Goal: Transaction & Acquisition: Purchase product/service

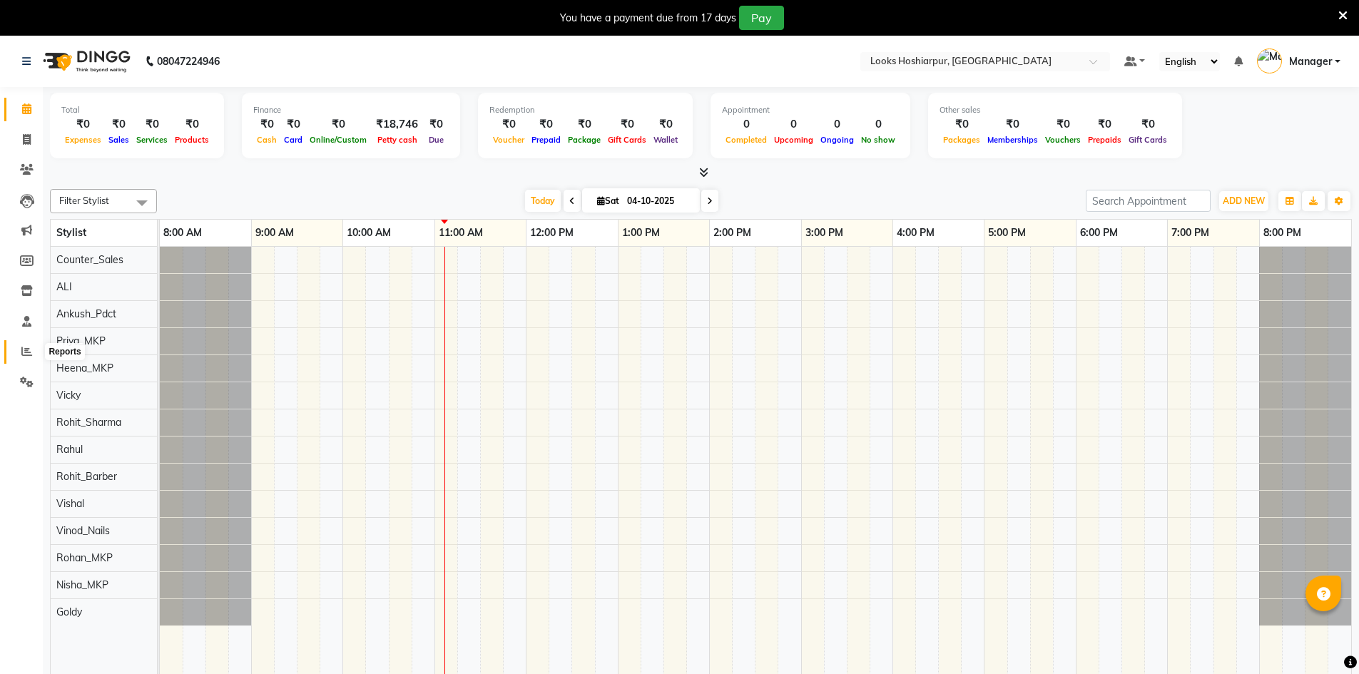
click at [29, 350] on icon at bounding box center [26, 351] width 11 height 11
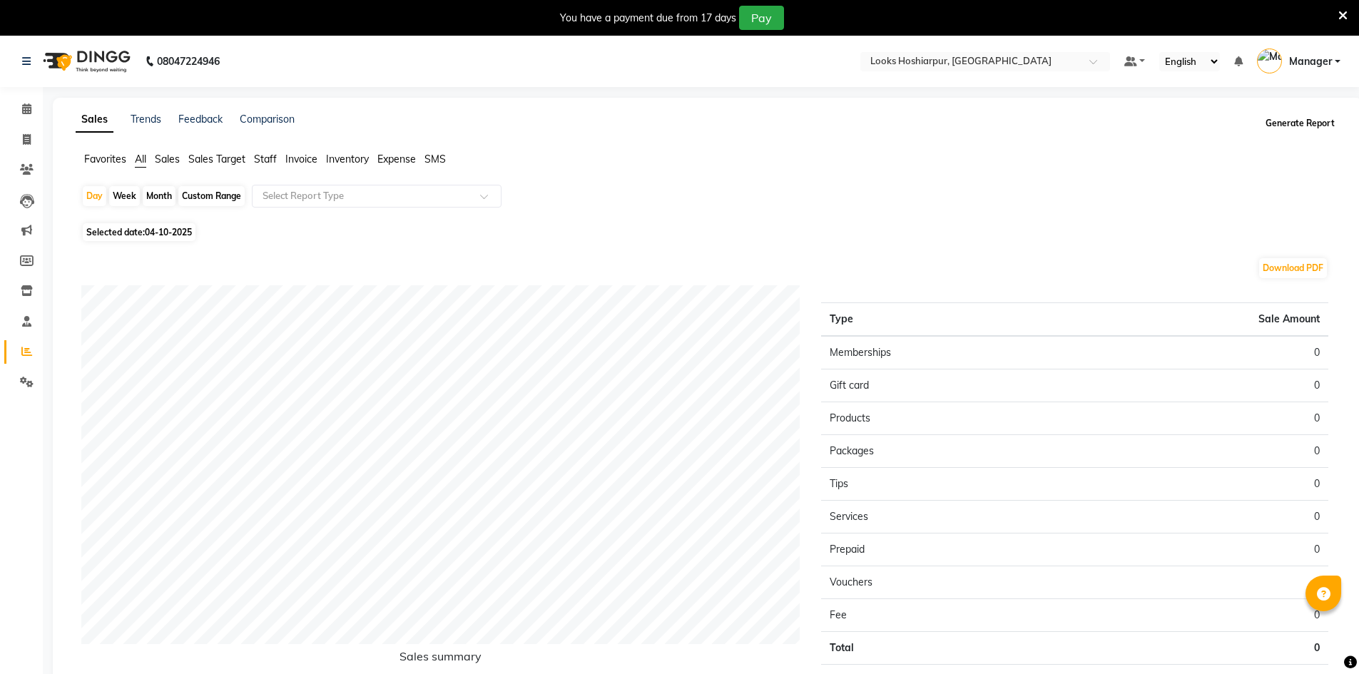
click at [1331, 115] on button "Generate Report" at bounding box center [1300, 123] width 76 height 20
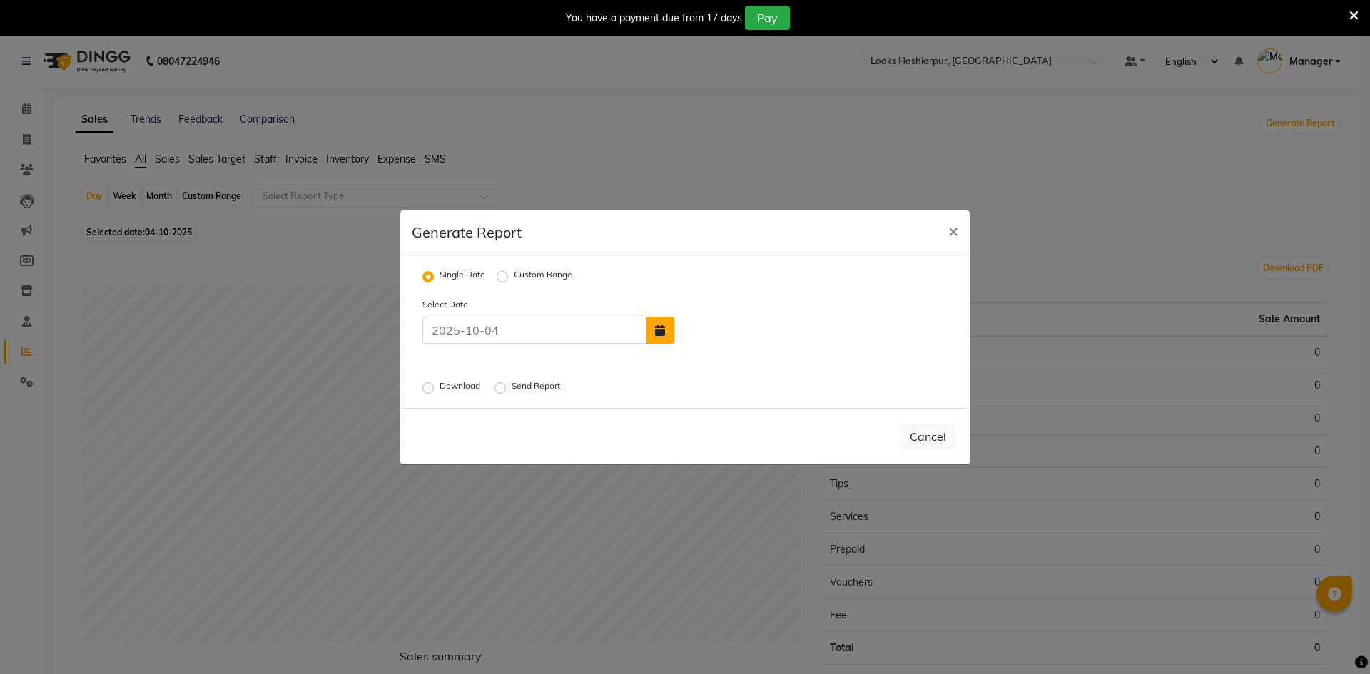
click at [666, 330] on button "button" at bounding box center [660, 330] width 29 height 27
select select "10"
click at [782, 296] on div "3" at bounding box center [782, 296] width 23 height 23
type input "03-10-2025"
click at [440, 391] on label "Download" at bounding box center [462, 388] width 44 height 17
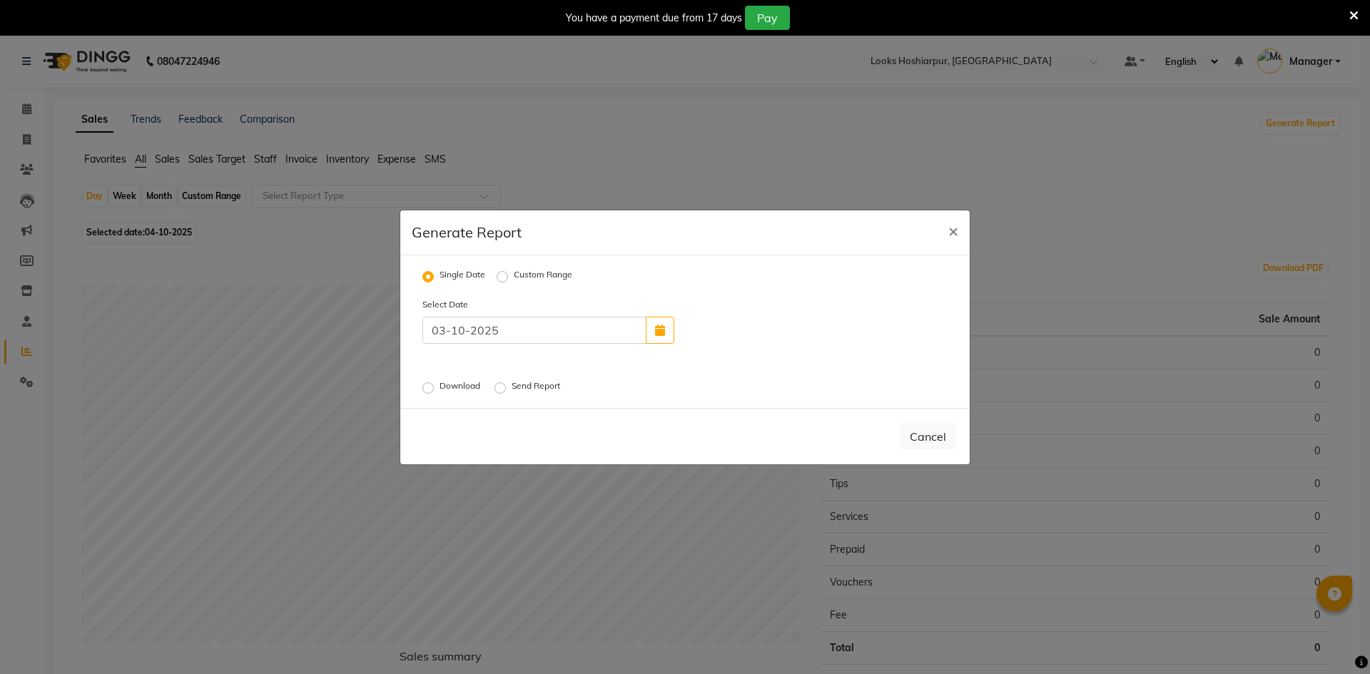
click at [429, 391] on input "Download" at bounding box center [430, 387] width 10 height 10
radio input "true"
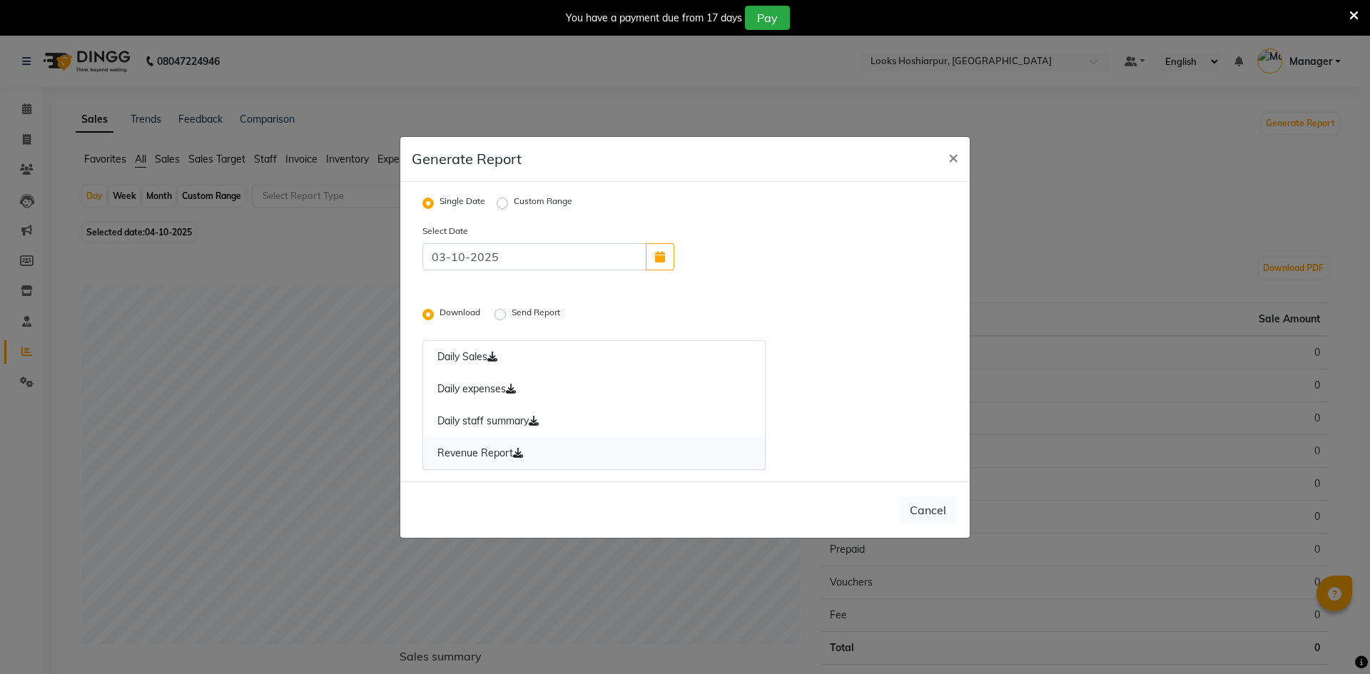
click at [459, 454] on link "Revenue Report" at bounding box center [593, 453] width 343 height 33
click at [495, 448] on link "Revenue Report" at bounding box center [593, 453] width 343 height 33
click at [462, 454] on link "Revenue Report" at bounding box center [593, 453] width 343 height 33
click at [953, 158] on span "×" at bounding box center [953, 156] width 10 height 21
radio input "false"
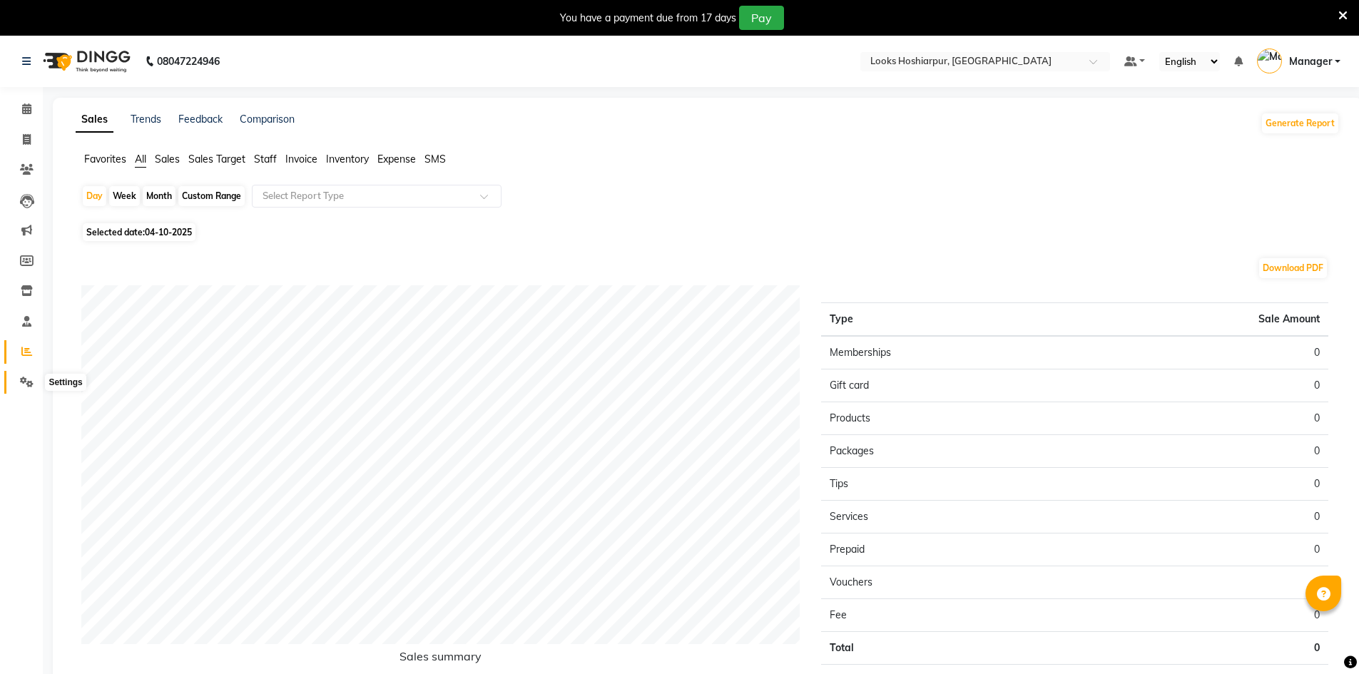
click at [34, 385] on span at bounding box center [26, 383] width 25 height 16
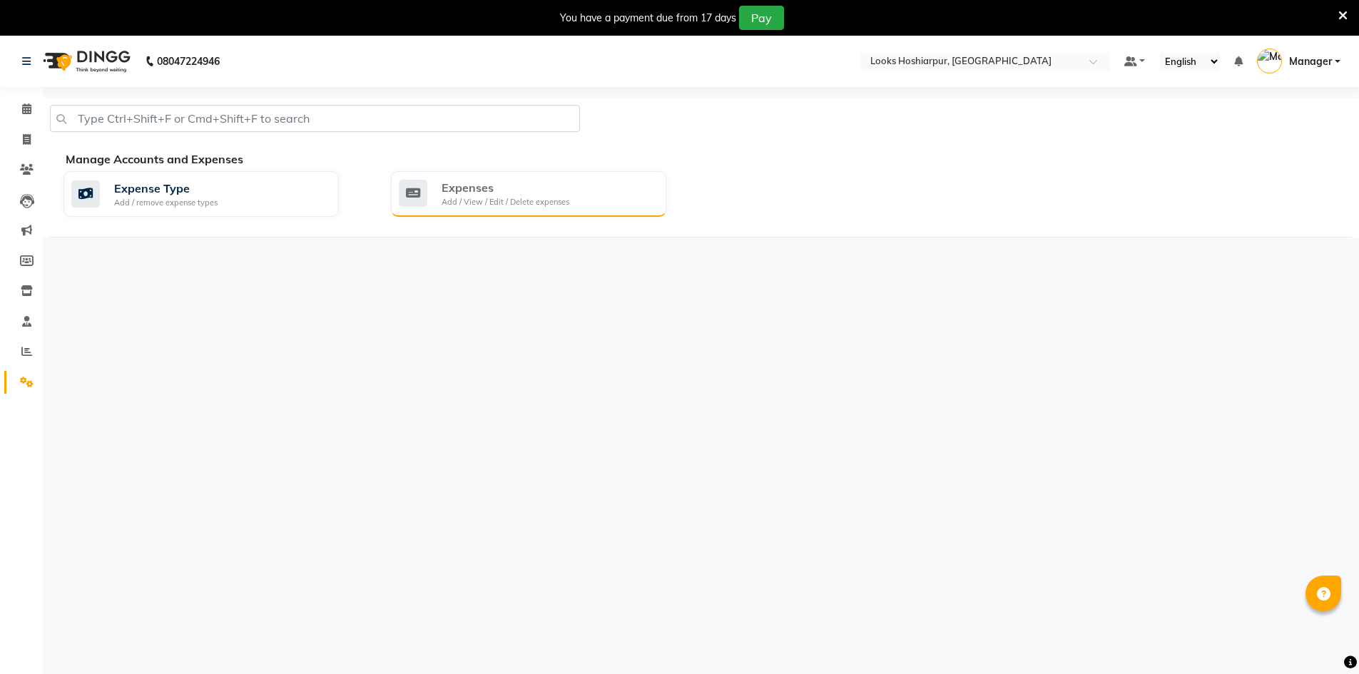
click at [488, 202] on div "Add / View / Edit / Delete expenses" at bounding box center [506, 202] width 128 height 12
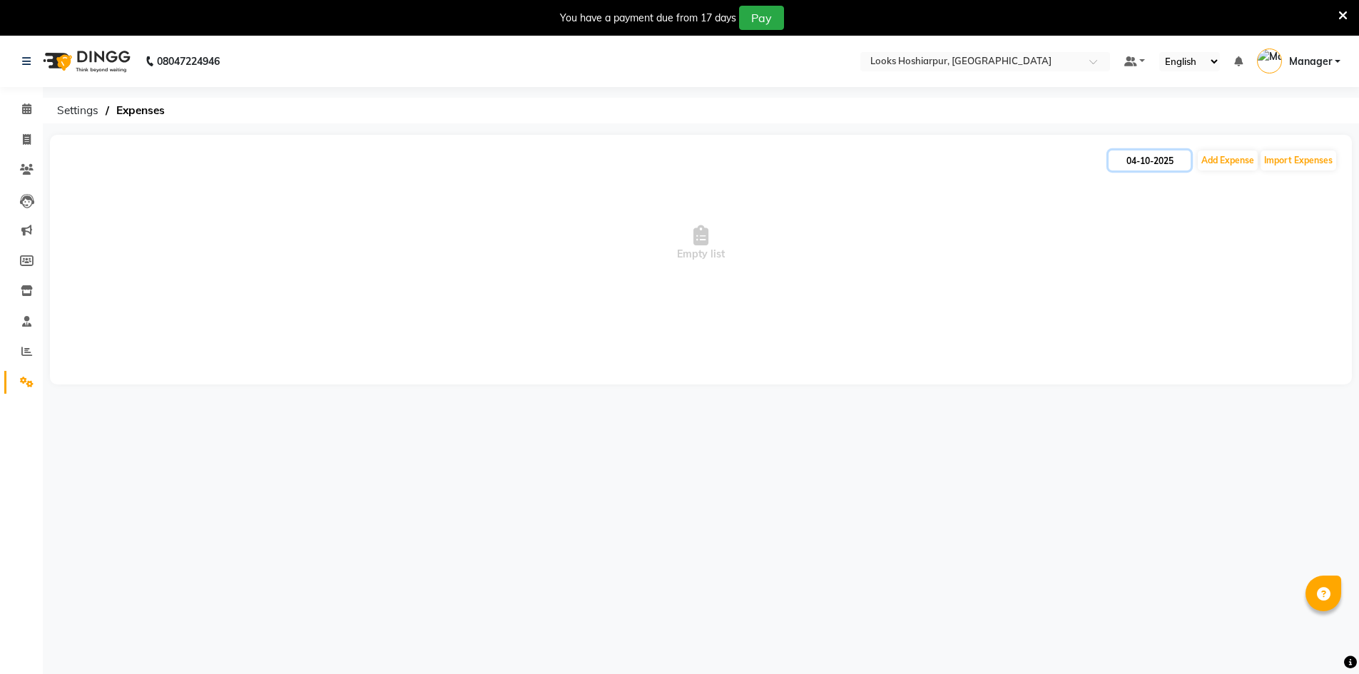
click at [1143, 160] on input "04-10-2025" at bounding box center [1150, 161] width 82 height 20
select select "10"
select select "2025"
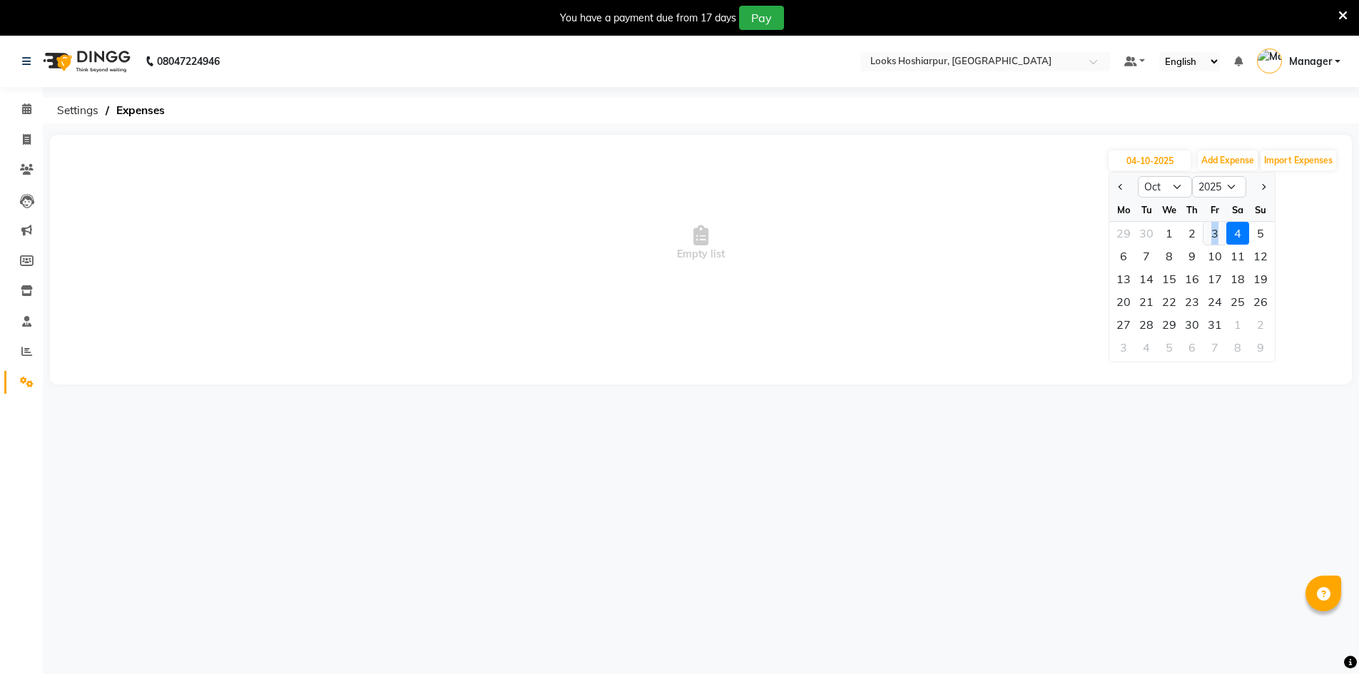
click at [1215, 232] on div "3" at bounding box center [1215, 233] width 23 height 23
type input "03-10-2025"
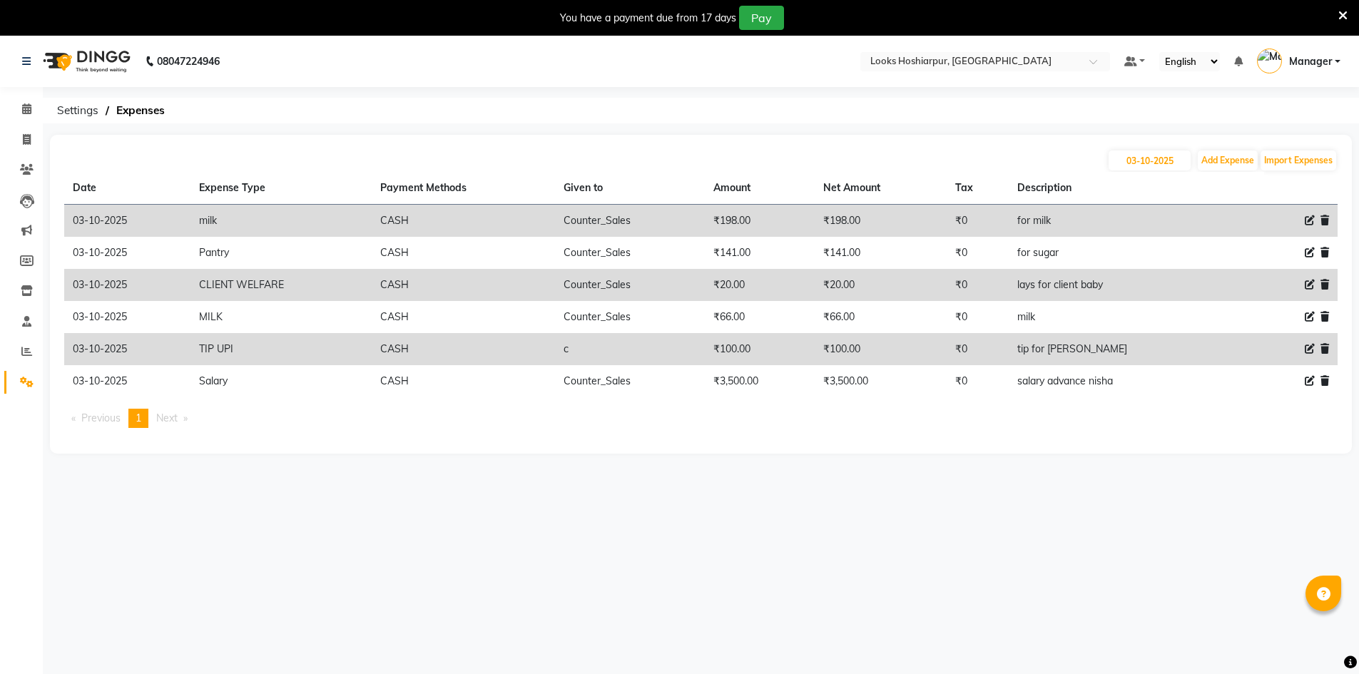
click at [1345, 12] on icon at bounding box center [1343, 15] width 9 height 13
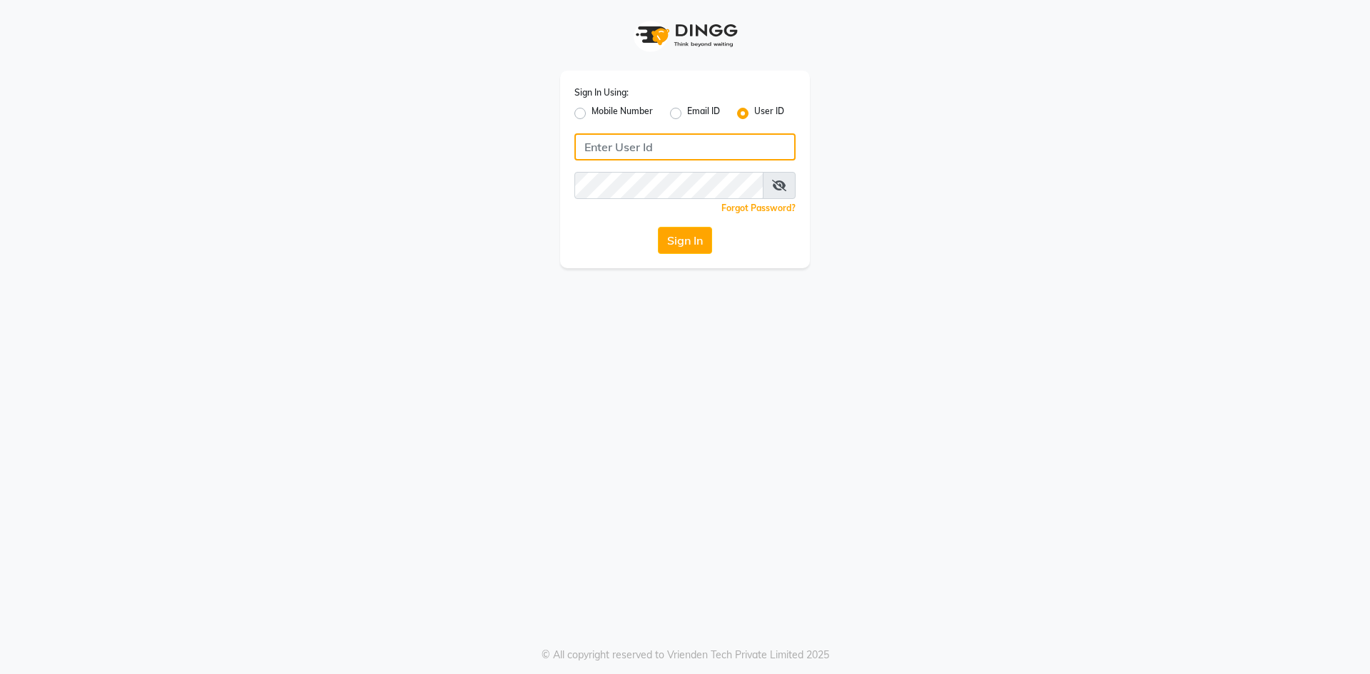
type input "e3960-01"
click at [680, 236] on button "Sign In" at bounding box center [685, 240] width 54 height 27
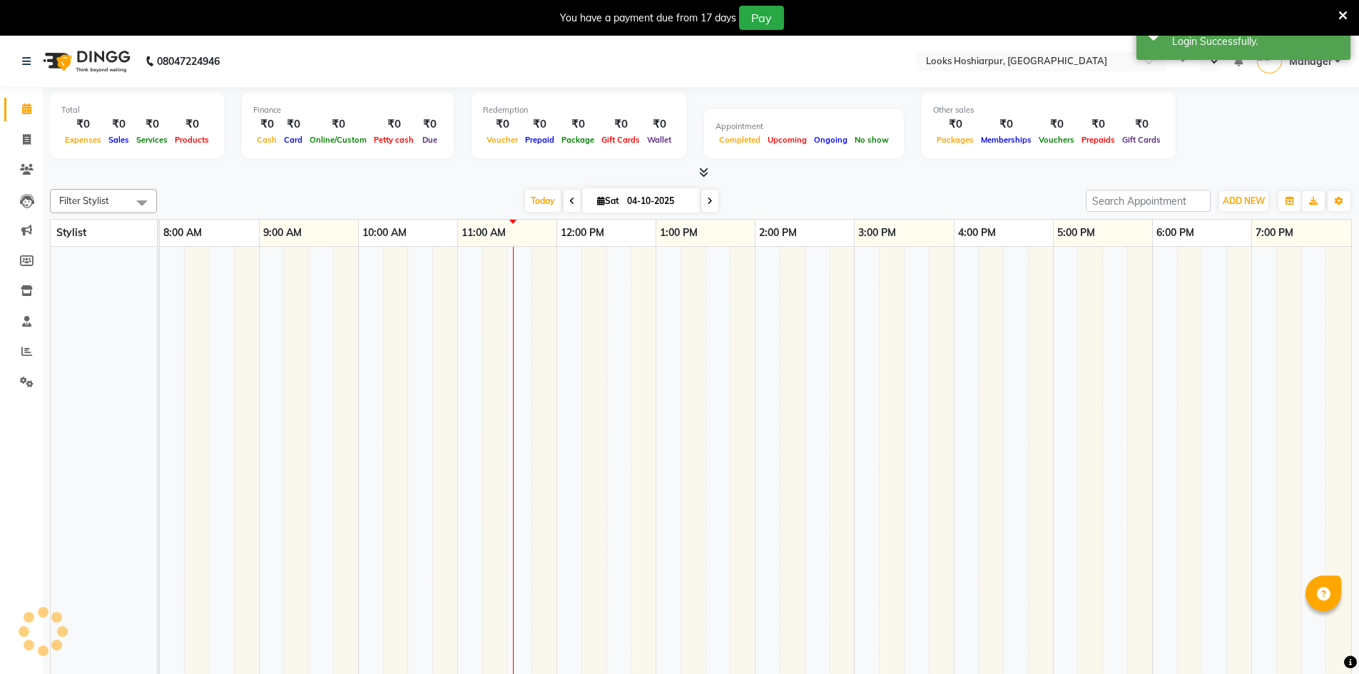
select select "en"
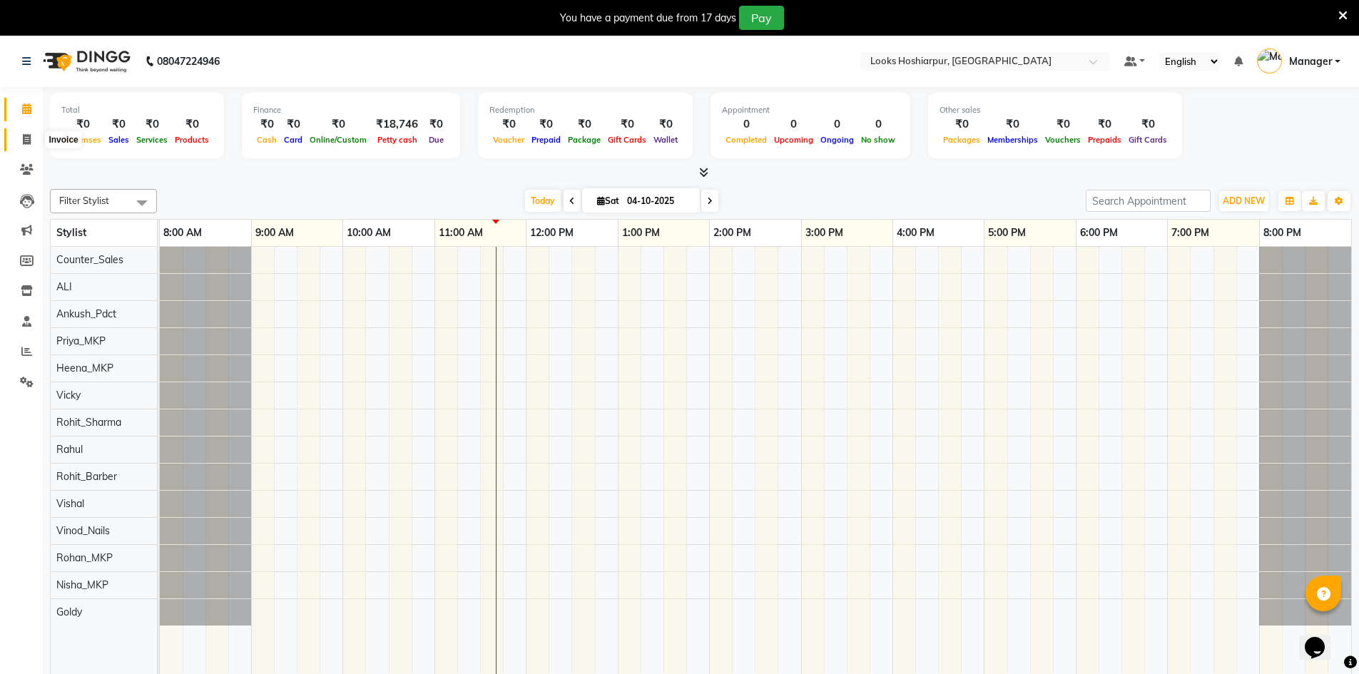
click at [26, 134] on icon at bounding box center [27, 139] width 8 height 11
select select "service"
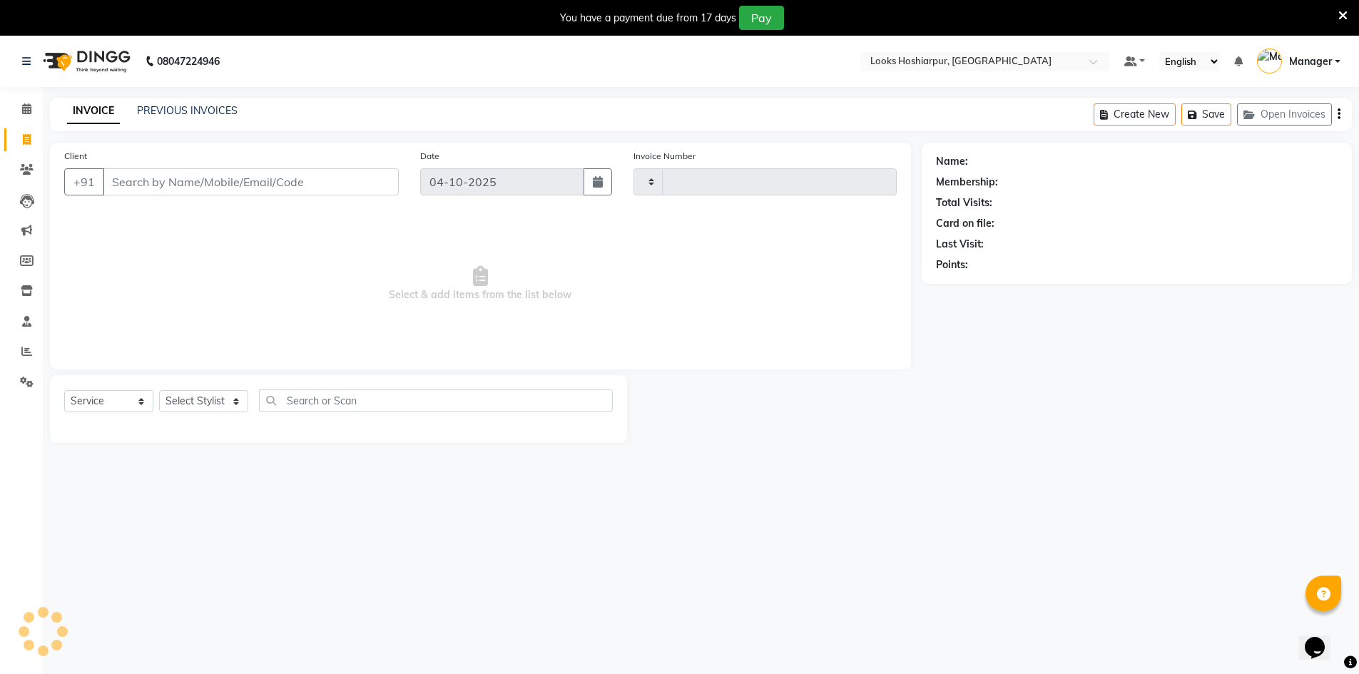
type input "0233"
select select "9034"
click at [254, 186] on input "Client" at bounding box center [251, 181] width 296 height 27
select select "92381"
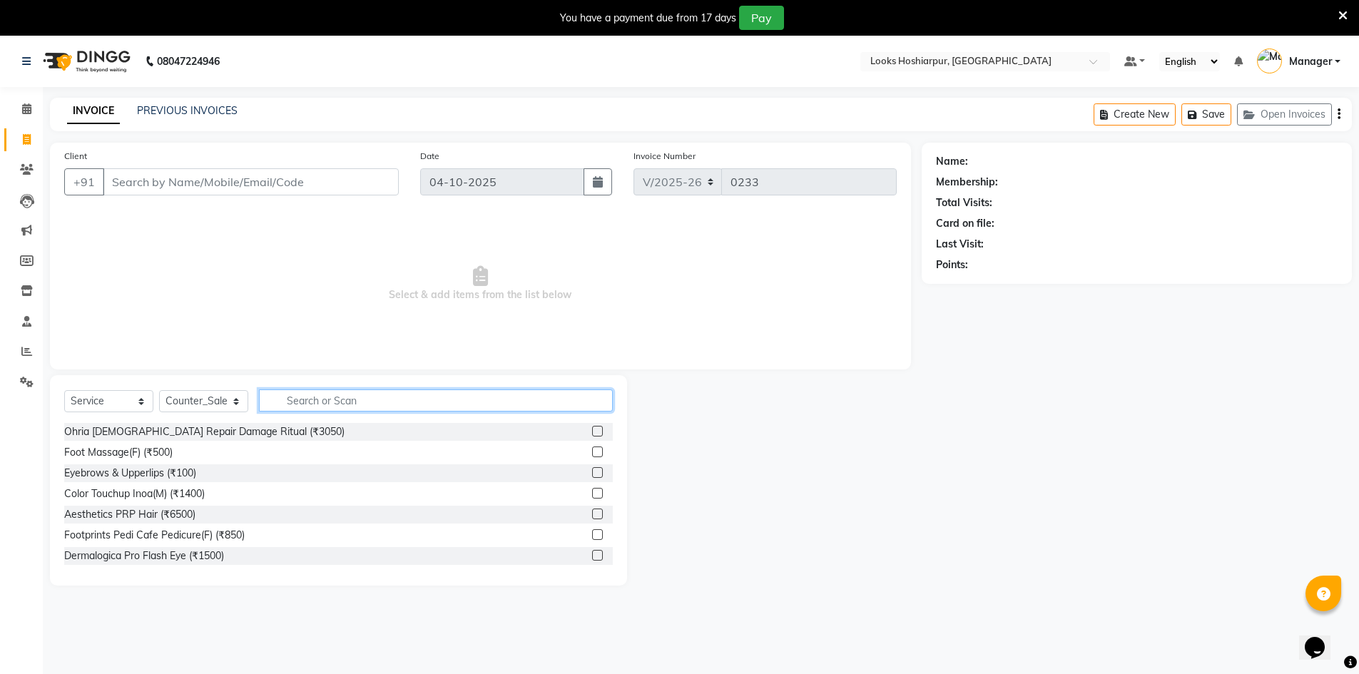
click at [381, 402] on input "text" at bounding box center [436, 401] width 354 height 22
type input "s"
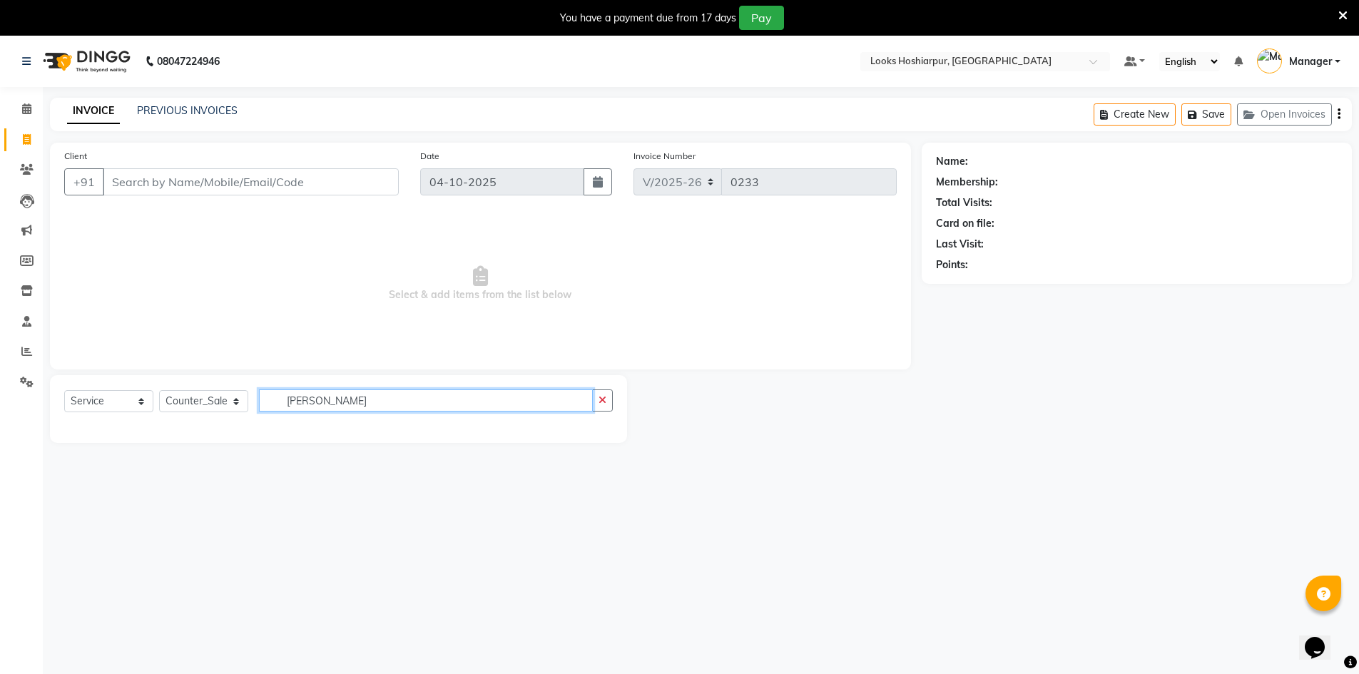
type input "hair"
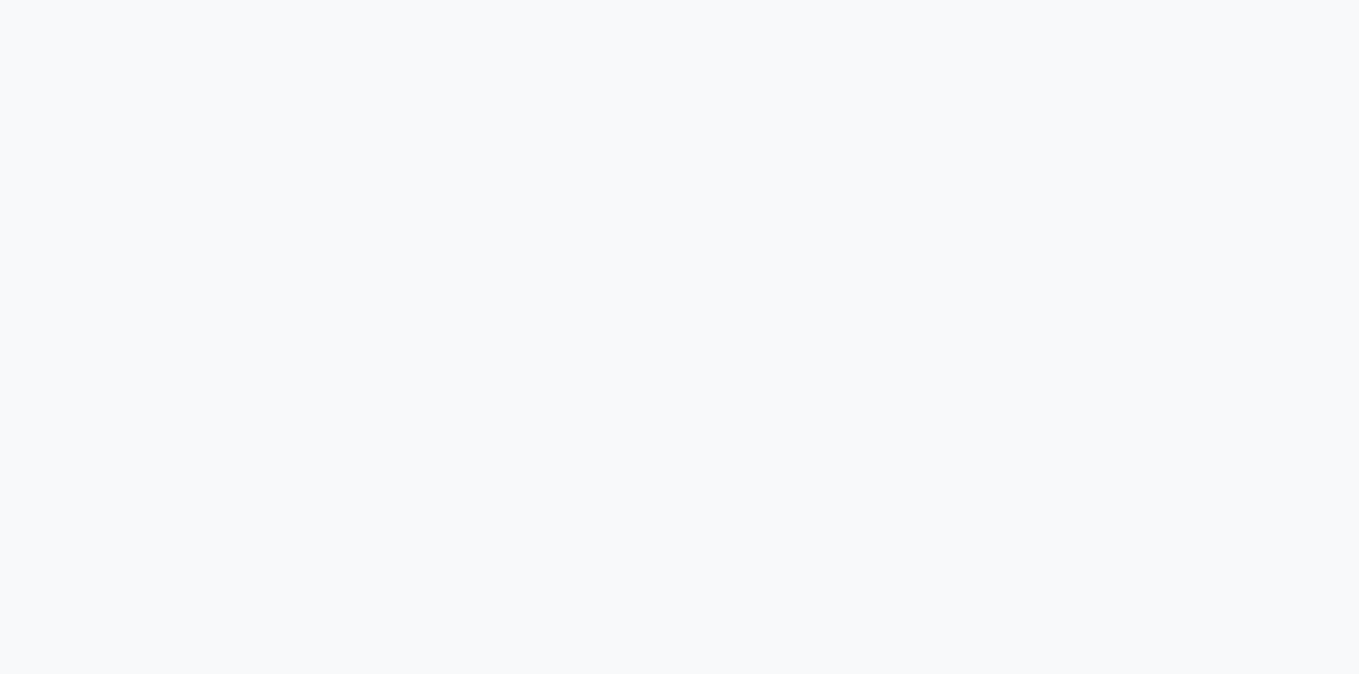
select select "service"
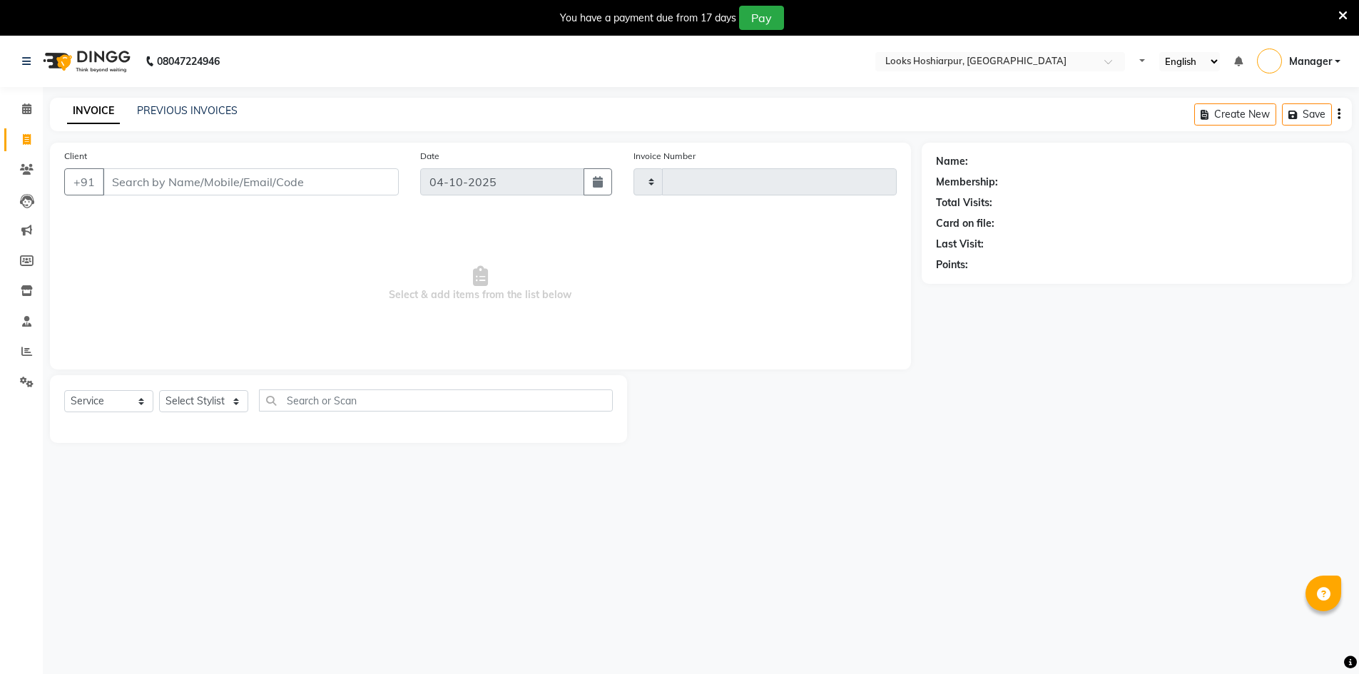
type input "0233"
select select "9034"
select select "92381"
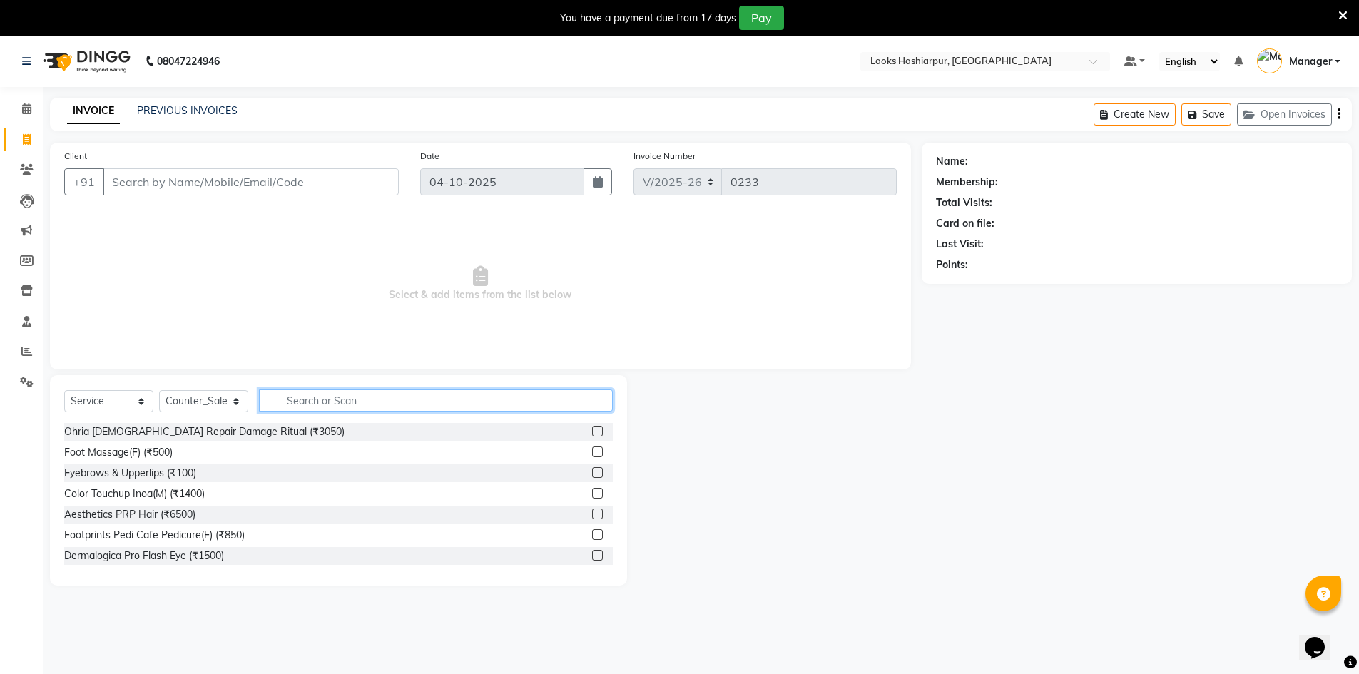
click at [332, 398] on input "text" at bounding box center [436, 401] width 354 height 22
type input "styling"
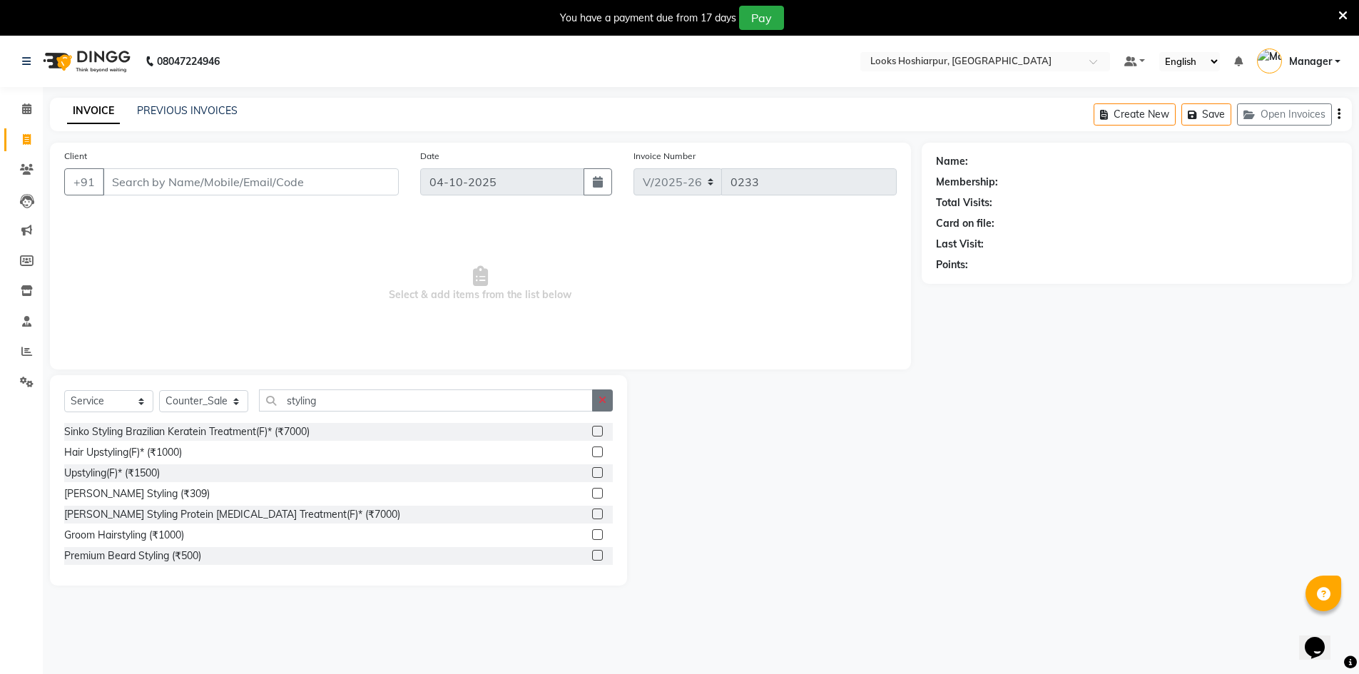
click at [597, 395] on button "button" at bounding box center [602, 401] width 21 height 22
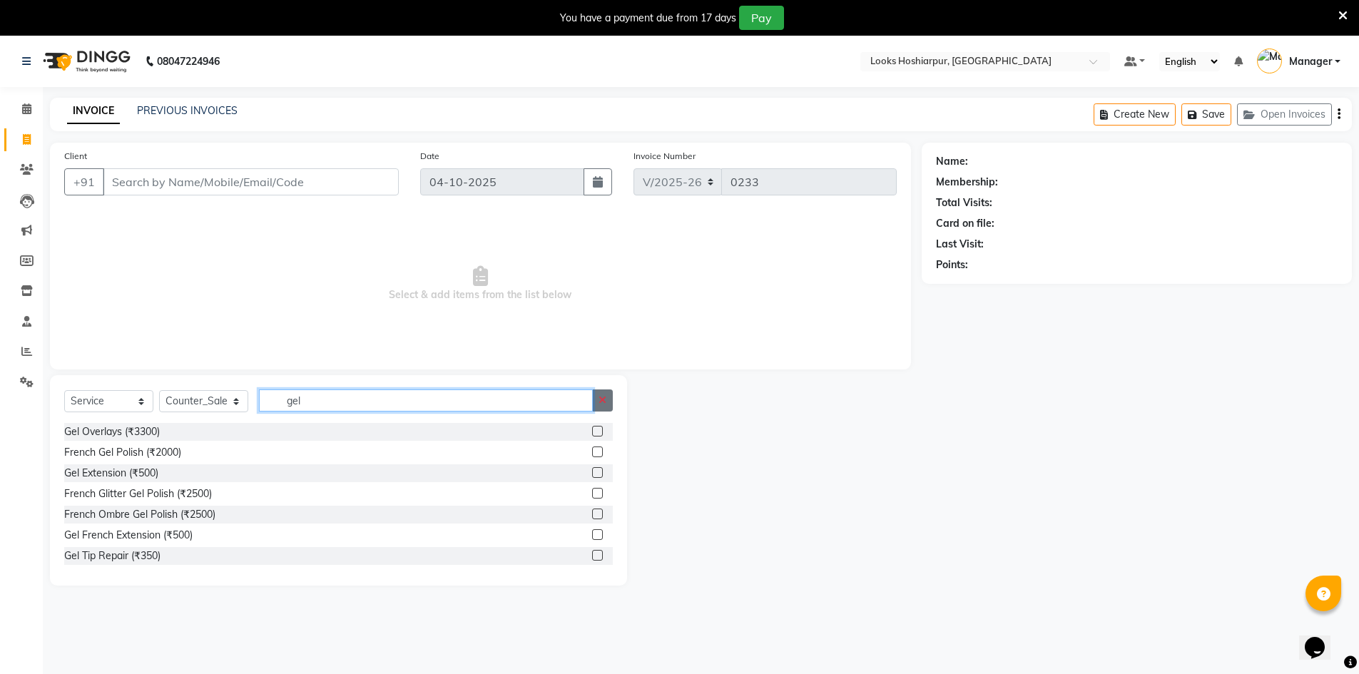
type input "gel"
click at [608, 400] on button "button" at bounding box center [602, 401] width 21 height 22
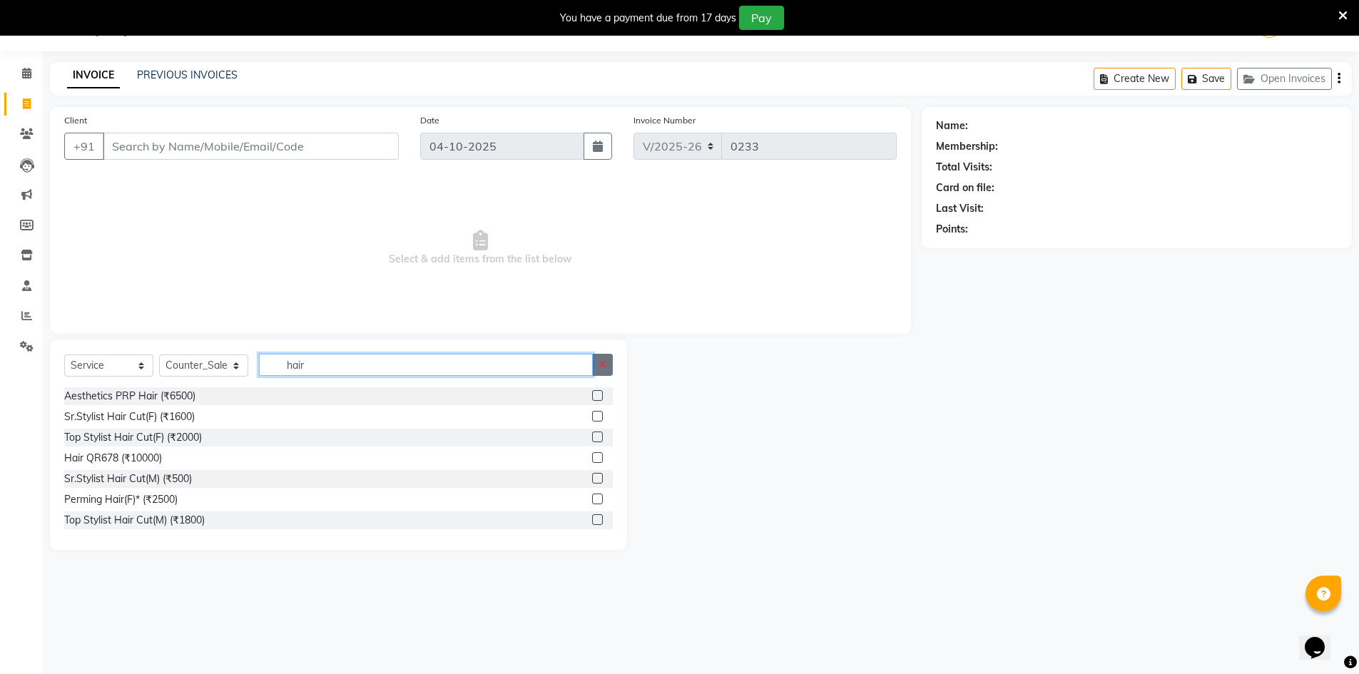
type input "hair"
click at [601, 358] on button "button" at bounding box center [602, 365] width 21 height 22
type input "s"
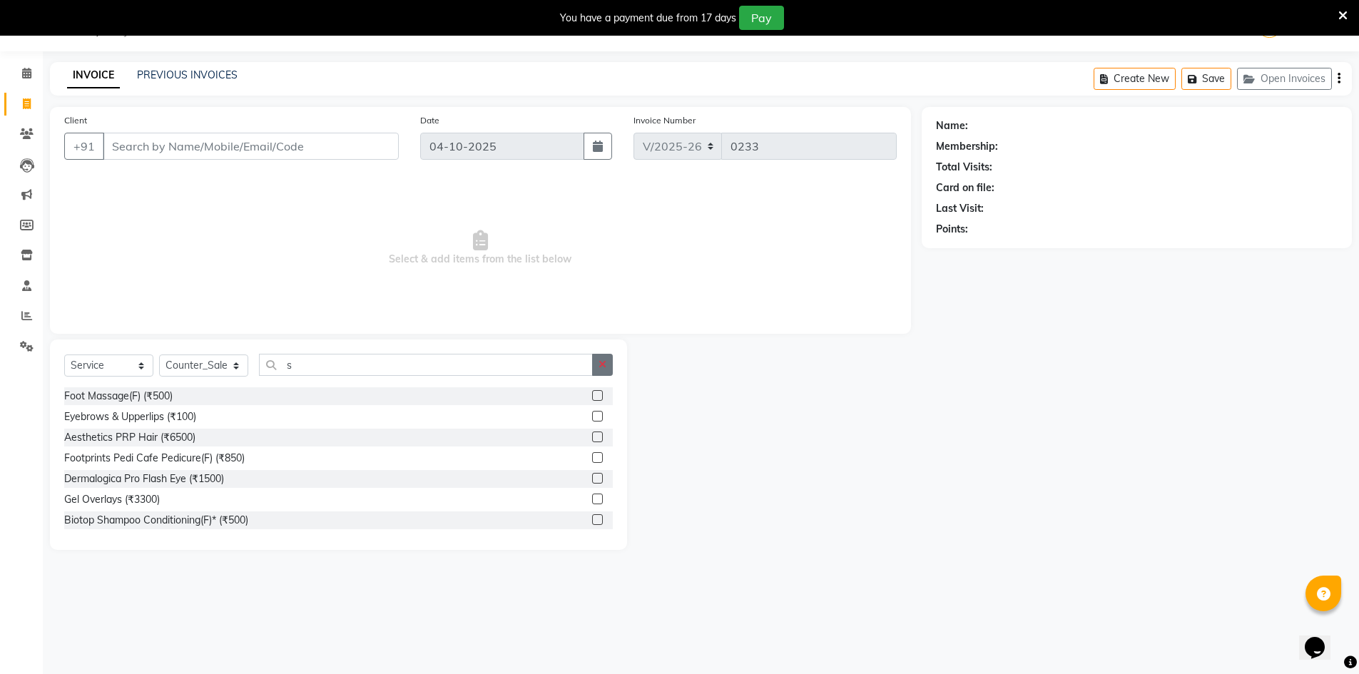
click at [604, 368] on icon "button" at bounding box center [603, 365] width 8 height 10
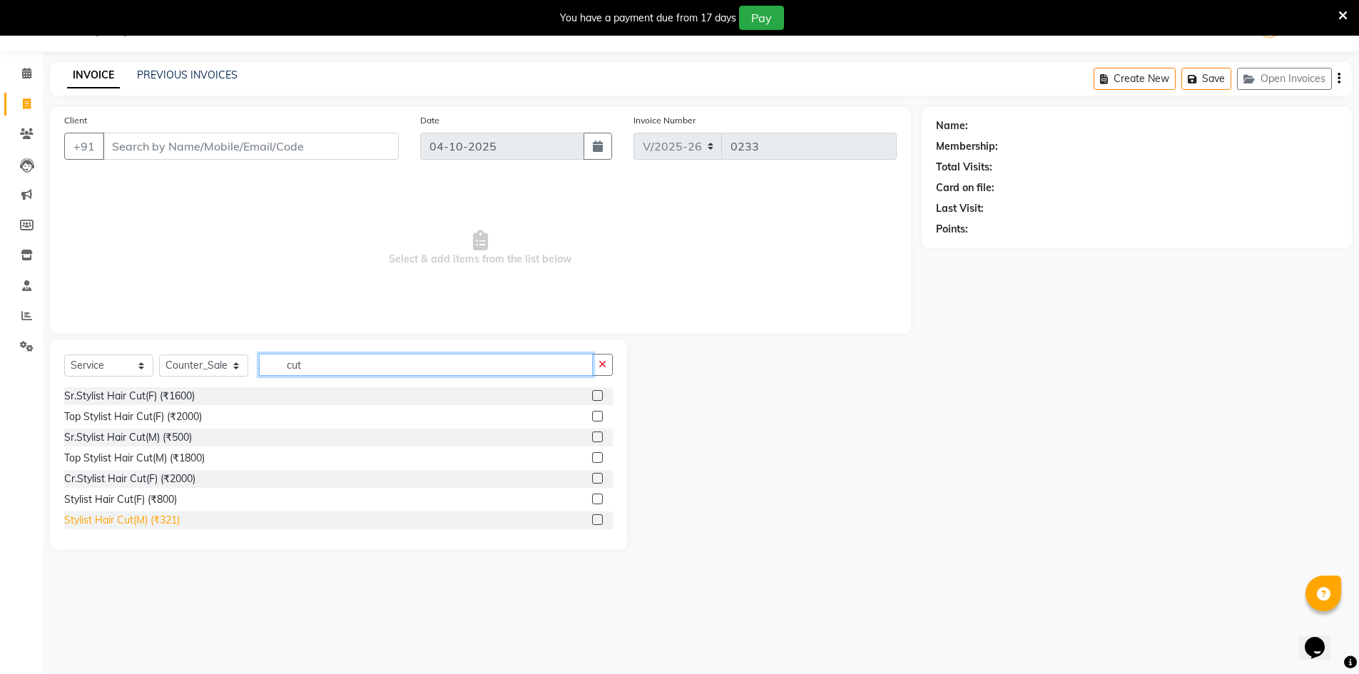
type input "cut"
drag, startPoint x: 103, startPoint y: 519, endPoint x: 130, endPoint y: 520, distance: 27.1
click at [106, 519] on div "Stylist Hair Cut(M) (₹321)" at bounding box center [122, 520] width 116 height 15
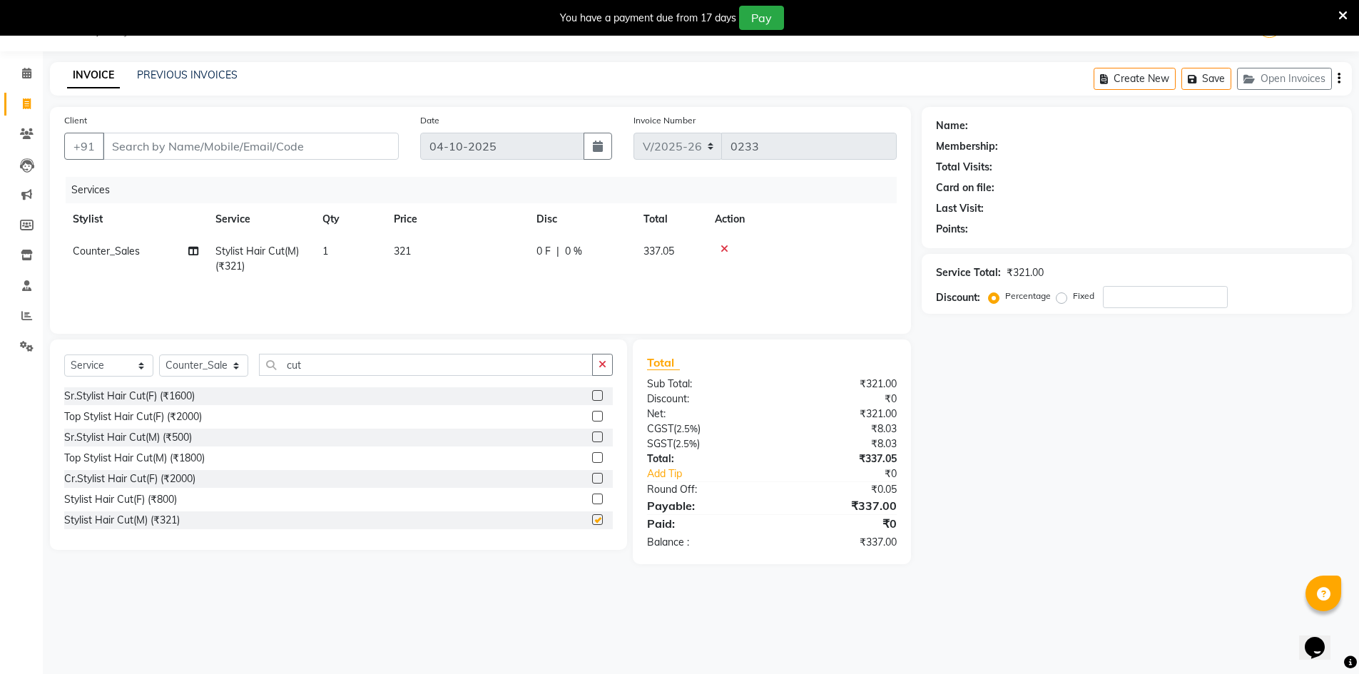
checkbox input "false"
click at [597, 358] on button "button" at bounding box center [602, 365] width 21 height 22
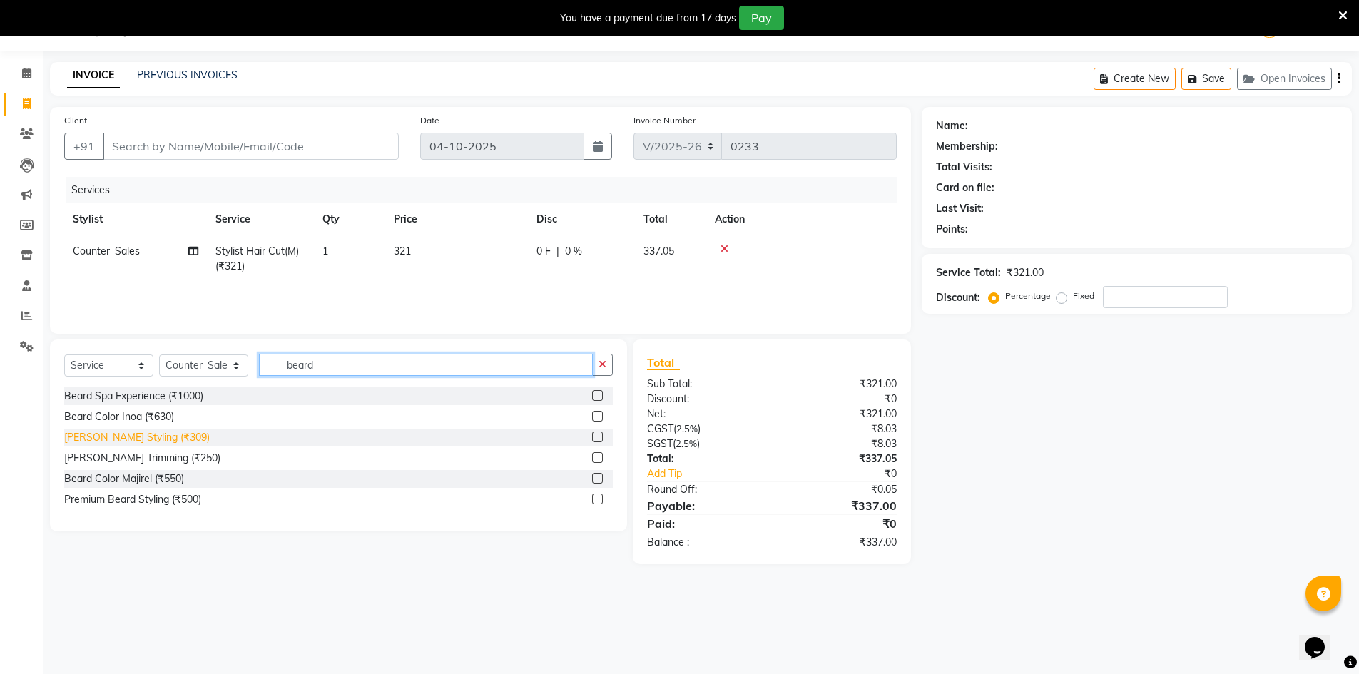
type input "beard"
click at [118, 436] on div "Beard Styling (₹309)" at bounding box center [137, 437] width 146 height 15
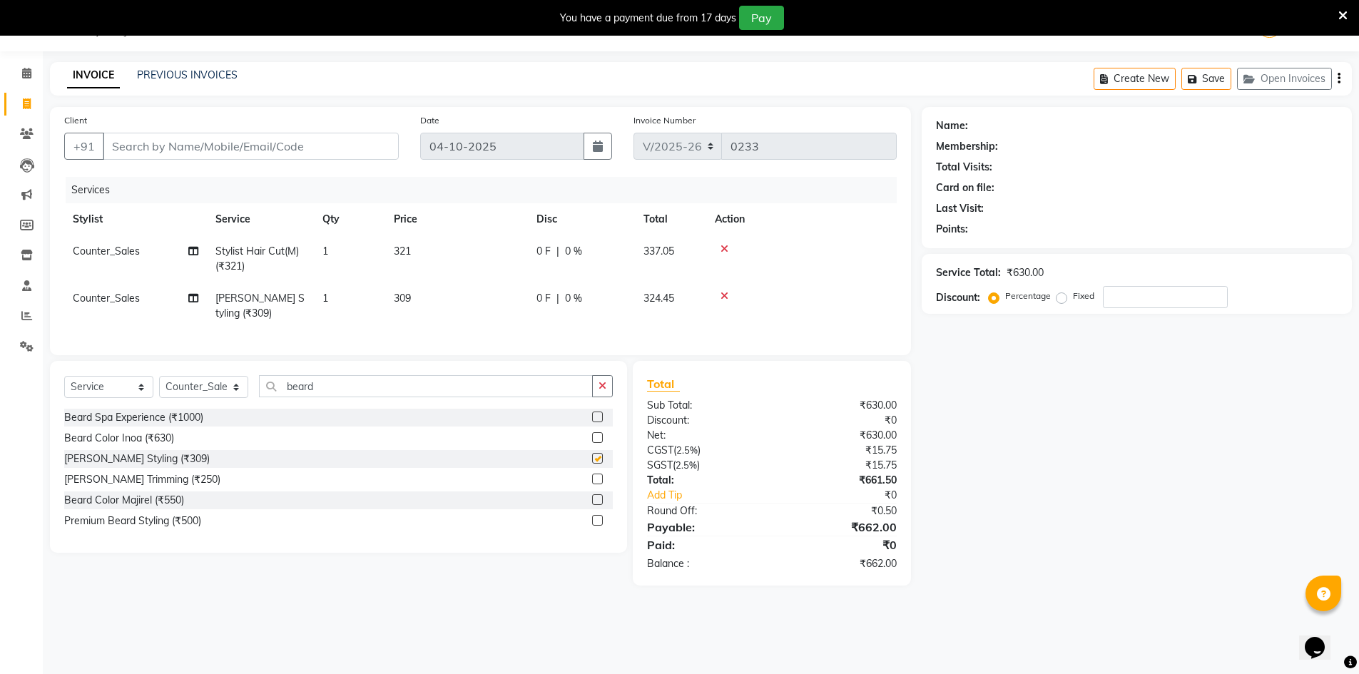
checkbox input "false"
click at [229, 397] on select "Select Stylist ALI Ankush_Pdct Counter_Sales Goldy Heena_MKP Manager Nisha_MKP …" at bounding box center [203, 387] width 89 height 22
select select "92391"
click at [159, 387] on select "Select Stylist ALI Ankush_Pdct Counter_Sales Goldy Heena_MKP Manager Nisha_MKP …" at bounding box center [203, 387] width 89 height 22
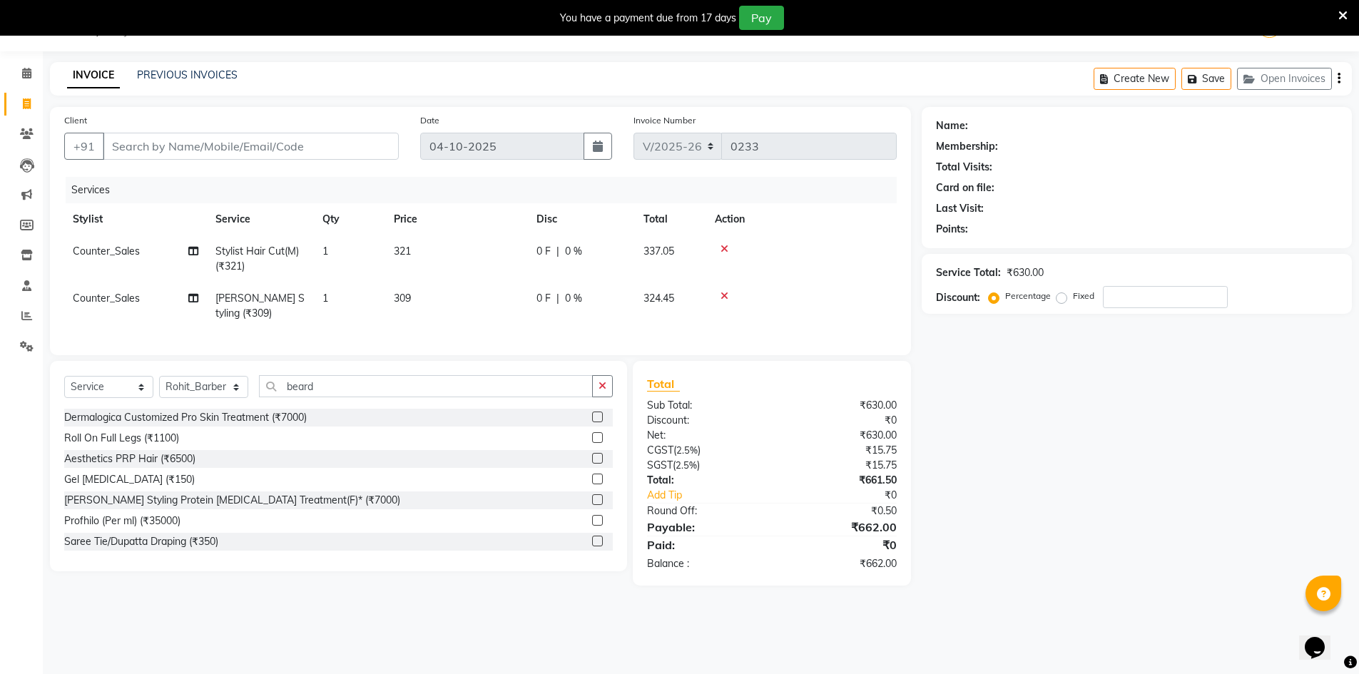
click at [135, 247] on span "Counter_Sales" at bounding box center [106, 251] width 67 height 13
select select "92381"
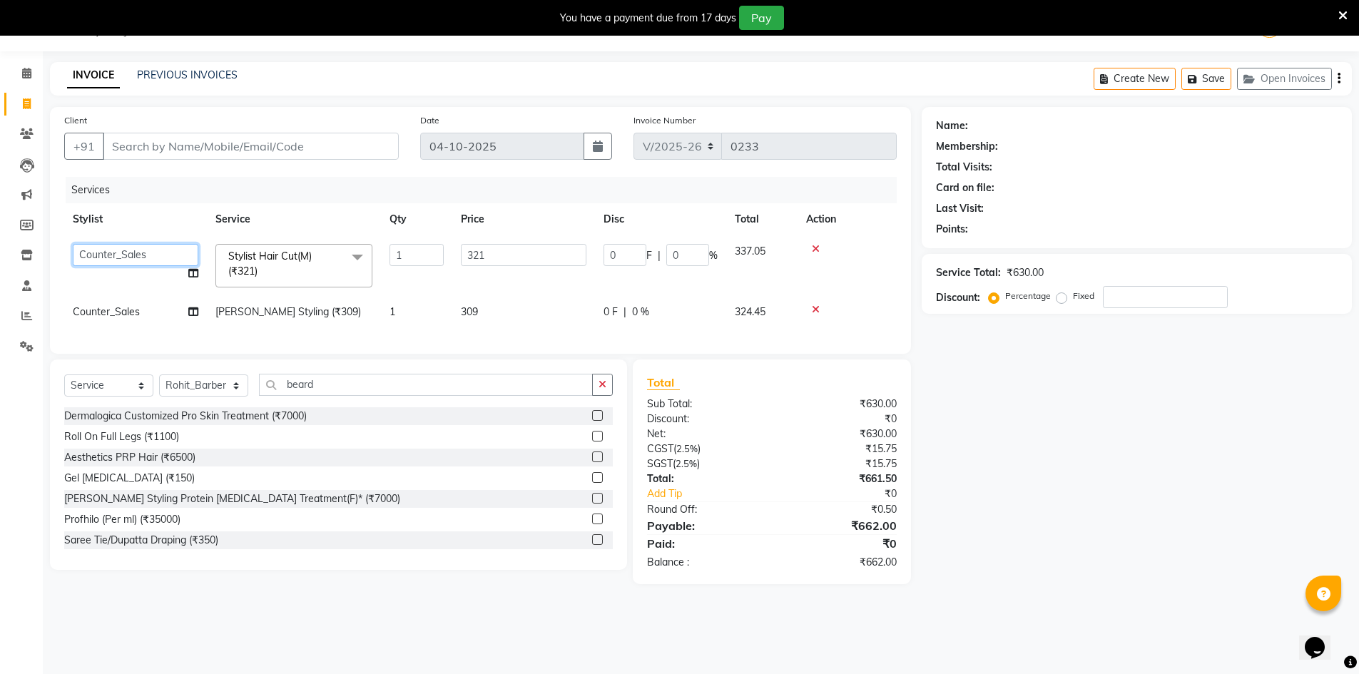
click at [135, 247] on select "ALI Ankush_Pdct Counter_Sales Goldy Heena_MKP Manager Nisha_MKP Priya_MKP Rahul…" at bounding box center [136, 255] width 126 height 22
select select "92391"
click at [131, 311] on span "Counter_Sales" at bounding box center [106, 311] width 67 height 13
select select "92381"
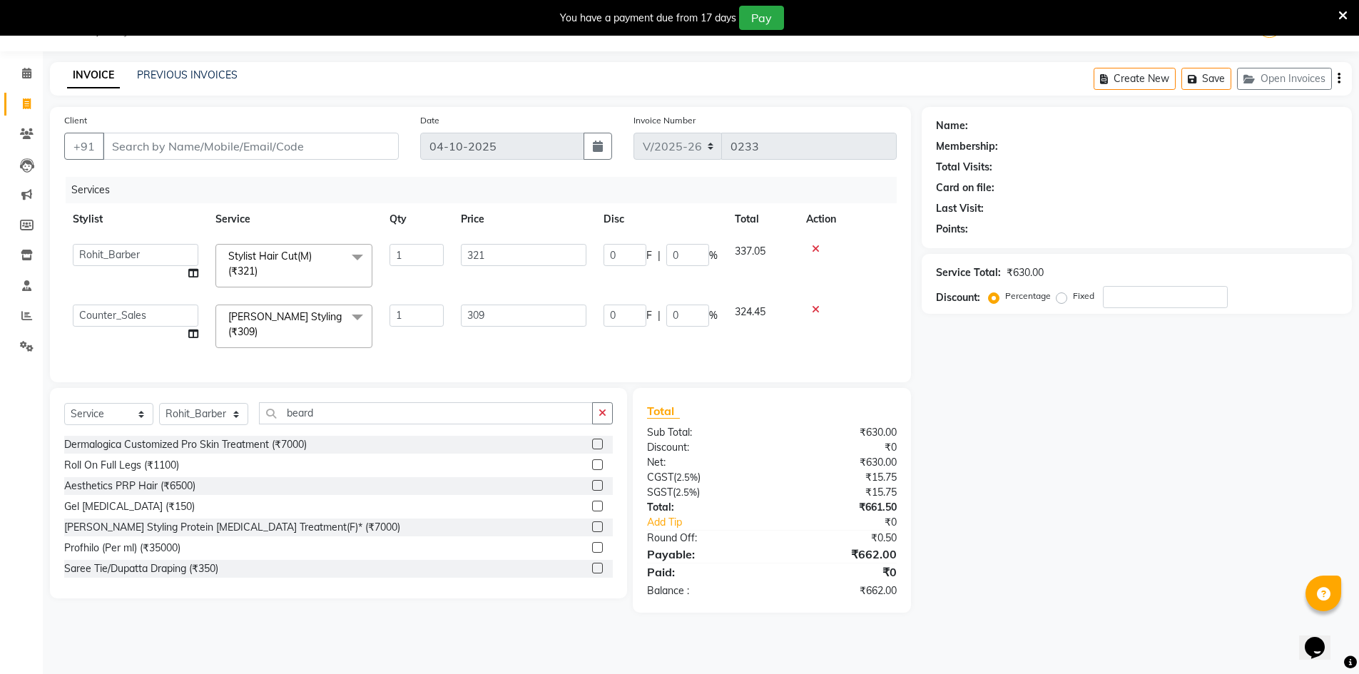
click at [131, 311] on select "[PERSON_NAME] Counter_Sales Goldy Heena_MKP Manager Nisha_MKP Priya_MKP [PERSON…" at bounding box center [136, 316] width 126 height 22
select select "92391"
click at [245, 144] on input "Client" at bounding box center [251, 146] width 296 height 27
type input "8"
type input "0"
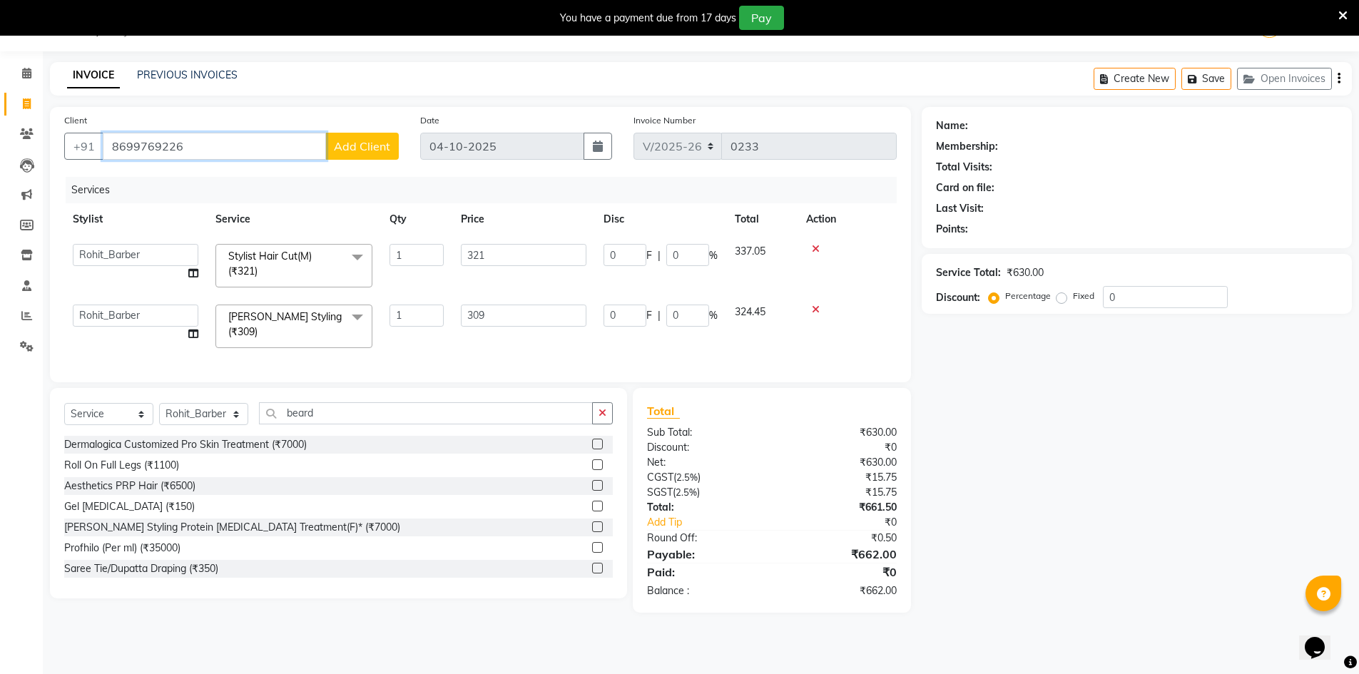
type input "8699769226"
click at [392, 150] on button "Add Client" at bounding box center [361, 146] width 73 height 27
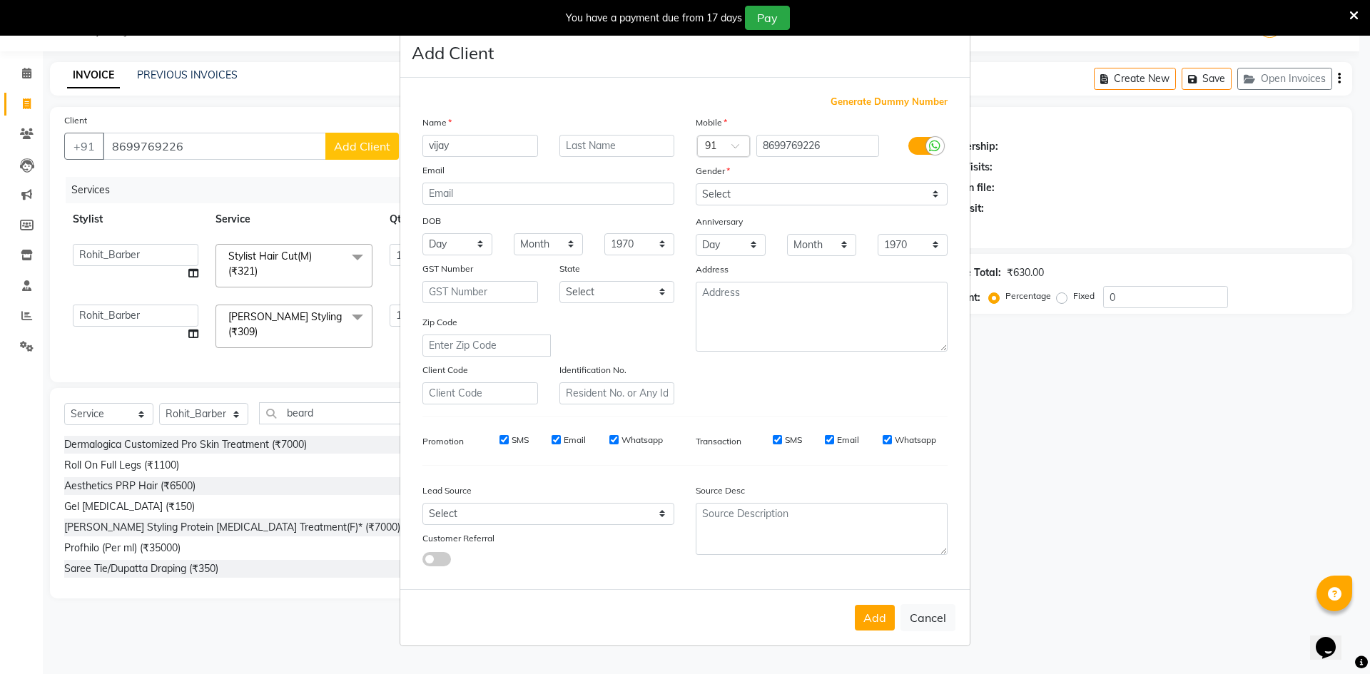
type input "vijay"
click at [574, 141] on input "text" at bounding box center [617, 146] width 116 height 22
type input "clientt"
click at [773, 195] on select "Select [DEMOGRAPHIC_DATA] [DEMOGRAPHIC_DATA] Other Prefer Not To Say" at bounding box center [822, 194] width 252 height 22
select select "[DEMOGRAPHIC_DATA]"
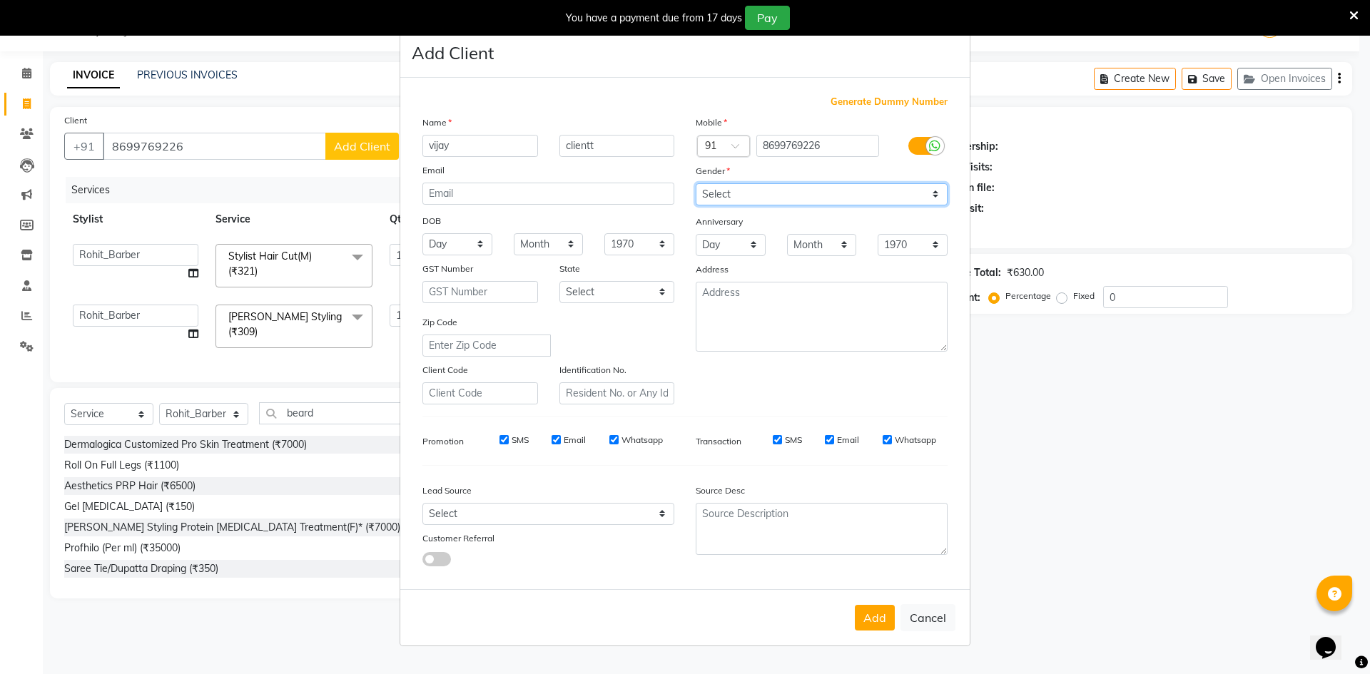
click at [696, 183] on select "Select [DEMOGRAPHIC_DATA] [DEMOGRAPHIC_DATA] Other Prefer Not To Say" at bounding box center [822, 194] width 252 height 22
click at [880, 629] on button "Add" at bounding box center [875, 618] width 40 height 26
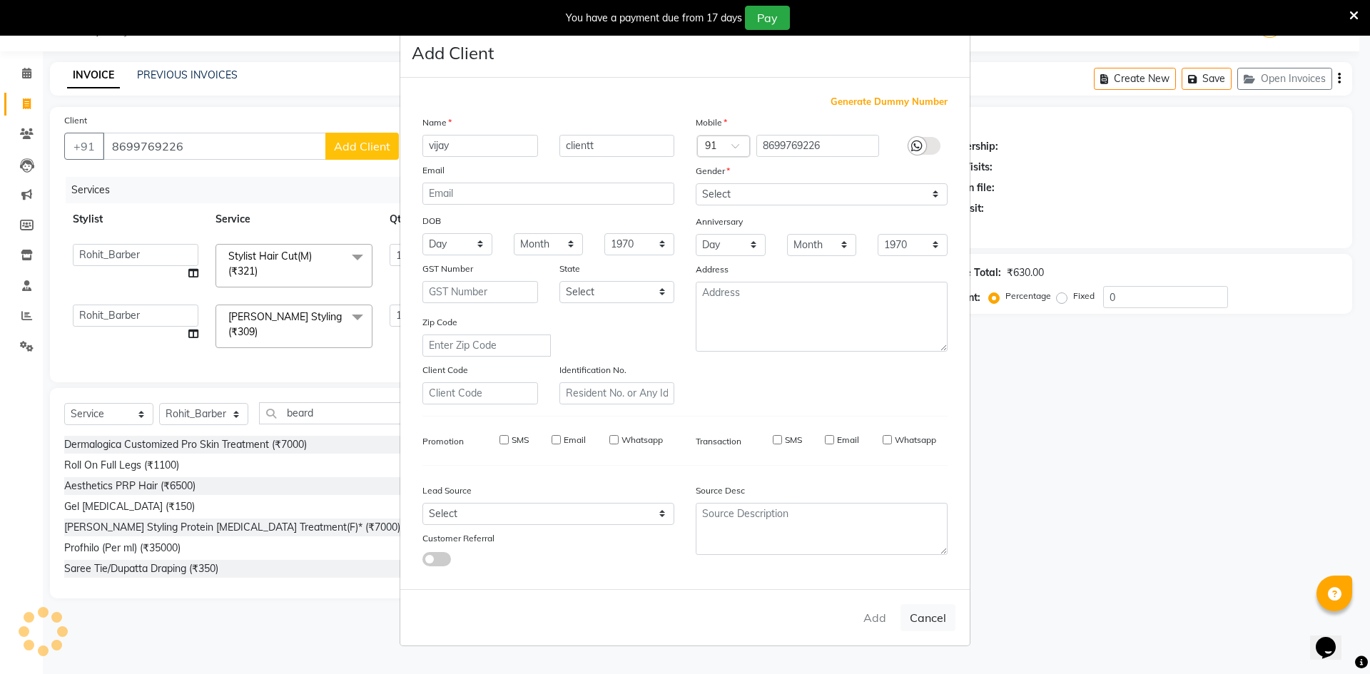
select select
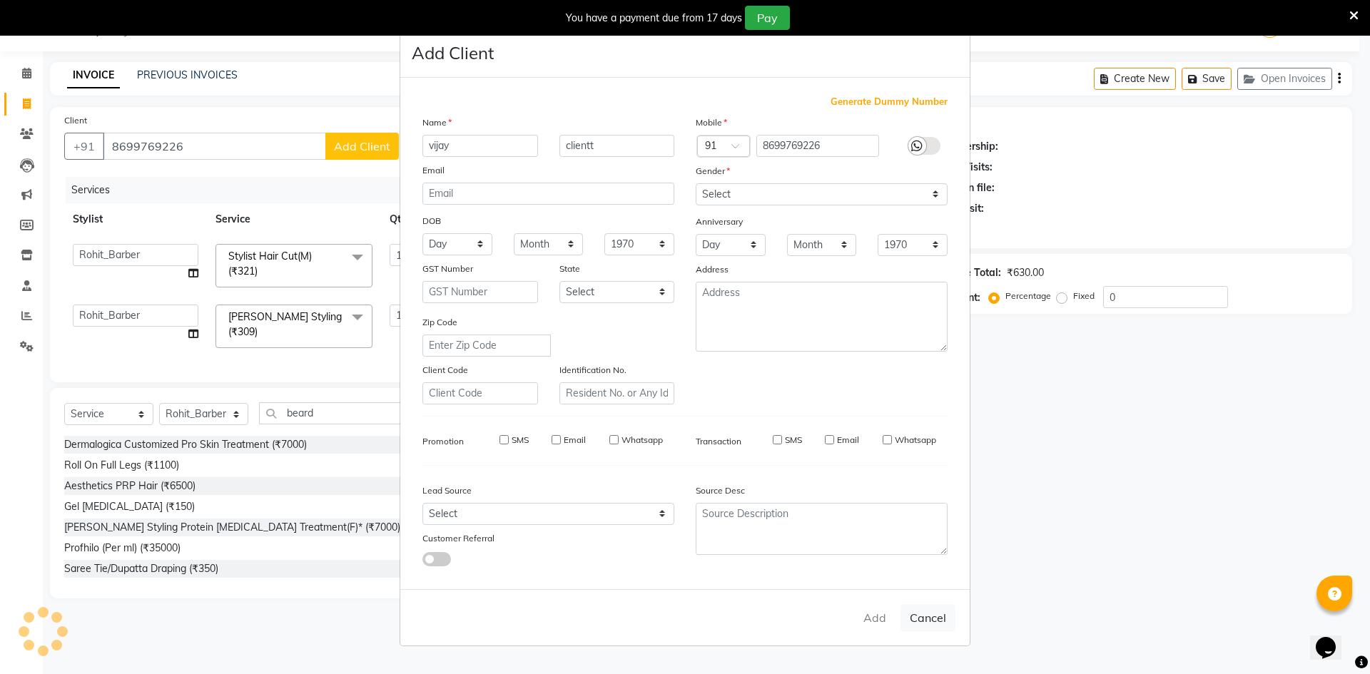
select select
checkbox input "false"
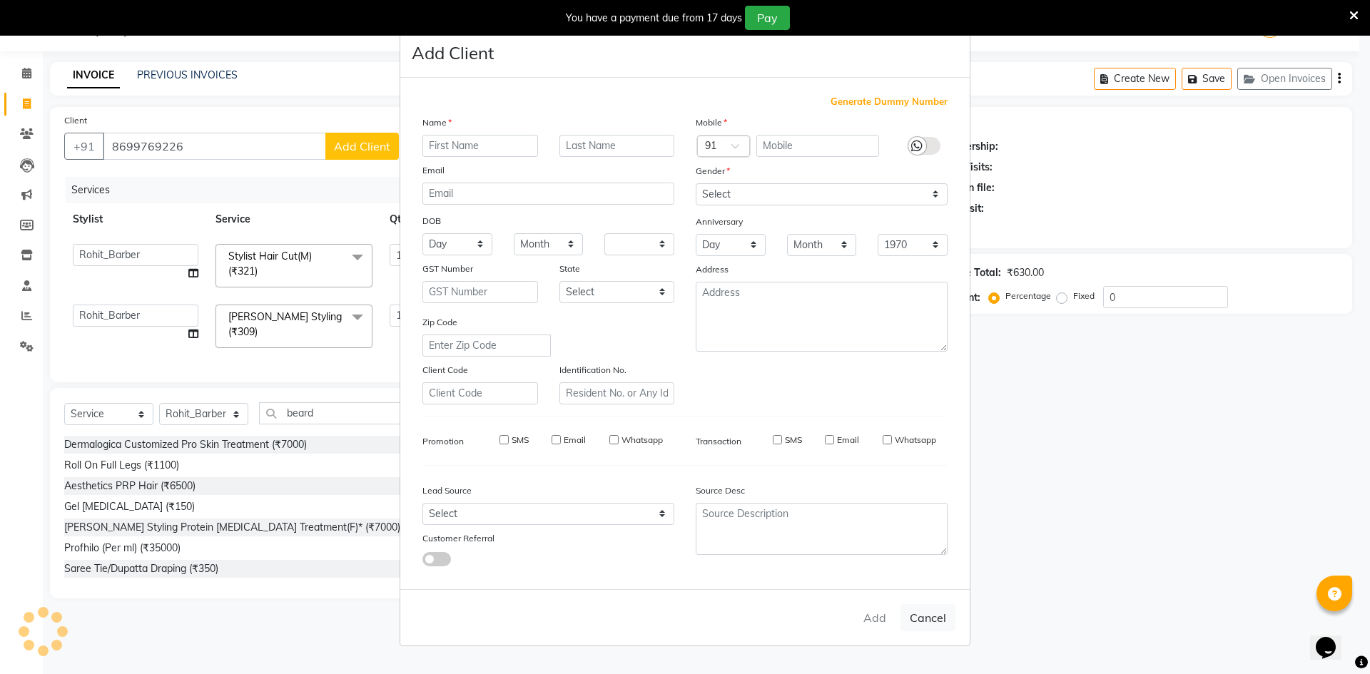
checkbox input "false"
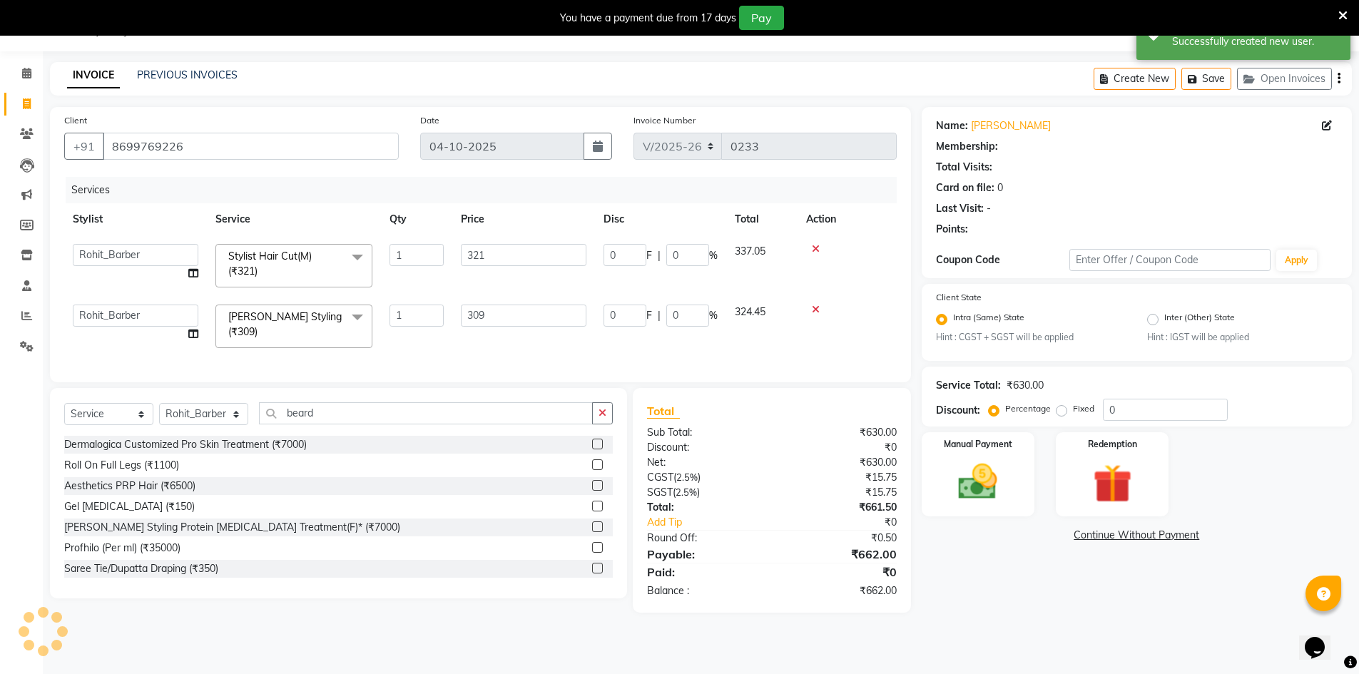
select select "1: Object"
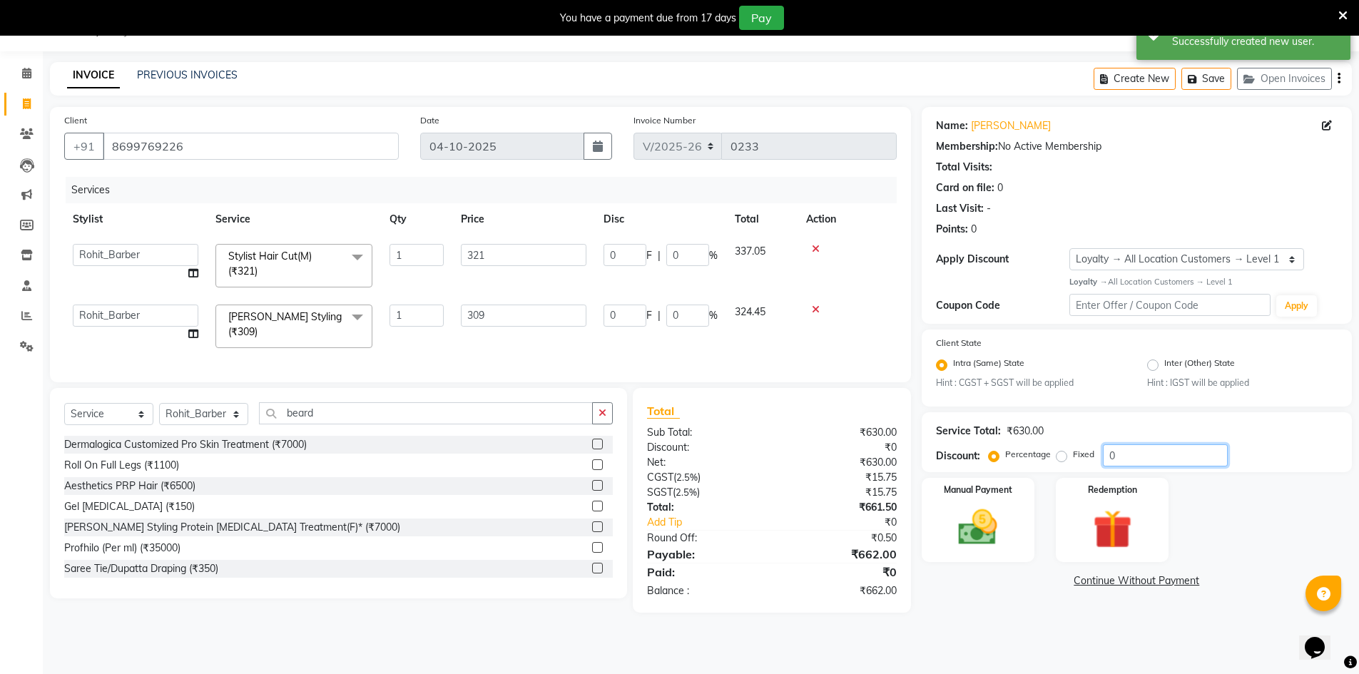
click at [1142, 452] on input "0" at bounding box center [1165, 456] width 125 height 22
type input "3"
type input "9.63"
type input "3"
type input "9.27"
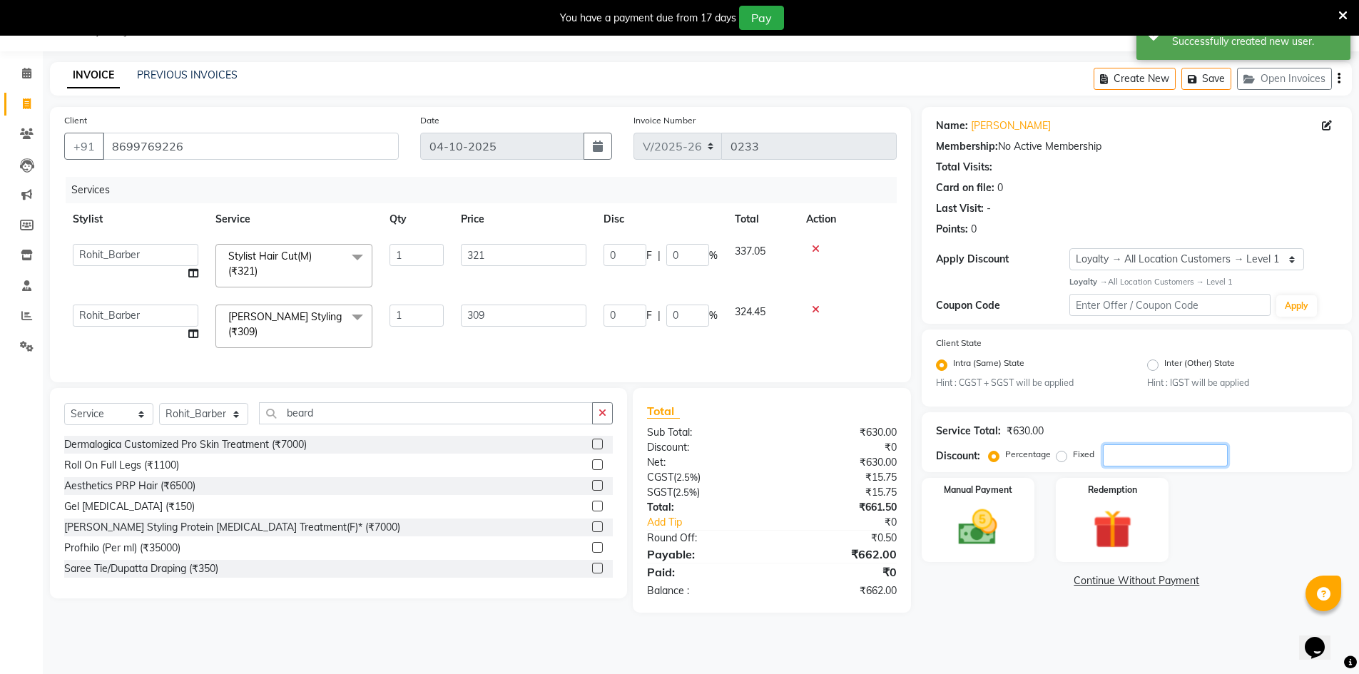
type input "3"
type input "36"
type input "115.56"
type input "36"
type input "111.24"
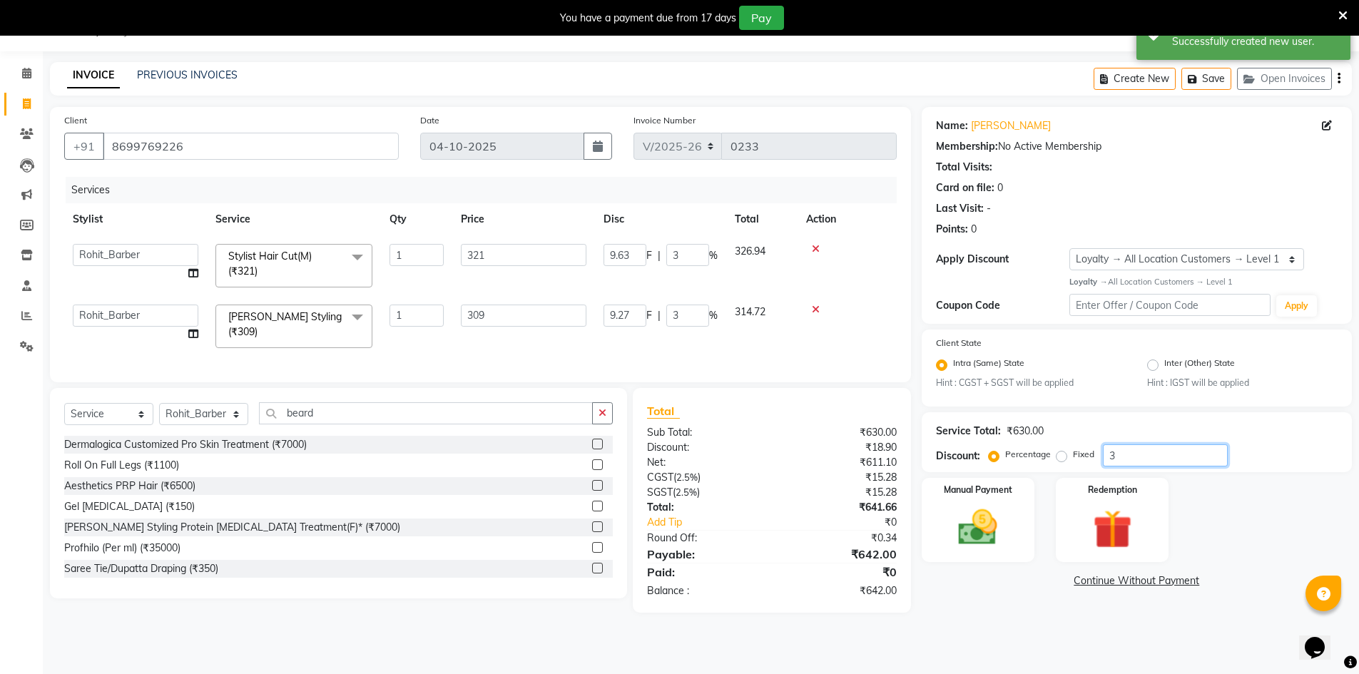
type input "36"
click at [789, 476] on div "₹10.08" at bounding box center [840, 477] width 136 height 15
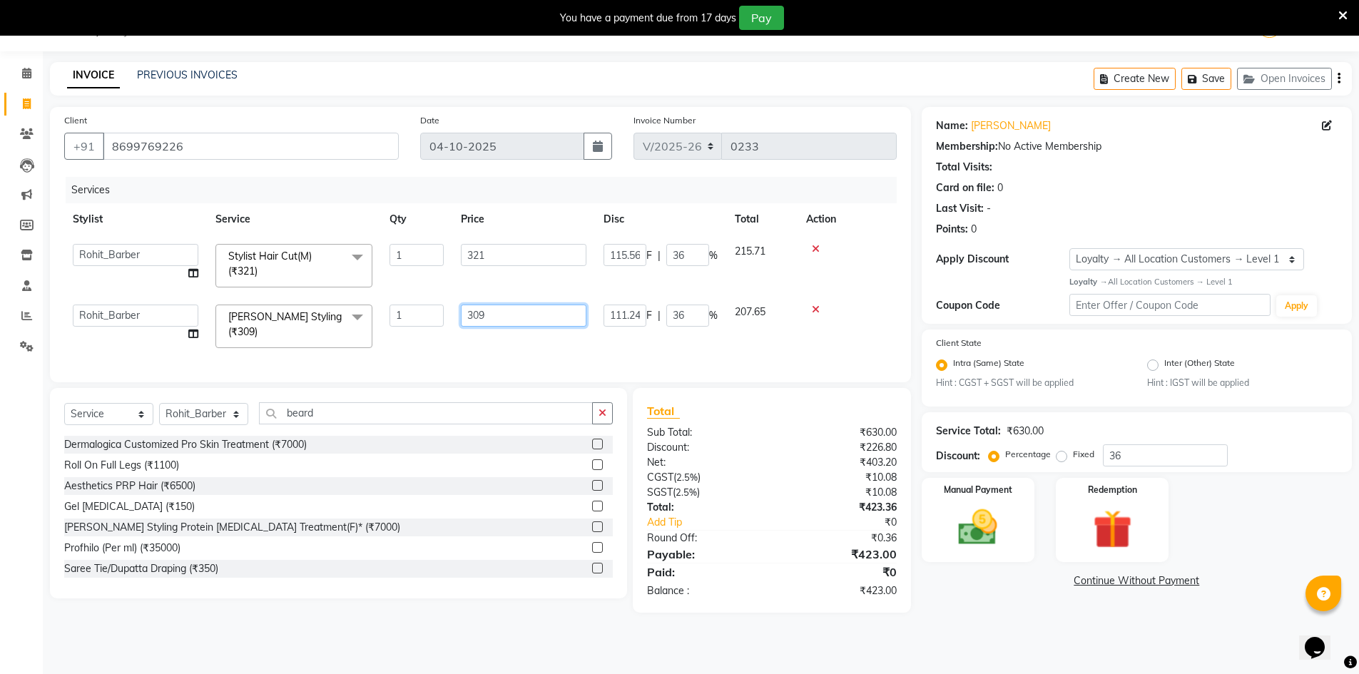
click at [502, 315] on input "309" at bounding box center [524, 316] width 126 height 22
type input "3"
type input "251"
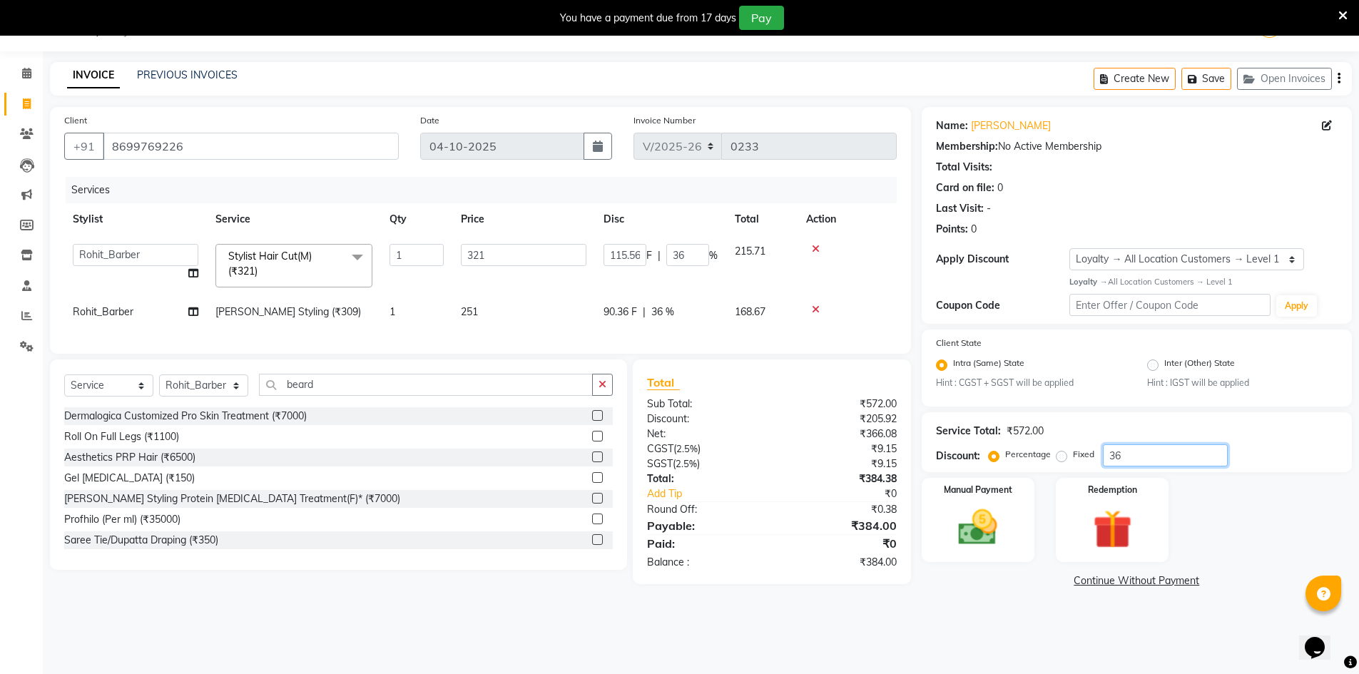
click at [1144, 457] on input "36" at bounding box center [1165, 456] width 125 height 22
click at [982, 517] on img at bounding box center [978, 527] width 66 height 46
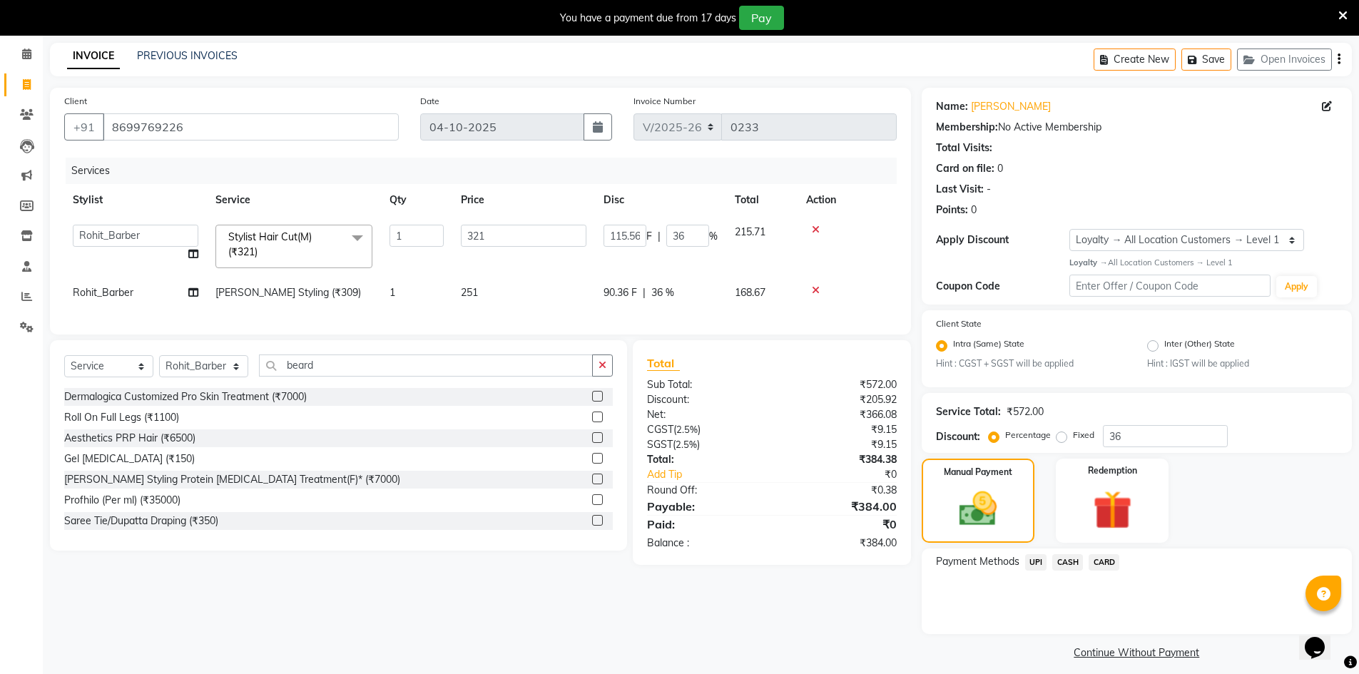
scroll to position [66, 0]
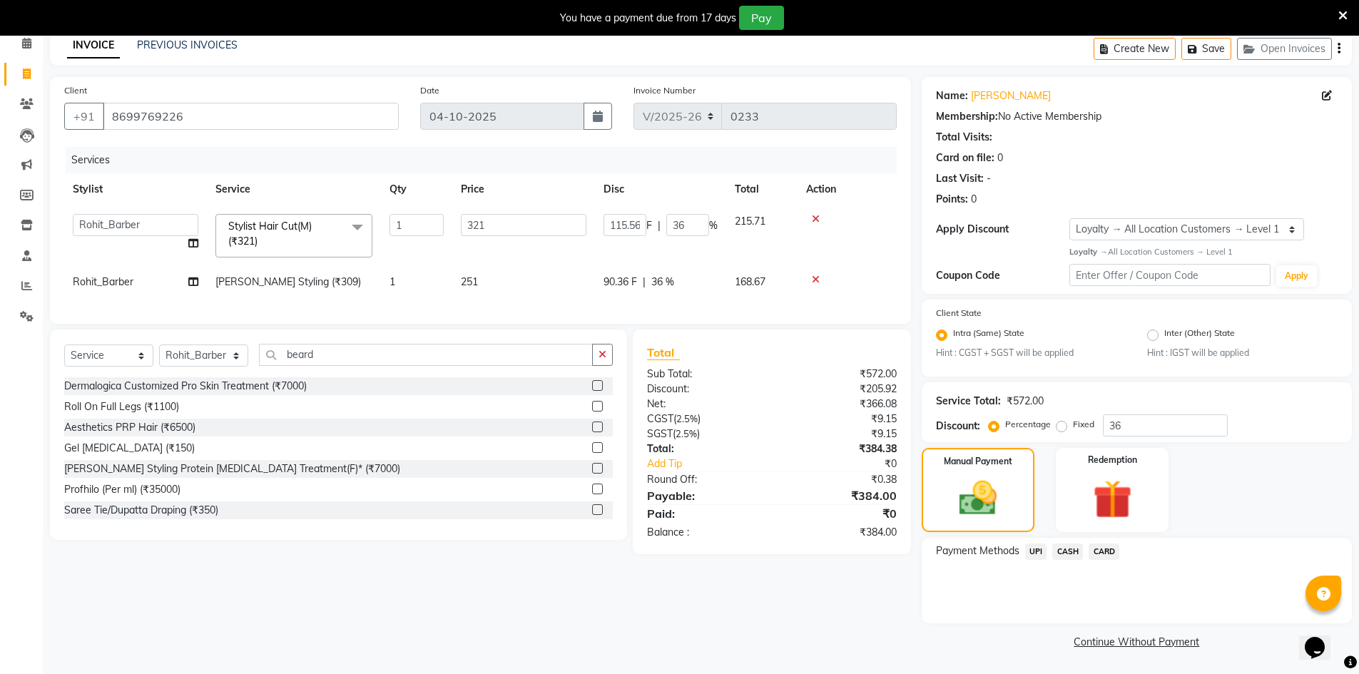
click at [1064, 547] on span "CASH" at bounding box center [1067, 552] width 31 height 16
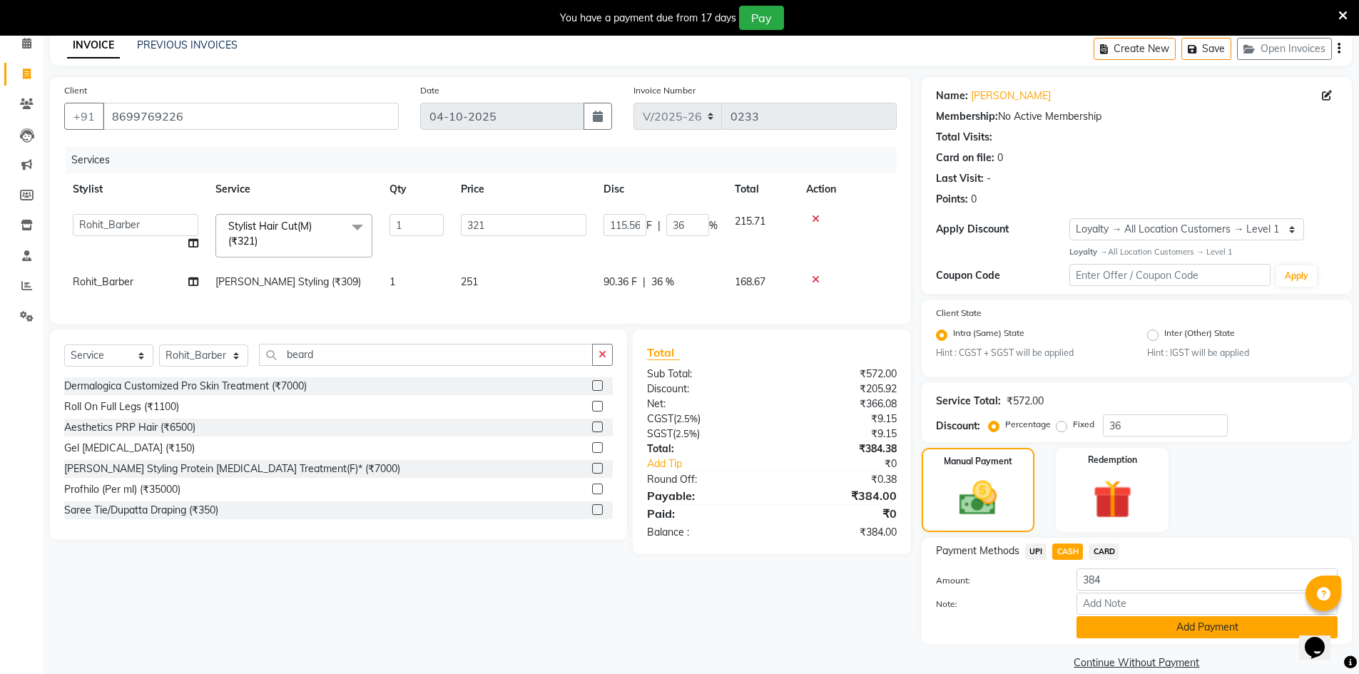
click at [1124, 631] on button "Add Payment" at bounding box center [1207, 627] width 261 height 22
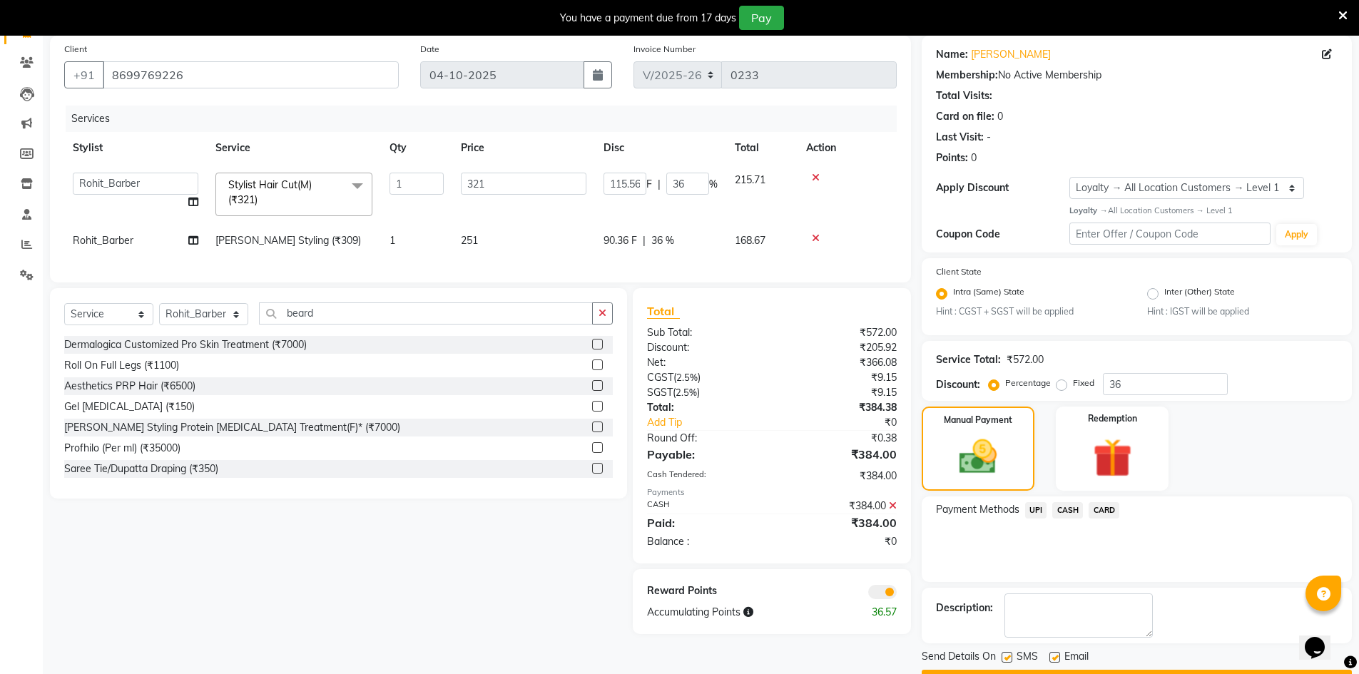
scroll to position [146, 0]
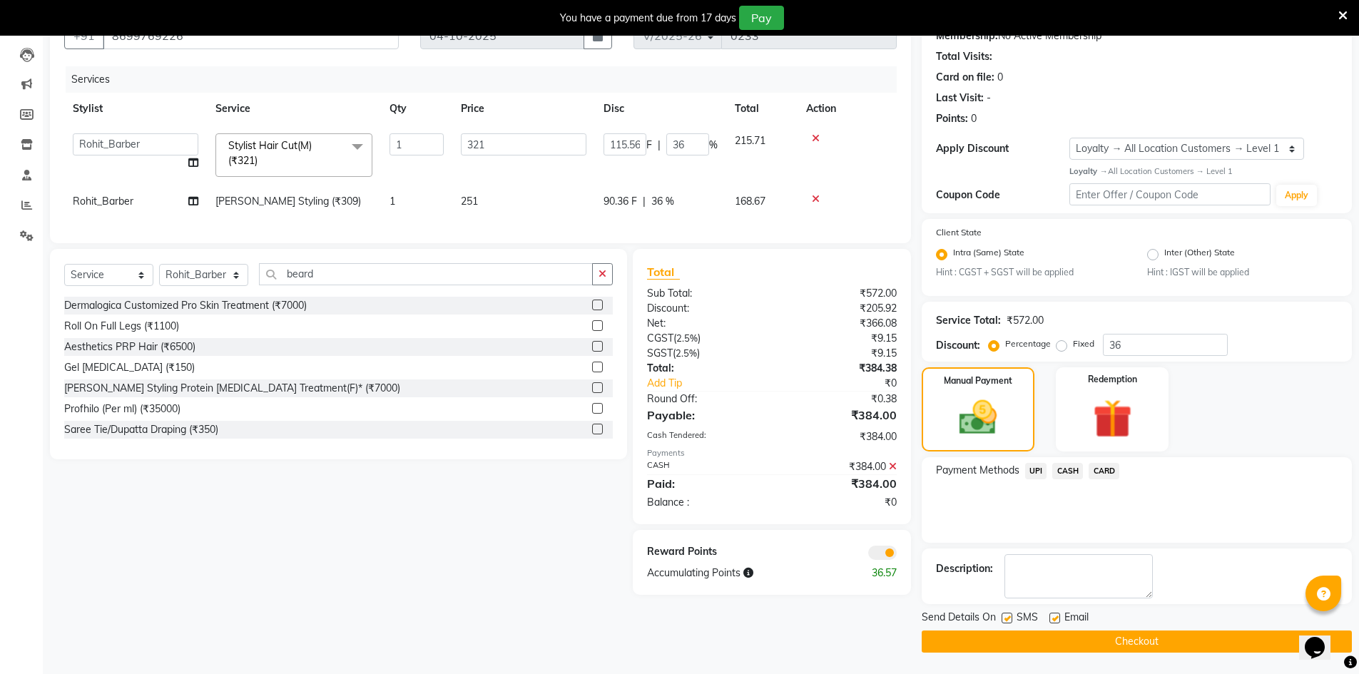
click at [875, 560] on span at bounding box center [882, 553] width 29 height 14
click at [897, 555] on input "checkbox" at bounding box center [897, 555] width 0 height 0
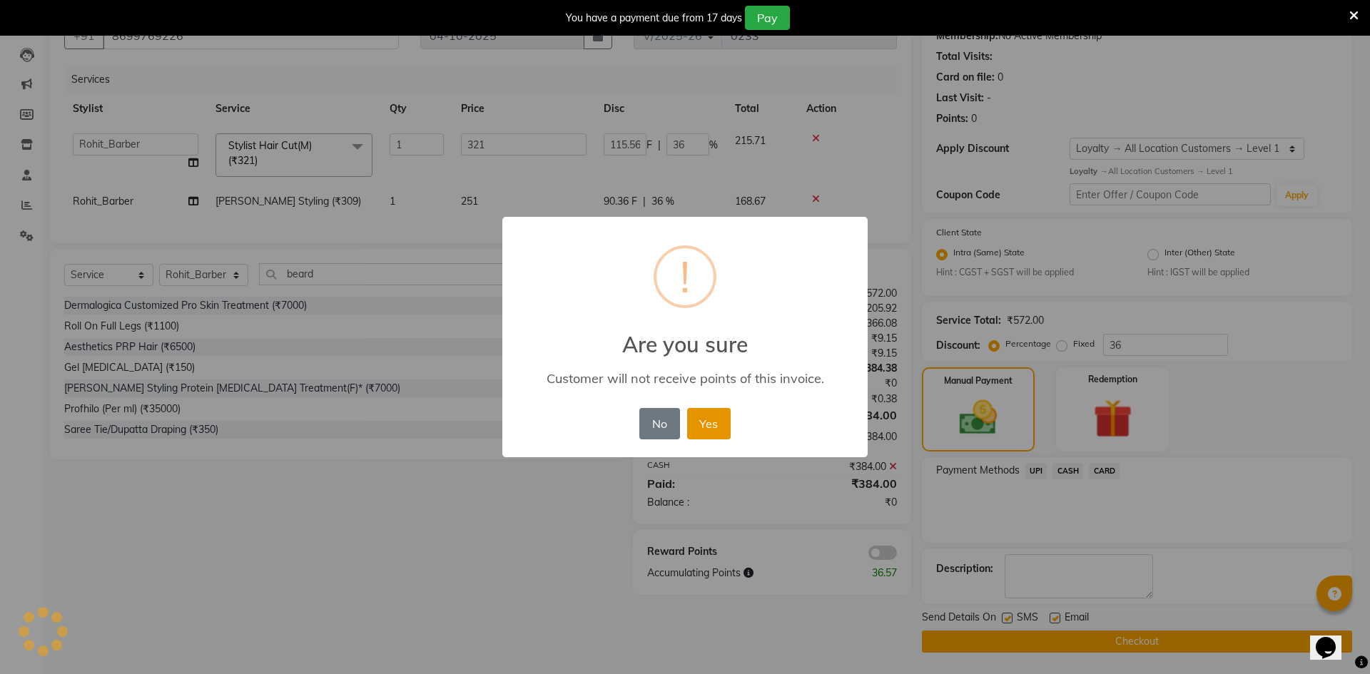
click at [726, 429] on button "Yes" at bounding box center [709, 423] width 44 height 31
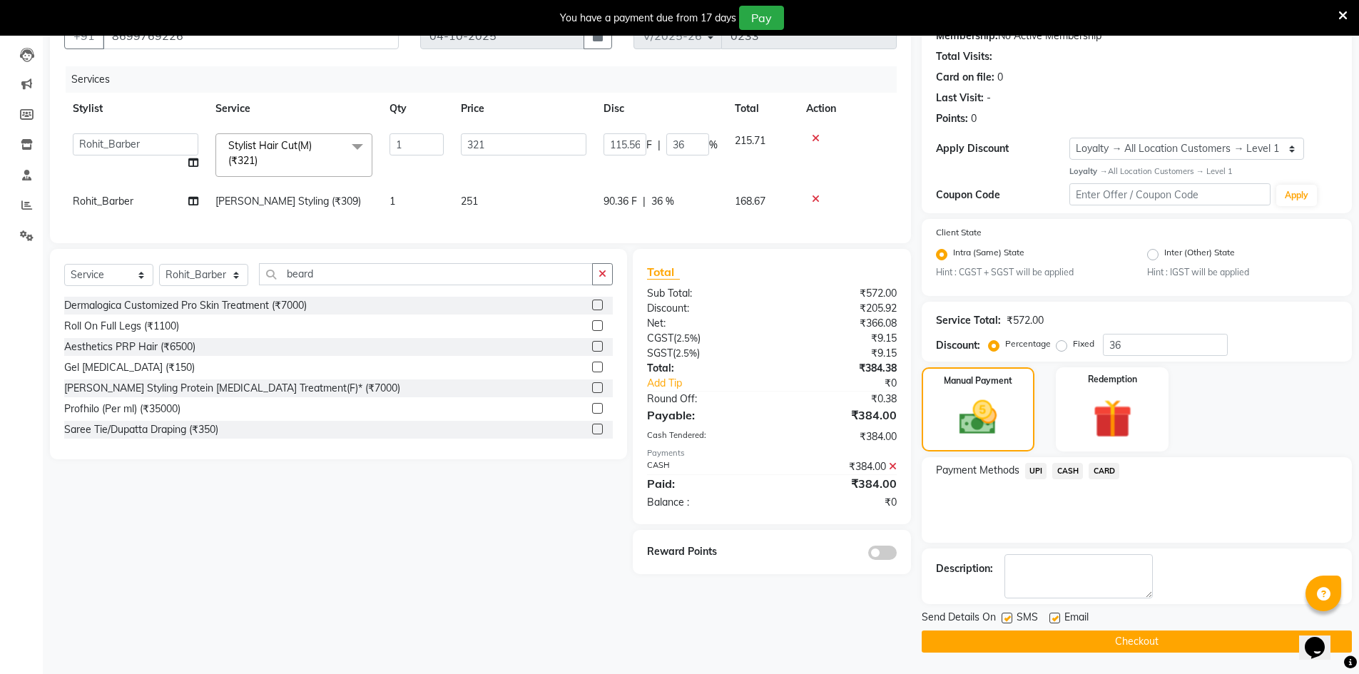
click at [1047, 641] on button "Checkout" at bounding box center [1137, 642] width 430 height 22
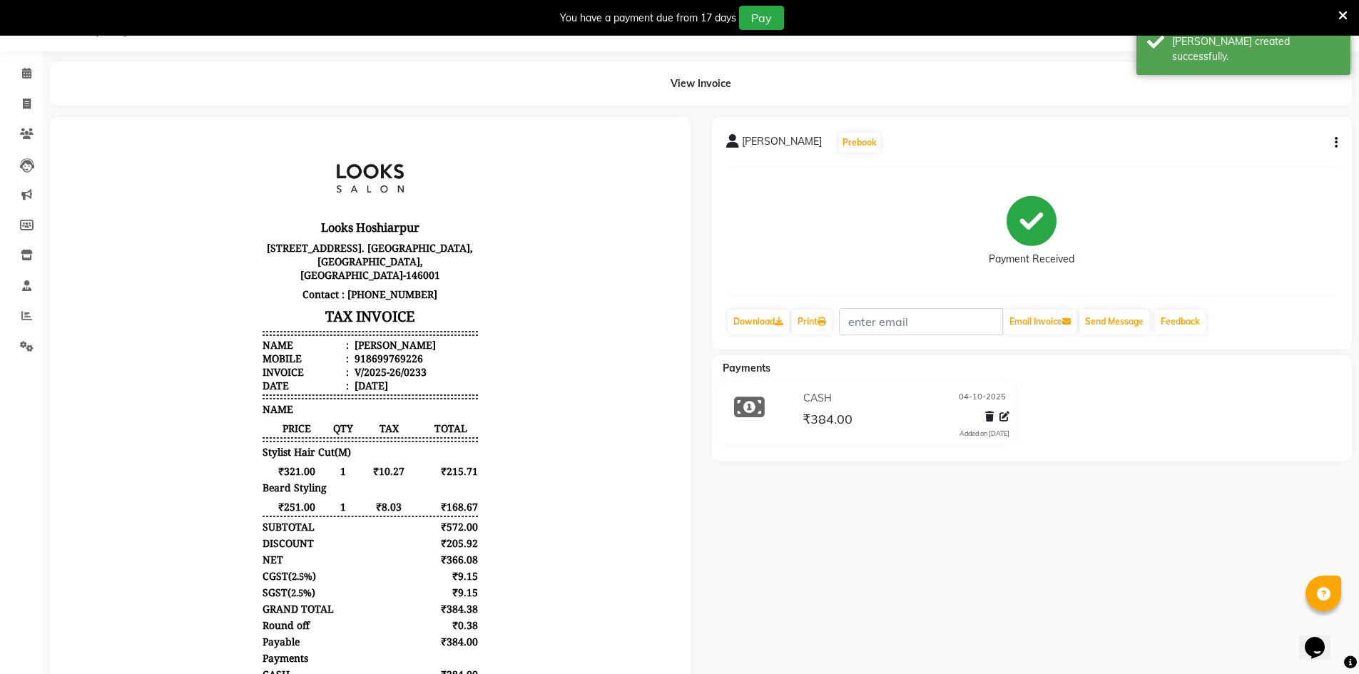
scroll to position [144, 0]
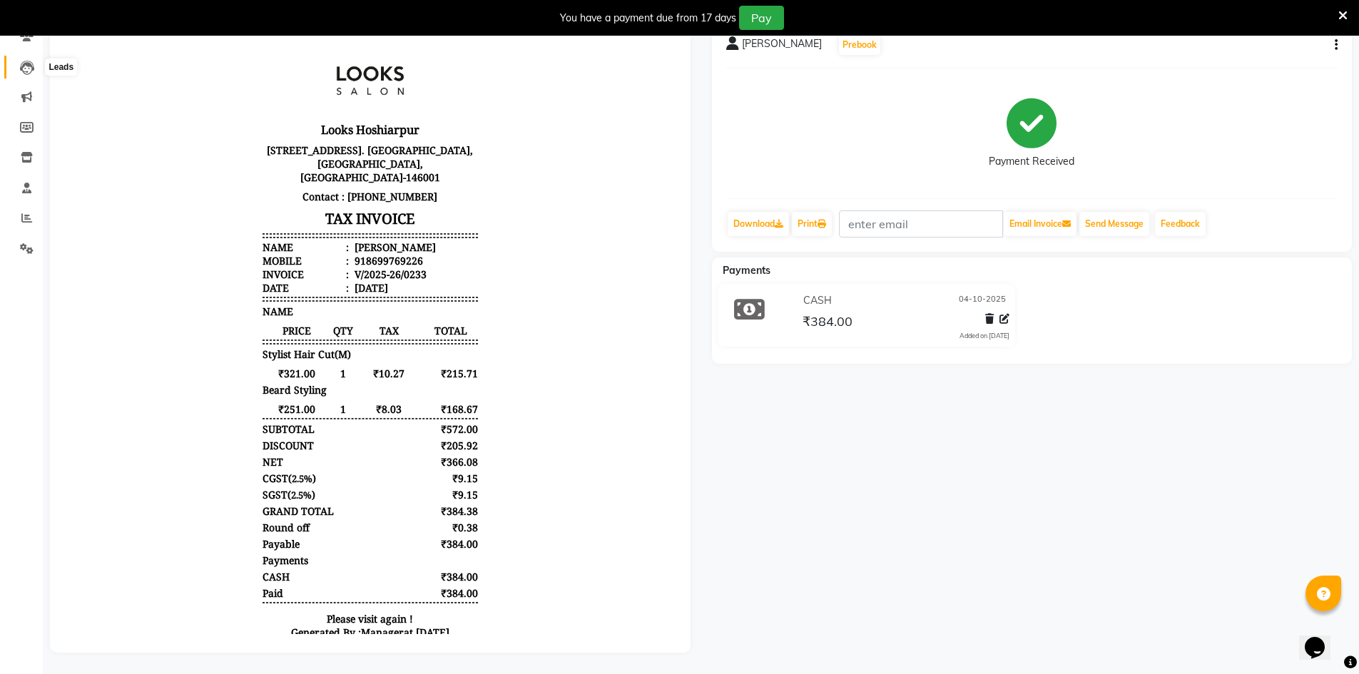
click at [26, 61] on icon at bounding box center [27, 68] width 14 height 14
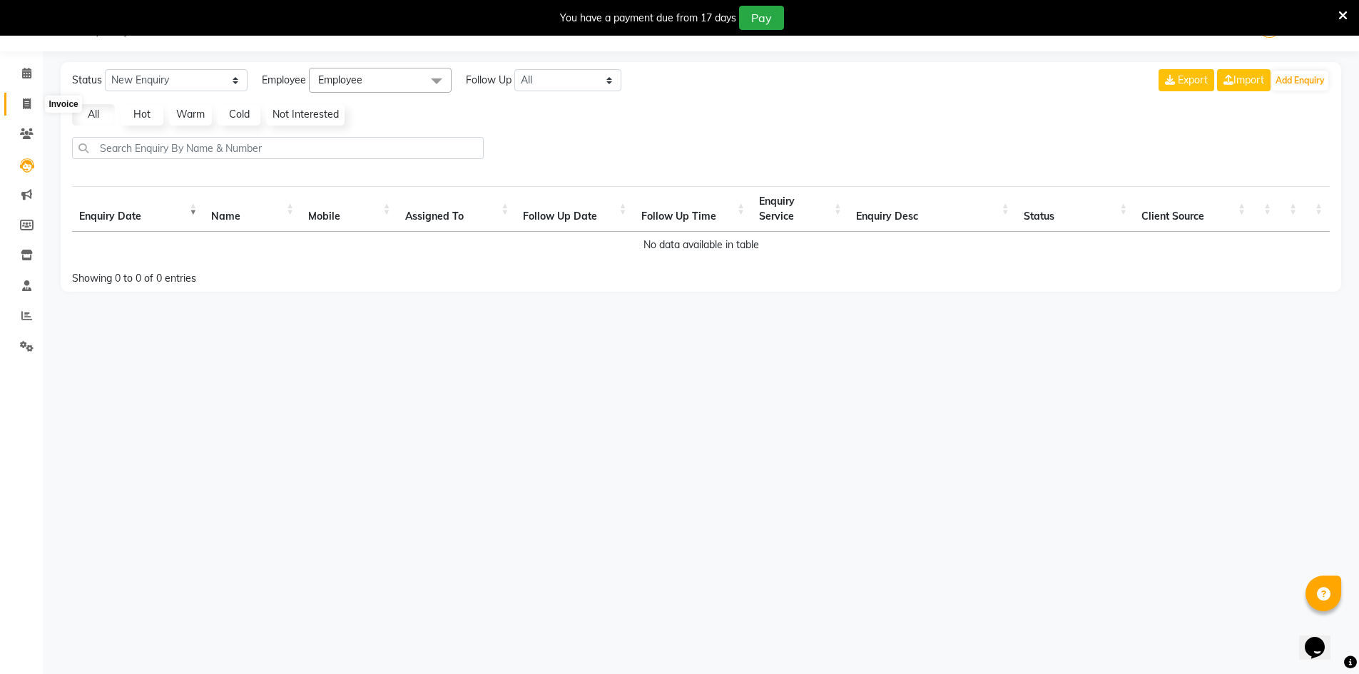
drag, startPoint x: 22, startPoint y: 101, endPoint x: 38, endPoint y: 101, distance: 15.7
click at [23, 100] on icon at bounding box center [27, 103] width 8 height 11
select select "9034"
select select "service"
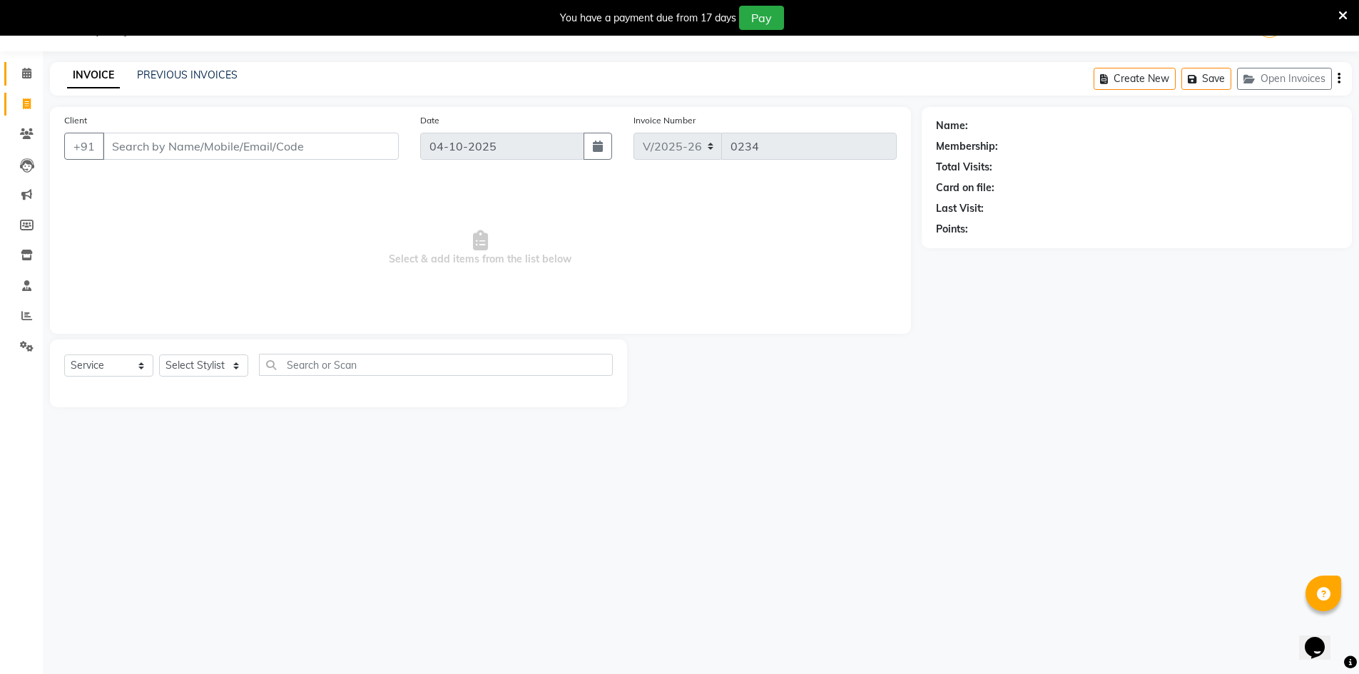
select select "92381"
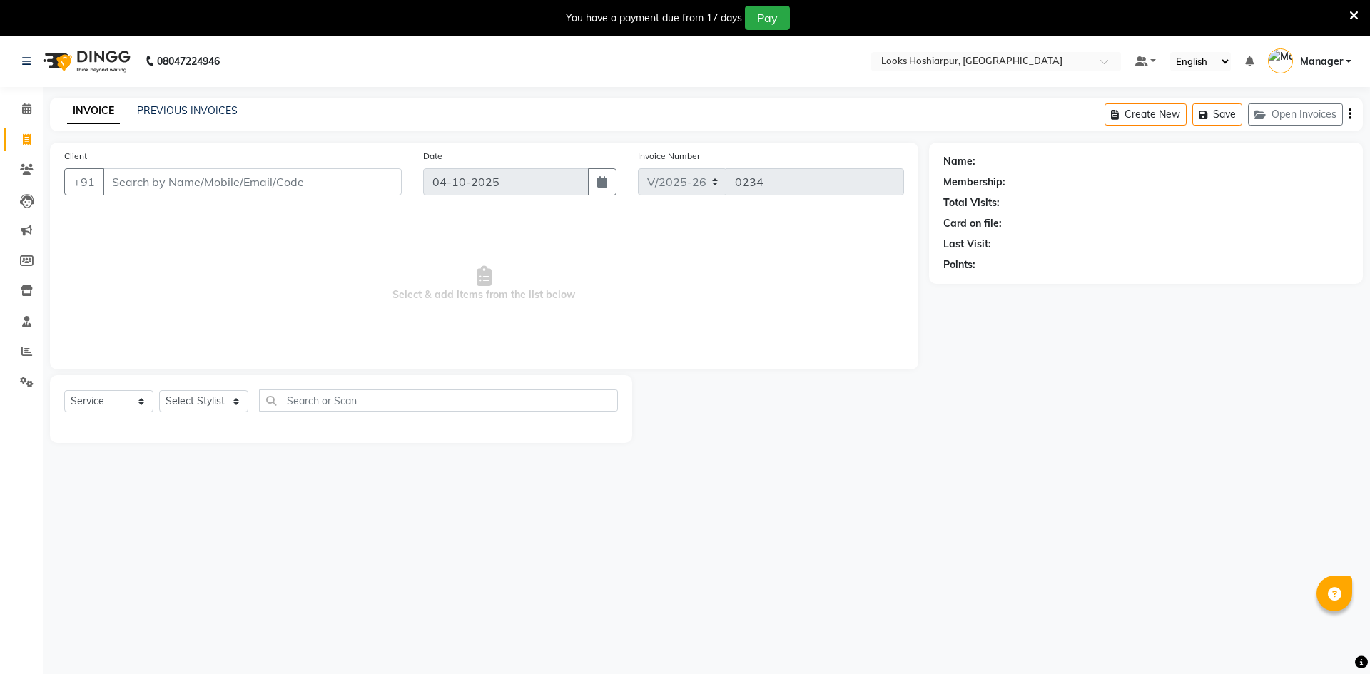
select select "9034"
select select "service"
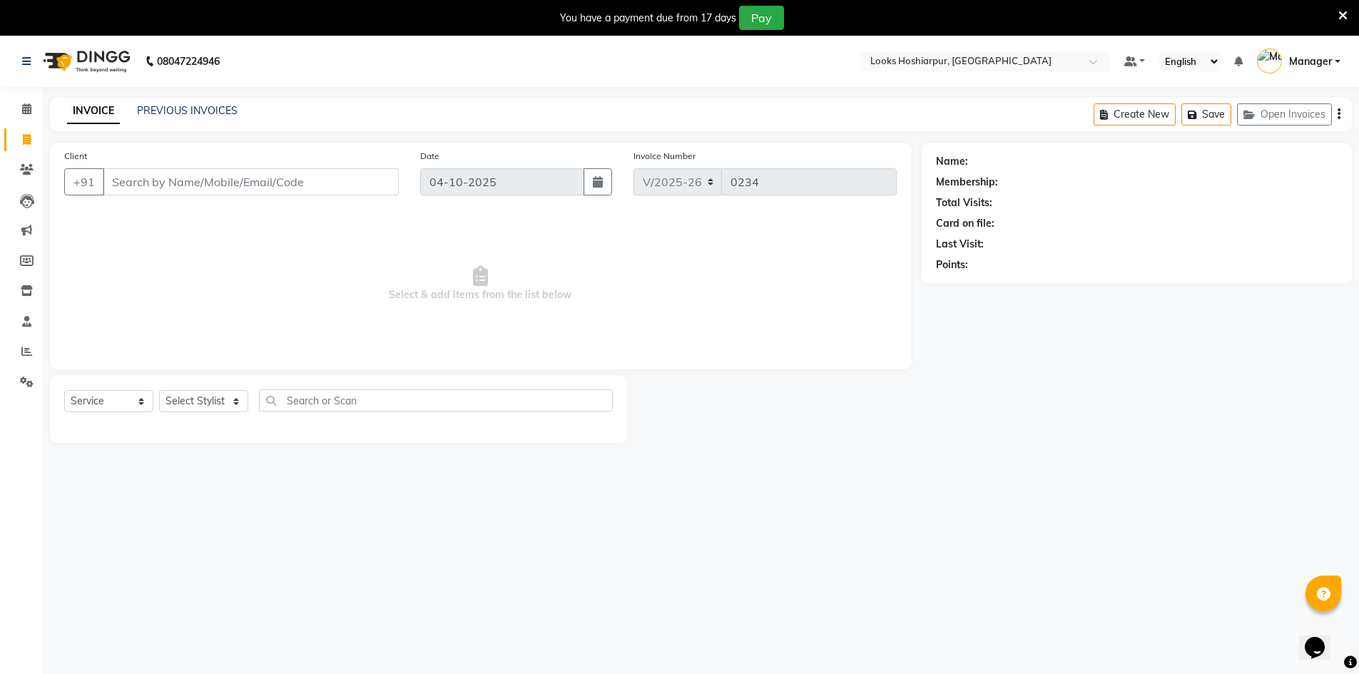
select select "92381"
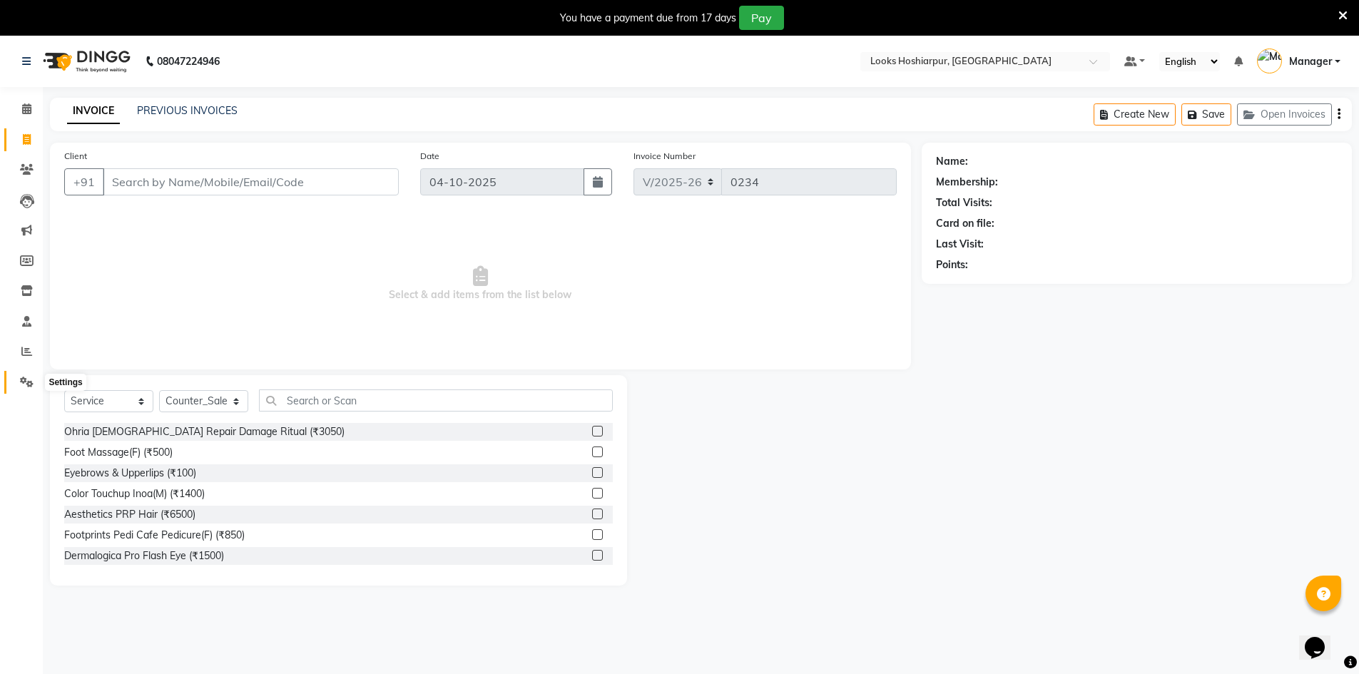
click at [29, 379] on icon at bounding box center [27, 382] width 14 height 11
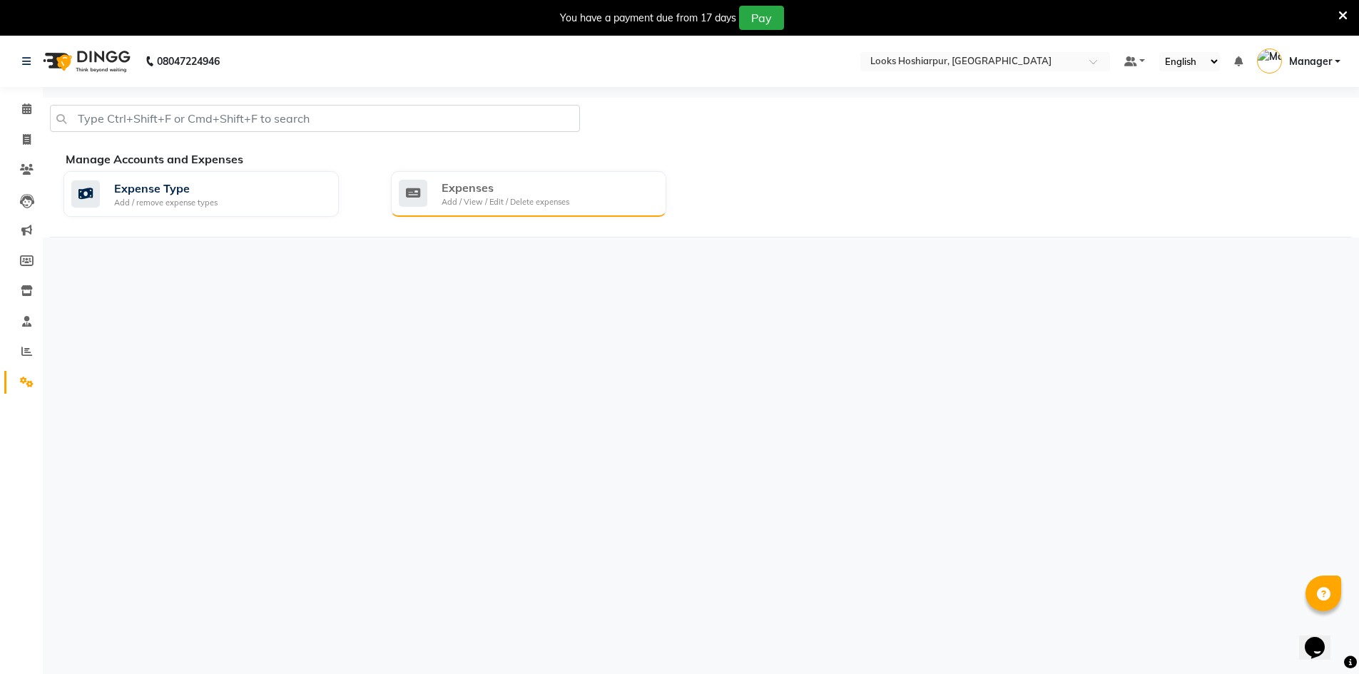
click at [521, 203] on div "Add / View / Edit / Delete expenses" at bounding box center [506, 202] width 128 height 12
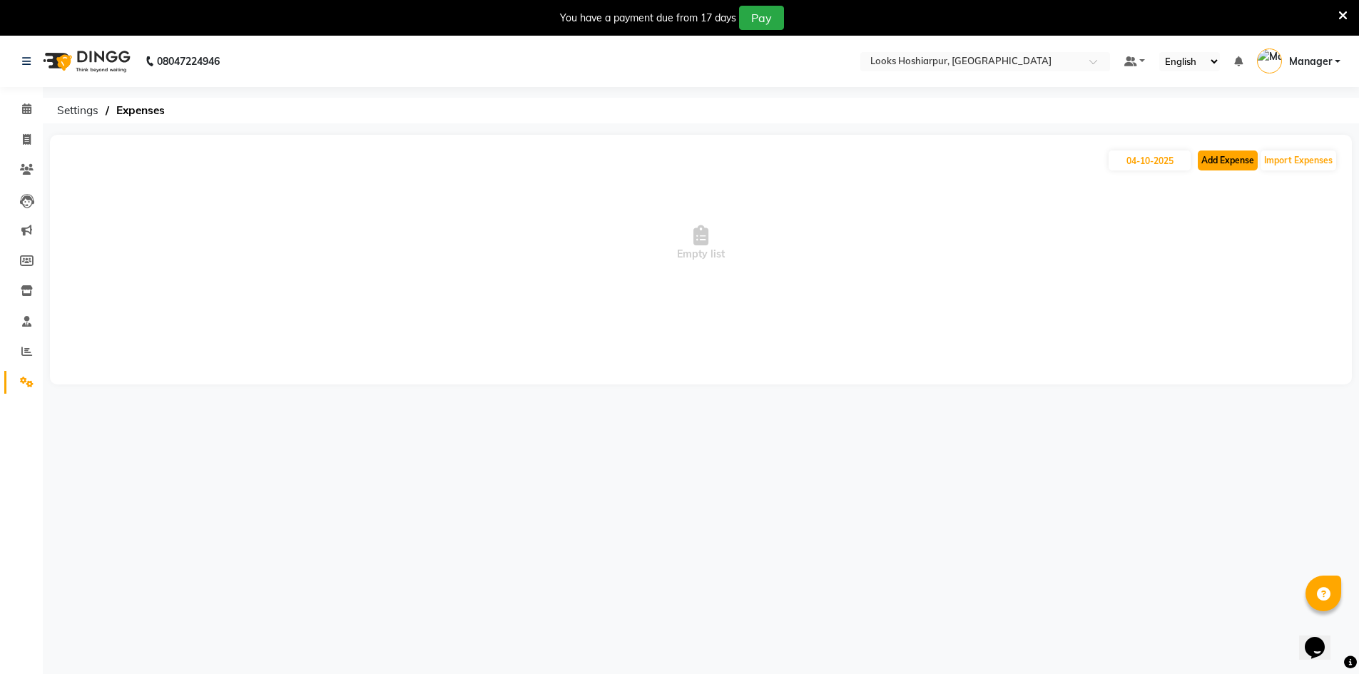
click at [1236, 154] on button "Add Expense" at bounding box center [1228, 161] width 60 height 20
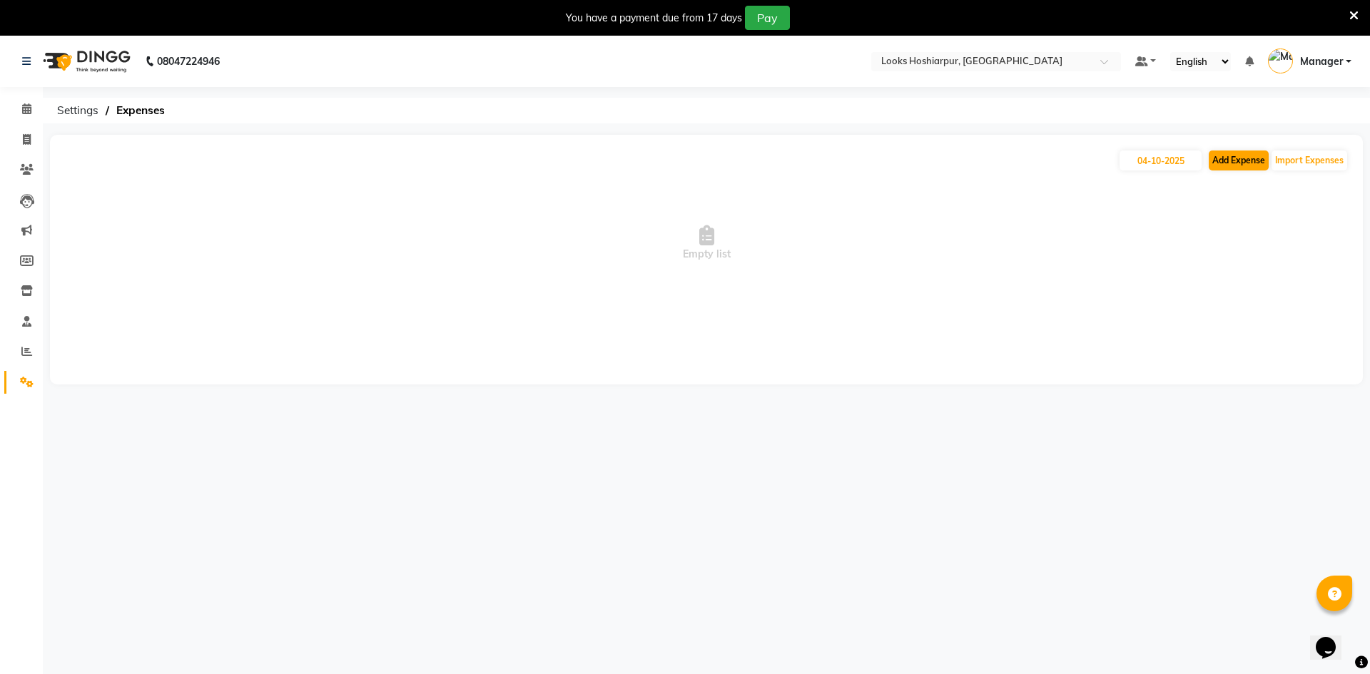
select select "1"
select select "8303"
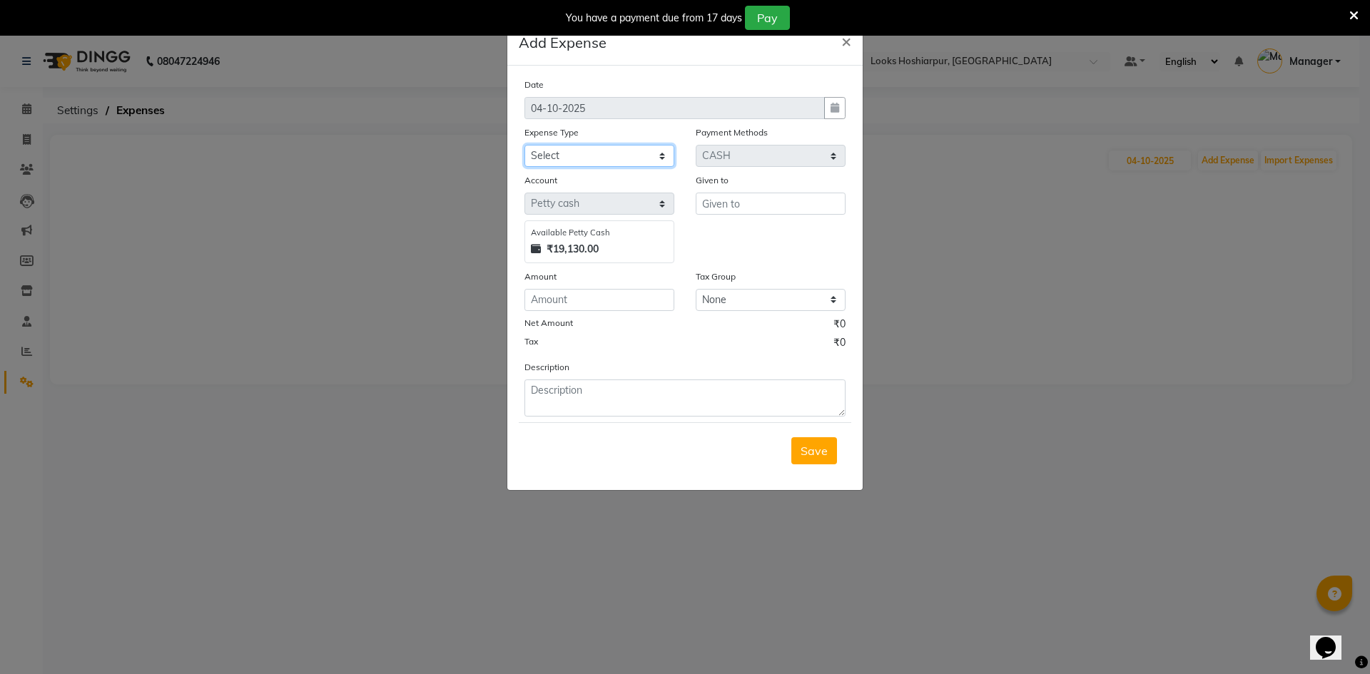
click at [587, 153] on select "Select Accommodation Aesthetics Bank Deposit BLINKIT Cash Handover Client Refun…" at bounding box center [599, 156] width 150 height 22
select select "24890"
click at [524, 145] on select "Select Accommodation Aesthetics Bank Deposit BLINKIT Cash Handover Client Refun…" at bounding box center [599, 156] width 150 height 22
click at [785, 208] on input "text" at bounding box center [771, 204] width 150 height 22
click at [752, 229] on ngb-highlight "Co unter_Sales" at bounding box center [751, 234] width 77 height 14
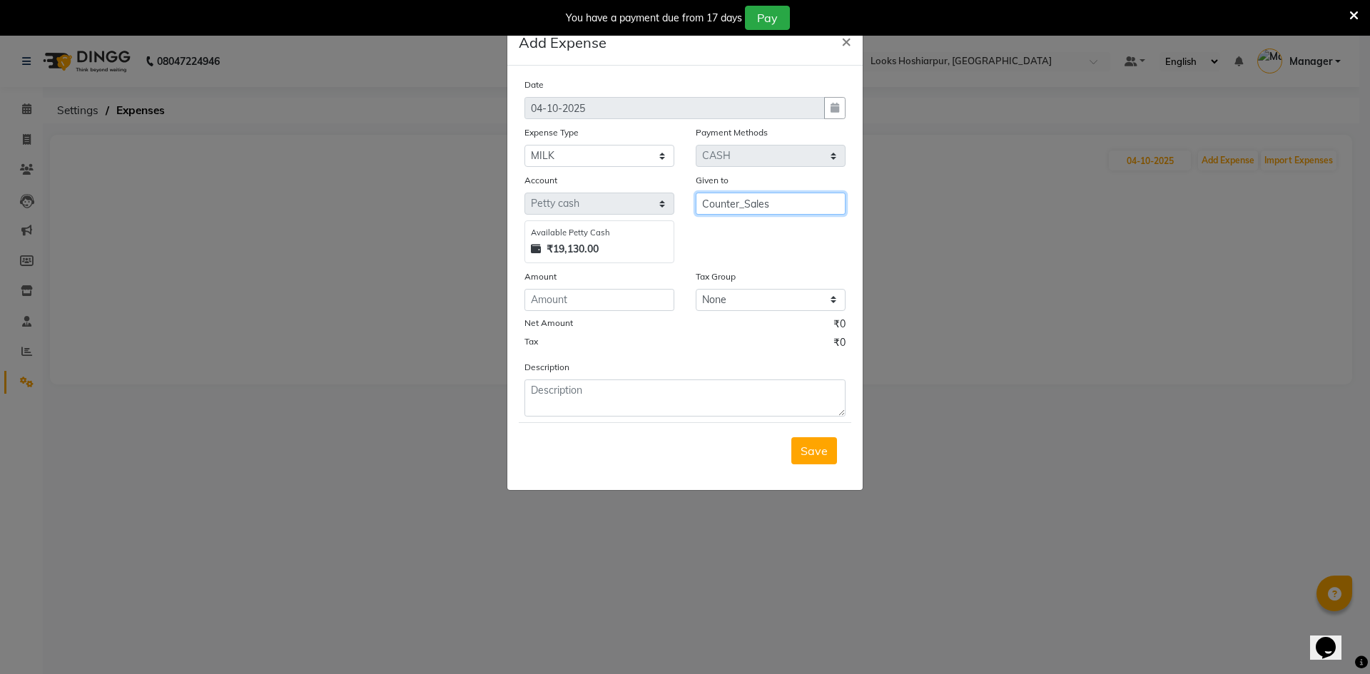
type input "Counter_Sales"
click at [644, 293] on input "number" at bounding box center [599, 300] width 150 height 22
type input "99"
click at [552, 409] on textarea at bounding box center [684, 398] width 321 height 37
type textarea "for milk"
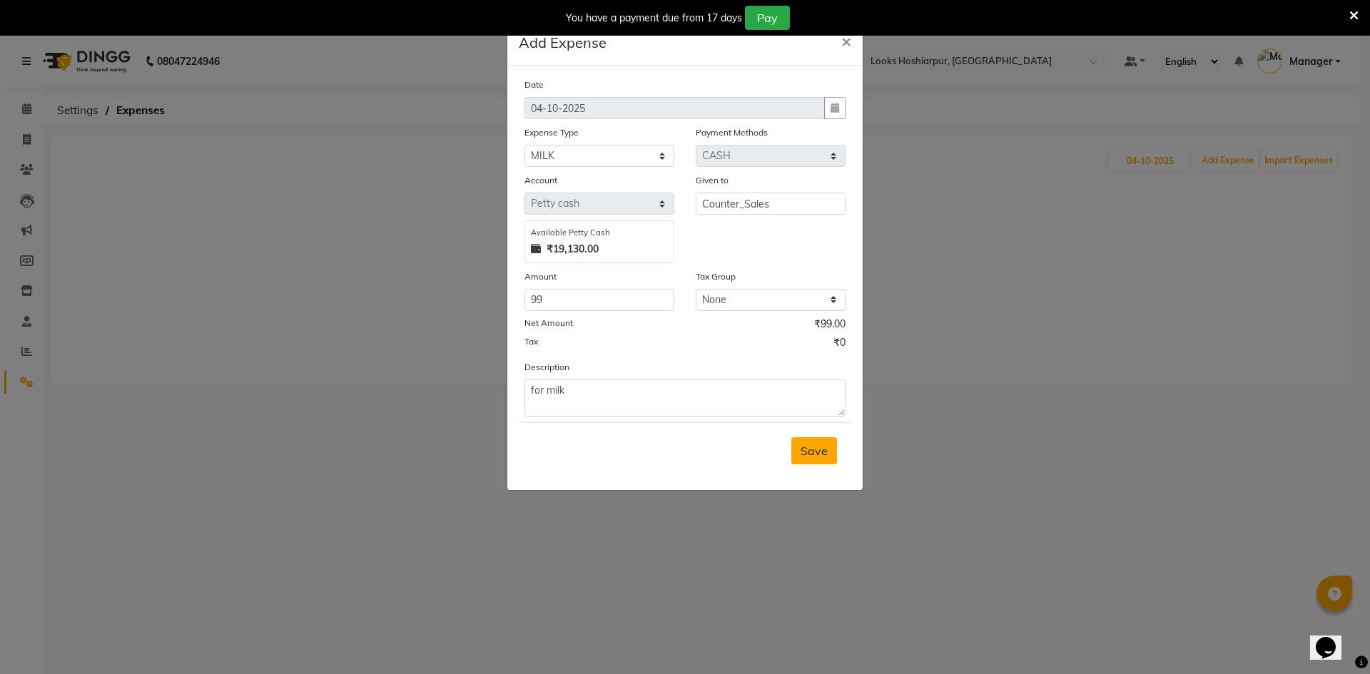
click at [815, 456] on span "Save" at bounding box center [814, 451] width 27 height 14
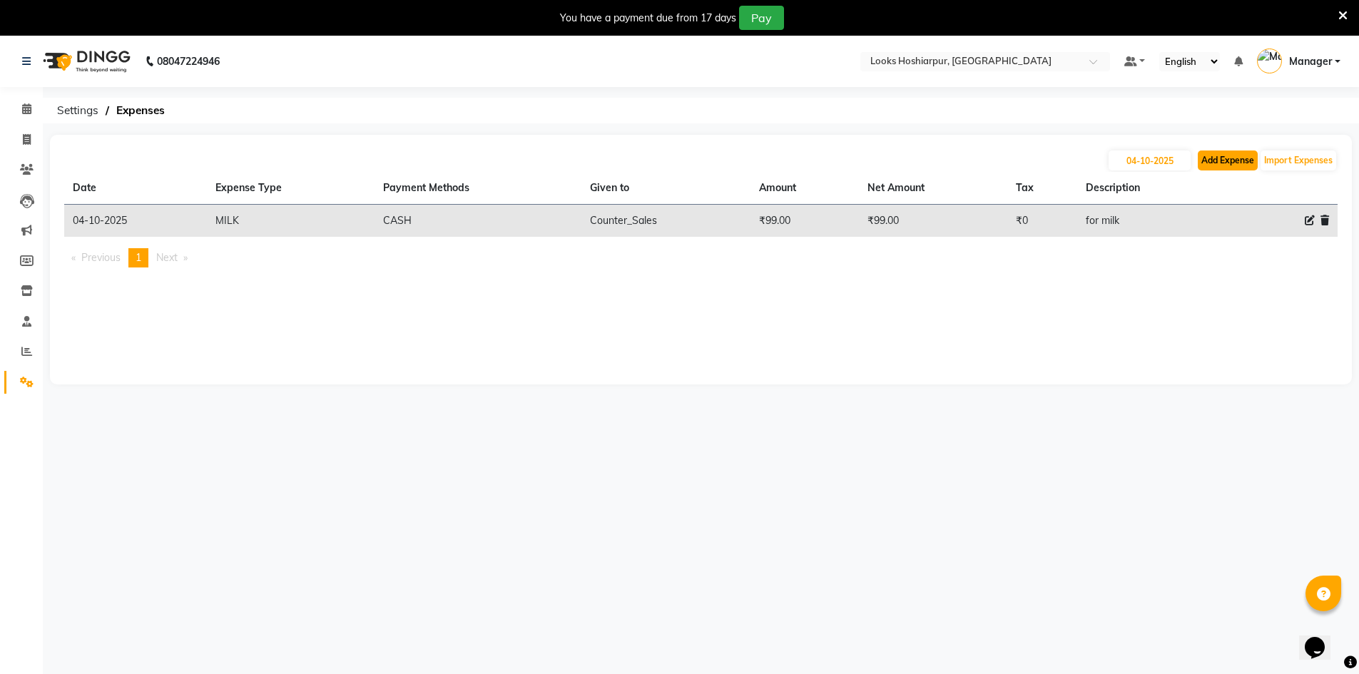
click at [1239, 167] on button "Add Expense" at bounding box center [1228, 161] width 60 height 20
select select "1"
select select "8303"
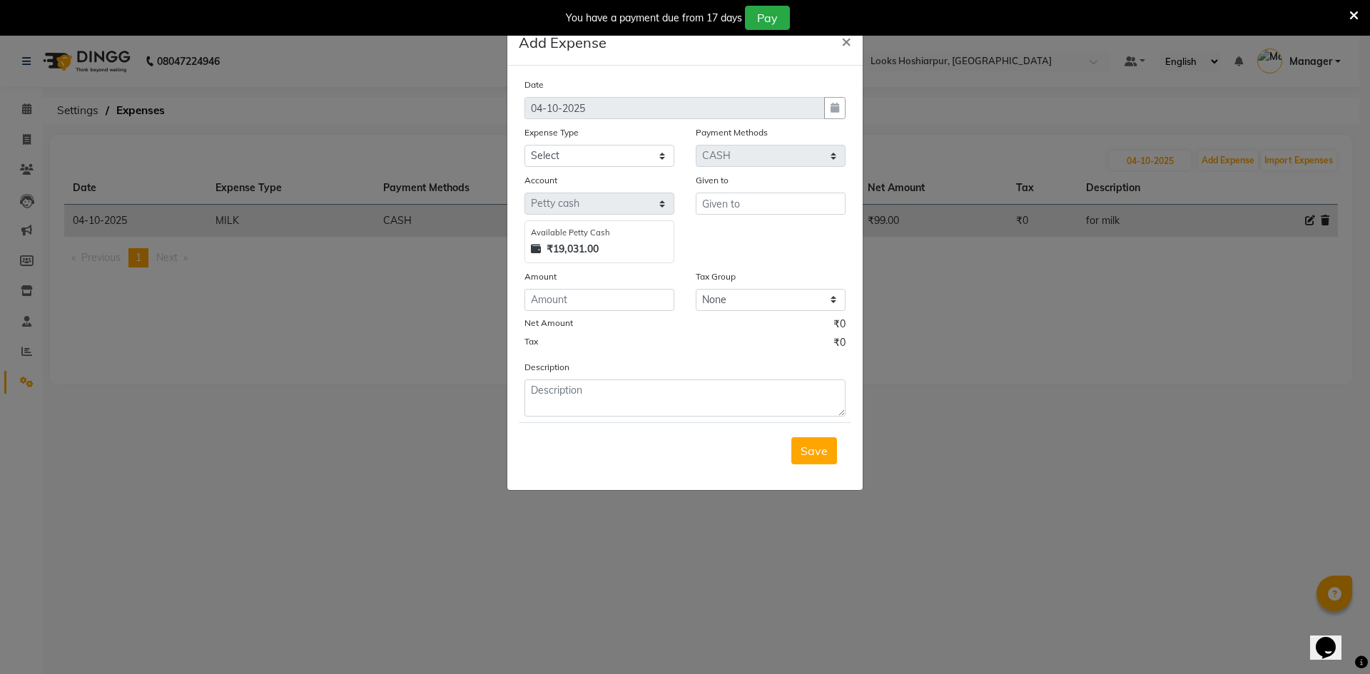
click at [1035, 325] on ngb-modal-window "Add Expense × Date 04-10-2025 Expense Type Select Accommodation Aesthetics Bank…" at bounding box center [685, 337] width 1370 height 674
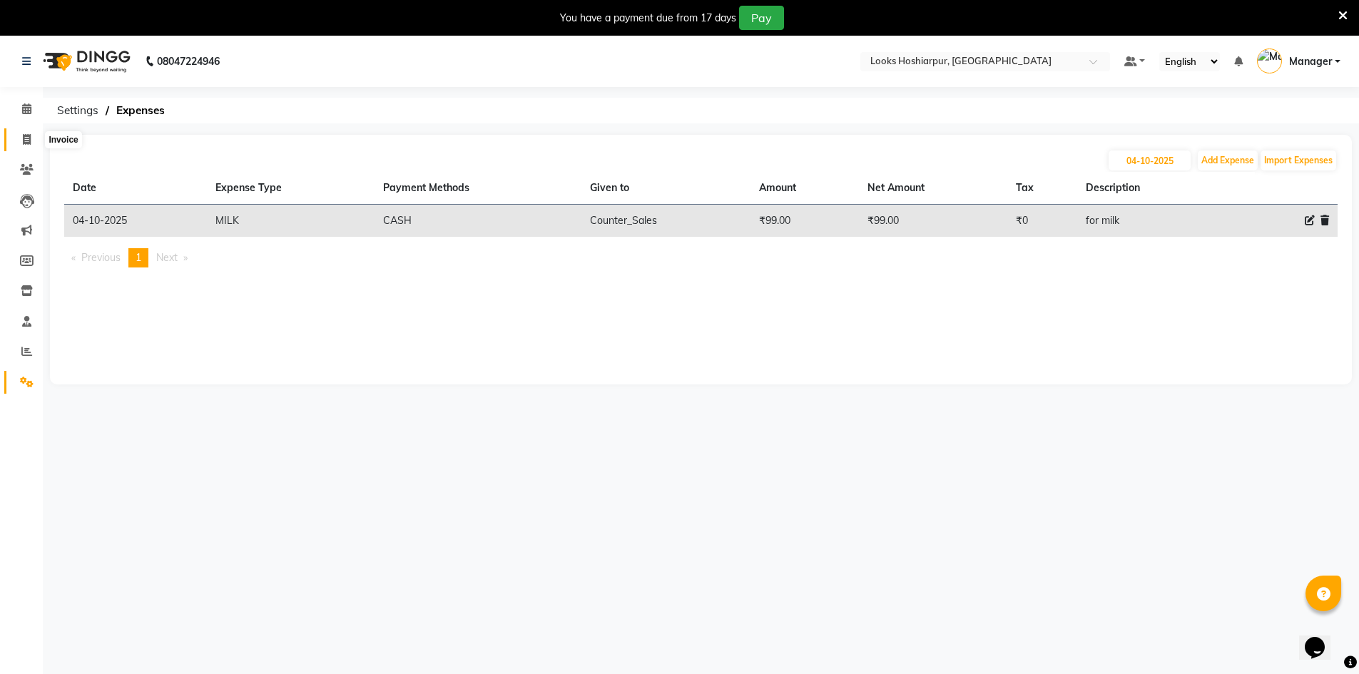
click at [24, 138] on icon at bounding box center [27, 139] width 8 height 11
select select "service"
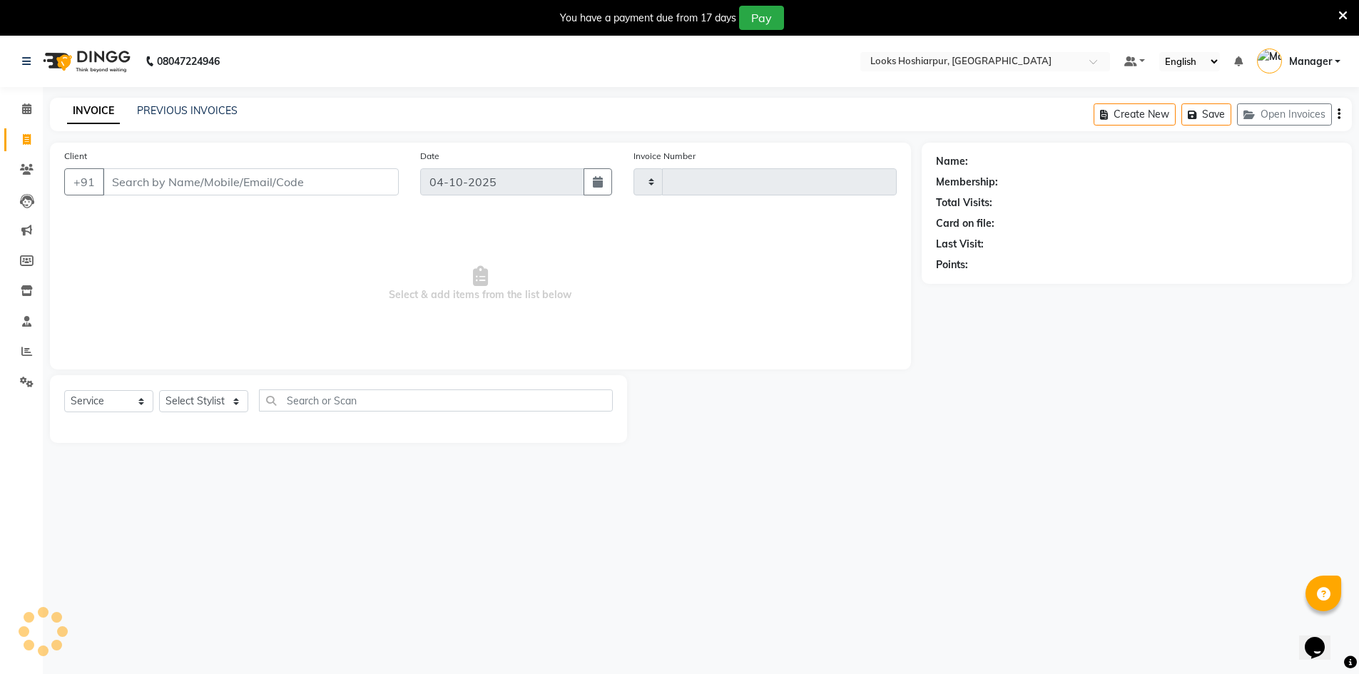
type input "0234"
select select "9034"
select select "92381"
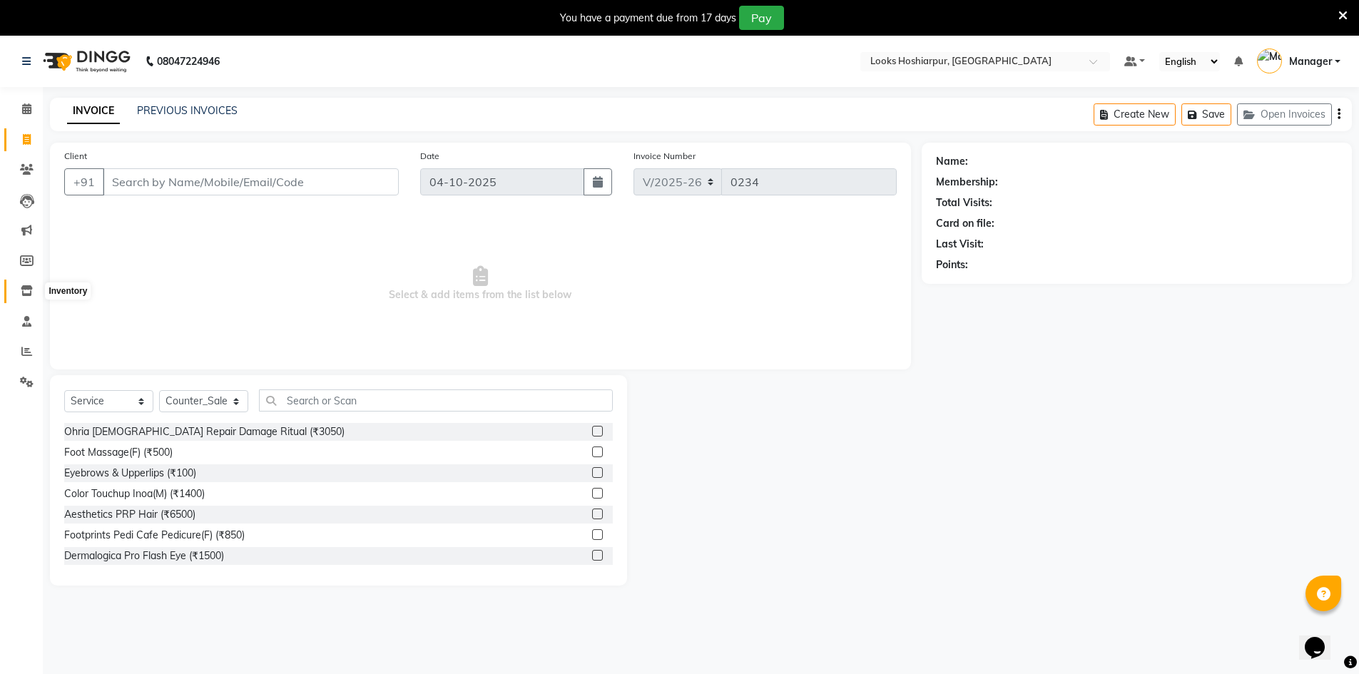
click at [28, 290] on icon at bounding box center [27, 290] width 12 height 11
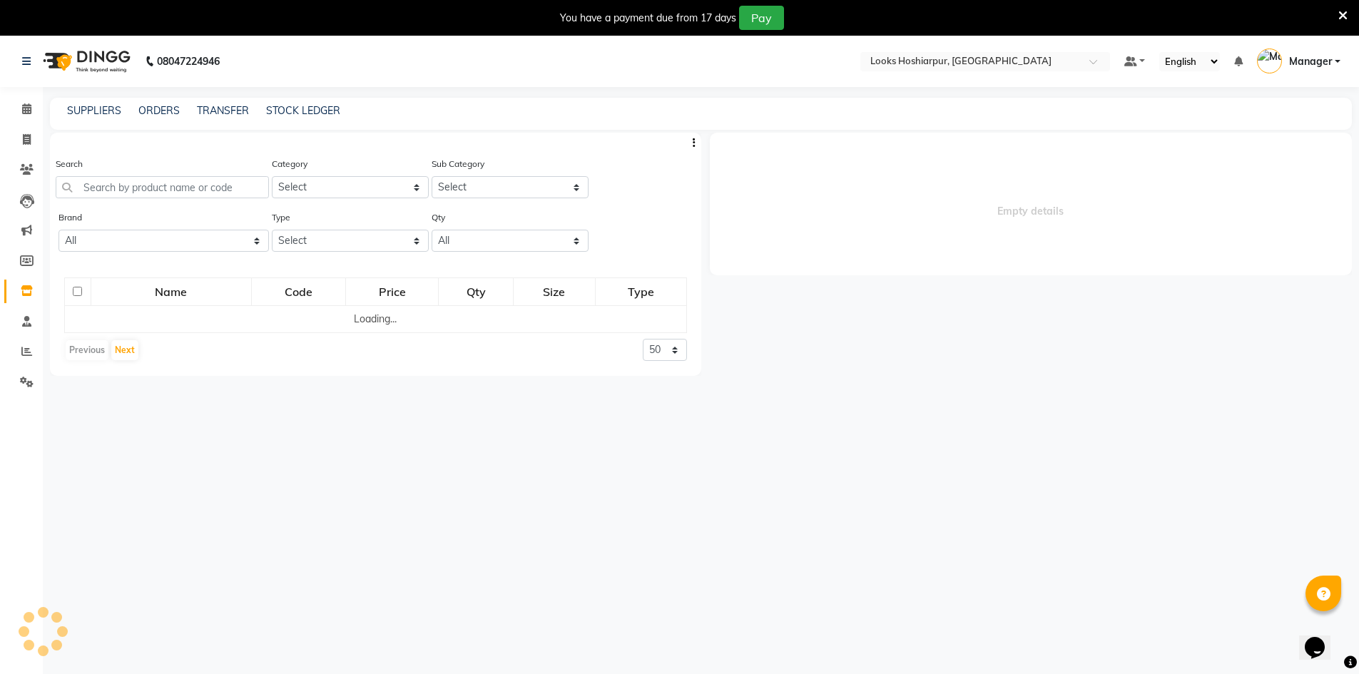
select select
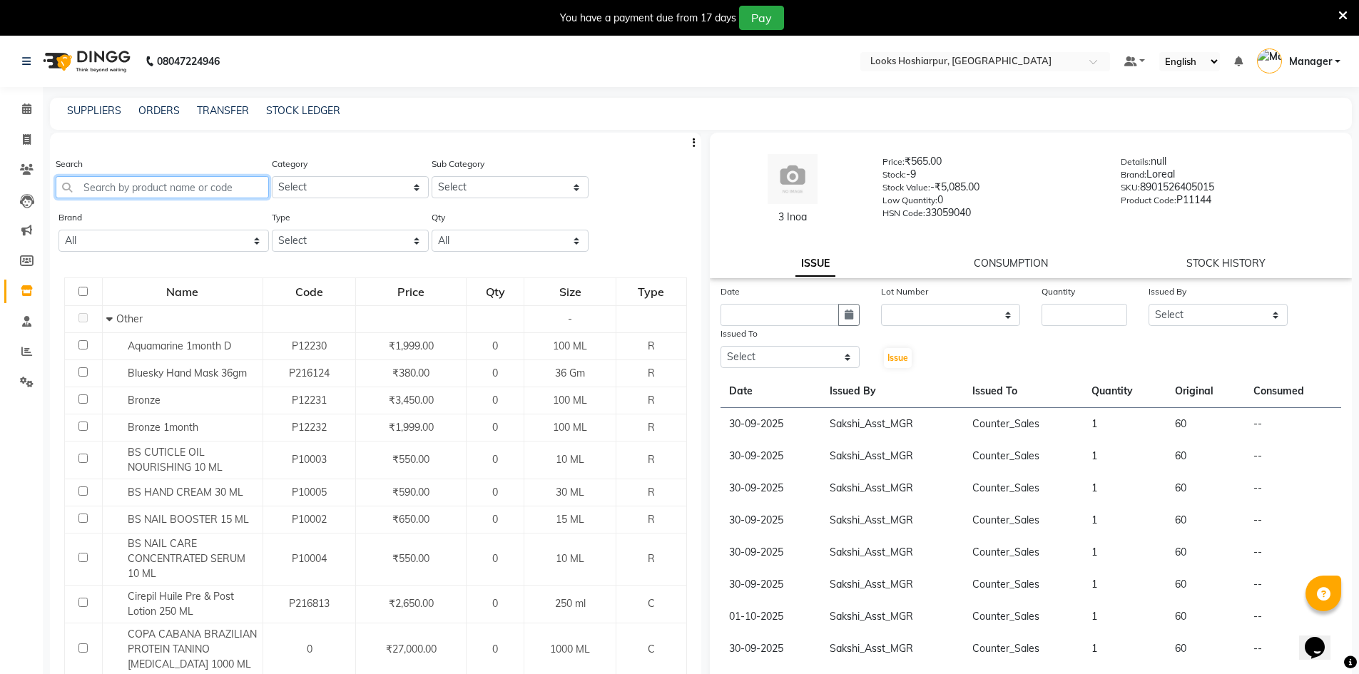
click at [139, 185] on input "text" at bounding box center [162, 187] width 213 height 22
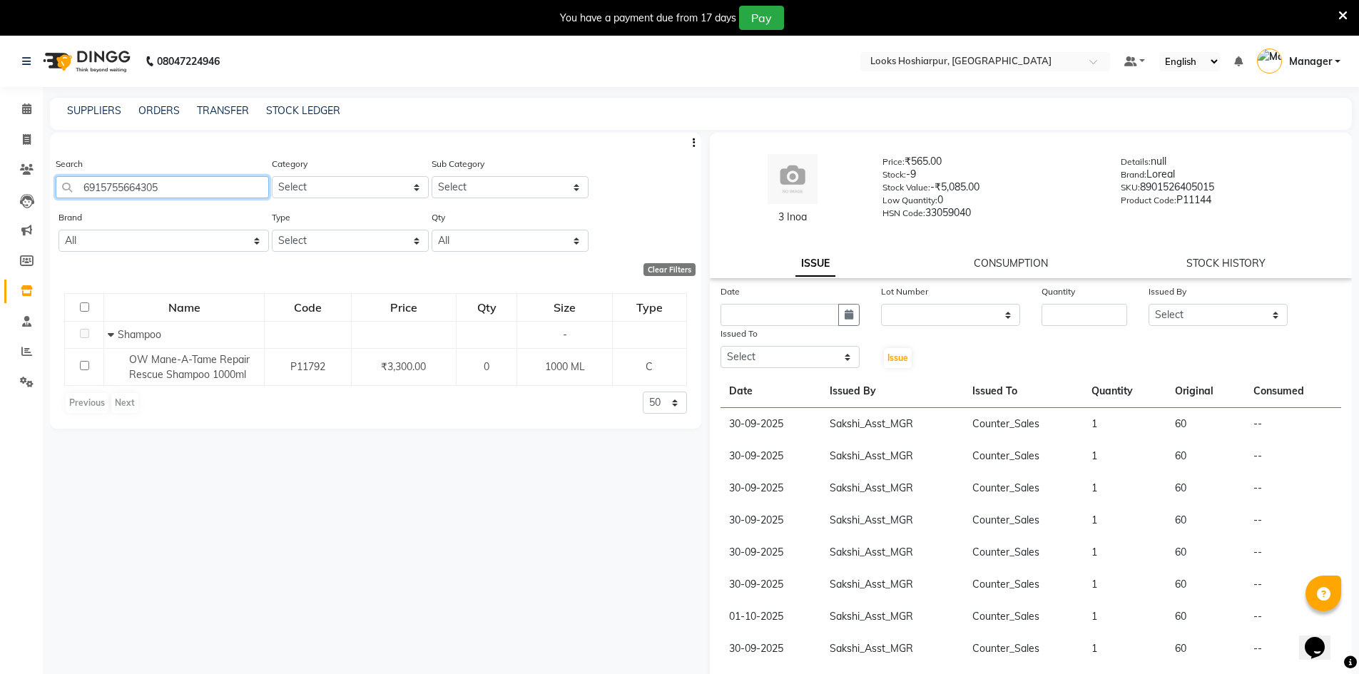
type input "6915755664305"
click at [780, 323] on input "text" at bounding box center [780, 315] width 118 height 22
select select "10"
select select "2025"
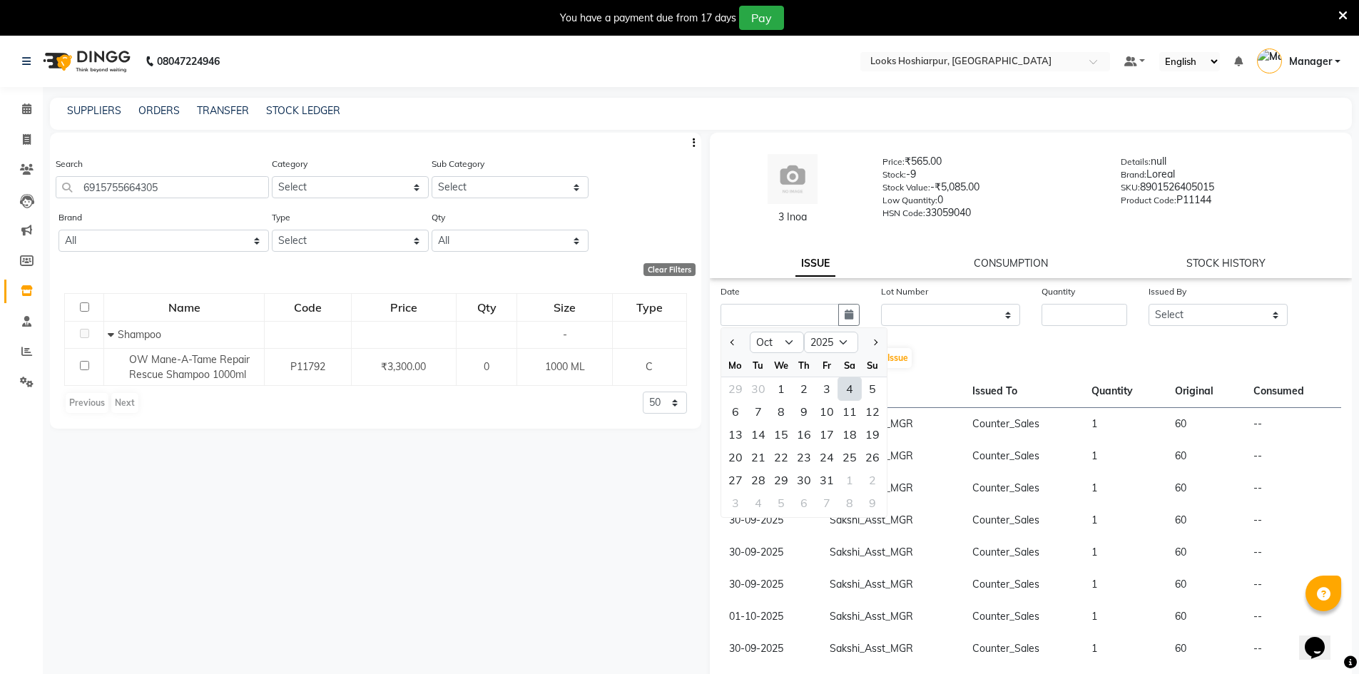
click at [849, 386] on div "4" at bounding box center [849, 388] width 23 height 23
type input "04-10-2025"
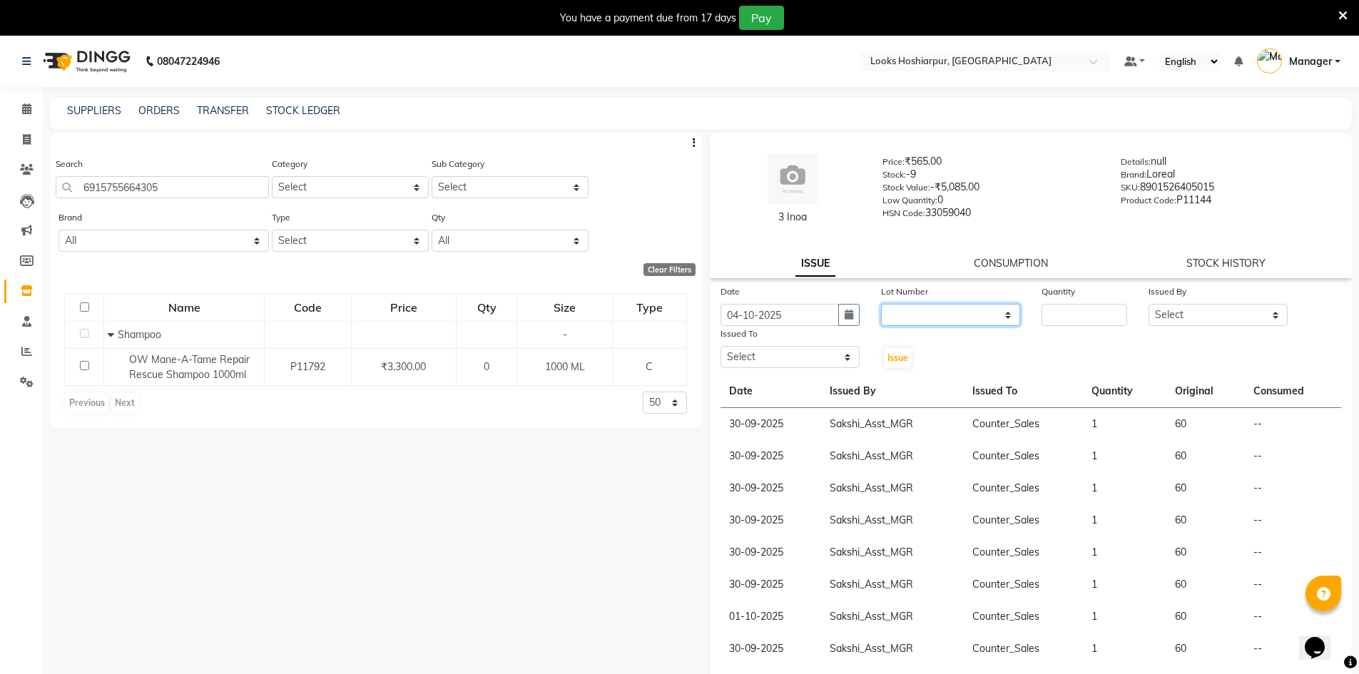
click at [915, 319] on select "None" at bounding box center [950, 315] width 139 height 22
select select "0: null"
click at [881, 304] on select "None" at bounding box center [950, 315] width 139 height 22
click at [1085, 312] on input "number" at bounding box center [1085, 315] width 86 height 22
type input "1"
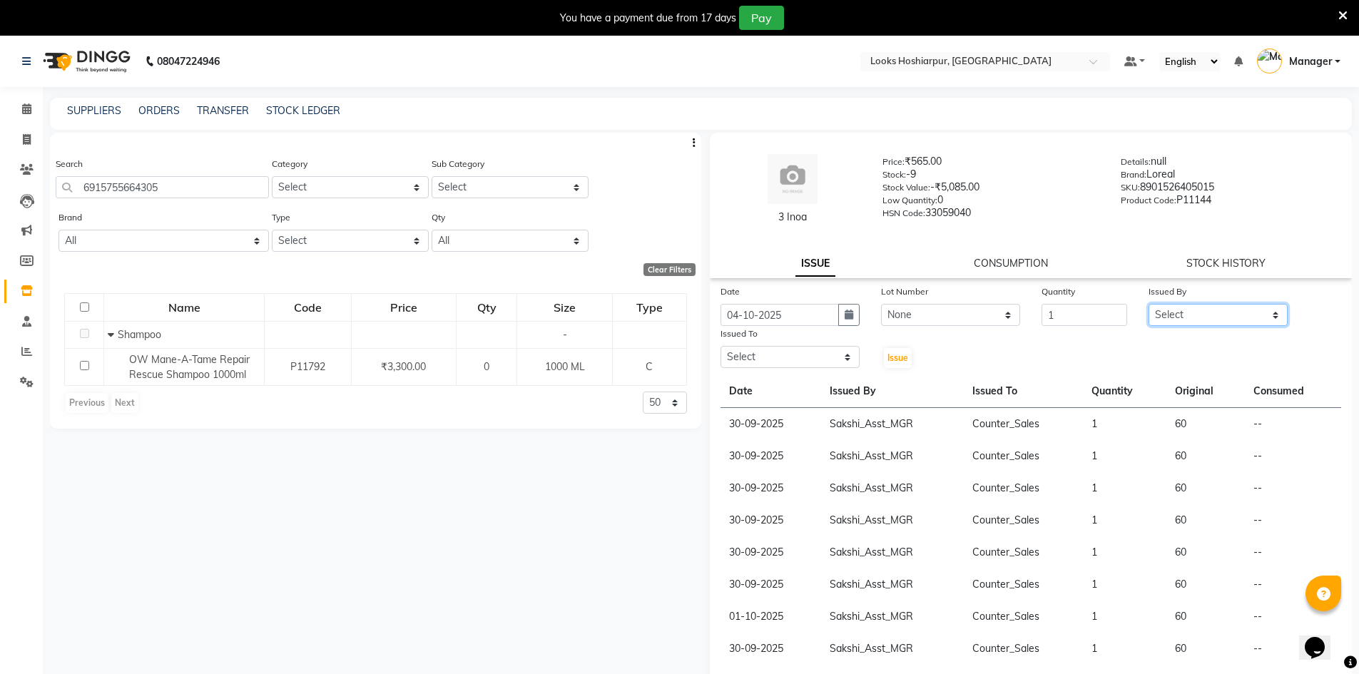
click at [1195, 319] on select "Select ALI Ankush_Pdct Counter_Sales Goldy Heena_MKP Manager Nisha_MKP Priya_MK…" at bounding box center [1218, 315] width 139 height 22
select select "92383"
click at [1149, 304] on select "Select ALI Ankush_Pdct Counter_Sales Goldy Heena_MKP Manager Nisha_MKP Priya_MK…" at bounding box center [1218, 315] width 139 height 22
click at [771, 355] on select "Select ALI Ankush_Pdct Counter_Sales Goldy Heena_MKP Manager Nisha_MKP Priya_MK…" at bounding box center [790, 357] width 139 height 22
select select "92381"
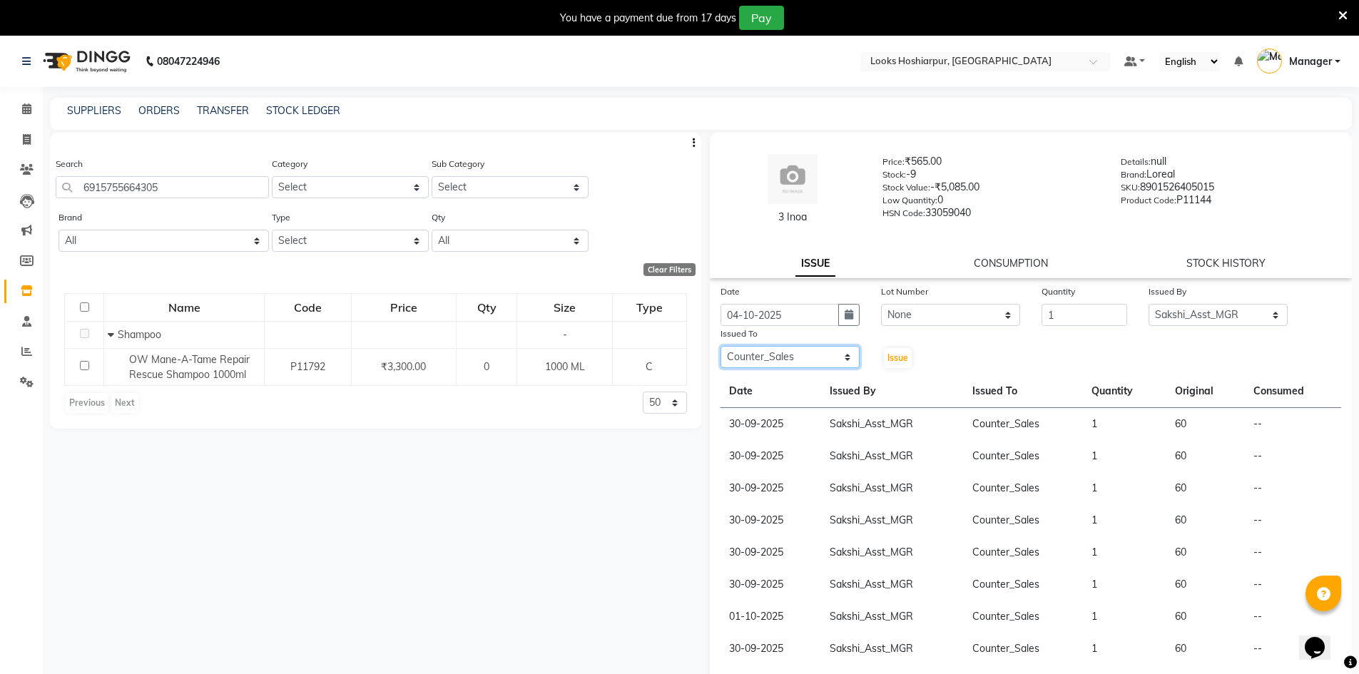
click at [721, 346] on select "Select ALI Ankush_Pdct Counter_Sales Goldy Heena_MKP Manager Nisha_MKP Priya_MK…" at bounding box center [790, 357] width 139 height 22
click at [897, 356] on span "Issue" at bounding box center [898, 357] width 21 height 11
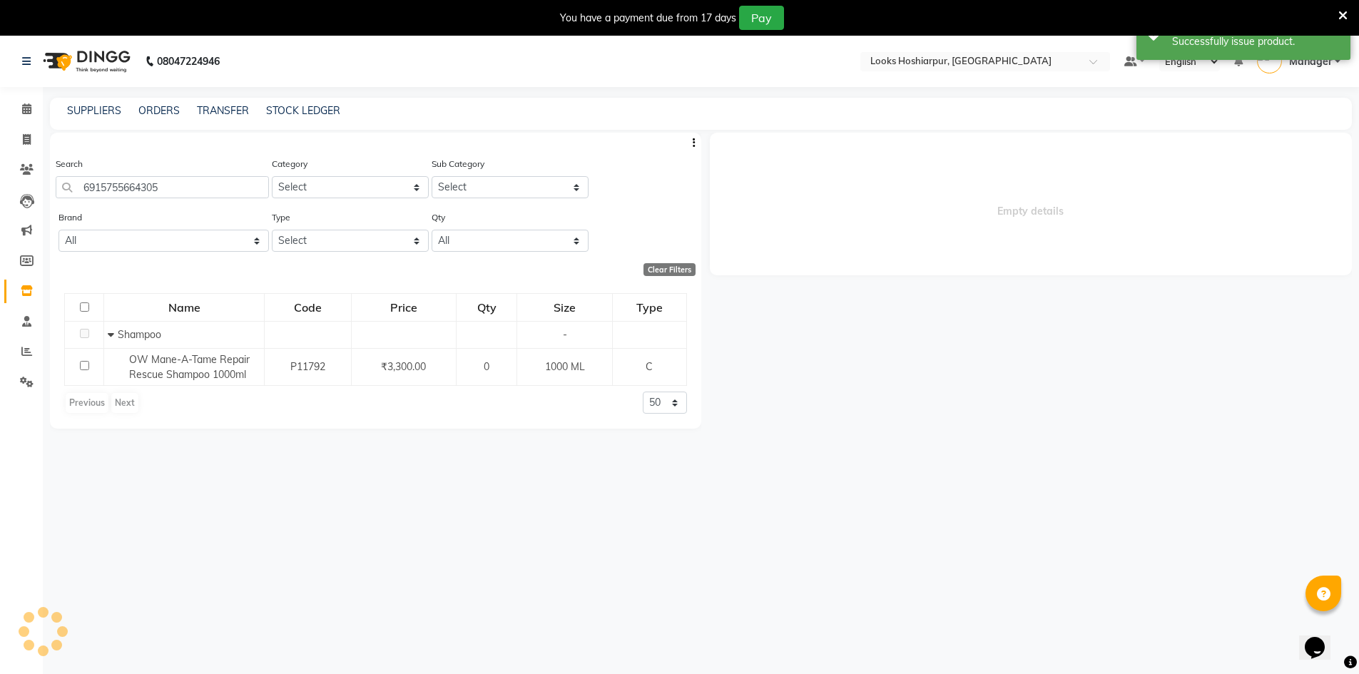
select select
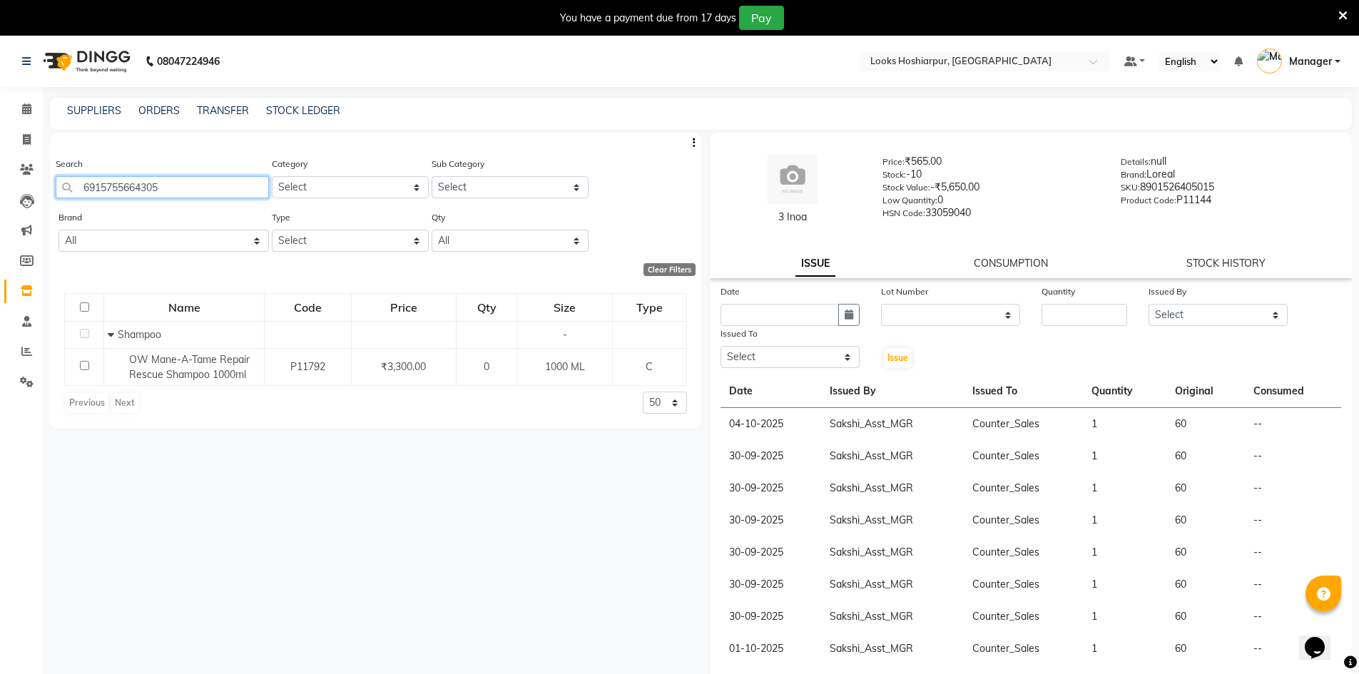
click at [181, 190] on input "6915755664305" at bounding box center [162, 187] width 213 height 22
type input "6"
type input "6915755664510"
click at [747, 313] on input "text" at bounding box center [780, 315] width 118 height 22
select select "10"
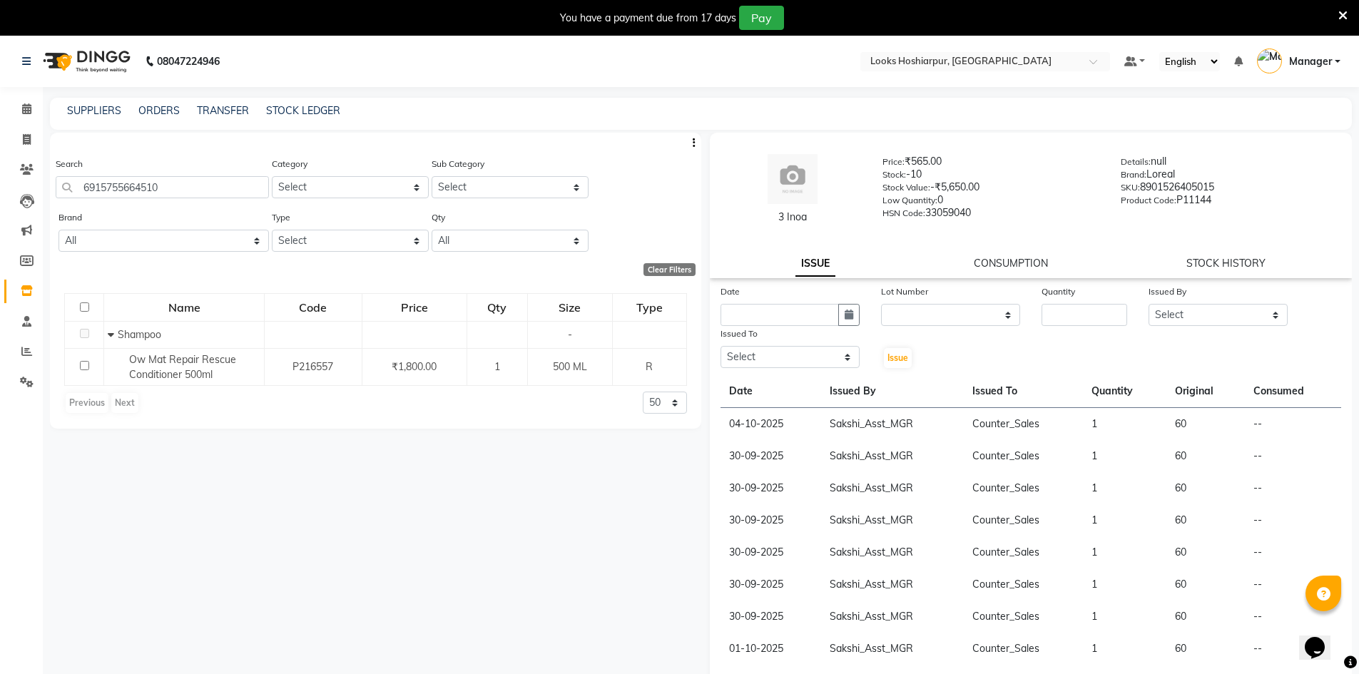
select select "2025"
drag, startPoint x: 850, startPoint y: 390, endPoint x: 856, endPoint y: 385, distance: 8.1
click at [855, 385] on div "4" at bounding box center [849, 388] width 23 height 23
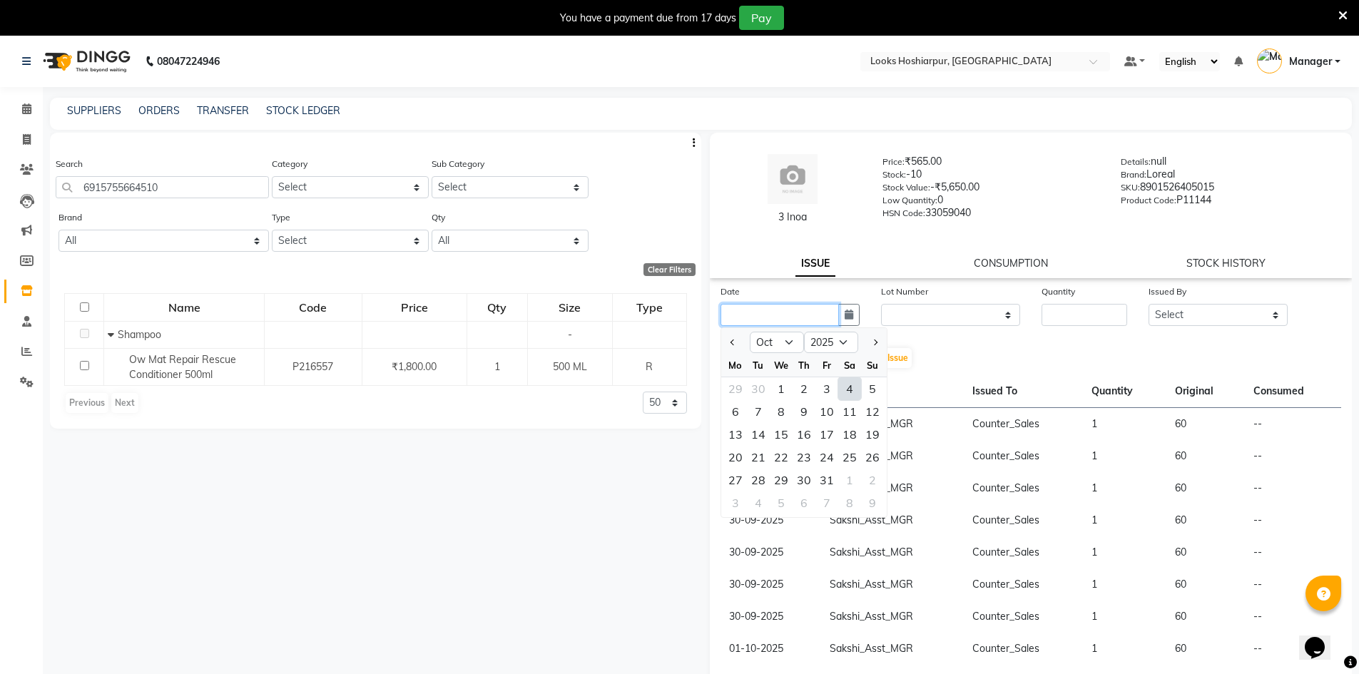
type input "04-10-2025"
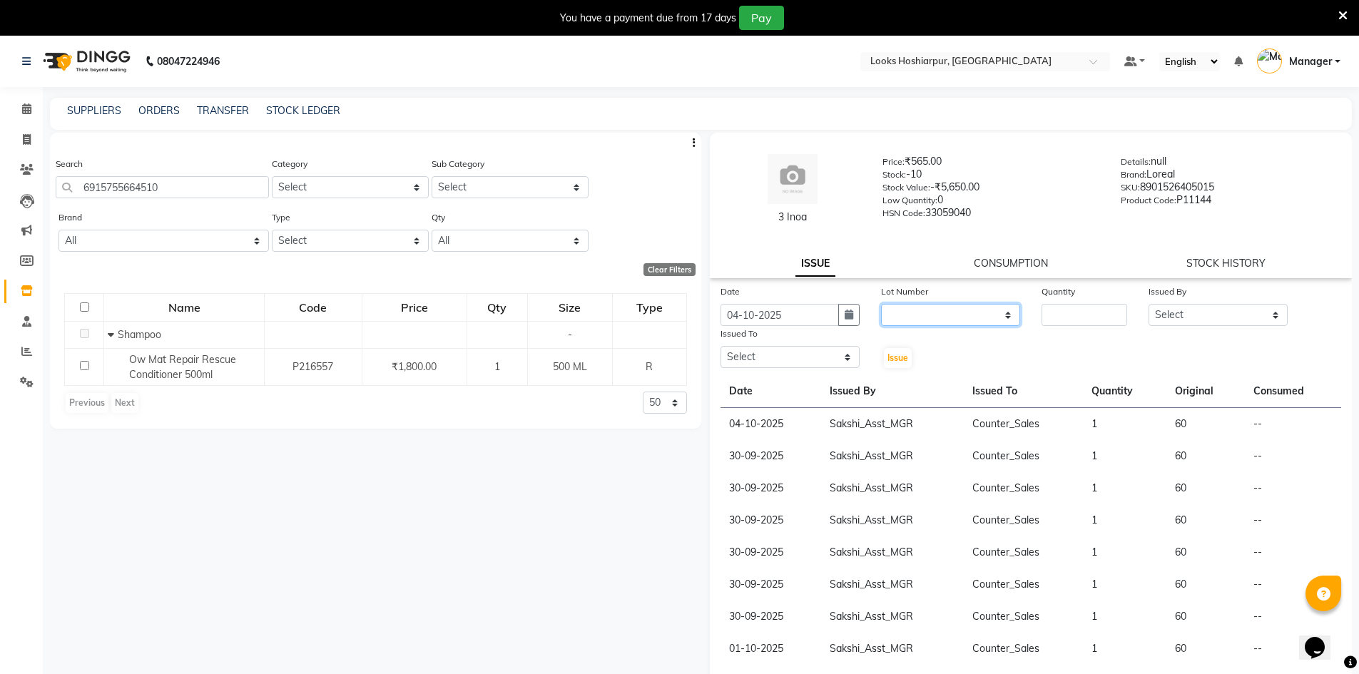
click at [923, 310] on select "None" at bounding box center [950, 315] width 139 height 22
select select "0: null"
click at [881, 304] on select "None" at bounding box center [950, 315] width 139 height 22
click at [1044, 310] on input "number" at bounding box center [1085, 315] width 86 height 22
type input "1"
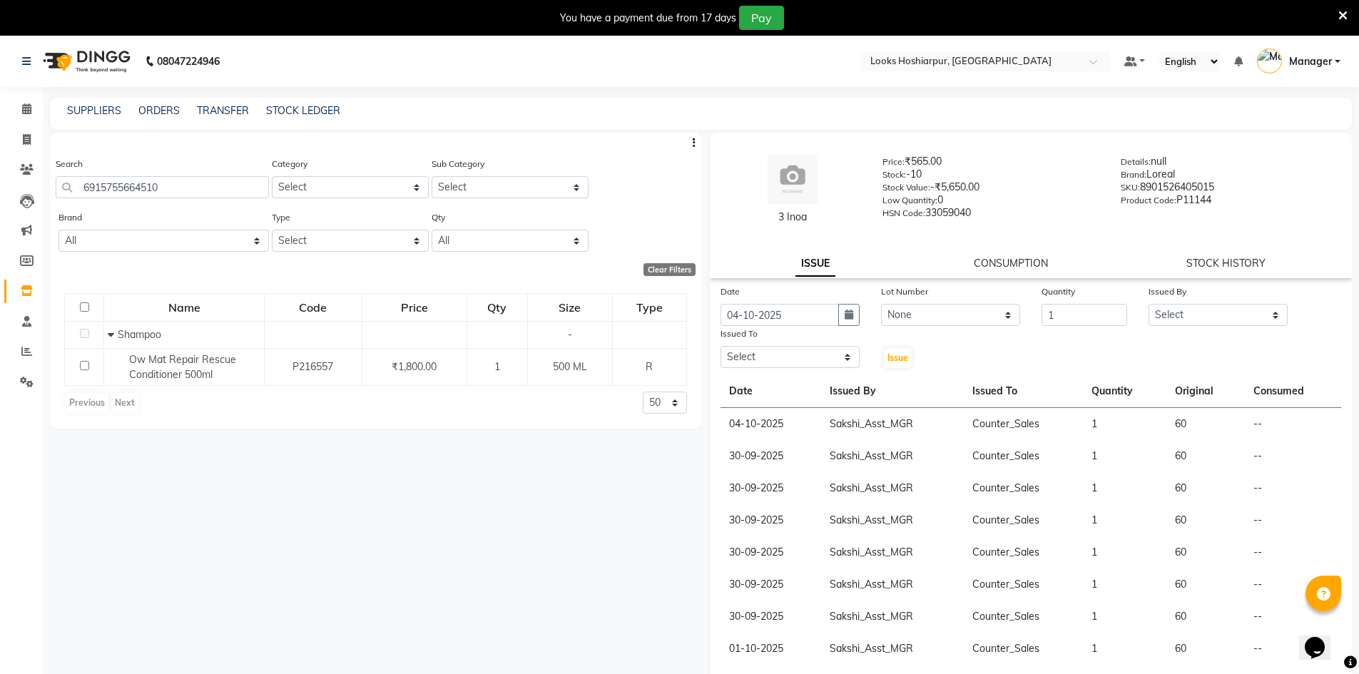
click at [1172, 300] on div "Issued By" at bounding box center [1218, 294] width 139 height 20
click at [1175, 318] on select "Select ALI Ankush_Pdct Counter_Sales Goldy Heena_MKP Manager Nisha_MKP Priya_MK…" at bounding box center [1218, 315] width 139 height 22
select select "92383"
click at [1149, 304] on select "Select ALI Ankush_Pdct Counter_Sales Goldy Heena_MKP Manager Nisha_MKP Priya_MK…" at bounding box center [1218, 315] width 139 height 22
click at [799, 358] on select "Select ALI Ankush_Pdct Counter_Sales Goldy Heena_MKP Manager Nisha_MKP Priya_MK…" at bounding box center [790, 357] width 139 height 22
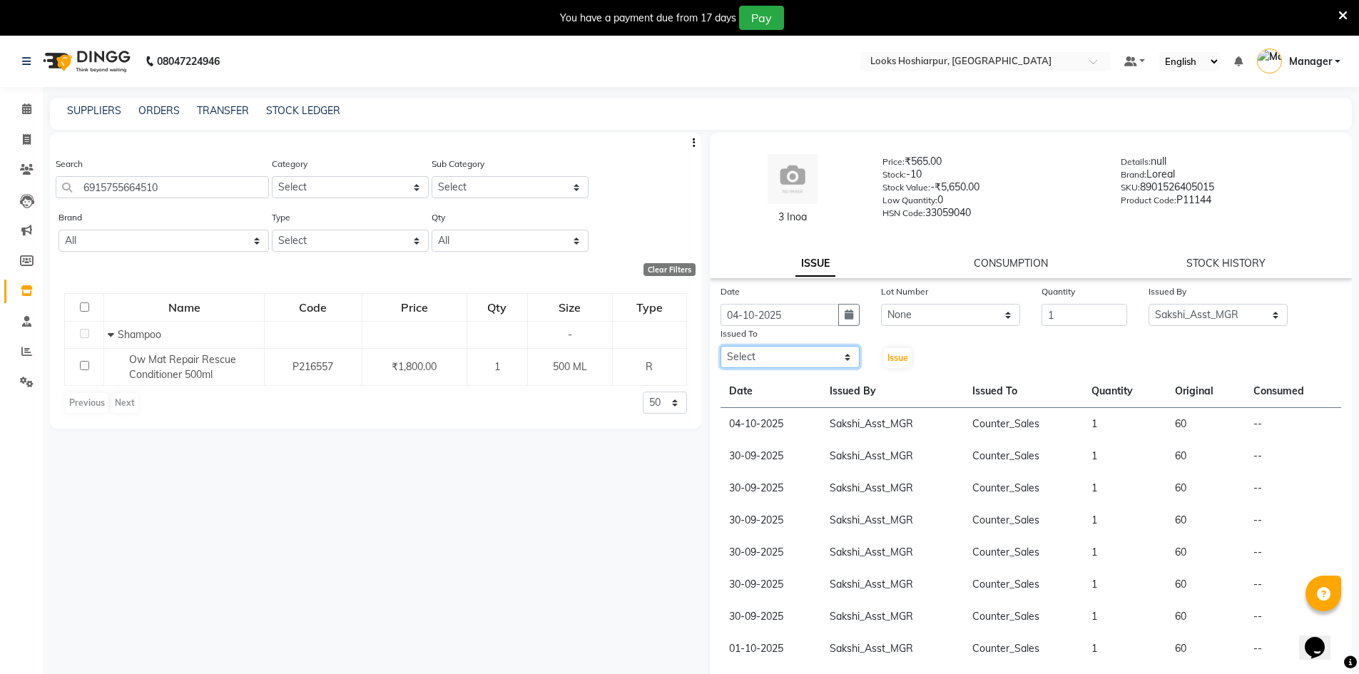
select select "92381"
click at [721, 346] on select "Select ALI Ankush_Pdct Counter_Sales Goldy Heena_MKP Manager Nisha_MKP Priya_MK…" at bounding box center [790, 357] width 139 height 22
click at [901, 358] on span "Issue" at bounding box center [898, 357] width 21 height 11
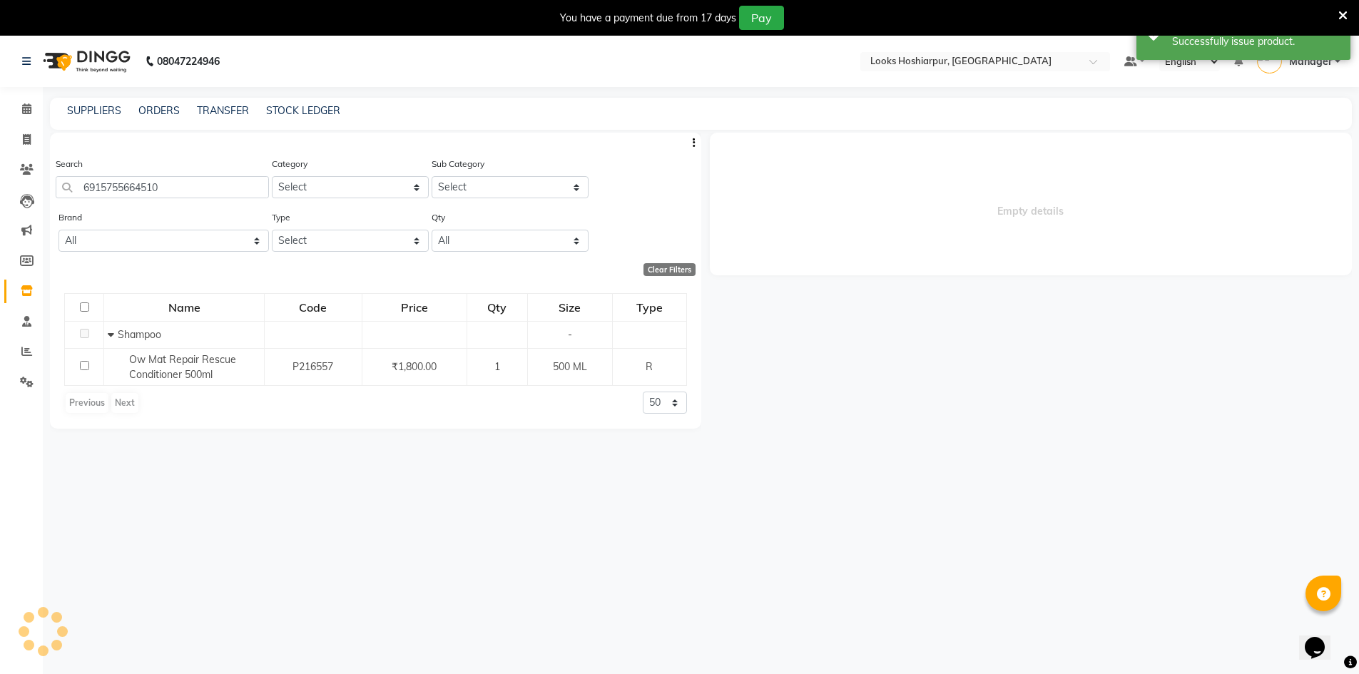
select select
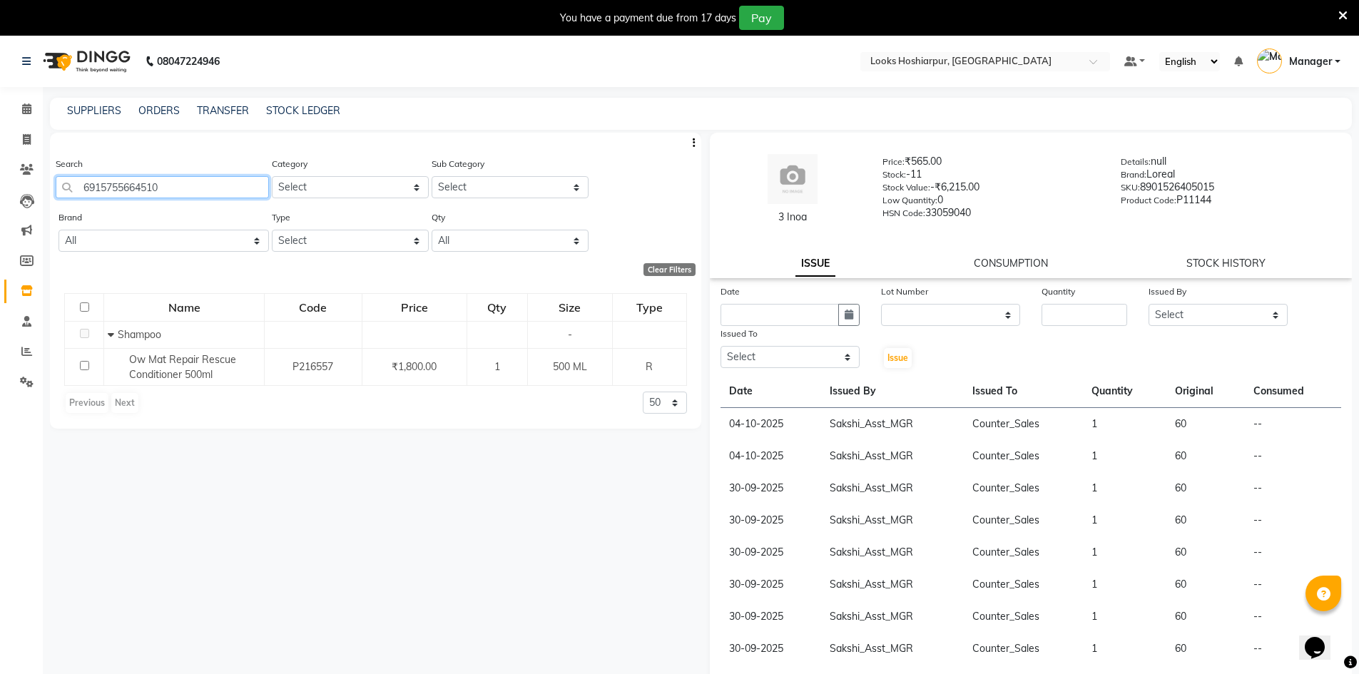
click at [220, 186] on input "6915755664510" at bounding box center [162, 187] width 213 height 22
type input "6"
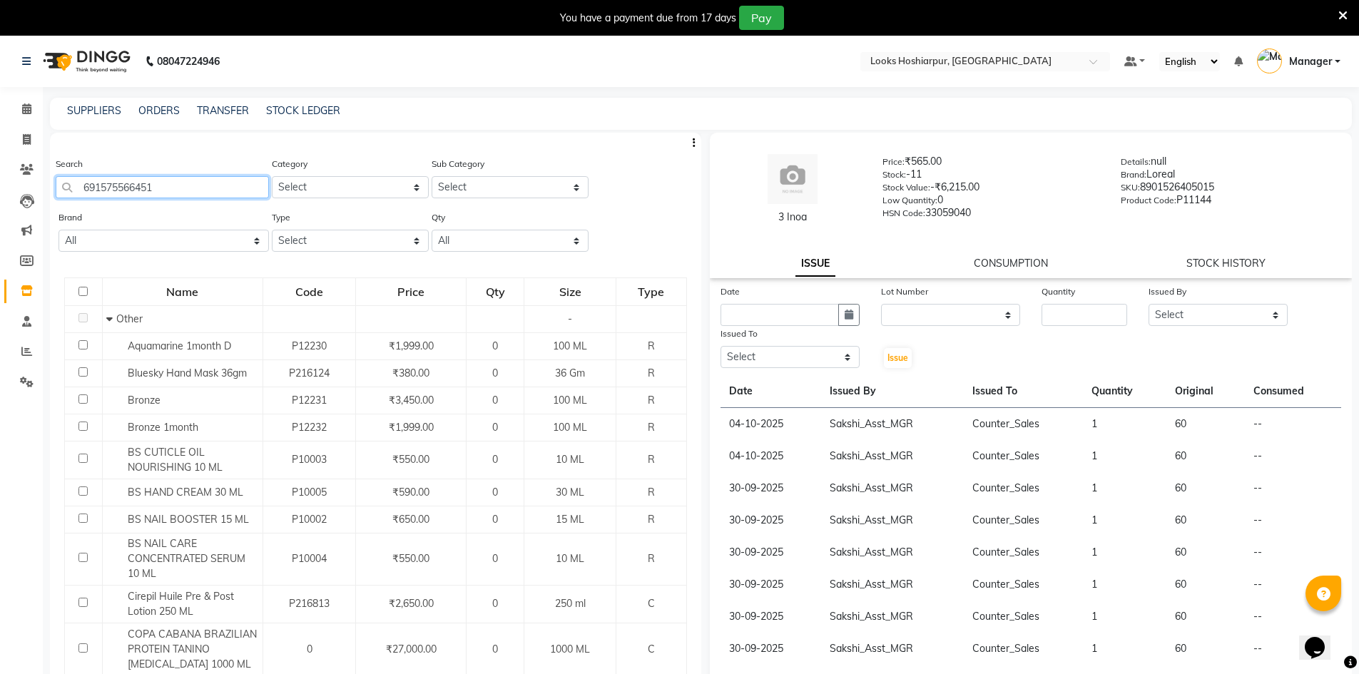
type input "6915755664510"
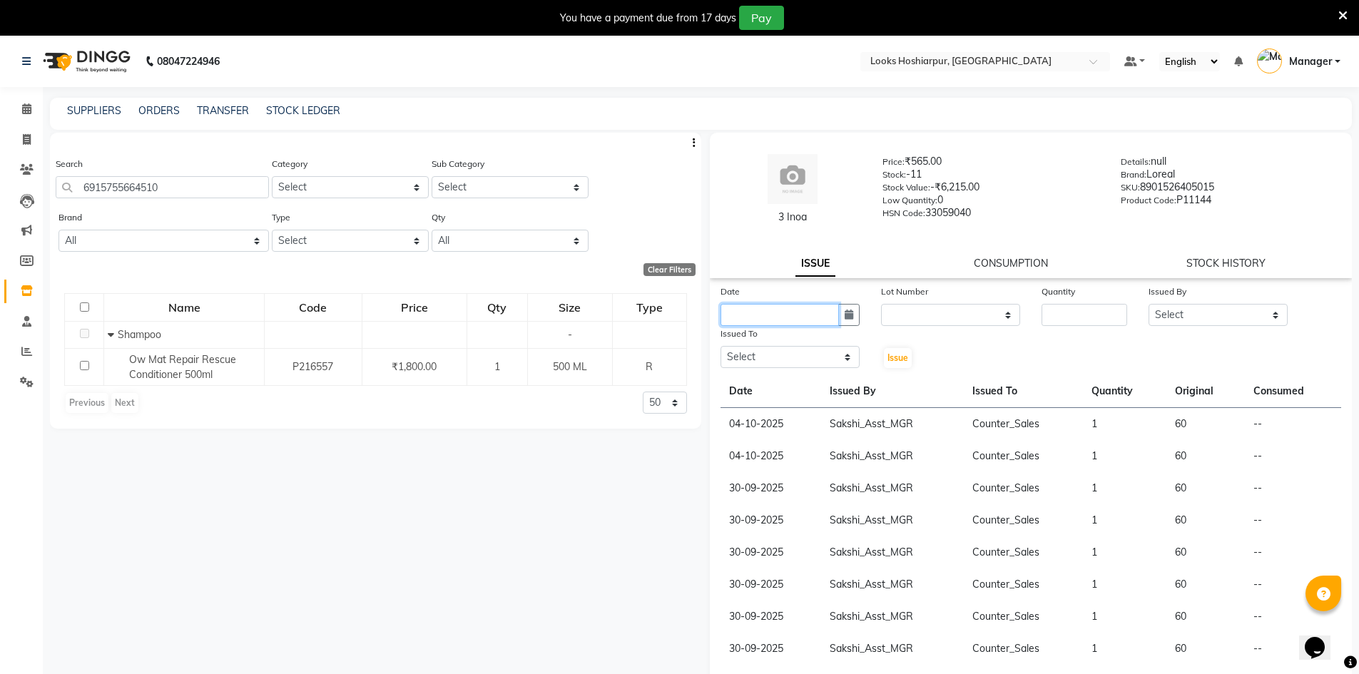
click at [819, 313] on input "text" at bounding box center [780, 315] width 118 height 22
select select "10"
select select "2025"
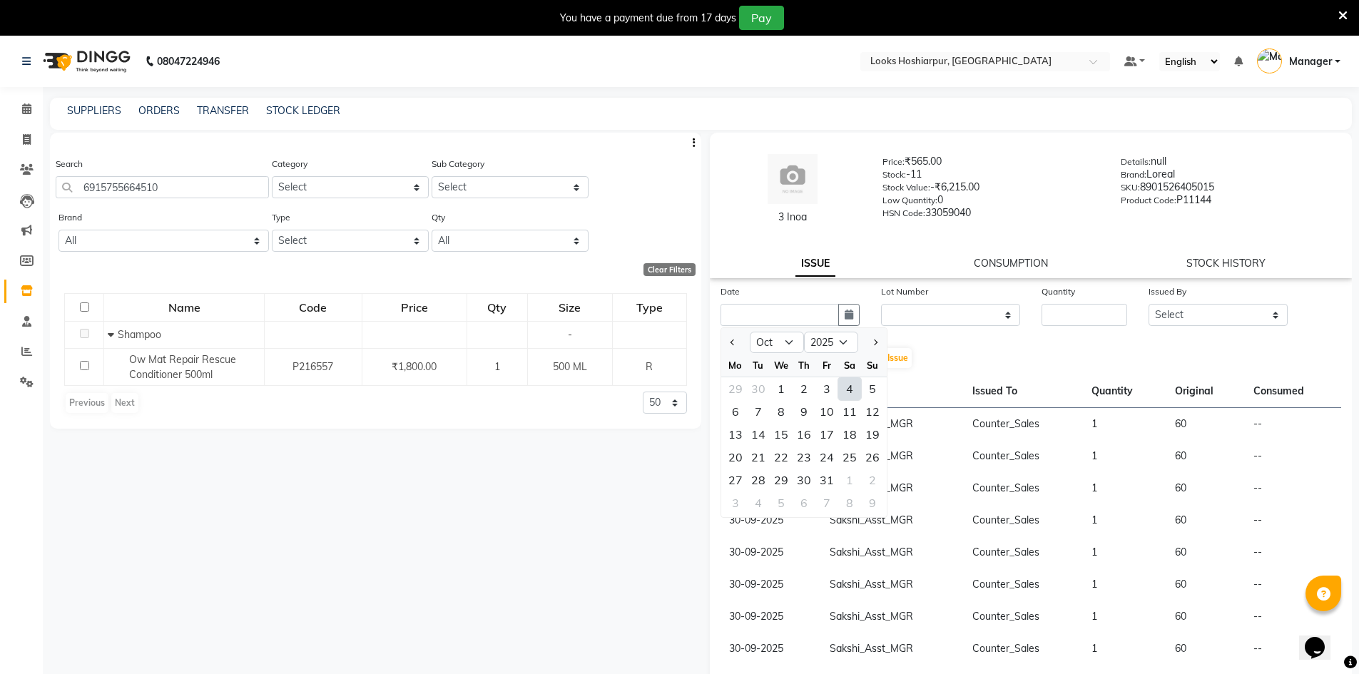
click at [843, 389] on div "4" at bounding box center [849, 388] width 23 height 23
type input "04-10-2025"
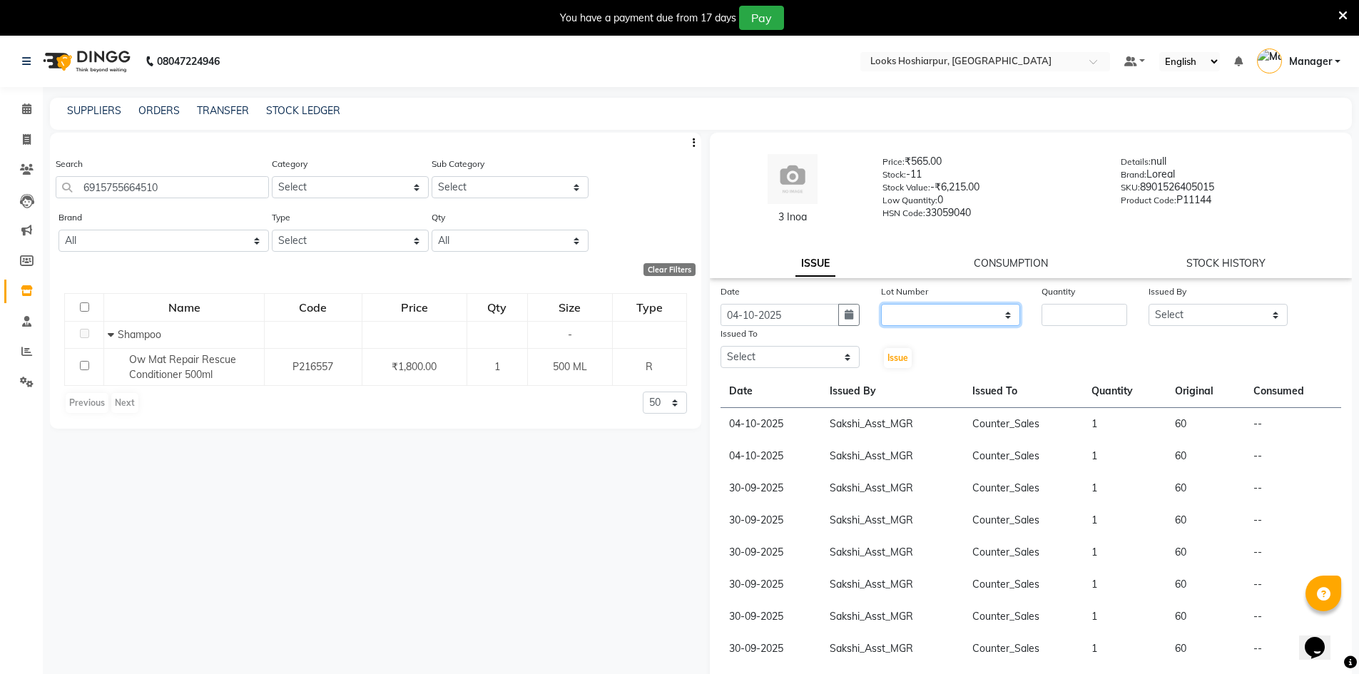
click at [910, 313] on select "None" at bounding box center [950, 315] width 139 height 22
select select "0: null"
click at [881, 304] on select "None" at bounding box center [950, 315] width 139 height 22
click at [1055, 308] on input "number" at bounding box center [1085, 315] width 86 height 22
type input "1"
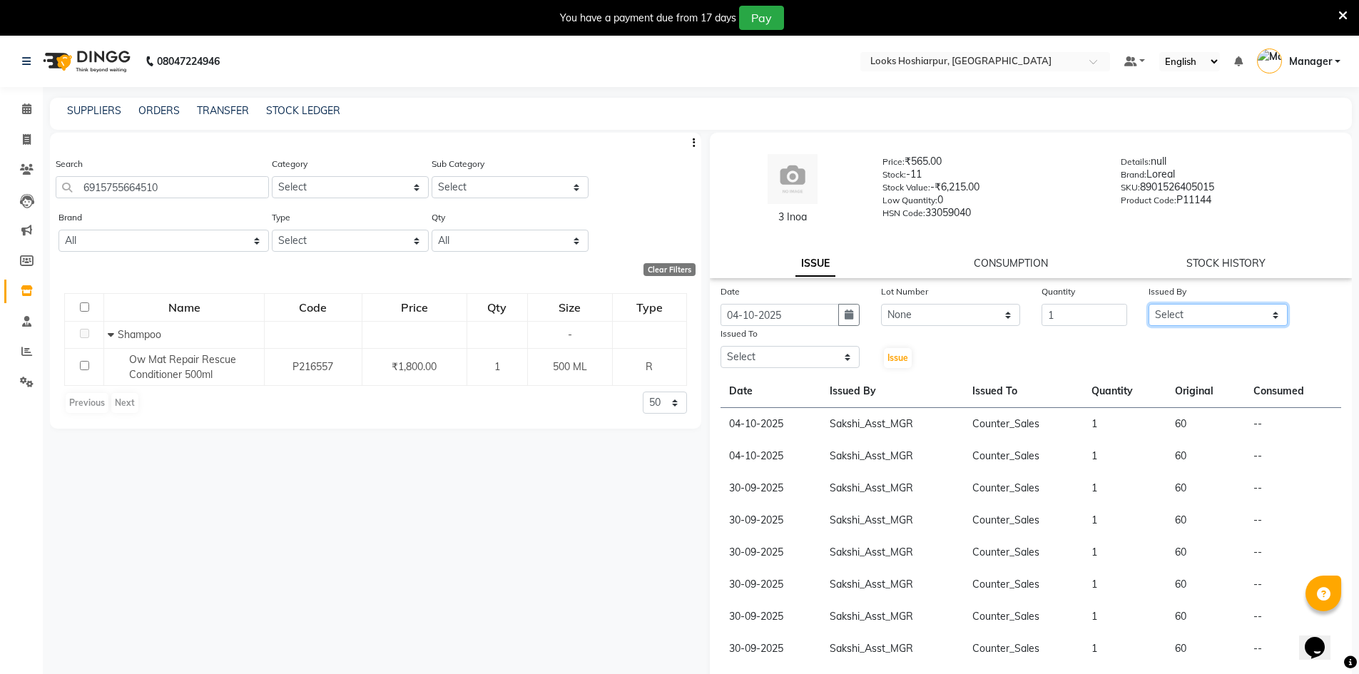
click at [1200, 313] on select "Select ALI Ankush_Pdct Counter_Sales Goldy Heena_MKP Manager Nisha_MKP Priya_MK…" at bounding box center [1218, 315] width 139 height 22
select select "92383"
click at [1149, 304] on select "Select ALI Ankush_Pdct Counter_Sales Goldy Heena_MKP Manager Nisha_MKP Priya_MK…" at bounding box center [1218, 315] width 139 height 22
click at [806, 356] on select "Select ALI Ankush_Pdct Counter_Sales Goldy Heena_MKP Manager Nisha_MKP Priya_MK…" at bounding box center [790, 357] width 139 height 22
select select "92381"
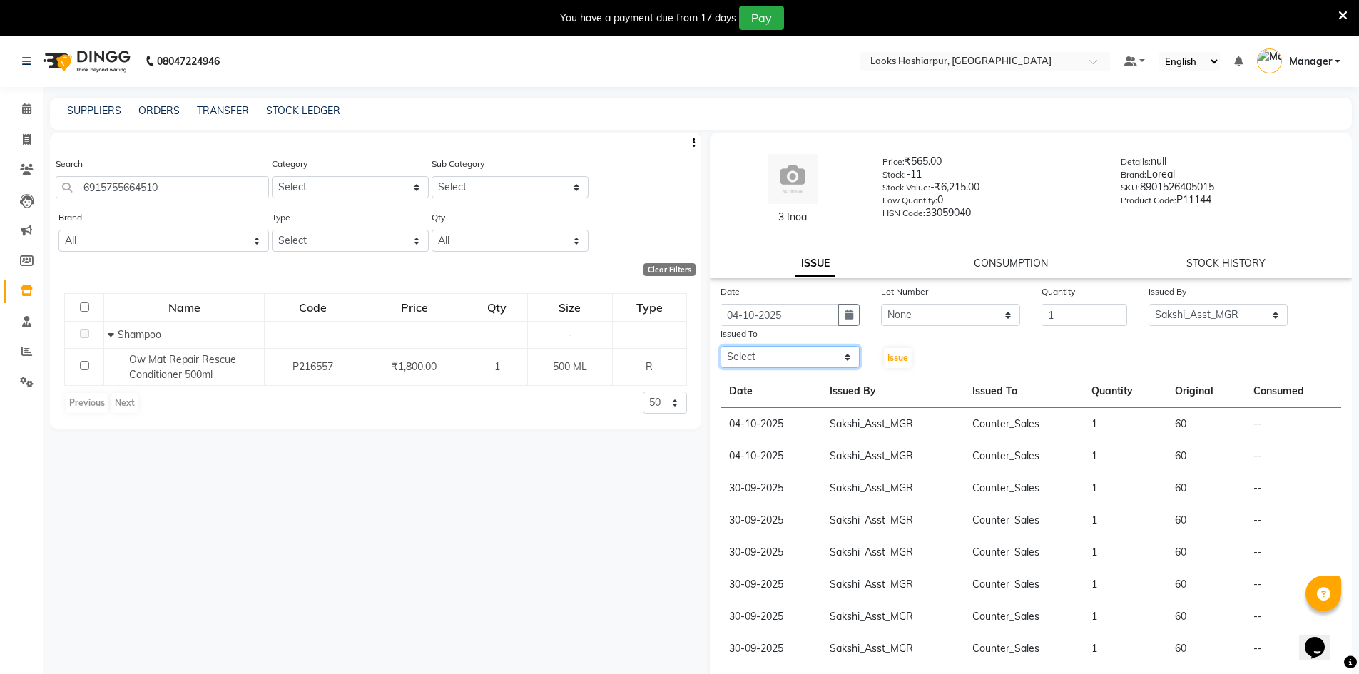
click at [721, 346] on select "Select ALI Ankush_Pdct Counter_Sales Goldy Heena_MKP Manager Nisha_MKP Priya_MK…" at bounding box center [790, 357] width 139 height 22
click at [893, 357] on span "Issue" at bounding box center [898, 357] width 21 height 11
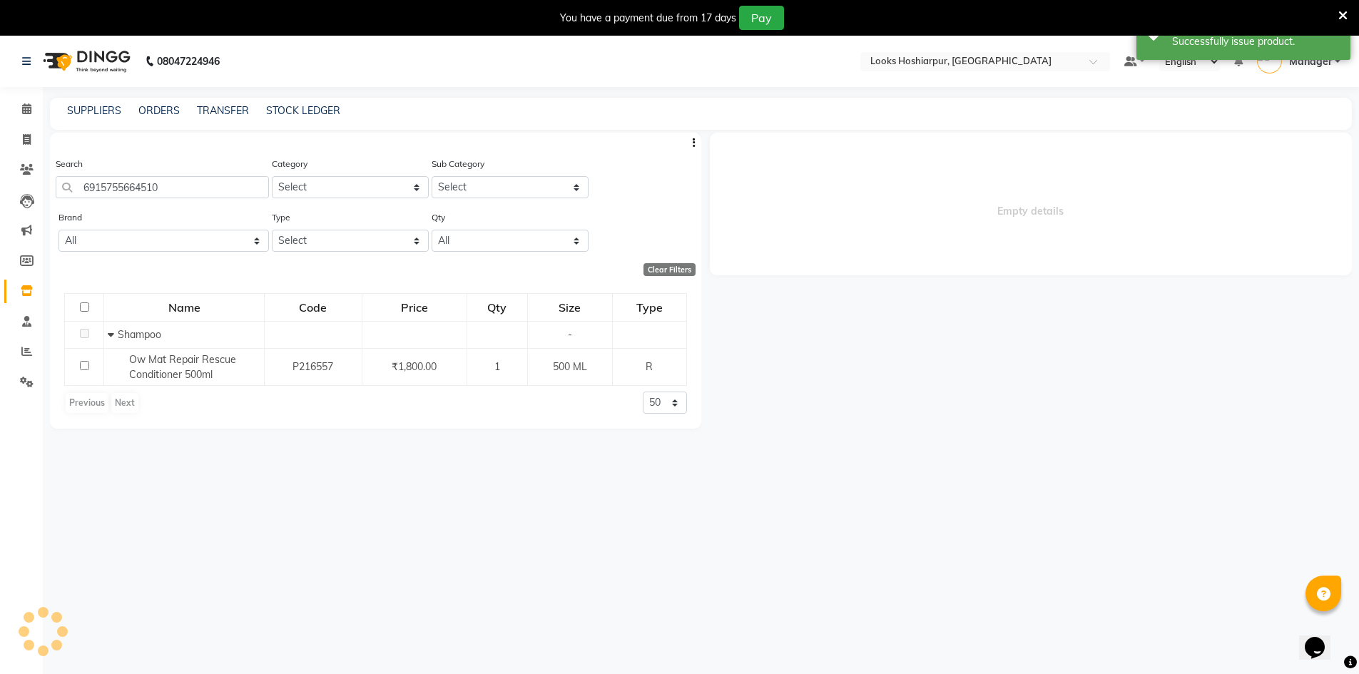
select select
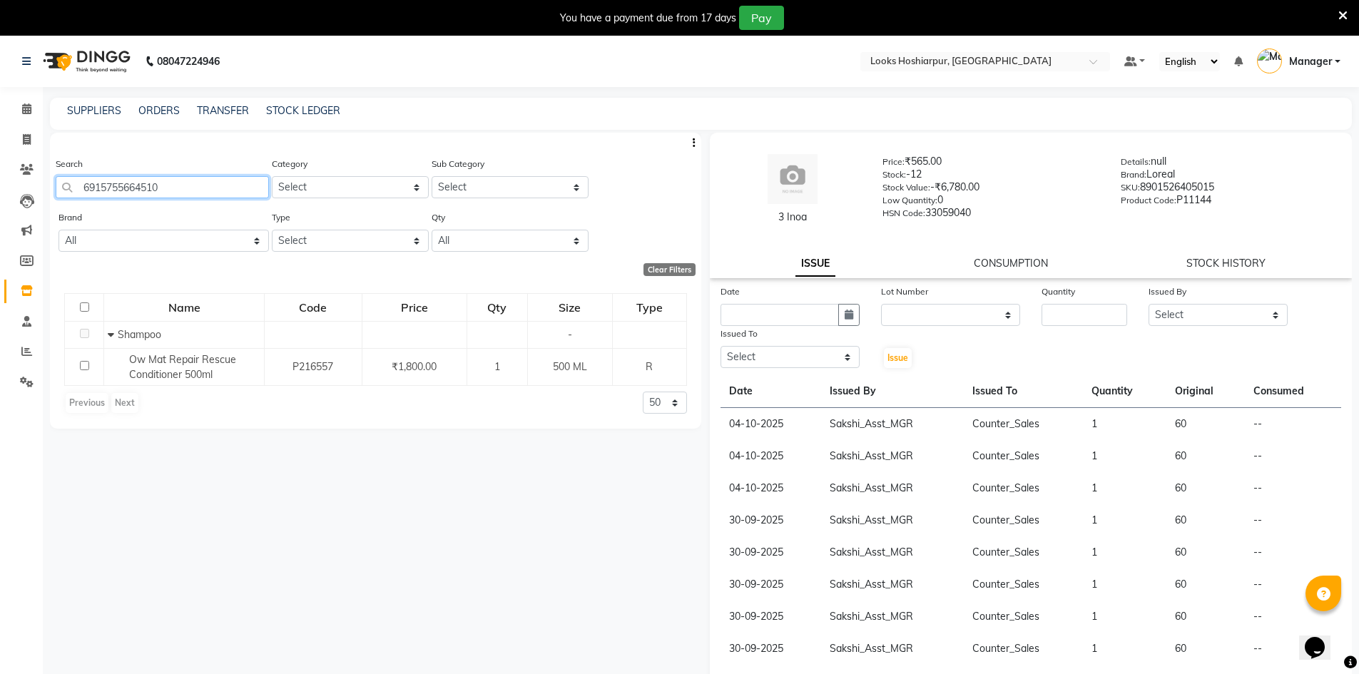
click at [241, 183] on input "6915755664510" at bounding box center [162, 187] width 213 height 22
type input "6"
type input "8500111521385"
click at [775, 315] on input "text" at bounding box center [780, 315] width 118 height 22
select select "10"
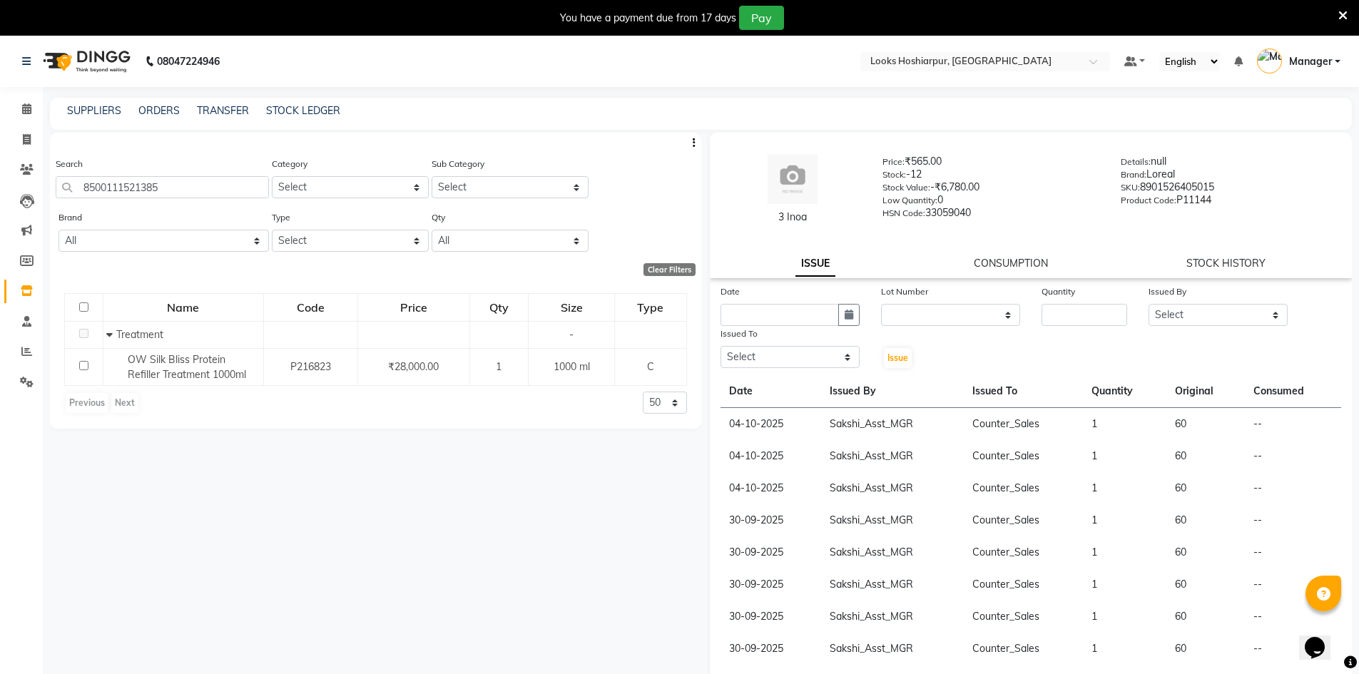
select select "2025"
click at [857, 393] on div "4" at bounding box center [849, 388] width 23 height 23
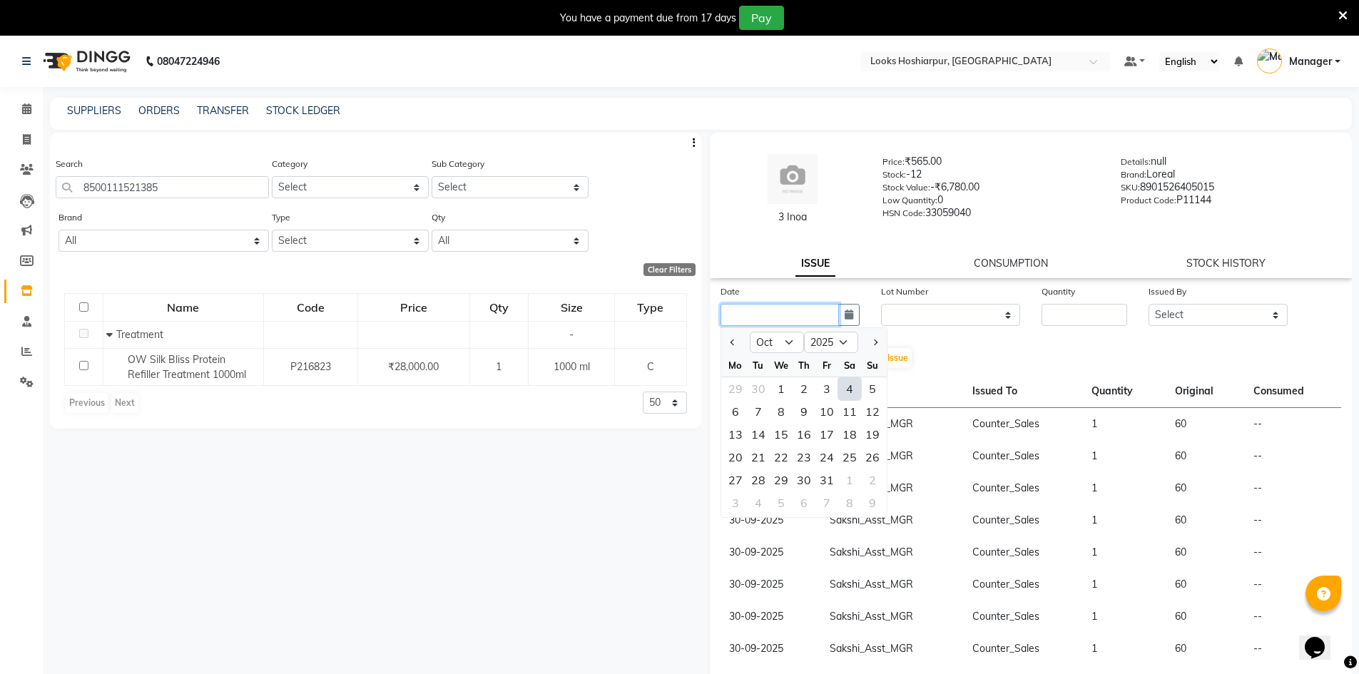
type input "04-10-2025"
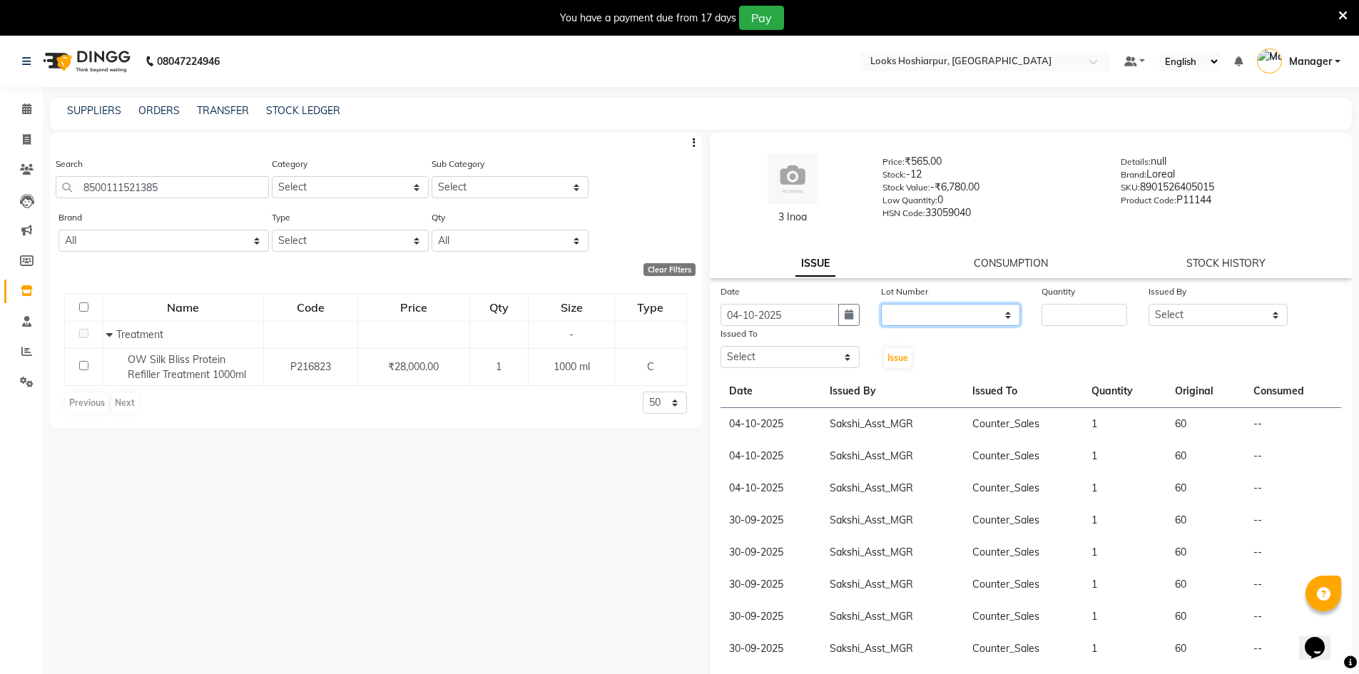
click at [935, 319] on select "None" at bounding box center [950, 315] width 139 height 22
select select "0: null"
click at [881, 304] on select "None" at bounding box center [950, 315] width 139 height 22
click at [1096, 319] on input "number" at bounding box center [1085, 315] width 86 height 22
type input "1"
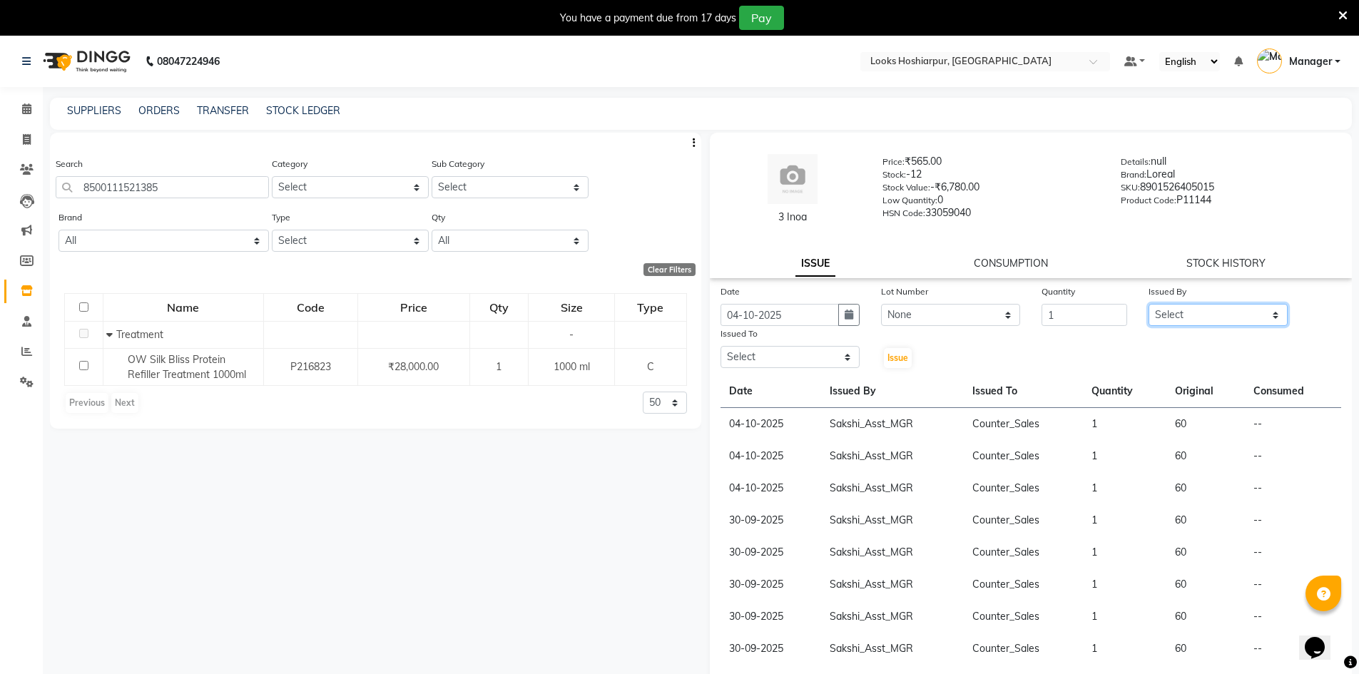
click at [1246, 315] on select "Select ALI Ankush_Pdct Counter_Sales Goldy Heena_MKP Manager Nisha_MKP Priya_MK…" at bounding box center [1218, 315] width 139 height 22
click at [1149, 304] on select "Select ALI Ankush_Pdct Counter_Sales Goldy Heena_MKP Manager Nisha_MKP Priya_MK…" at bounding box center [1218, 315] width 139 height 22
click at [1261, 311] on select "Select ALI Ankush_Pdct Counter_Sales Goldy Heena_MKP Manager Nisha_MKP Priya_MK…" at bounding box center [1218, 315] width 139 height 22
select select "92383"
click at [1149, 304] on select "Select ALI Ankush_Pdct Counter_Sales Goldy Heena_MKP Manager Nisha_MKP Priya_MK…" at bounding box center [1218, 315] width 139 height 22
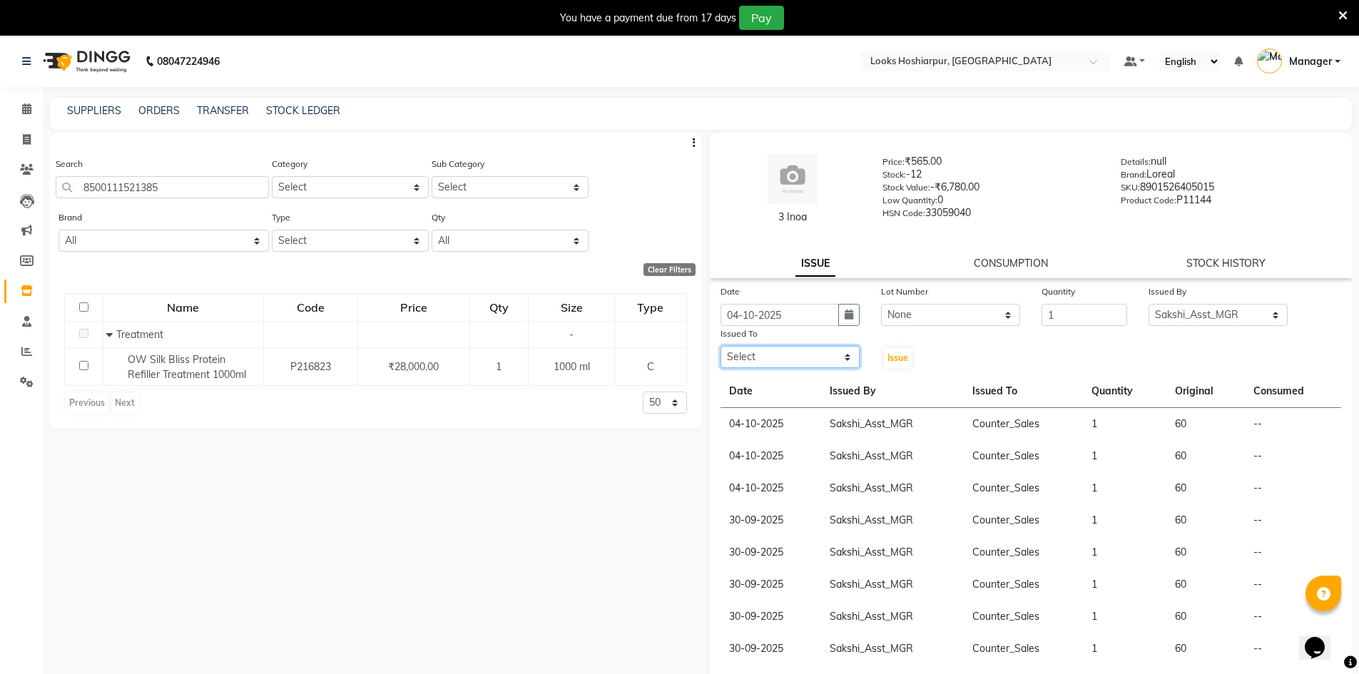
click at [789, 350] on select "Select ALI Ankush_Pdct Counter_Sales Goldy Heena_MKP Manager Nisha_MKP Priya_MK…" at bounding box center [790, 357] width 139 height 22
select select "92381"
click at [721, 346] on select "Select ALI Ankush_Pdct Counter_Sales Goldy Heena_MKP Manager Nisha_MKP Priya_MK…" at bounding box center [790, 357] width 139 height 22
click at [893, 359] on span "Issue" at bounding box center [898, 357] width 21 height 11
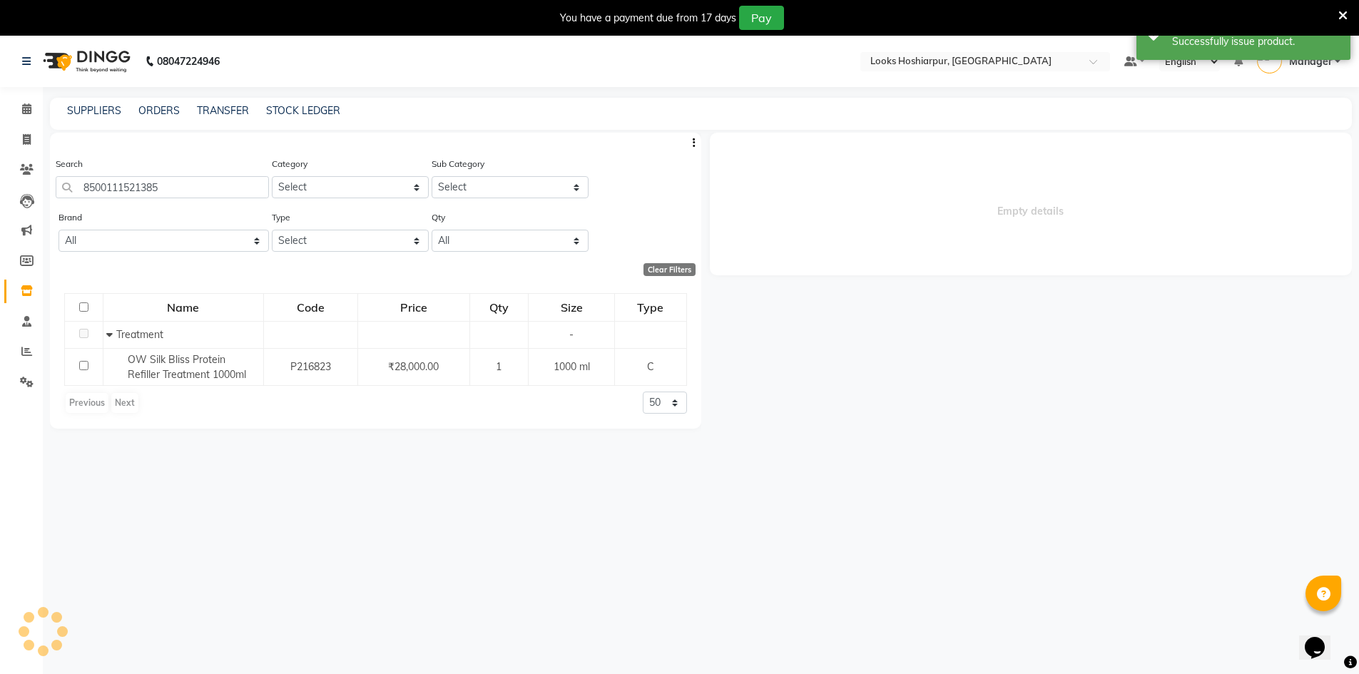
select select
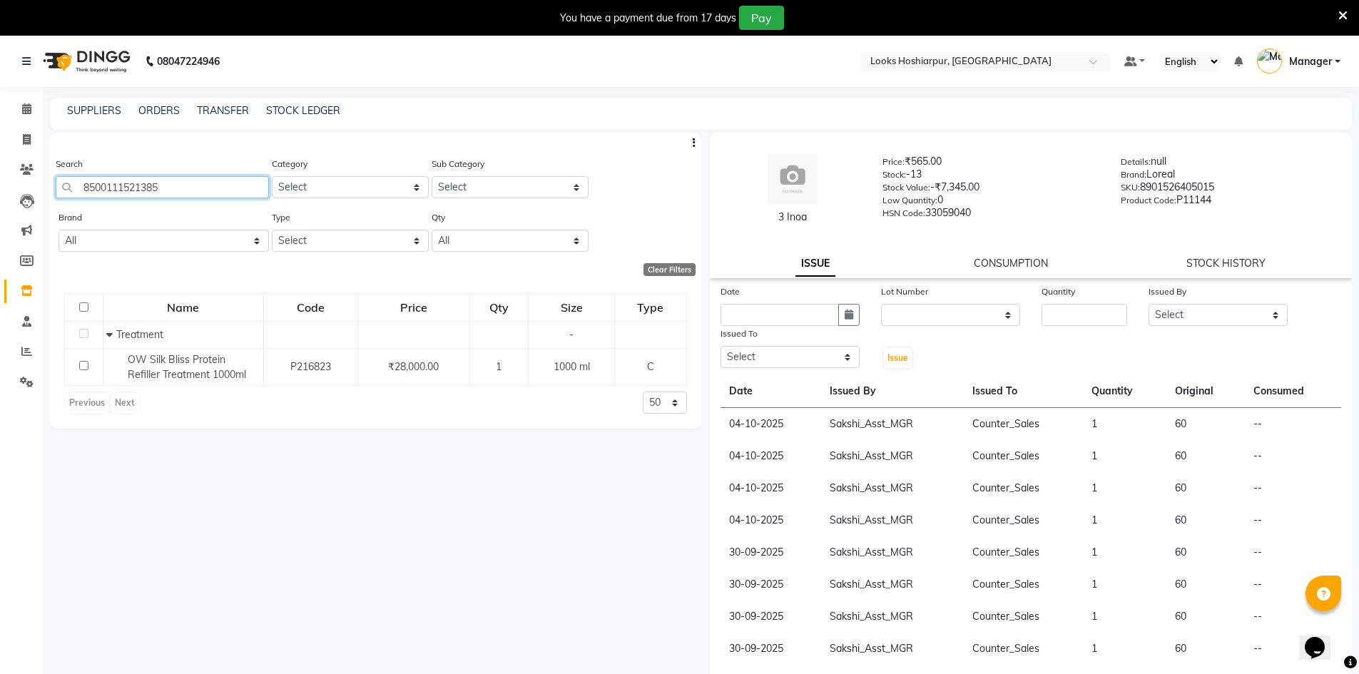
click at [191, 179] on input "8500111521385" at bounding box center [162, 187] width 213 height 22
type input "8"
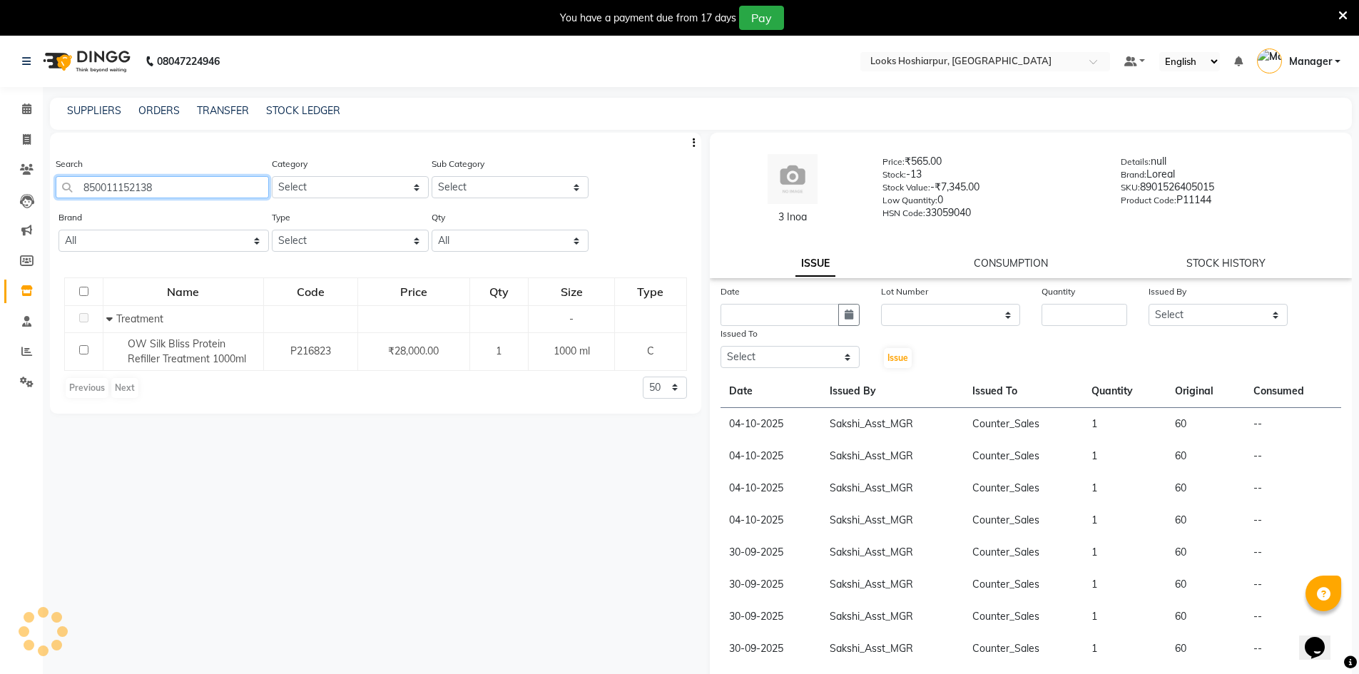
type input "8500111521385"
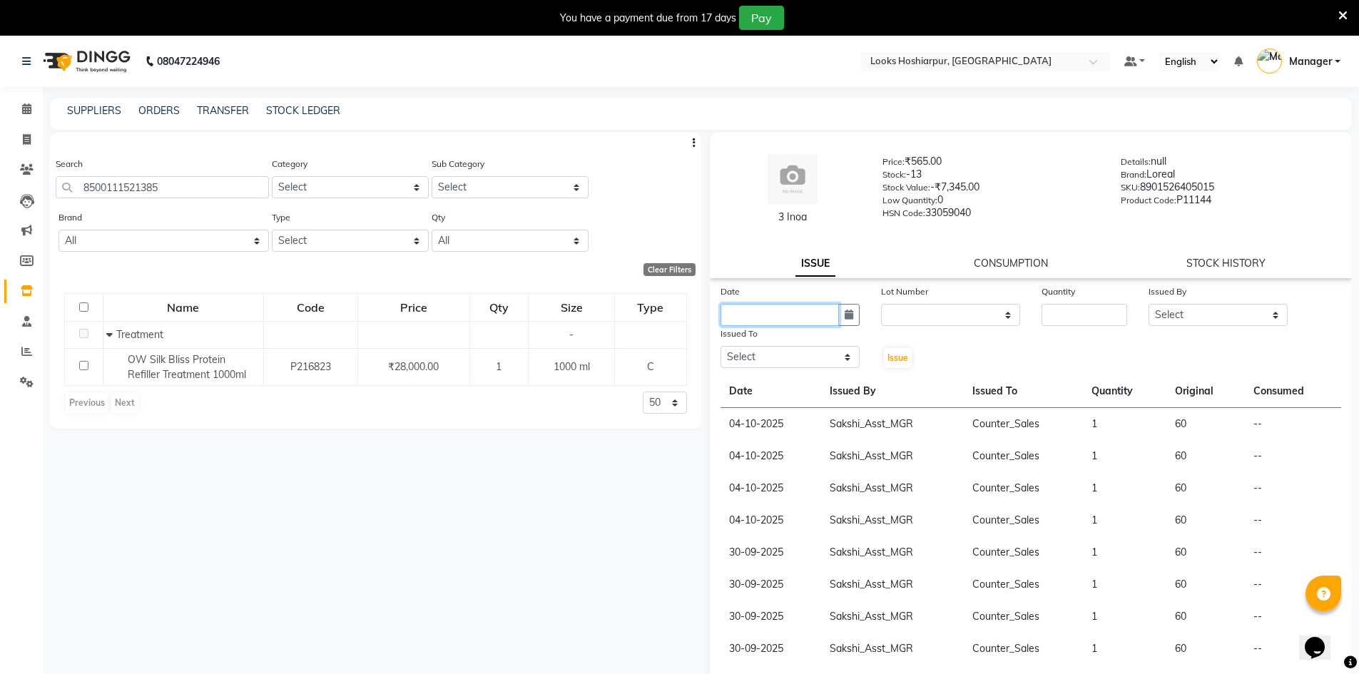
click at [760, 308] on input "text" at bounding box center [780, 315] width 118 height 22
select select "10"
select select "2025"
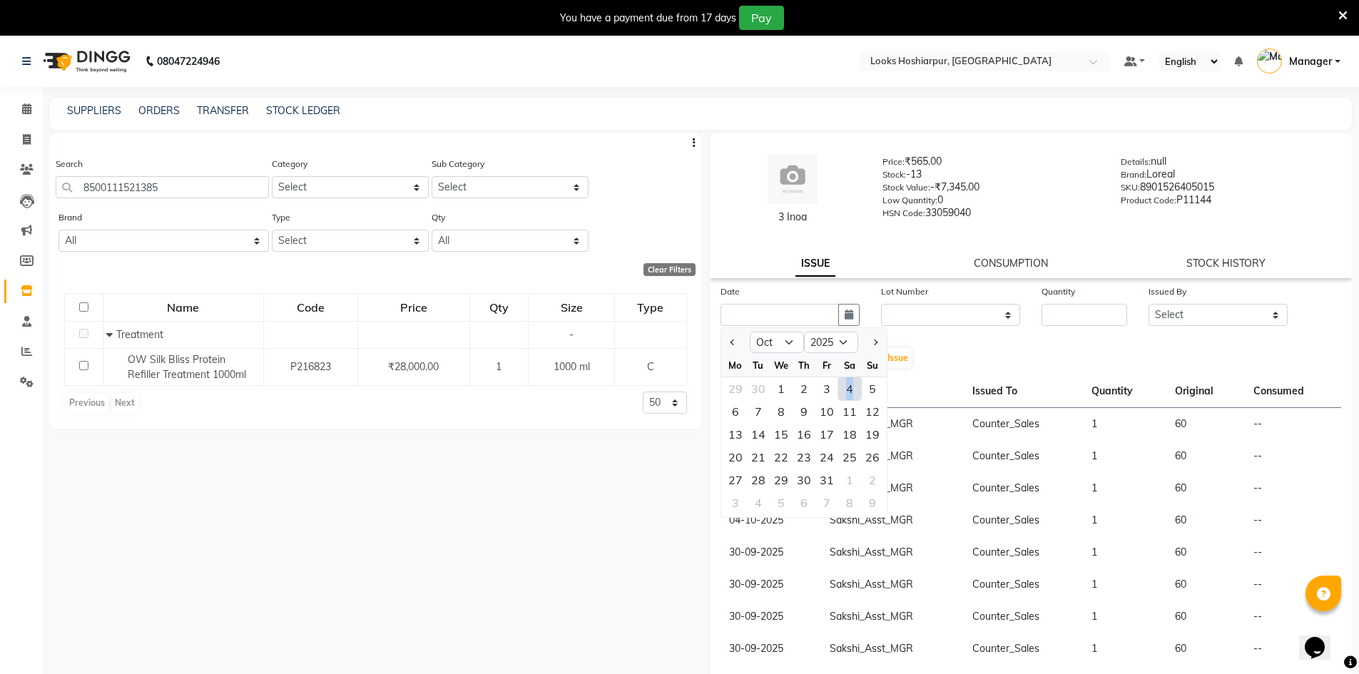
drag, startPoint x: 845, startPoint y: 387, endPoint x: 854, endPoint y: 387, distance: 9.3
click at [854, 387] on div "4" at bounding box center [849, 388] width 23 height 23
type input "04-10-2025"
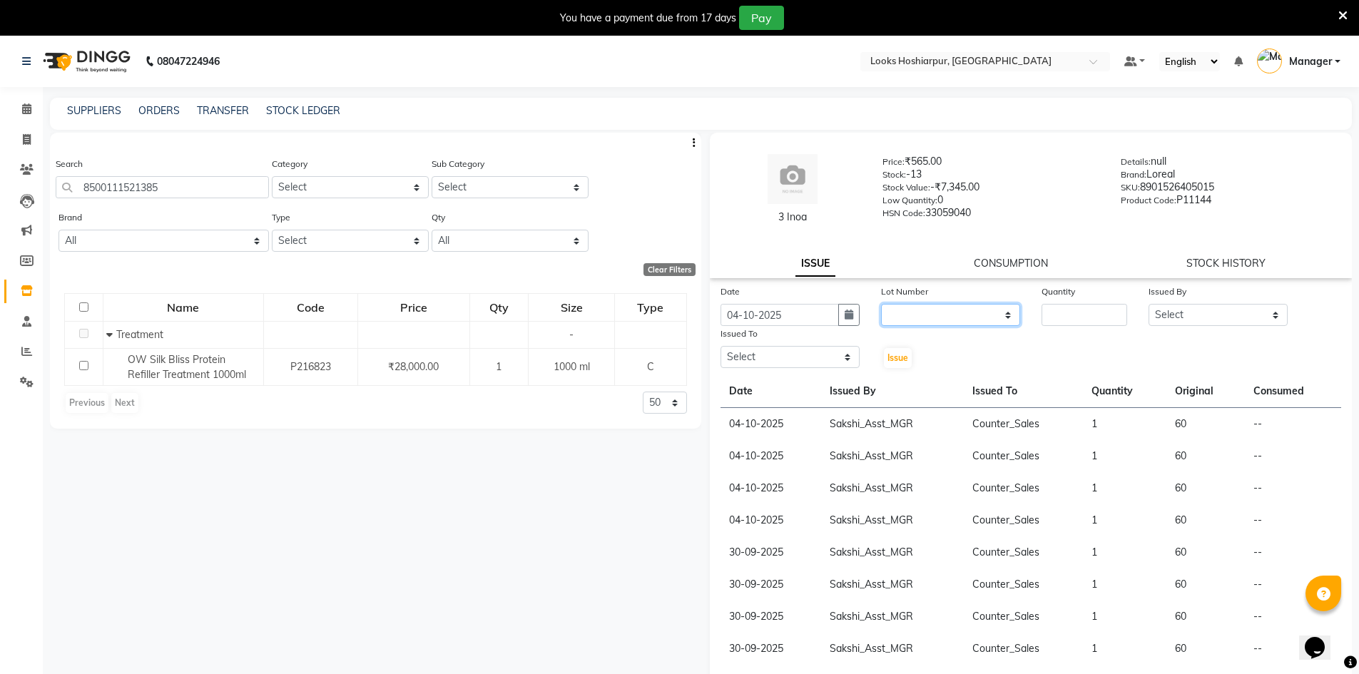
click at [961, 322] on select "None" at bounding box center [950, 315] width 139 height 22
select select "0: null"
click at [881, 304] on select "None" at bounding box center [950, 315] width 139 height 22
click at [1081, 305] on input "number" at bounding box center [1085, 315] width 86 height 22
type input "1"
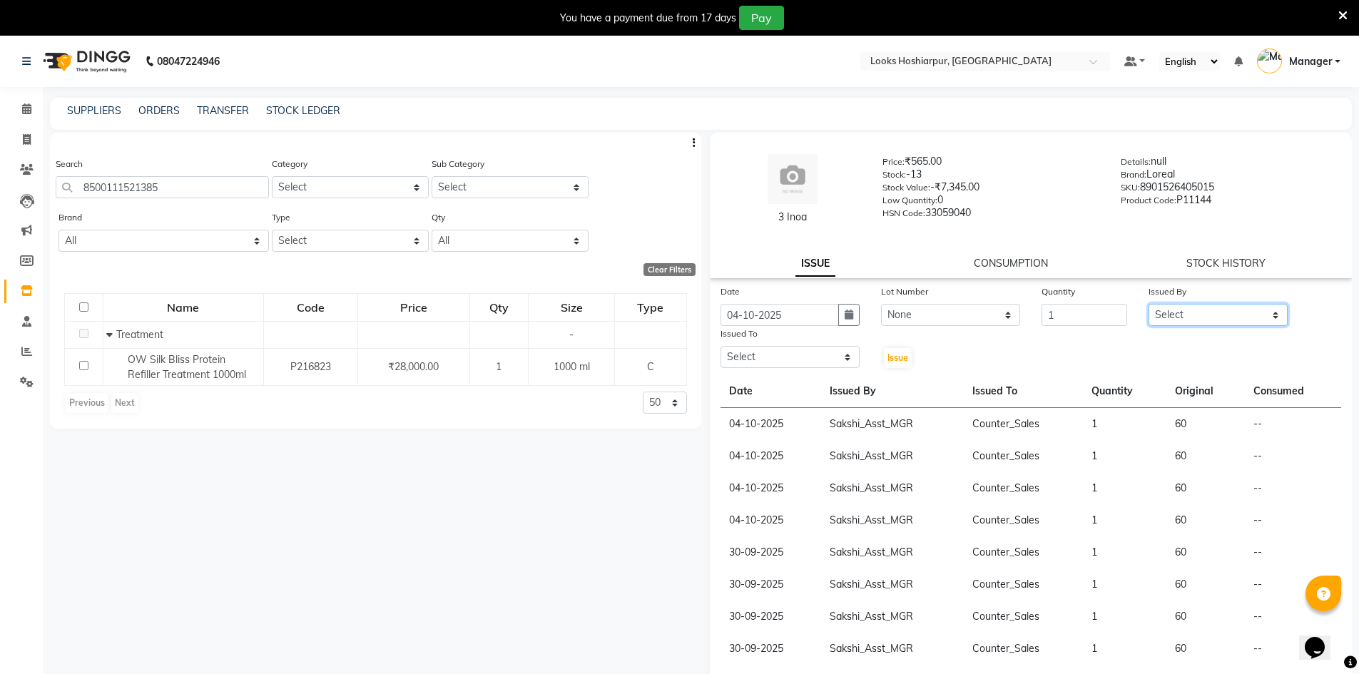
click at [1246, 306] on select "Select ALI Ankush_Pdct Counter_Sales Goldy Heena_MKP Manager Nisha_MKP Priya_MK…" at bounding box center [1218, 315] width 139 height 22
select select "92383"
click at [1149, 304] on select "Select ALI Ankush_Pdct Counter_Sales Goldy Heena_MKP Manager Nisha_MKP Priya_MK…" at bounding box center [1218, 315] width 139 height 22
click at [748, 357] on select "Select ALI Ankush_Pdct Counter_Sales Goldy Heena_MKP Manager Nisha_MKP Priya_MK…" at bounding box center [790, 357] width 139 height 22
select select "92381"
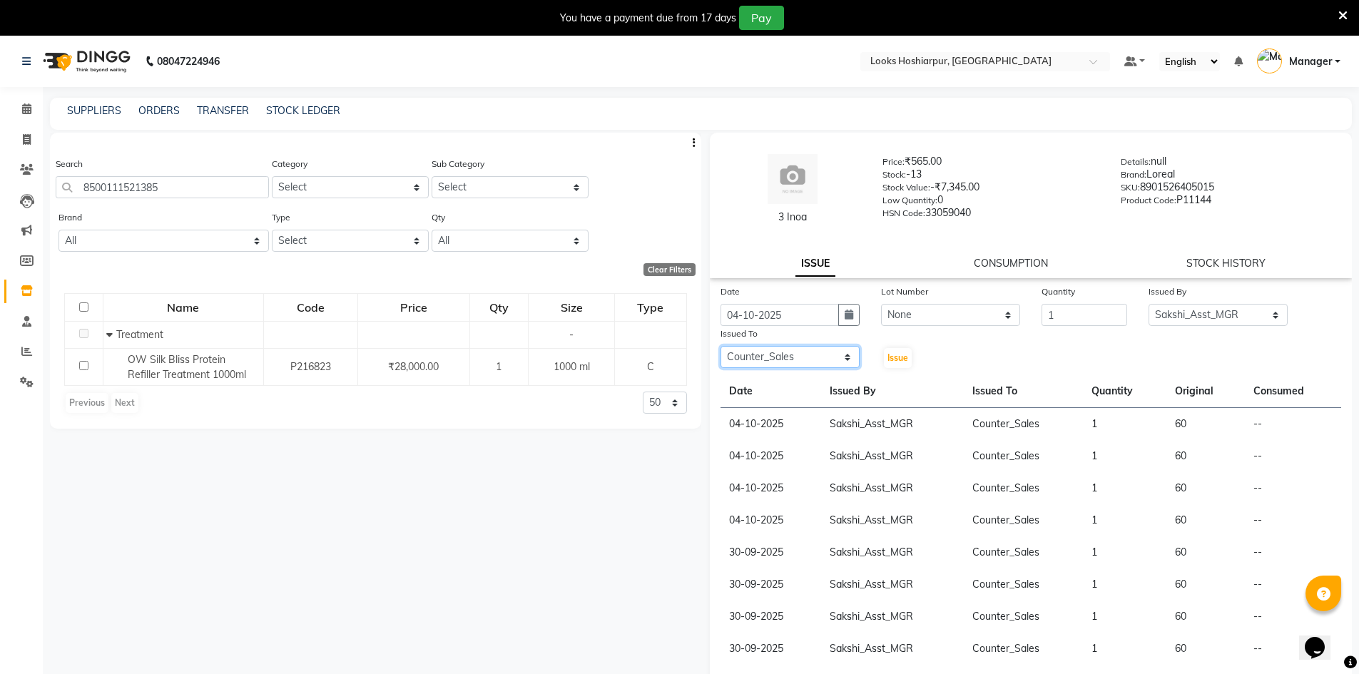
click at [721, 346] on select "Select ALI Ankush_Pdct Counter_Sales Goldy Heena_MKP Manager Nisha_MKP Priya_MK…" at bounding box center [790, 357] width 139 height 22
click at [900, 360] on span "Issue" at bounding box center [898, 357] width 21 height 11
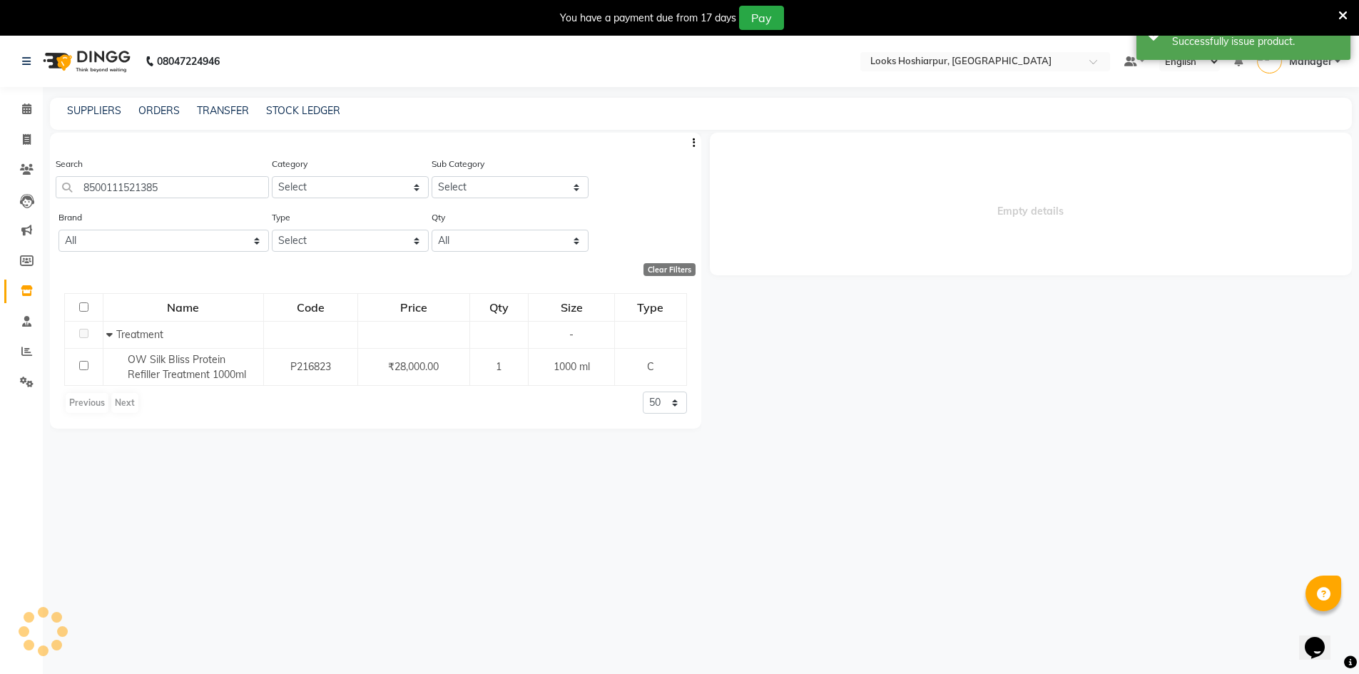
select select
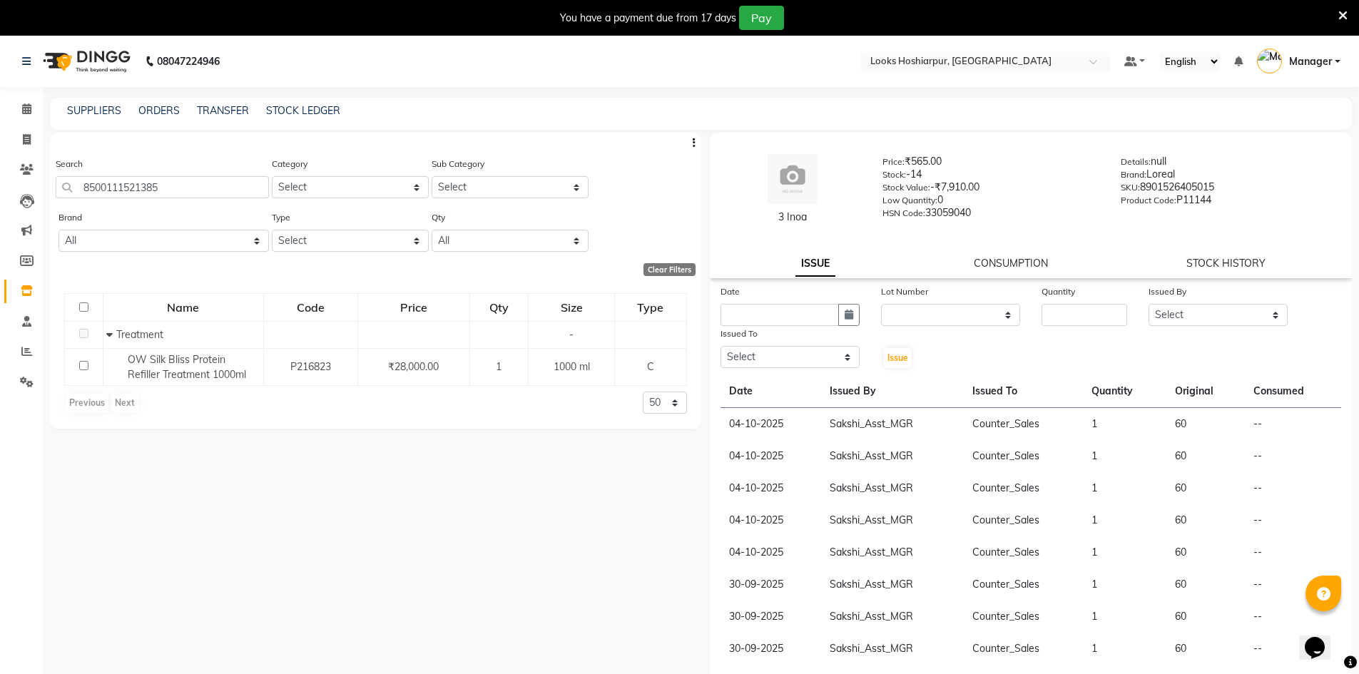
click at [218, 176] on div "Search 8500111521385" at bounding box center [162, 177] width 213 height 42
click at [215, 182] on input "8500111521385" at bounding box center [162, 187] width 213 height 22
type input "8"
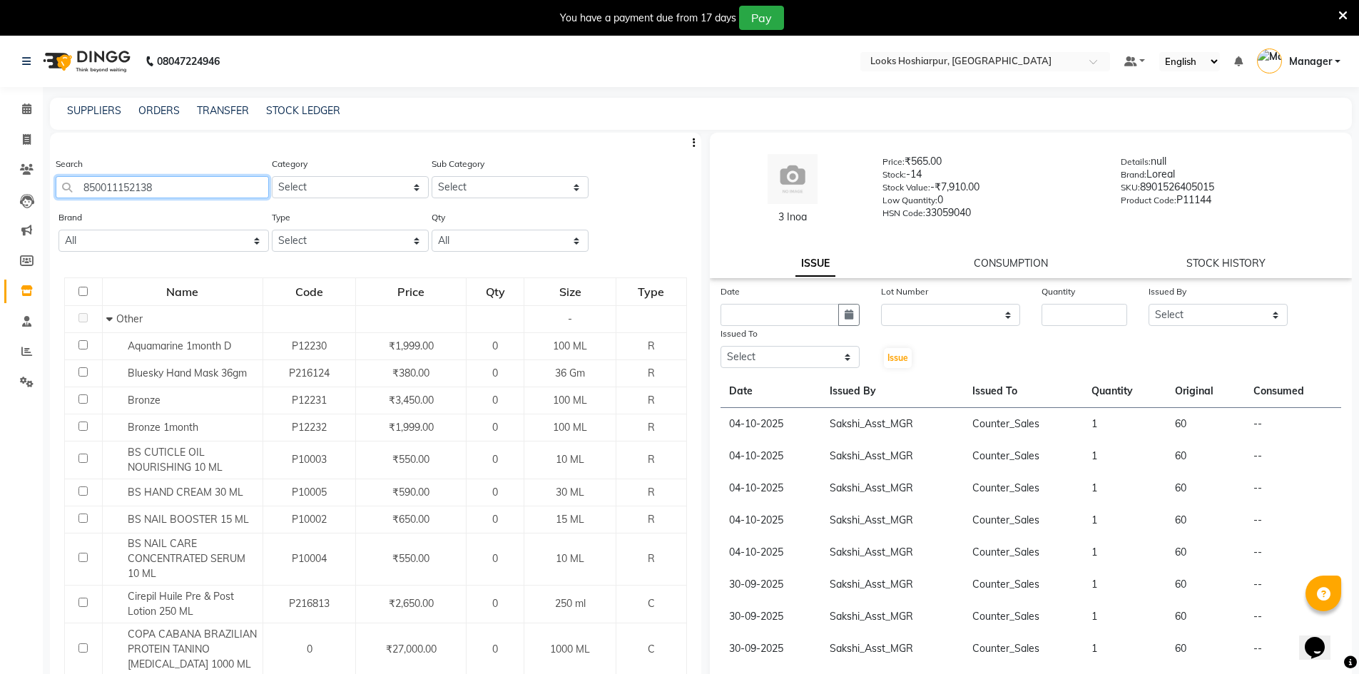
type input "8500111521385"
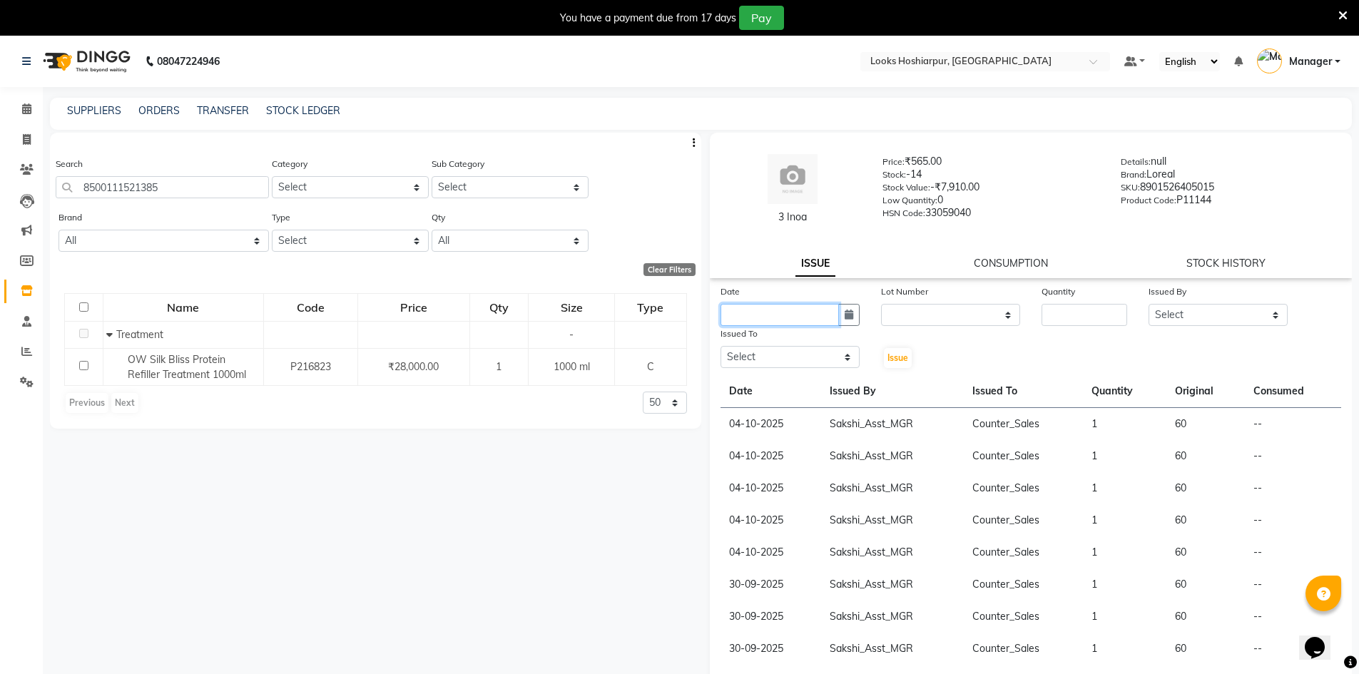
click at [806, 307] on input "text" at bounding box center [780, 315] width 118 height 22
select select "10"
select select "2025"
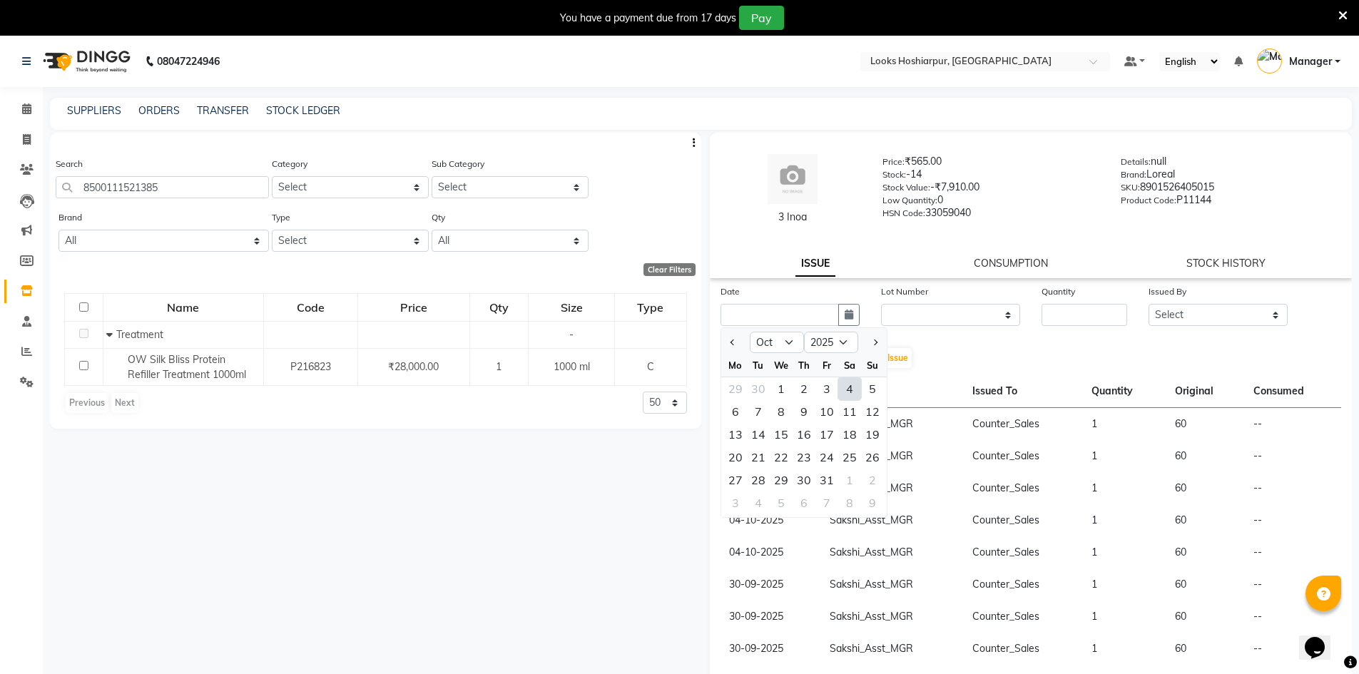
click at [851, 389] on div "4" at bounding box center [849, 388] width 23 height 23
type input "04-10-2025"
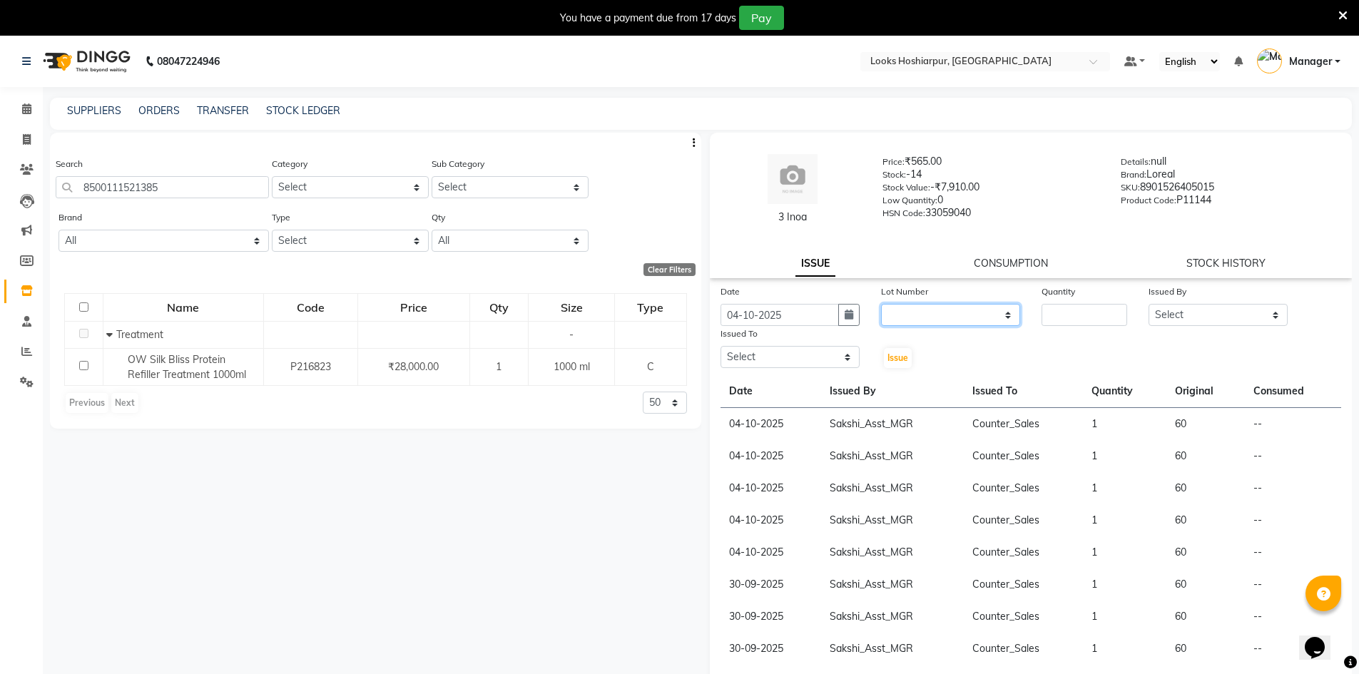
click at [948, 306] on select "None" at bounding box center [950, 315] width 139 height 22
select select "0: null"
click at [881, 304] on select "None" at bounding box center [950, 315] width 139 height 22
click at [1060, 316] on input "number" at bounding box center [1085, 315] width 86 height 22
type input "1"
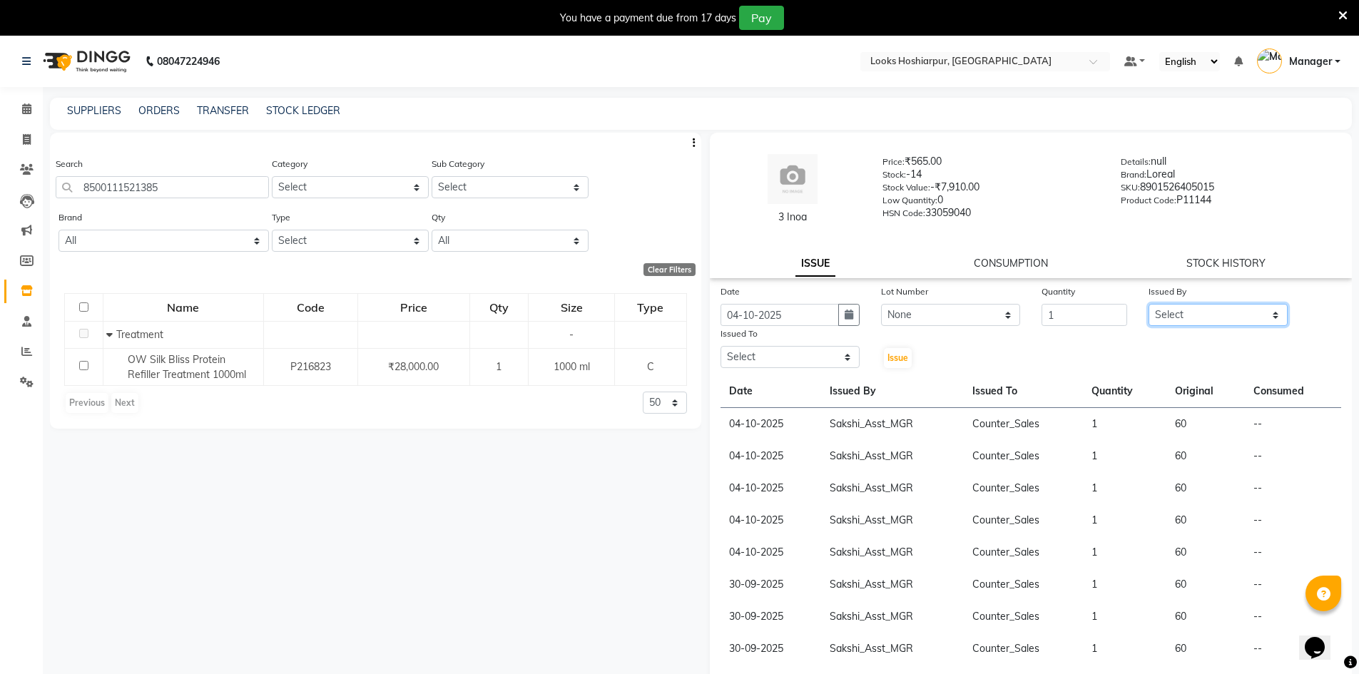
click at [1154, 318] on select "Select ALI Ankush_Pdct Counter_Sales Goldy Heena_MKP Manager Nisha_MKP Priya_MK…" at bounding box center [1218, 315] width 139 height 22
select select "92383"
click at [1149, 304] on select "Select ALI Ankush_Pdct Counter_Sales Goldy Heena_MKP Manager Nisha_MKP Priya_MK…" at bounding box center [1218, 315] width 139 height 22
click at [821, 357] on select "Select ALI Ankush_Pdct Counter_Sales Goldy Heena_MKP Manager Nisha_MKP Priya_MK…" at bounding box center [790, 357] width 139 height 22
select select "92381"
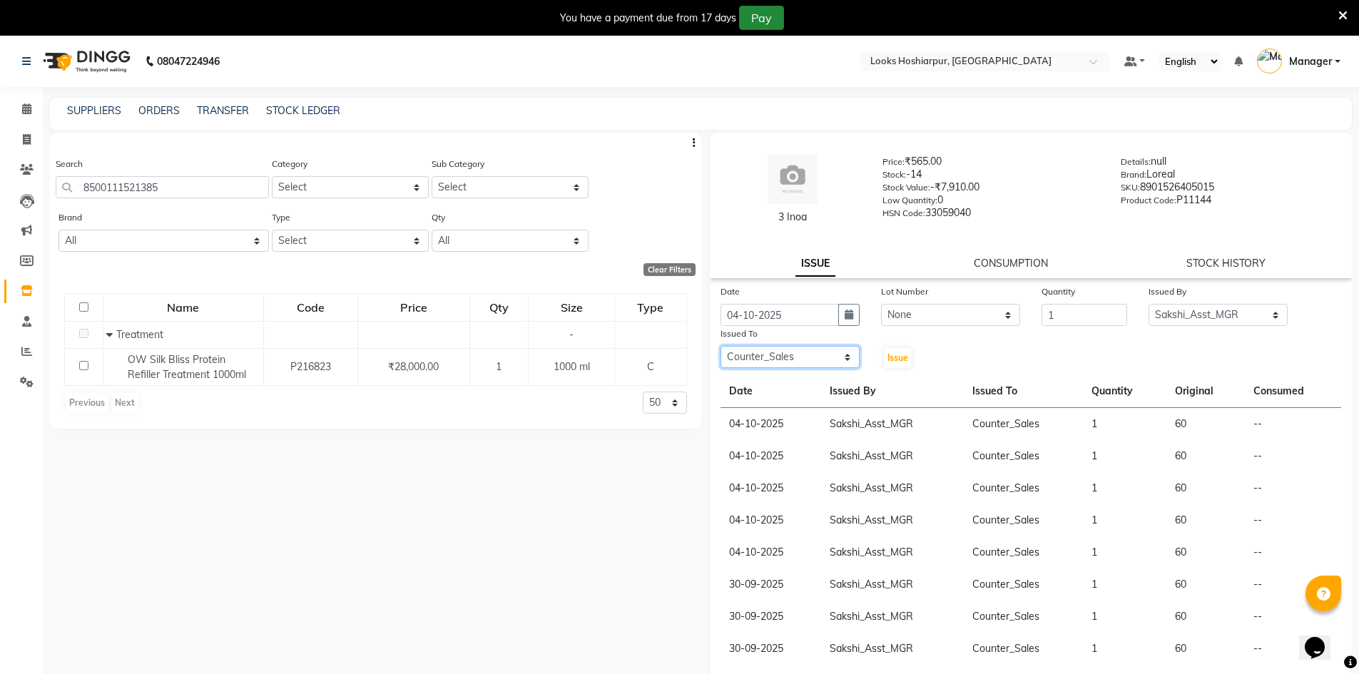
click at [721, 346] on select "Select ALI Ankush_Pdct Counter_Sales Goldy Heena_MKP Manager Nisha_MKP Priya_MK…" at bounding box center [790, 357] width 139 height 22
click at [888, 358] on span "Issue" at bounding box center [898, 357] width 21 height 11
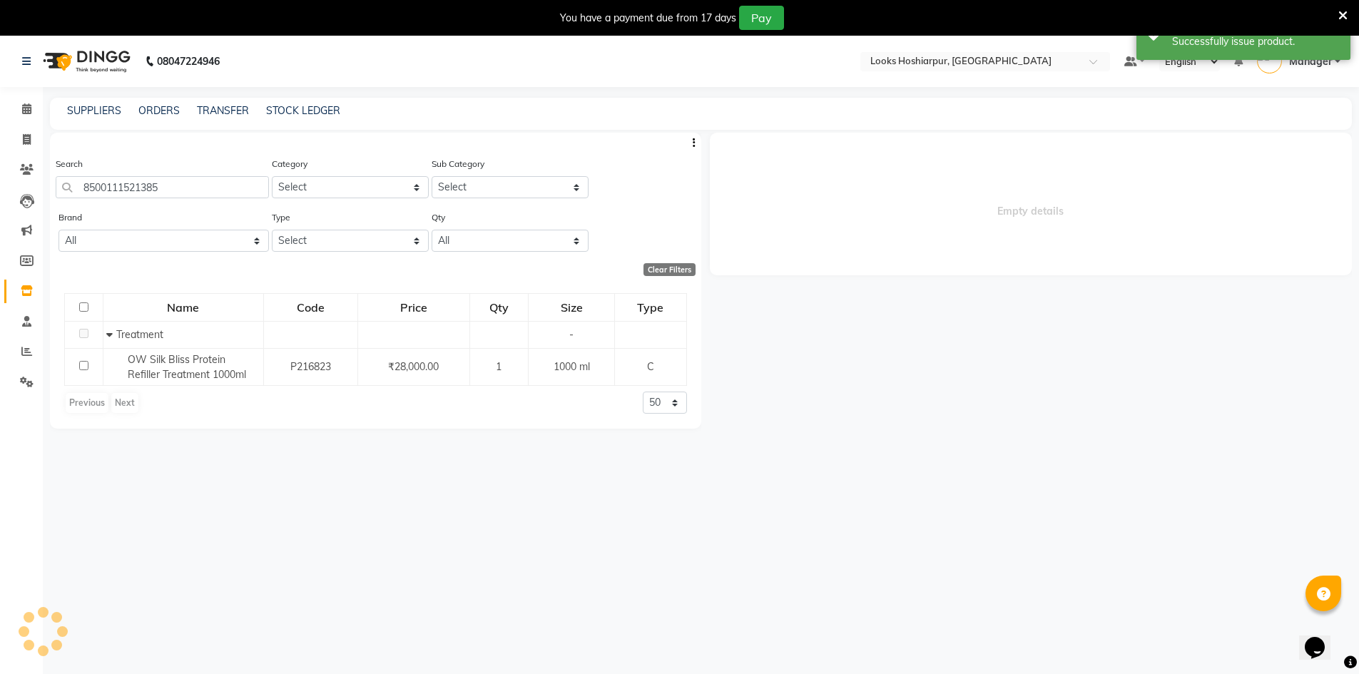
select select
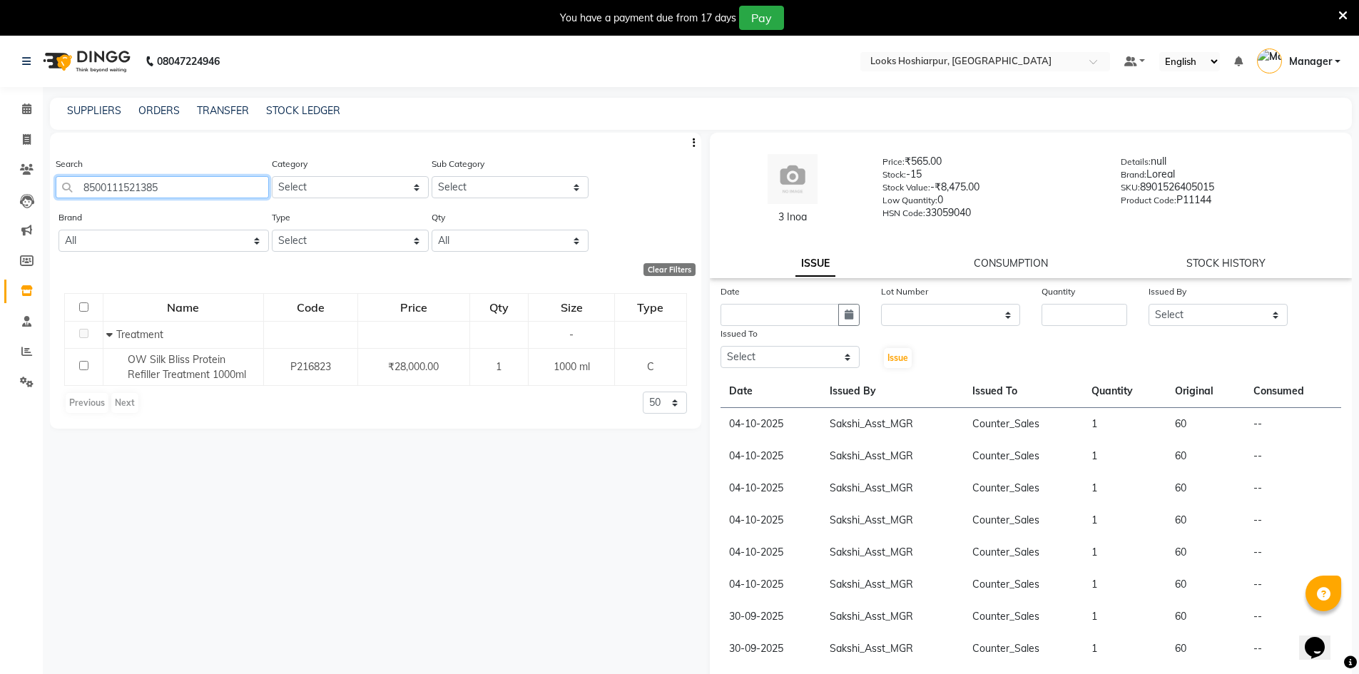
click at [195, 186] on input "8500111521385" at bounding box center [162, 187] width 213 height 22
type input "8"
type input "6915755664312"
click at [765, 315] on input "text" at bounding box center [780, 315] width 118 height 22
select select "10"
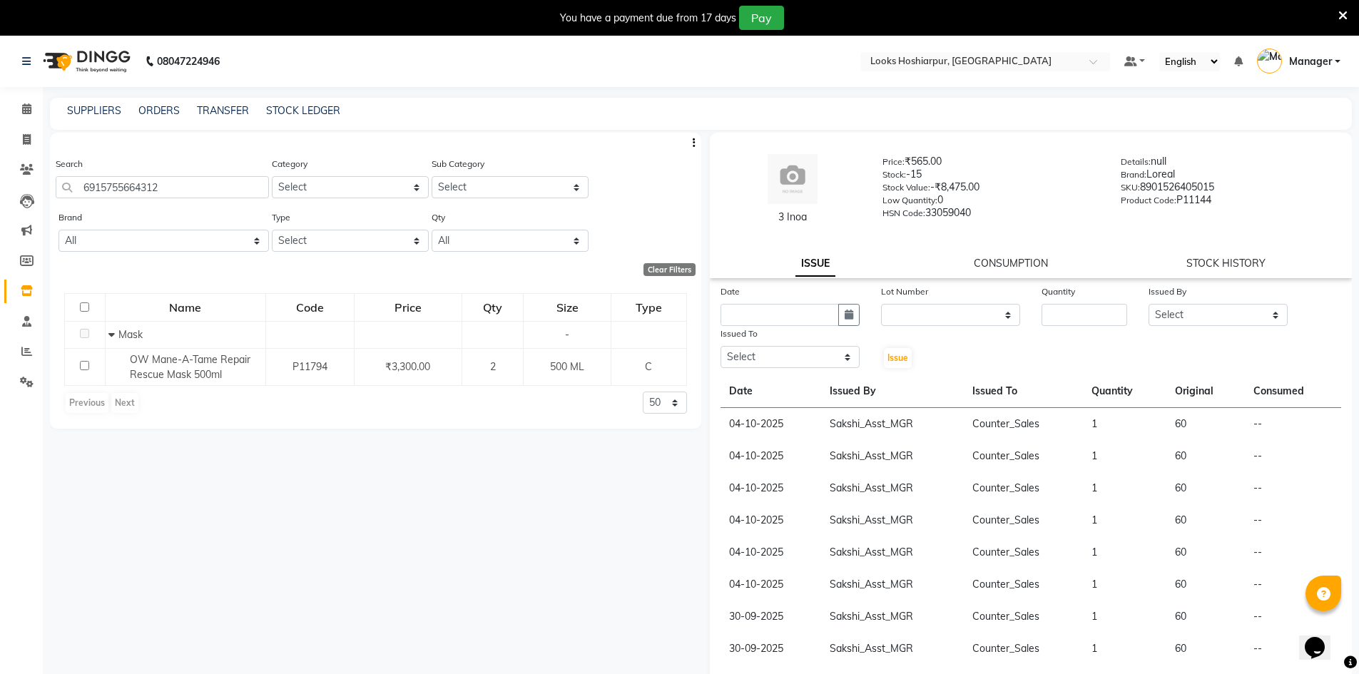
select select "2025"
click at [853, 391] on div "4" at bounding box center [849, 388] width 23 height 23
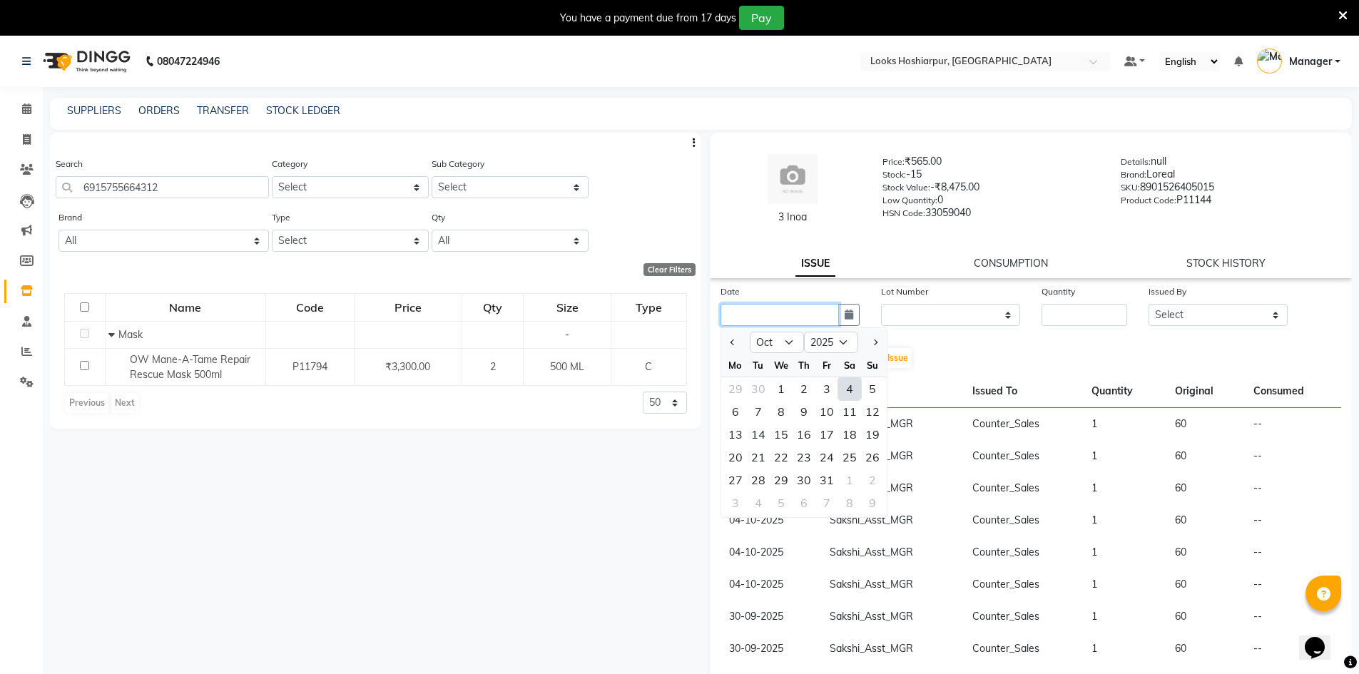
type input "04-10-2025"
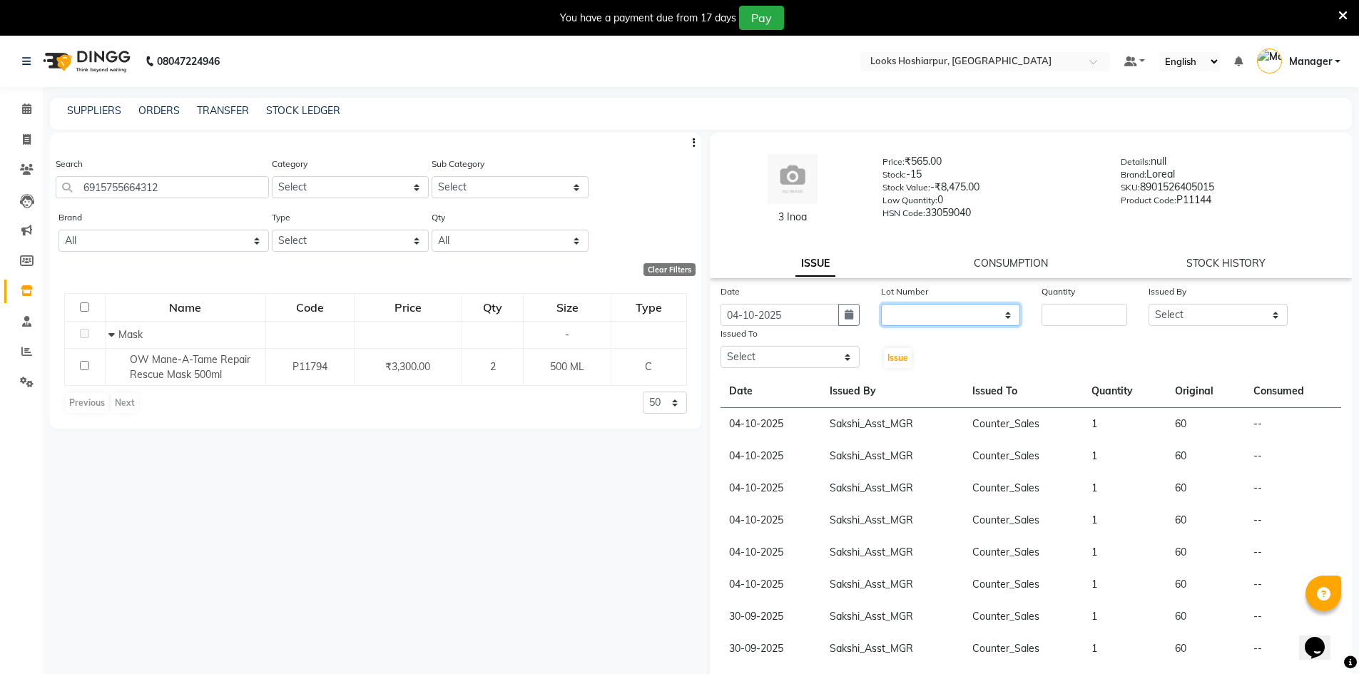
click at [964, 316] on select "None" at bounding box center [950, 315] width 139 height 22
select select "0: null"
click at [881, 304] on select "None" at bounding box center [950, 315] width 139 height 22
click at [1067, 313] on input "number" at bounding box center [1085, 315] width 86 height 22
type input "1"
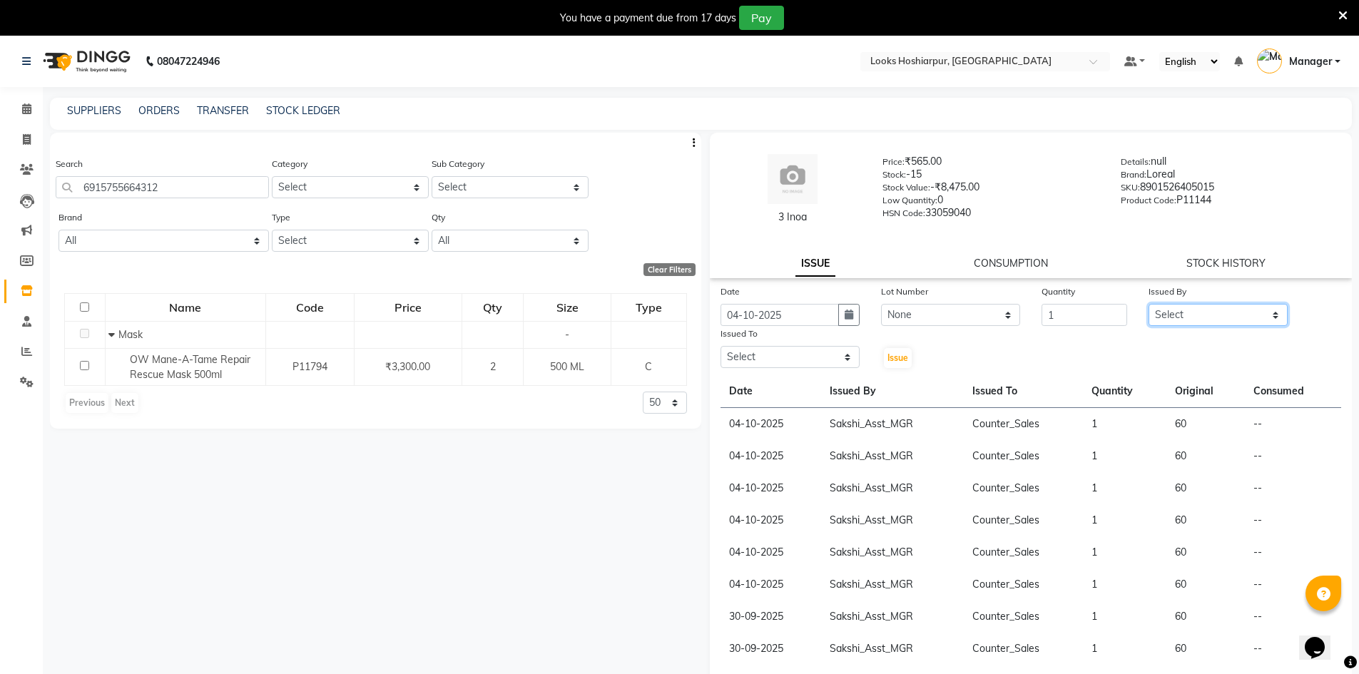
click at [1163, 312] on select "Select ALI Ankush_Pdct Counter_Sales Goldy Heena_MKP Manager Nisha_MKP Priya_MK…" at bounding box center [1218, 315] width 139 height 22
select select "92383"
click at [1149, 304] on select "Select ALI Ankush_Pdct Counter_Sales Goldy Heena_MKP Manager Nisha_MKP Priya_MK…" at bounding box center [1218, 315] width 139 height 22
click at [794, 365] on select "Select ALI Ankush_Pdct Counter_Sales Goldy Heena_MKP Manager Nisha_MKP Priya_MK…" at bounding box center [790, 357] width 139 height 22
select select "92381"
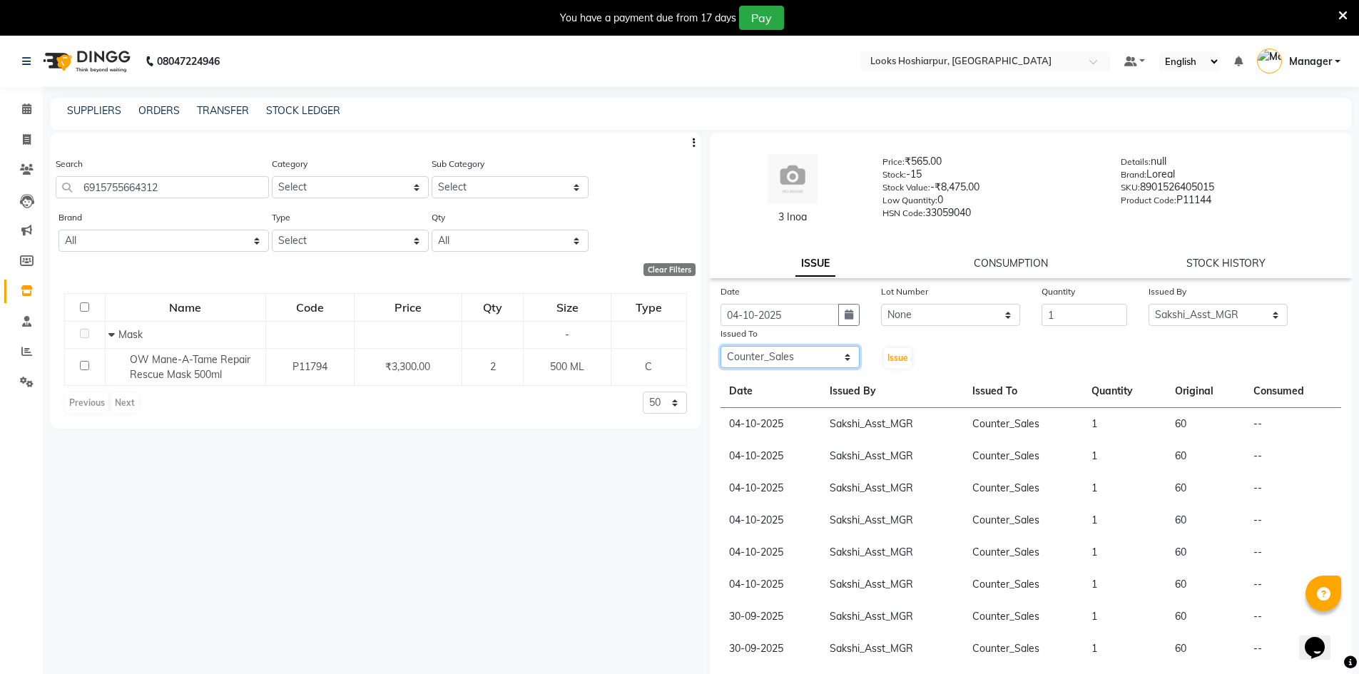
click at [721, 346] on select "Select ALI Ankush_Pdct Counter_Sales Goldy Heena_MKP Manager Nisha_MKP Priya_MK…" at bounding box center [790, 357] width 139 height 22
drag, startPoint x: 887, startPoint y: 362, endPoint x: 888, endPoint y: 352, distance: 10.0
click at [889, 362] on span "Issue" at bounding box center [898, 357] width 21 height 11
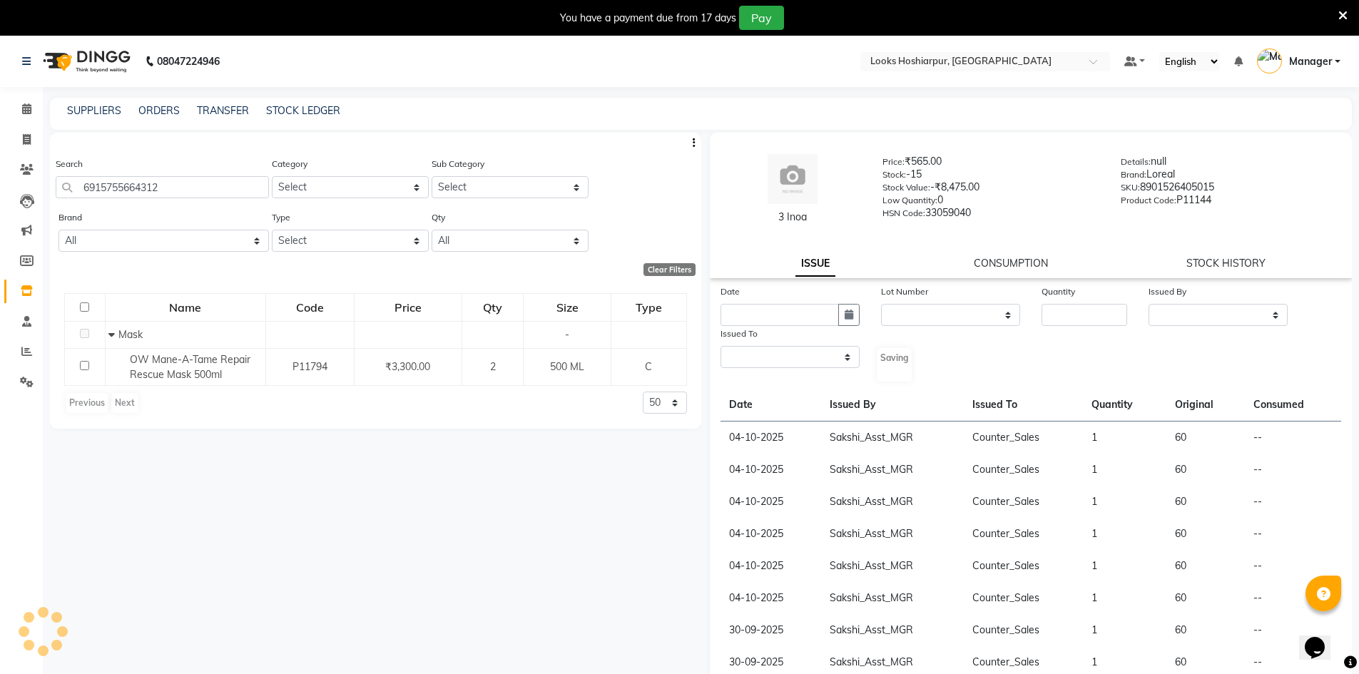
select select
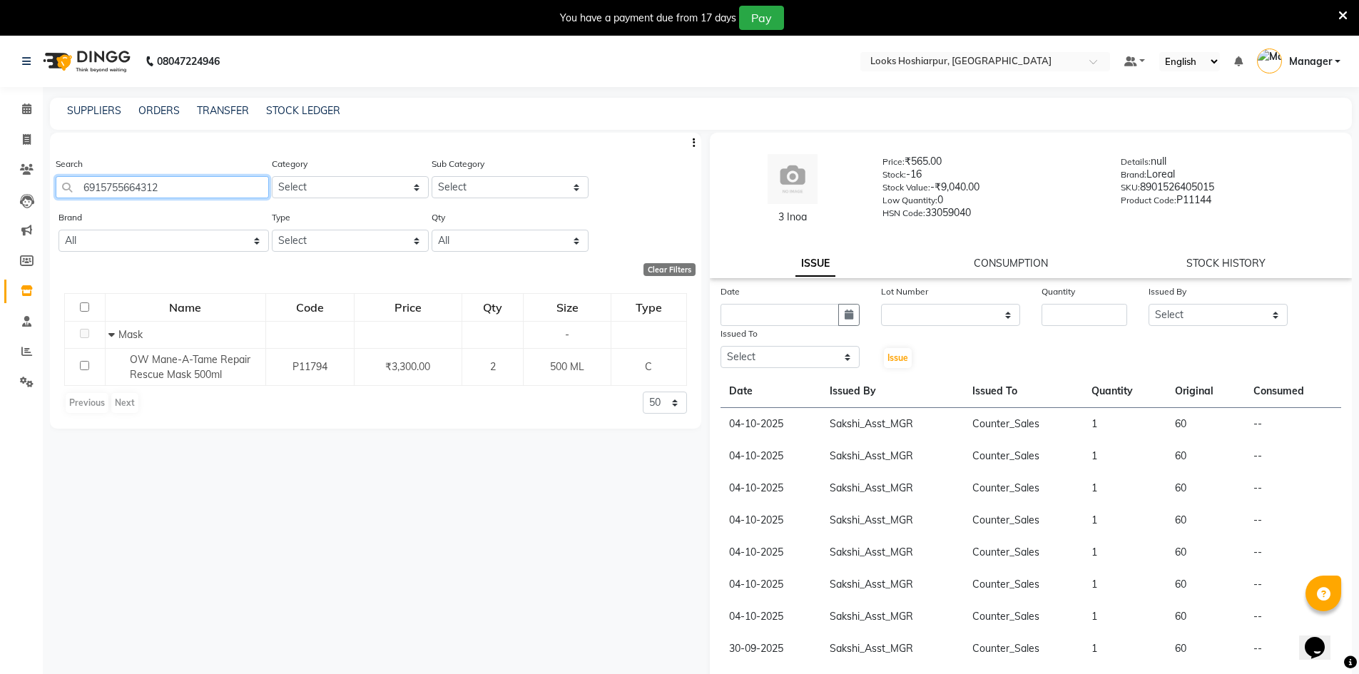
click at [190, 197] on input "6915755664312" at bounding box center [162, 187] width 213 height 22
type input "6"
type input "8500111521385"
click at [743, 317] on input "text" at bounding box center [780, 315] width 118 height 22
select select "10"
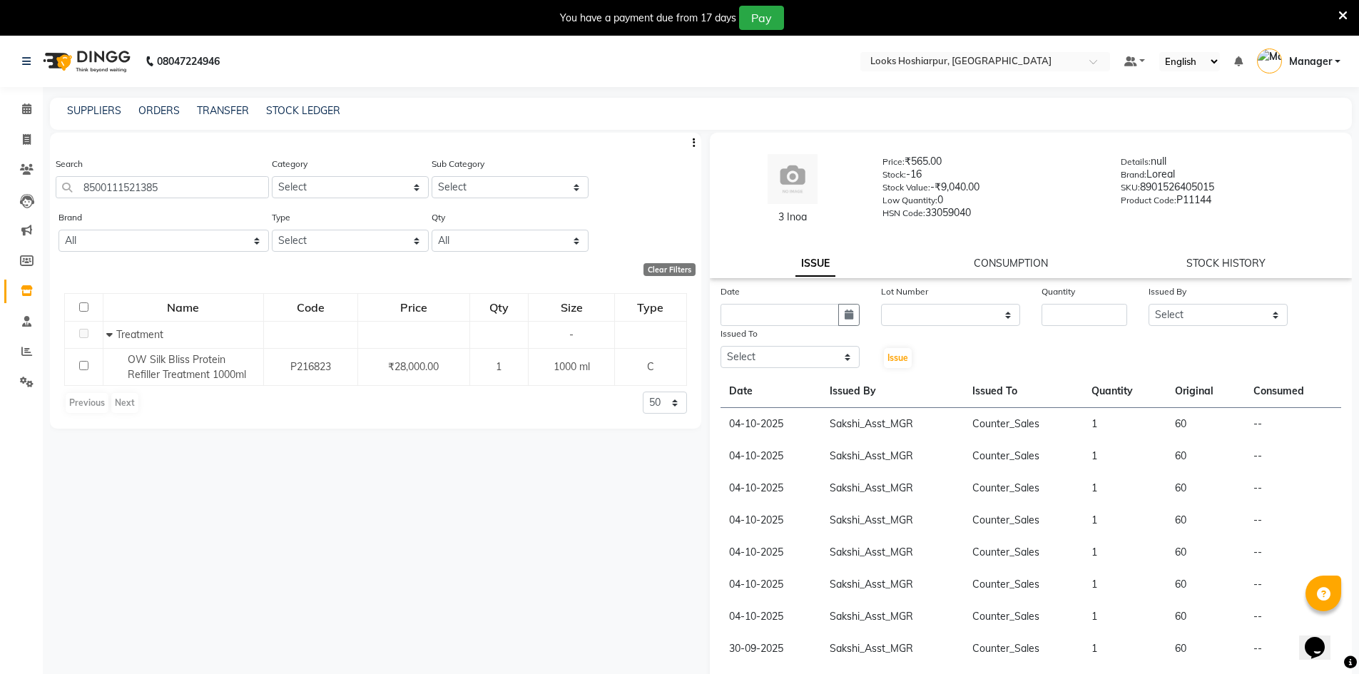
select select "2025"
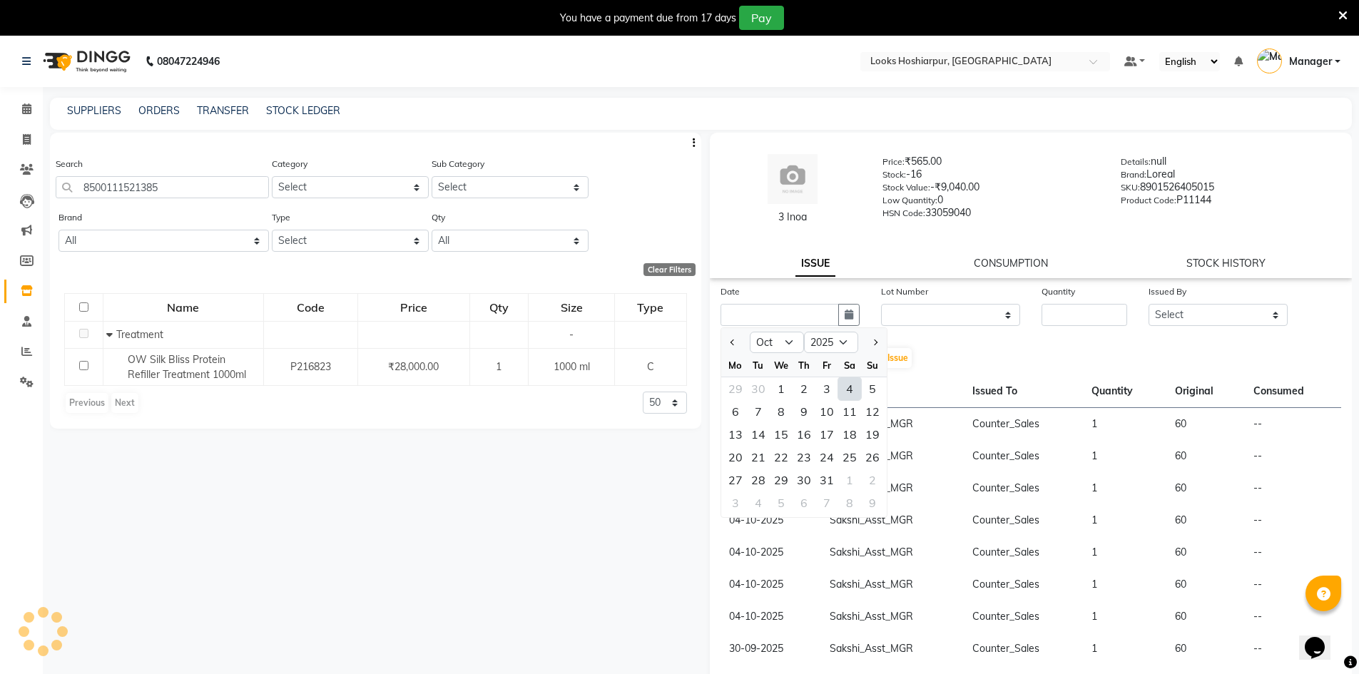
drag, startPoint x: 845, startPoint y: 391, endPoint x: 870, endPoint y: 379, distance: 28.4
click at [845, 390] on div "4" at bounding box center [849, 388] width 23 height 23
type input "04-10-2025"
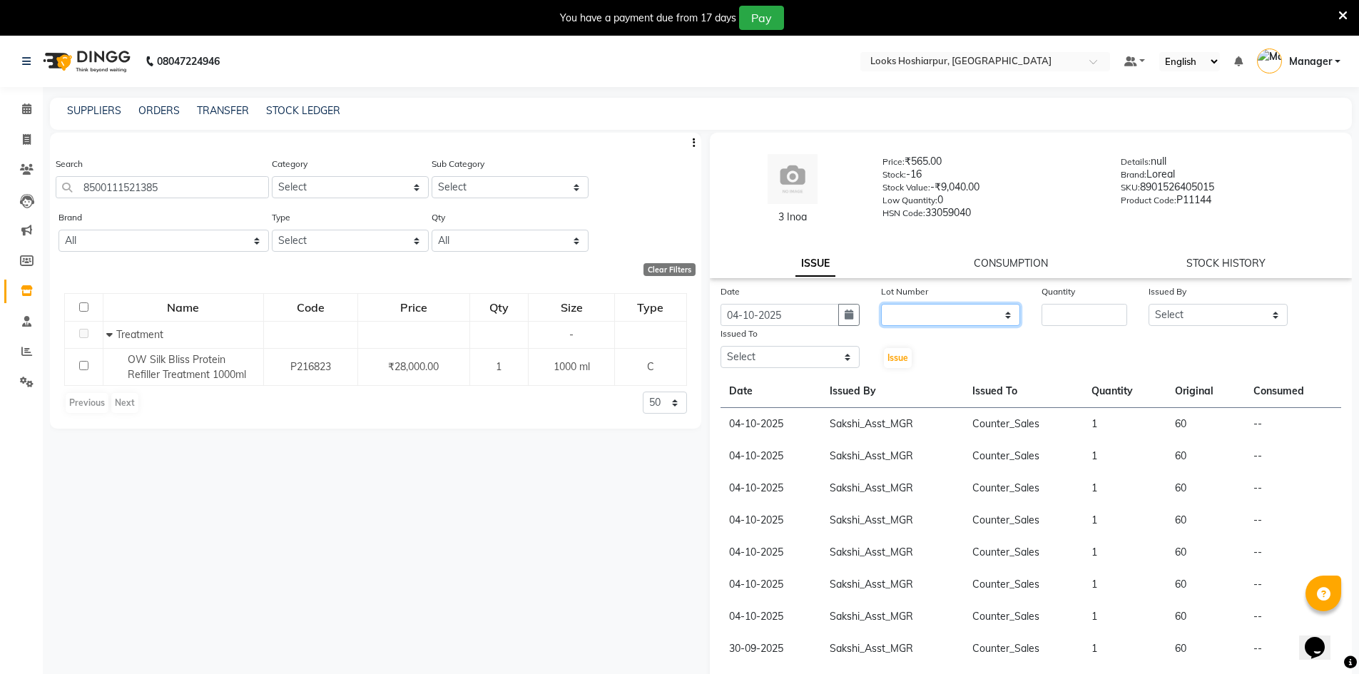
click at [923, 320] on select "None" at bounding box center [950, 315] width 139 height 22
select select "0: null"
click at [881, 304] on select "None" at bounding box center [950, 315] width 139 height 22
click at [1075, 308] on input "number" at bounding box center [1085, 315] width 86 height 22
type input "1"
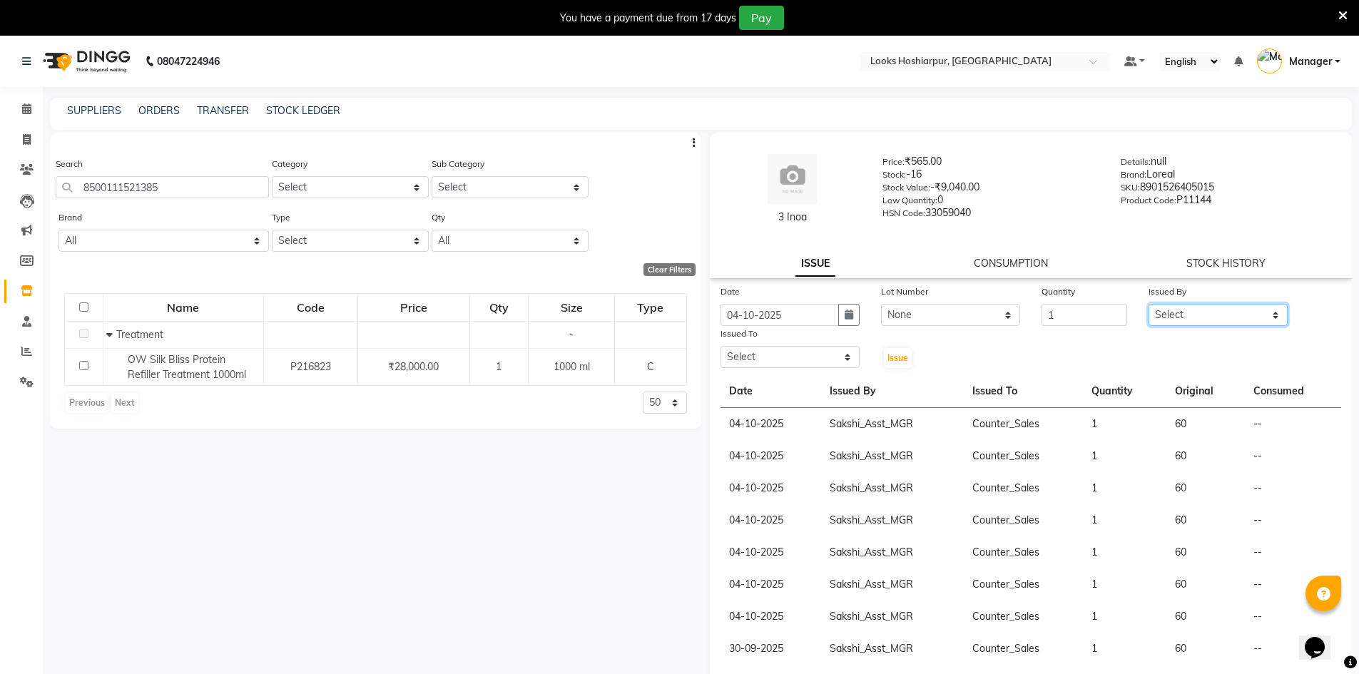
click at [1255, 317] on select "Select ALI Ankush_Pdct Counter_Sales Goldy Heena_MKP Manager Nisha_MKP Priya_MK…" at bounding box center [1218, 315] width 139 height 22
select select "92383"
click at [1149, 304] on select "Select ALI Ankush_Pdct Counter_Sales Goldy Heena_MKP Manager Nisha_MKP Priya_MK…" at bounding box center [1218, 315] width 139 height 22
click at [801, 361] on select "Select ALI Ankush_Pdct Counter_Sales Goldy Heena_MKP Manager Nisha_MKP Priya_MK…" at bounding box center [790, 357] width 139 height 22
select select "92381"
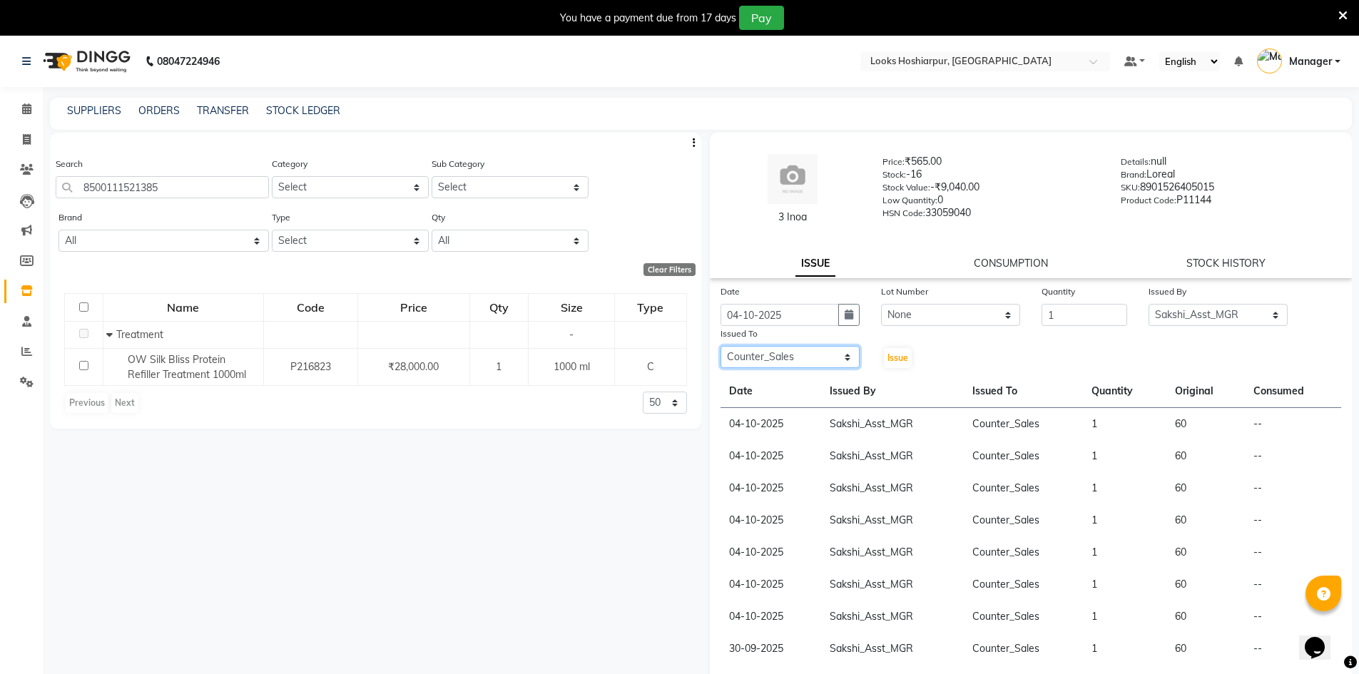
click at [721, 346] on select "Select ALI Ankush_Pdct Counter_Sales Goldy Heena_MKP Manager Nisha_MKP Priya_MK…" at bounding box center [790, 357] width 139 height 22
click at [889, 356] on span "Issue" at bounding box center [898, 357] width 21 height 11
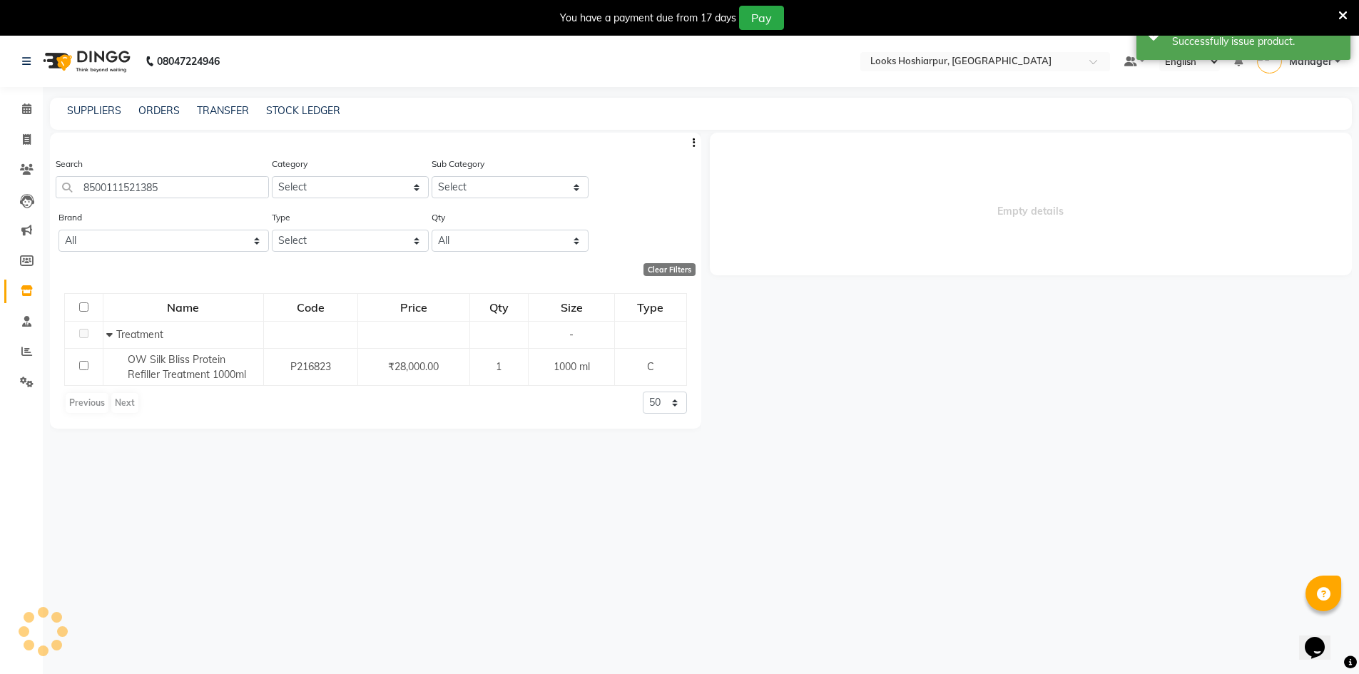
select select
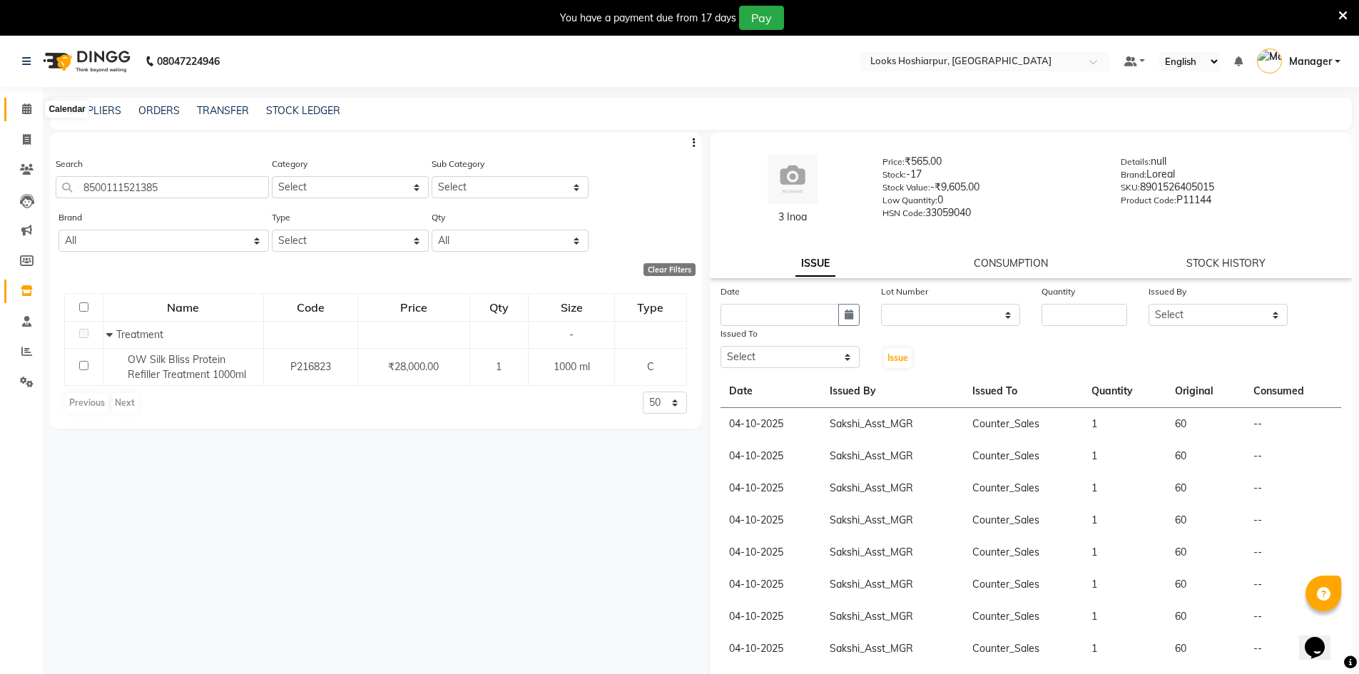
click at [29, 116] on span at bounding box center [26, 109] width 25 height 16
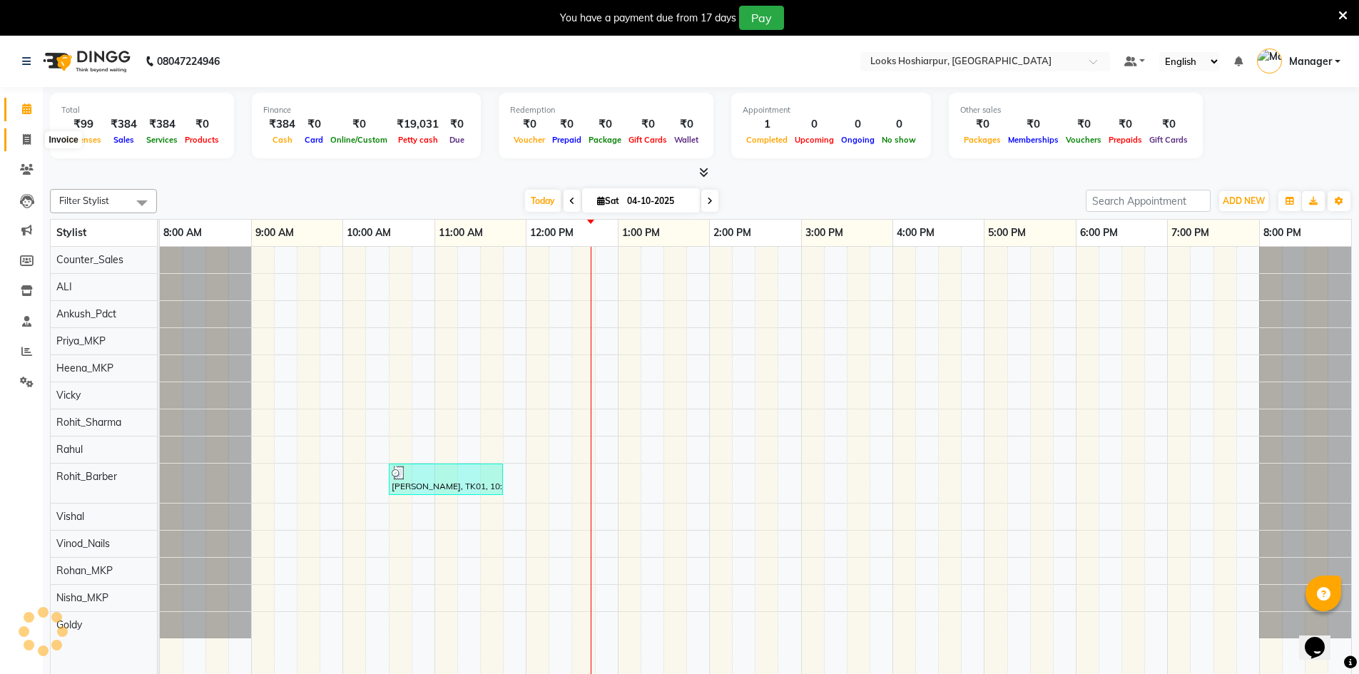
click at [27, 135] on icon at bounding box center [27, 139] width 8 height 11
select select "service"
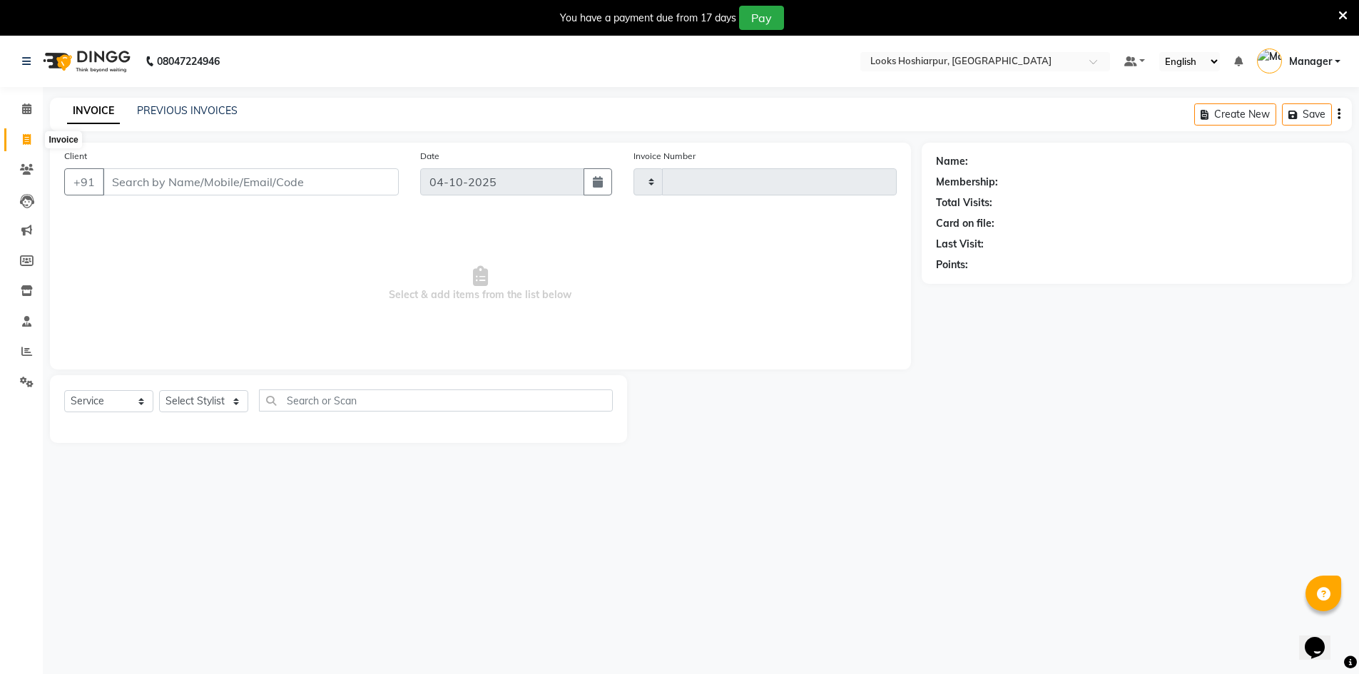
type input "0234"
select select "9034"
click at [27, 112] on icon at bounding box center [26, 108] width 9 height 11
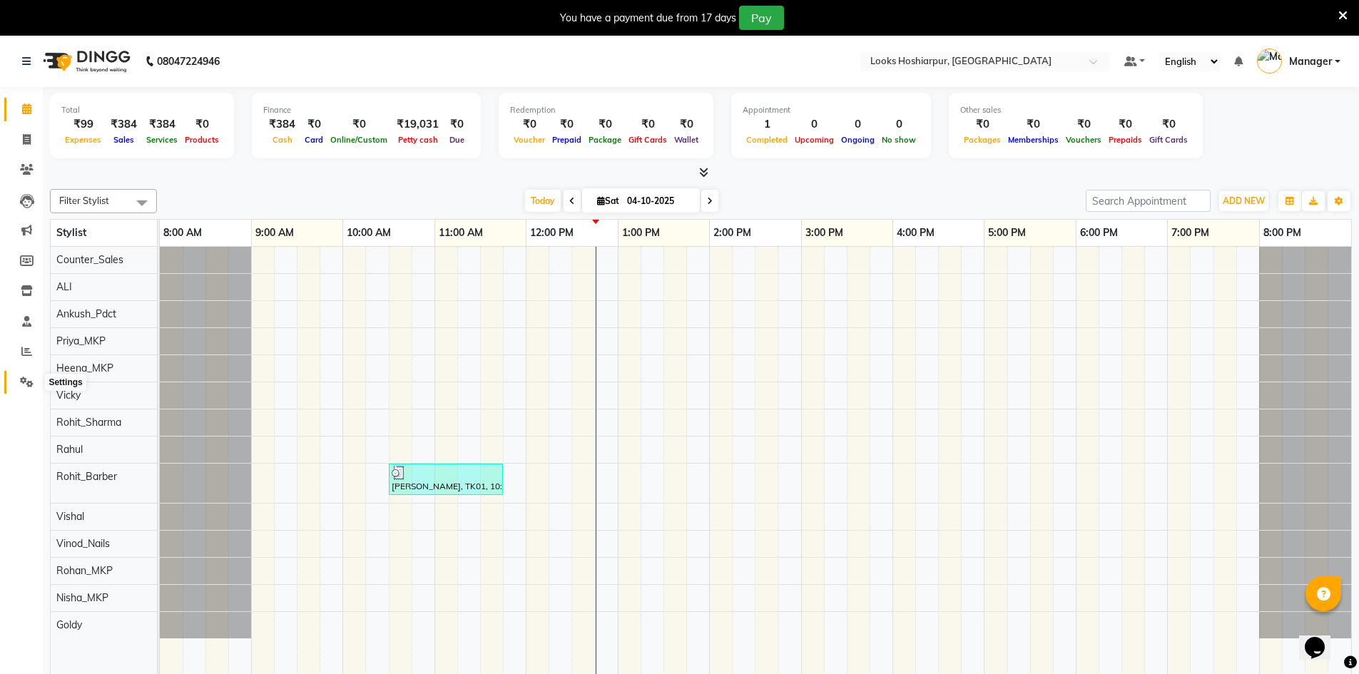
click at [29, 383] on icon at bounding box center [27, 382] width 14 height 11
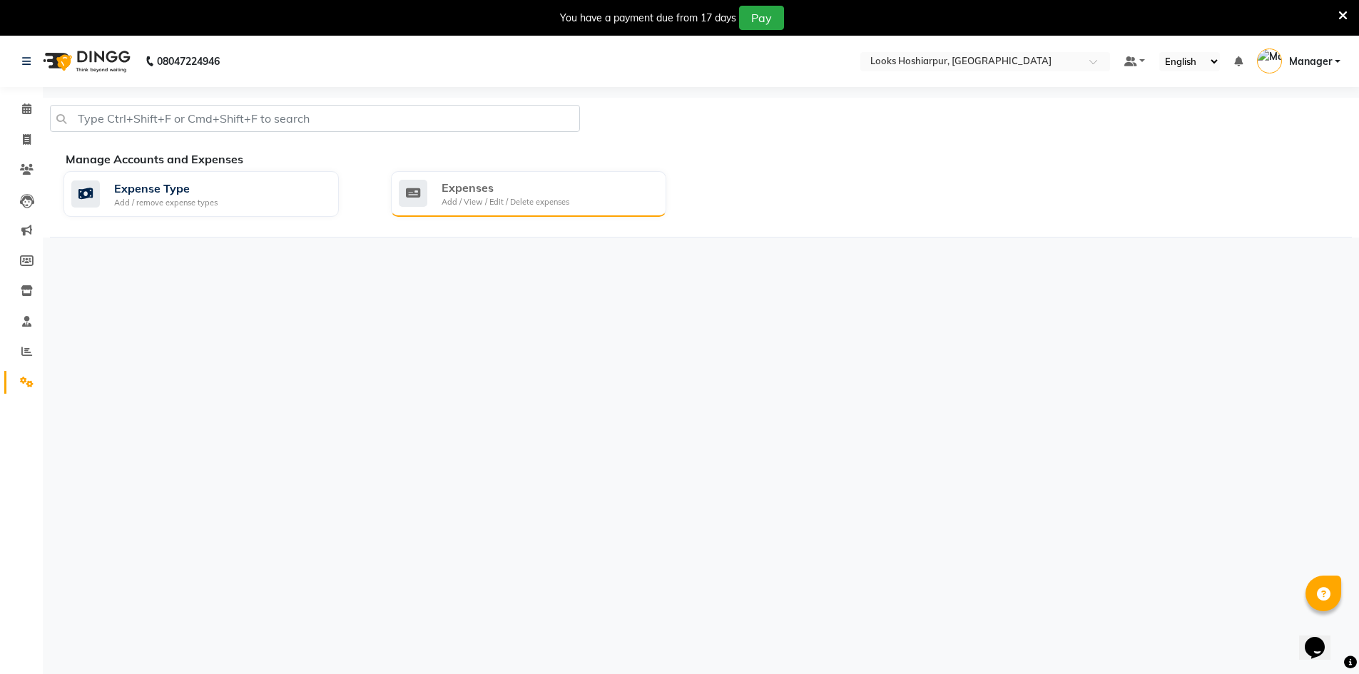
click at [595, 189] on div "Expenses Add / View / Edit / Delete expenses" at bounding box center [527, 193] width 256 height 29
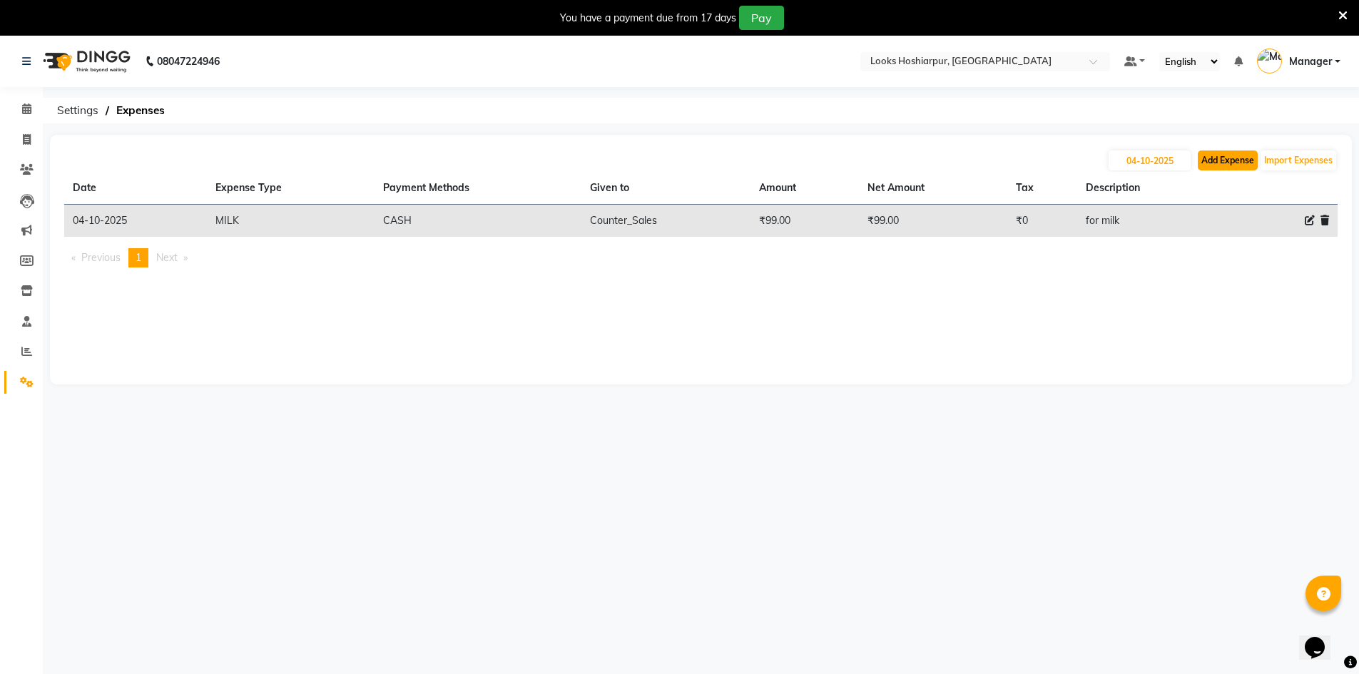
click at [1222, 156] on button "Add Expense" at bounding box center [1228, 161] width 60 height 20
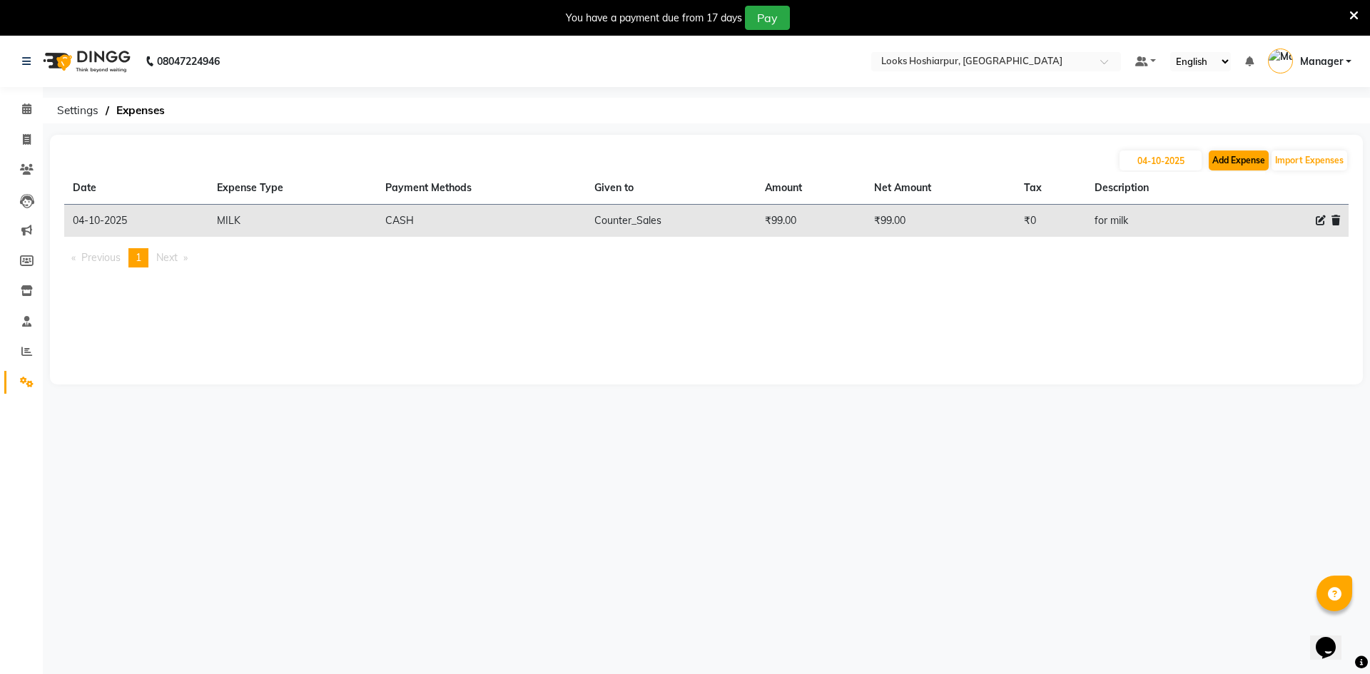
select select "1"
select select "8303"
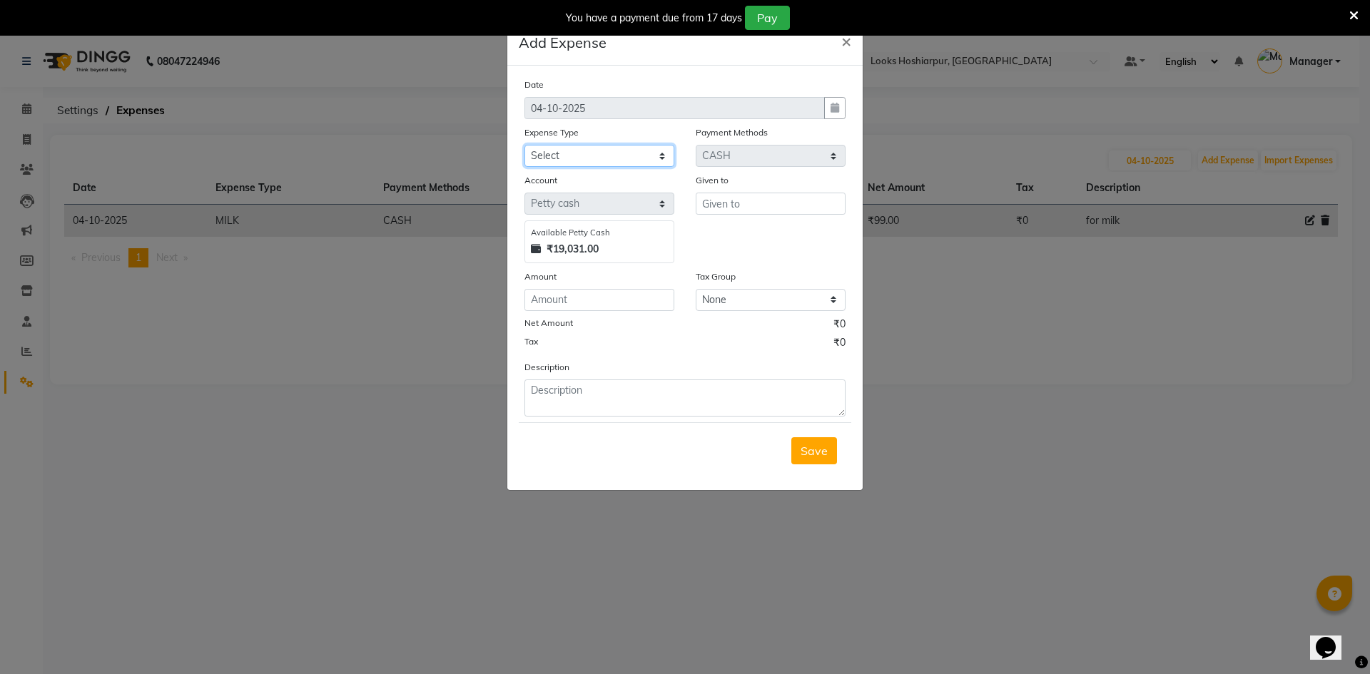
click at [629, 162] on select "Select Accommodation Aesthetics Bank Deposit BLINKIT Cash Handover Client Refun…" at bounding box center [599, 156] width 150 height 22
select select "25010"
click at [524, 145] on select "Select Accommodation Aesthetics Bank Deposit BLINKIT Cash Handover Client Refun…" at bounding box center [599, 156] width 150 height 22
click at [756, 198] on input "text" at bounding box center [771, 204] width 150 height 22
click at [742, 233] on ngb-highlight "Co unter_Sales" at bounding box center [751, 234] width 77 height 14
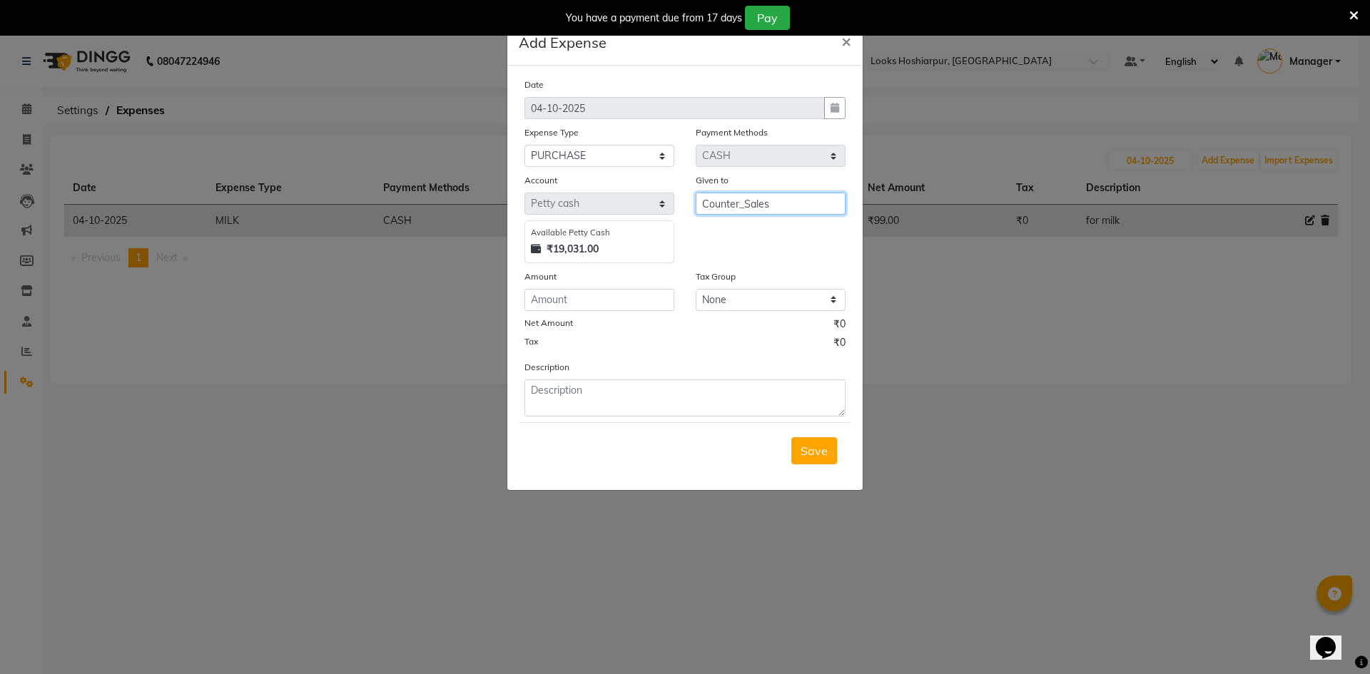
type input "Counter_Sales"
click at [636, 299] on input "number" at bounding box center [599, 300] width 150 height 22
type input "1000"
click at [609, 390] on textarea at bounding box center [684, 398] width 321 height 37
click at [659, 156] on select "Select Accommodation Aesthetics Bank Deposit BLINKIT Cash Handover Client Refun…" at bounding box center [599, 156] width 150 height 22
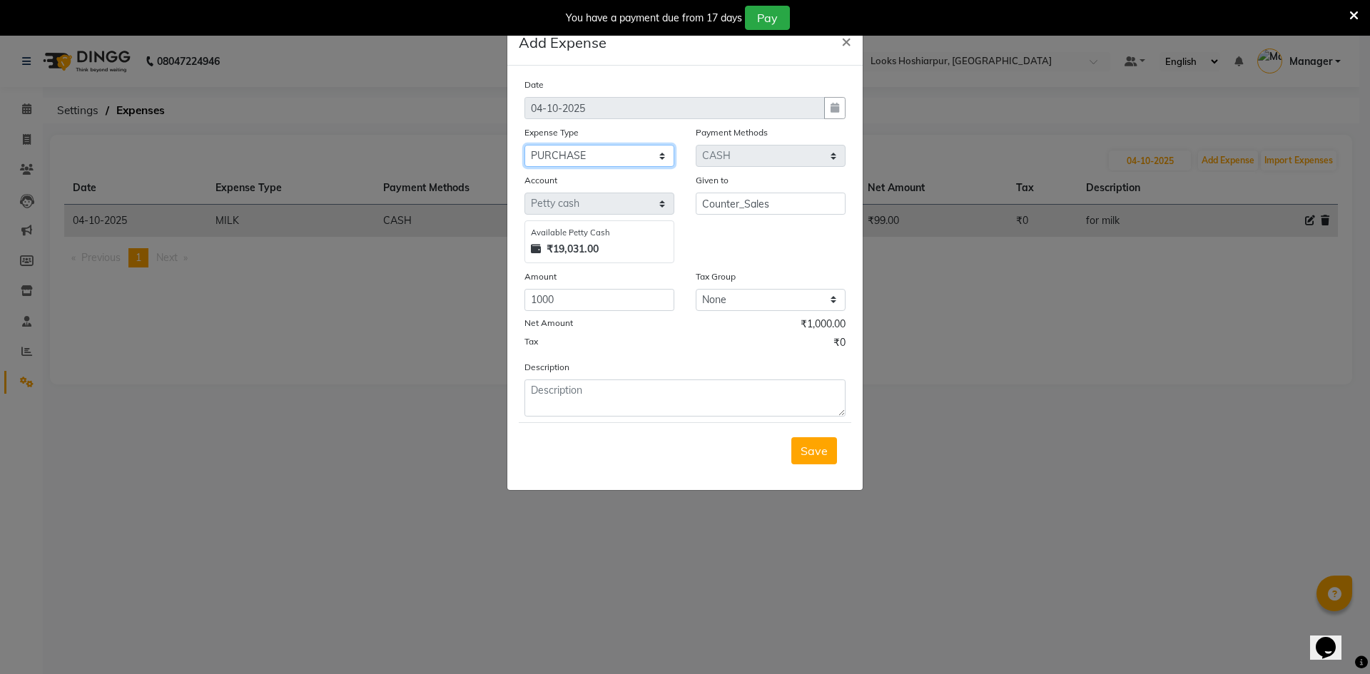
select select "24318"
click at [524, 145] on select "Select Accommodation Aesthetics Bank Deposit BLINKIT Cash Handover Client Refun…" at bounding box center [599, 156] width 150 height 22
drag, startPoint x: 576, startPoint y: 414, endPoint x: 575, endPoint y: 390, distance: 23.6
click at [575, 392] on textarea at bounding box center [684, 398] width 321 height 37
type textarea "scanner [PERSON_NAME]"
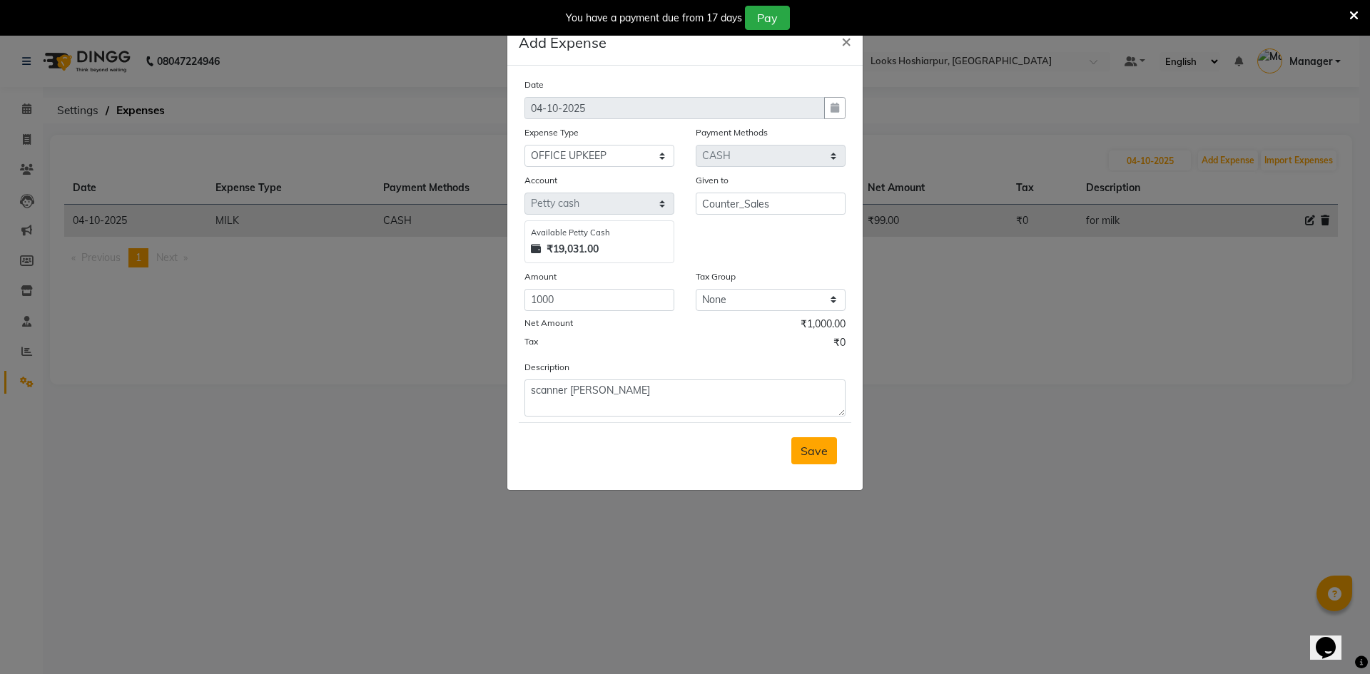
click at [806, 457] on span "Save" at bounding box center [814, 451] width 27 height 14
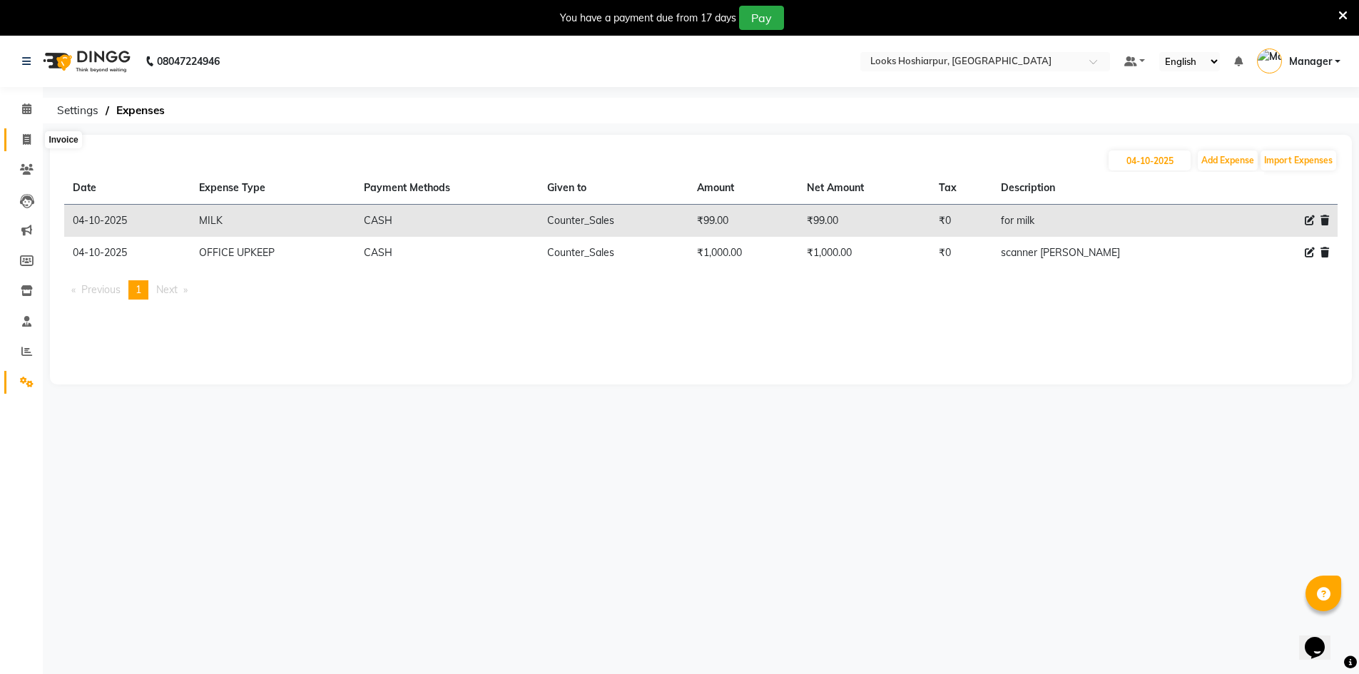
click at [29, 136] on icon at bounding box center [27, 139] width 8 height 11
select select "9034"
select select "service"
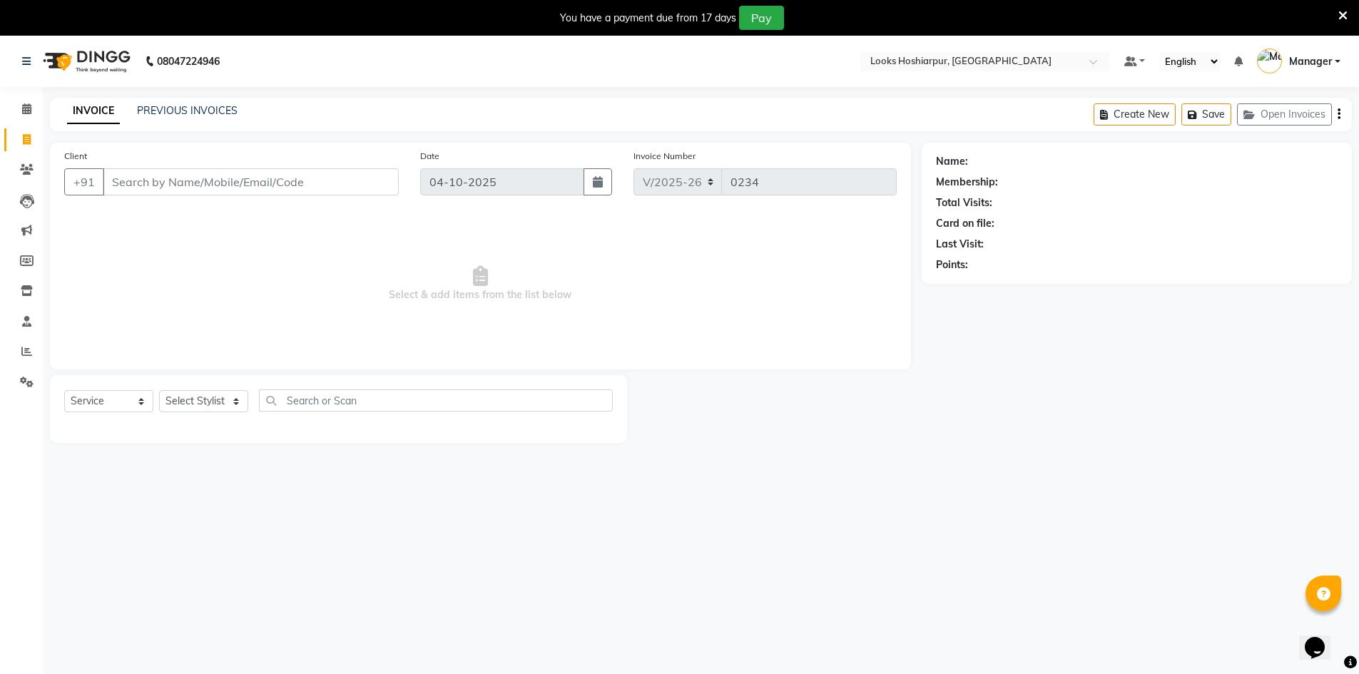
select select "92381"
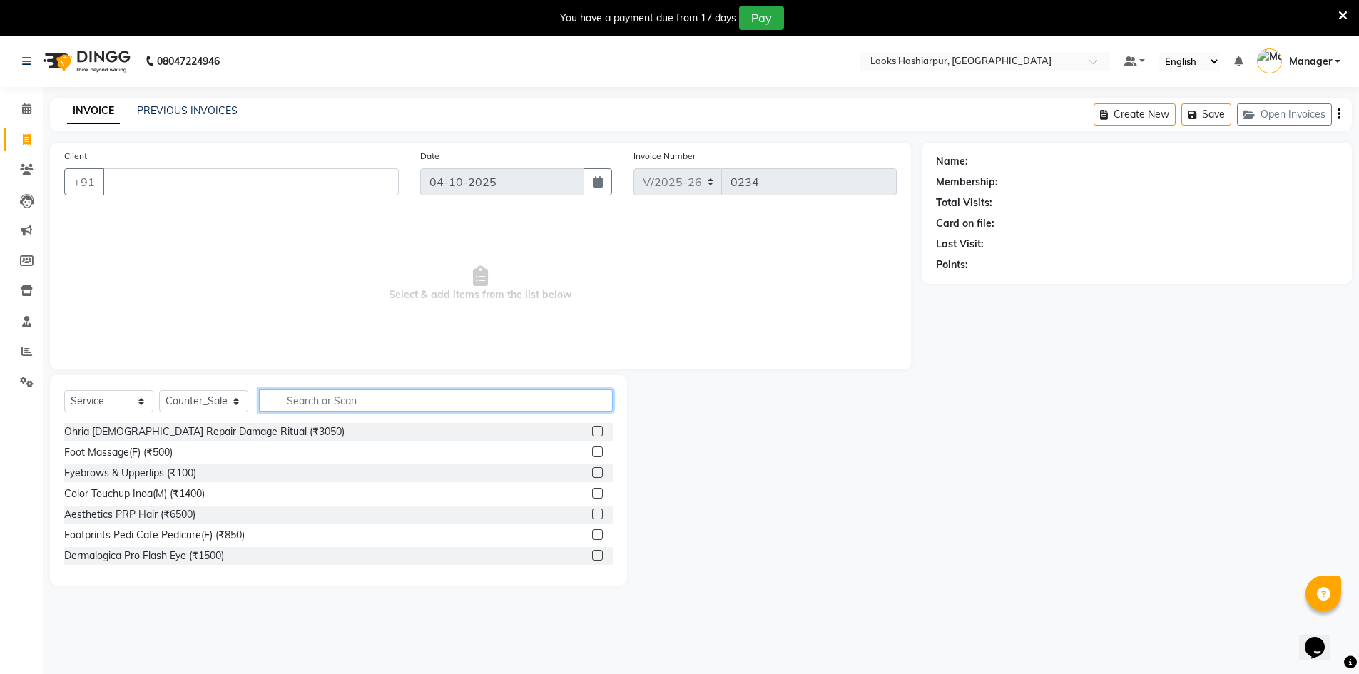
click at [552, 400] on input "text" at bounding box center [436, 401] width 354 height 22
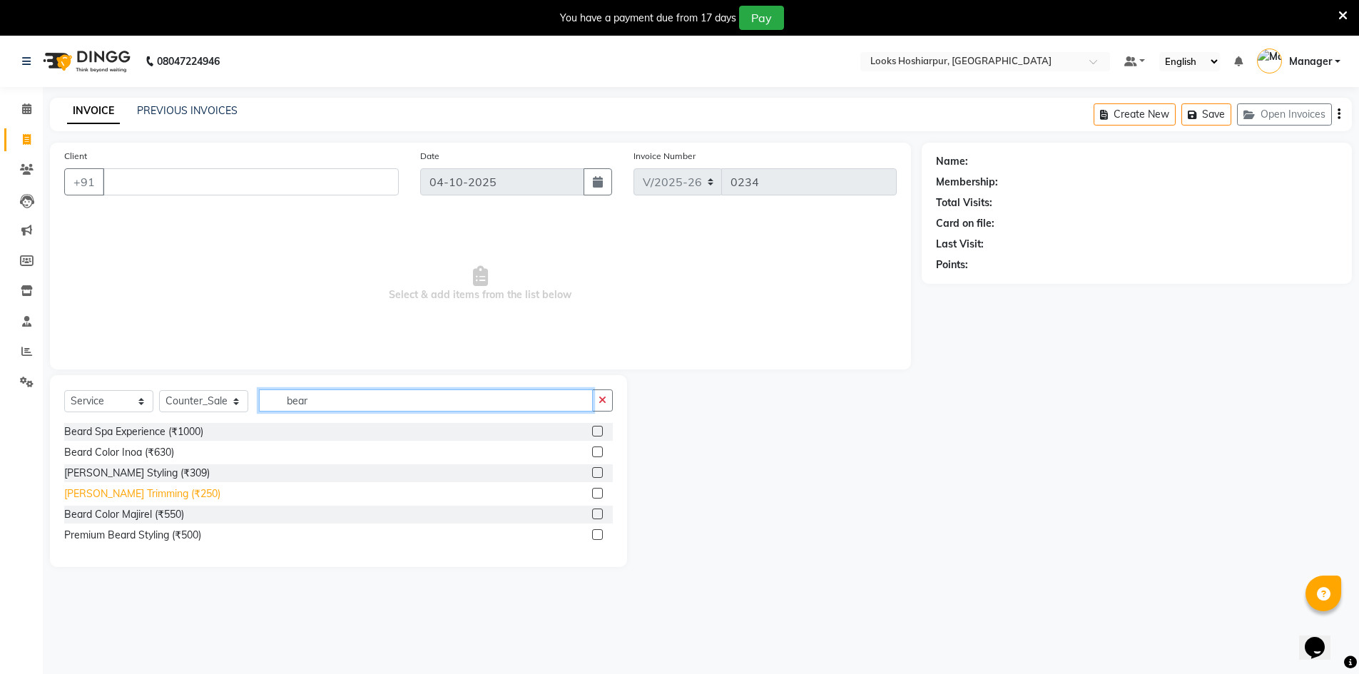
type input "bear"
click at [91, 494] on div "[PERSON_NAME] Trimming (₹250)" at bounding box center [142, 494] width 156 height 15
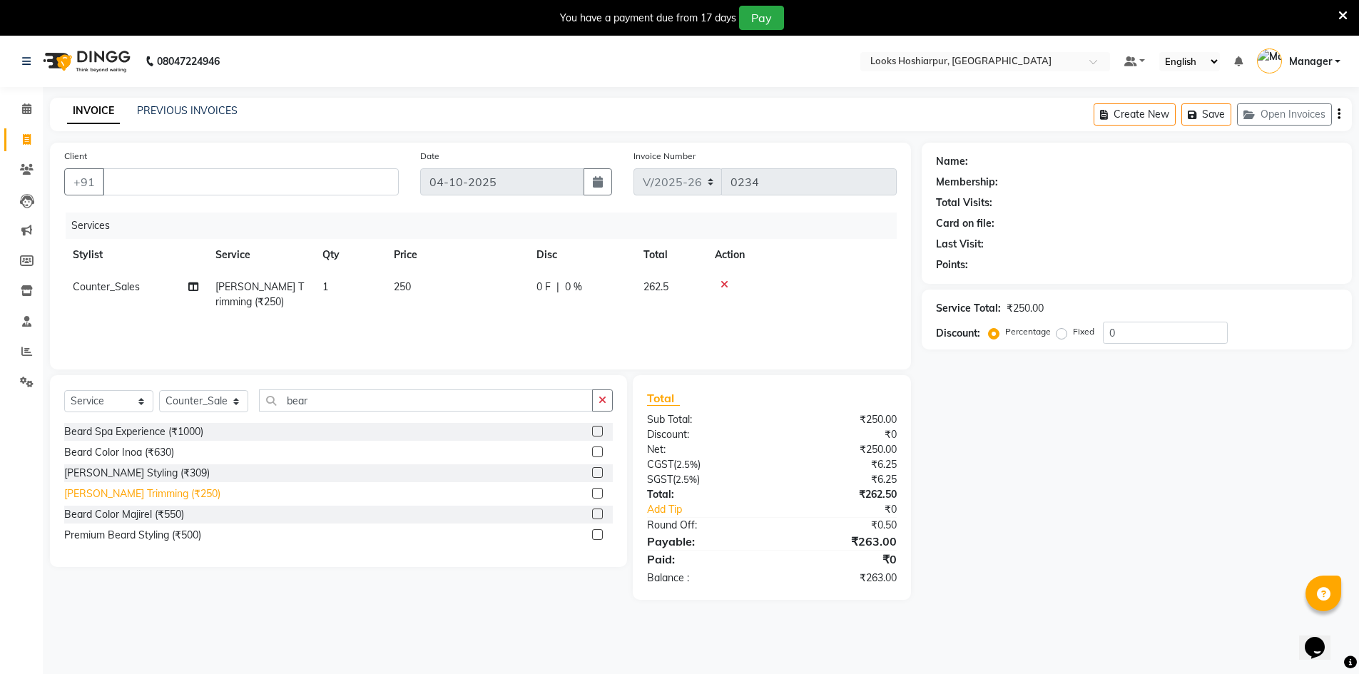
click at [93, 491] on div "[PERSON_NAME] Trimming (₹250)" at bounding box center [142, 494] width 156 height 15
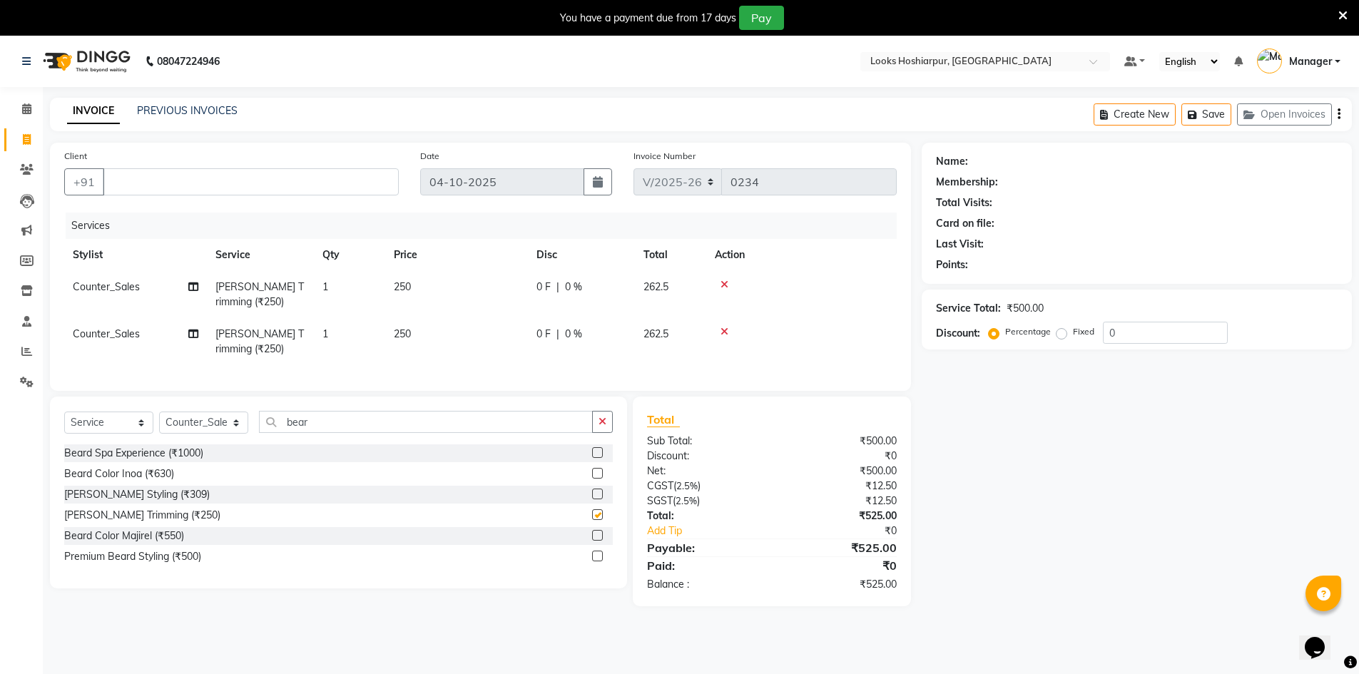
checkbox input "false"
click at [102, 285] on span "Counter_Sales" at bounding box center [106, 286] width 67 height 13
select select "92381"
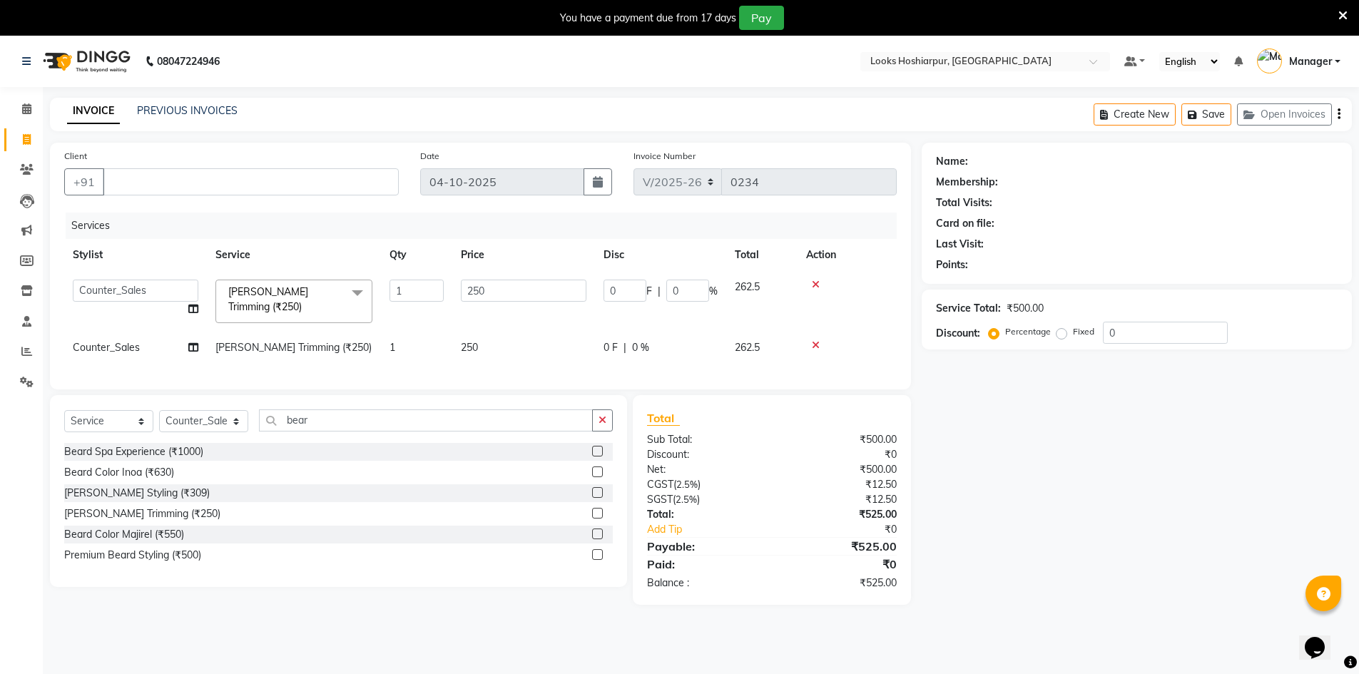
click at [102, 285] on select "ALI Ankush_Pdct Counter_Sales Goldy Heena_MKP Manager Nisha_MKP Priya_MKP Rahul…" at bounding box center [136, 291] width 126 height 22
select select "92391"
click at [125, 341] on span "Counter_Sales" at bounding box center [106, 347] width 67 height 13
select select "92381"
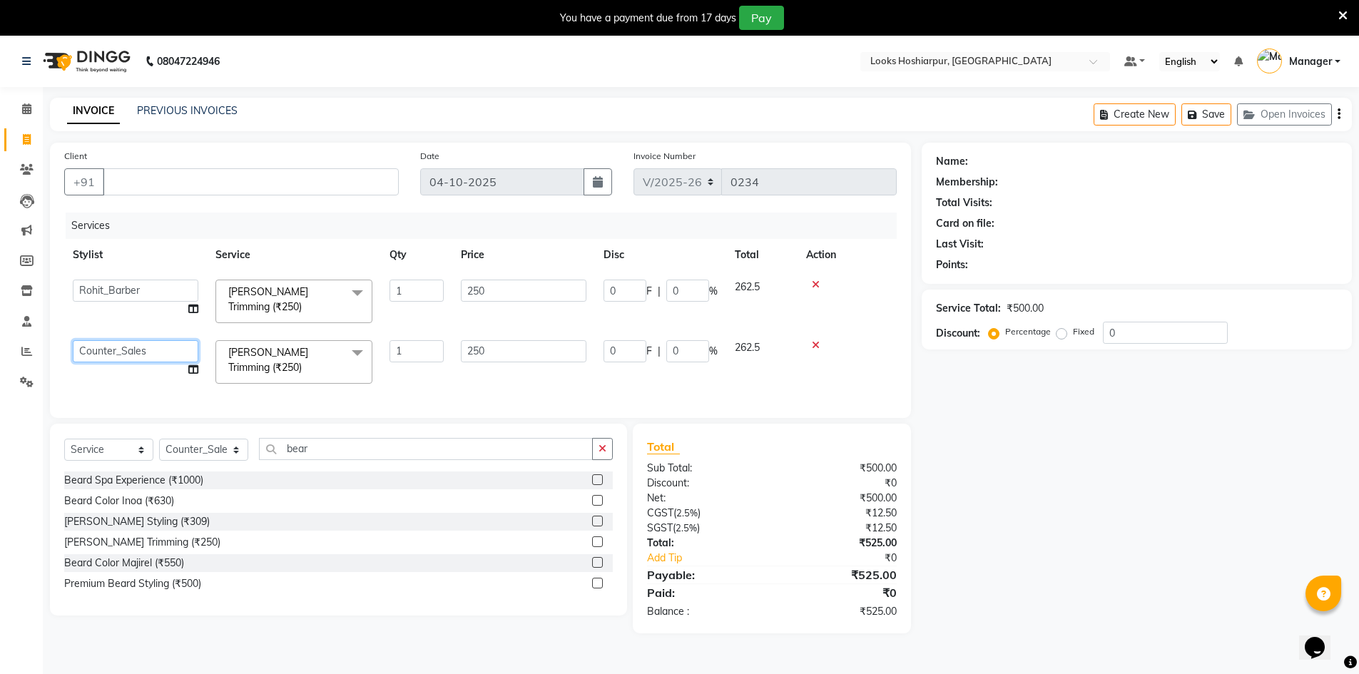
click at [125, 340] on select "ALI Ankush_Pdct Counter_Sales Goldy Heena_MKP Manager Nisha_MKP Priya_MKP Rahul…" at bounding box center [136, 351] width 126 height 22
select select "92390"
click at [187, 178] on input "Client" at bounding box center [251, 181] width 296 height 27
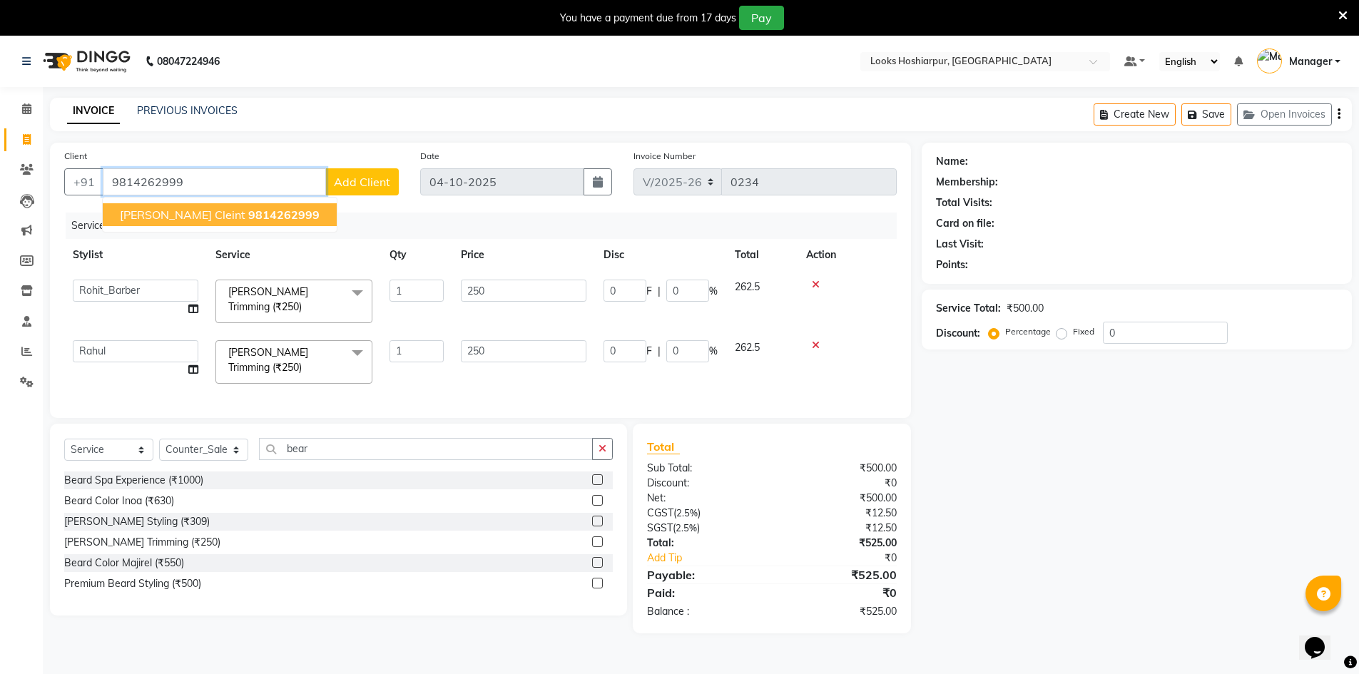
click at [177, 218] on span "jagjeet cleint" at bounding box center [183, 215] width 126 height 14
type input "9814262999"
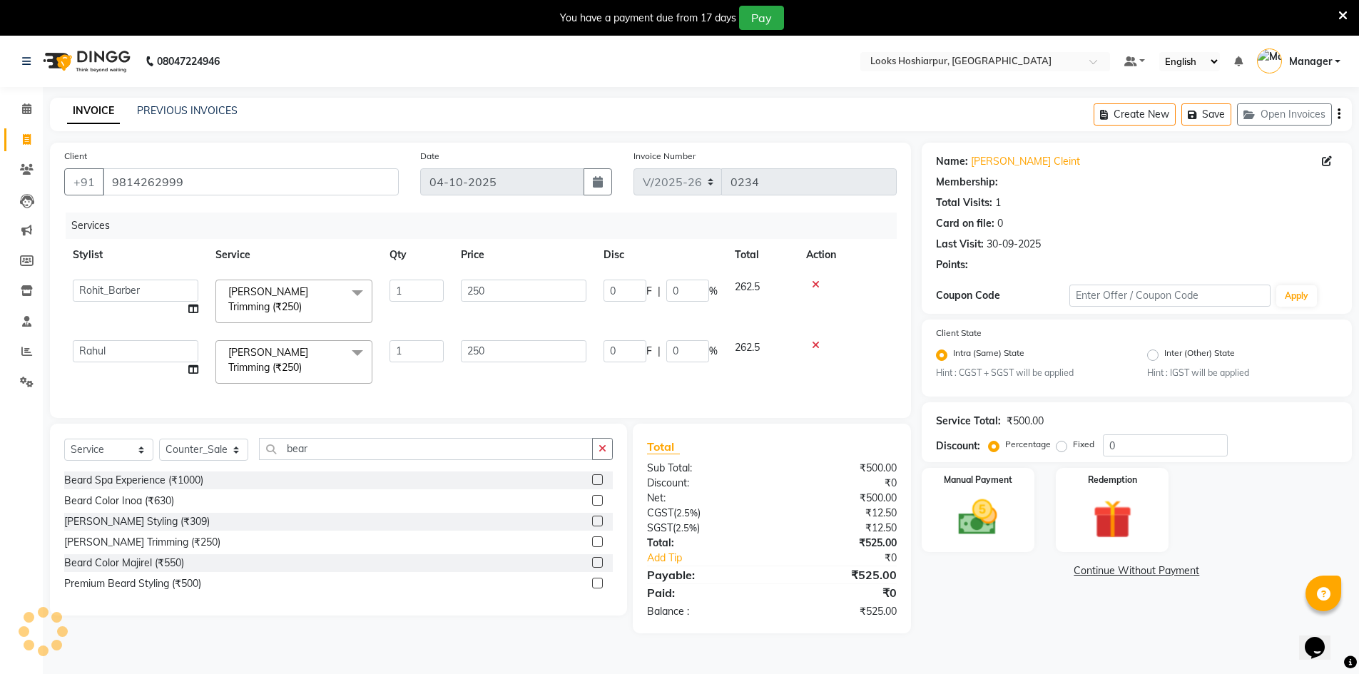
select select "1: Object"
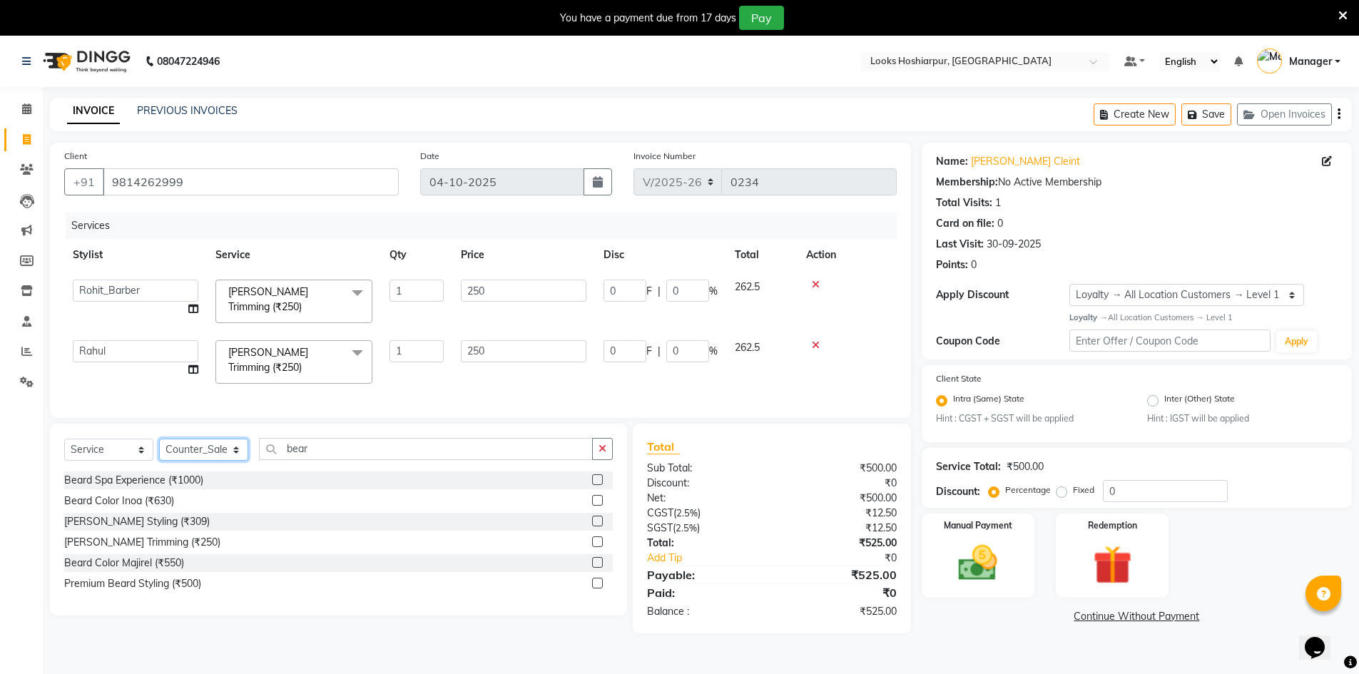
click at [198, 452] on select "Select Stylist ALI Ankush_Pdct Counter_Sales Goldy Heena_MKP Manager Nisha_MKP …" at bounding box center [203, 450] width 89 height 22
select select "92390"
click at [159, 439] on select "Select Stylist ALI Ankush_Pdct Counter_Sales Goldy Heena_MKP Manager Nisha_MKP …" at bounding box center [203, 450] width 89 height 22
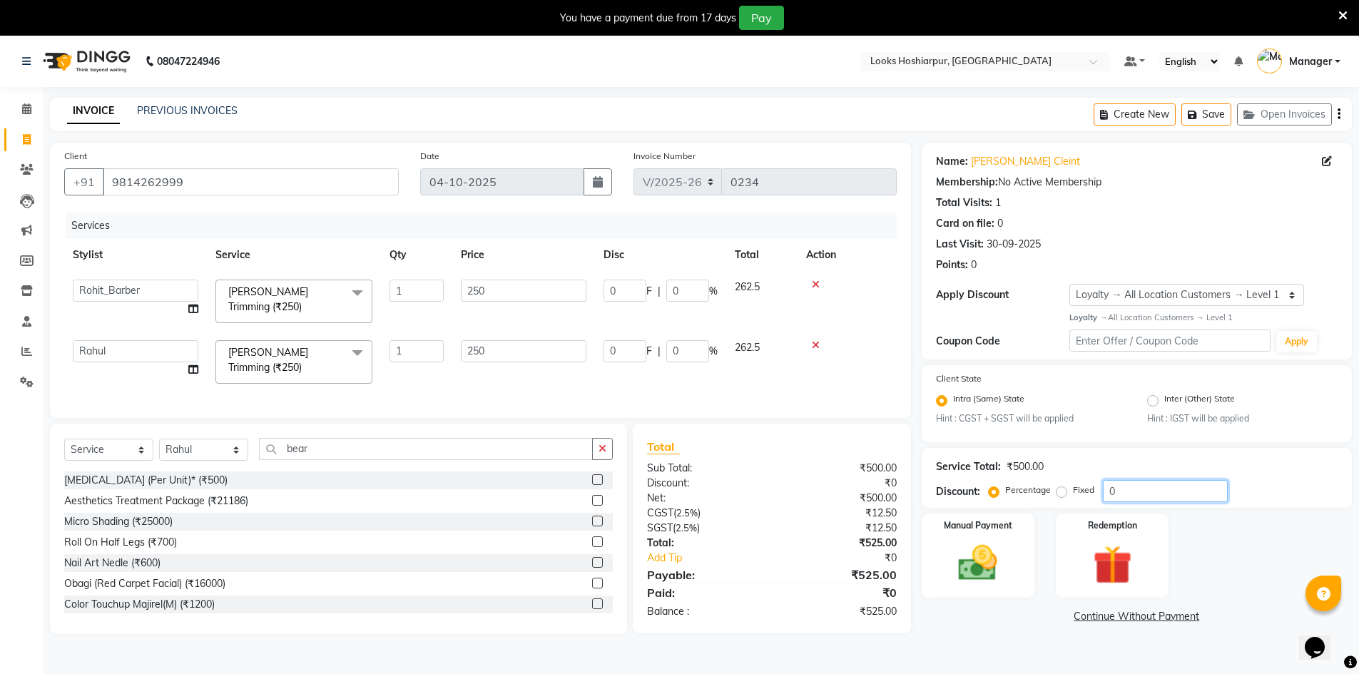
click at [1149, 492] on input "0" at bounding box center [1165, 491] width 125 height 22
type input "3"
type input "7.5"
type input "3"
type input "7.5"
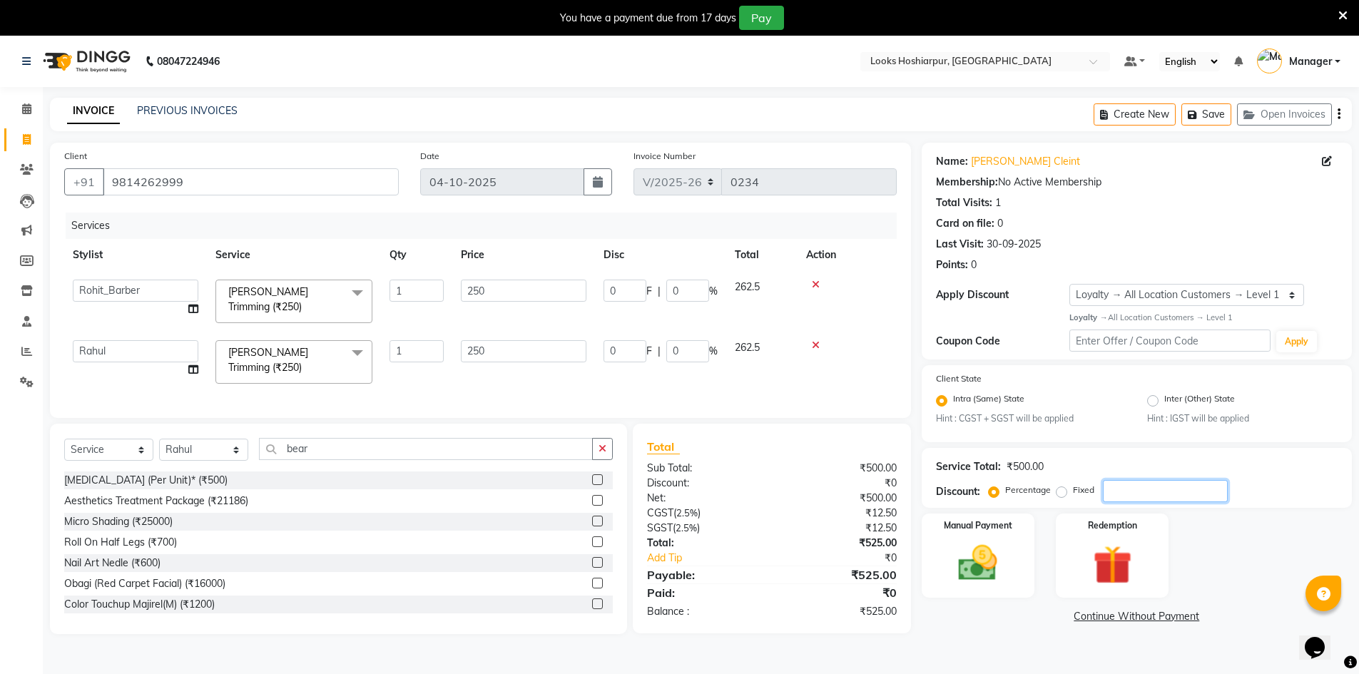
type input "3"
type input "36"
type input "90"
type input "36"
type input "90"
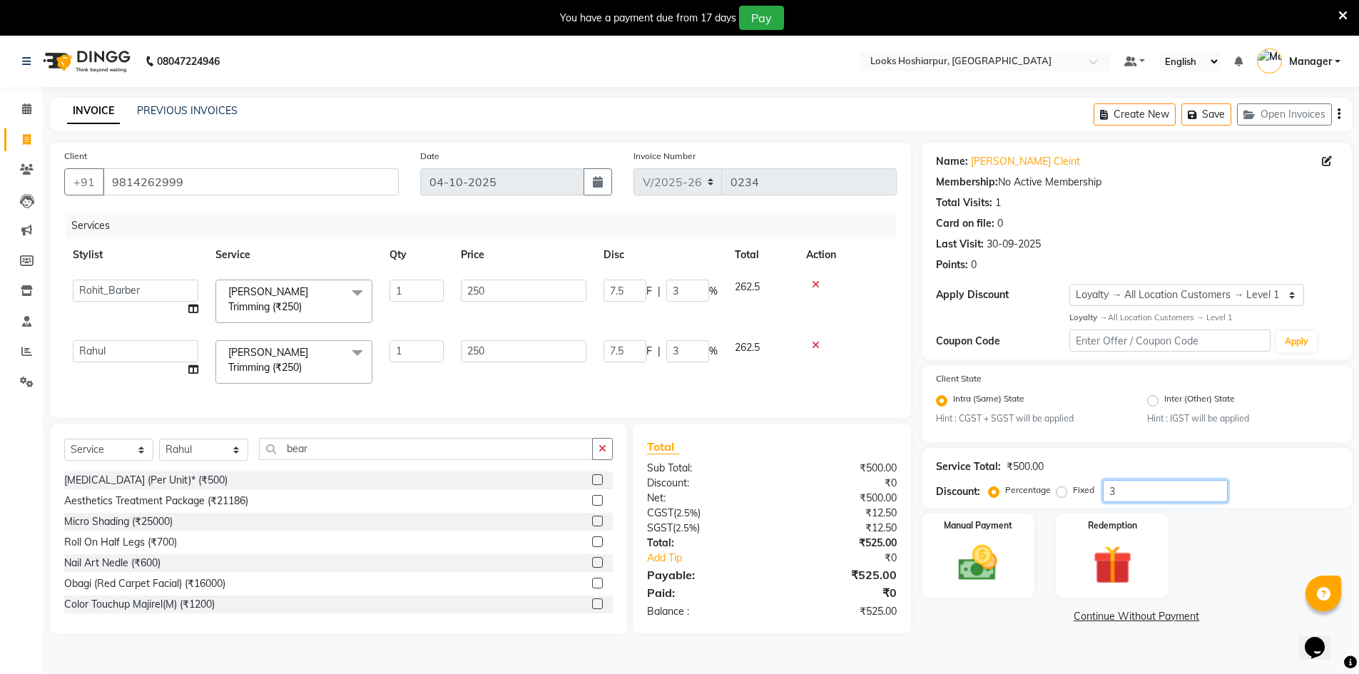
type input "36"
click at [1014, 559] on div "Manual Payment" at bounding box center [978, 556] width 118 height 88
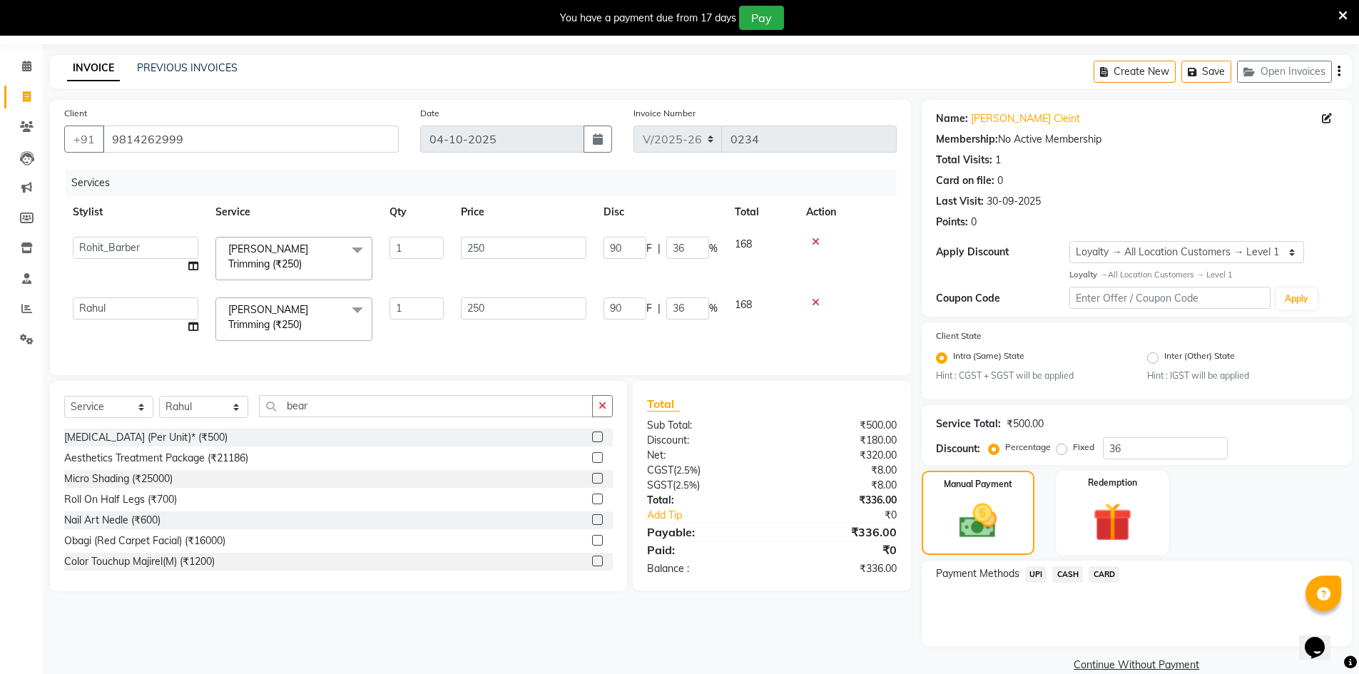
scroll to position [66, 0]
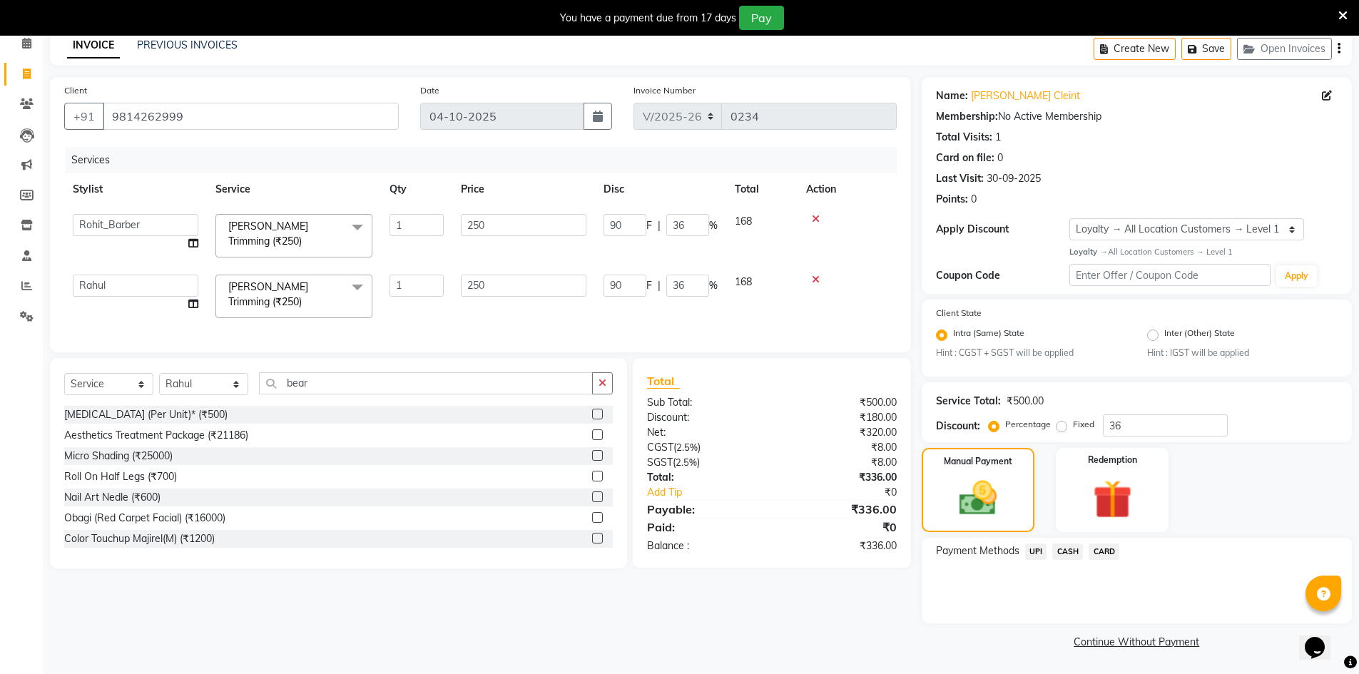
click at [1033, 555] on span "UPI" at bounding box center [1036, 552] width 22 height 16
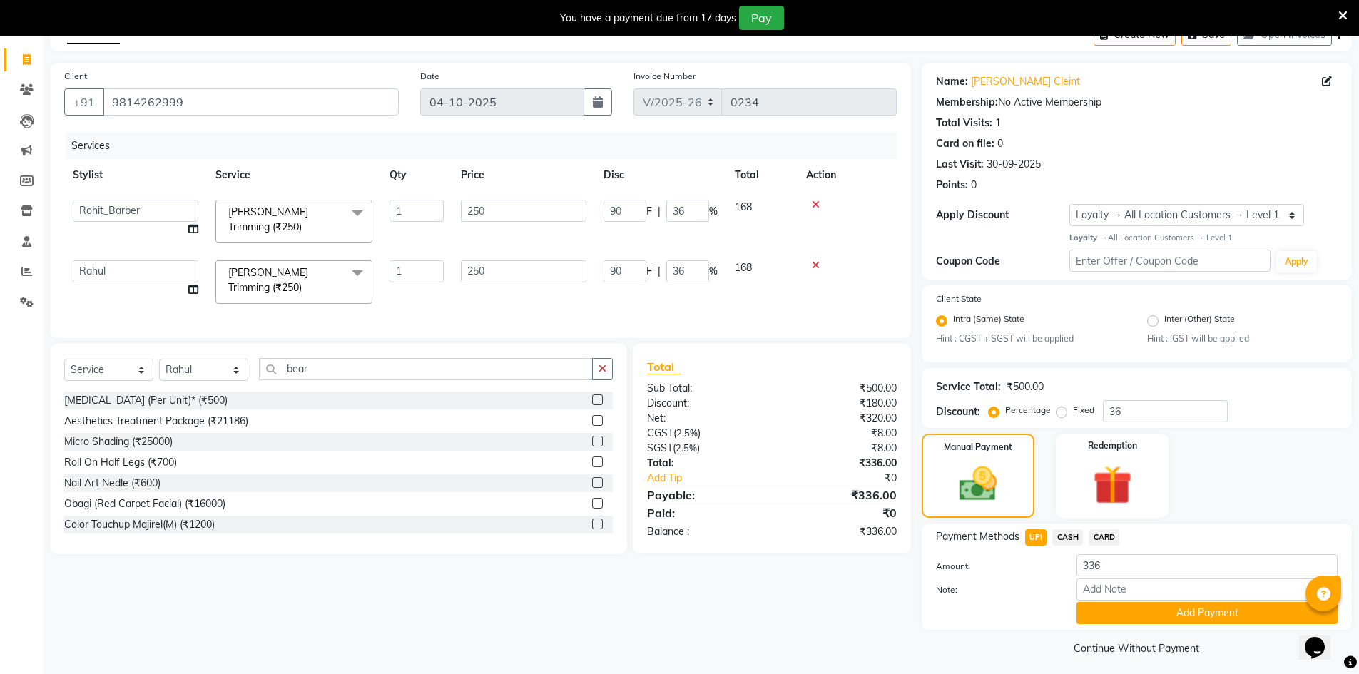
scroll to position [86, 0]
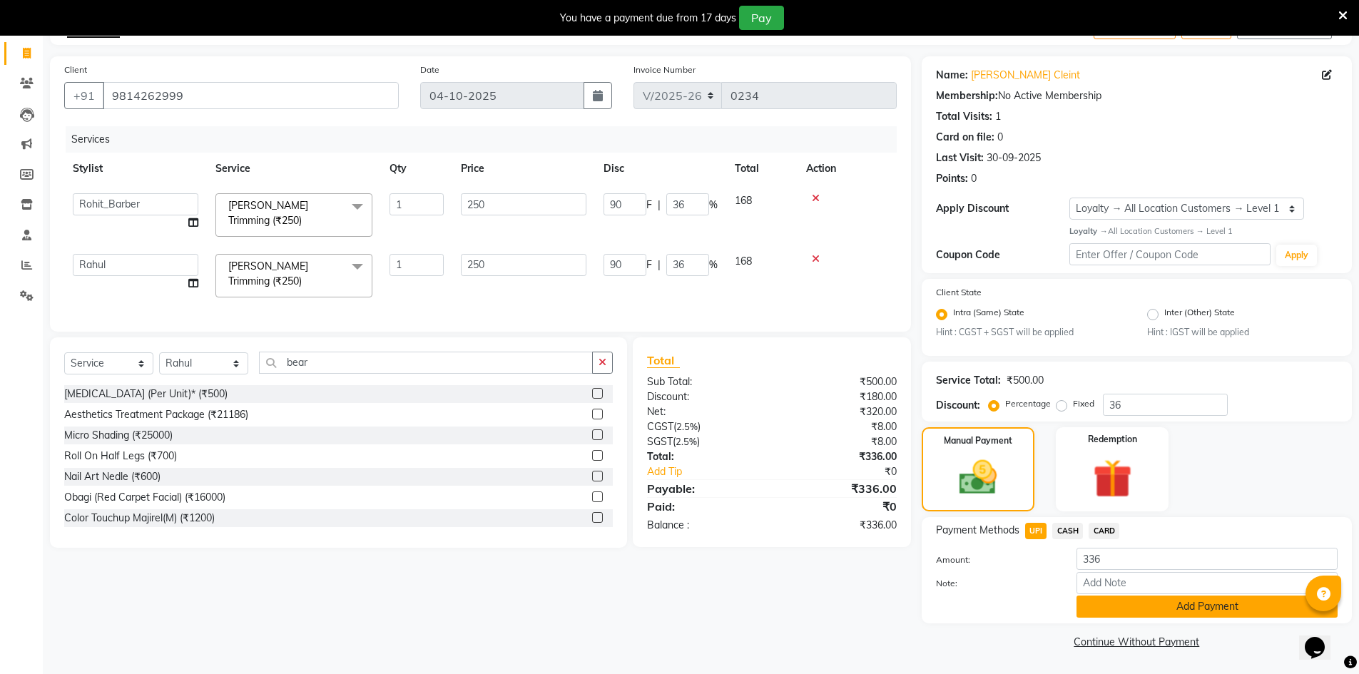
click at [1142, 611] on button "Add Payment" at bounding box center [1207, 607] width 261 height 22
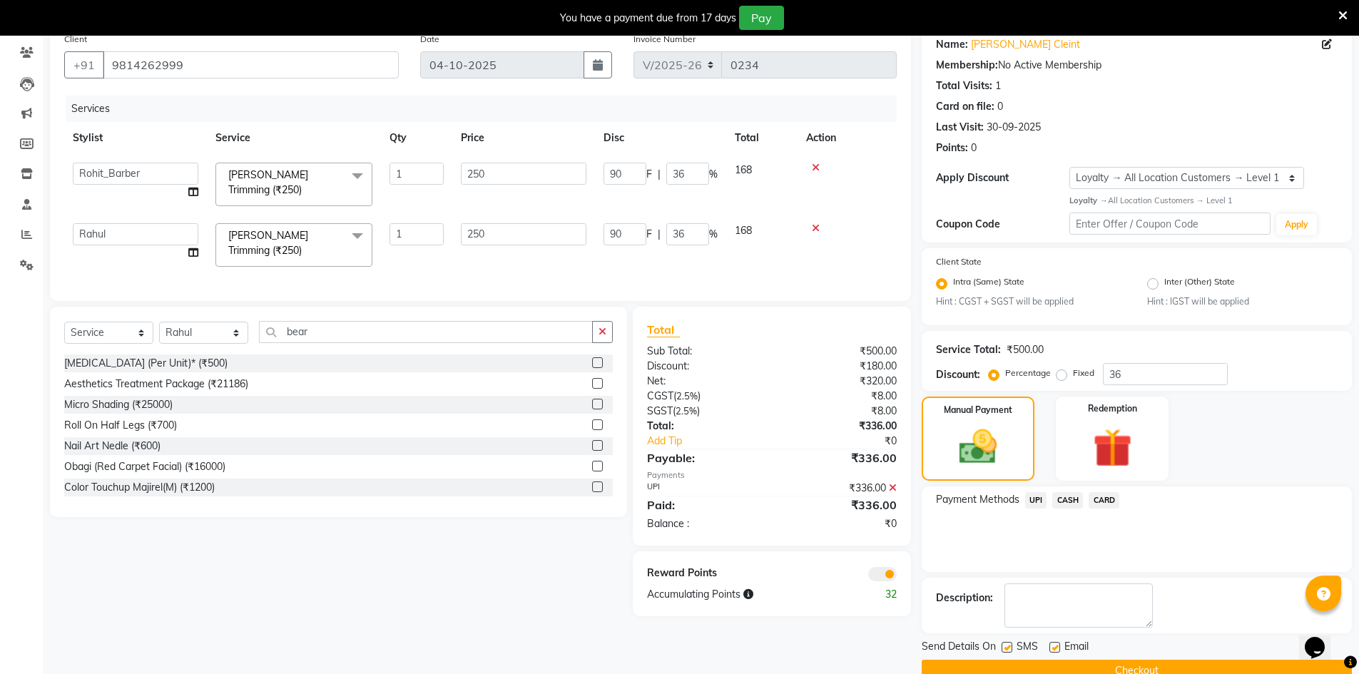
scroll to position [146, 0]
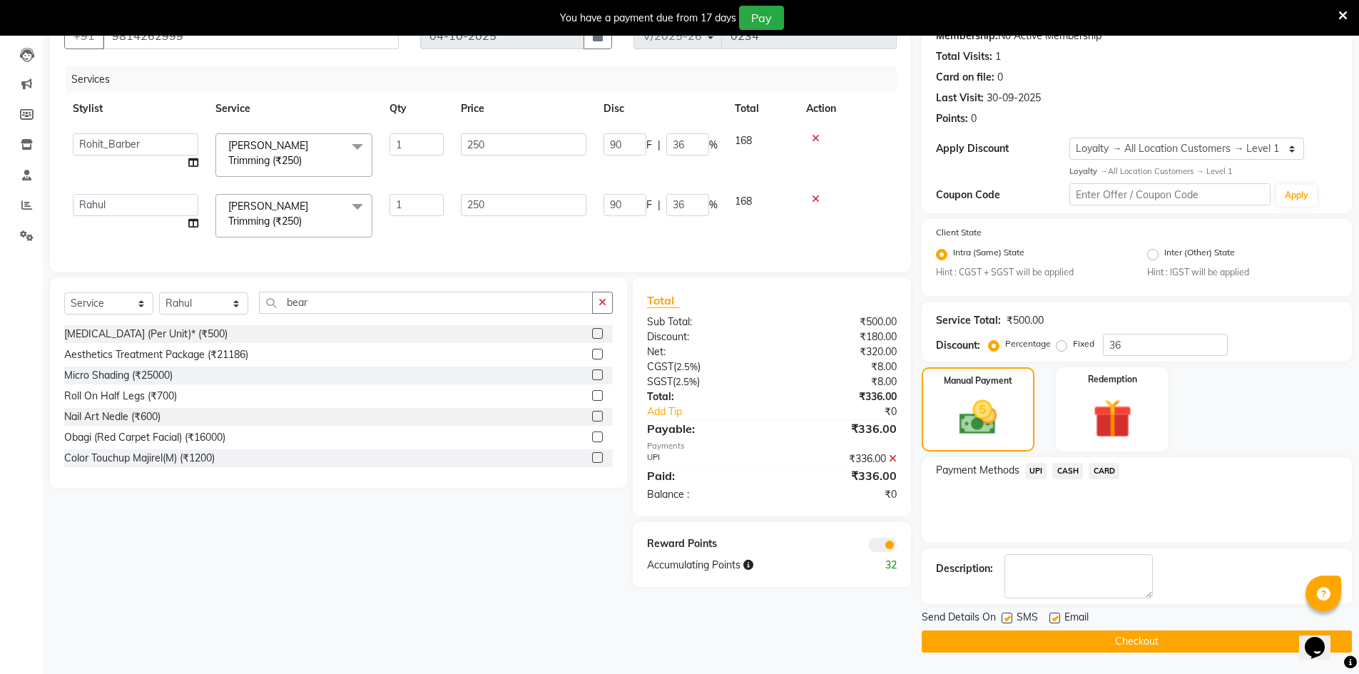
click at [875, 546] on span at bounding box center [882, 545] width 29 height 14
click at [897, 547] on input "checkbox" at bounding box center [897, 547] width 0 height 0
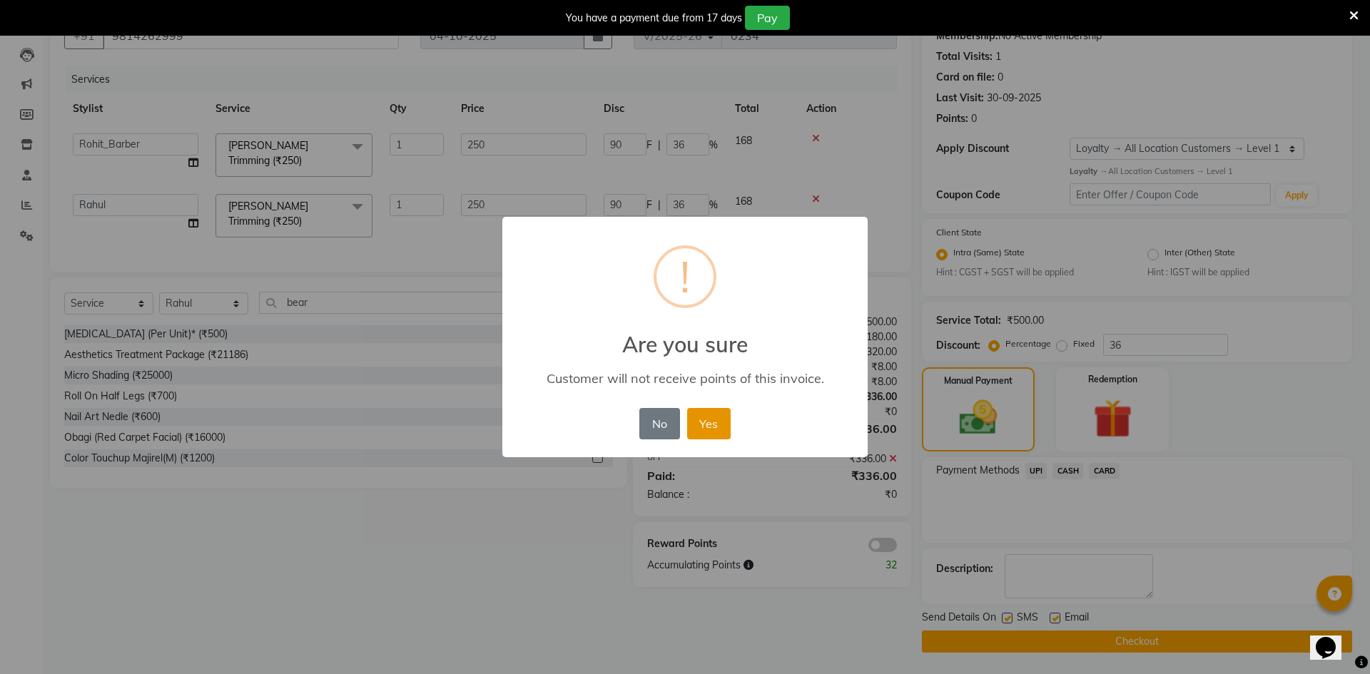
click at [718, 428] on button "Yes" at bounding box center [709, 423] width 44 height 31
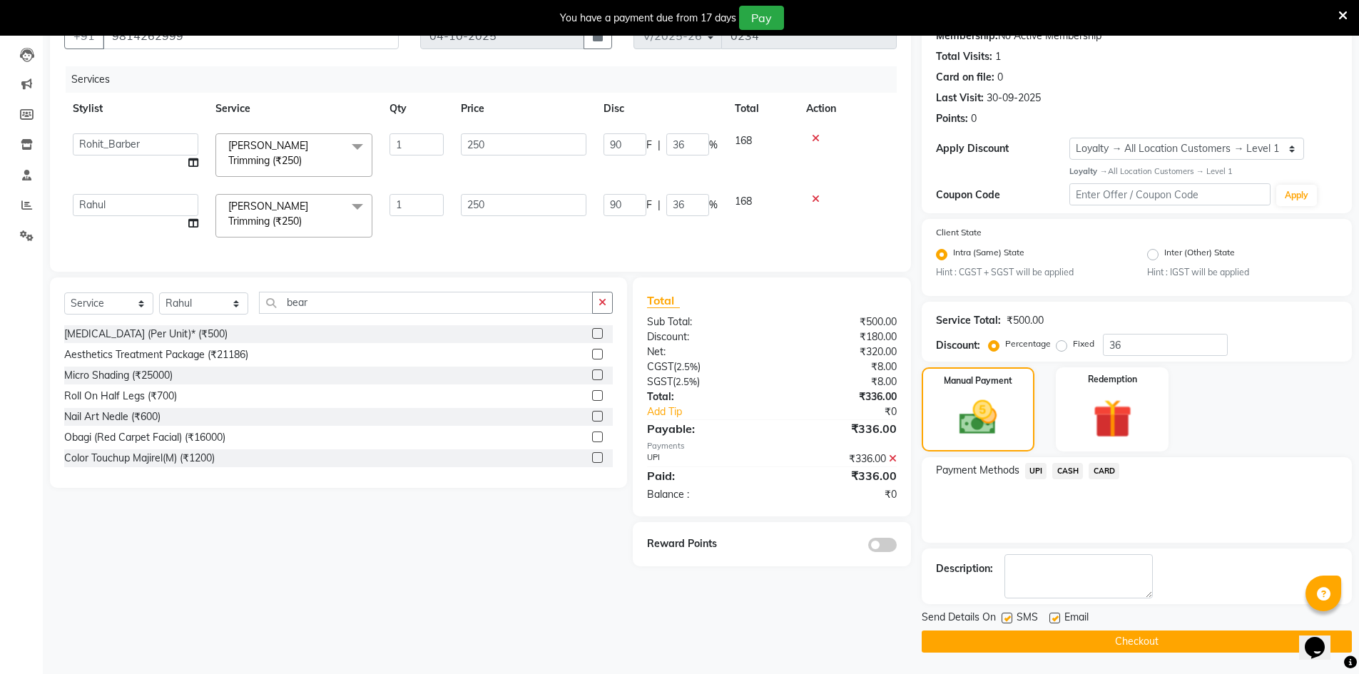
click at [1040, 645] on button "Checkout" at bounding box center [1137, 642] width 430 height 22
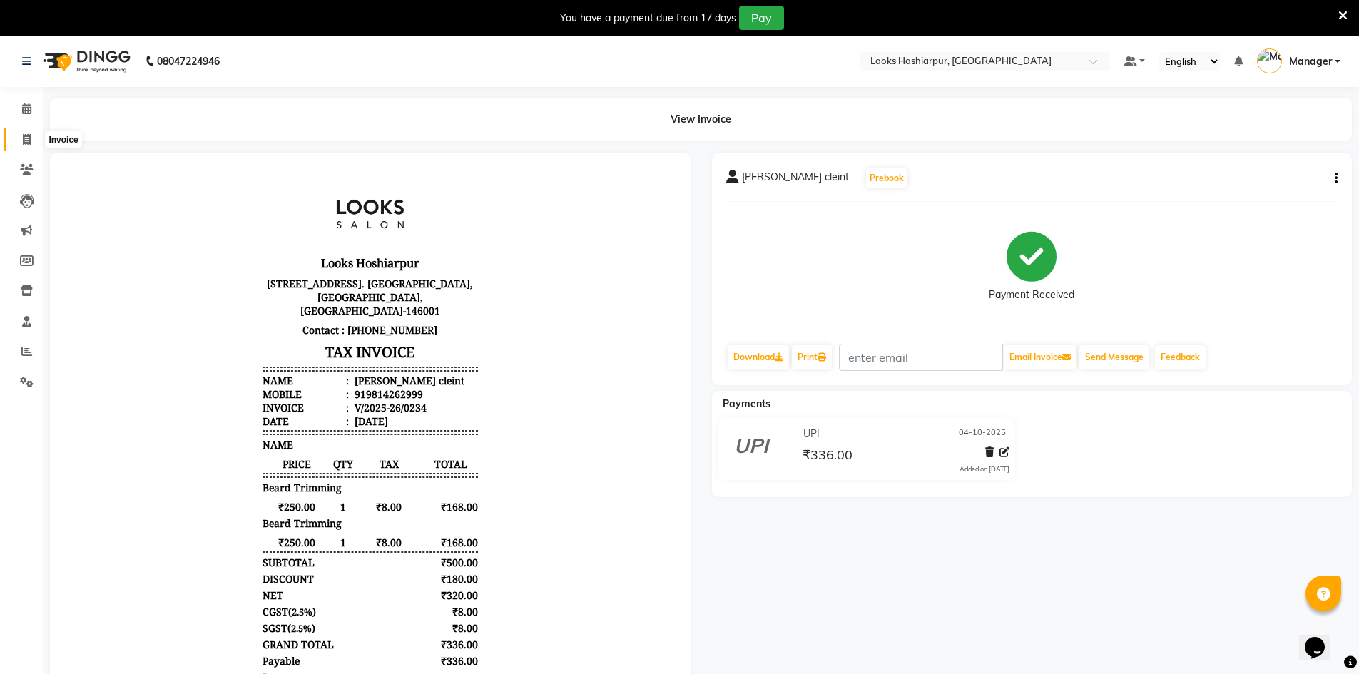
click at [20, 139] on span at bounding box center [26, 140] width 25 height 16
select select "service"
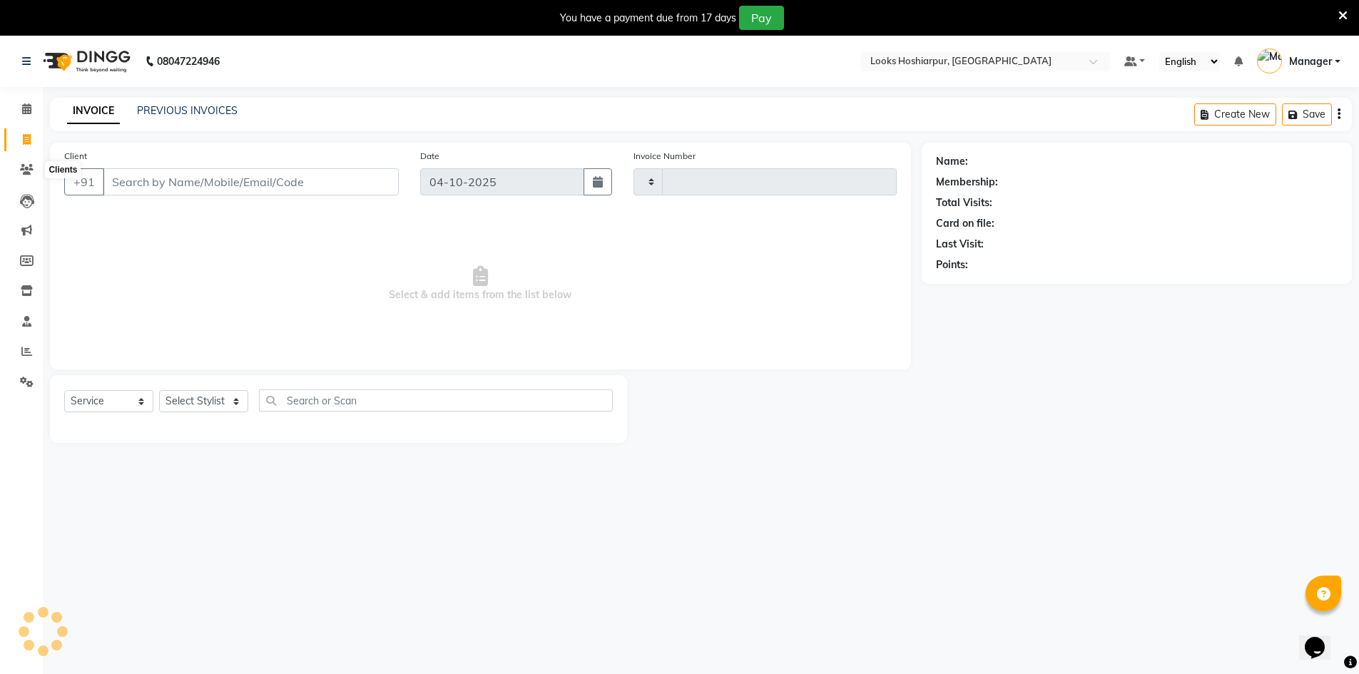
scroll to position [36, 0]
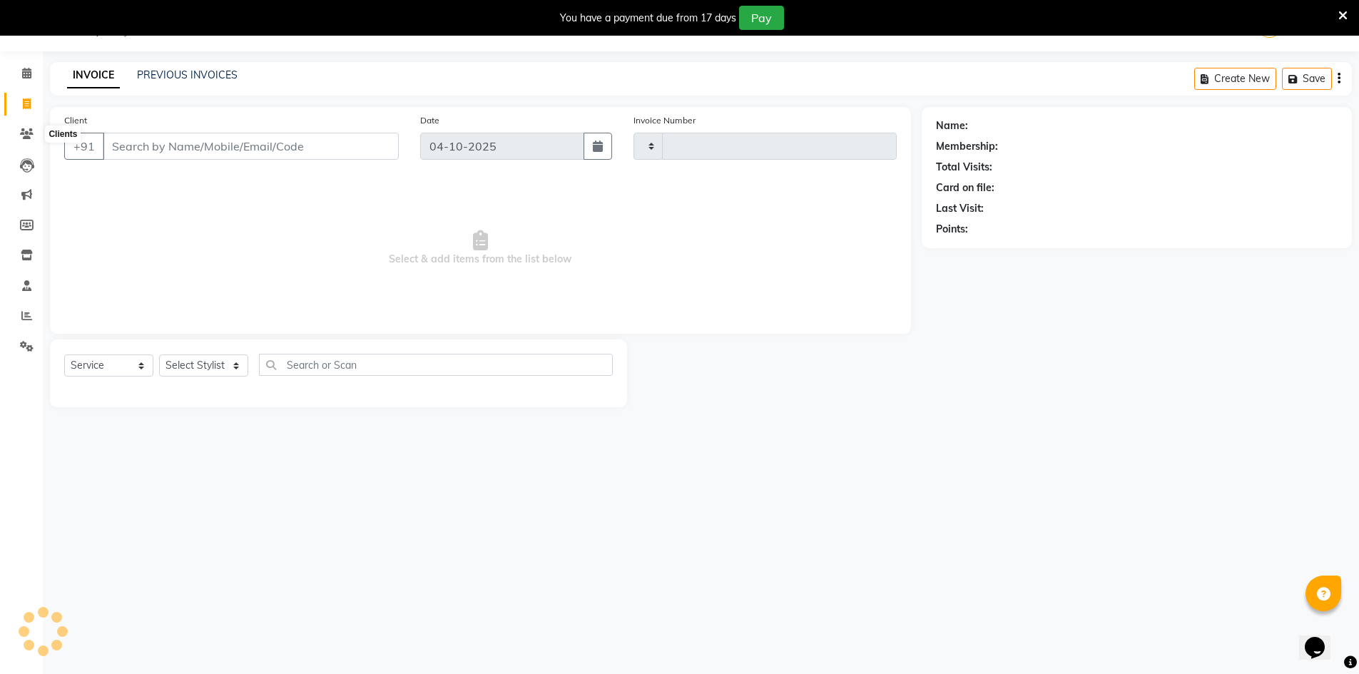
type input "0235"
select select "9034"
select select "92381"
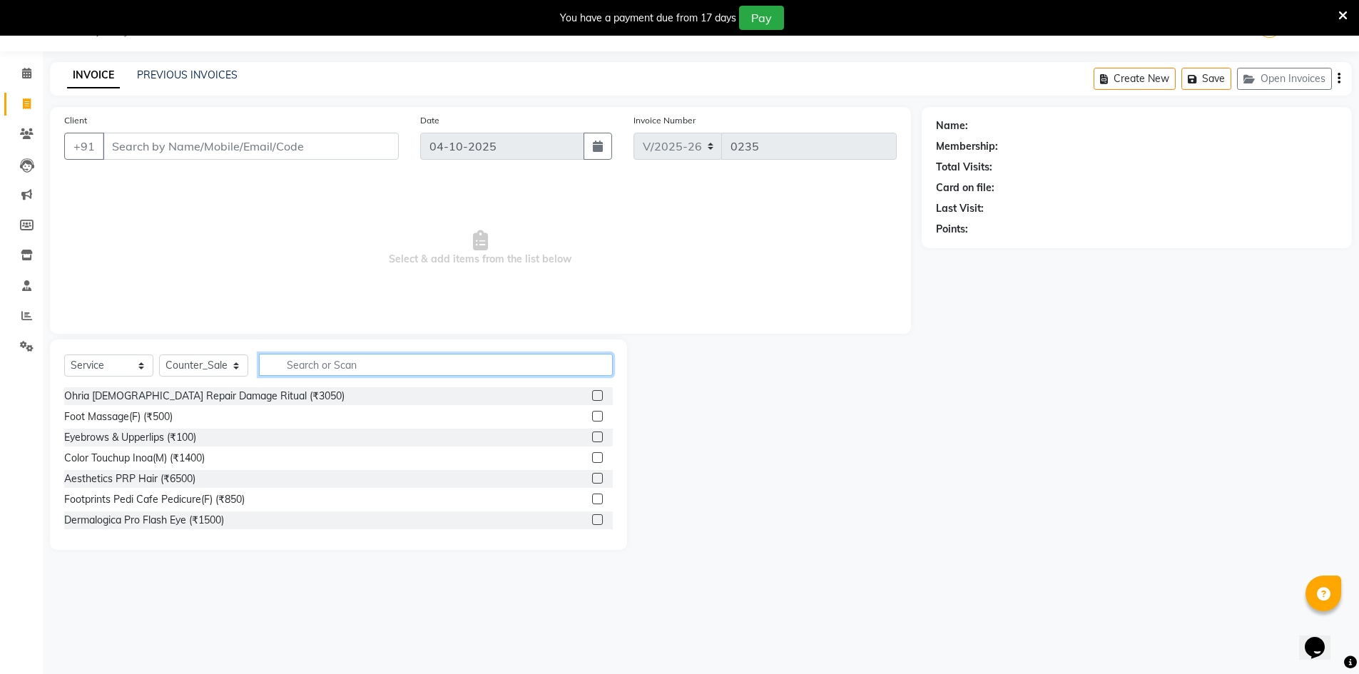
click at [369, 360] on input "text" at bounding box center [436, 365] width 354 height 22
type input "i"
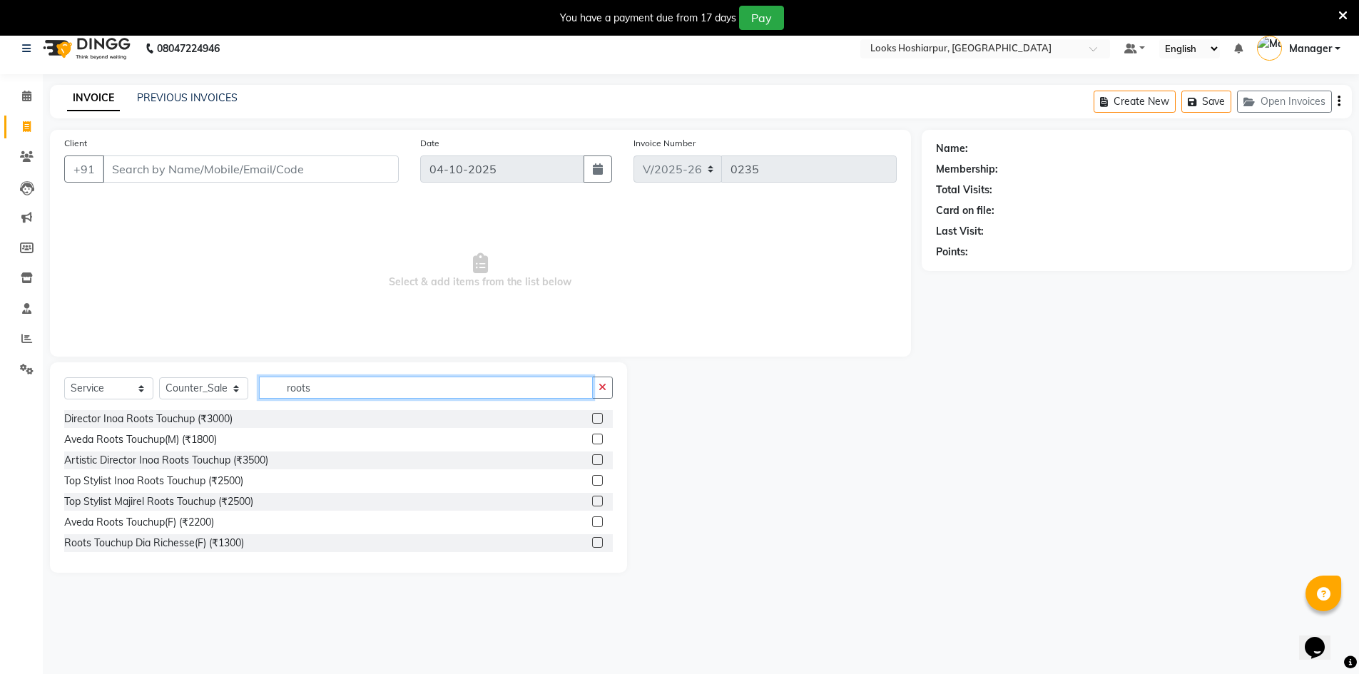
scroll to position [0, 0]
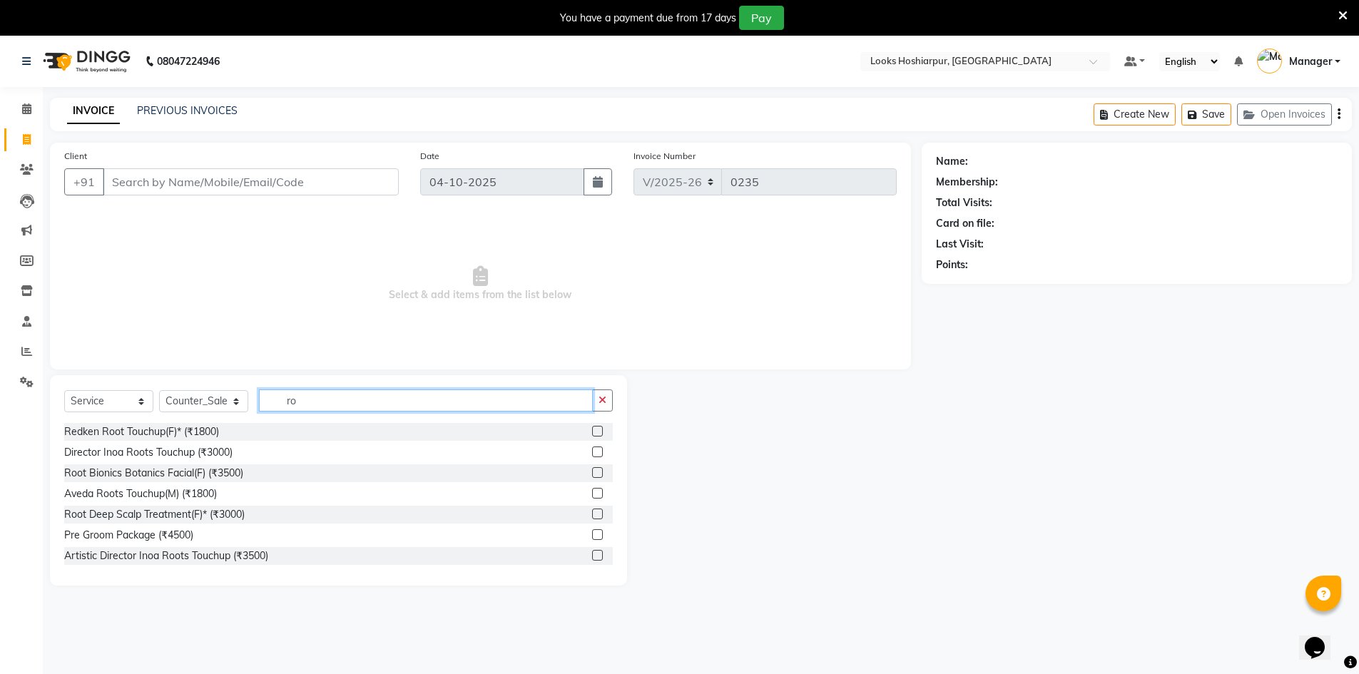
type input "r"
type input "biotop"
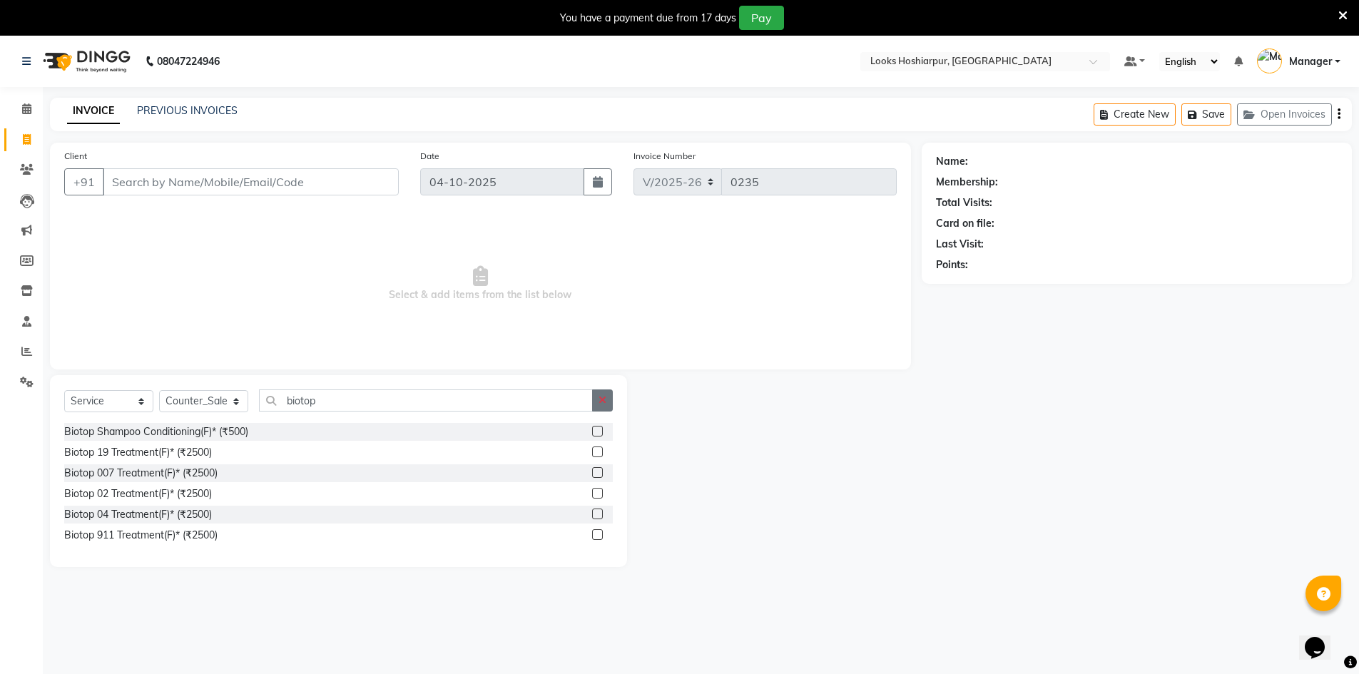
click at [602, 400] on icon "button" at bounding box center [603, 400] width 8 height 10
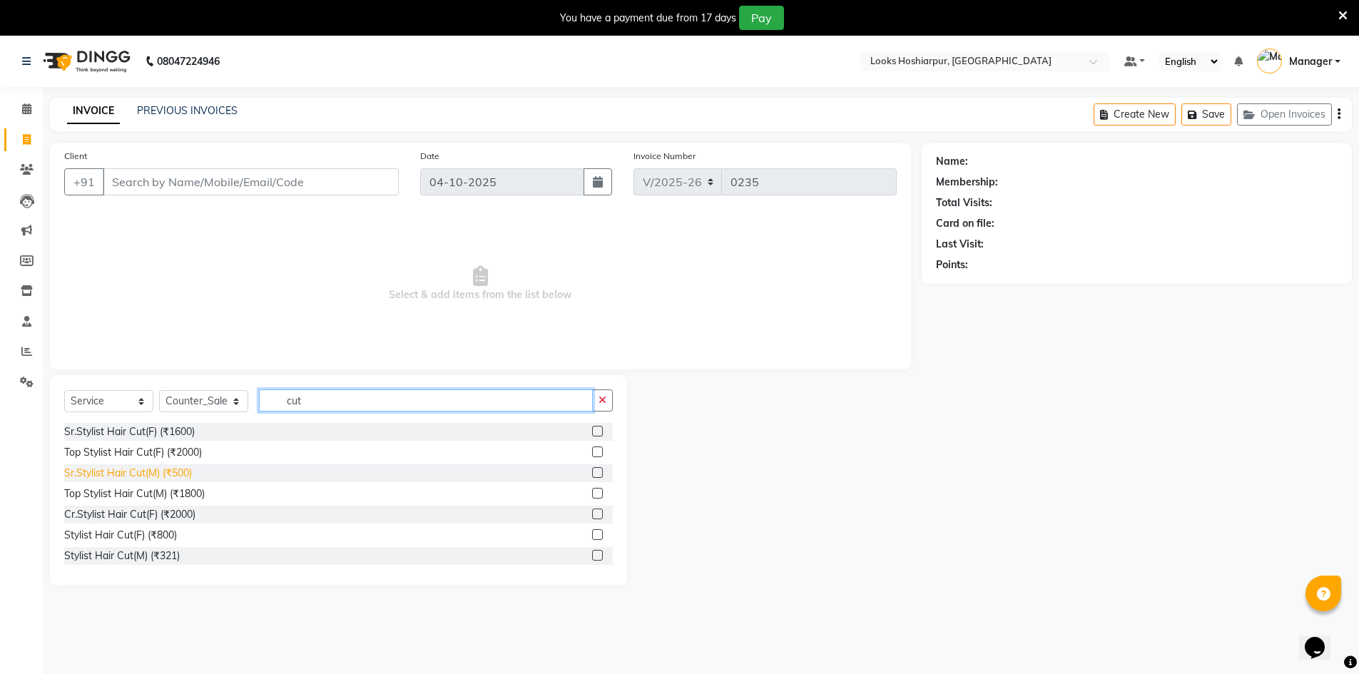
type input "cut"
click at [151, 477] on div "Sr.Stylist Hair Cut(M) (₹500)" at bounding box center [128, 473] width 128 height 15
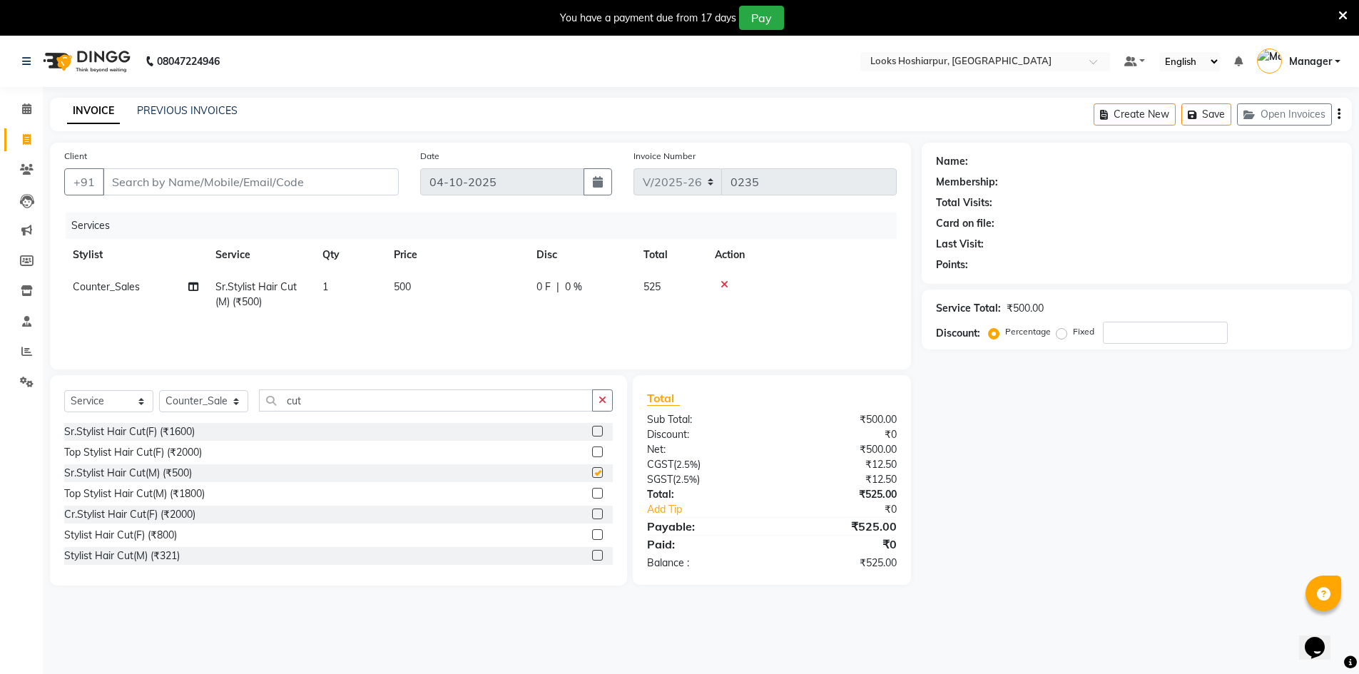
checkbox input "false"
click at [603, 397] on icon "button" at bounding box center [603, 400] width 8 height 10
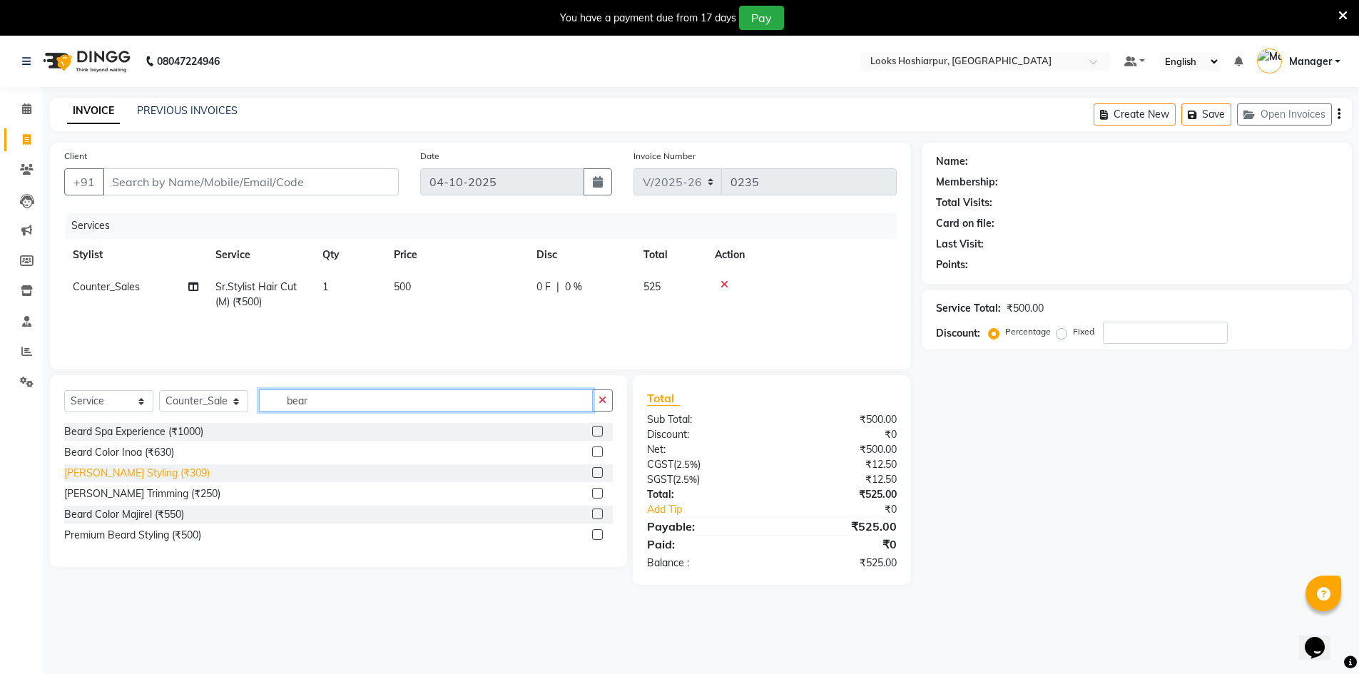
type input "bear"
click at [123, 472] on div "[PERSON_NAME] Styling (₹309)" at bounding box center [137, 473] width 146 height 15
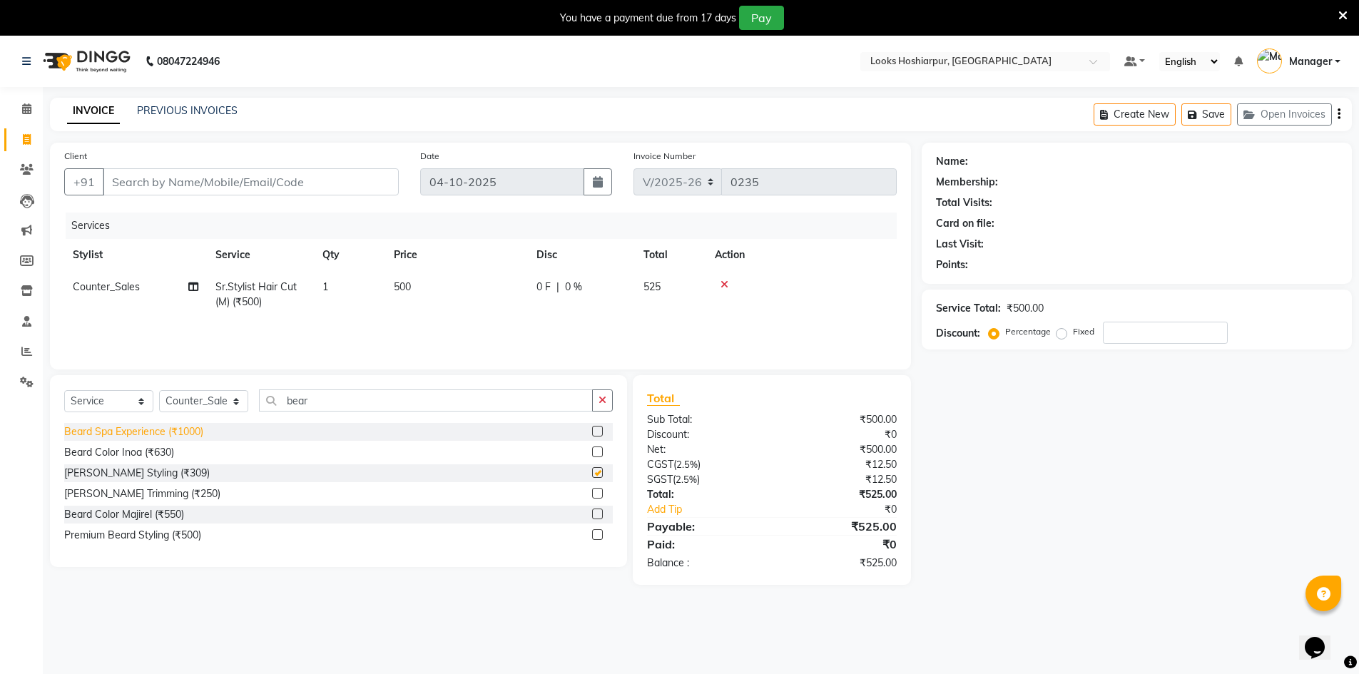
checkbox input "false"
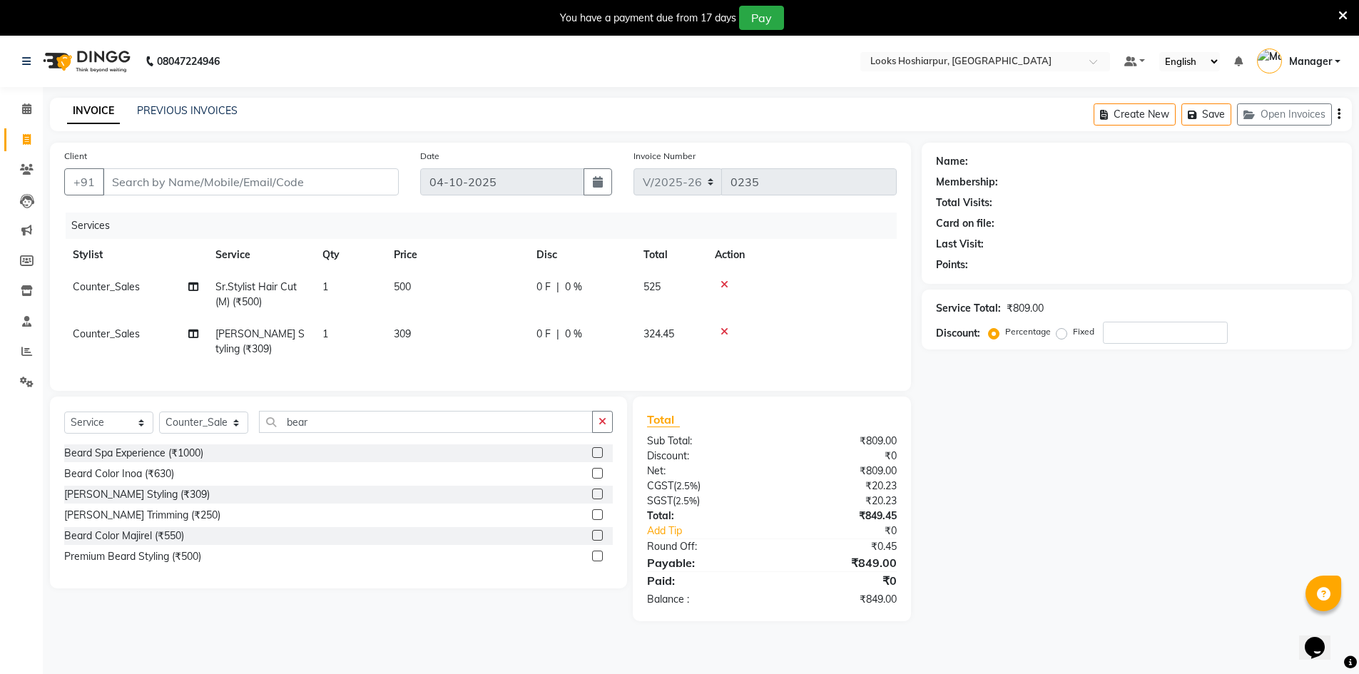
click at [726, 283] on icon at bounding box center [725, 285] width 8 height 10
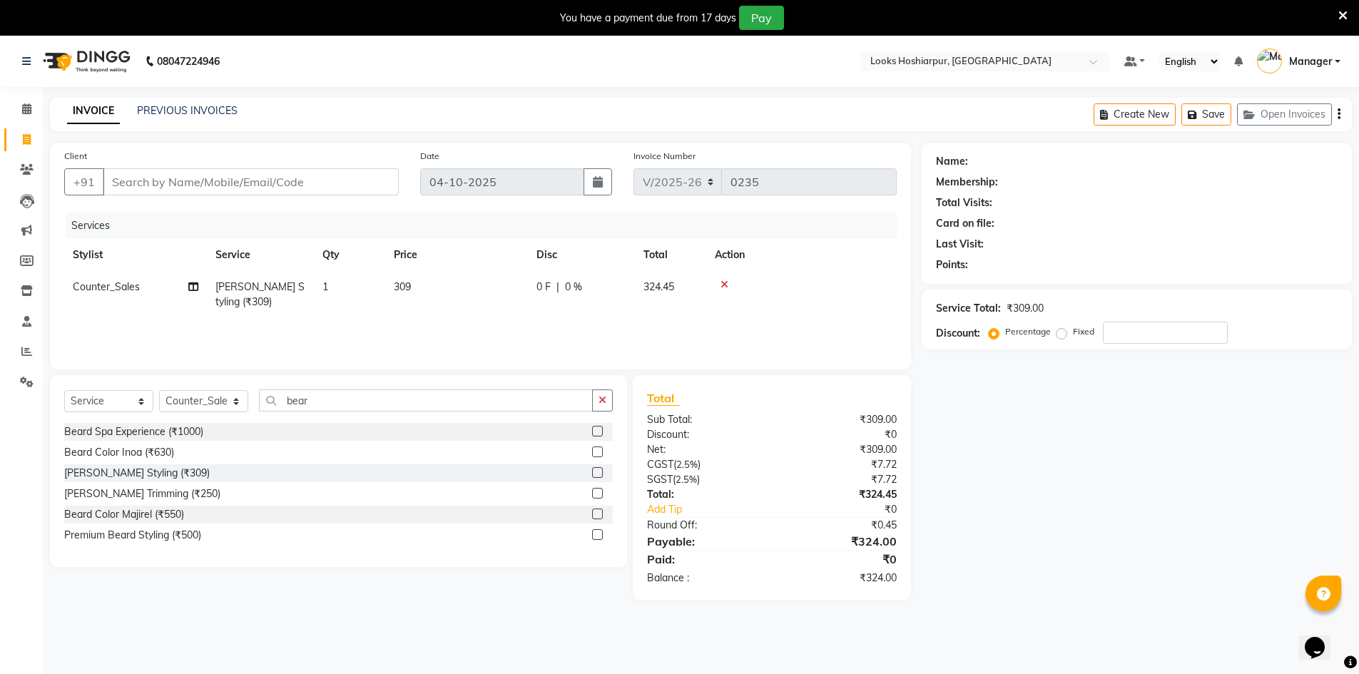
click at [726, 283] on icon at bounding box center [725, 285] width 8 height 10
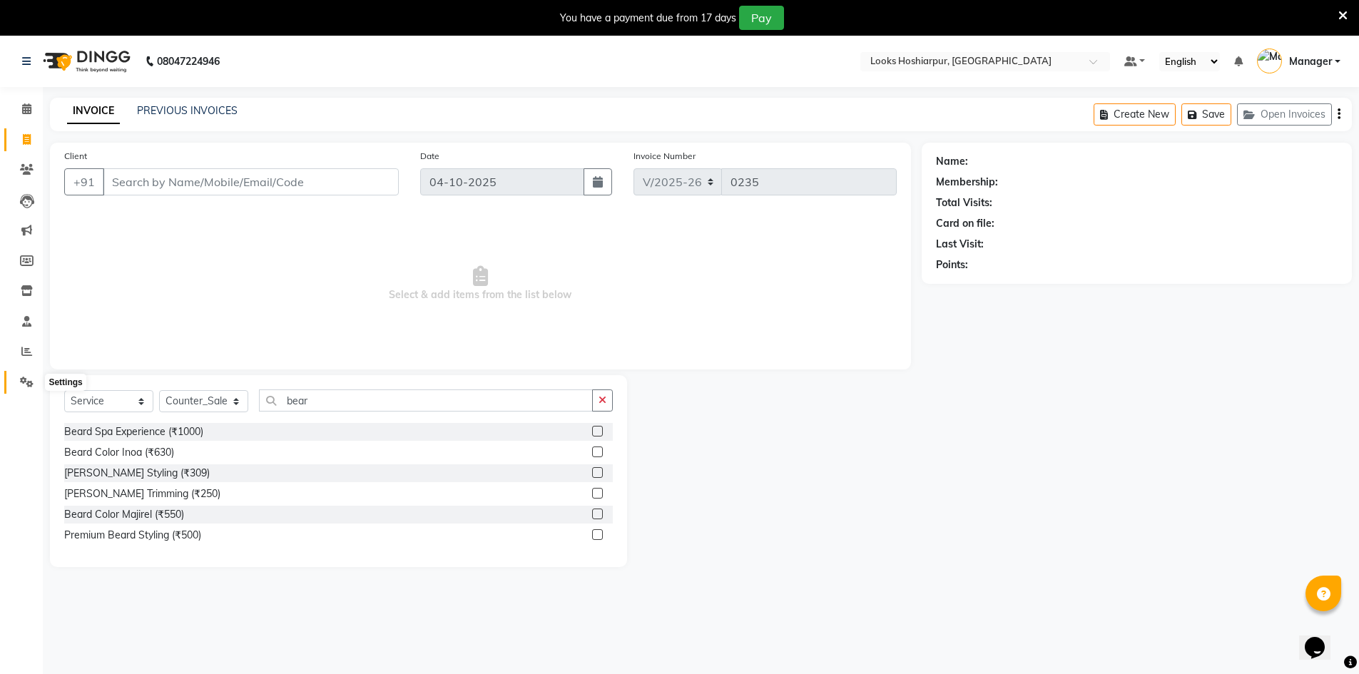
click at [24, 379] on icon at bounding box center [27, 382] width 14 height 11
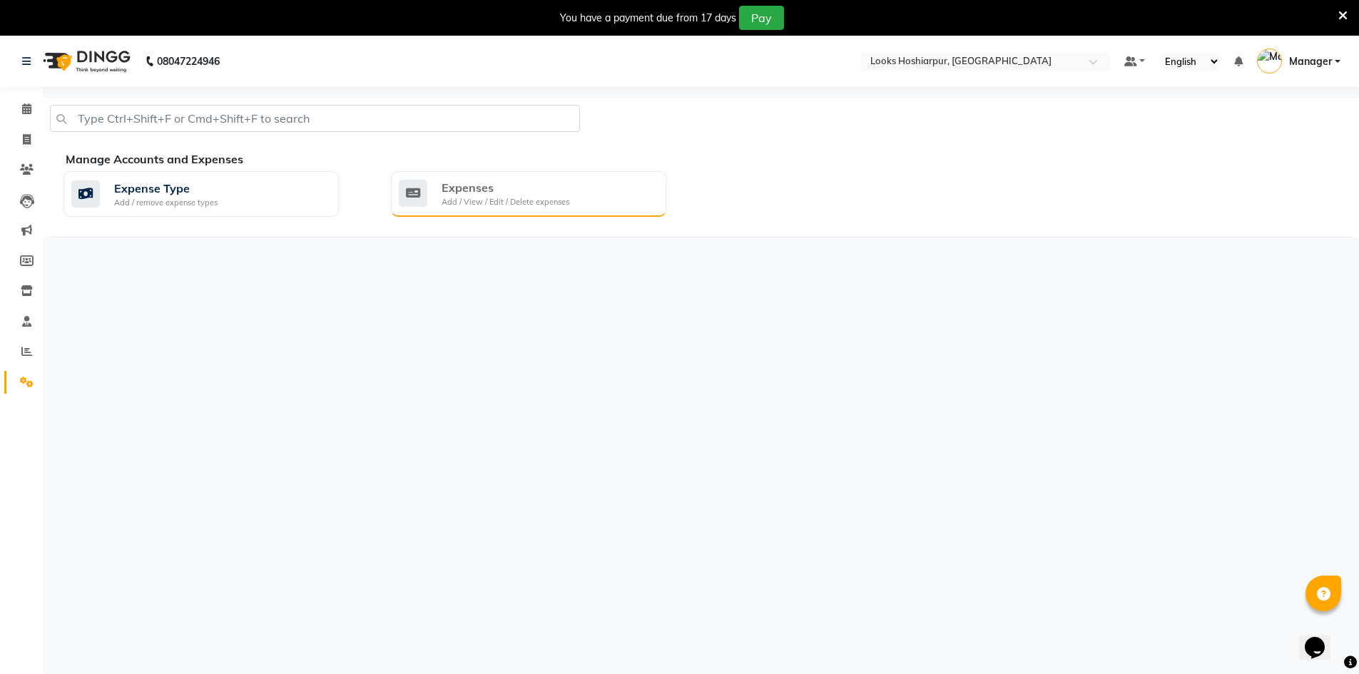
click at [624, 198] on div "Expenses Add / View / Edit / Delete expenses" at bounding box center [527, 193] width 256 height 29
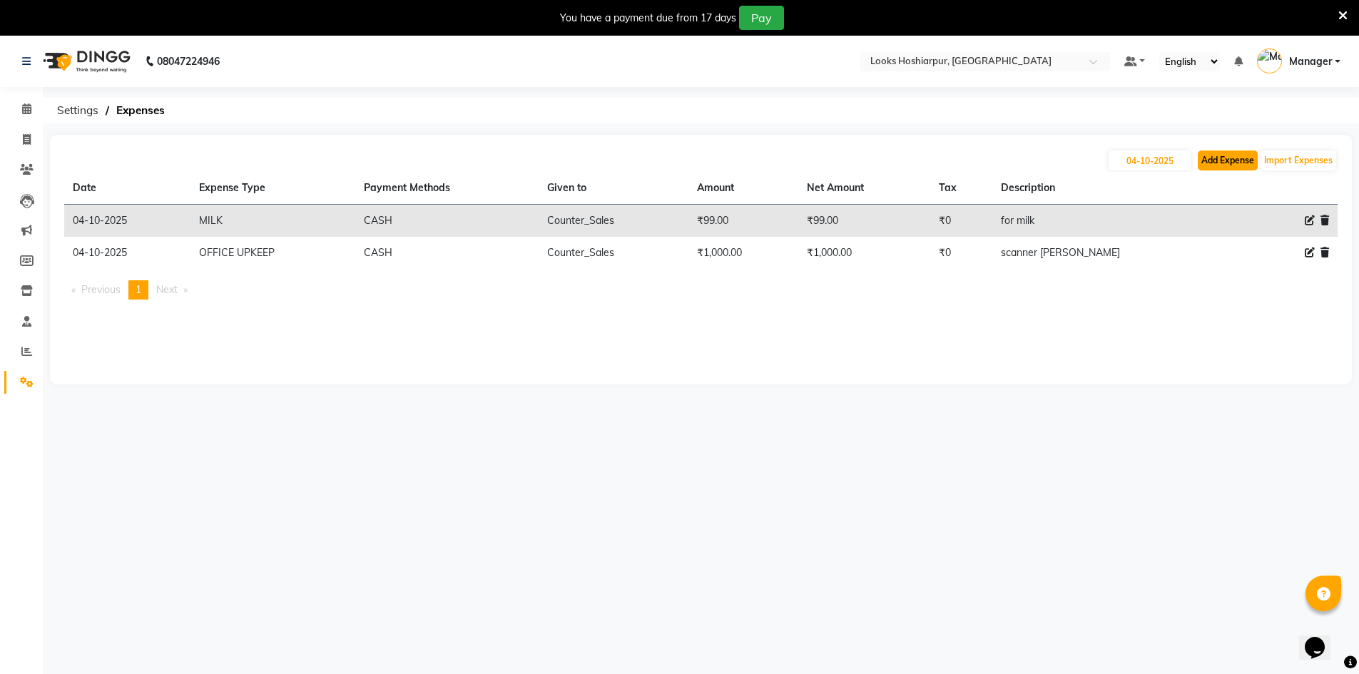
click at [1227, 154] on button "Add Expense" at bounding box center [1228, 161] width 60 height 20
select select "1"
select select "8303"
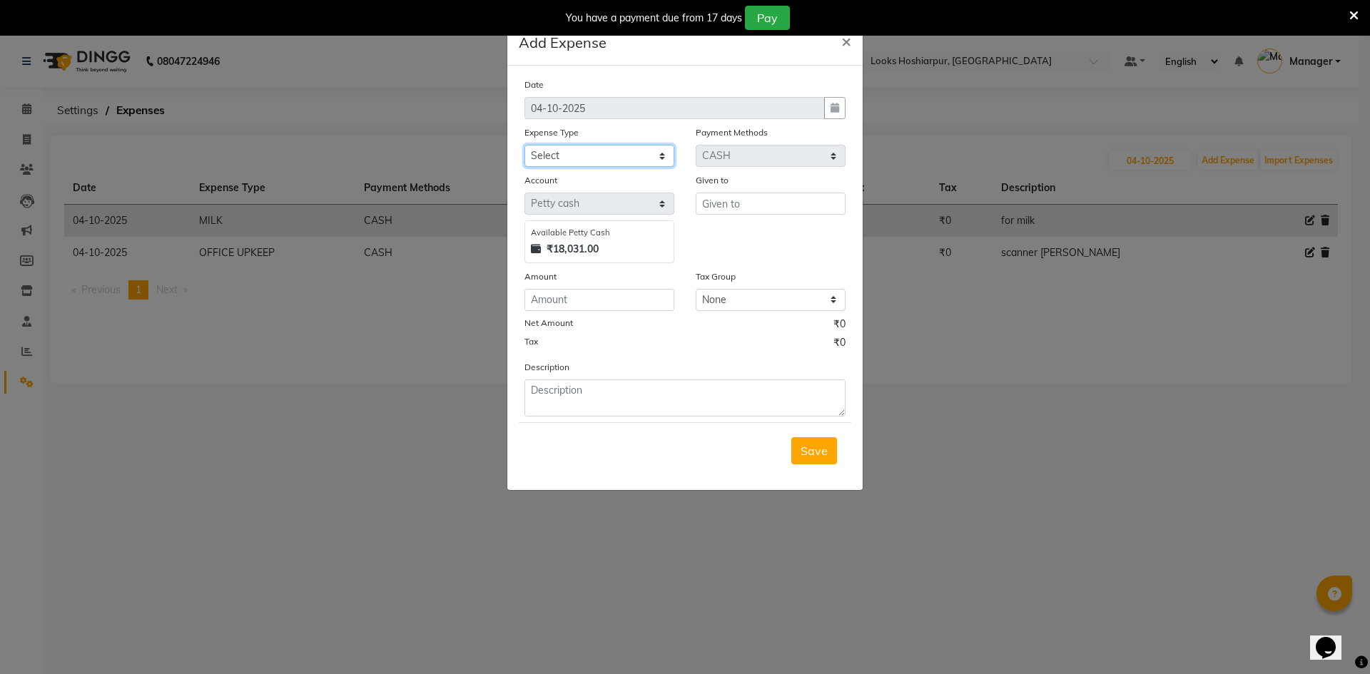
click at [666, 160] on select "Select Accommodation Aesthetics Bank Deposit BLINKIT Cash Handover Client Refun…" at bounding box center [599, 156] width 150 height 22
click at [666, 152] on select "Select Accommodation Aesthetics Bank Deposit BLINKIT Cash Handover Client Refun…" at bounding box center [599, 156] width 150 height 22
select select "23749"
click at [524, 145] on select "Select Accommodation Aesthetics Bank Deposit BLINKIT Cash Handover Client Refun…" at bounding box center [599, 156] width 150 height 22
click at [741, 203] on input "text" at bounding box center [771, 204] width 150 height 22
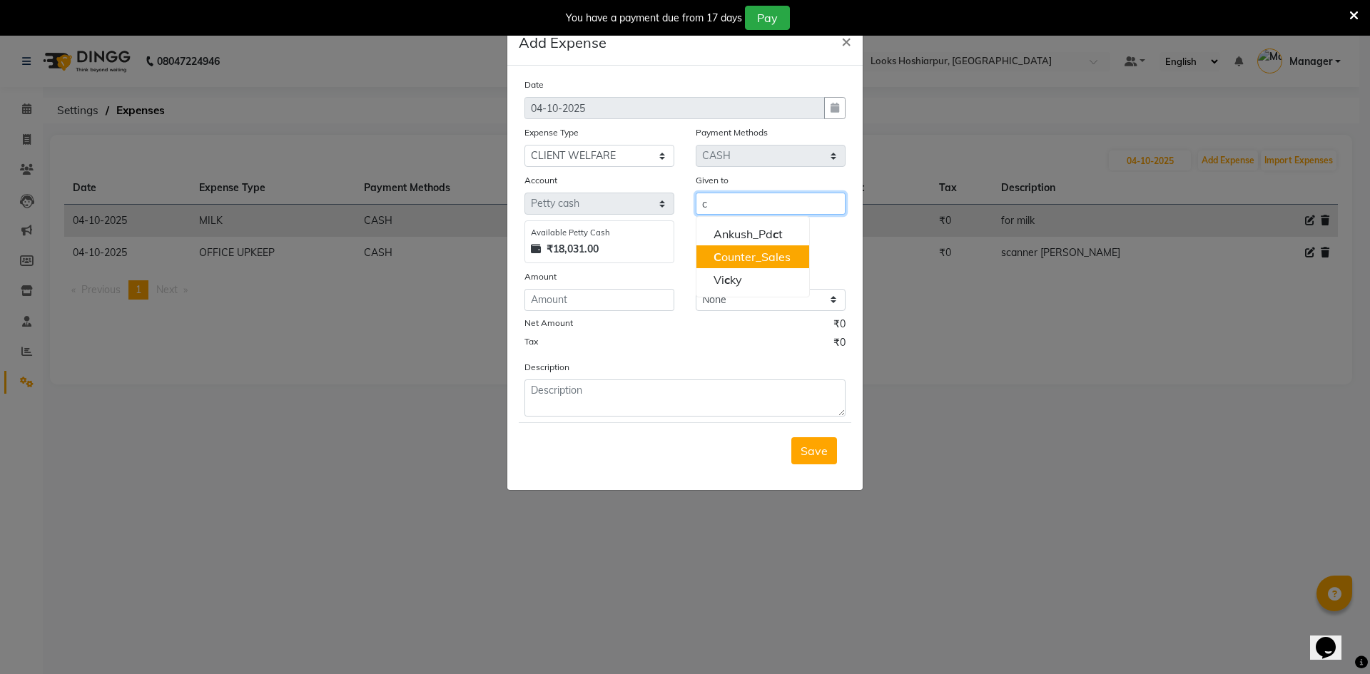
click at [751, 262] on ngb-highlight "C ounter_Sales" at bounding box center [751, 257] width 77 height 14
type input "Counter_Sales"
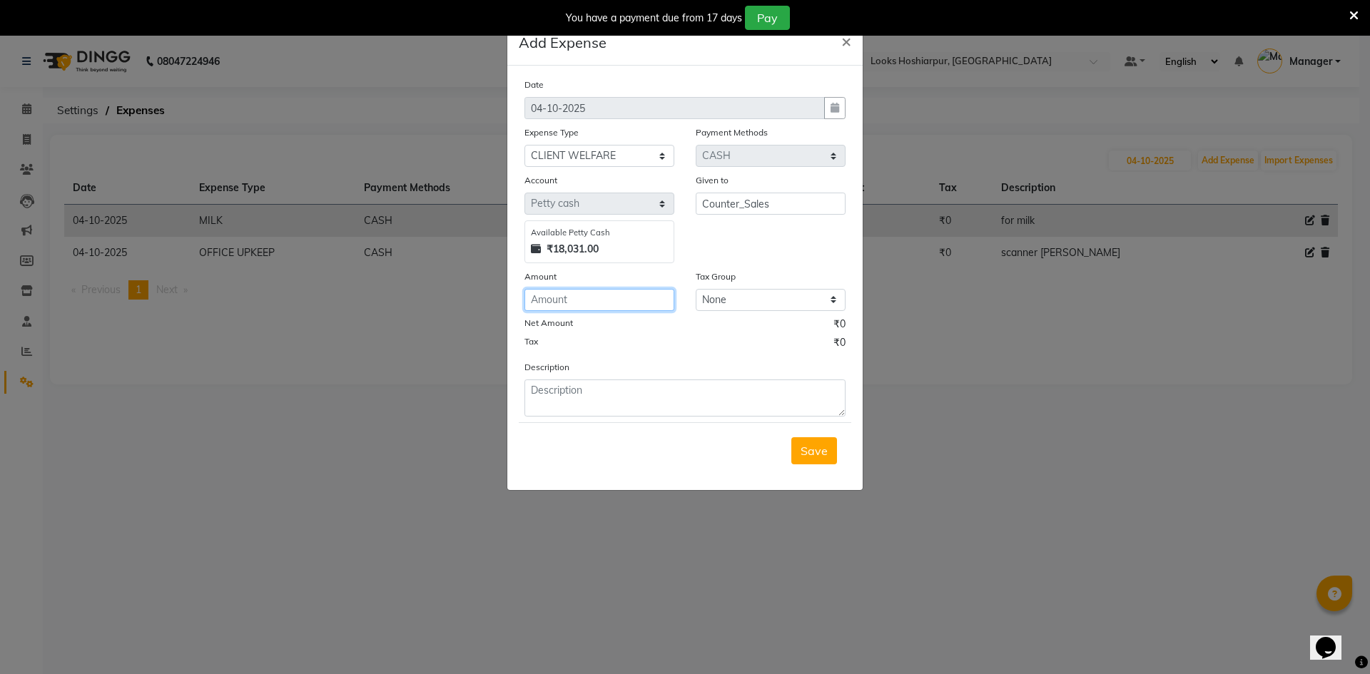
click at [637, 295] on input "number" at bounding box center [599, 300] width 150 height 22
type input "125"
click at [589, 394] on textarea at bounding box center [684, 398] width 321 height 37
type textarea "candies"
click at [820, 451] on span "Save" at bounding box center [814, 451] width 27 height 14
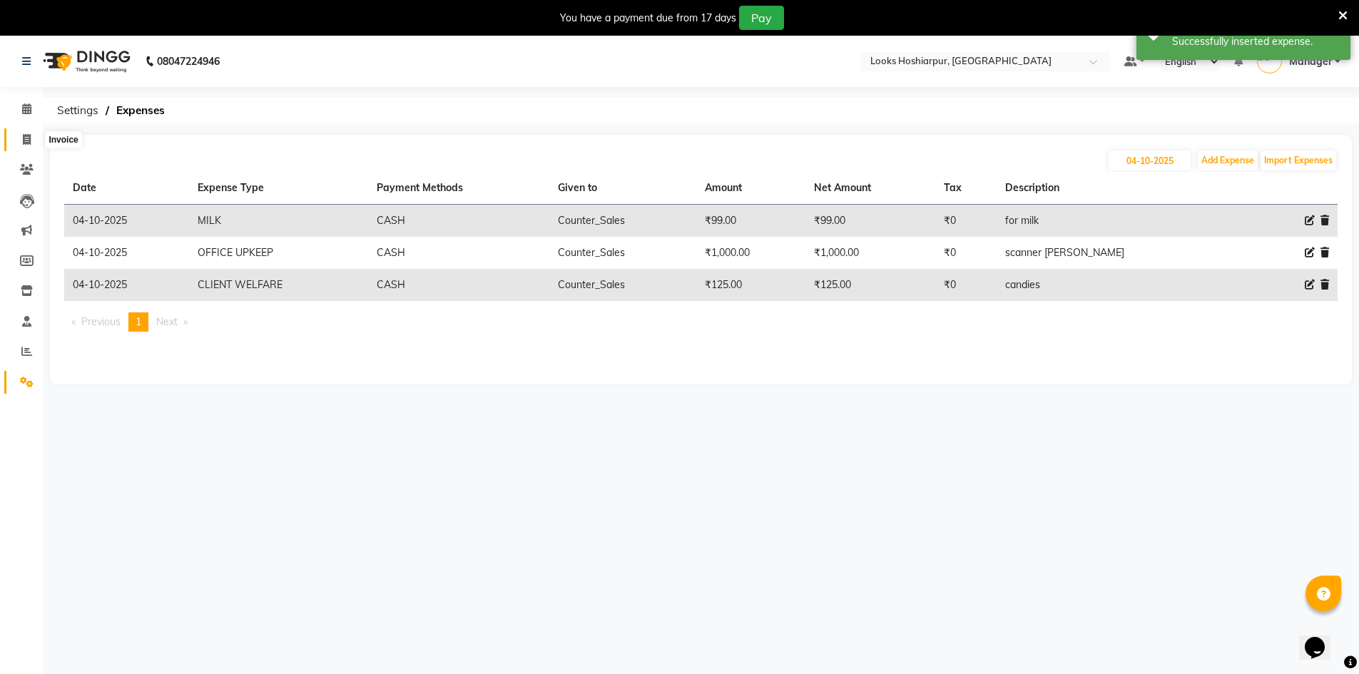
click at [29, 135] on icon at bounding box center [27, 139] width 8 height 11
select select "service"
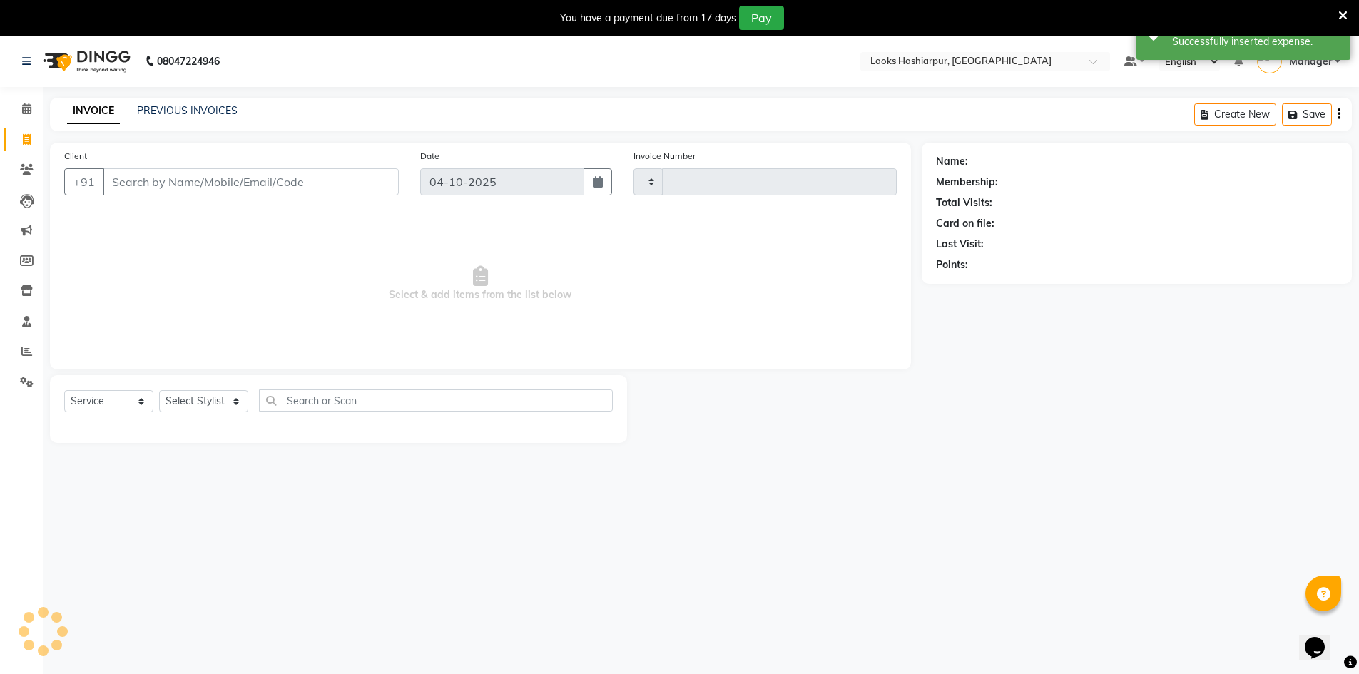
type input "0235"
select select "9034"
select select "92381"
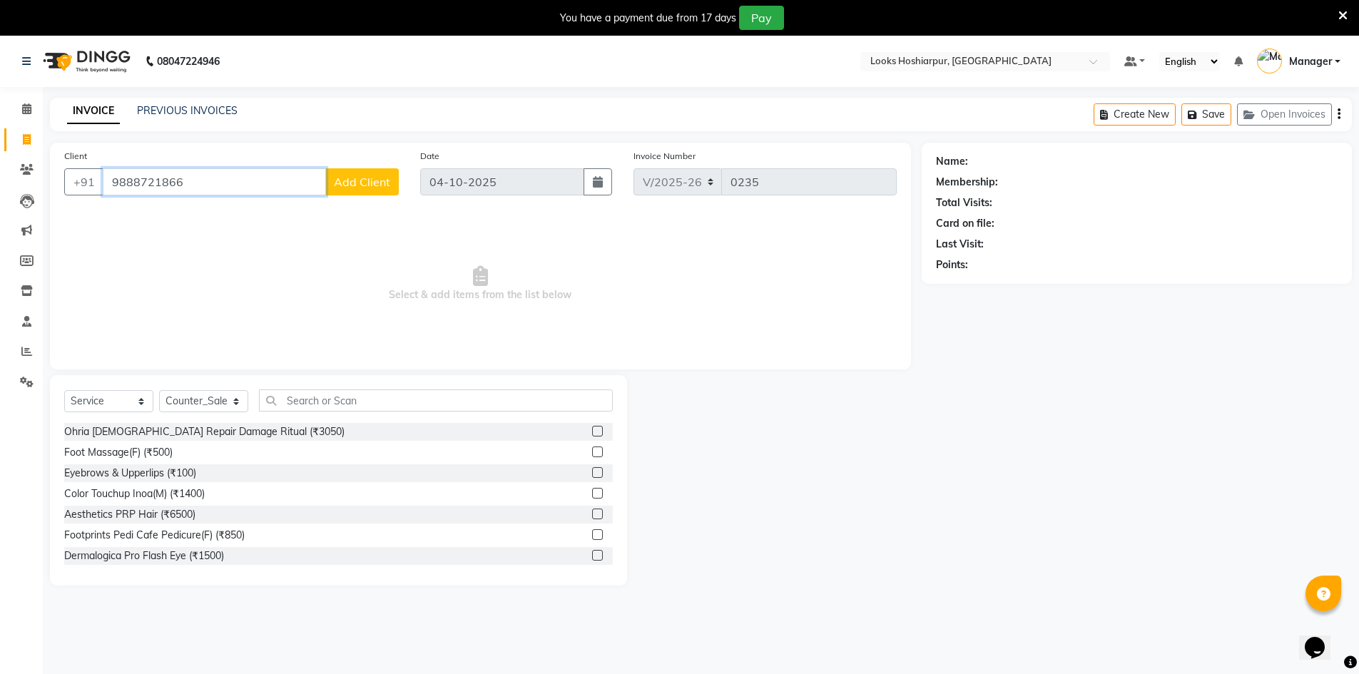
type input "9888721866"
click at [362, 186] on span "Add Client" at bounding box center [362, 182] width 56 height 14
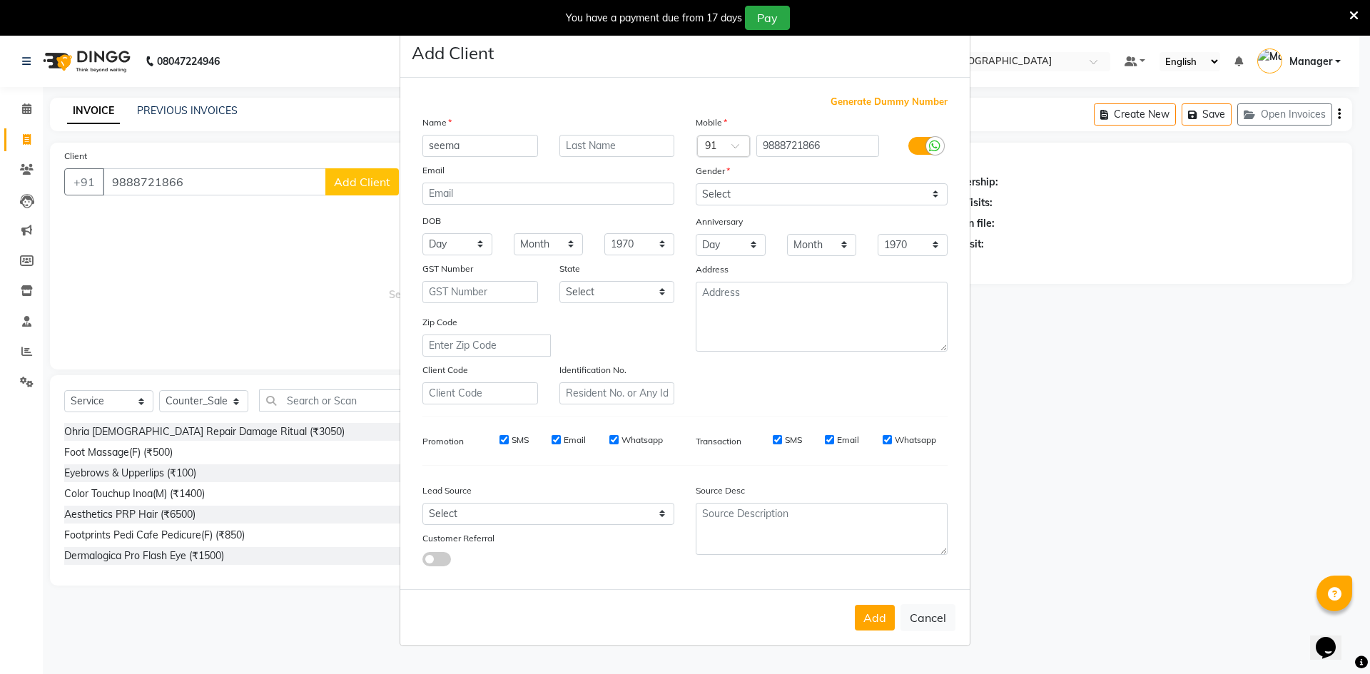
type input "seema"
click at [666, 143] on input "text" at bounding box center [617, 146] width 116 height 22
type input "client"
click at [735, 196] on select "Select [DEMOGRAPHIC_DATA] [DEMOGRAPHIC_DATA] Other Prefer Not To Say" at bounding box center [822, 194] width 252 height 22
click at [696, 183] on select "Select [DEMOGRAPHIC_DATA] [DEMOGRAPHIC_DATA] Other Prefer Not To Say" at bounding box center [822, 194] width 252 height 22
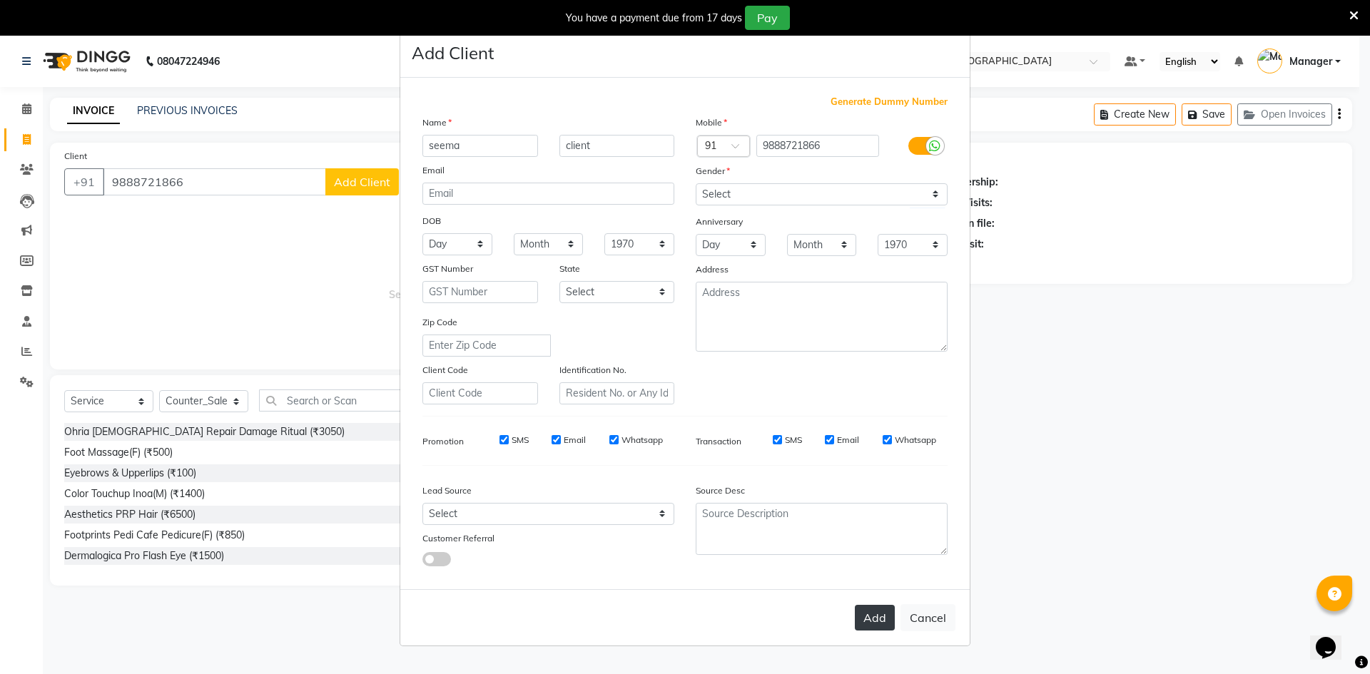
click at [883, 619] on button "Add" at bounding box center [875, 618] width 40 height 26
click at [868, 620] on div "Add Cancel" at bounding box center [684, 617] width 569 height 56
click at [871, 200] on select "Select [DEMOGRAPHIC_DATA] [DEMOGRAPHIC_DATA] Other Prefer Not To Say" at bounding box center [822, 194] width 252 height 22
select select "female"
click at [696, 183] on select "Select [DEMOGRAPHIC_DATA] [DEMOGRAPHIC_DATA] Other Prefer Not To Say" at bounding box center [822, 194] width 252 height 22
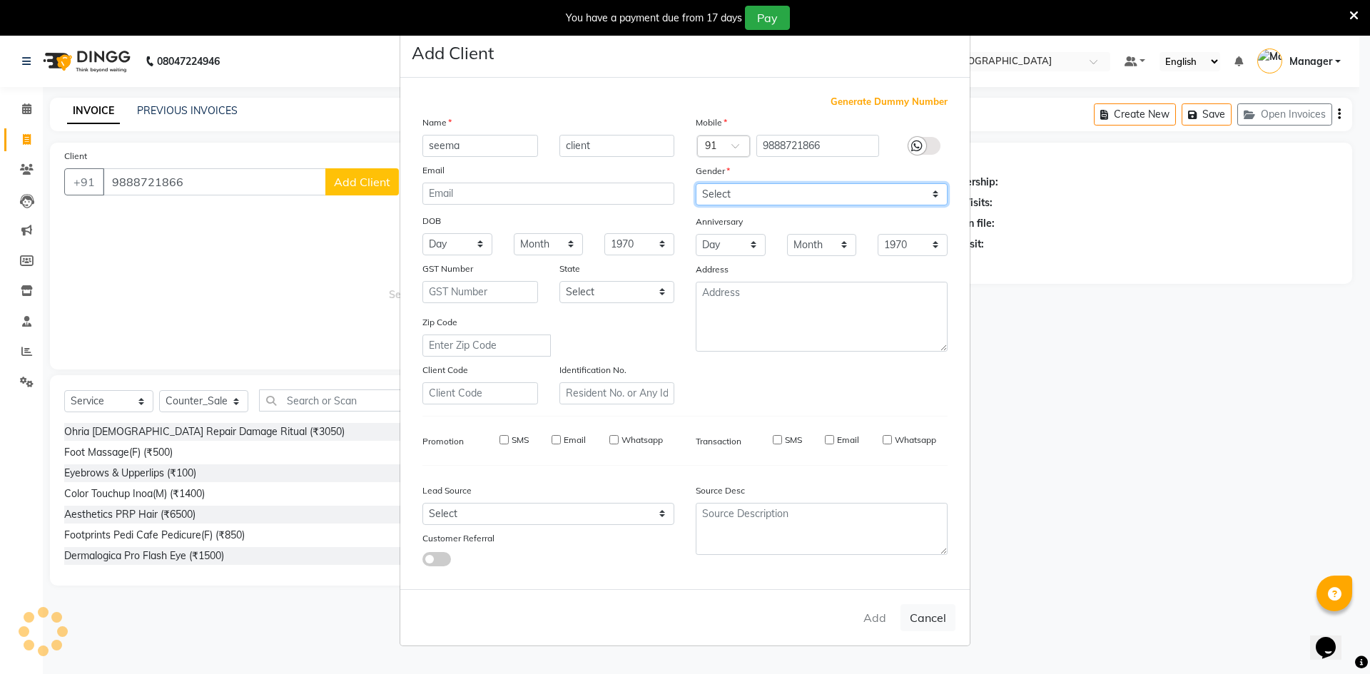
select select
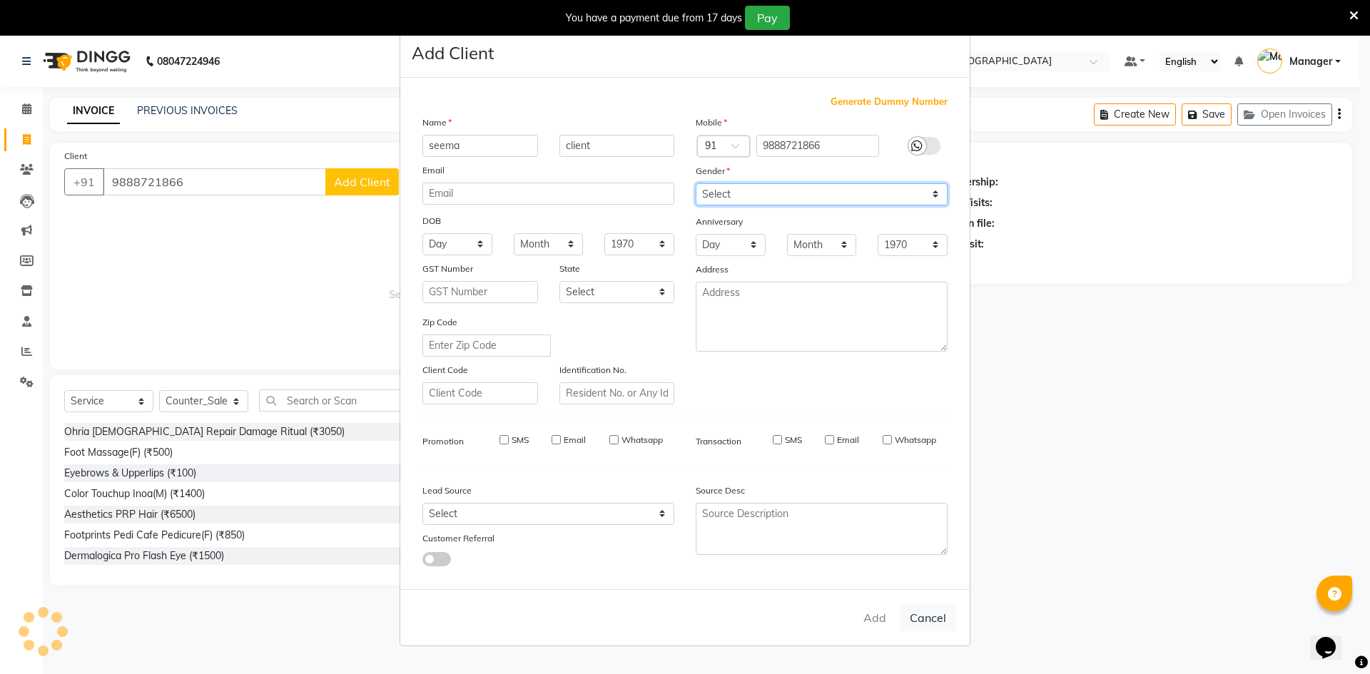
select select
checkbox input "false"
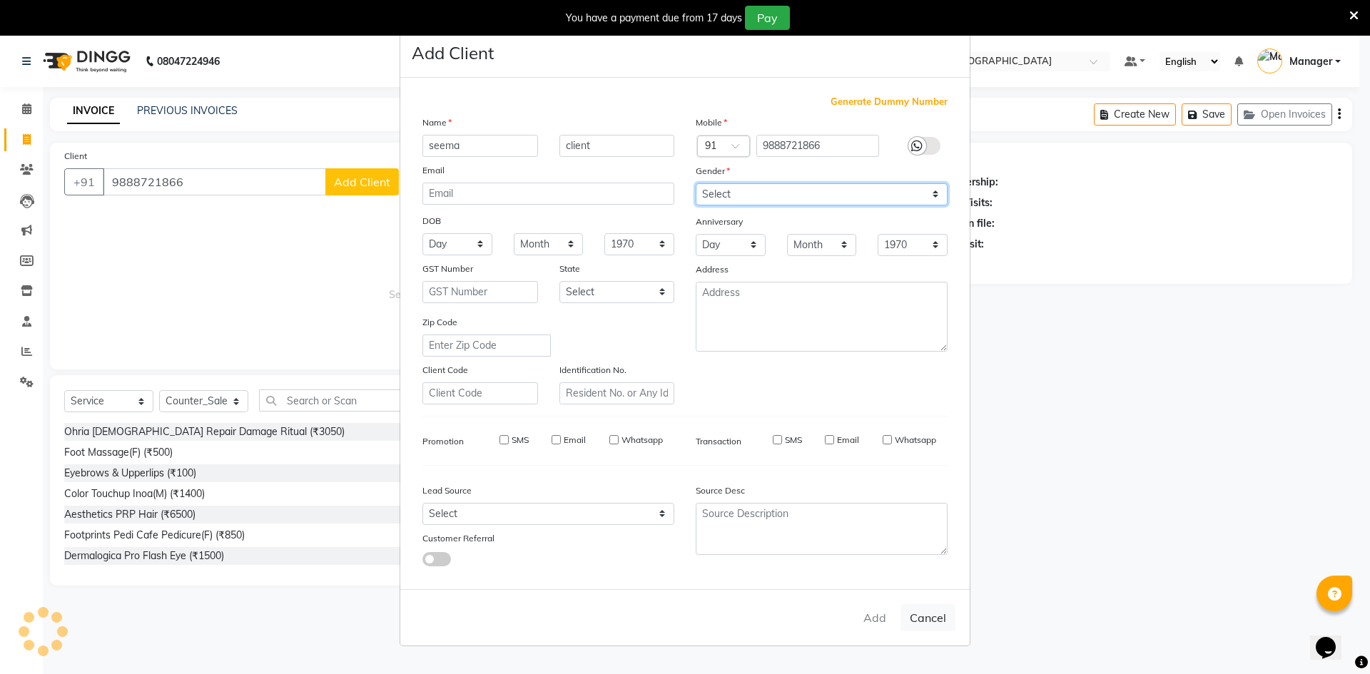
checkbox input "false"
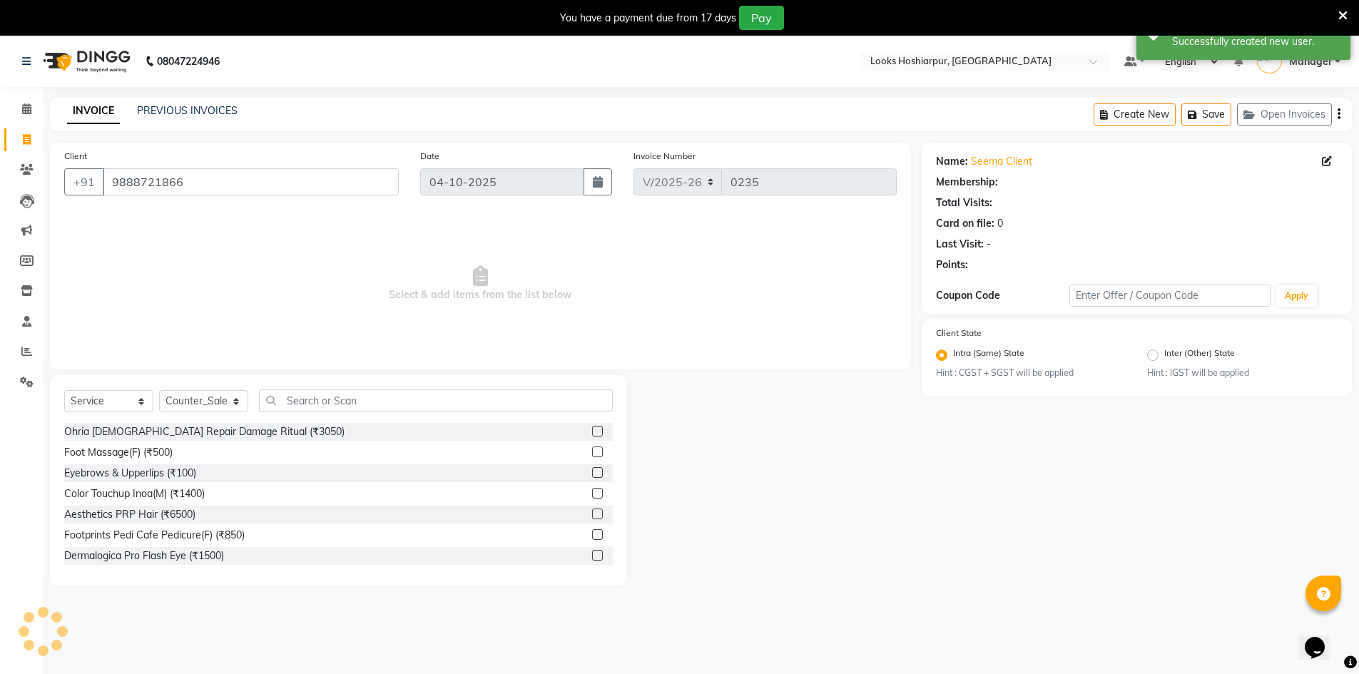
select select "1: Object"
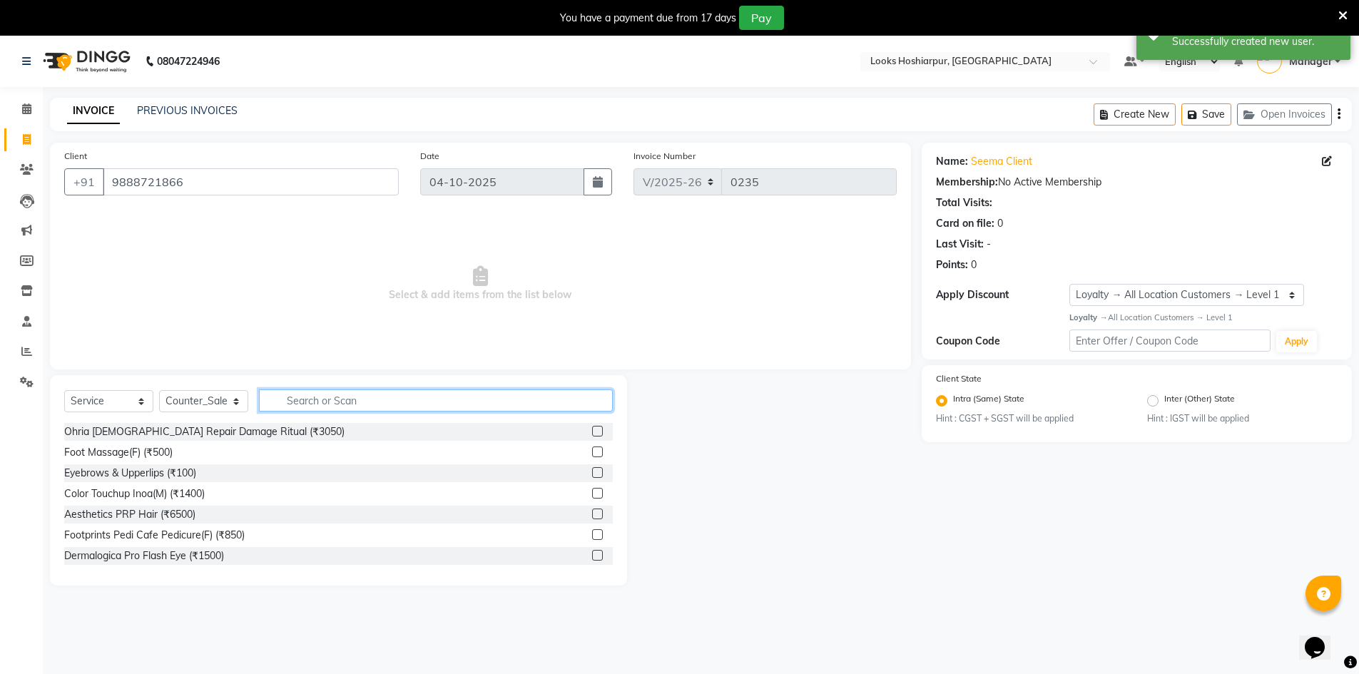
click at [408, 400] on input "text" at bounding box center [436, 401] width 354 height 22
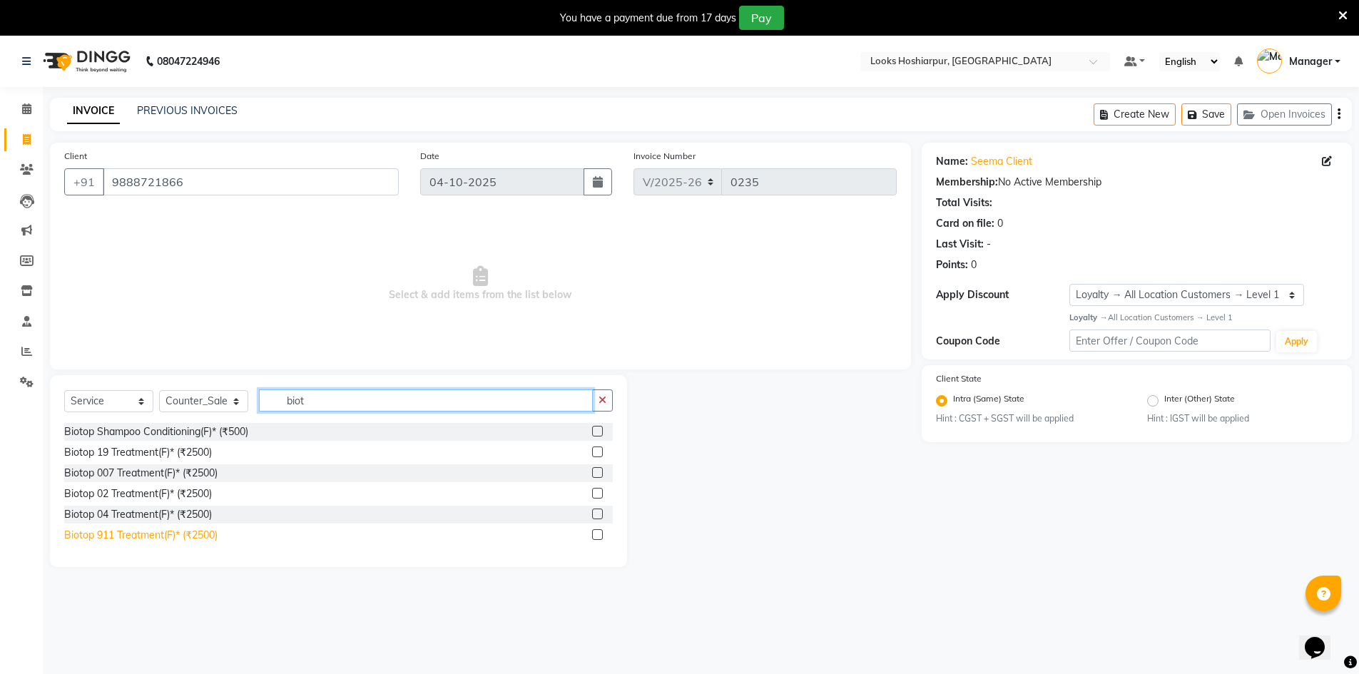
type input "biot"
click at [127, 532] on div "Biotop 911 Treatment(F)* (₹2500)" at bounding box center [140, 535] width 153 height 15
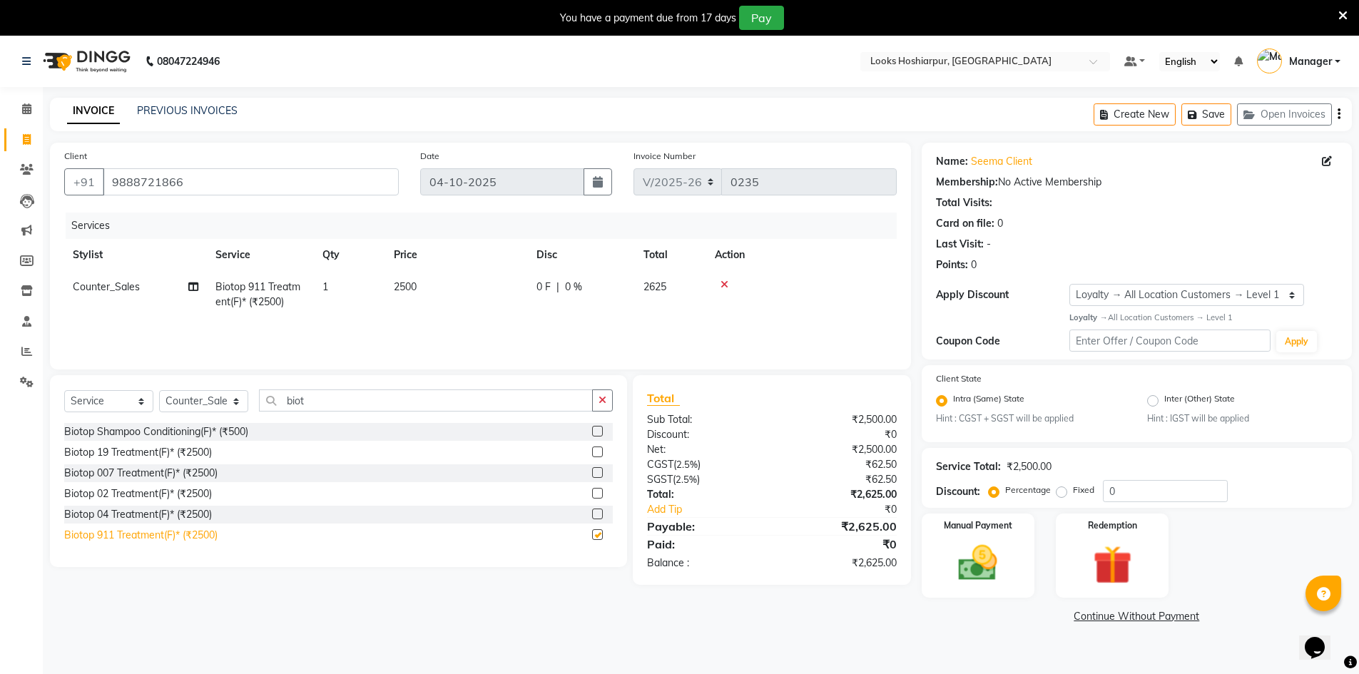
checkbox input "false"
click at [406, 283] on span "2500" at bounding box center [405, 286] width 23 height 13
select select "92381"
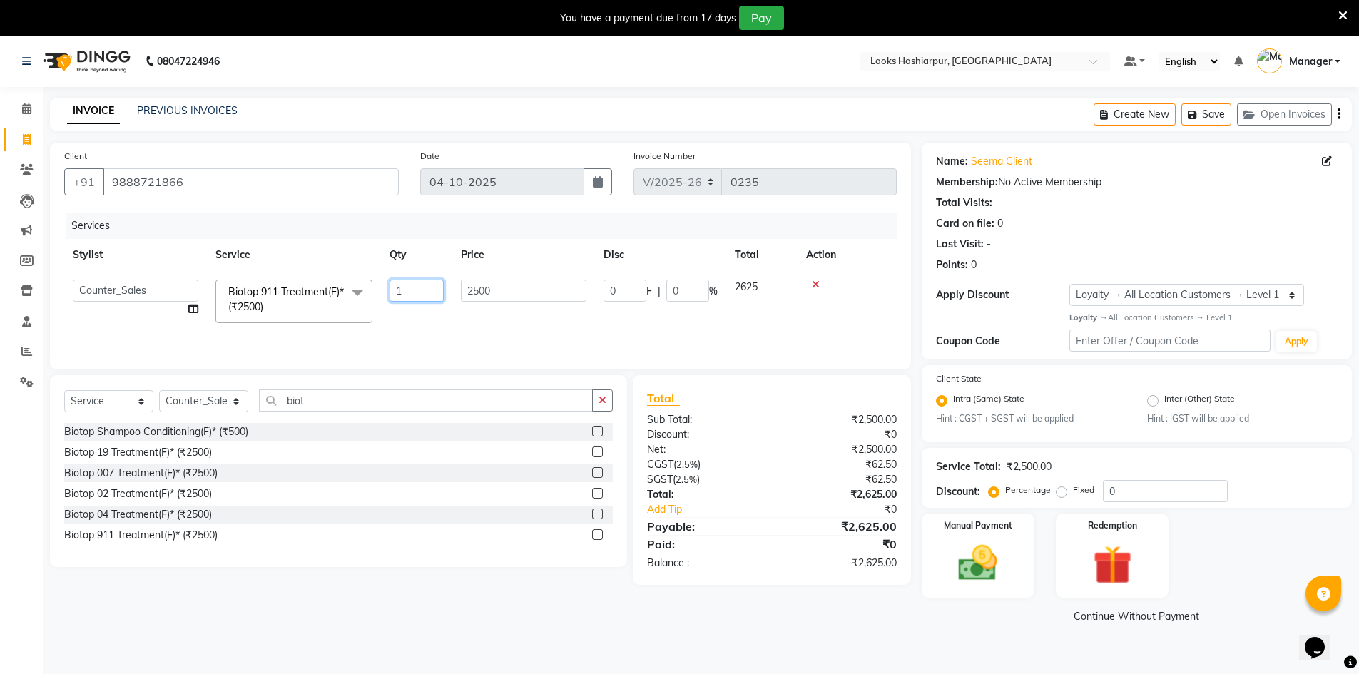
click at [406, 283] on input "1" at bounding box center [417, 291] width 54 height 22
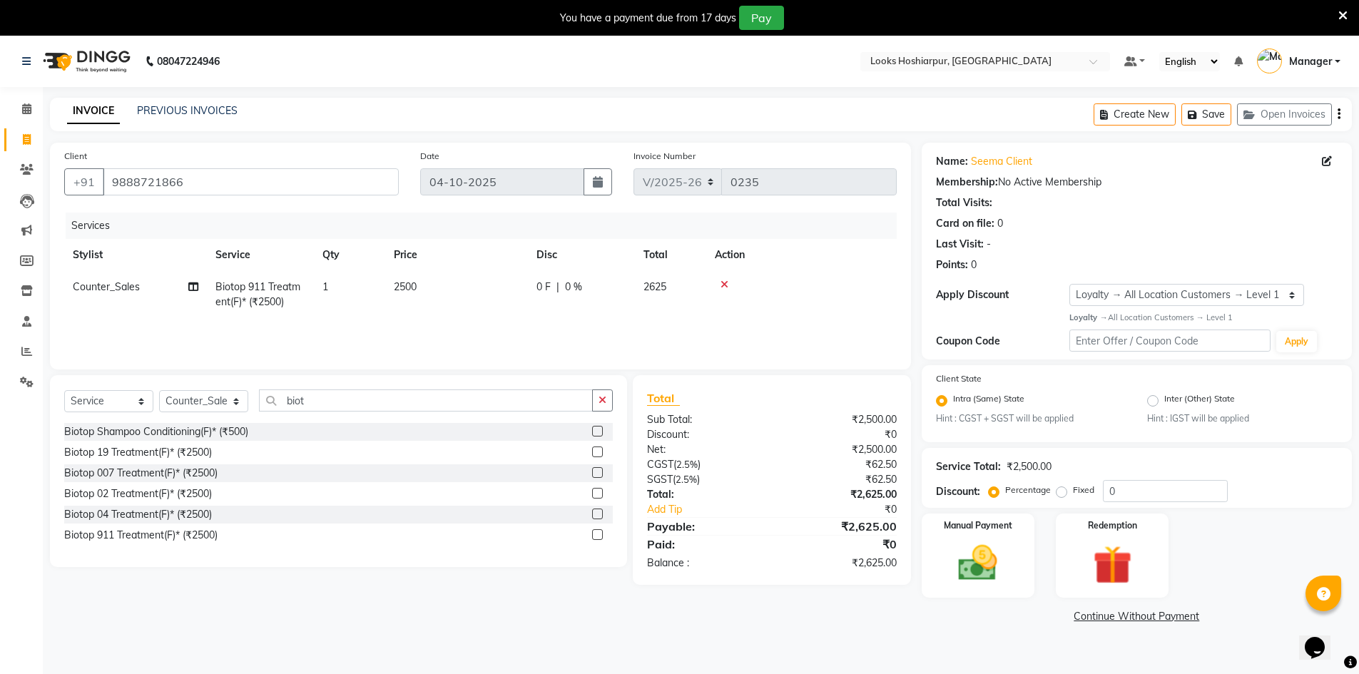
click at [420, 286] on td "2500" at bounding box center [456, 294] width 143 height 47
select select "92381"
click at [421, 285] on input "1" at bounding box center [417, 291] width 54 height 22
click at [415, 286] on span "2500" at bounding box center [405, 286] width 23 height 13
select select "92381"
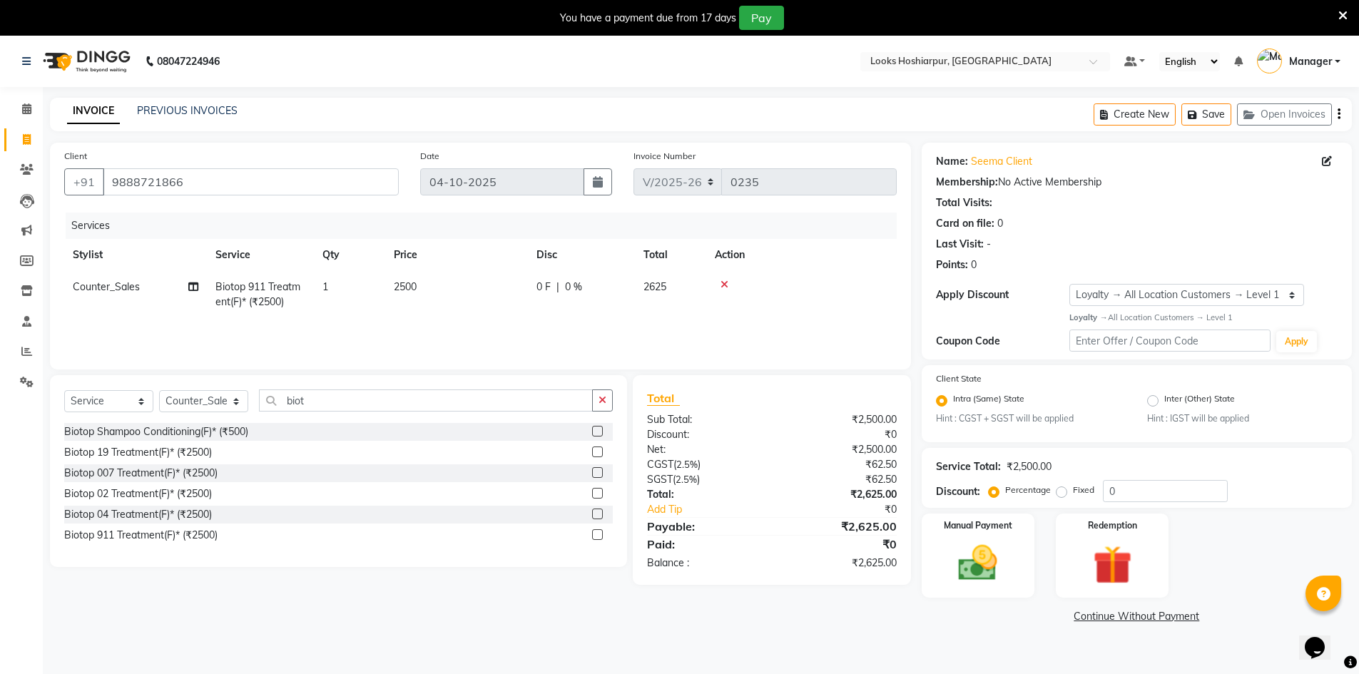
click at [417, 284] on span "2500" at bounding box center [405, 286] width 23 height 13
select select "92381"
click at [417, 284] on input "1" at bounding box center [417, 291] width 54 height 22
click at [514, 294] on td "2500" at bounding box center [456, 294] width 143 height 47
select select "92381"
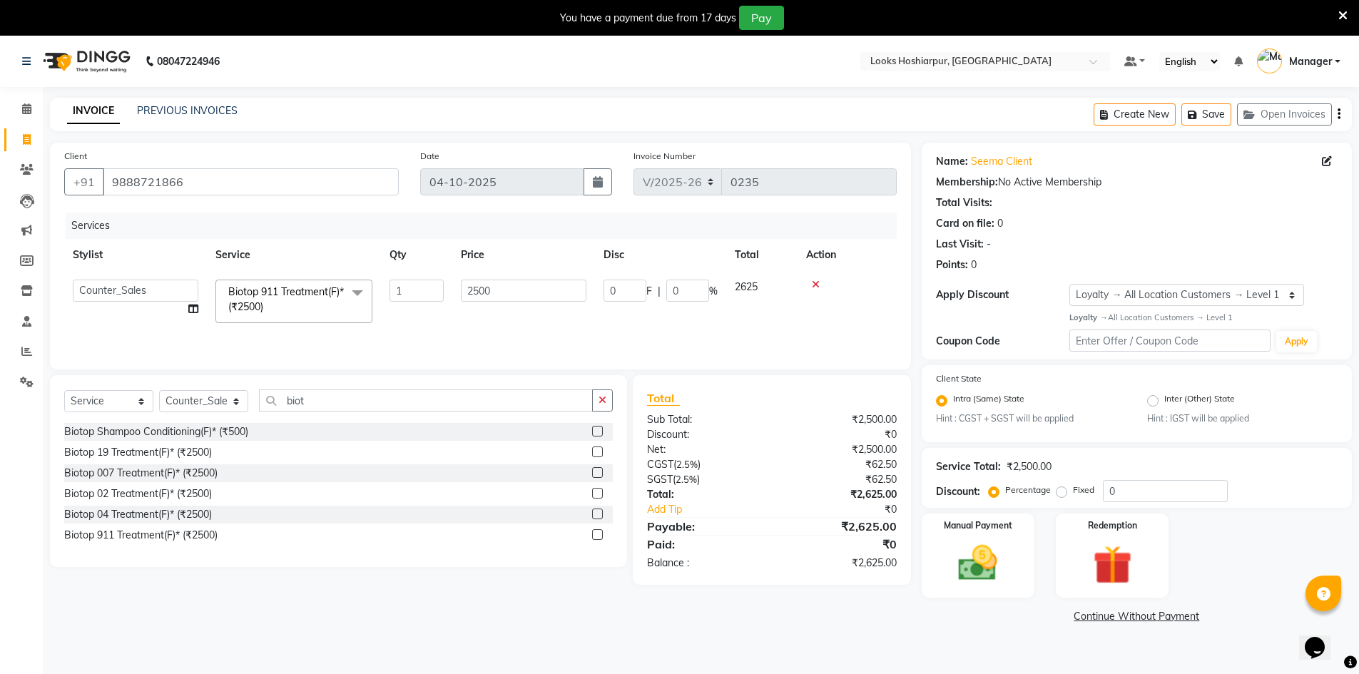
click at [809, 285] on div at bounding box center [847, 285] width 82 height 10
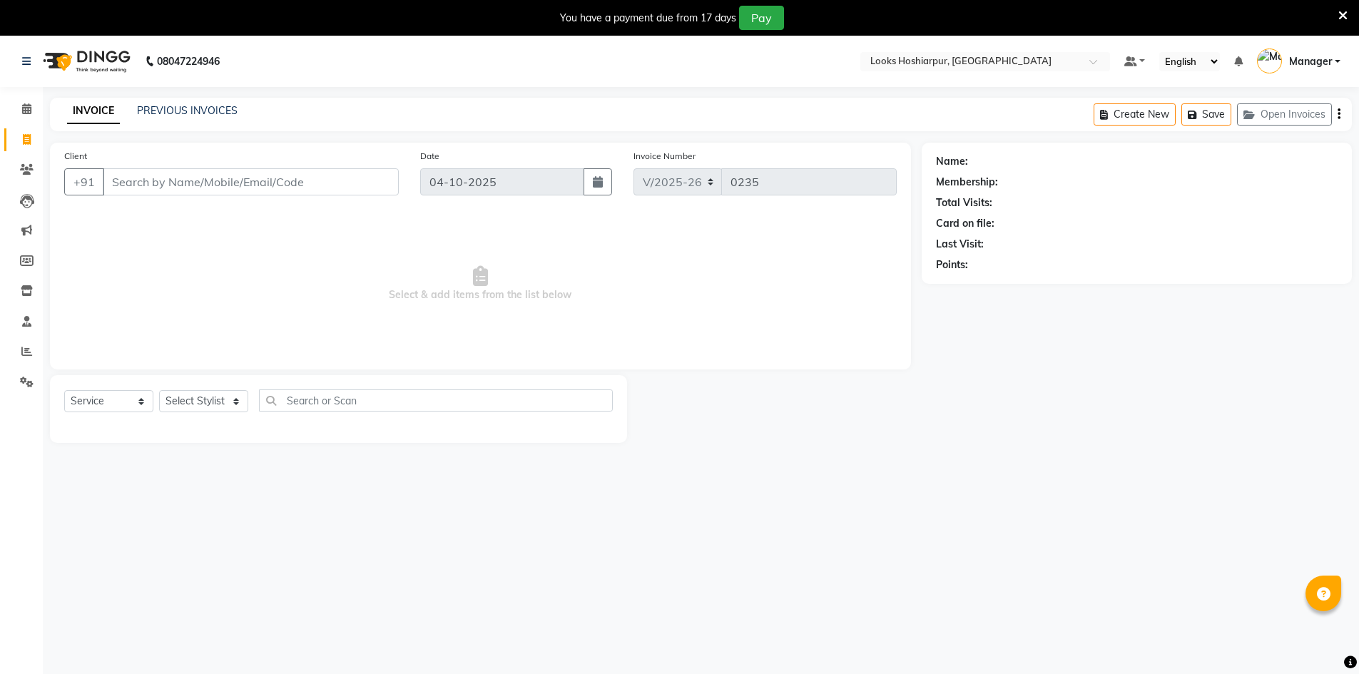
select select "9034"
select select "service"
select select "92381"
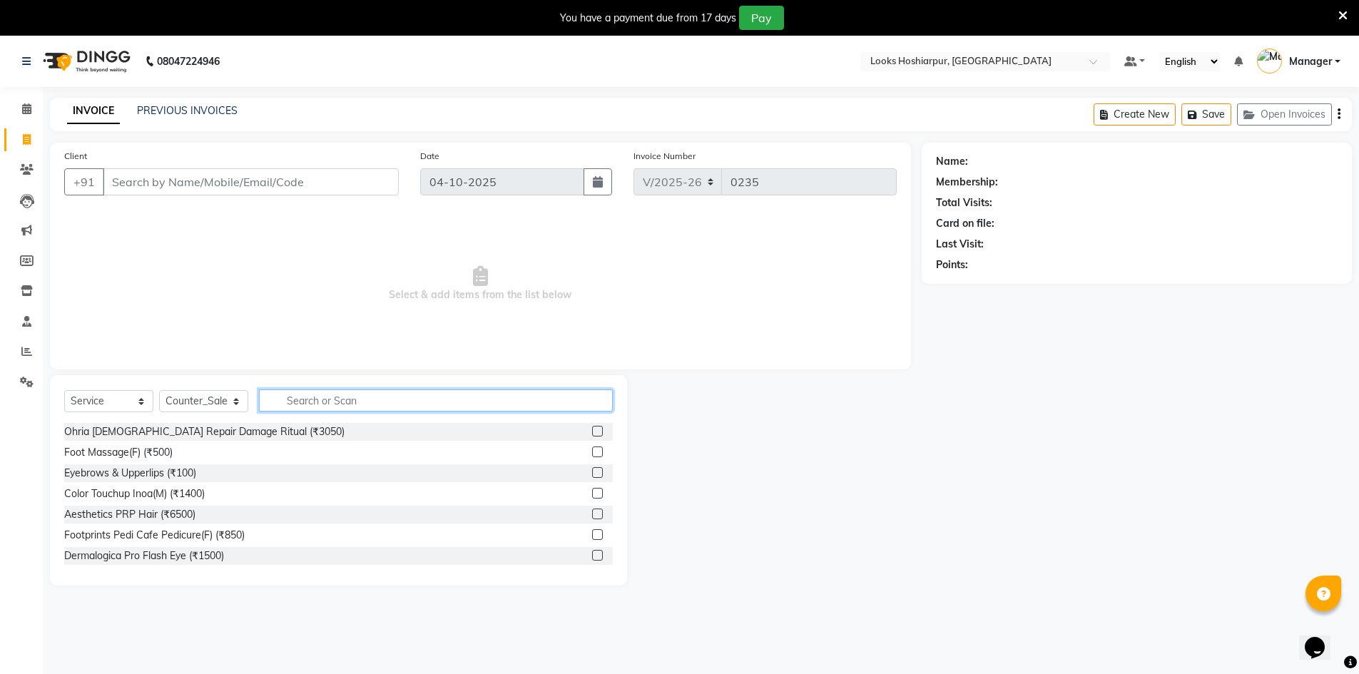
click at [349, 403] on input "text" at bounding box center [436, 401] width 354 height 22
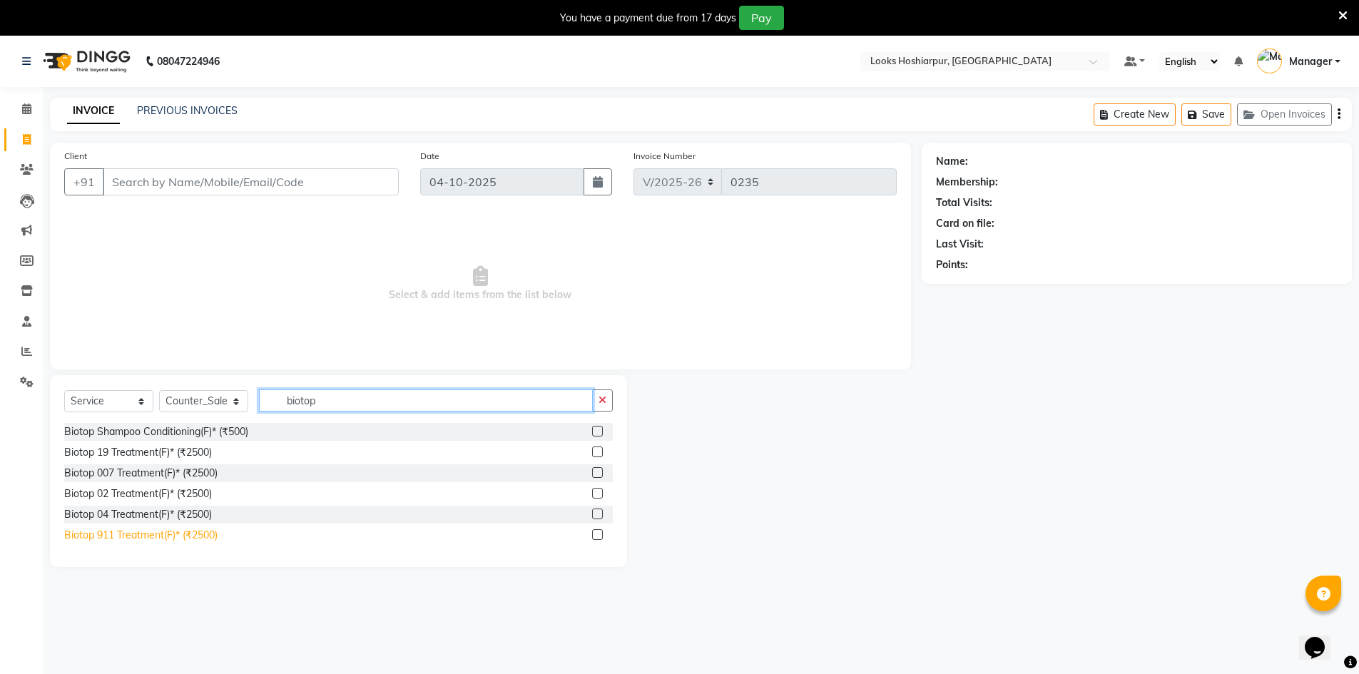
type input "biotop"
click at [86, 530] on div "Biotop 911 Treatment(F)* (₹2500)" at bounding box center [140, 535] width 153 height 15
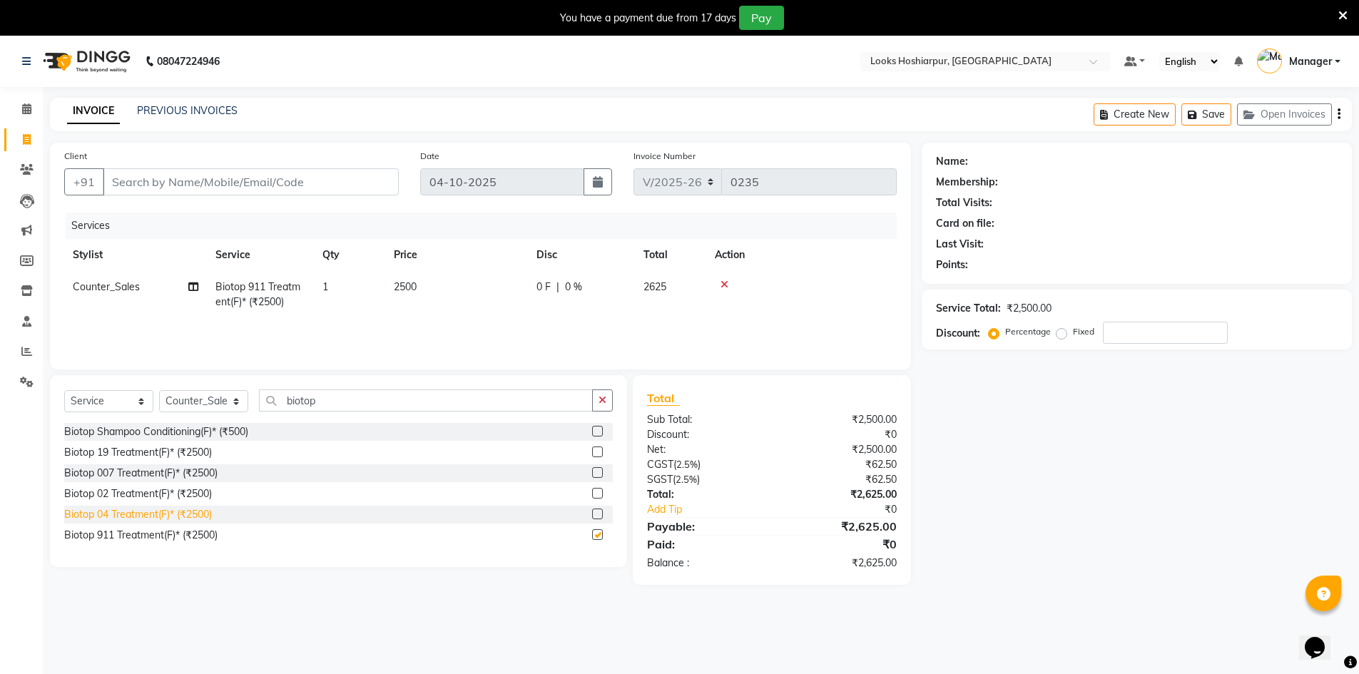
checkbox input "false"
click at [417, 275] on td "2500" at bounding box center [456, 294] width 143 height 47
select select "92381"
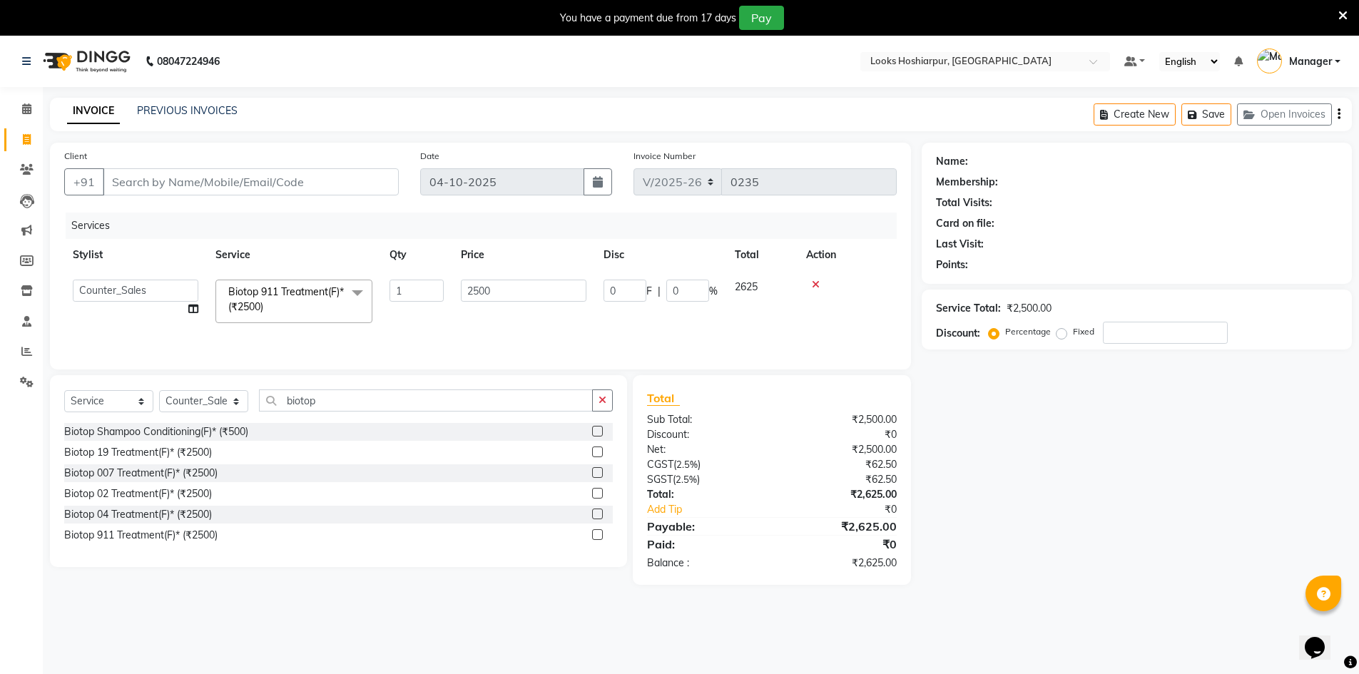
click at [494, 278] on td "2500" at bounding box center [523, 301] width 143 height 61
click at [506, 288] on input "2500" at bounding box center [524, 291] width 126 height 22
type input "2"
type input "3500"
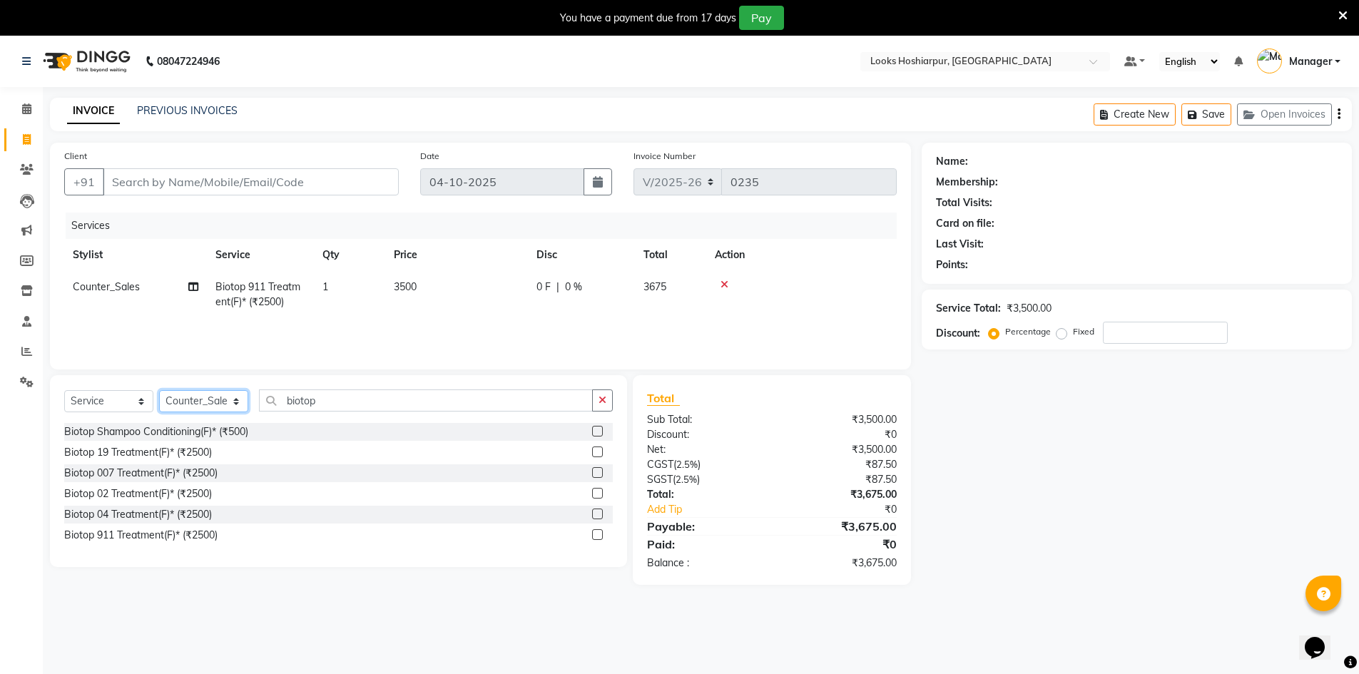
click at [203, 402] on select "Select Stylist ALI Ankush_Pdct Counter_Sales Goldy Heena_MKP Manager Nisha_MKP …" at bounding box center [203, 401] width 89 height 22
select select "92384"
click at [159, 390] on select "Select Stylist ALI Ankush_Pdct Counter_Sales Goldy Heena_MKP Manager Nisha_MKP …" at bounding box center [203, 401] width 89 height 22
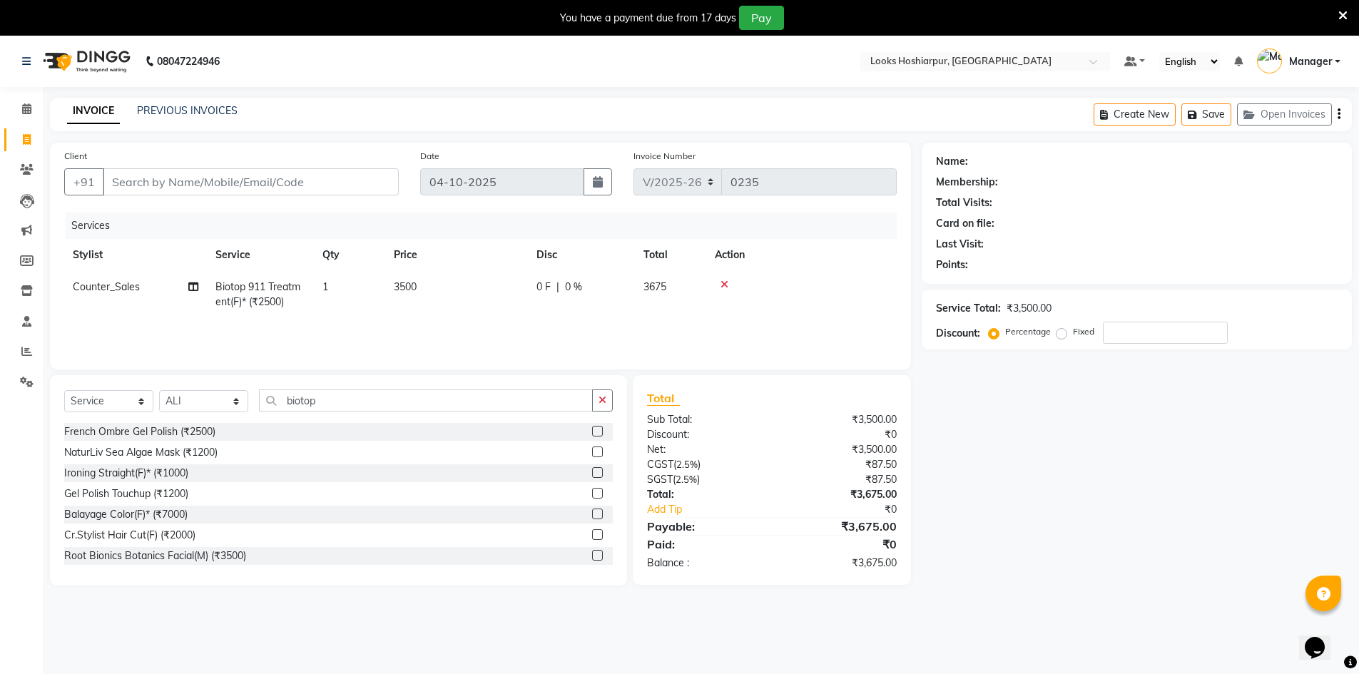
click at [125, 285] on span "Counter_Sales" at bounding box center [106, 286] width 67 height 13
select select "92381"
click at [125, 285] on select "ALI Ankush_Pdct Counter_Sales Goldy Heena_MKP Manager Nisha_MKP Priya_MKP Rahul…" at bounding box center [136, 291] width 126 height 22
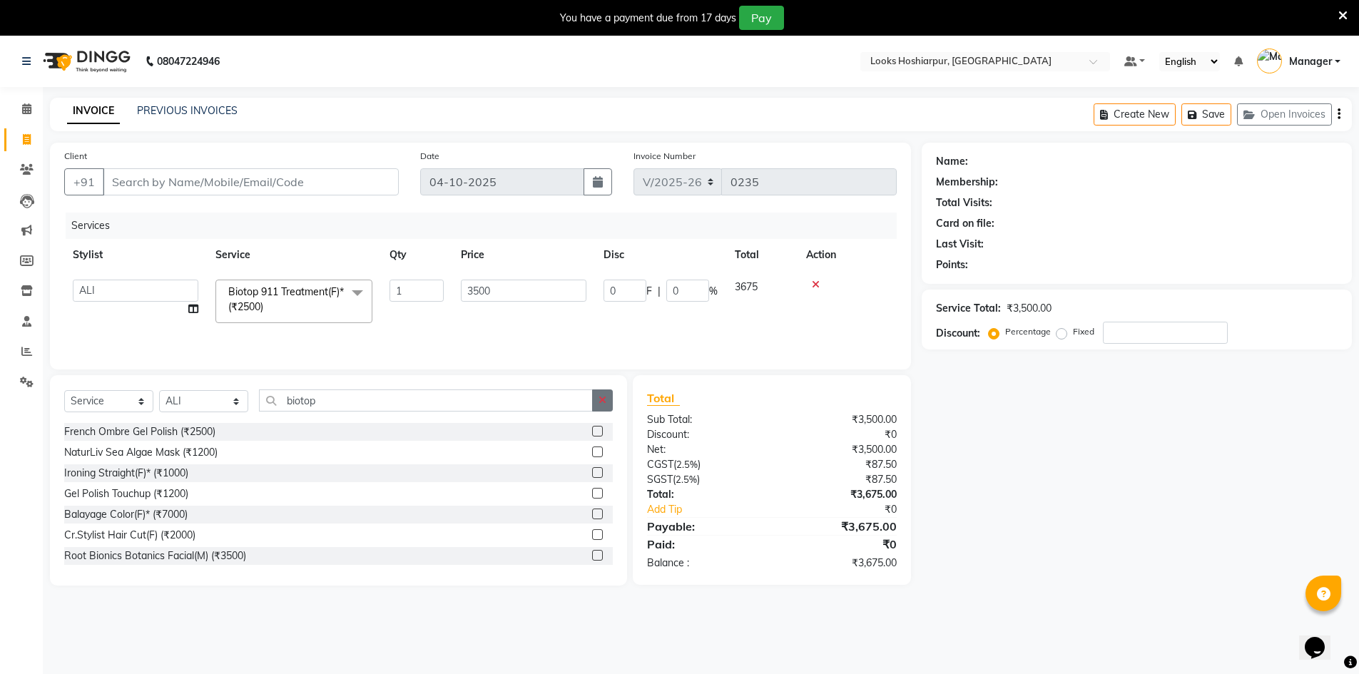
click at [606, 410] on button "button" at bounding box center [602, 401] width 21 height 22
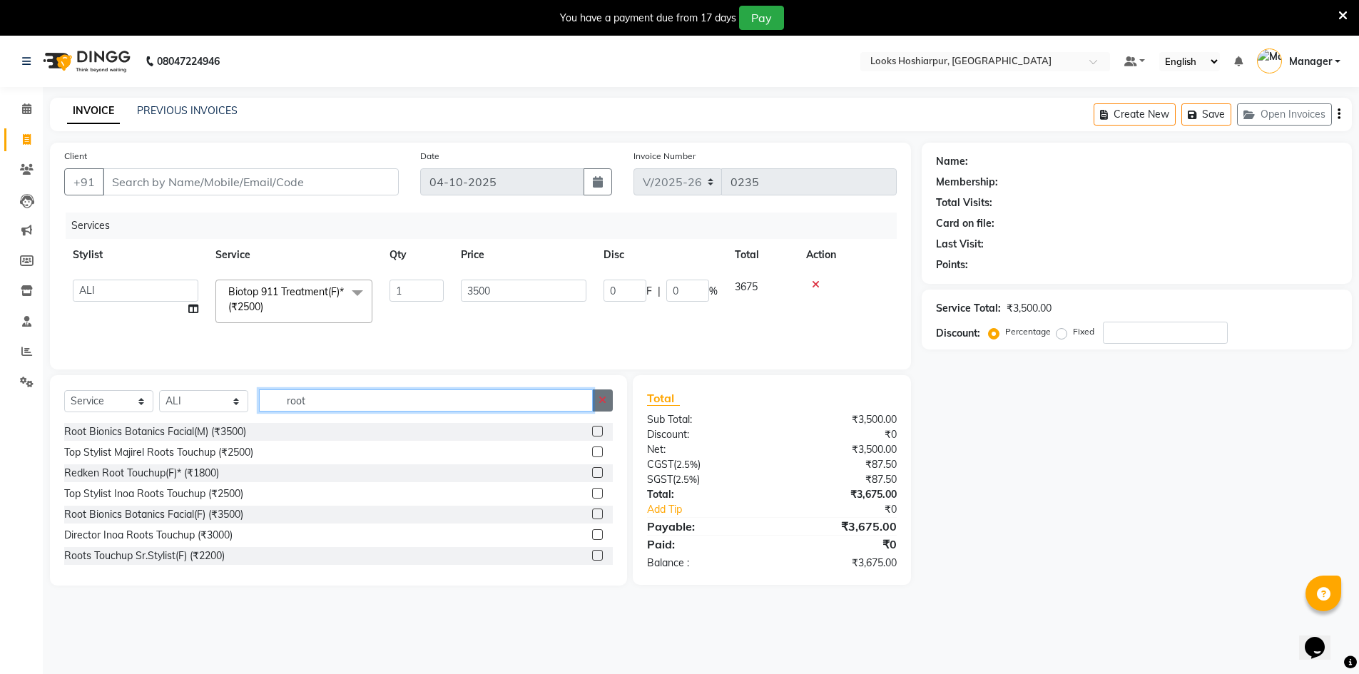
type input "root"
click at [611, 394] on button "button" at bounding box center [602, 401] width 21 height 22
type input "inoa"
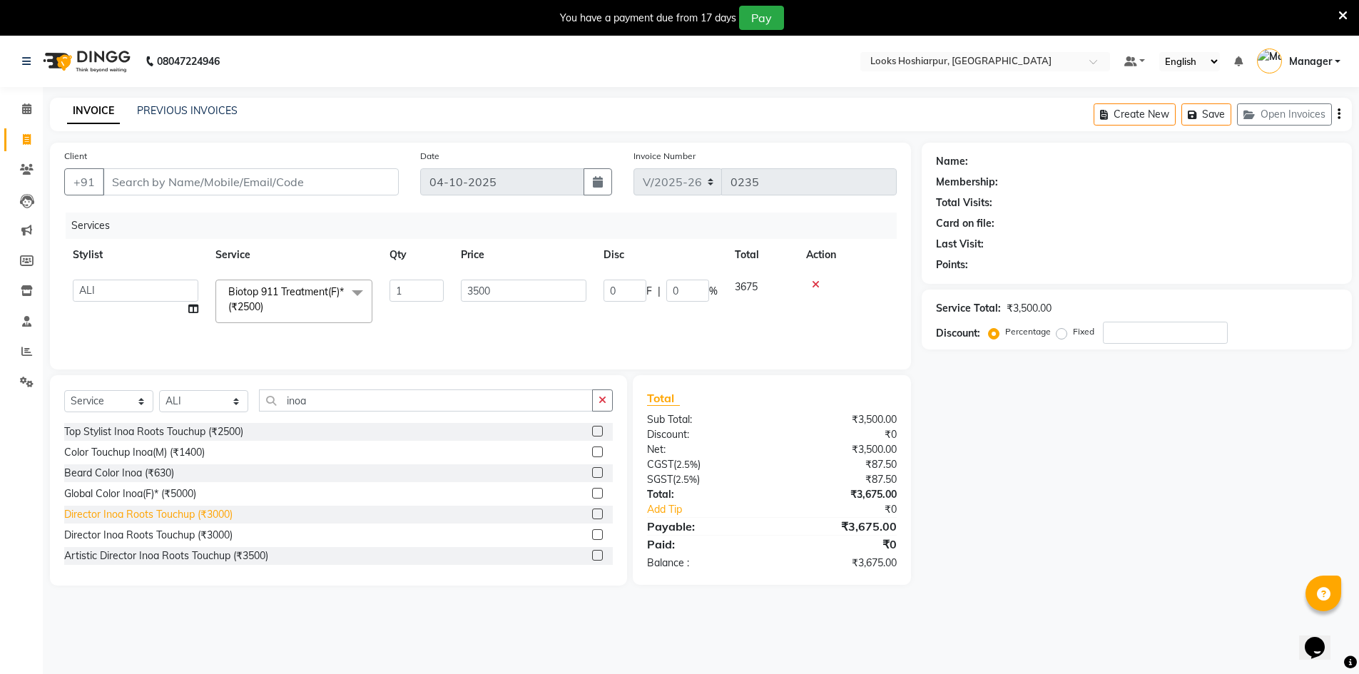
click at [177, 512] on div "Director Inoa Roots Touchup (₹3000)" at bounding box center [148, 514] width 168 height 15
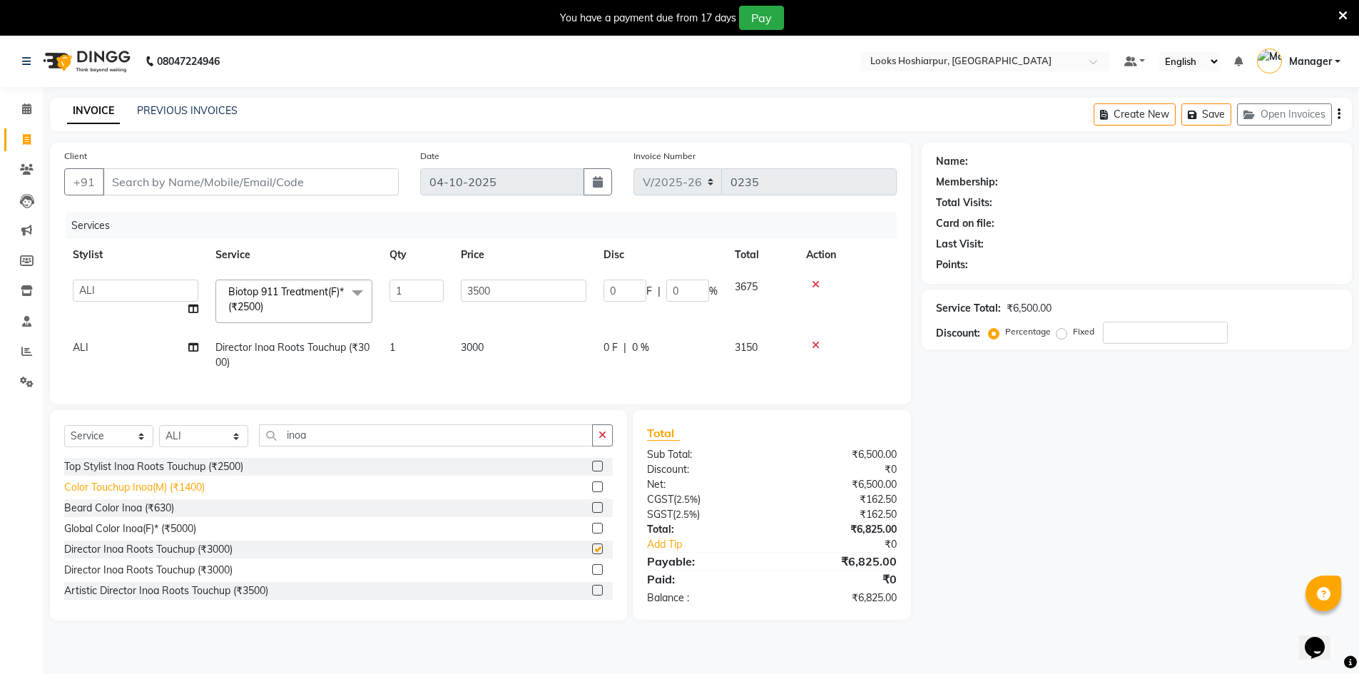
checkbox input "false"
click at [498, 347] on td "3000" at bounding box center [523, 355] width 143 height 47
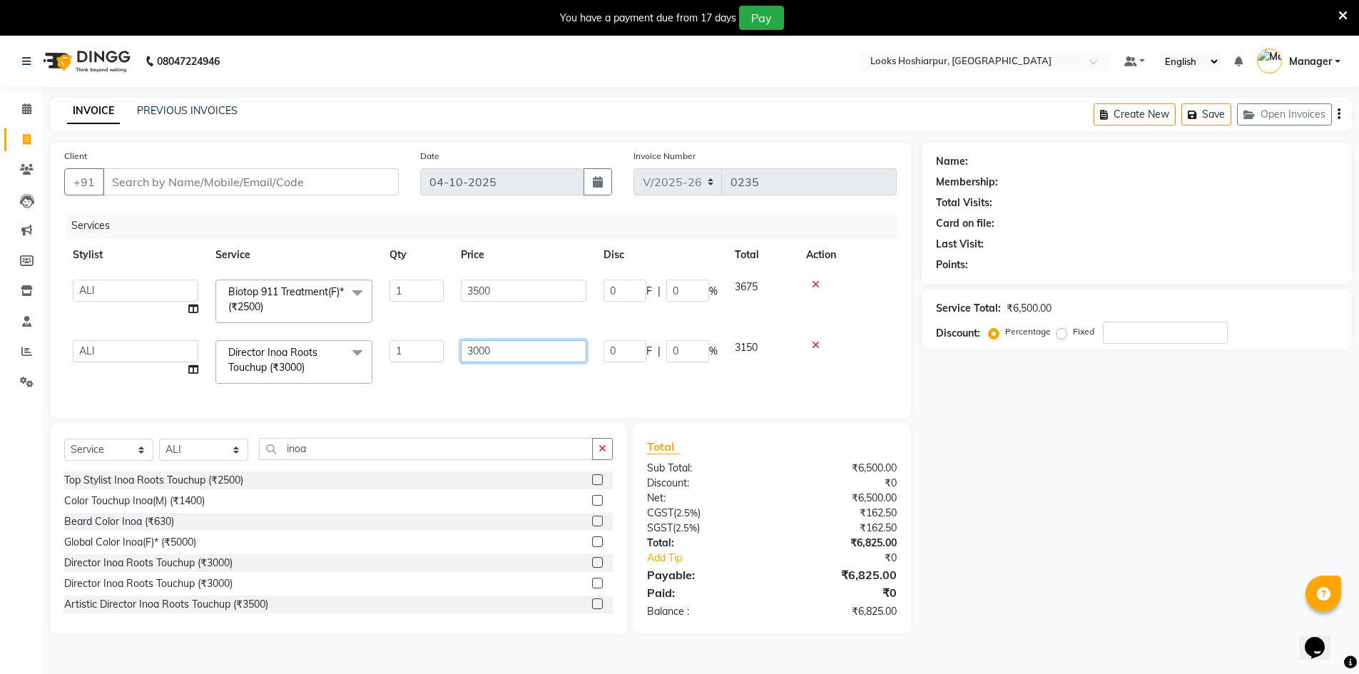
click at [494, 349] on input "3000" at bounding box center [524, 351] width 126 height 22
type input "3"
type input "1500"
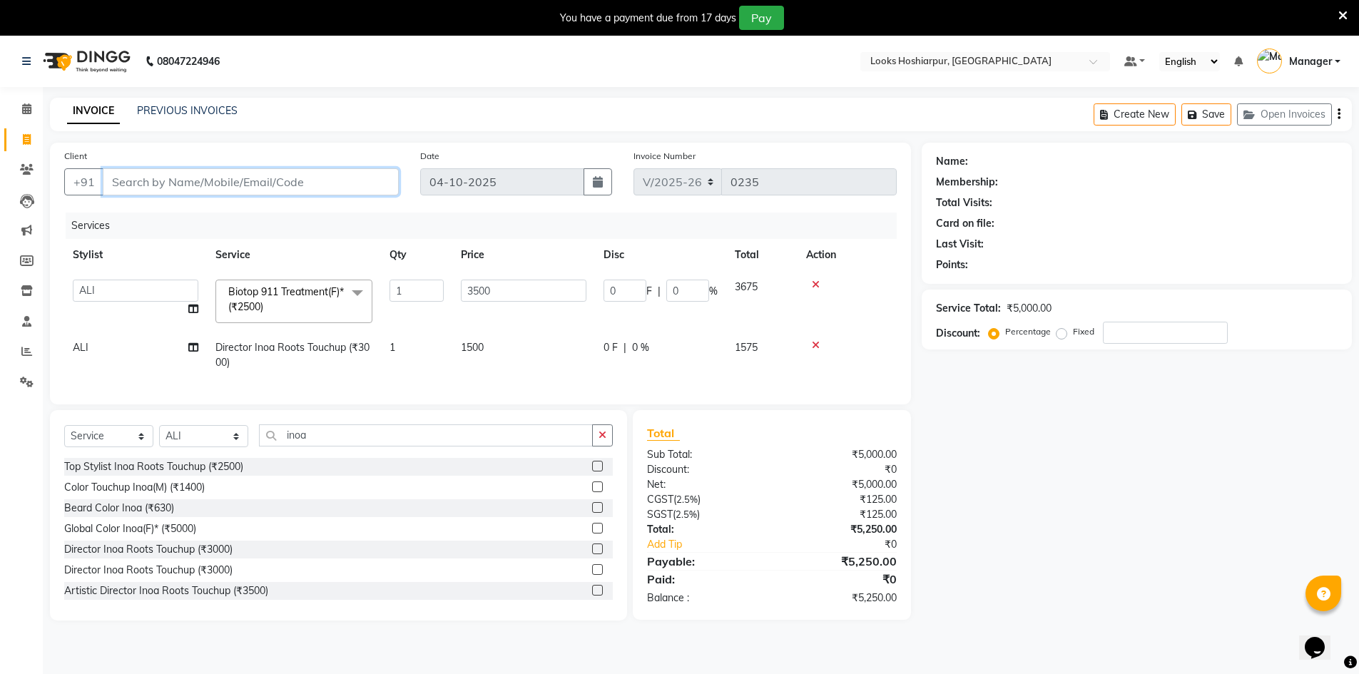
click at [173, 183] on input "Client" at bounding box center [251, 181] width 296 height 27
type input "9"
type input "0"
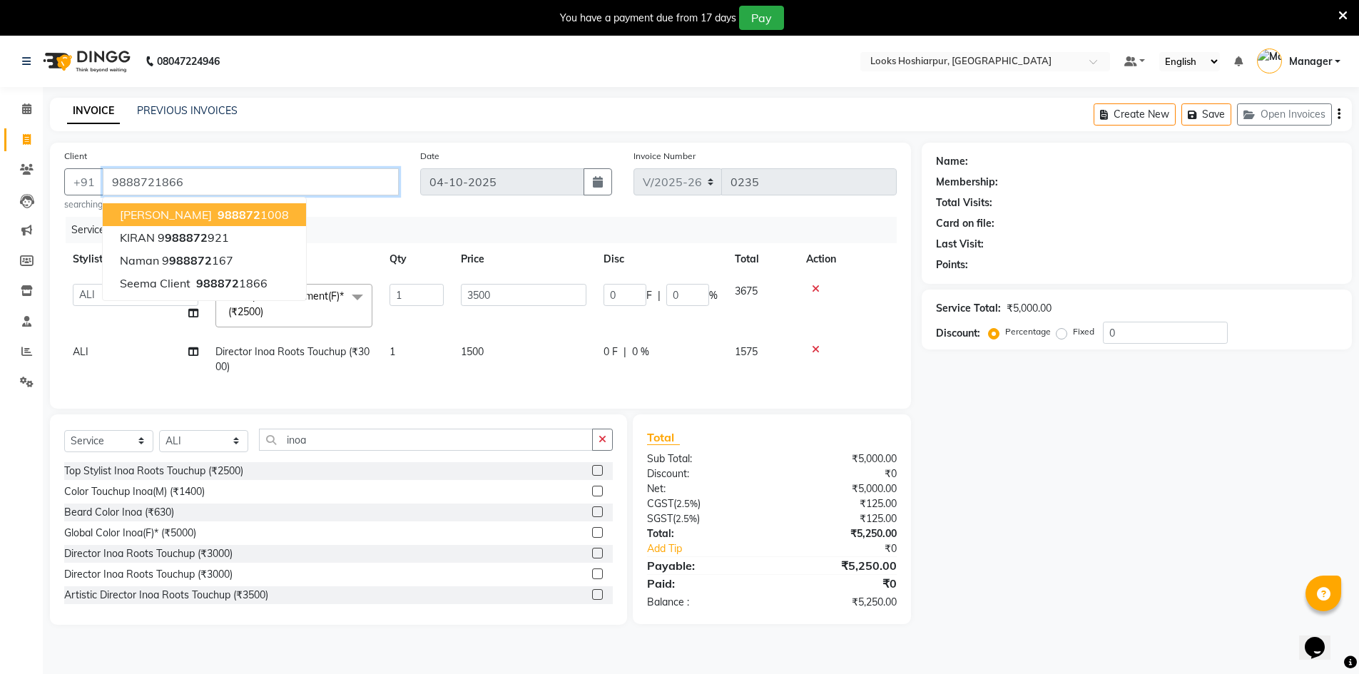
type input "9888721866"
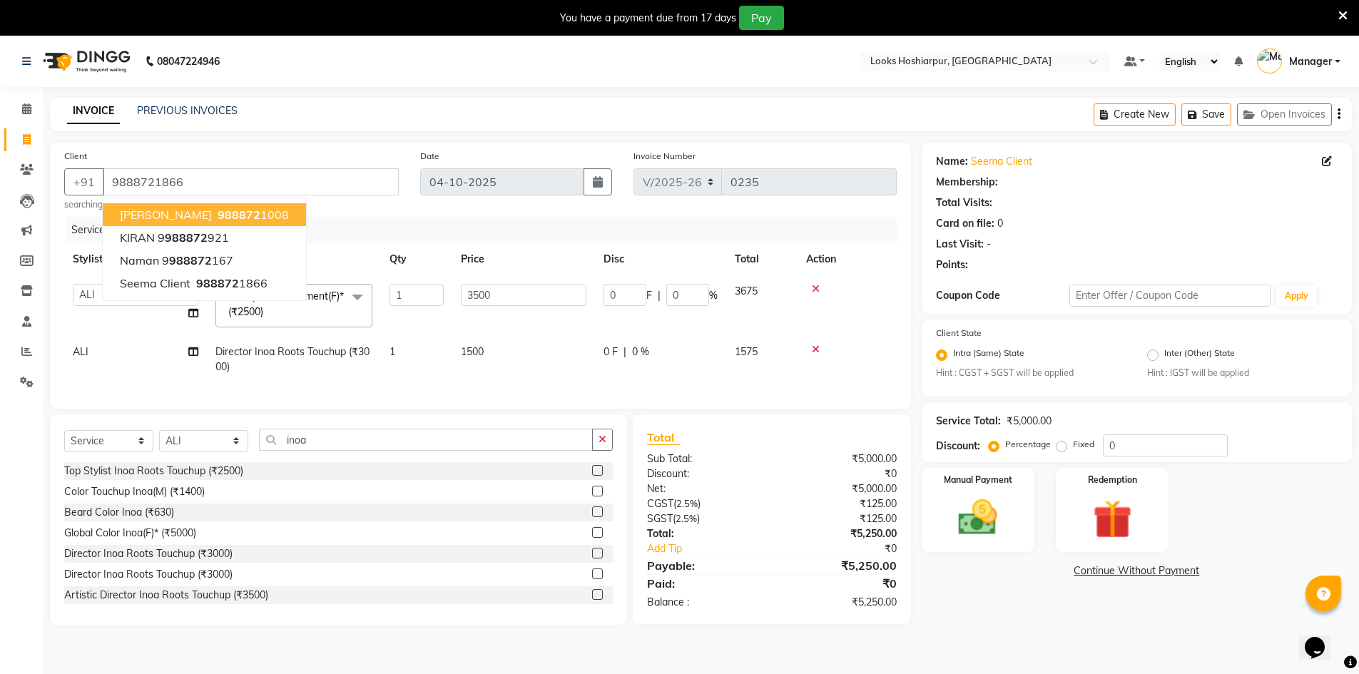
select select "1: Object"
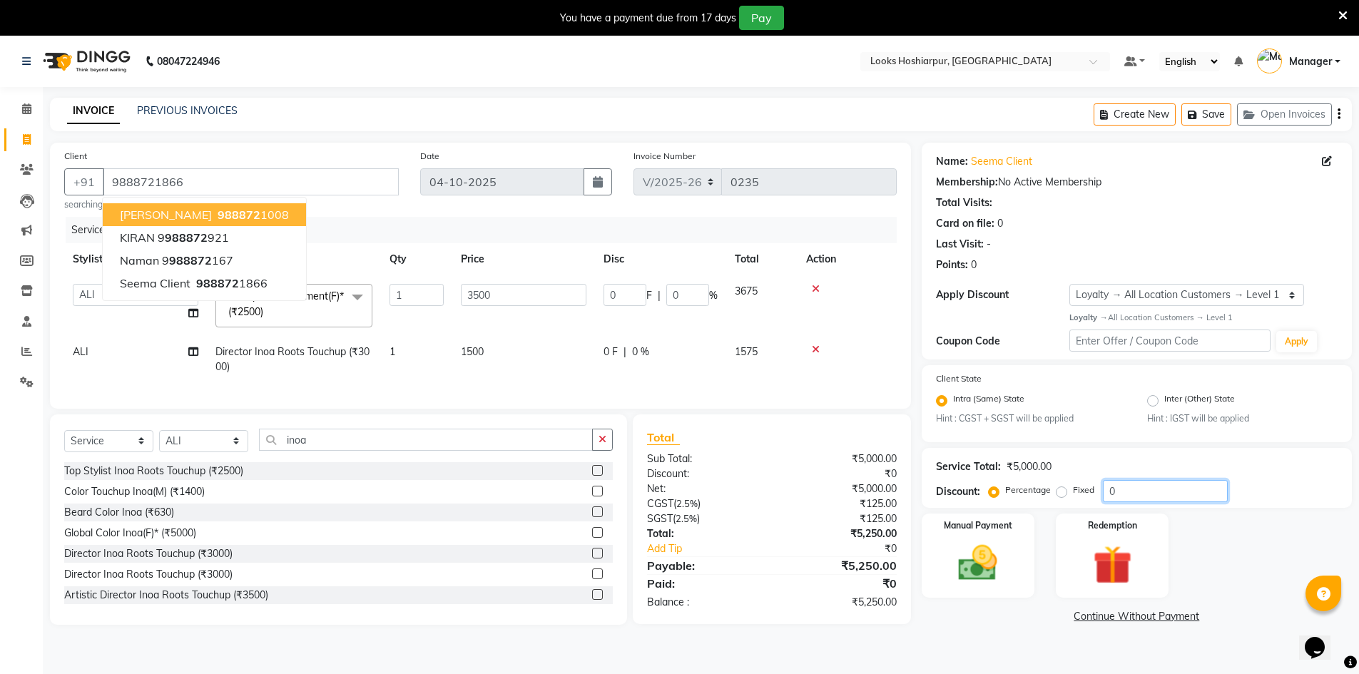
click at [1185, 477] on div "Service Total: ₹5,000.00 Discount: Percentage Fixed 0" at bounding box center [1137, 478] width 402 height 49
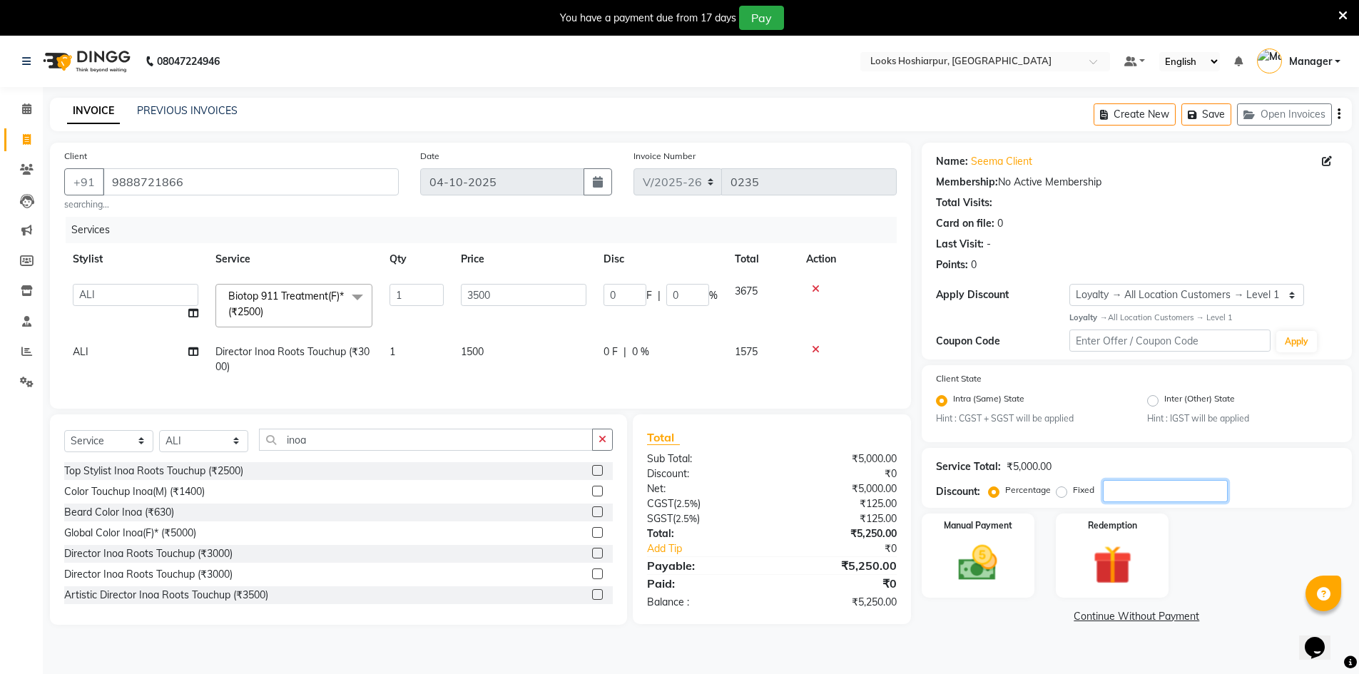
type input "3"
type input "105"
type input "3"
type input "36"
type input "1260"
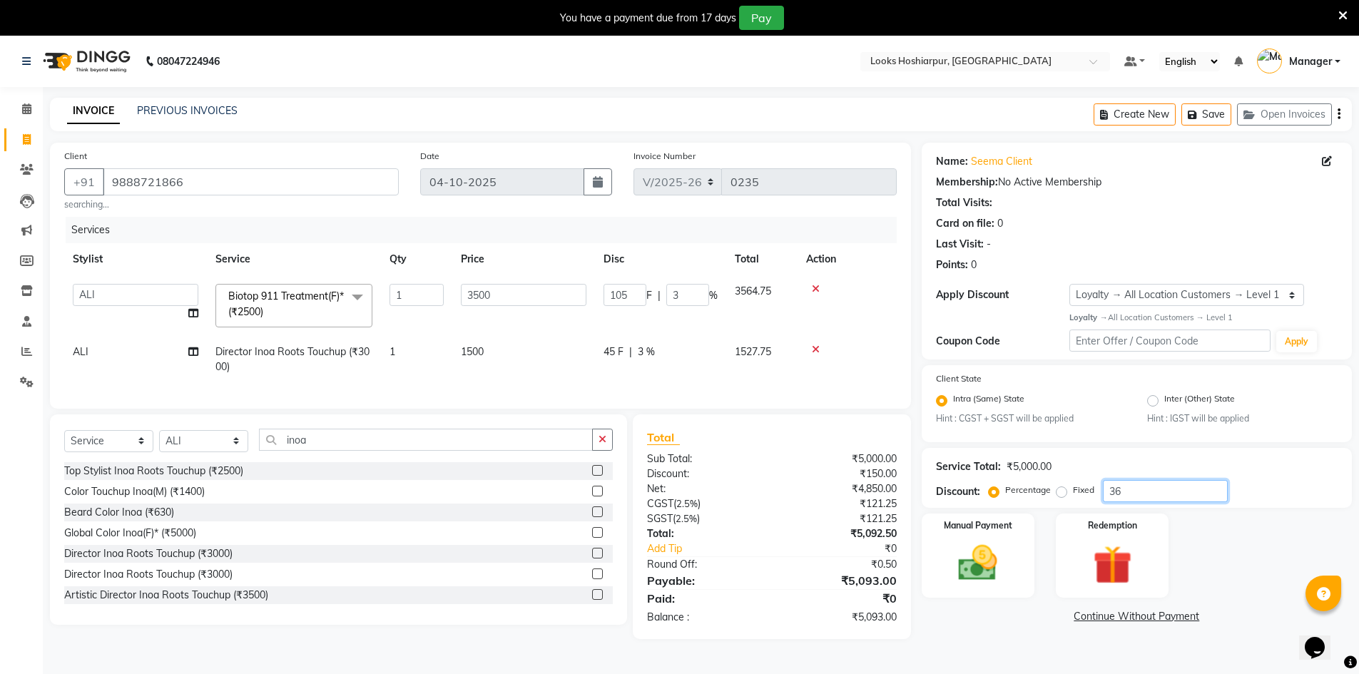
type input "36"
click at [366, 176] on input "9888721866" at bounding box center [251, 181] width 296 height 27
type input "988872186"
type input "0"
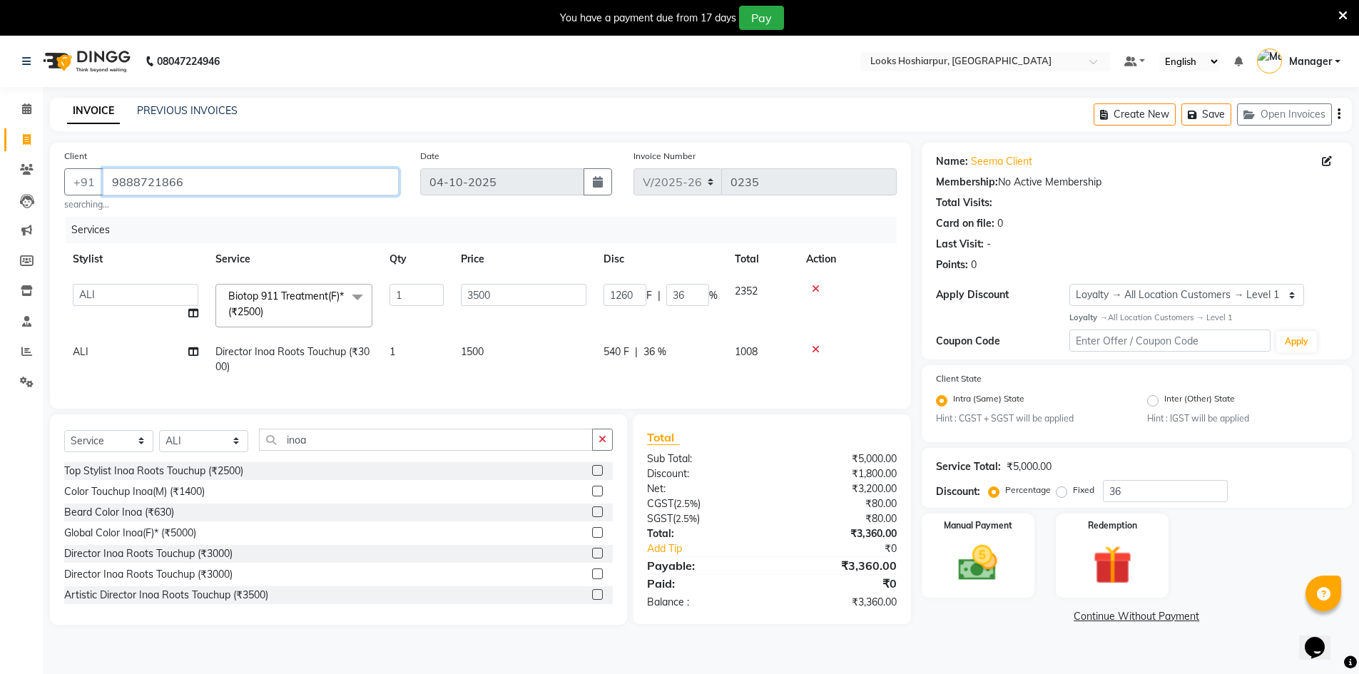
type input "0"
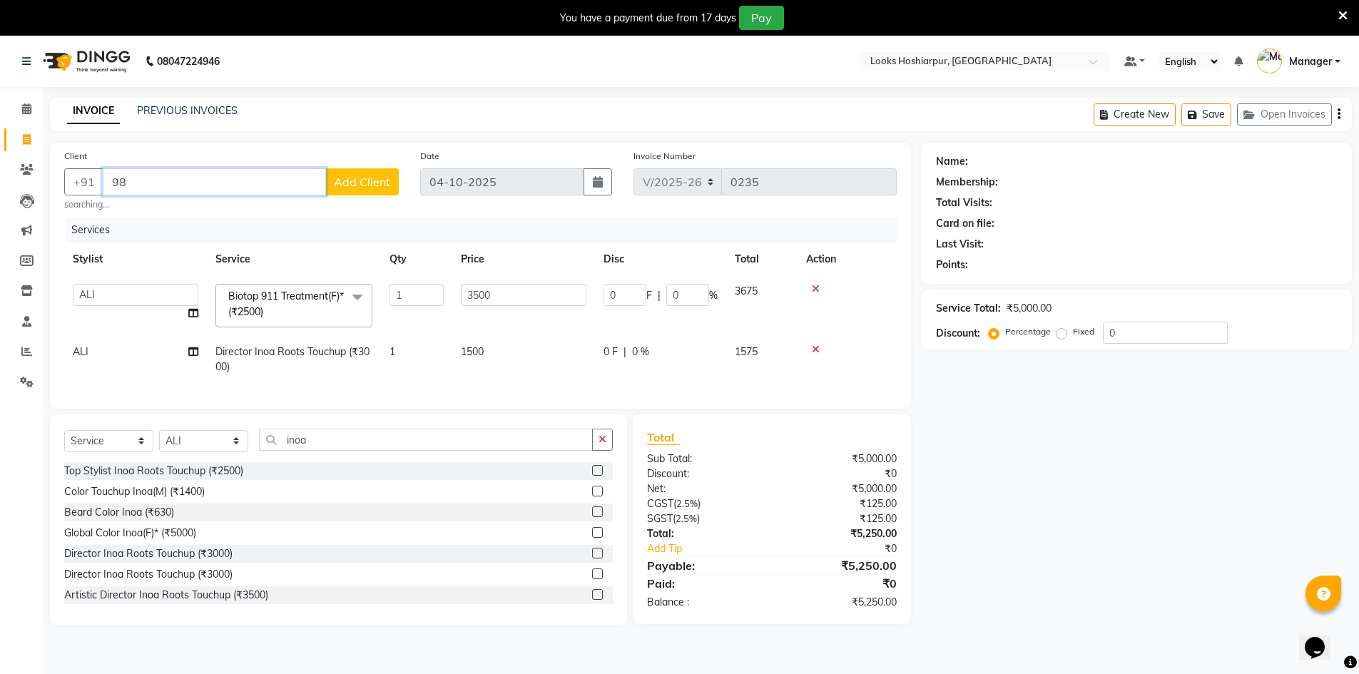
type input "9"
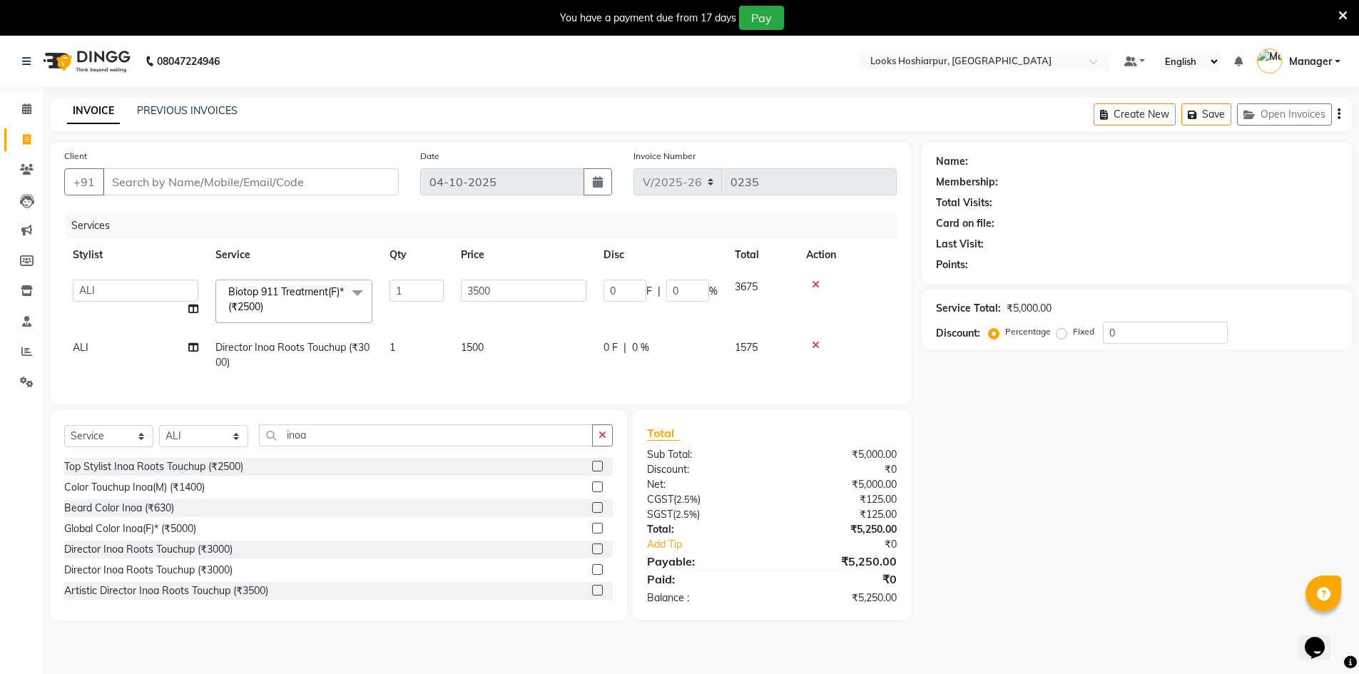
click at [813, 280] on icon at bounding box center [816, 285] width 8 height 10
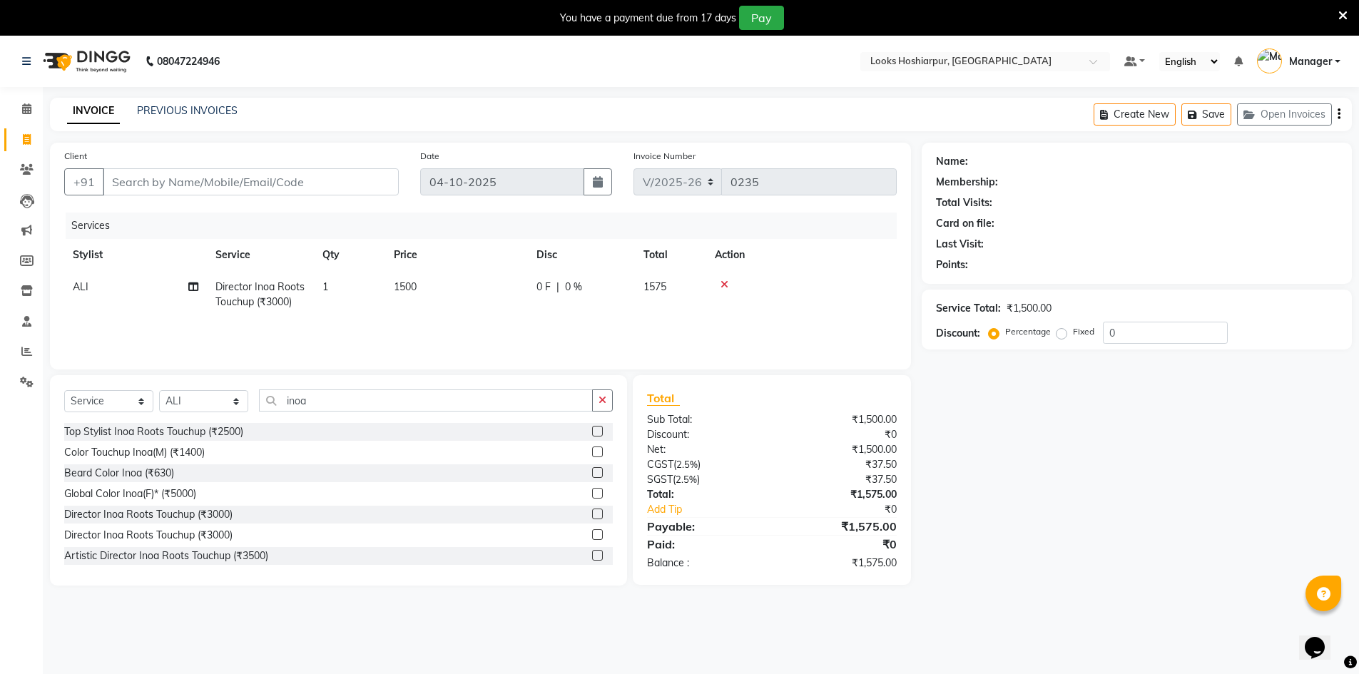
drag, startPoint x: 725, startPoint y: 282, endPoint x: 435, endPoint y: 54, distance: 369.4
click at [723, 281] on icon at bounding box center [725, 285] width 8 height 10
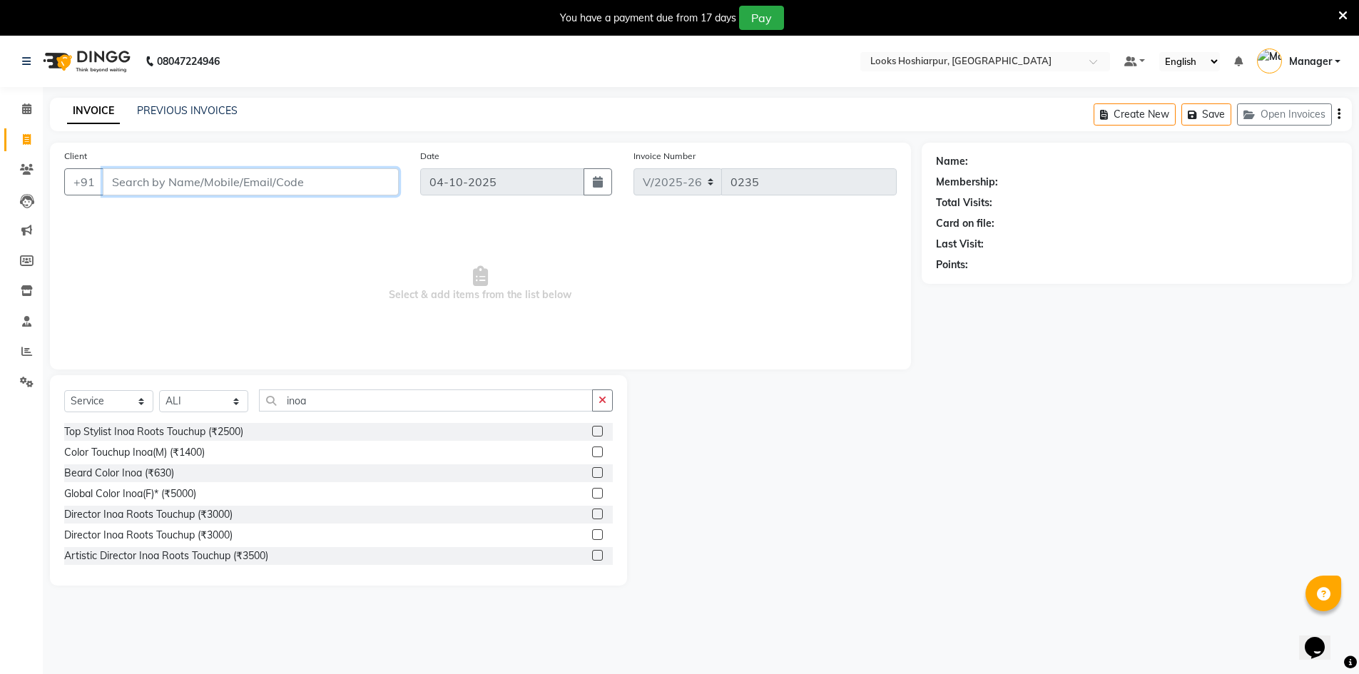
click at [181, 178] on input "Client" at bounding box center [251, 181] width 296 height 27
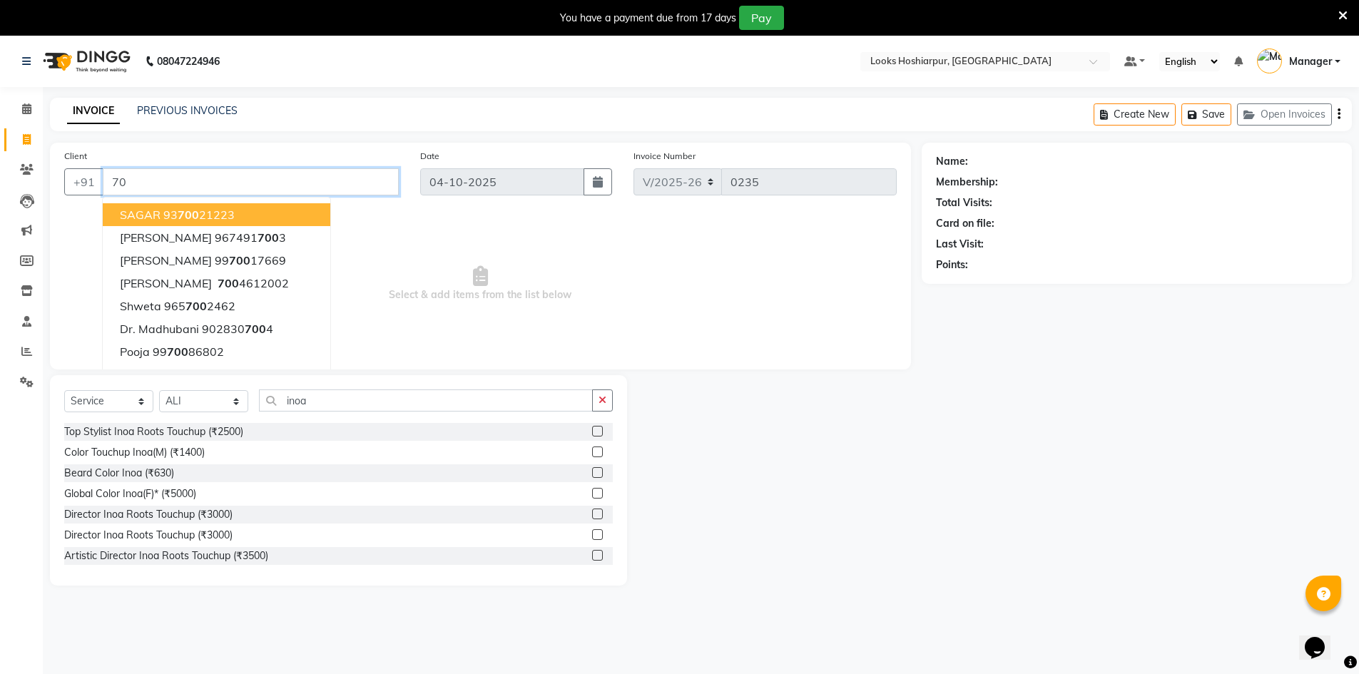
type input "7"
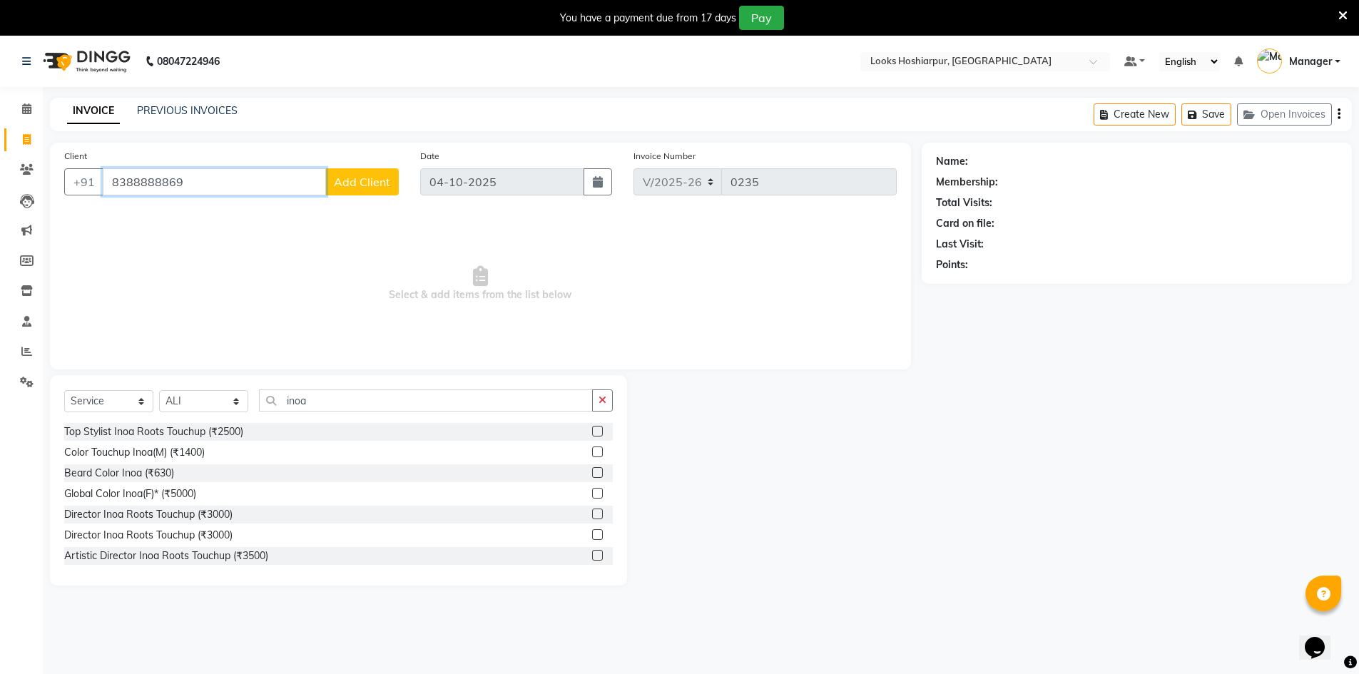
type input "8388888869"
click at [344, 185] on span "Add Client" at bounding box center [362, 182] width 56 height 14
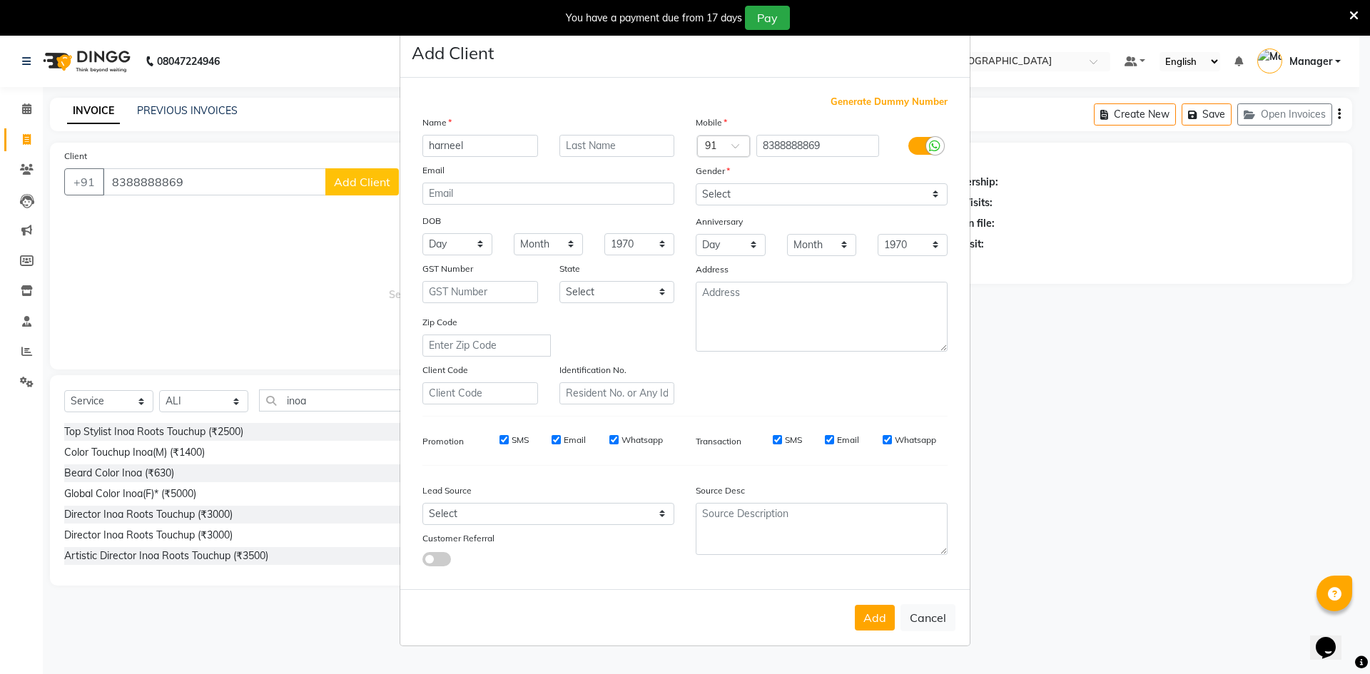
type input "harneel"
click at [609, 146] on input "text" at bounding box center [617, 146] width 116 height 22
type input "client"
click at [933, 191] on select "Select [DEMOGRAPHIC_DATA] [DEMOGRAPHIC_DATA] Other Prefer Not To Say" at bounding box center [822, 194] width 252 height 22
select select "[DEMOGRAPHIC_DATA]"
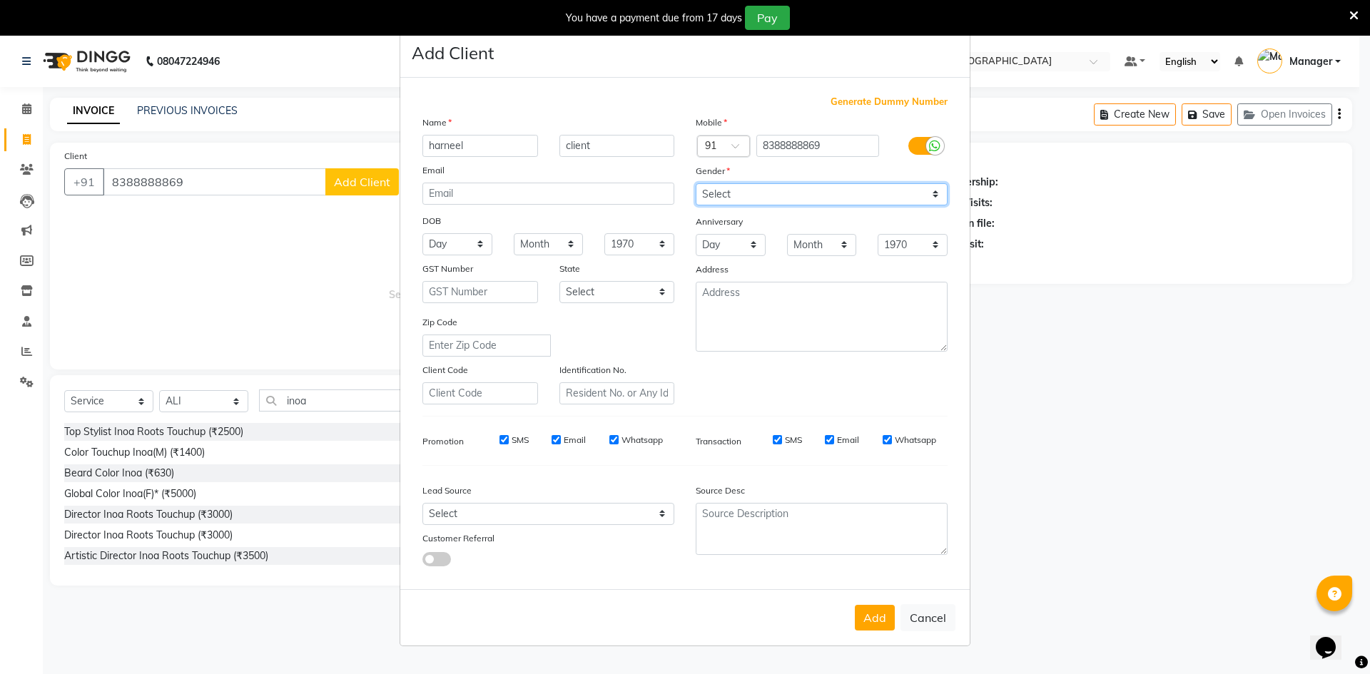
click at [696, 183] on select "Select [DEMOGRAPHIC_DATA] [DEMOGRAPHIC_DATA] Other Prefer Not To Say" at bounding box center [822, 194] width 252 height 22
click at [879, 619] on button "Add" at bounding box center [875, 618] width 40 height 26
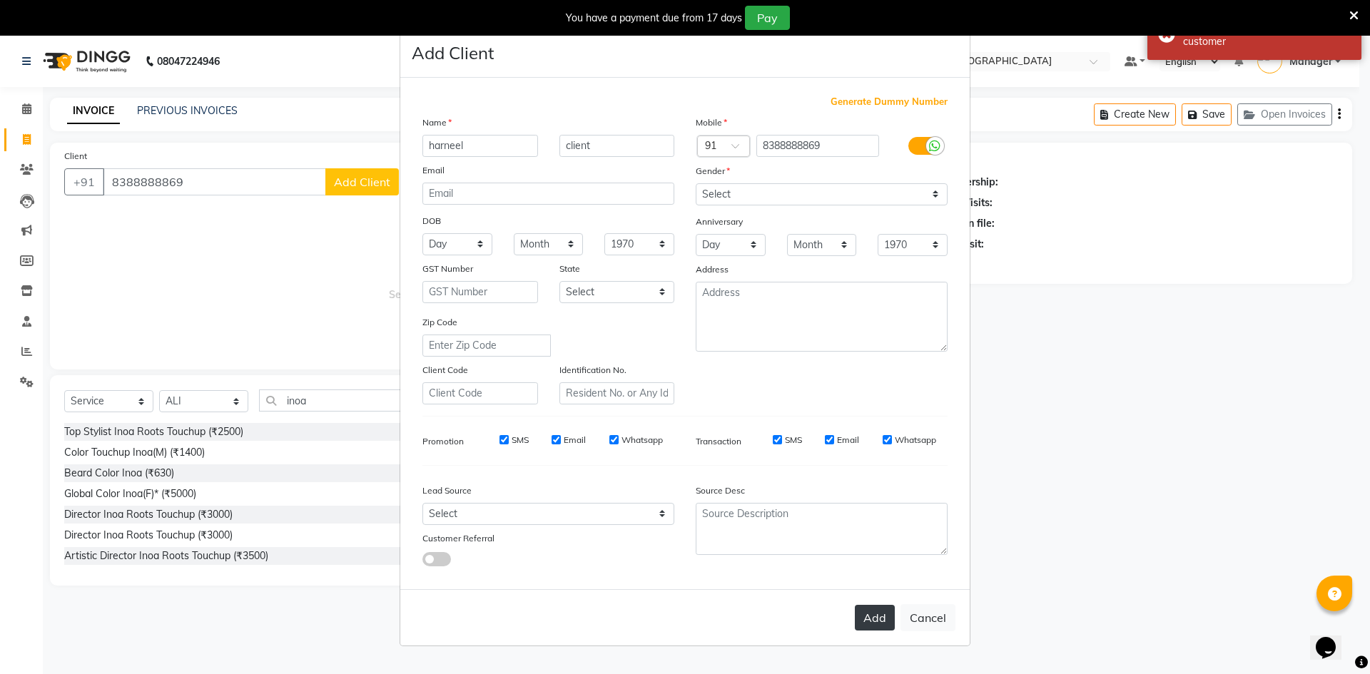
click at [873, 623] on button "Add" at bounding box center [875, 618] width 40 height 26
select select
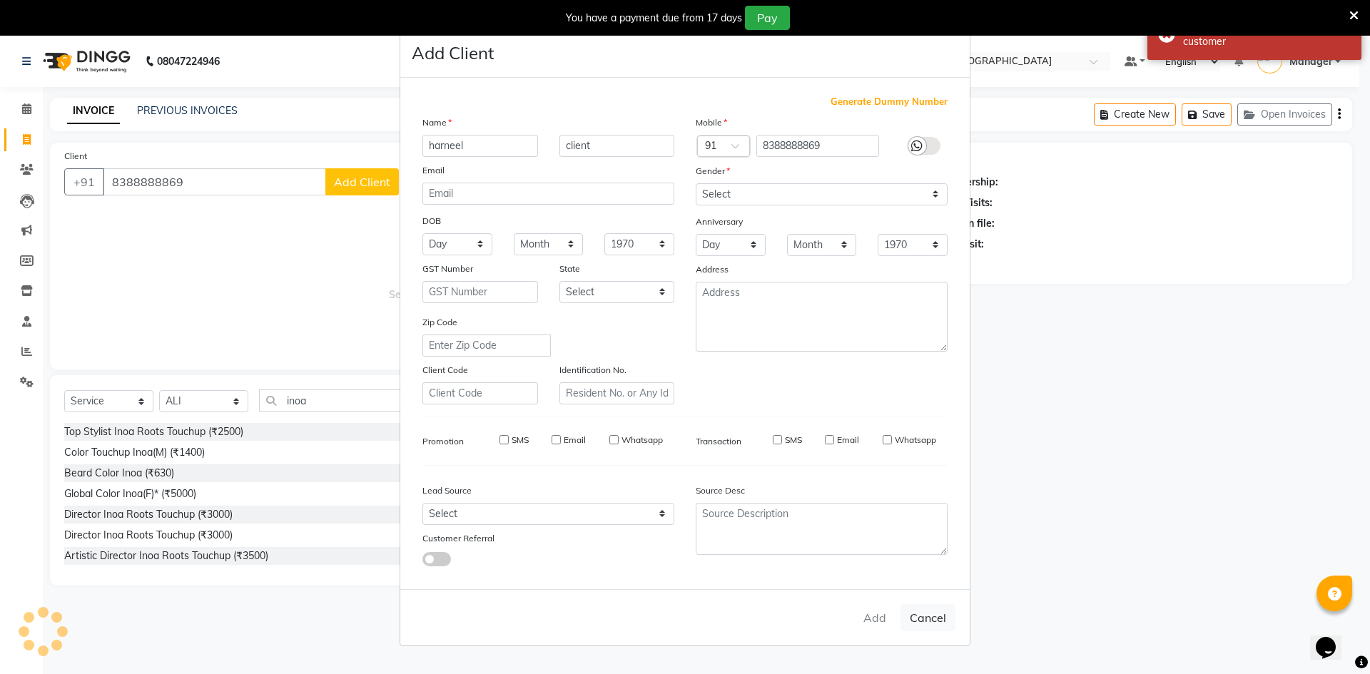
select select
checkbox input "false"
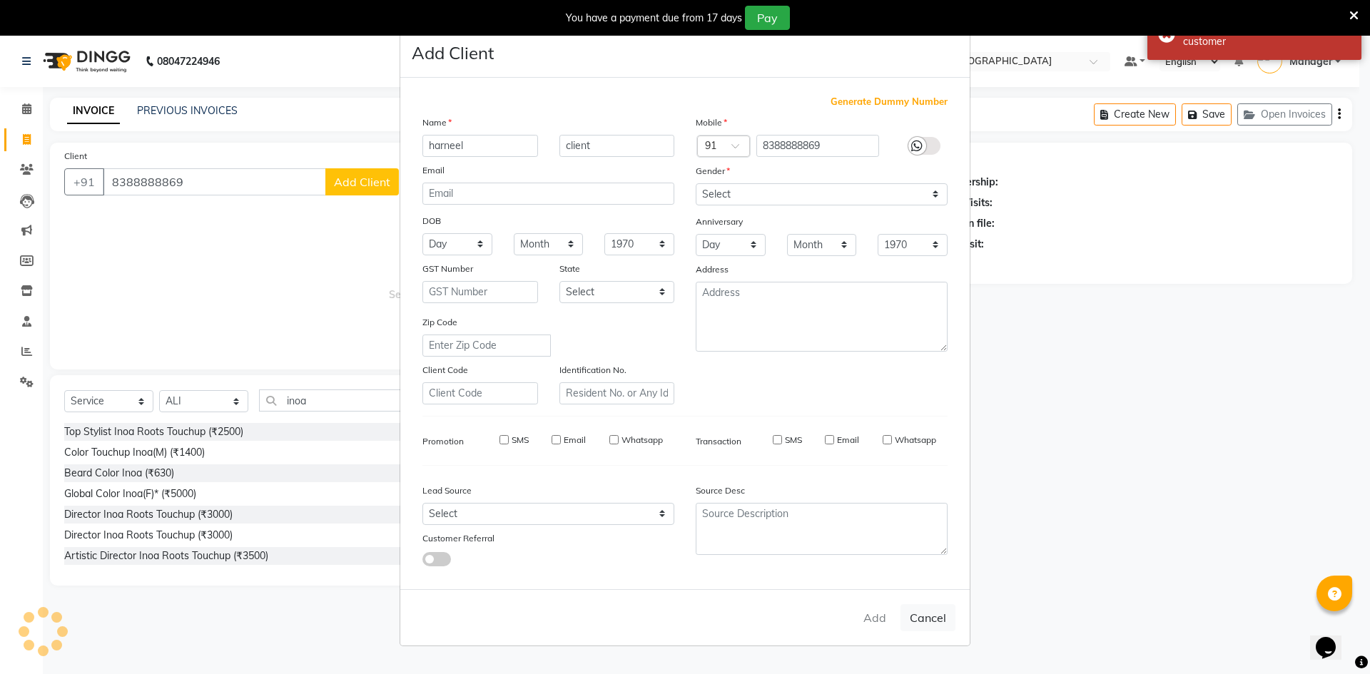
checkbox input "false"
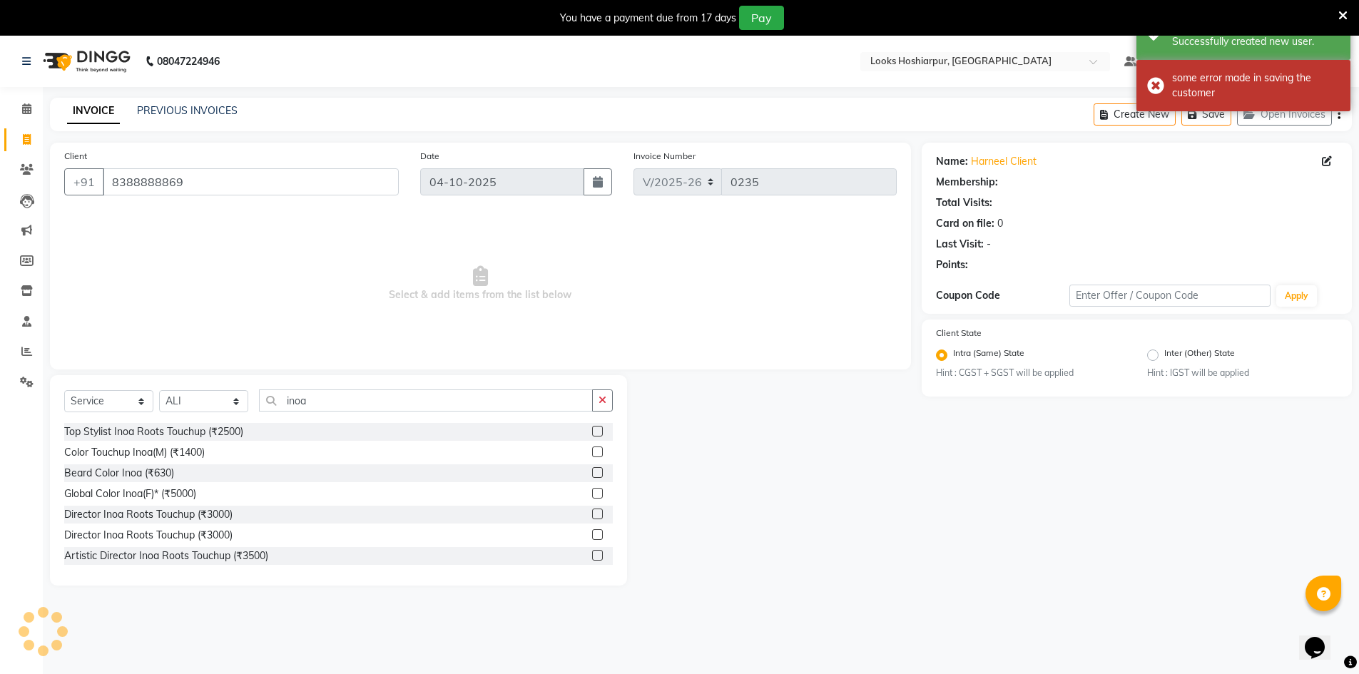
select select "1: Object"
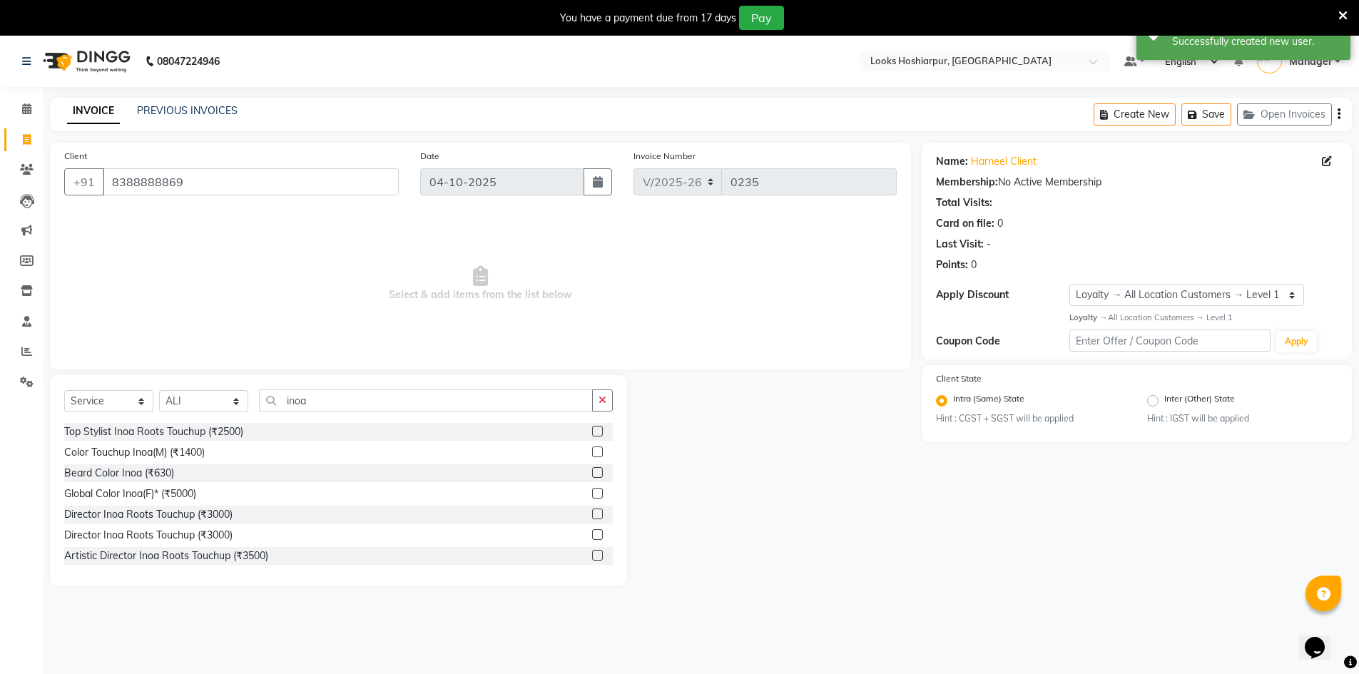
click at [333, 410] on div "Select Service Product Membership Package Voucher Prepaid Gift Card Select Styl…" at bounding box center [338, 407] width 549 height 34
click at [235, 397] on select "Select Stylist ALI Ankush_Pdct Counter_Sales Goldy Heena_MKP Manager Nisha_MKP …" at bounding box center [203, 401] width 89 height 22
select select "92391"
click at [159, 390] on select "Select Stylist ALI Ankush_Pdct Counter_Sales Goldy Heena_MKP Manager Nisha_MKP …" at bounding box center [203, 401] width 89 height 22
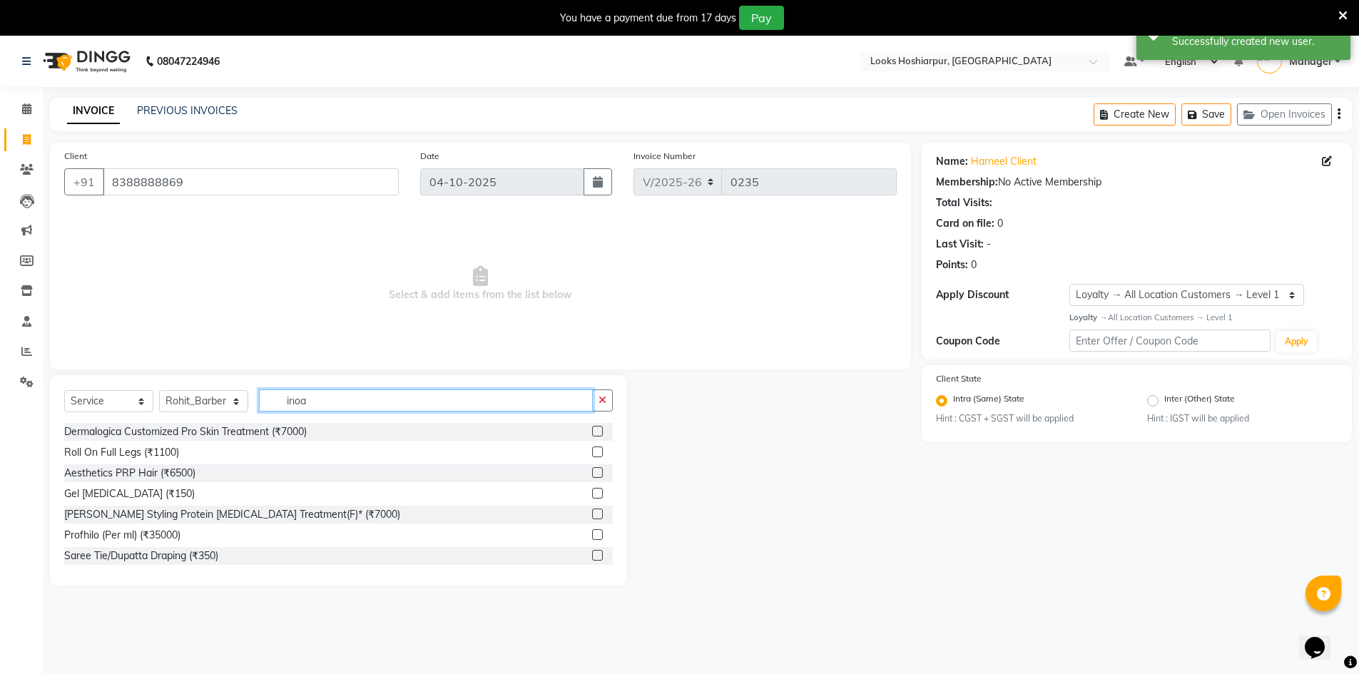
drag, startPoint x: 320, startPoint y: 392, endPoint x: 320, endPoint y: 402, distance: 10.7
click at [320, 402] on input "inoa" at bounding box center [426, 401] width 334 height 22
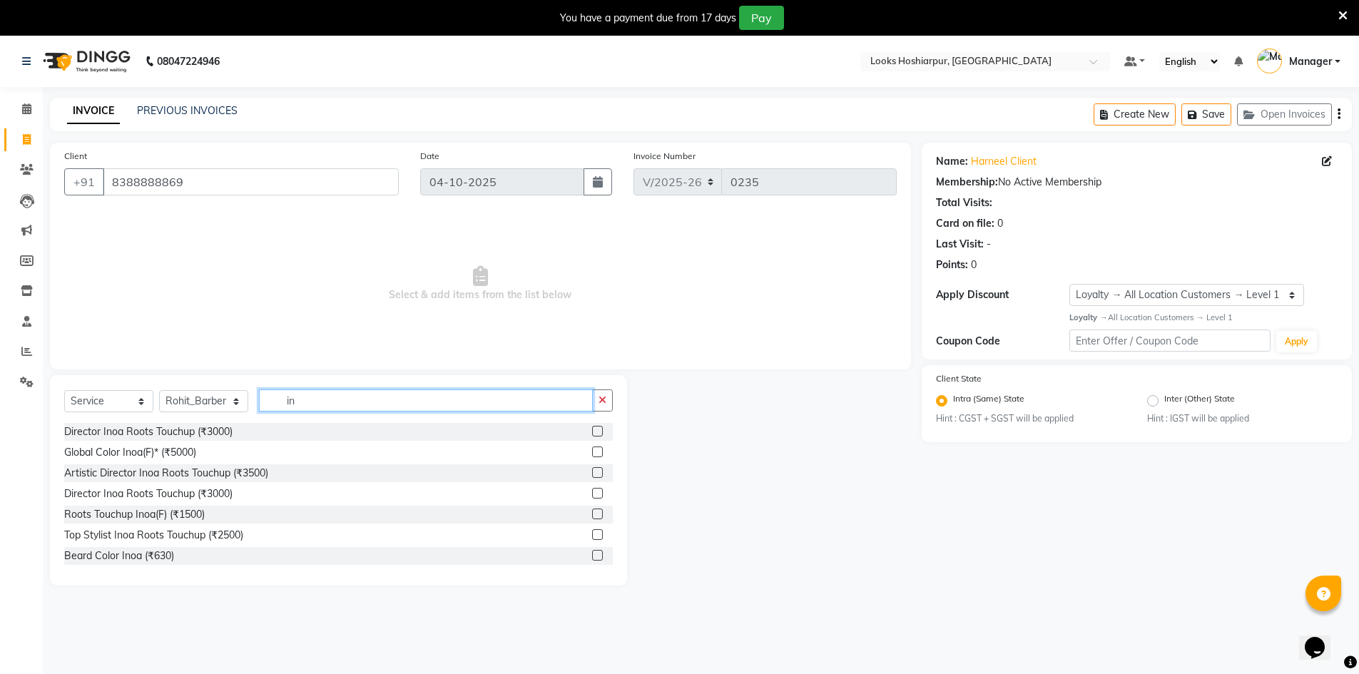
type input "i"
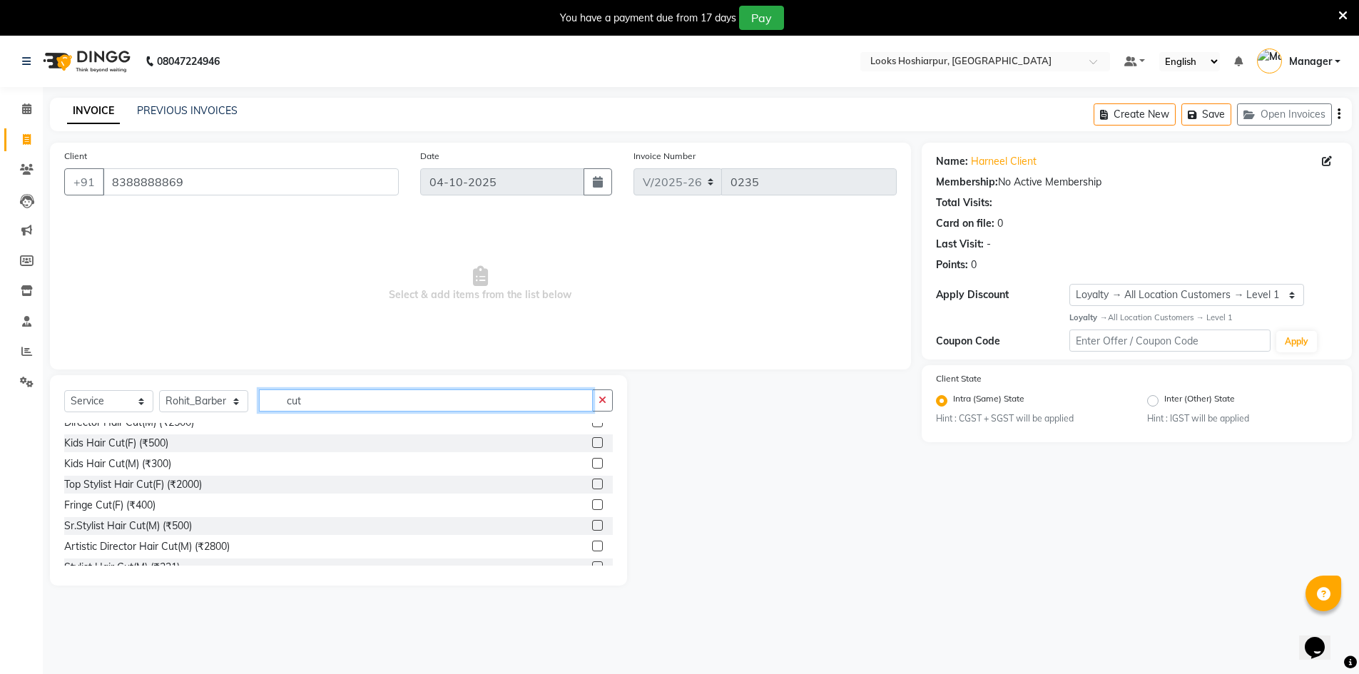
scroll to position [143, 0]
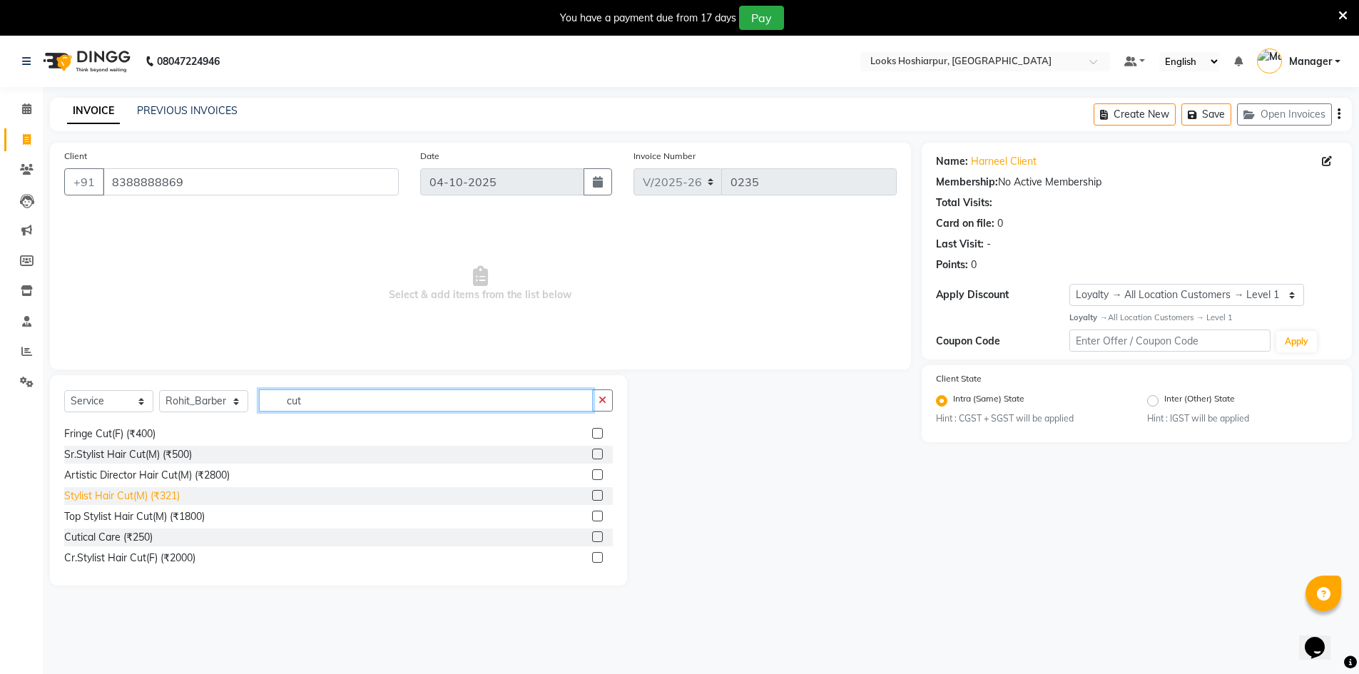
type input "cut"
drag, startPoint x: 165, startPoint y: 497, endPoint x: 206, endPoint y: 479, distance: 45.4
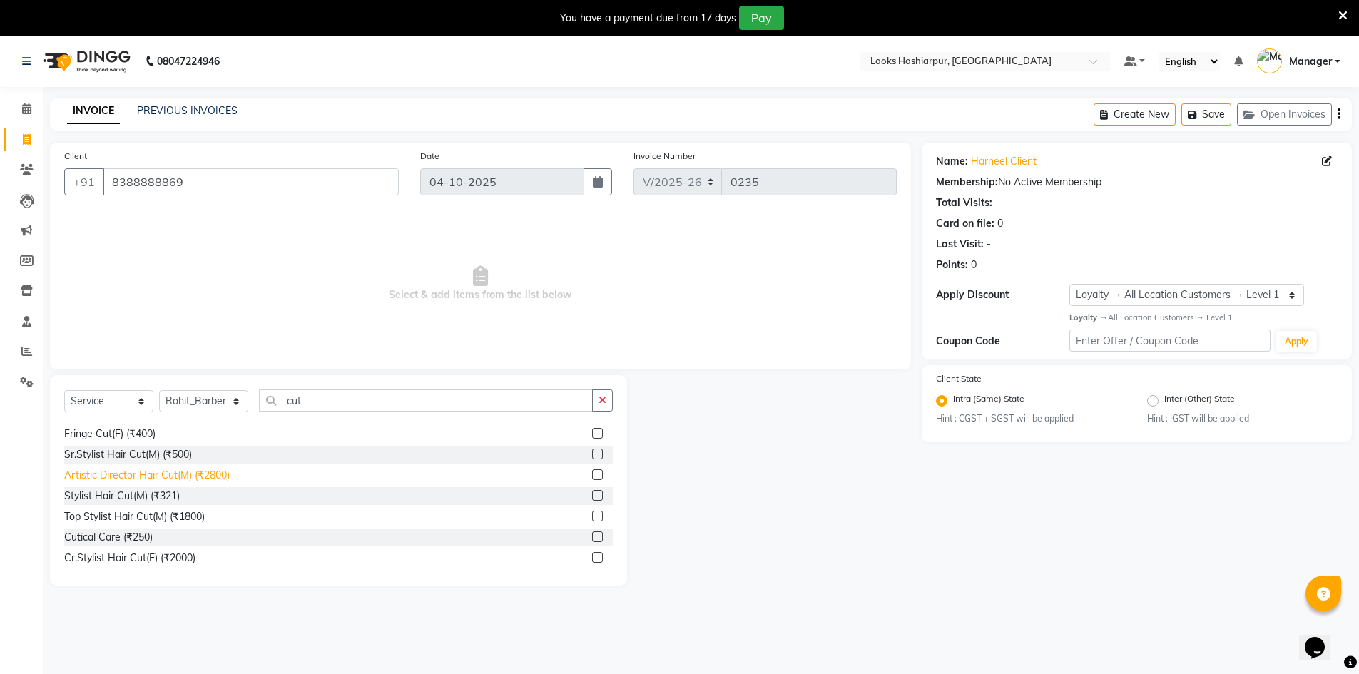
click at [166, 497] on div "Stylist Hair Cut(M) (₹321)" at bounding box center [122, 496] width 116 height 15
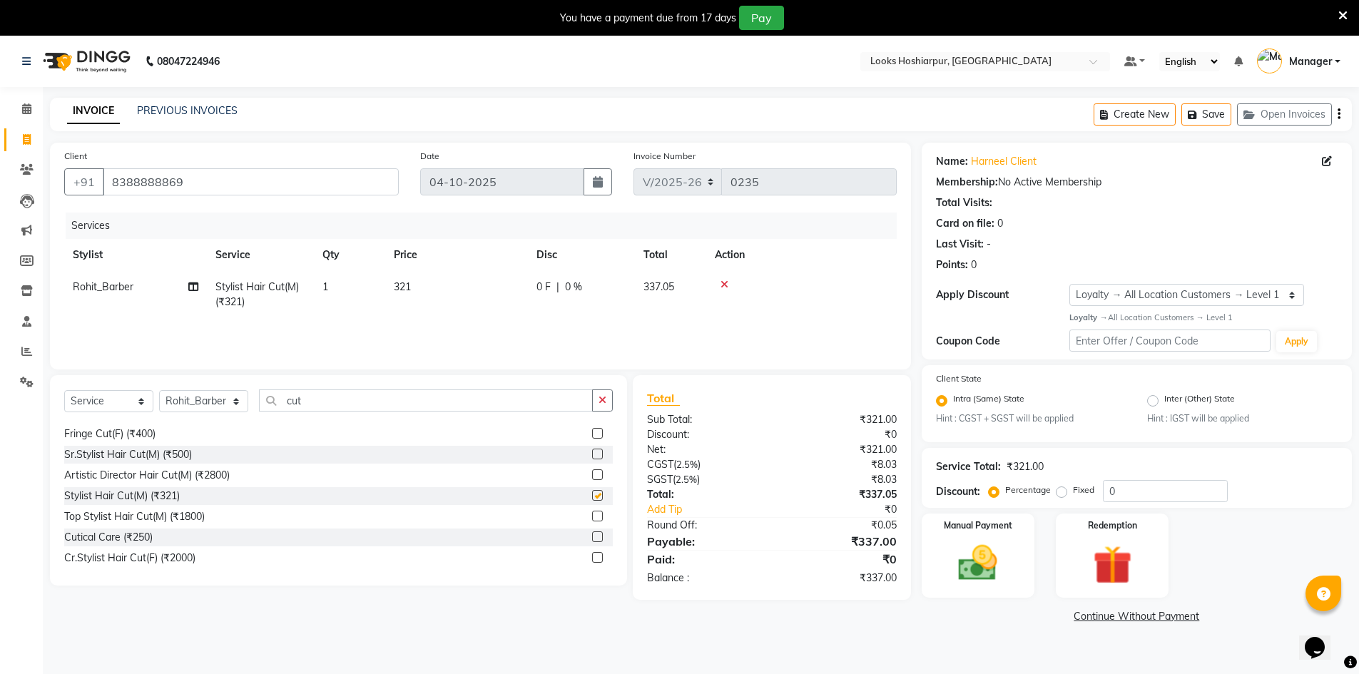
checkbox input "false"
click at [320, 398] on input "cut" at bounding box center [426, 401] width 334 height 22
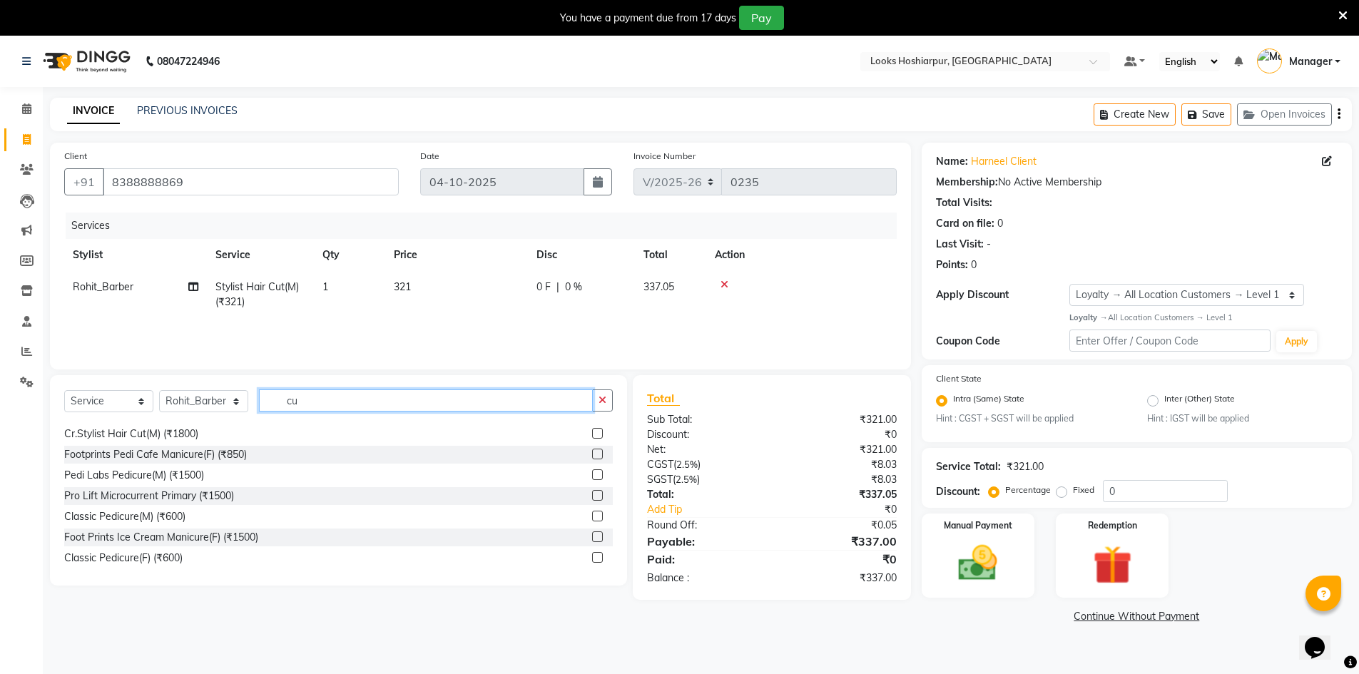
type input "c"
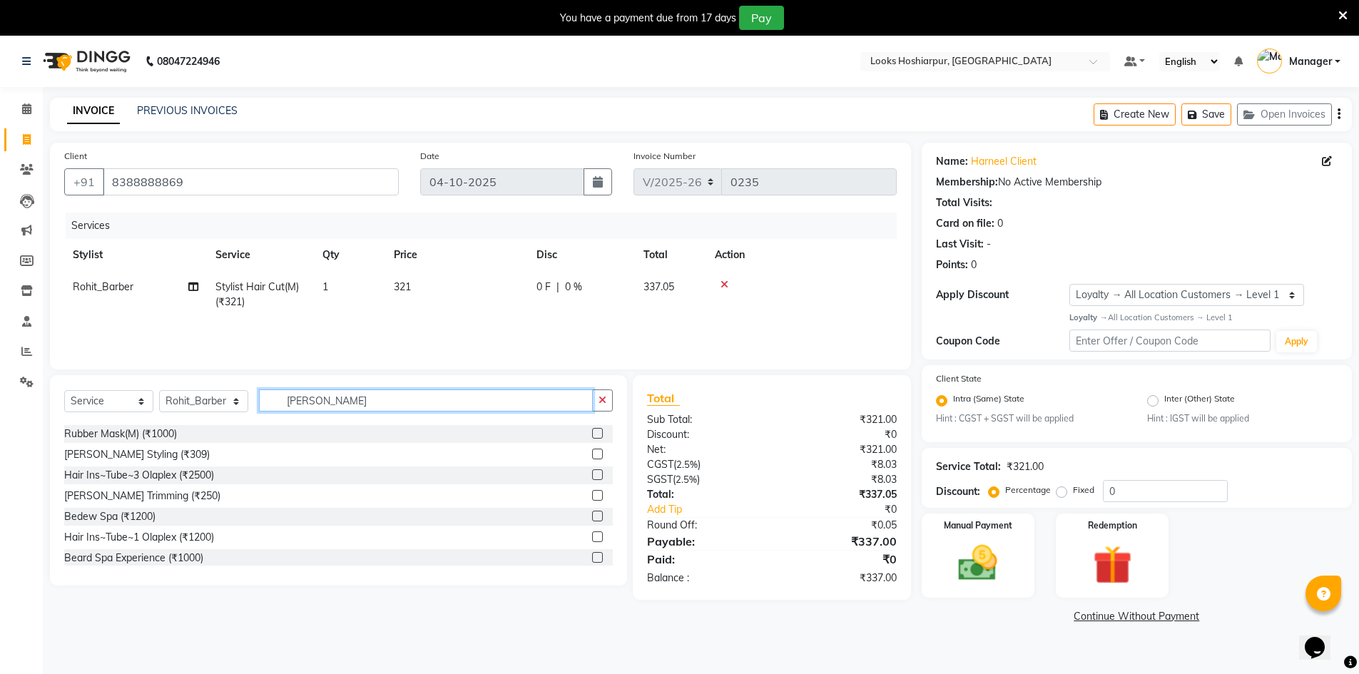
scroll to position [0, 0]
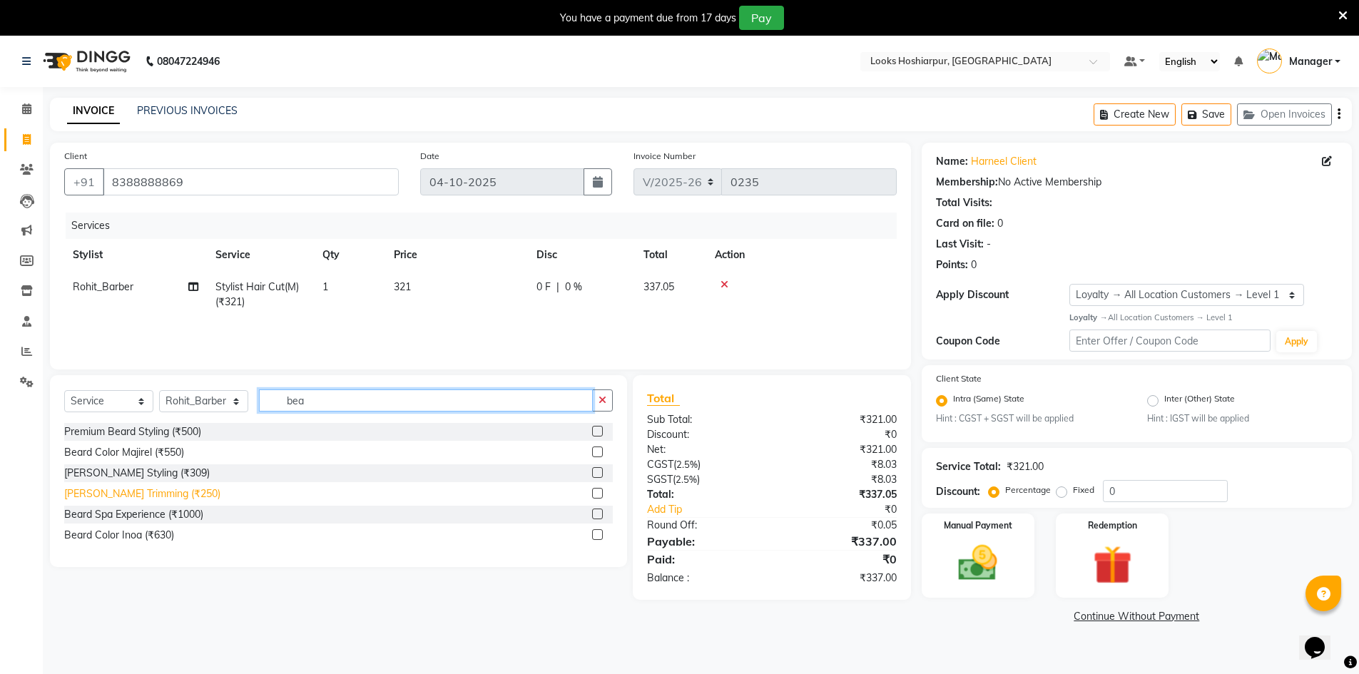
type input "bea"
click at [146, 497] on div "[PERSON_NAME] Trimming (₹250)" at bounding box center [142, 494] width 156 height 15
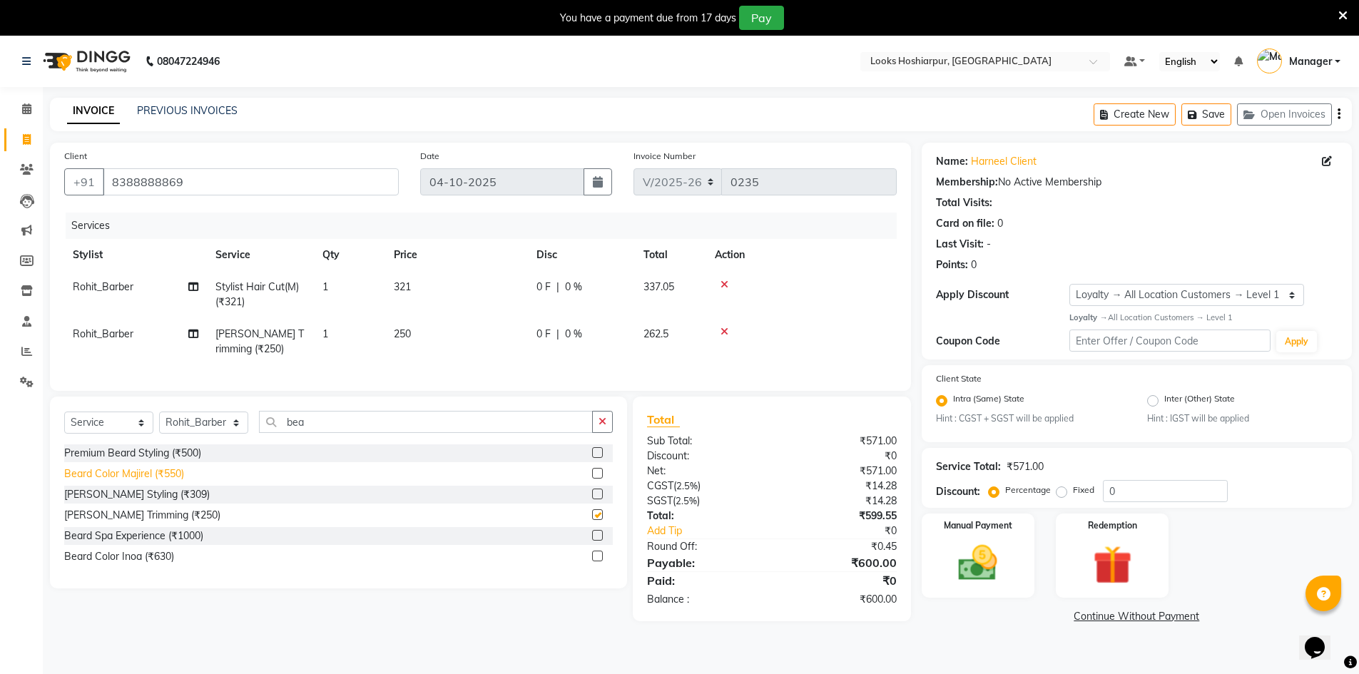
checkbox input "false"
click at [762, 509] on div "SGST ( 2.5% )" at bounding box center [704, 501] width 136 height 15
click at [1157, 487] on input "0" at bounding box center [1165, 491] width 125 height 22
type input "36"
click at [816, 524] on div "₹383.71" at bounding box center [840, 516] width 136 height 15
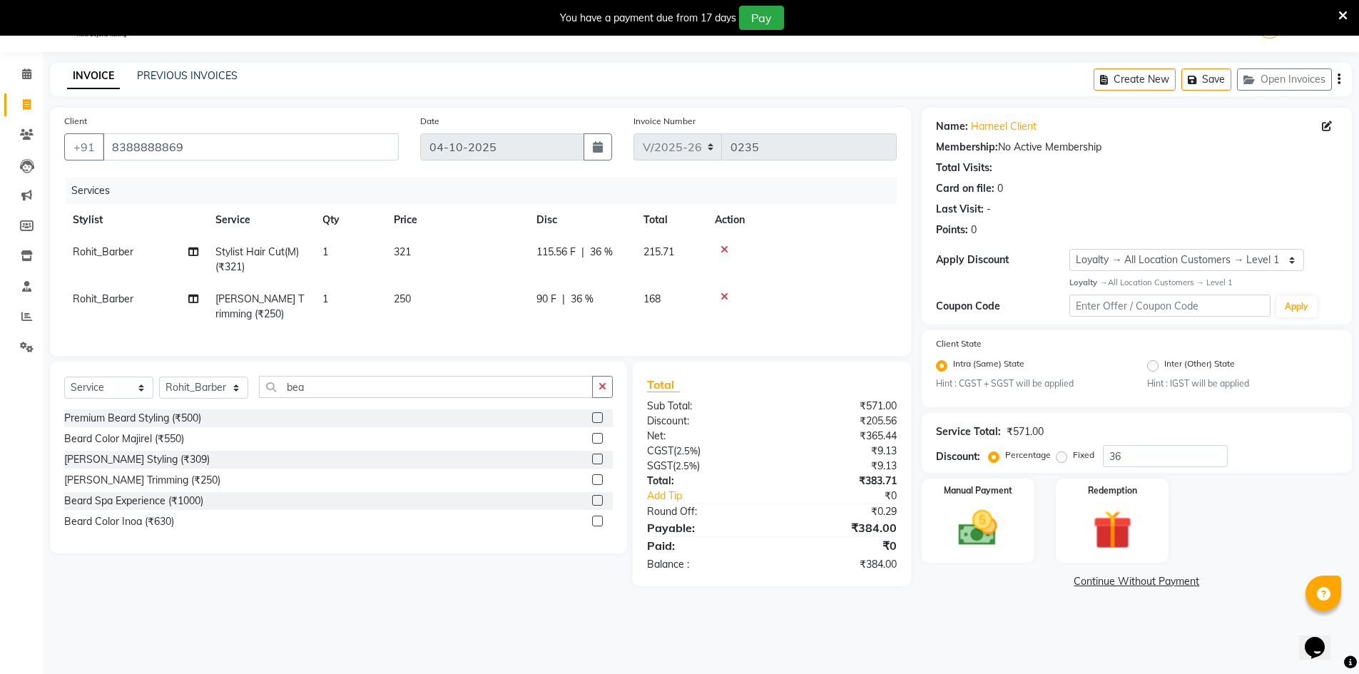
scroll to position [36, 0]
click at [1020, 522] on div "Manual Payment" at bounding box center [978, 521] width 118 height 88
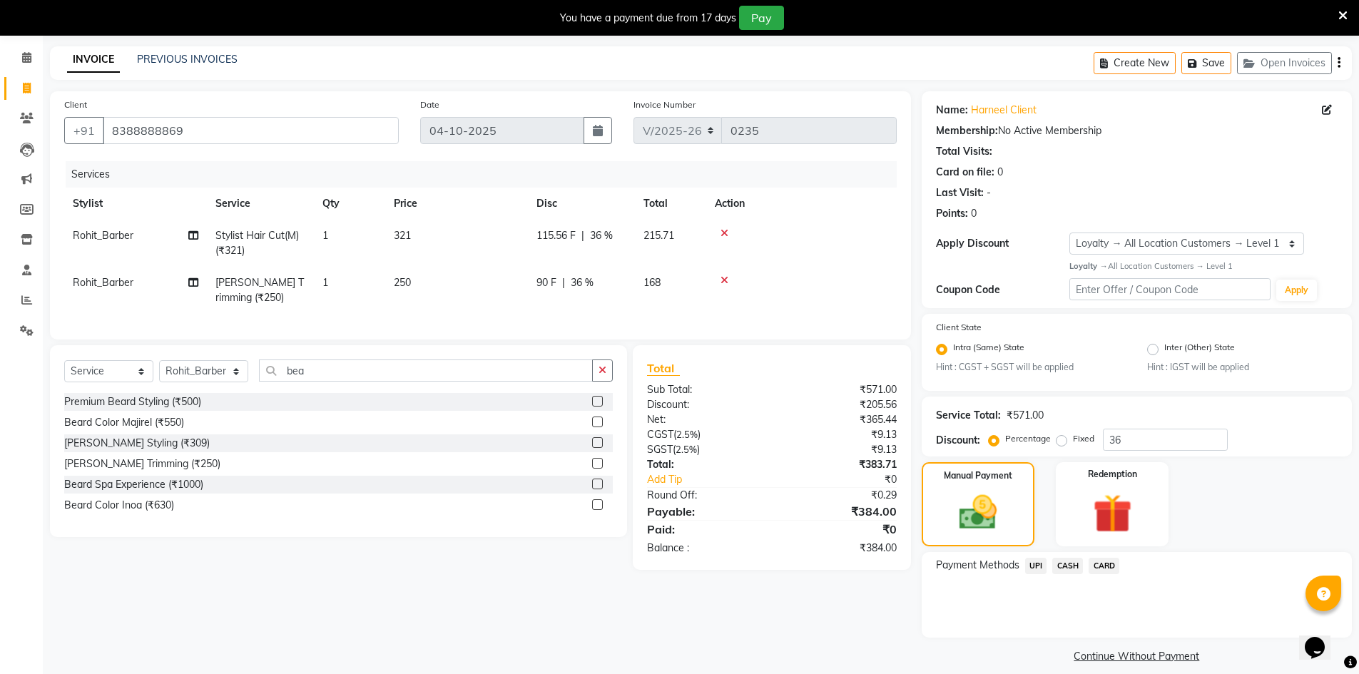
scroll to position [66, 0]
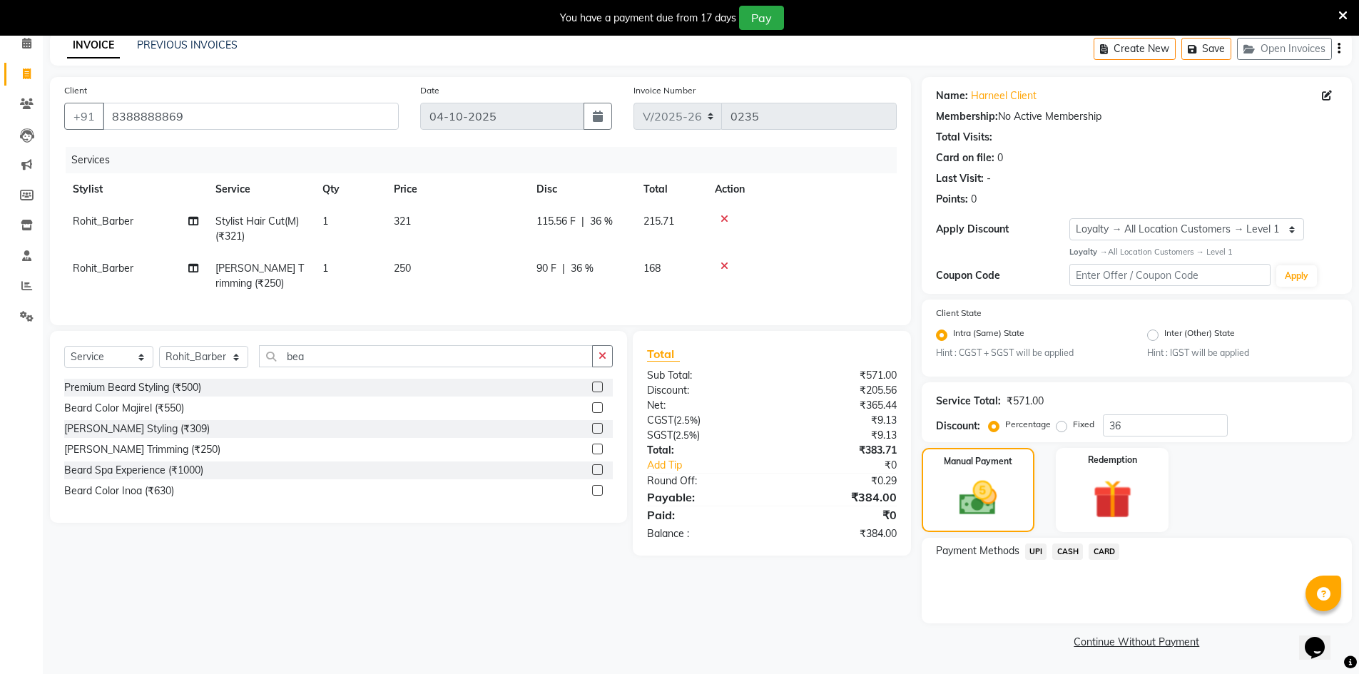
click at [1037, 549] on span "UPI" at bounding box center [1036, 552] width 22 height 16
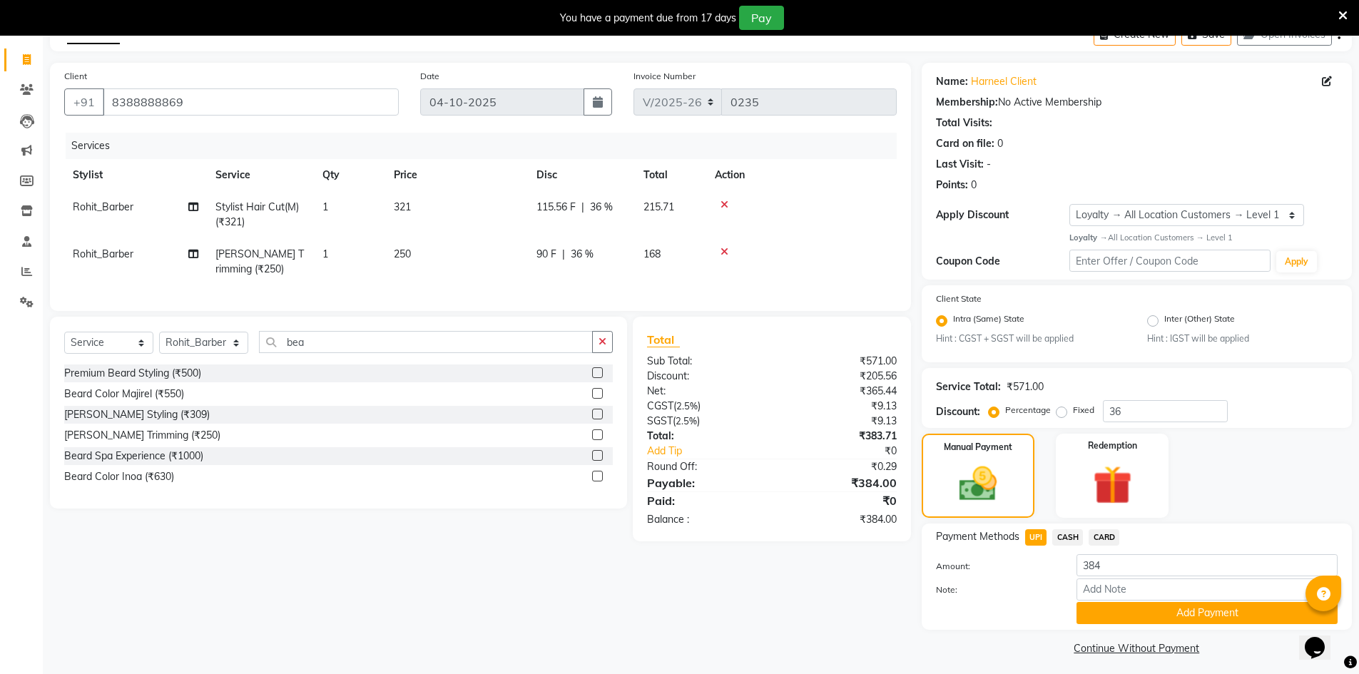
scroll to position [86, 0]
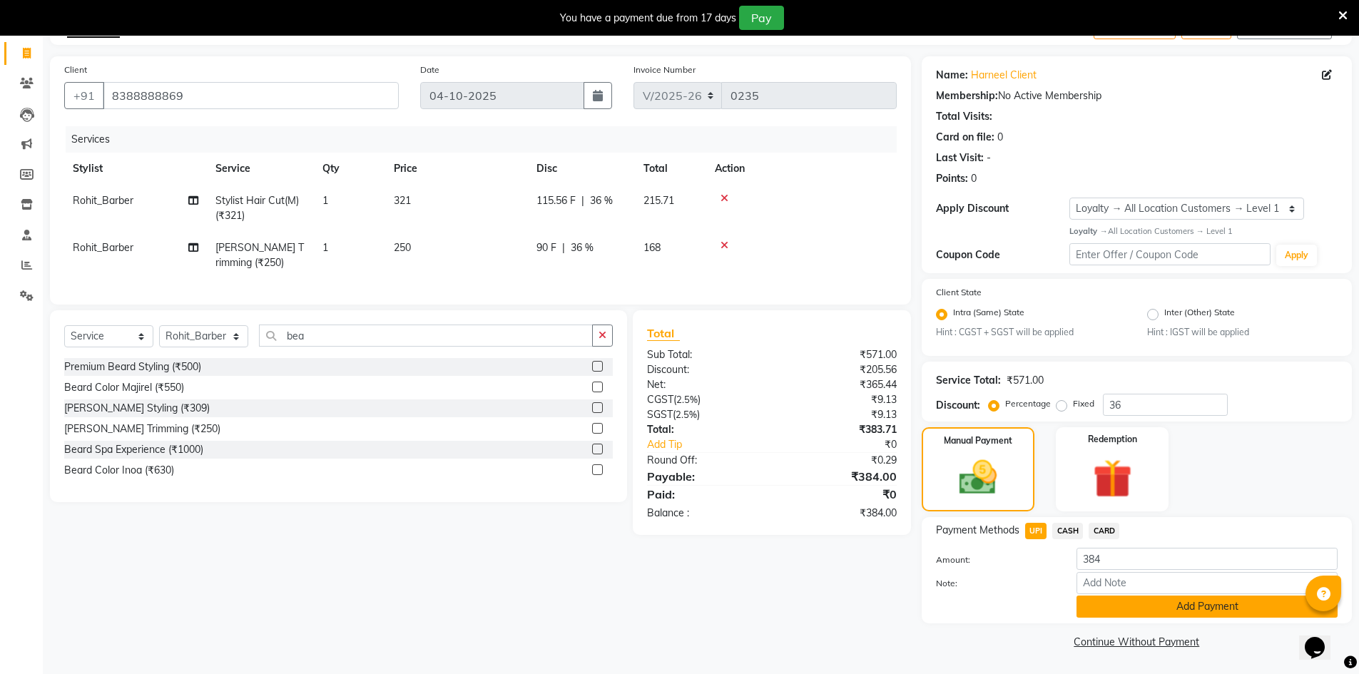
click at [1107, 614] on button "Add Payment" at bounding box center [1207, 607] width 261 height 22
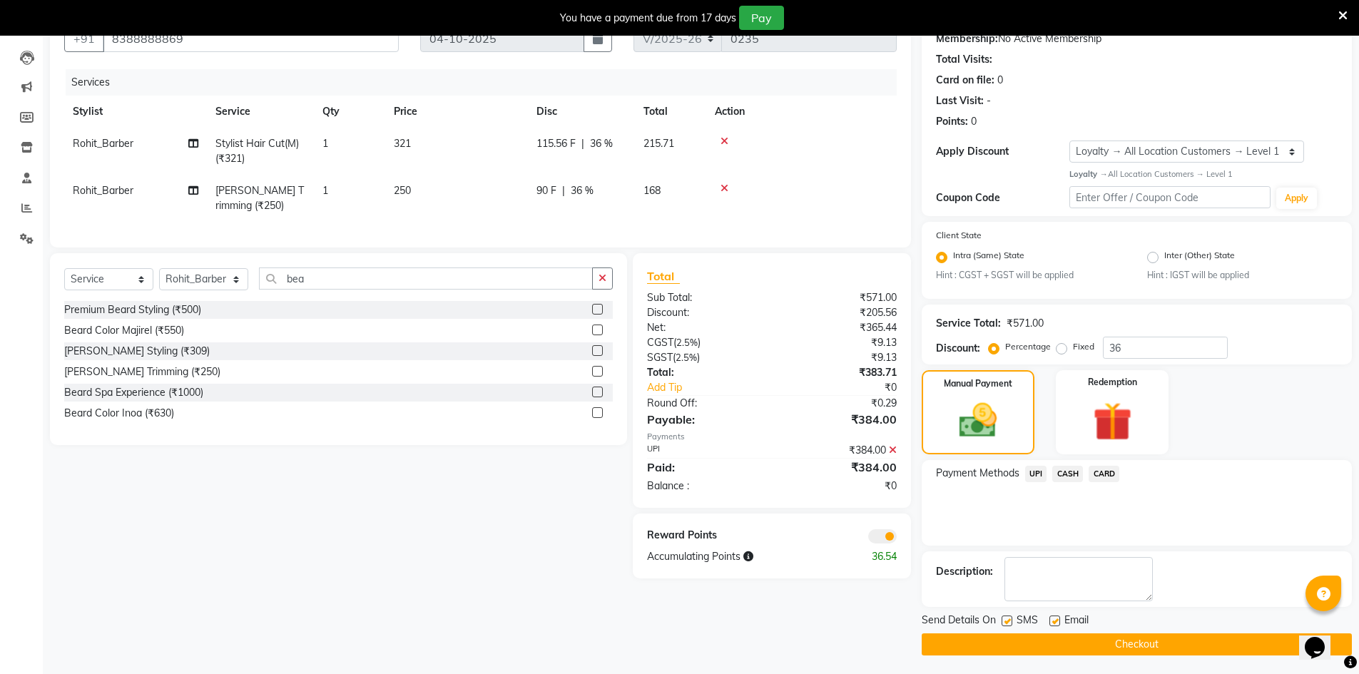
scroll to position [146, 0]
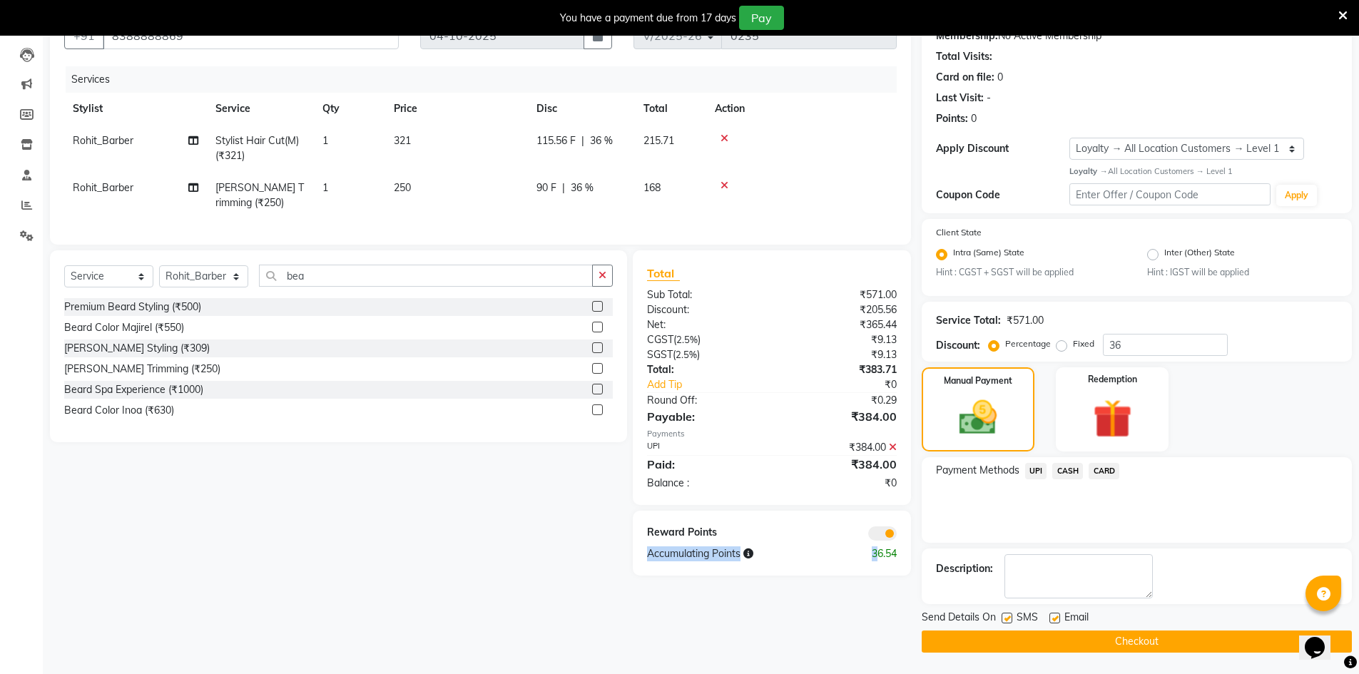
click at [878, 552] on div "Reward Points Accumulating Points 36.54" at bounding box center [772, 543] width 278 height 65
drag, startPoint x: 843, startPoint y: 599, endPoint x: 851, endPoint y: 564, distance: 36.0
click at [843, 599] on div "Client +91 8388888869 Date 04-10-2025 Invoice Number V/2025 V/2025-26 0235 Serv…" at bounding box center [480, 324] width 883 height 656
click at [884, 541] on span at bounding box center [882, 534] width 29 height 14
click at [897, 536] on input "checkbox" at bounding box center [897, 536] width 0 height 0
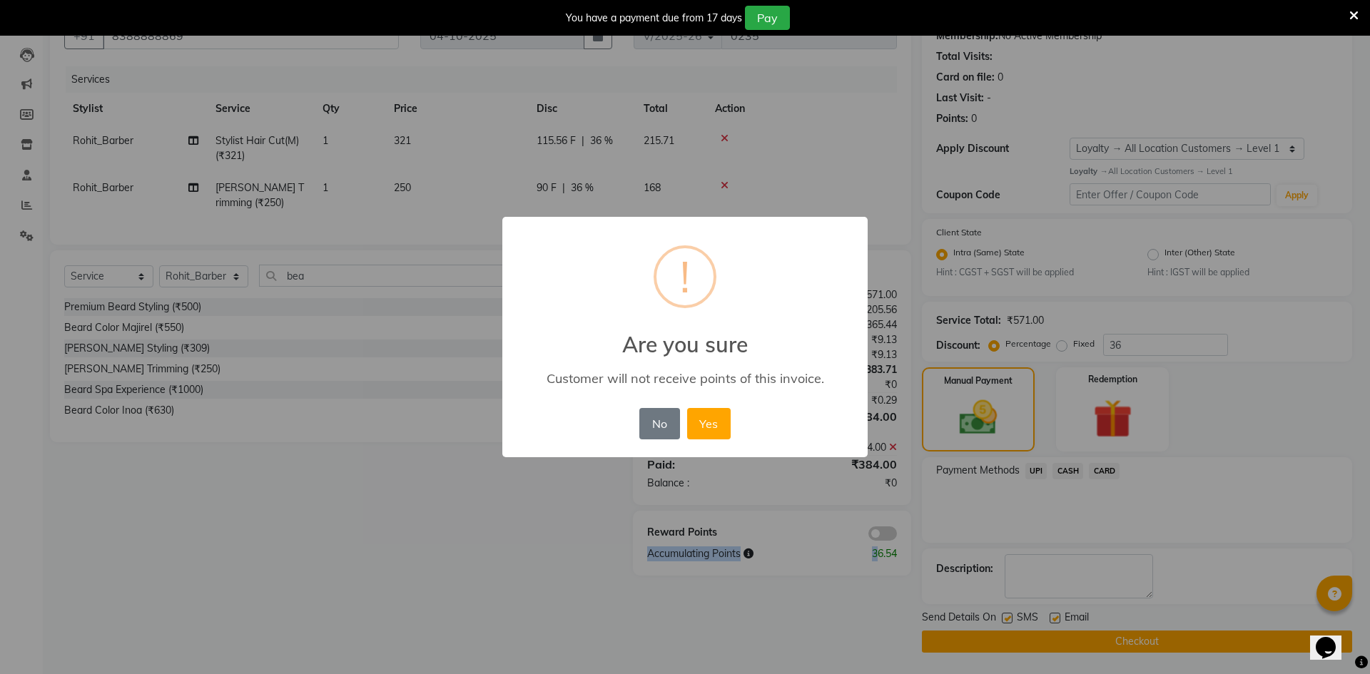
drag, startPoint x: 668, startPoint y: 420, endPoint x: 699, endPoint y: 453, distance: 45.4
click at [667, 422] on button "No" at bounding box center [659, 423] width 40 height 31
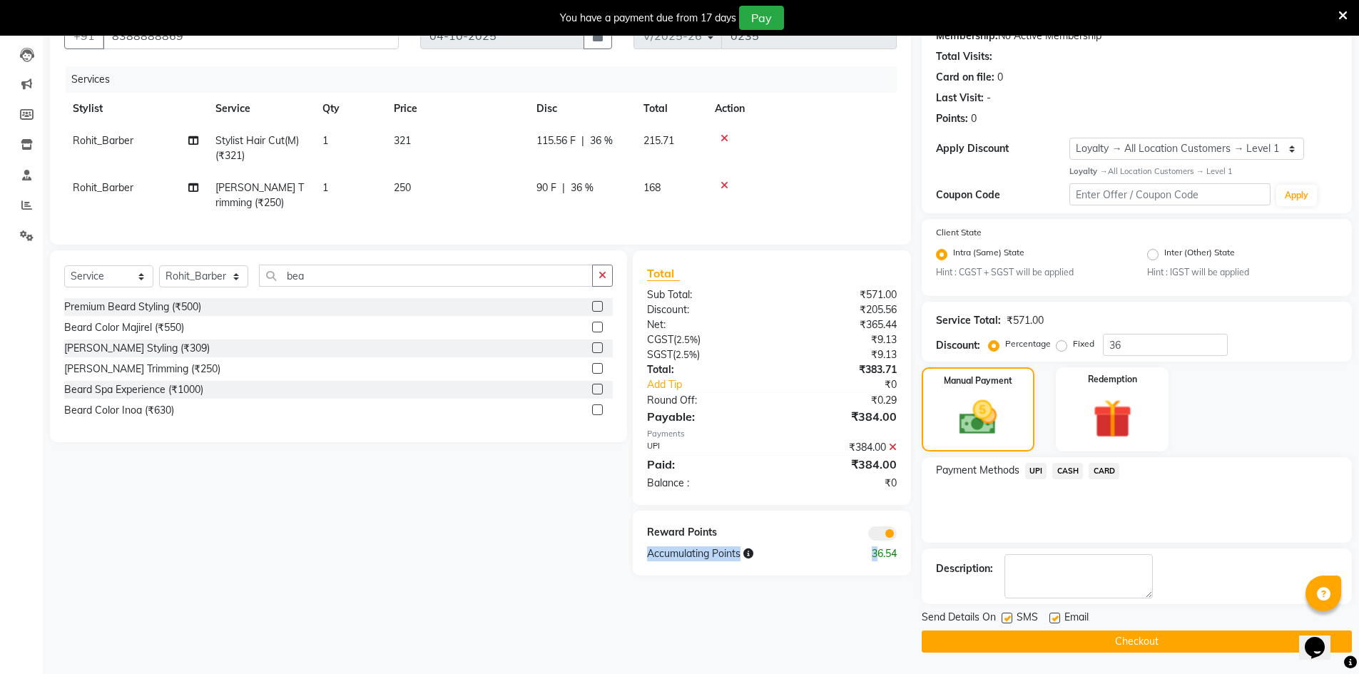
click at [875, 541] on span at bounding box center [882, 534] width 29 height 14
click at [897, 536] on input "checkbox" at bounding box center [897, 536] width 0 height 0
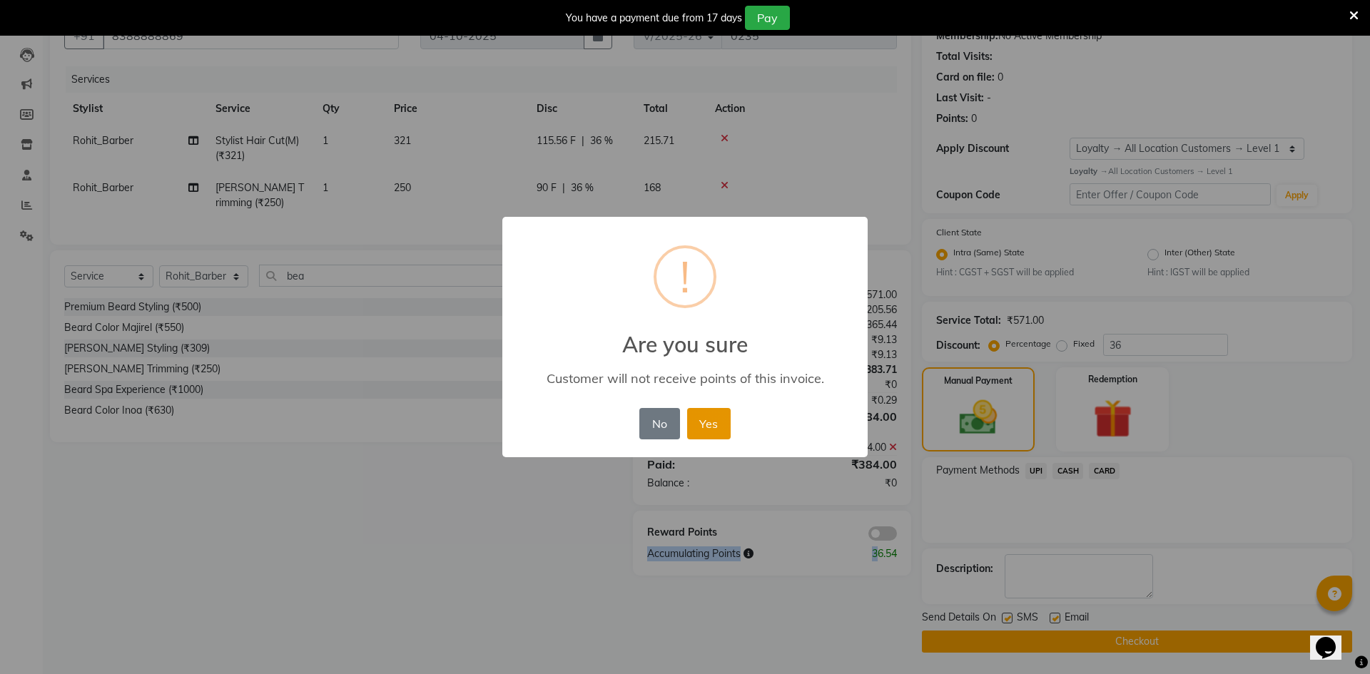
click at [713, 423] on button "Yes" at bounding box center [709, 423] width 44 height 31
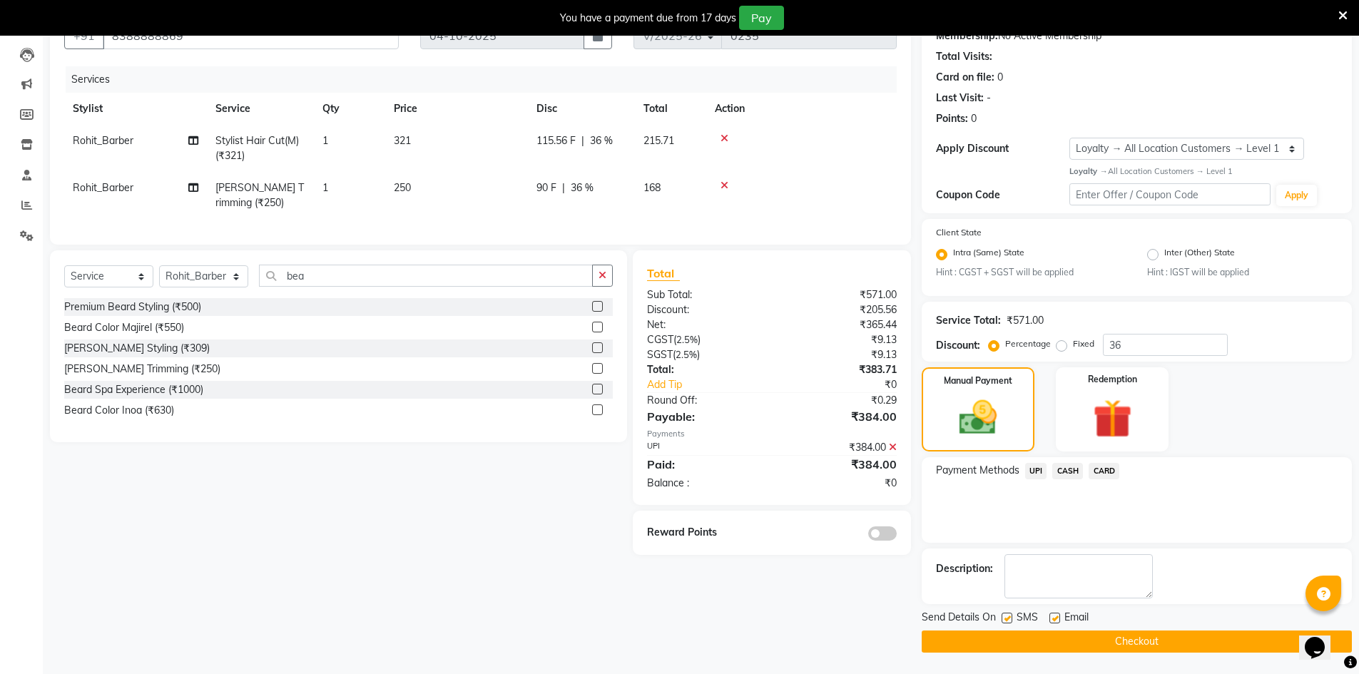
click at [990, 647] on button "Checkout" at bounding box center [1137, 642] width 430 height 22
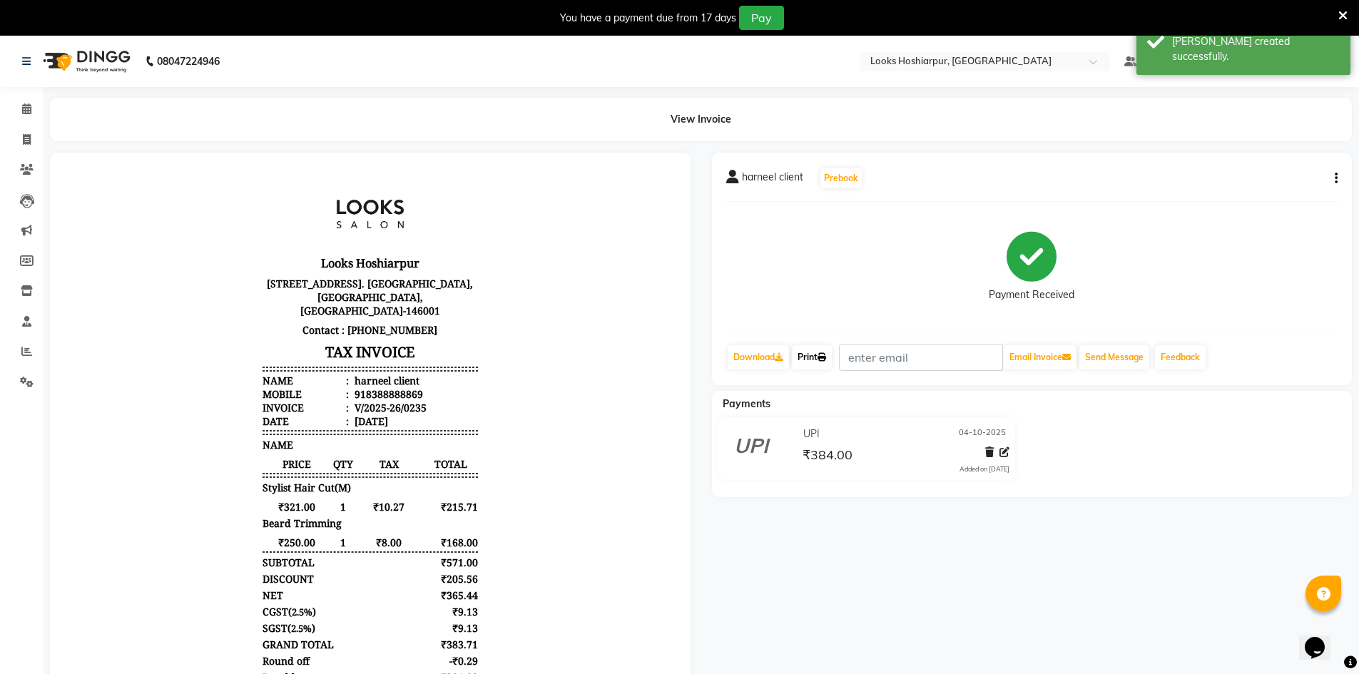
click at [825, 357] on icon at bounding box center [822, 357] width 9 height 9
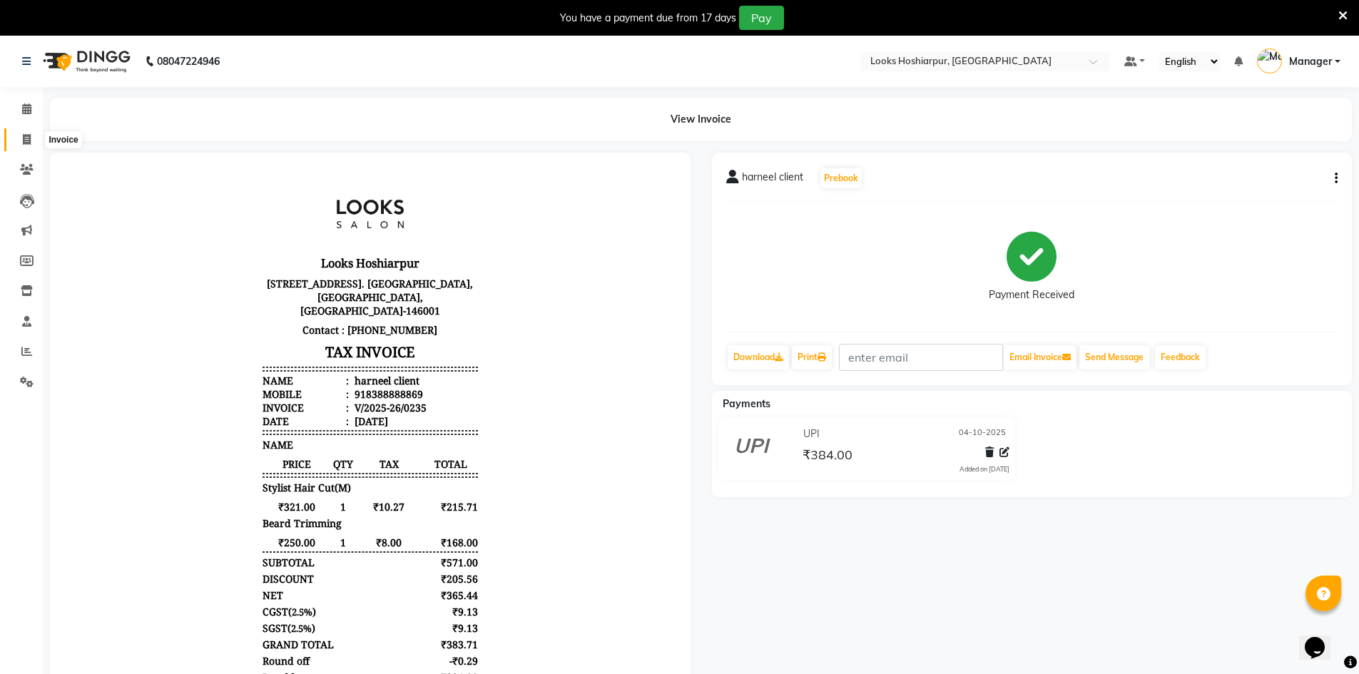
click at [34, 141] on span at bounding box center [26, 140] width 25 height 16
select select "service"
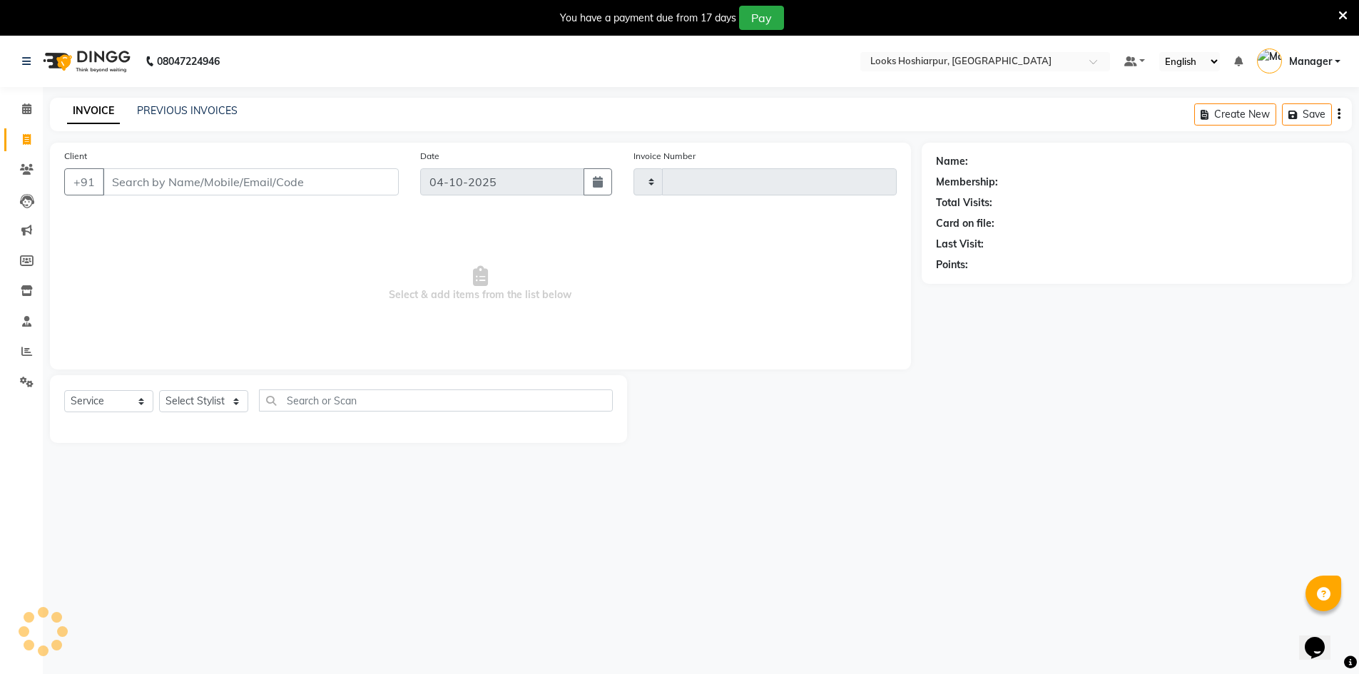
scroll to position [36, 0]
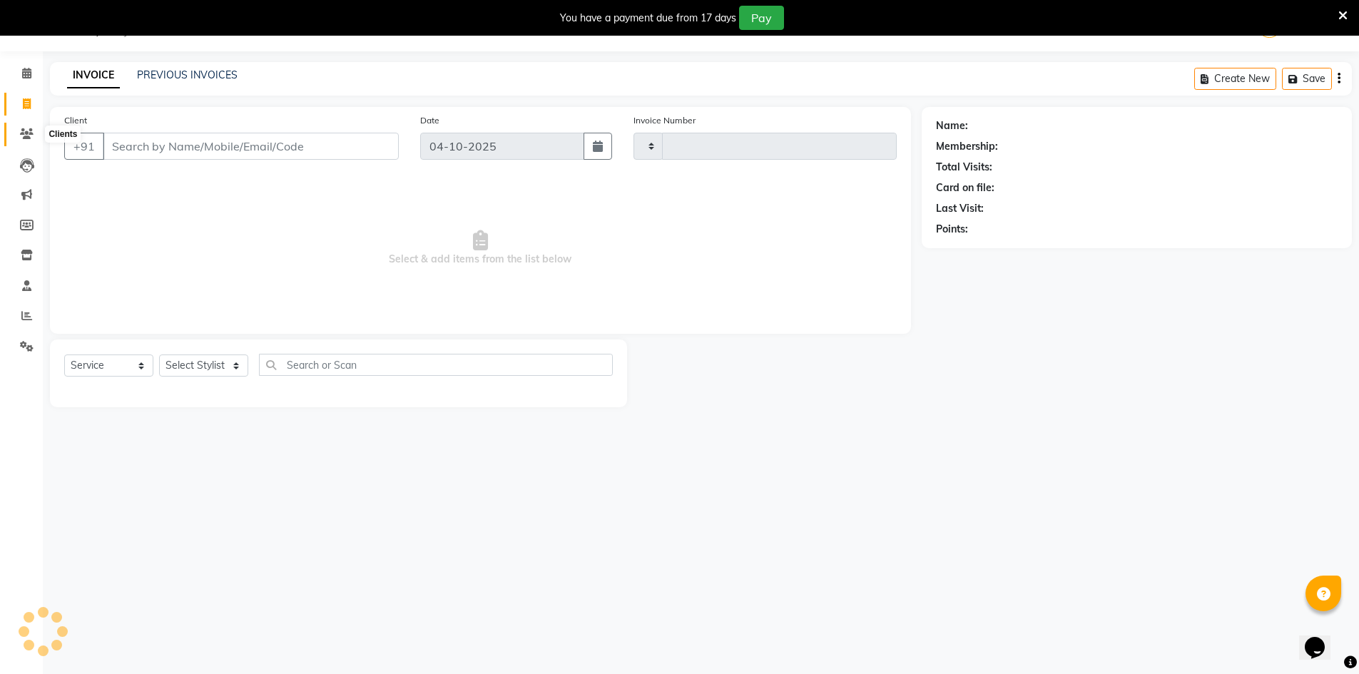
type input "0236"
select select "9034"
select select "92381"
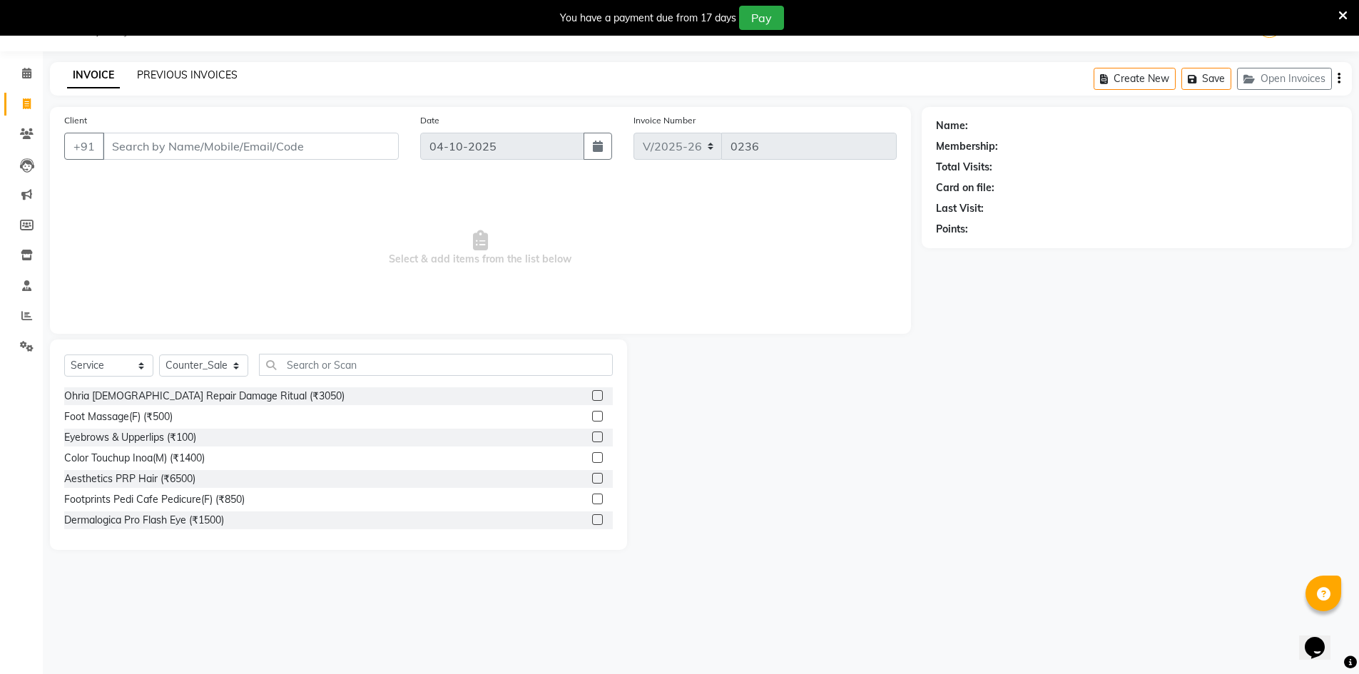
click at [160, 73] on link "PREVIOUS INVOICES" at bounding box center [187, 74] width 101 height 13
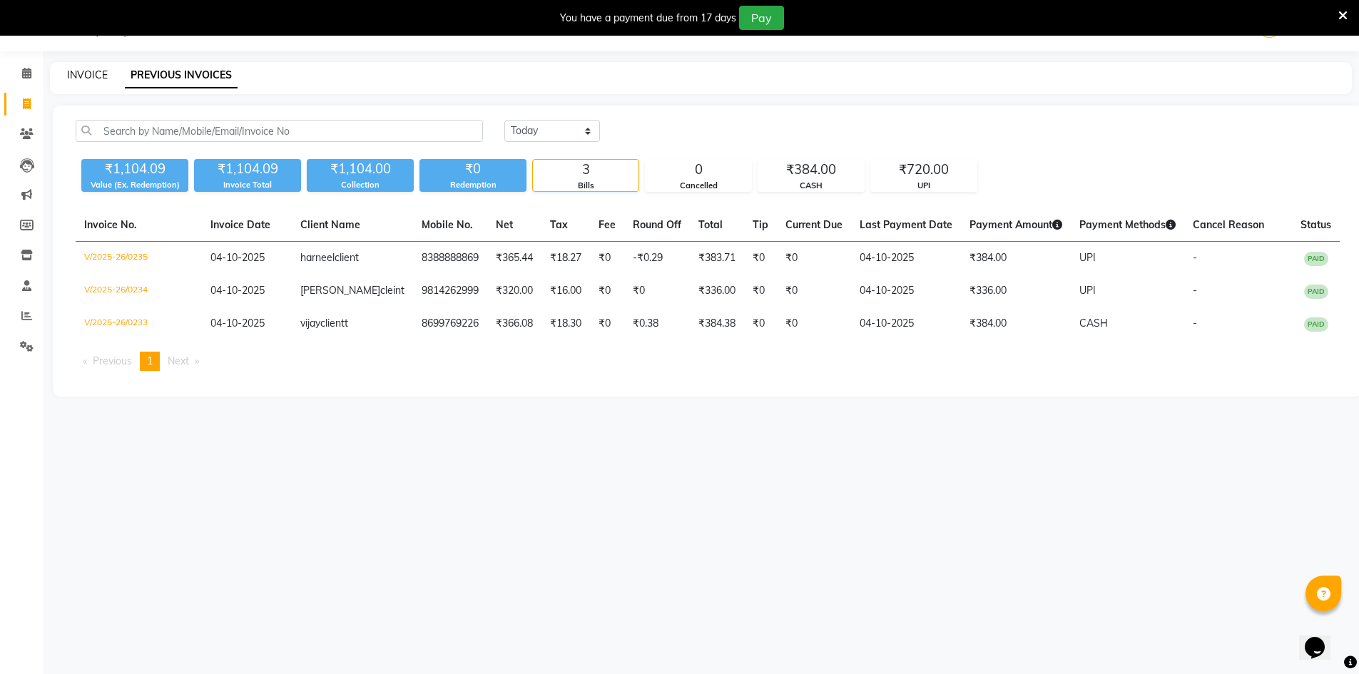
click at [88, 74] on link "INVOICE" at bounding box center [87, 74] width 41 height 13
select select "service"
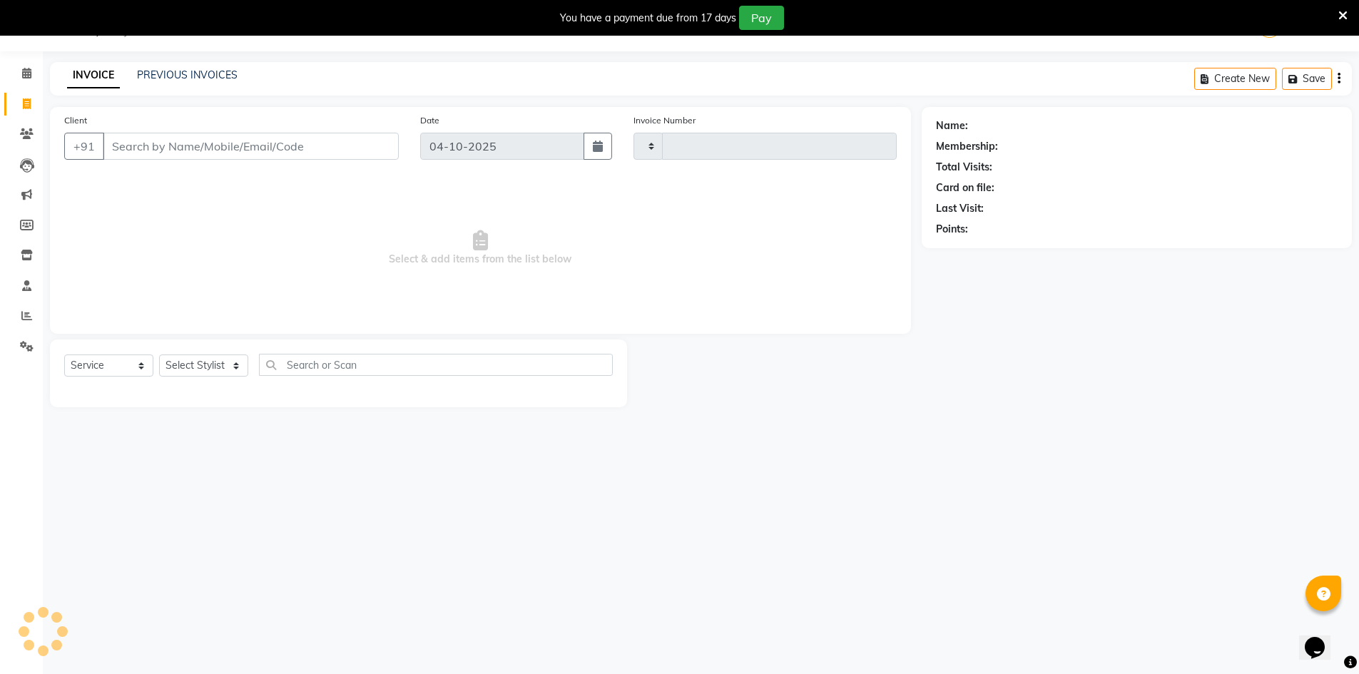
type input "0236"
select select "9034"
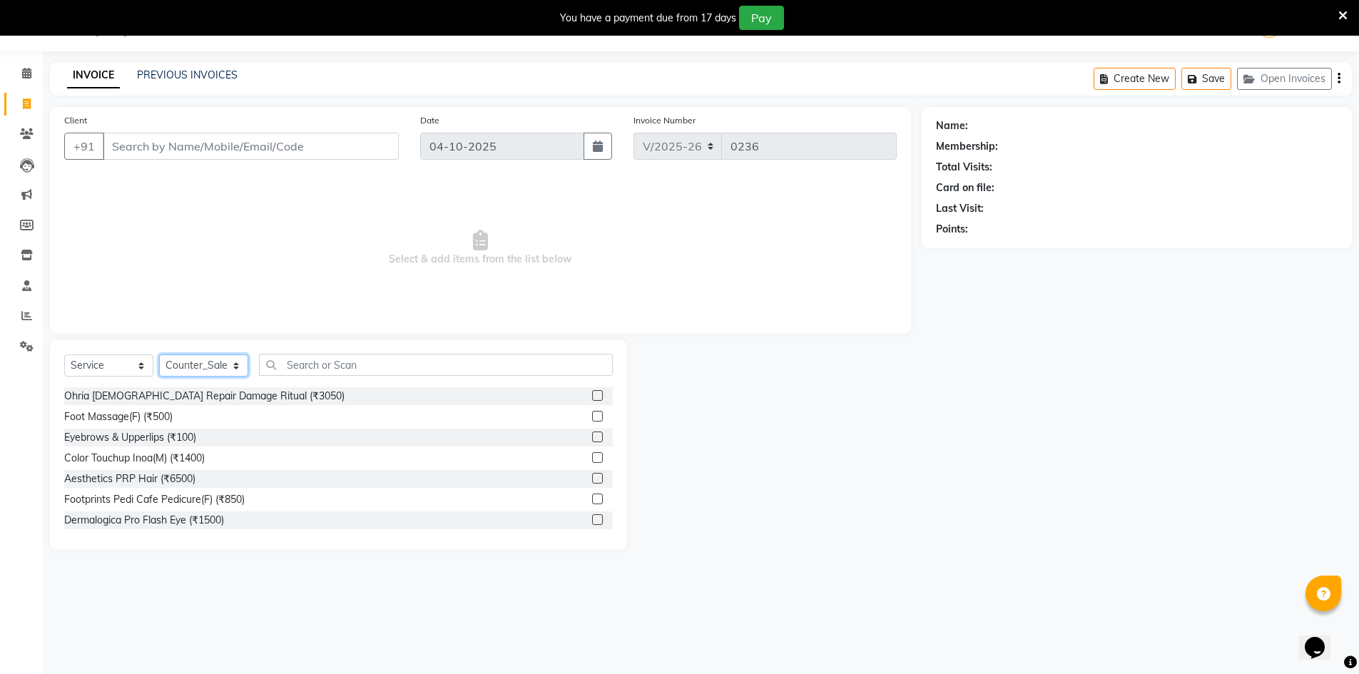
click at [236, 368] on select "Select Stylist ALI Ankush_Pdct Counter_Sales Goldy Heena_MKP Manager Nisha_MKP …" at bounding box center [203, 366] width 89 height 22
select select "92384"
click at [159, 355] on select "Select Stylist ALI Ankush_Pdct Counter_Sales Goldy Heena_MKP Manager Nisha_MKP …" at bounding box center [203, 366] width 89 height 22
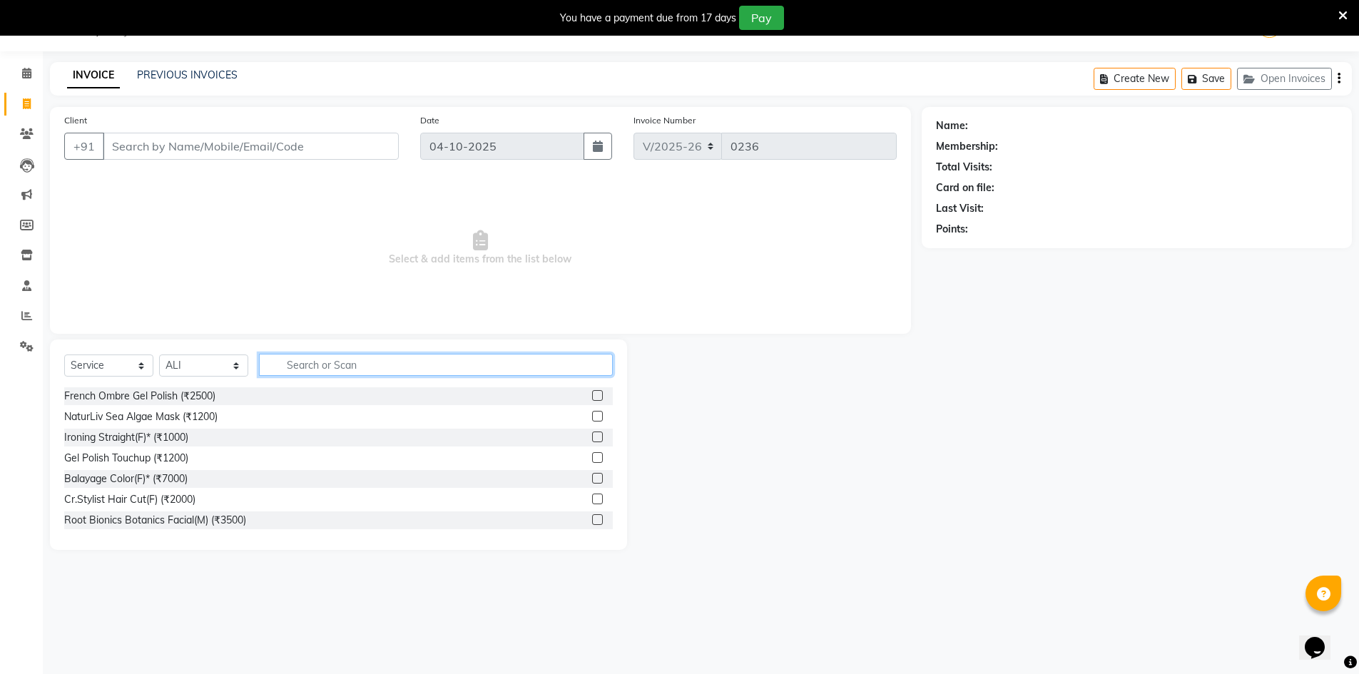
click at [310, 367] on input "text" at bounding box center [436, 365] width 354 height 22
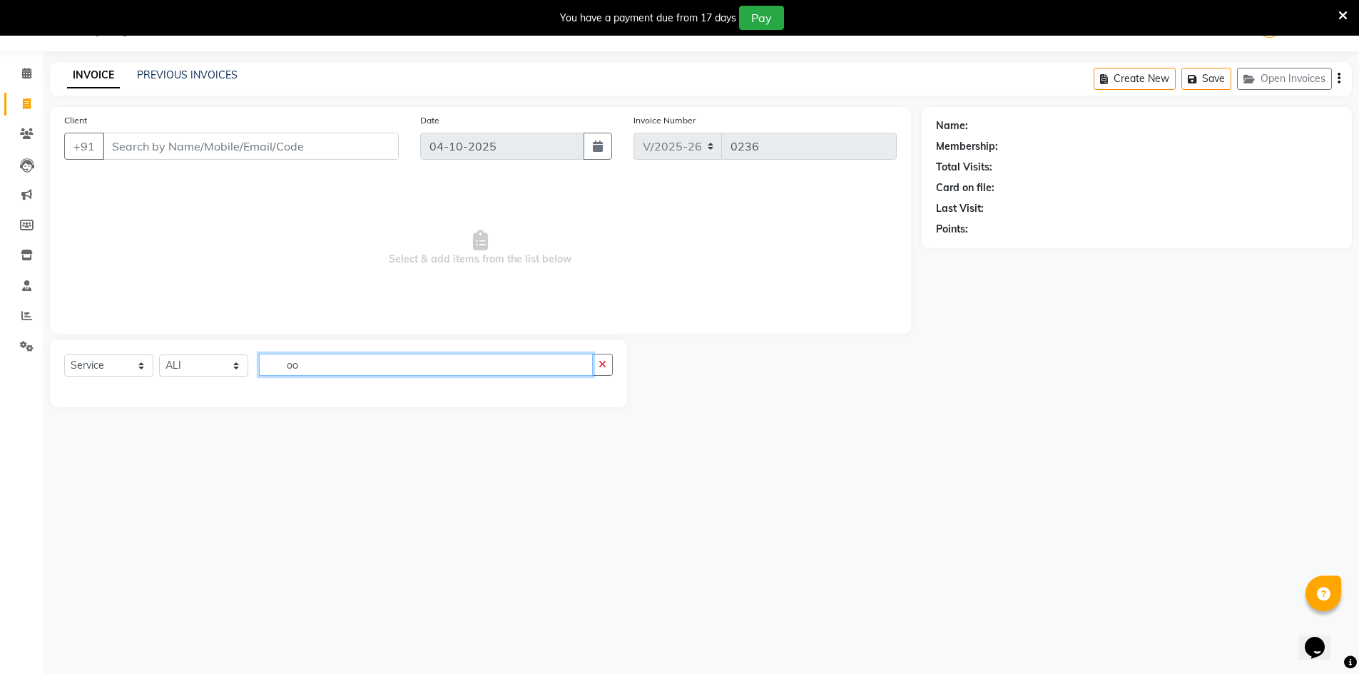
type input "o"
type input "007"
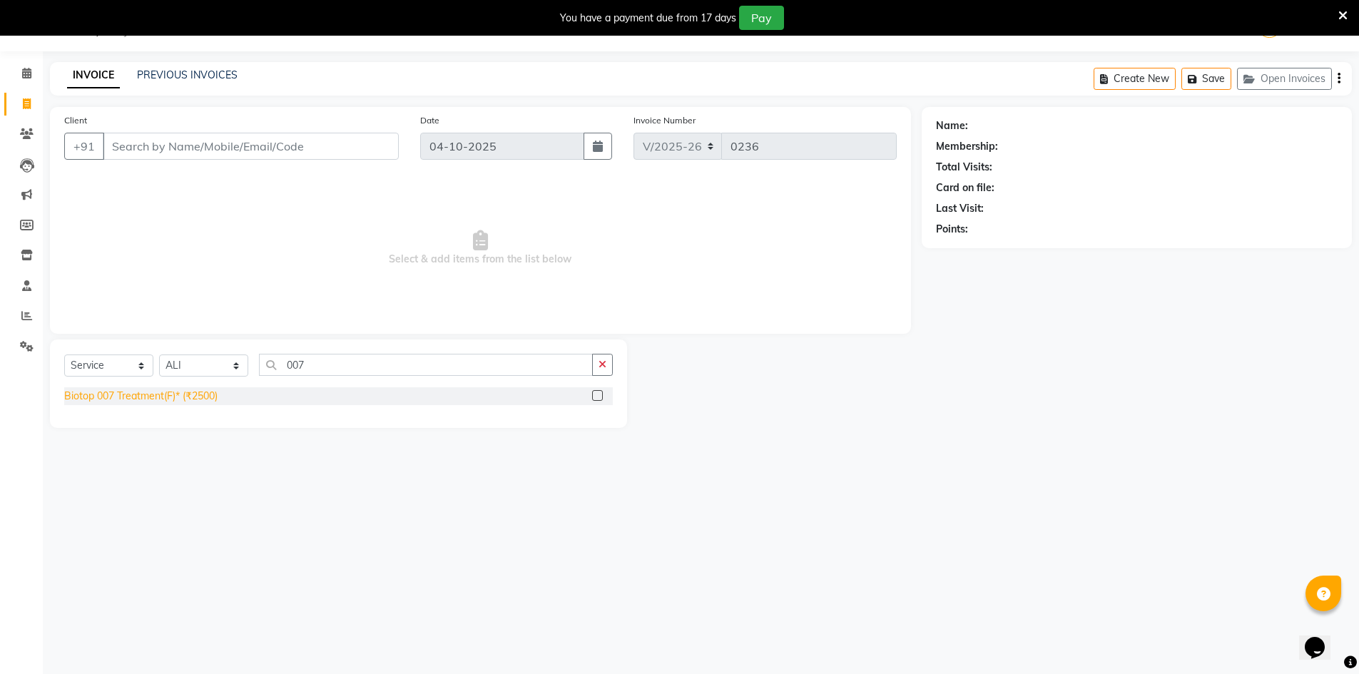
click at [203, 399] on div "Biotop 007 Treatment(F)* (₹2500)" at bounding box center [140, 396] width 153 height 15
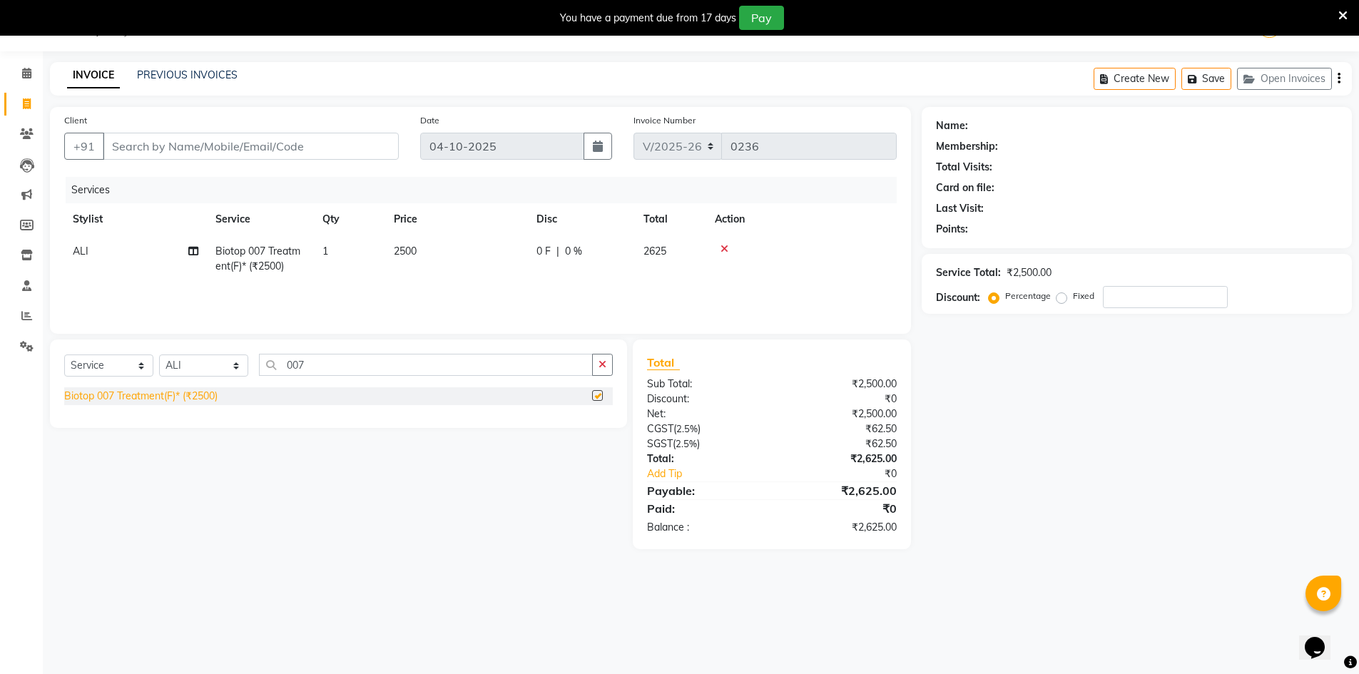
checkbox input "false"
click at [723, 242] on td at bounding box center [801, 258] width 191 height 47
click at [722, 247] on icon at bounding box center [725, 249] width 8 height 10
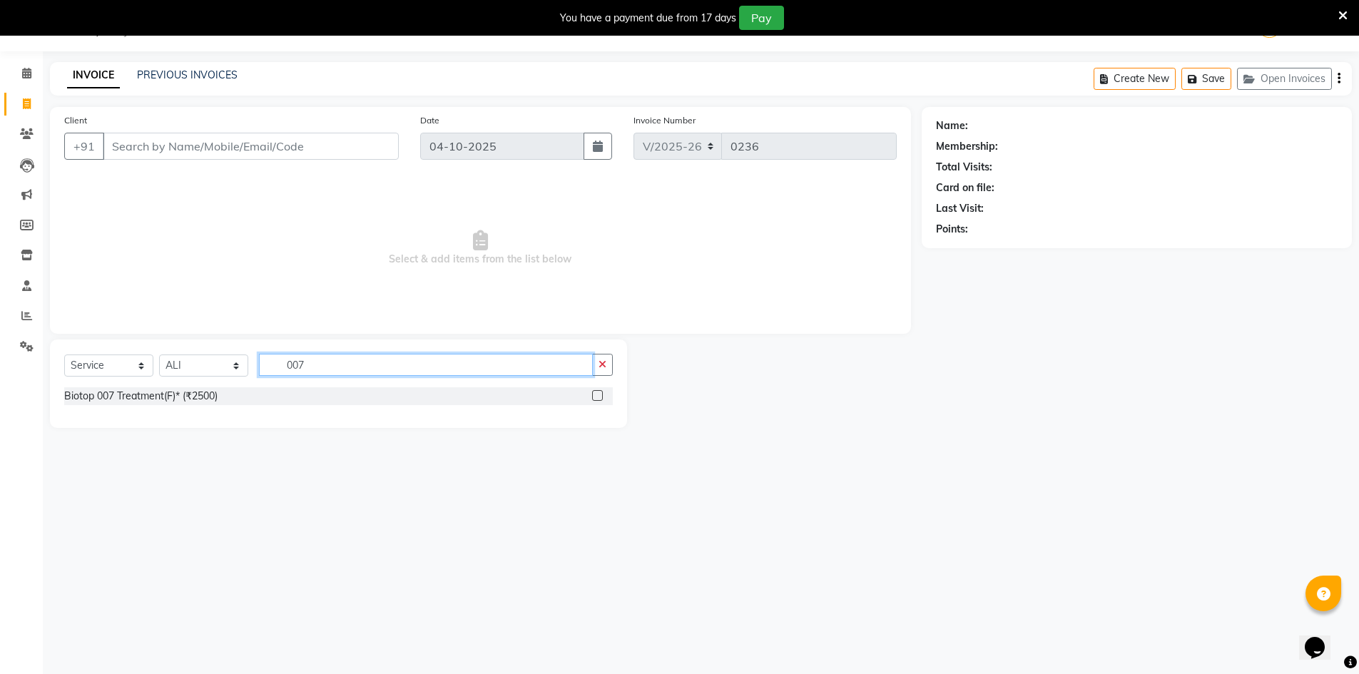
drag, startPoint x: 342, startPoint y: 368, endPoint x: 293, endPoint y: 416, distance: 68.6
click at [342, 367] on input "007" at bounding box center [426, 365] width 334 height 22
type input "0"
type input "911"
click at [235, 399] on div "Biotop 911 Treatment(F)* (₹2500)" at bounding box center [338, 396] width 549 height 18
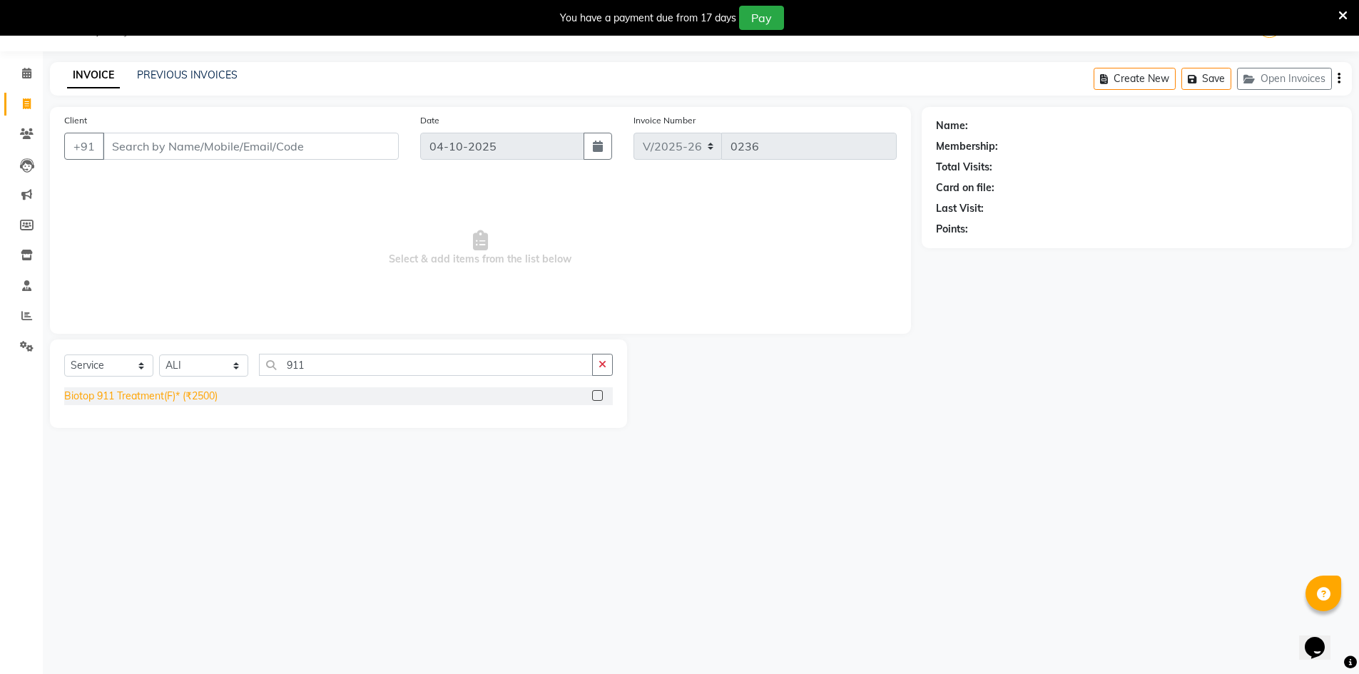
click at [200, 394] on div "Biotop 911 Treatment(F)* (₹2500)" at bounding box center [140, 396] width 153 height 15
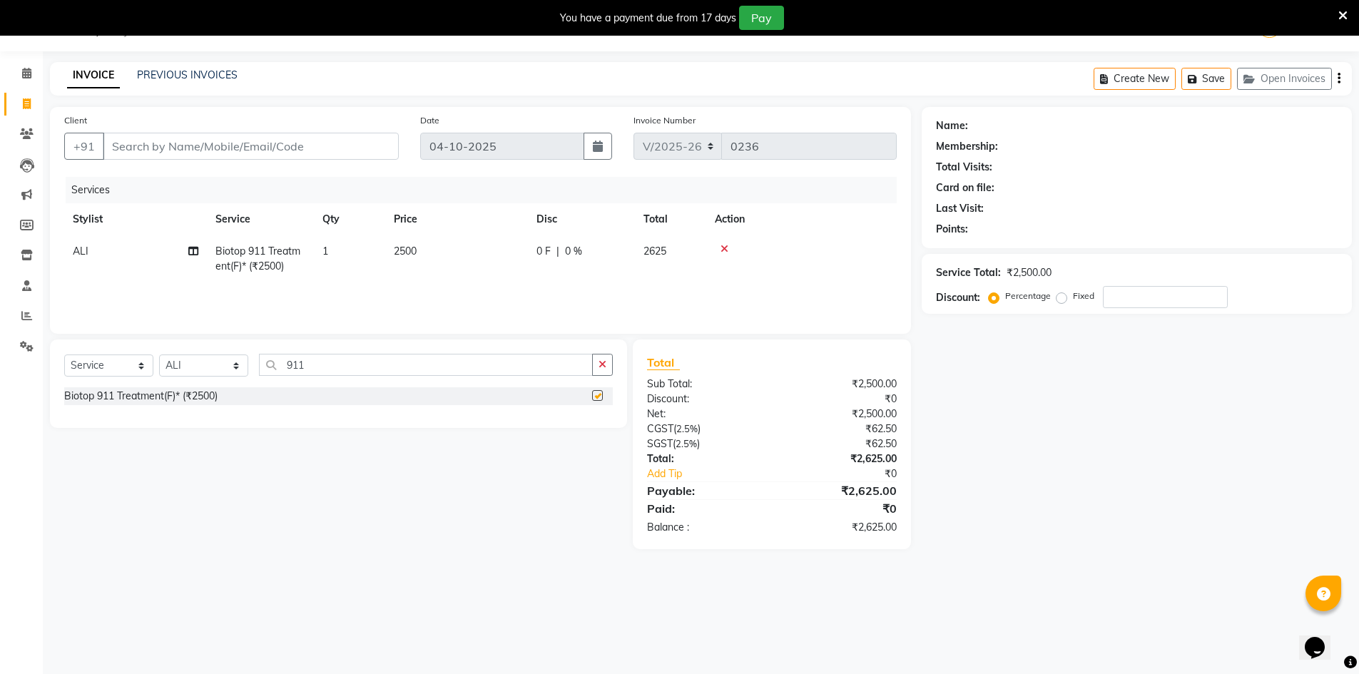
checkbox input "false"
click at [329, 366] on input "911" at bounding box center [426, 365] width 334 height 22
type input "9"
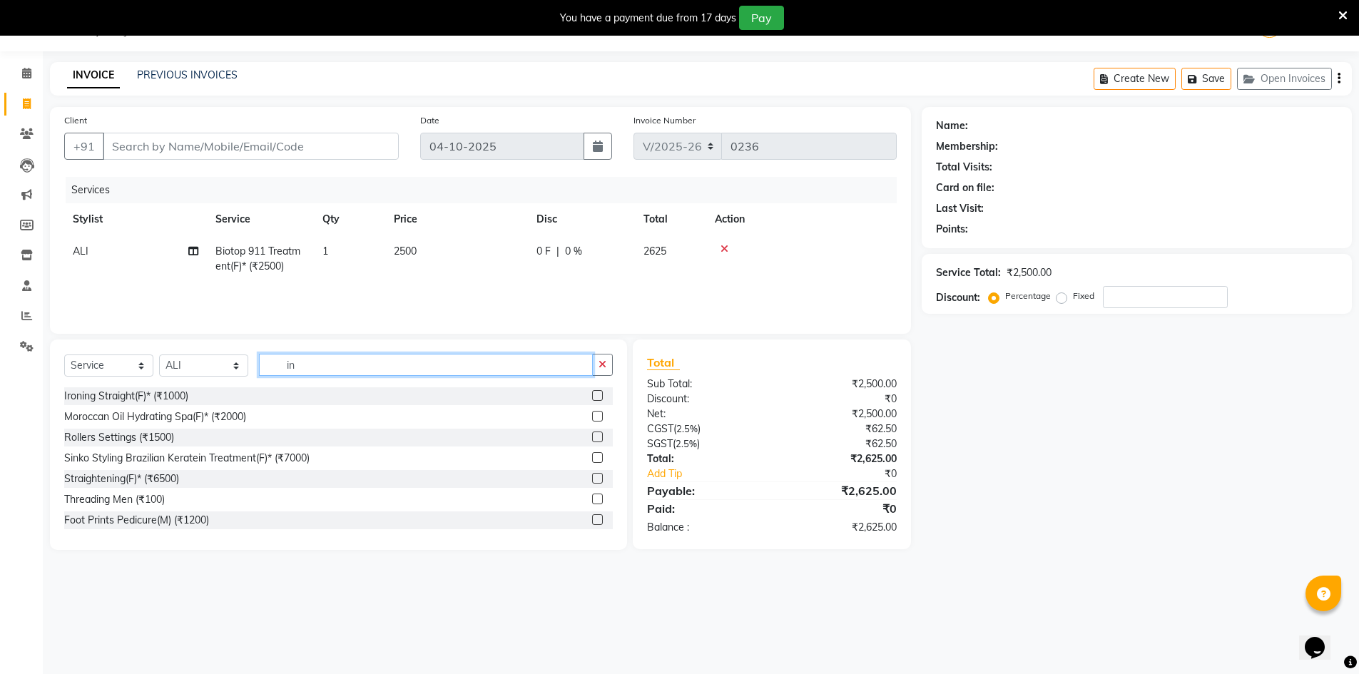
type input "i"
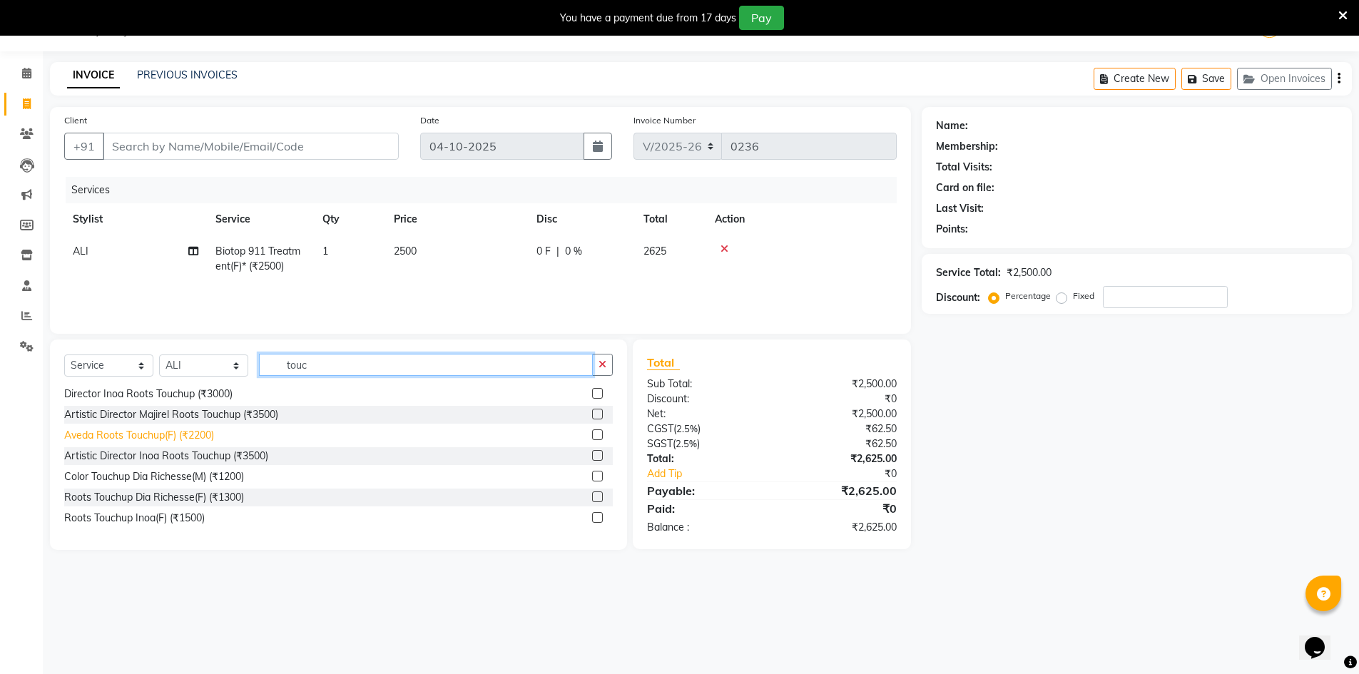
scroll to position [209, 0]
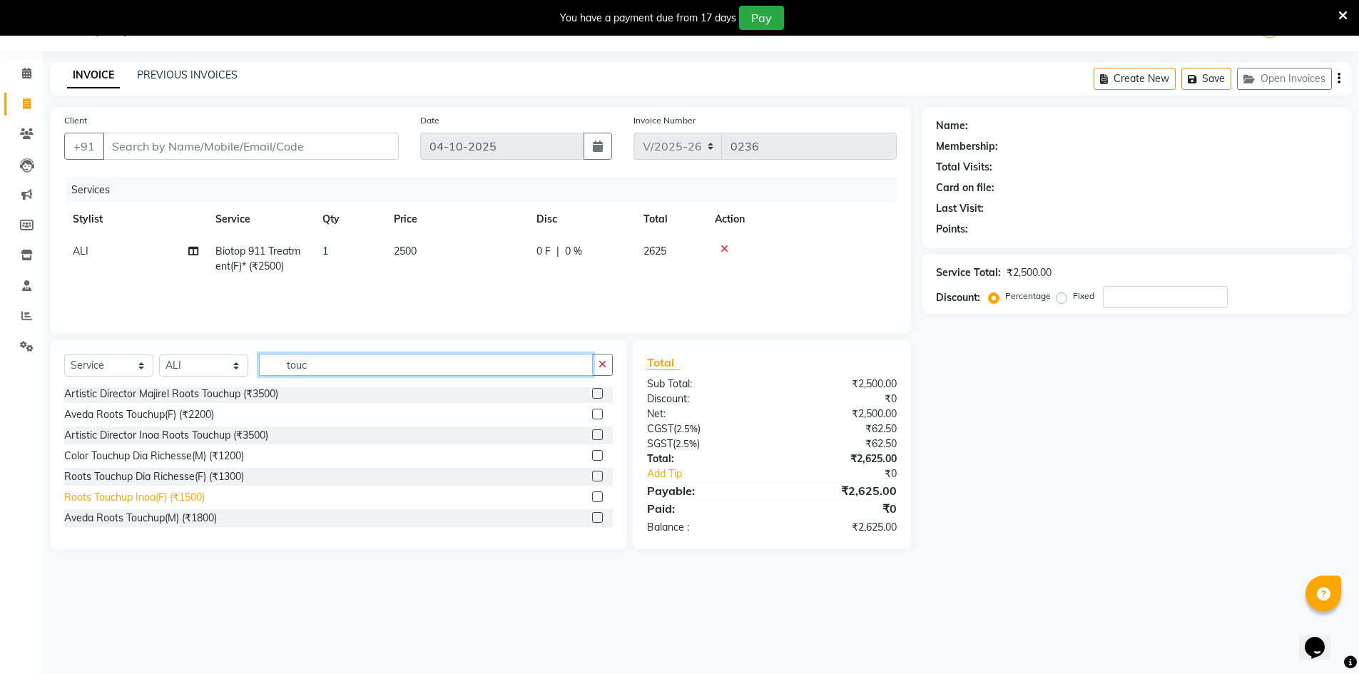
type input "touc"
click at [163, 502] on div "Roots Touchup Inoa(F) (₹1500)" at bounding box center [134, 497] width 141 height 15
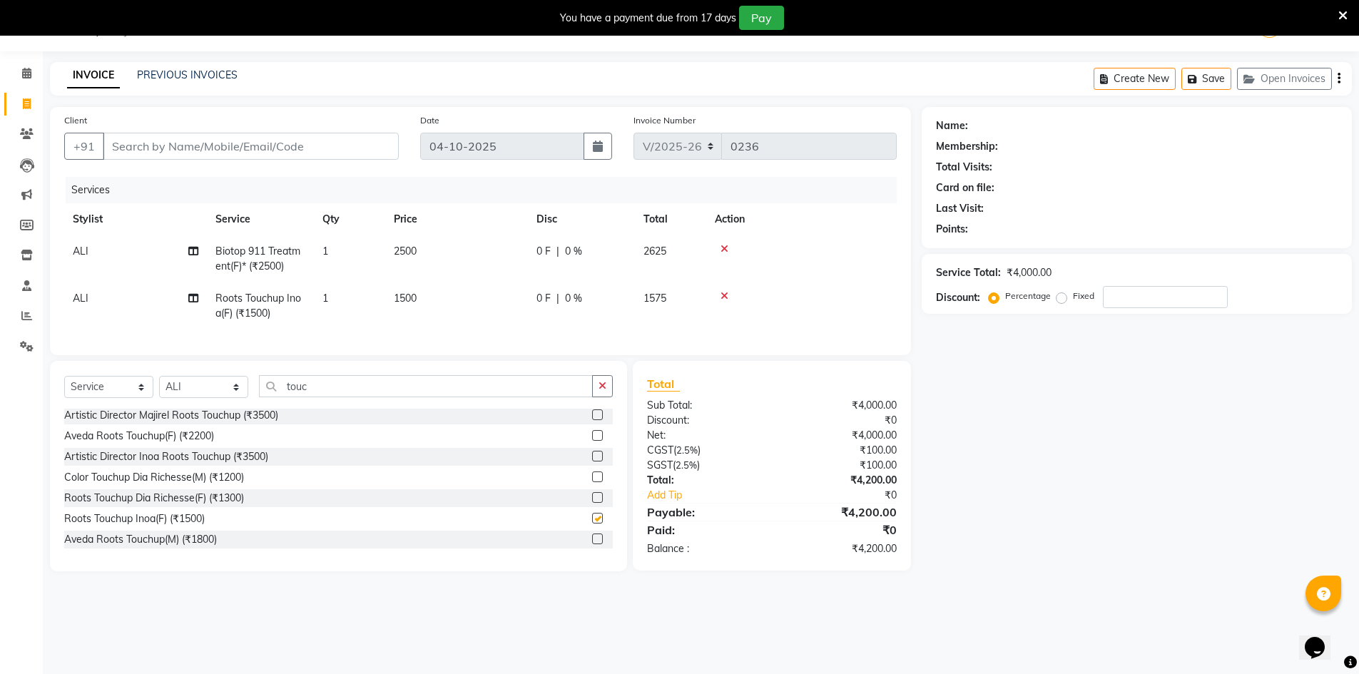
checkbox input "false"
drag, startPoint x: 452, startPoint y: 244, endPoint x: 444, endPoint y: 250, distance: 10.1
click at [450, 244] on td "2500" at bounding box center [456, 258] width 143 height 47
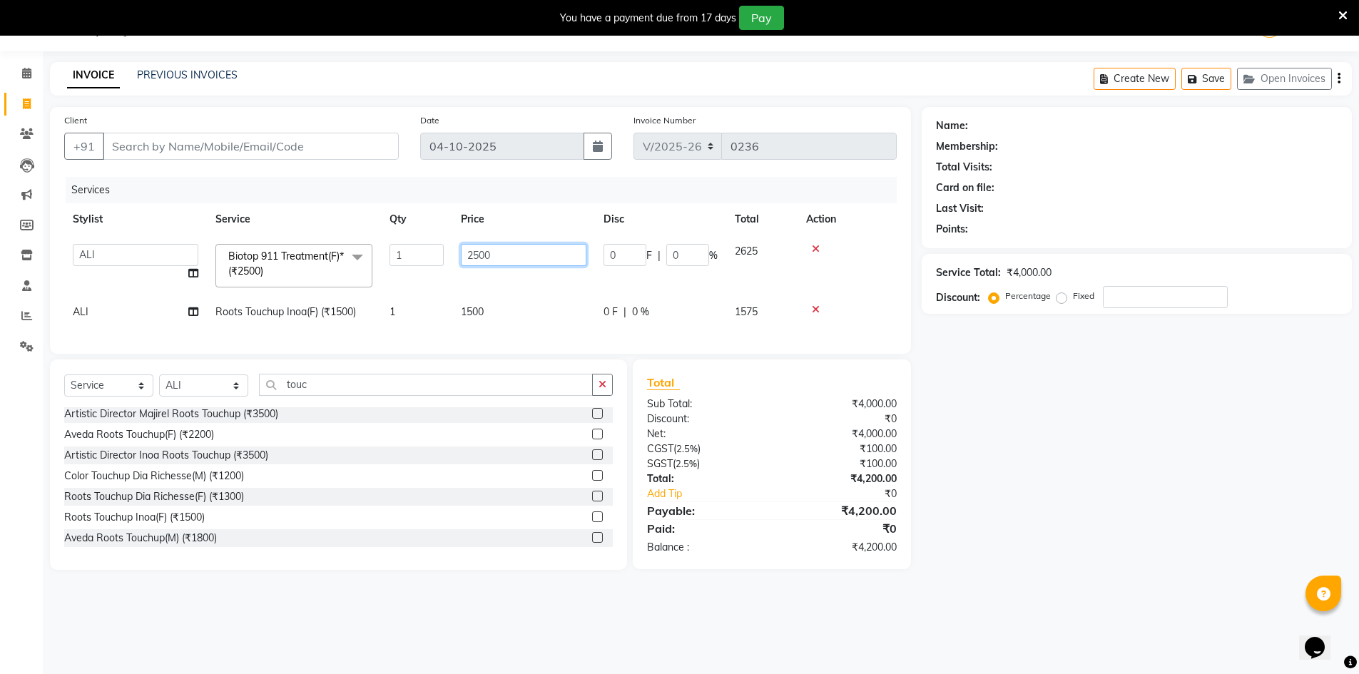
click at [496, 251] on input "2500" at bounding box center [524, 255] width 126 height 22
type input "2"
type input "3500"
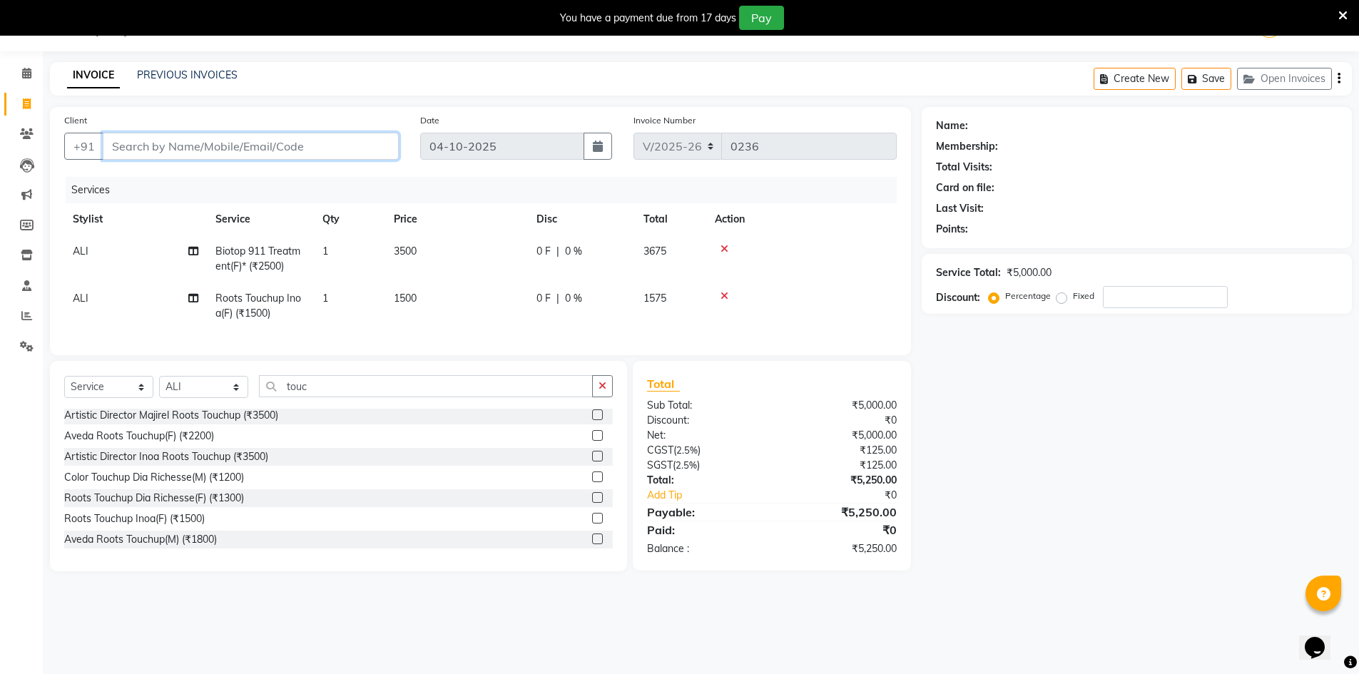
click at [156, 142] on input "Client" at bounding box center [251, 146] width 296 height 27
type input "9"
type input "0"
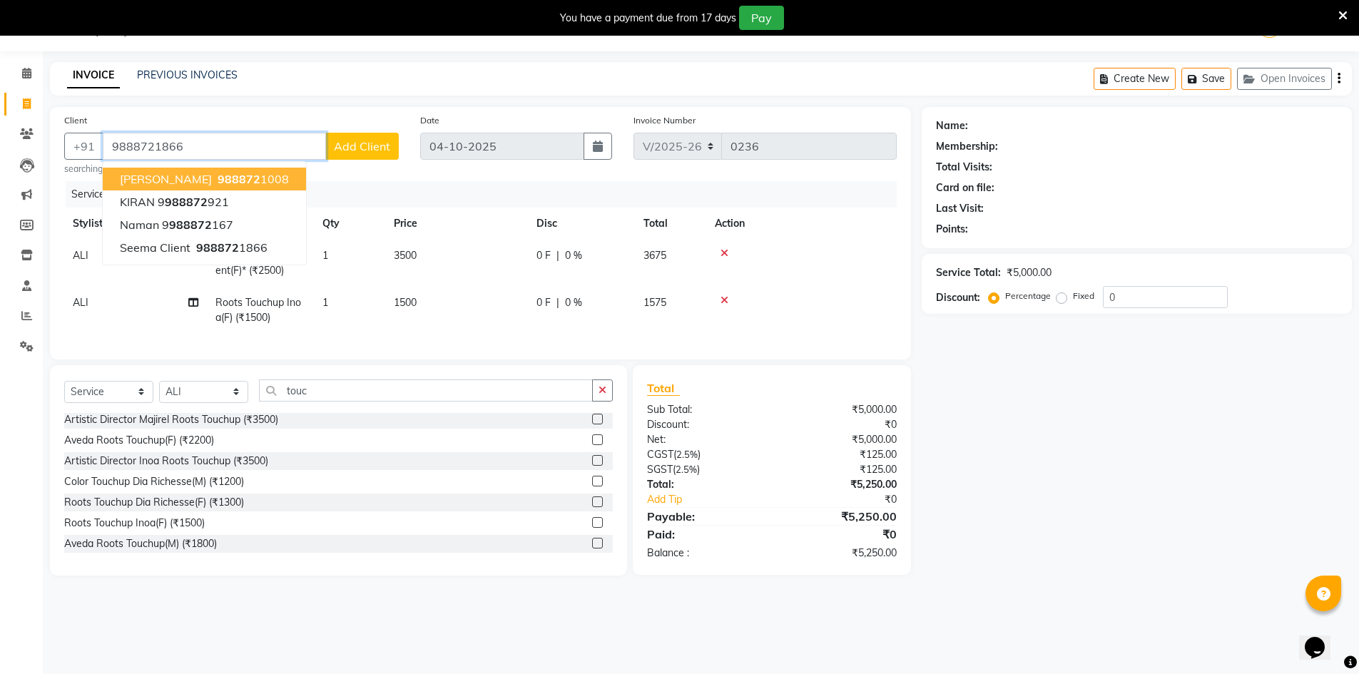
type input "9888721866"
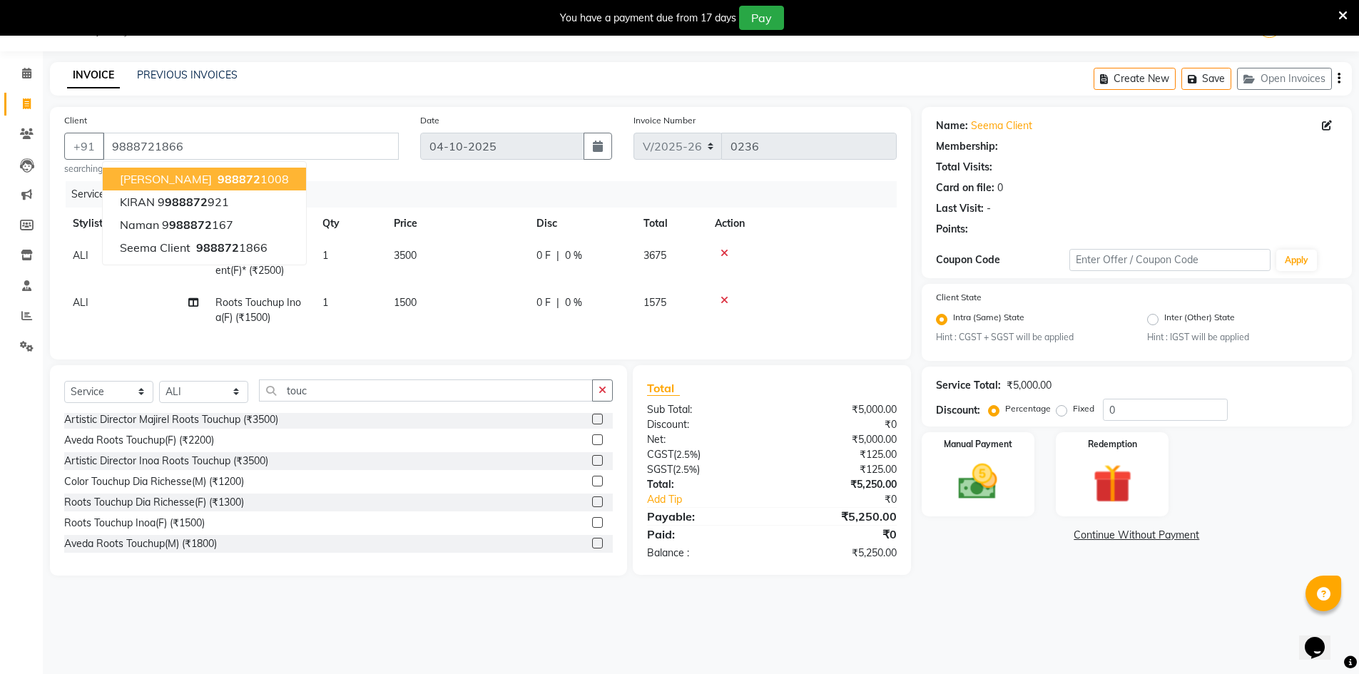
select select "1: Object"
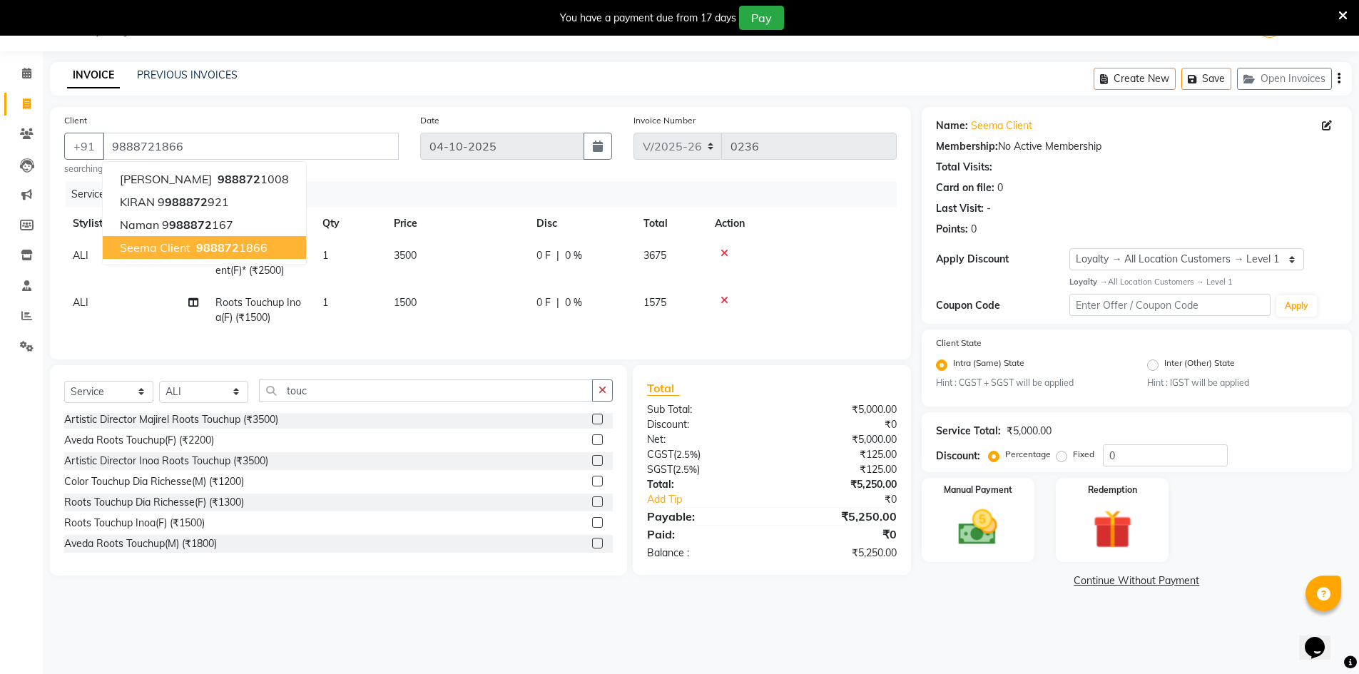
click at [269, 246] on button "seema client 988872 1866" at bounding box center [204, 247] width 203 height 23
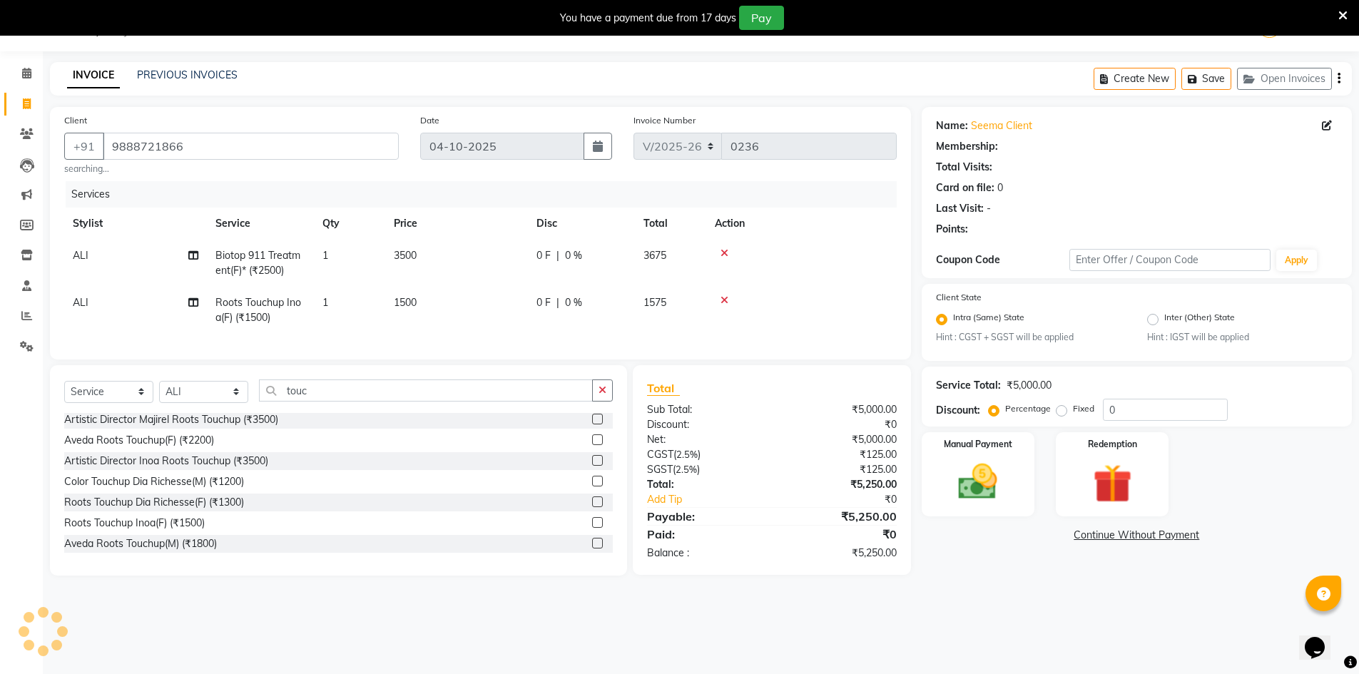
select select "1: Object"
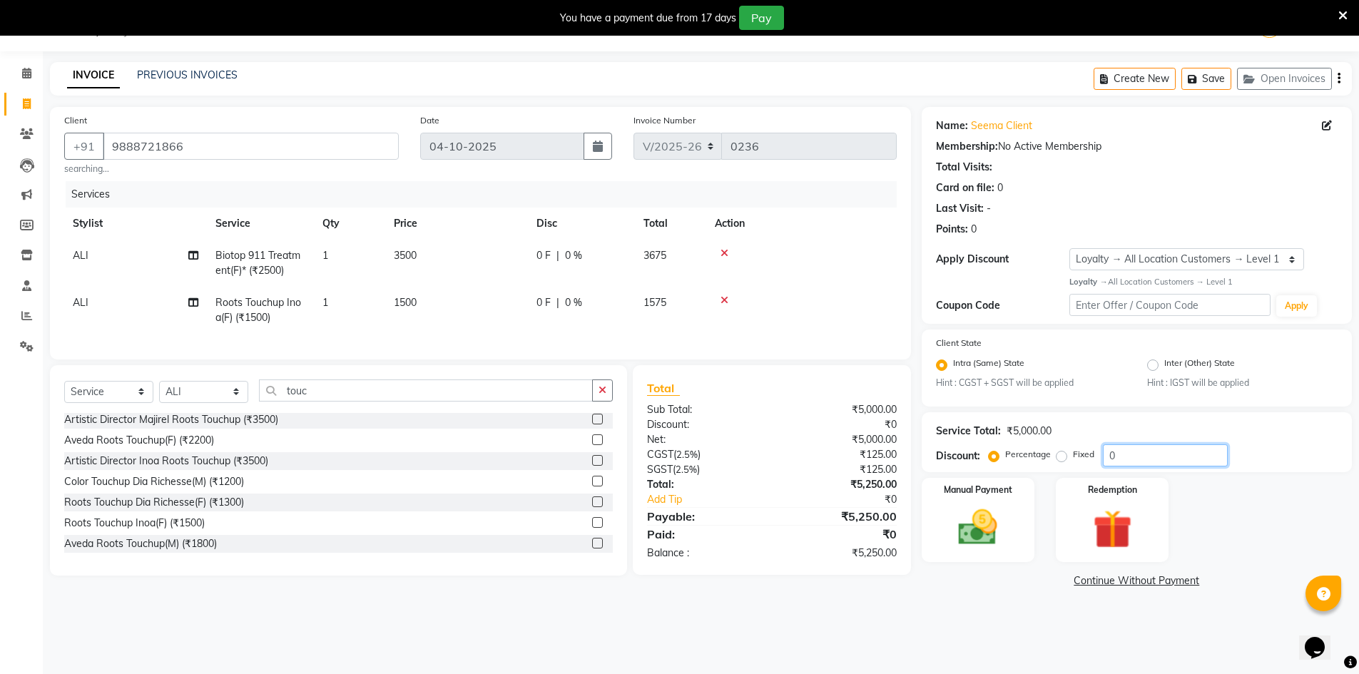
drag, startPoint x: 1126, startPoint y: 450, endPoint x: 1124, endPoint y: 457, distance: 7.3
click at [1126, 455] on input "0" at bounding box center [1165, 456] width 125 height 22
type input "50"
click at [759, 507] on link "Add Tip" at bounding box center [715, 499] width 158 height 15
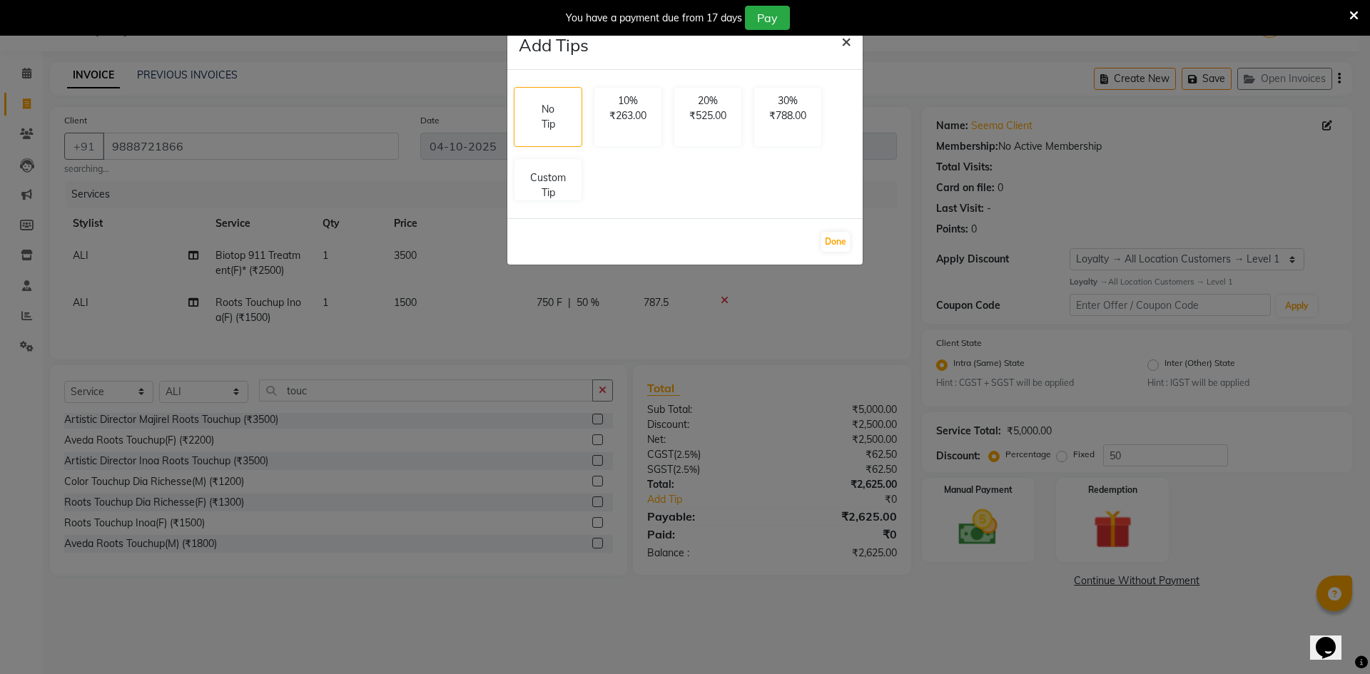
click at [838, 38] on button "×" at bounding box center [846, 41] width 33 height 40
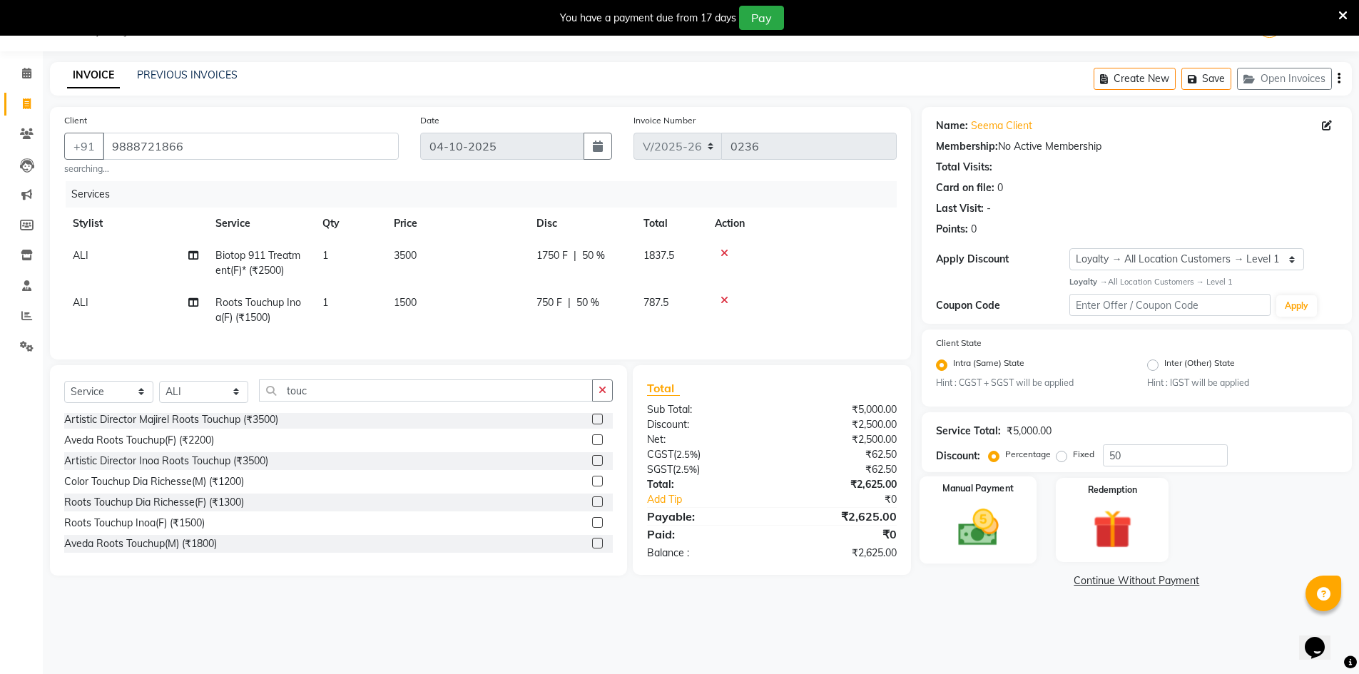
click at [1013, 526] on div "Manual Payment" at bounding box center [978, 521] width 118 height 88
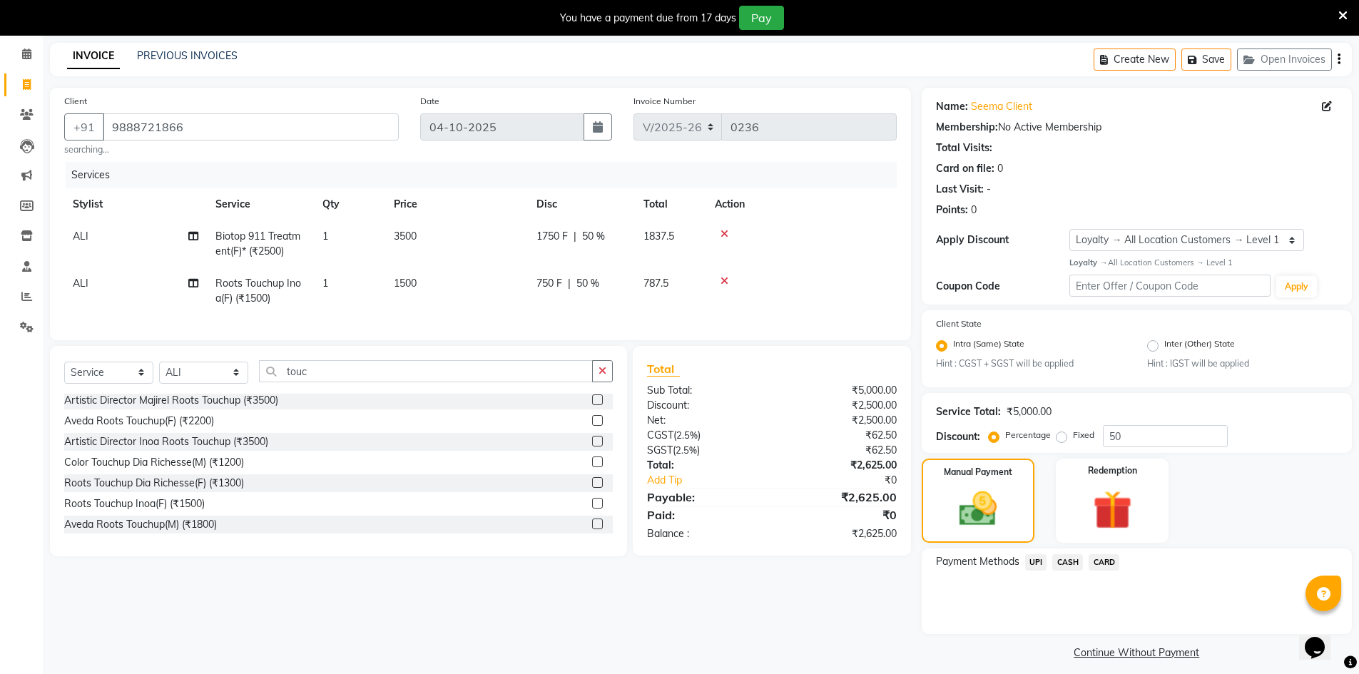
scroll to position [66, 0]
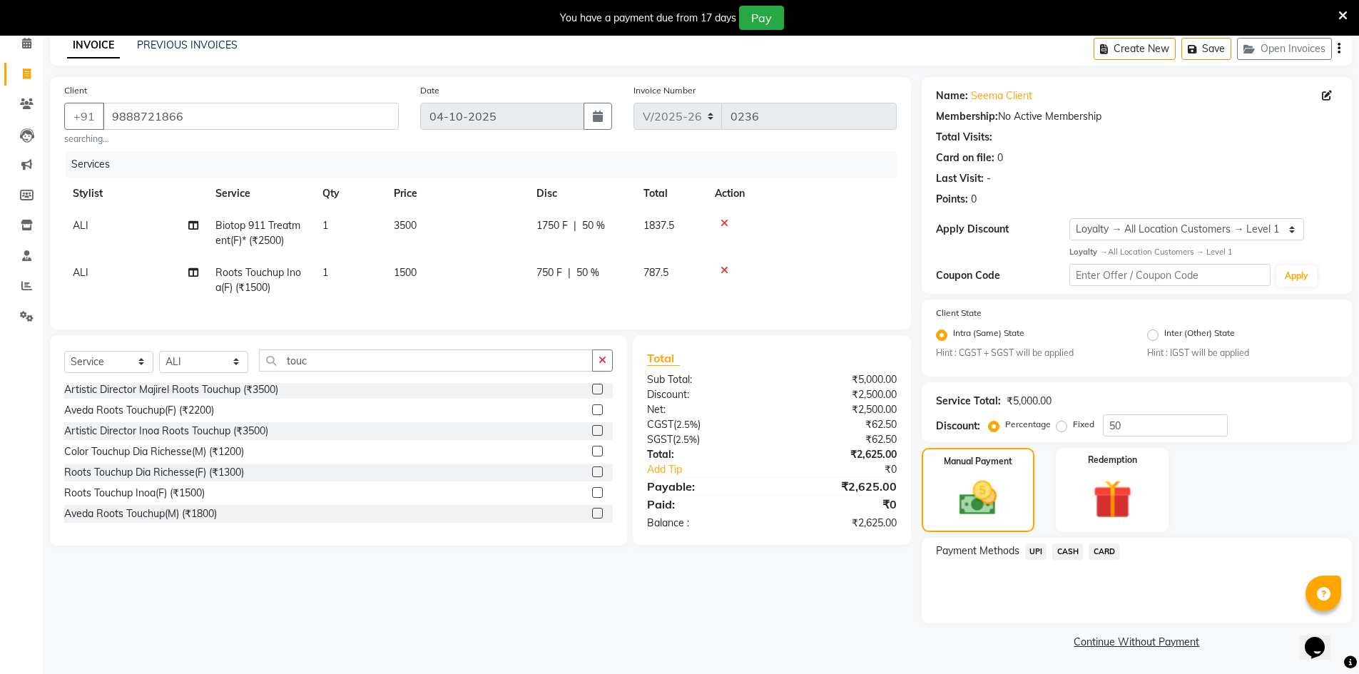
click at [1069, 553] on span "CASH" at bounding box center [1067, 552] width 31 height 16
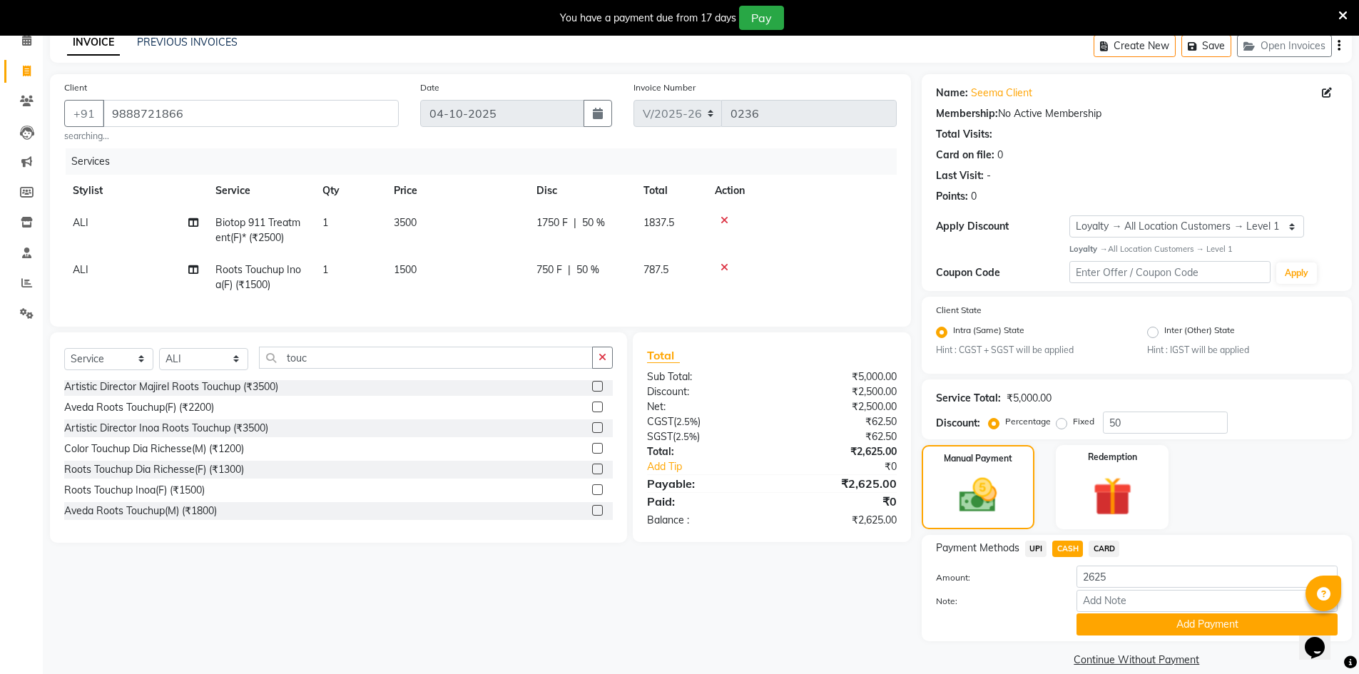
scroll to position [86, 0]
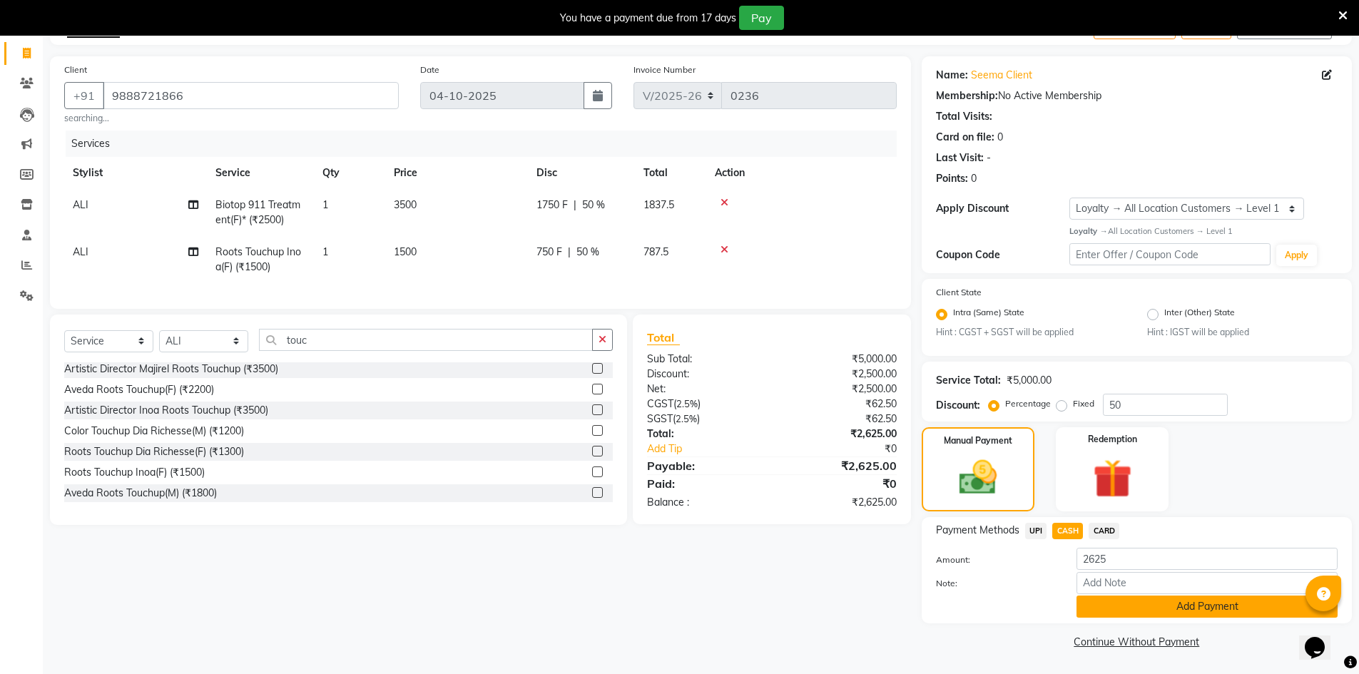
click at [1096, 609] on button "Add Payment" at bounding box center [1207, 607] width 261 height 22
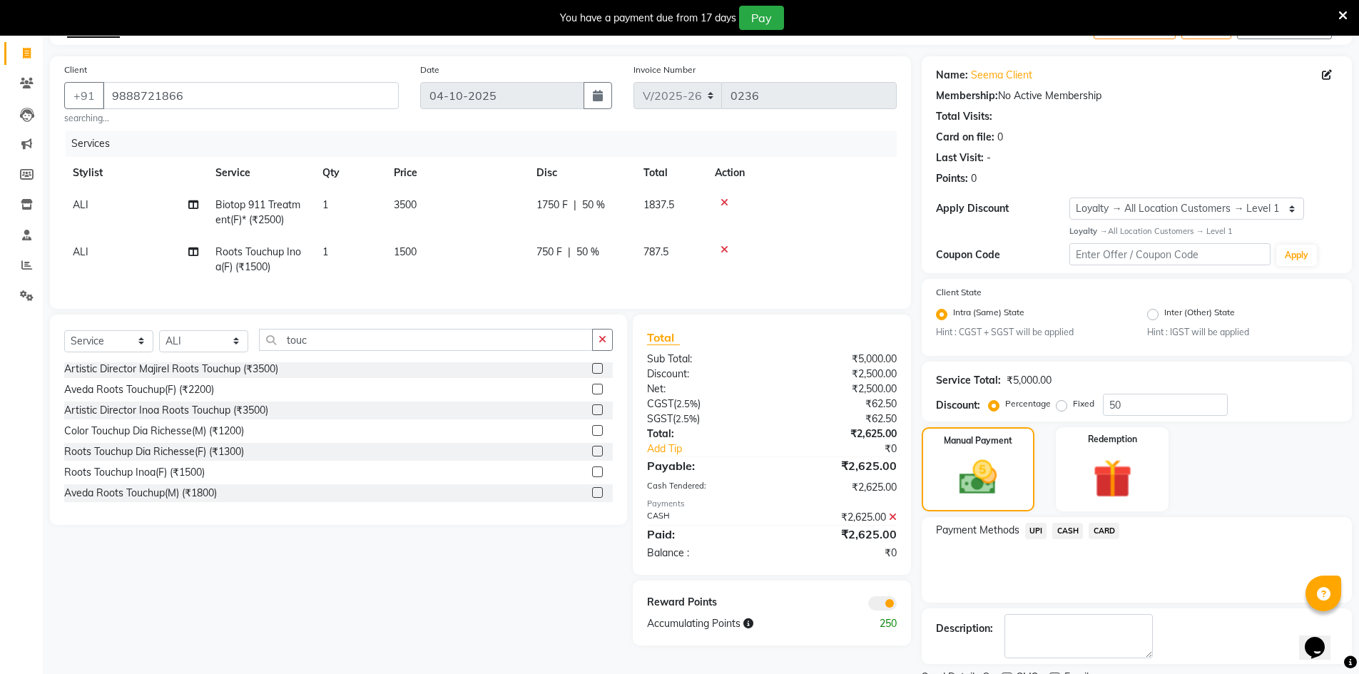
click at [873, 611] on span at bounding box center [882, 603] width 29 height 14
click at [897, 606] on input "checkbox" at bounding box center [897, 606] width 0 height 0
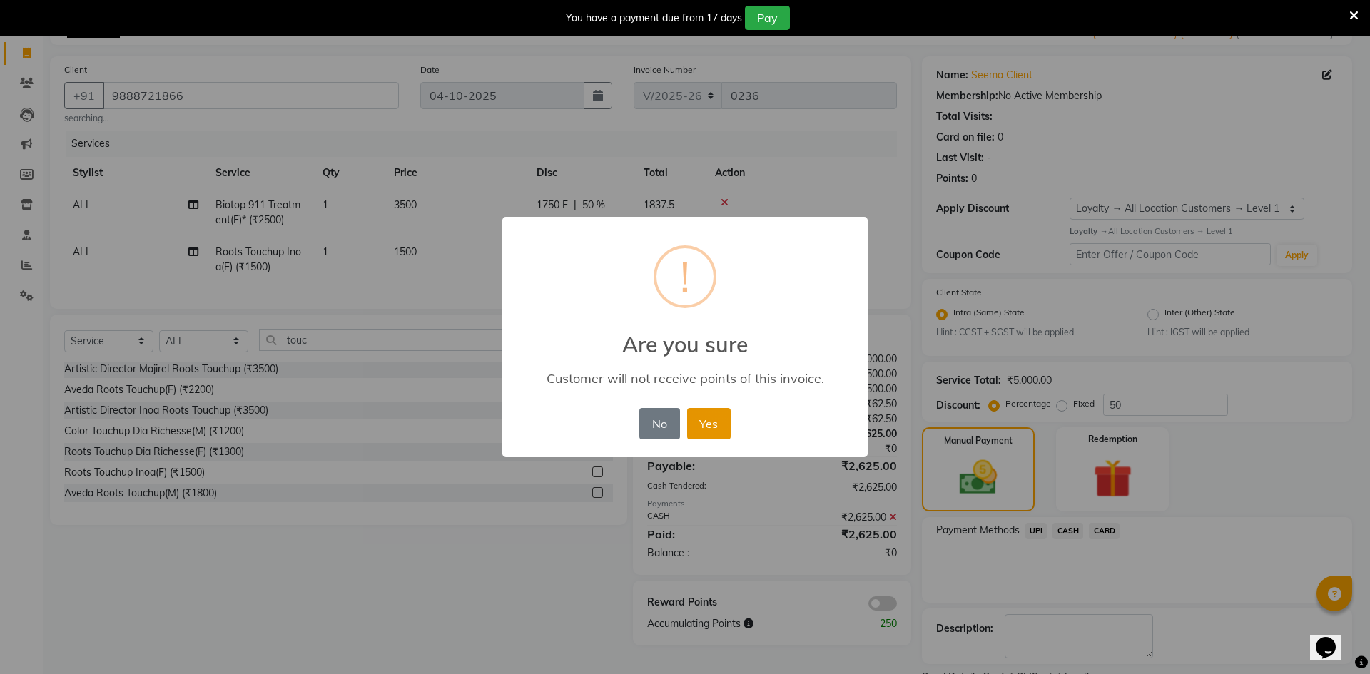
click at [708, 422] on button "Yes" at bounding box center [709, 423] width 44 height 31
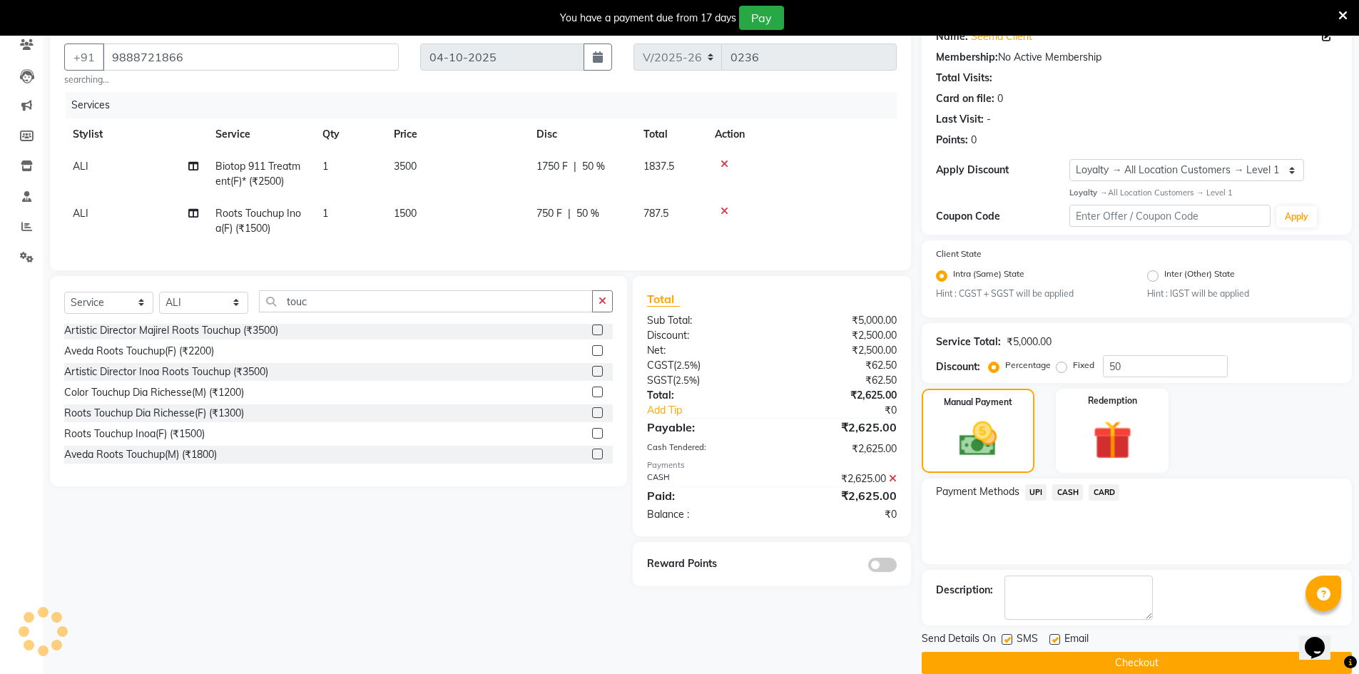
scroll to position [146, 0]
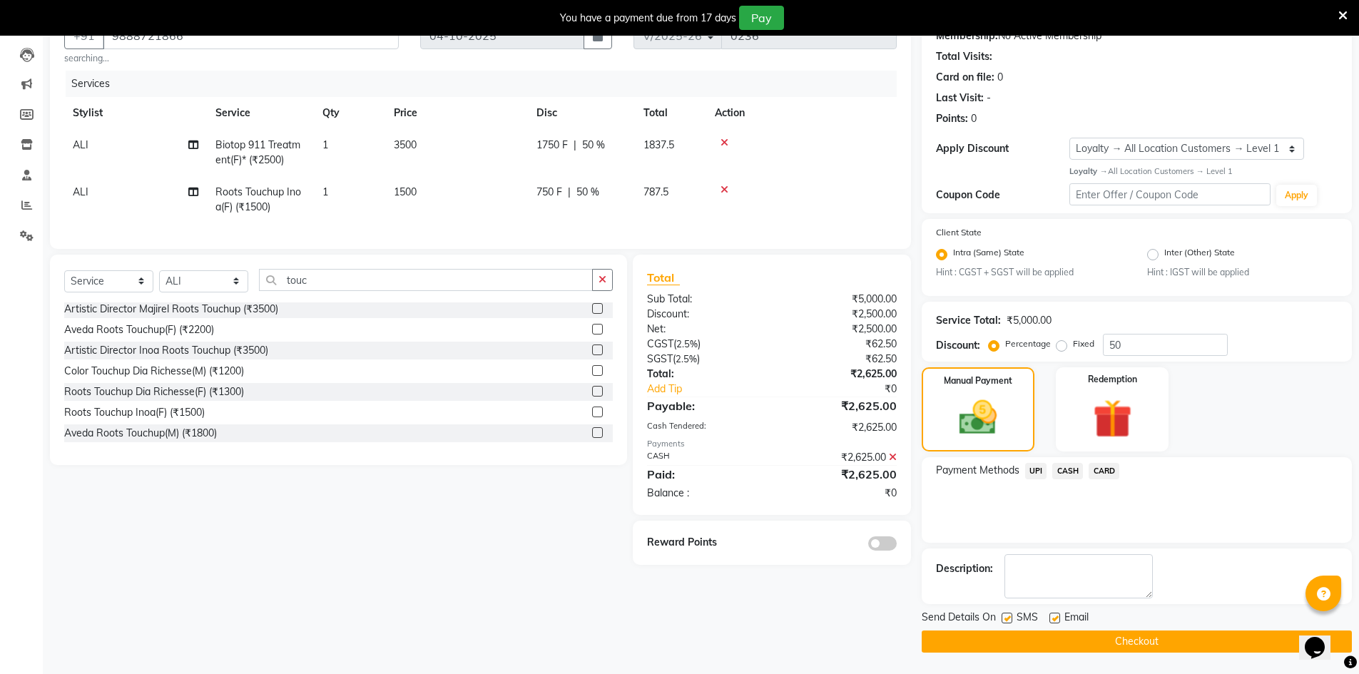
click at [1057, 636] on button "Checkout" at bounding box center [1137, 642] width 430 height 22
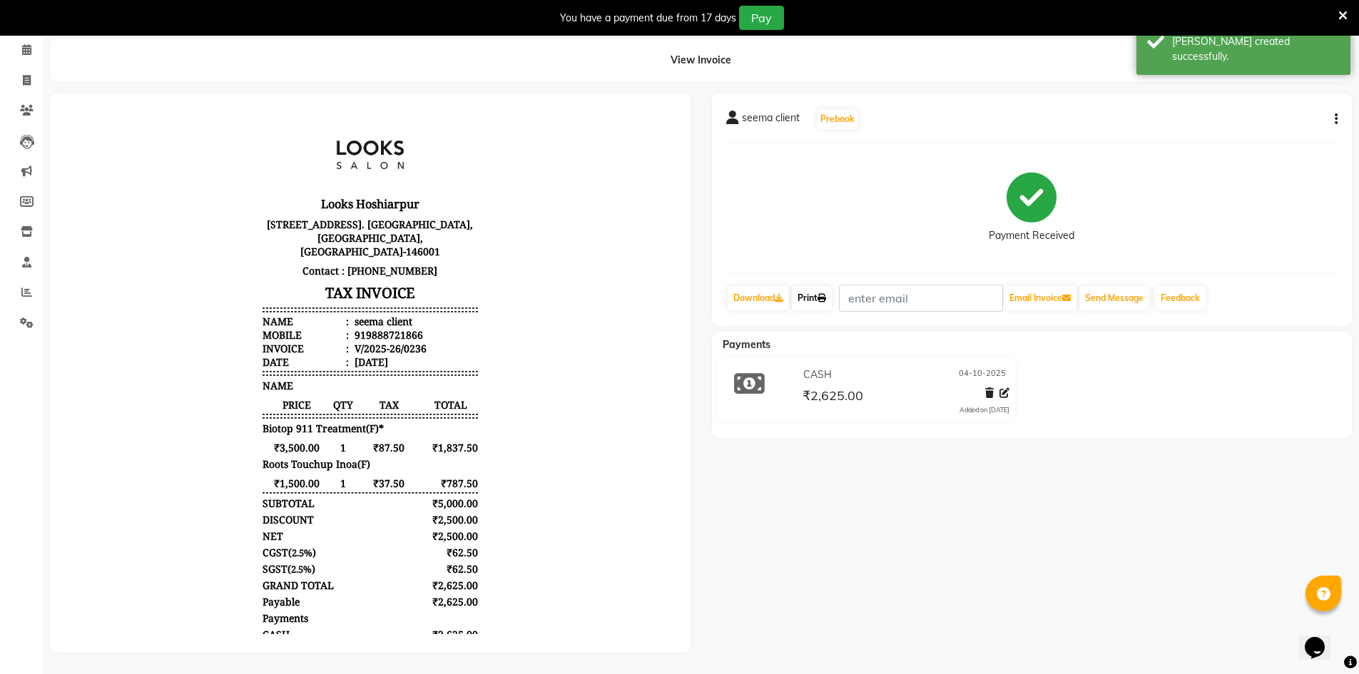
click at [820, 290] on link "Print" at bounding box center [812, 298] width 40 height 24
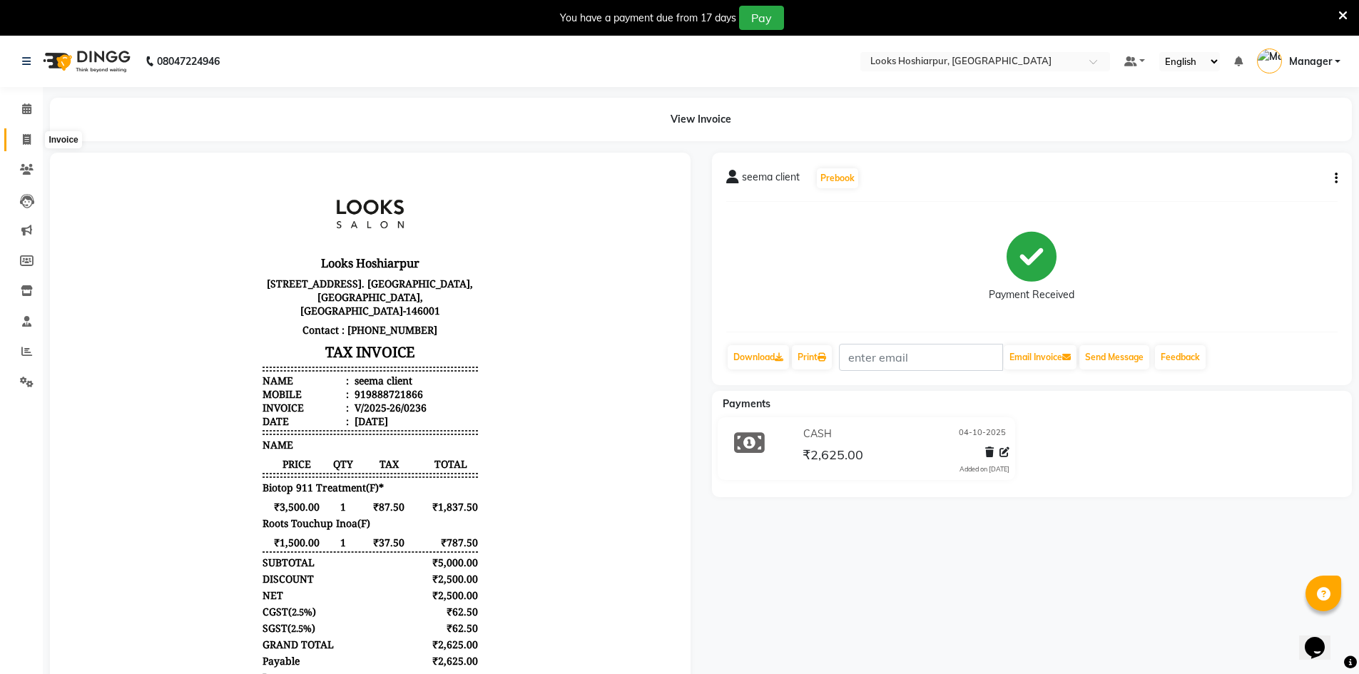
click at [24, 142] on icon at bounding box center [27, 139] width 8 height 11
select select "service"
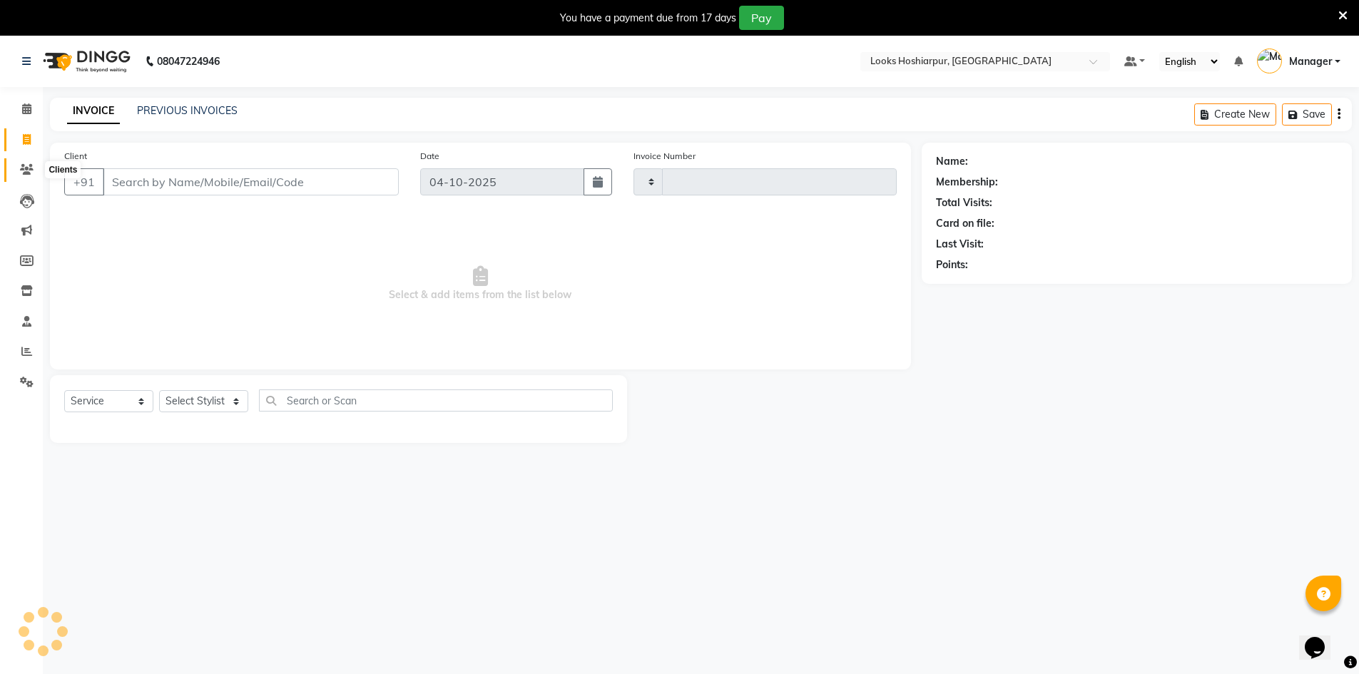
scroll to position [36, 0]
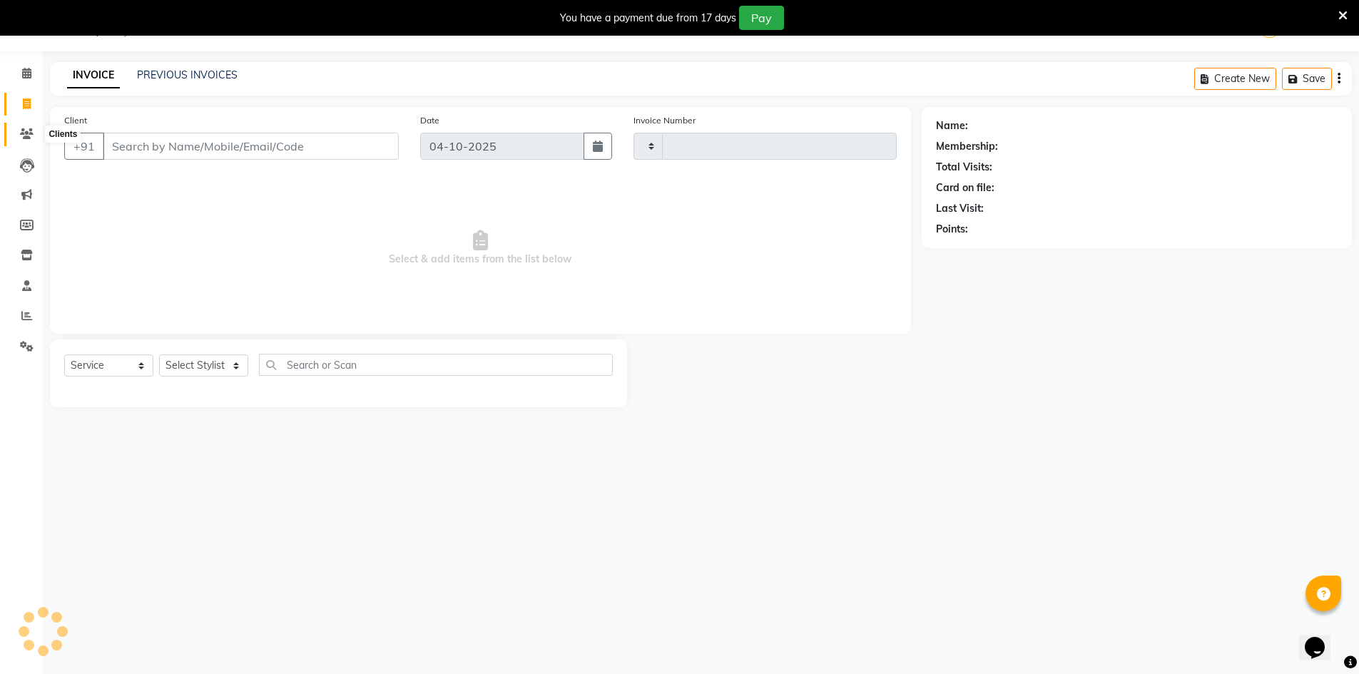
type input "0237"
select select "9034"
select select "92381"
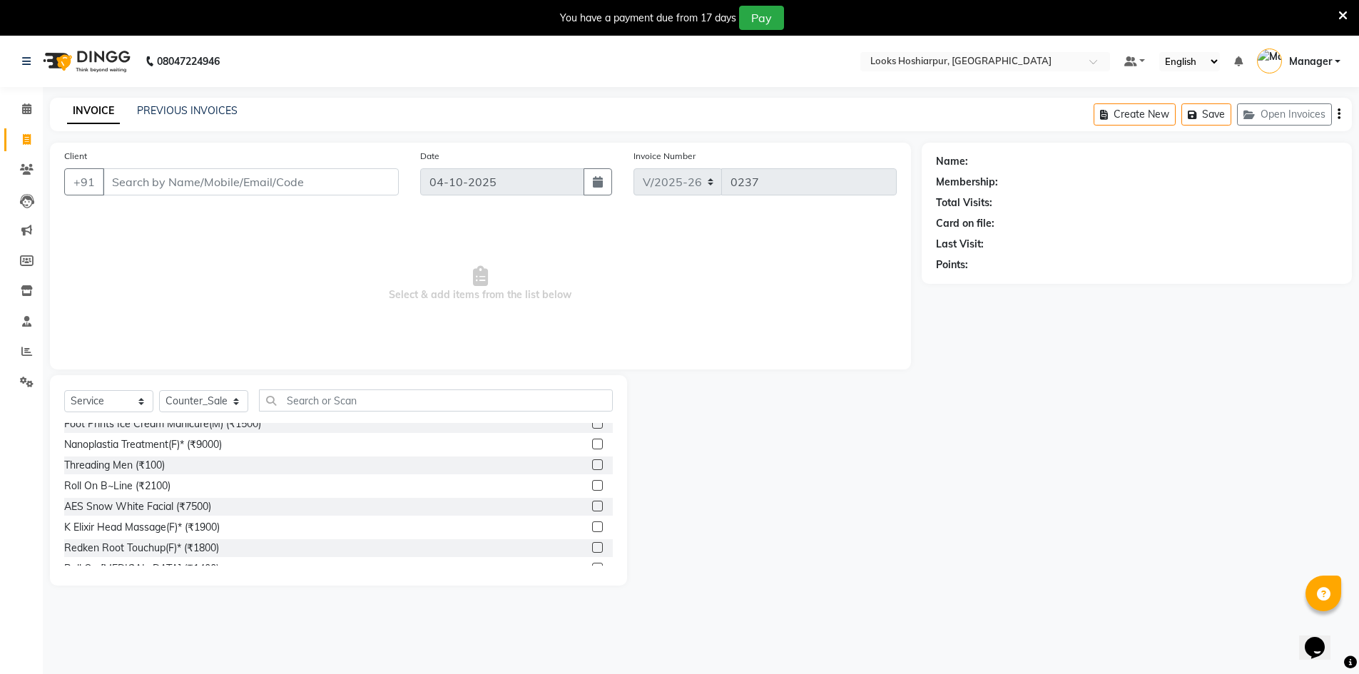
scroll to position [214, 0]
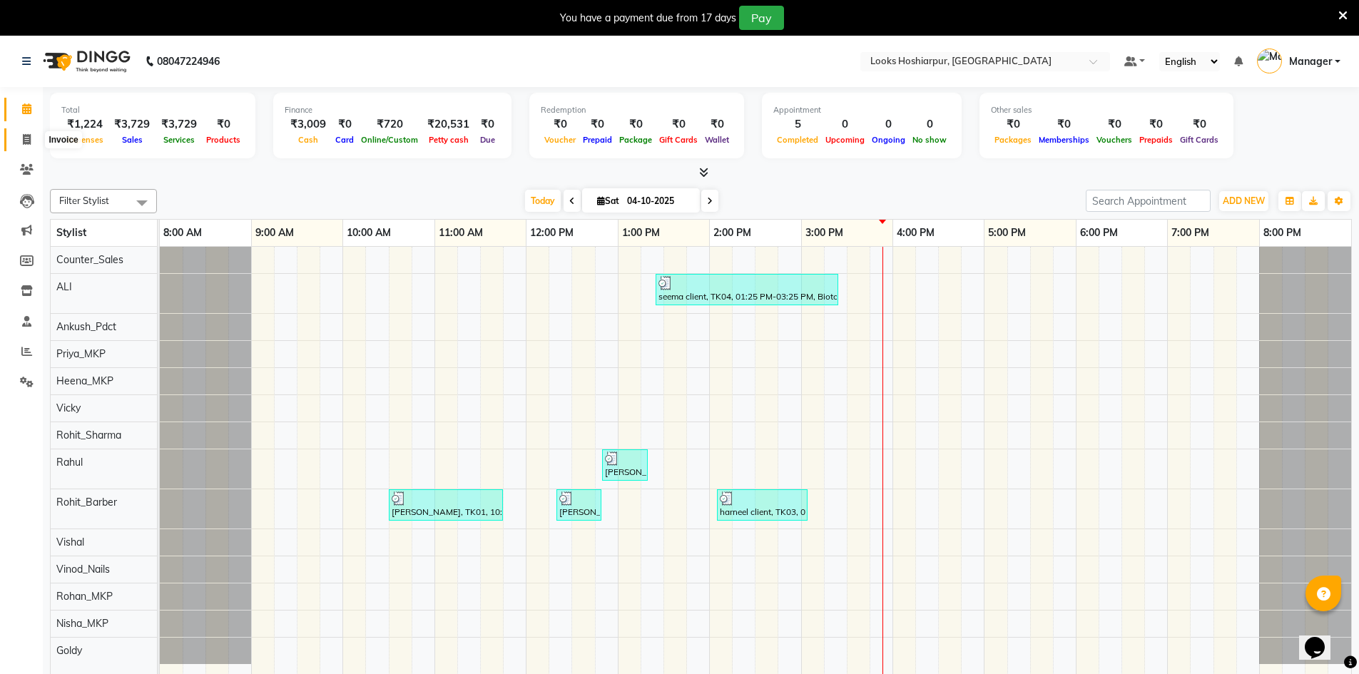
click at [24, 139] on icon at bounding box center [27, 139] width 8 height 11
select select "service"
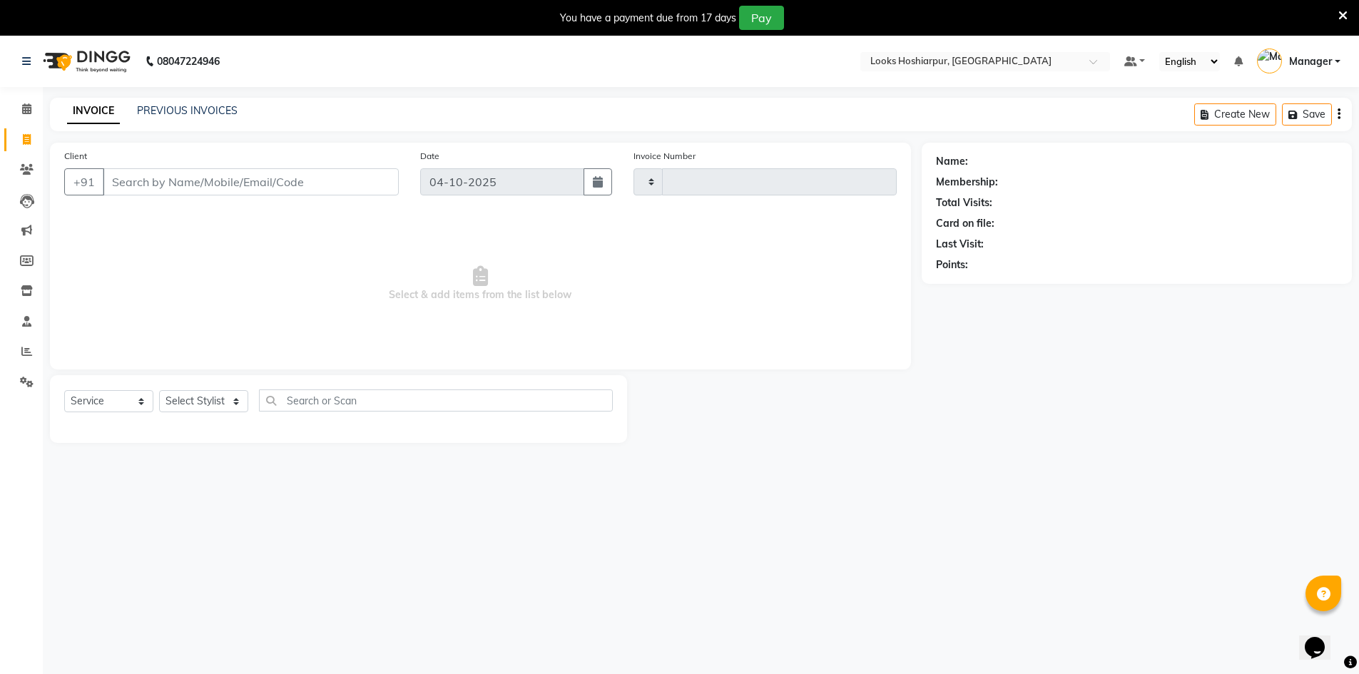
type input "0238"
select select "9034"
select select "92381"
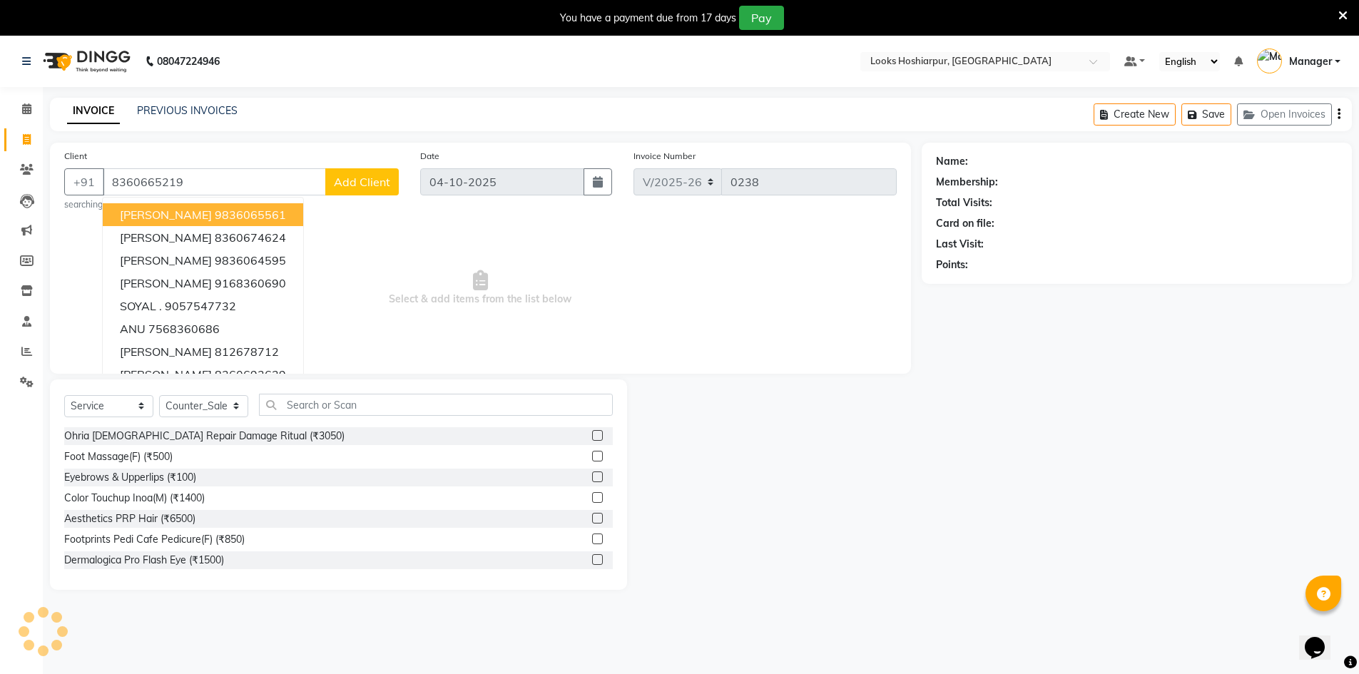
type input "8360665219"
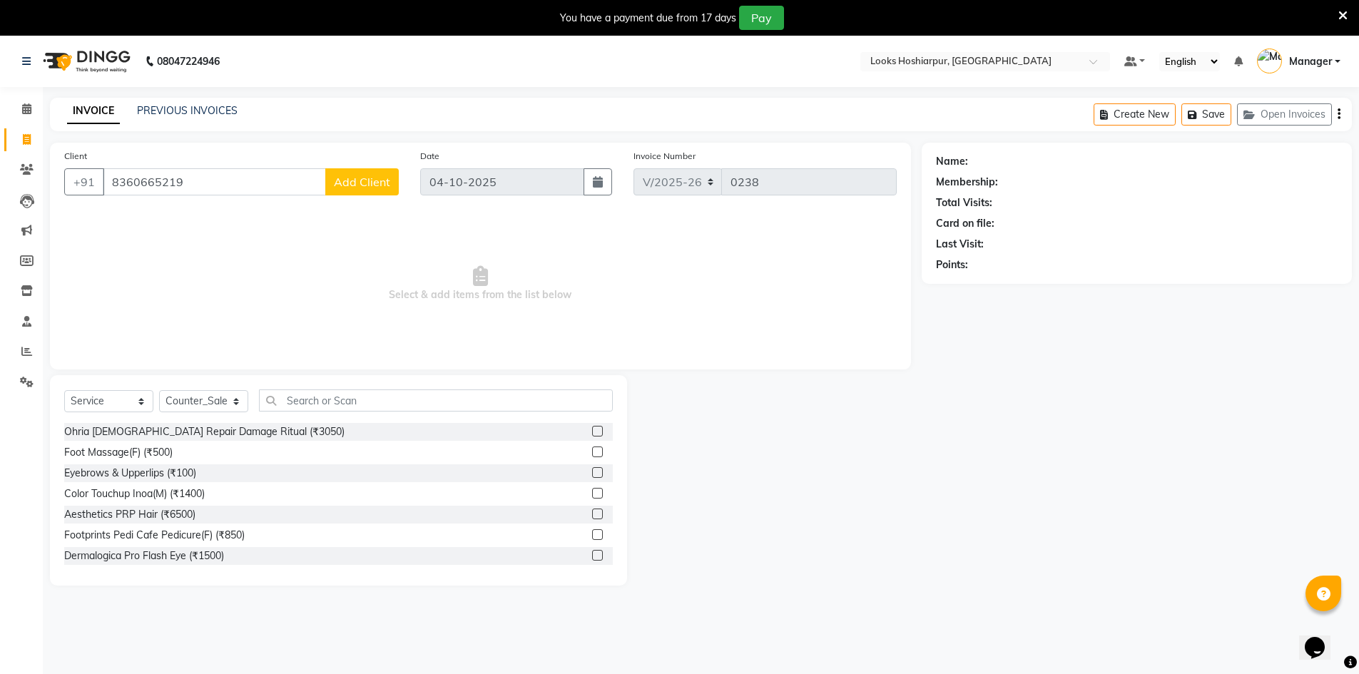
click at [359, 176] on span "Add Client" at bounding box center [362, 182] width 56 height 14
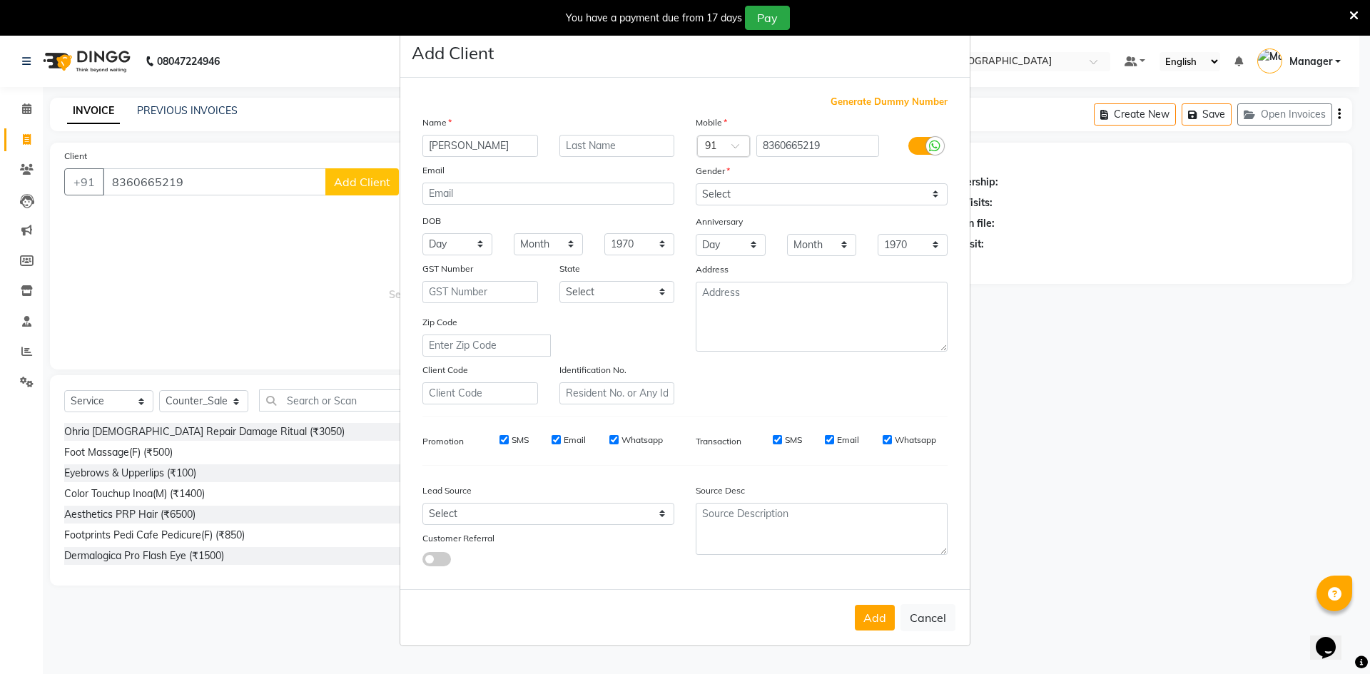
type input "[PERSON_NAME]"
click at [638, 152] on input "text" at bounding box center [617, 146] width 116 height 22
type input "gupta"
click at [723, 195] on select "Select [DEMOGRAPHIC_DATA] [DEMOGRAPHIC_DATA] Other Prefer Not To Say" at bounding box center [822, 194] width 252 height 22
select select "[DEMOGRAPHIC_DATA]"
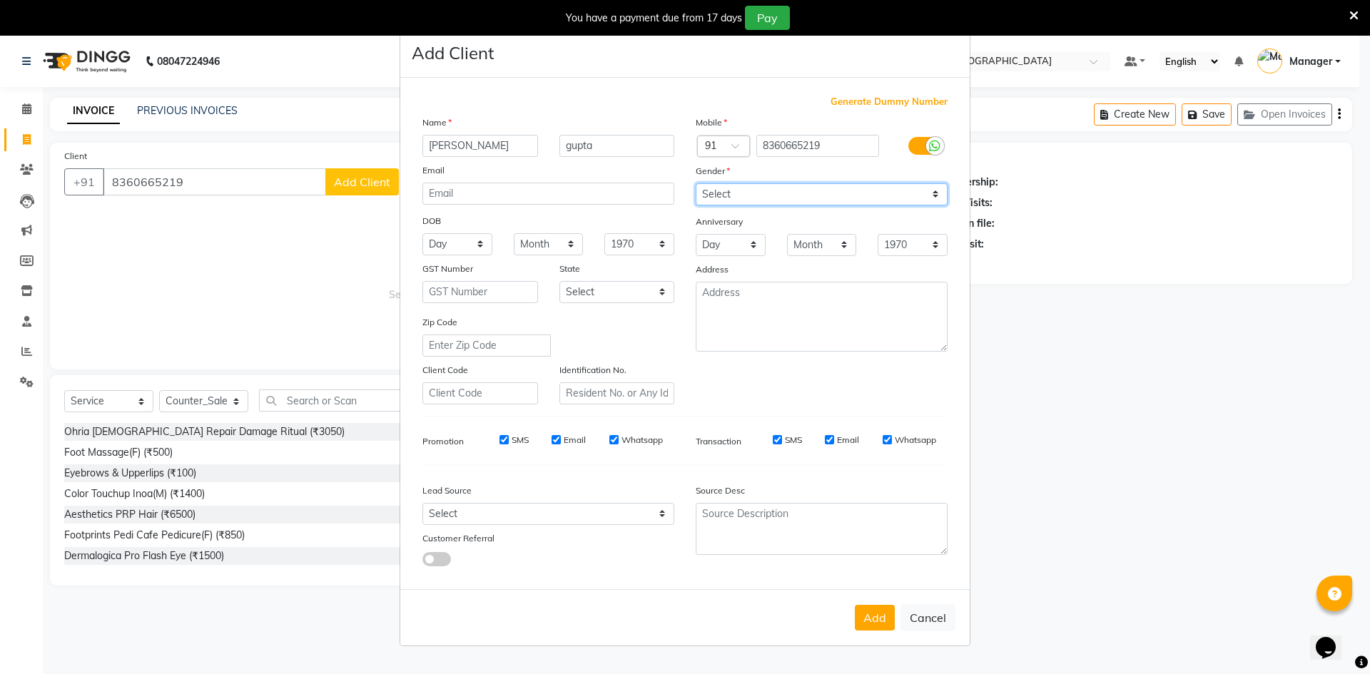
click at [696, 183] on select "Select [DEMOGRAPHIC_DATA] [DEMOGRAPHIC_DATA] Other Prefer Not To Say" at bounding box center [822, 194] width 252 height 22
click at [877, 620] on button "Add" at bounding box center [875, 618] width 40 height 26
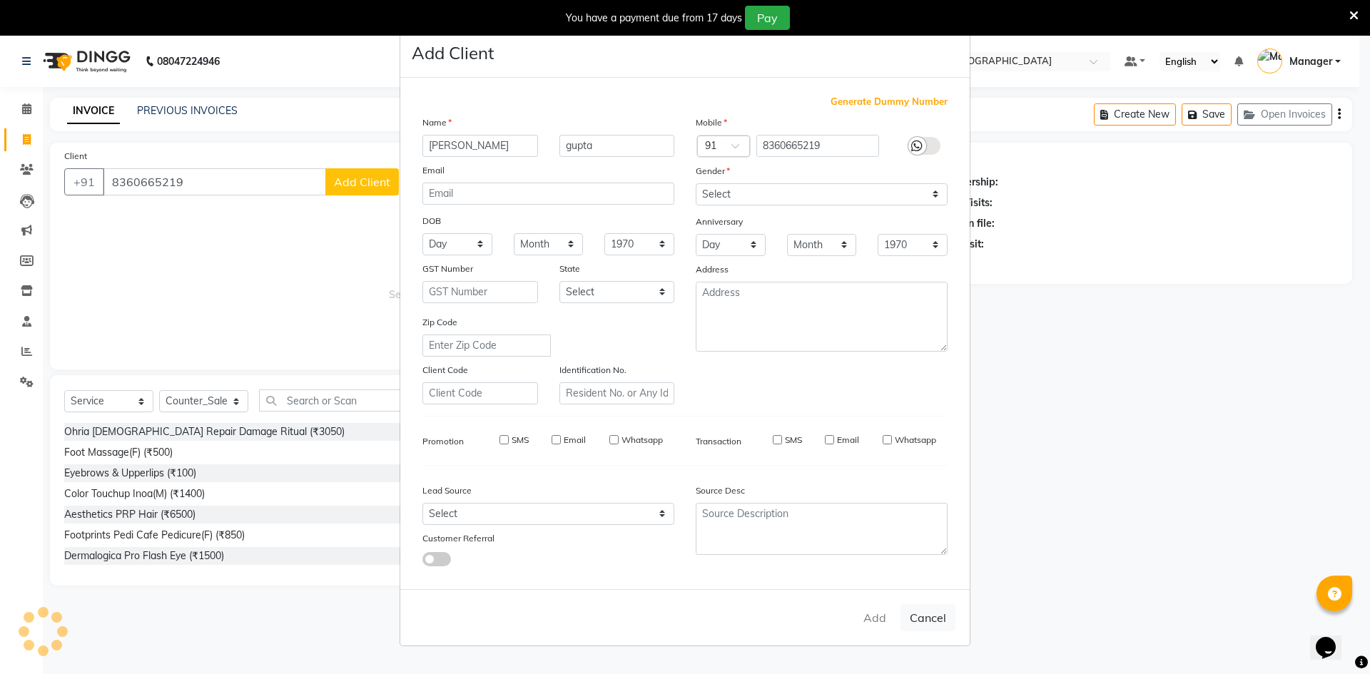
select select
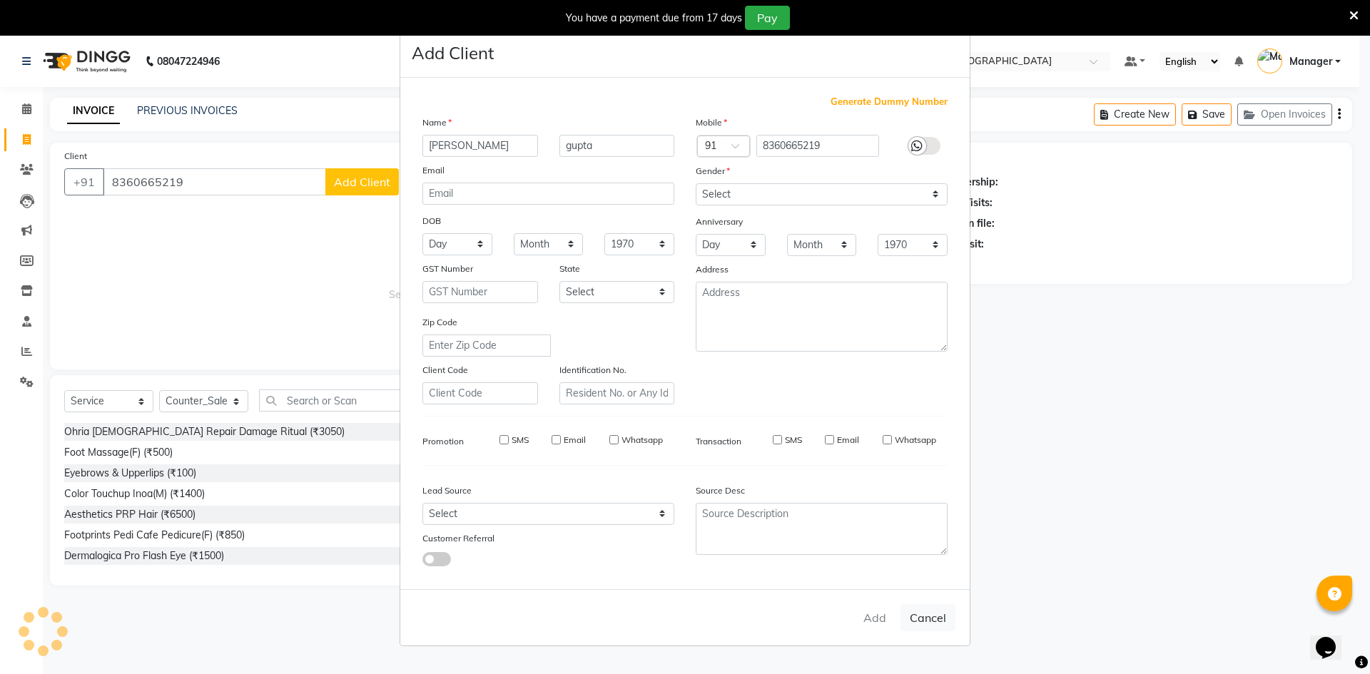
select select
checkbox input "false"
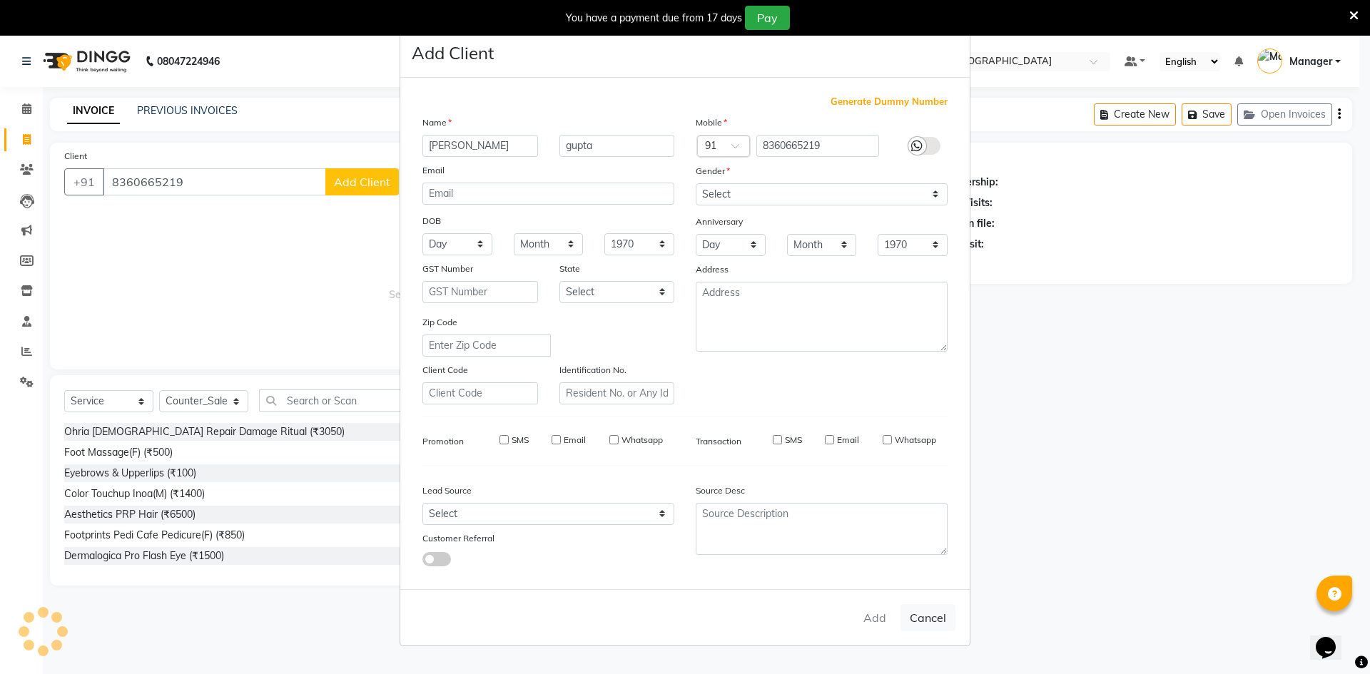
checkbox input "false"
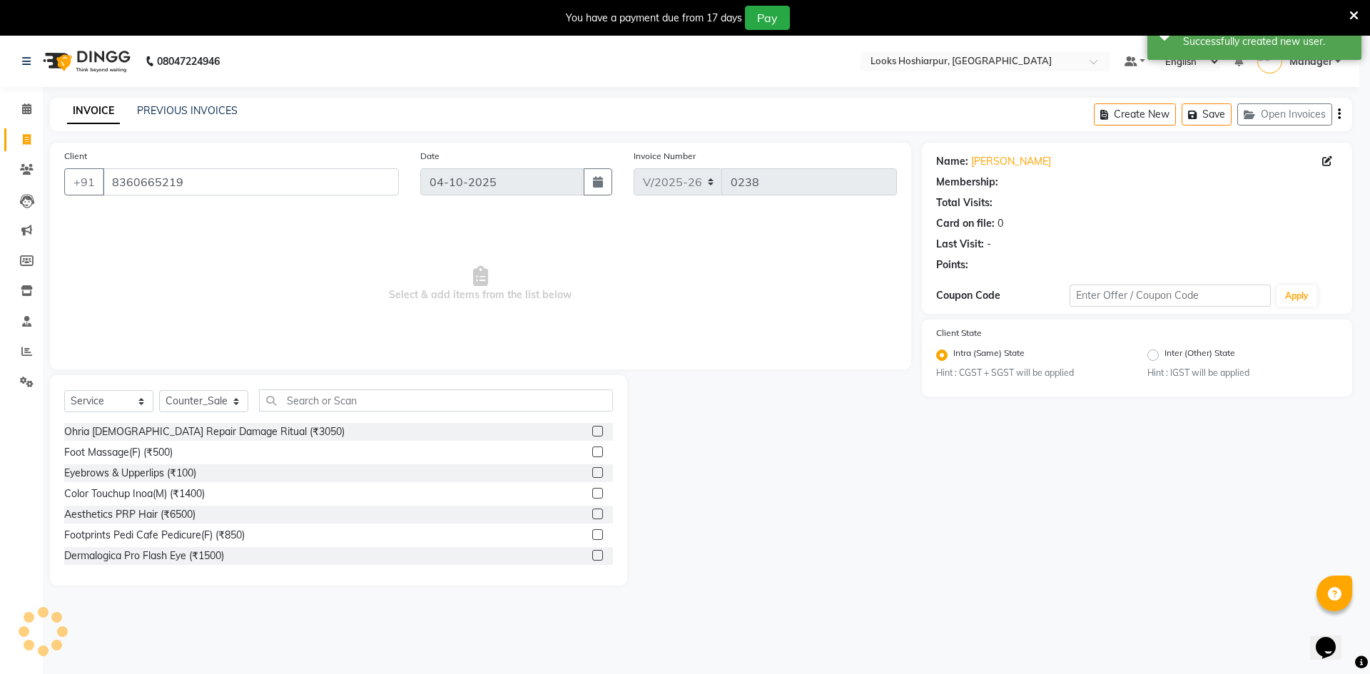
select select "1: Object"
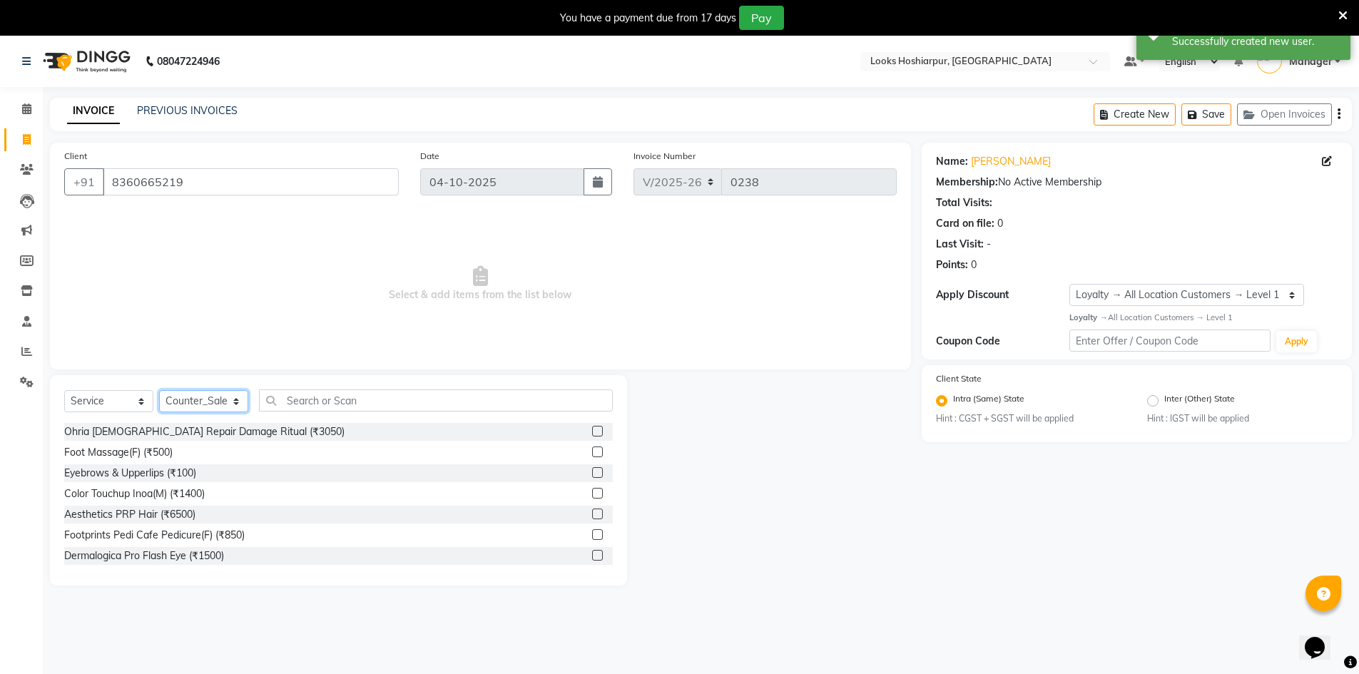
click at [200, 399] on select "Select Stylist ALI Ankush_Pdct Counter_Sales Goldy Heena_MKP Manager Nisha_MKP …" at bounding box center [203, 401] width 89 height 22
select select "92391"
click at [159, 390] on select "Select Stylist ALI Ankush_Pdct Counter_Sales Goldy Heena_MKP Manager Nisha_MKP …" at bounding box center [203, 401] width 89 height 22
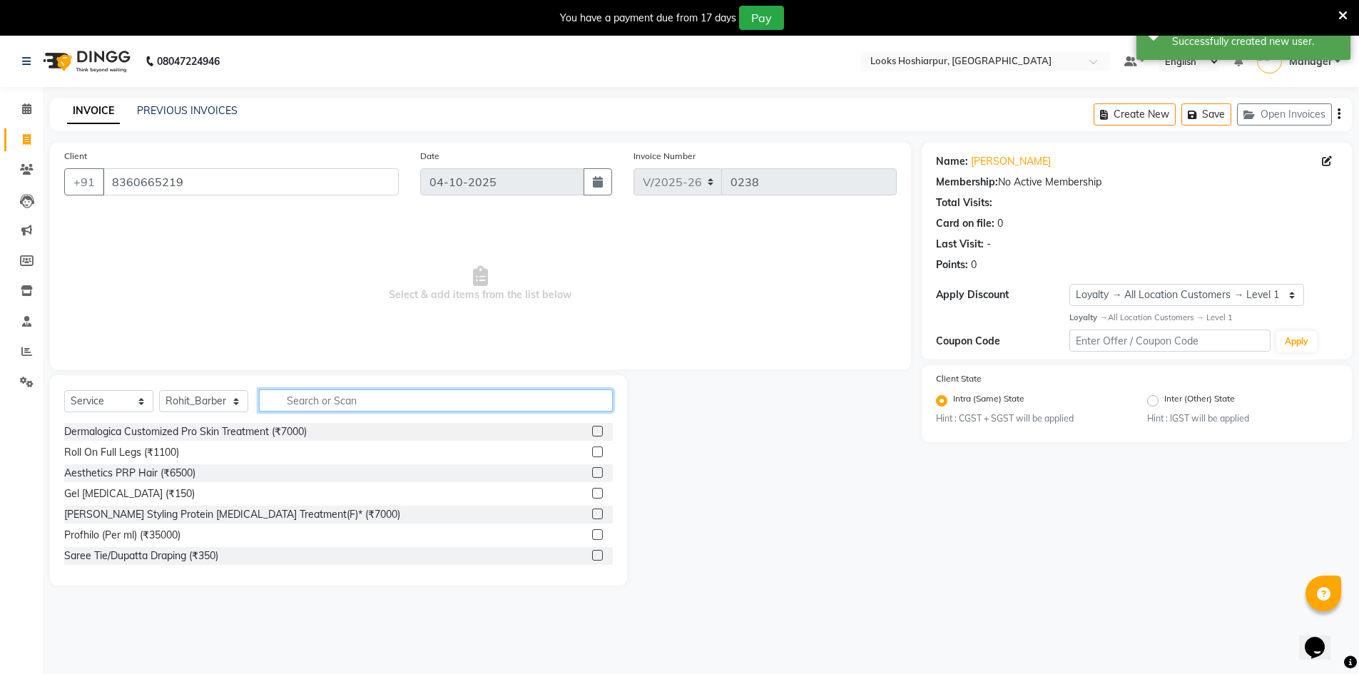
click at [383, 394] on input "text" at bounding box center [436, 401] width 354 height 22
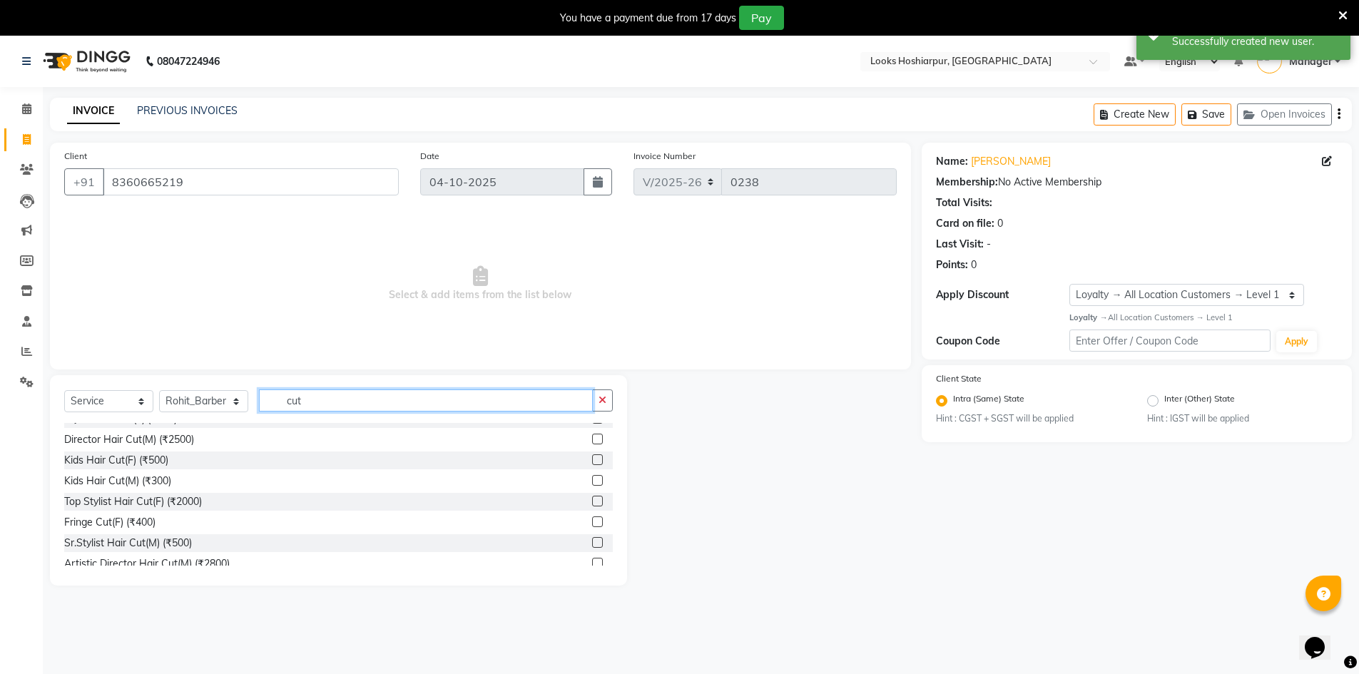
scroll to position [143, 0]
type input "cut"
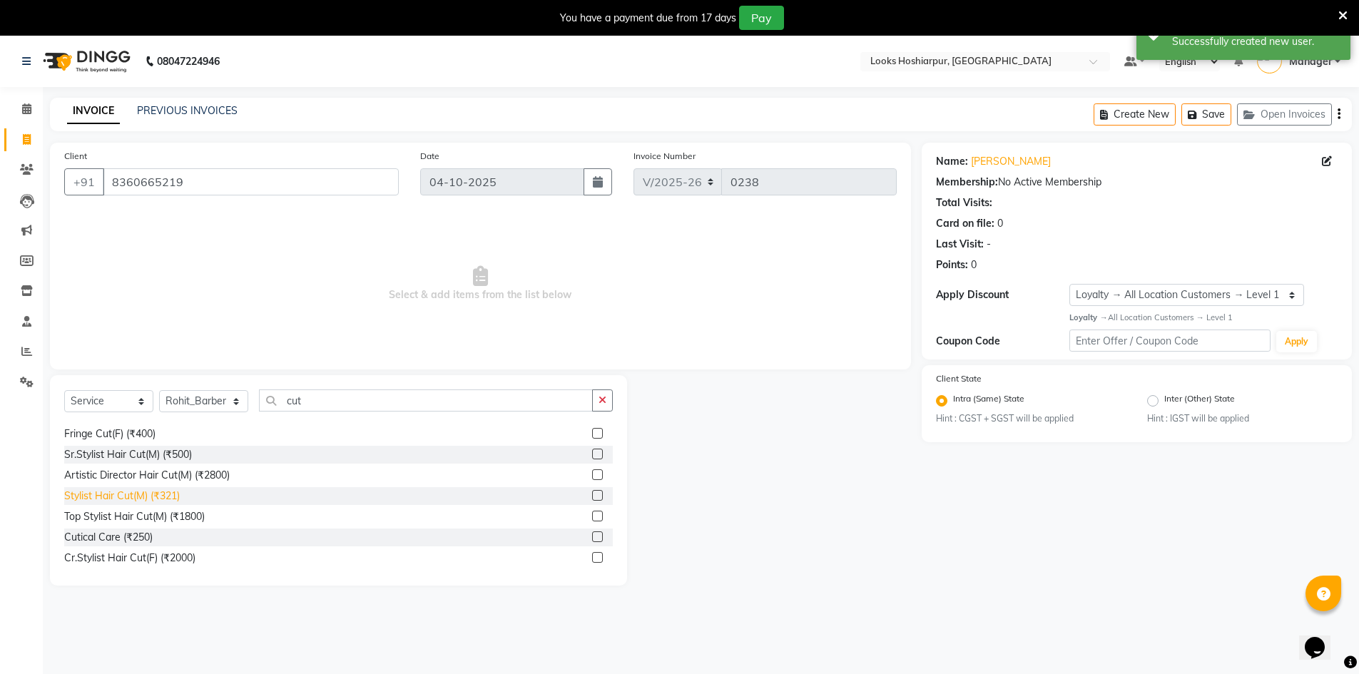
click at [176, 500] on div "Stylist Hair Cut(M) (₹321)" at bounding box center [122, 496] width 116 height 15
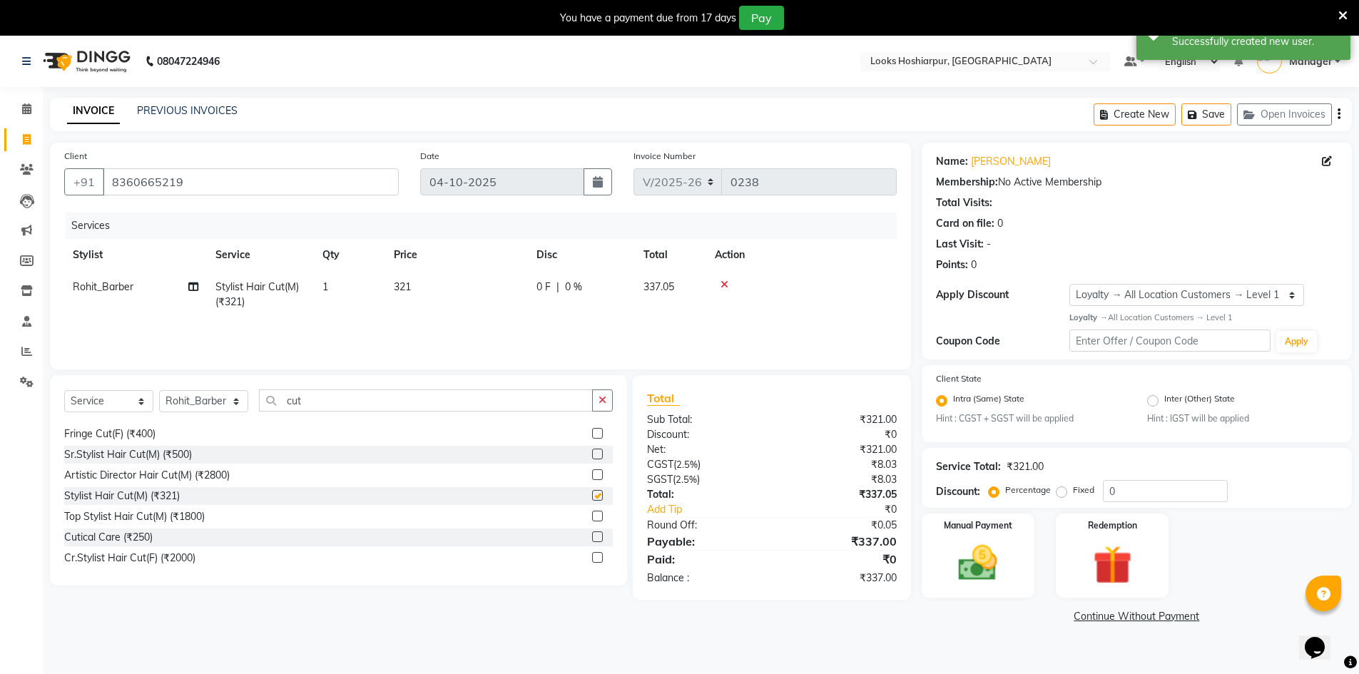
checkbox input "false"
click at [599, 402] on icon "button" at bounding box center [603, 400] width 8 height 10
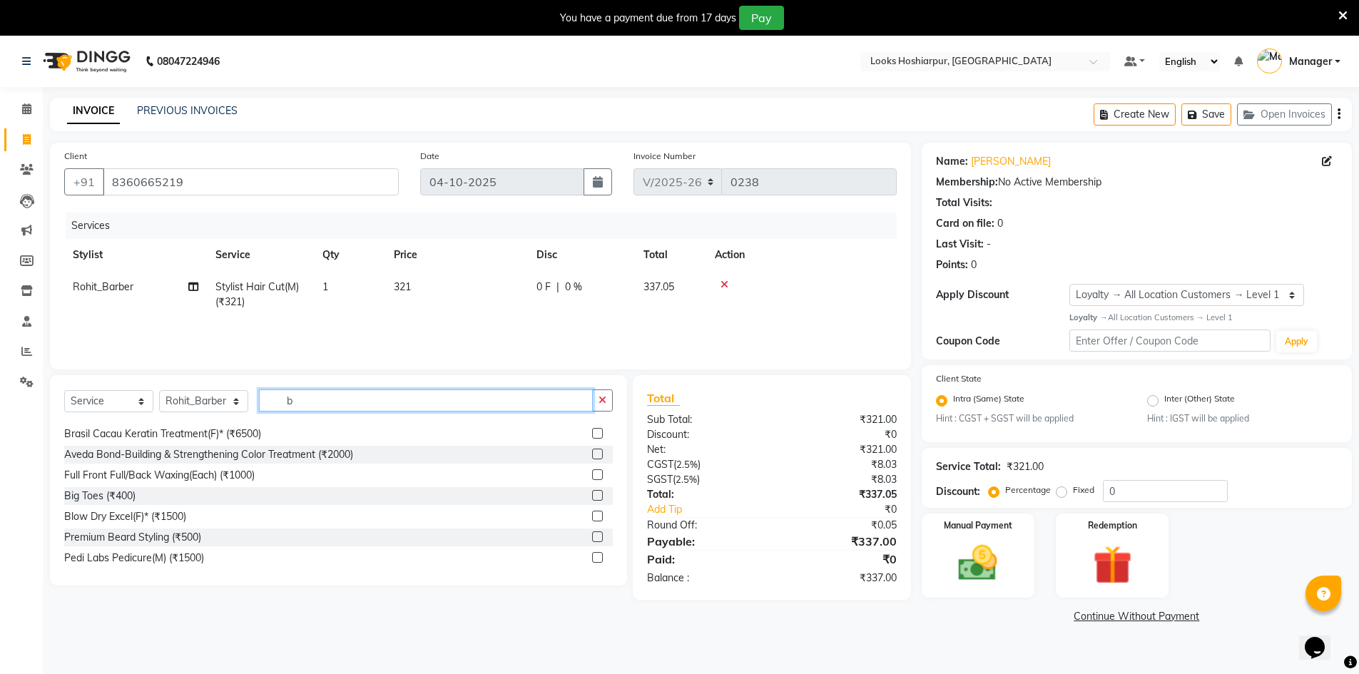
scroll to position [0, 0]
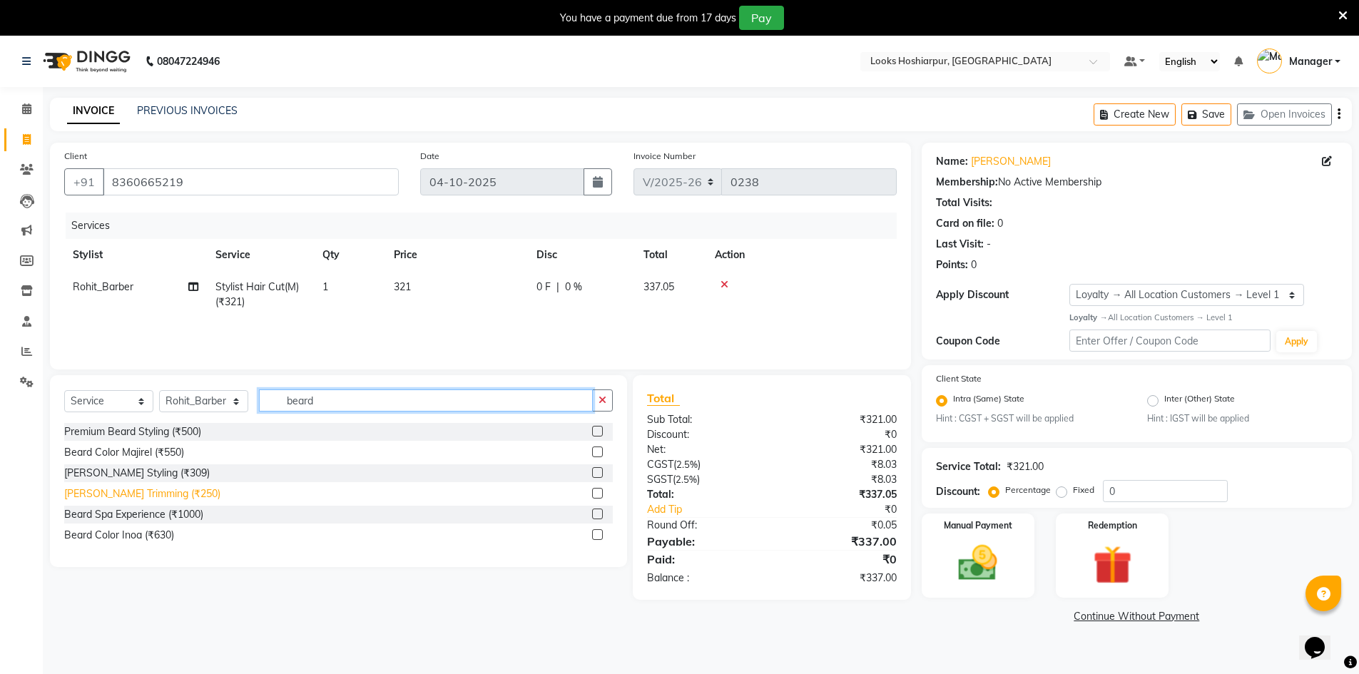
type input "beard"
click at [128, 495] on div "[PERSON_NAME] Trimming (₹250)" at bounding box center [142, 494] width 156 height 15
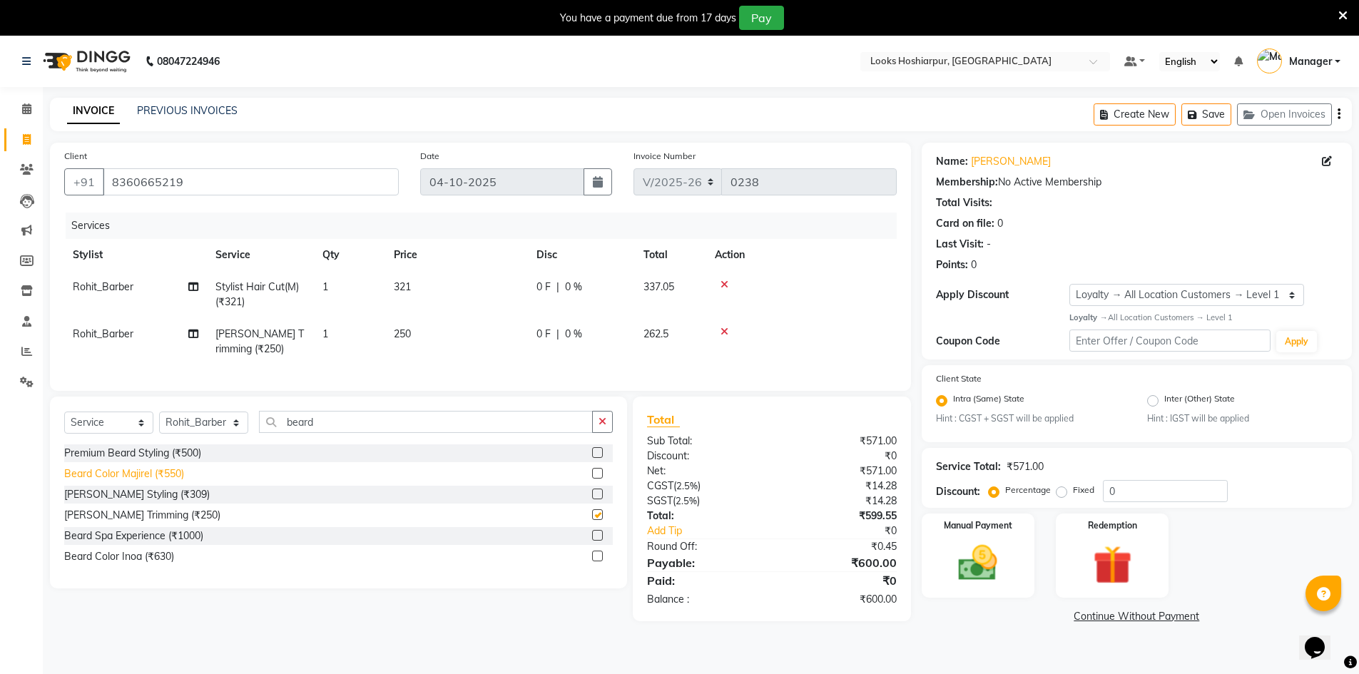
checkbox input "false"
click at [1174, 484] on input "0" at bounding box center [1165, 491] width 125 height 22
click at [985, 584] on img at bounding box center [978, 563] width 66 height 46
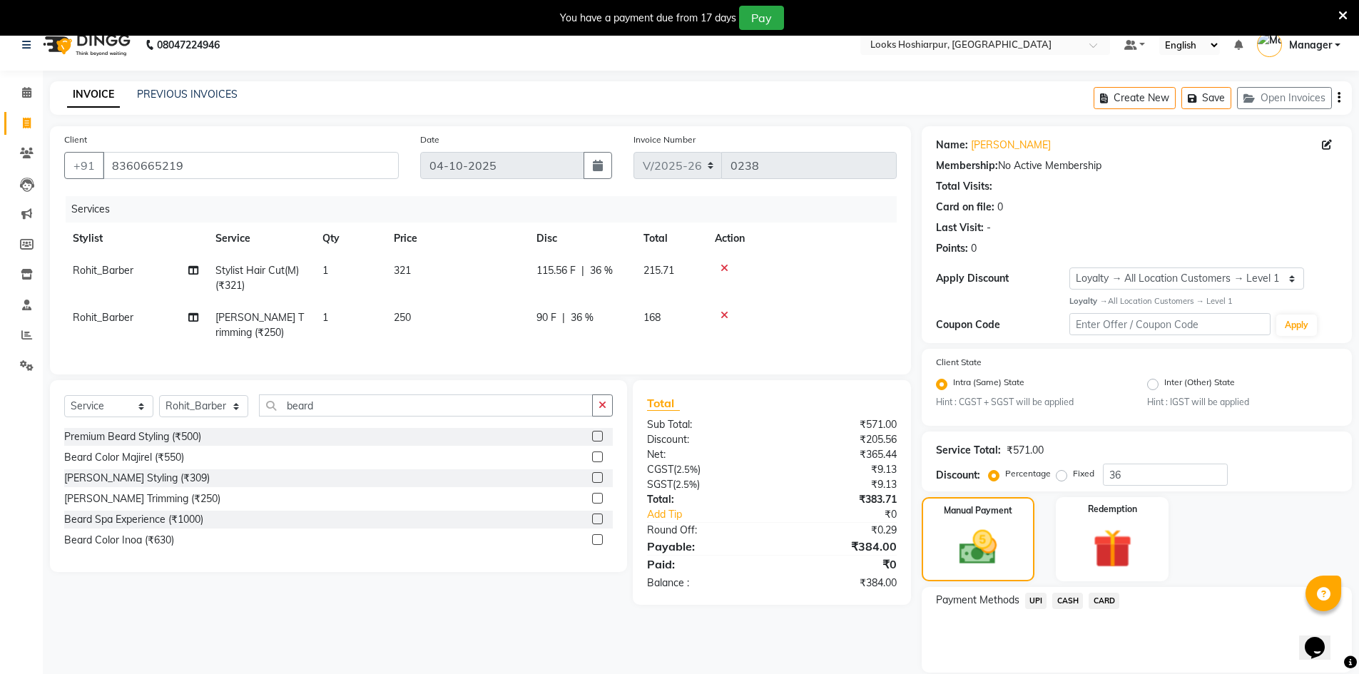
scroll to position [66, 0]
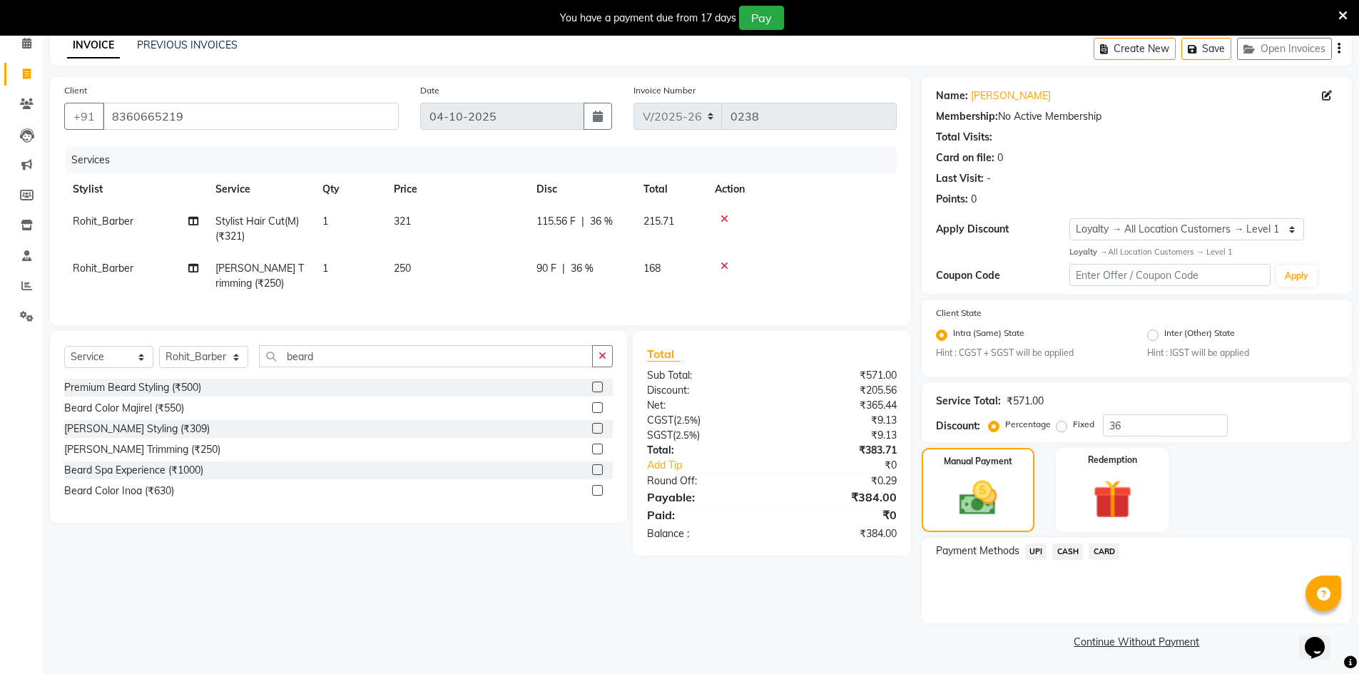
click at [1037, 553] on span "UPI" at bounding box center [1036, 552] width 22 height 16
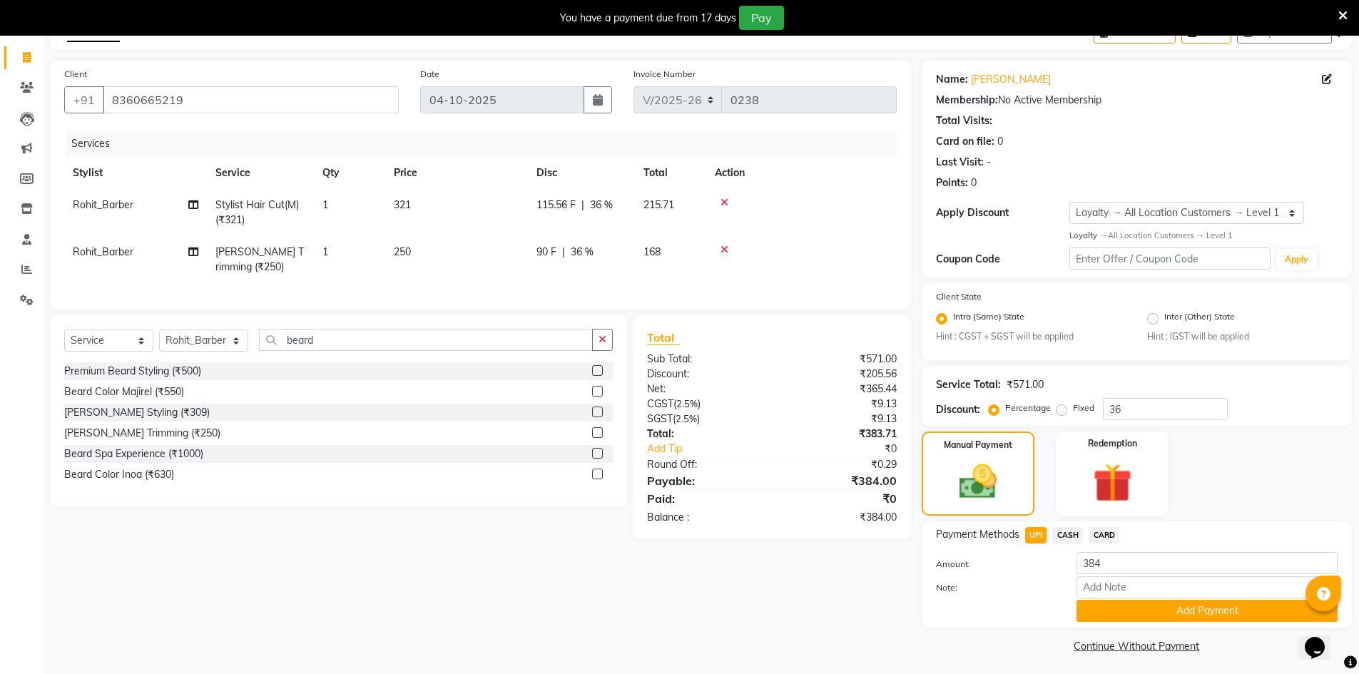
scroll to position [86, 0]
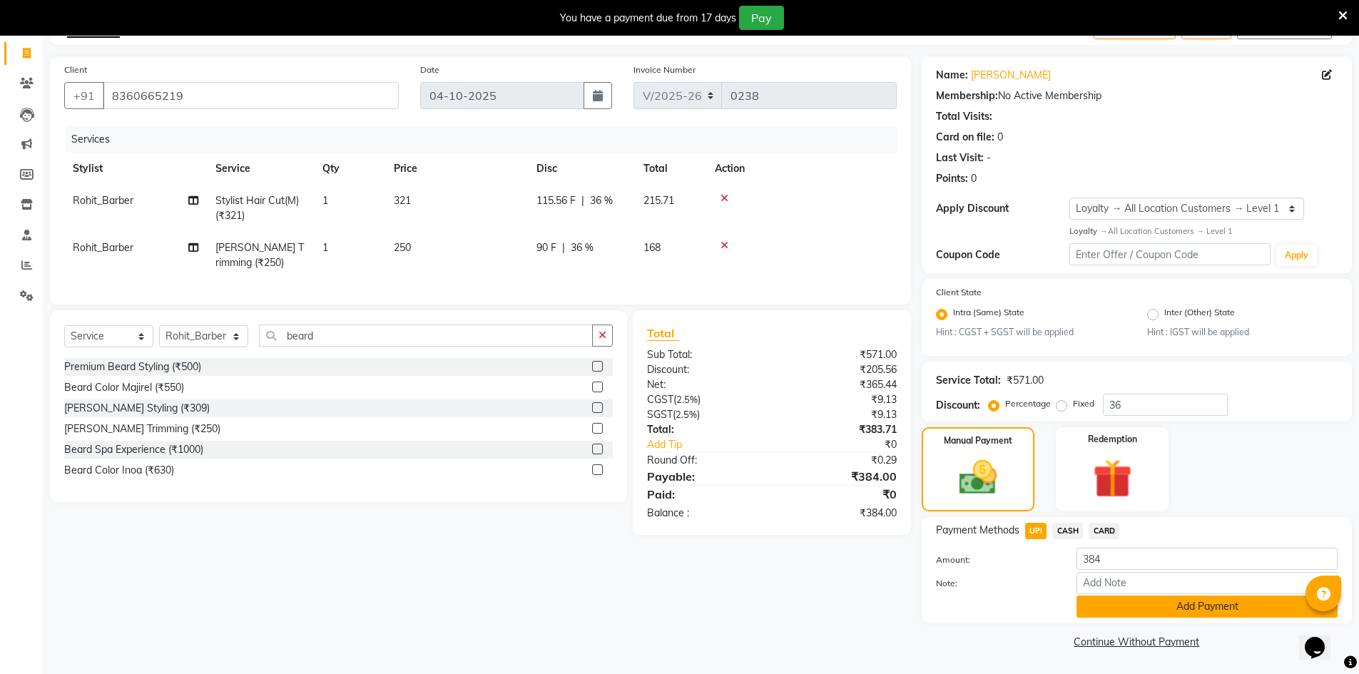
click at [1130, 608] on button "Add Payment" at bounding box center [1207, 607] width 261 height 22
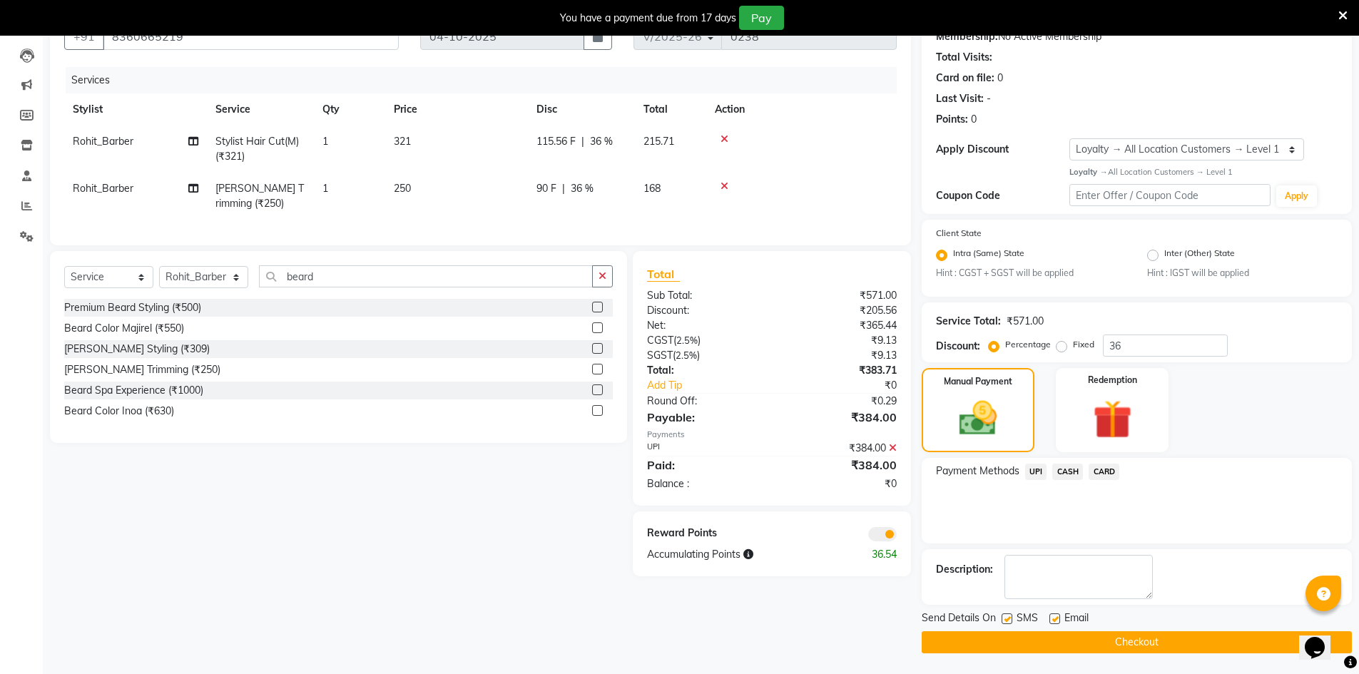
scroll to position [146, 0]
click at [1136, 346] on input "36" at bounding box center [1165, 345] width 125 height 22
type input "3"
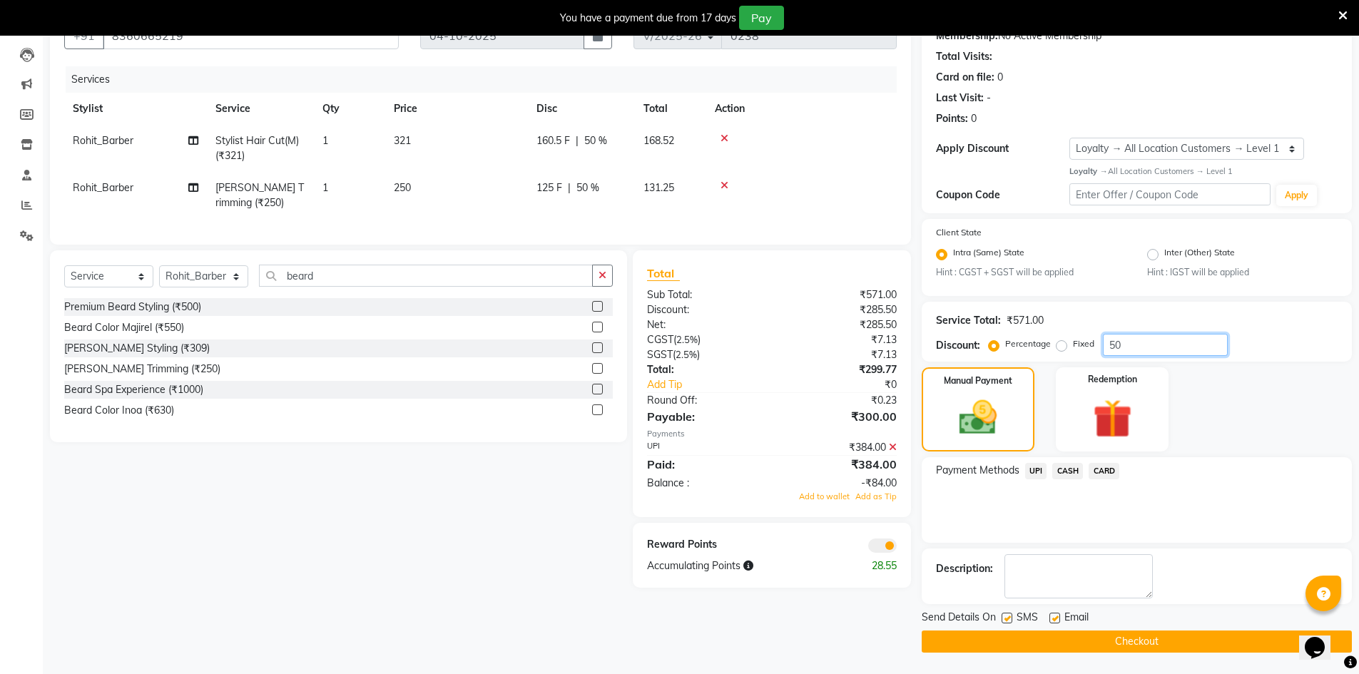
type input "50"
click at [809, 420] on div "₹300.00" at bounding box center [840, 416] width 136 height 17
click at [885, 564] on div "Reward Points Accumulating Points 28.55" at bounding box center [772, 555] width 278 height 65
click at [877, 553] on span at bounding box center [882, 546] width 29 height 14
click at [897, 548] on input "checkbox" at bounding box center [897, 548] width 0 height 0
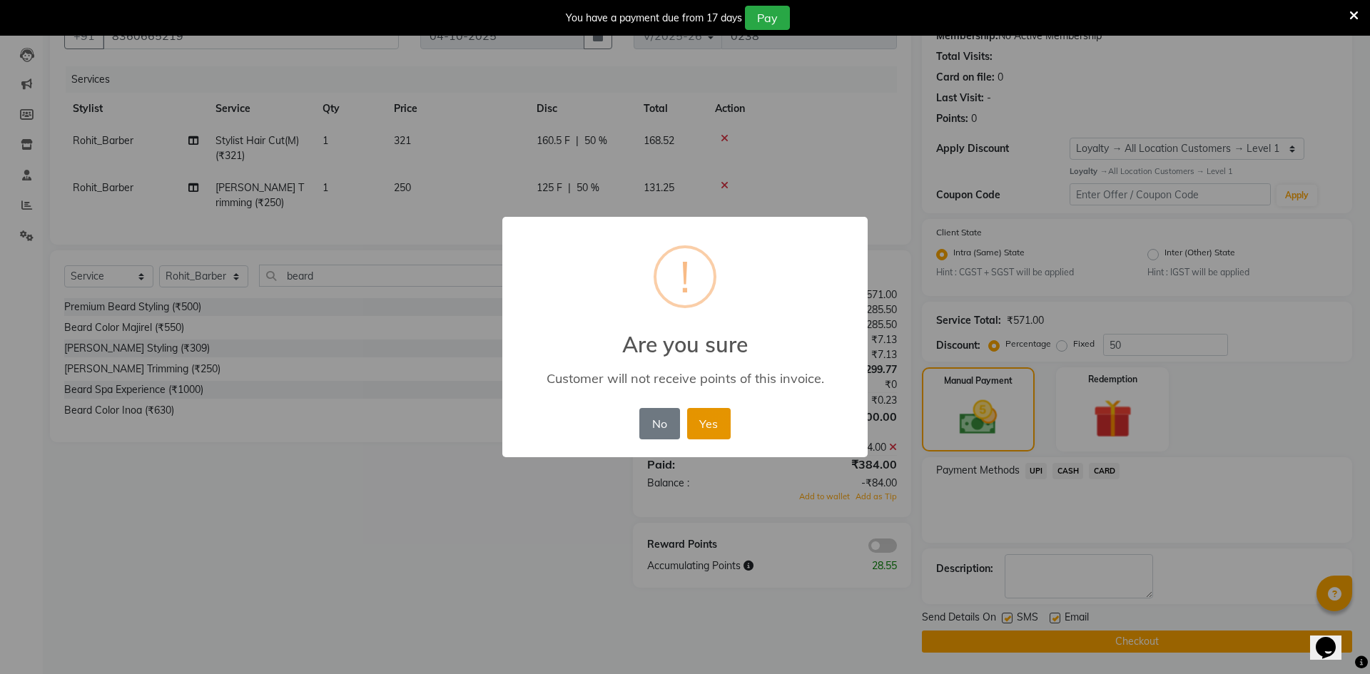
click at [699, 423] on button "Yes" at bounding box center [709, 423] width 44 height 31
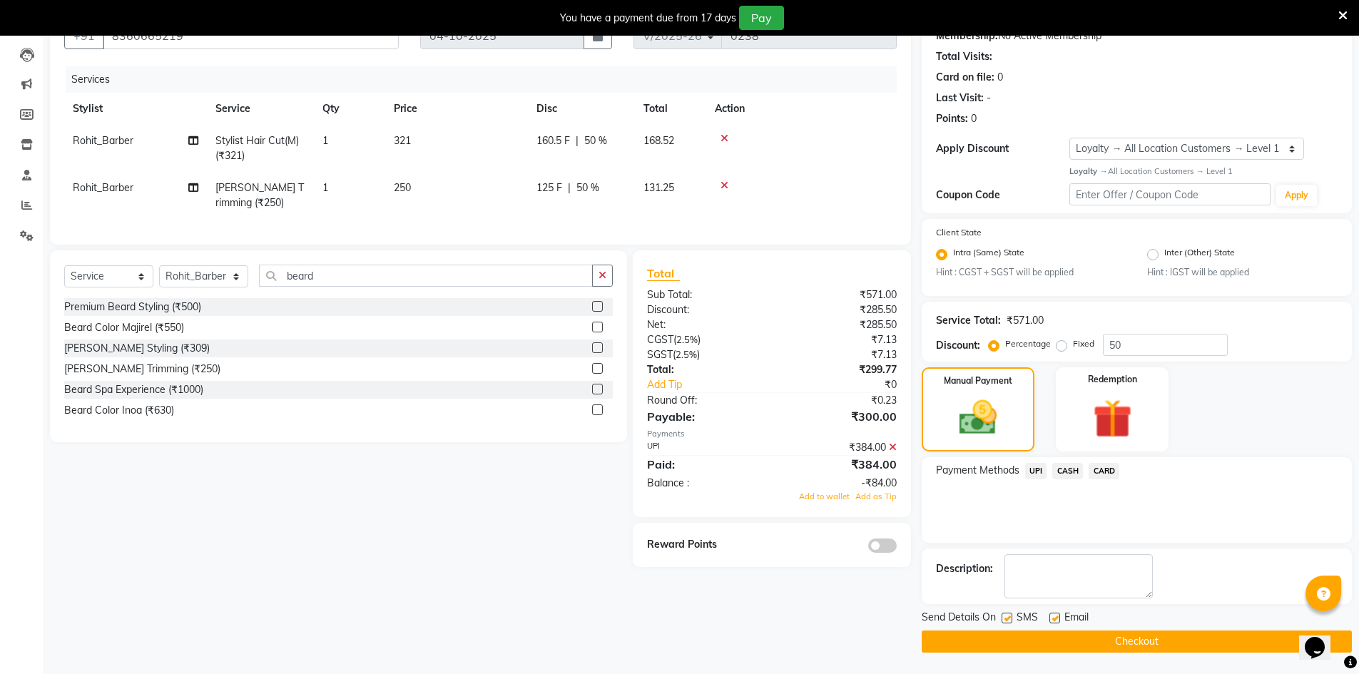
click at [895, 452] on icon at bounding box center [893, 447] width 8 height 10
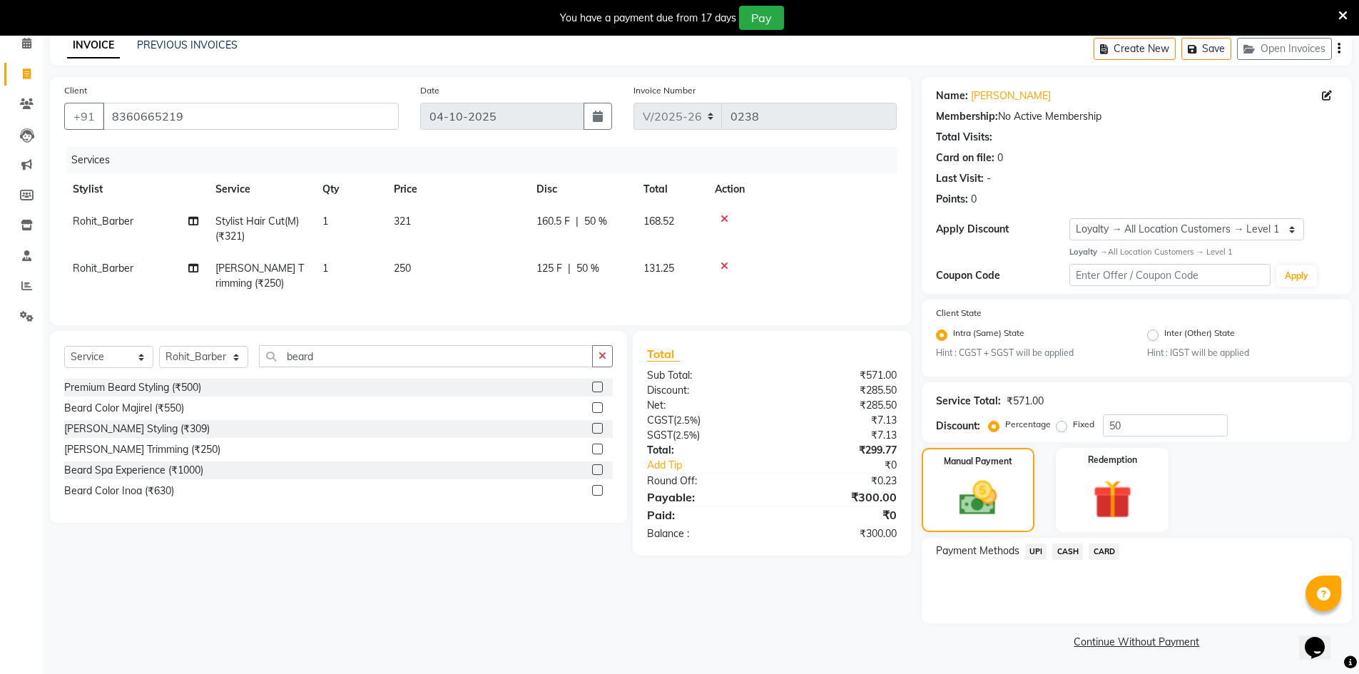
click at [1035, 552] on span "UPI" at bounding box center [1036, 552] width 22 height 16
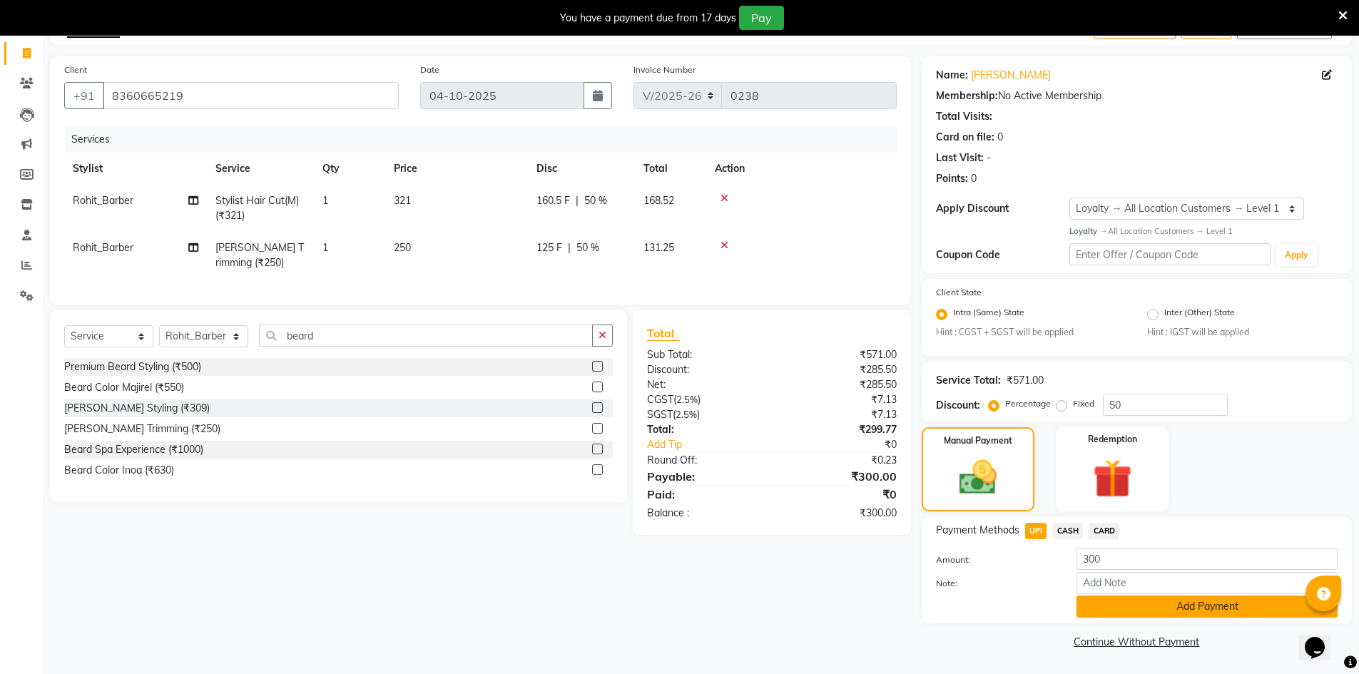
click at [1093, 607] on button "Add Payment" at bounding box center [1207, 607] width 261 height 22
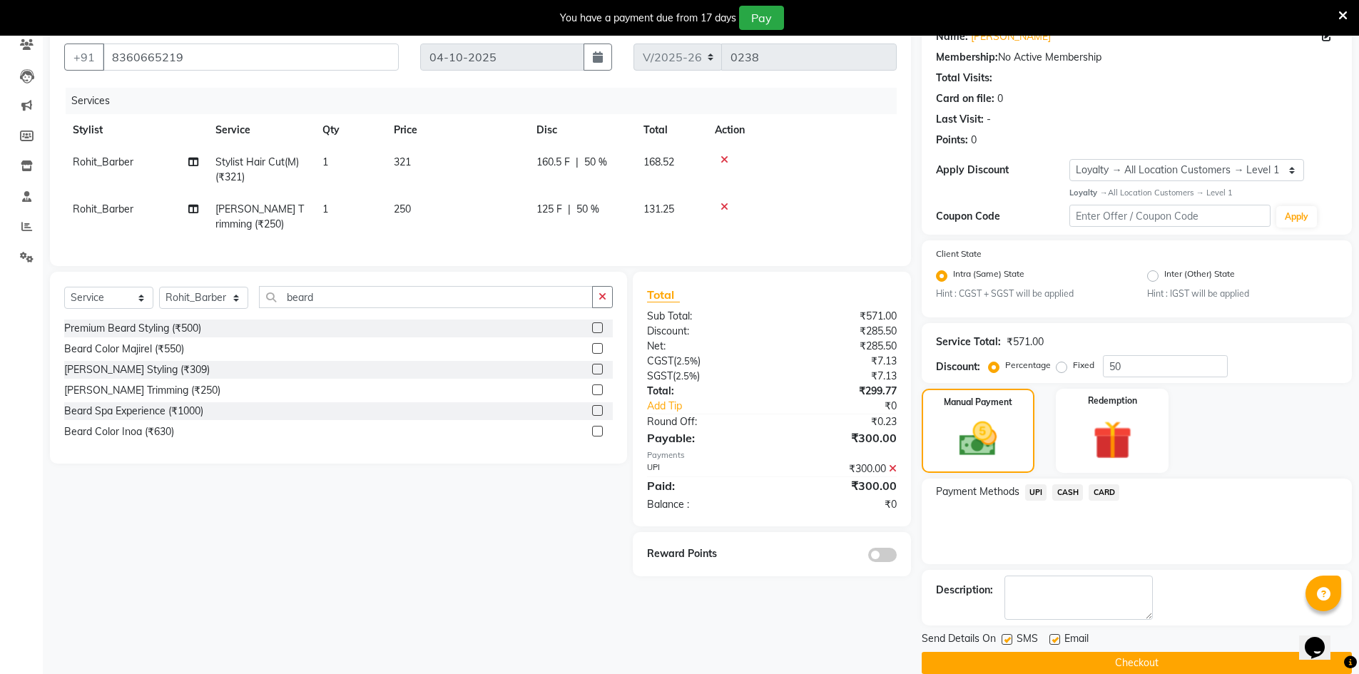
scroll to position [146, 0]
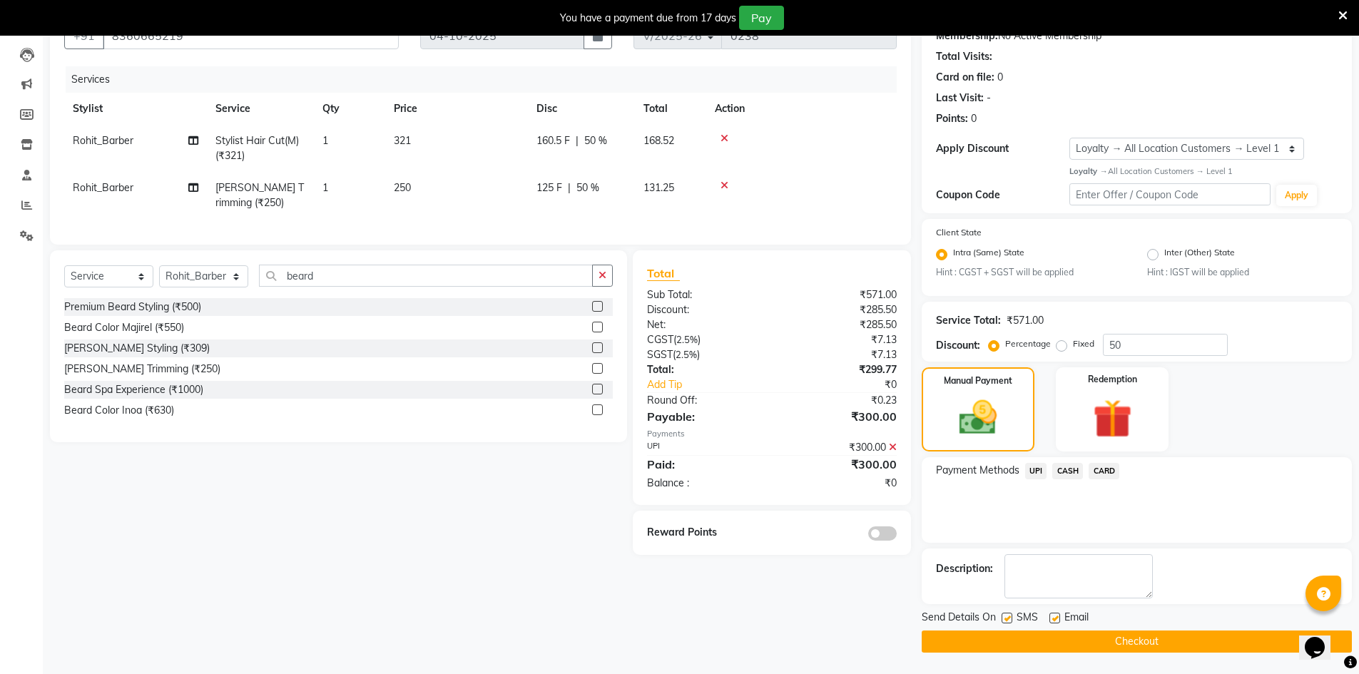
click at [1046, 644] on button "Checkout" at bounding box center [1137, 642] width 430 height 22
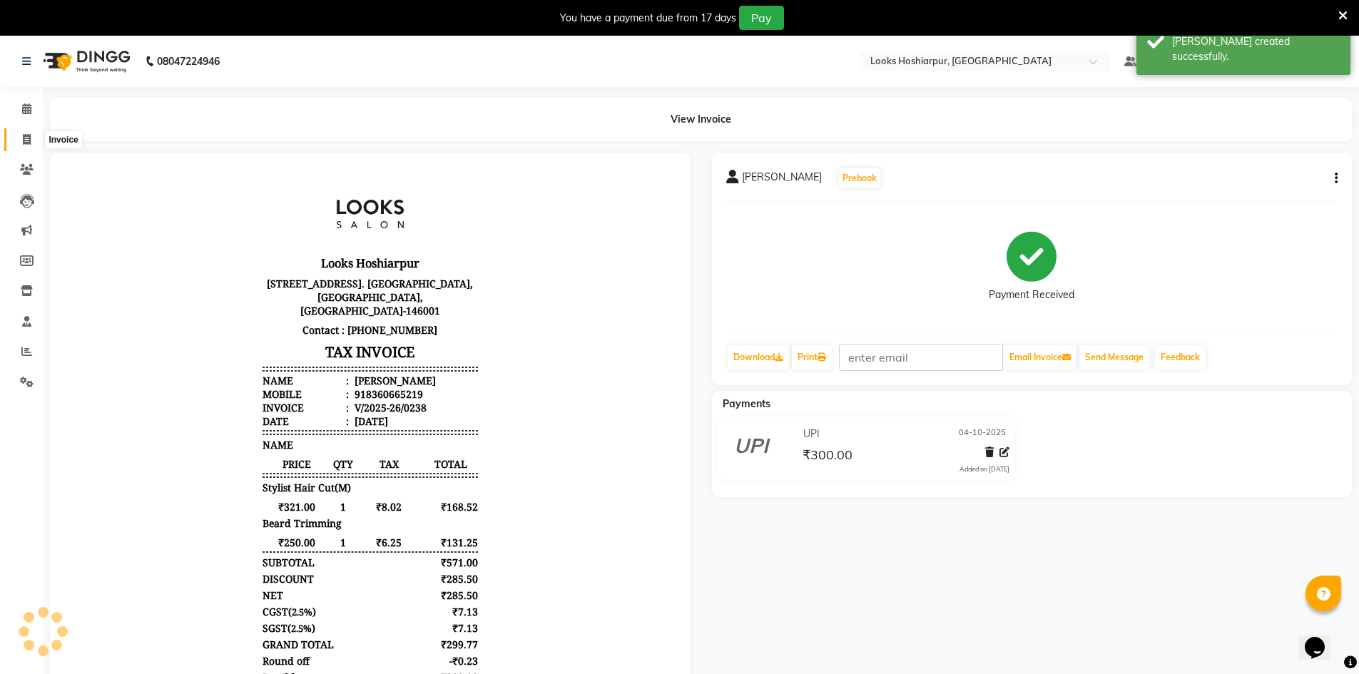
click at [26, 136] on icon at bounding box center [27, 139] width 8 height 11
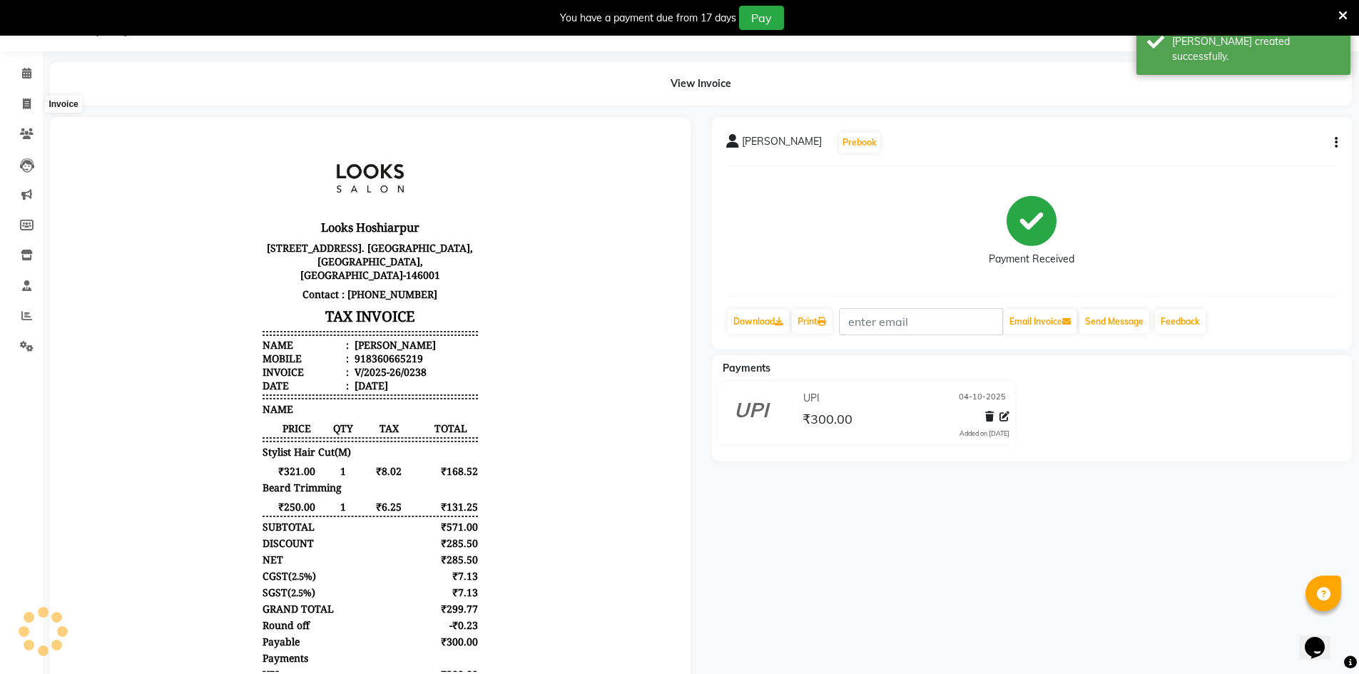
select select "service"
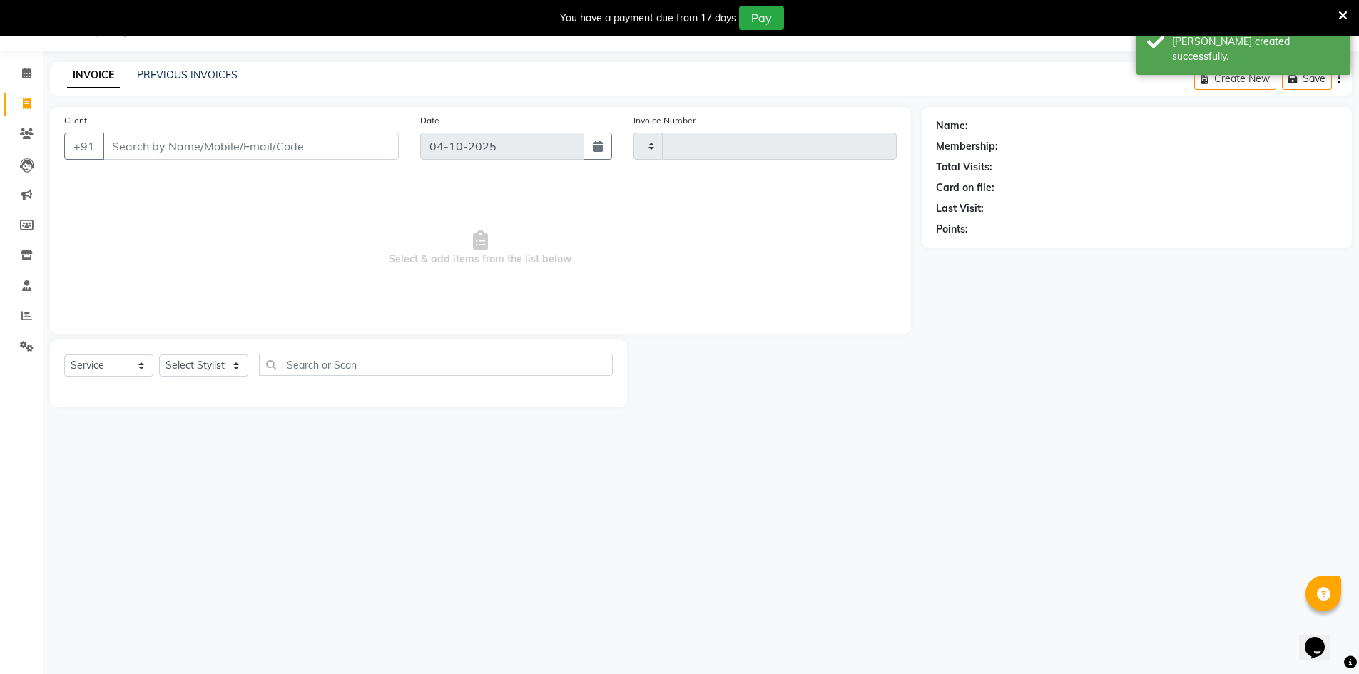
type input "0239"
select select "9034"
select select "92381"
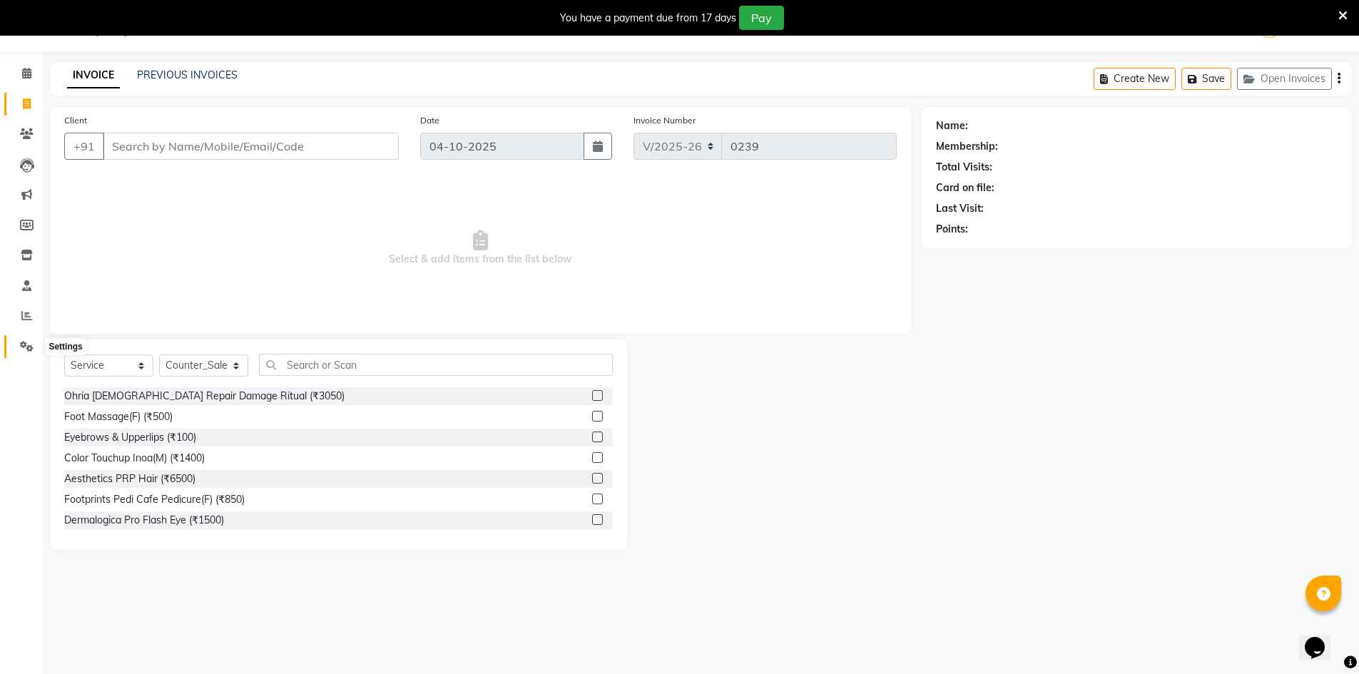
click at [20, 344] on icon at bounding box center [27, 346] width 14 height 11
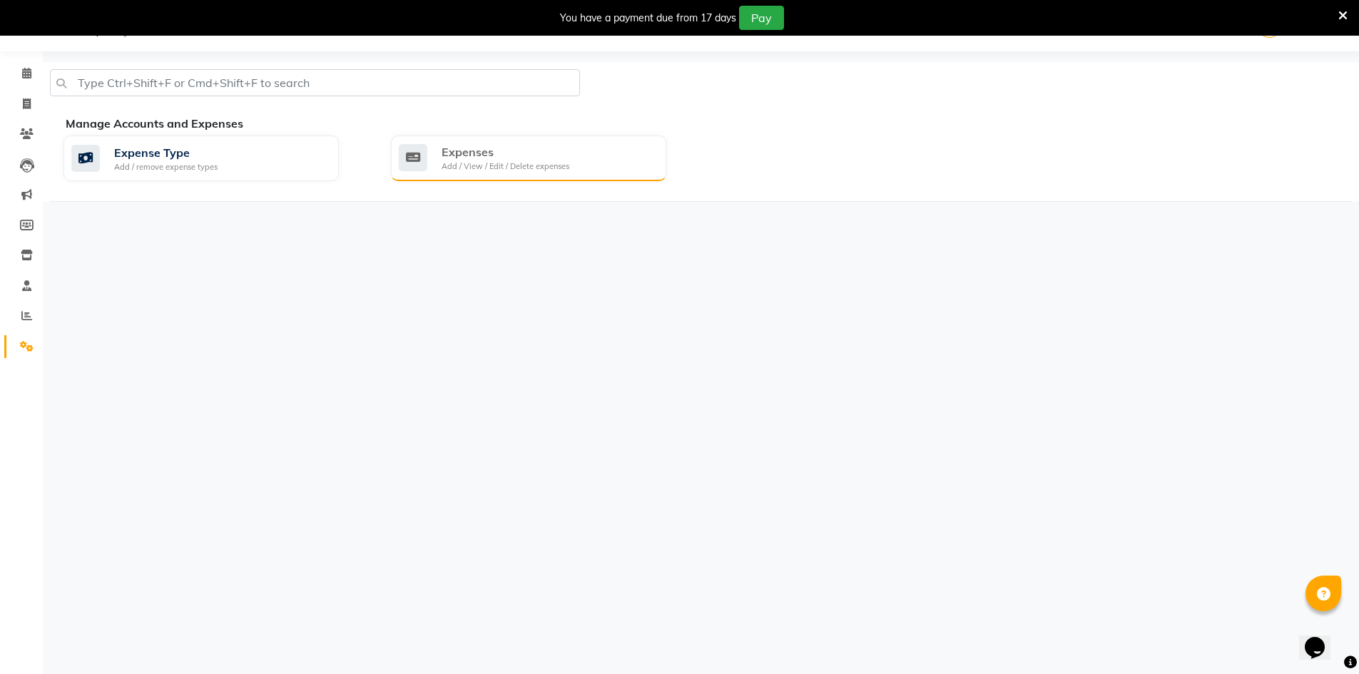
click at [405, 149] on icon at bounding box center [413, 157] width 29 height 27
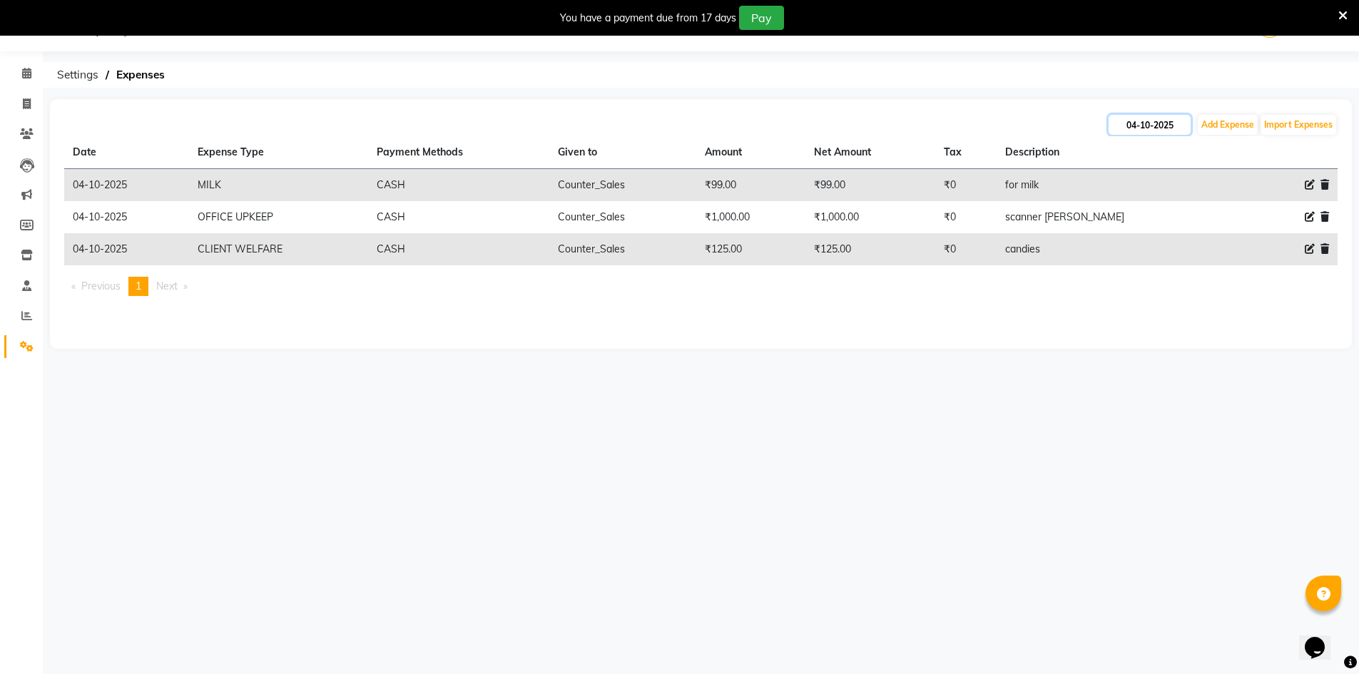
click at [1151, 125] on input "04-10-2025" at bounding box center [1150, 125] width 82 height 20
select select "10"
select select "2025"
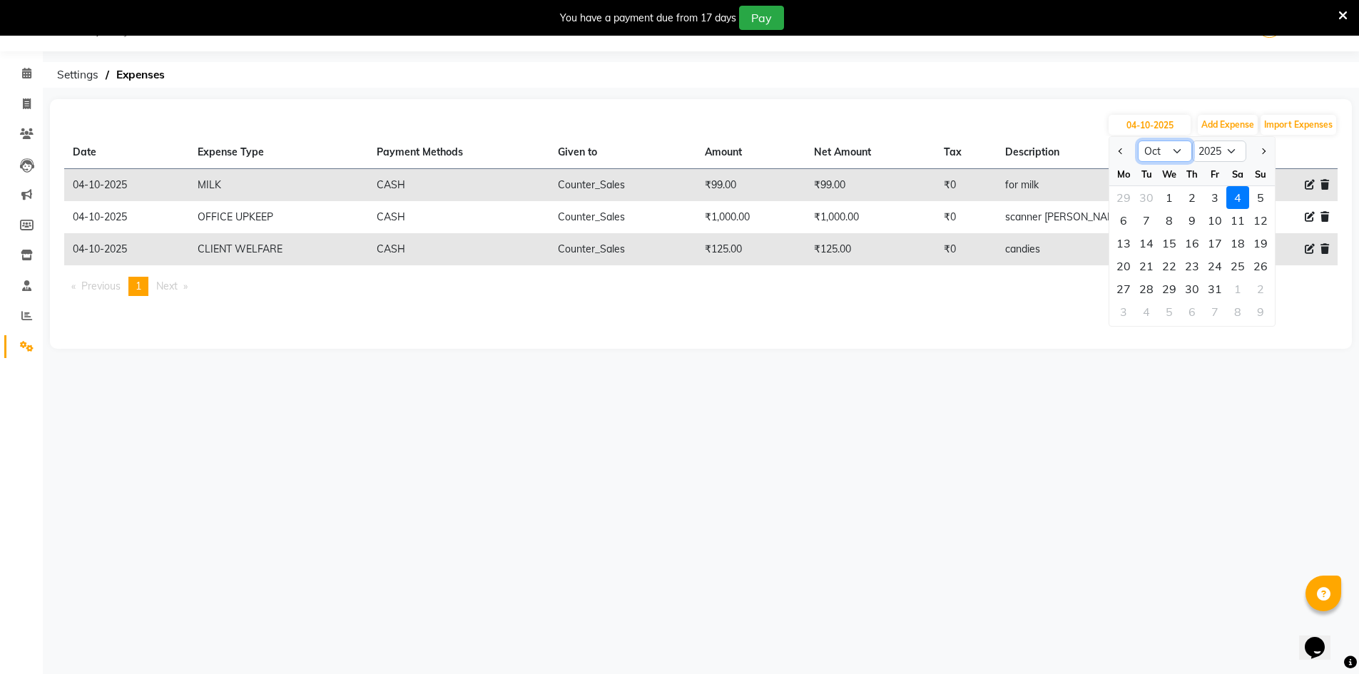
click at [1169, 151] on select "Jan Feb Mar Apr May Jun Jul Aug Sep Oct Nov Dec" at bounding box center [1165, 151] width 54 height 21
select select "9"
click at [1138, 141] on select "Jan Feb Mar Apr May Jun Jul Aug Sep Oct Nov Dec" at bounding box center [1165, 151] width 54 height 21
click at [1174, 270] on div "24" at bounding box center [1169, 266] width 23 height 23
type input "24-09-2025"
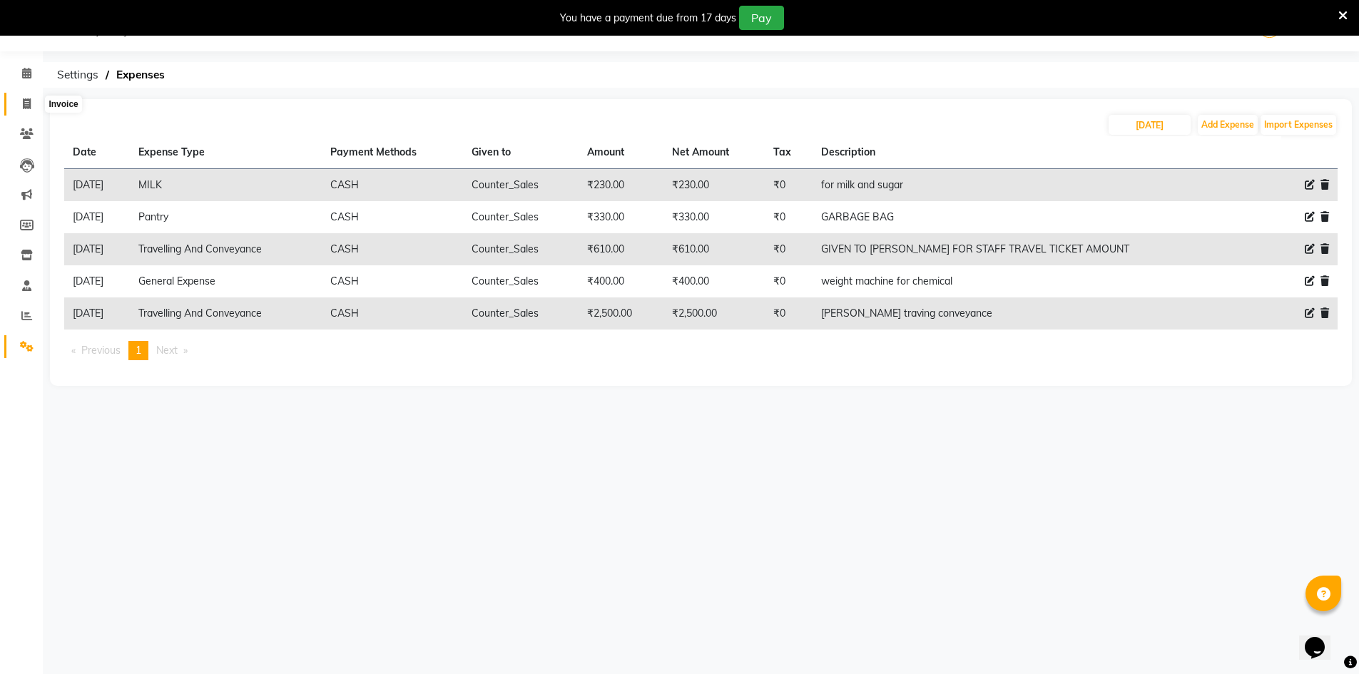
click at [31, 110] on span at bounding box center [26, 104] width 25 height 16
select select "9034"
select select "service"
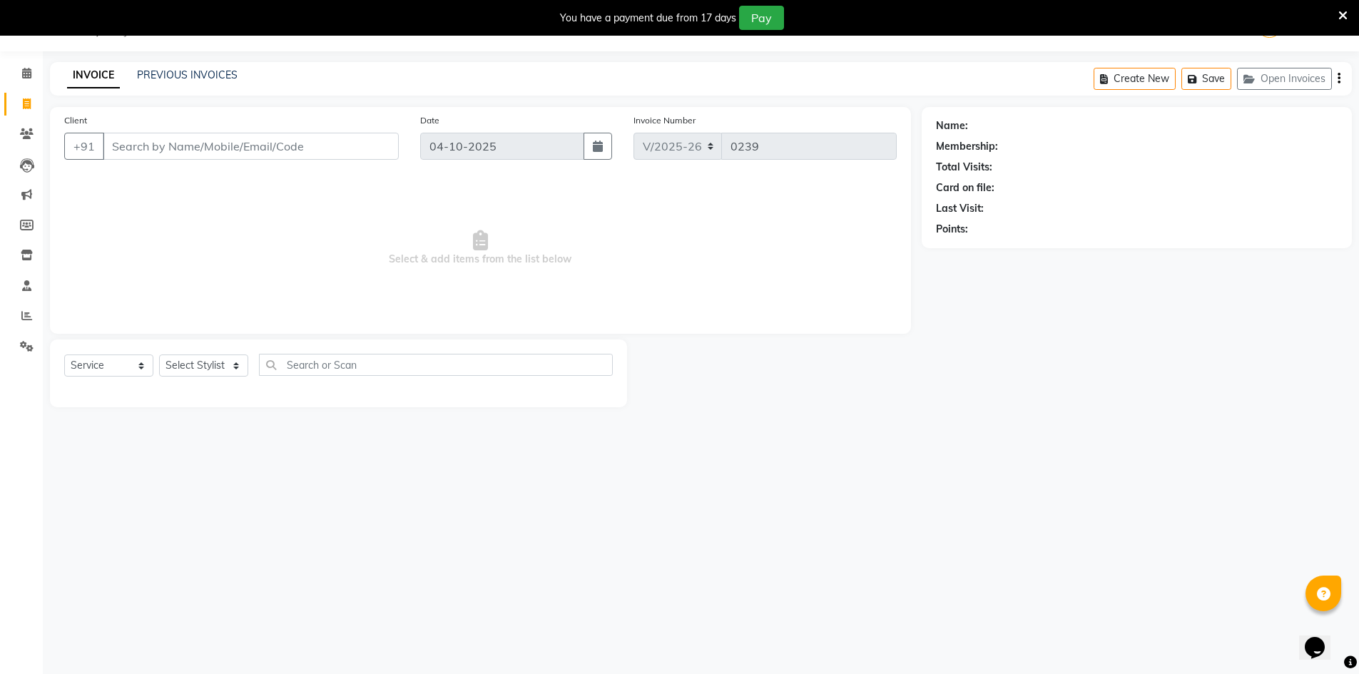
select select "92381"
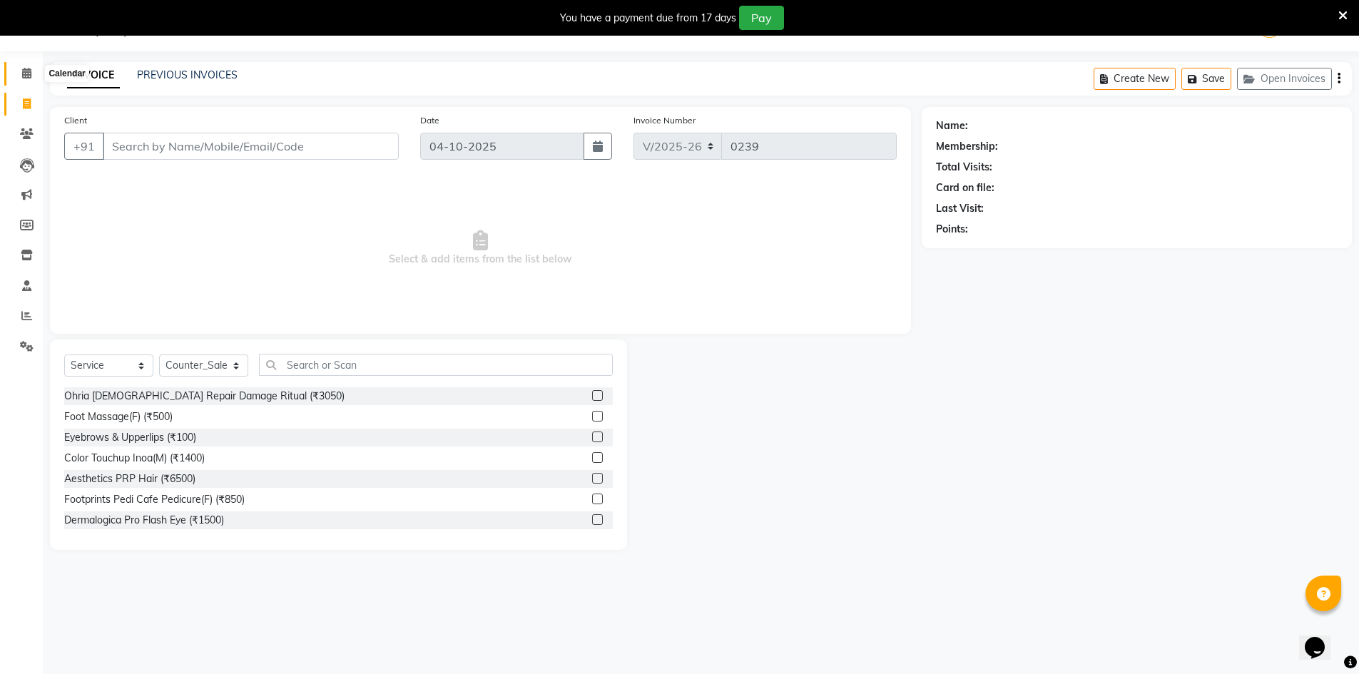
click at [30, 73] on icon at bounding box center [26, 73] width 9 height 11
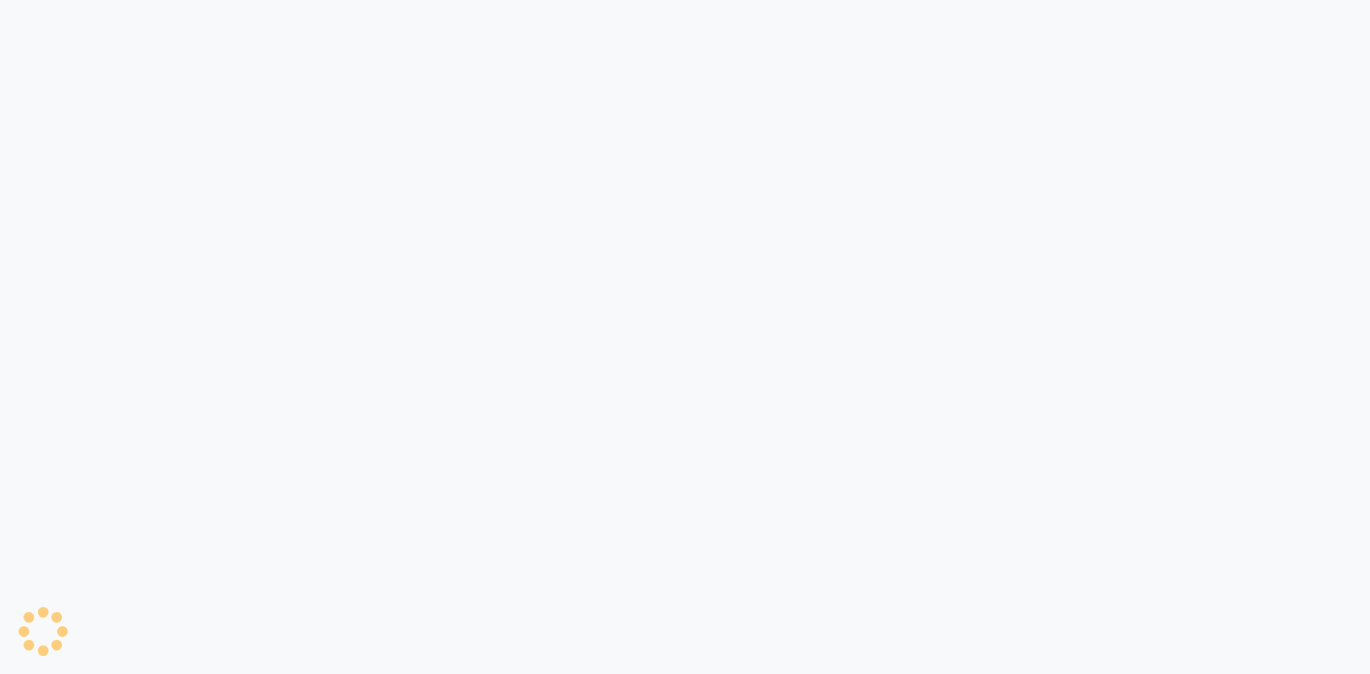
select select "service"
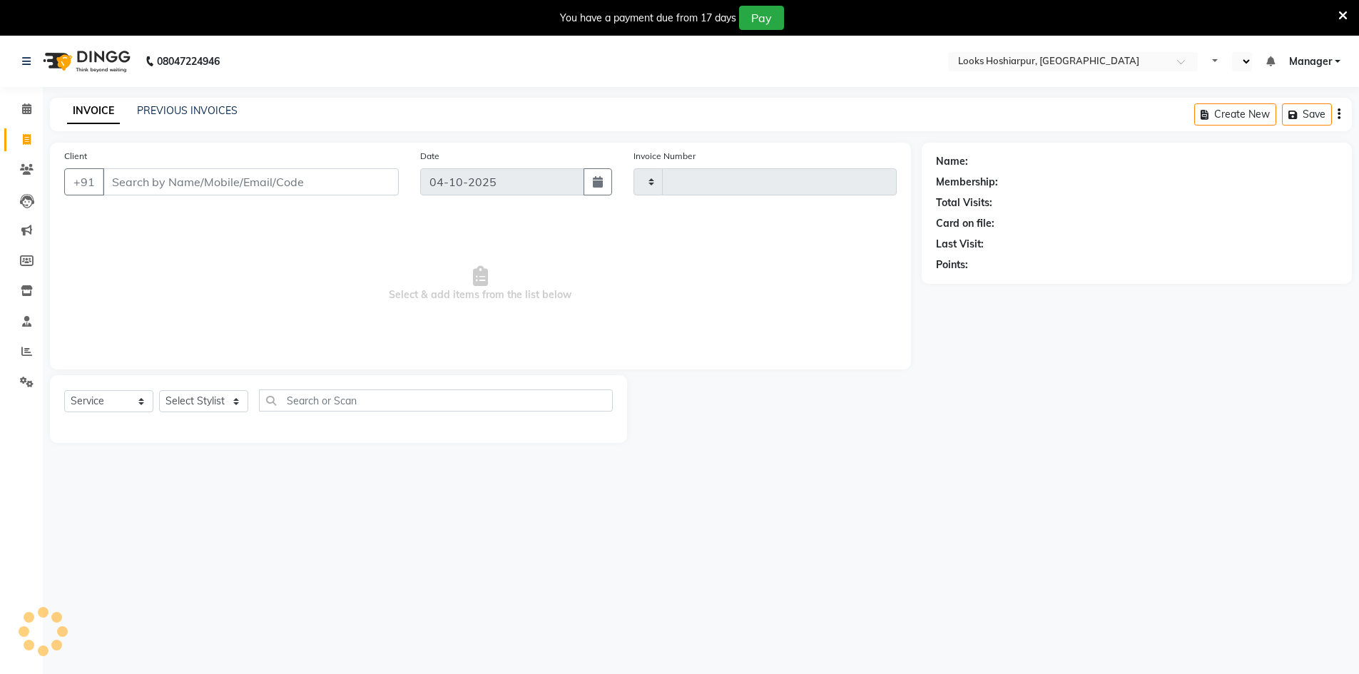
type input "0237"
select select "en"
select select "9034"
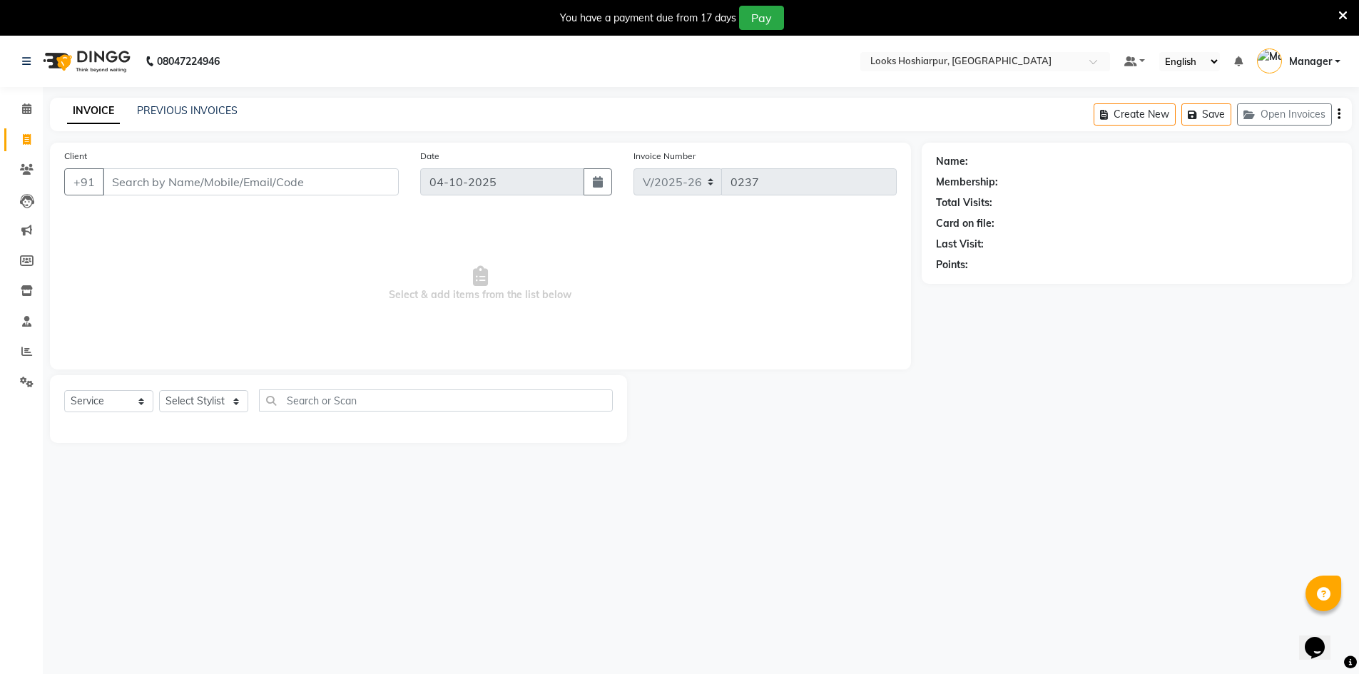
click at [175, 185] on input "Client" at bounding box center [251, 181] width 296 height 27
select select "92381"
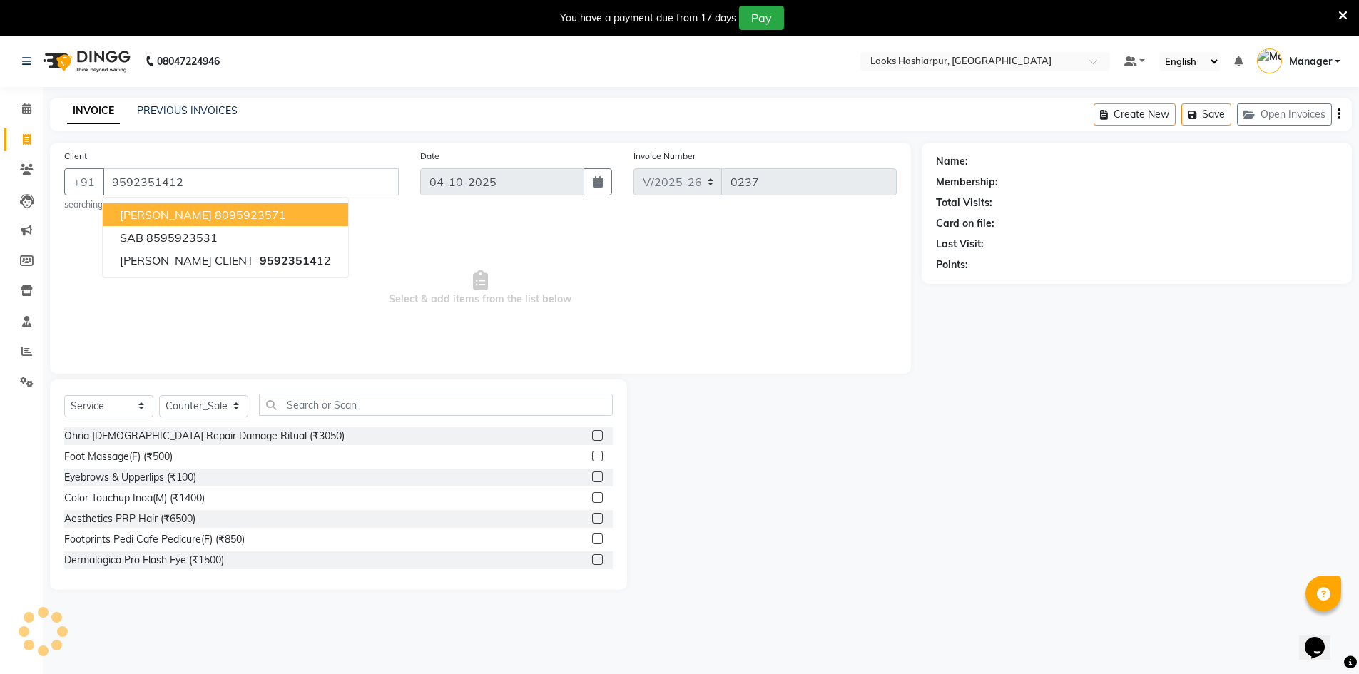
type input "9592351412"
select select "1: Object"
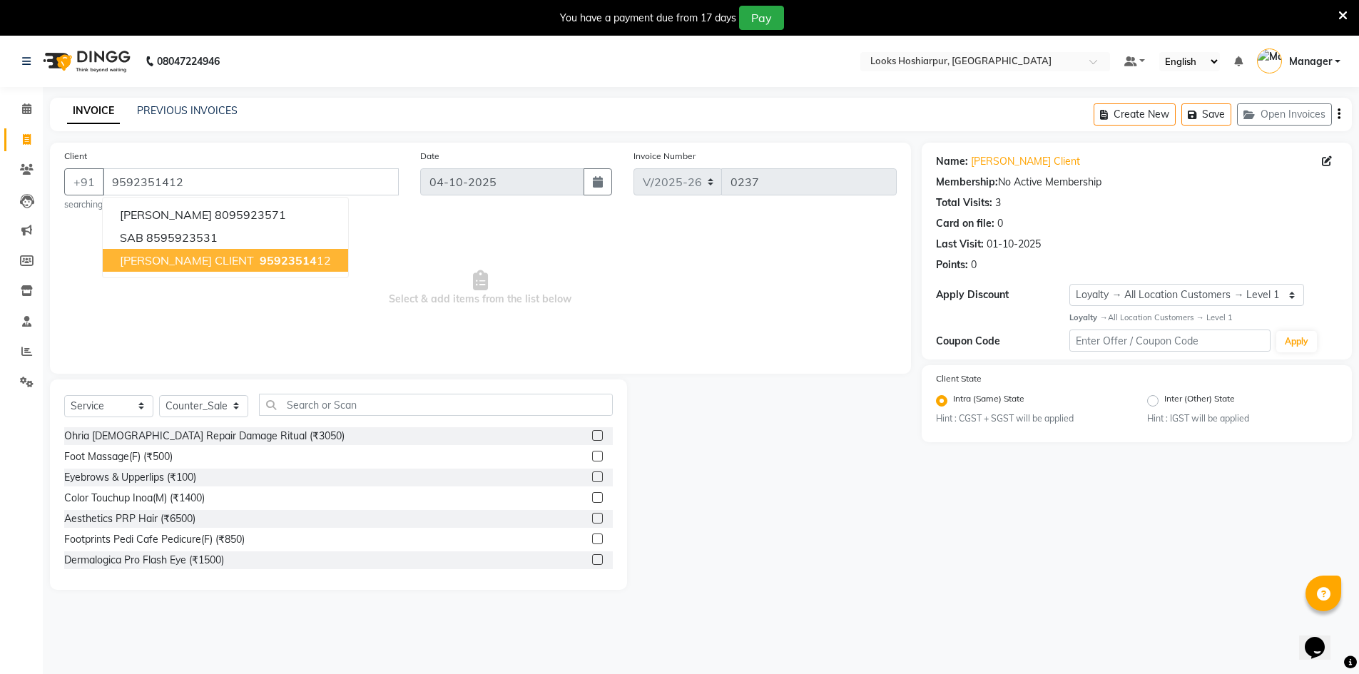
click at [173, 263] on span "LADDI CLIENT" at bounding box center [187, 260] width 134 height 14
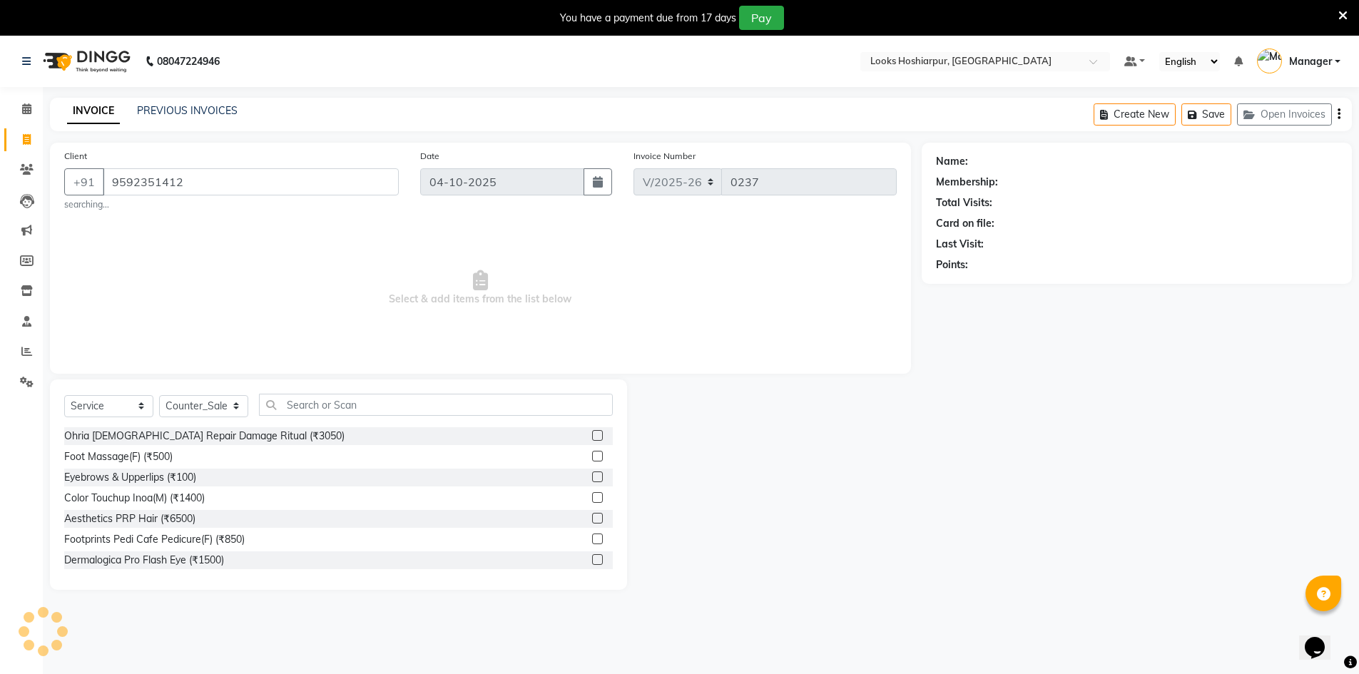
select select "1: Object"
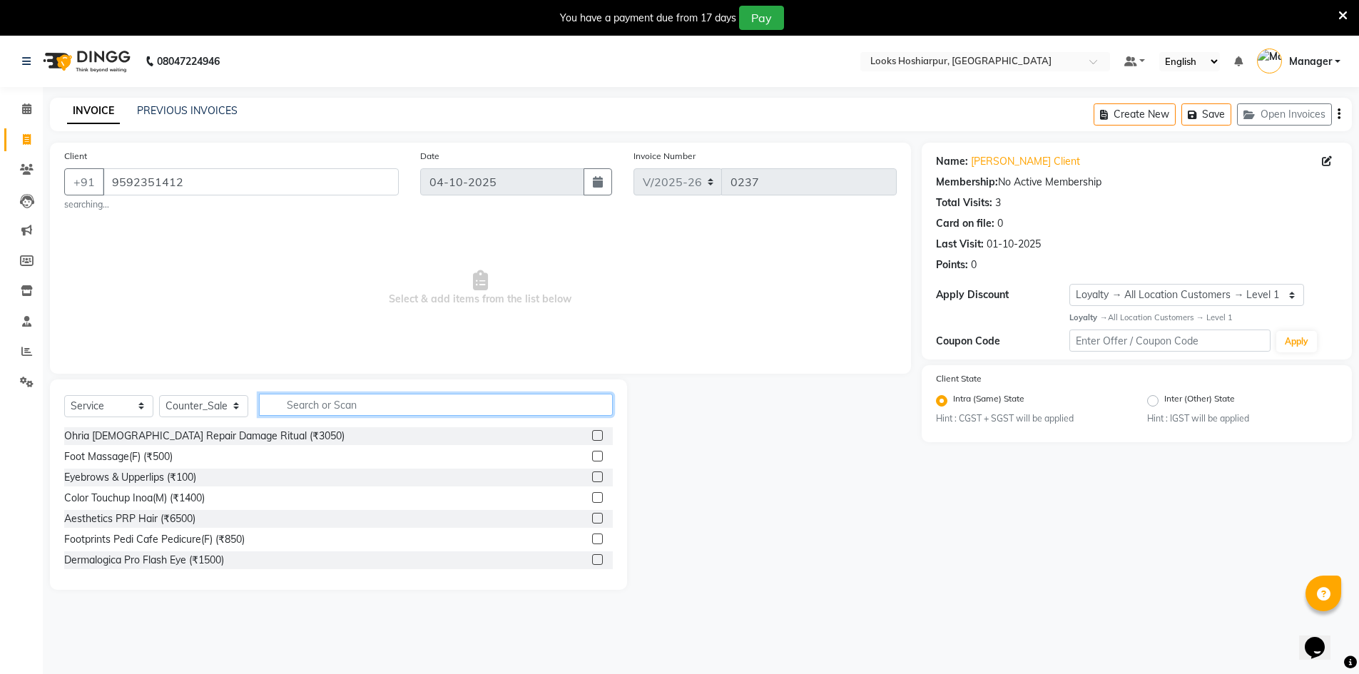
click at [362, 408] on input "text" at bounding box center [436, 405] width 354 height 22
type input "cut"
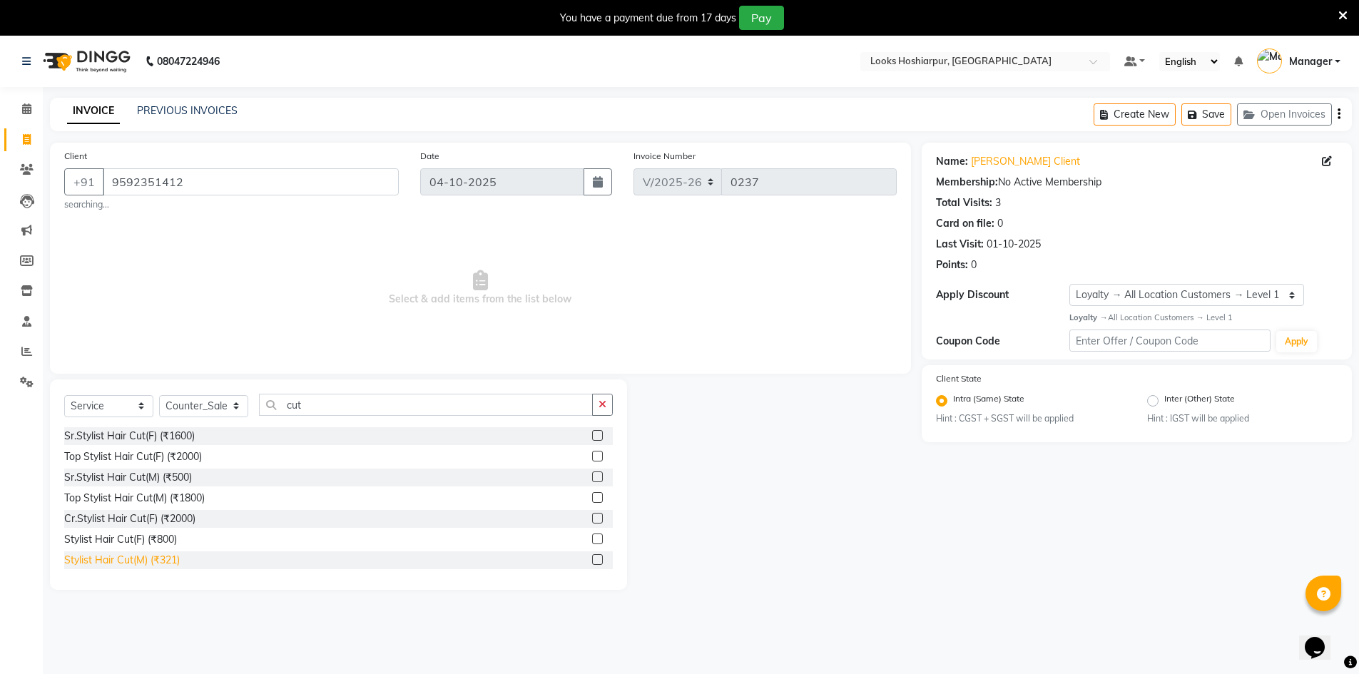
click at [88, 564] on div "Stylist Hair Cut(M) (₹321)" at bounding box center [122, 560] width 116 height 15
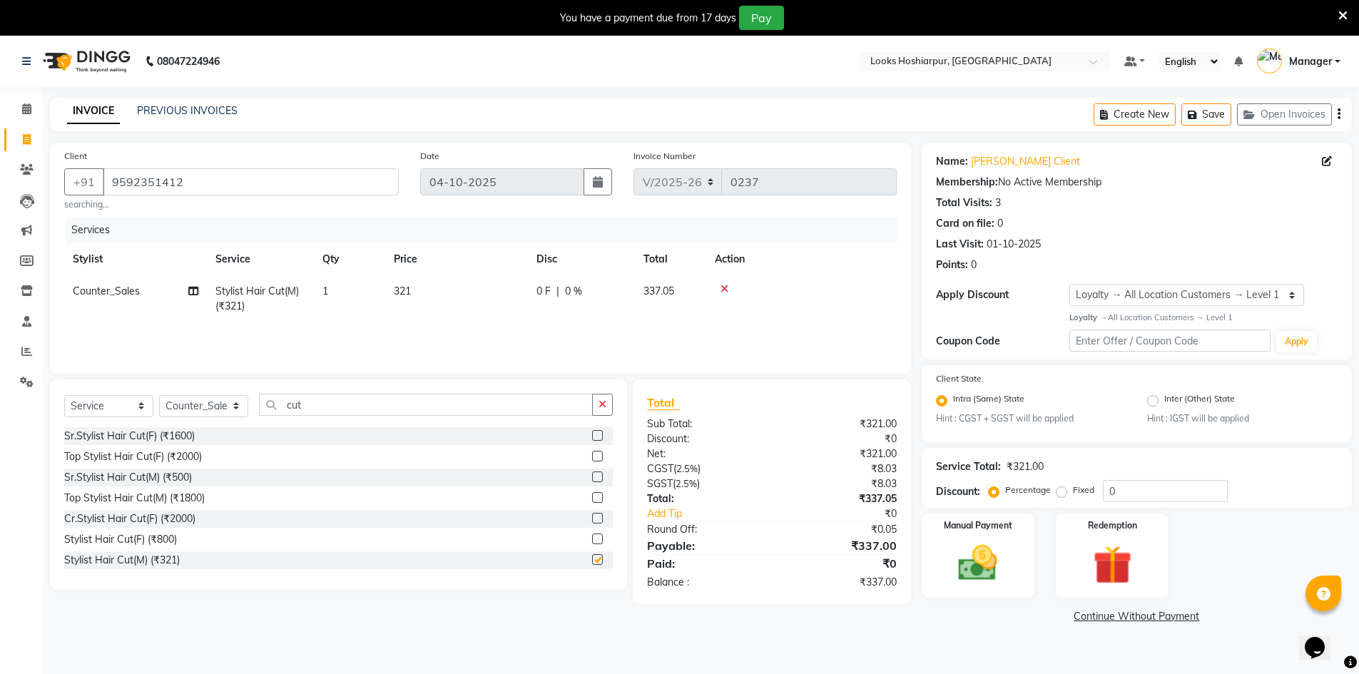
checkbox input "false"
click at [609, 403] on button "button" at bounding box center [602, 405] width 21 height 22
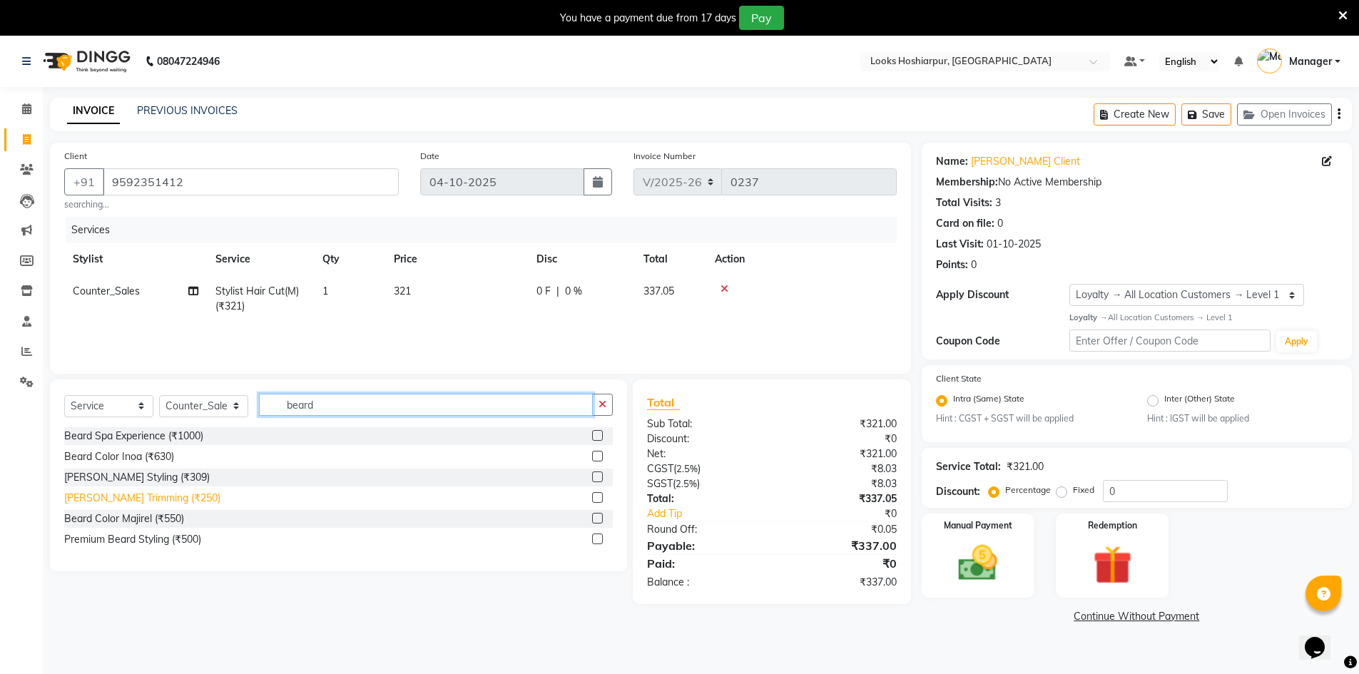
type input "beard"
click at [143, 497] on div "[PERSON_NAME] Trimming (₹250)" at bounding box center [142, 498] width 156 height 15
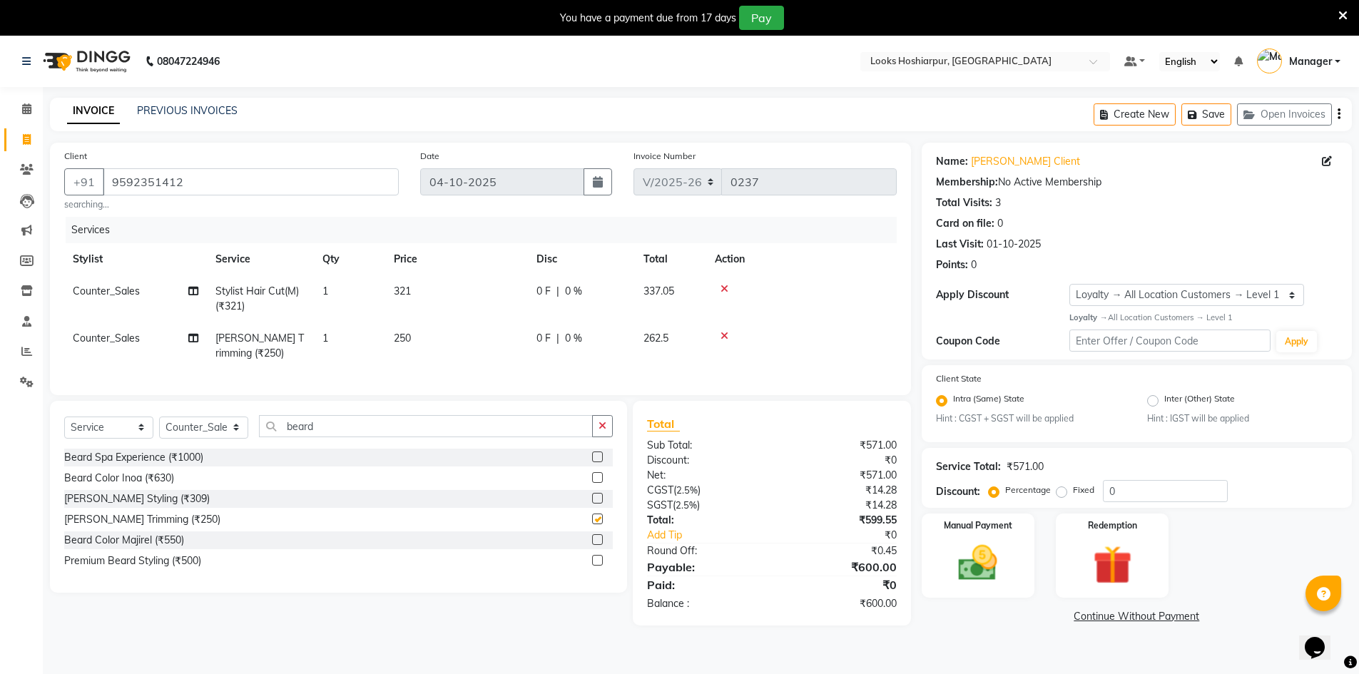
checkbox input "false"
click at [107, 291] on span "Counter_Sales" at bounding box center [106, 291] width 67 height 13
select select "92381"
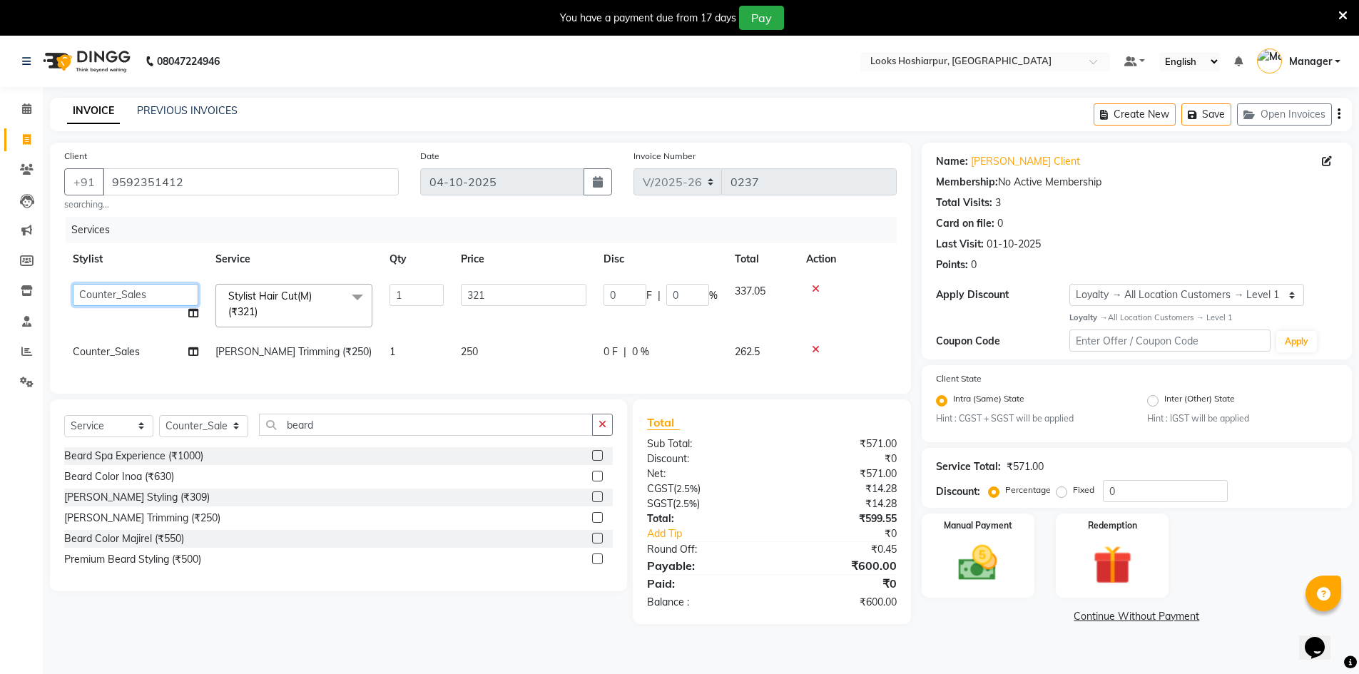
click at [107, 291] on select "ALI Ankush_Pdct Counter_Sales Goldy Heena_MKP Manager Nisha_MKP Priya_MKP Rahul…" at bounding box center [136, 295] width 126 height 22
select select "92388"
click at [124, 350] on span "Counter_Sales" at bounding box center [106, 351] width 67 height 13
select select "92381"
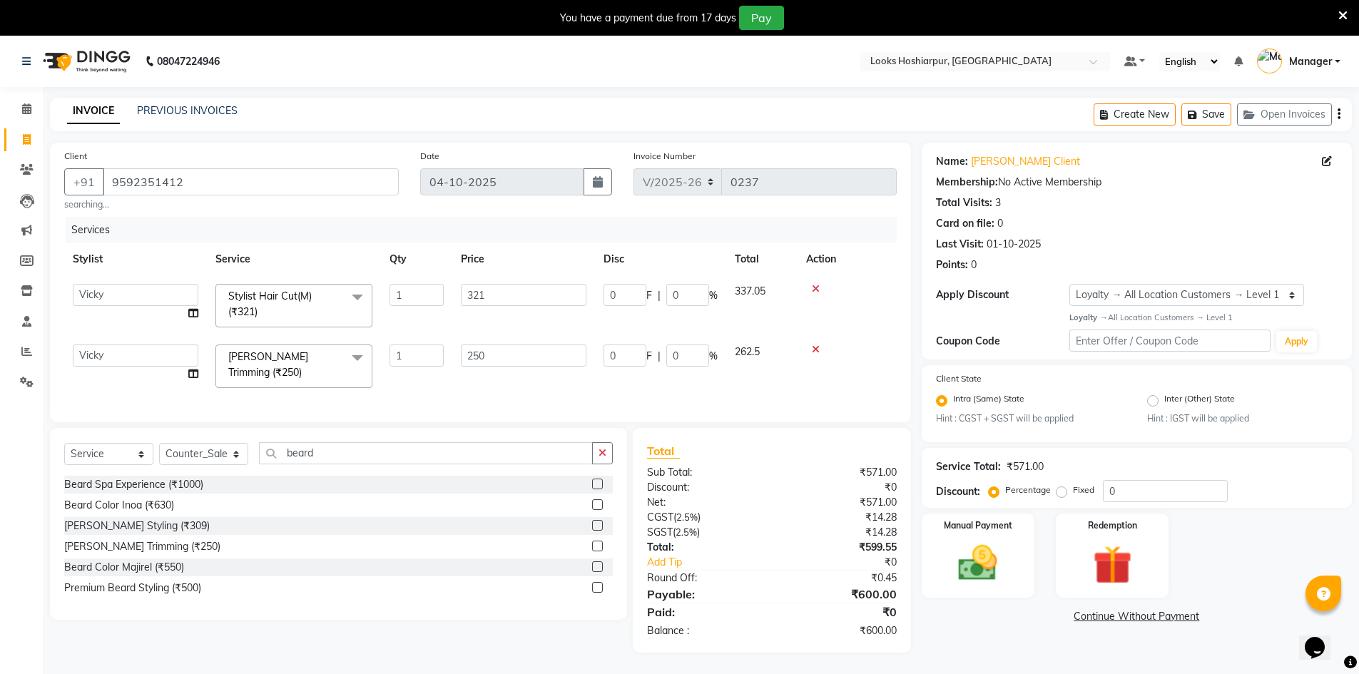
select select "92388"
click at [216, 456] on select "Select Stylist ALI Ankush_Pdct Counter_Sales Goldy Heena_MKP Manager Nisha_MKP …" at bounding box center [203, 454] width 89 height 22
select select "92388"
click at [159, 447] on select "Select Stylist ALI Ankush_Pdct Counter_Sales Goldy Heena_MKP Manager Nisha_MKP …" at bounding box center [203, 454] width 89 height 22
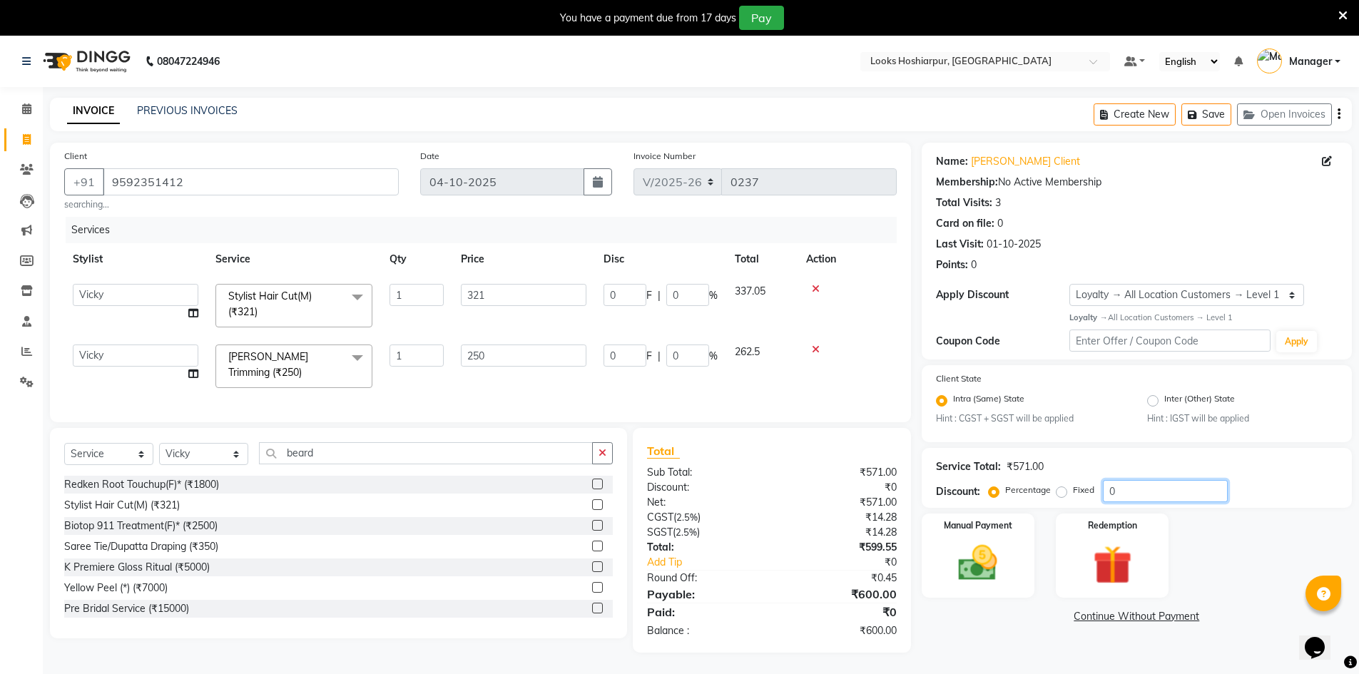
click at [1135, 492] on input "0" at bounding box center [1165, 491] width 125 height 22
type input "3"
type input "9.63"
type input "3"
type input "7.5"
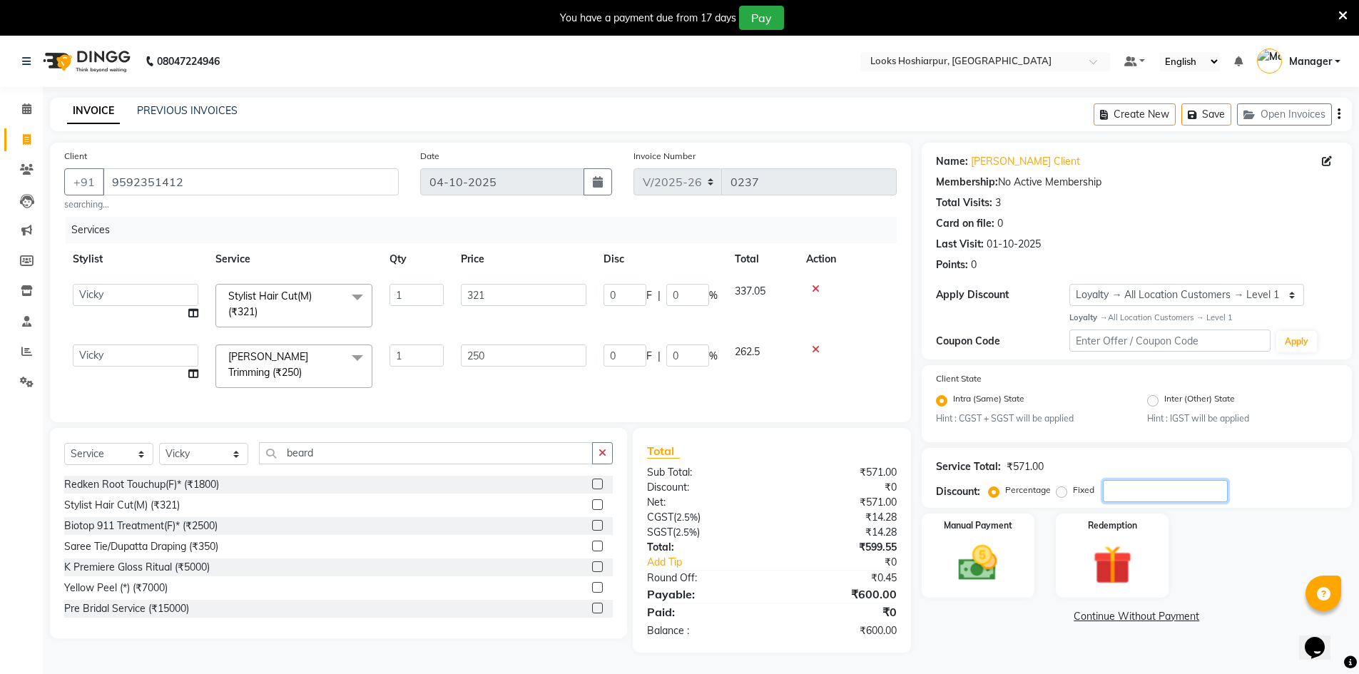
type input "3"
type input "36"
type input "115.56"
type input "36"
type input "90"
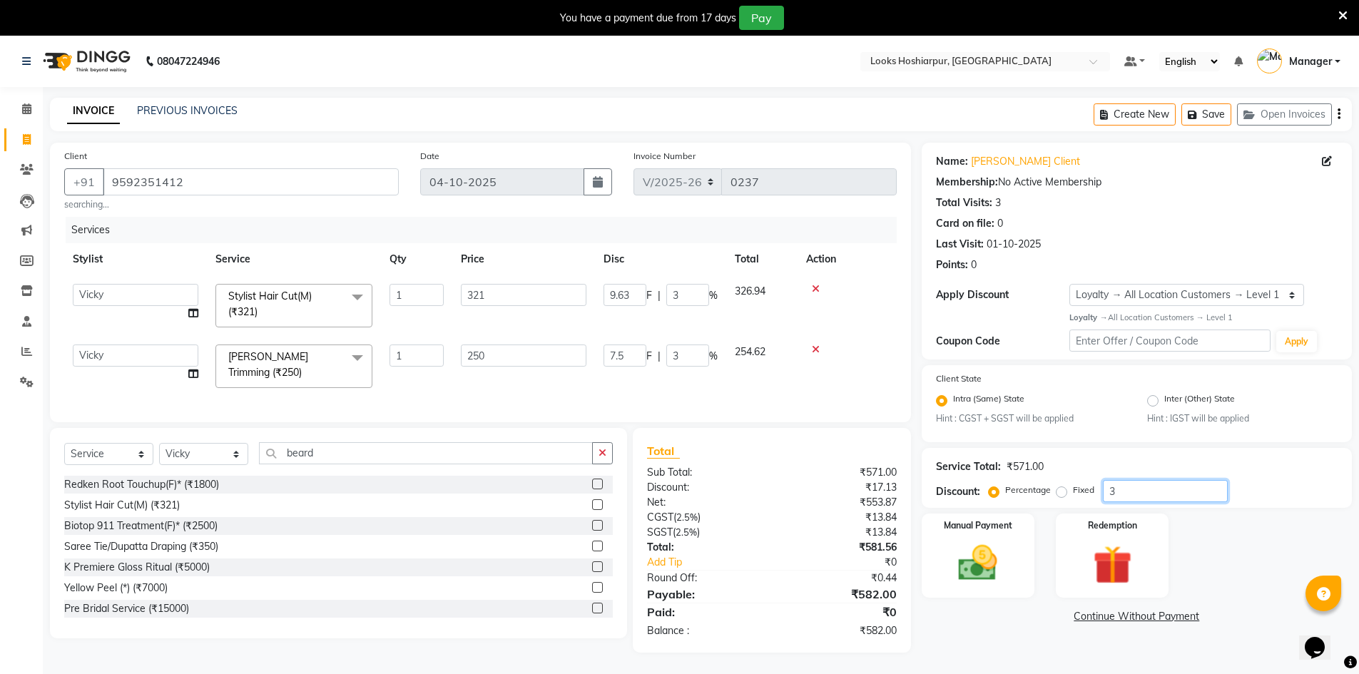
type input "36"
click at [975, 547] on img at bounding box center [978, 563] width 66 height 46
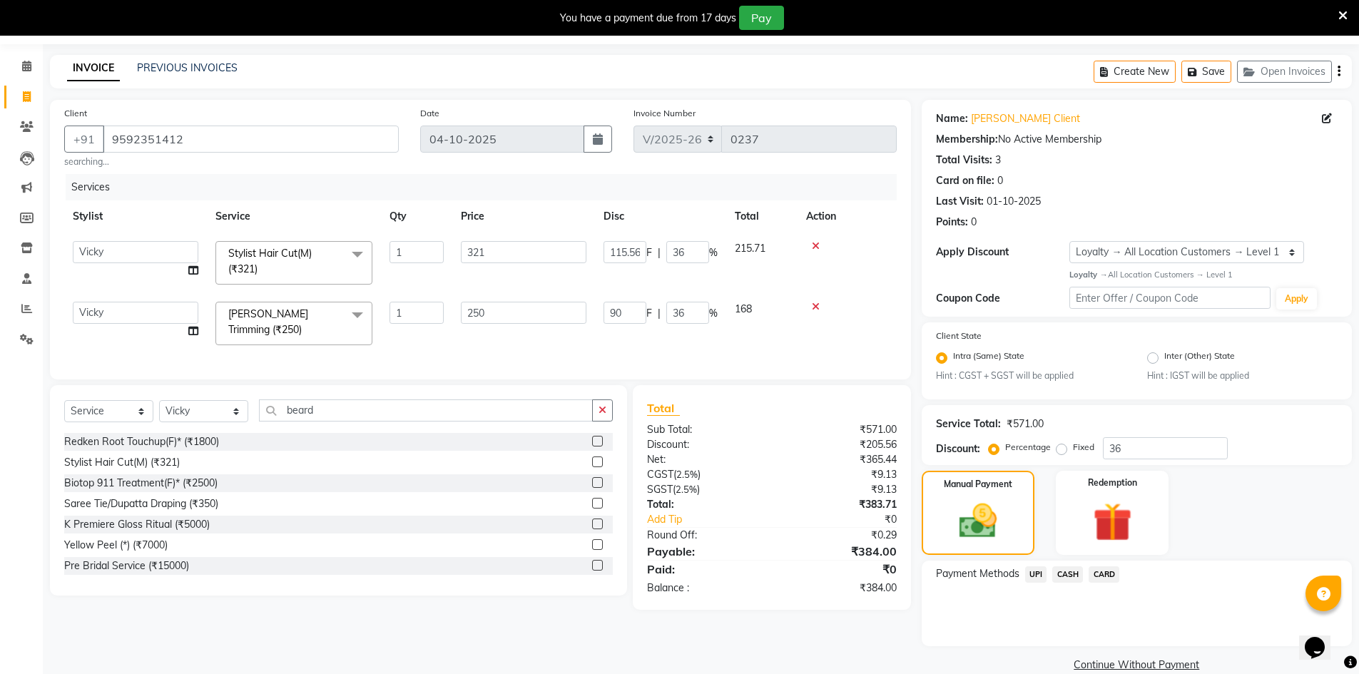
scroll to position [66, 0]
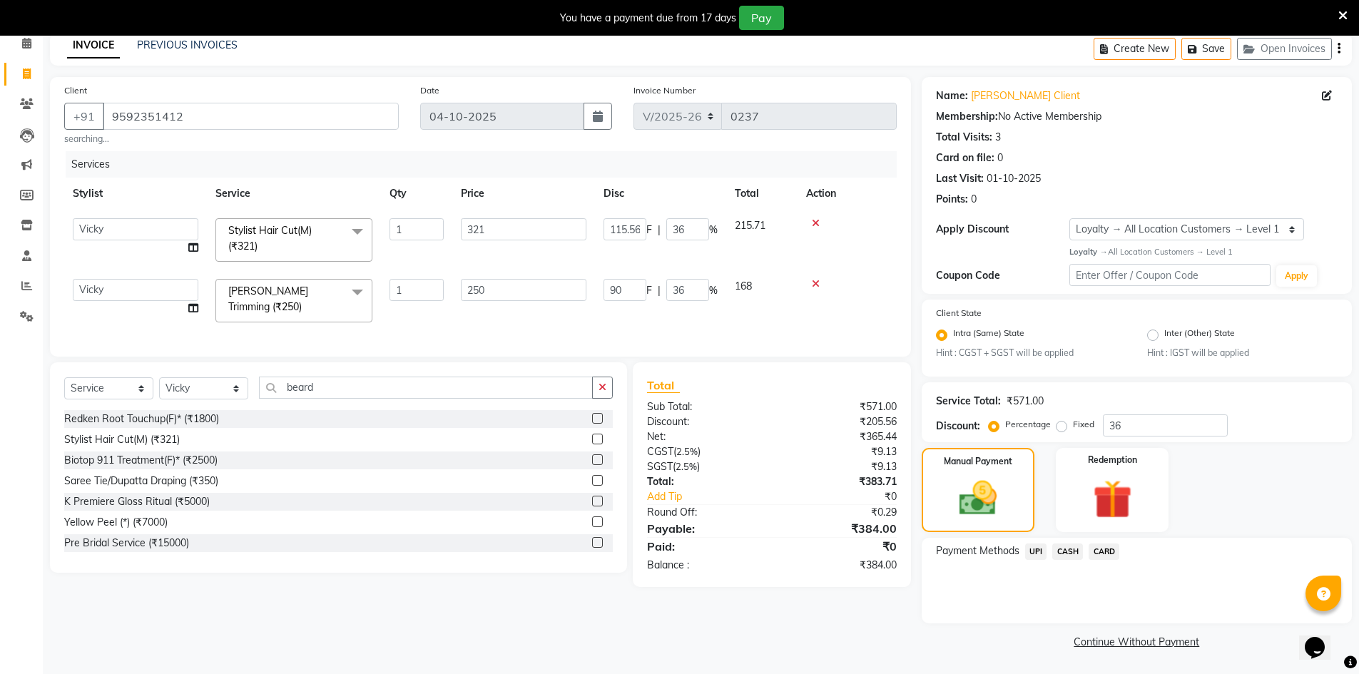
click at [1035, 554] on span "UPI" at bounding box center [1036, 552] width 22 height 16
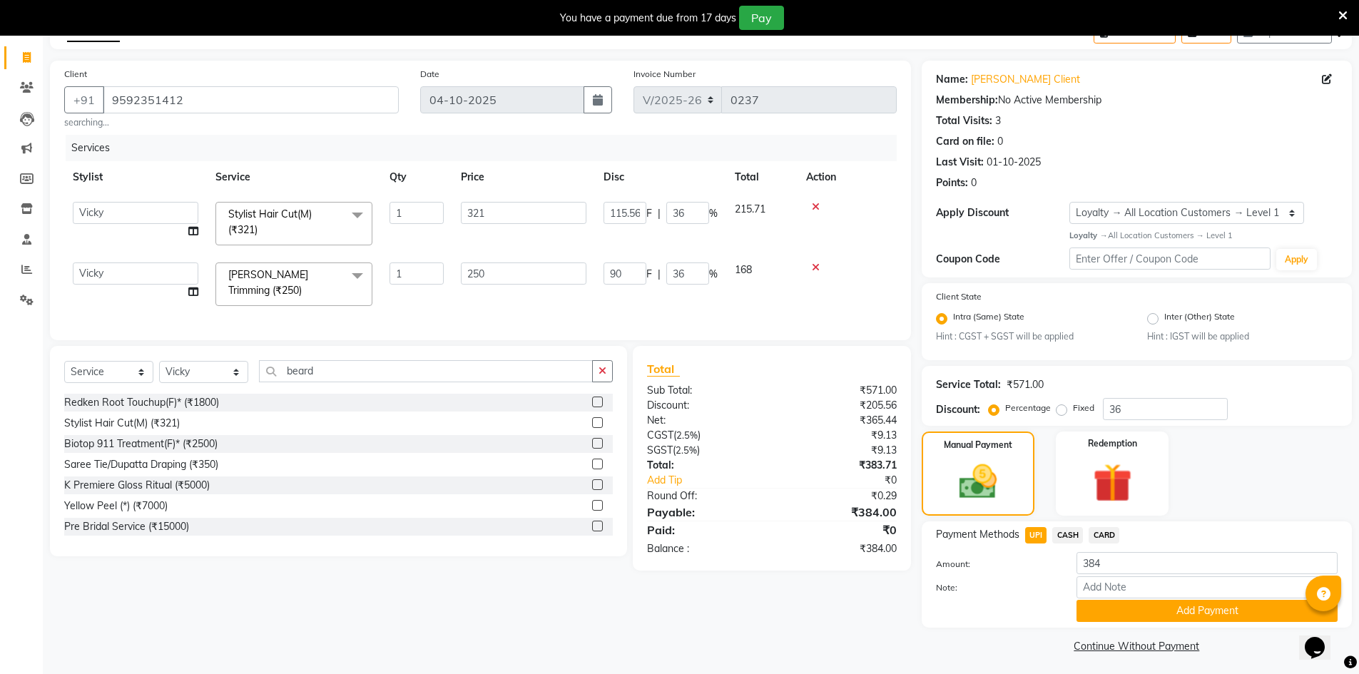
scroll to position [86, 0]
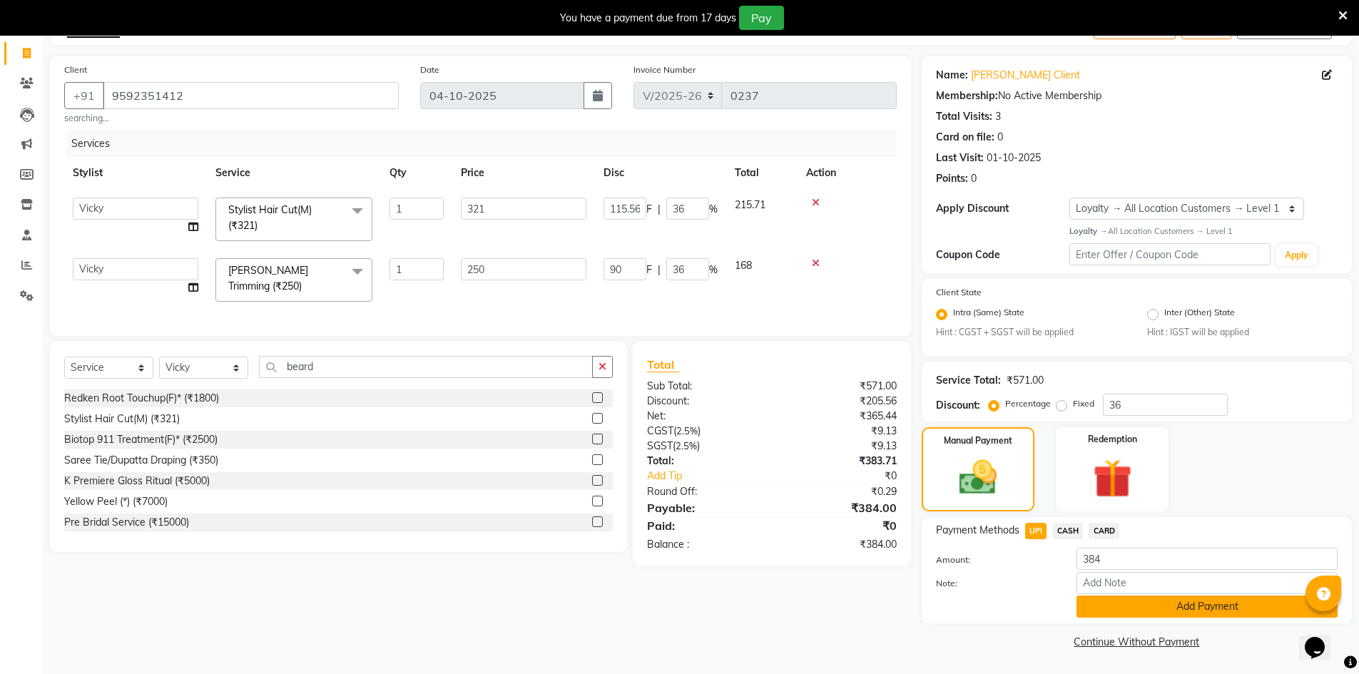
click at [1129, 606] on button "Add Payment" at bounding box center [1207, 607] width 261 height 22
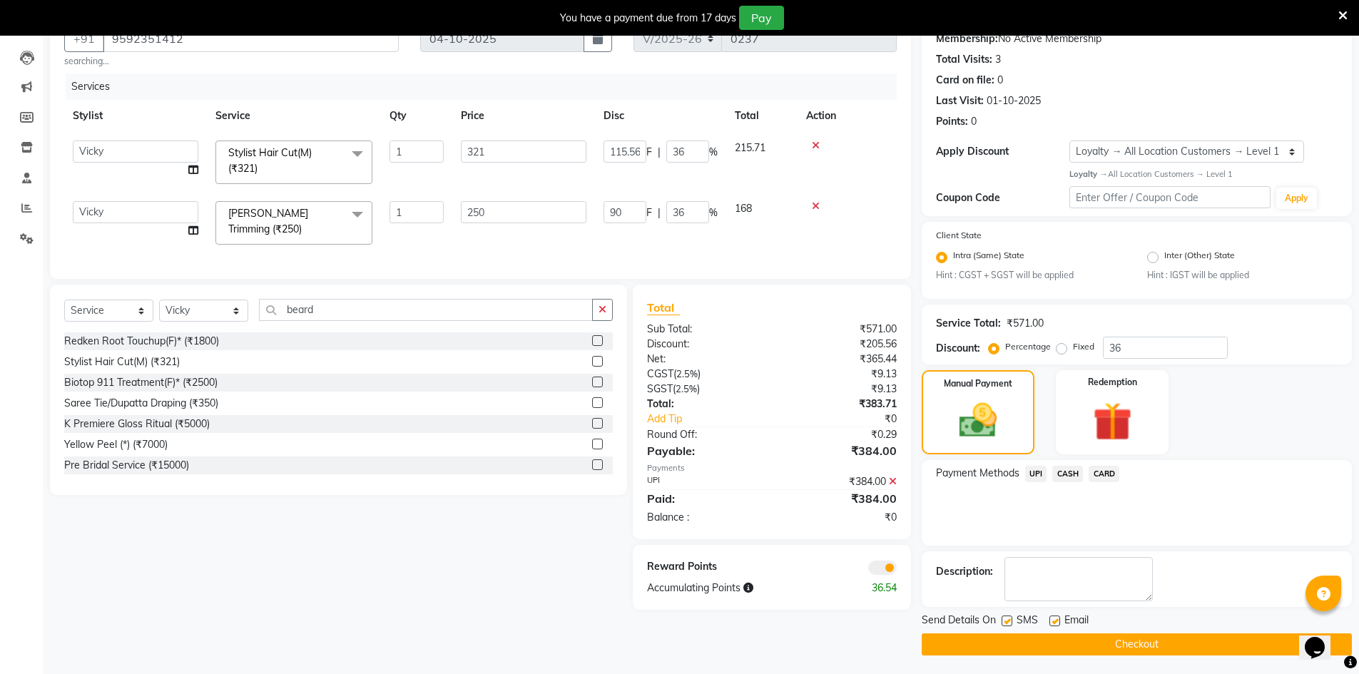
scroll to position [146, 0]
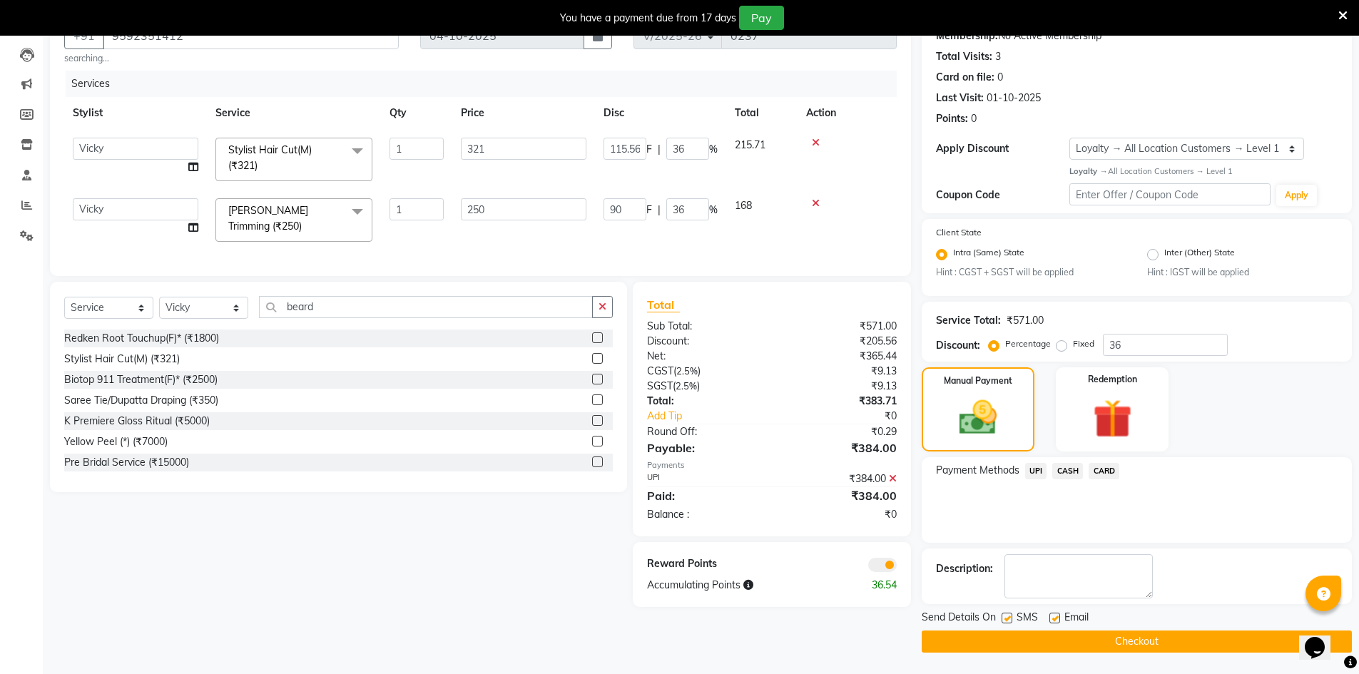
click at [880, 572] on span at bounding box center [882, 565] width 29 height 14
click at [897, 567] on input "checkbox" at bounding box center [897, 567] width 0 height 0
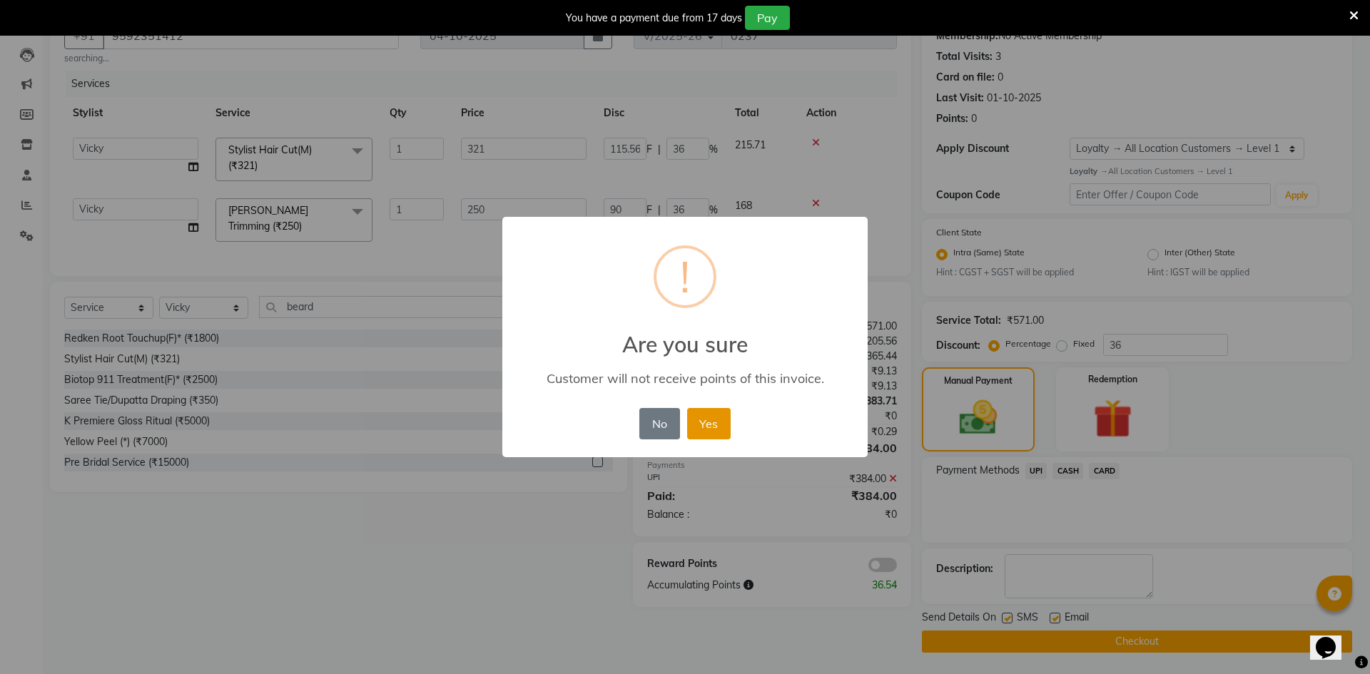
click at [723, 430] on button "Yes" at bounding box center [709, 423] width 44 height 31
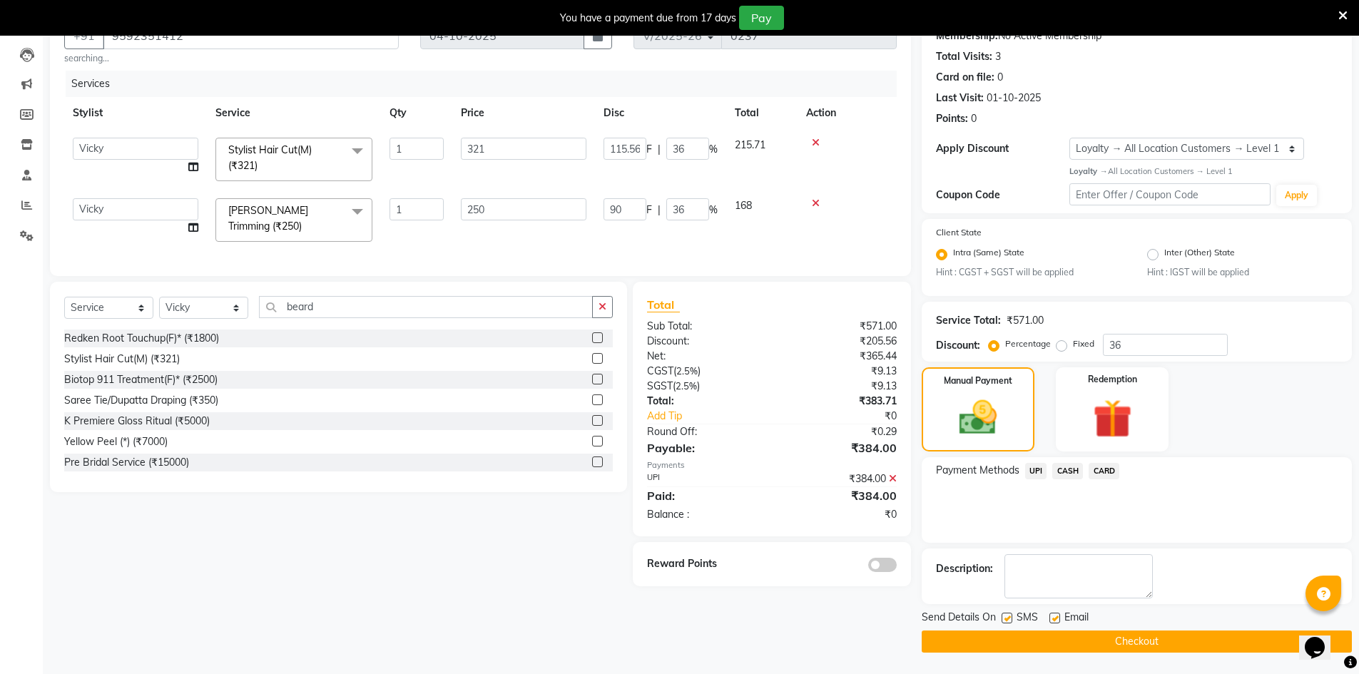
click at [990, 640] on button "Checkout" at bounding box center [1137, 642] width 430 height 22
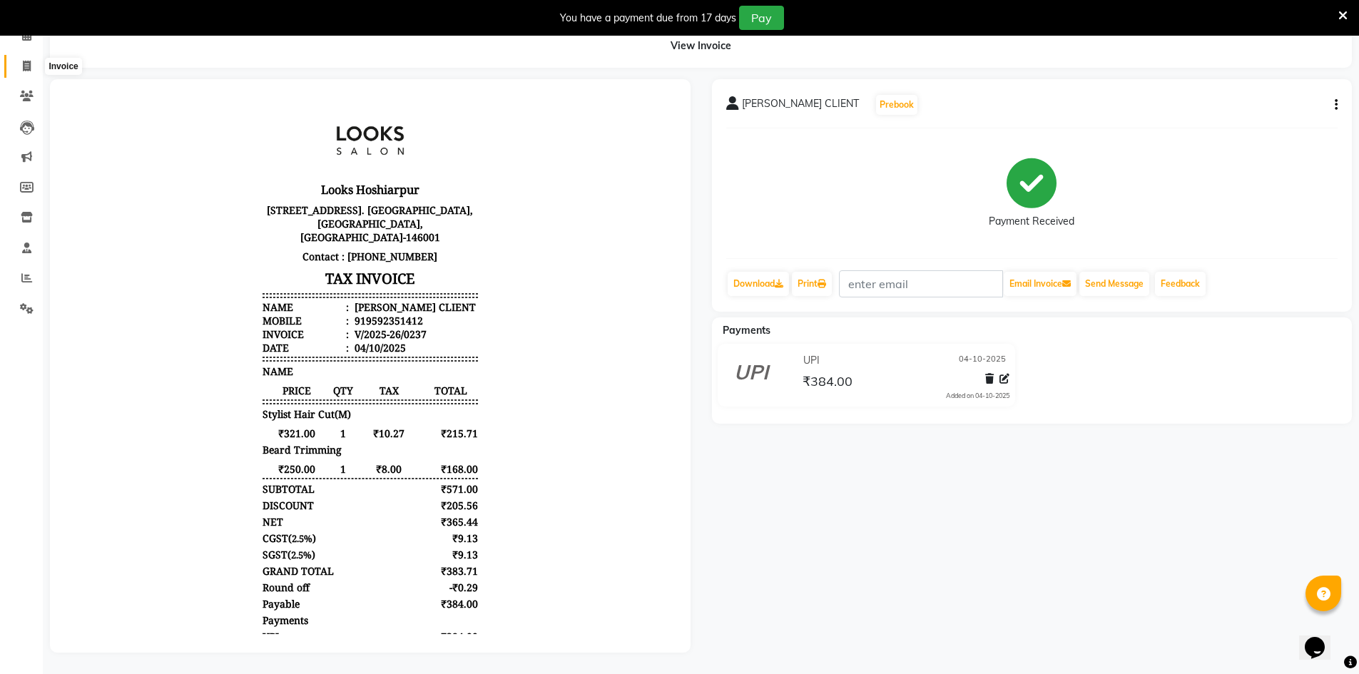
click at [34, 59] on span at bounding box center [26, 67] width 25 height 16
select select "service"
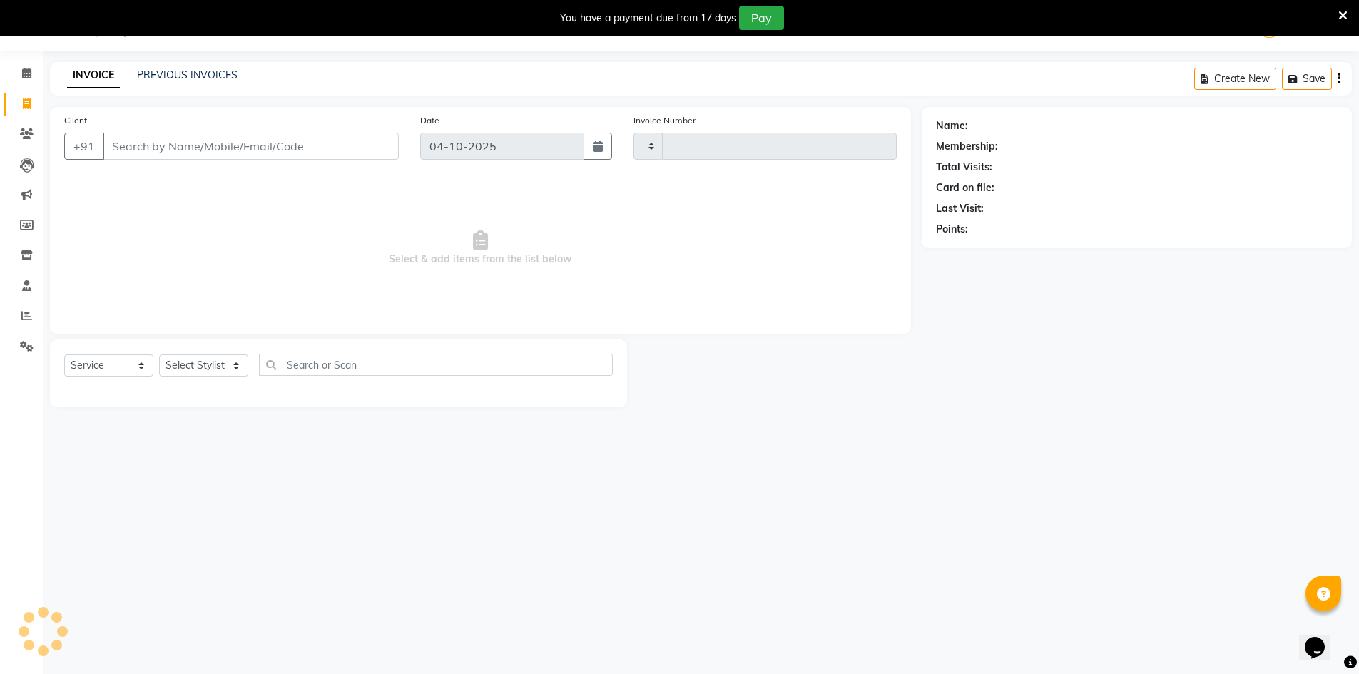
scroll to position [36, 0]
type input "0238"
select select "9034"
select select "92381"
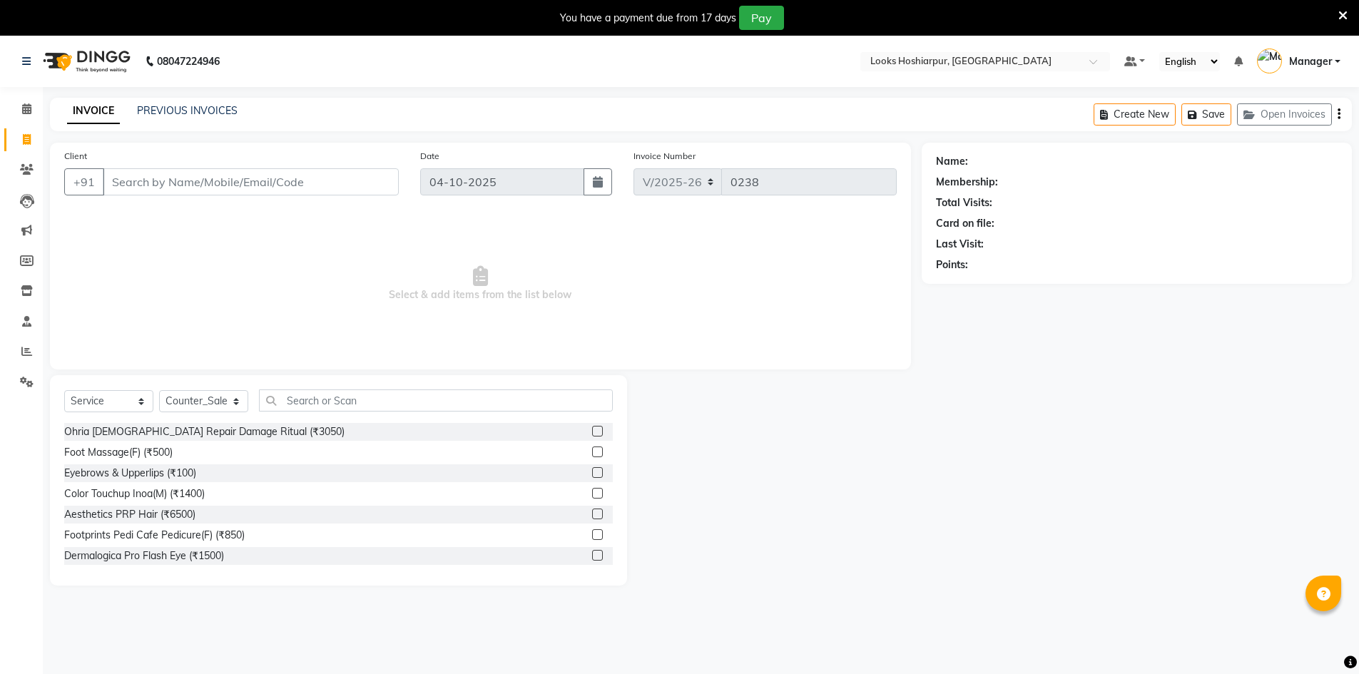
select select "9034"
select select "service"
select select "92381"
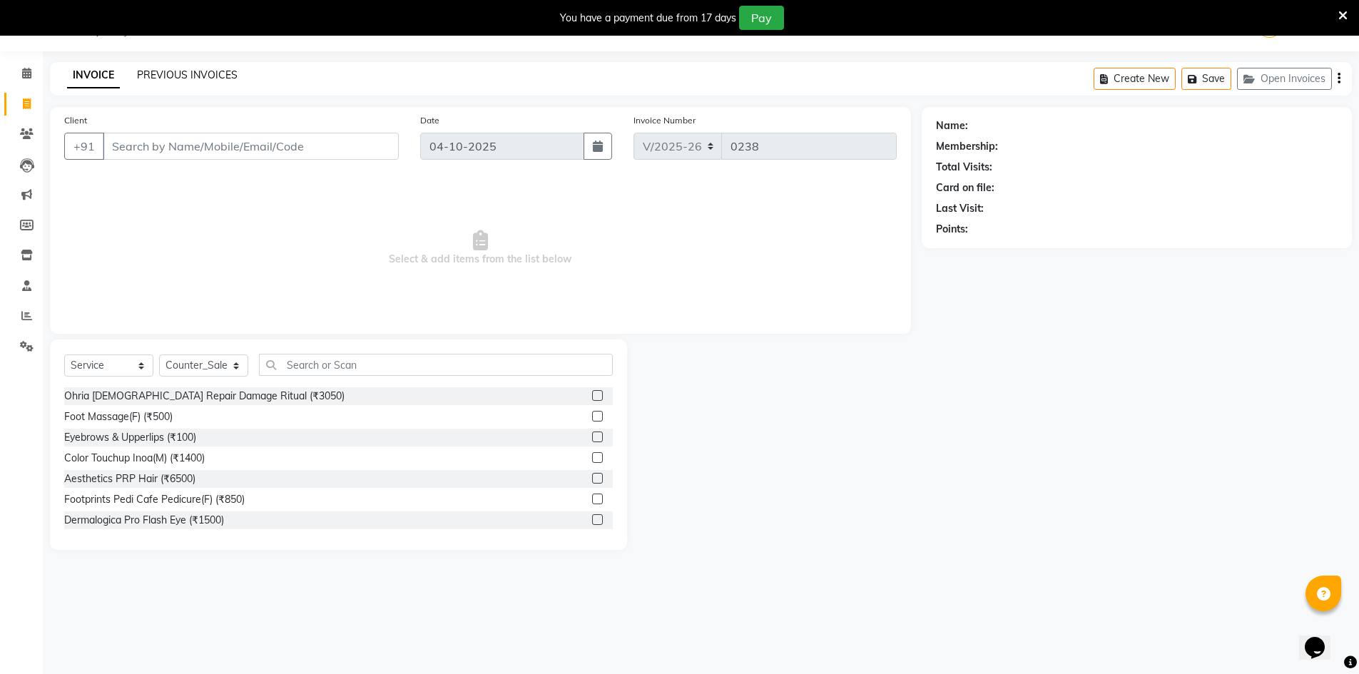
click at [215, 78] on link "PREVIOUS INVOICES" at bounding box center [187, 74] width 101 height 13
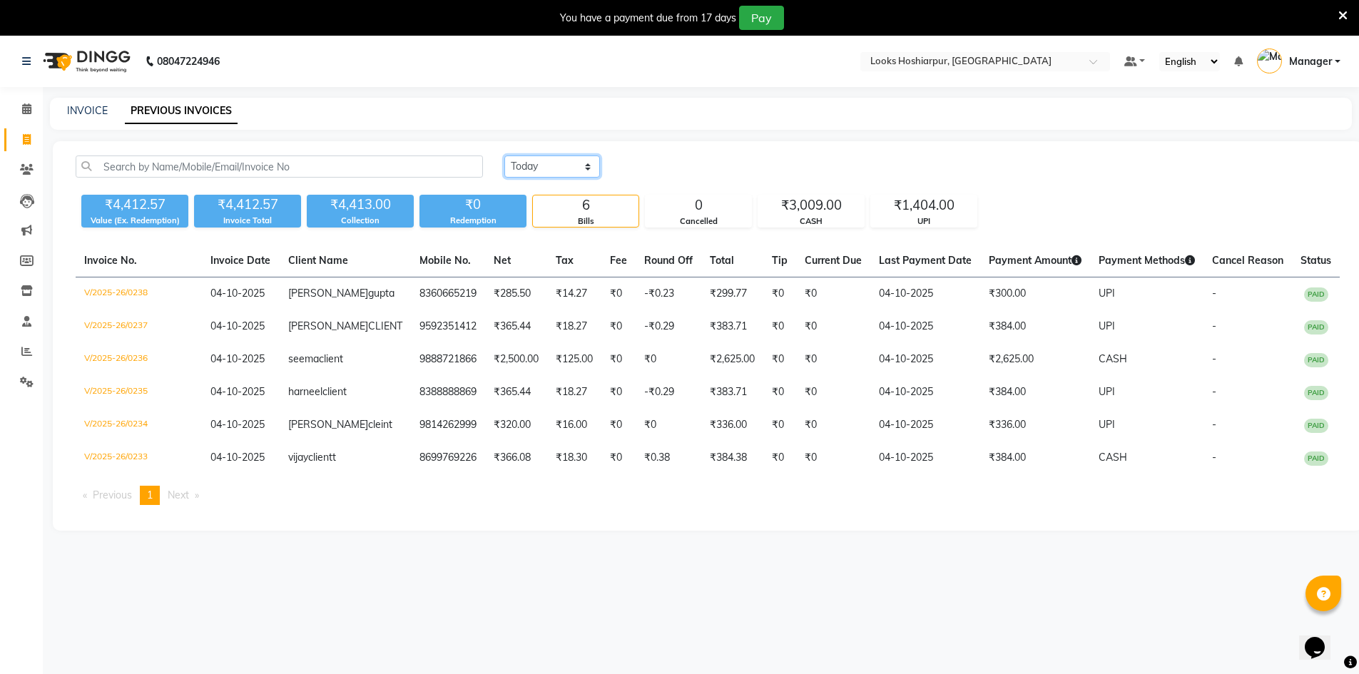
click at [574, 166] on select "[DATE] [DATE] Custom Range" at bounding box center [552, 167] width 96 height 22
click at [504, 156] on select "[DATE] [DATE] Custom Range" at bounding box center [552, 167] width 96 height 22
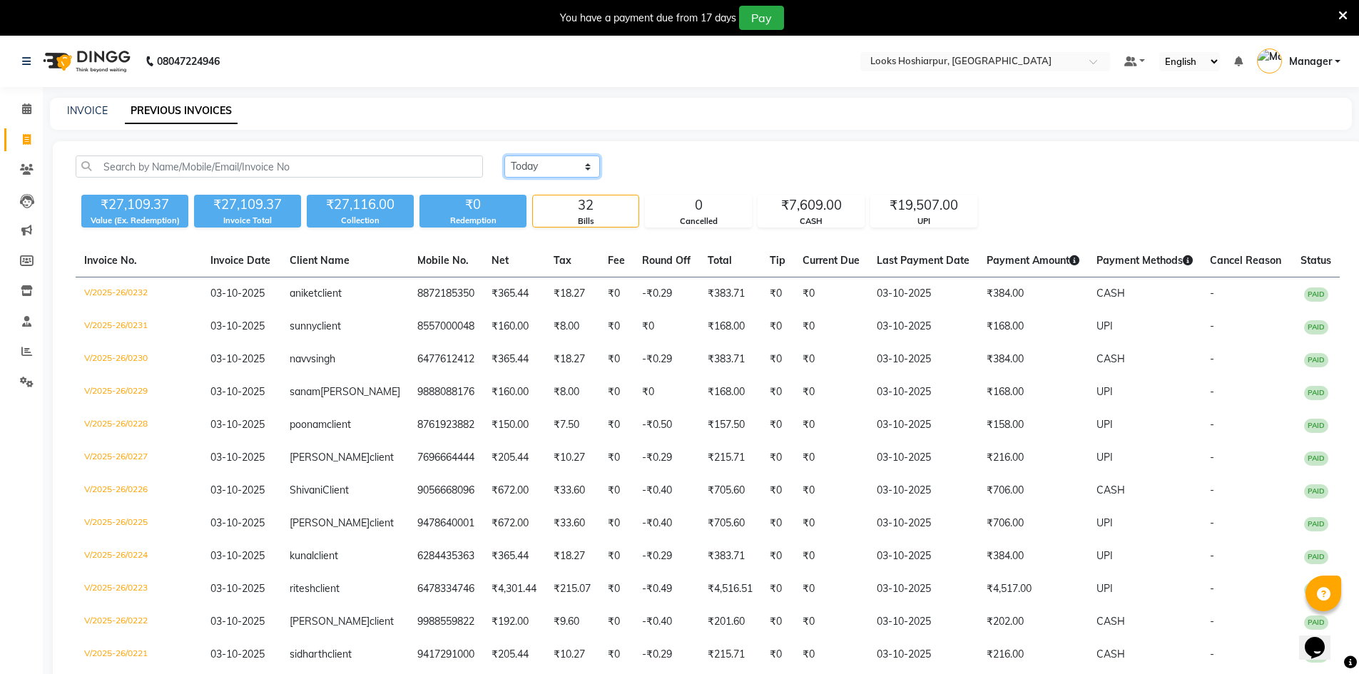
click at [543, 163] on select "[DATE] [DATE] Custom Range" at bounding box center [552, 167] width 96 height 22
click at [504, 156] on select "[DATE] [DATE] Custom Range" at bounding box center [552, 167] width 96 height 22
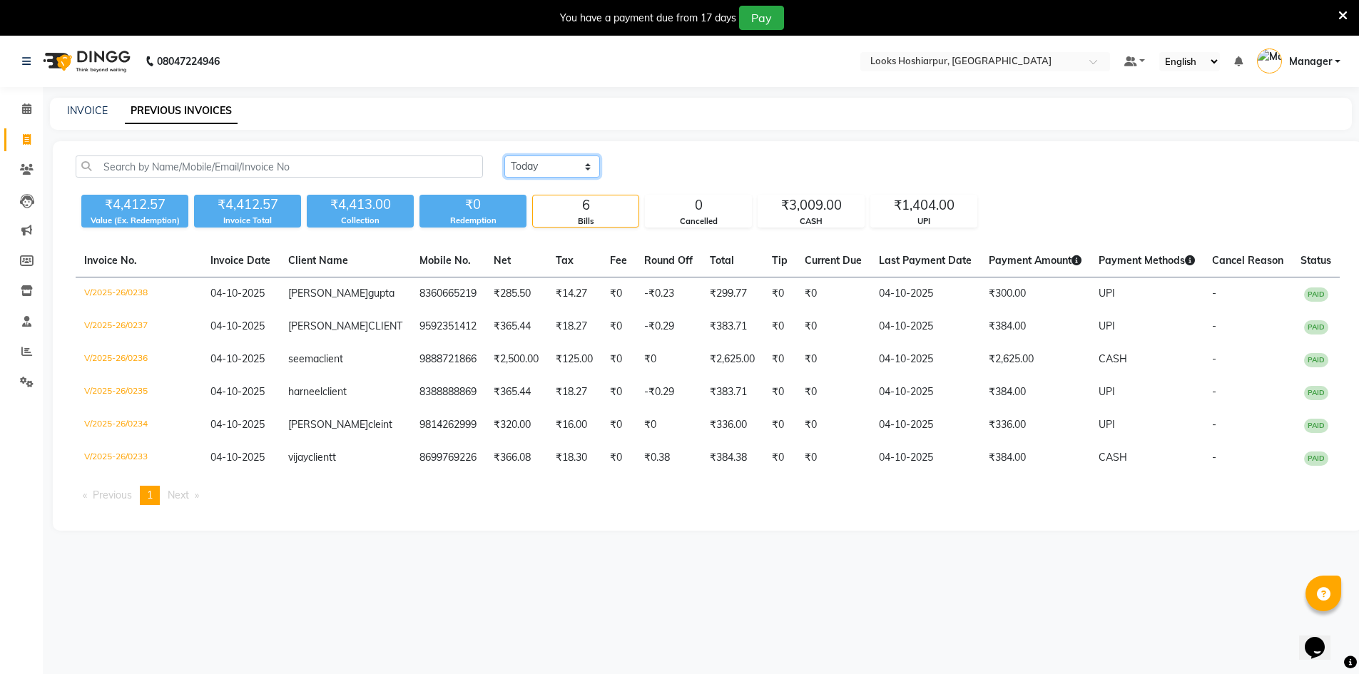
click at [565, 166] on select "[DATE] [DATE] Custom Range" at bounding box center [552, 167] width 96 height 22
click at [504, 156] on select "[DATE] [DATE] Custom Range" at bounding box center [552, 167] width 96 height 22
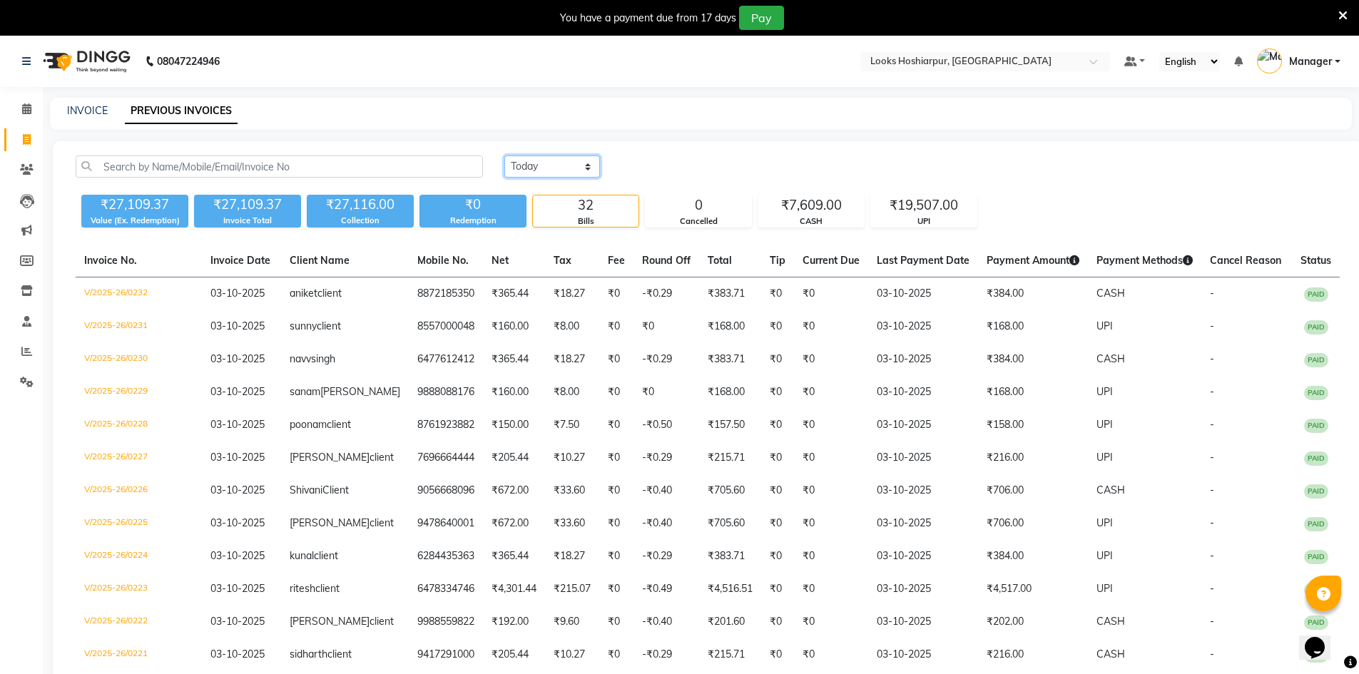
click at [555, 163] on select "[DATE] [DATE] Custom Range" at bounding box center [552, 167] width 96 height 22
select select "today"
click at [504, 156] on select "[DATE] [DATE] Custom Range" at bounding box center [552, 167] width 96 height 22
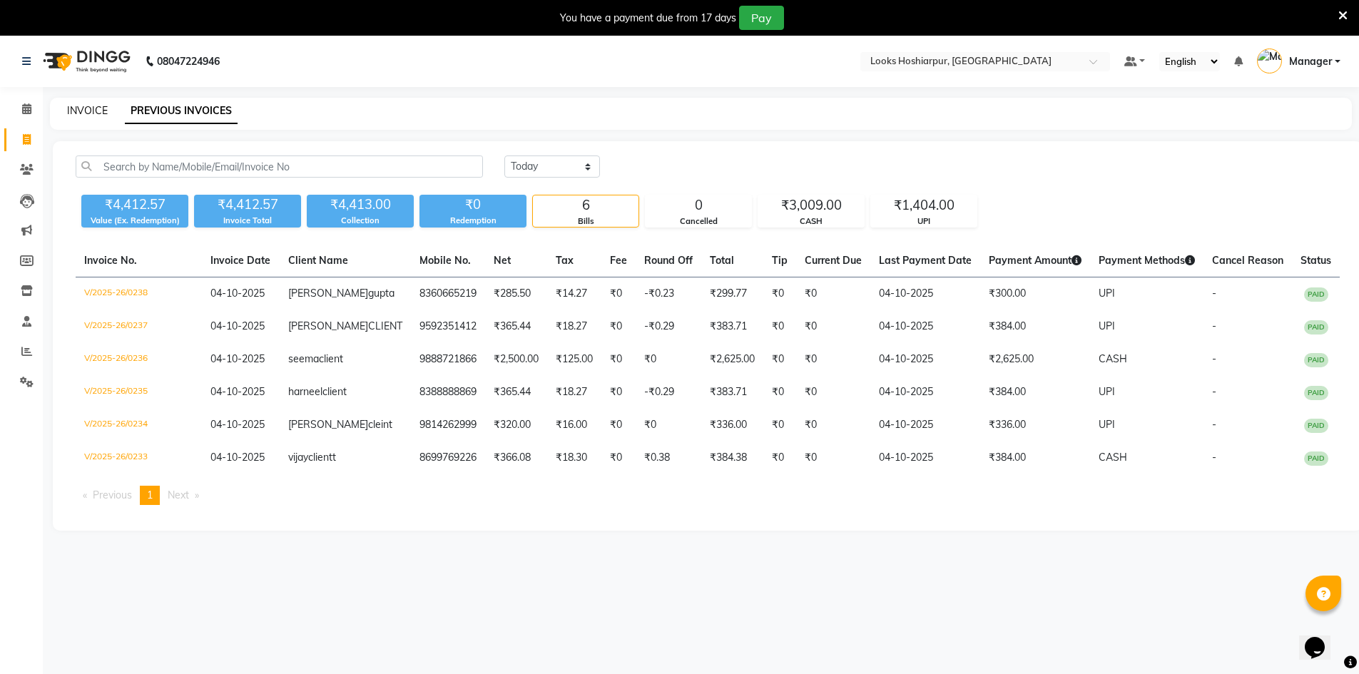
click at [87, 112] on link "INVOICE" at bounding box center [87, 110] width 41 height 13
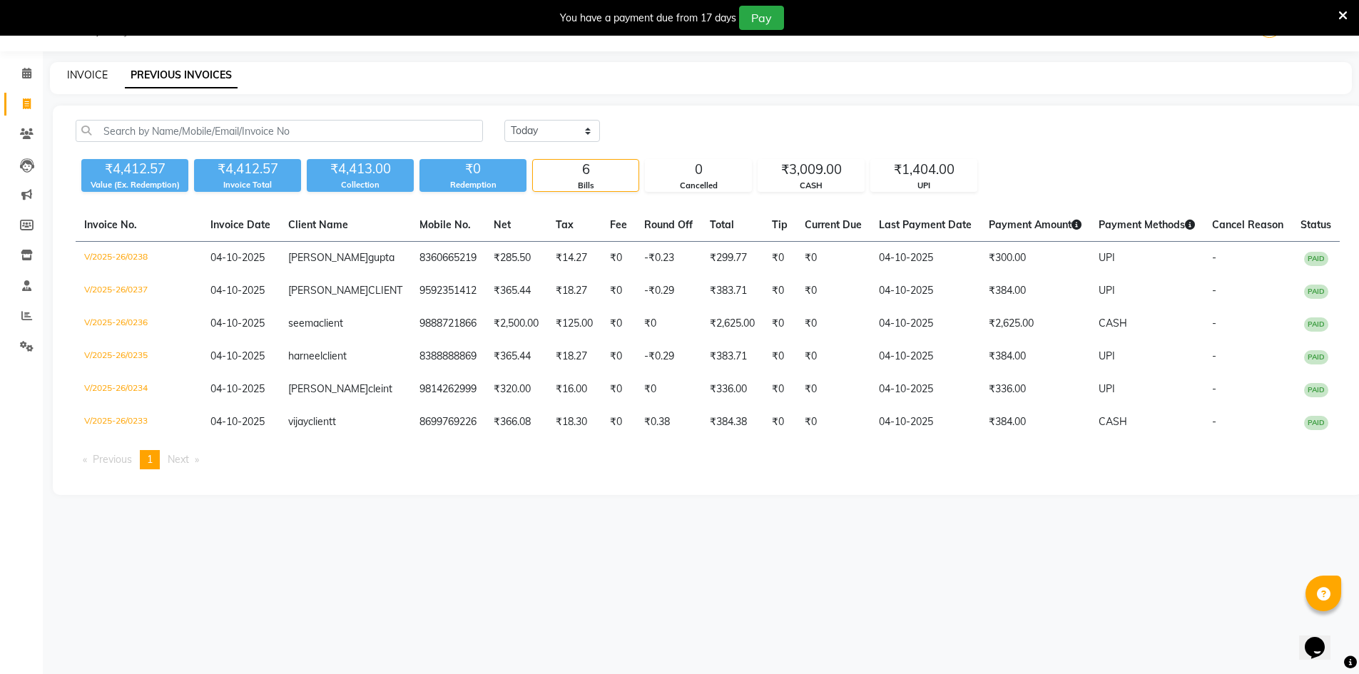
select select "service"
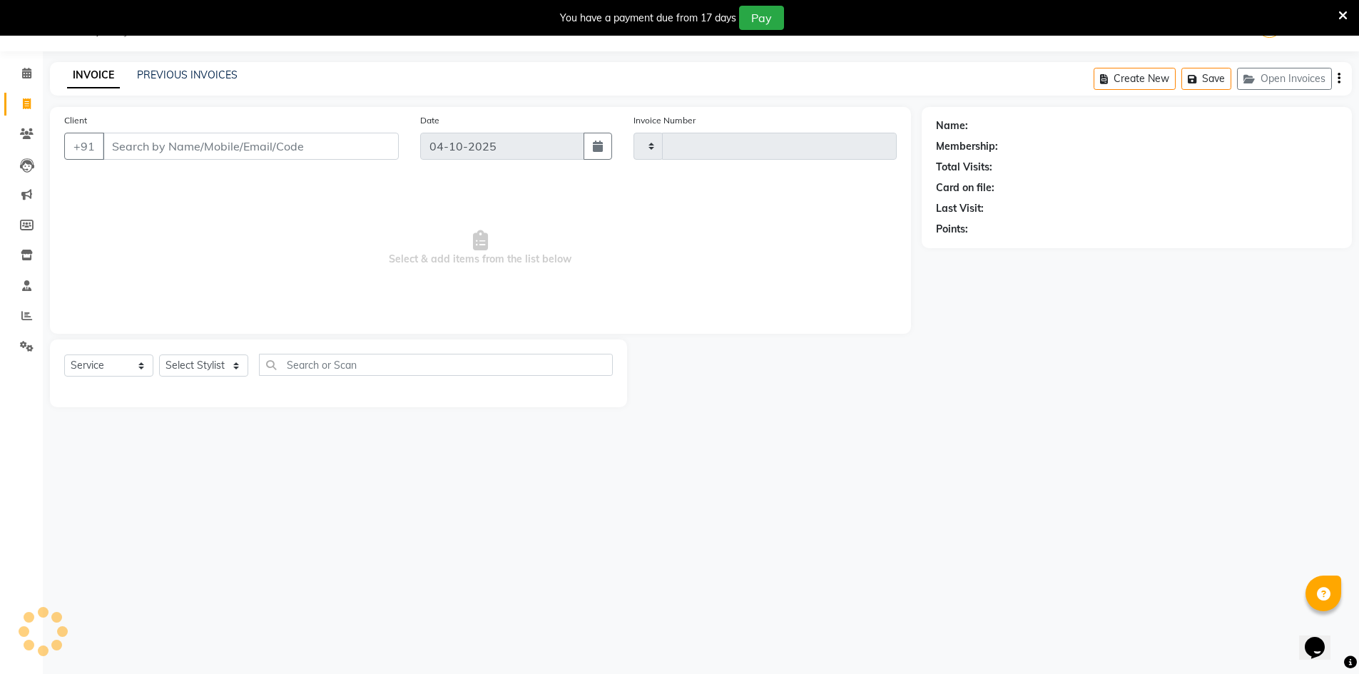
type input "0239"
select select "9034"
click at [230, 145] on input "Client" at bounding box center [251, 146] width 296 height 27
select select "92381"
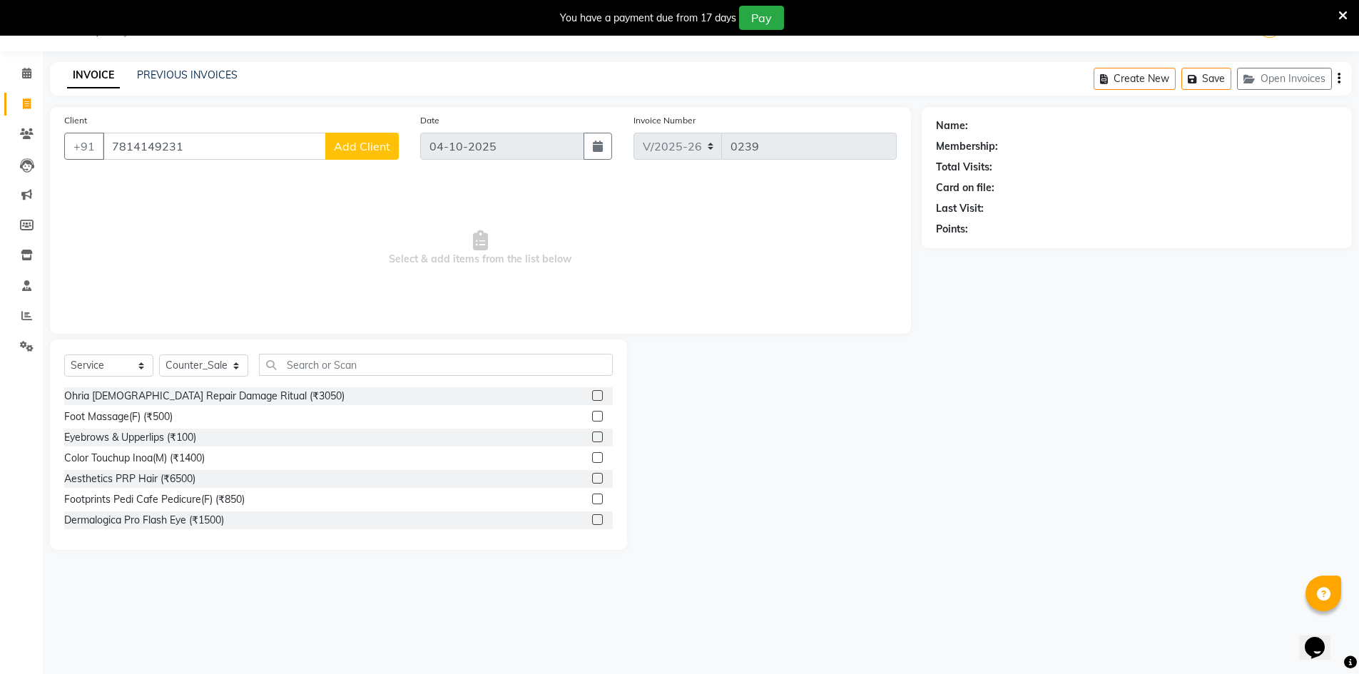
type input "7814149231"
click at [382, 151] on span "Add Client" at bounding box center [362, 146] width 56 height 14
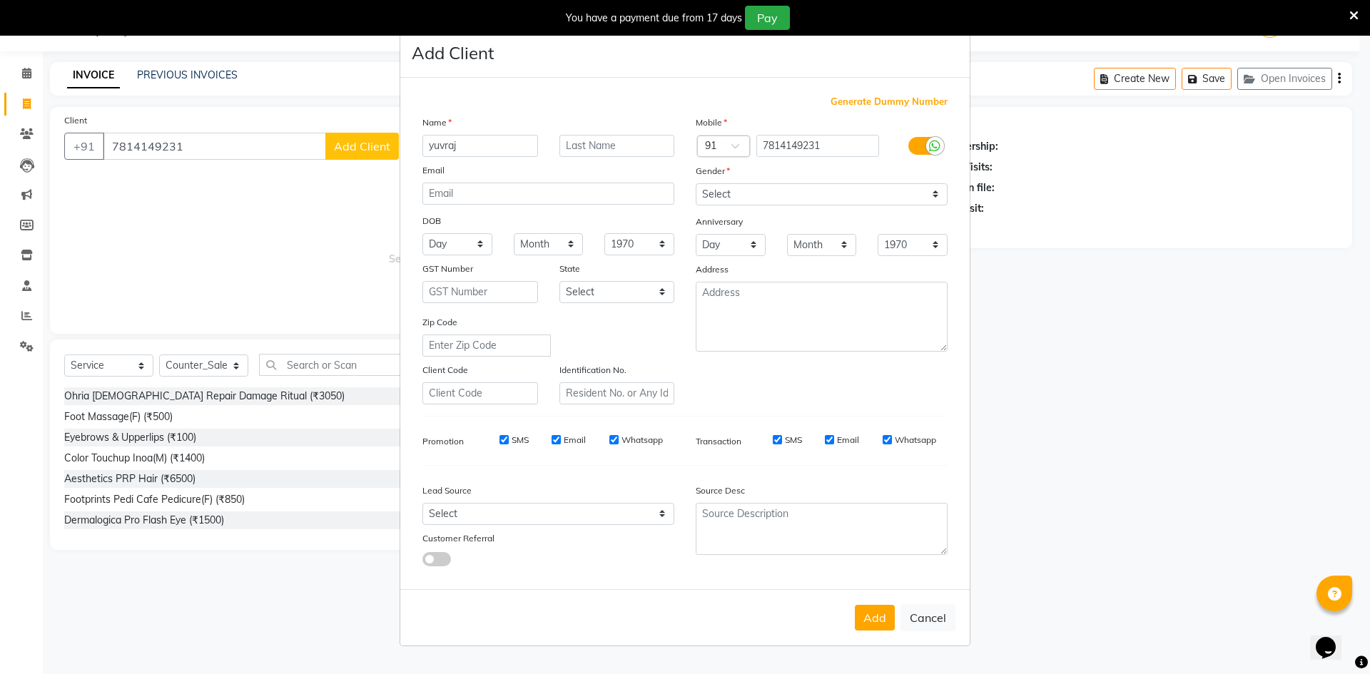
type input "yuvraj"
click at [584, 148] on input "text" at bounding box center [617, 146] width 116 height 22
type input "client"
click at [941, 193] on select "Select [DEMOGRAPHIC_DATA] [DEMOGRAPHIC_DATA] Other Prefer Not To Say" at bounding box center [822, 194] width 252 height 22
select select "[DEMOGRAPHIC_DATA]"
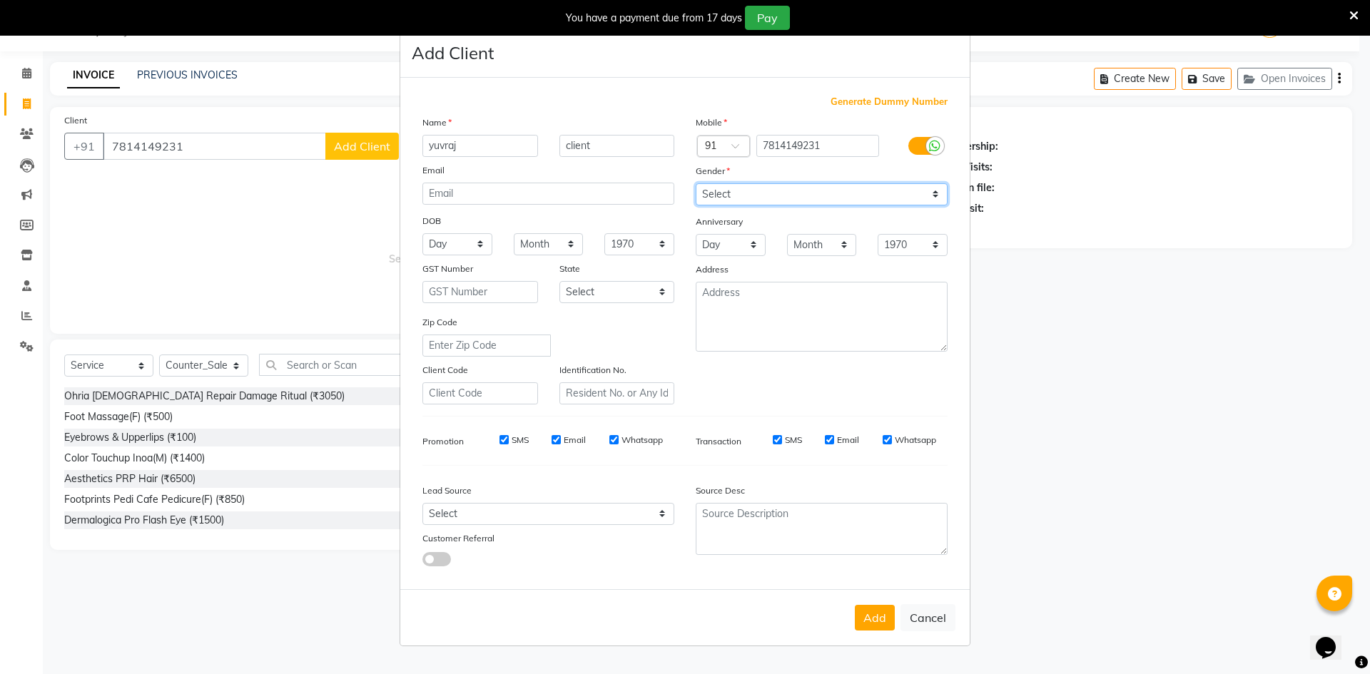
click at [696, 183] on select "Select [DEMOGRAPHIC_DATA] [DEMOGRAPHIC_DATA] Other Prefer Not To Say" at bounding box center [822, 194] width 252 height 22
click at [868, 620] on button "Add" at bounding box center [875, 618] width 40 height 26
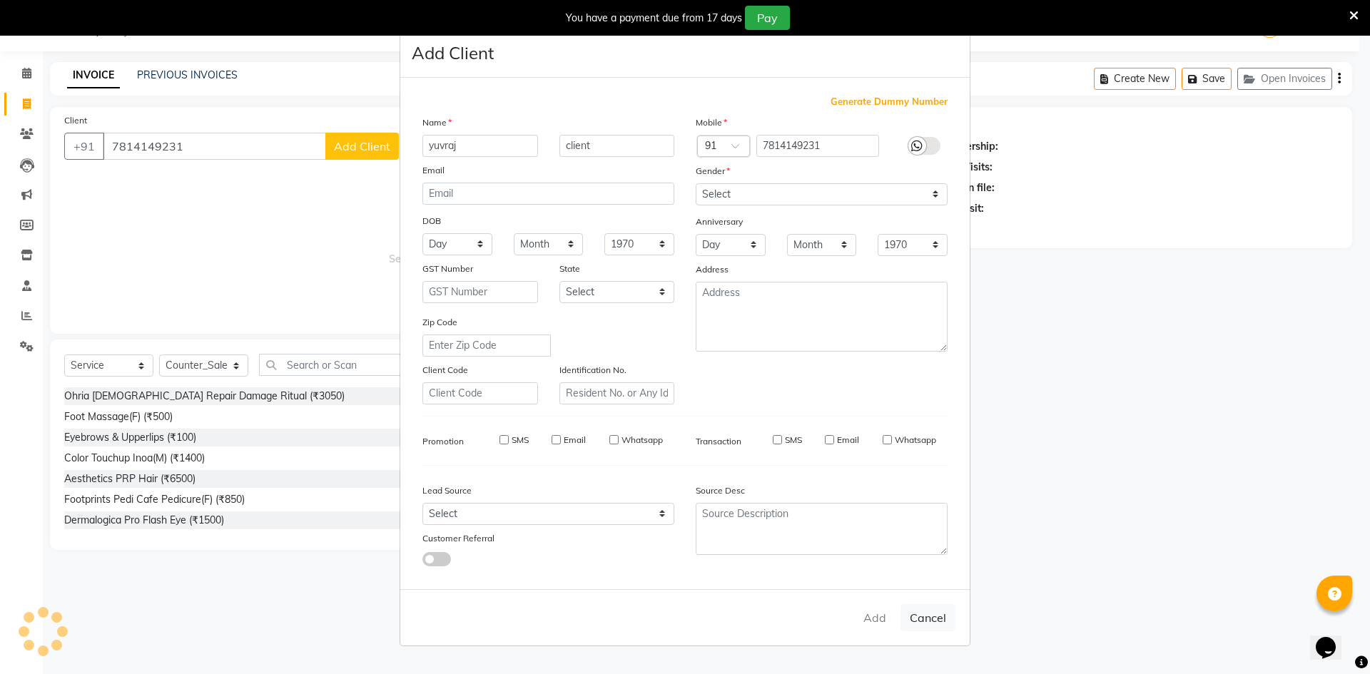
select select
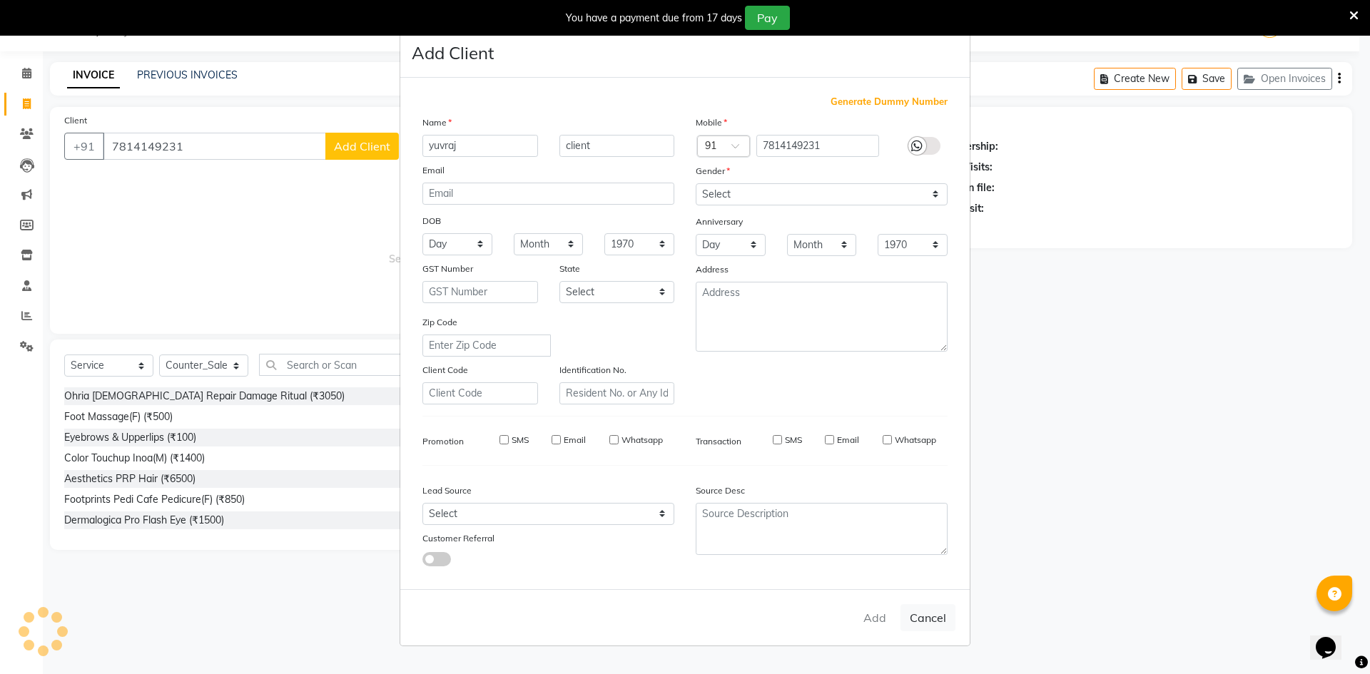
select select
checkbox input "false"
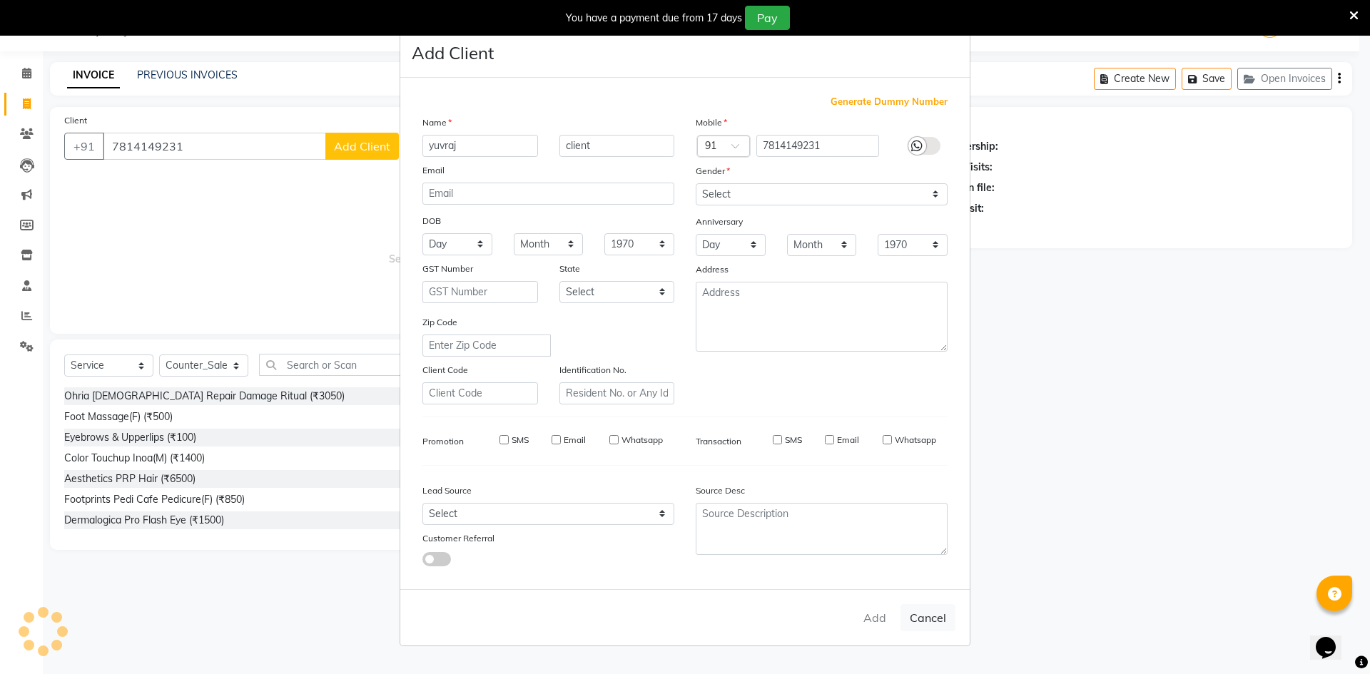
checkbox input "false"
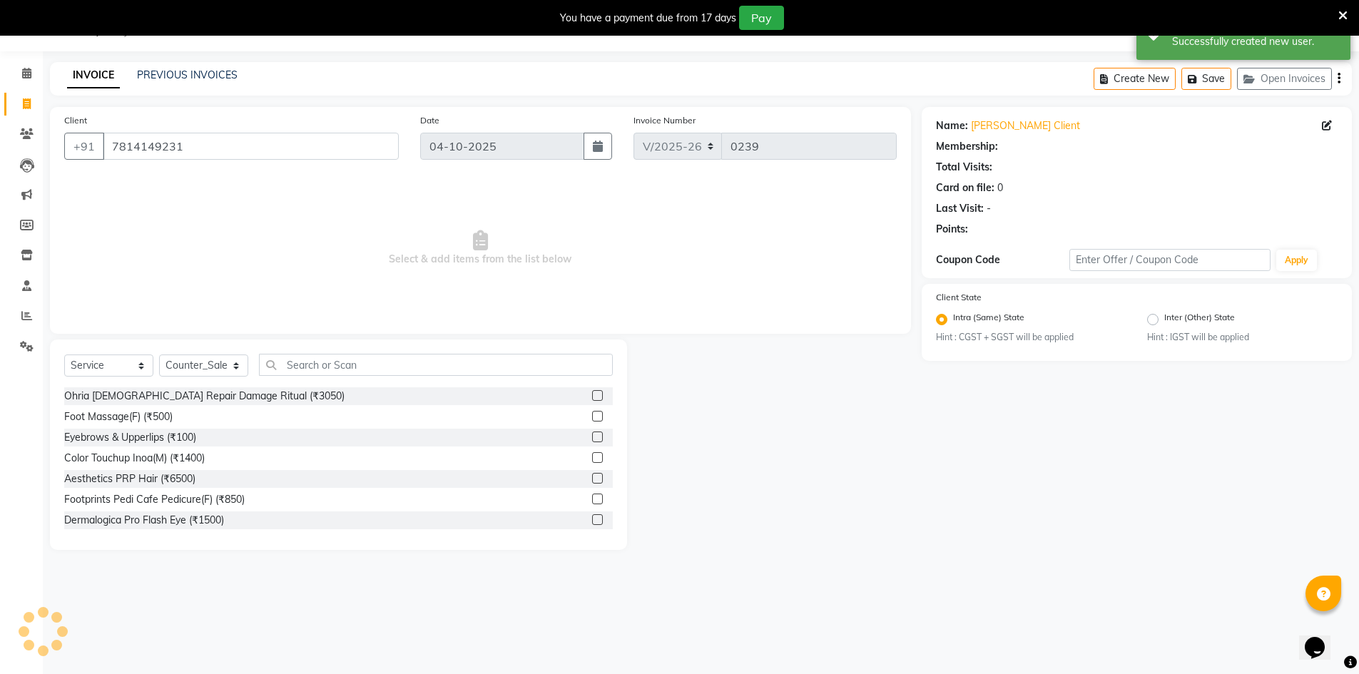
select select "1: Object"
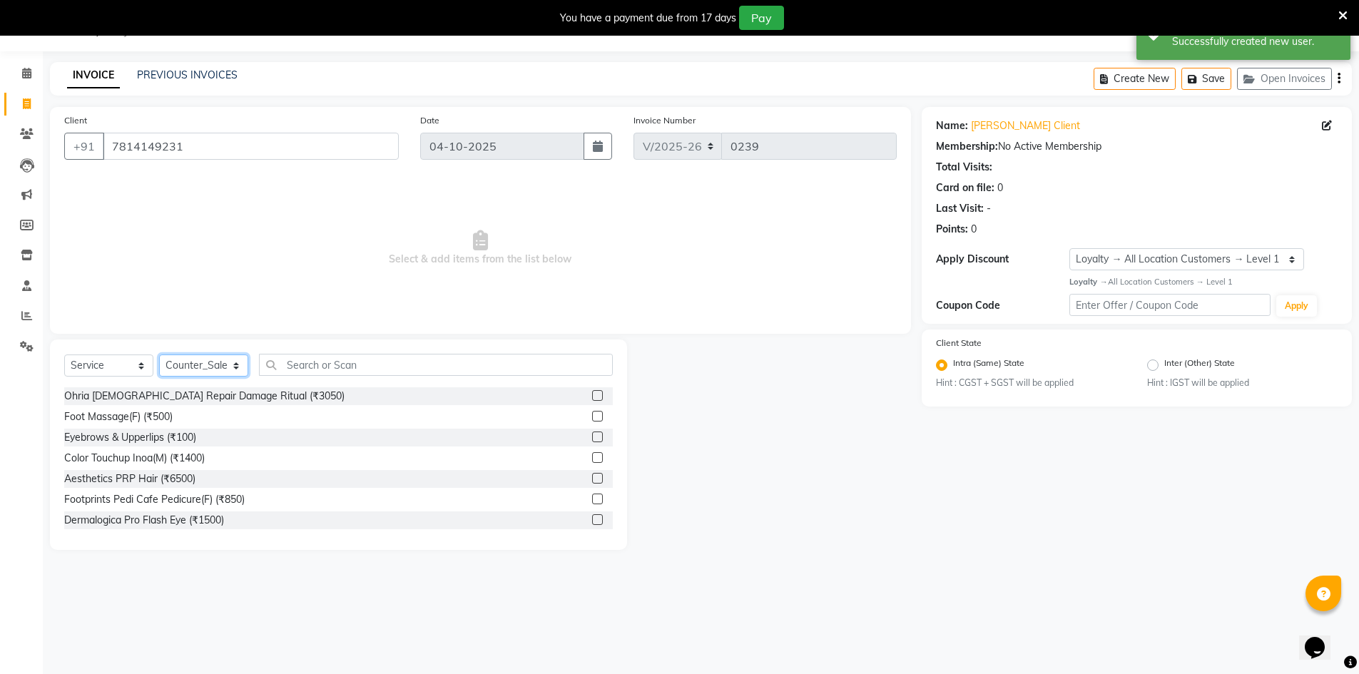
drag, startPoint x: 239, startPoint y: 370, endPoint x: 240, endPoint y: 357, distance: 12.2
click at [239, 370] on select "Select Stylist ALI Ankush_Pdct Counter_Sales Goldy Heena_MKP Manager Nisha_MKP …" at bounding box center [203, 366] width 89 height 22
select select "92392"
click at [159, 355] on select "Select Stylist ALI Ankush_Pdct Counter_Sales Goldy Heena_MKP Manager Nisha_MKP …" at bounding box center [203, 366] width 89 height 22
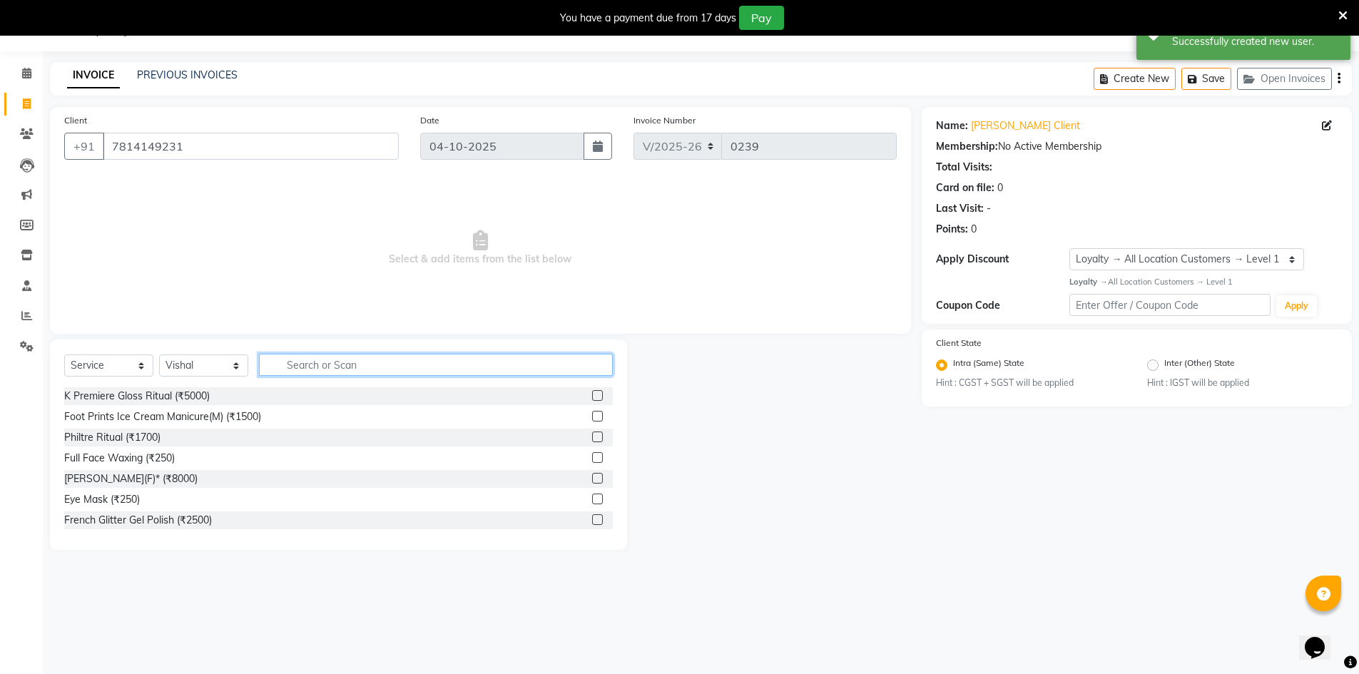
click at [317, 365] on input "text" at bounding box center [436, 365] width 354 height 22
type input "cut"
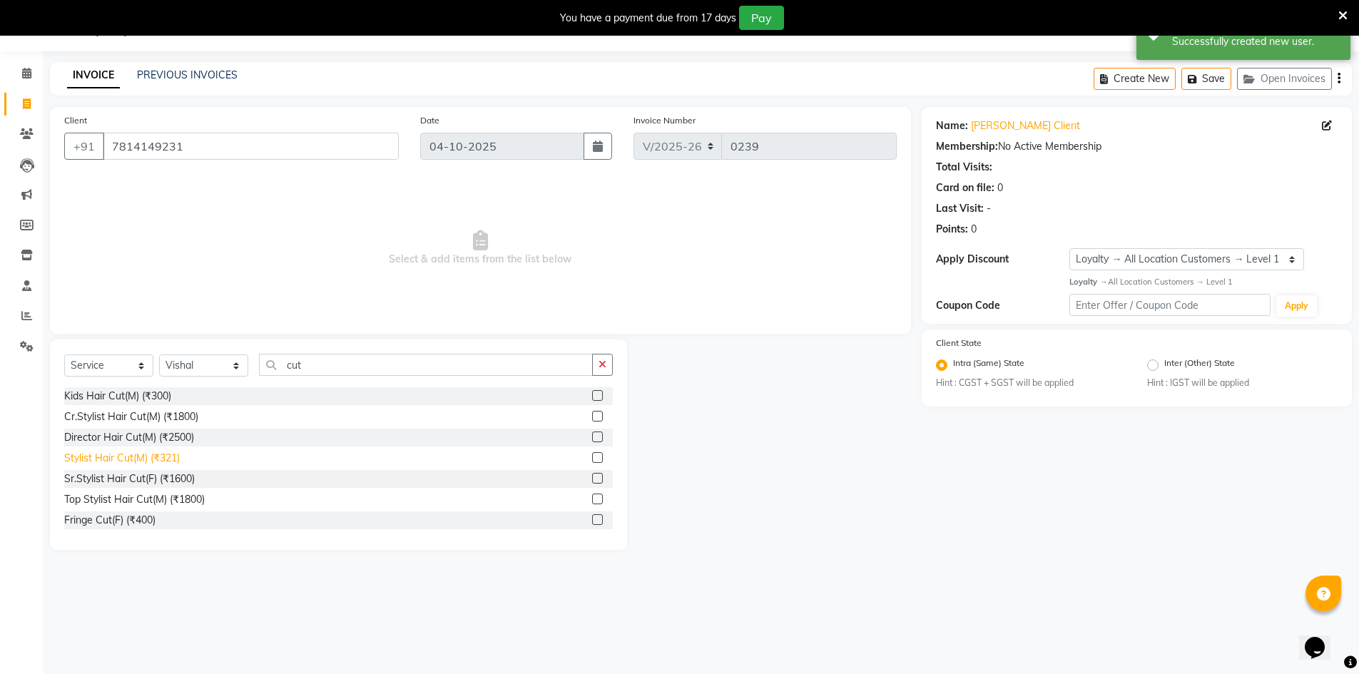
click at [172, 454] on div "Stylist Hair Cut(M) (₹321)" at bounding box center [122, 458] width 116 height 15
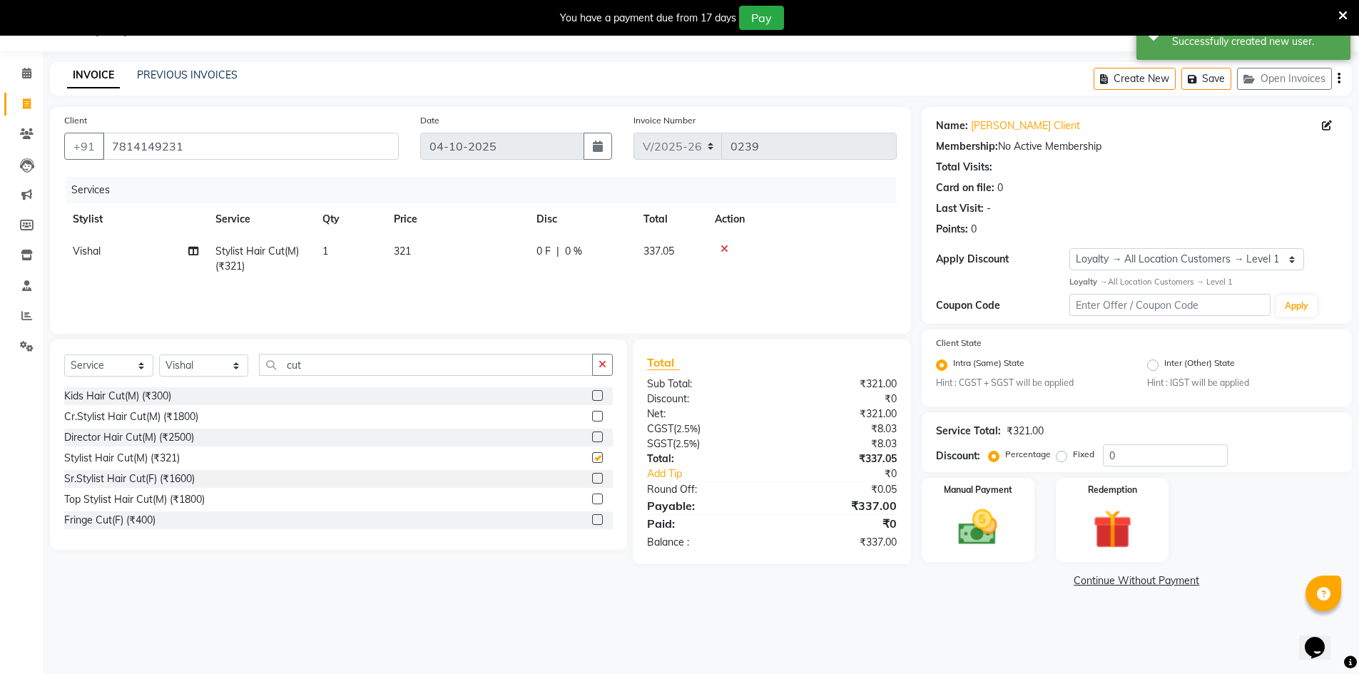
checkbox input "false"
click at [318, 367] on input "cut" at bounding box center [426, 365] width 334 height 22
type input "c"
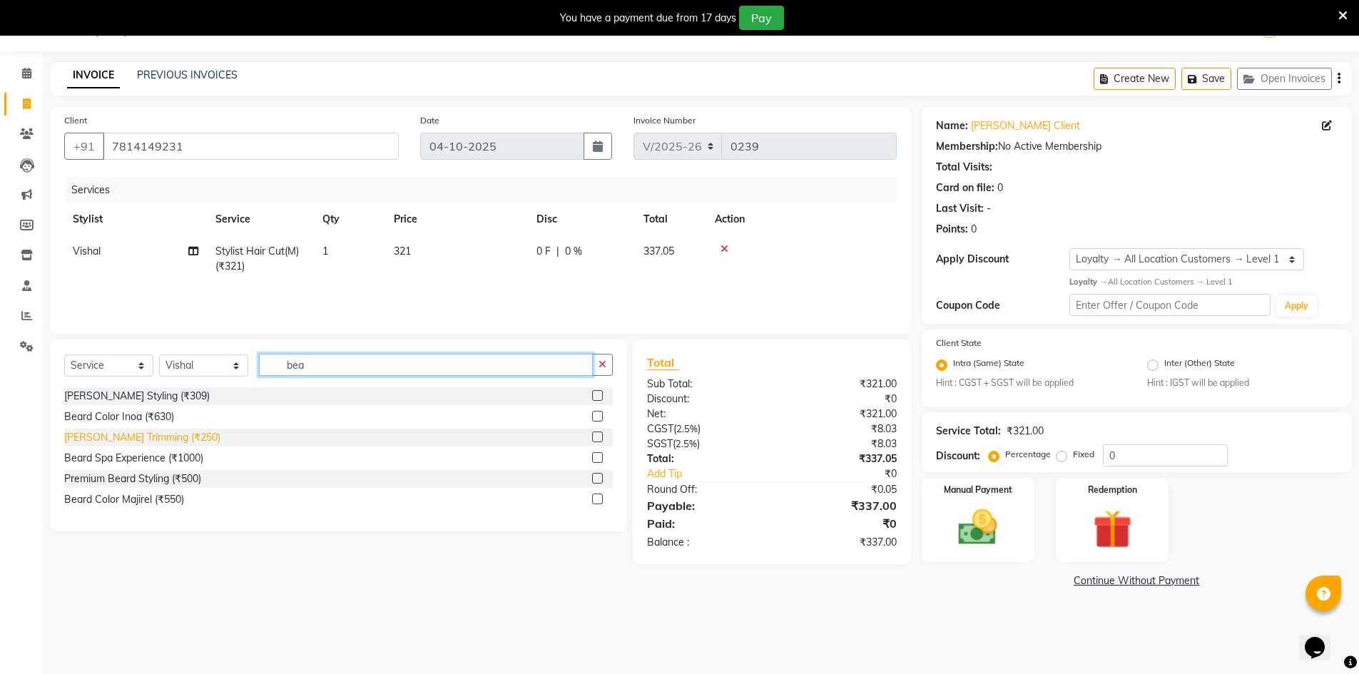
type input "bea"
click at [157, 435] on div "[PERSON_NAME] Trimming (₹250)" at bounding box center [142, 437] width 156 height 15
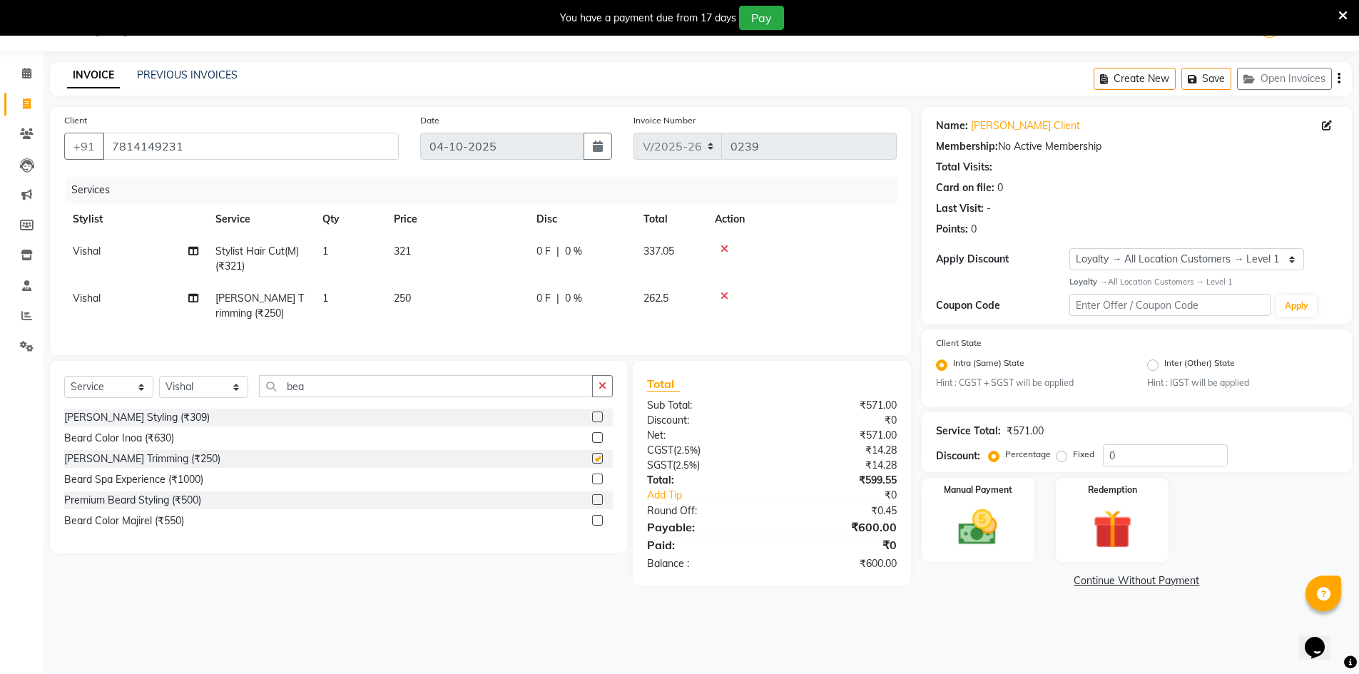
checkbox input "false"
drag, startPoint x: 768, startPoint y: 453, endPoint x: 1222, endPoint y: 546, distance: 463.2
click at [769, 443] on div "Net:" at bounding box center [704, 435] width 136 height 15
click at [1136, 459] on input "0" at bounding box center [1165, 456] width 125 height 22
type input "36"
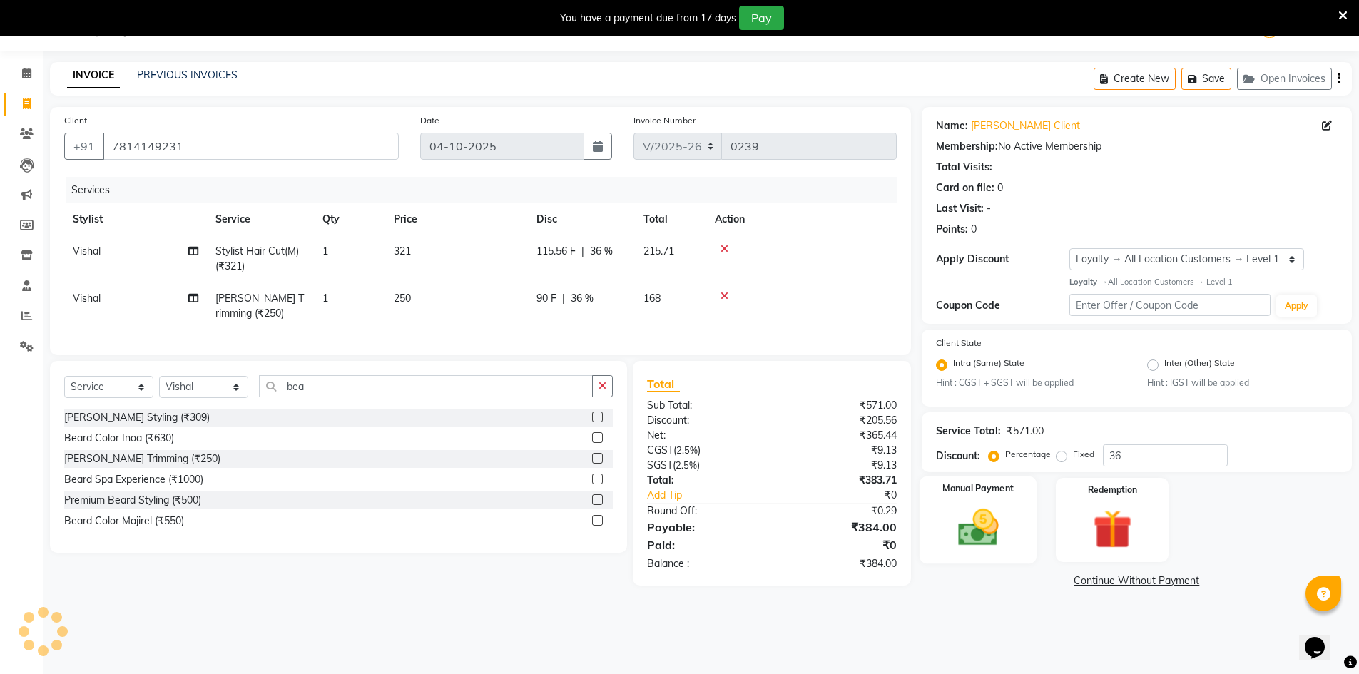
click at [1010, 524] on img at bounding box center [978, 527] width 66 height 46
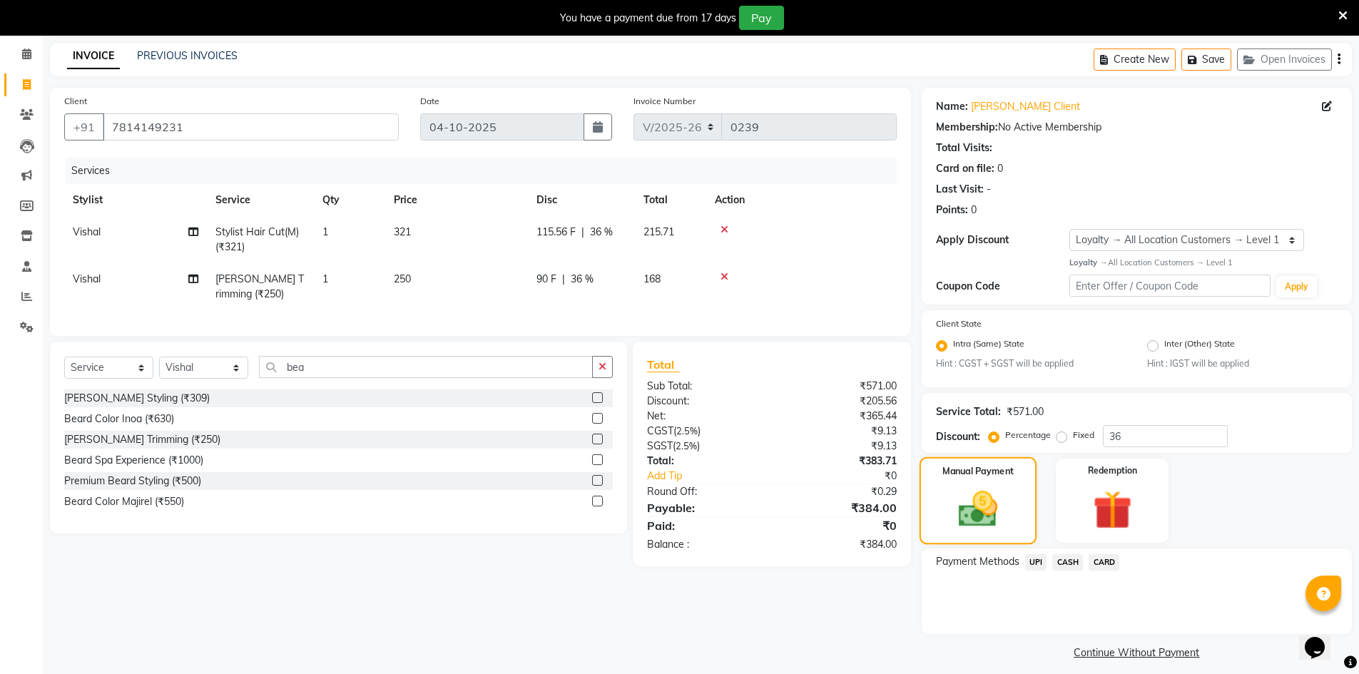
scroll to position [66, 0]
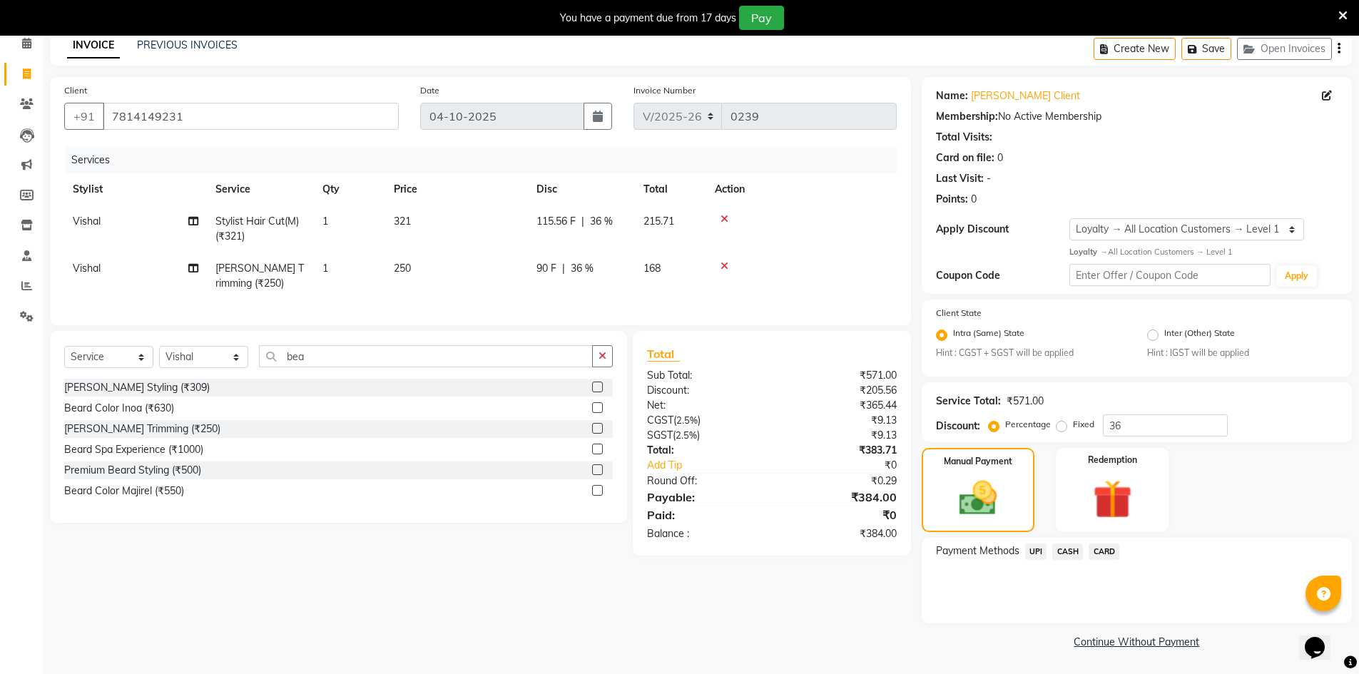
click at [1075, 550] on span "CASH" at bounding box center [1067, 552] width 31 height 16
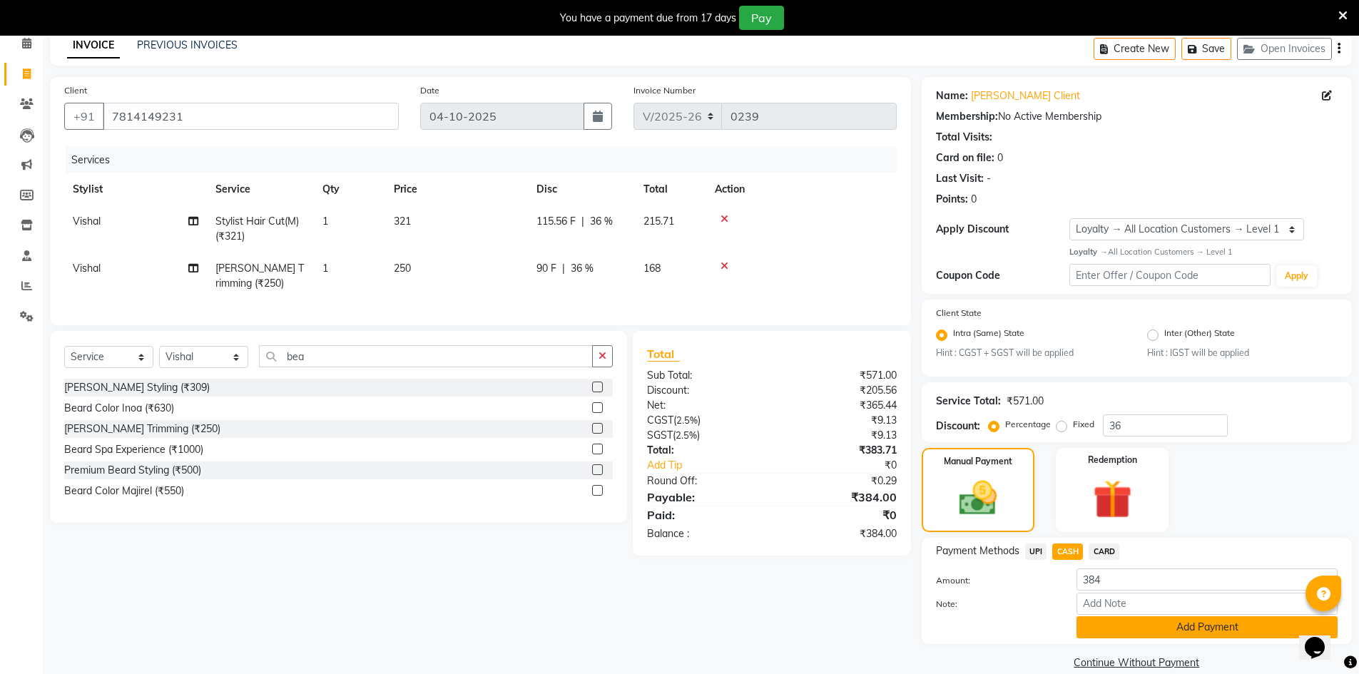
click at [1122, 631] on button "Add Payment" at bounding box center [1207, 627] width 261 height 22
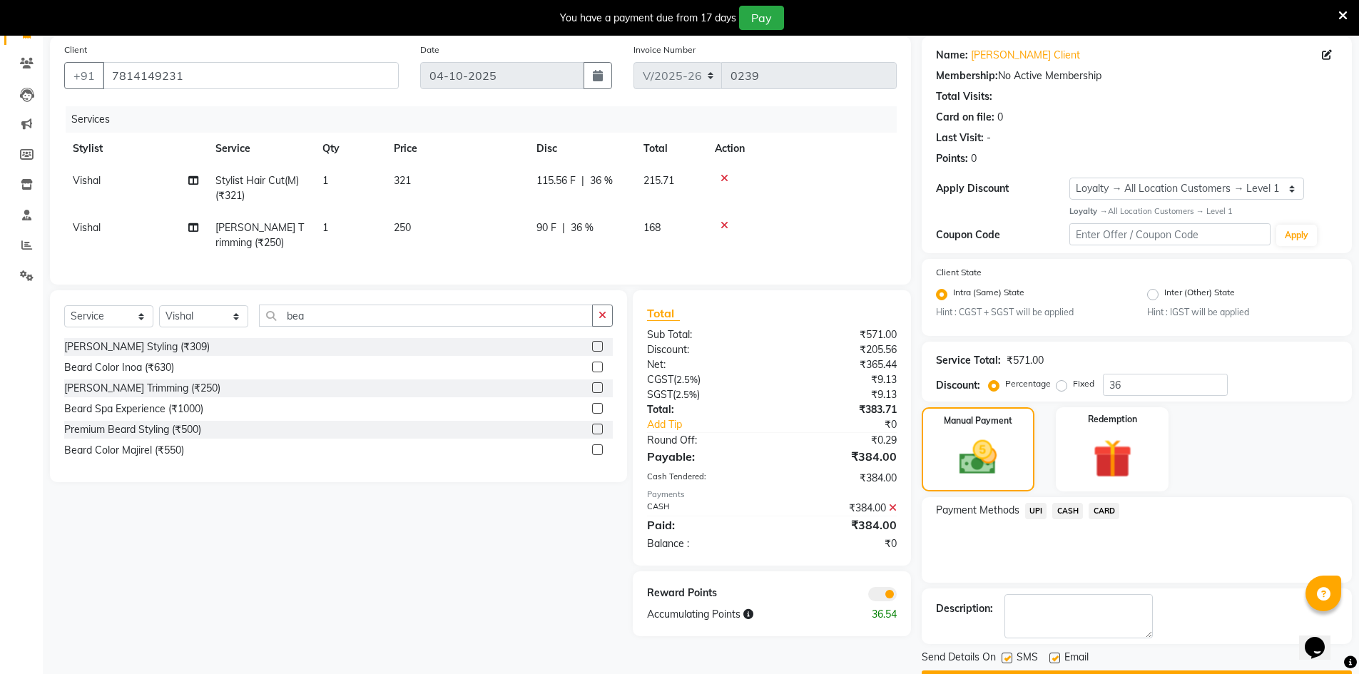
scroll to position [146, 0]
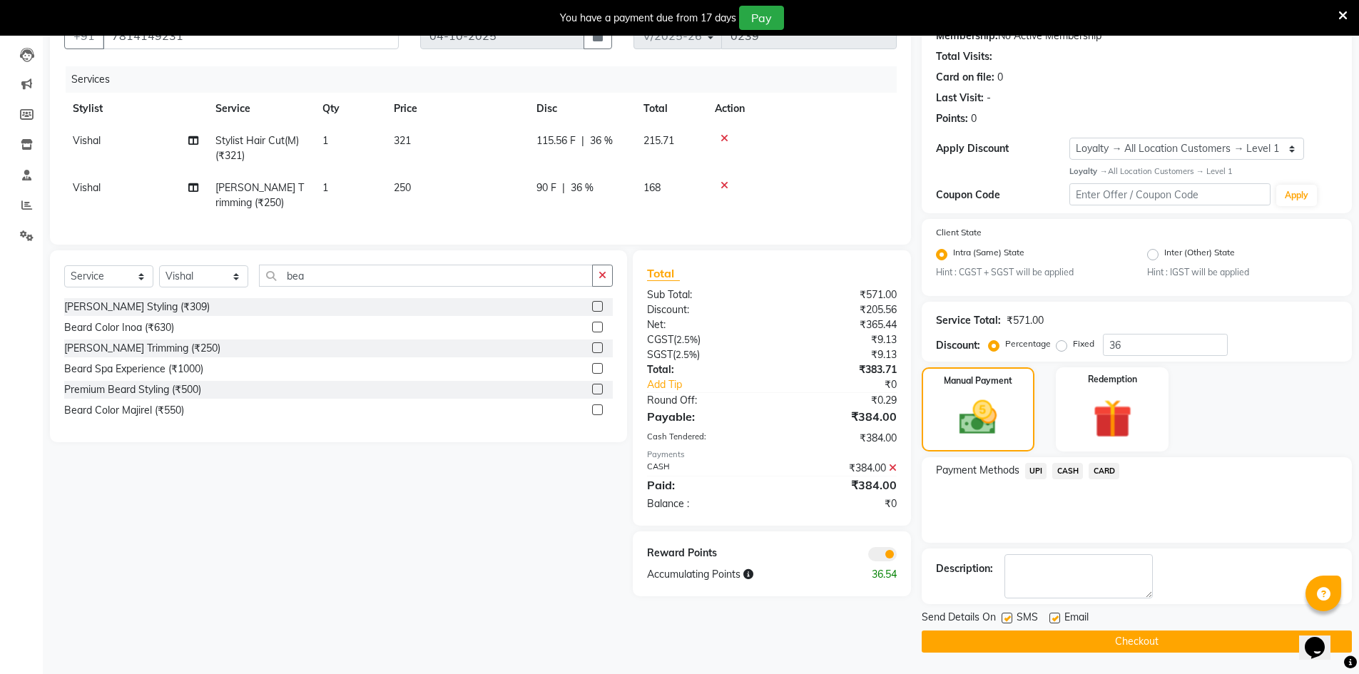
click at [878, 562] on span at bounding box center [882, 554] width 29 height 14
click at [897, 557] on input "checkbox" at bounding box center [897, 557] width 0 height 0
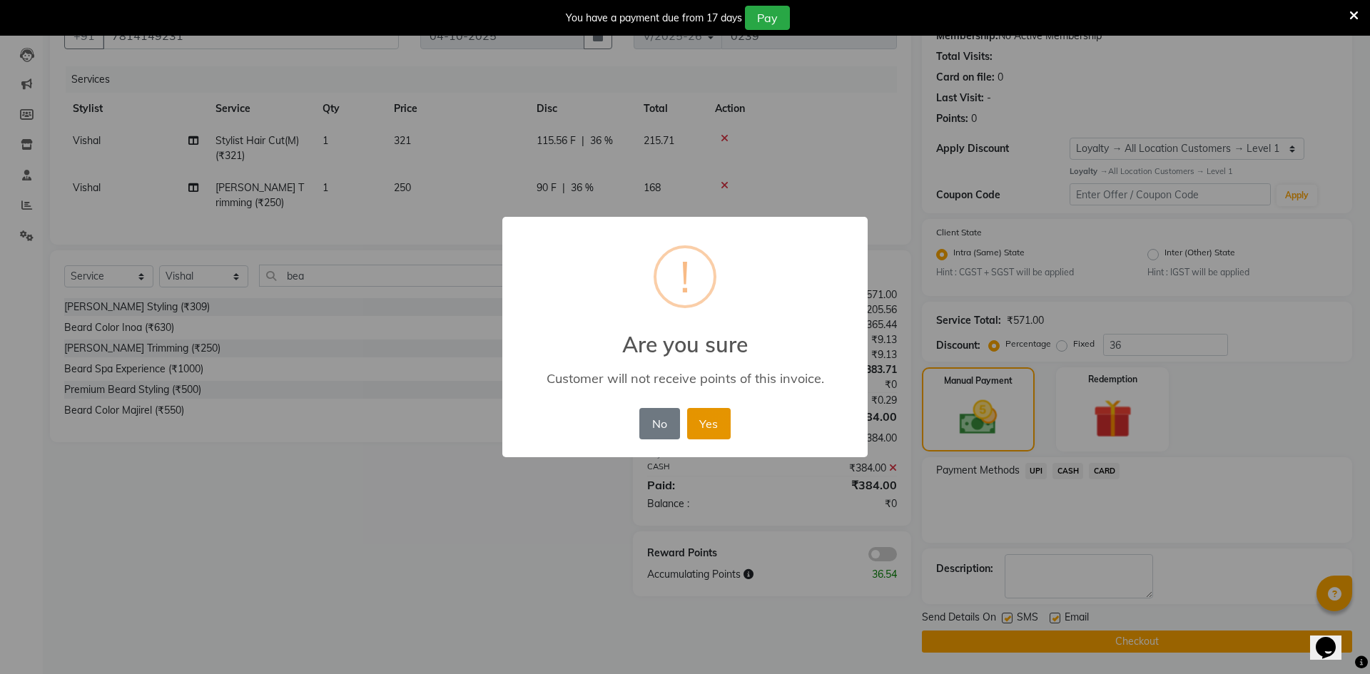
click at [721, 419] on button "Yes" at bounding box center [709, 423] width 44 height 31
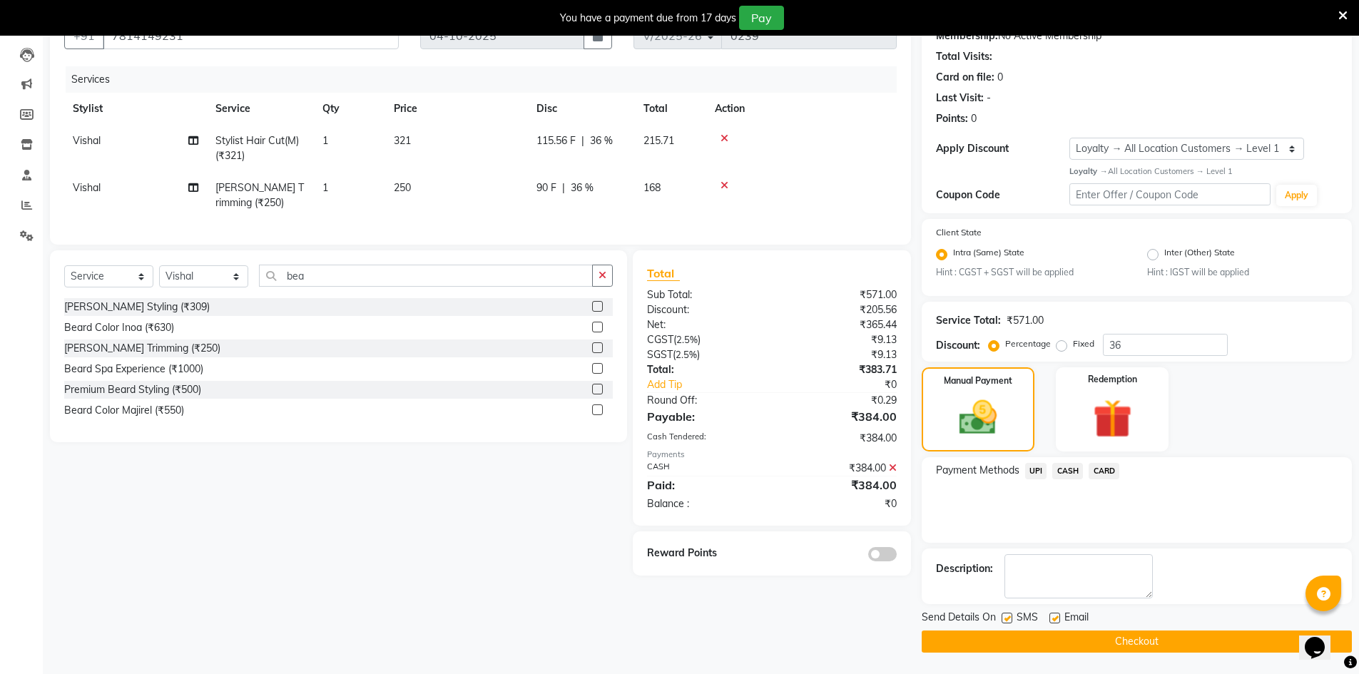
click at [972, 638] on button "Checkout" at bounding box center [1137, 642] width 430 height 22
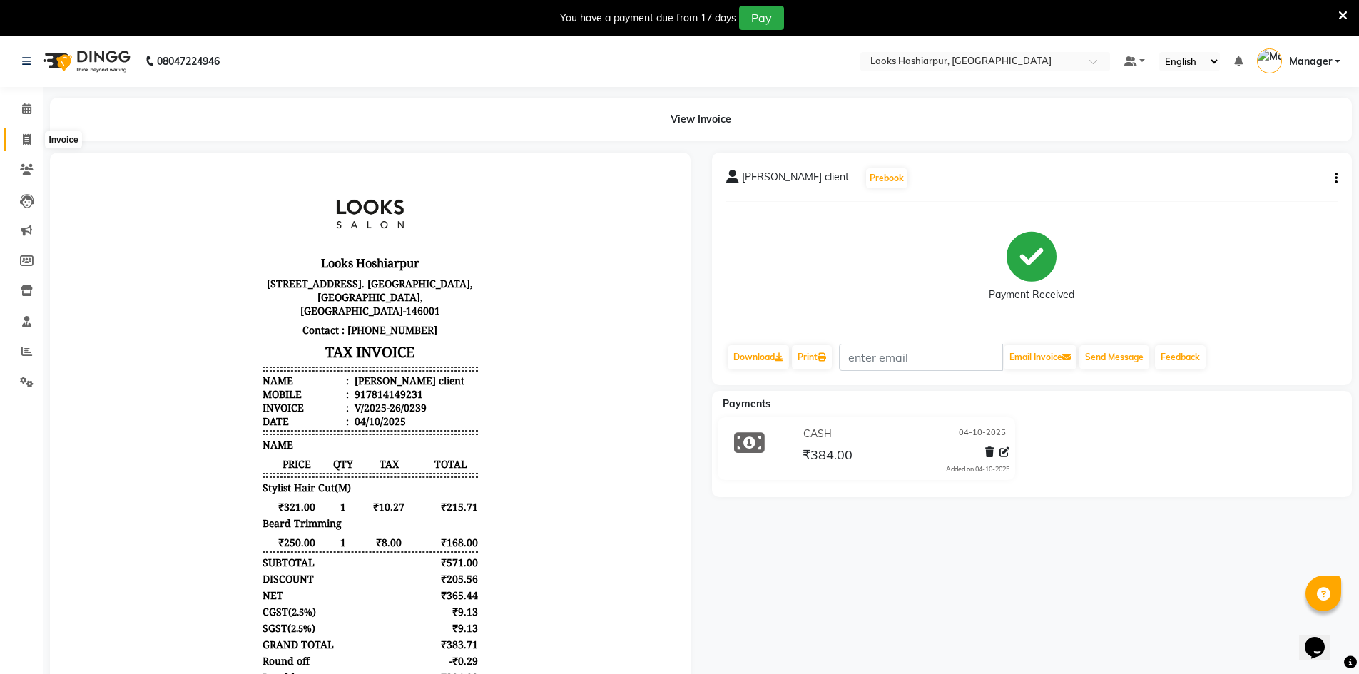
click at [23, 137] on icon at bounding box center [27, 139] width 8 height 11
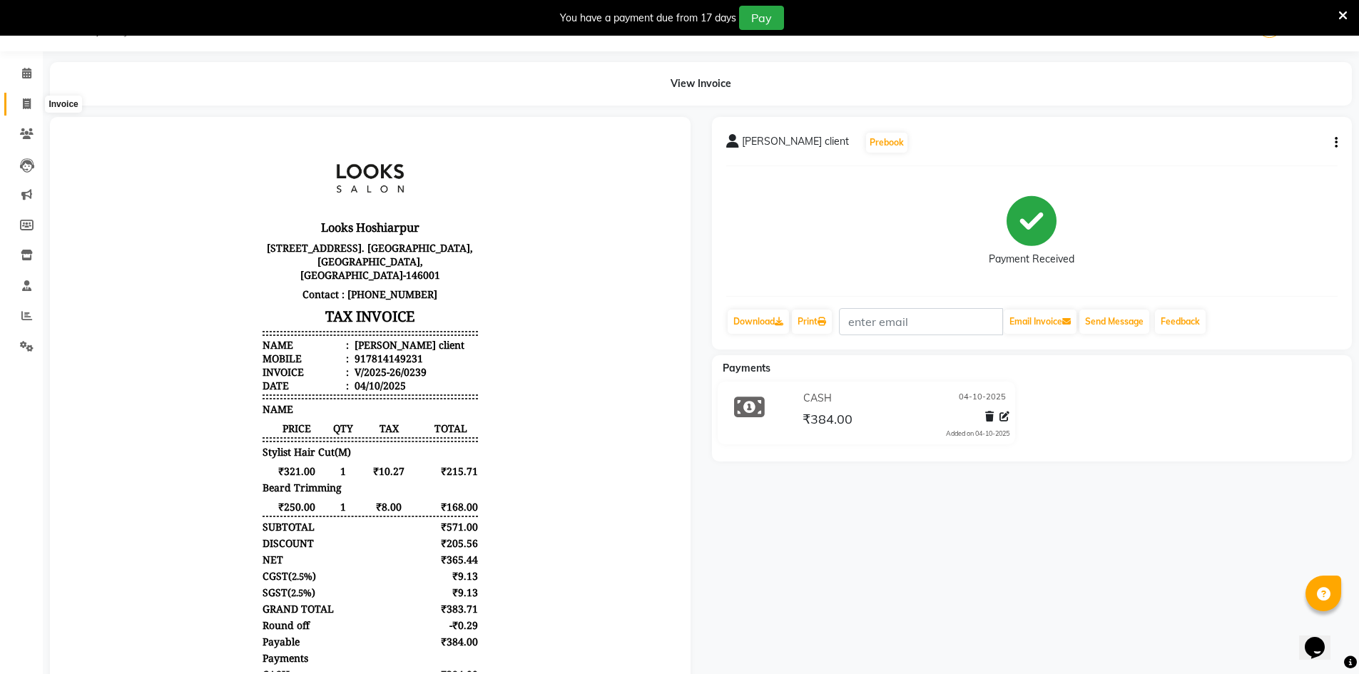
select select "service"
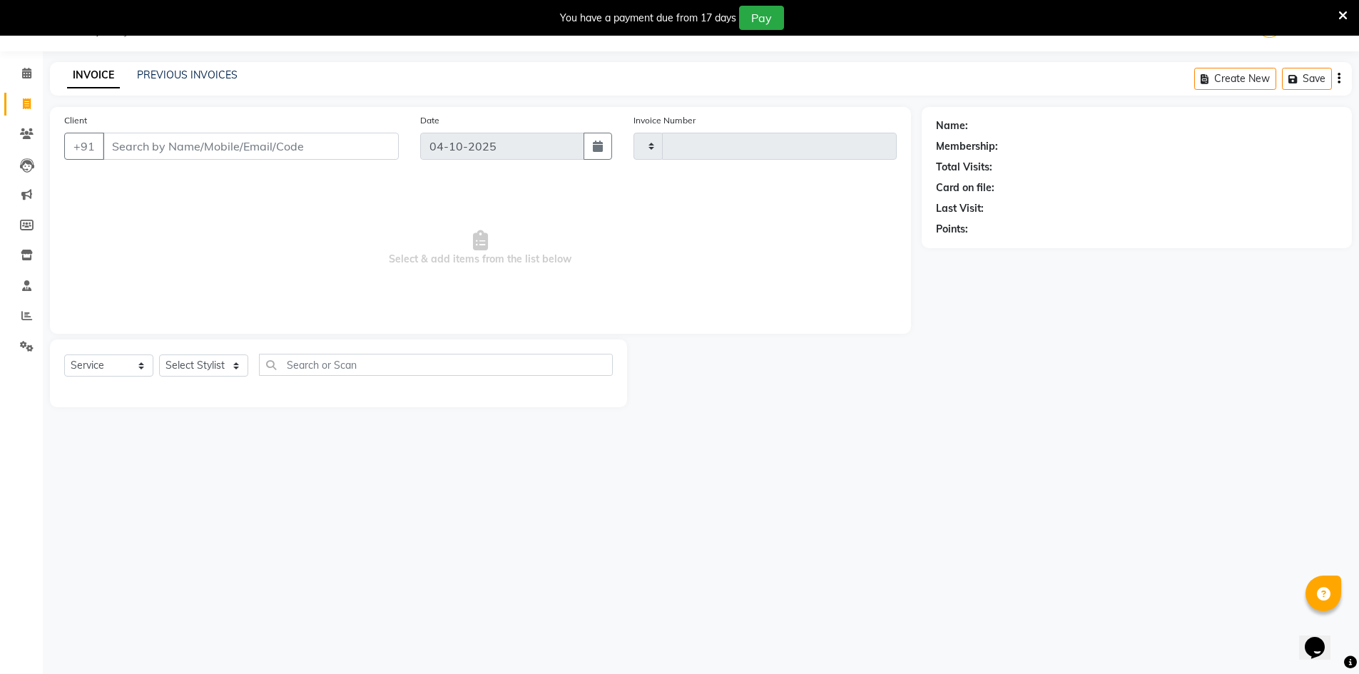
type input "0240"
select select "9034"
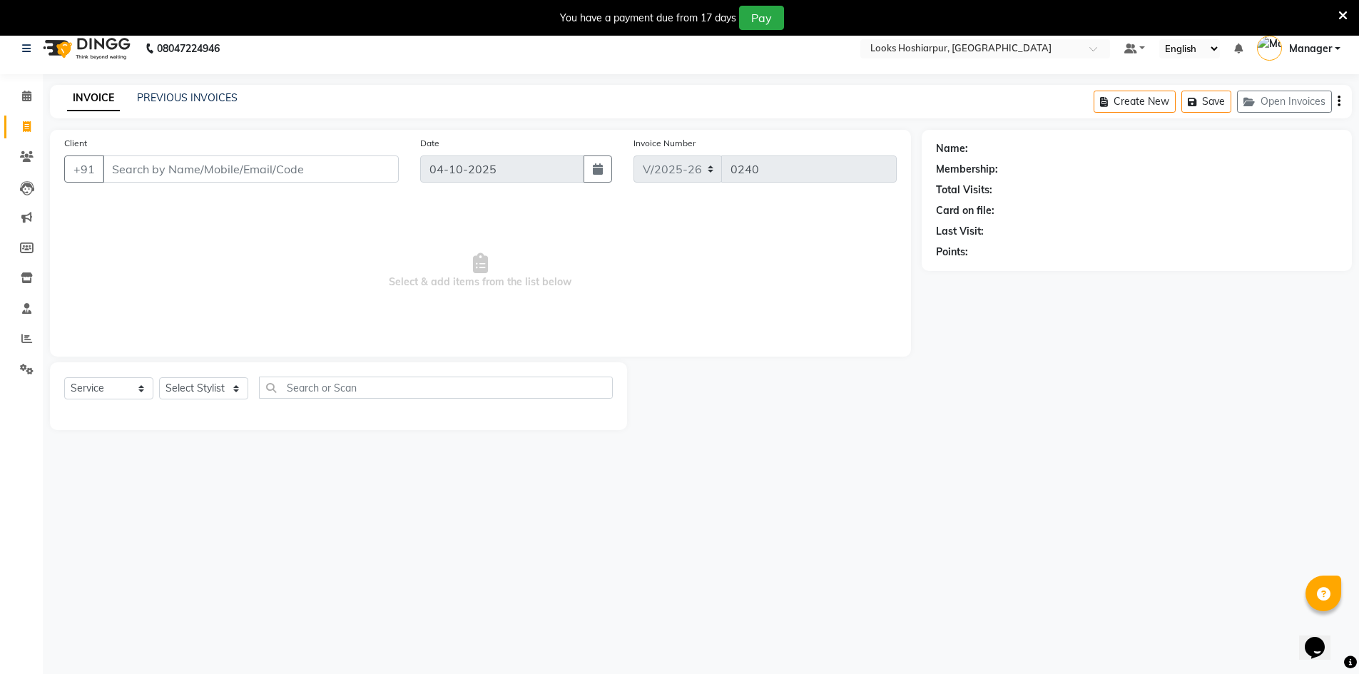
select select "92381"
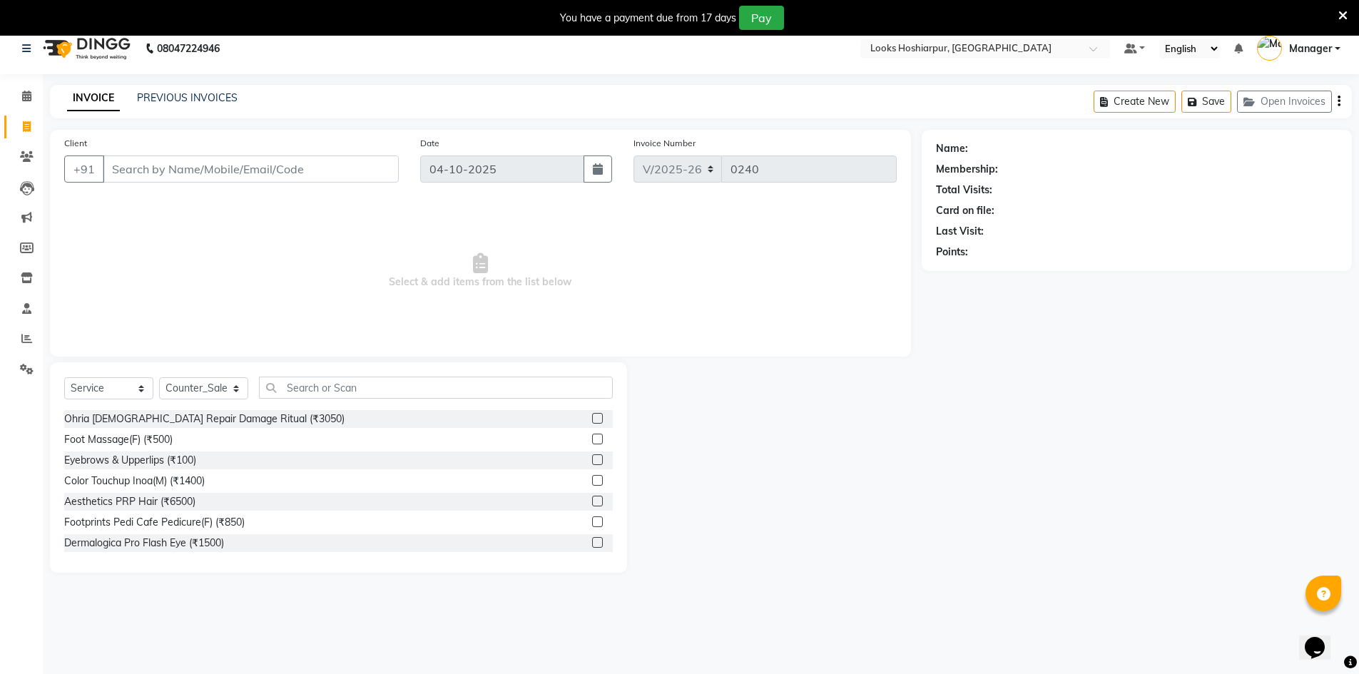
scroll to position [0, 0]
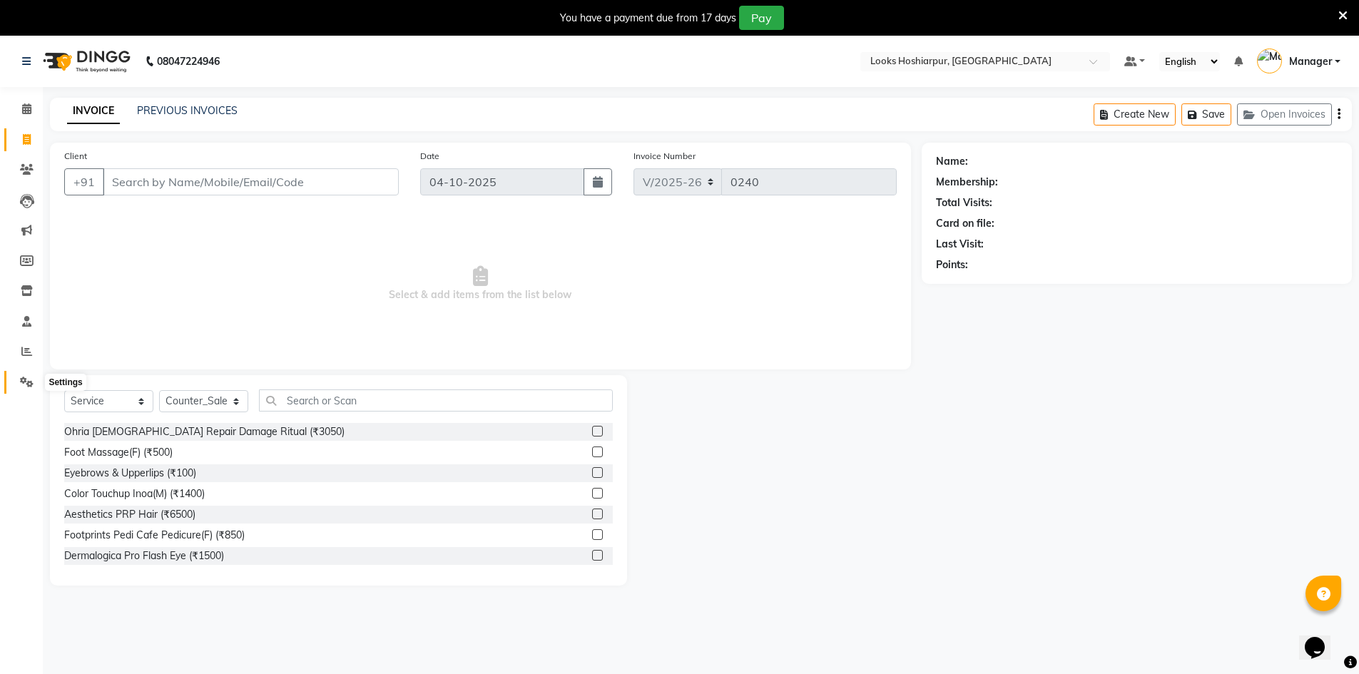
click at [38, 392] on link "Settings" at bounding box center [21, 383] width 34 height 24
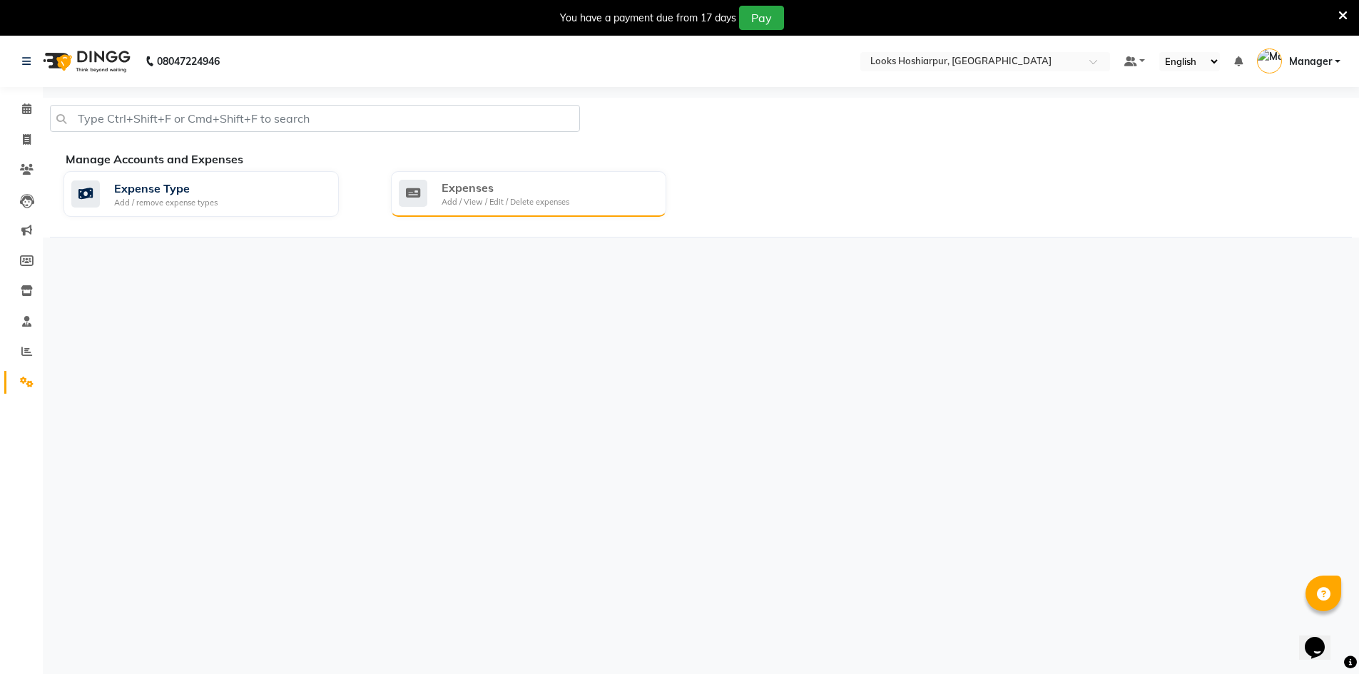
click at [574, 196] on div "Expenses Add / View / Edit / Delete expenses" at bounding box center [527, 193] width 256 height 29
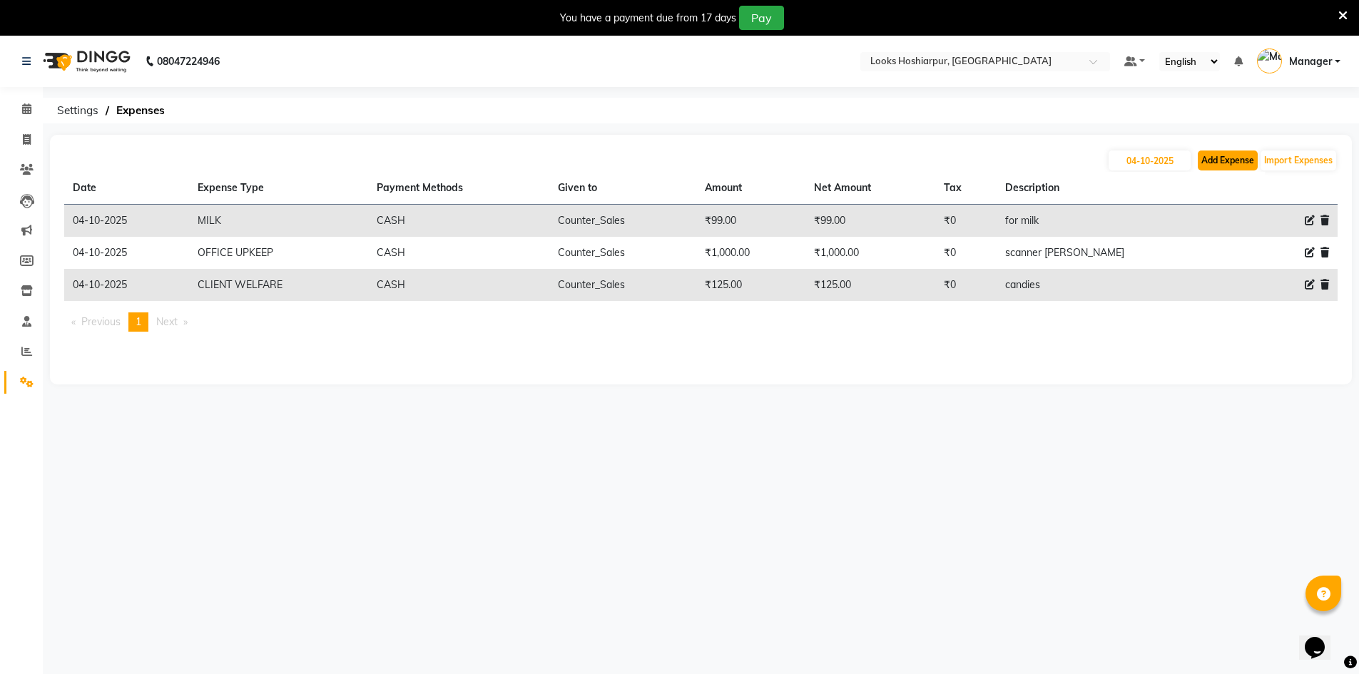
click at [1236, 158] on button "Add Expense" at bounding box center [1228, 161] width 60 height 20
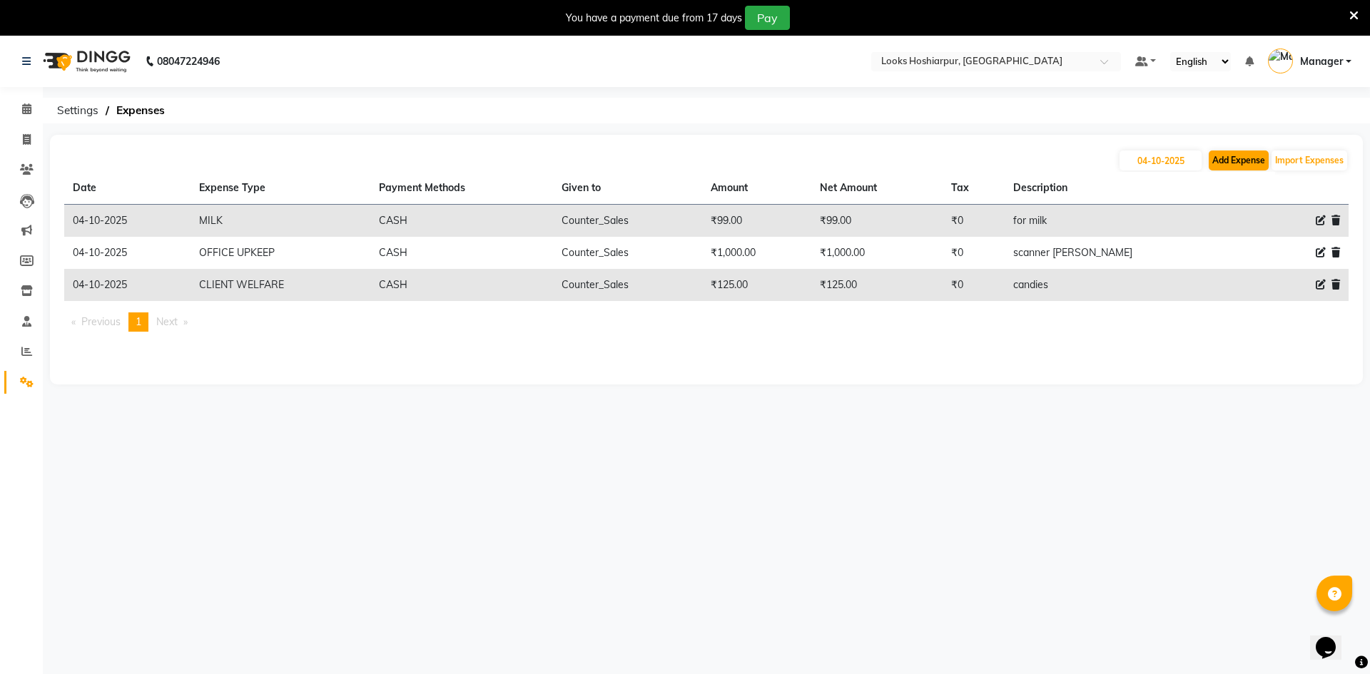
select select "1"
select select "8303"
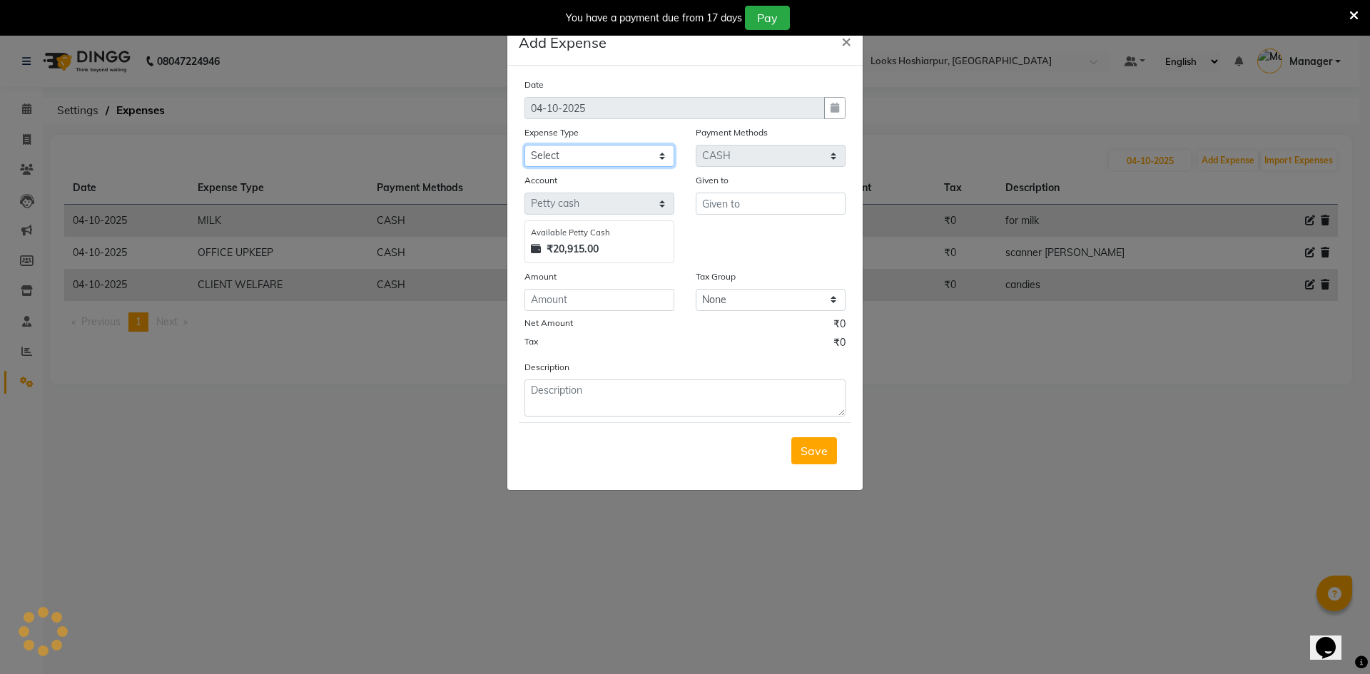
click at [660, 151] on select "Select Accommodation Aesthetics Bank Deposit BLINKIT Cash Handover Client Refun…" at bounding box center [599, 156] width 150 height 22
select select "24318"
click at [524, 145] on select "Select Accommodation Aesthetics Bank Deposit BLINKIT Cash Handover Client Refun…" at bounding box center [599, 156] width 150 height 22
drag, startPoint x: 732, startPoint y: 199, endPoint x: 724, endPoint y: 209, distance: 12.7
click at [732, 201] on input "text" at bounding box center [771, 204] width 150 height 22
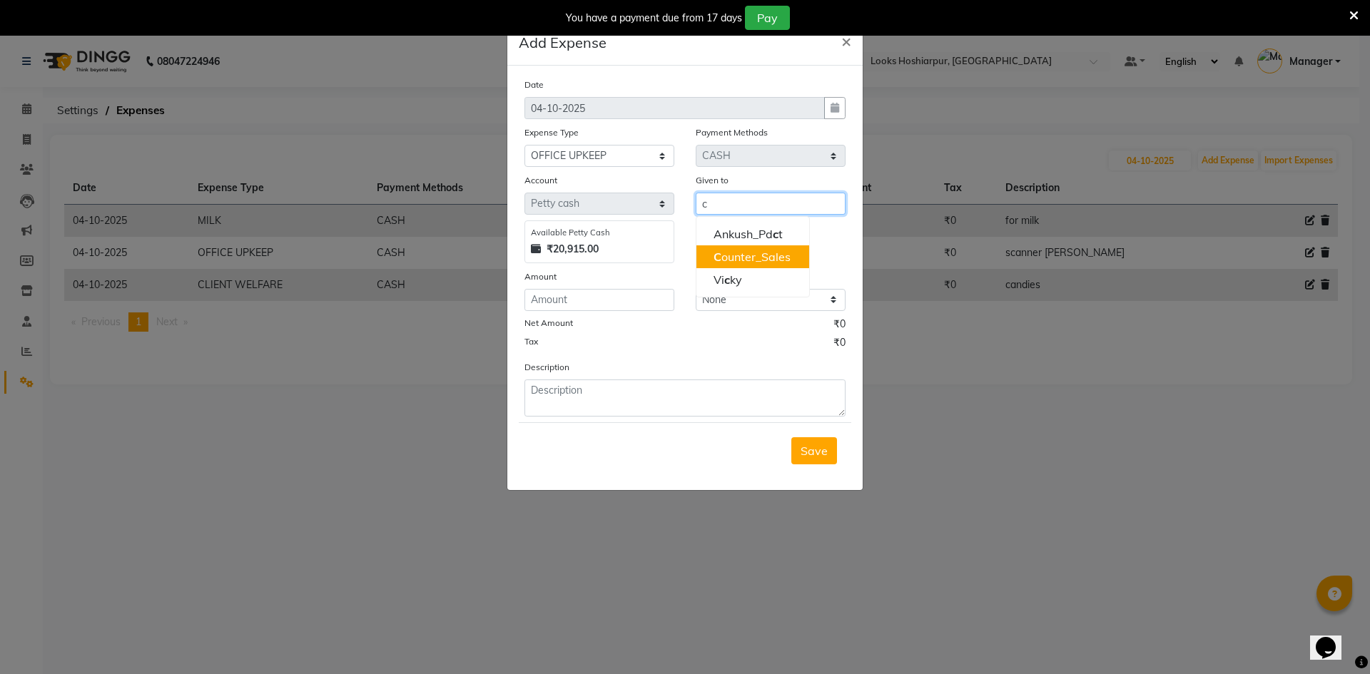
click at [746, 257] on ngb-highlight "C ounter_Sales" at bounding box center [751, 257] width 77 height 14
type input "Counter_Sales"
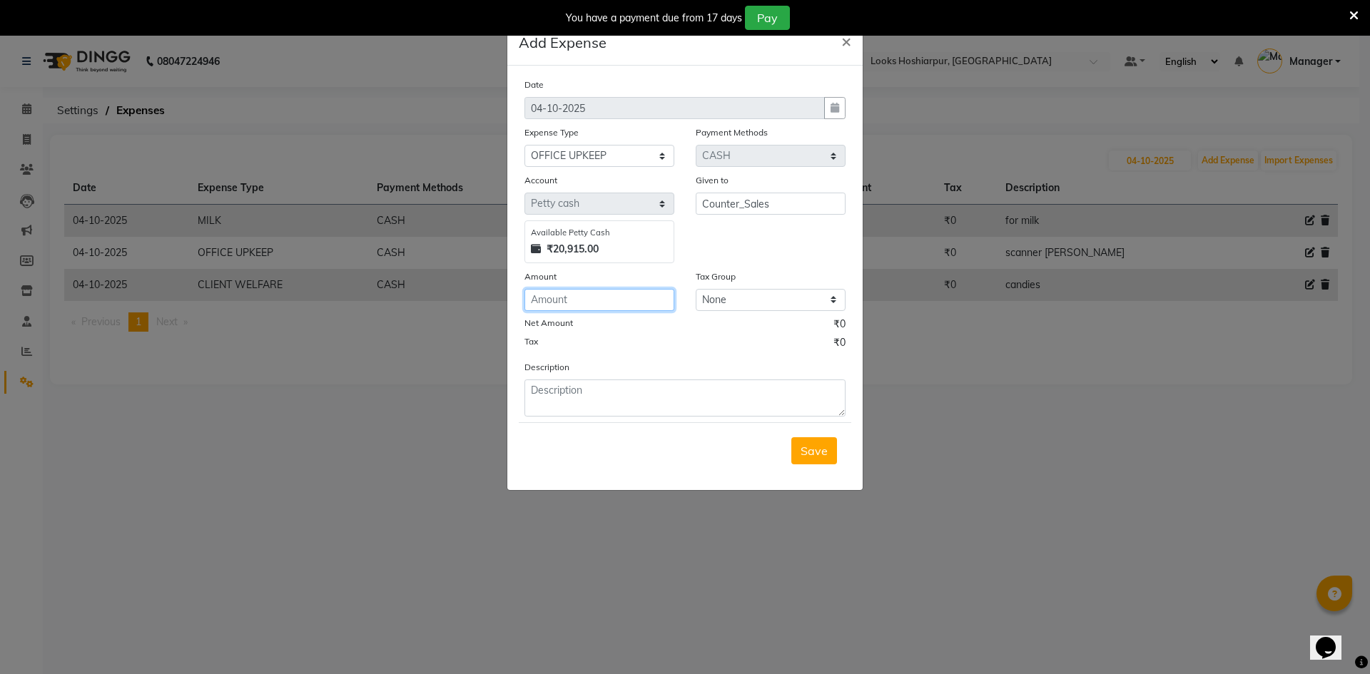
click at [581, 298] on input "number" at bounding box center [599, 300] width 150 height 22
type input "40"
click at [559, 381] on textarea at bounding box center [684, 398] width 321 height 37
type textarea "table accesrios"
click at [815, 454] on span "Save" at bounding box center [814, 451] width 27 height 14
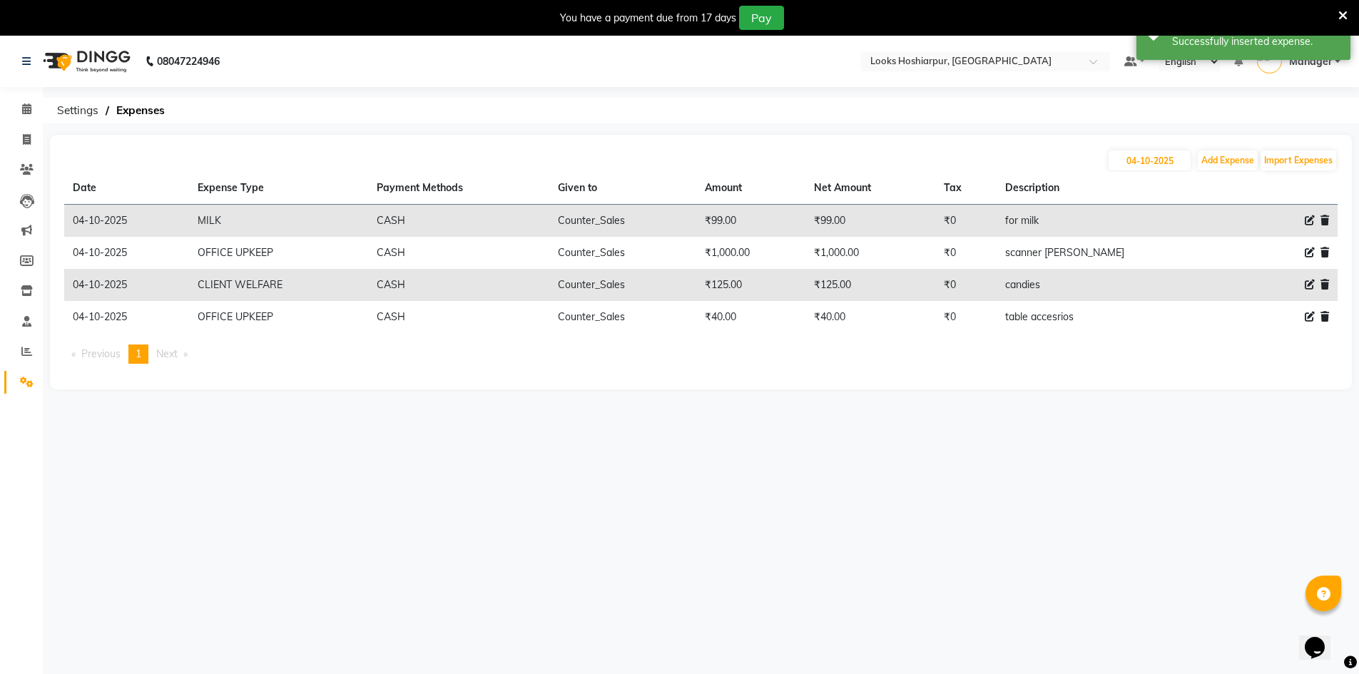
drag, startPoint x: 40, startPoint y: 138, endPoint x: 86, endPoint y: 164, distance: 52.4
click at [26, 139] on icon at bounding box center [27, 139] width 8 height 11
select select "service"
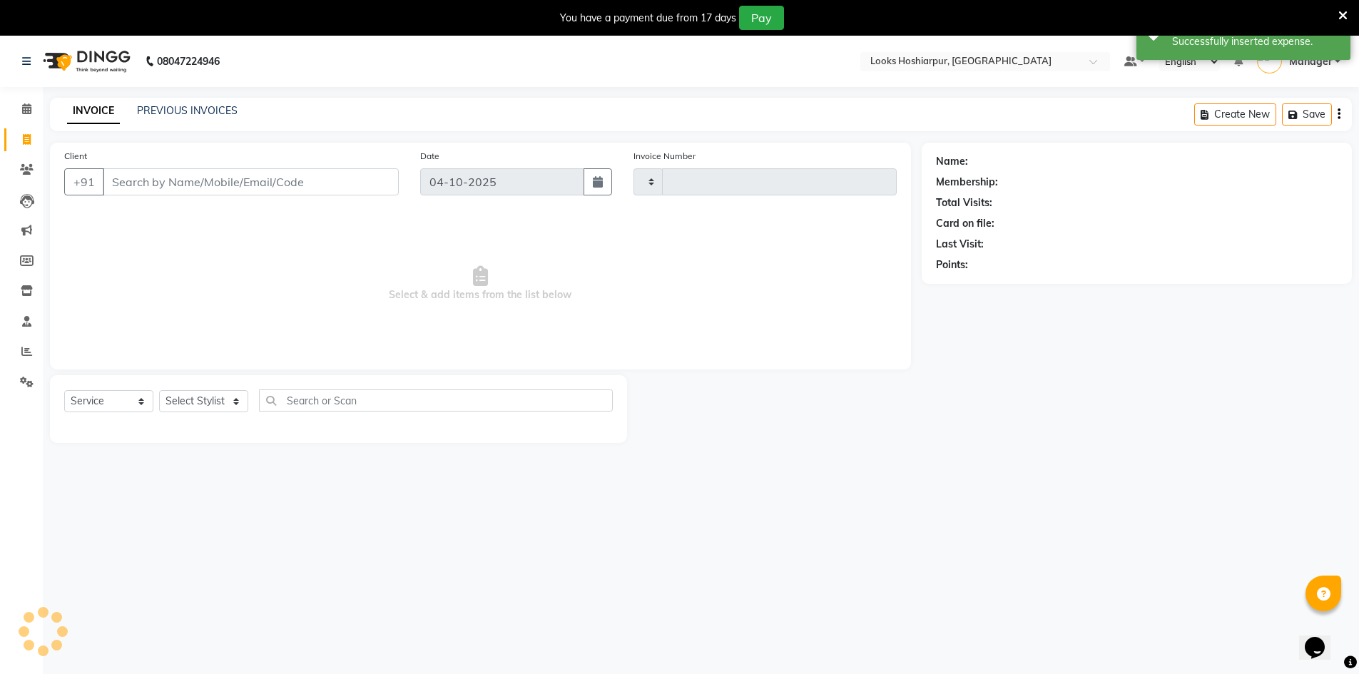
type input "0240"
select select "9034"
select select "92381"
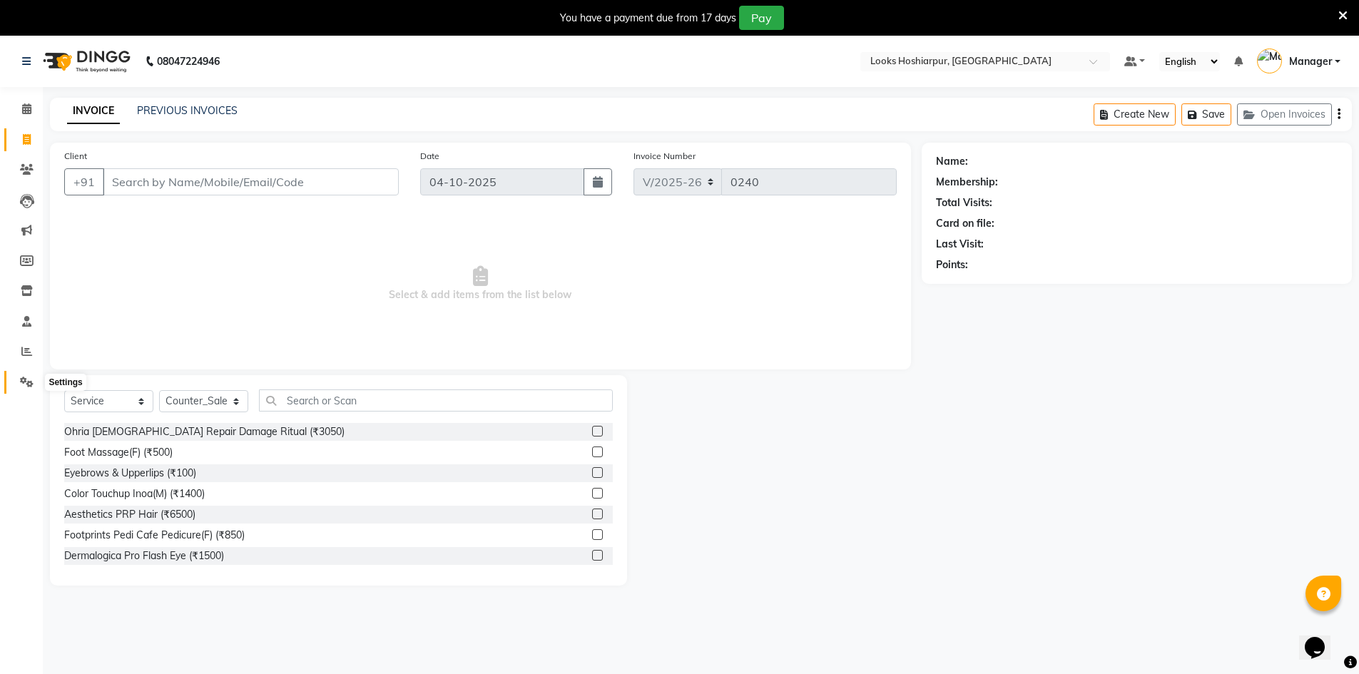
click at [26, 382] on icon at bounding box center [27, 382] width 14 height 11
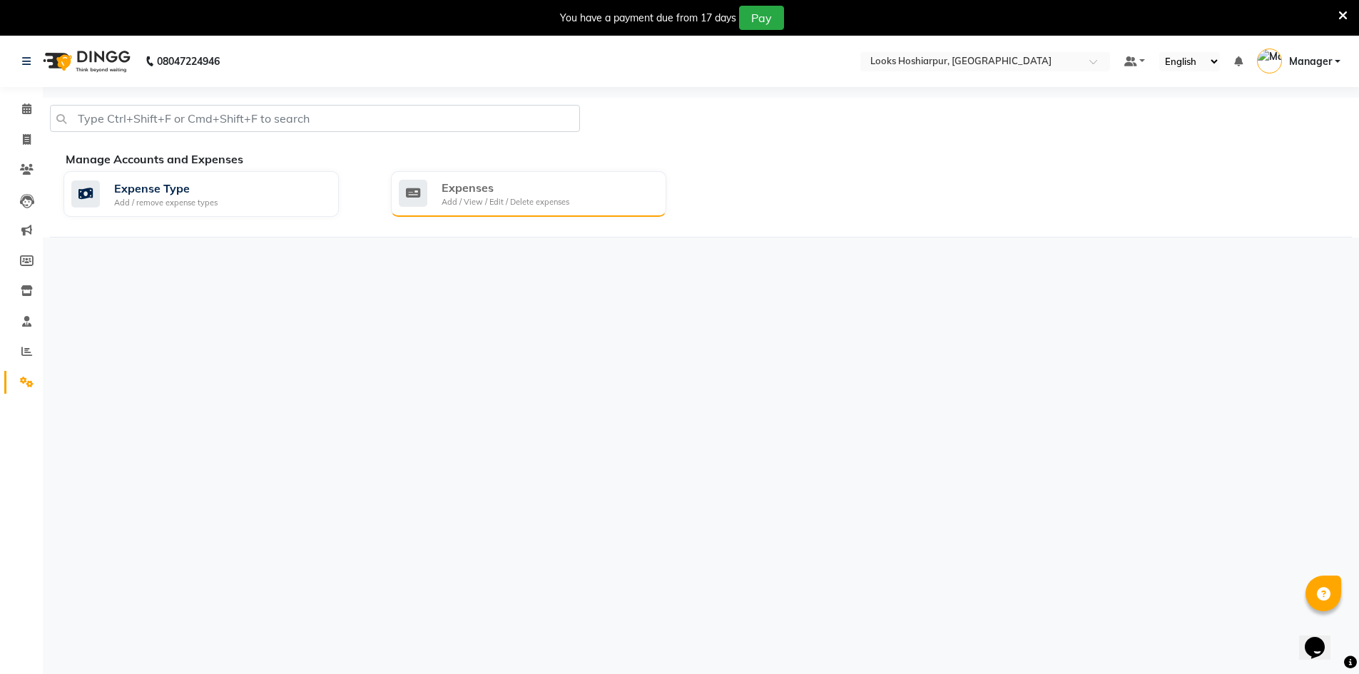
click at [473, 197] on div "Add / View / Edit / Delete expenses" at bounding box center [506, 202] width 128 height 12
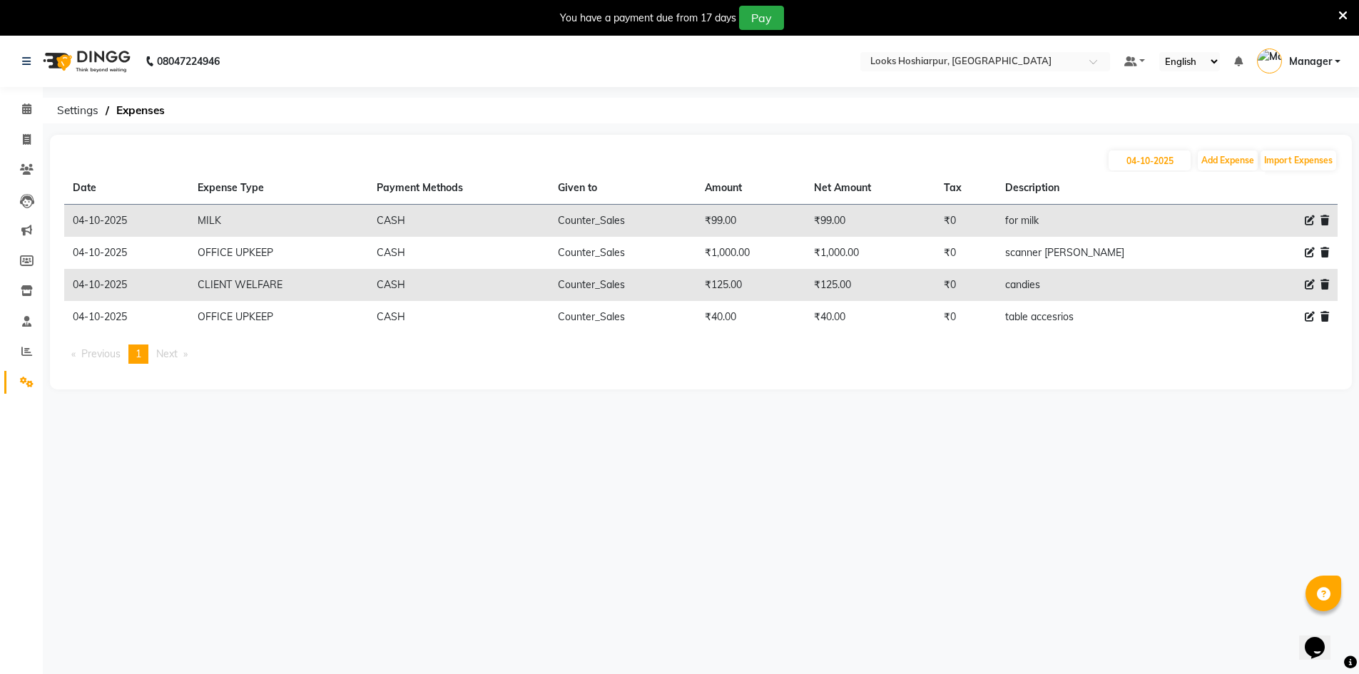
click at [1304, 220] on div at bounding box center [1302, 220] width 56 height 15
click at [1312, 220] on icon at bounding box center [1310, 220] width 10 height 10
select select "24890"
select select "1"
select select "8303"
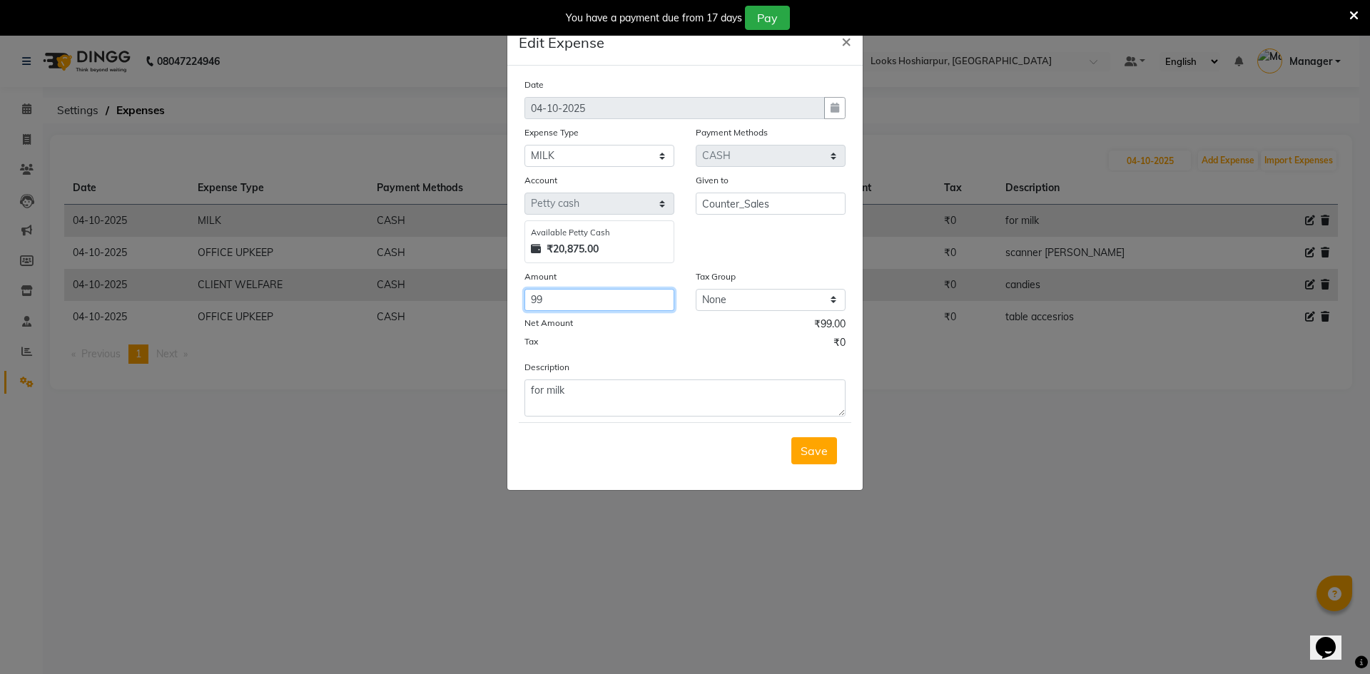
click at [564, 298] on input "99" at bounding box center [599, 300] width 150 height 22
type input "9"
type input "165"
click at [808, 447] on span "Save" at bounding box center [814, 451] width 27 height 14
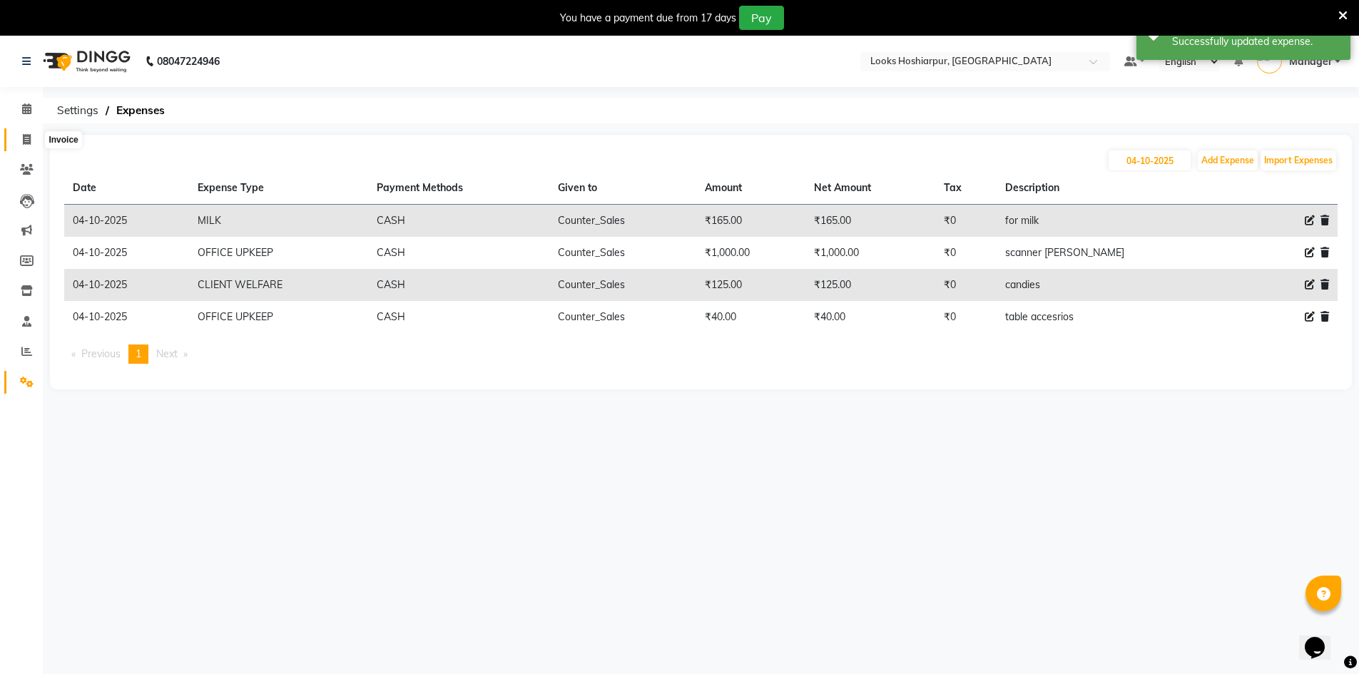
click at [20, 144] on span at bounding box center [26, 140] width 25 height 16
select select "service"
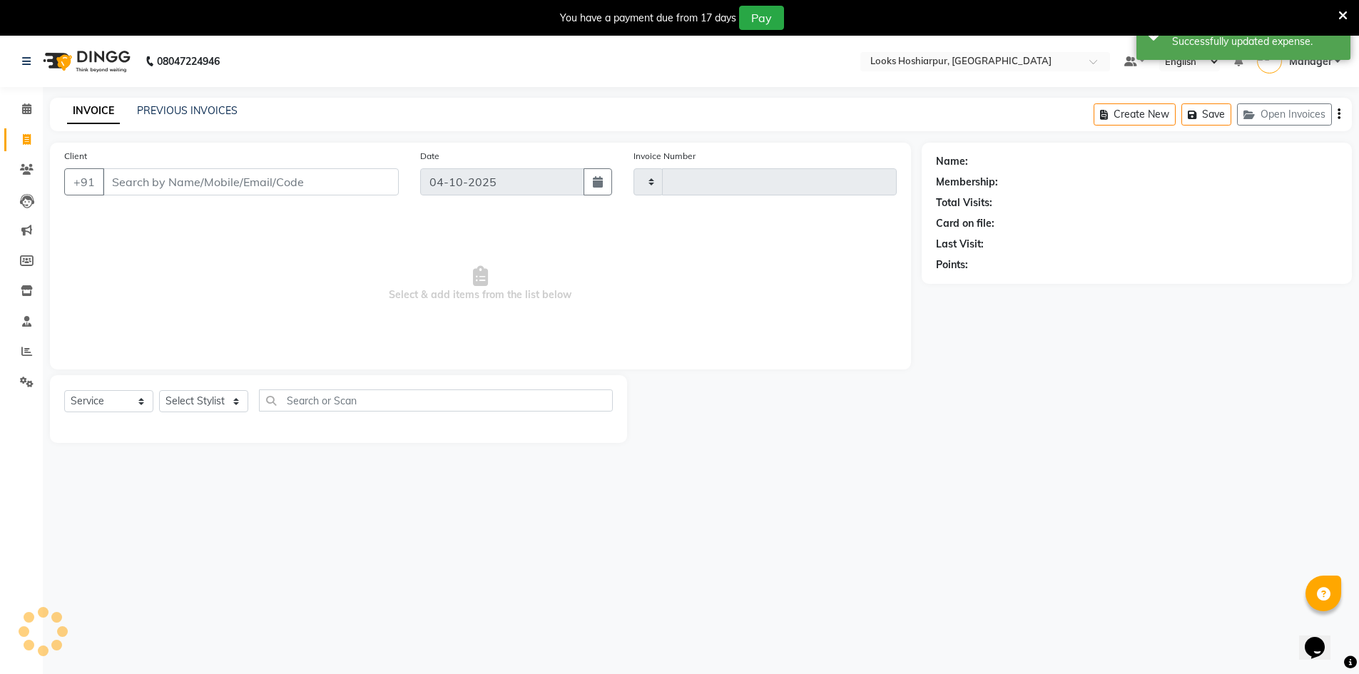
type input "0240"
select select "9034"
select select "92381"
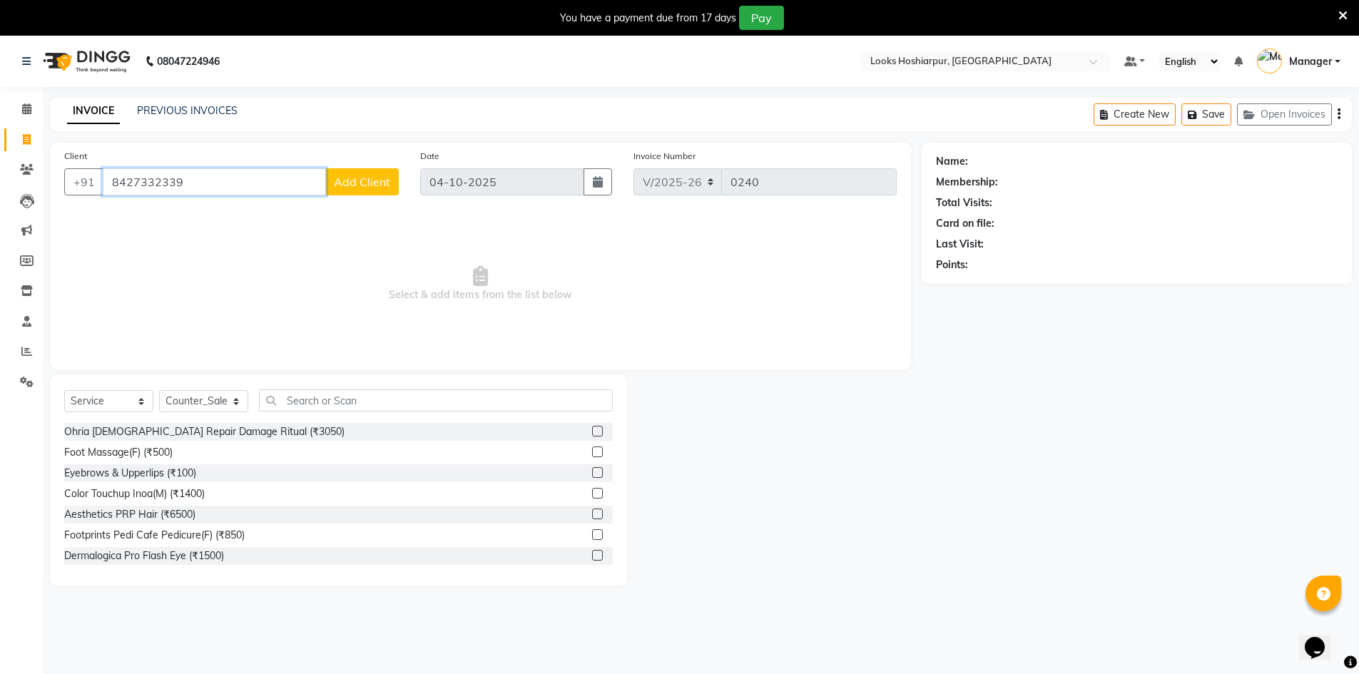
type input "8427332339"
click at [341, 179] on span "Add Client" at bounding box center [362, 182] width 56 height 14
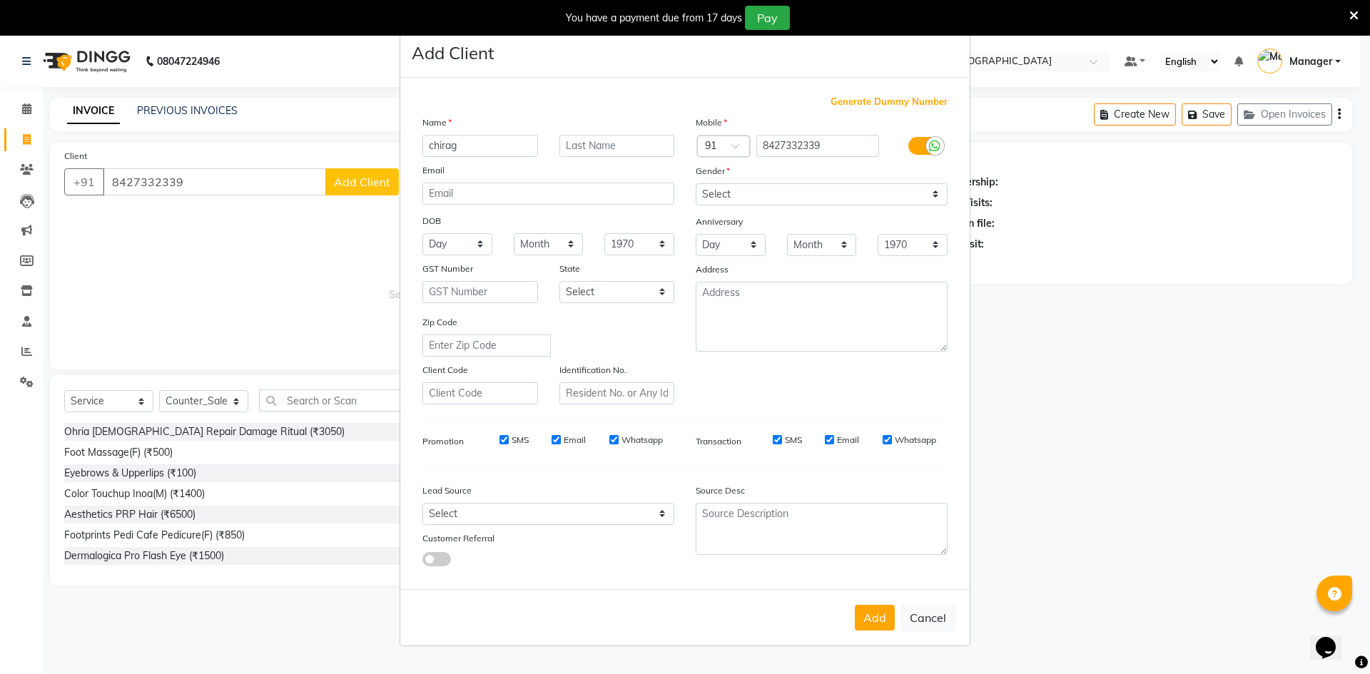
type input "chirag"
click at [616, 142] on input "text" at bounding box center [617, 146] width 116 height 22
type input "client"
click at [939, 192] on select "Select Male Female Other Prefer Not To Say" at bounding box center [822, 194] width 252 height 22
select select "male"
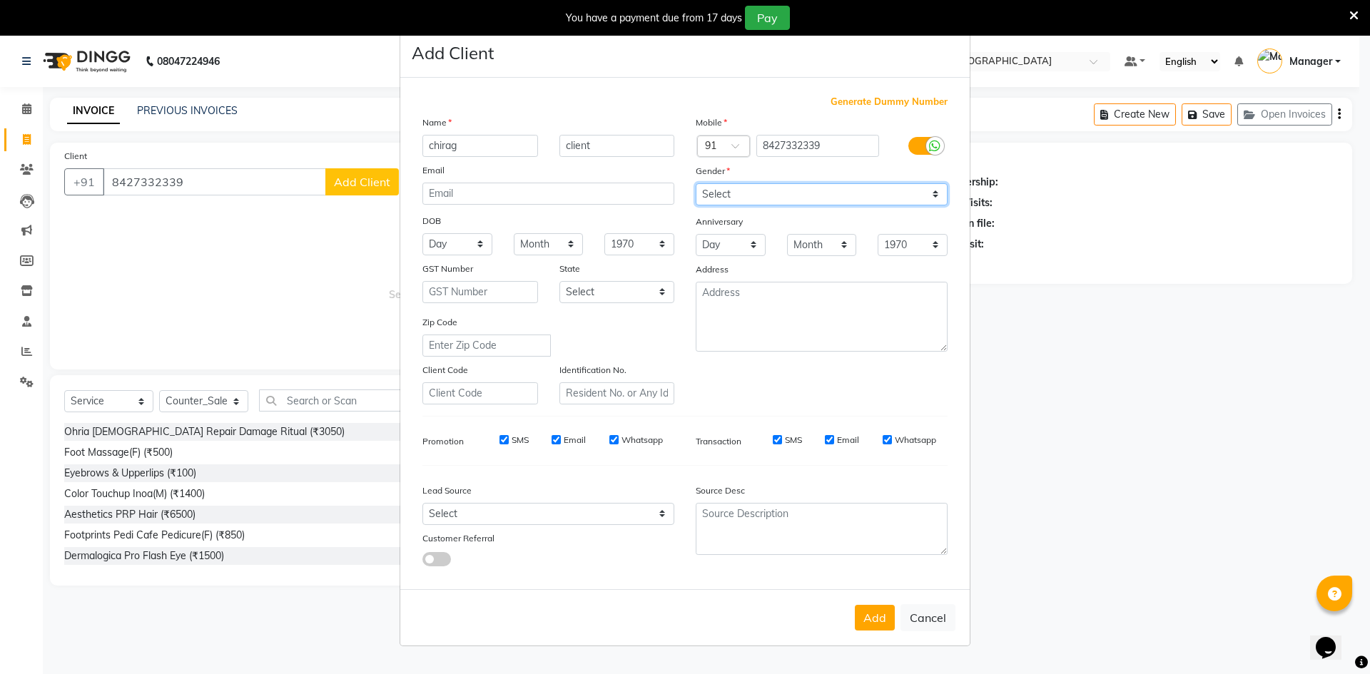
click at [696, 183] on select "Select Male Female Other Prefer Not To Say" at bounding box center [822, 194] width 252 height 22
click at [874, 621] on button "Add" at bounding box center [875, 618] width 40 height 26
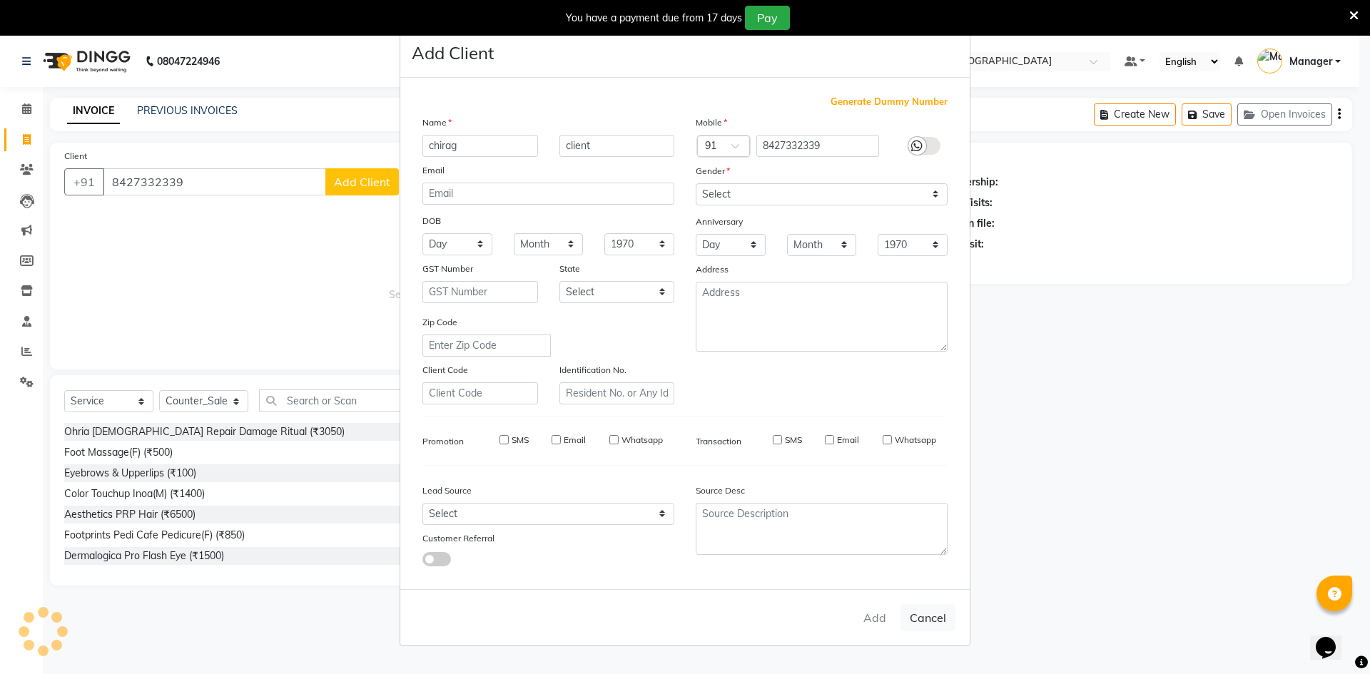
select select
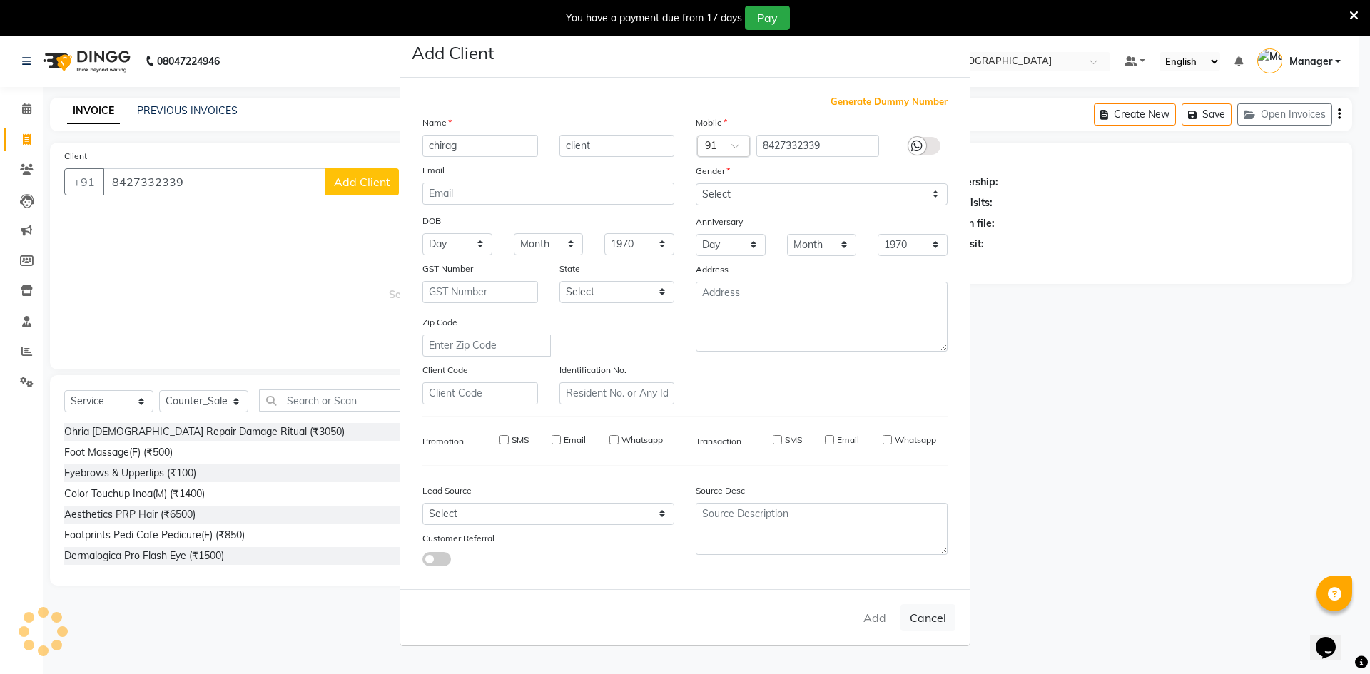
select select
checkbox input "false"
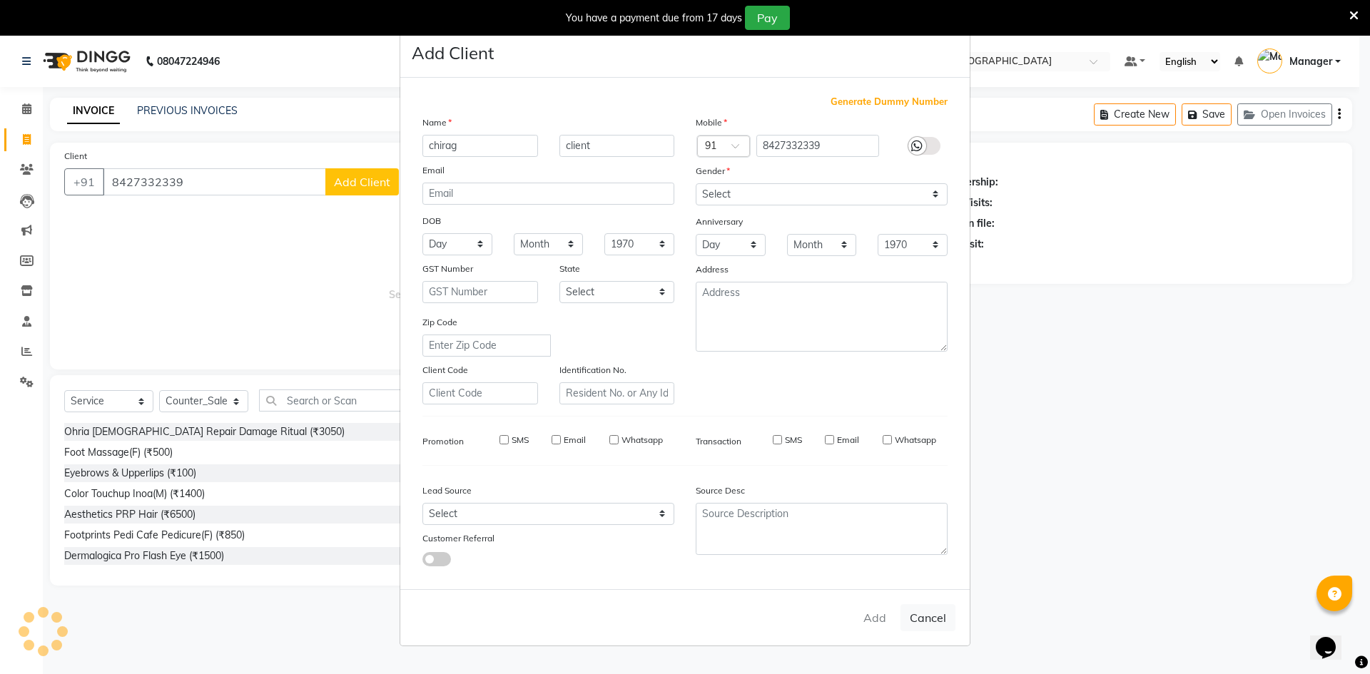
checkbox input "false"
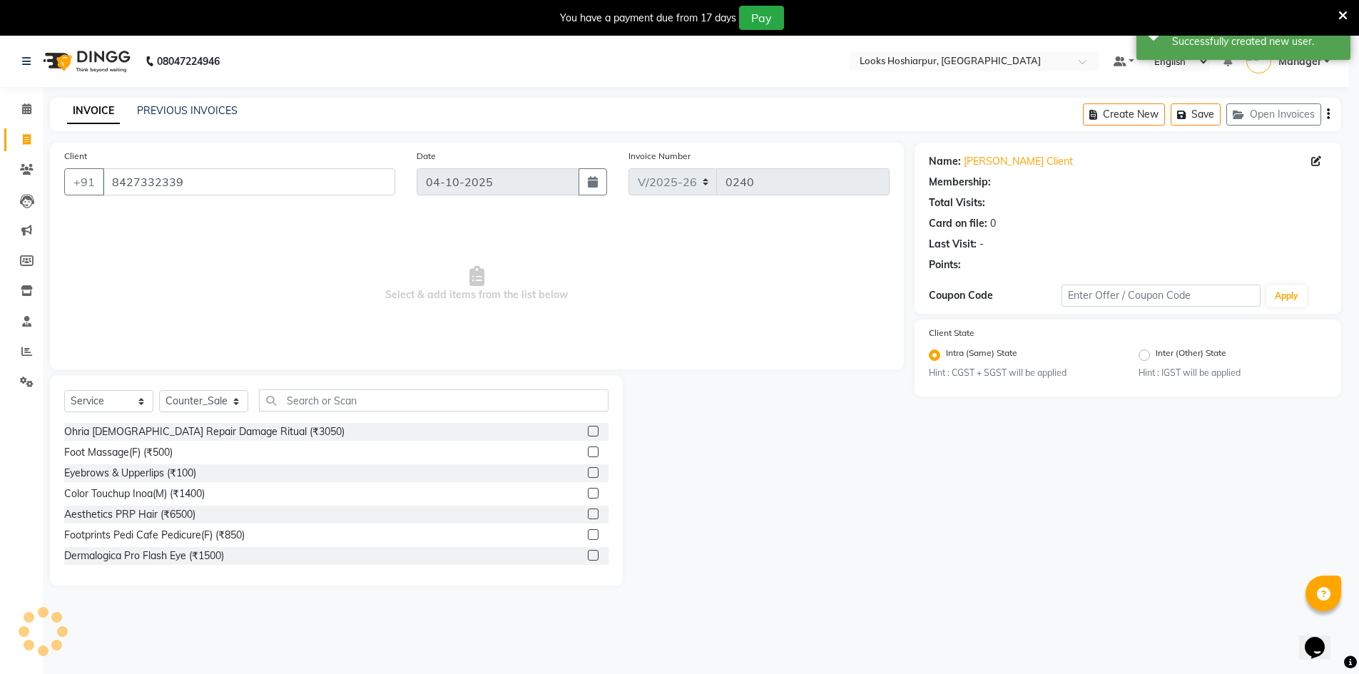
select select "1: Object"
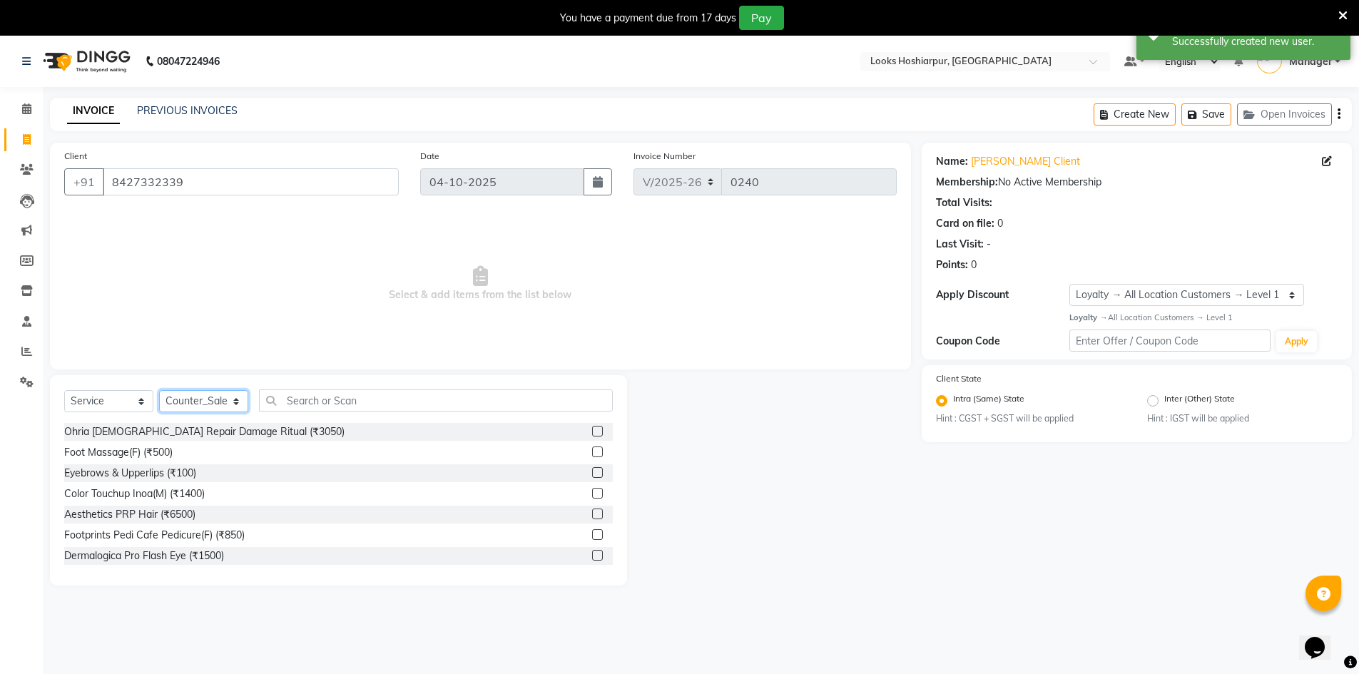
click at [238, 404] on select "Select Stylist ALI Ankush_Pdct Counter_Sales Goldy Heena_MKP Manager Nisha_MKP …" at bounding box center [203, 401] width 89 height 22
select select "92384"
click at [159, 390] on select "Select Stylist ALI Ankush_Pdct Counter_Sales Goldy Heena_MKP Manager Nisha_MKP …" at bounding box center [203, 401] width 89 height 22
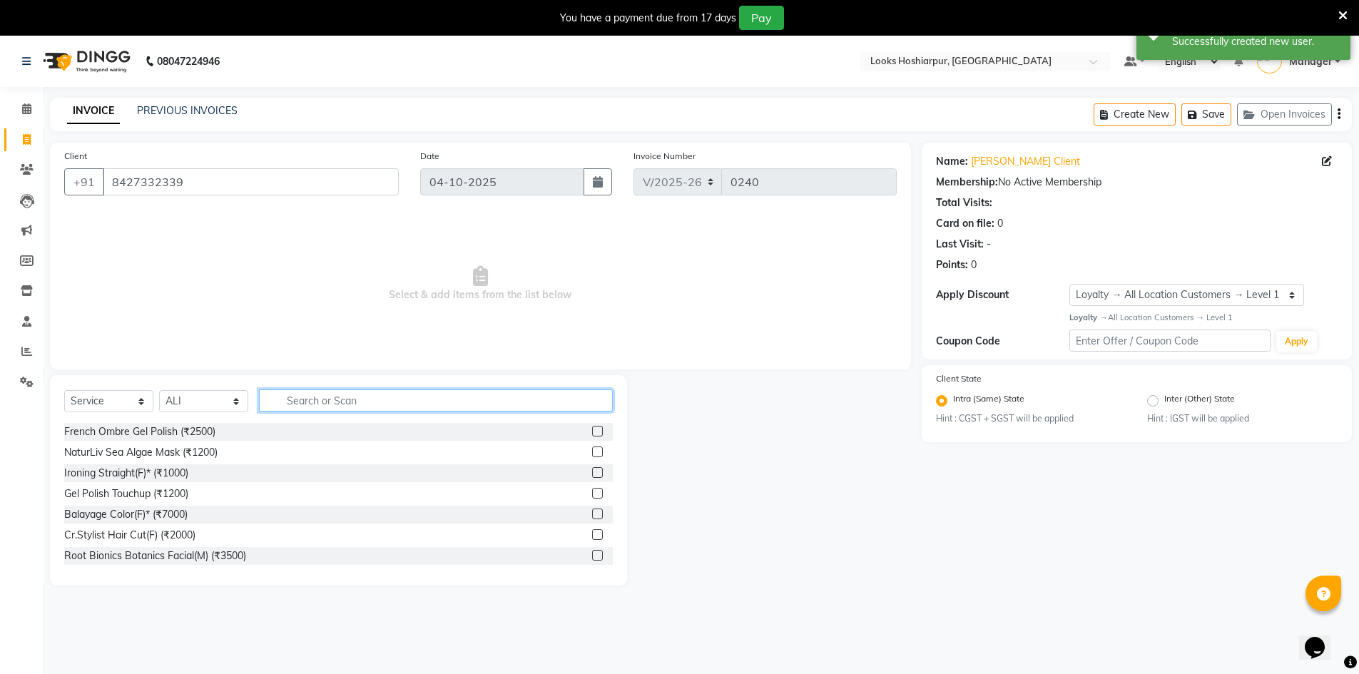
click at [337, 402] on input "text" at bounding box center [436, 401] width 354 height 22
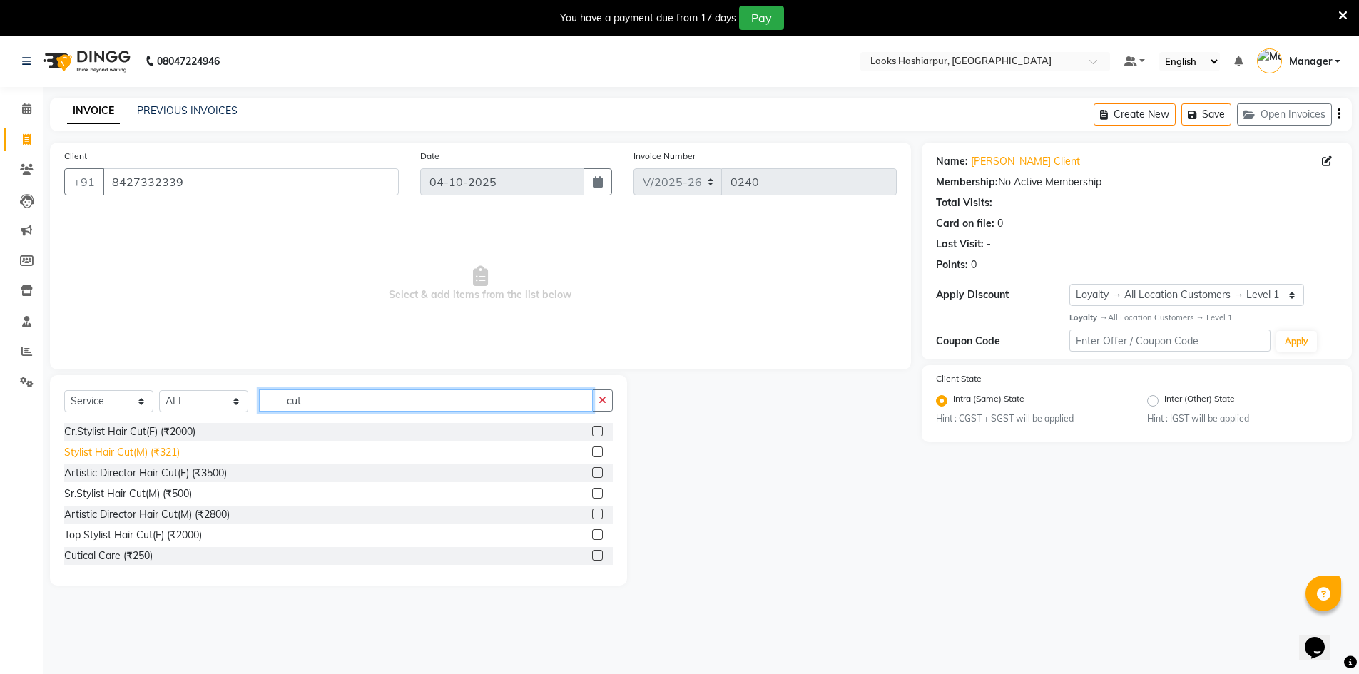
type input "cut"
click at [141, 450] on div "Stylist Hair Cut(M) (₹321)" at bounding box center [122, 452] width 116 height 15
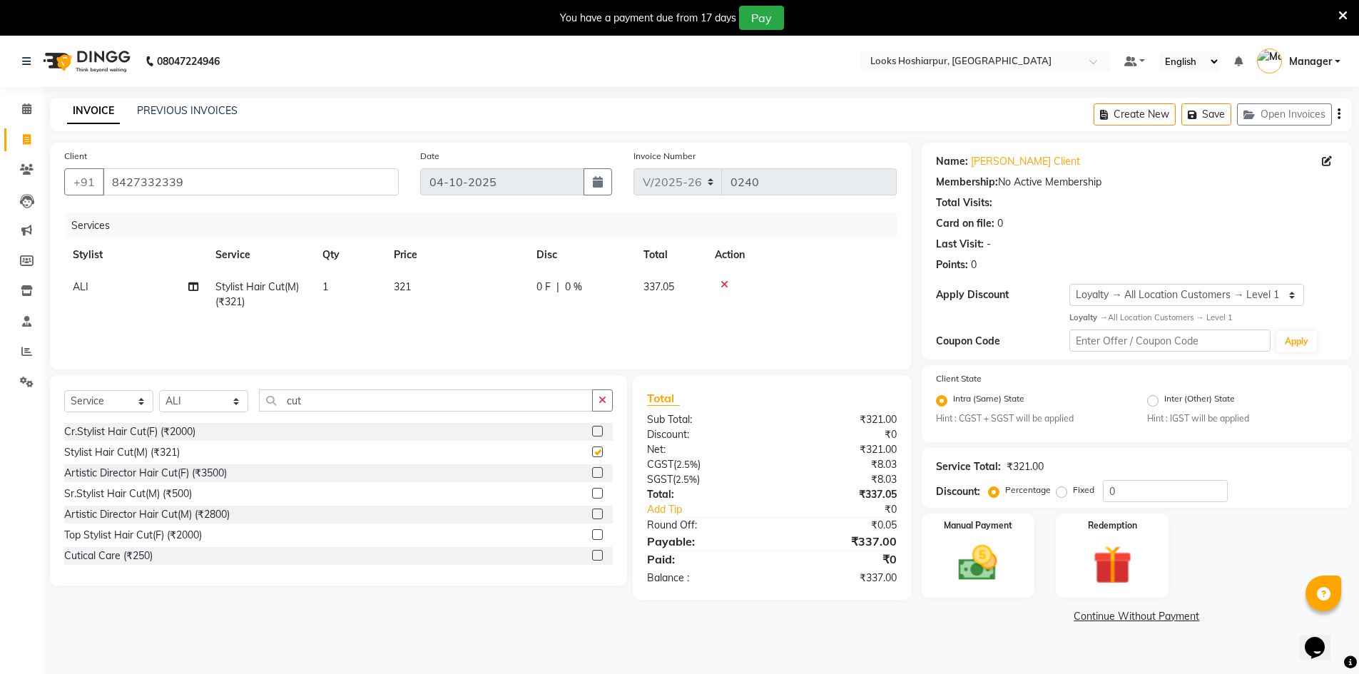
checkbox input "false"
click at [338, 399] on input "cut" at bounding box center [426, 401] width 334 height 22
type input "c"
click at [239, 405] on select "Select Stylist ALI Ankush_Pdct Counter_Sales Goldy Heena_MKP Manager Nisha_MKP …" at bounding box center [203, 401] width 89 height 22
select select "92390"
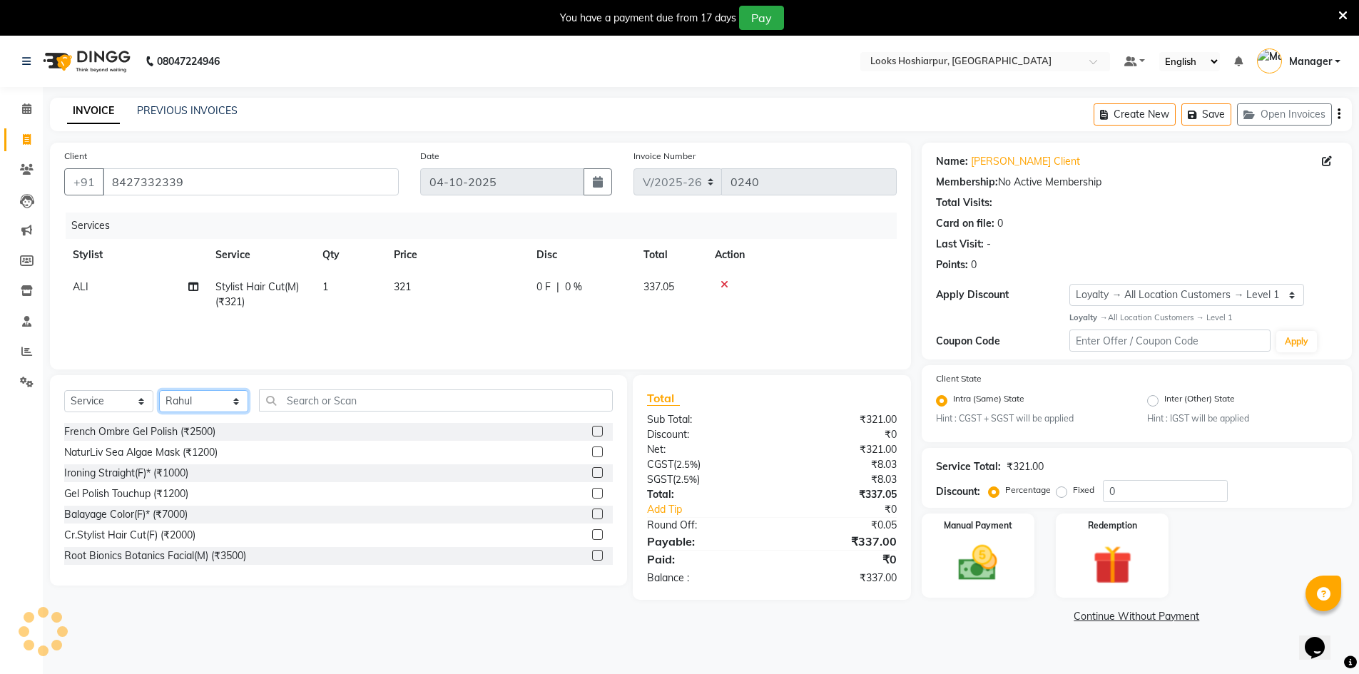
click at [159, 390] on select "Select Stylist ALI Ankush_Pdct Counter_Sales Goldy Heena_MKP Manager Nisha_MKP …" at bounding box center [203, 401] width 89 height 22
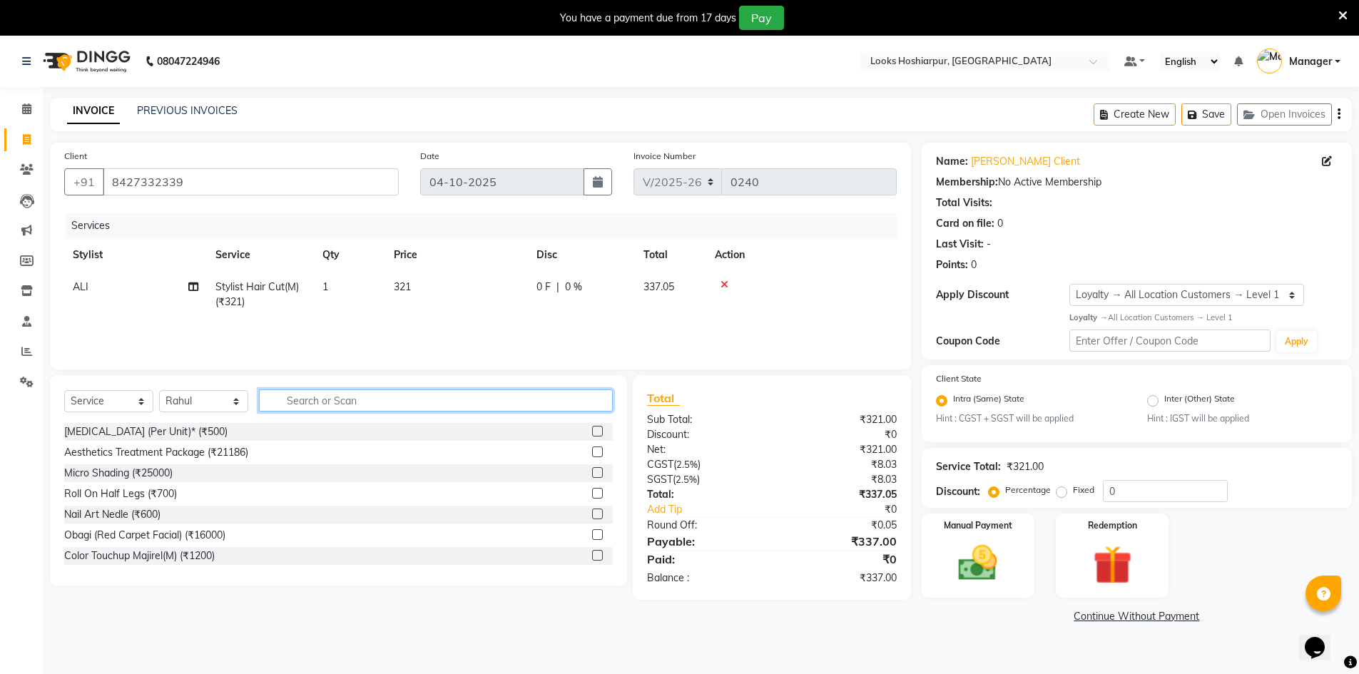
click at [297, 399] on input "text" at bounding box center [436, 401] width 354 height 22
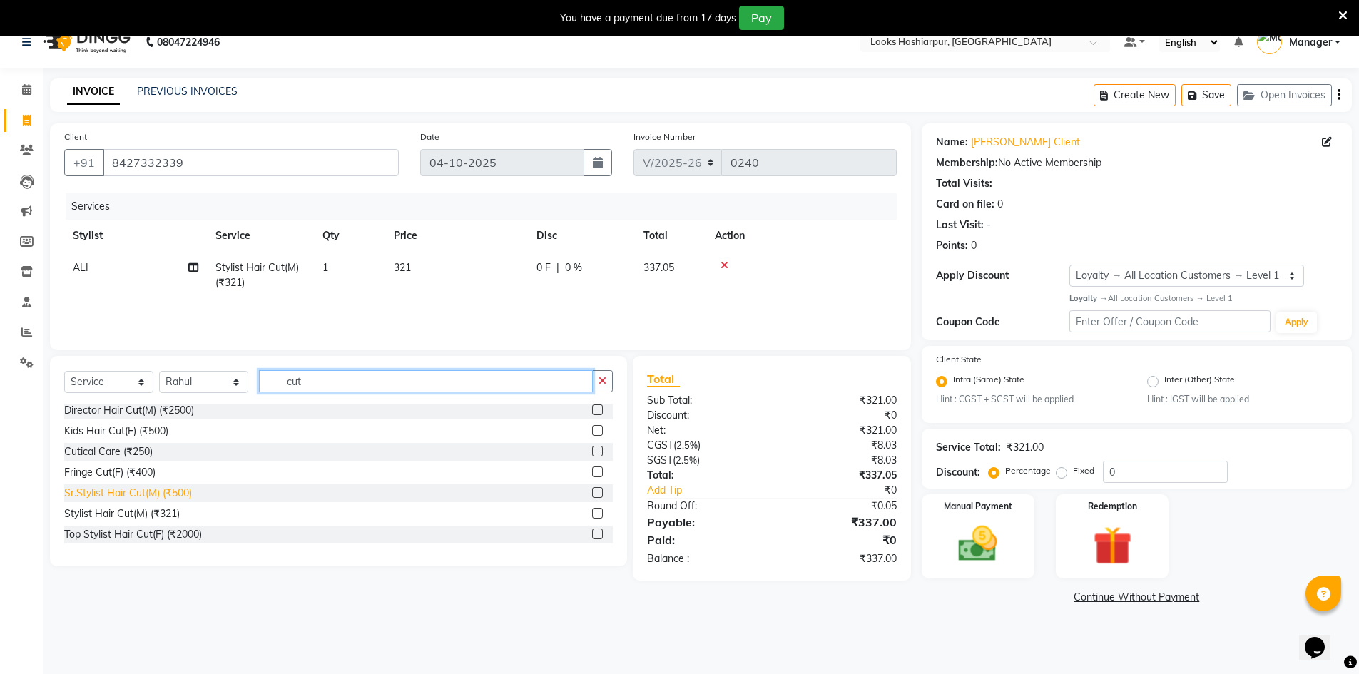
scroll to position [36, 0]
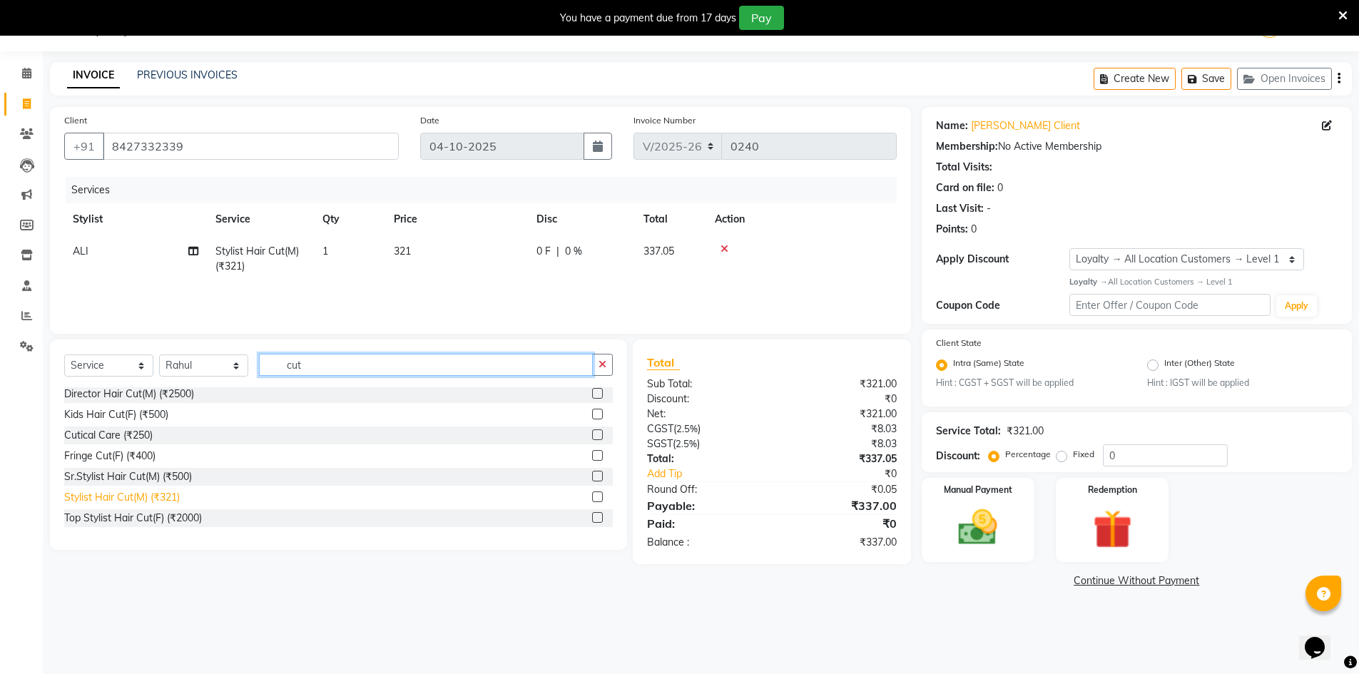
type input "cut"
click at [173, 499] on div "Stylist Hair Cut(M) (₹321)" at bounding box center [122, 497] width 116 height 15
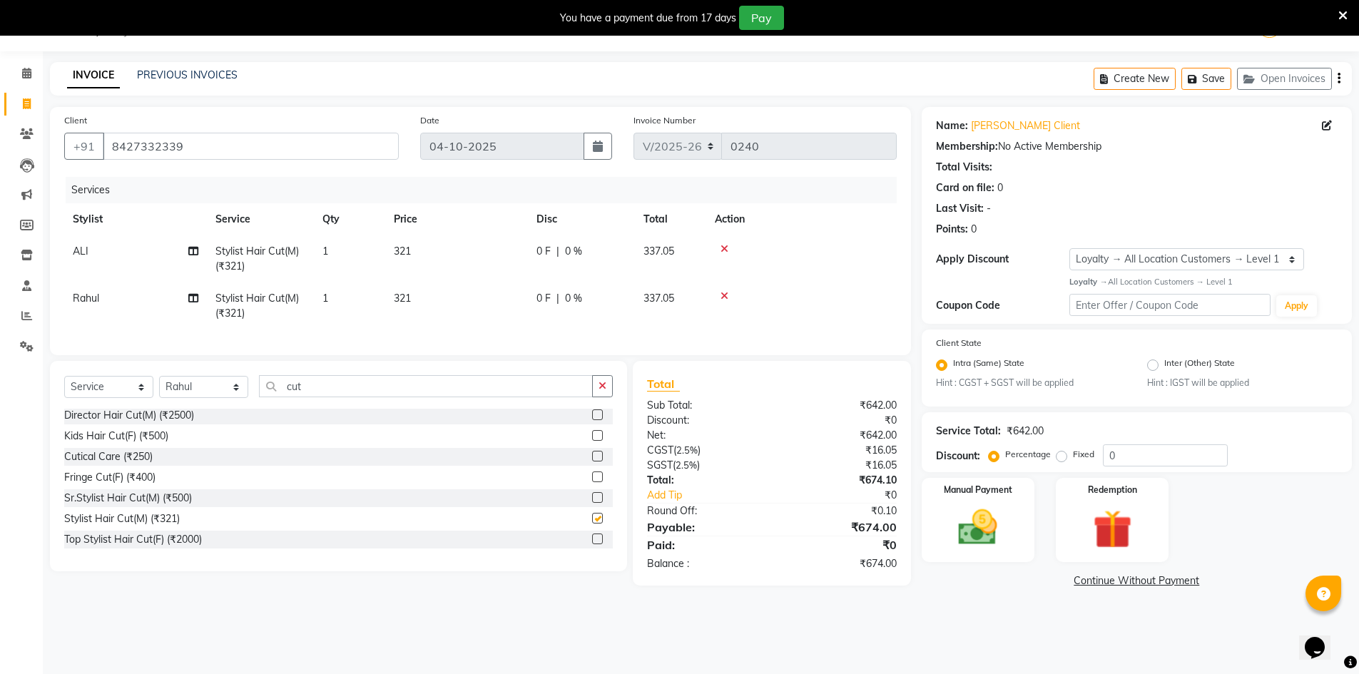
checkbox input "false"
click at [373, 390] on input "cut" at bounding box center [426, 386] width 334 height 22
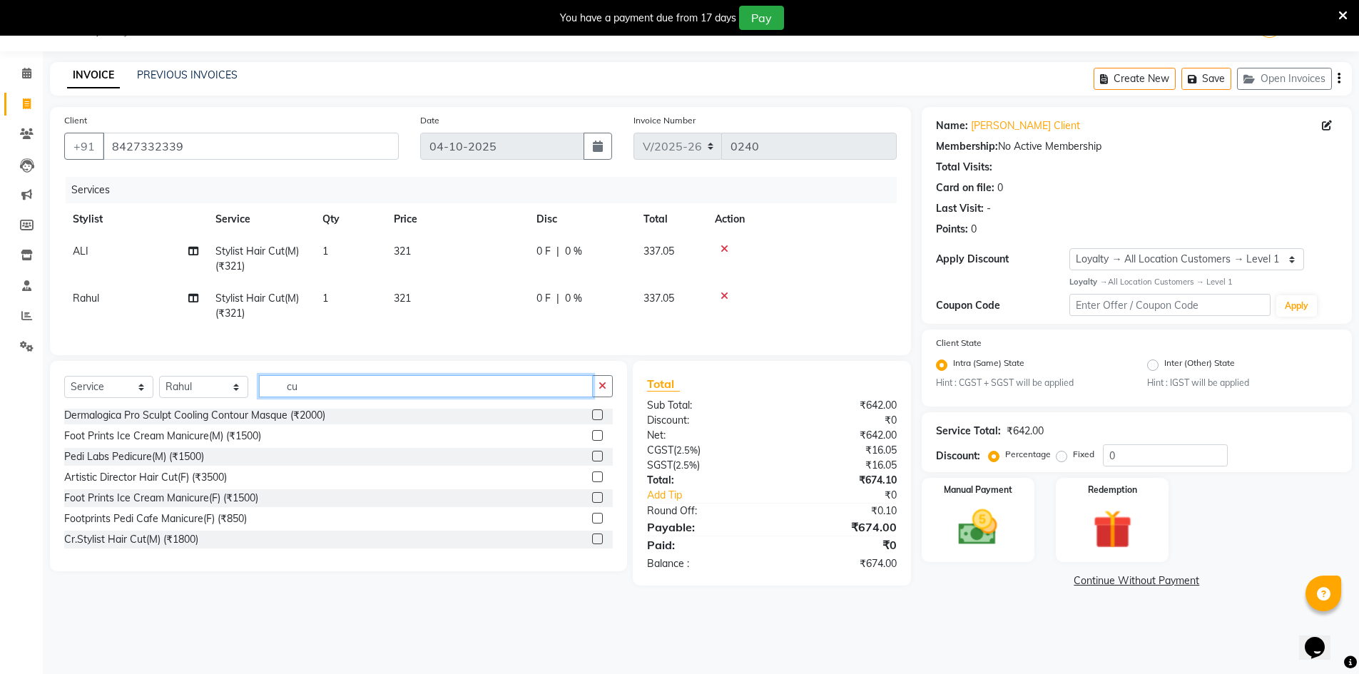
type input "c"
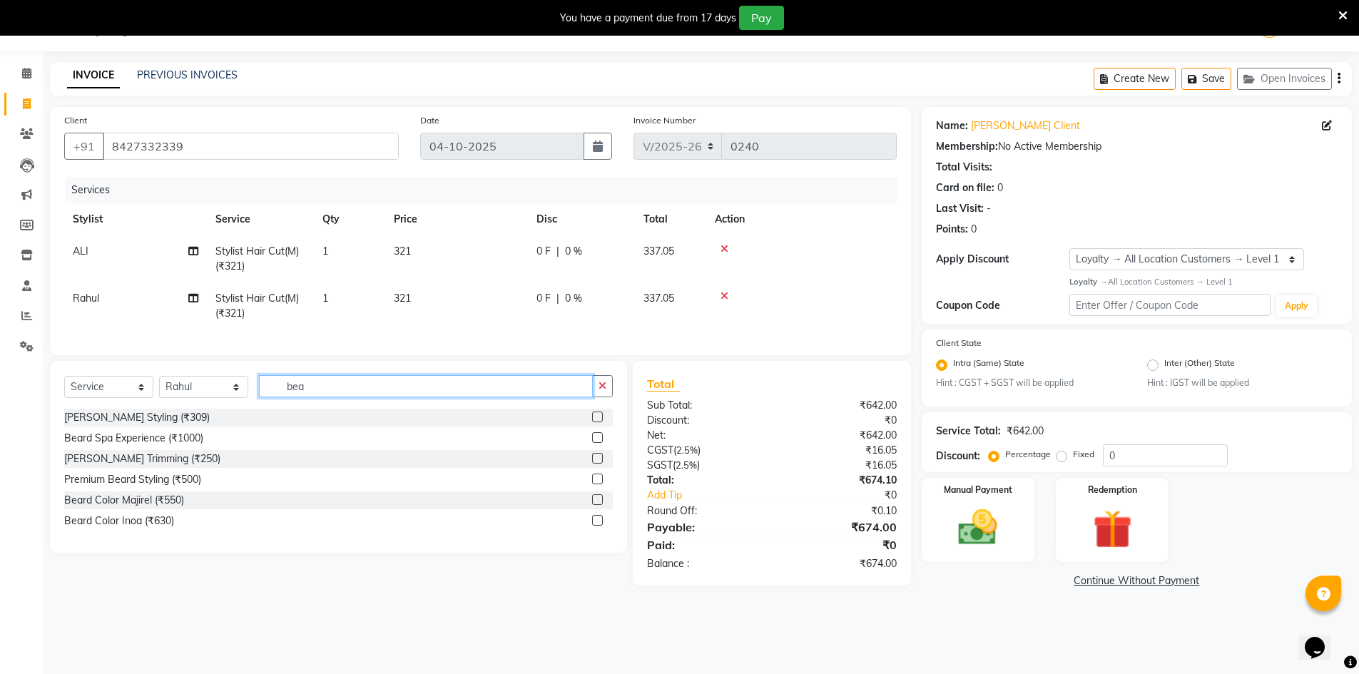
scroll to position [0, 0]
type input "bea"
click at [140, 467] on div "[PERSON_NAME] Trimming (₹250)" at bounding box center [142, 459] width 156 height 15
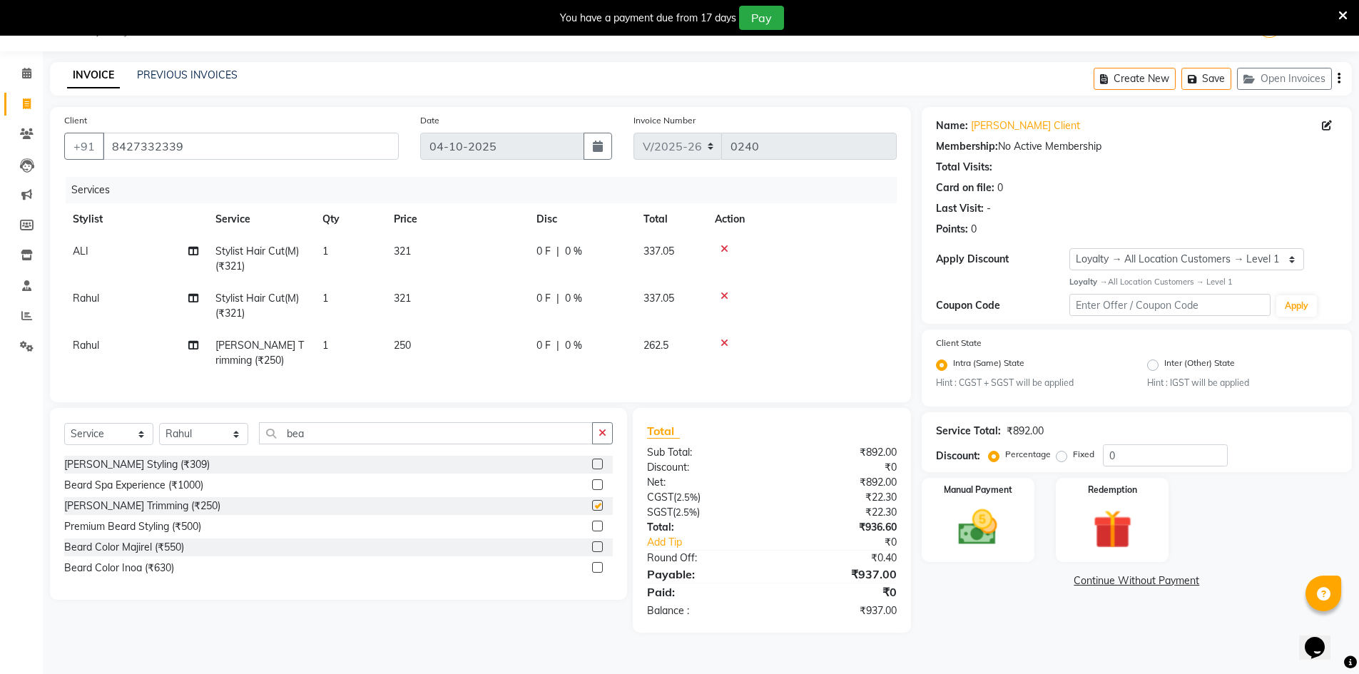
checkbox input "false"
drag, startPoint x: 743, startPoint y: 498, endPoint x: 821, endPoint y: 509, distance: 78.6
click at [745, 490] on div "Net:" at bounding box center [704, 482] width 136 height 15
click at [1139, 454] on input "0" at bounding box center [1165, 456] width 125 height 22
type input "36"
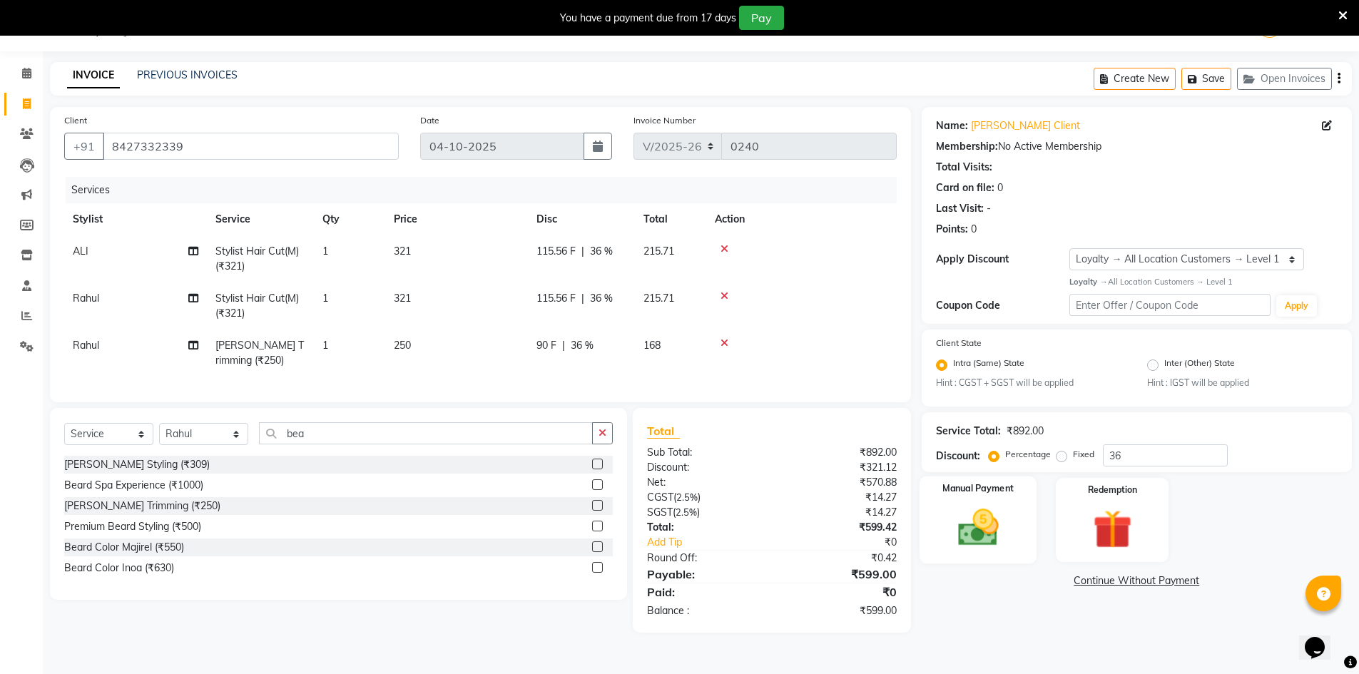
click at [938, 517] on div "Manual Payment" at bounding box center [978, 521] width 118 height 88
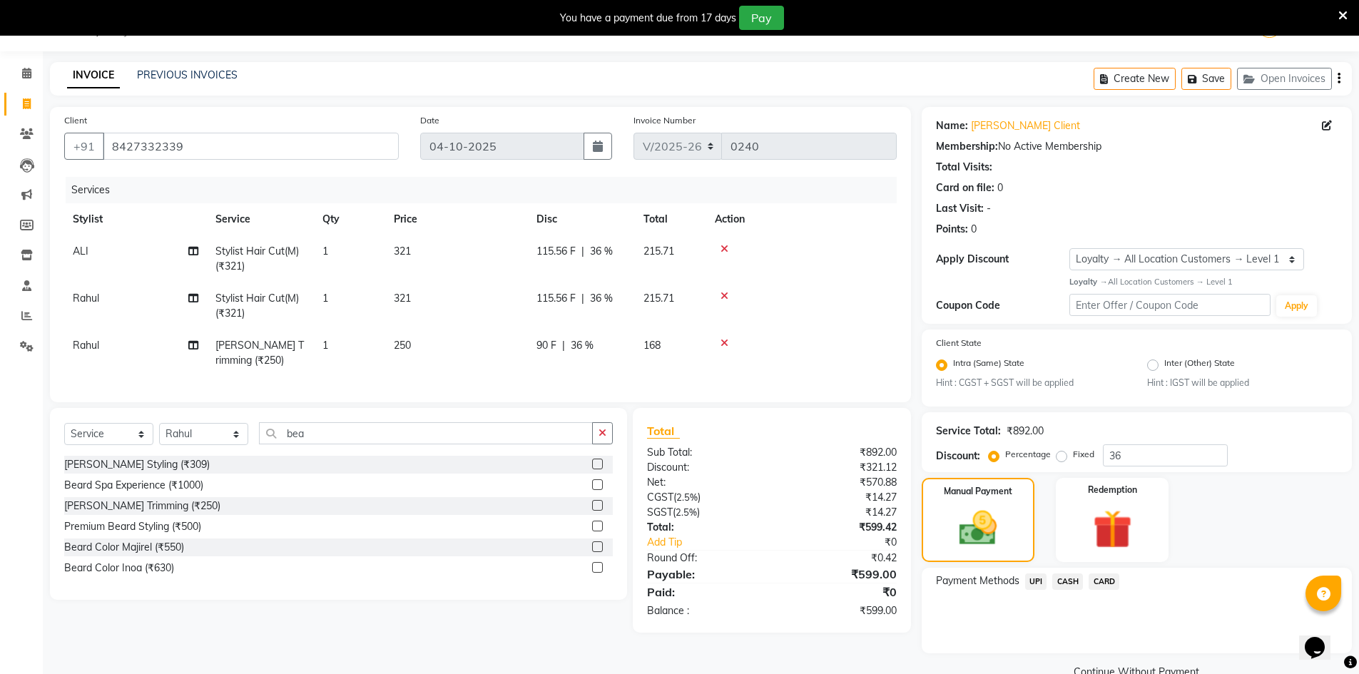
click at [1034, 581] on span "UPI" at bounding box center [1036, 582] width 22 height 16
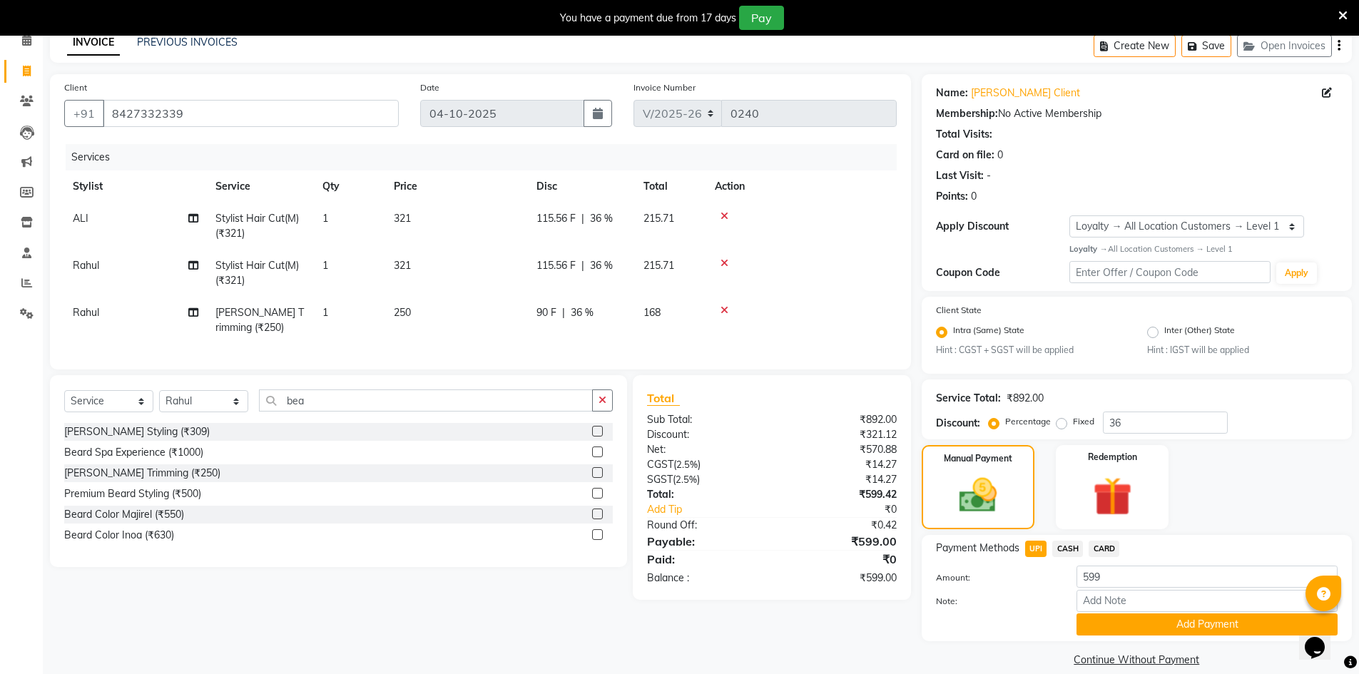
scroll to position [86, 0]
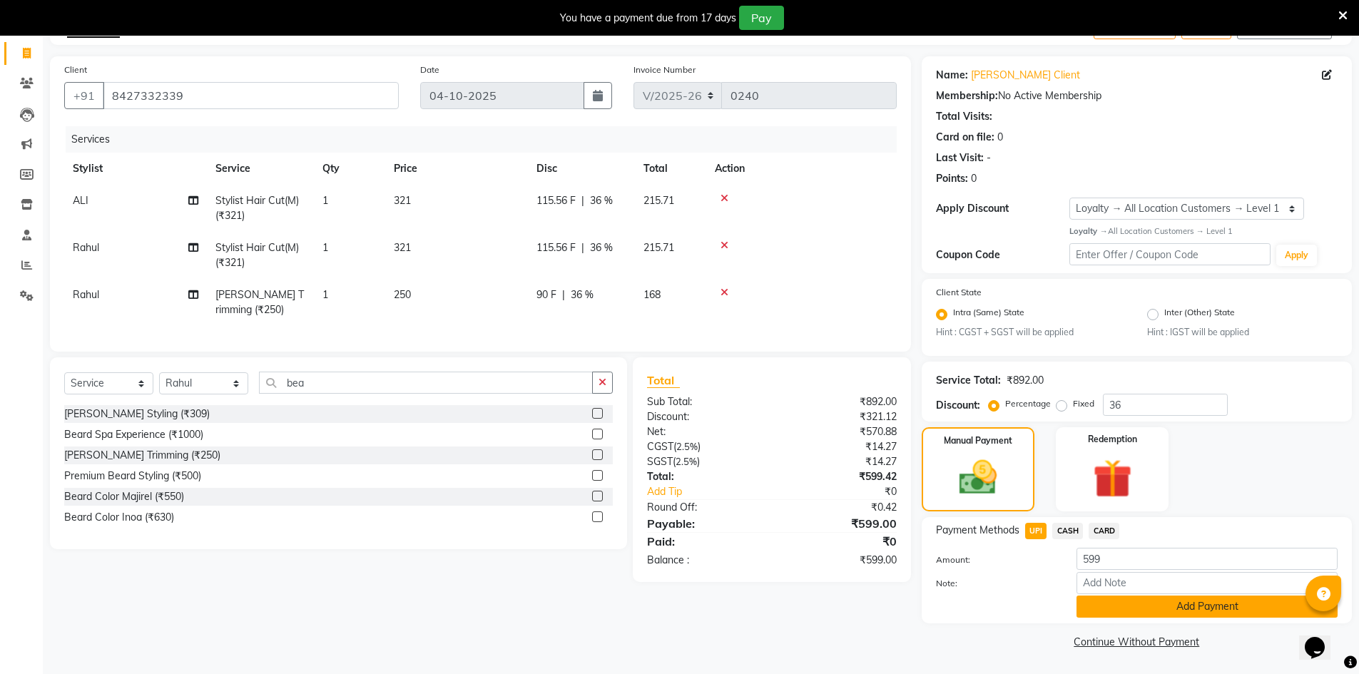
click at [1103, 611] on button "Add Payment" at bounding box center [1207, 607] width 261 height 22
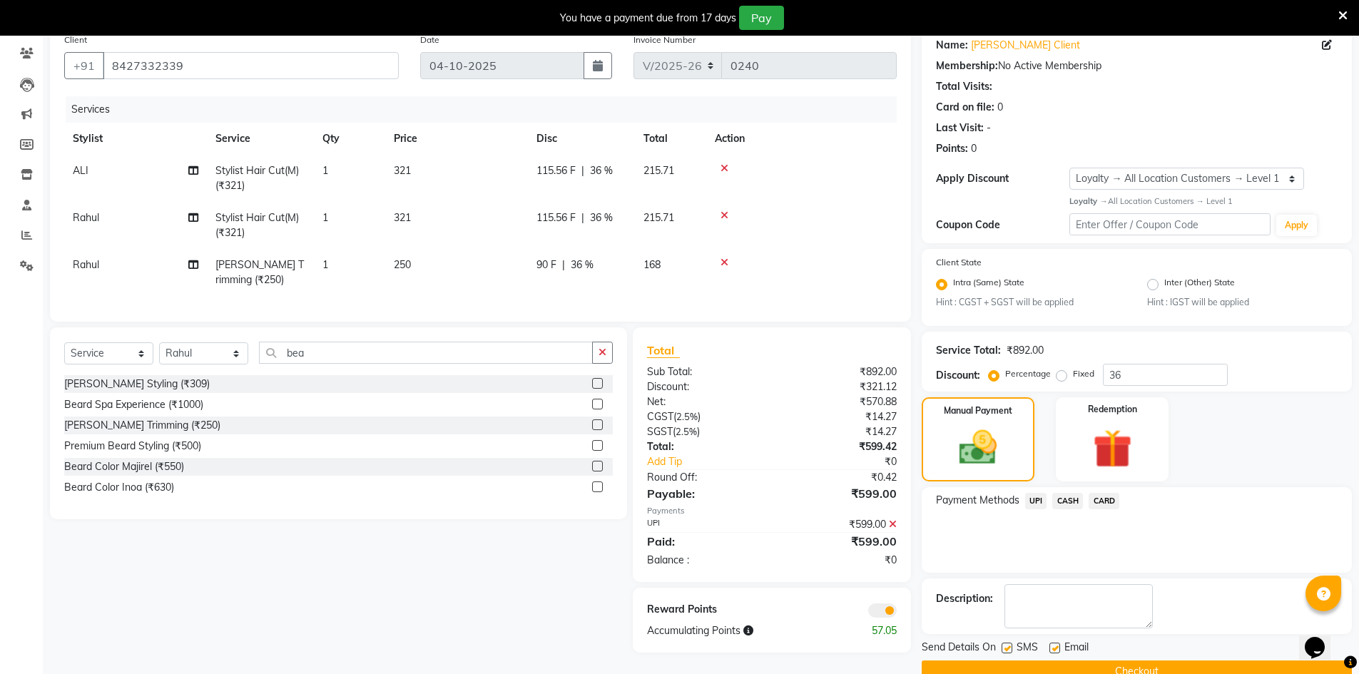
scroll to position [146, 0]
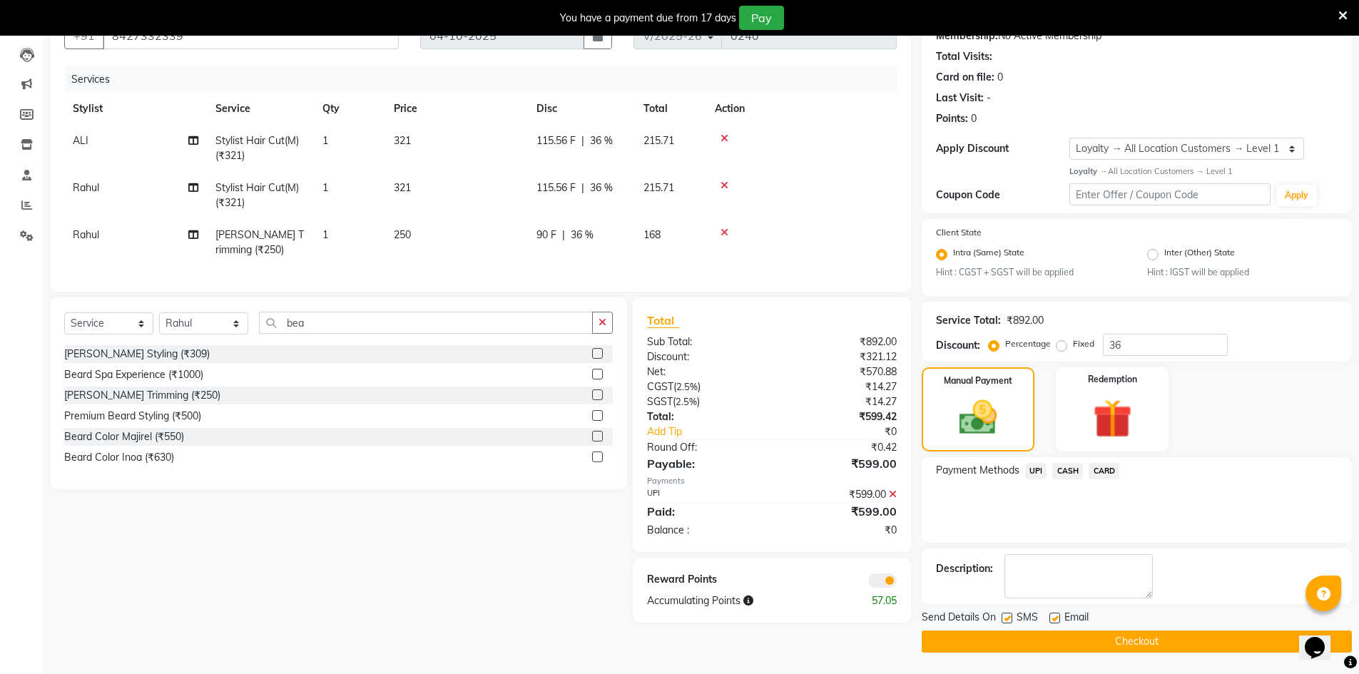
click at [873, 588] on span at bounding box center [882, 581] width 29 height 14
click at [897, 583] on input "checkbox" at bounding box center [897, 583] width 0 height 0
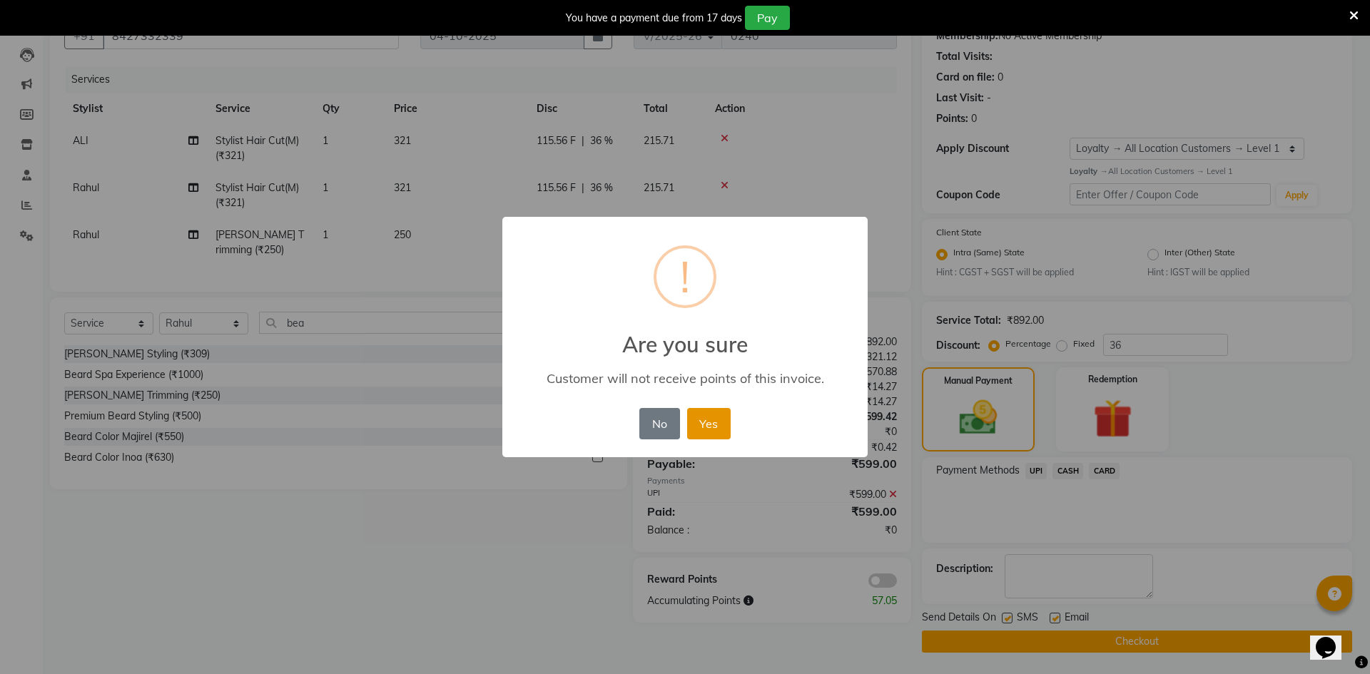
click at [699, 426] on button "Yes" at bounding box center [709, 423] width 44 height 31
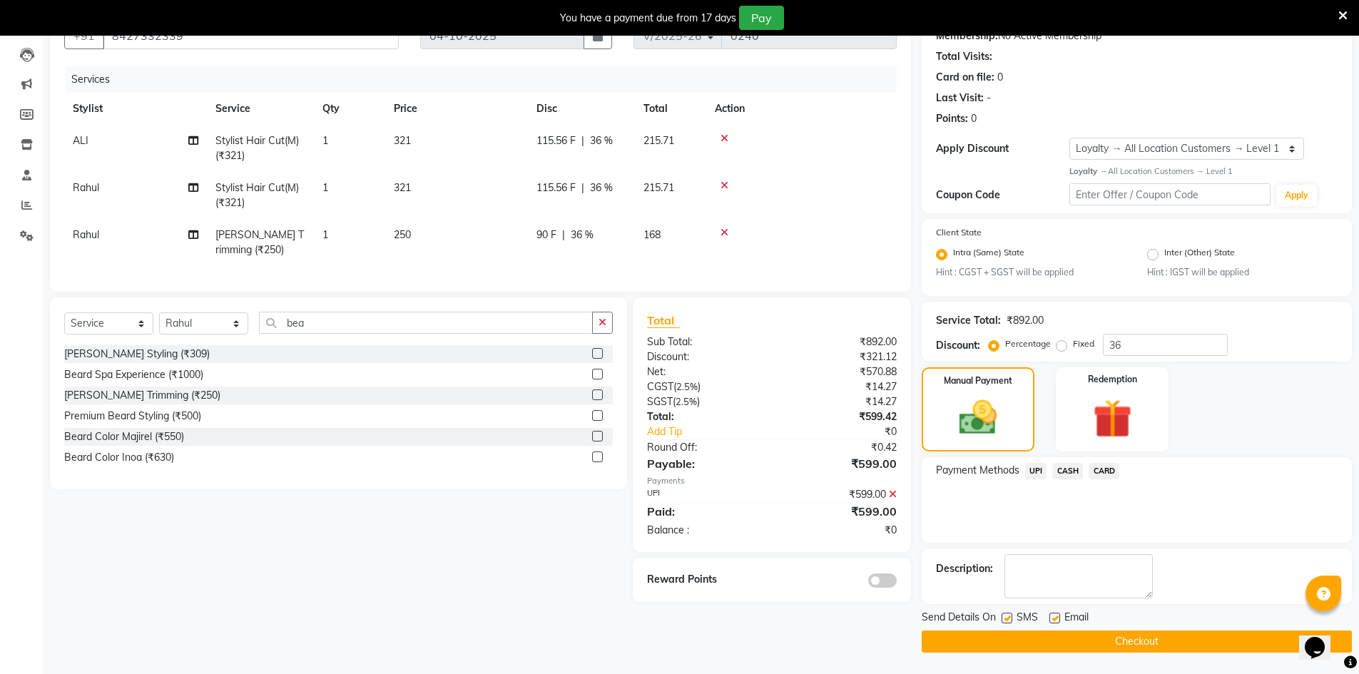
click at [1101, 644] on button "Checkout" at bounding box center [1137, 642] width 430 height 22
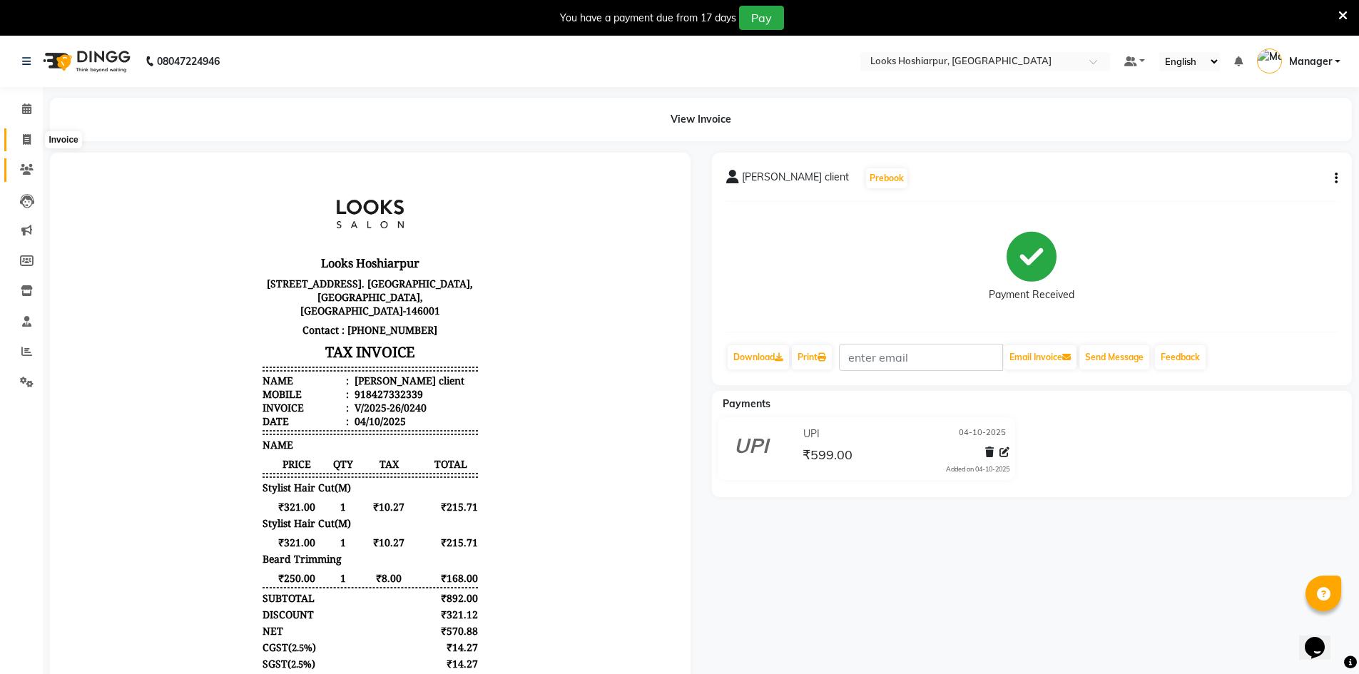
click at [23, 137] on icon at bounding box center [27, 139] width 8 height 11
select select "service"
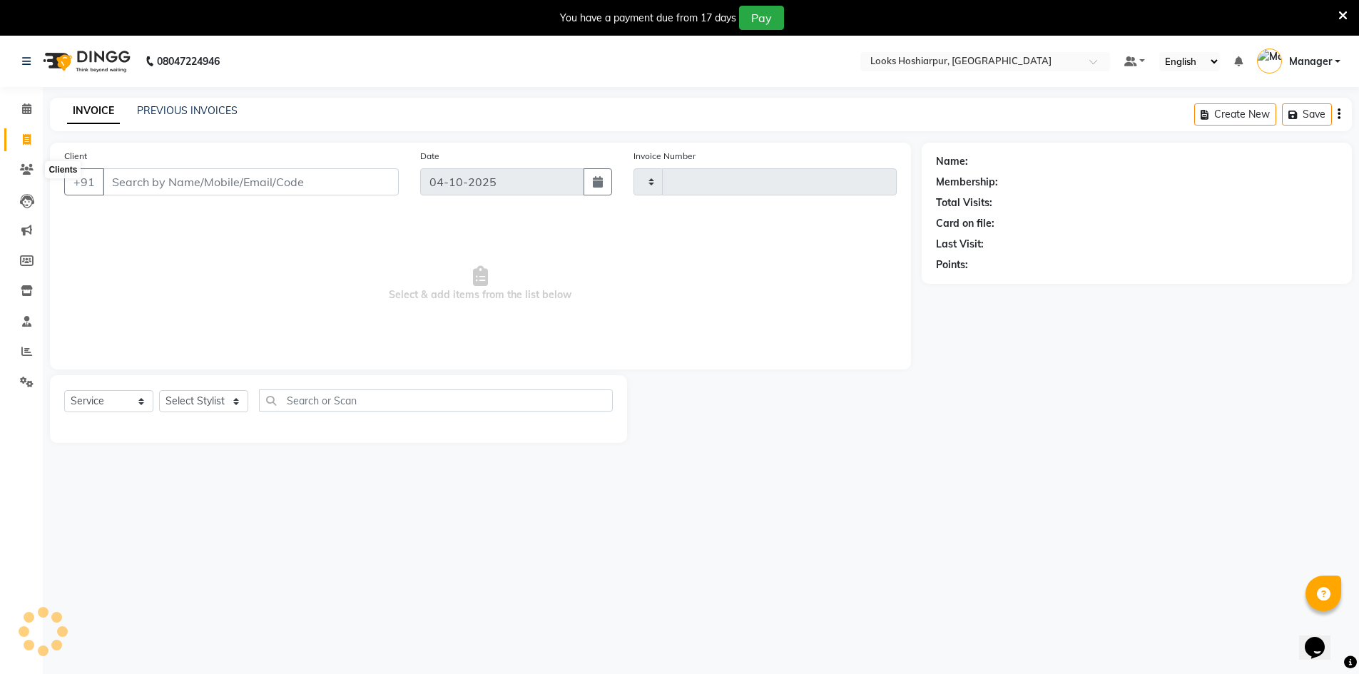
scroll to position [36, 0]
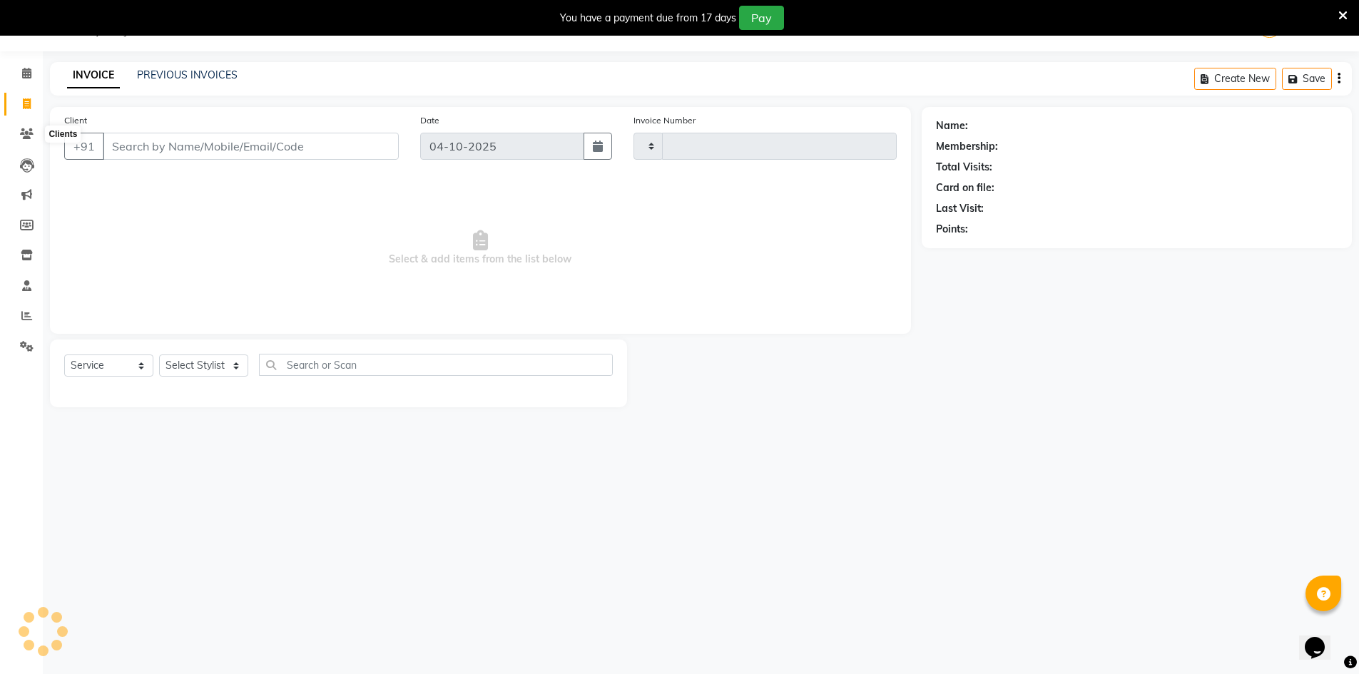
type input "0241"
select select "9034"
select select "92381"
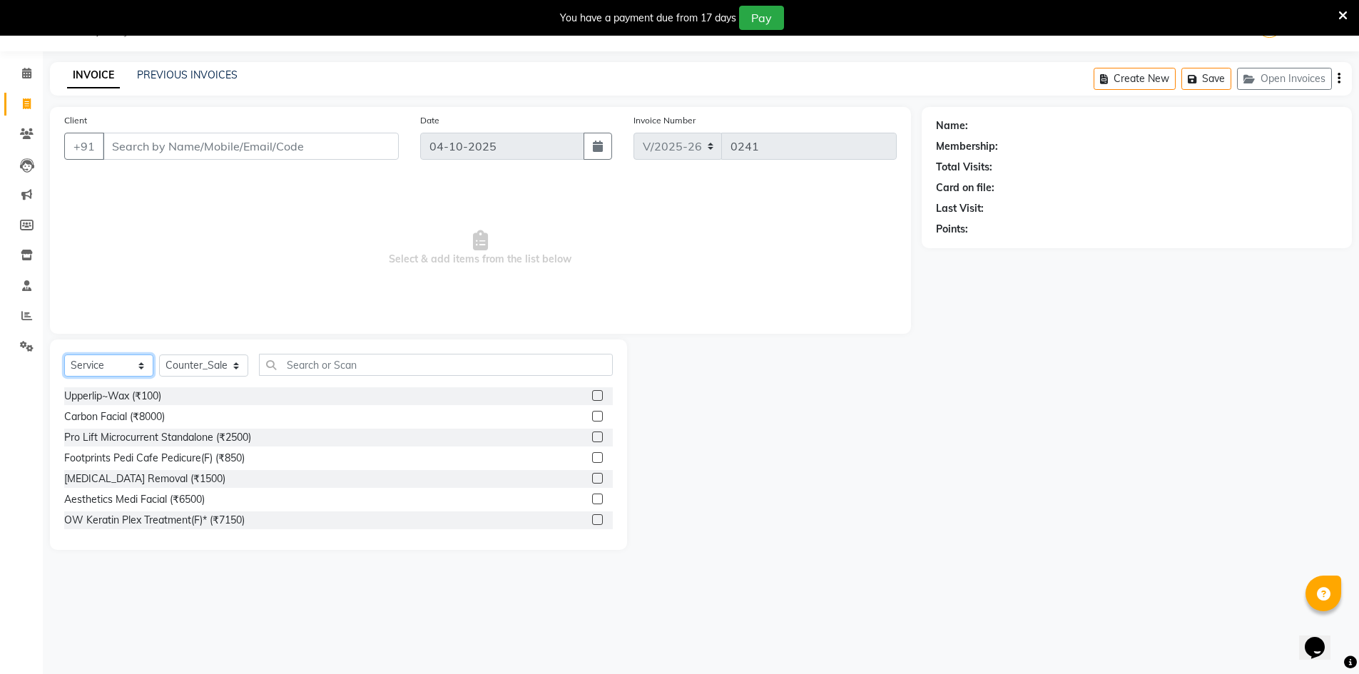
click at [146, 364] on select "Select Service Product Membership Package Voucher Prepaid Gift Card" at bounding box center [108, 366] width 89 height 22
select select "P"
click at [64, 355] on select "Select Service Product Membership Package Voucher Prepaid Gift Card" at bounding box center [108, 366] width 89 height 22
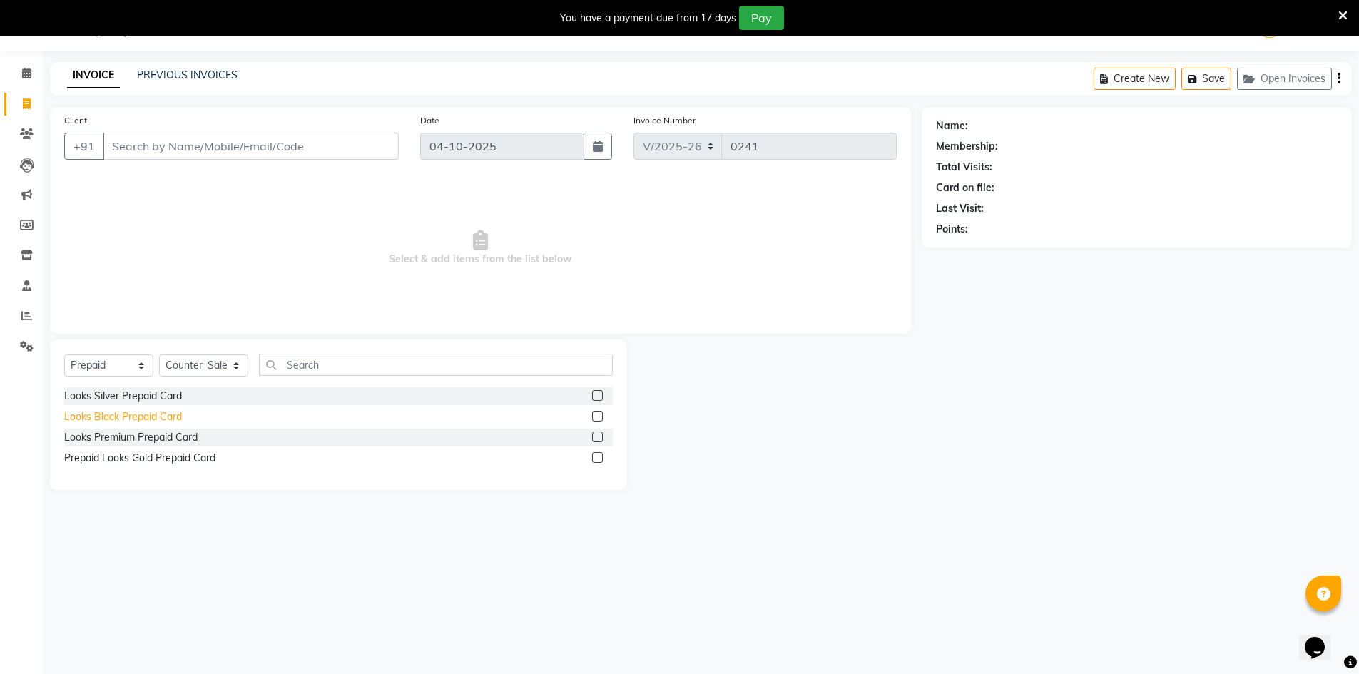
click at [157, 420] on div "Looks Black Prepaid Card" at bounding box center [123, 417] width 118 height 15
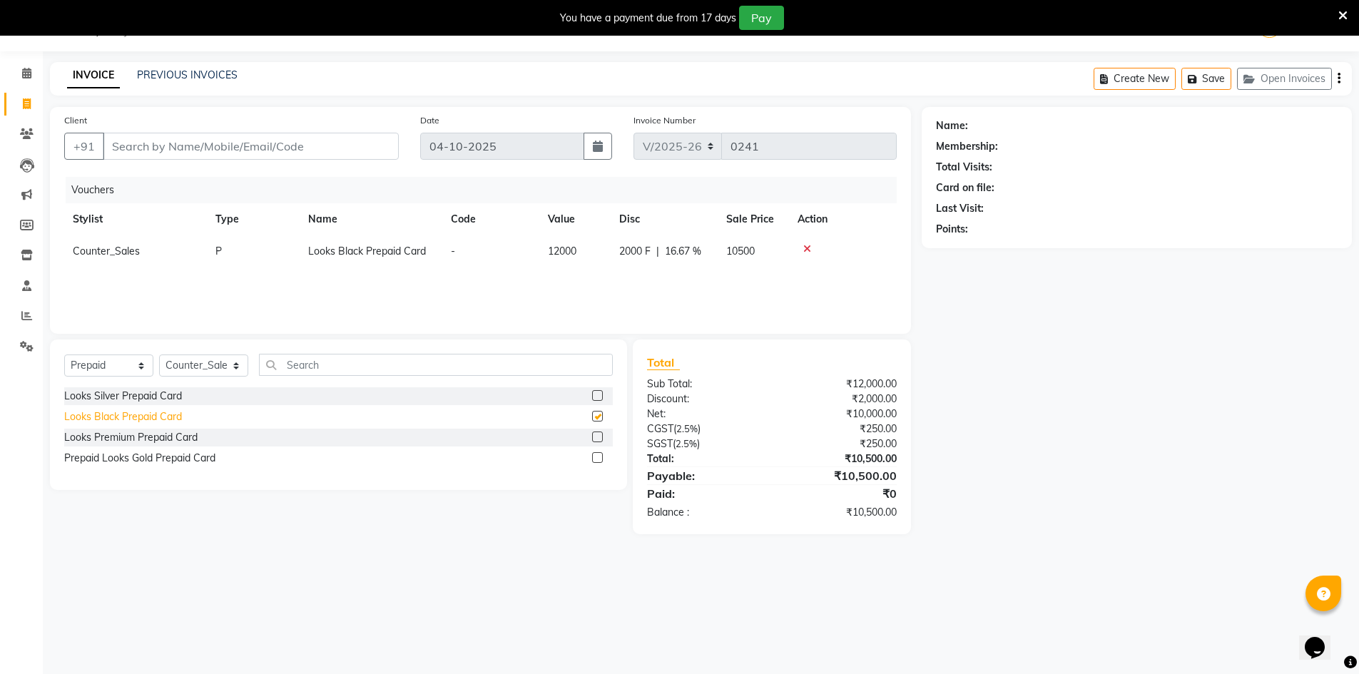
checkbox input "false"
click at [139, 367] on select "Select Service Product Membership Package Voucher Prepaid Gift Card" at bounding box center [108, 366] width 89 height 22
select select "service"
click at [64, 355] on select "Select Service Product Membership Package Voucher Prepaid Gift Card" at bounding box center [108, 366] width 89 height 22
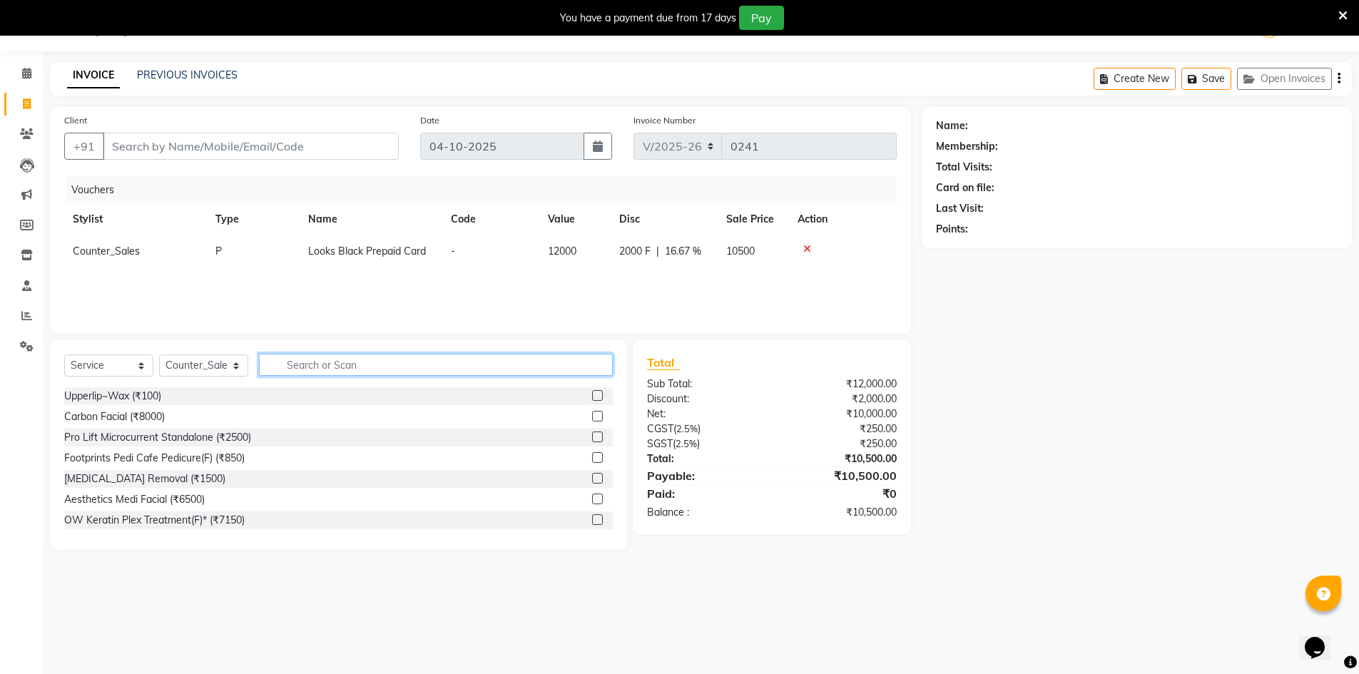
click at [302, 364] on input "text" at bounding box center [436, 365] width 354 height 22
type input "b"
click at [808, 253] on div at bounding box center [843, 249] width 91 height 10
click at [803, 247] on icon at bounding box center [807, 249] width 8 height 10
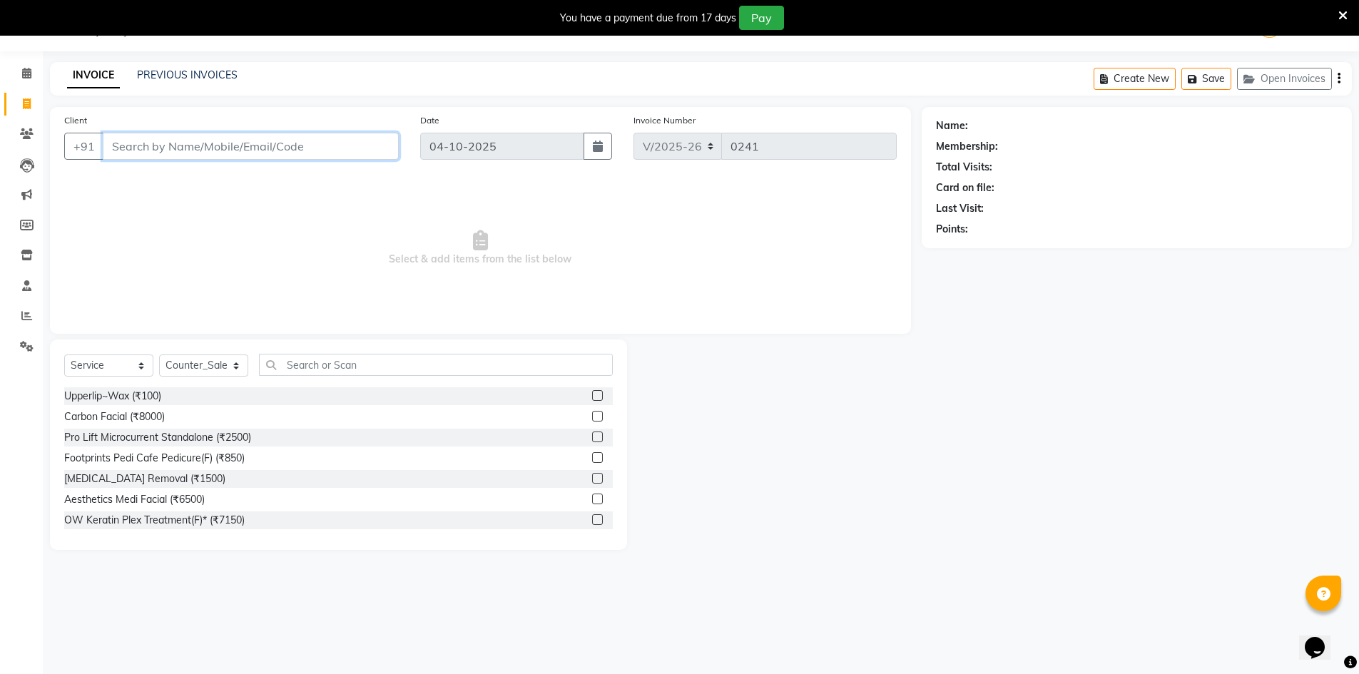
click at [360, 141] on input "Client" at bounding box center [251, 146] width 296 height 27
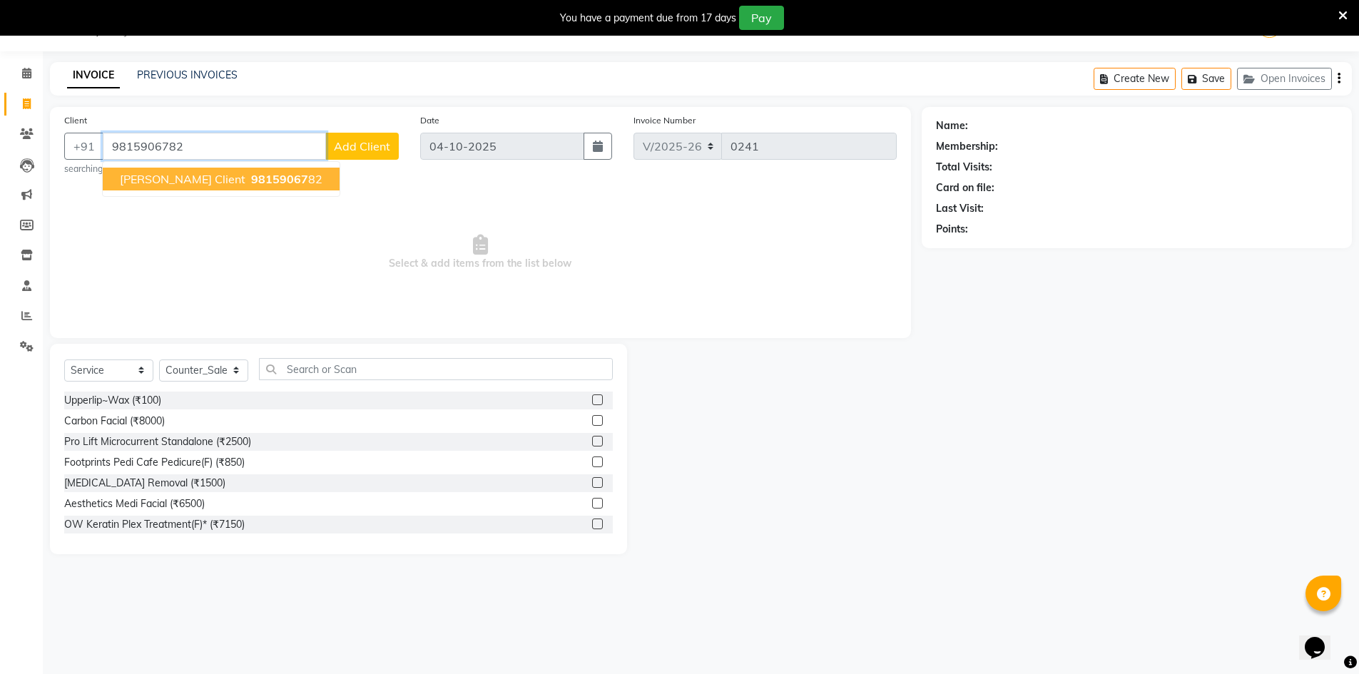
type input "9815906782"
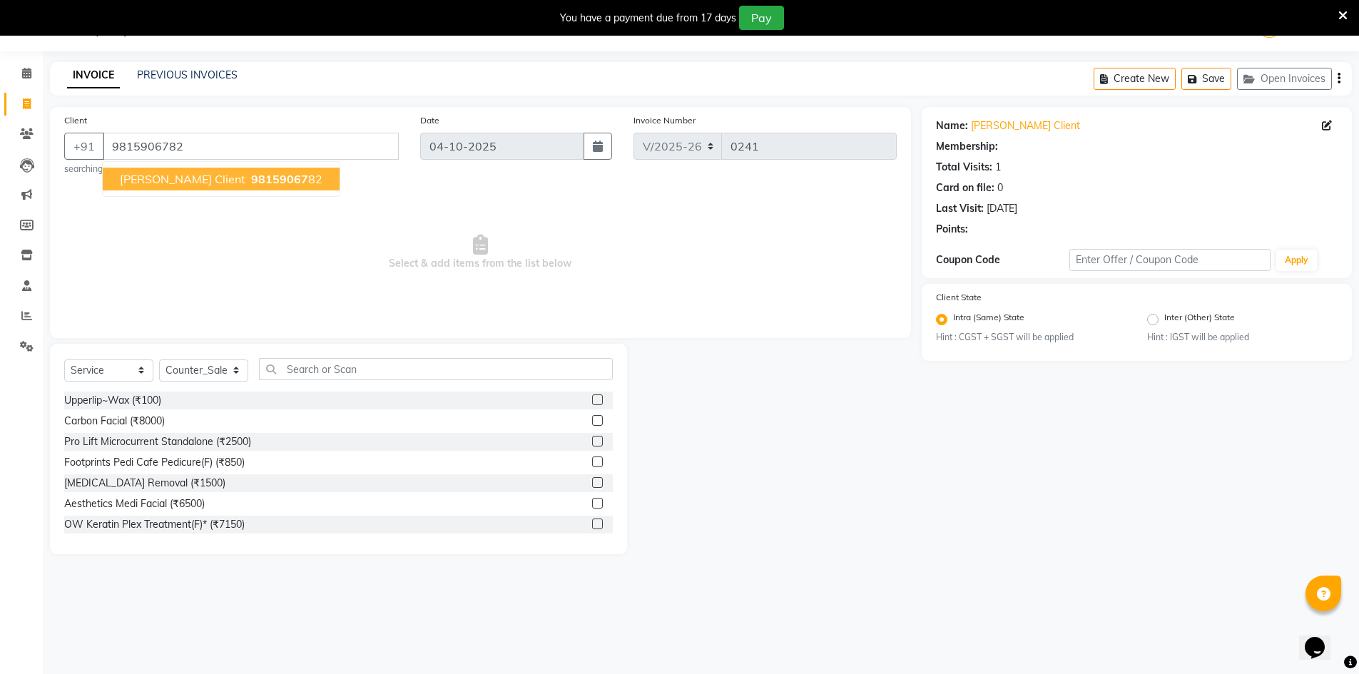
select select "1: Object"
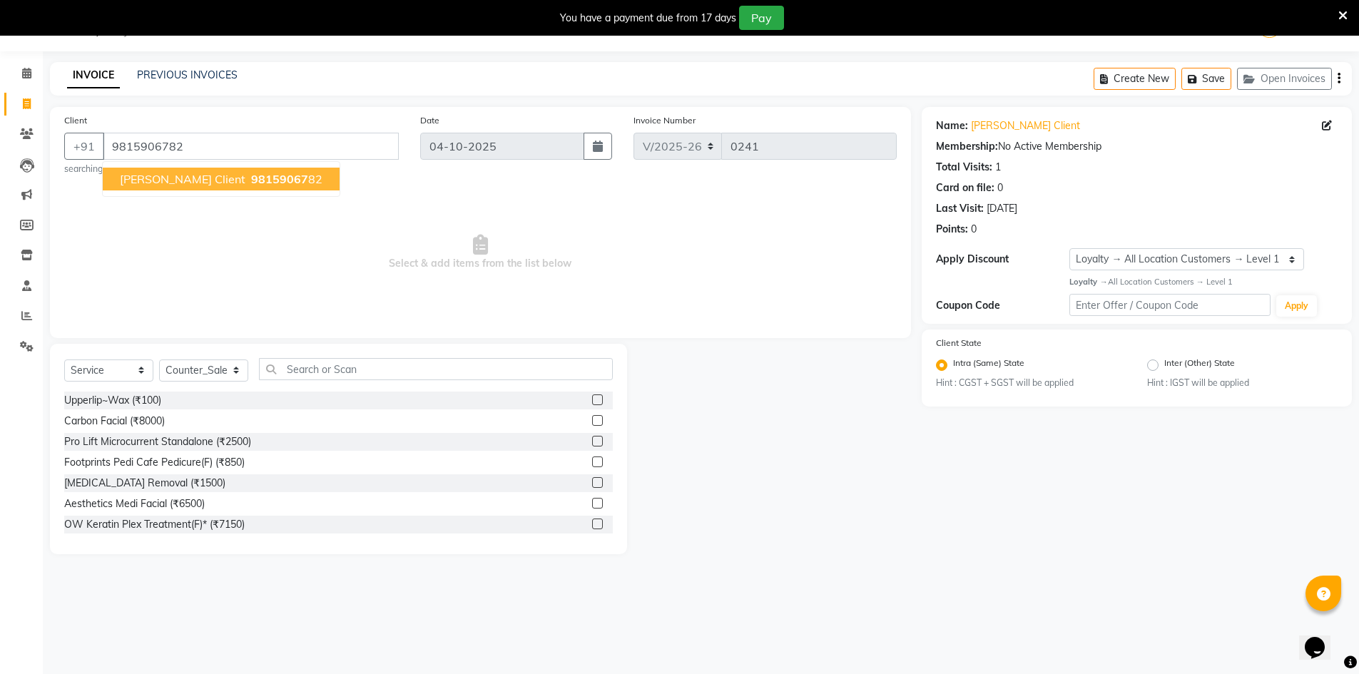
click at [251, 178] on span "98159067" at bounding box center [279, 179] width 57 height 14
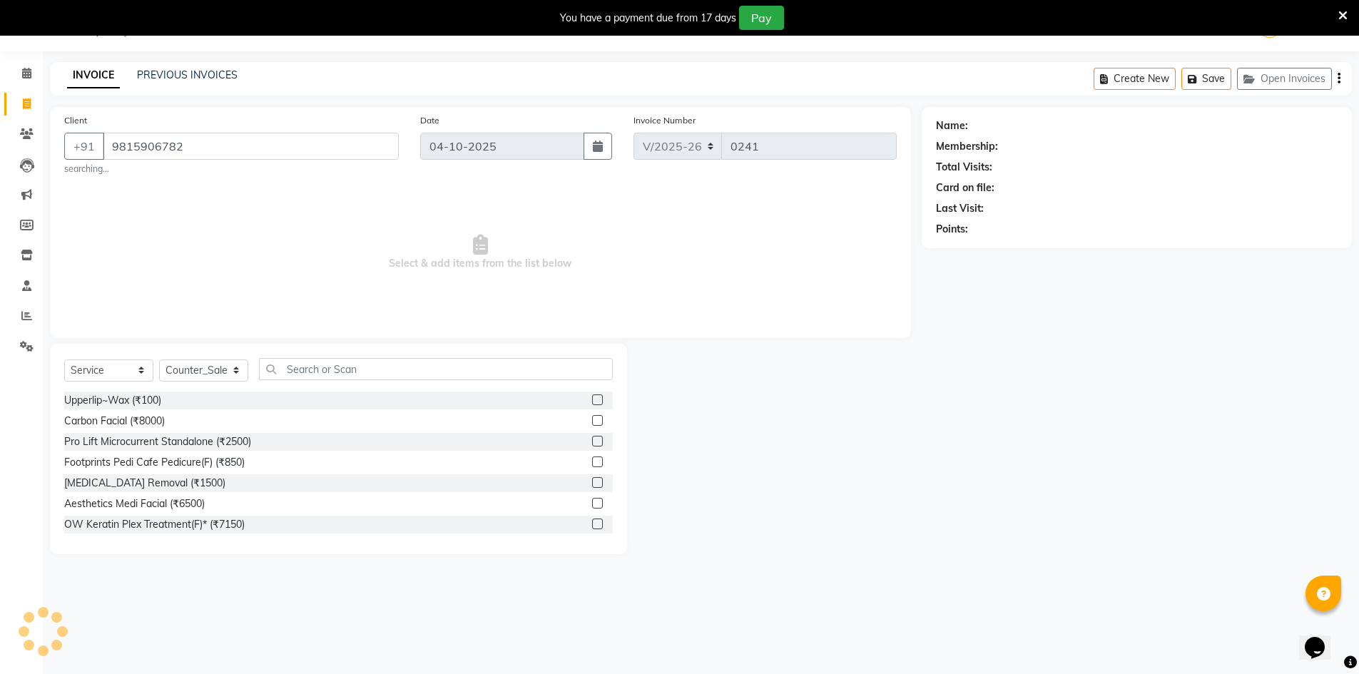
select select "1: Object"
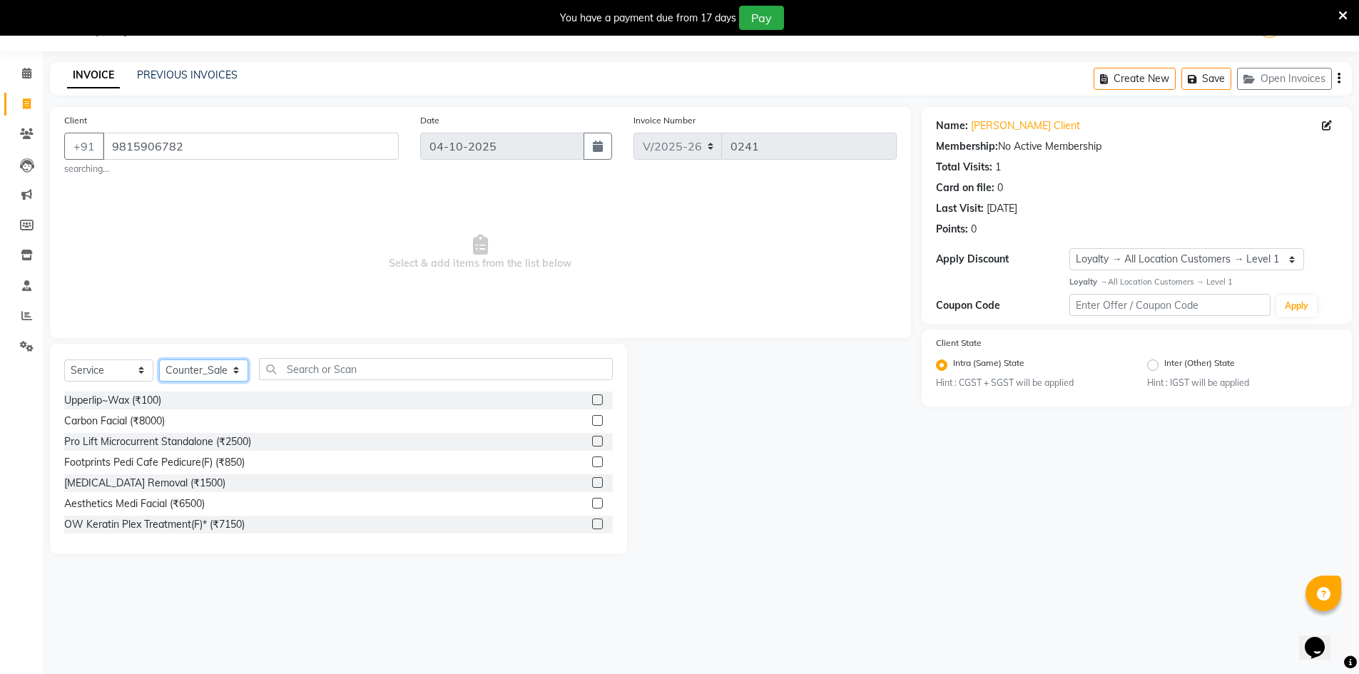
click at [240, 372] on select "Select Stylist ALI Ankush_Pdct Counter_Sales [PERSON_NAME] [PERSON_NAME] Manage…" at bounding box center [203, 371] width 89 height 22
select select "92391"
click at [159, 360] on select "Select Stylist ALI Ankush_Pdct Counter_Sales [PERSON_NAME] [PERSON_NAME] Manage…" at bounding box center [203, 371] width 89 height 22
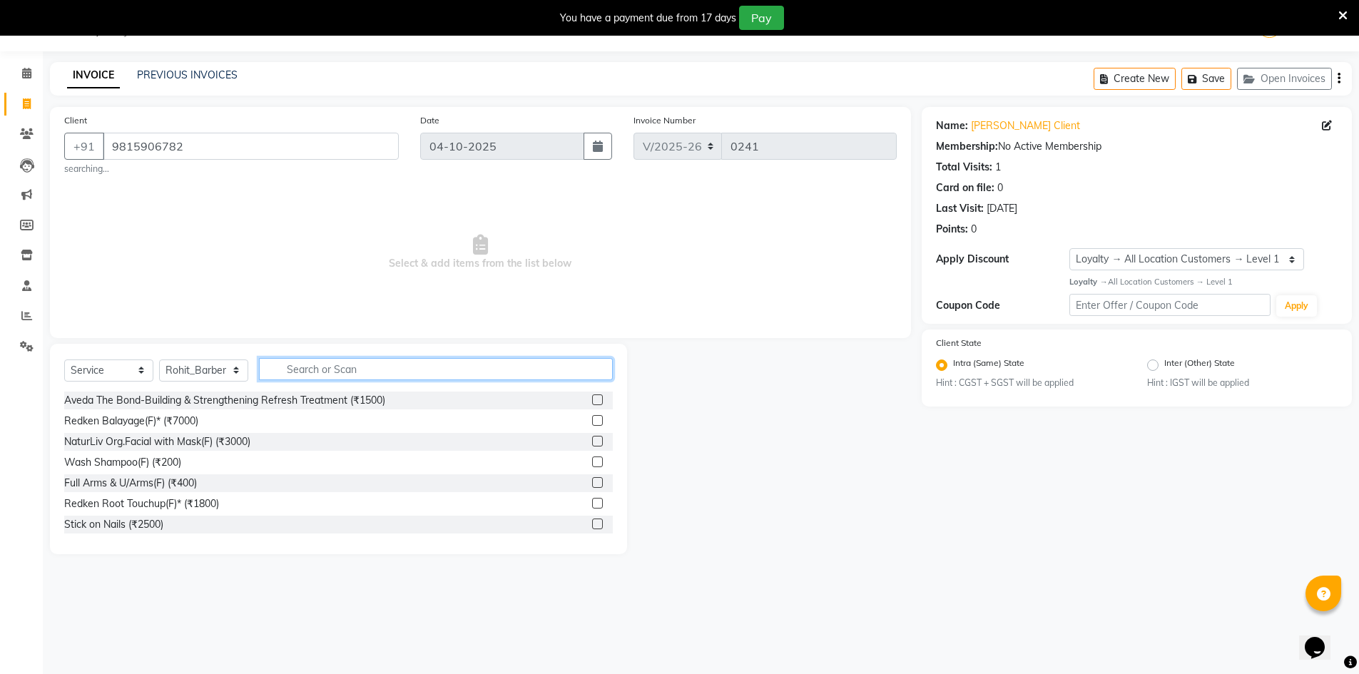
drag, startPoint x: 302, startPoint y: 375, endPoint x: 252, endPoint y: 400, distance: 55.8
click at [303, 375] on input "text" at bounding box center [436, 369] width 354 height 22
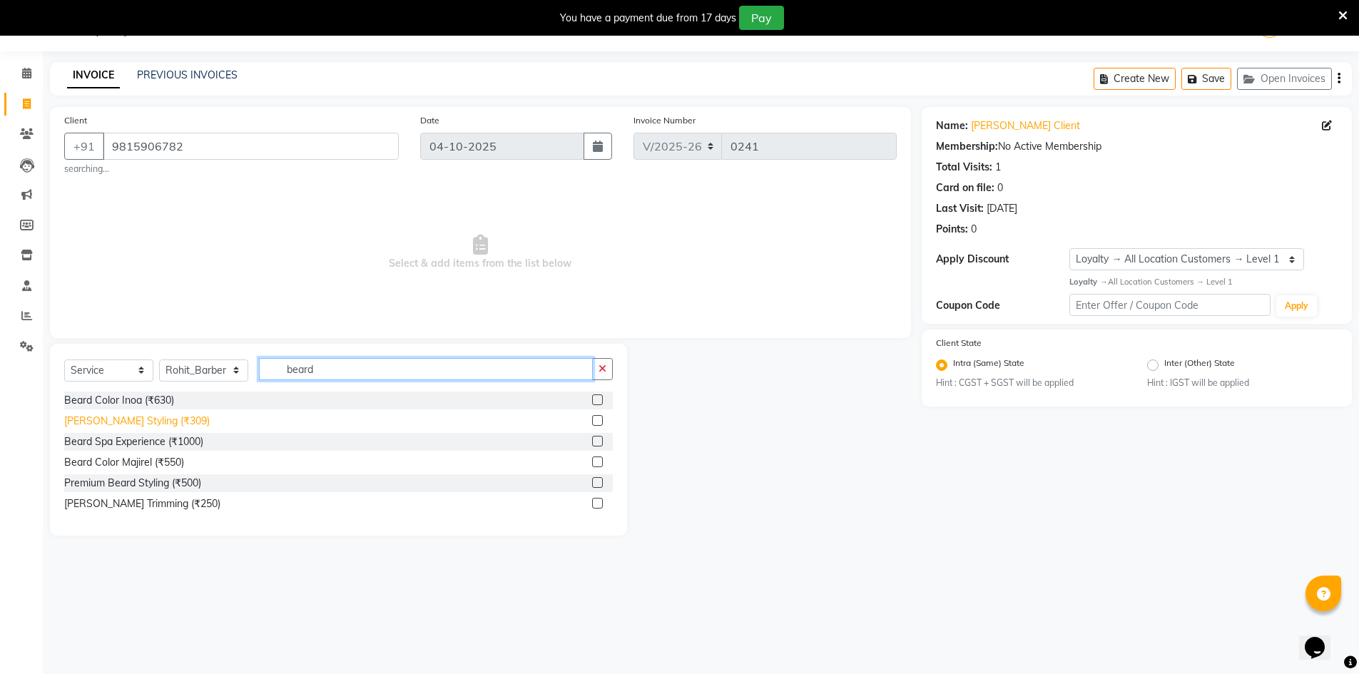
type input "beard"
click at [147, 423] on div "[PERSON_NAME] Styling (₹309)" at bounding box center [137, 421] width 146 height 15
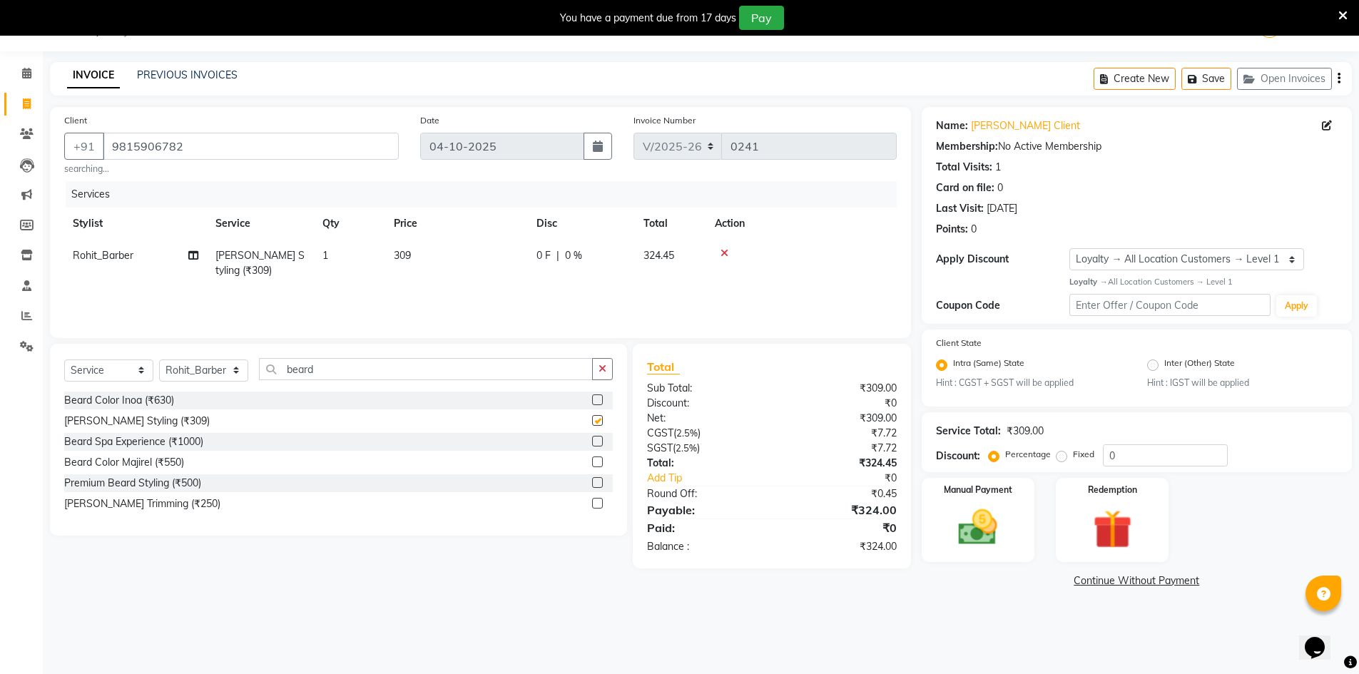
checkbox input "false"
click at [788, 497] on div "₹0.45" at bounding box center [840, 494] width 136 height 15
drag, startPoint x: 1134, startPoint y: 445, endPoint x: 1147, endPoint y: 467, distance: 25.0
click at [1137, 457] on input "0" at bounding box center [1165, 456] width 125 height 22
type input "36"
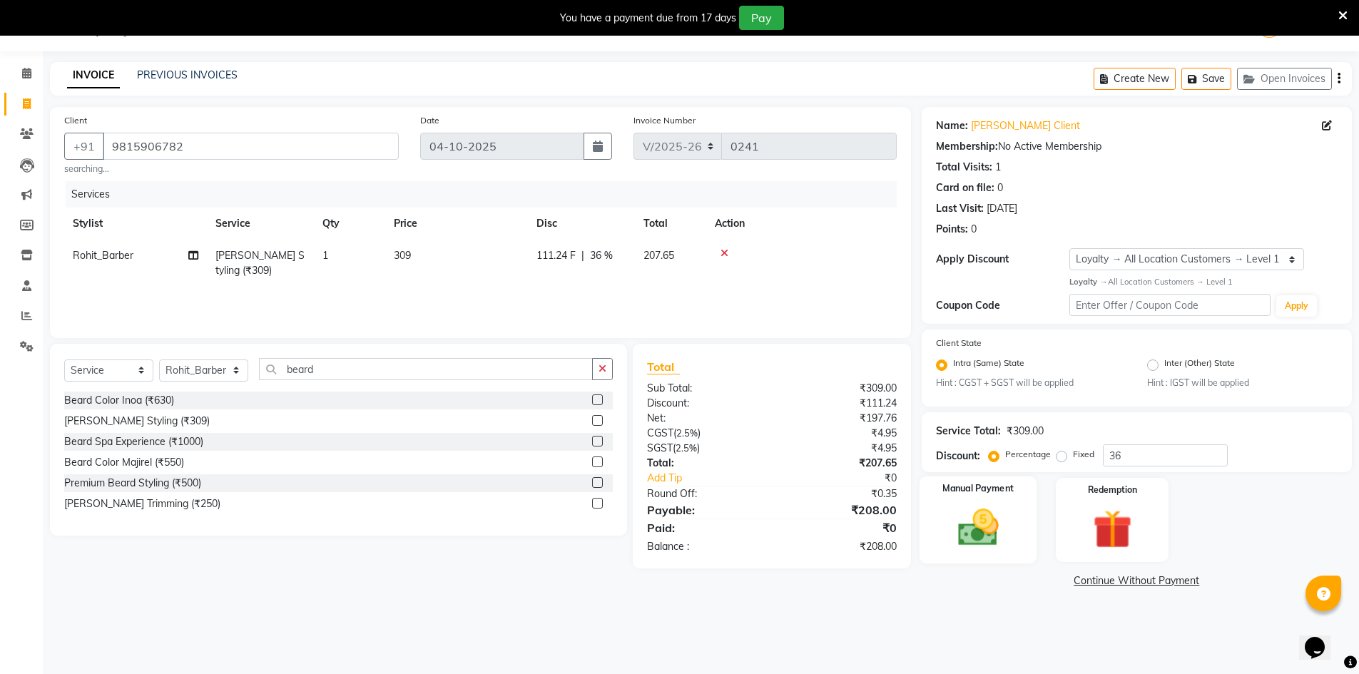
click at [982, 504] on img at bounding box center [978, 527] width 66 height 46
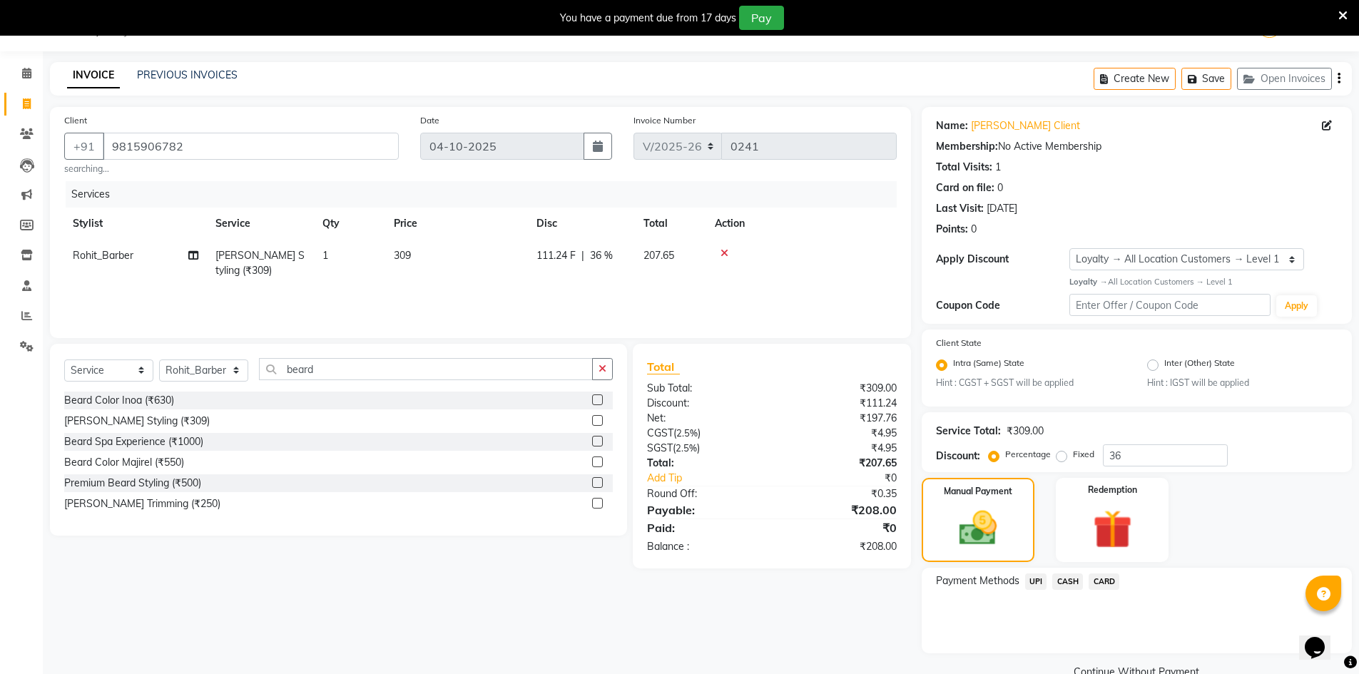
click at [1040, 579] on span "UPI" at bounding box center [1036, 582] width 22 height 16
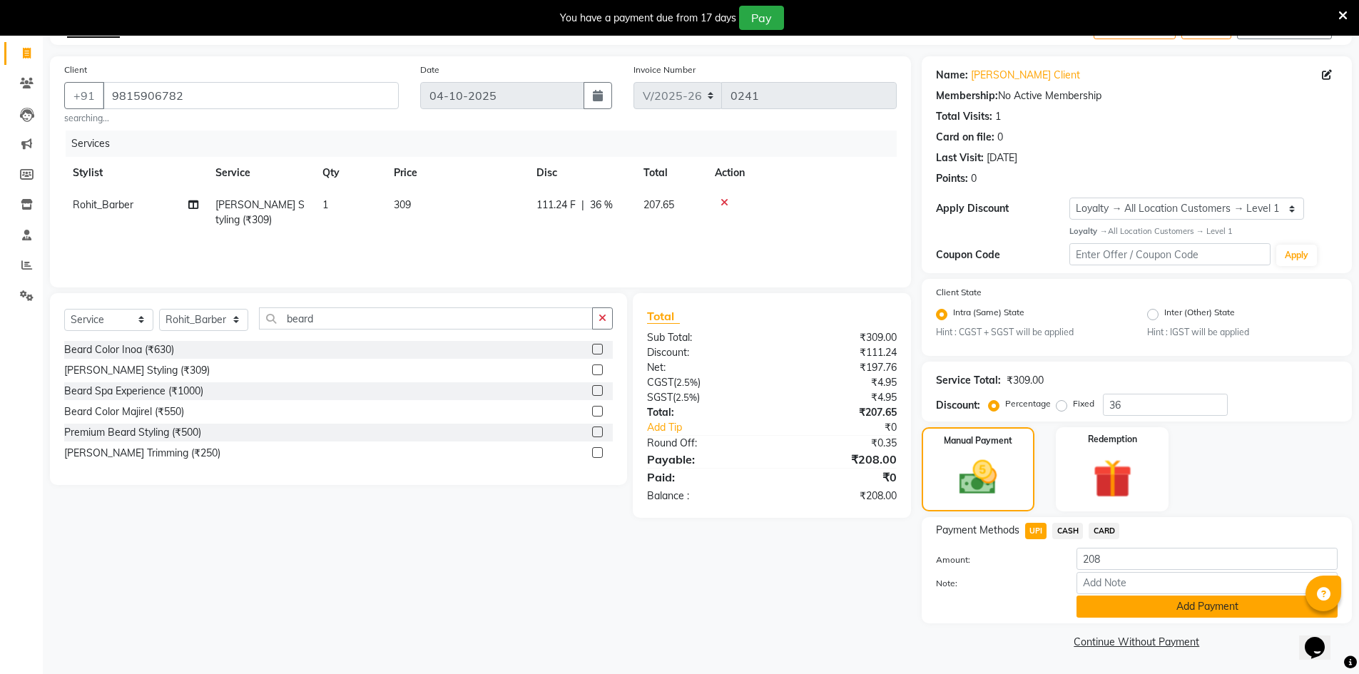
click at [1122, 614] on button "Add Payment" at bounding box center [1207, 607] width 261 height 22
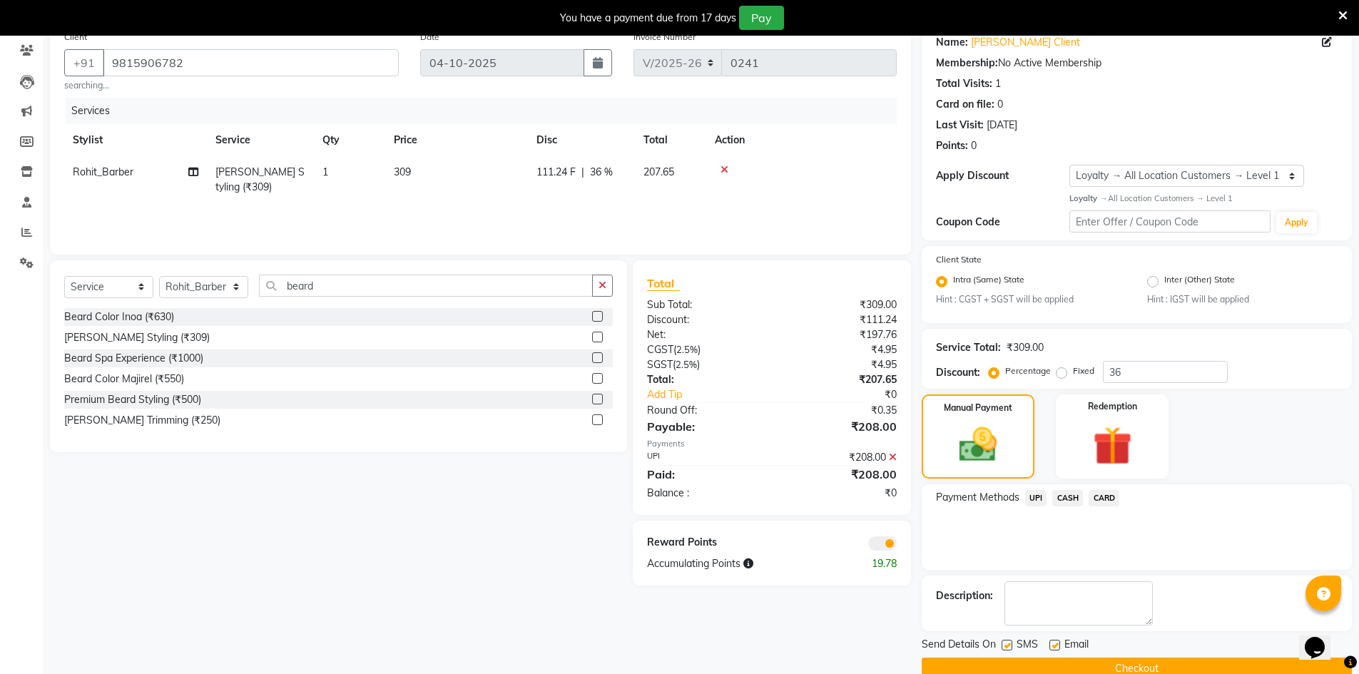
scroll to position [146, 0]
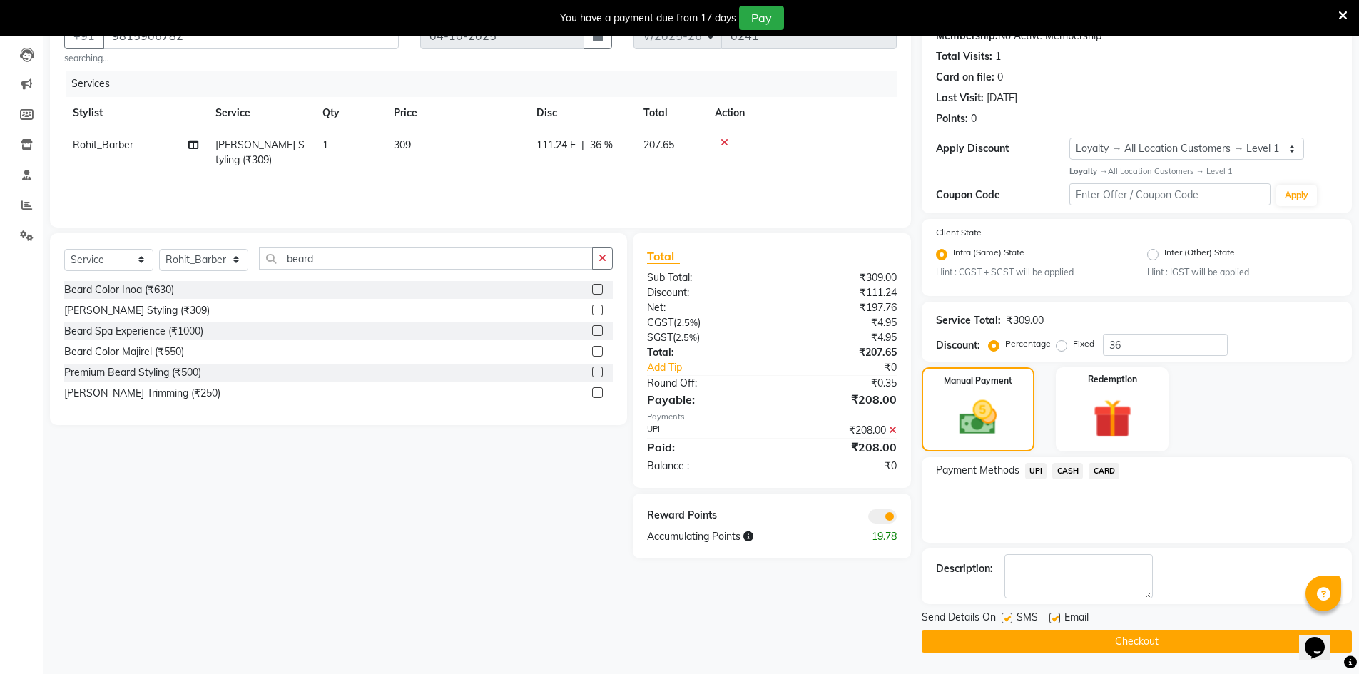
click at [878, 517] on span at bounding box center [882, 516] width 29 height 14
click at [897, 519] on input "checkbox" at bounding box center [897, 519] width 0 height 0
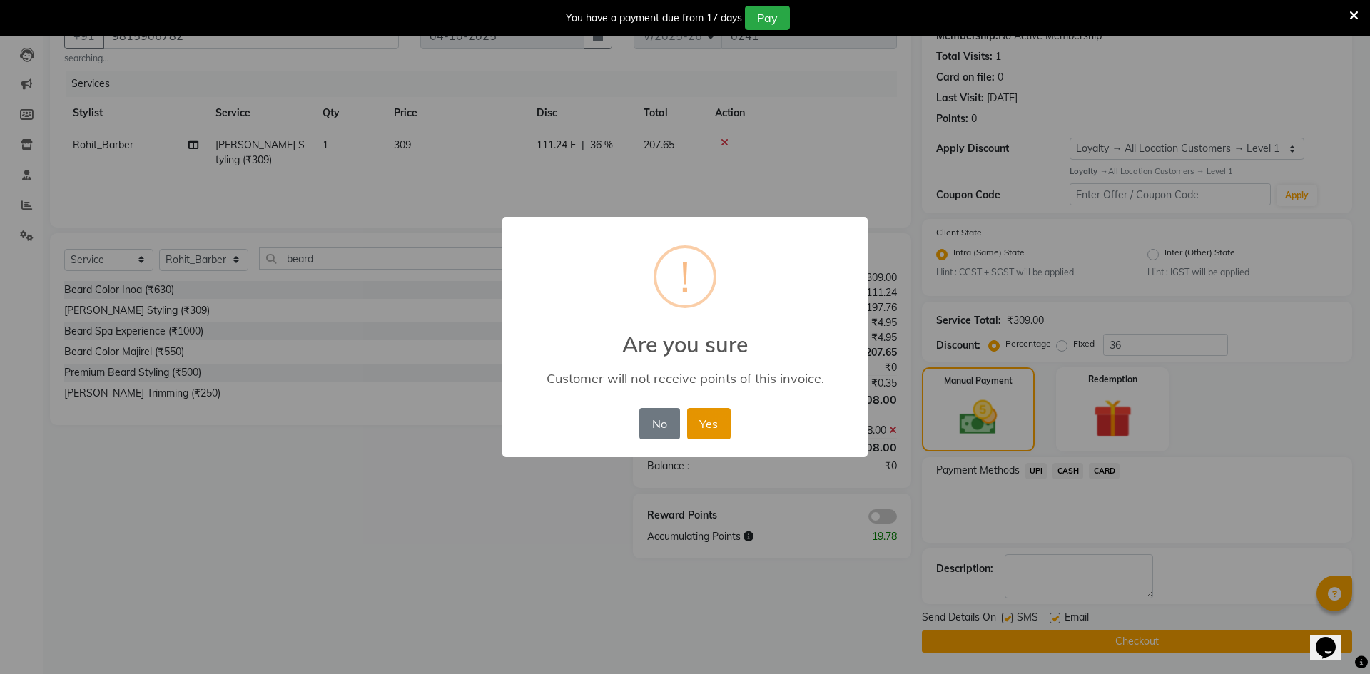
click at [716, 428] on button "Yes" at bounding box center [709, 423] width 44 height 31
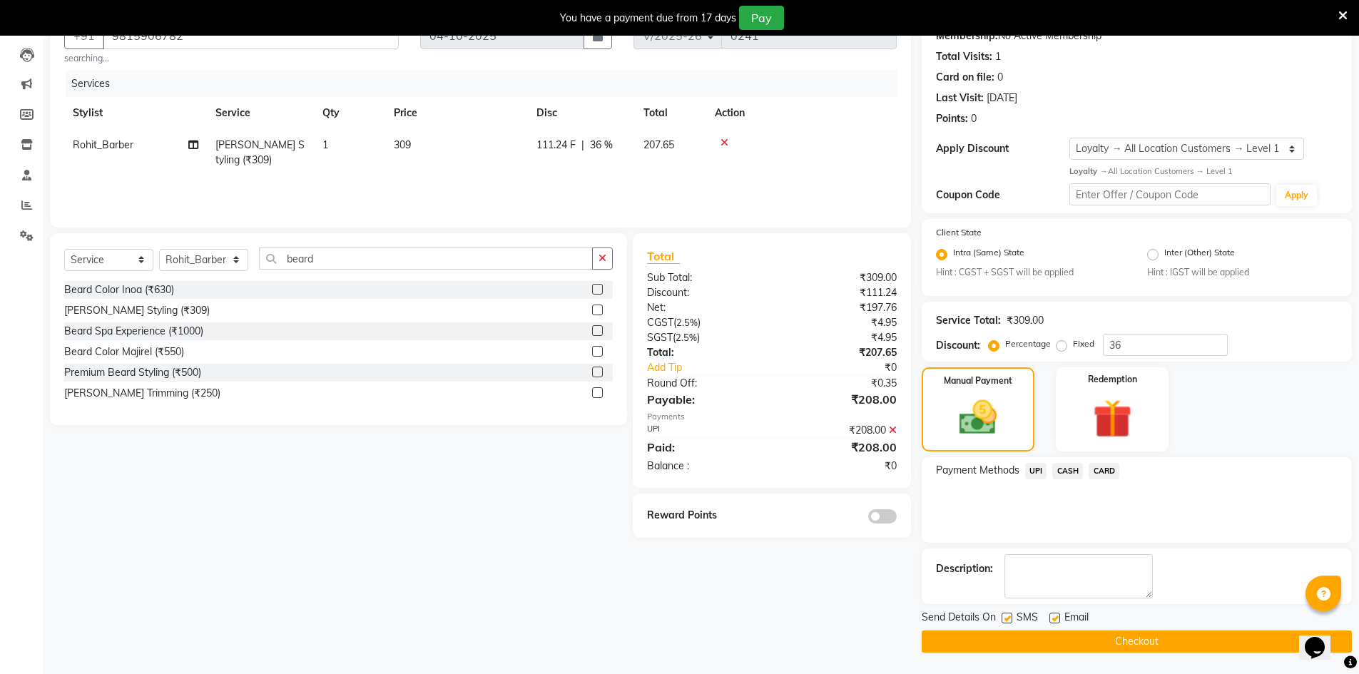
click at [1012, 643] on button "Checkout" at bounding box center [1137, 642] width 430 height 22
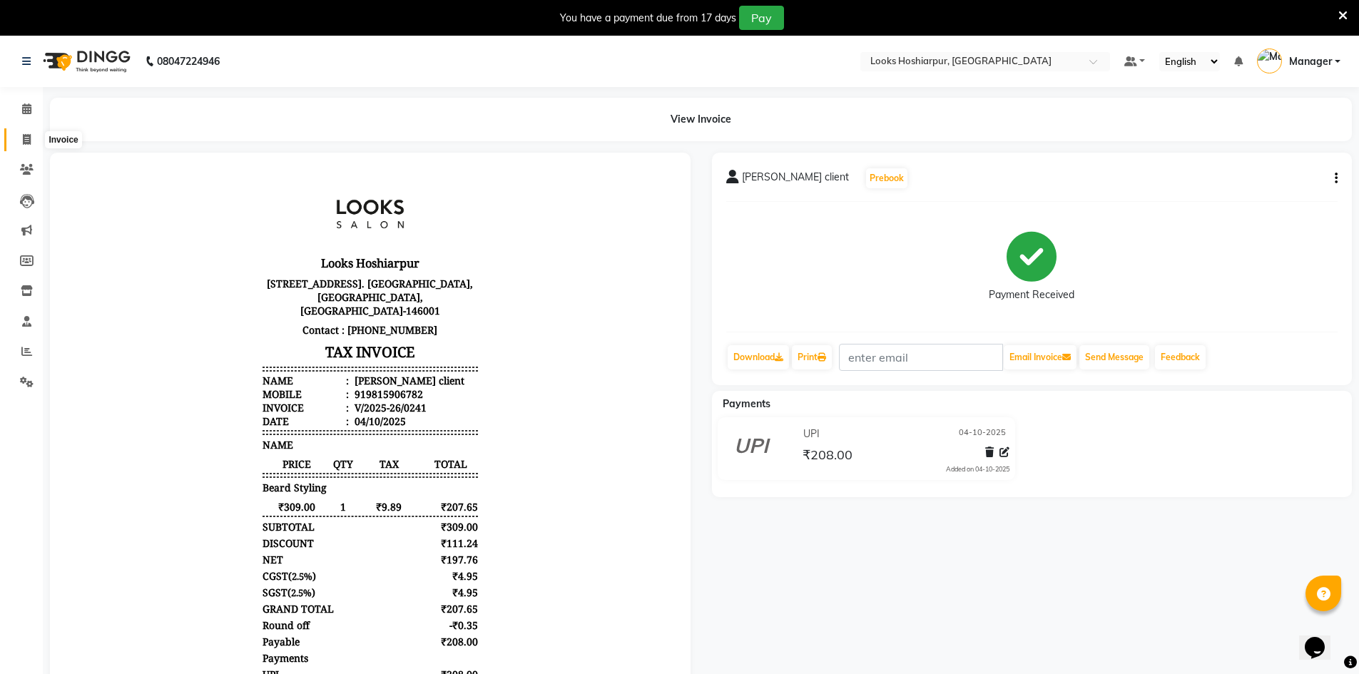
click at [25, 143] on icon at bounding box center [27, 139] width 8 height 11
select select "service"
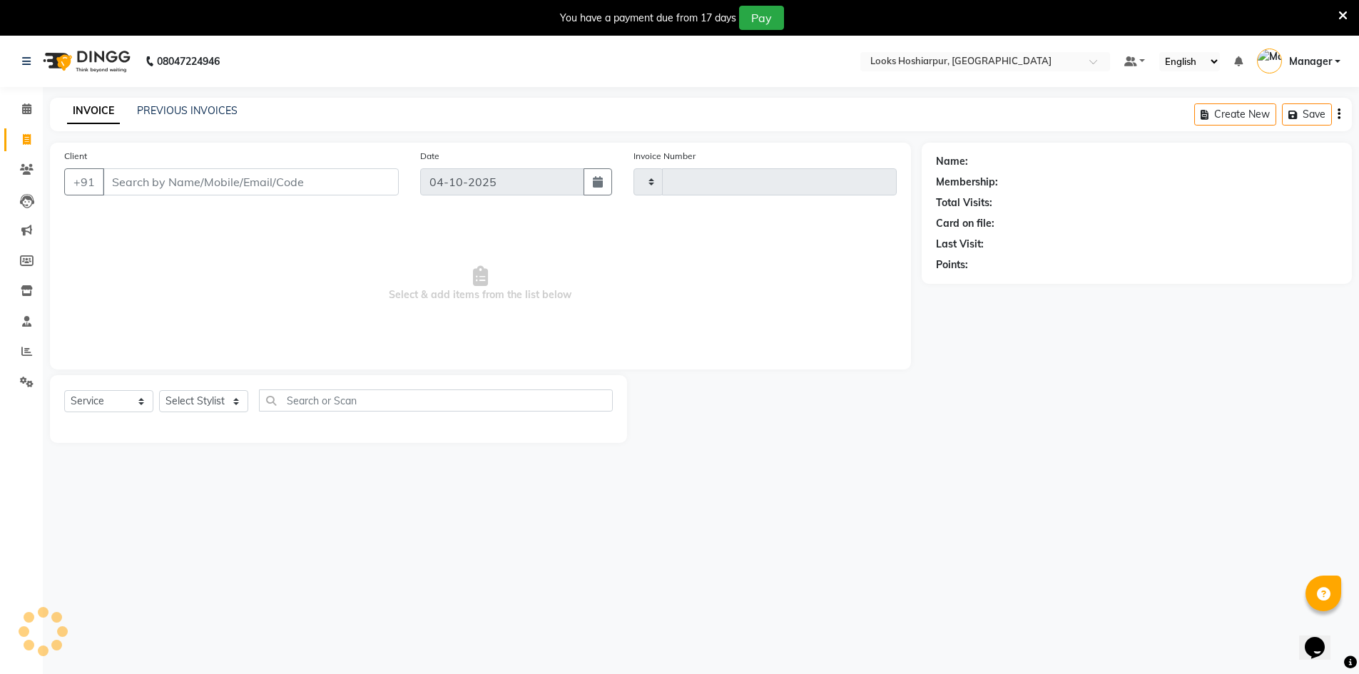
scroll to position [36, 0]
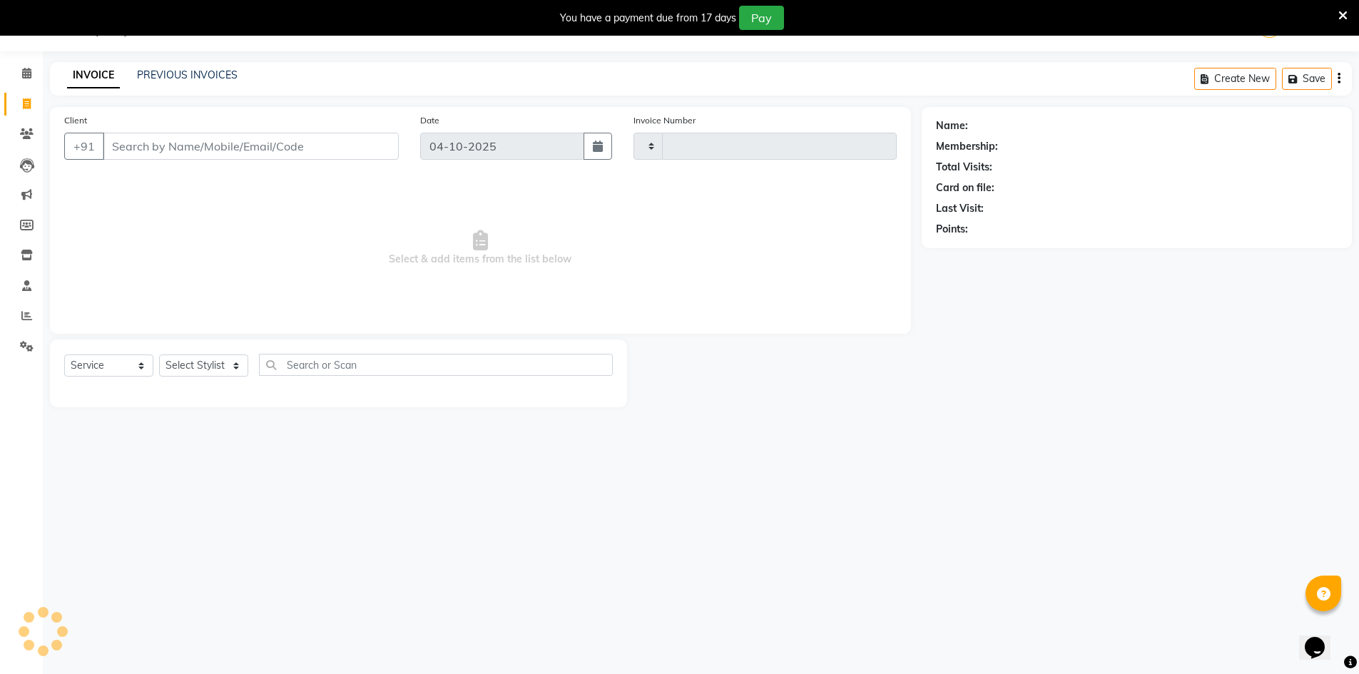
type input "0242"
select select "9034"
select select "92381"
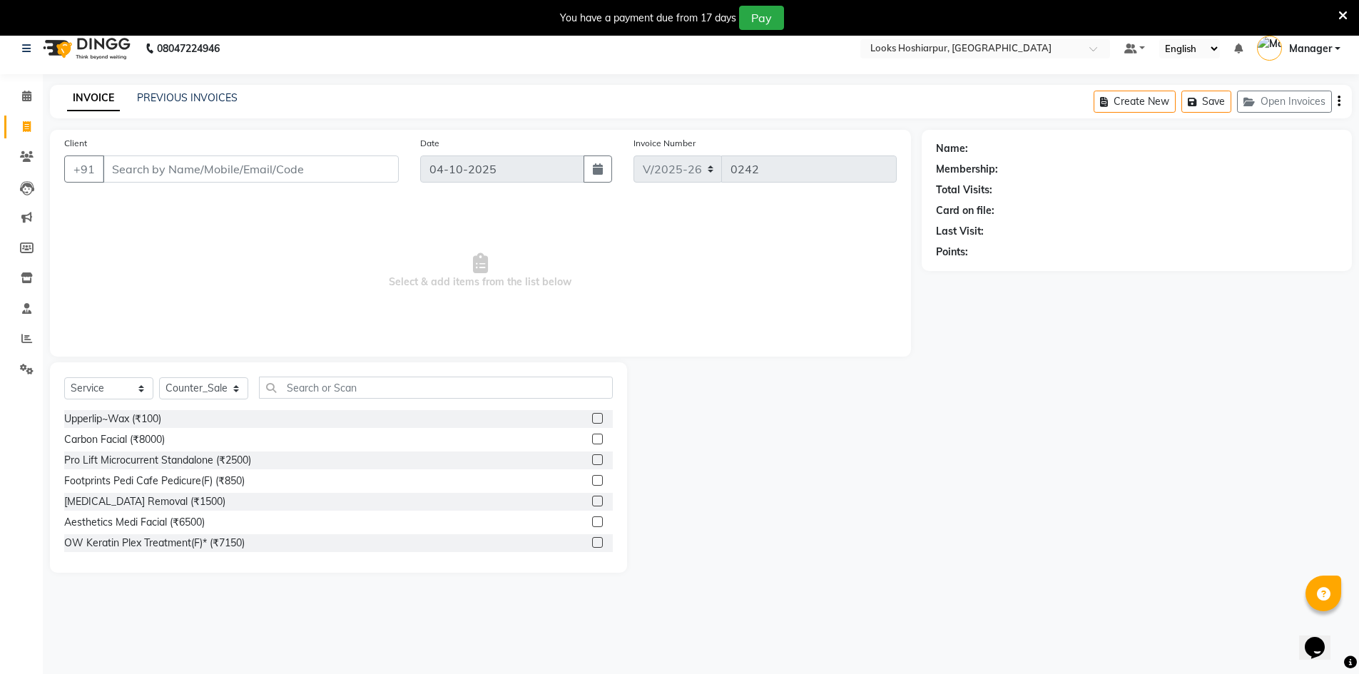
scroll to position [0, 0]
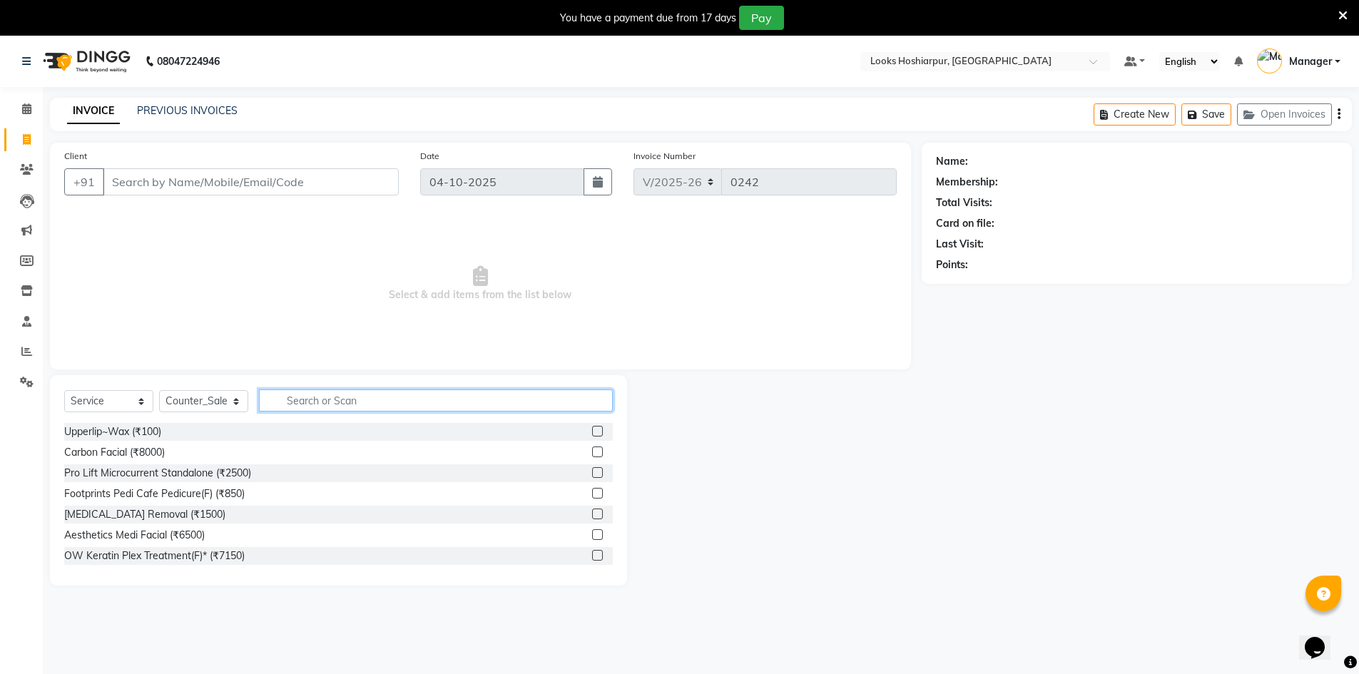
click at [416, 402] on input "text" at bounding box center [436, 401] width 354 height 22
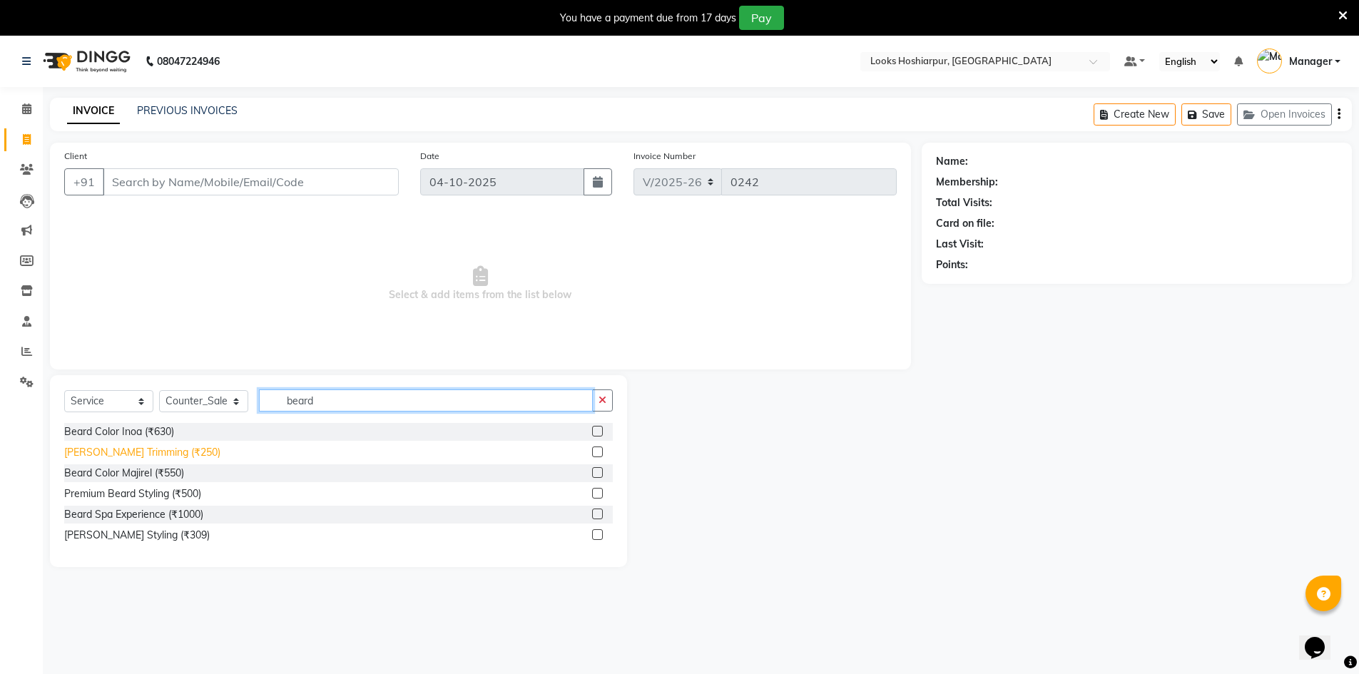
type input "beard"
click at [139, 450] on div "[PERSON_NAME] Trimming (₹250)" at bounding box center [142, 452] width 156 height 15
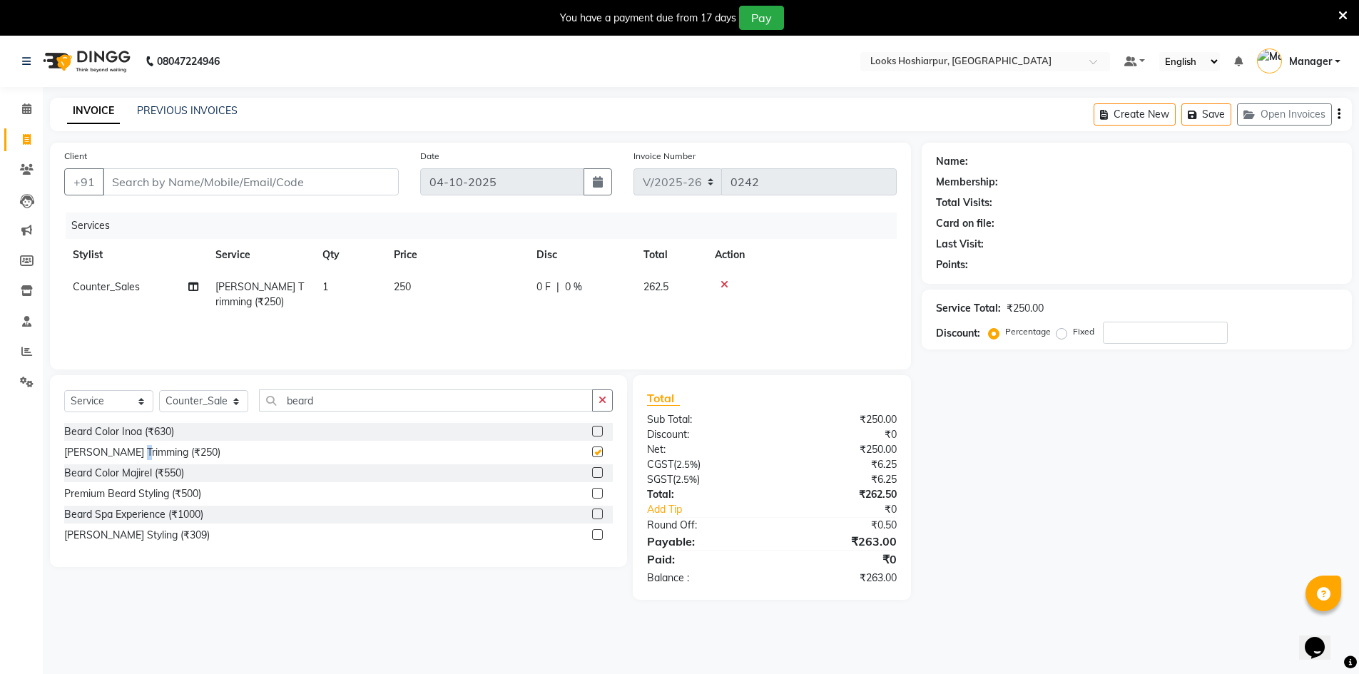
checkbox input "false"
click at [1124, 335] on input "number" at bounding box center [1165, 333] width 125 height 22
type input "3"
click at [722, 284] on icon at bounding box center [725, 285] width 8 height 10
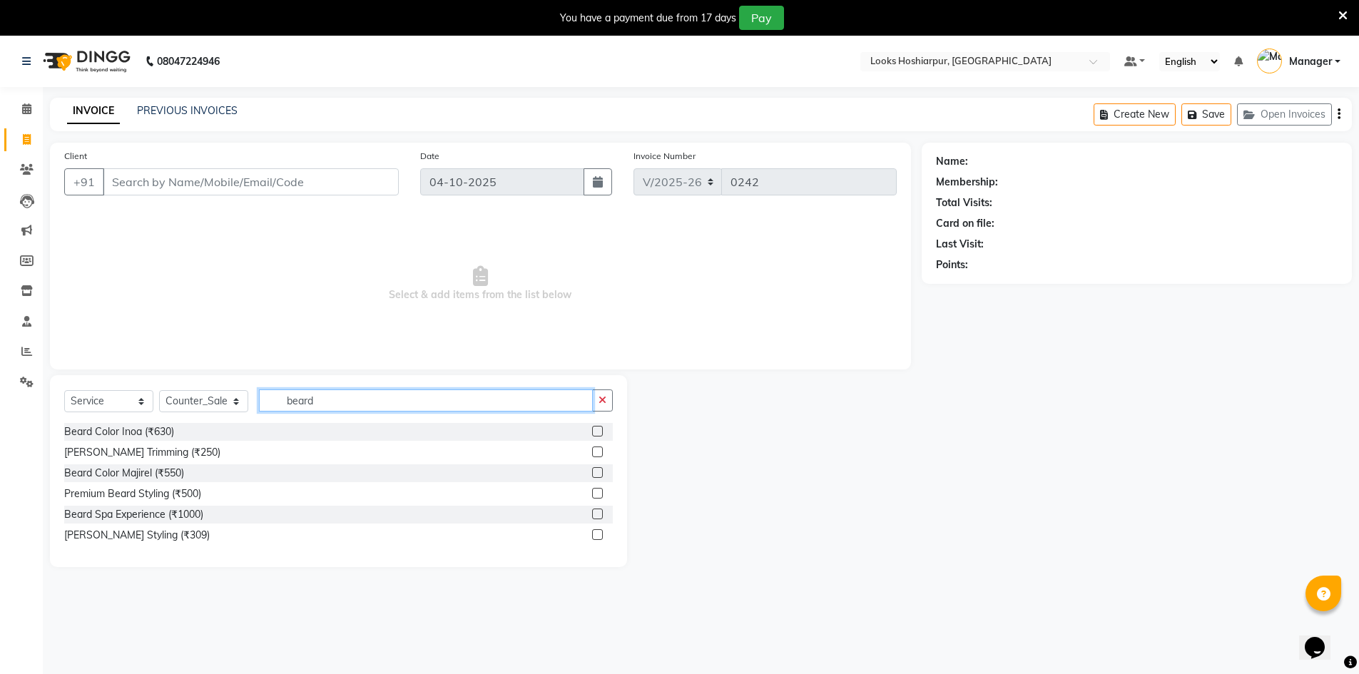
click at [384, 401] on input "beard" at bounding box center [426, 401] width 334 height 22
type input "b"
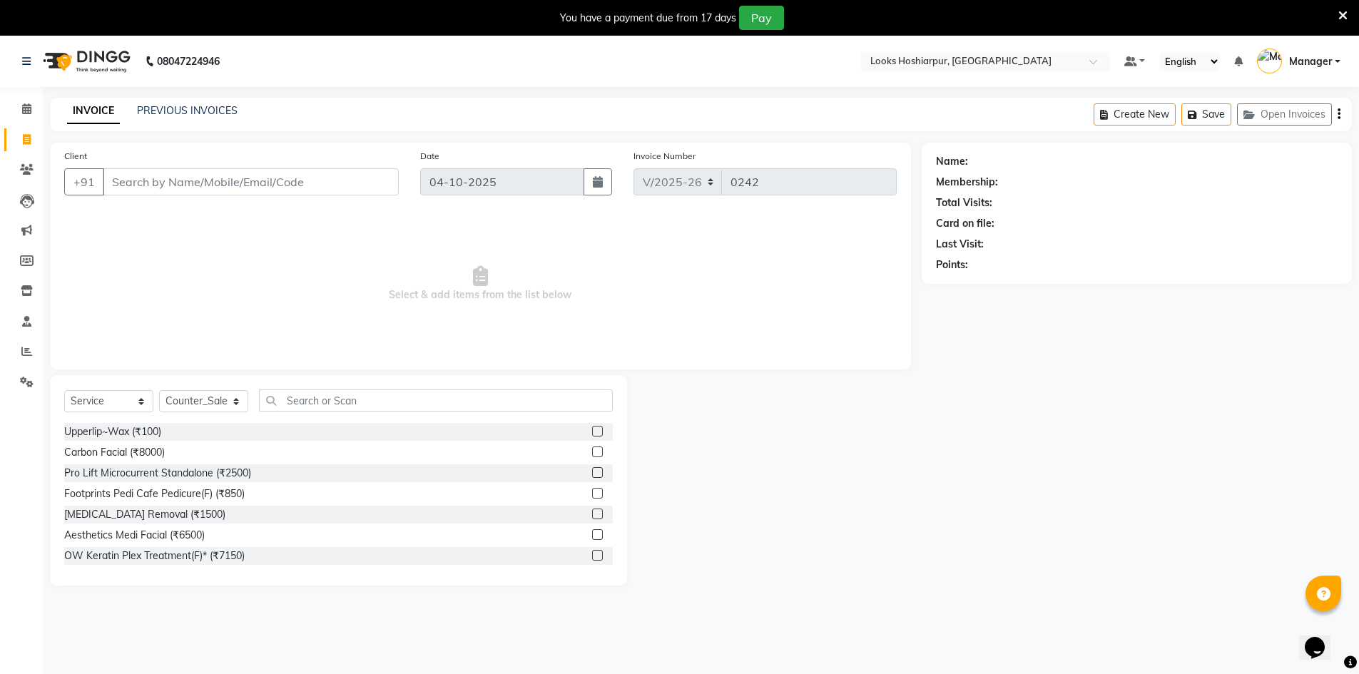
click at [736, 429] on div at bounding box center [774, 480] width 294 height 210
click at [240, 404] on select "Select Stylist ALI Ankush_Pdct Counter_Sales [PERSON_NAME] [PERSON_NAME] Manage…" at bounding box center [203, 401] width 89 height 22
select select "92388"
click at [159, 390] on select "Select Stylist ALI Ankush_Pdct Counter_Sales [PERSON_NAME] [PERSON_NAME] Manage…" at bounding box center [203, 401] width 89 height 22
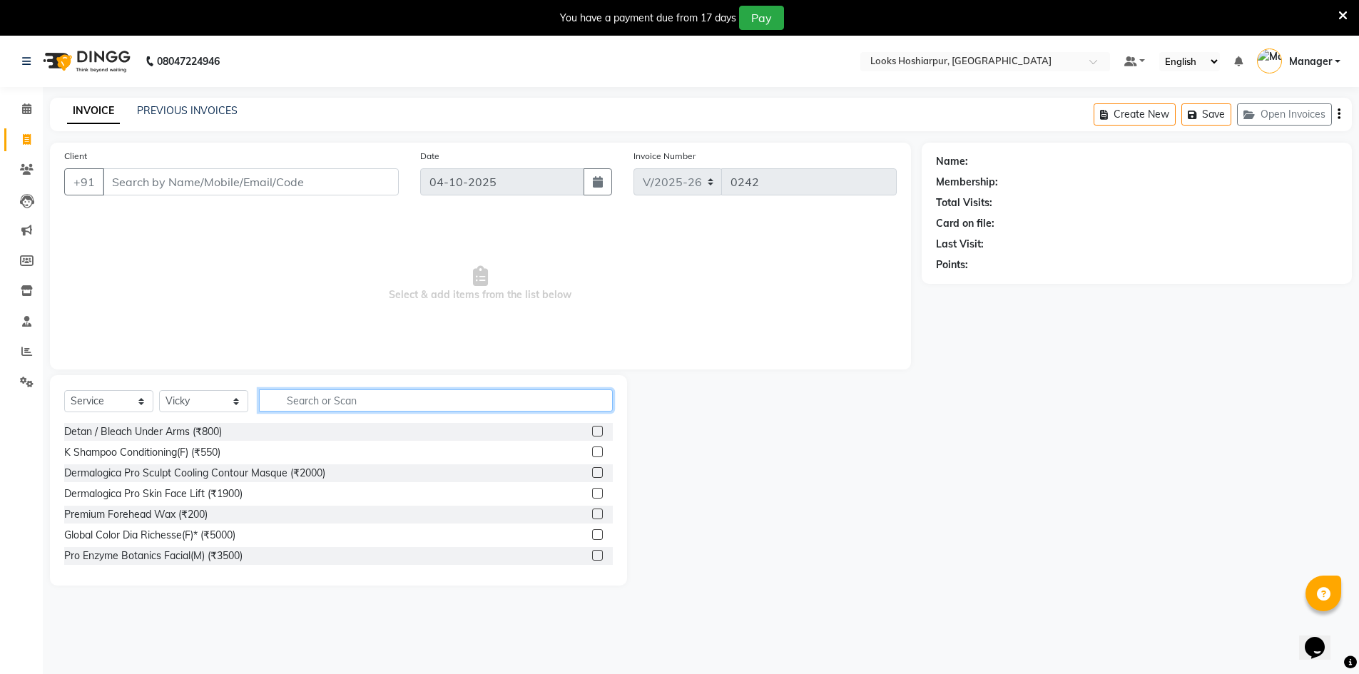
click at [352, 405] on input "text" at bounding box center [436, 401] width 354 height 22
type input "cut"
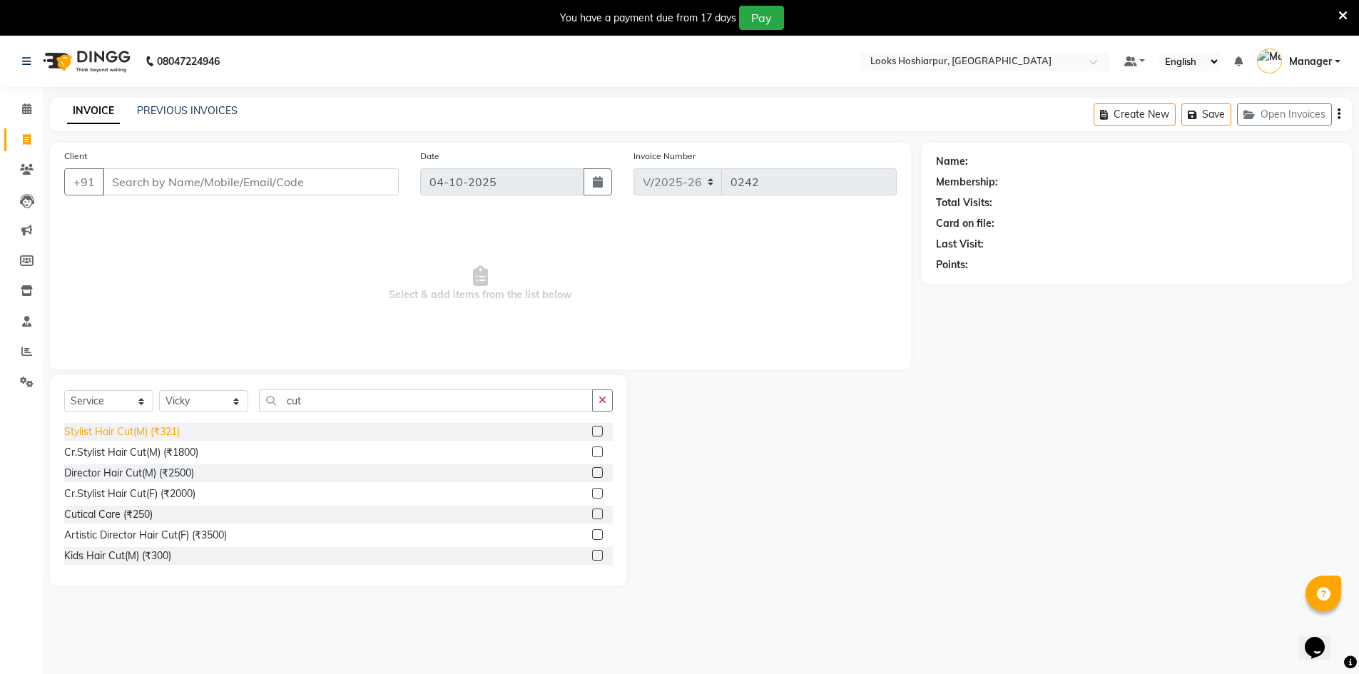
click at [145, 432] on div "Stylist Hair Cut(M) (₹321)" at bounding box center [122, 432] width 116 height 15
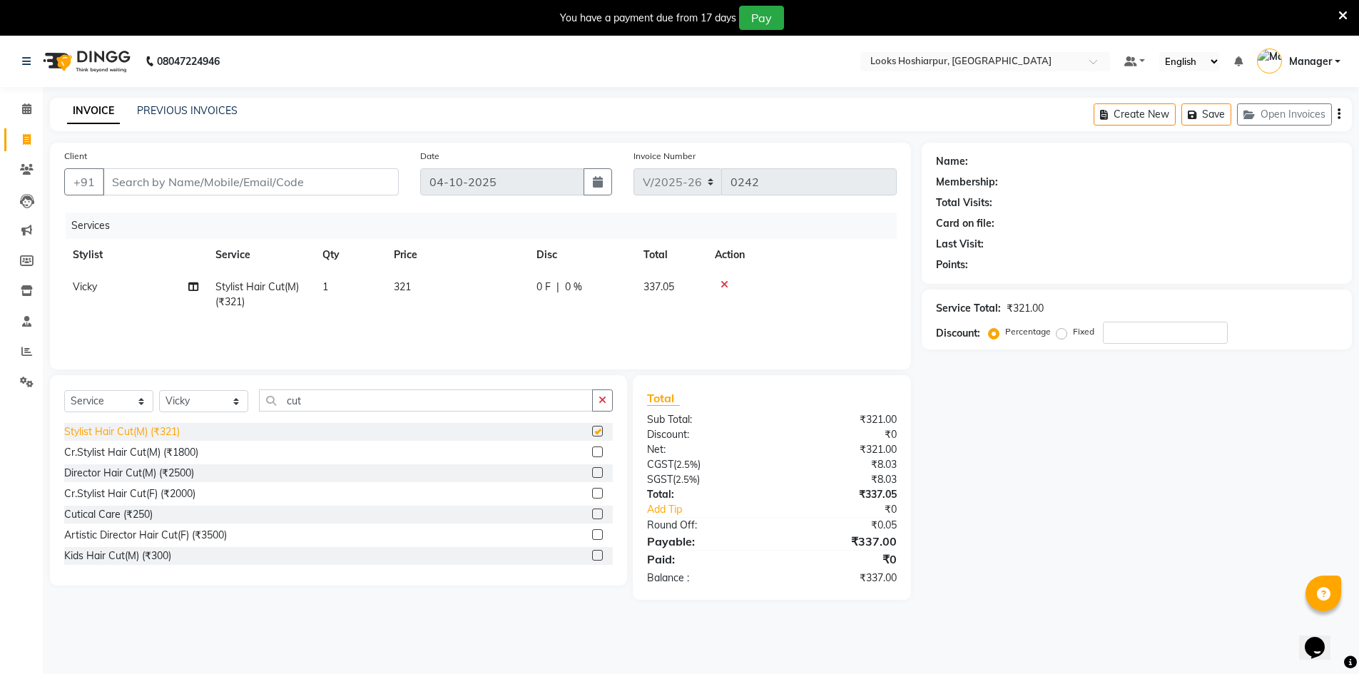
checkbox input "false"
click at [334, 399] on input "cut" at bounding box center [426, 401] width 334 height 22
type input "c"
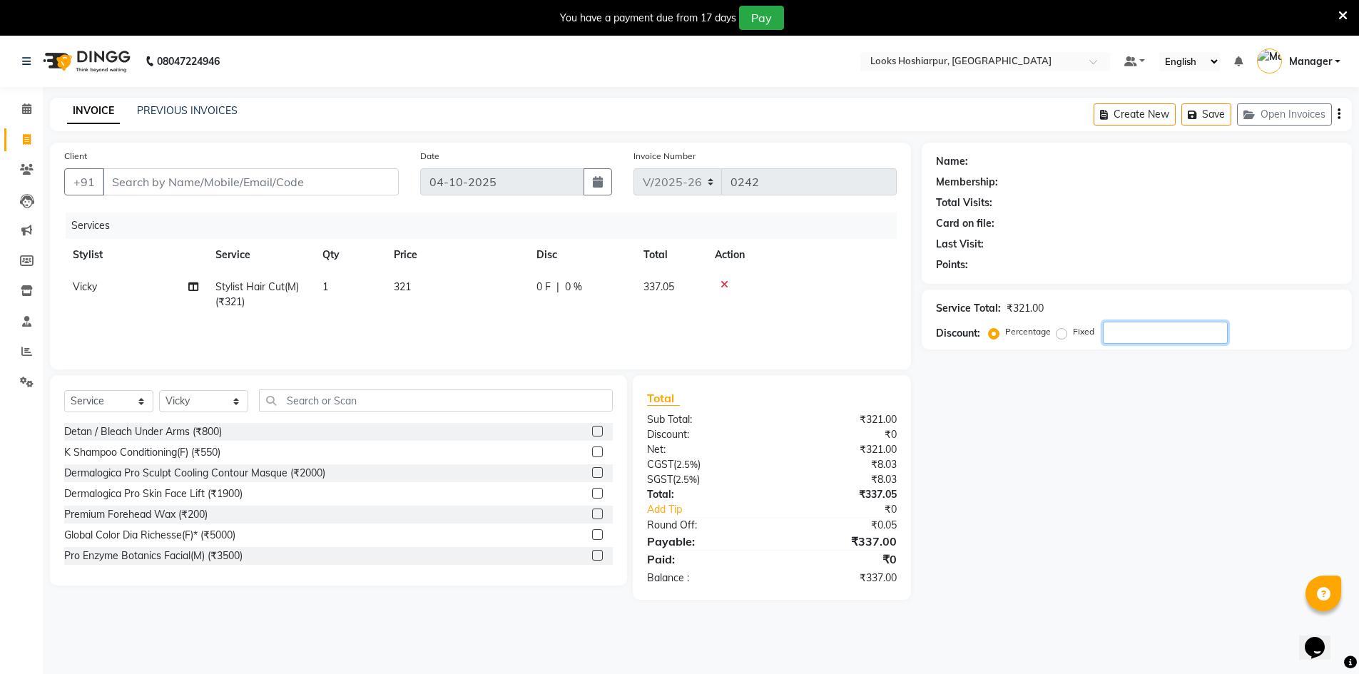
click at [1137, 332] on input "number" at bounding box center [1165, 333] width 125 height 22
type input "36"
click at [275, 178] on input "Client" at bounding box center [251, 181] width 296 height 27
click at [722, 285] on icon at bounding box center [725, 285] width 8 height 10
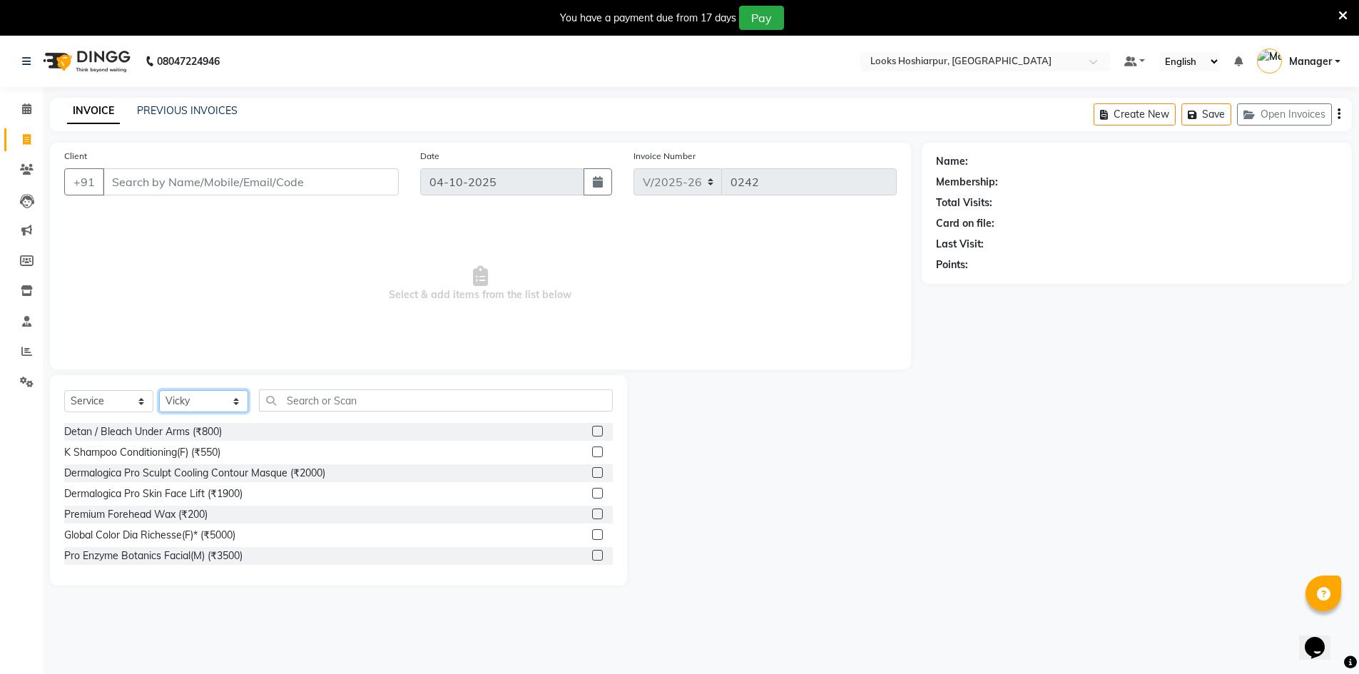
click at [240, 400] on select "Select Stylist ALI Ankush_Pdct Counter_Sales [PERSON_NAME] [PERSON_NAME] Manage…" at bounding box center [203, 401] width 89 height 22
select select "92385"
click at [159, 390] on select "Select Stylist ALI Ankush_Pdct Counter_Sales [PERSON_NAME] [PERSON_NAME] Manage…" at bounding box center [203, 401] width 89 height 22
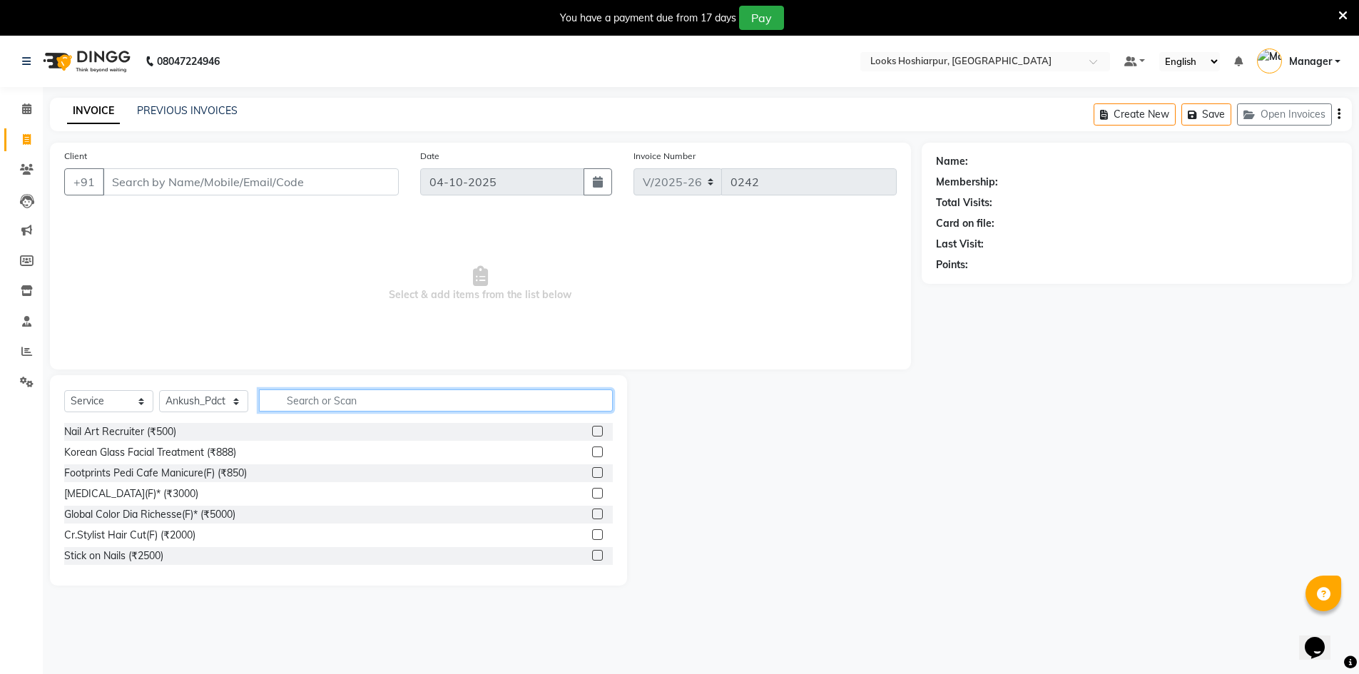
click at [303, 405] on input "text" at bounding box center [436, 401] width 354 height 22
type input "wash"
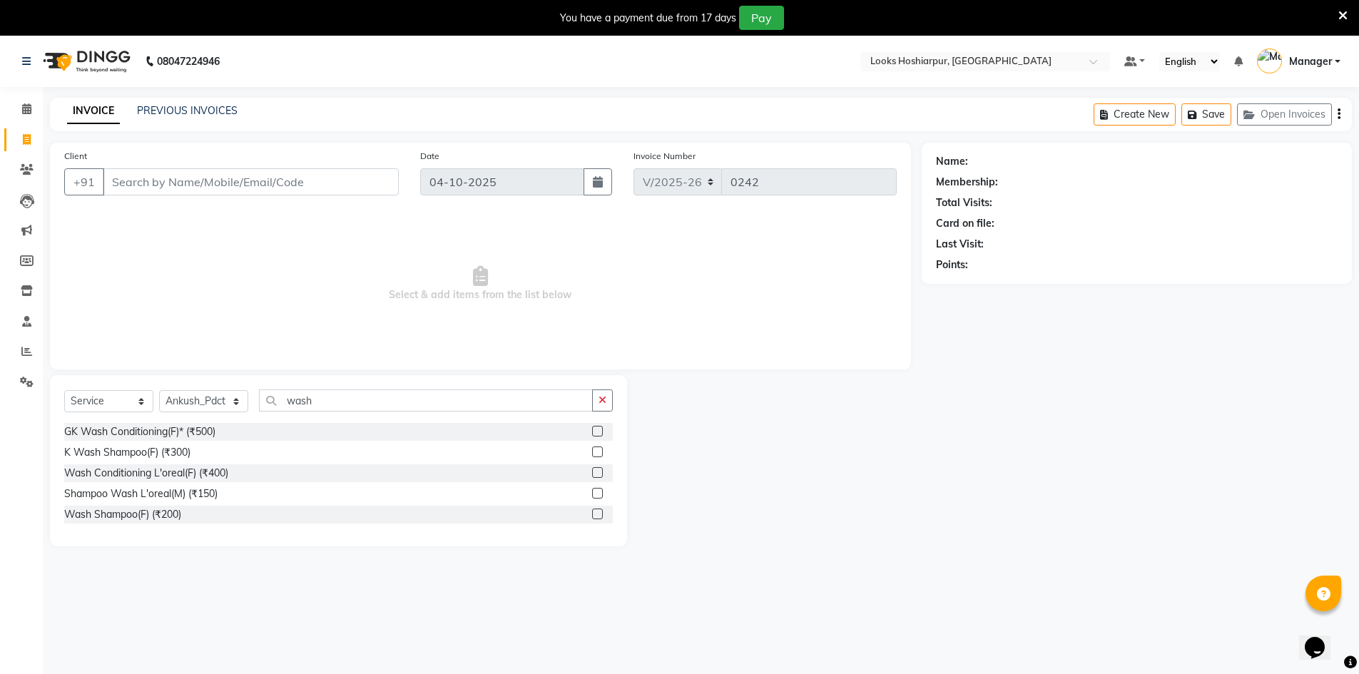
drag, startPoint x: 199, startPoint y: 474, endPoint x: 313, endPoint y: 426, distance: 123.4
click at [201, 474] on div "Wash Conditioning L'oreal(F) (₹400)" at bounding box center [146, 473] width 164 height 15
checkbox input "false"
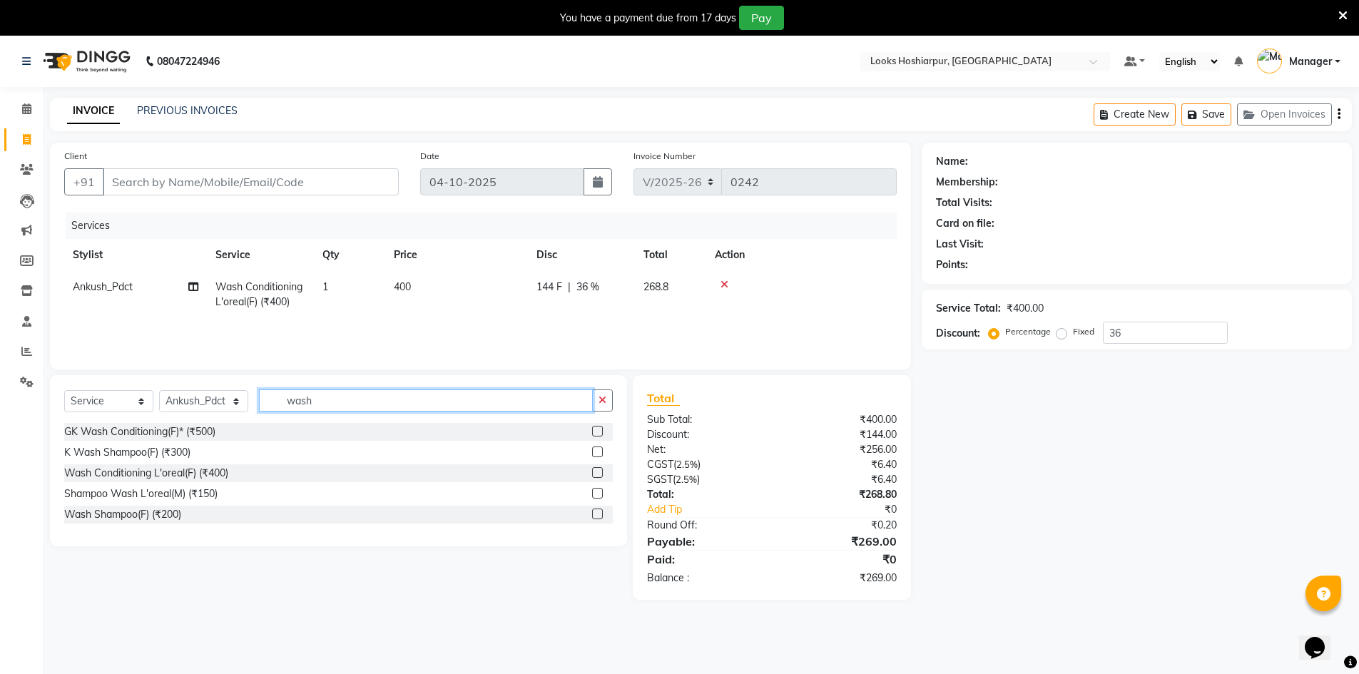
click at [327, 403] on input "wash" at bounding box center [426, 401] width 334 height 22
type input "w"
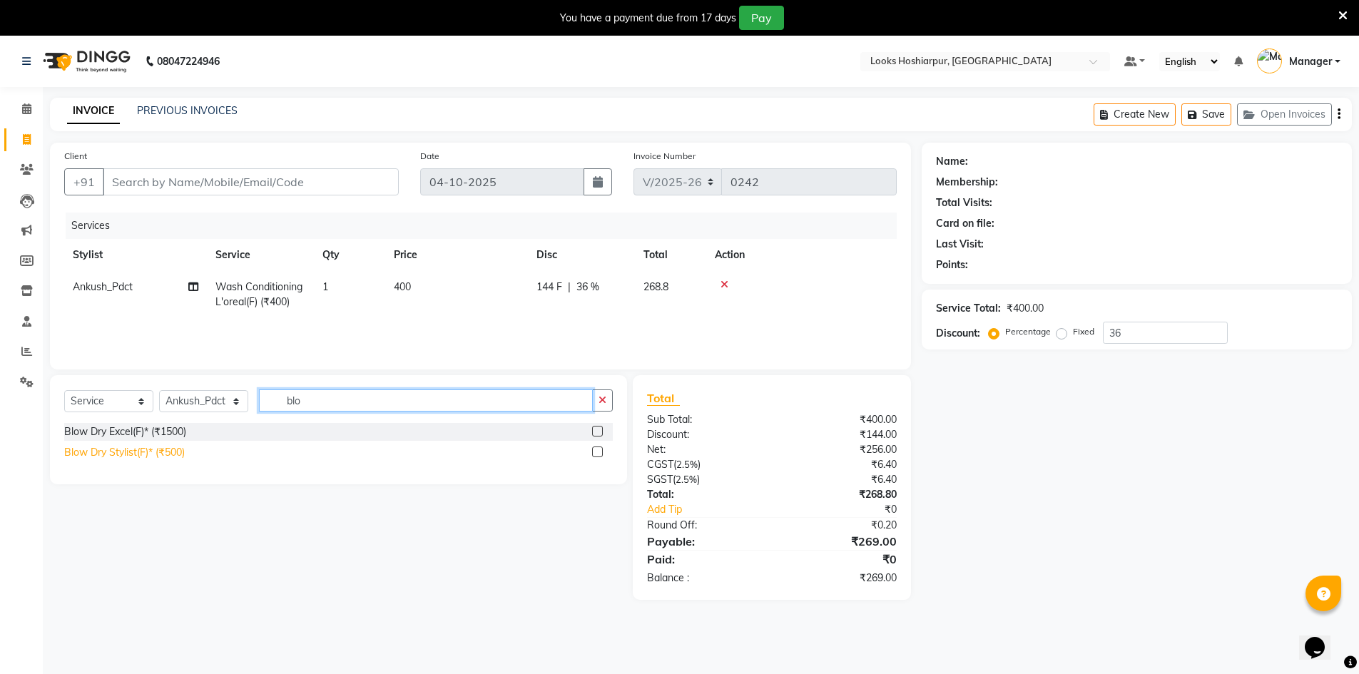
type input "blo"
click at [178, 447] on div "Blow Dry Stylist(F)* (₹500)" at bounding box center [124, 452] width 121 height 15
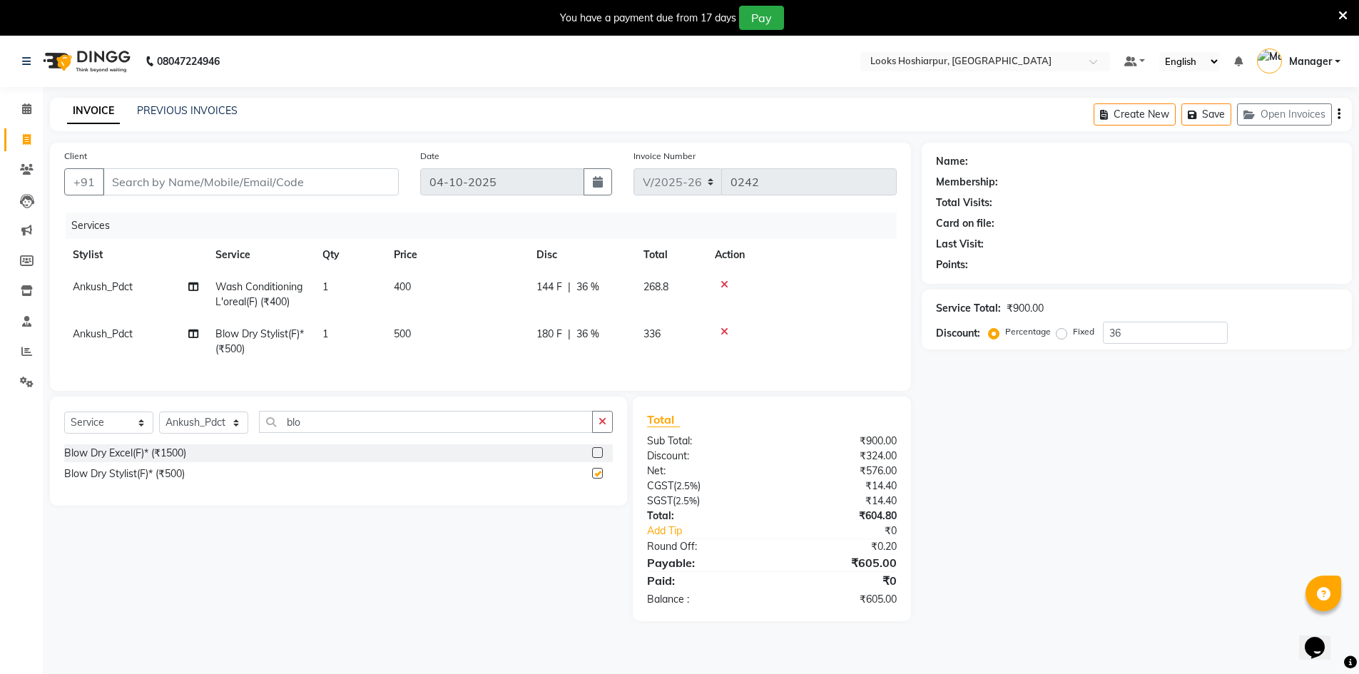
checkbox input "false"
click at [310, 433] on input "blo" at bounding box center [426, 422] width 334 height 22
type input "b"
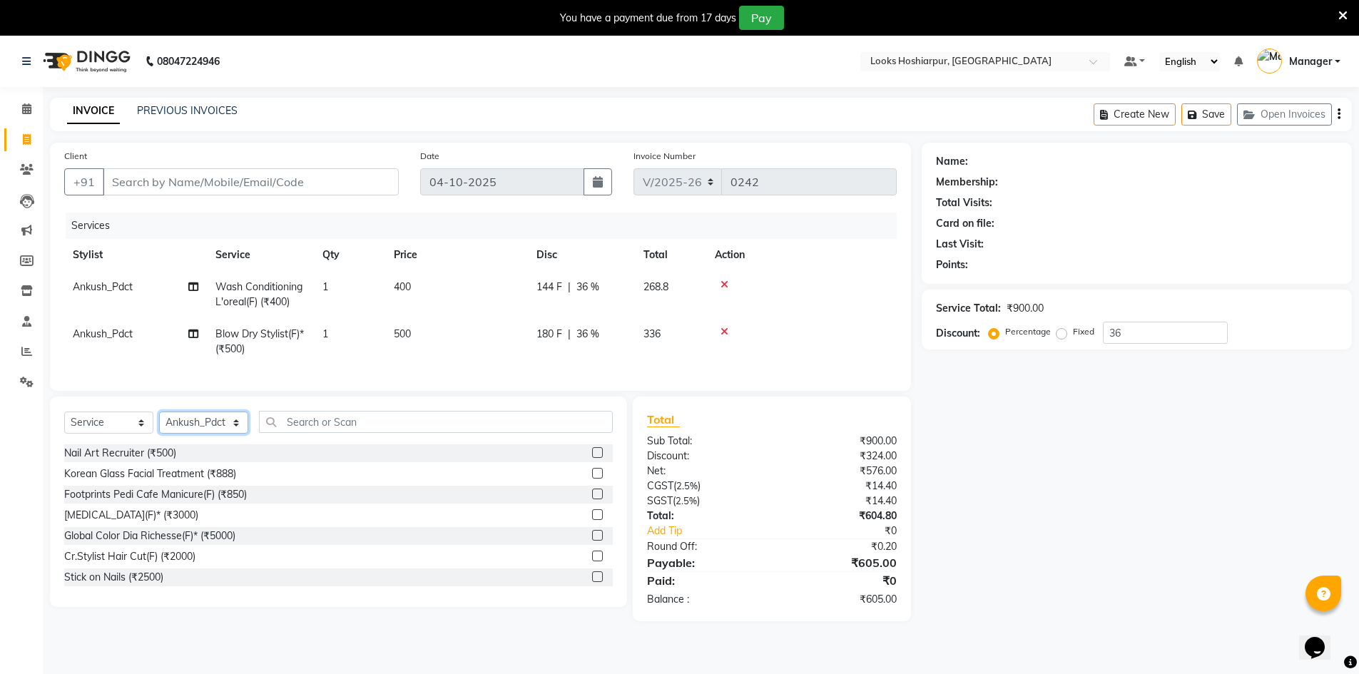
drag, startPoint x: 233, startPoint y: 430, endPoint x: 233, endPoint y: 423, distance: 7.2
click at [233, 430] on select "Select Stylist ALI Ankush_Pdct Counter_Sales [PERSON_NAME] [PERSON_NAME] Manage…" at bounding box center [203, 423] width 89 height 22
select select "92386"
click at [159, 422] on select "Select Stylist ALI Ankush_Pdct Counter_Sales [PERSON_NAME] [PERSON_NAME] Manage…" at bounding box center [203, 423] width 89 height 22
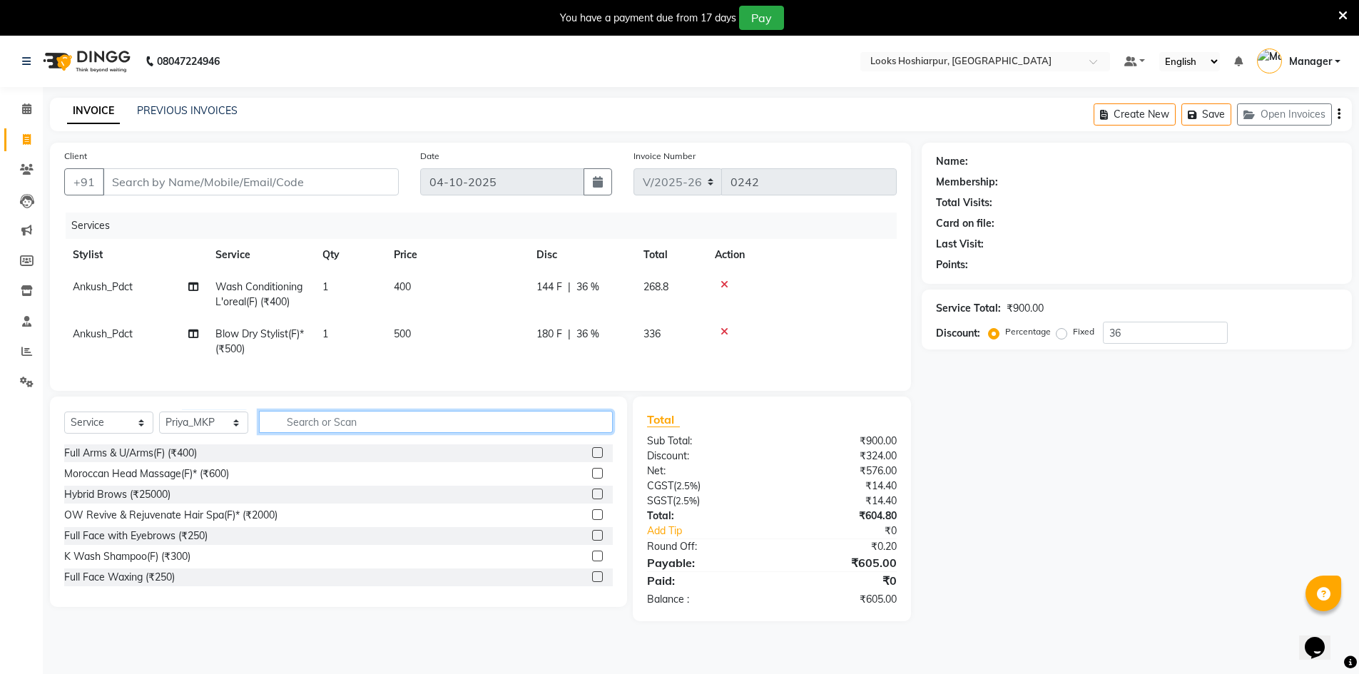
click at [329, 432] on input "text" at bounding box center [436, 422] width 354 height 22
type input "eye"
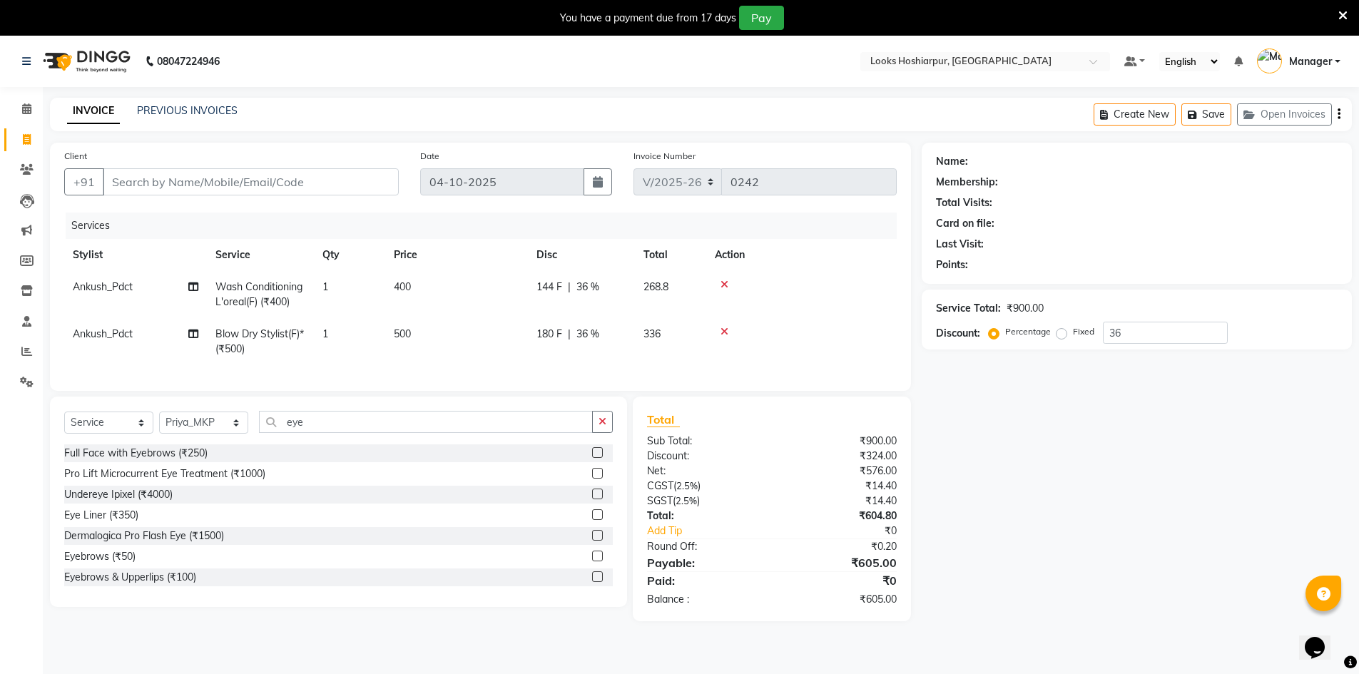
click at [726, 285] on icon at bounding box center [725, 285] width 8 height 10
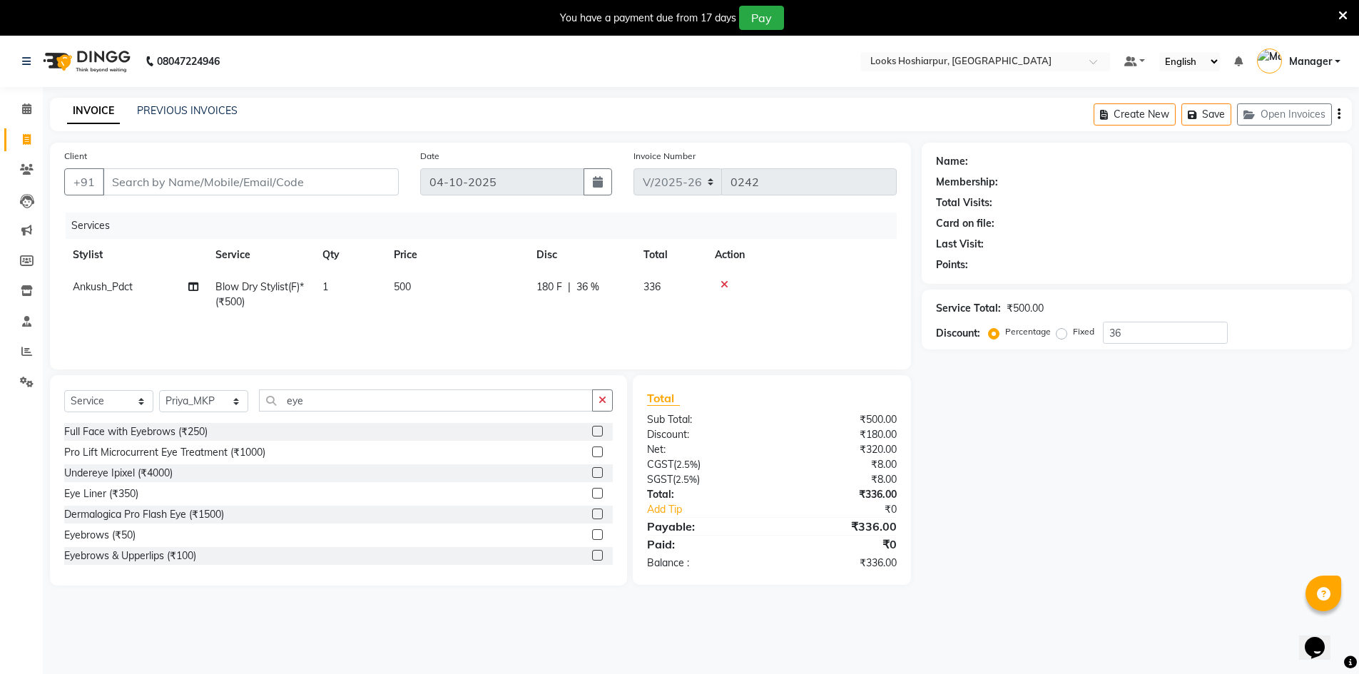
click at [728, 288] on icon at bounding box center [725, 285] width 8 height 10
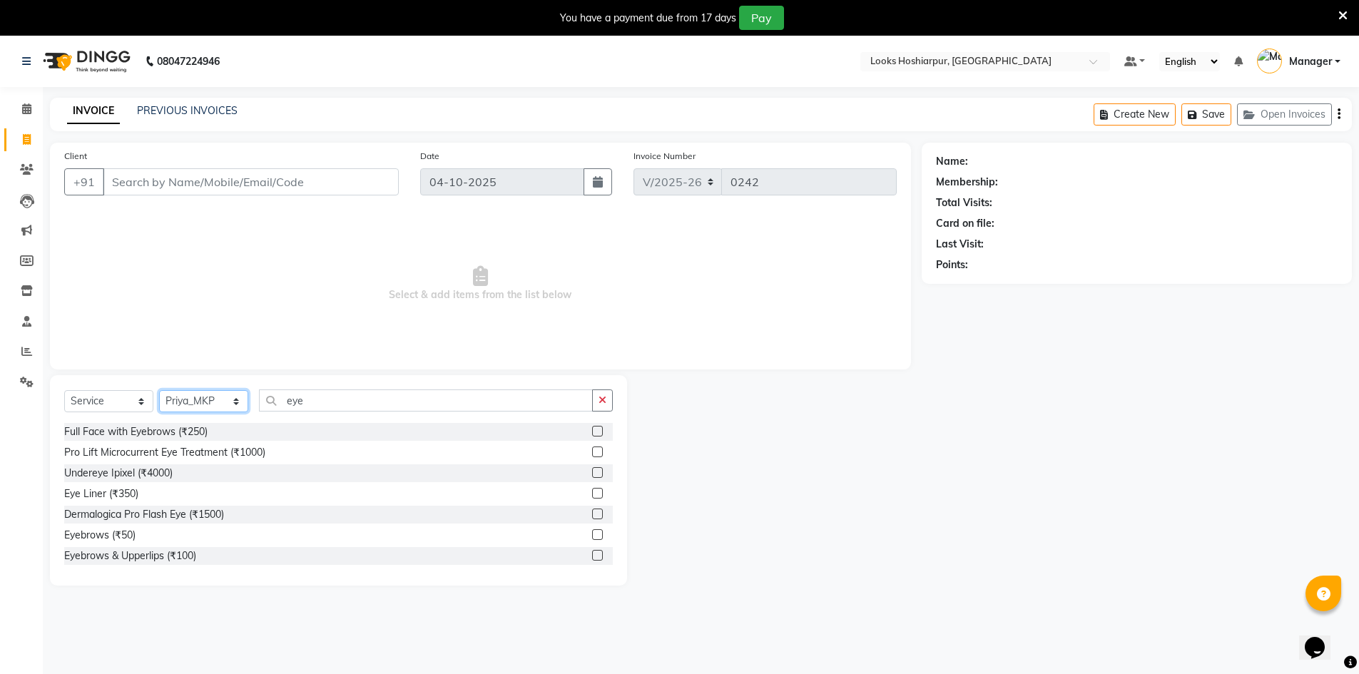
click at [238, 400] on select "Select Stylist ALI Ankush_Pdct Counter_Sales [PERSON_NAME] [PERSON_NAME] Manage…" at bounding box center [203, 401] width 89 height 22
select select "92388"
click at [159, 390] on select "Select Stylist ALI Ankush_Pdct Counter_Sales [PERSON_NAME] [PERSON_NAME] Manage…" at bounding box center [203, 401] width 89 height 22
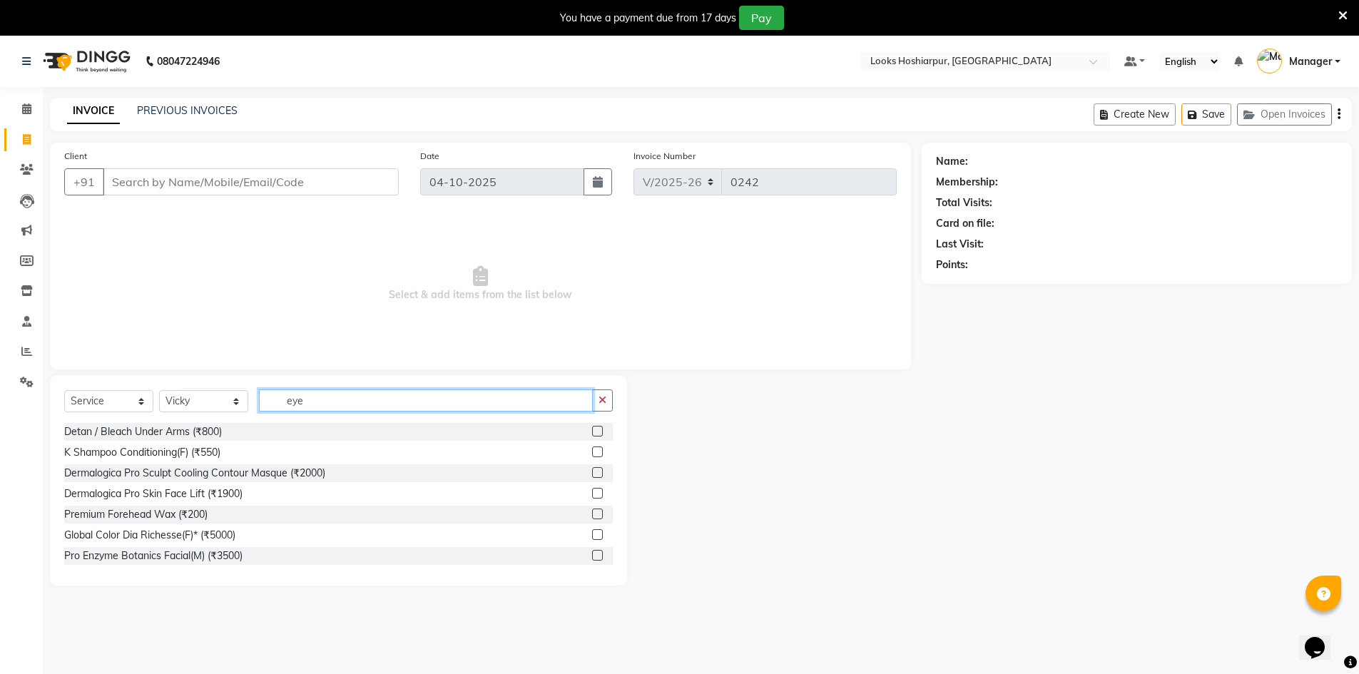
click at [320, 395] on input "eye" at bounding box center [426, 401] width 334 height 22
type input "e"
type input "cut"
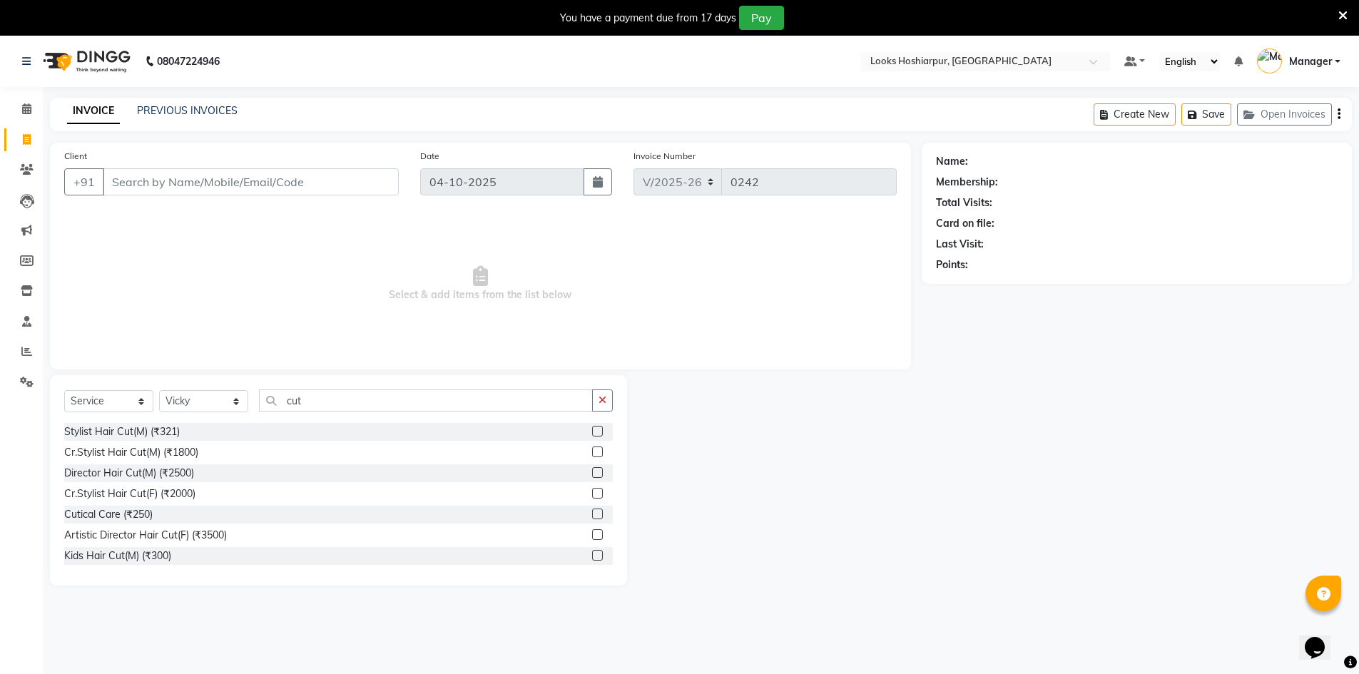
drag, startPoint x: 152, startPoint y: 430, endPoint x: 191, endPoint y: 359, distance: 81.1
click at [152, 429] on div "Stylist Hair Cut(M) (₹321)" at bounding box center [122, 432] width 116 height 15
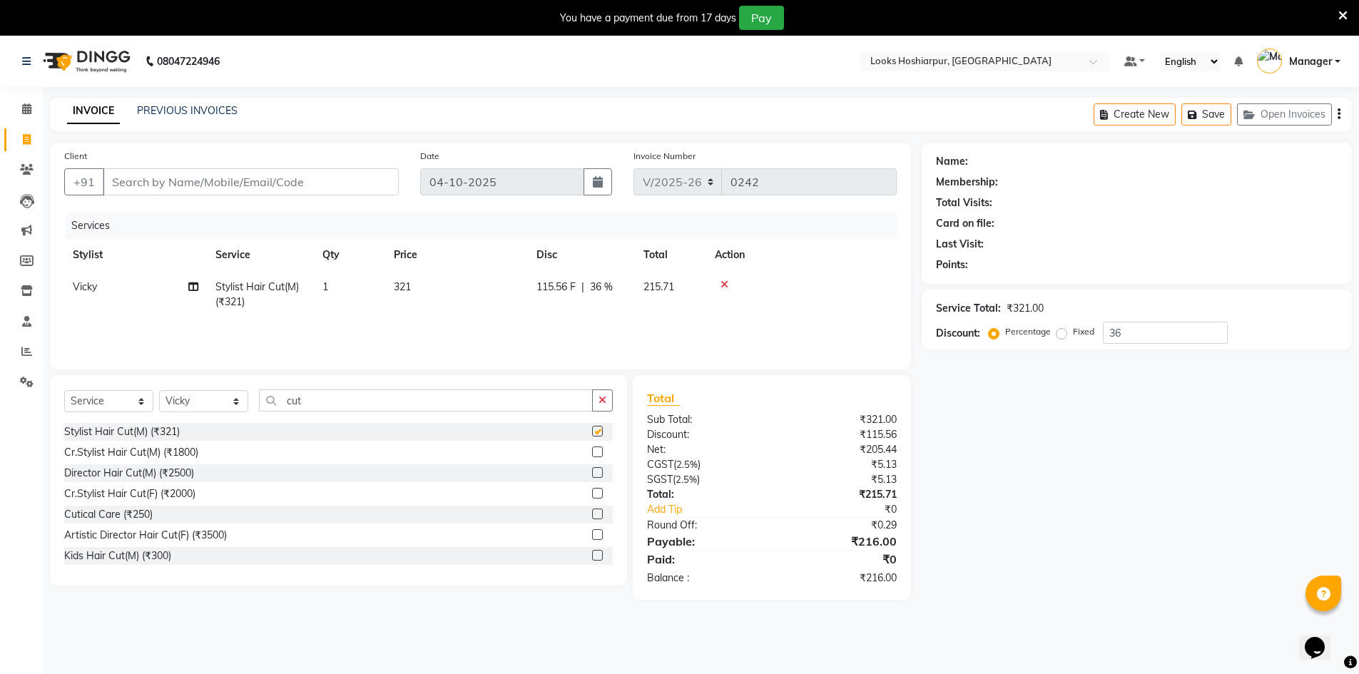
checkbox input "false"
drag, startPoint x: 227, startPoint y: 179, endPoint x: 216, endPoint y: 178, distance: 10.7
click at [228, 179] on input "Client" at bounding box center [251, 181] width 296 height 27
type input "7"
type input "0"
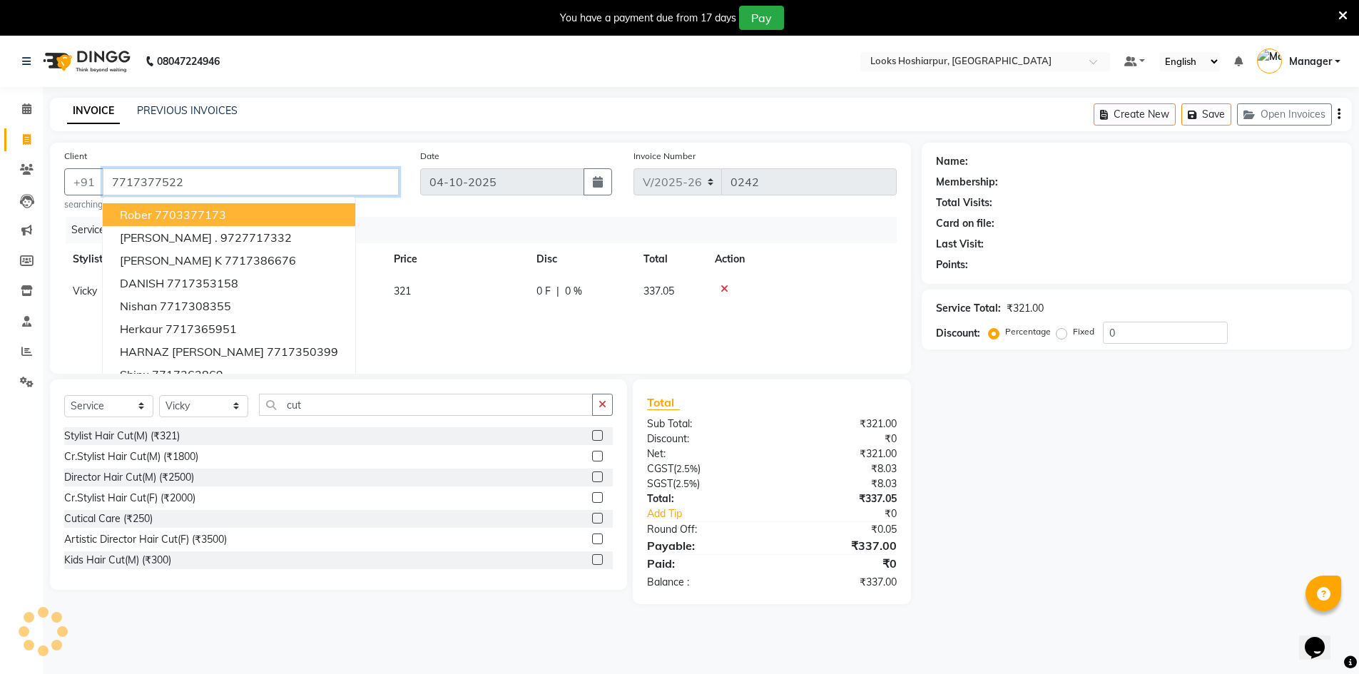
type input "7717377522"
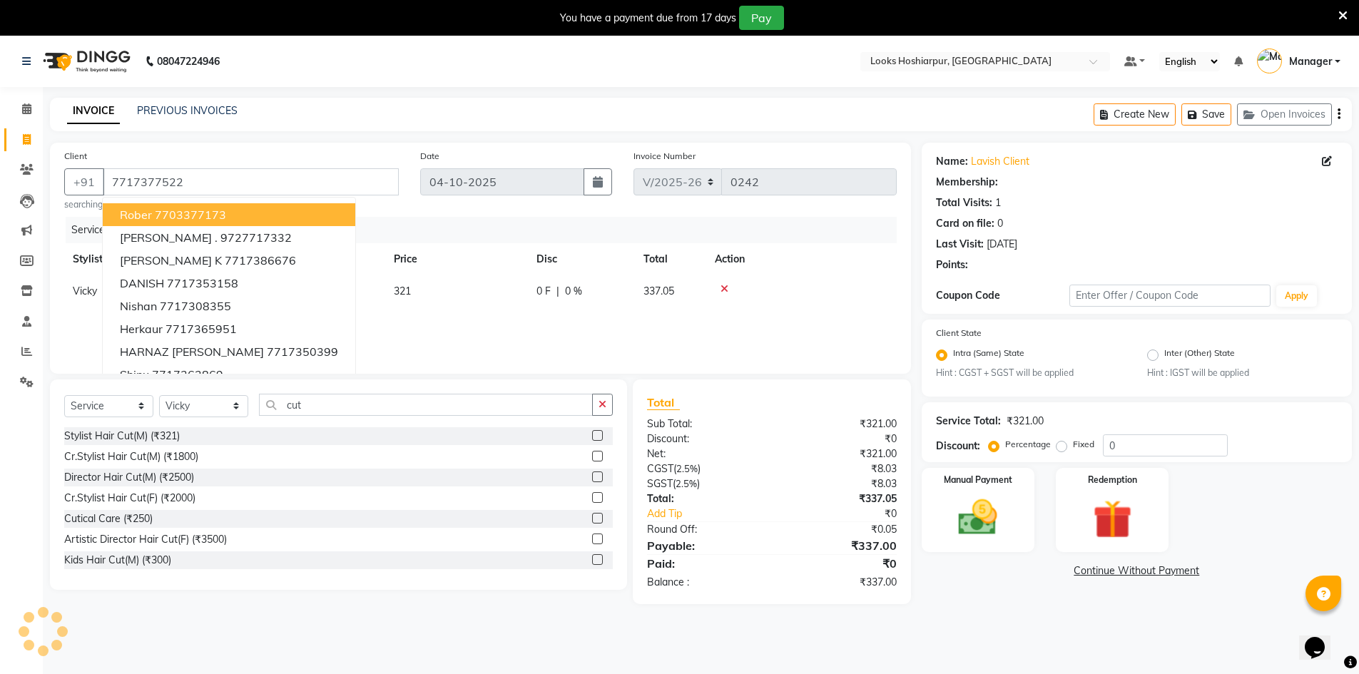
select select "1: Object"
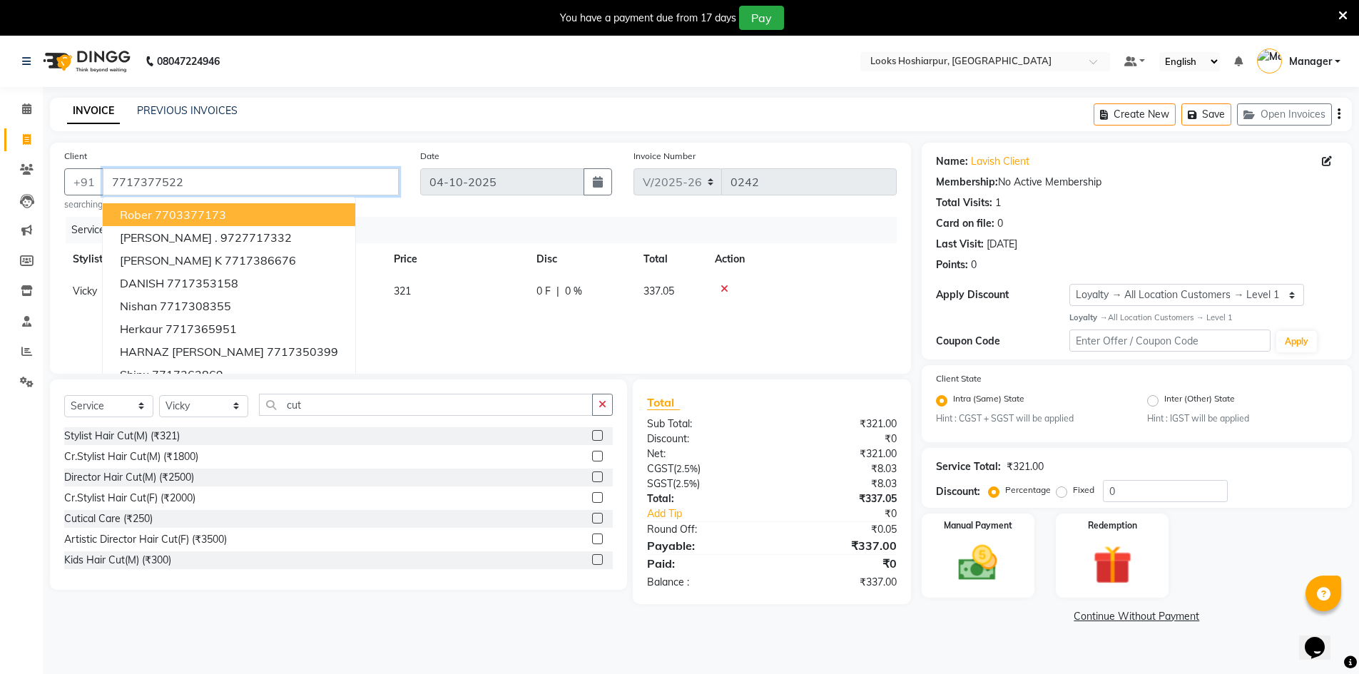
click at [218, 180] on input "7717377522" at bounding box center [251, 181] width 296 height 27
click at [256, 180] on input "7717377522" at bounding box center [251, 181] width 296 height 27
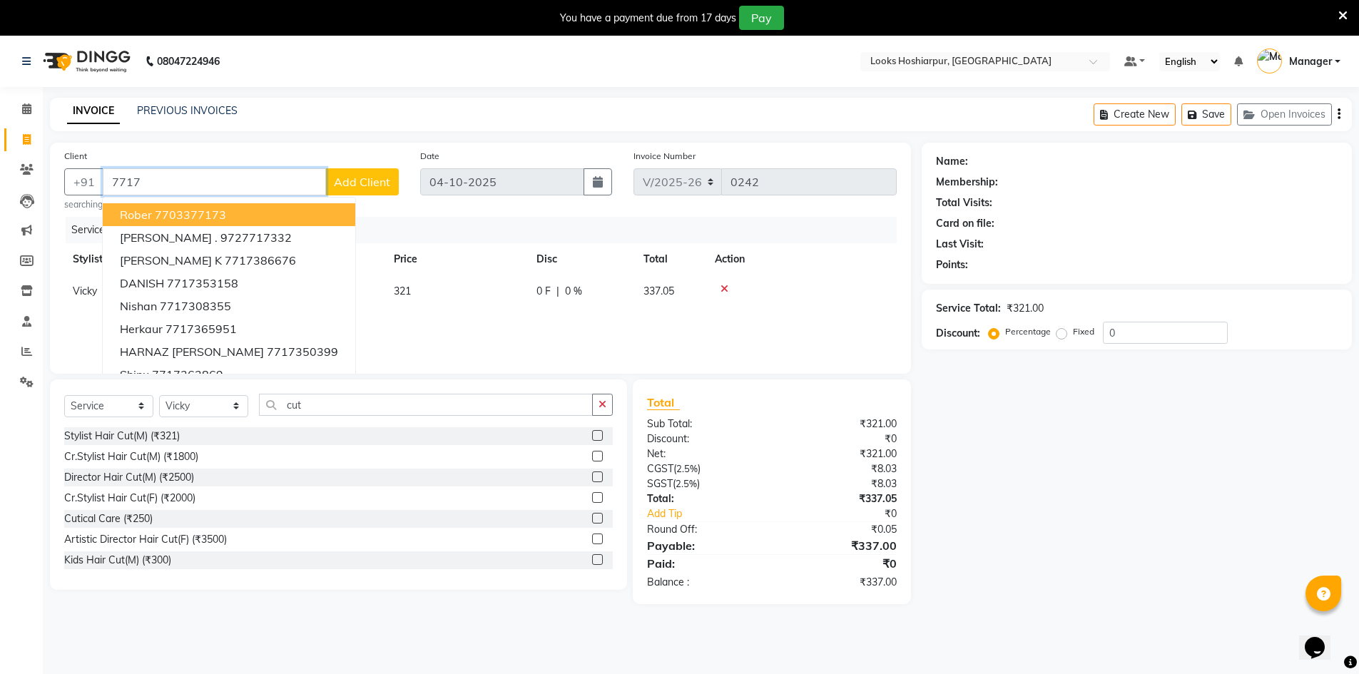
type input "77173"
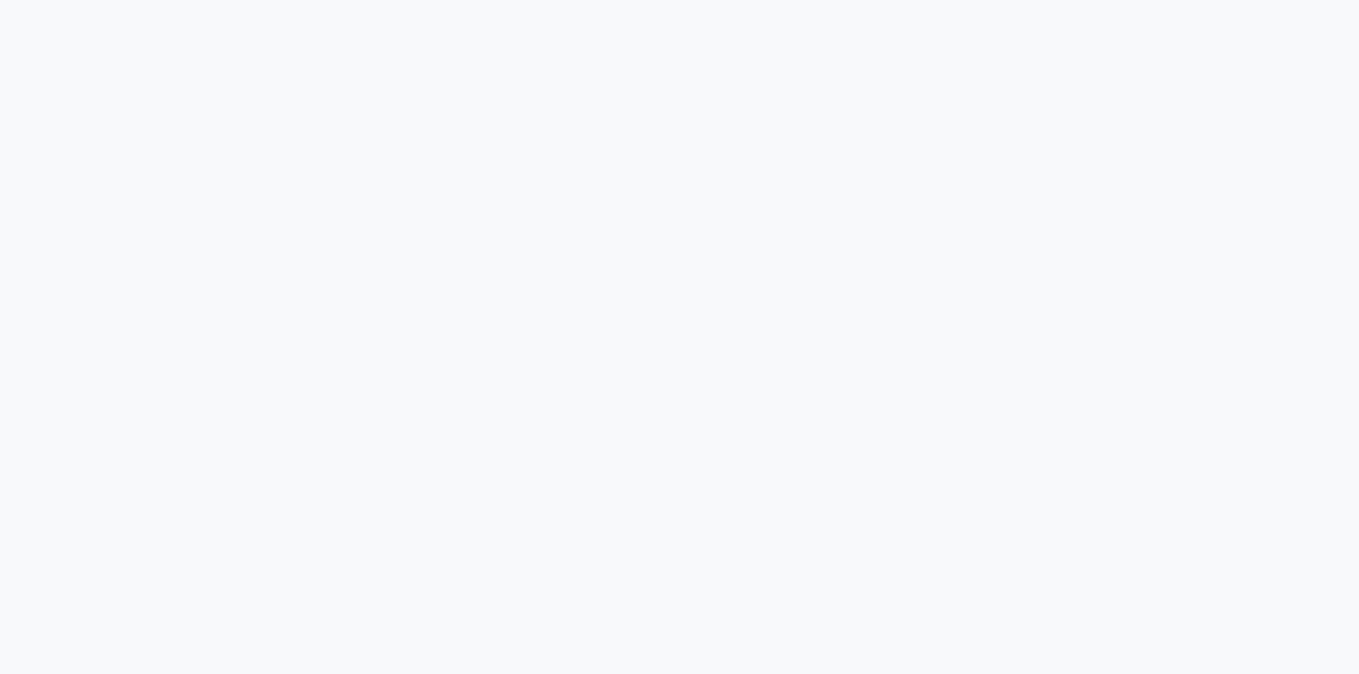
select select "service"
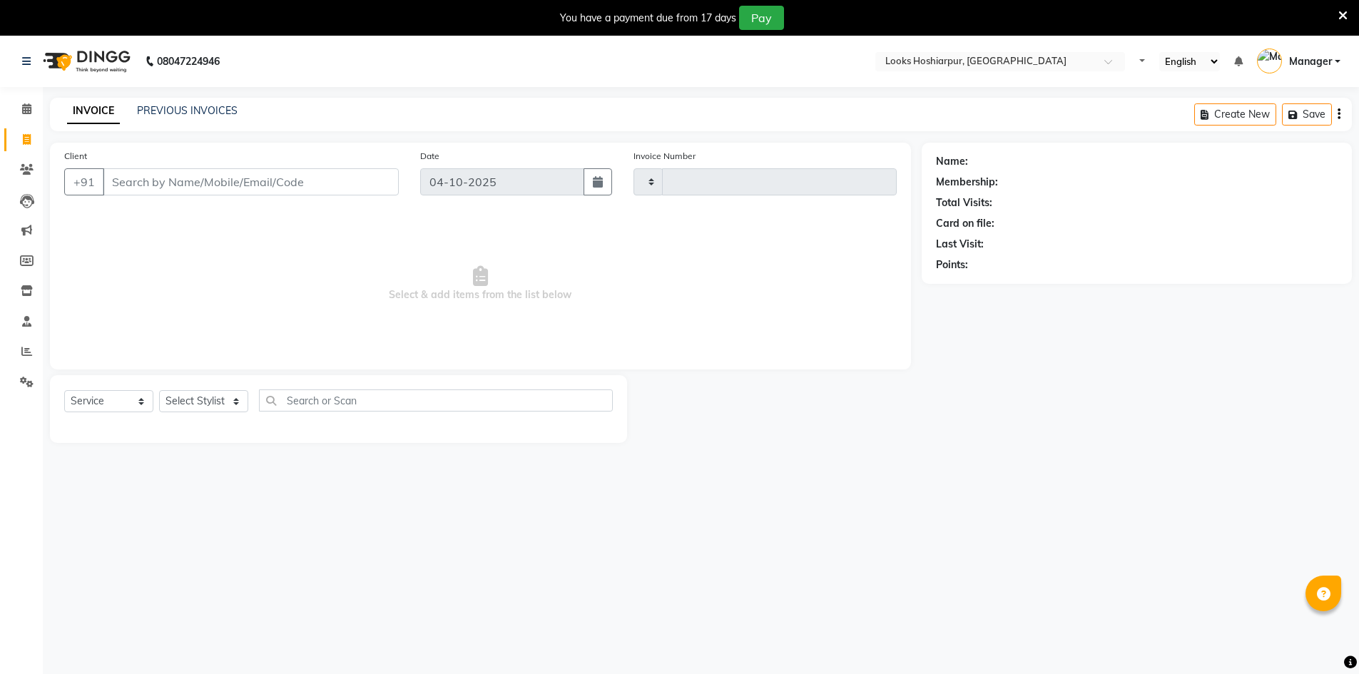
type input "0242"
select select "9034"
click at [206, 182] on input "Client" at bounding box center [251, 181] width 296 height 27
type input "7"
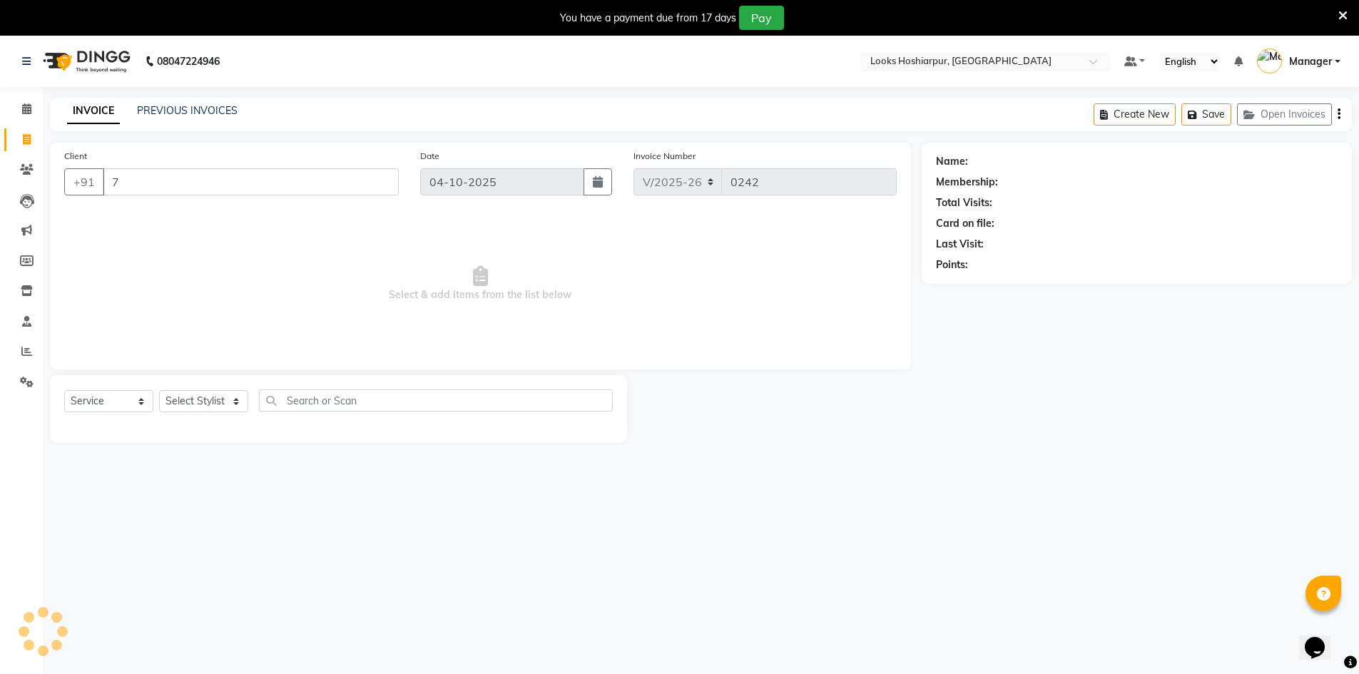
select select "92381"
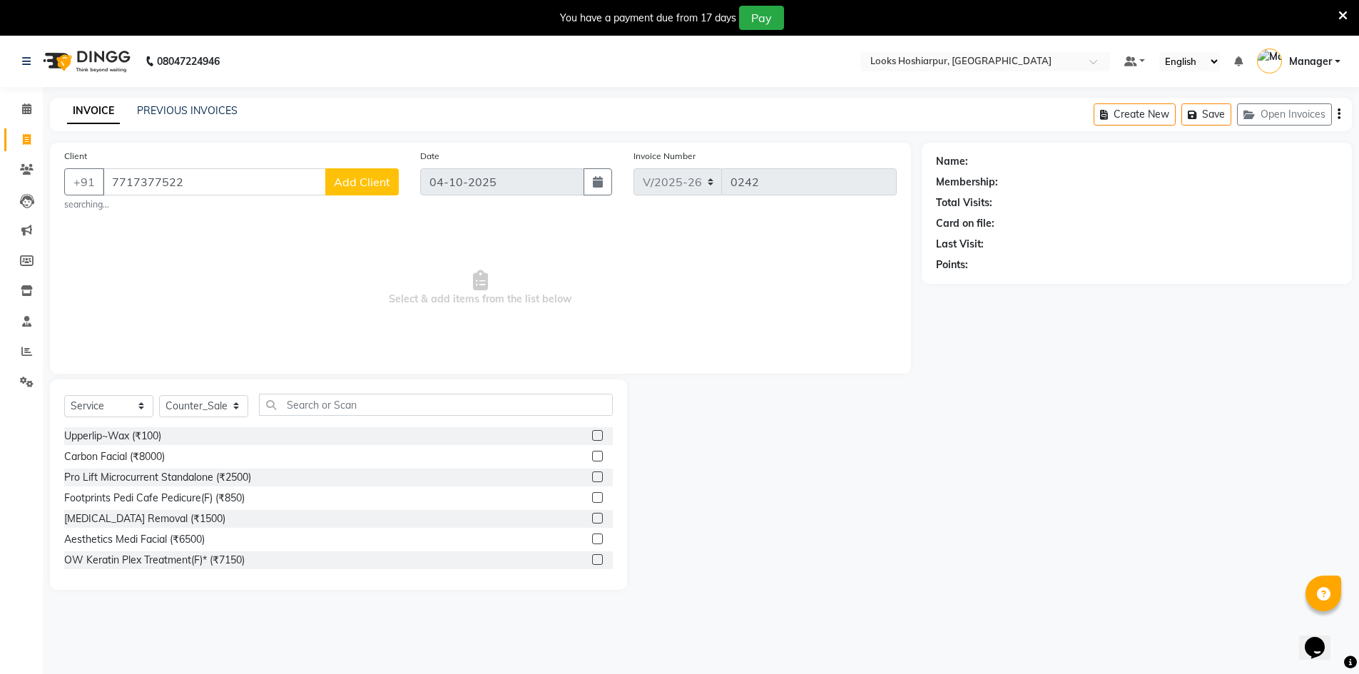
type input "7717377522"
select select "1: Object"
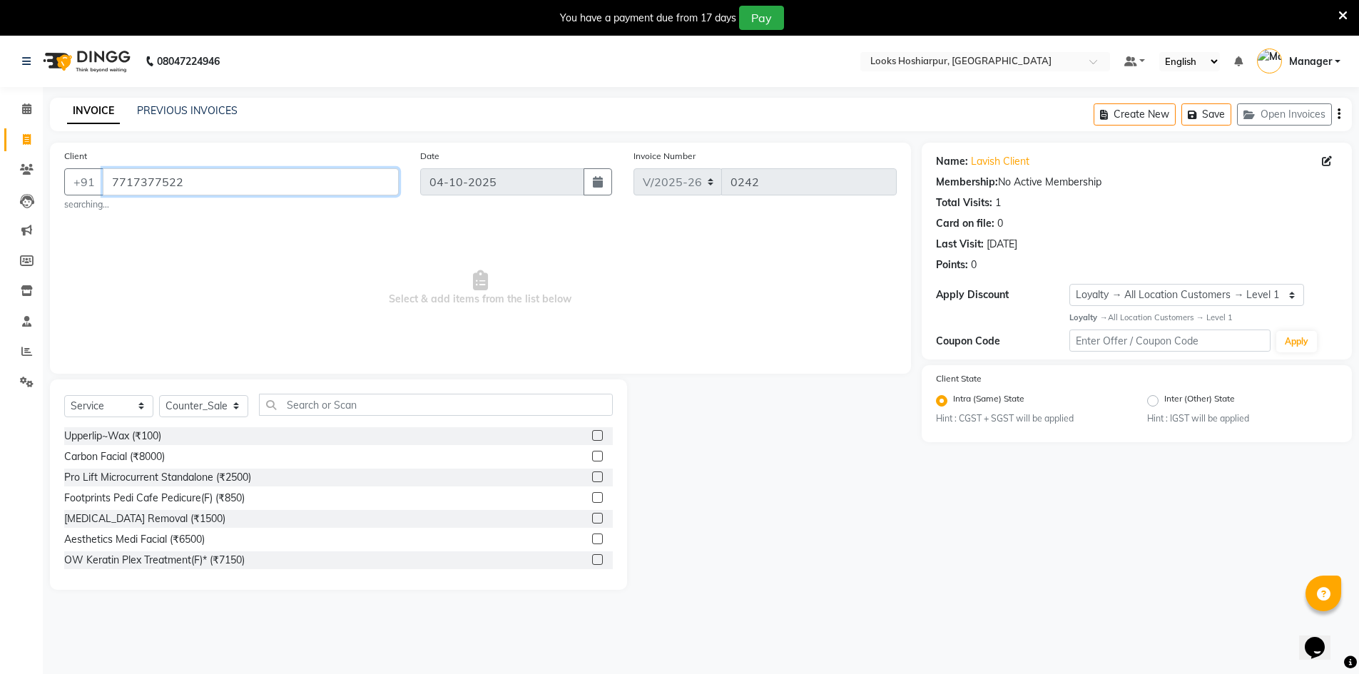
click at [207, 180] on input "7717377522" at bounding box center [251, 181] width 296 height 27
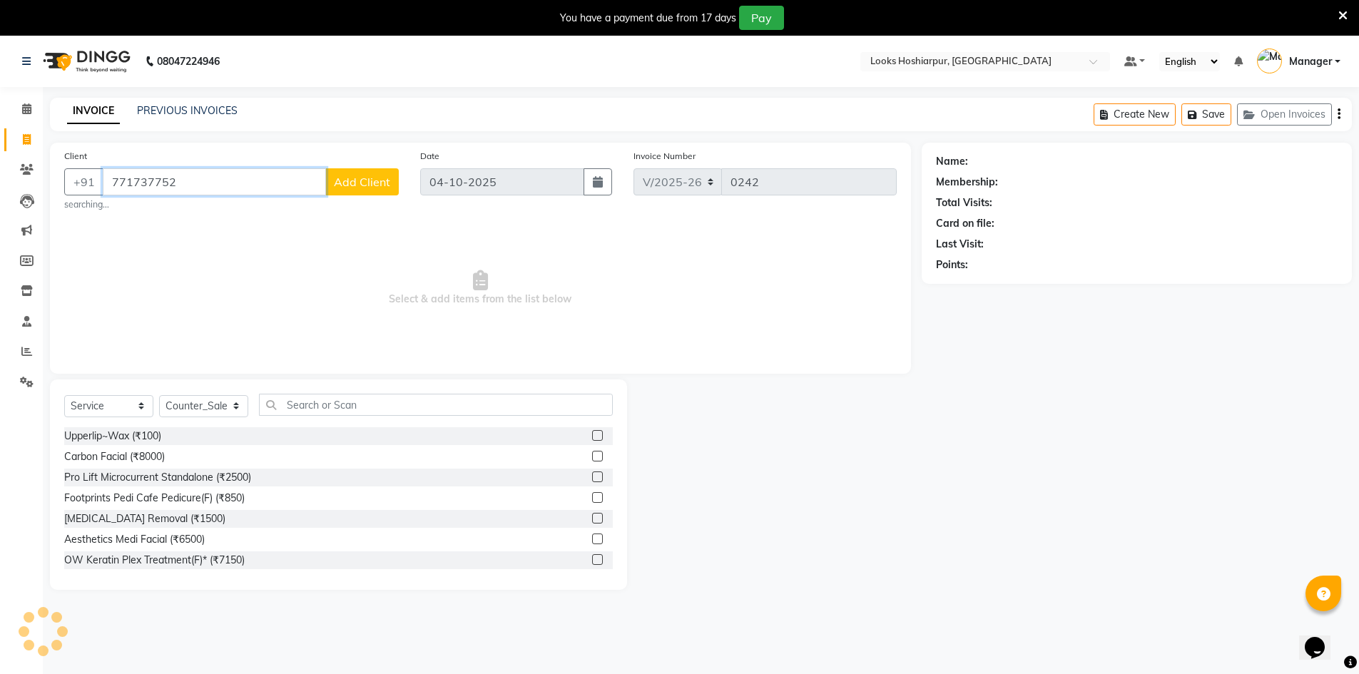
type input "7717377522"
select select "1: Object"
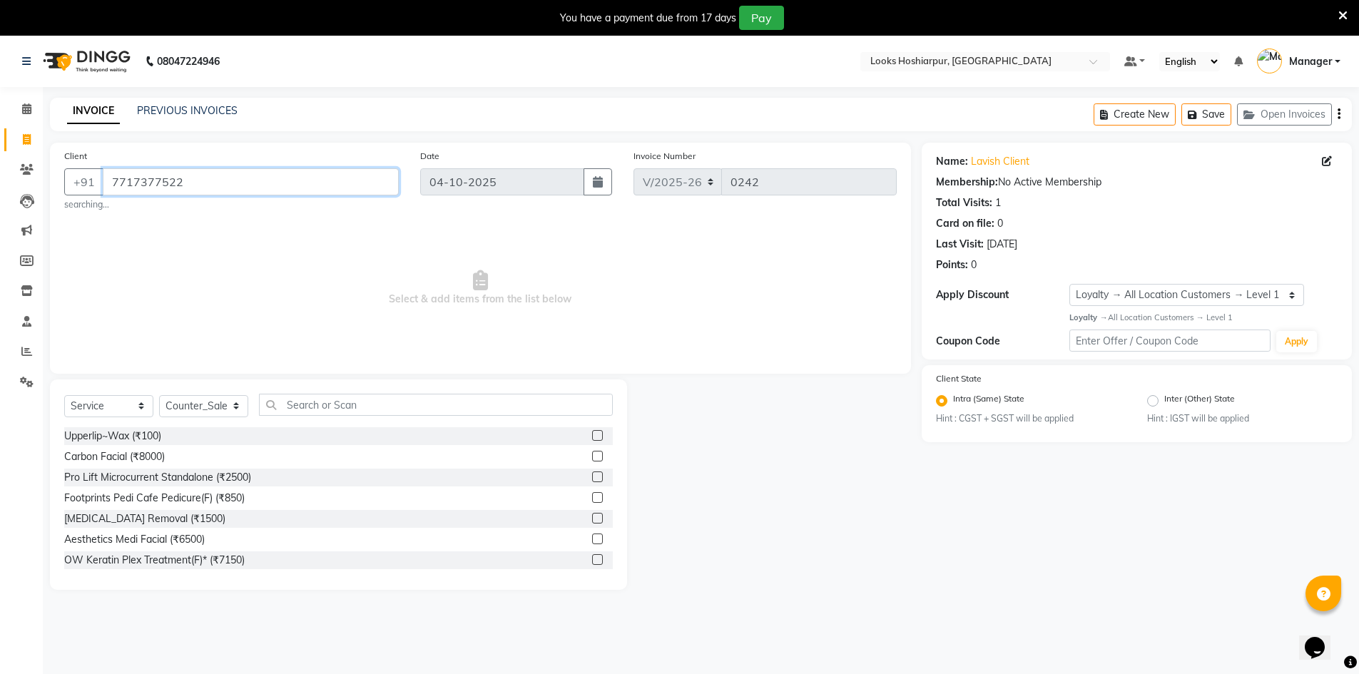
click at [208, 182] on input "7717377522" at bounding box center [251, 181] width 296 height 27
drag, startPoint x: 946, startPoint y: 508, endPoint x: 805, endPoint y: 366, distance: 200.3
click at [948, 504] on div "Name: Lavish Client Membership: No Active Membership Total Visits: 1 Card on fi…" at bounding box center [1142, 366] width 441 height 447
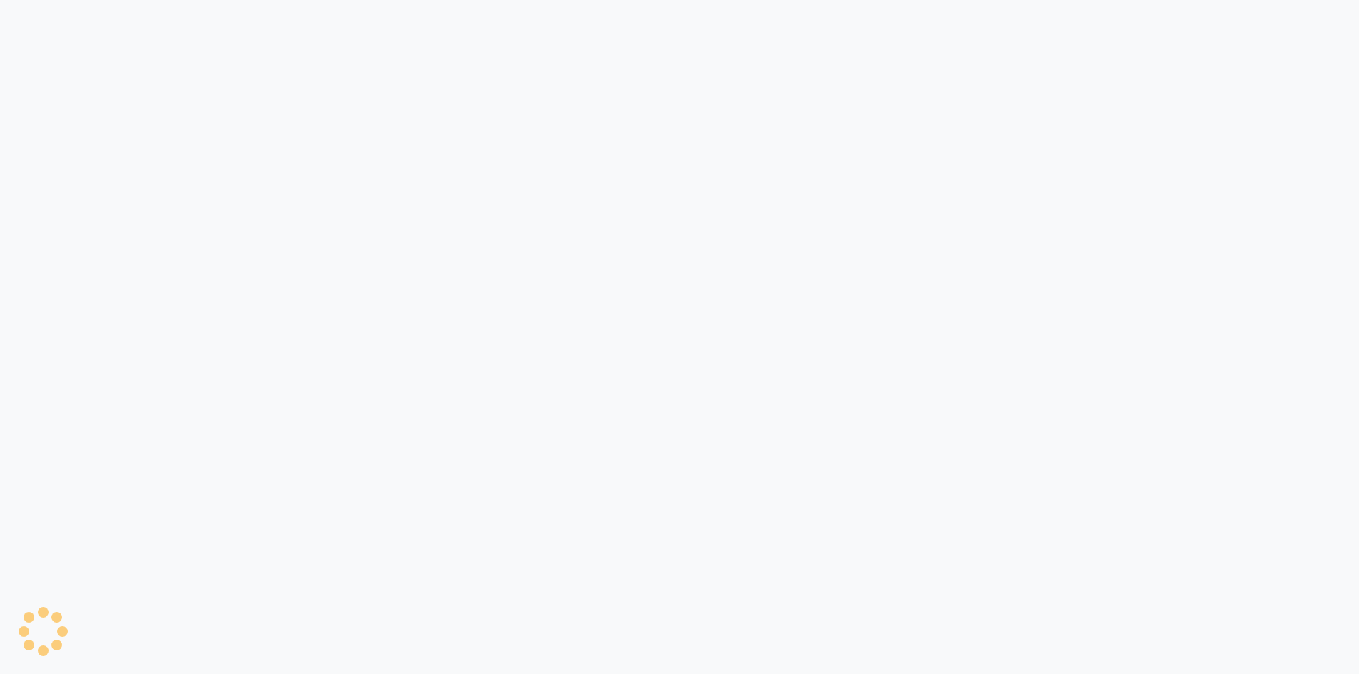
select select "service"
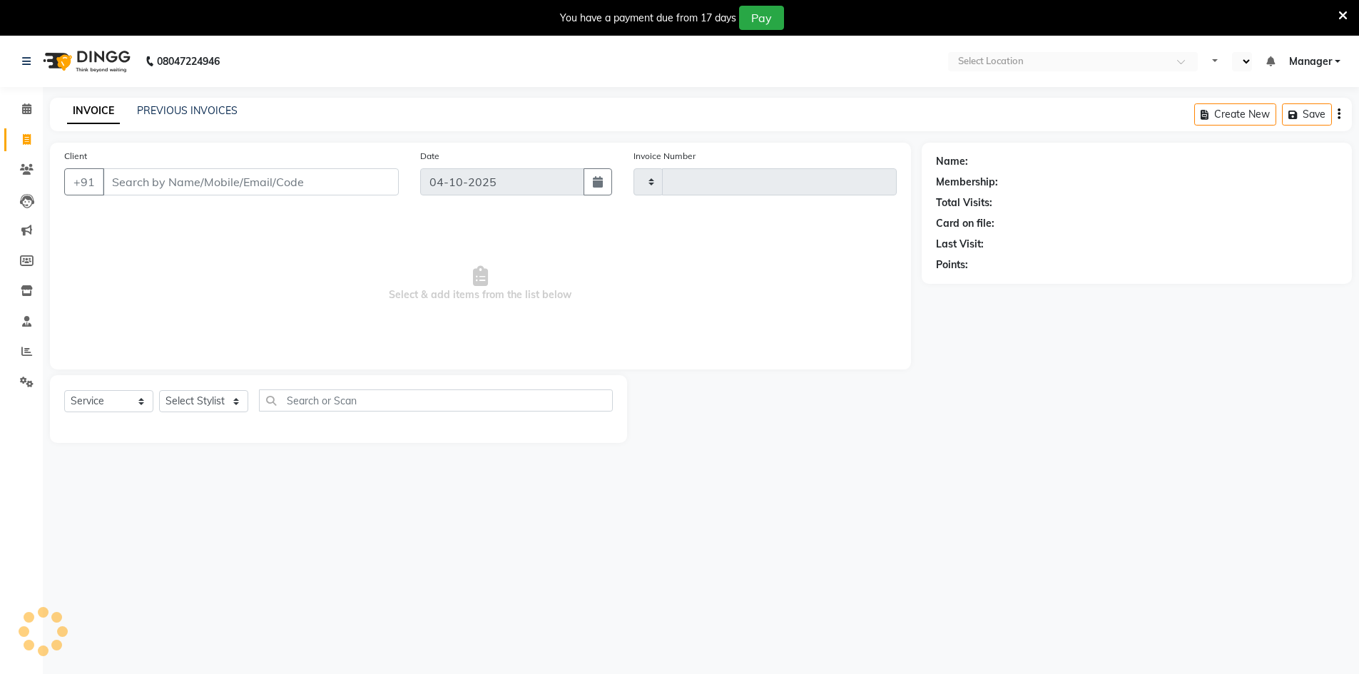
type input "0242"
select select "en"
select select "9034"
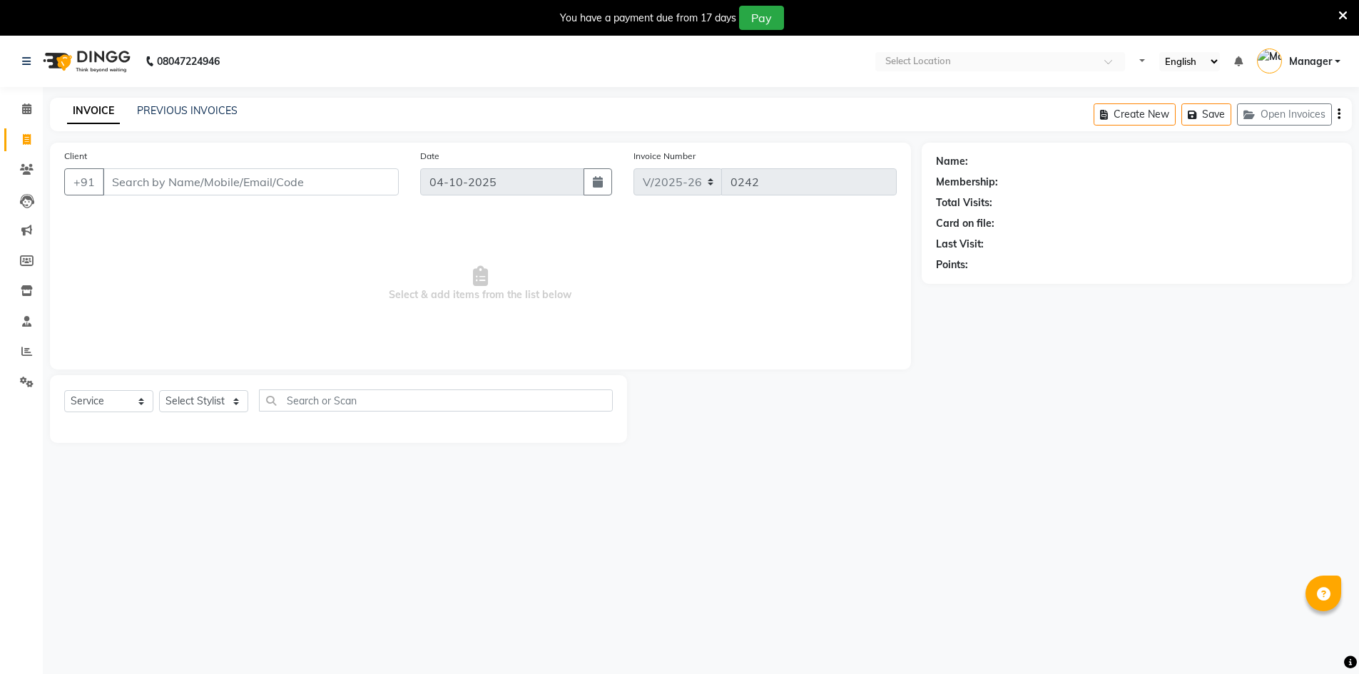
select select "9034"
select select "service"
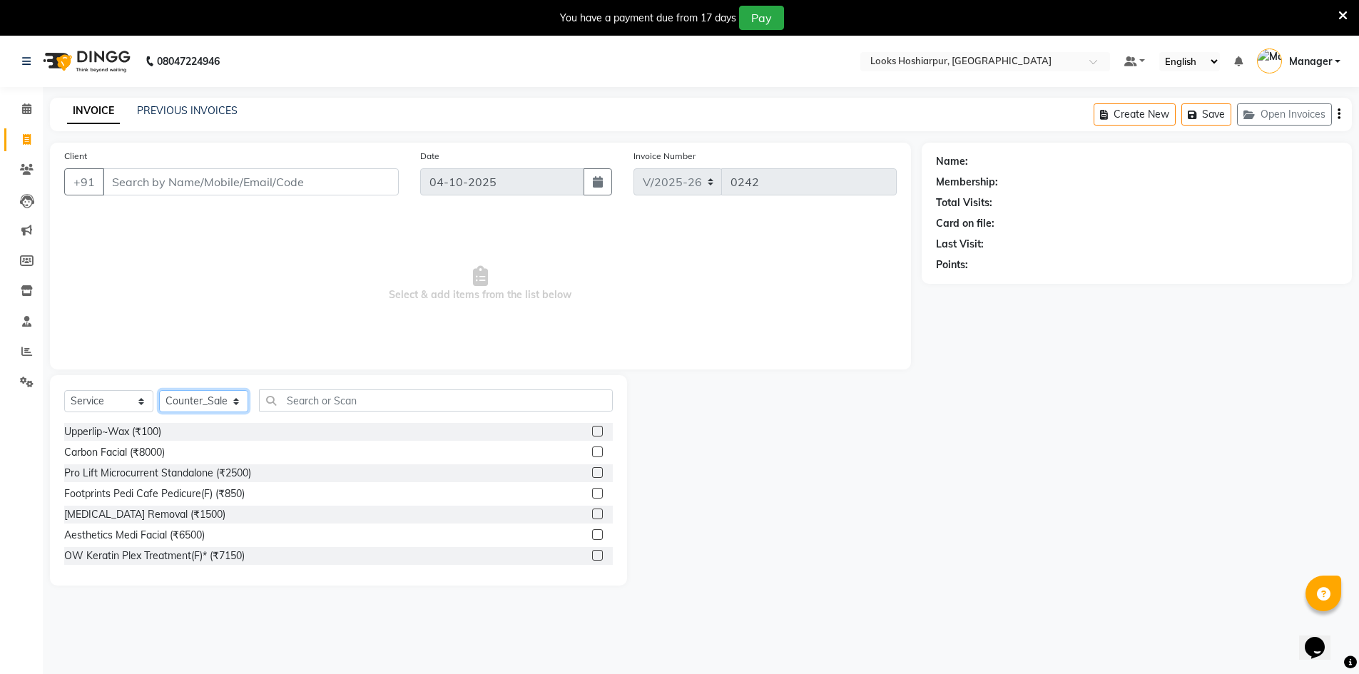
click at [240, 402] on select "Select Stylist ALI Ankush_Pdct Counter_Sales [PERSON_NAME] [PERSON_NAME] Manage…" at bounding box center [203, 401] width 89 height 22
select select "92388"
click at [159, 390] on select "Select Stylist ALI Ankush_Pdct Counter_Sales [PERSON_NAME] [PERSON_NAME] Manage…" at bounding box center [203, 401] width 89 height 22
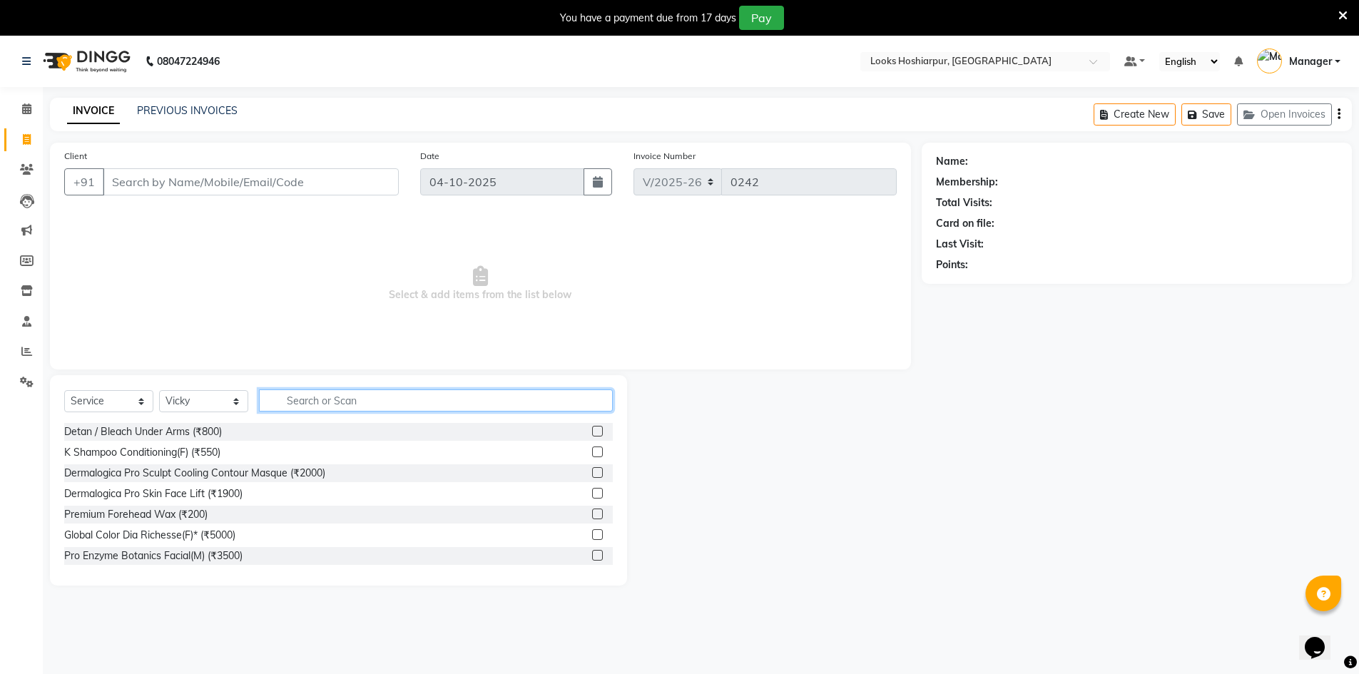
click at [298, 403] on input "text" at bounding box center [436, 401] width 354 height 22
type input "cut"
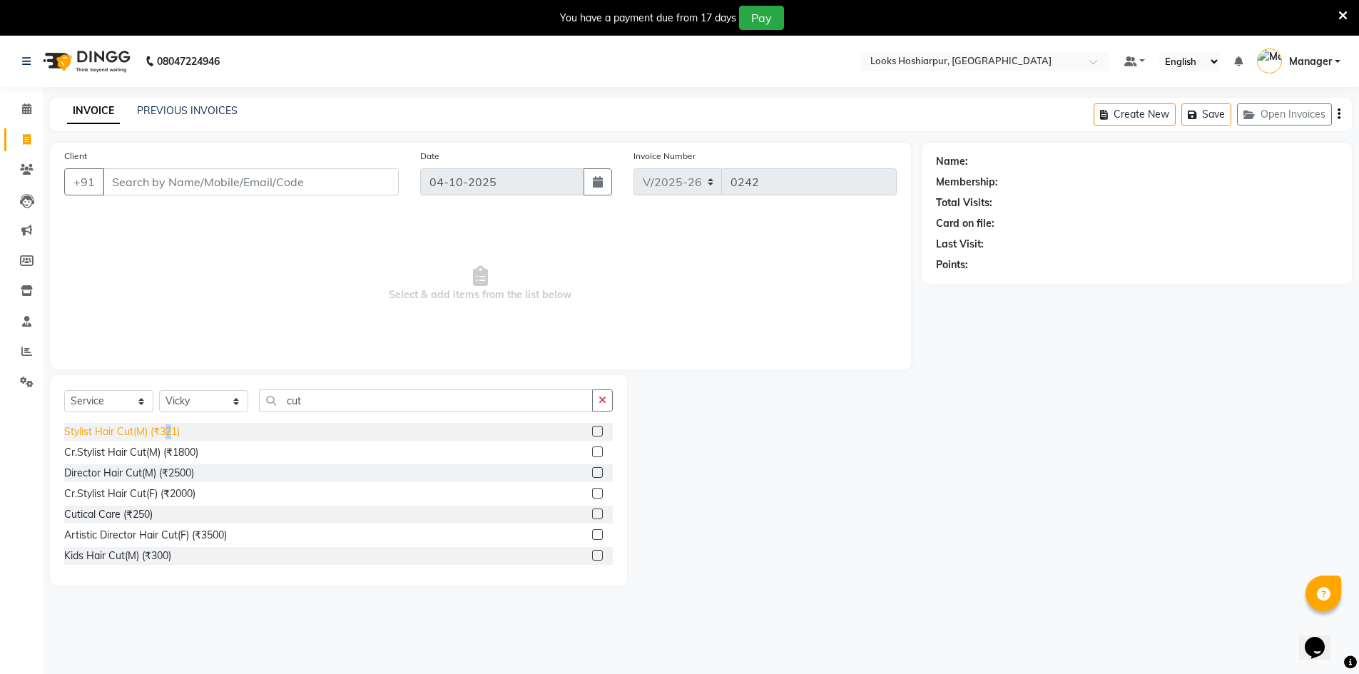
click at [169, 430] on div "Stylist Hair Cut(M) (₹321)" at bounding box center [122, 432] width 116 height 15
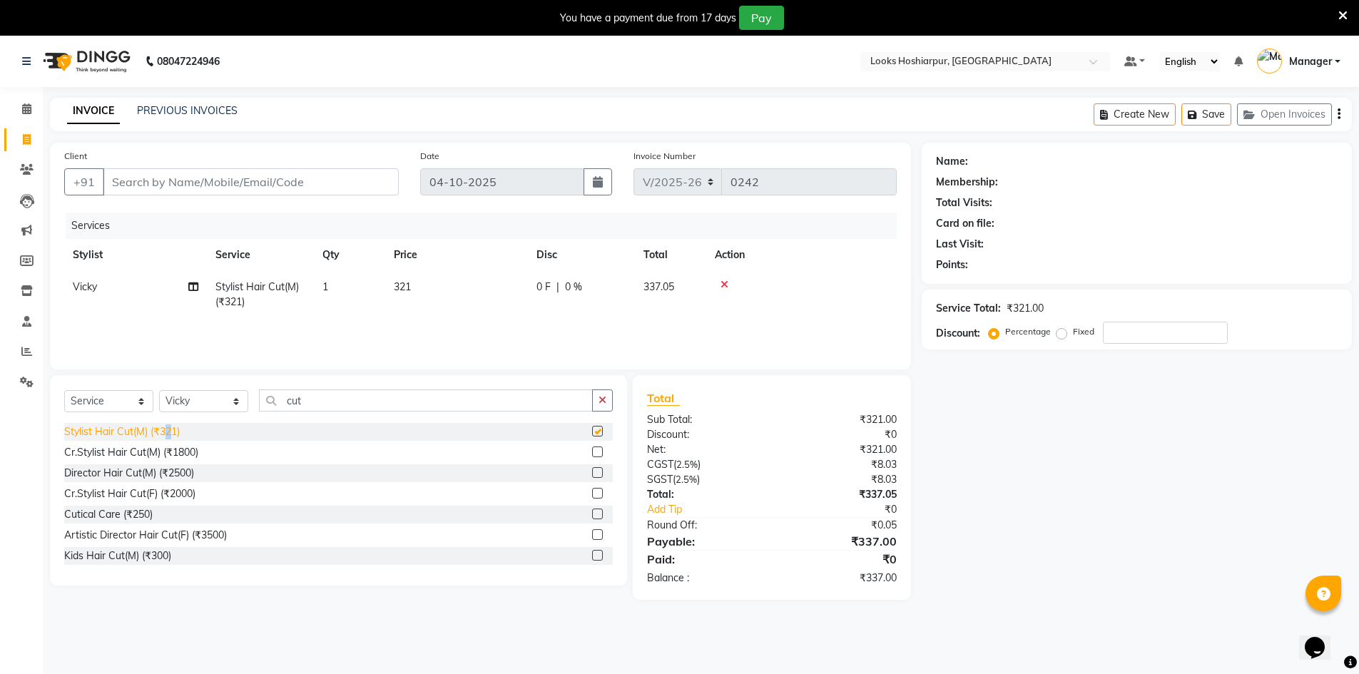
checkbox input "false"
click at [350, 172] on input "Client" at bounding box center [251, 181] width 296 height 27
type input "7"
type input "0"
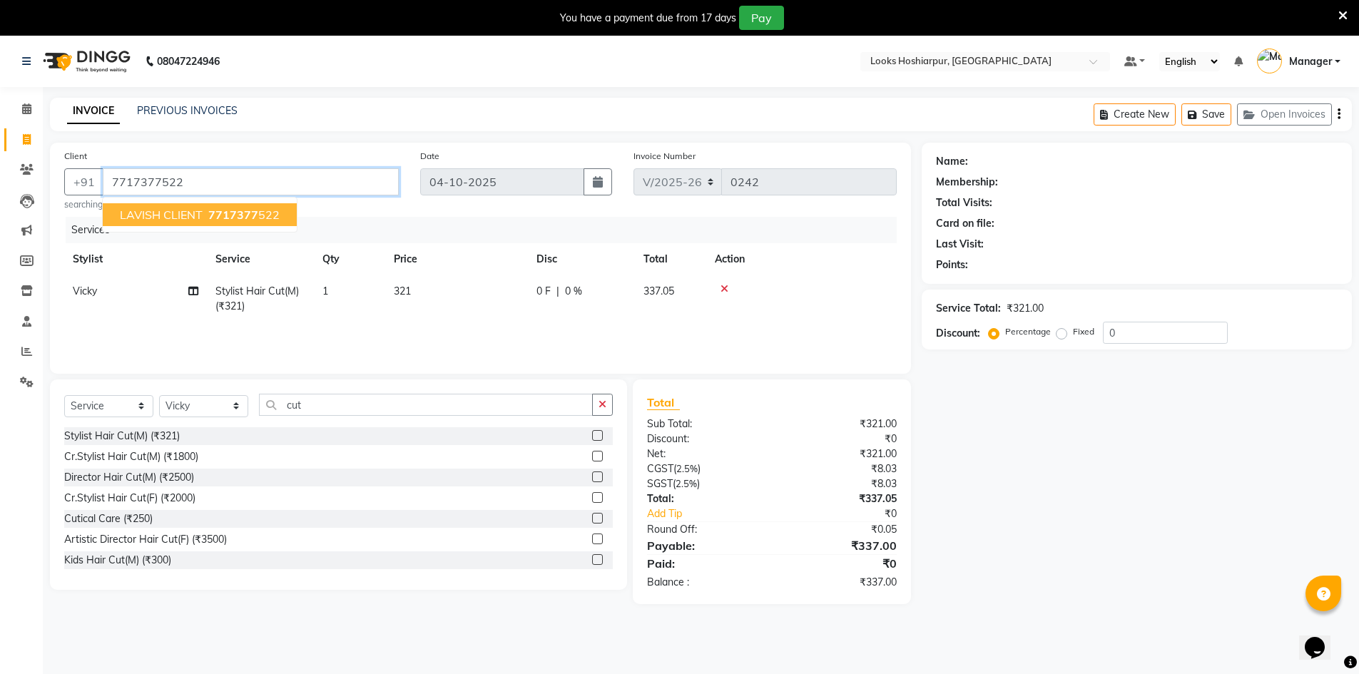
type input "7717377522"
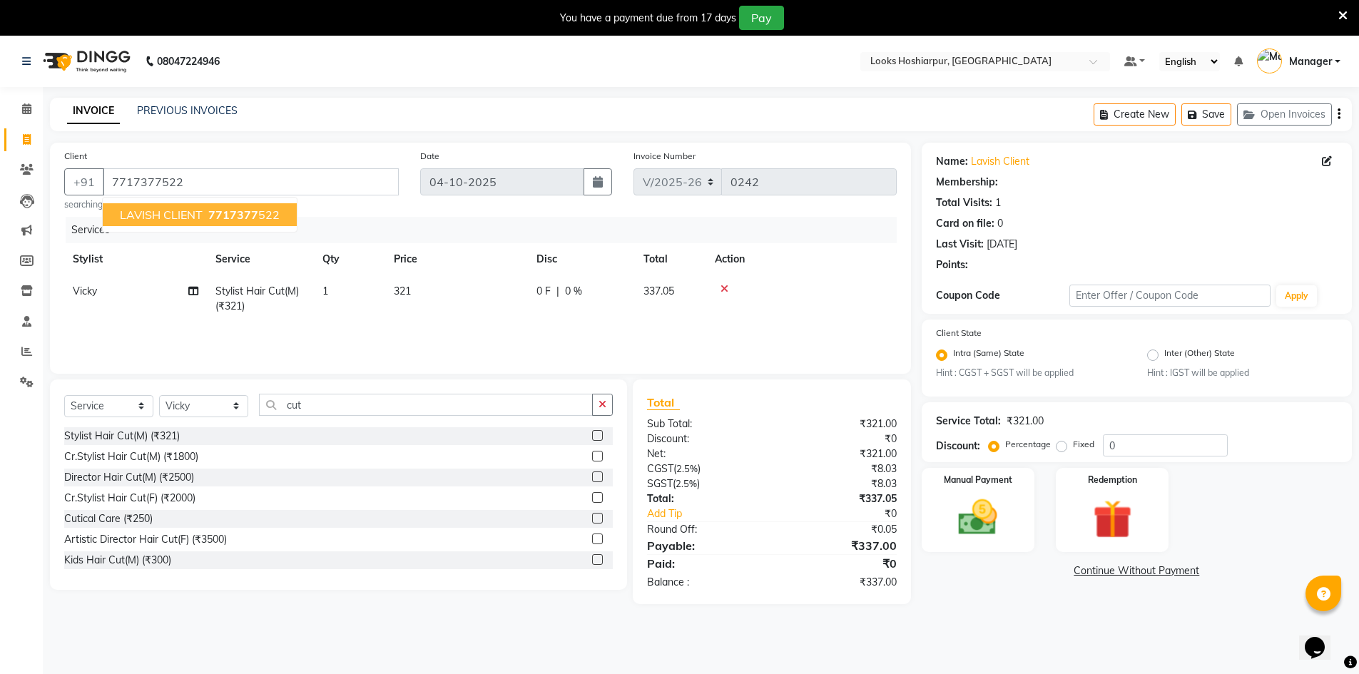
select select "1: Object"
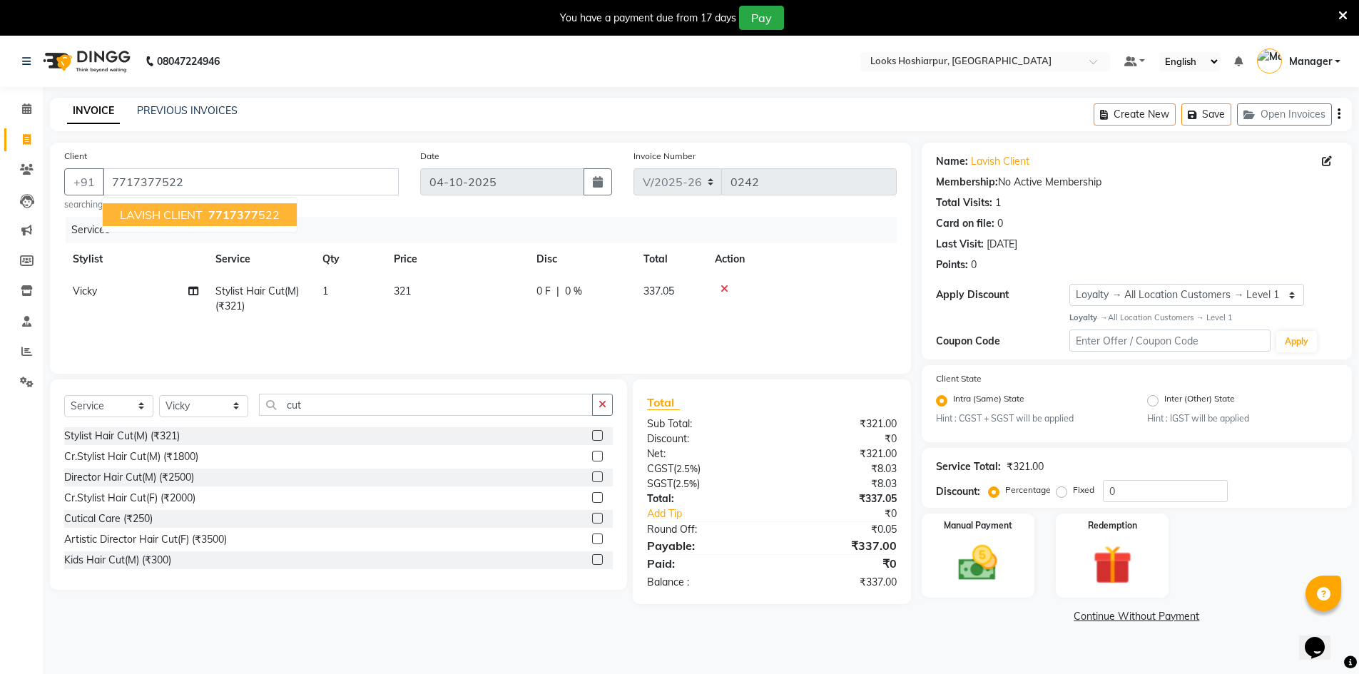
click at [265, 213] on ngb-highlight "7717377 522" at bounding box center [242, 215] width 74 height 14
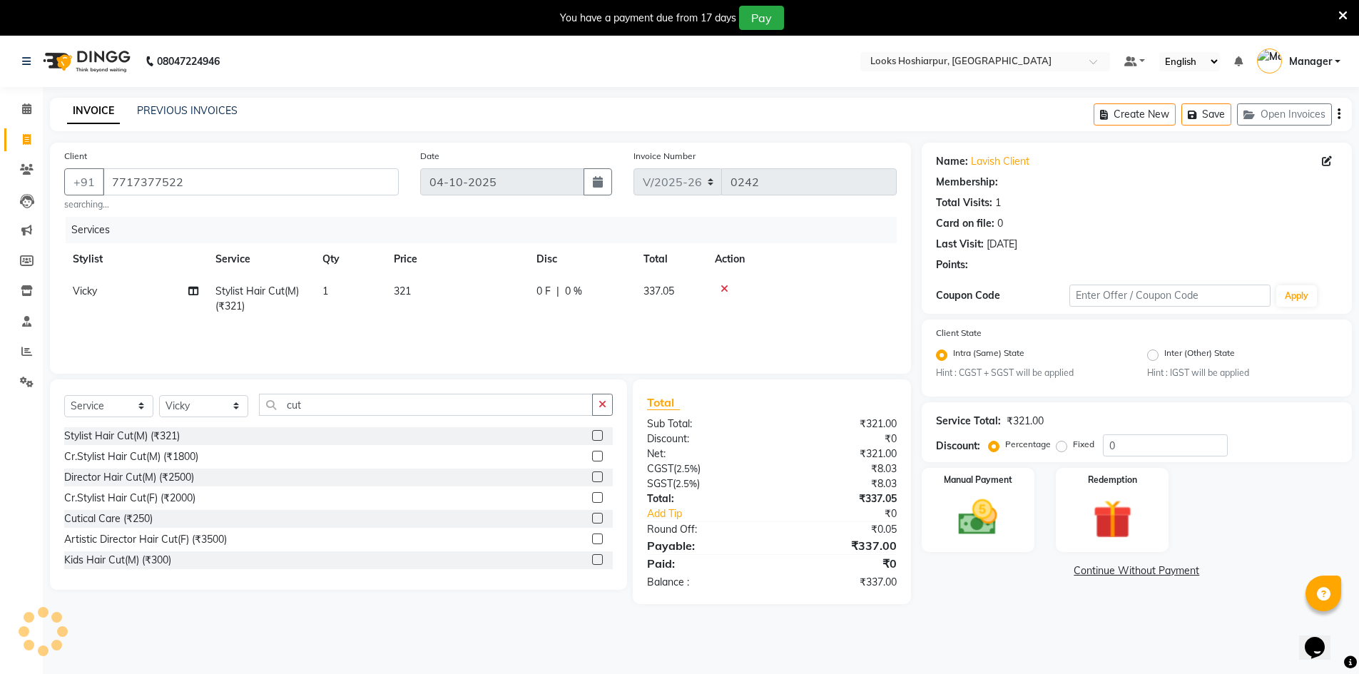
select select "1: Object"
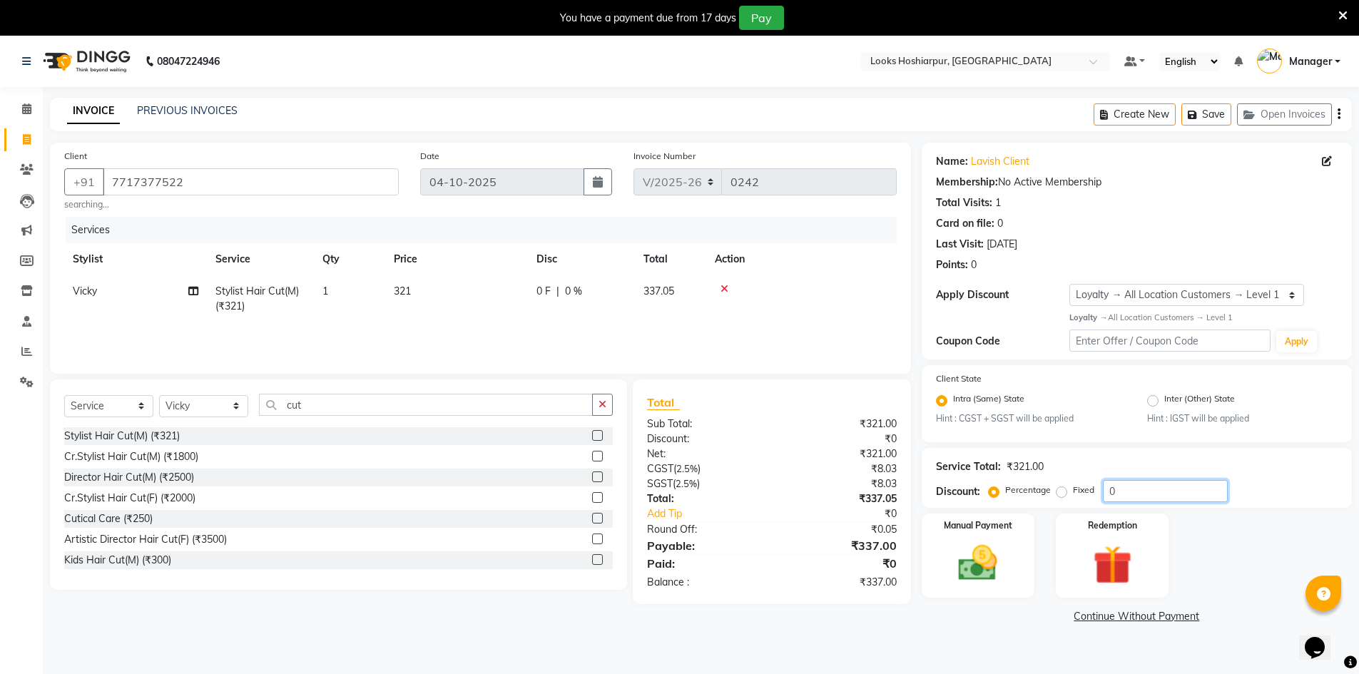
drag, startPoint x: 1178, startPoint y: 492, endPoint x: 1168, endPoint y: 487, distance: 11.2
click at [1175, 492] on input "0" at bounding box center [1165, 491] width 125 height 22
type input "36"
click at [1021, 544] on div "Manual Payment" at bounding box center [978, 556] width 118 height 88
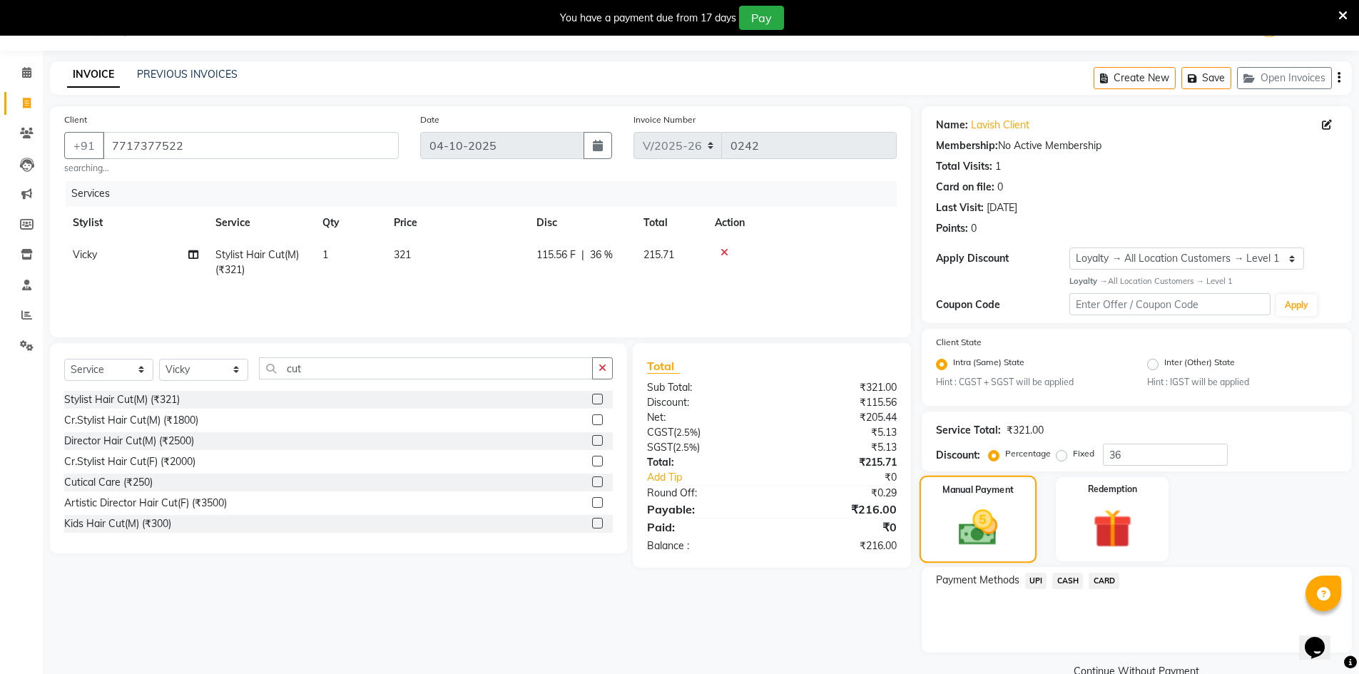
scroll to position [66, 0]
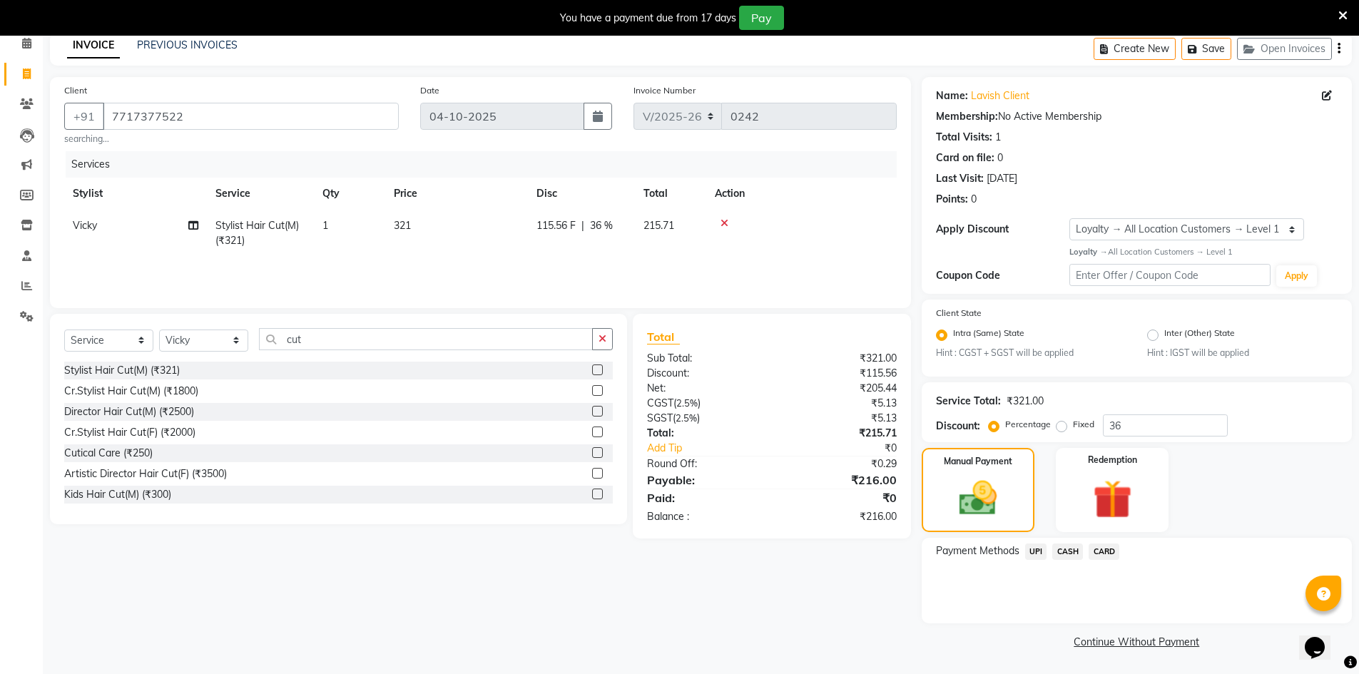
click at [1070, 548] on span "CASH" at bounding box center [1067, 552] width 31 height 16
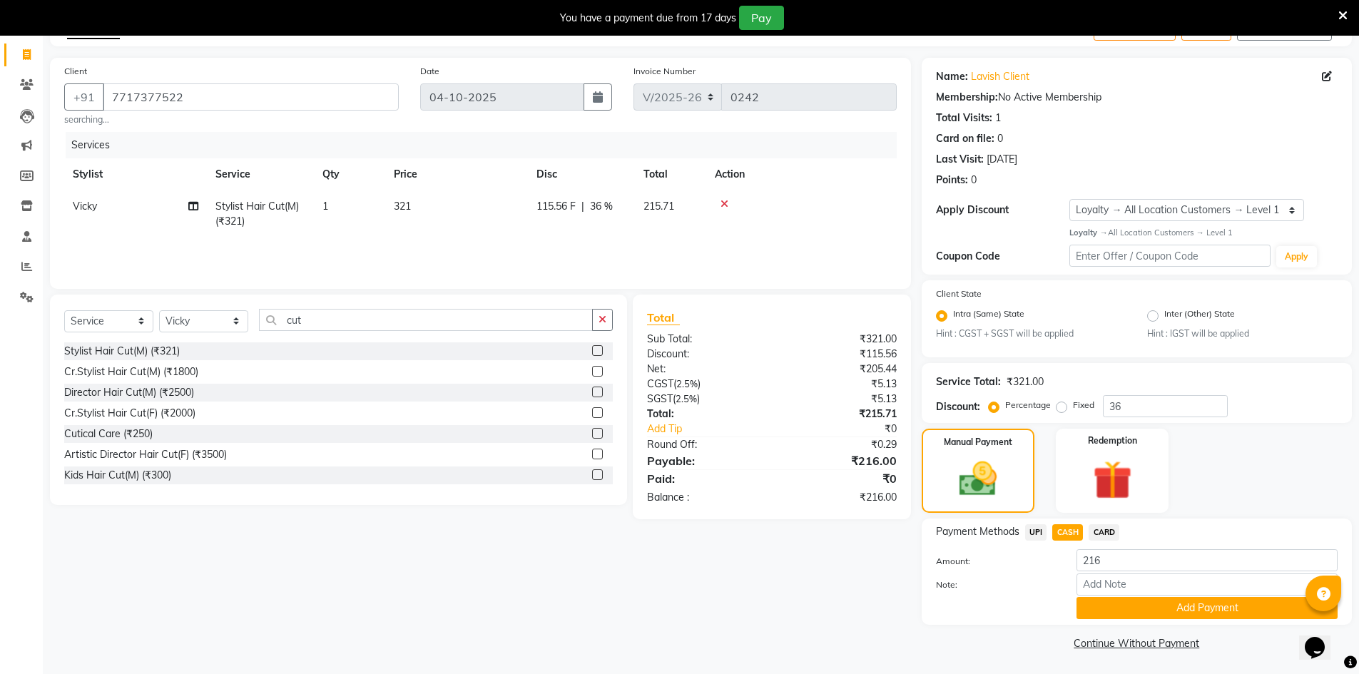
scroll to position [86, 0]
click at [1119, 601] on button "Add Payment" at bounding box center [1207, 607] width 261 height 22
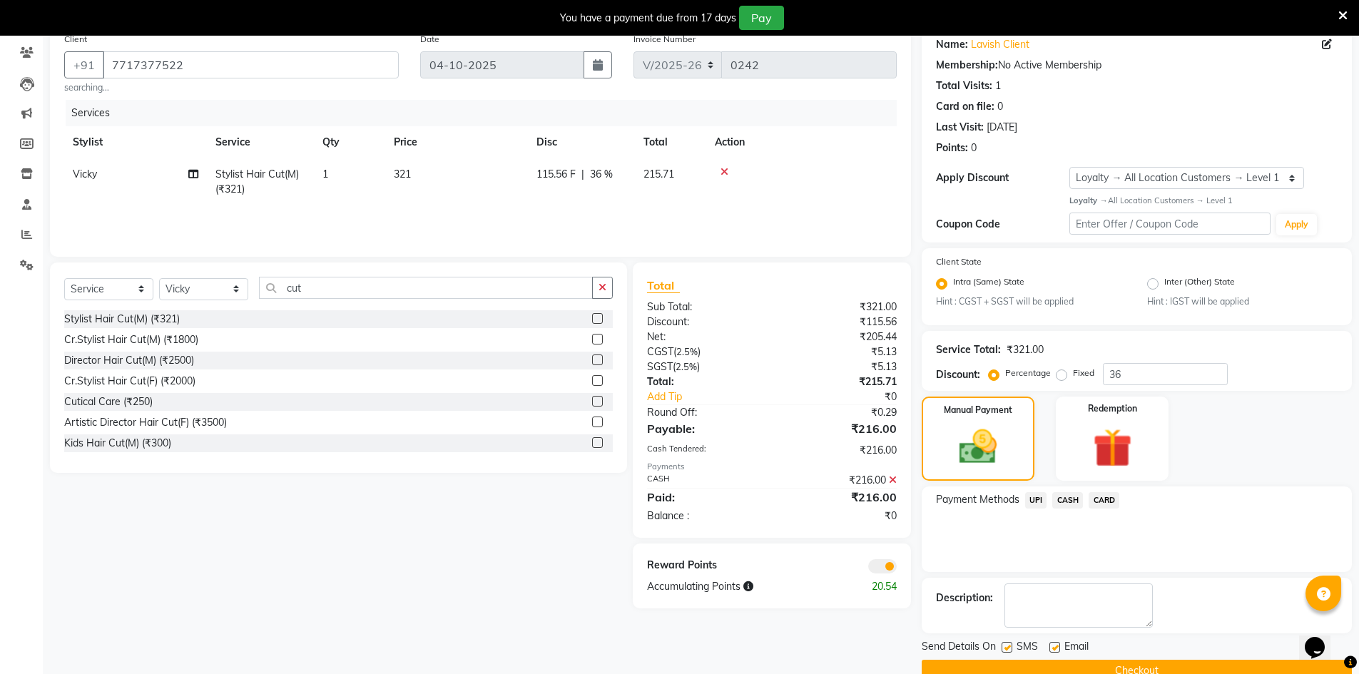
scroll to position [146, 0]
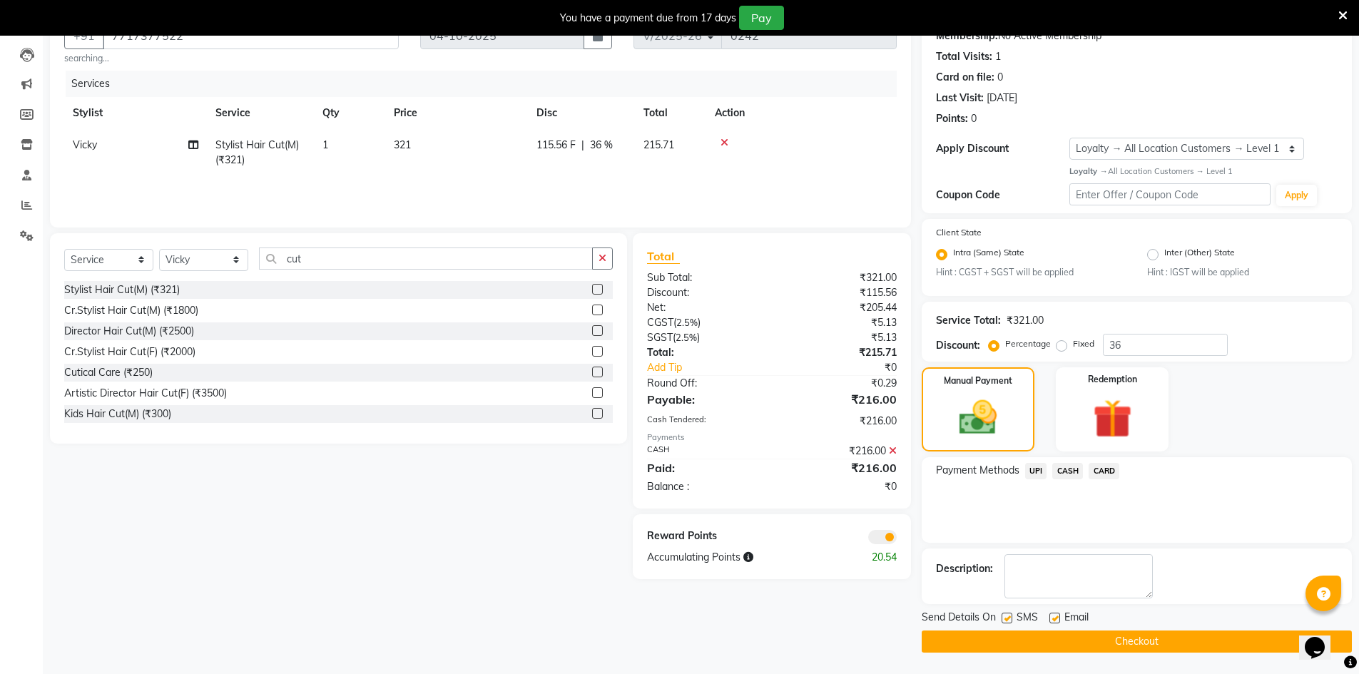
click at [880, 542] on span at bounding box center [882, 537] width 29 height 14
click at [897, 539] on input "checkbox" at bounding box center [897, 539] width 0 height 0
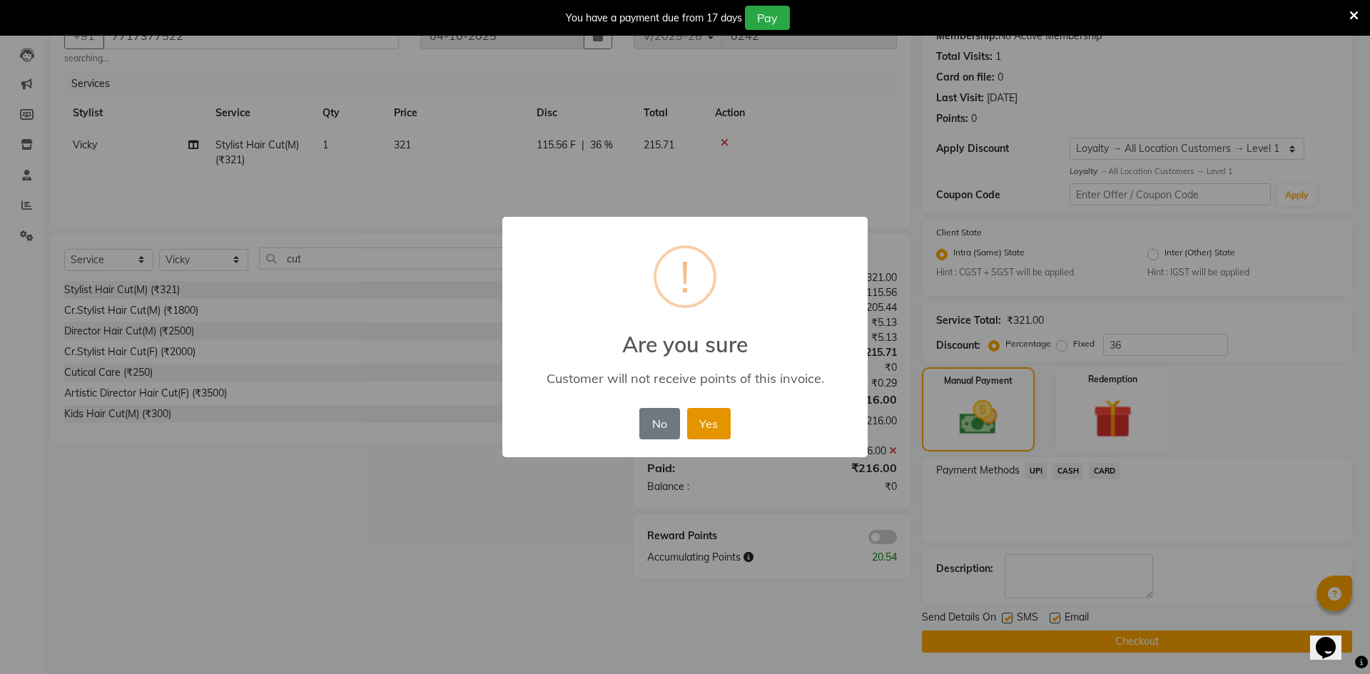
click at [709, 430] on button "Yes" at bounding box center [709, 423] width 44 height 31
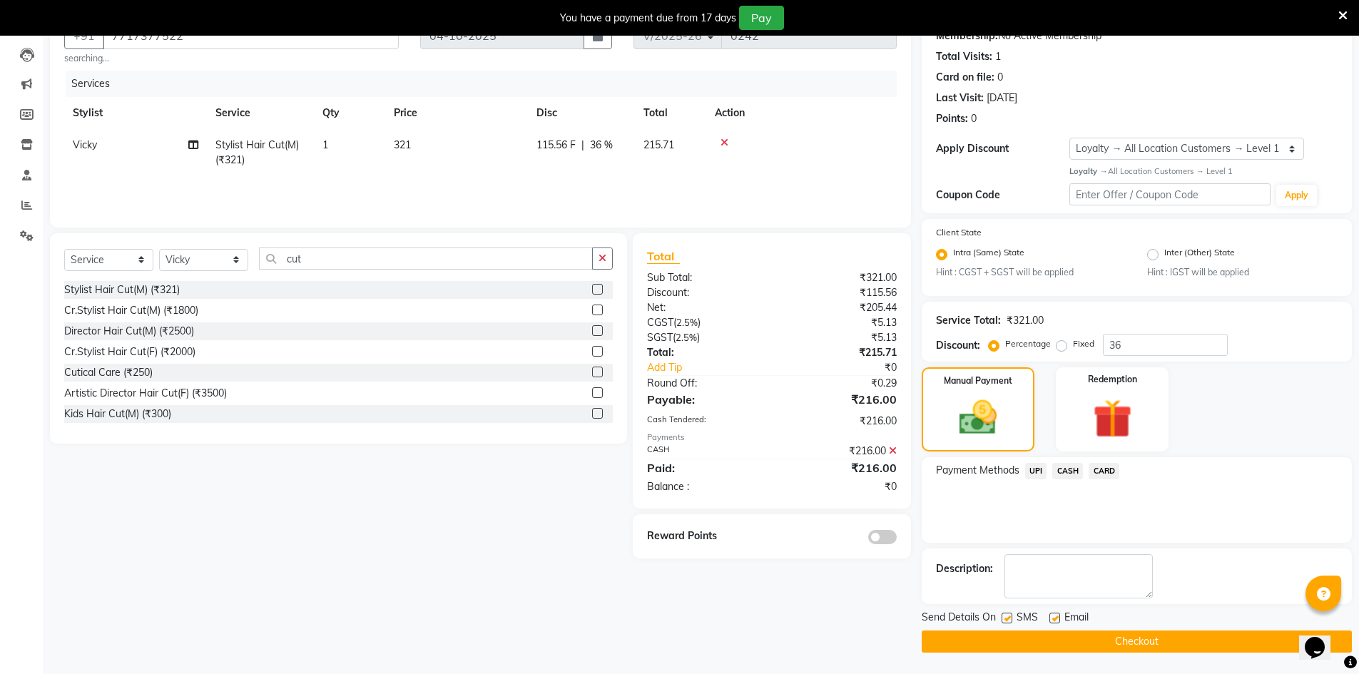
click at [970, 637] on button "Checkout" at bounding box center [1137, 642] width 430 height 22
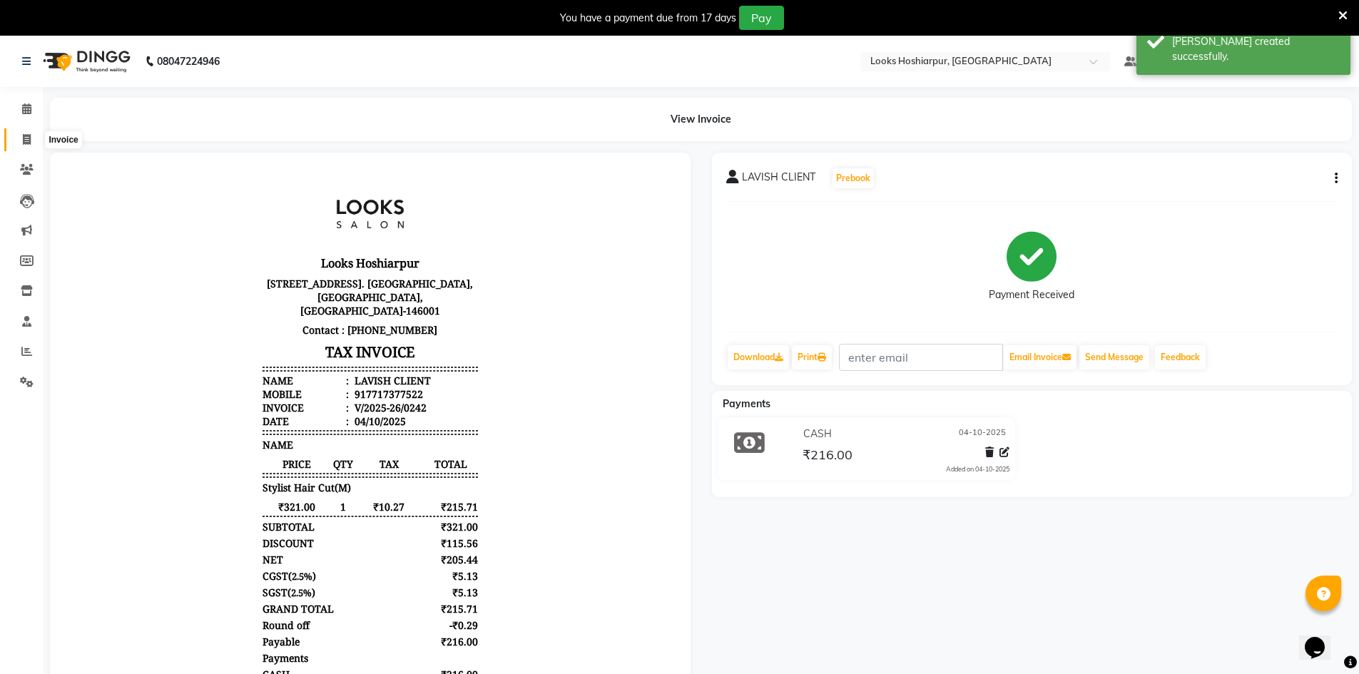
click at [24, 139] on icon at bounding box center [27, 139] width 8 height 11
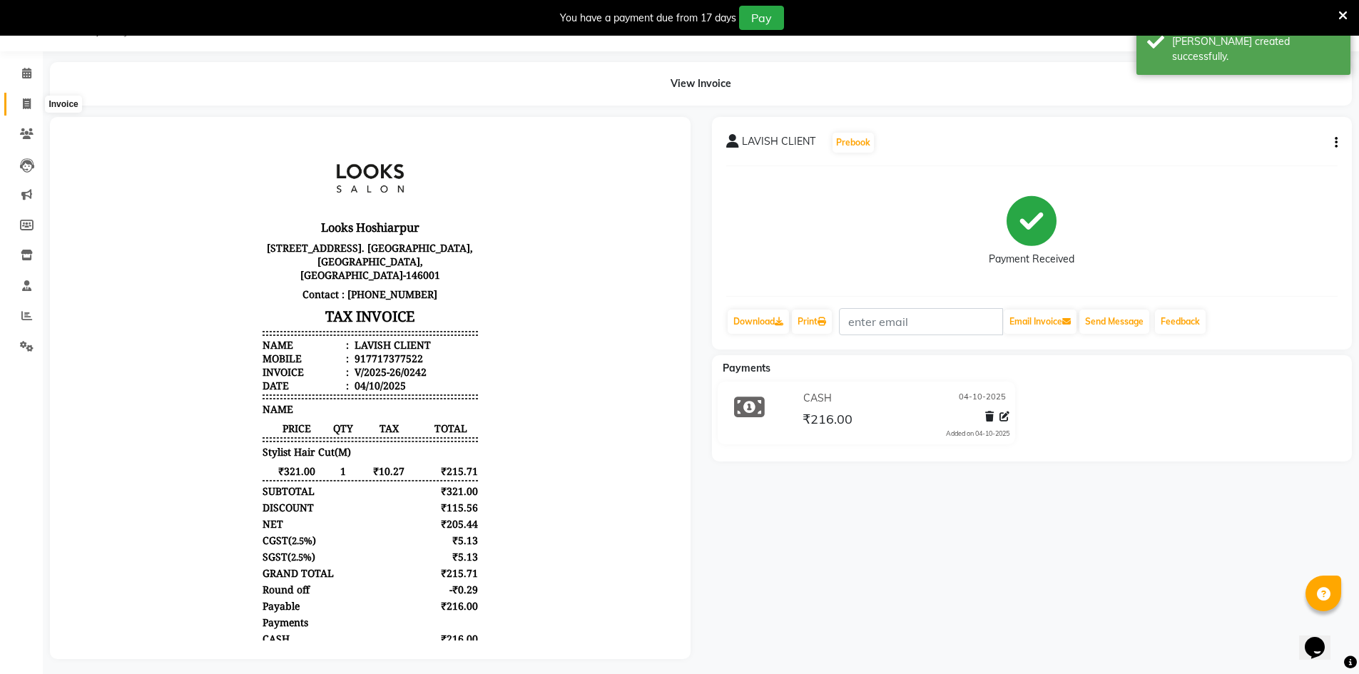
select select "9034"
select select "service"
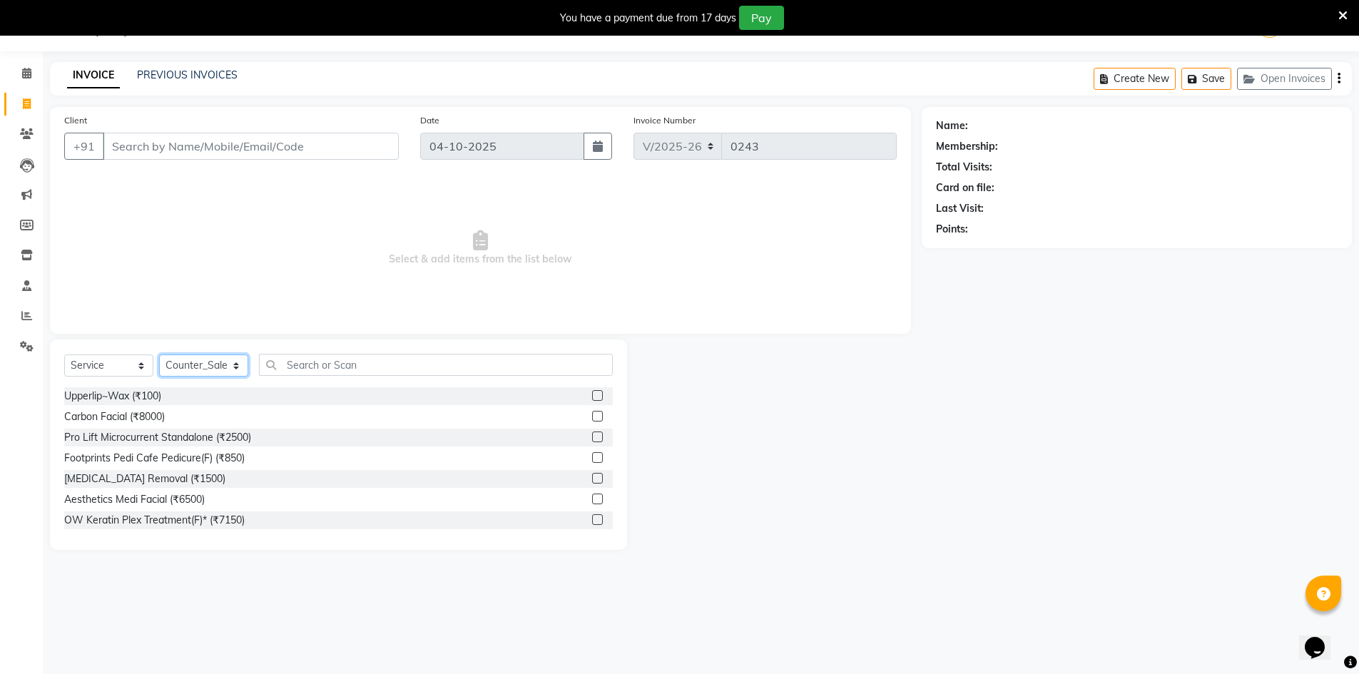
click at [235, 365] on select "Select Stylist ALI Ankush_Pdct Counter_Sales [PERSON_NAME] [PERSON_NAME] Manage…" at bounding box center [203, 366] width 89 height 22
select select "92385"
click at [159, 355] on select "Select Stylist ALI Ankush_Pdct Counter_Sales [PERSON_NAME] [PERSON_NAME] Manage…" at bounding box center [203, 366] width 89 height 22
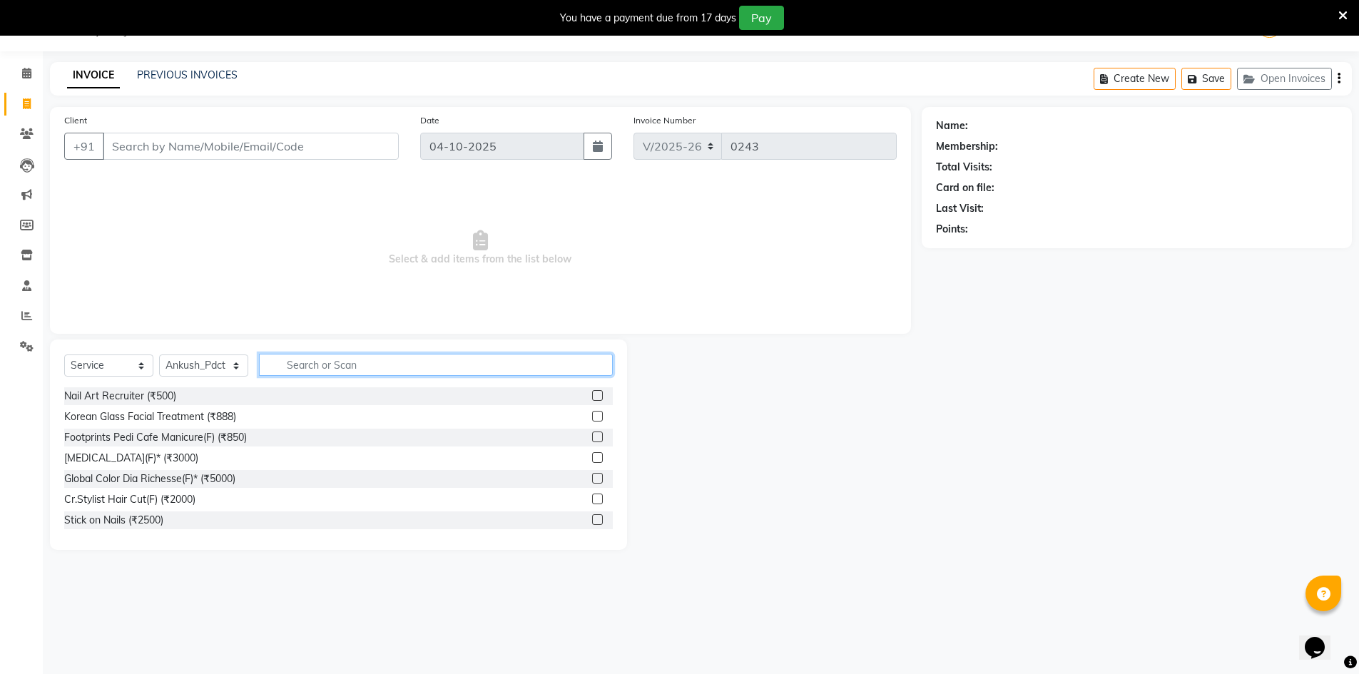
click at [342, 368] on input "text" at bounding box center [436, 365] width 354 height 22
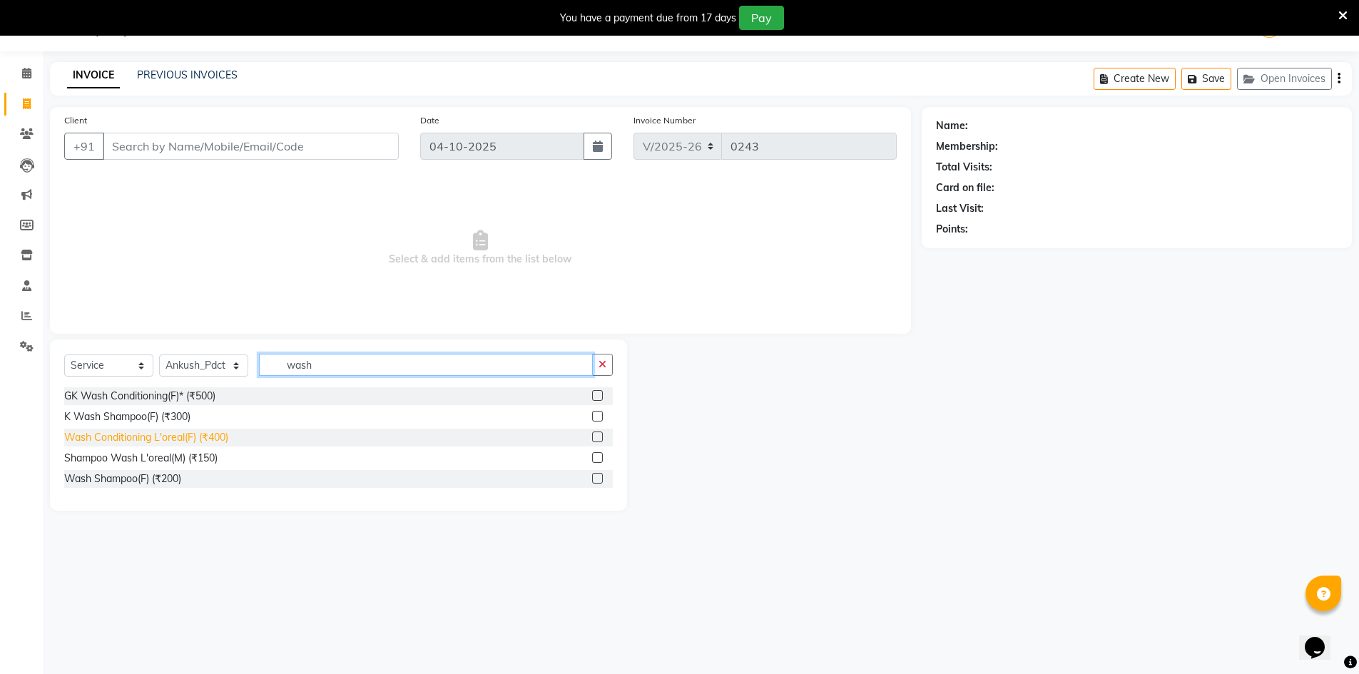
type input "wash"
click at [151, 439] on div "Wash Conditioning L'oreal(F) (₹400)" at bounding box center [146, 437] width 164 height 15
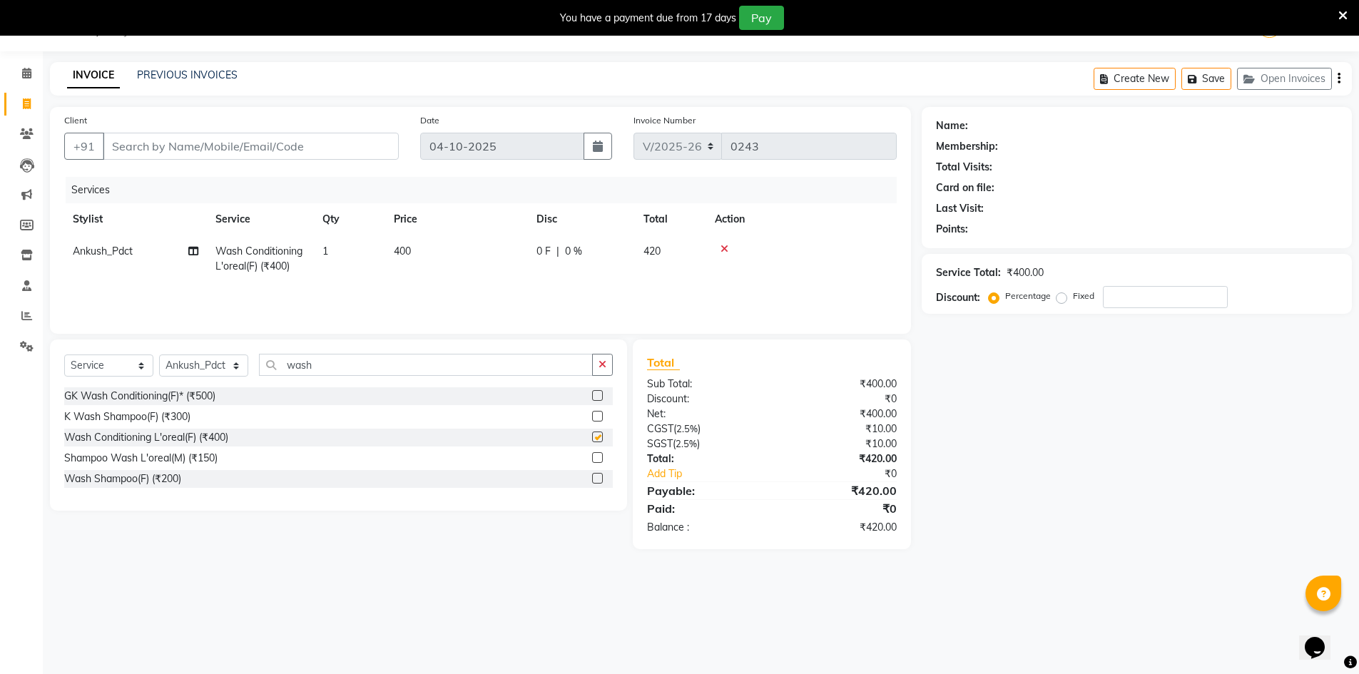
checkbox input "false"
click at [361, 362] on input "wash" at bounding box center [426, 365] width 334 height 22
type input "w"
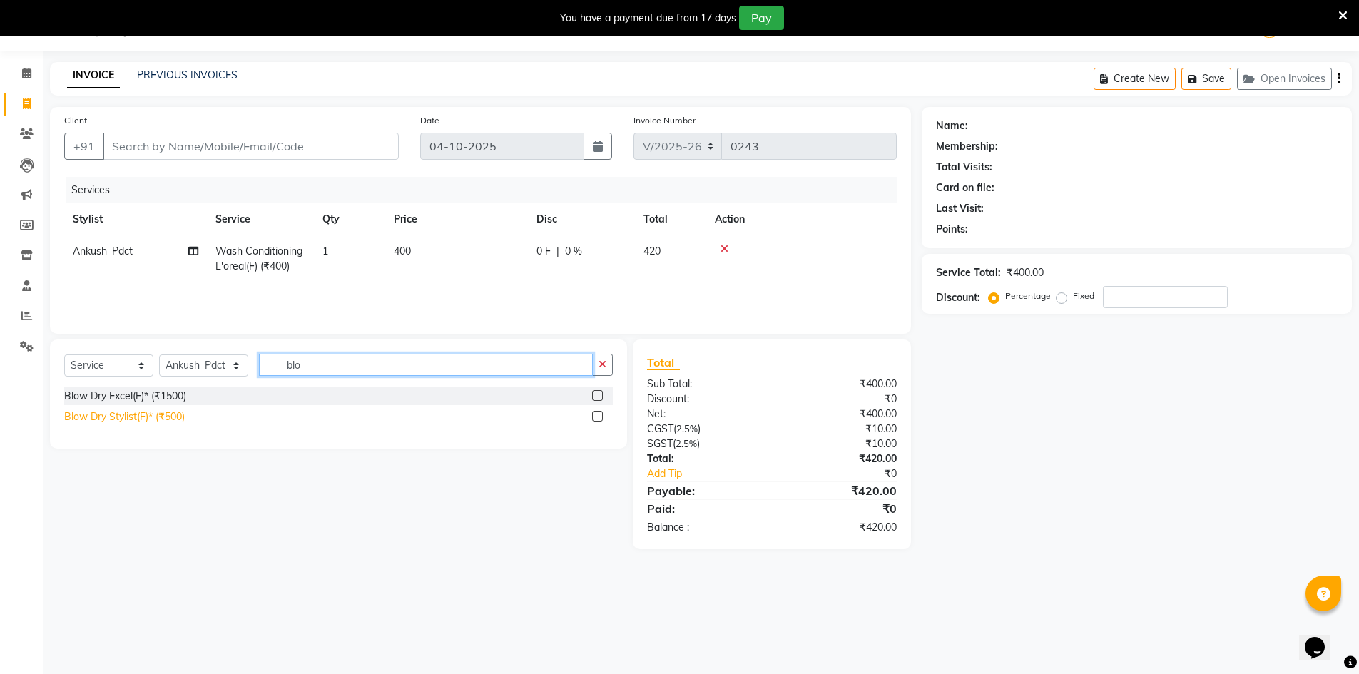
type input "blo"
click at [180, 420] on div "Blow Dry Stylist(F)* (₹500)" at bounding box center [124, 417] width 121 height 15
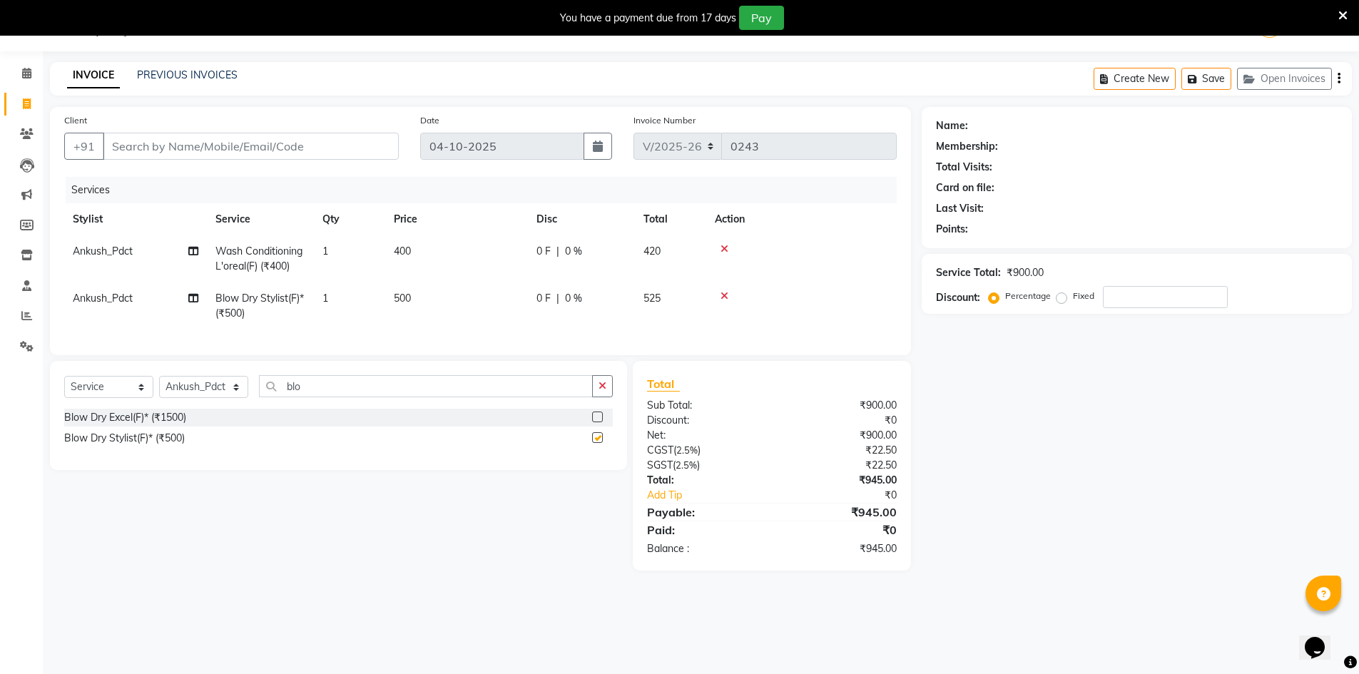
checkbox input "false"
click at [242, 390] on select "Select Stylist ALI Ankush_Pdct Counter_Sales [PERSON_NAME] [PERSON_NAME] Manage…" at bounding box center [203, 387] width 89 height 22
select select "92386"
click at [159, 387] on select "Select Stylist ALI Ankush_Pdct Counter_Sales [PERSON_NAME] [PERSON_NAME] Manage…" at bounding box center [203, 387] width 89 height 22
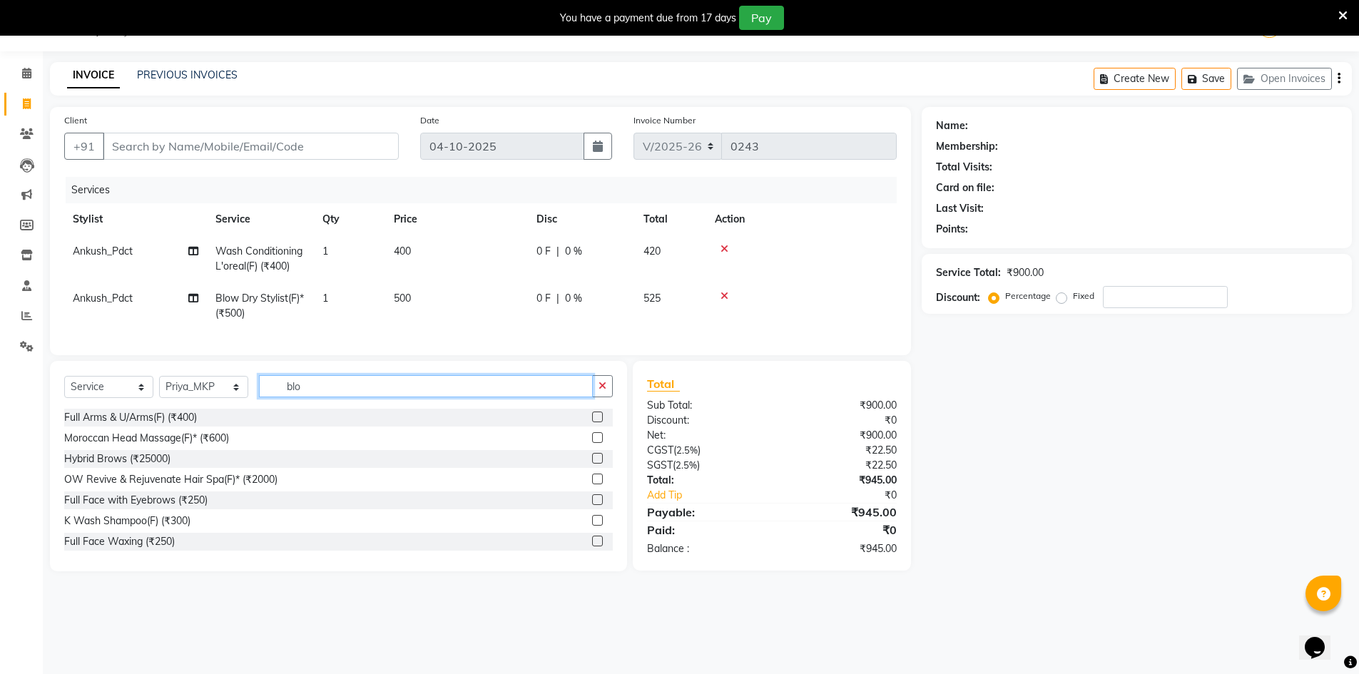
click at [314, 389] on input "blo" at bounding box center [426, 386] width 334 height 22
type input "b"
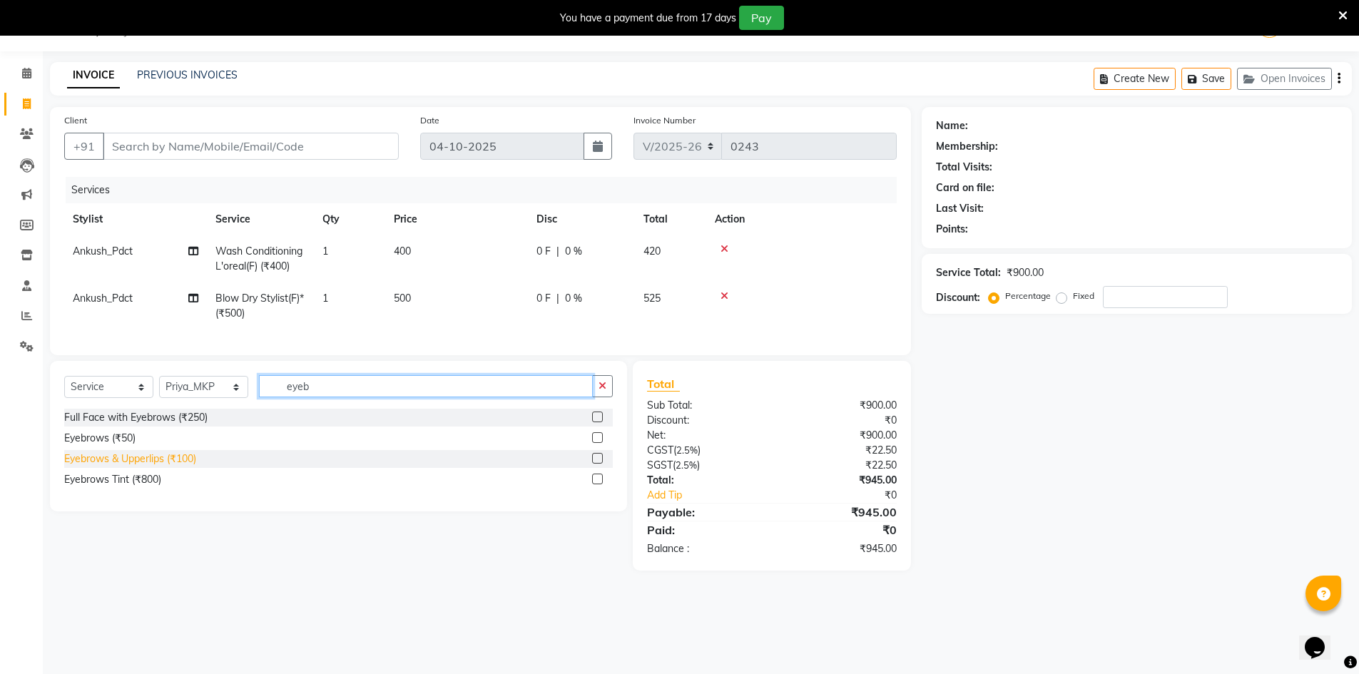
type input "eyeb"
click at [111, 467] on div "Eyebrows & Upperlips (₹100)" at bounding box center [130, 459] width 132 height 15
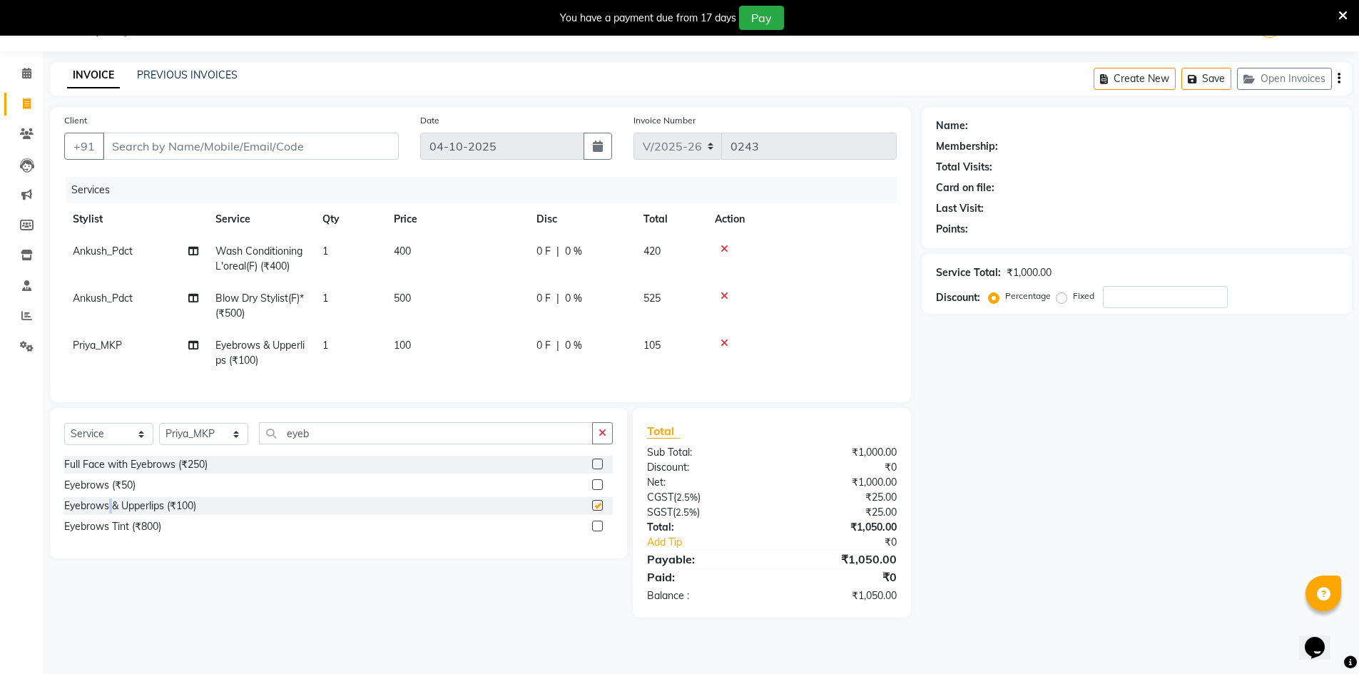
checkbox input "false"
click at [311, 139] on input "Client" at bounding box center [251, 146] width 296 height 27
type input "m"
type input "0"
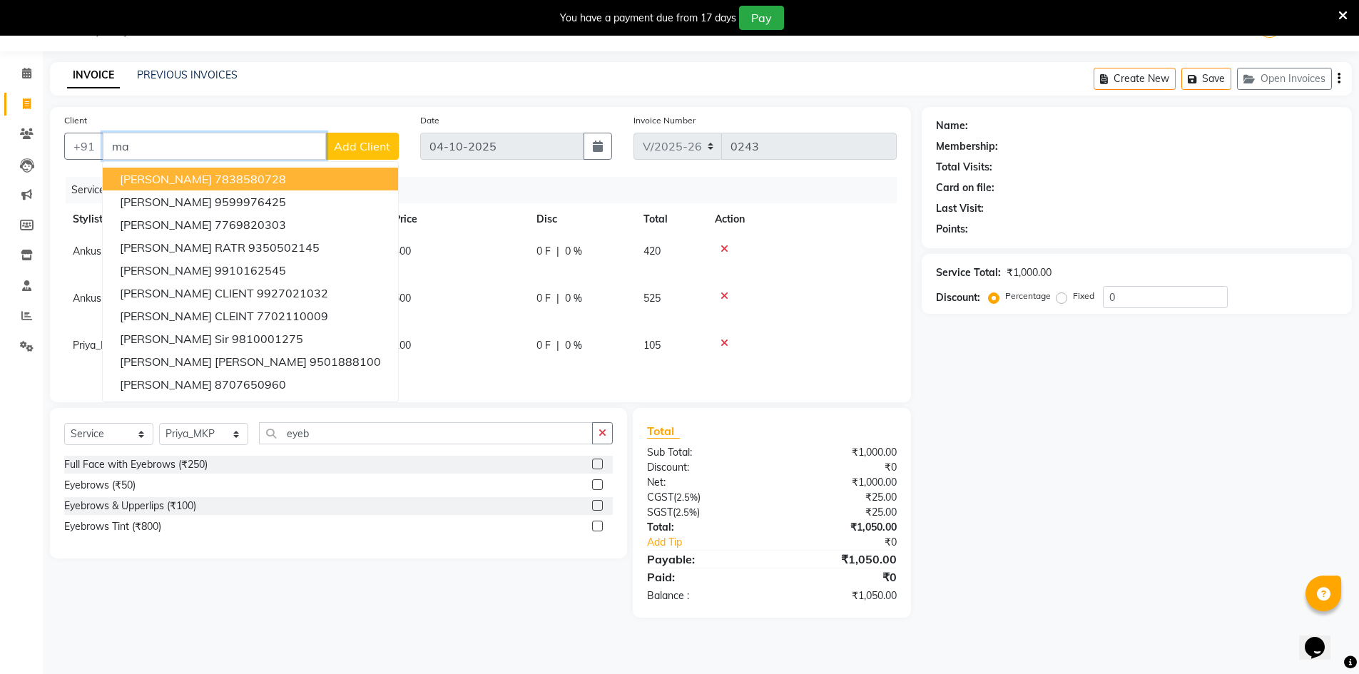
type input "m"
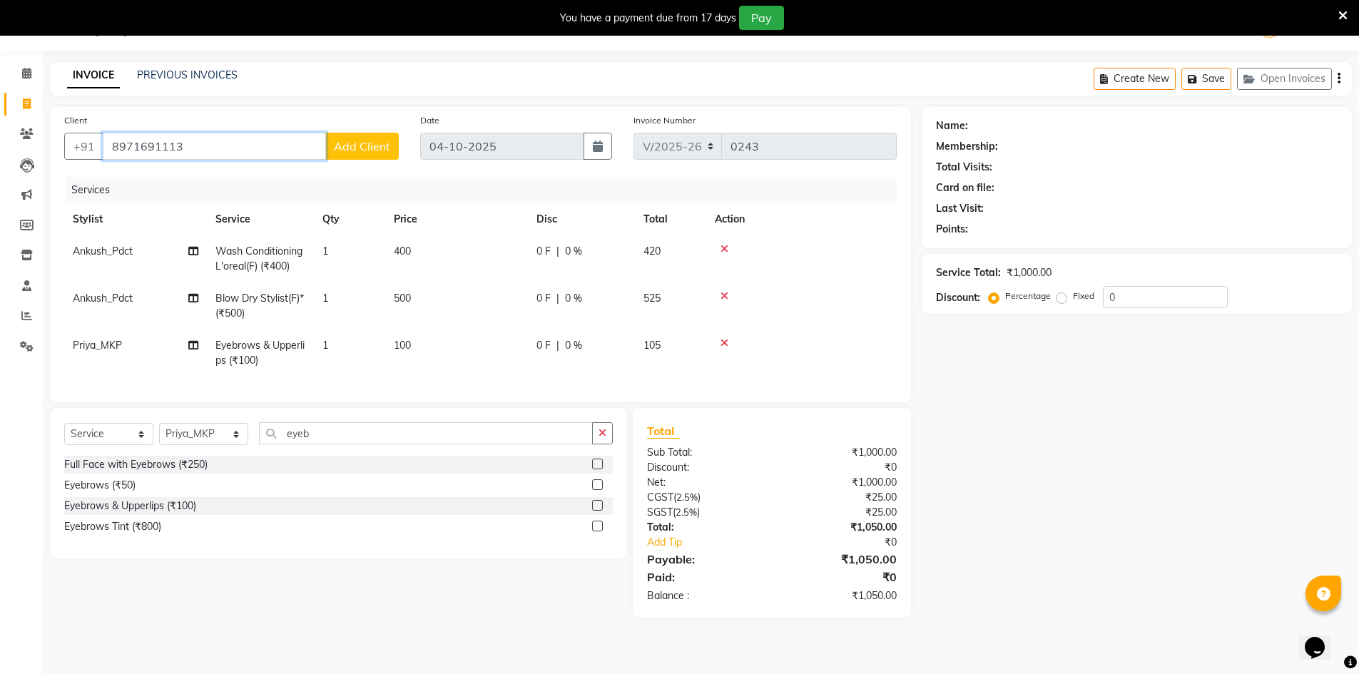
type input "8971691113"
click at [366, 138] on button "Add Client" at bounding box center [361, 146] width 73 height 27
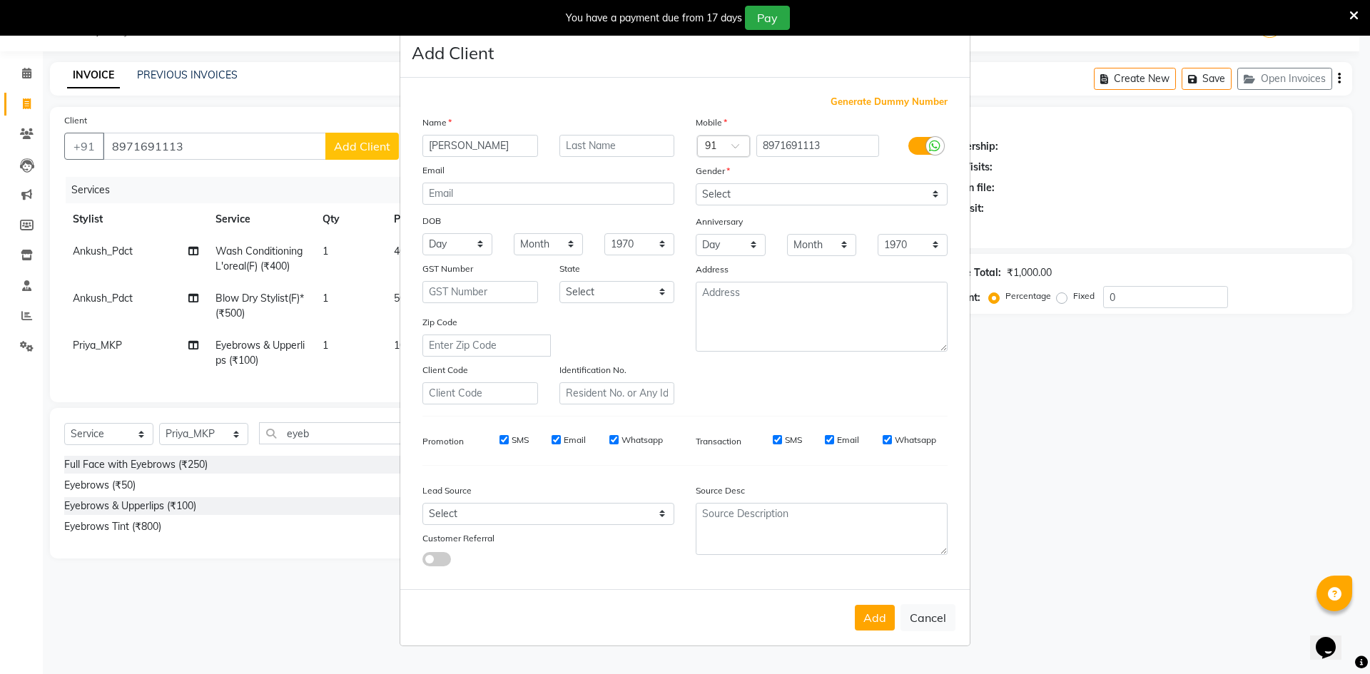
type input "[PERSON_NAME]"
click at [935, 189] on select "Select [DEMOGRAPHIC_DATA] [DEMOGRAPHIC_DATA] Other Prefer Not To Say" at bounding box center [822, 194] width 252 height 22
select select "[DEMOGRAPHIC_DATA]"
click at [696, 183] on select "Select [DEMOGRAPHIC_DATA] [DEMOGRAPHIC_DATA] Other Prefer Not To Say" at bounding box center [822, 194] width 252 height 22
click at [876, 621] on button "Add" at bounding box center [875, 618] width 40 height 26
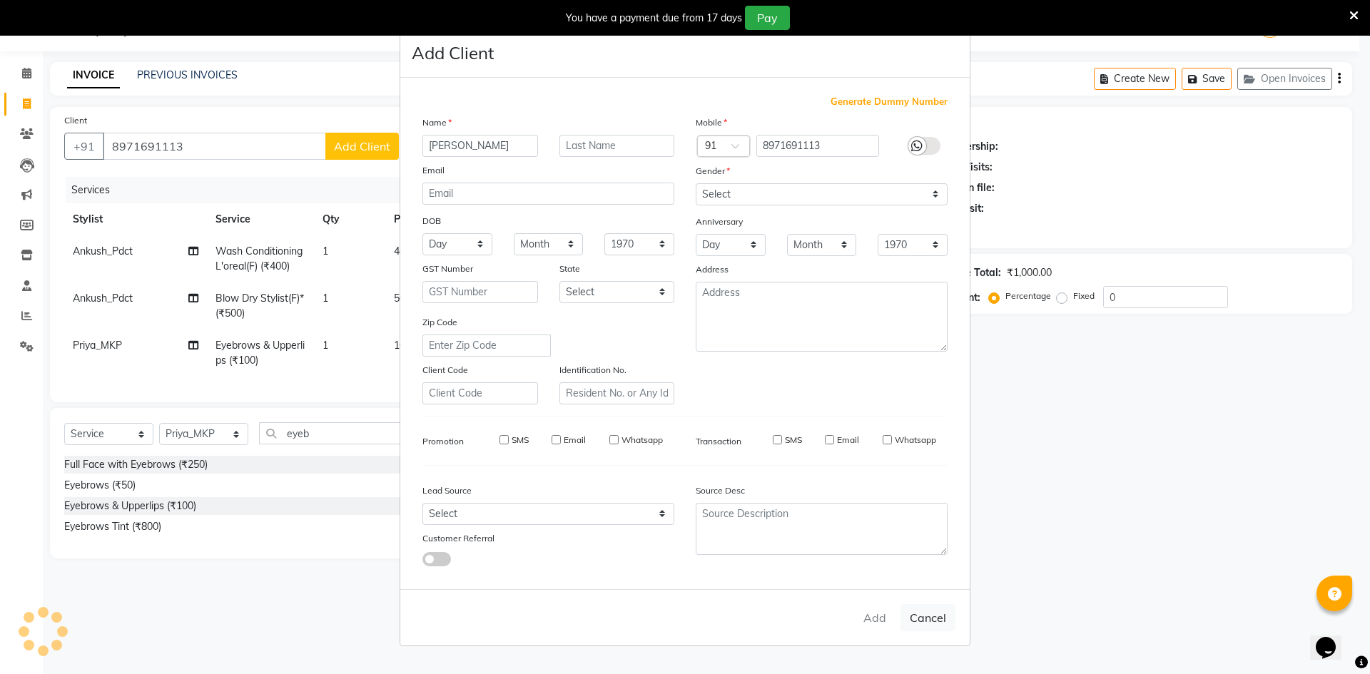
select select
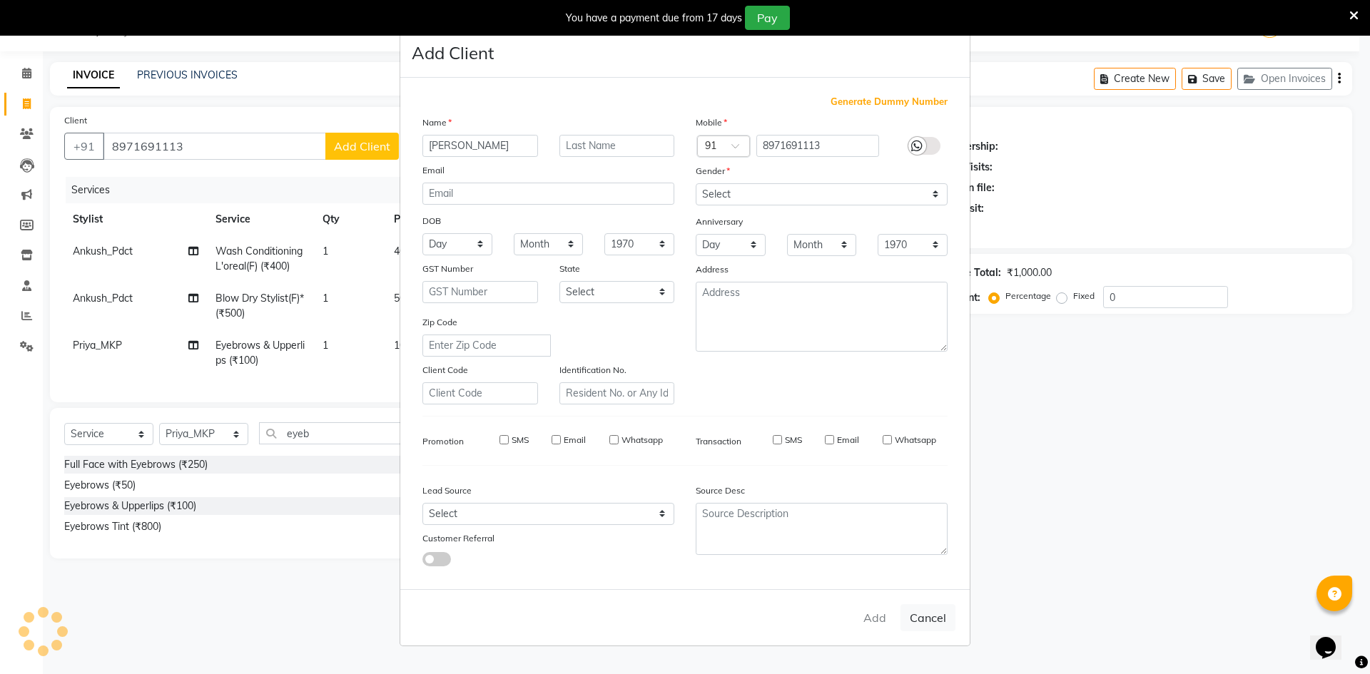
select select
checkbox input "false"
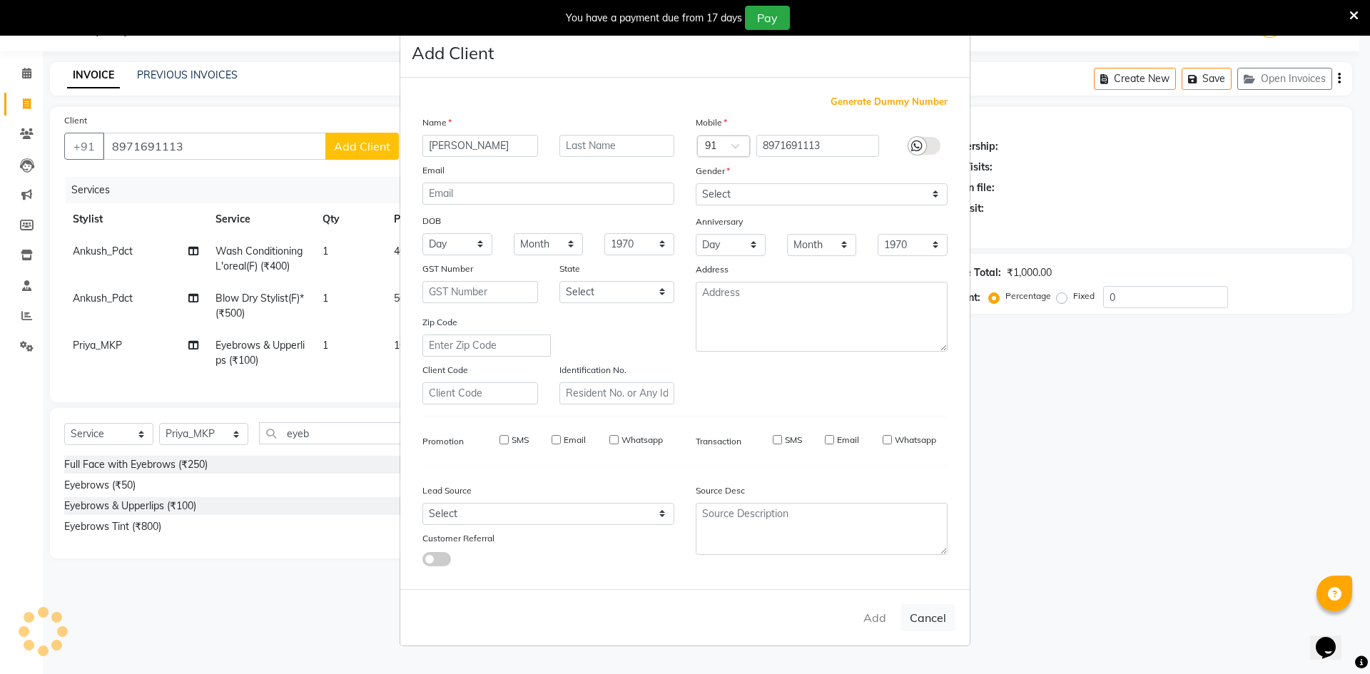
checkbox input "false"
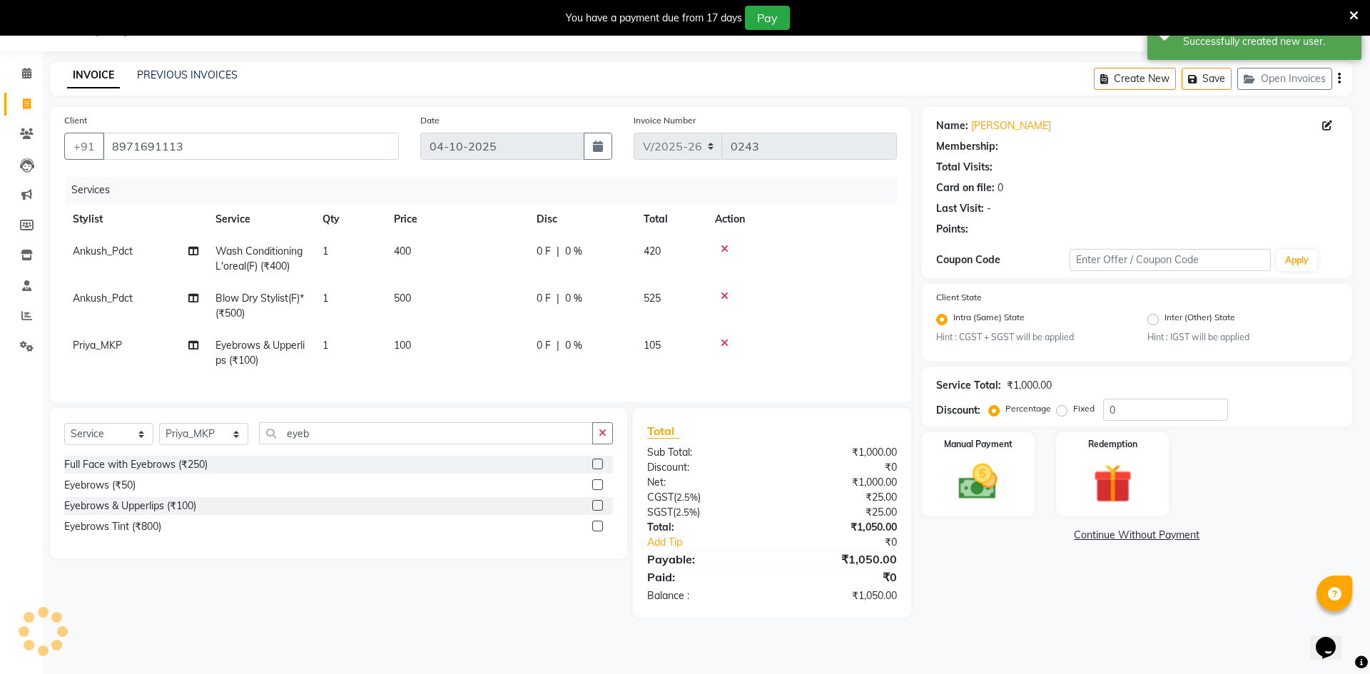
select select "1: Object"
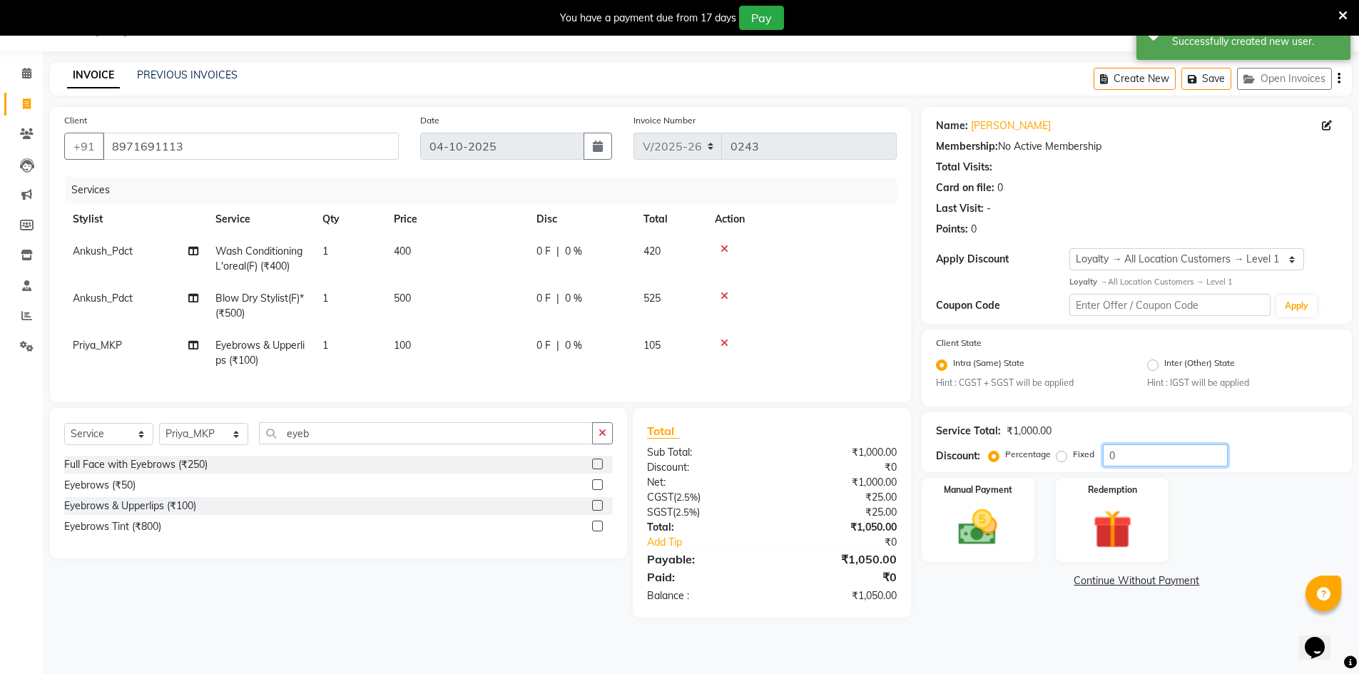
click at [1158, 459] on input "0" at bounding box center [1165, 456] width 125 height 22
type input "36"
click at [948, 507] on img at bounding box center [978, 527] width 66 height 46
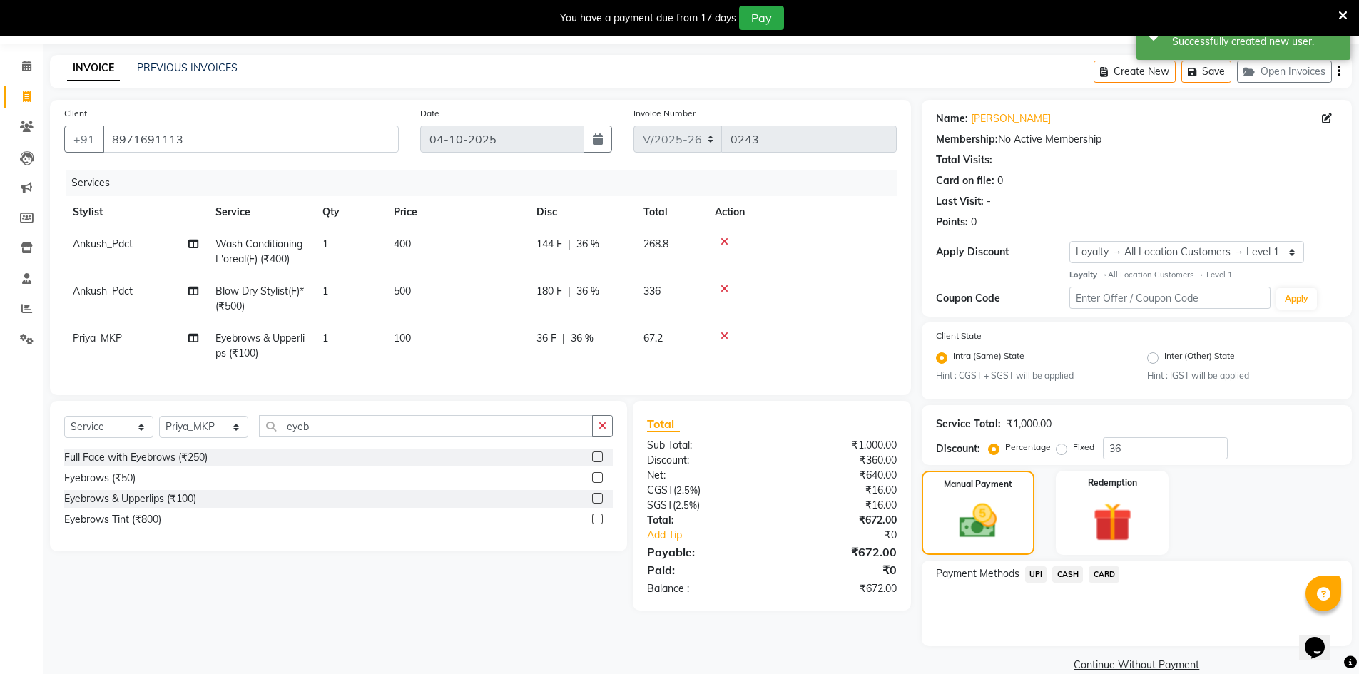
scroll to position [66, 0]
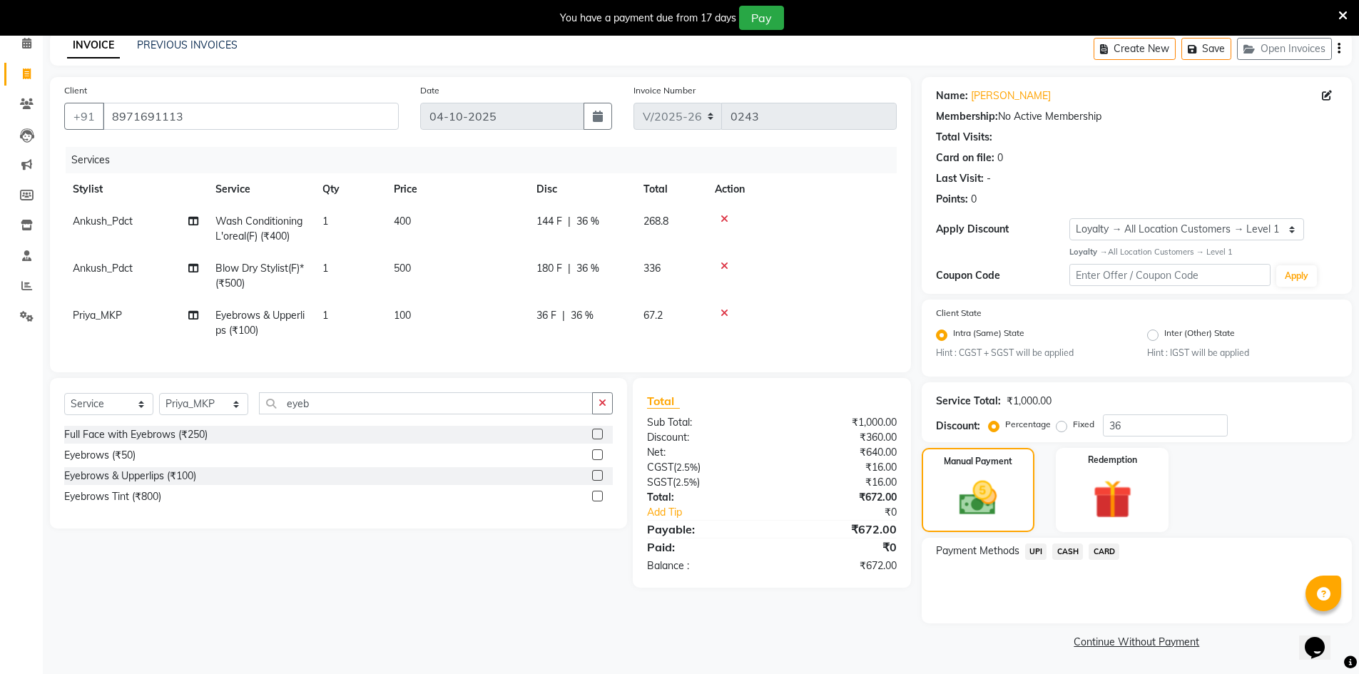
click at [592, 308] on td "36 F | 36 %" at bounding box center [581, 323] width 107 height 47
select select "92386"
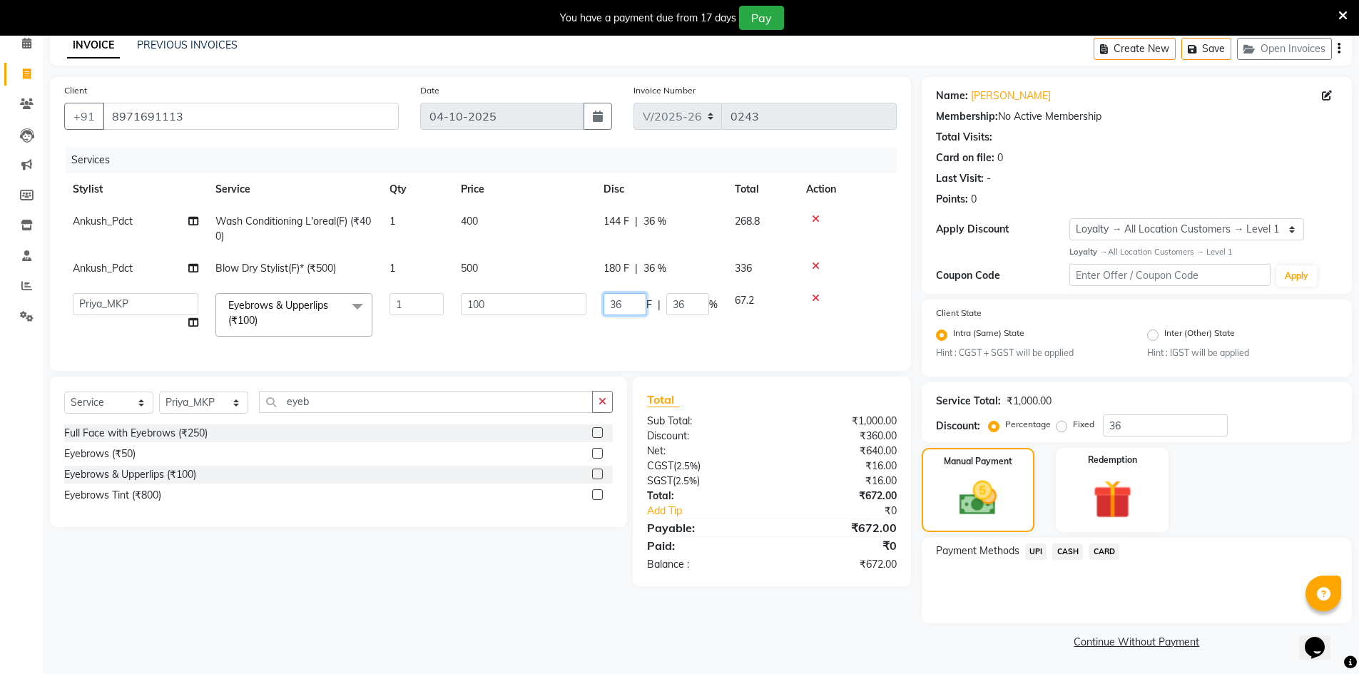
click at [631, 305] on input "36" at bounding box center [625, 304] width 43 height 22
type input "3"
type input "00"
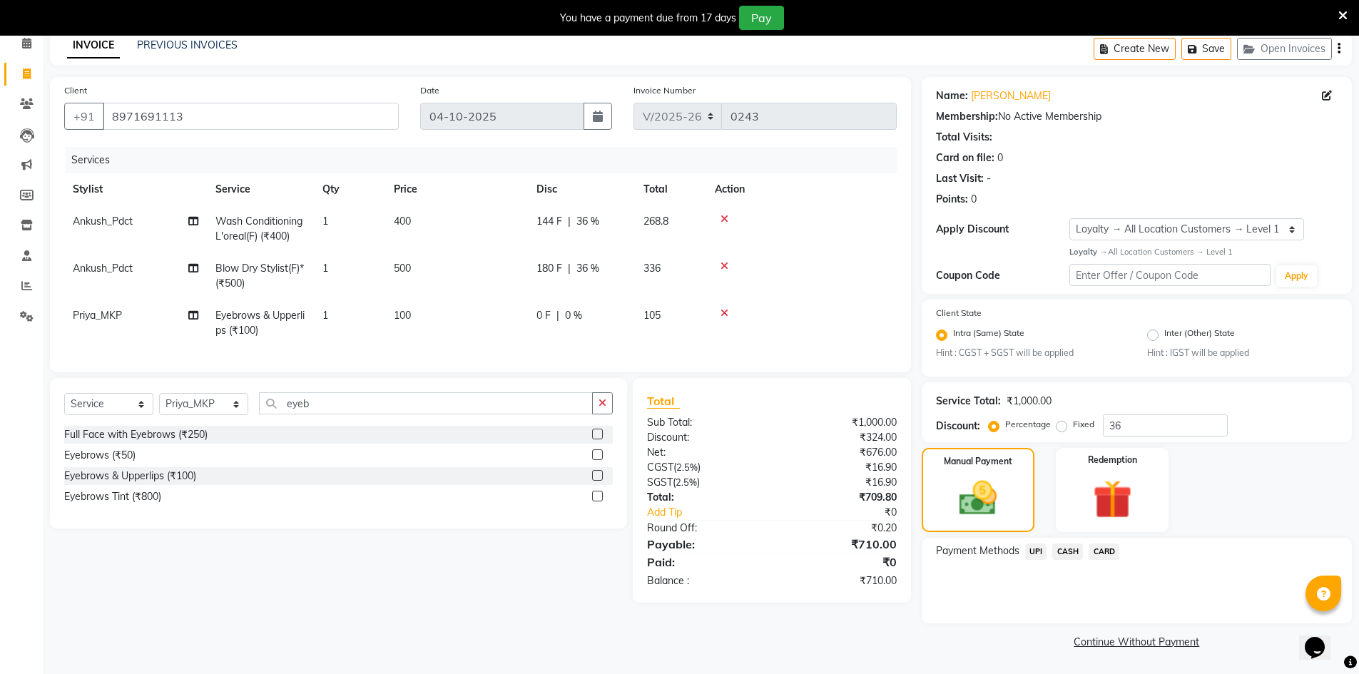
click at [664, 260] on tr "Ankush_Pdct Blow Dry Stylist(F)* (₹500) 1 500 180 F | 36 % 336" at bounding box center [480, 276] width 833 height 47
click at [609, 260] on td "180 F | 36 %" at bounding box center [581, 276] width 107 height 47
select select "92385"
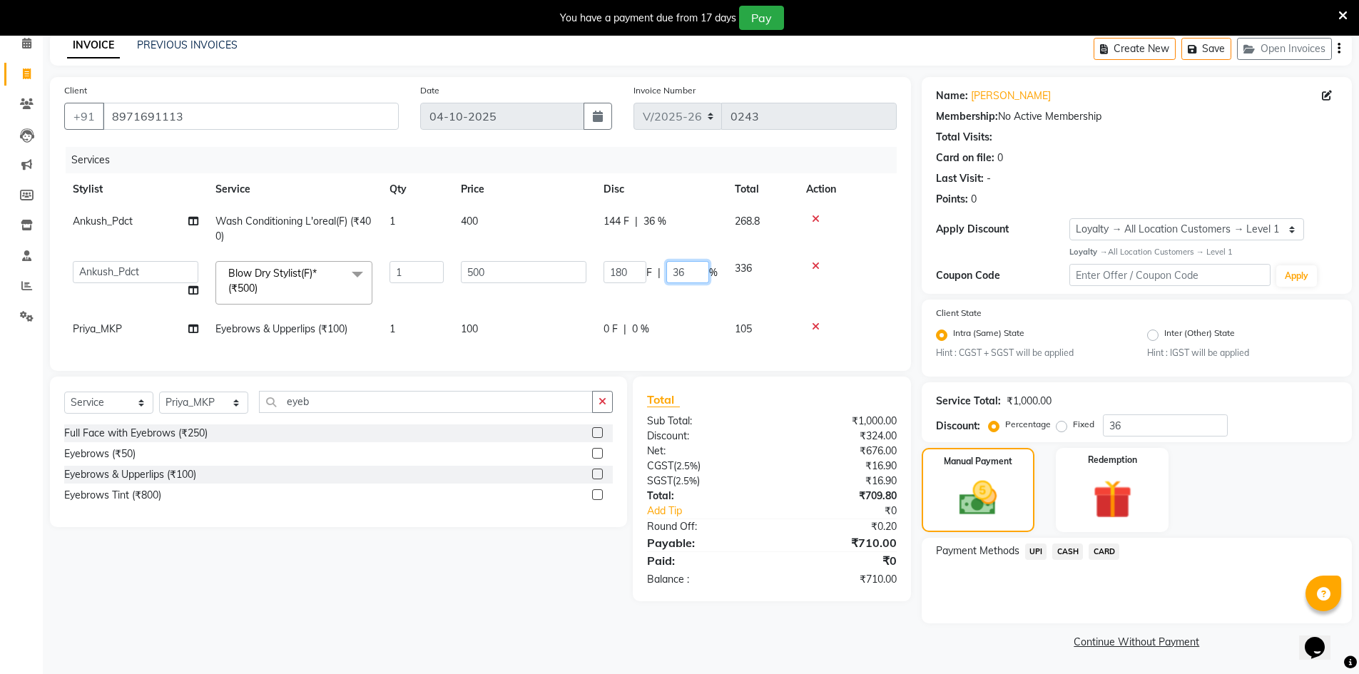
click at [694, 273] on input "36" at bounding box center [687, 272] width 43 height 22
type input "3"
type input "00"
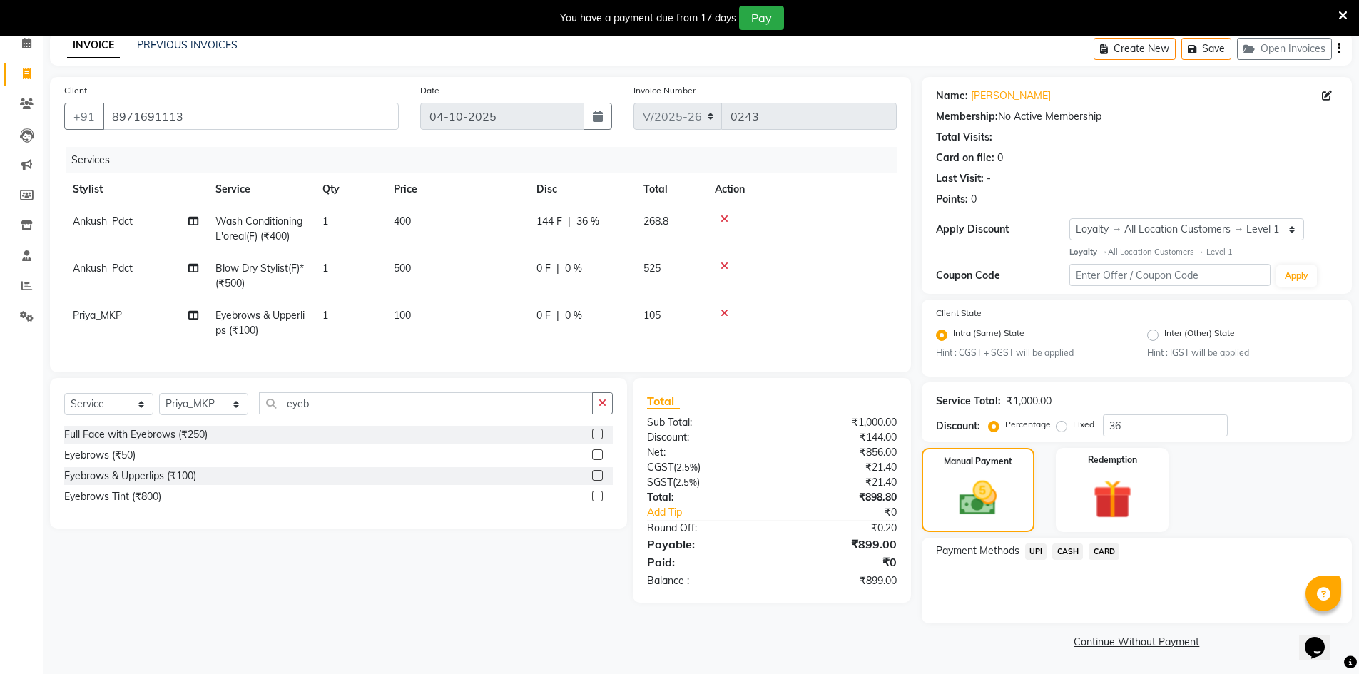
click at [1077, 555] on span "CASH" at bounding box center [1067, 552] width 31 height 16
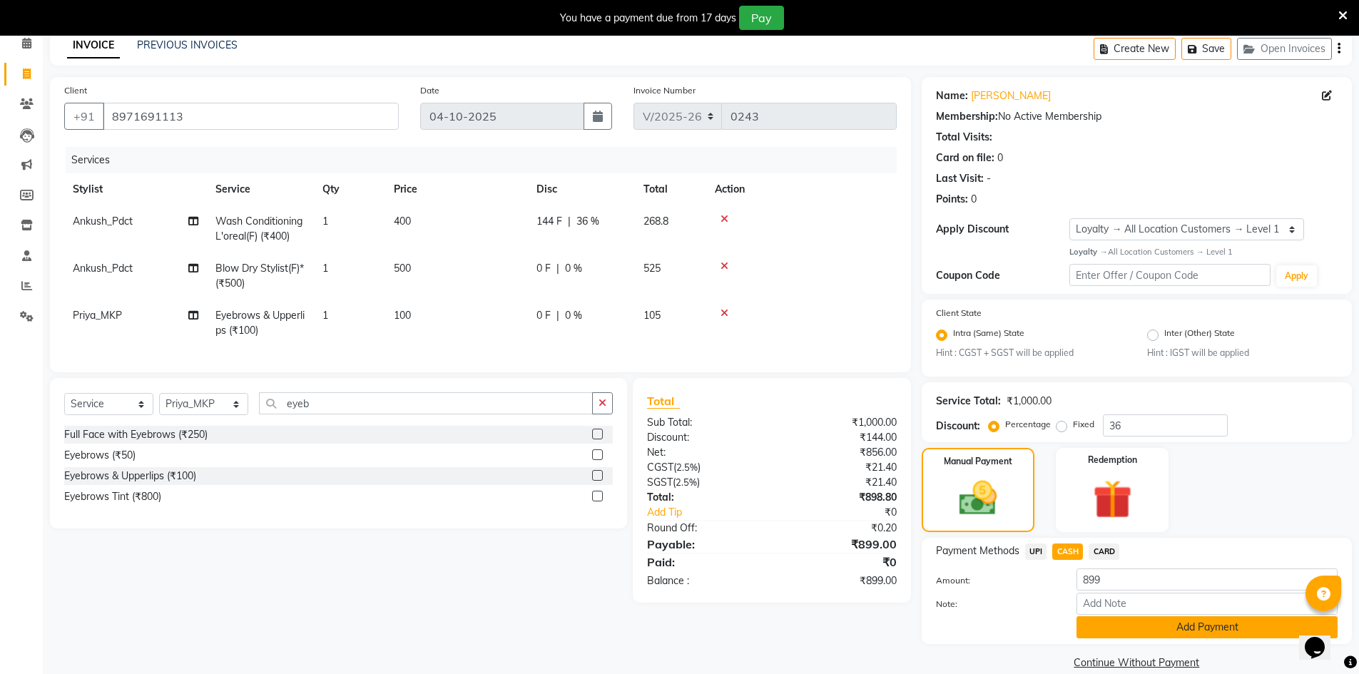
click at [1205, 631] on button "Add Payment" at bounding box center [1207, 627] width 261 height 22
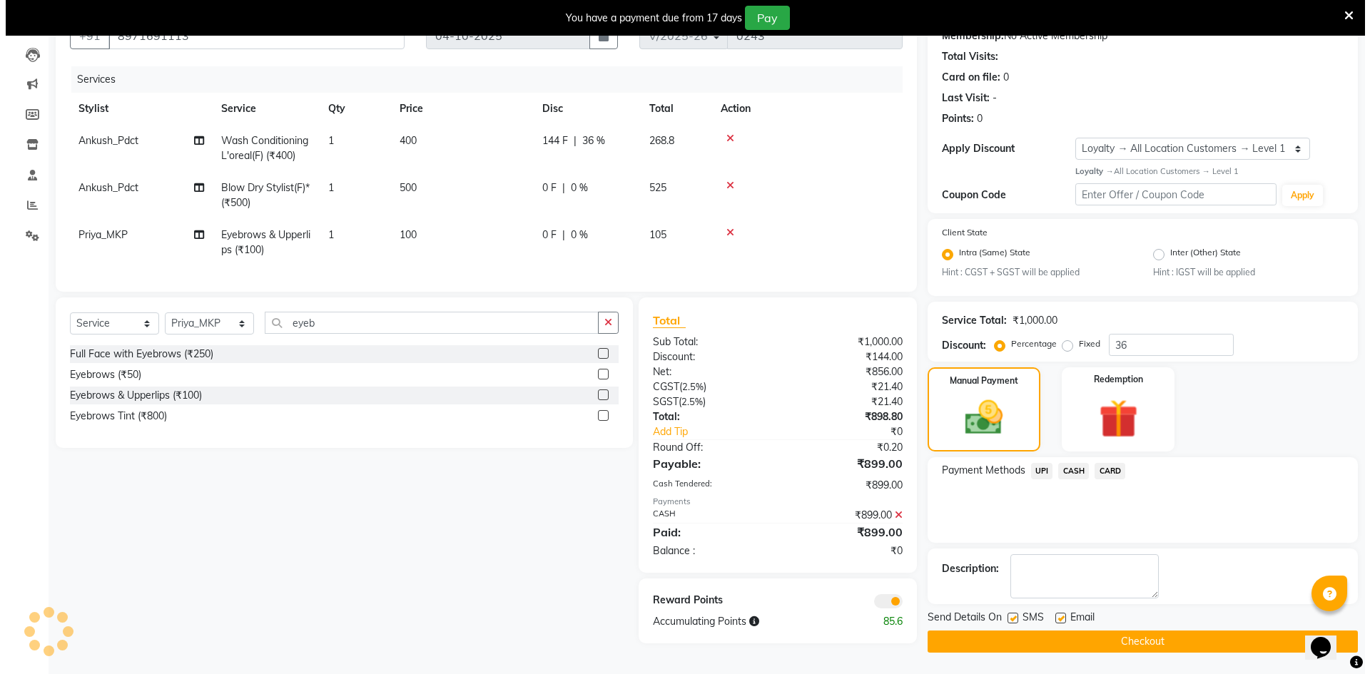
scroll to position [148, 0]
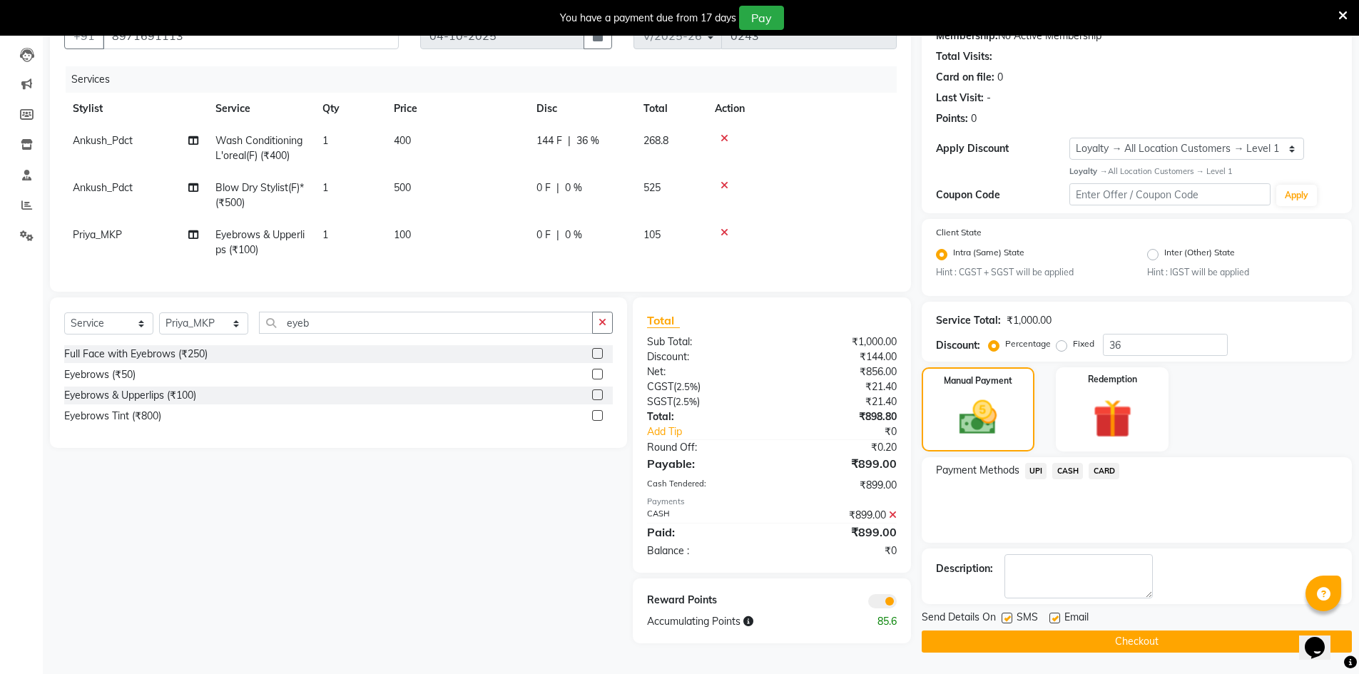
click at [876, 609] on span at bounding box center [882, 601] width 29 height 14
click at [897, 604] on input "checkbox" at bounding box center [897, 604] width 0 height 0
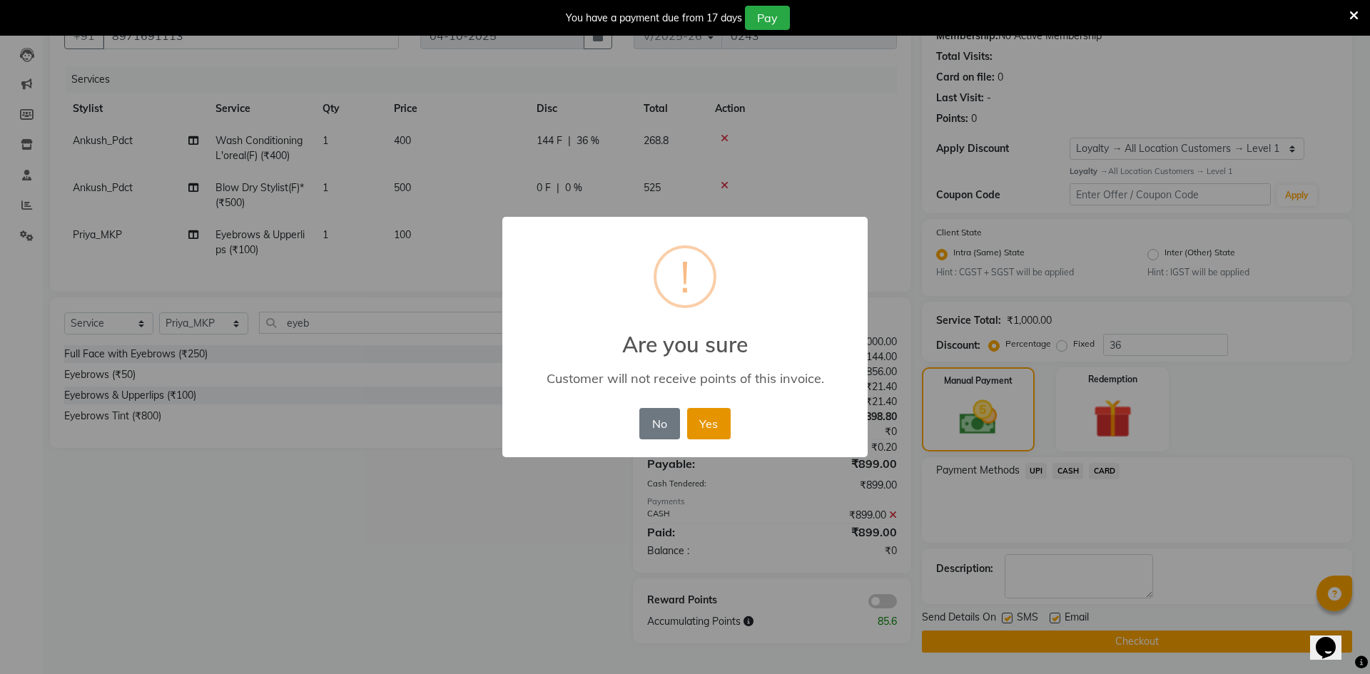
click at [699, 429] on button "Yes" at bounding box center [709, 423] width 44 height 31
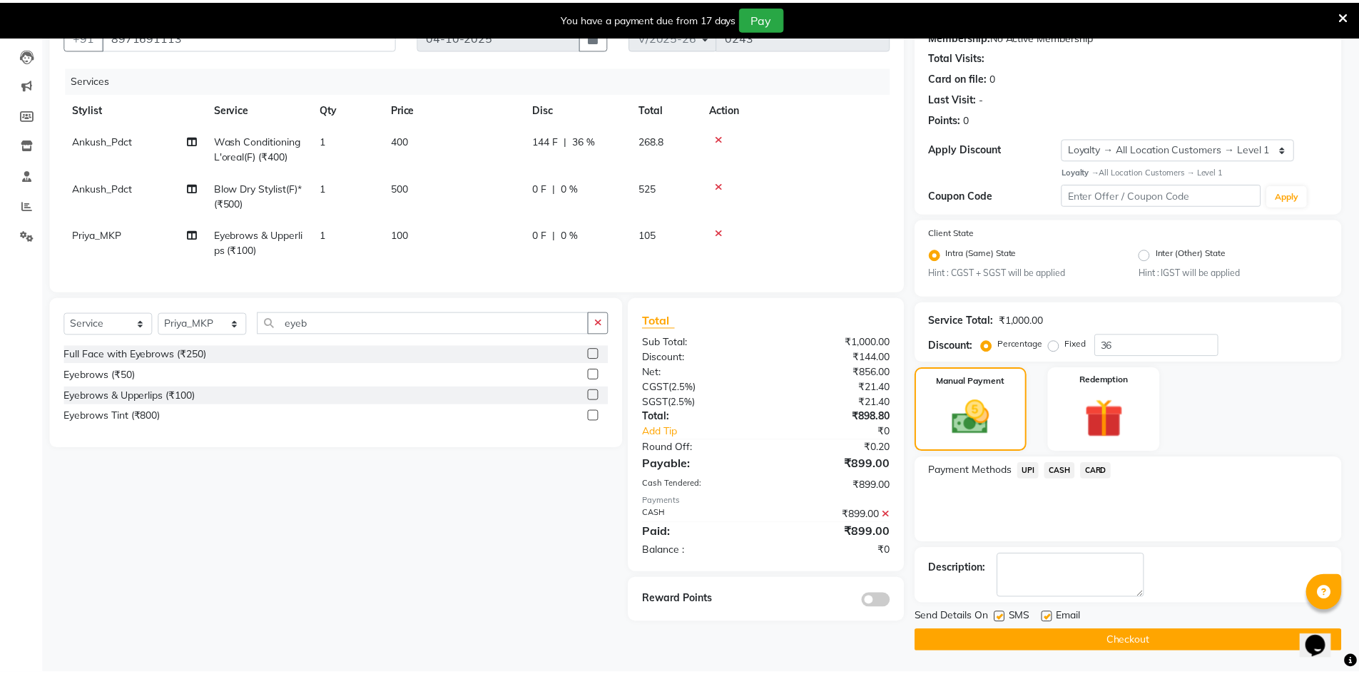
scroll to position [146, 0]
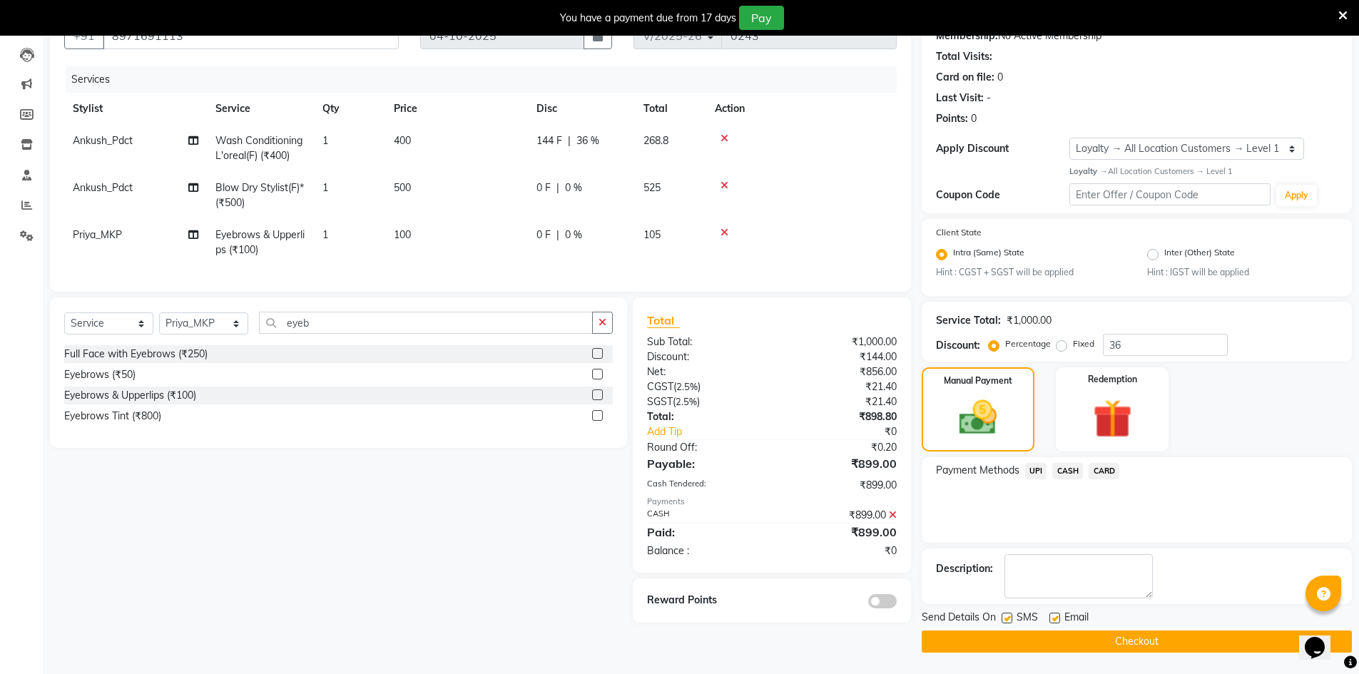
click at [1202, 638] on button "Checkout" at bounding box center [1137, 642] width 430 height 22
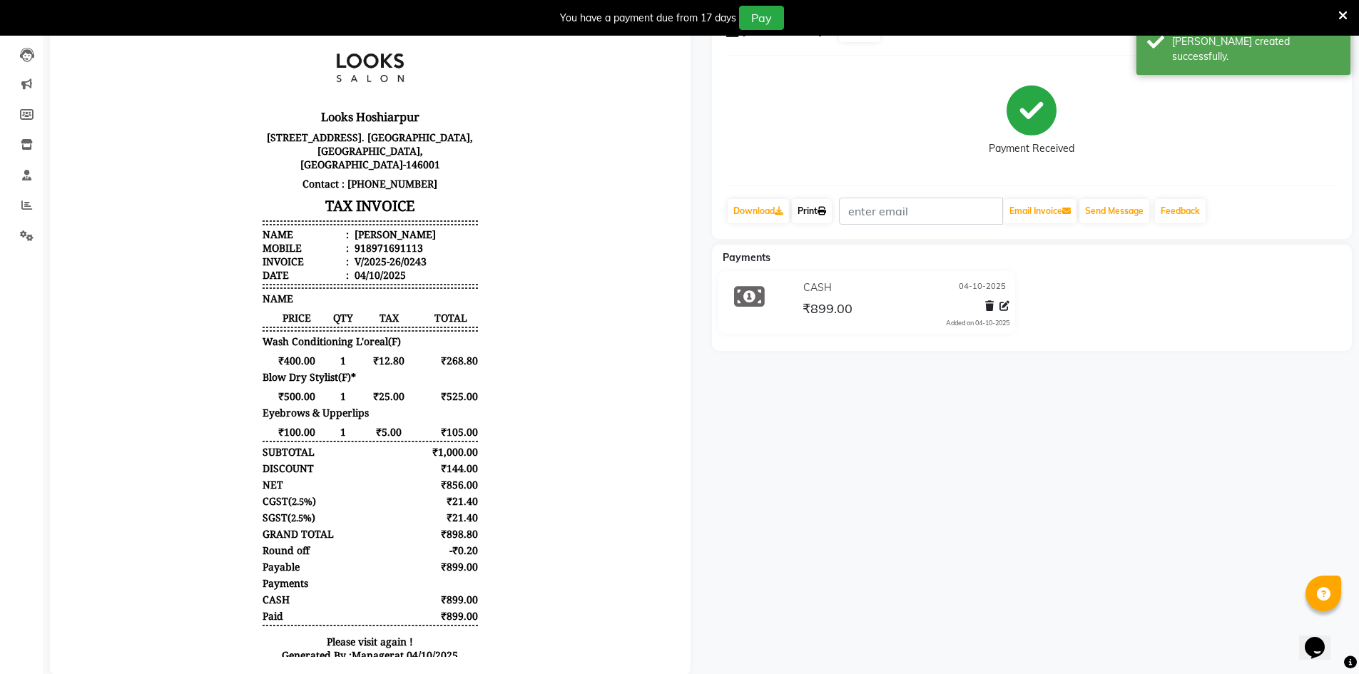
click at [815, 206] on link "Print" at bounding box center [812, 211] width 40 height 24
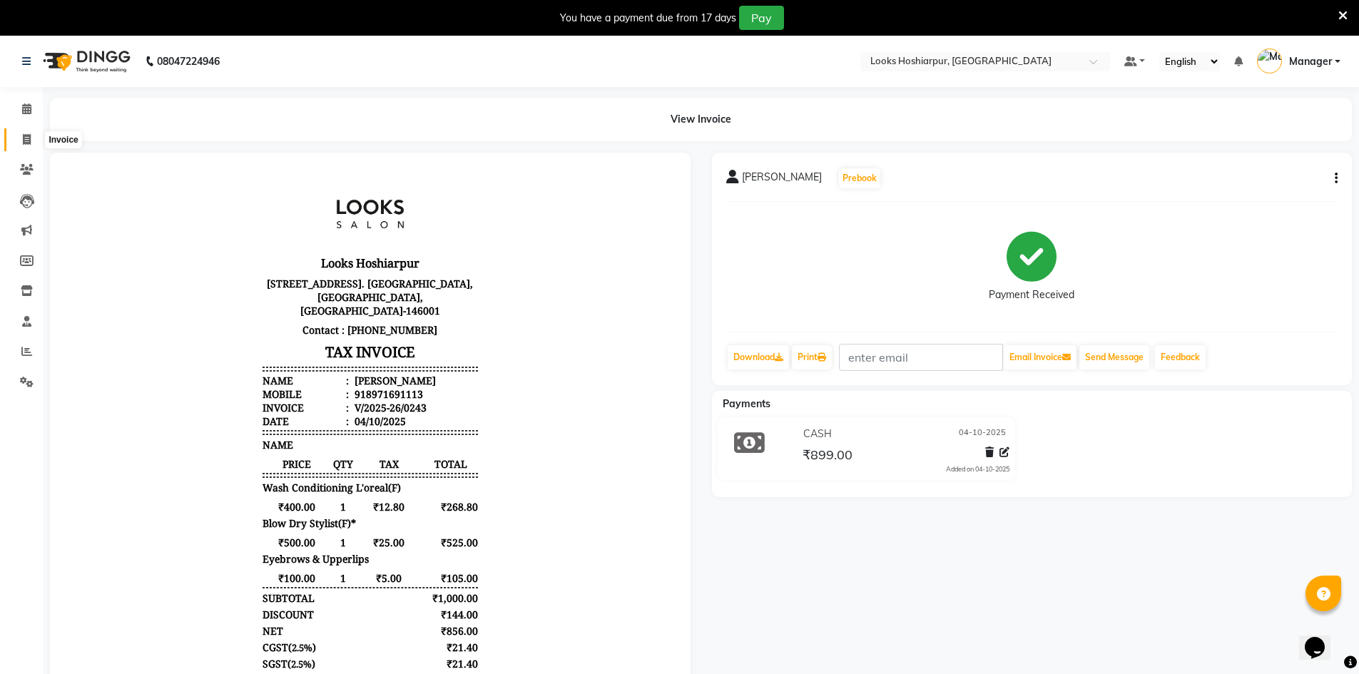
click at [23, 135] on icon at bounding box center [27, 139] width 8 height 11
select select "service"
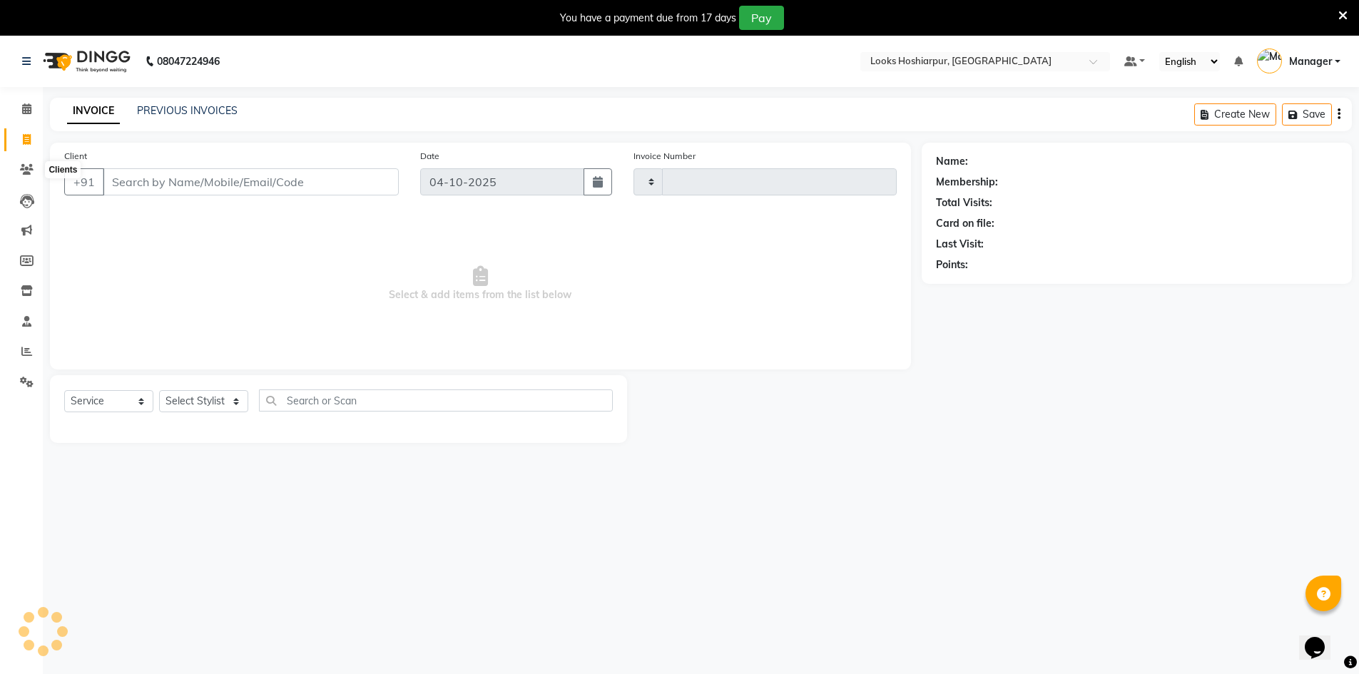
scroll to position [36, 0]
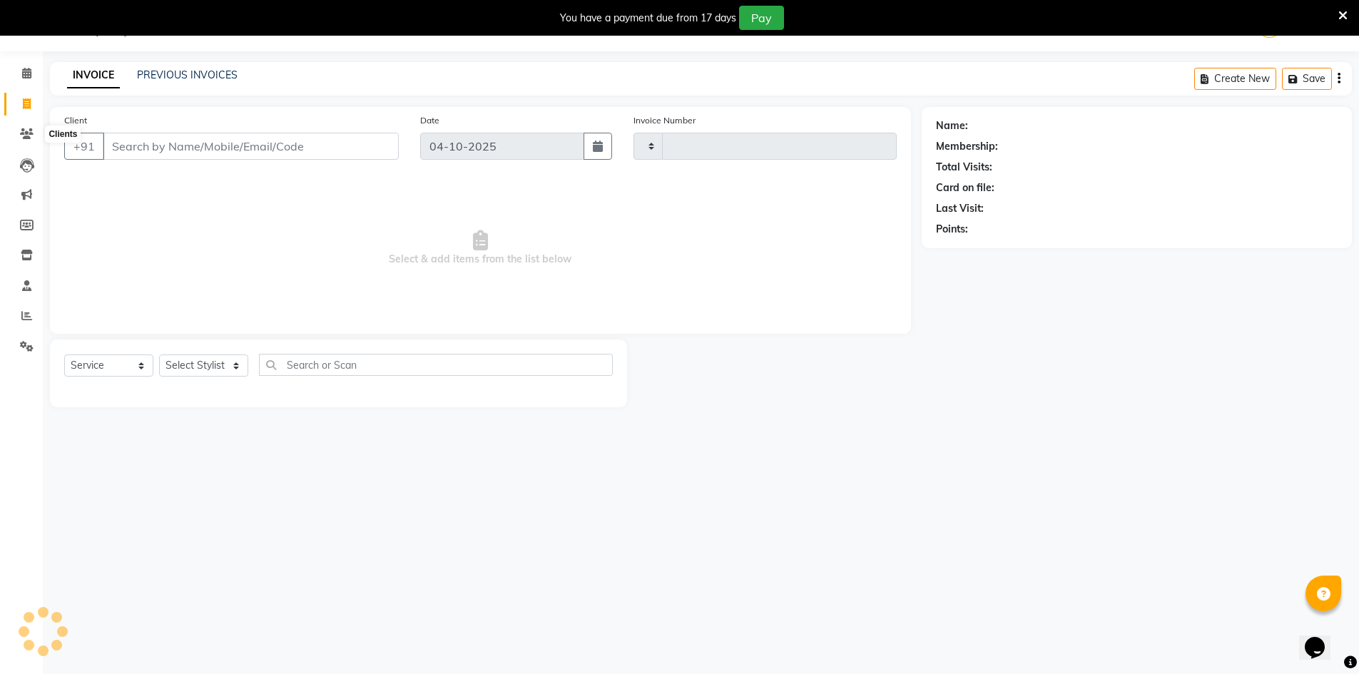
type input "0244"
select select "9034"
click at [154, 66] on div "INVOICE PREVIOUS INVOICES Create New Save Open Invoices" at bounding box center [701, 79] width 1302 height 34
select select "92381"
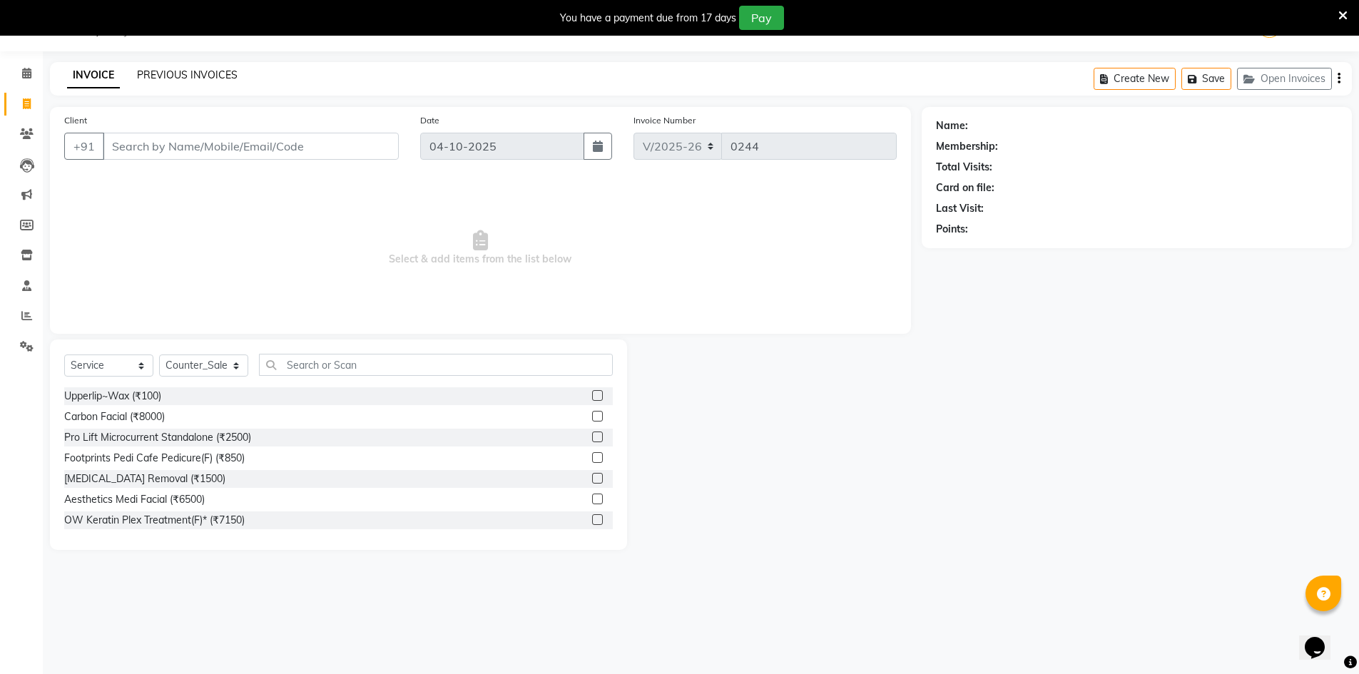
click at [214, 75] on link "PREVIOUS INVOICES" at bounding box center [187, 74] width 101 height 13
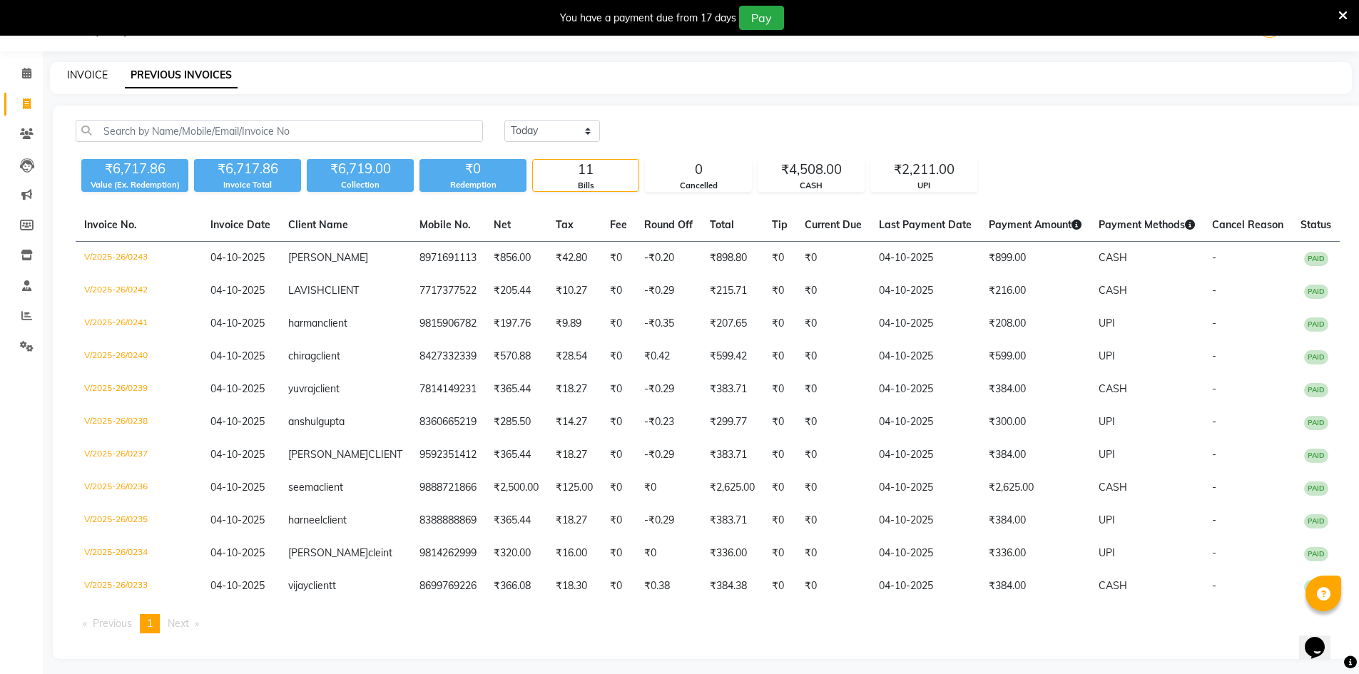
click at [92, 74] on link "INVOICE" at bounding box center [87, 74] width 41 height 13
select select "9034"
select select "service"
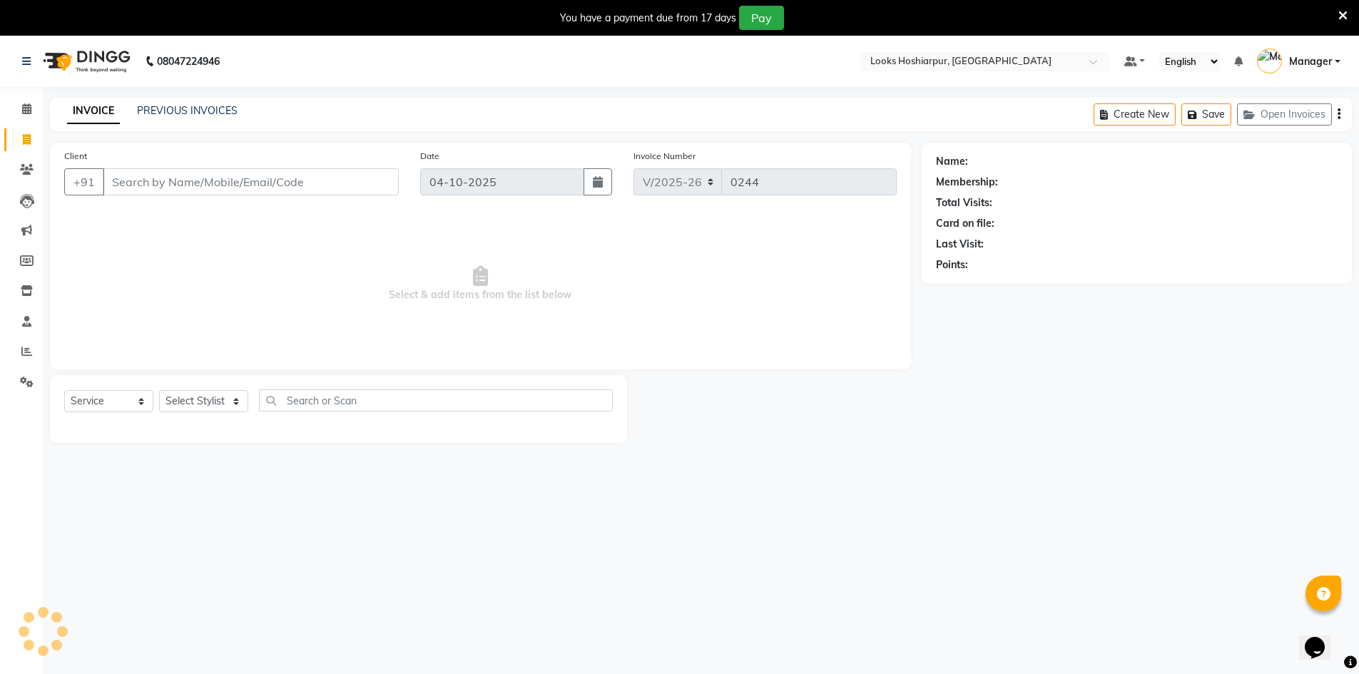
select select "92381"
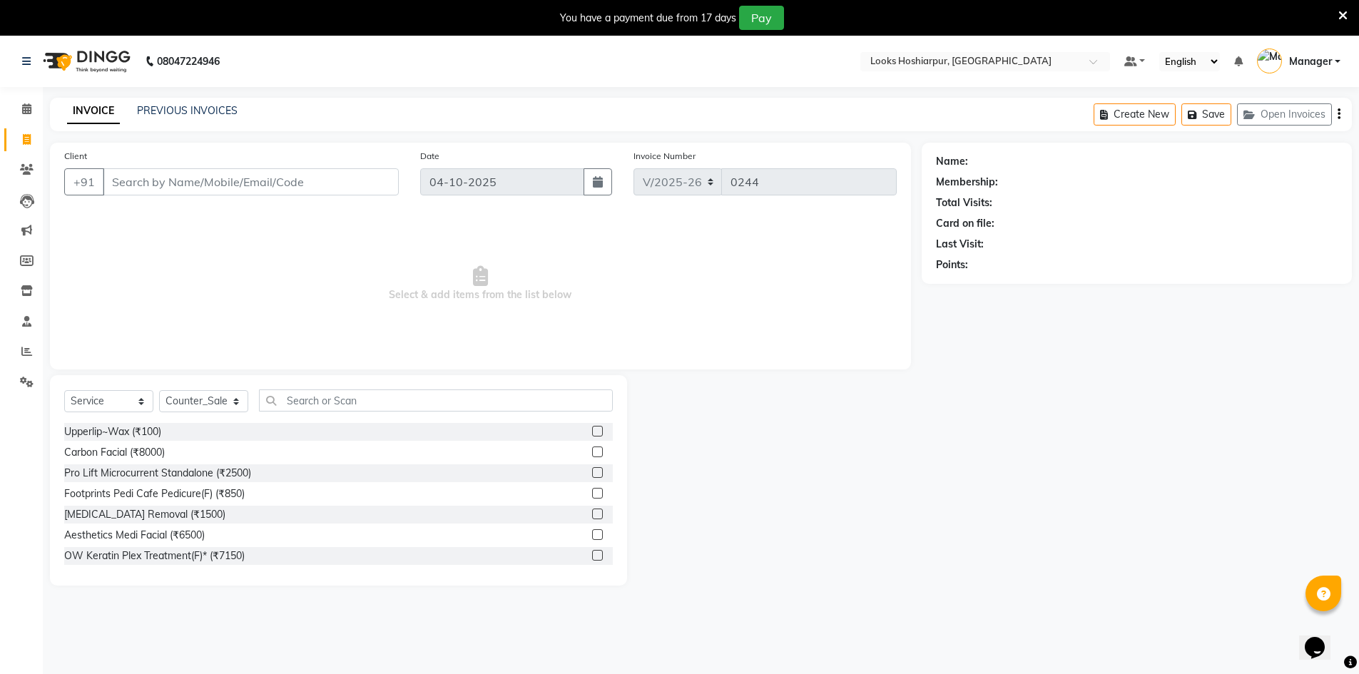
click at [305, 177] on input "Client" at bounding box center [251, 181] width 296 height 27
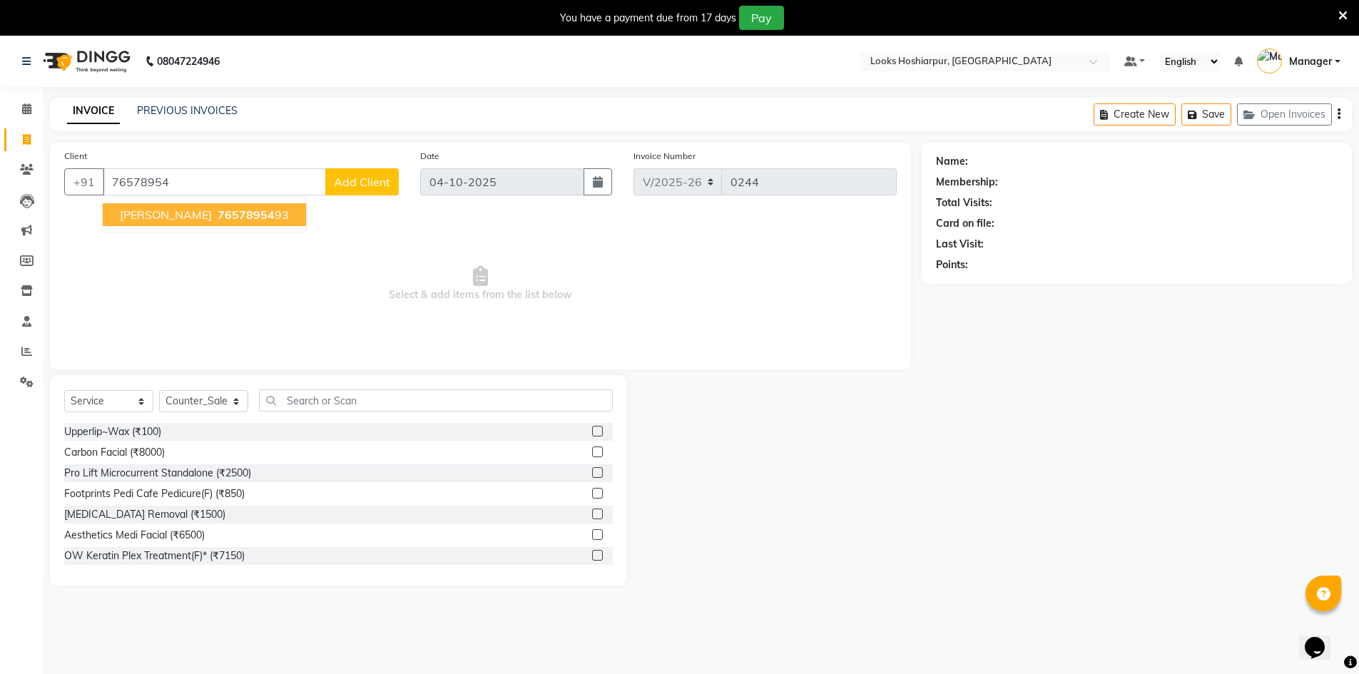
click at [245, 213] on span "76578954" at bounding box center [246, 215] width 57 height 14
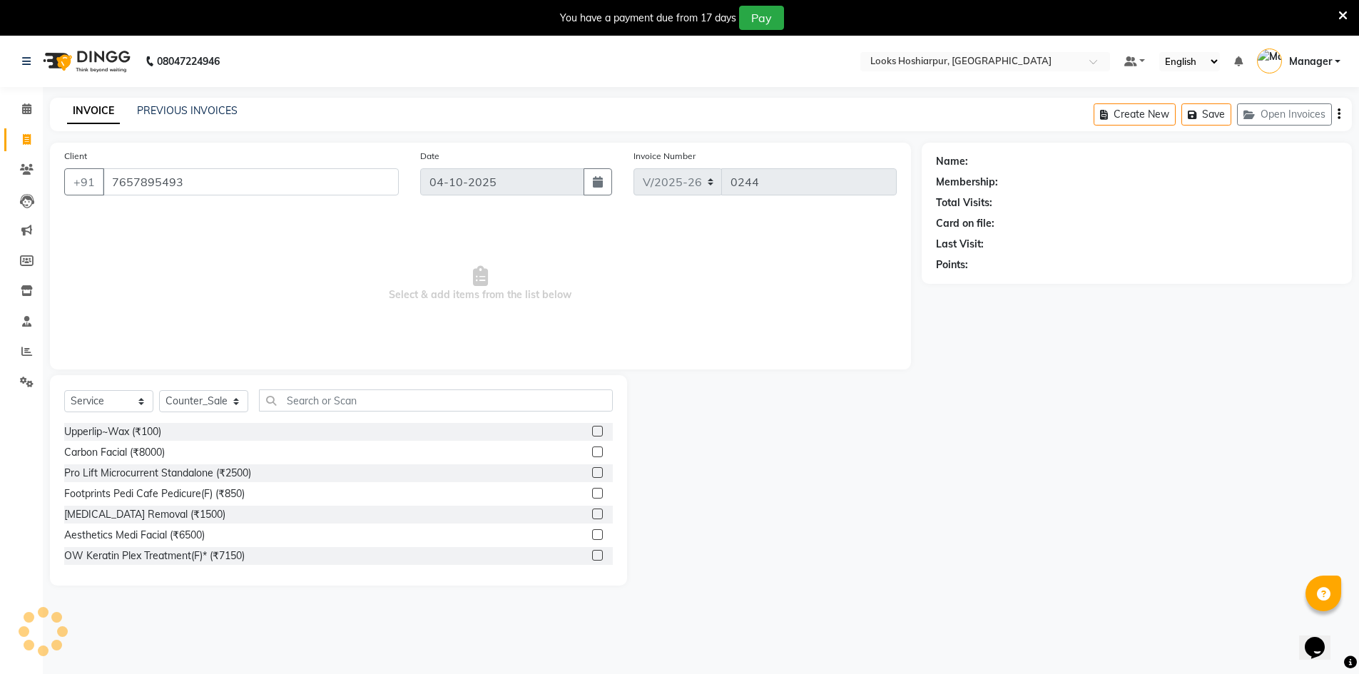
type input "7657895493"
select select "1: Object"
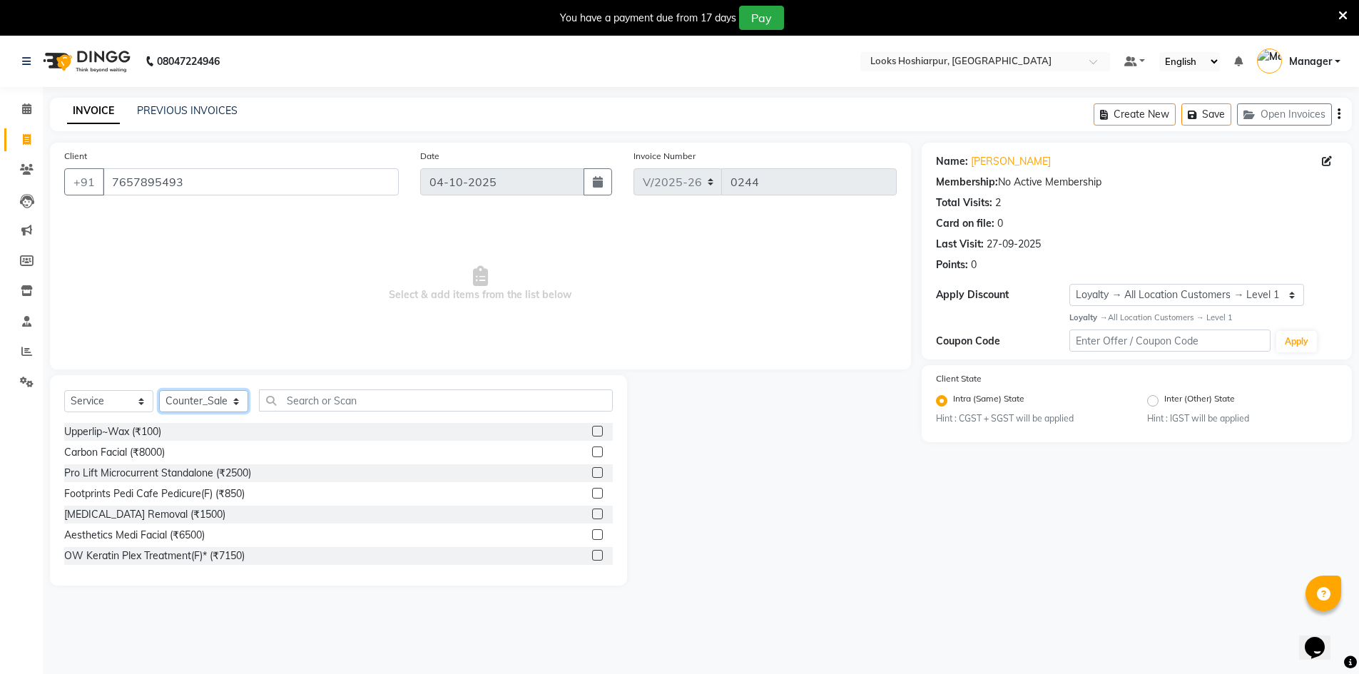
click at [235, 401] on select "Select Stylist ALI Ankush_Pdct Counter_Sales [PERSON_NAME] [PERSON_NAME] Manage…" at bounding box center [203, 401] width 89 height 22
select select "92392"
click at [159, 390] on select "Select Stylist ALI Ankush_Pdct Counter_Sales [PERSON_NAME] [PERSON_NAME] Manage…" at bounding box center [203, 401] width 89 height 22
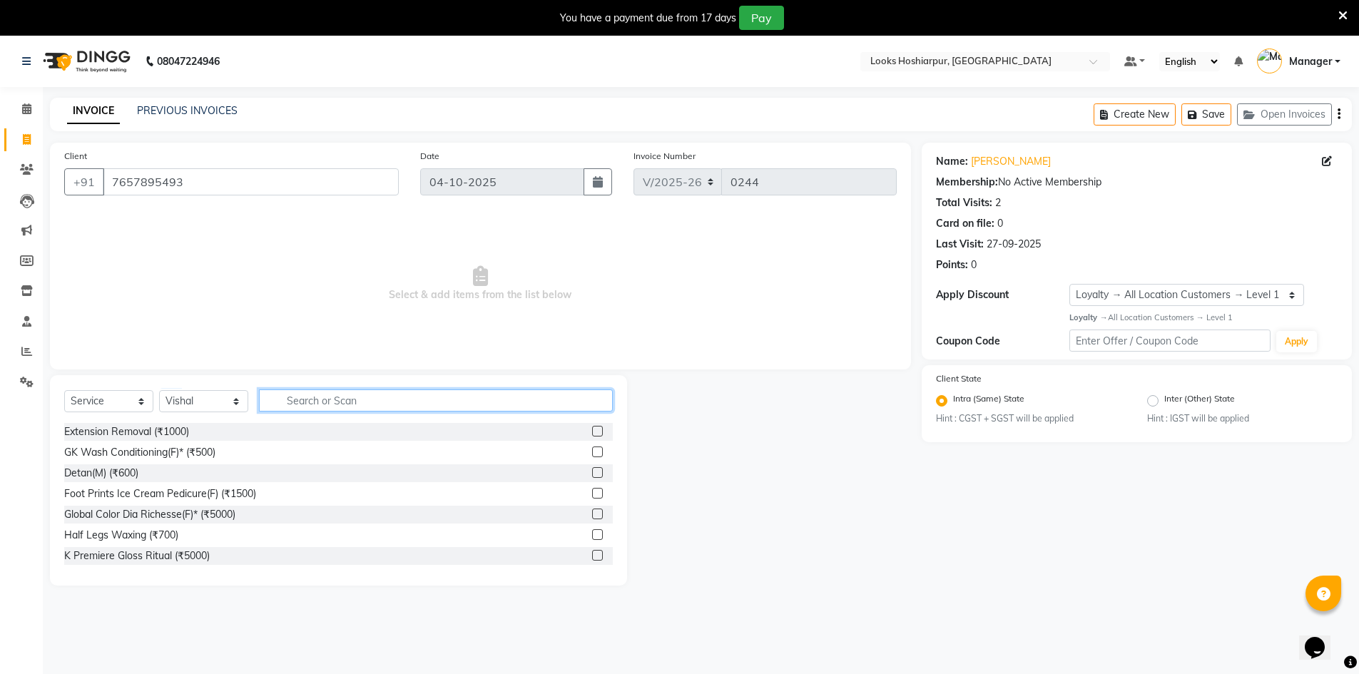
click at [313, 410] on input "text" at bounding box center [436, 401] width 354 height 22
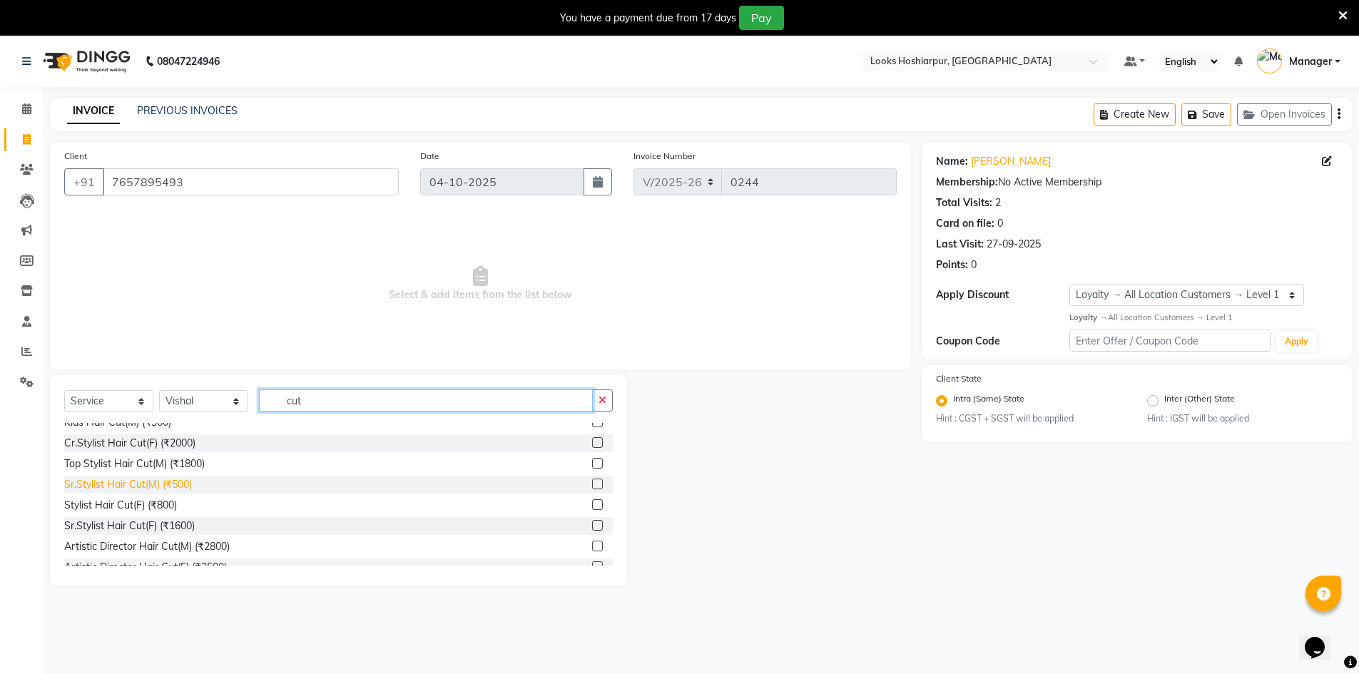
type input "cut"
click at [173, 482] on div "Sr.Stylist Hair Cut(M) (₹500)" at bounding box center [128, 484] width 128 height 15
checkbox input "false"
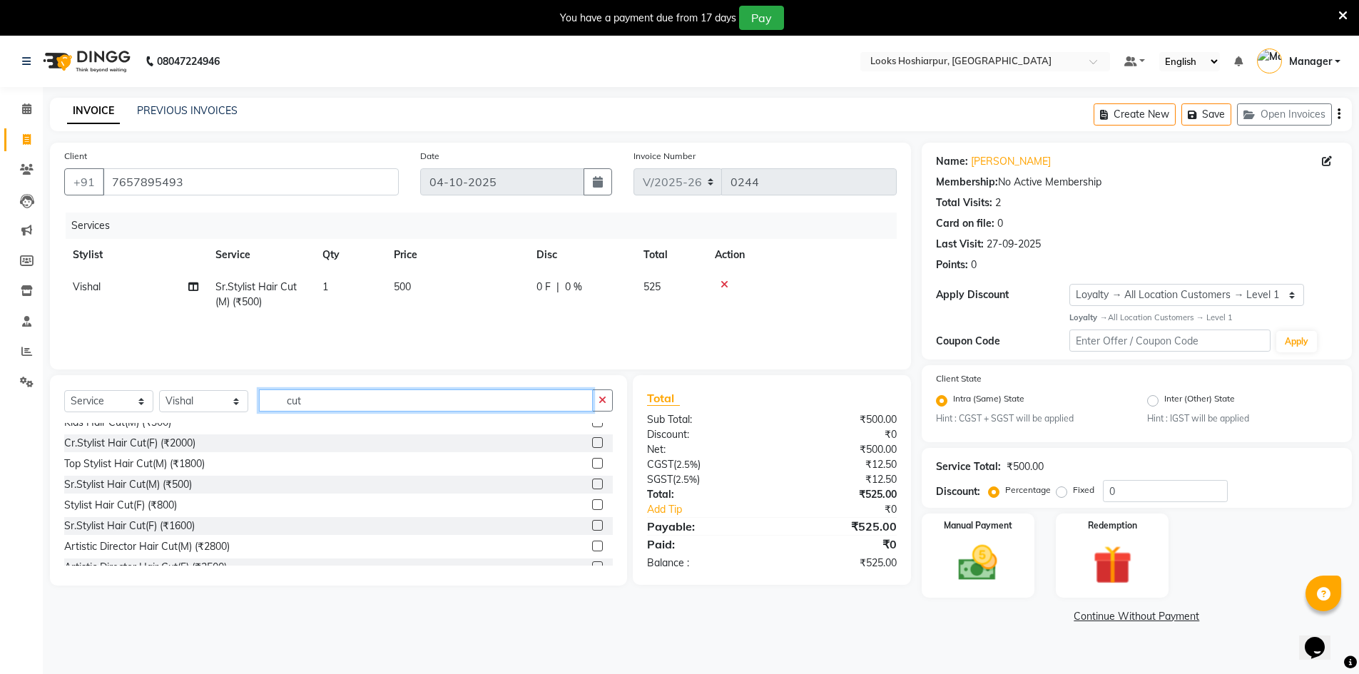
click at [324, 404] on input "cut" at bounding box center [426, 401] width 334 height 22
type input "c"
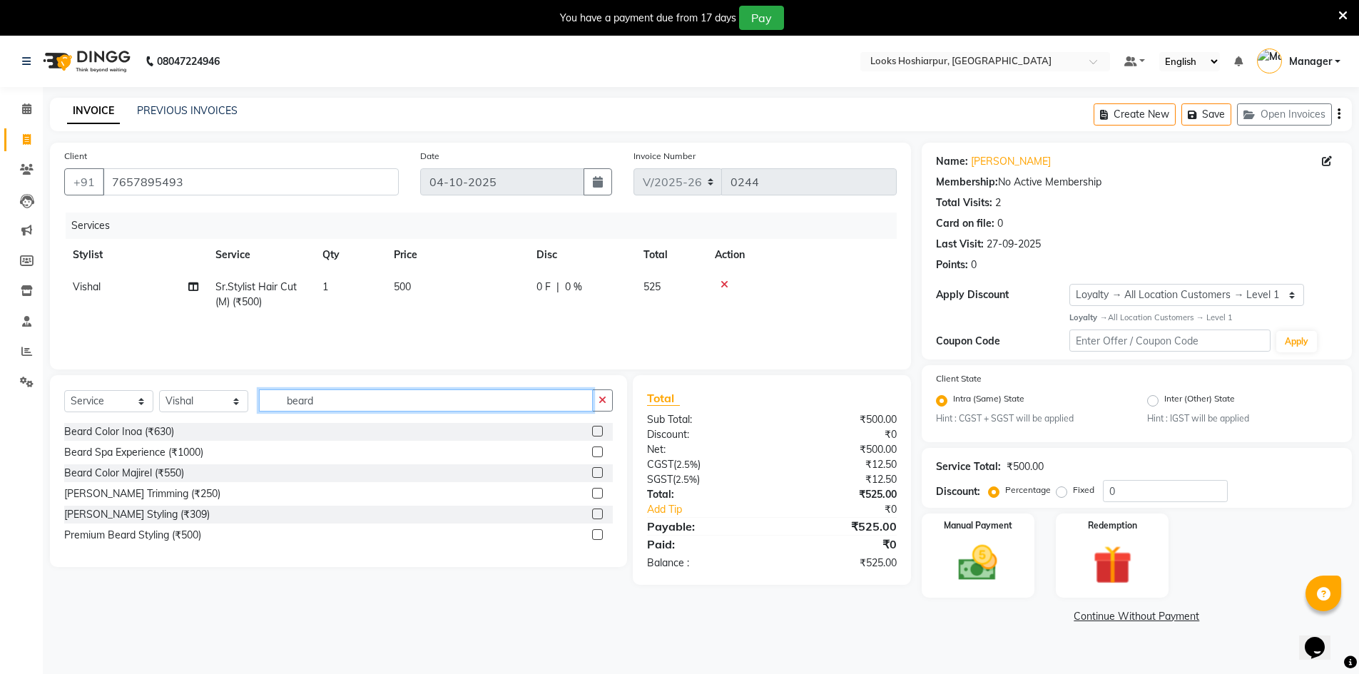
type input "beard"
click at [128, 522] on div "[PERSON_NAME] Styling (₹309)" at bounding box center [338, 515] width 549 height 18
click at [148, 515] on div "[PERSON_NAME] Styling (₹309)" at bounding box center [137, 514] width 146 height 15
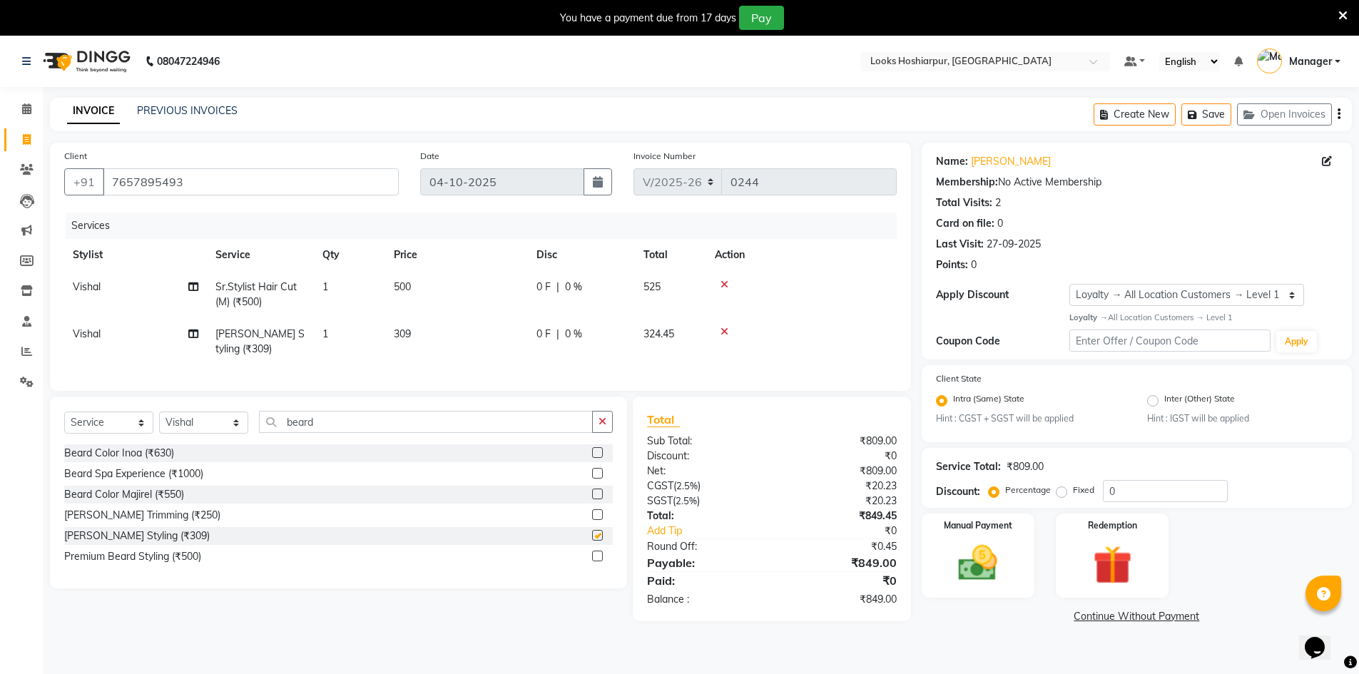
checkbox input "false"
click at [574, 285] on span "0 %" at bounding box center [573, 287] width 17 height 15
select select "92392"
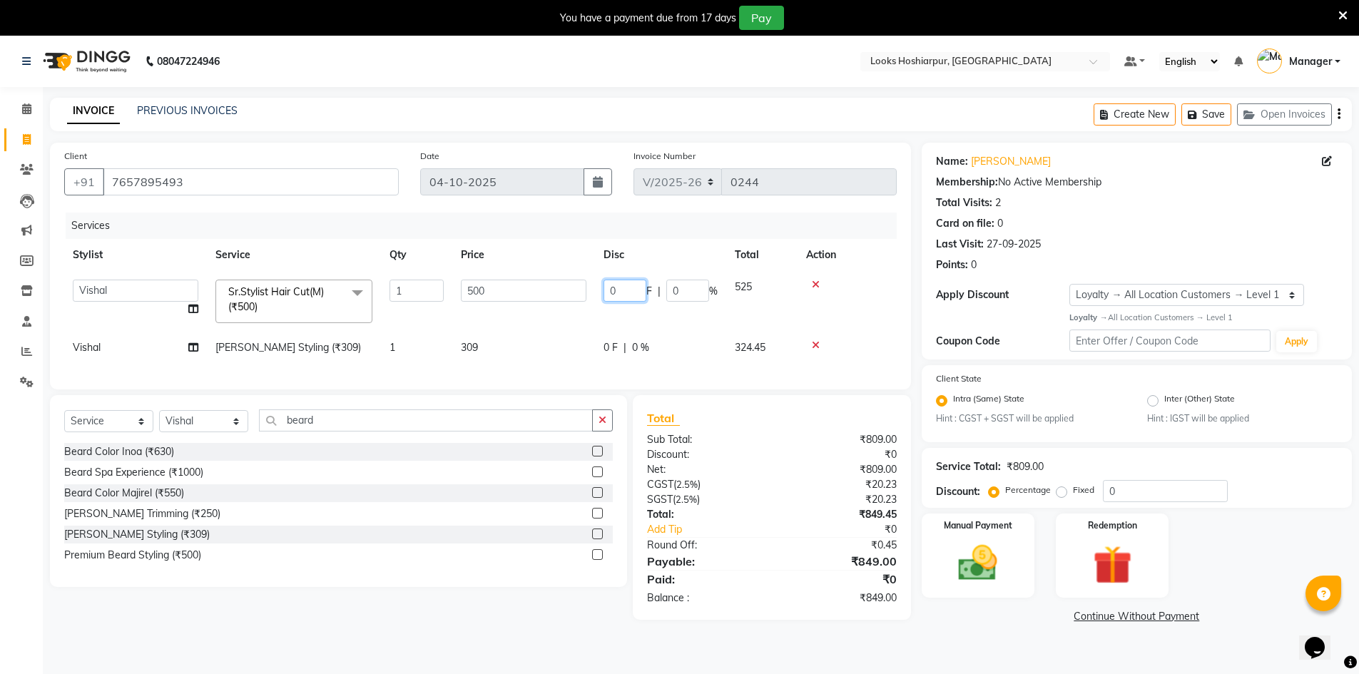
click at [633, 293] on input "0" at bounding box center [625, 291] width 43 height 22
type input "36"
click at [654, 343] on tr "[PERSON_NAME] Styling (₹309) 1 309 0 F | 0 % 324.45" at bounding box center [480, 348] width 833 height 32
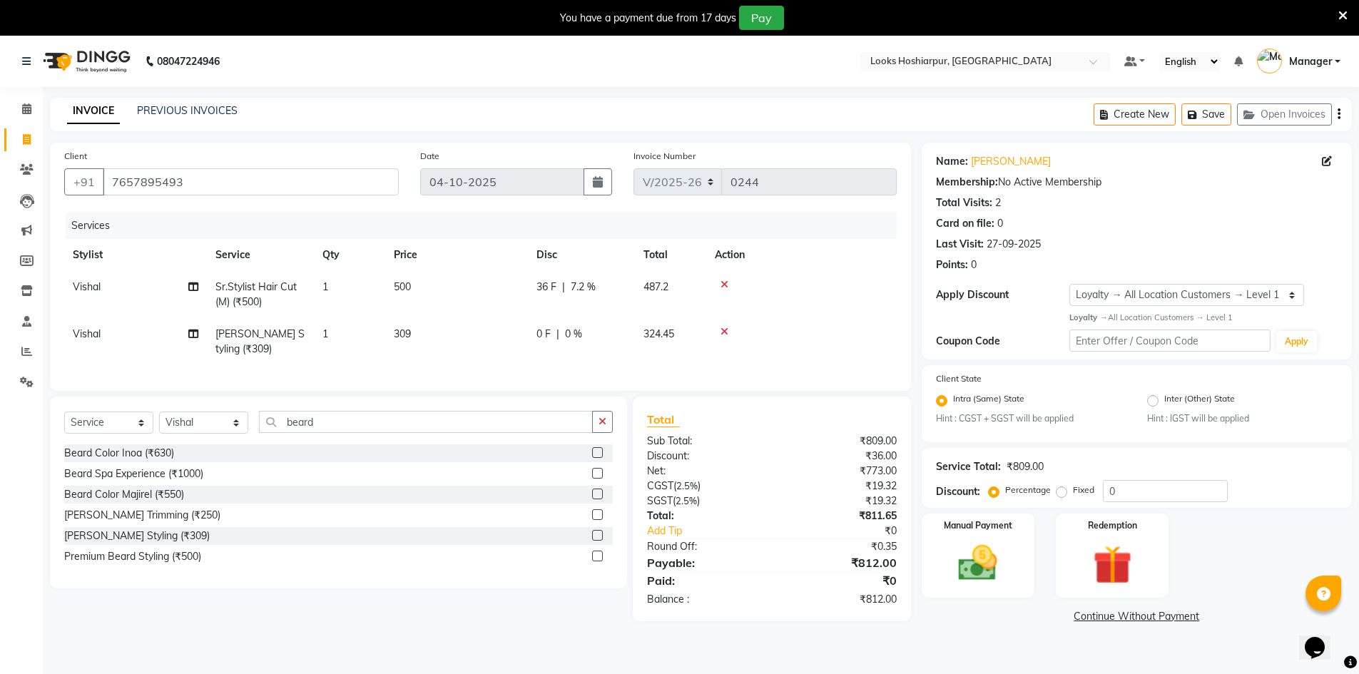
click at [581, 330] on span "0 %" at bounding box center [573, 334] width 17 height 15
select select "92392"
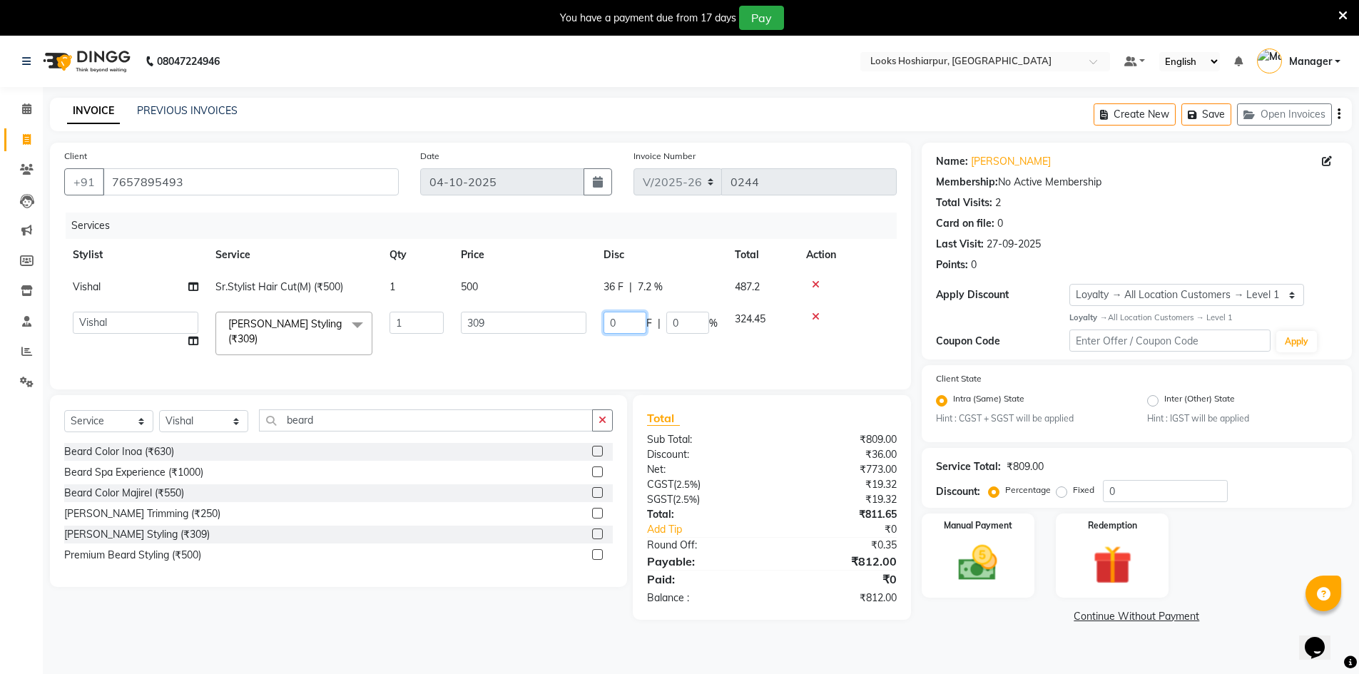
click at [626, 323] on input "0" at bounding box center [625, 323] width 43 height 22
type input "36"
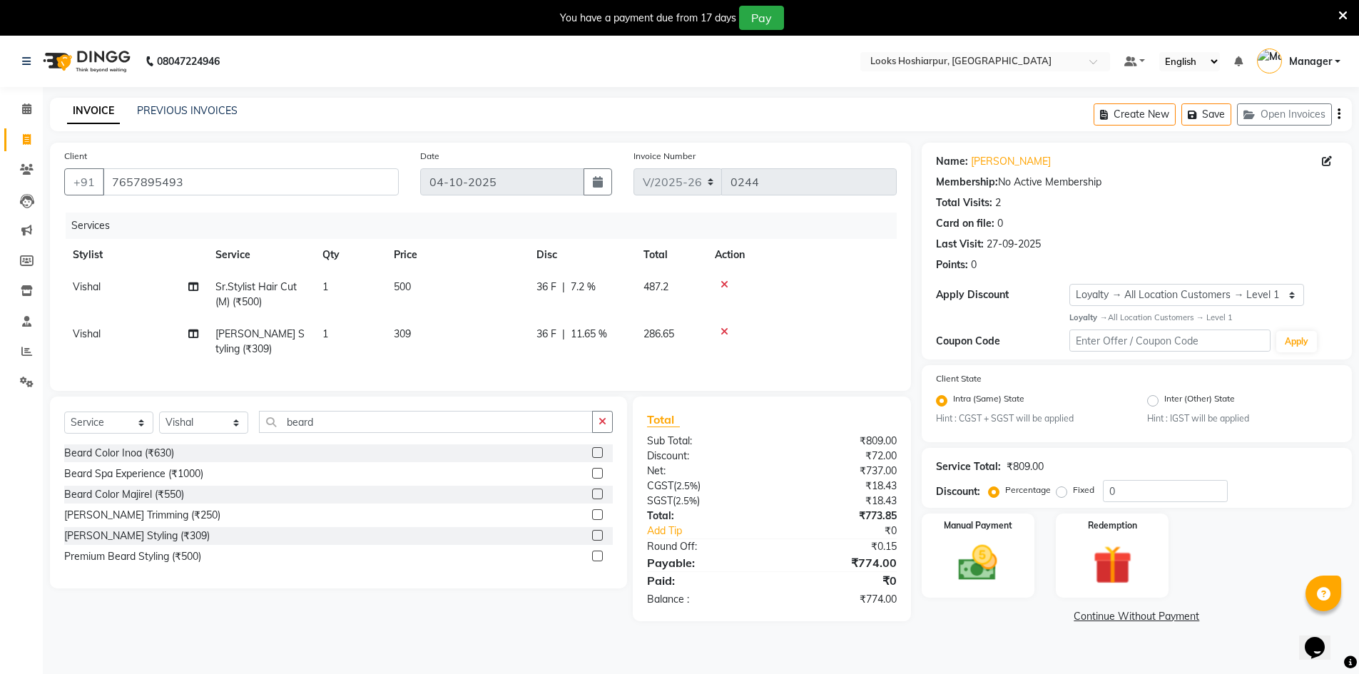
click at [415, 282] on td "500" at bounding box center [456, 294] width 143 height 47
select select "92392"
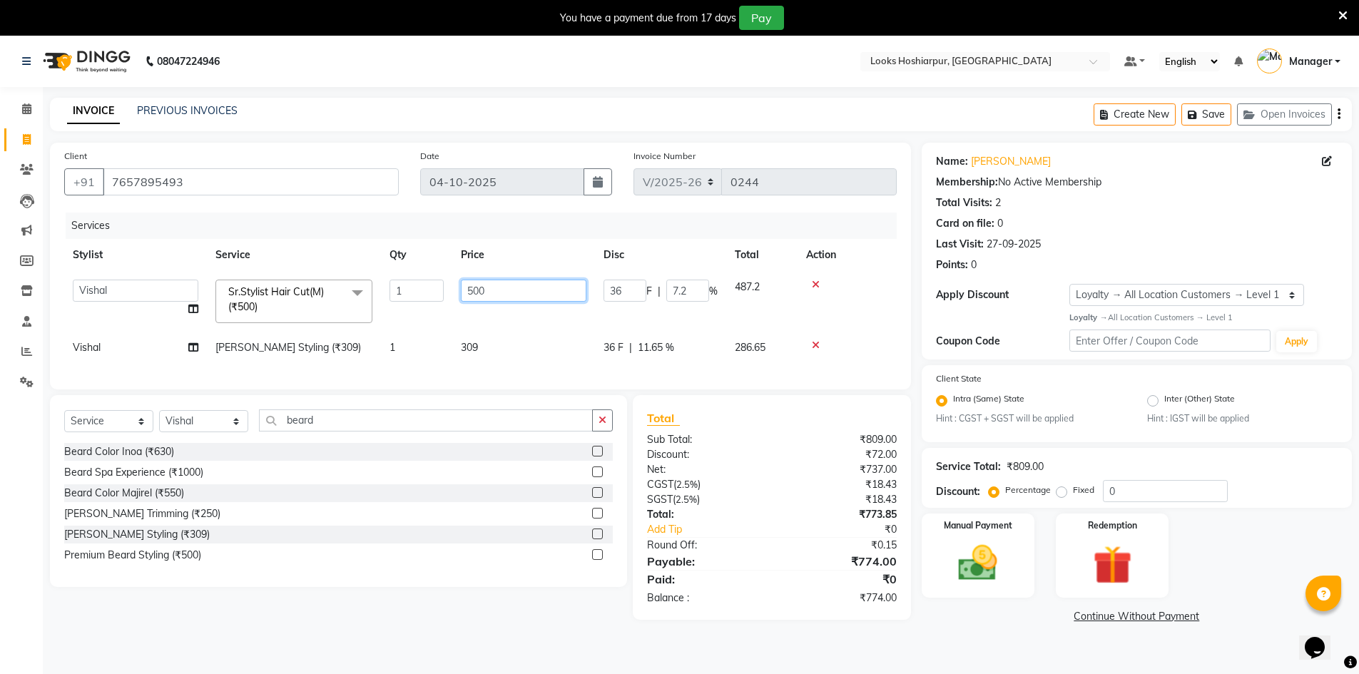
click at [517, 298] on input "500" at bounding box center [524, 291] width 126 height 22
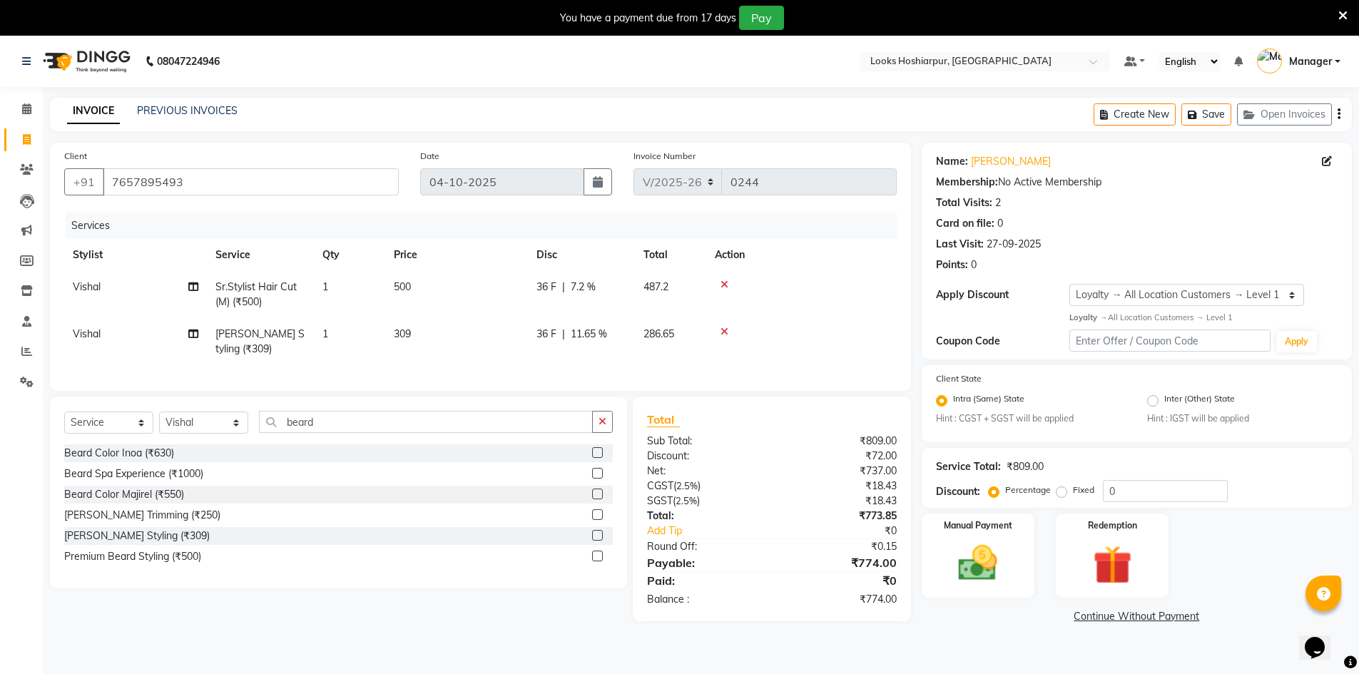
click at [808, 278] on td at bounding box center [801, 294] width 191 height 47
click at [722, 278] on td at bounding box center [801, 294] width 191 height 47
click at [726, 283] on icon at bounding box center [725, 285] width 8 height 10
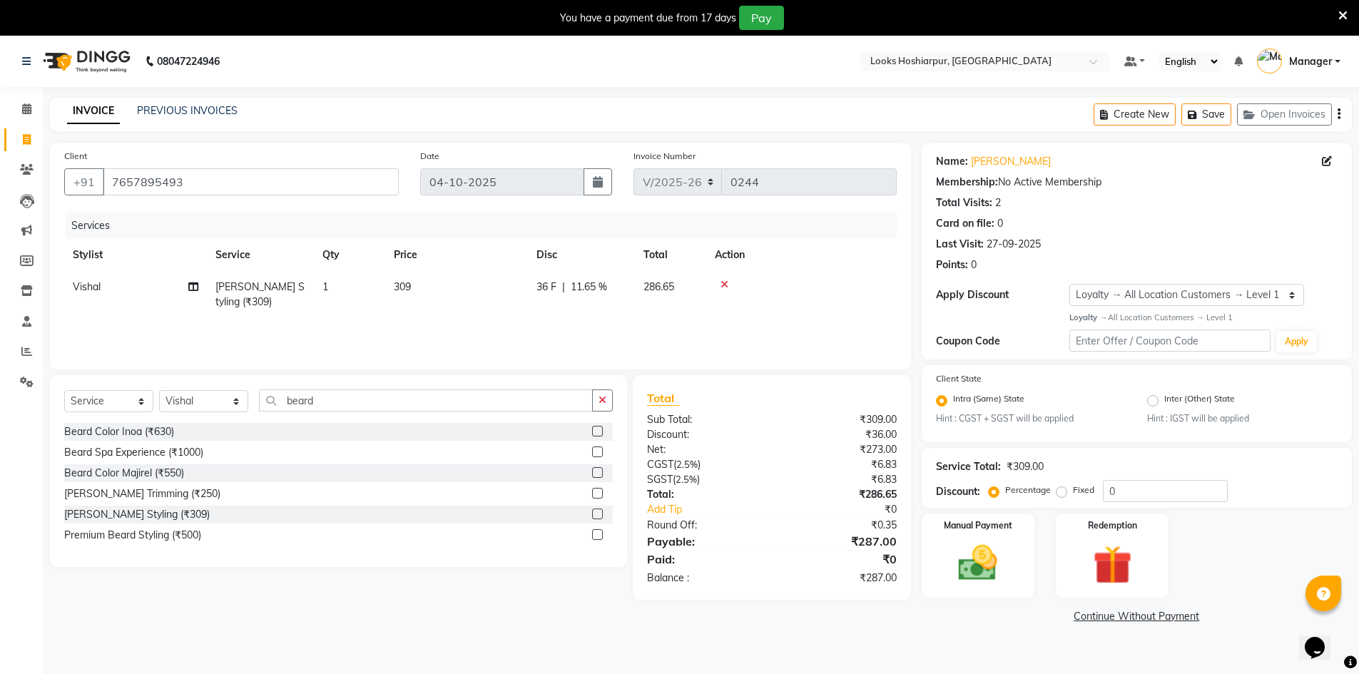
click at [726, 283] on icon at bounding box center [725, 285] width 8 height 10
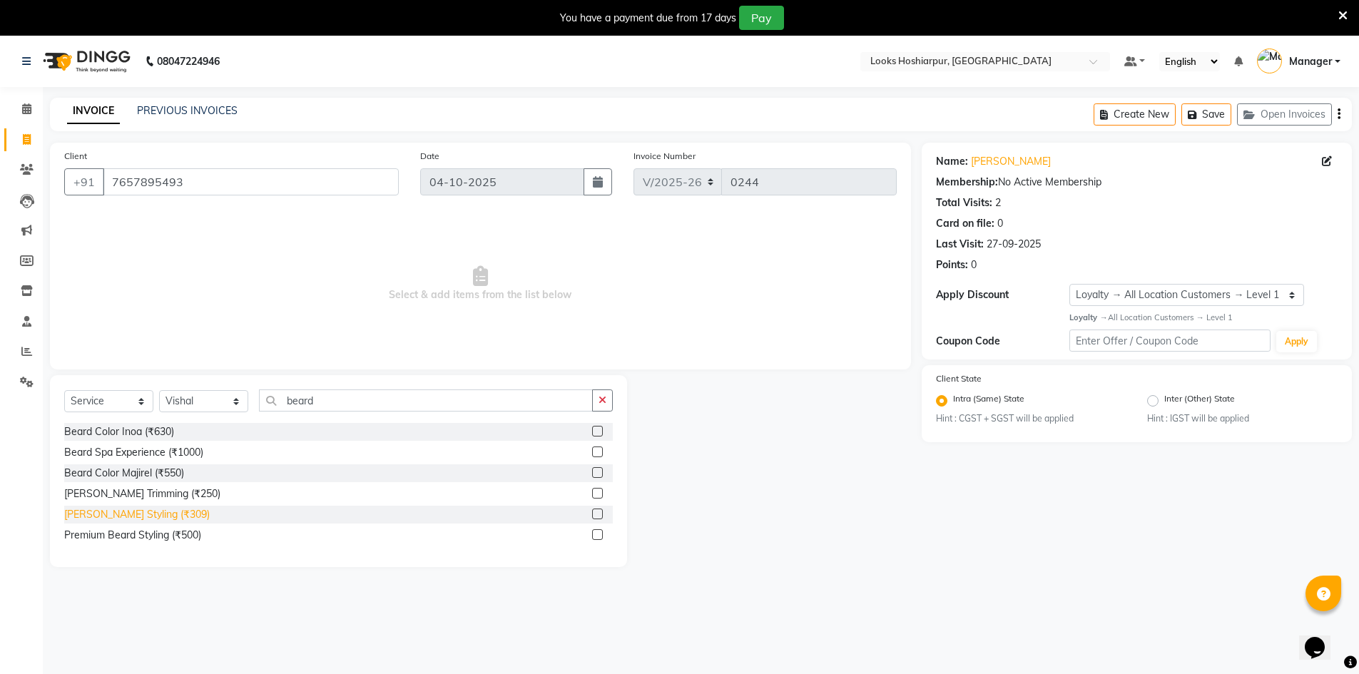
click at [151, 514] on div "[PERSON_NAME] Styling (₹309)" at bounding box center [137, 514] width 146 height 15
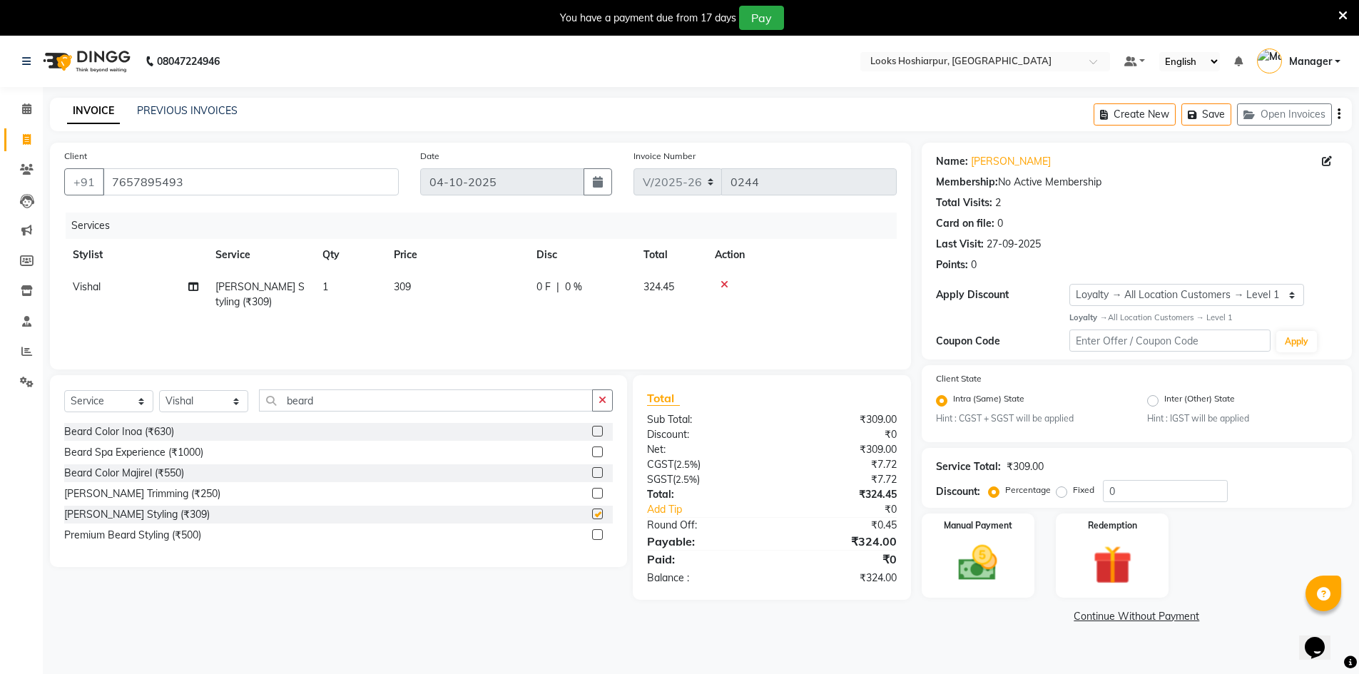
checkbox input "false"
click at [338, 397] on input "beard" at bounding box center [426, 401] width 334 height 22
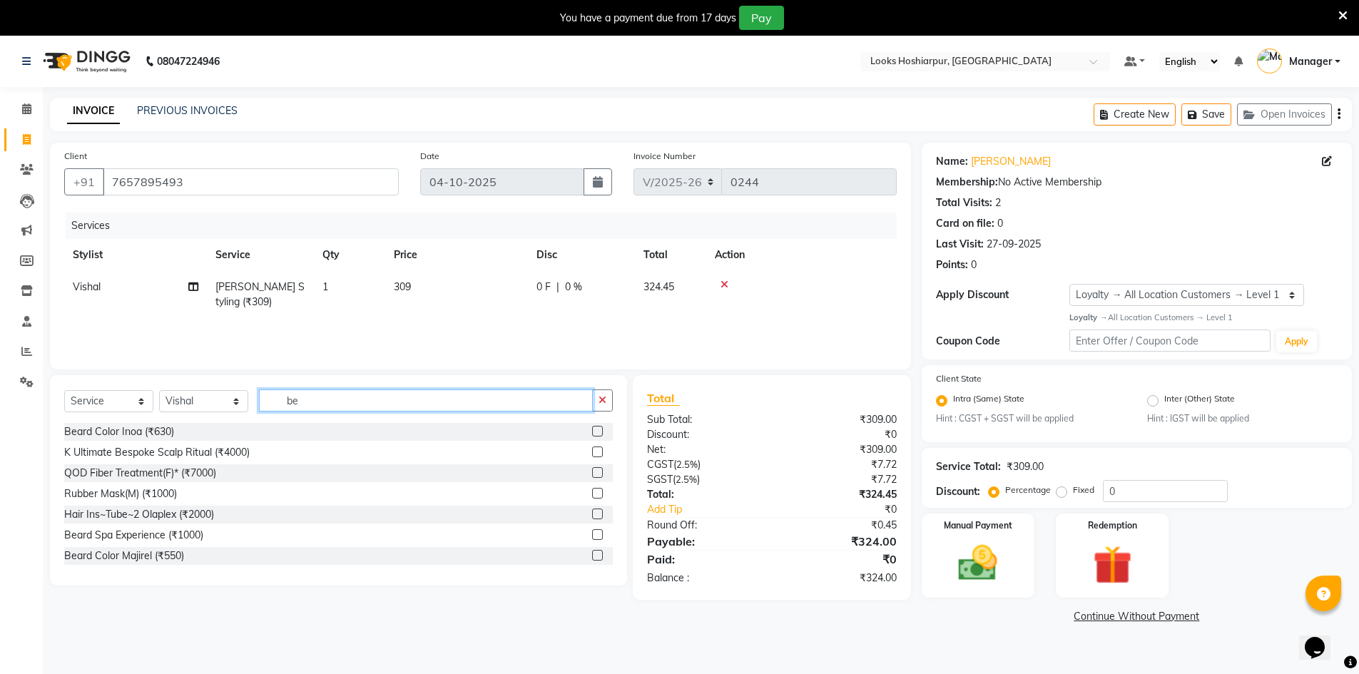
type input "b"
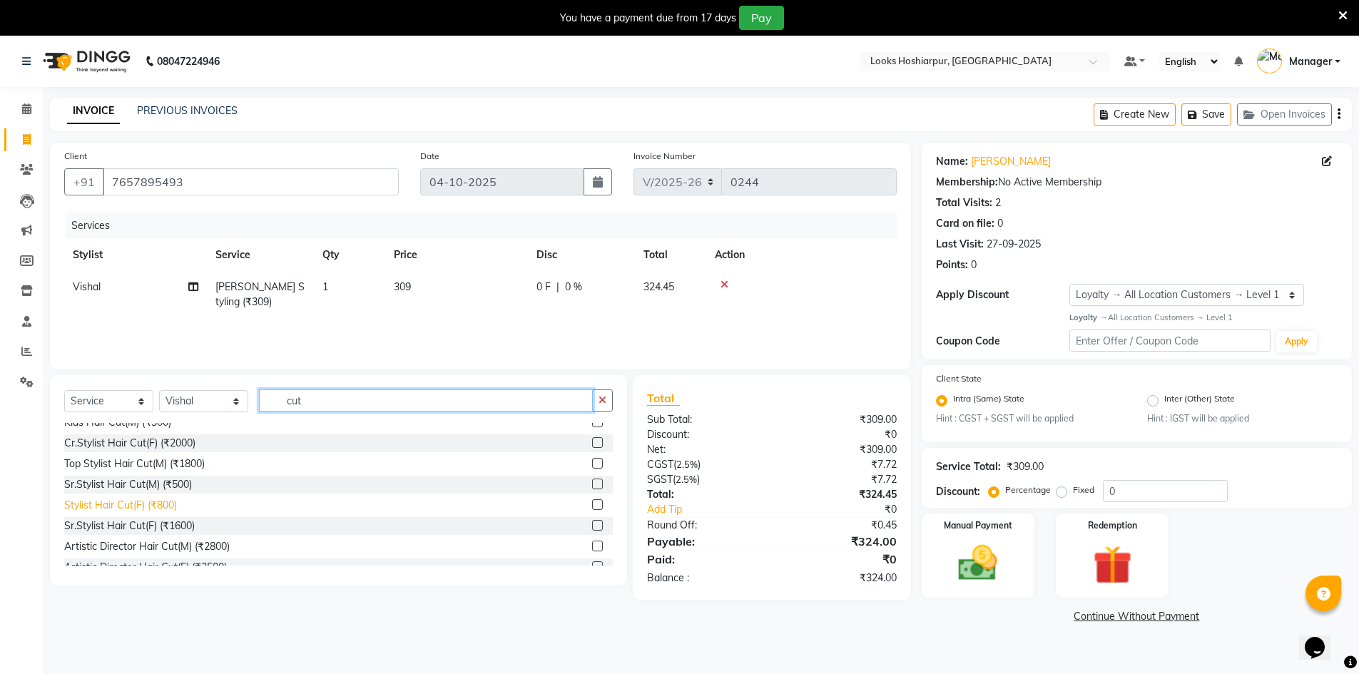
type input "cut"
click at [126, 507] on div "Stylist Hair Cut(F) (₹800)" at bounding box center [120, 505] width 113 height 15
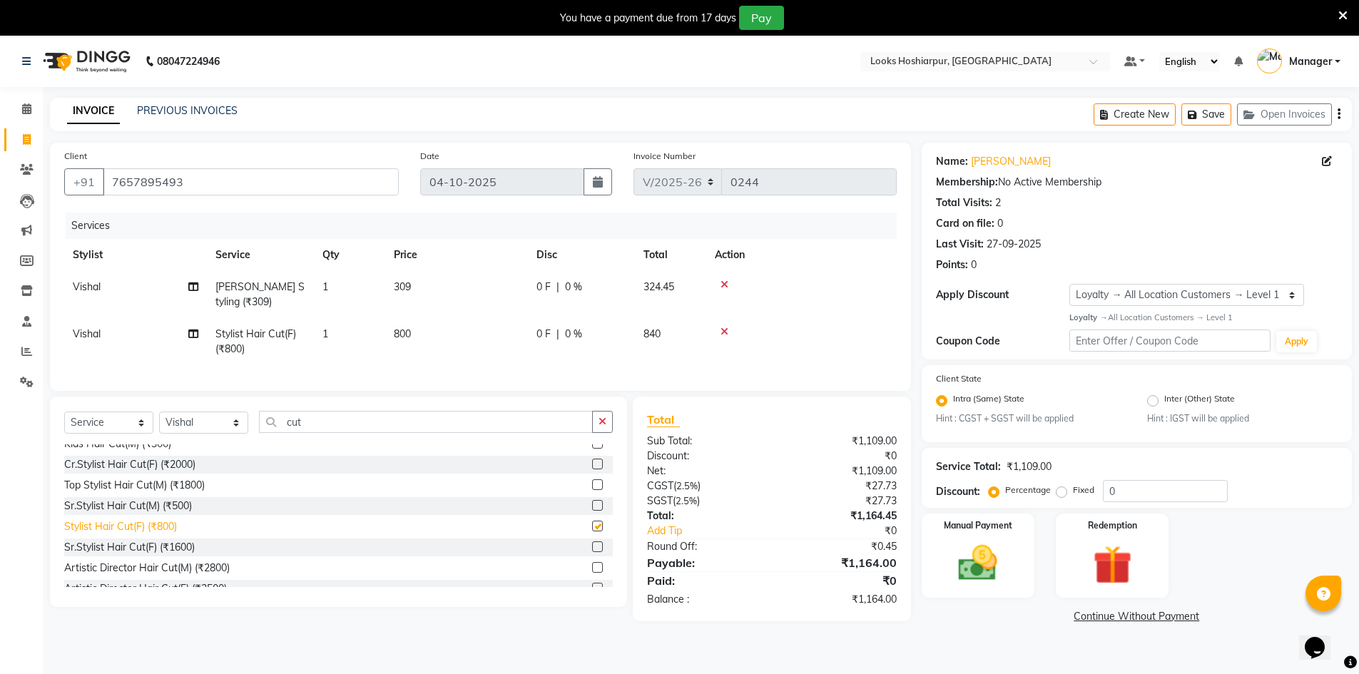
checkbox input "false"
click at [728, 333] on icon at bounding box center [725, 332] width 8 height 10
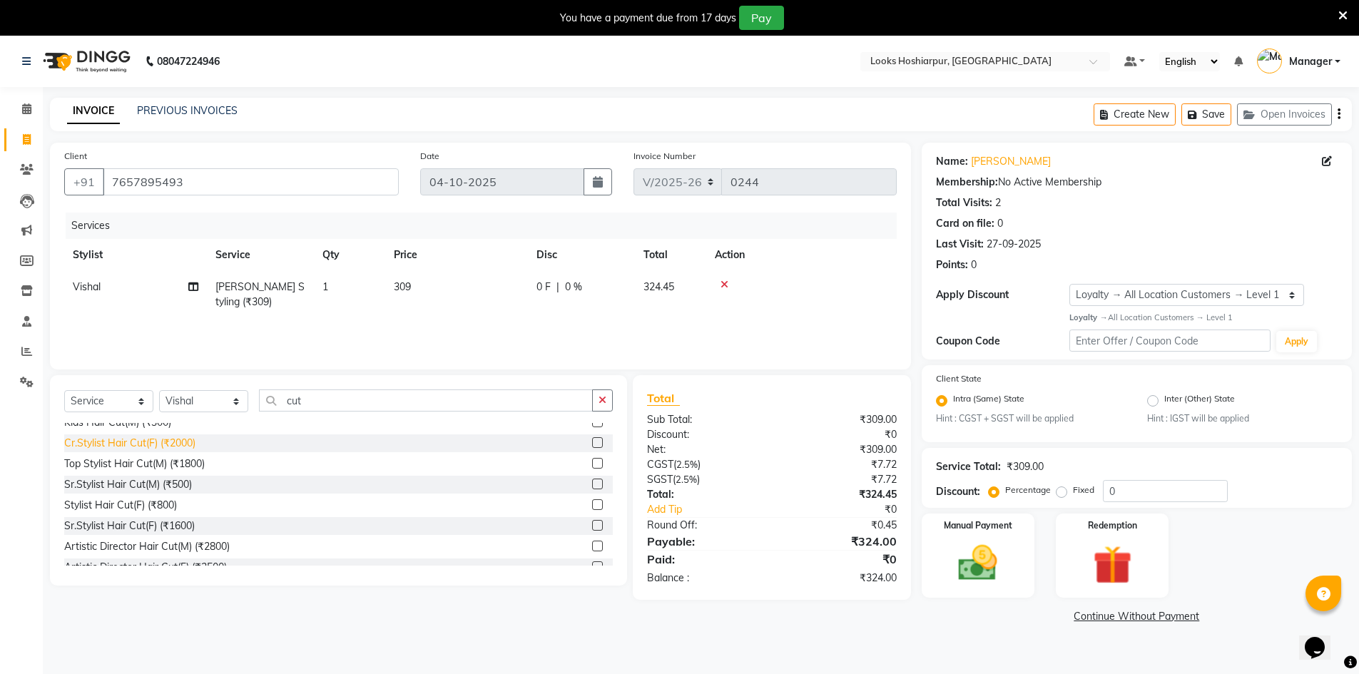
drag, startPoint x: 171, startPoint y: 484, endPoint x: 178, endPoint y: 476, distance: 10.6
click at [171, 482] on div "Sr.Stylist Hair Cut(M) (₹500)" at bounding box center [128, 484] width 128 height 15
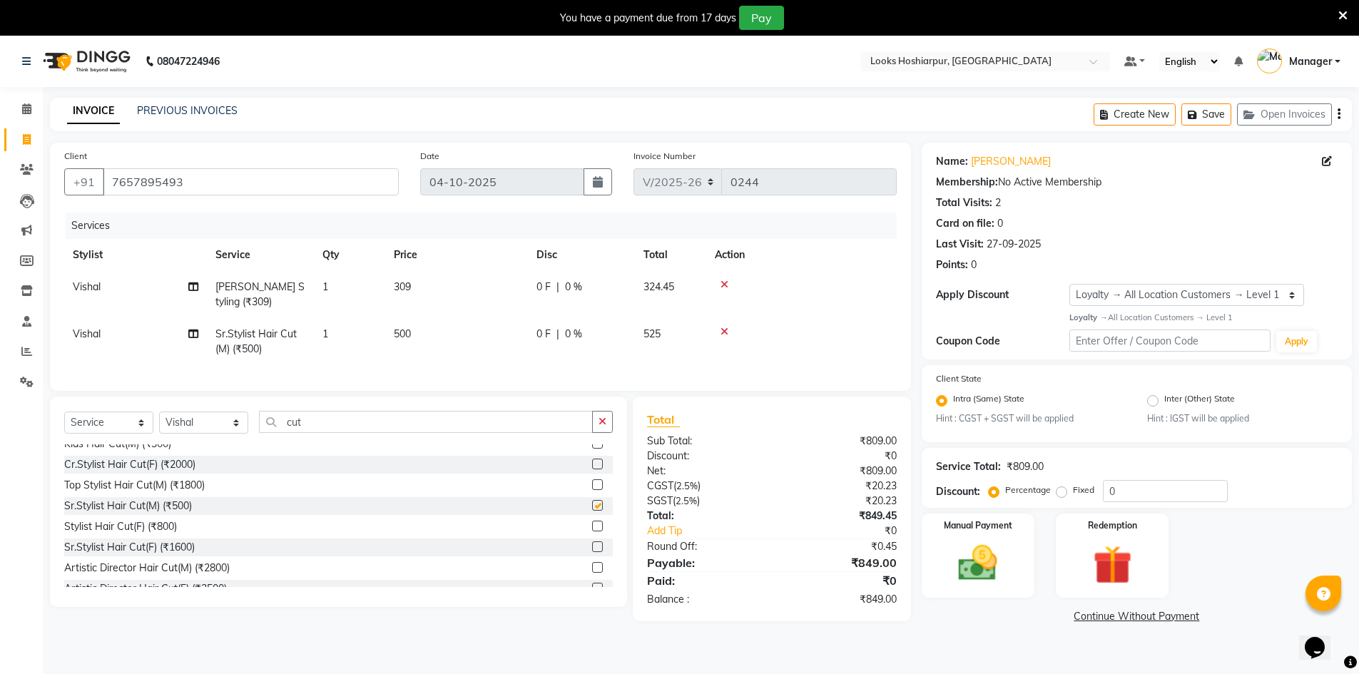
checkbox input "false"
click at [1144, 489] on input "0" at bounding box center [1165, 491] width 125 height 22
type input "36"
click at [1015, 543] on div "Manual Payment" at bounding box center [978, 556] width 118 height 88
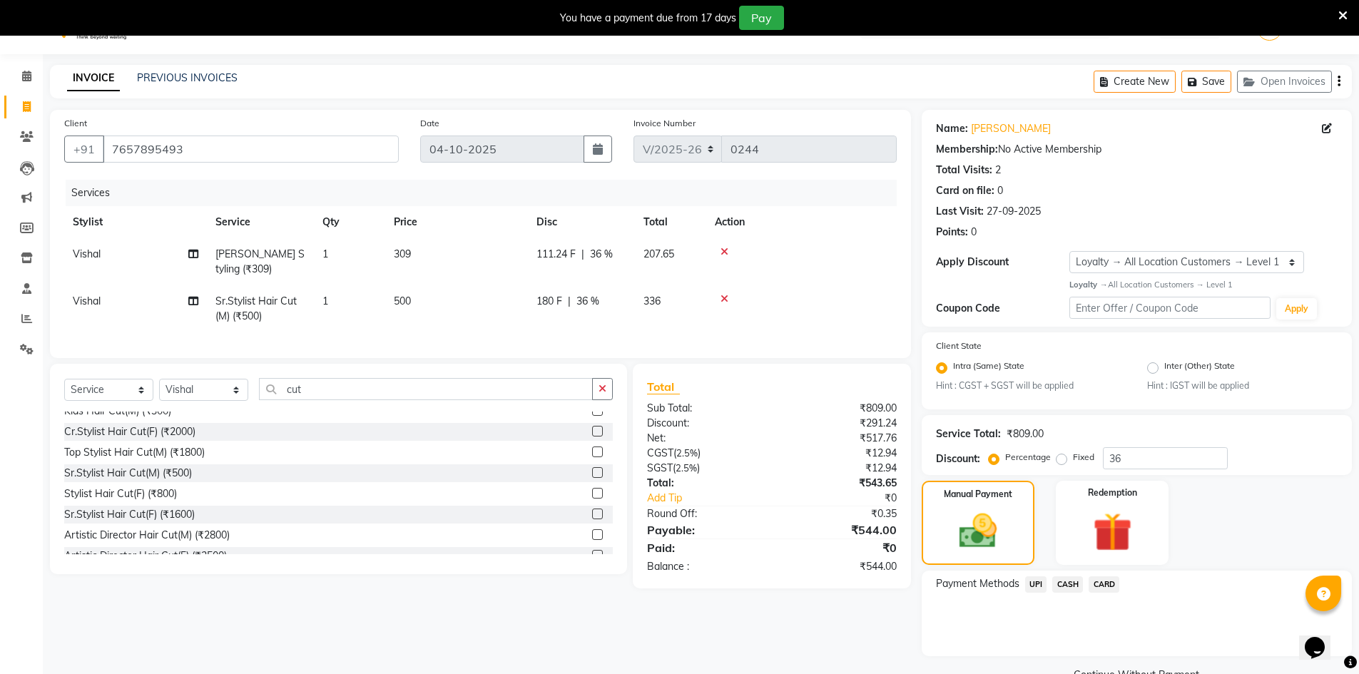
scroll to position [66, 0]
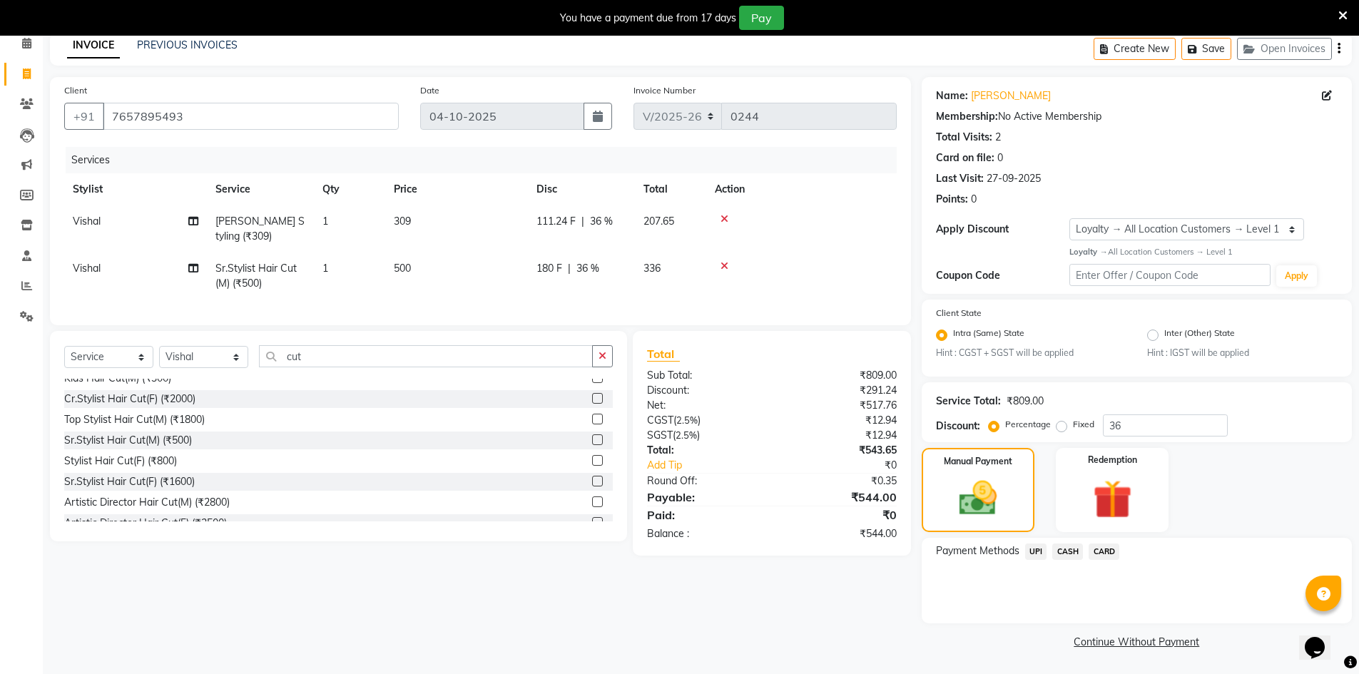
click at [1064, 548] on span "CASH" at bounding box center [1067, 552] width 31 height 16
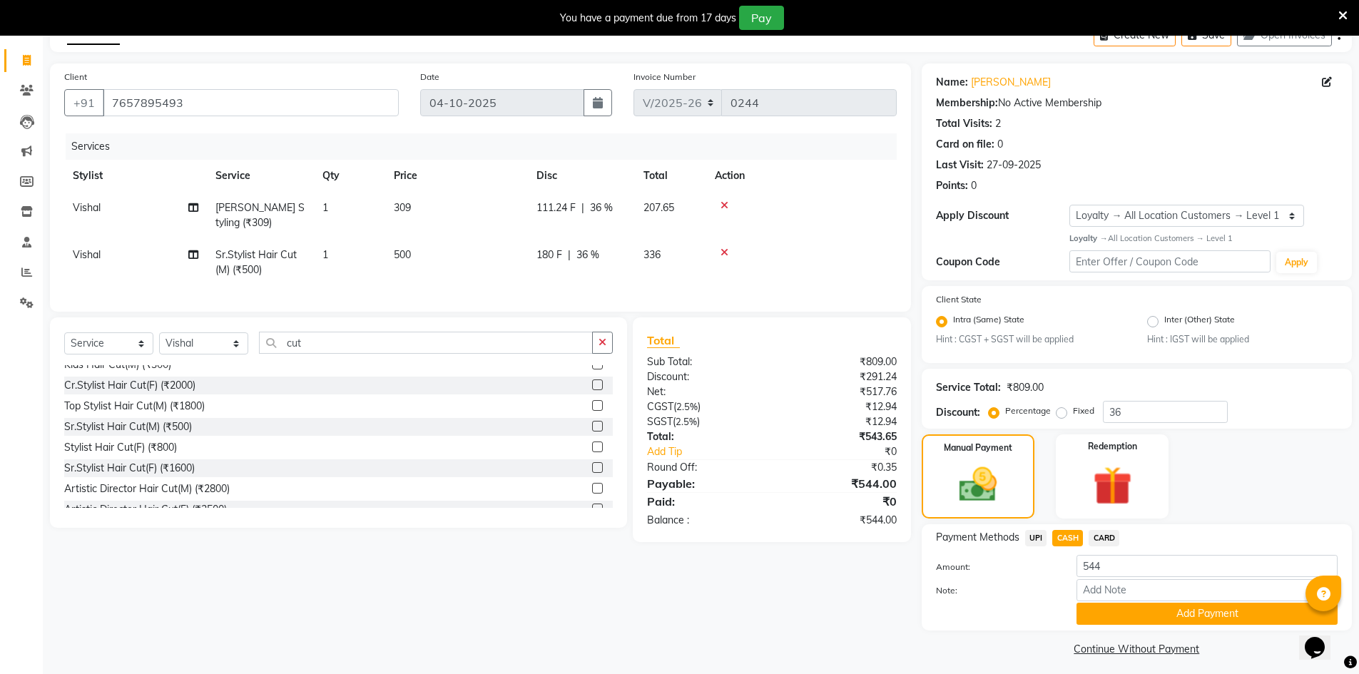
scroll to position [86, 0]
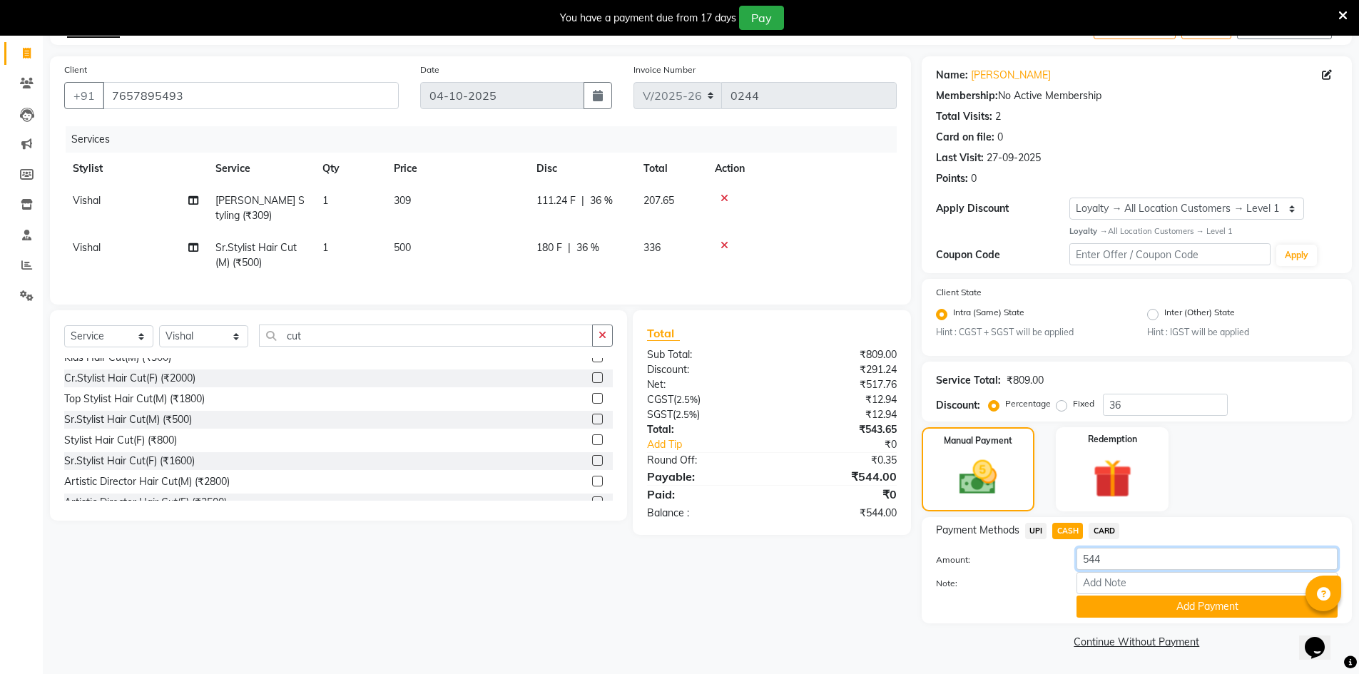
click at [1110, 557] on input "544" at bounding box center [1207, 559] width 261 height 22
type input "5"
type input "744"
click at [1204, 615] on button "Add Payment" at bounding box center [1207, 607] width 261 height 22
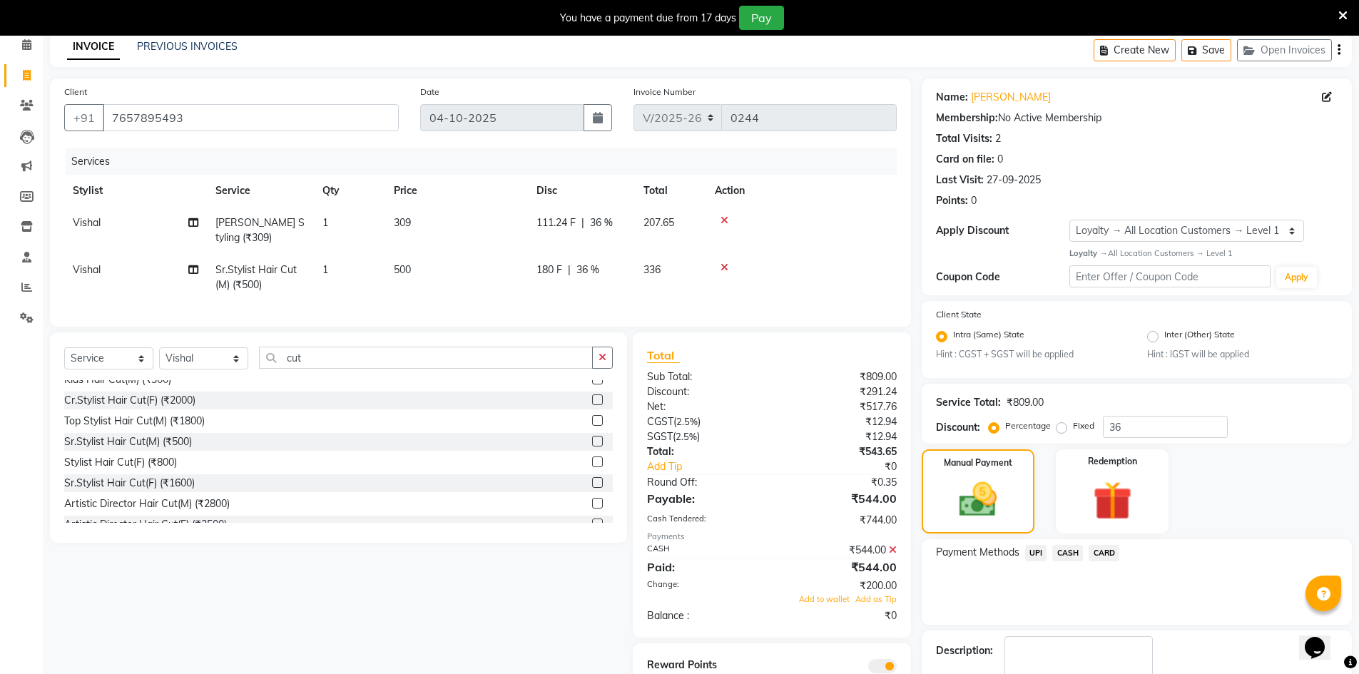
scroll to position [146, 0]
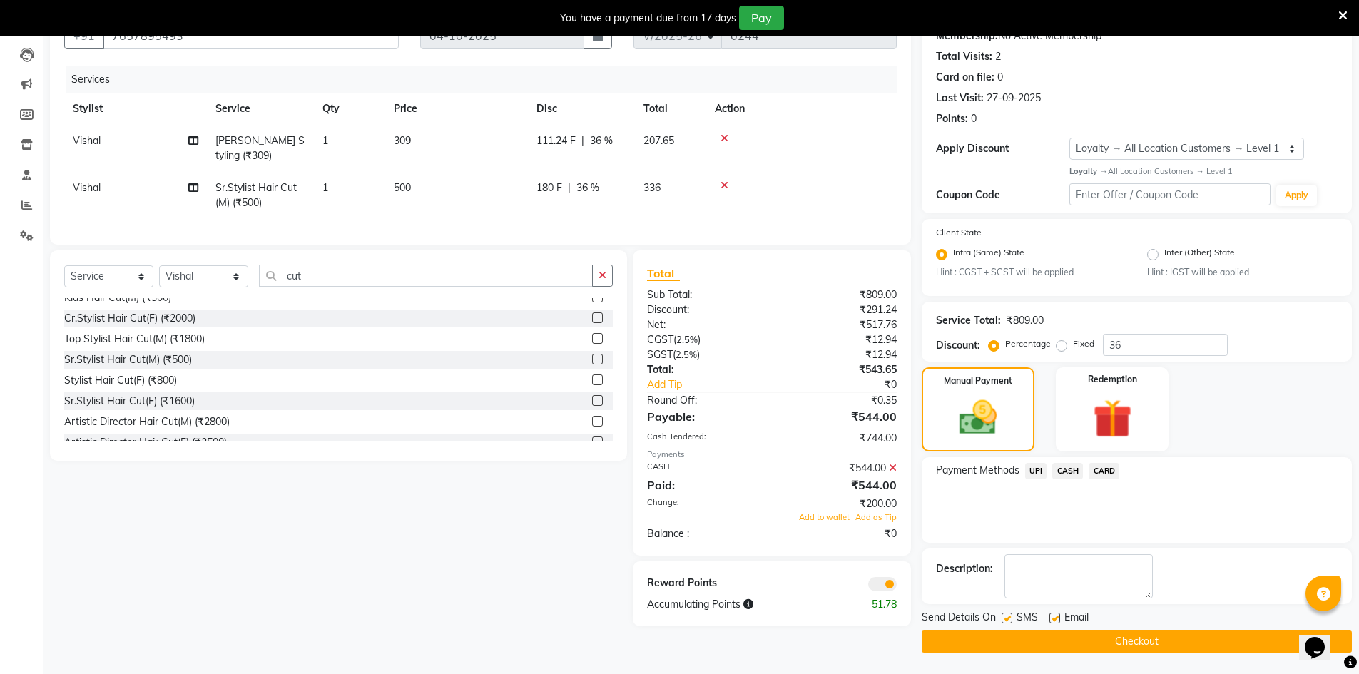
click at [891, 473] on icon at bounding box center [893, 468] width 8 height 10
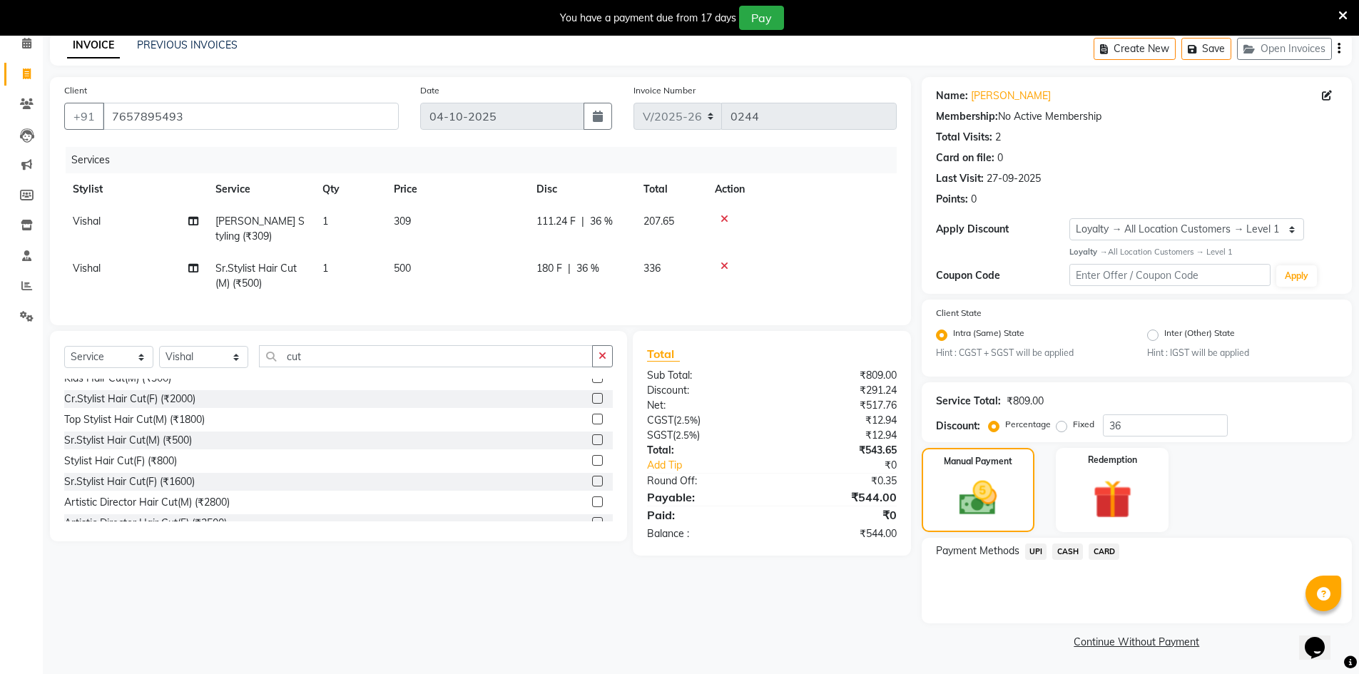
scroll to position [66, 0]
click at [423, 214] on td "309" at bounding box center [456, 228] width 143 height 47
select select "92392"
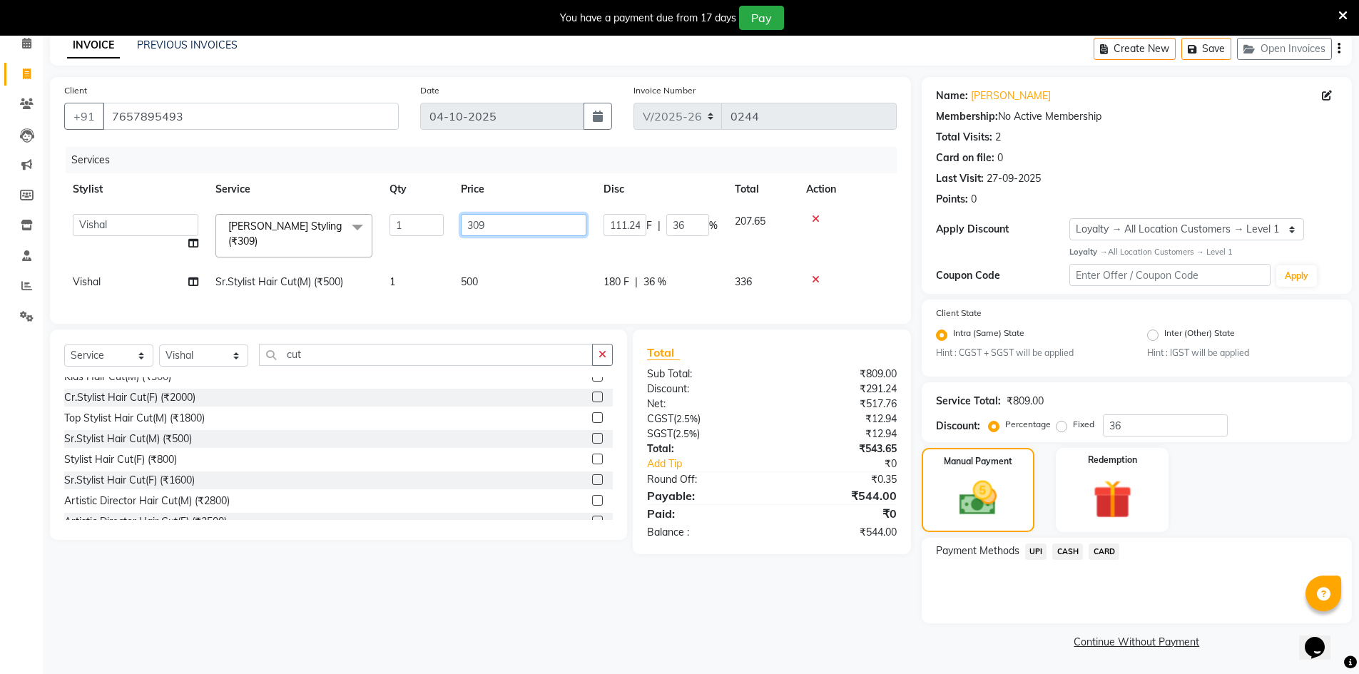
click at [516, 223] on input "309" at bounding box center [524, 225] width 126 height 22
type input "3"
type input "509"
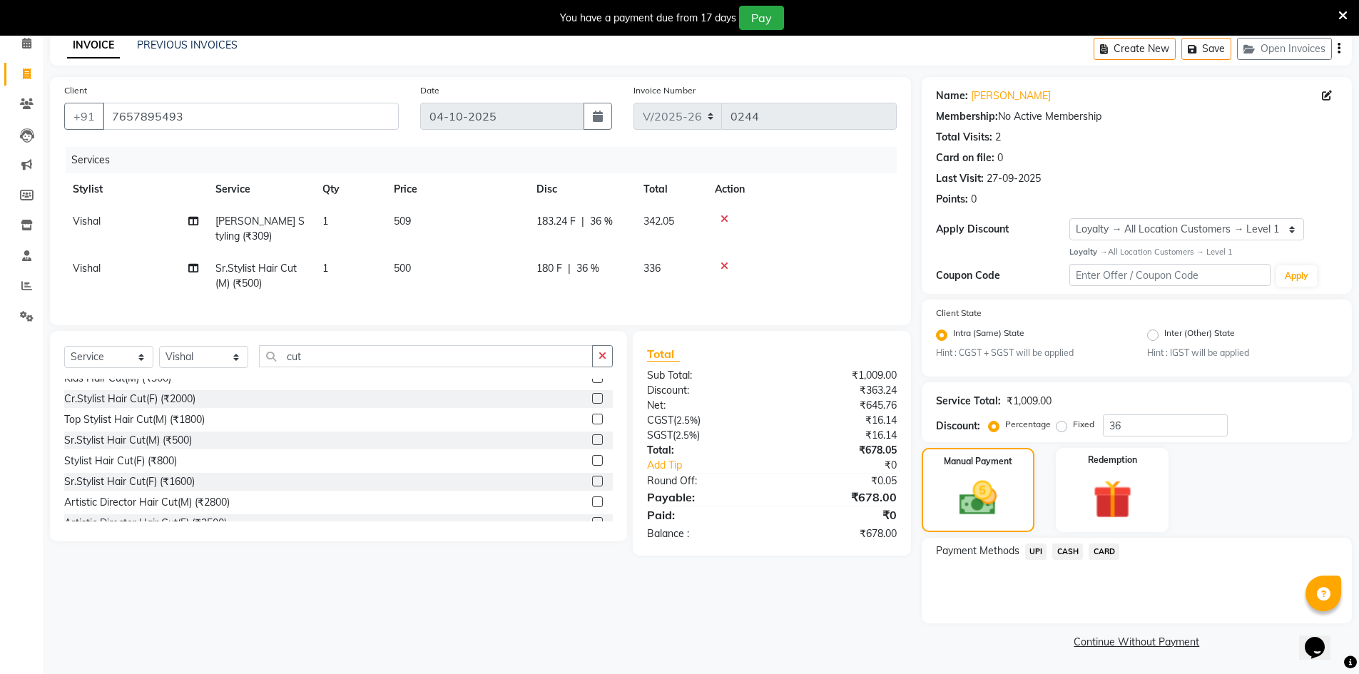
click at [488, 274] on td "500" at bounding box center [456, 276] width 143 height 47
select select "92392"
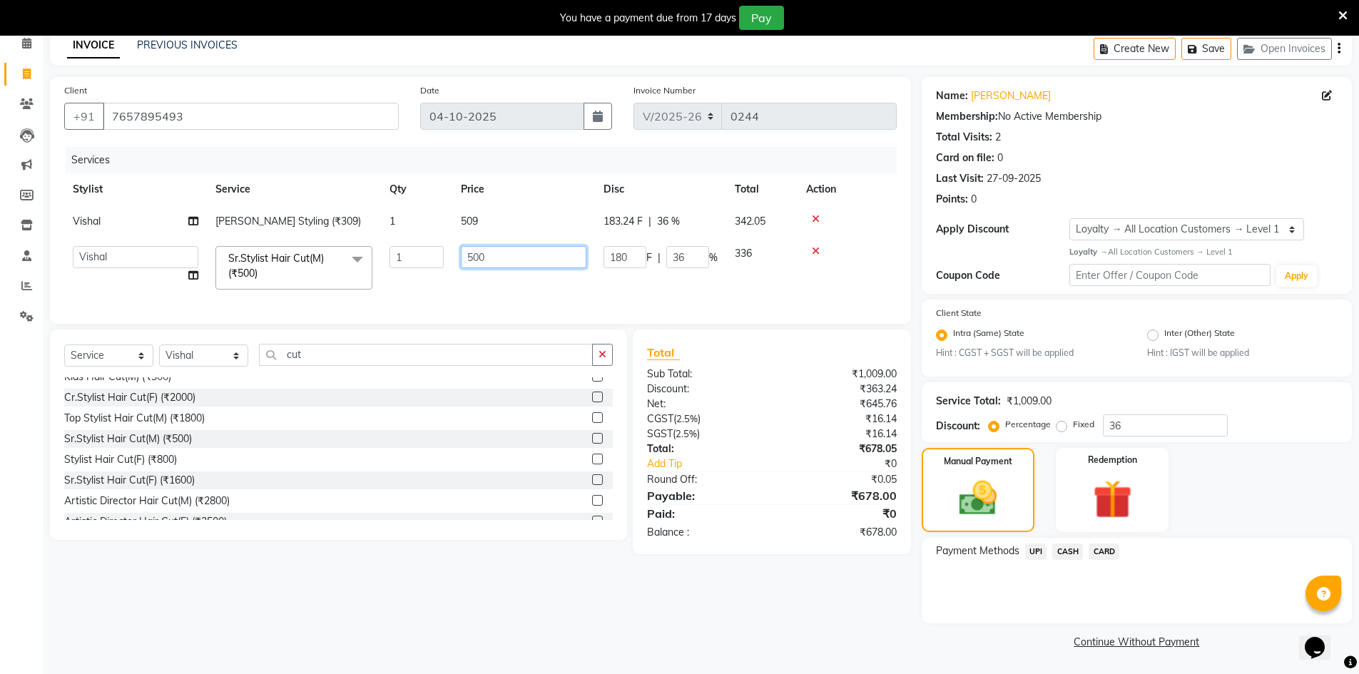
click at [502, 260] on input "500" at bounding box center [524, 257] width 126 height 22
type input "5"
type input "700"
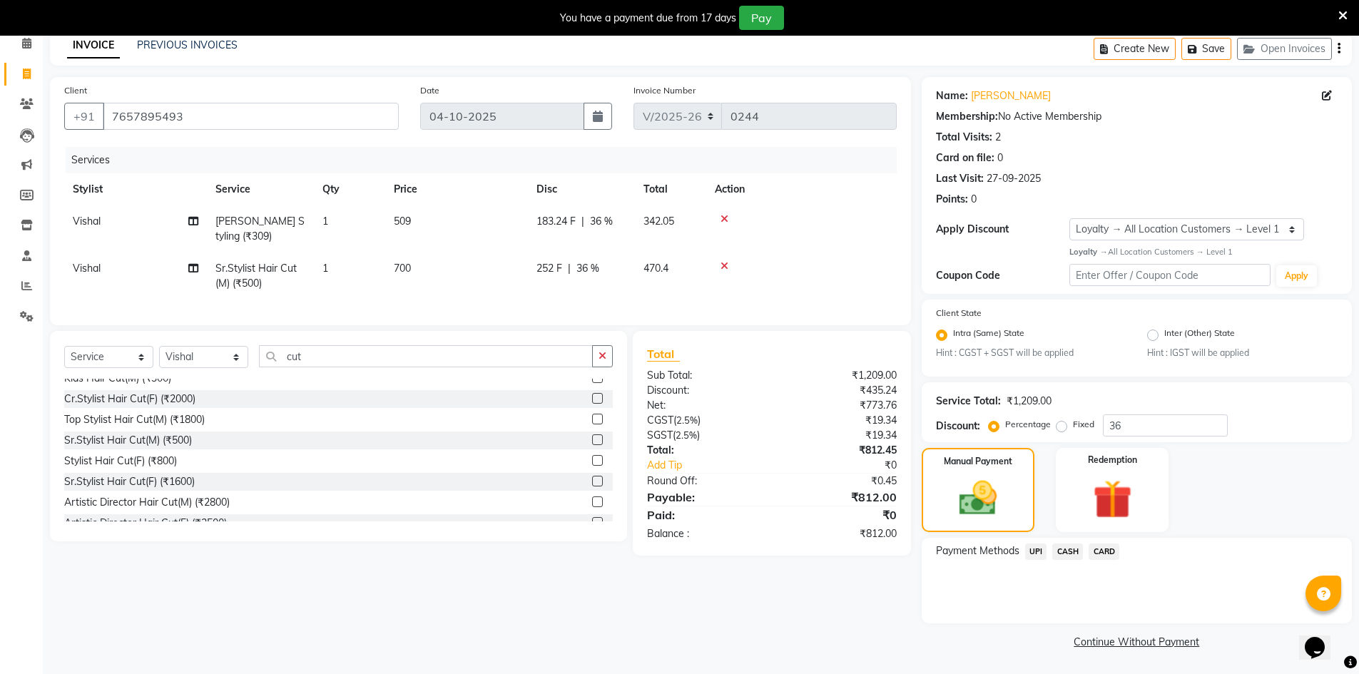
click at [777, 413] on div "₹773.76" at bounding box center [840, 405] width 136 height 15
click at [1127, 430] on input "36" at bounding box center [1165, 426] width 125 height 22
type input "3"
type input "36"
click at [776, 489] on div "₹0.45" at bounding box center [840, 481] width 136 height 15
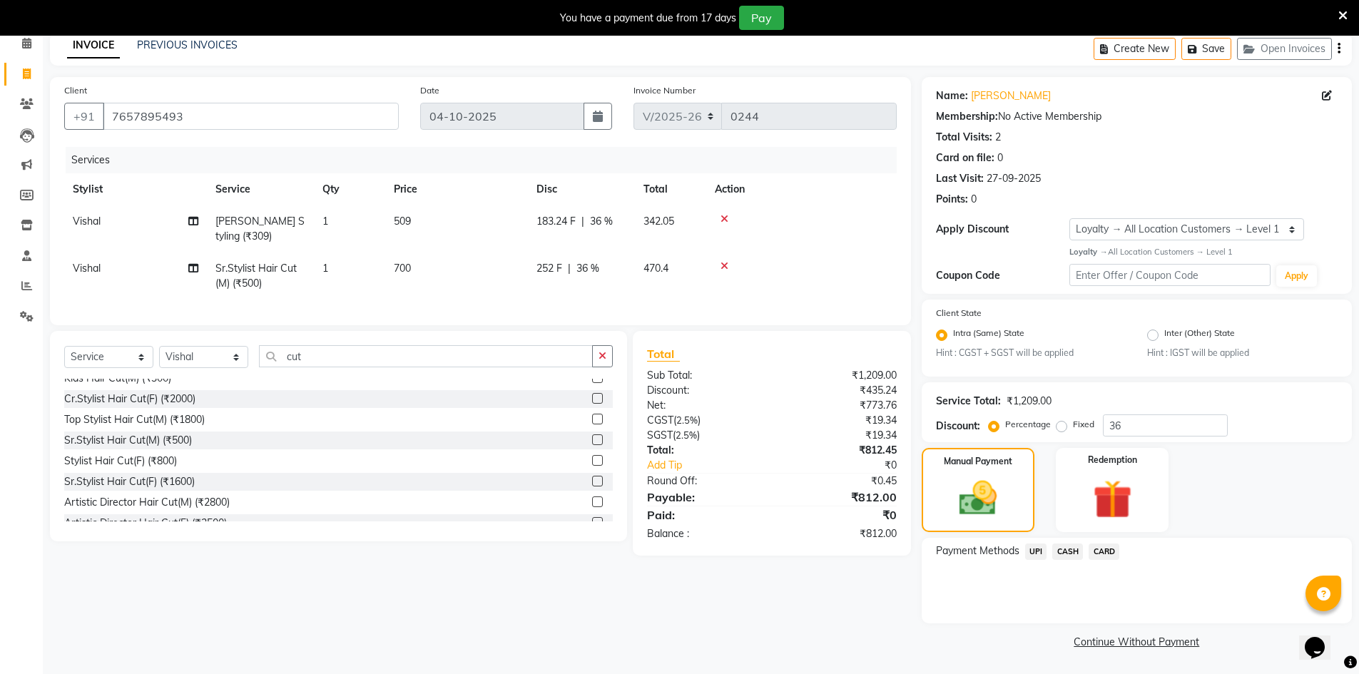
click at [1072, 548] on span "CASH" at bounding box center [1067, 552] width 31 height 16
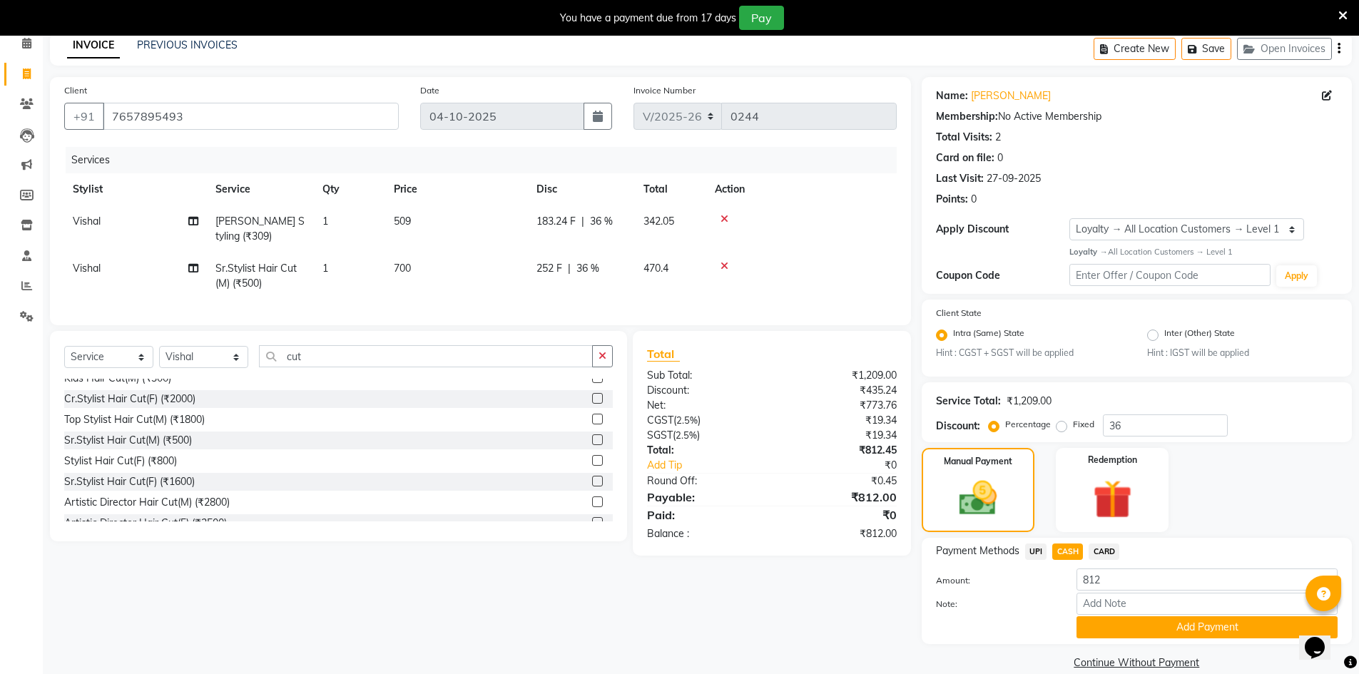
scroll to position [86, 0]
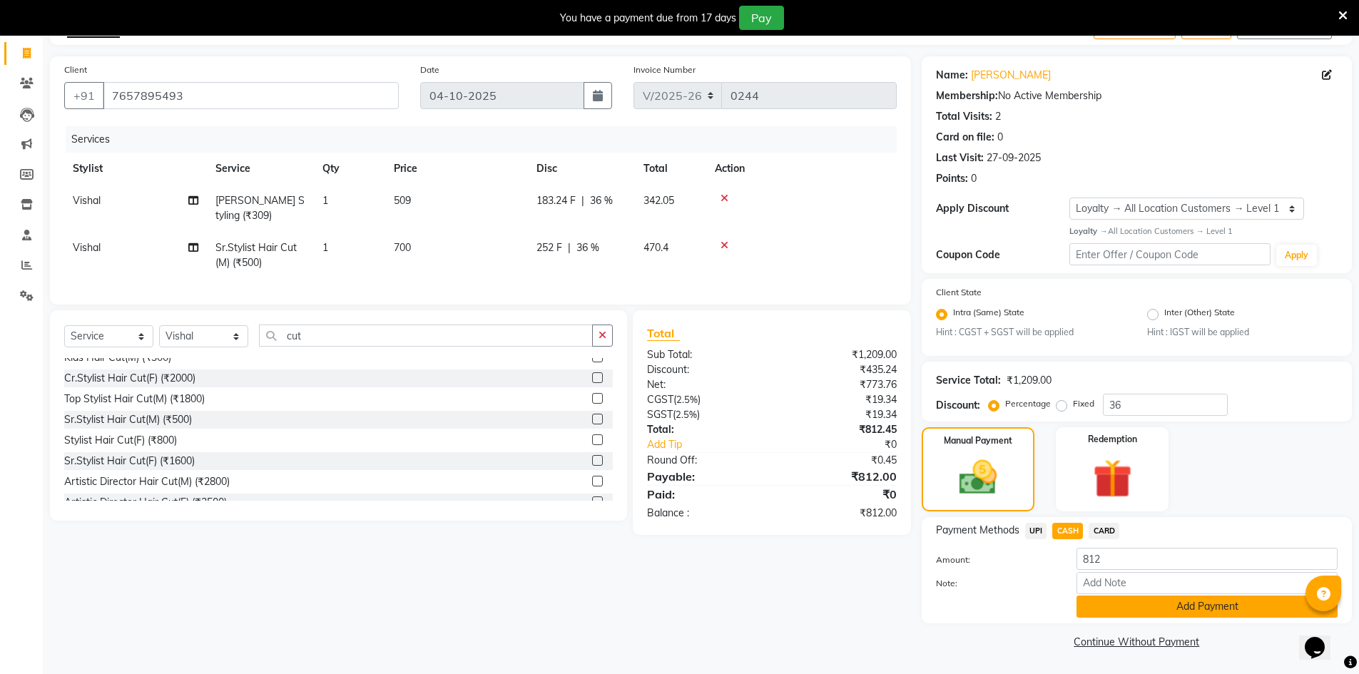
click at [1145, 601] on button "Add Payment" at bounding box center [1207, 607] width 261 height 22
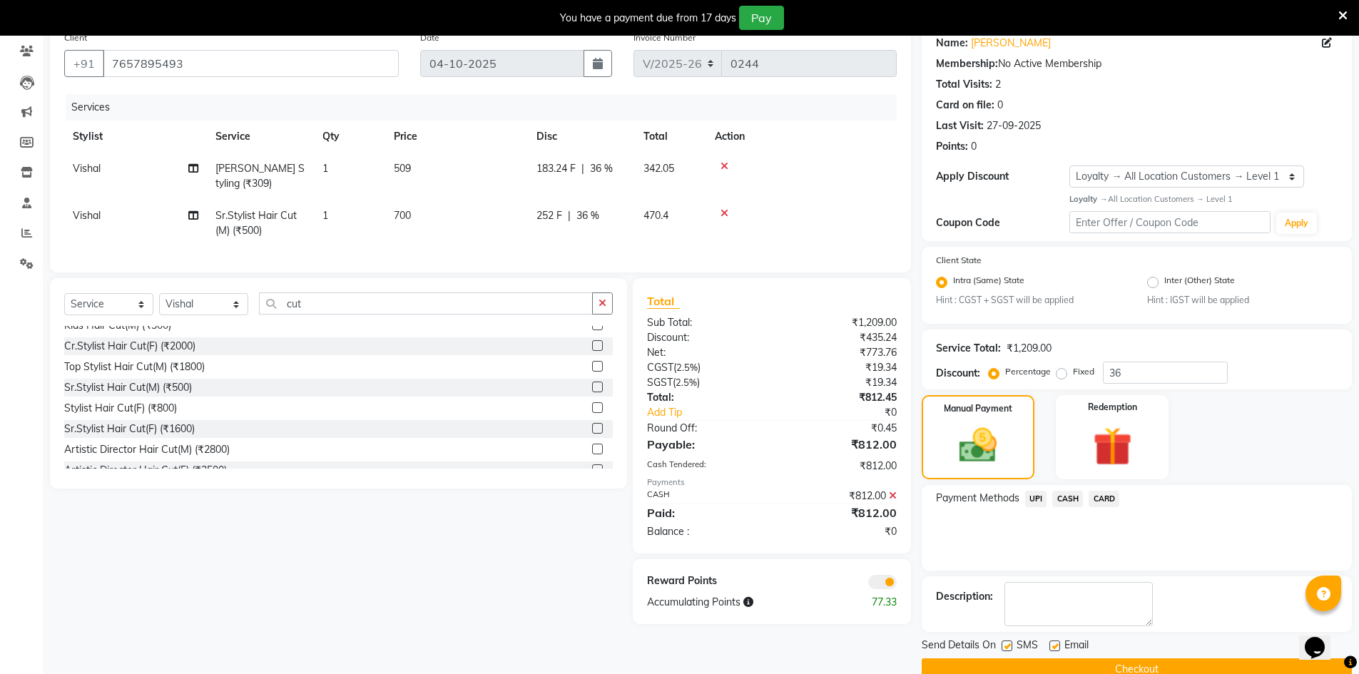
scroll to position [146, 0]
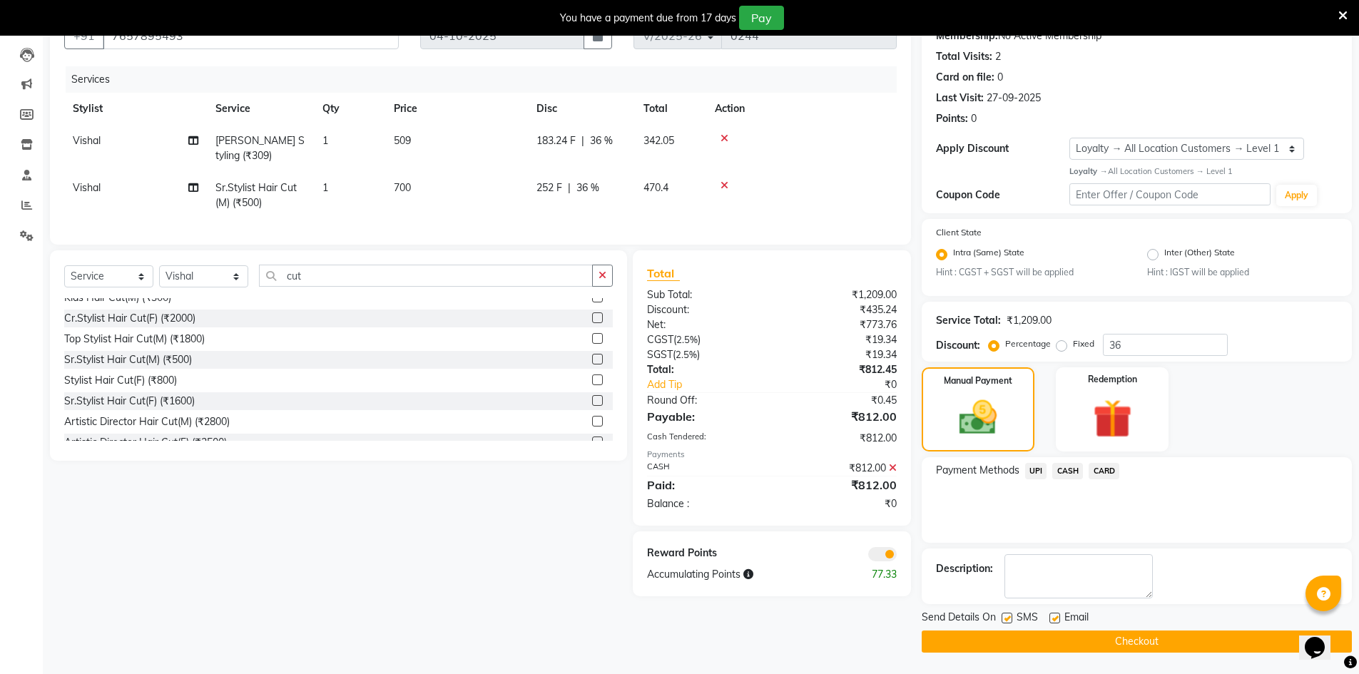
click at [878, 562] on span at bounding box center [882, 554] width 29 height 14
click at [897, 557] on input "checkbox" at bounding box center [897, 557] width 0 height 0
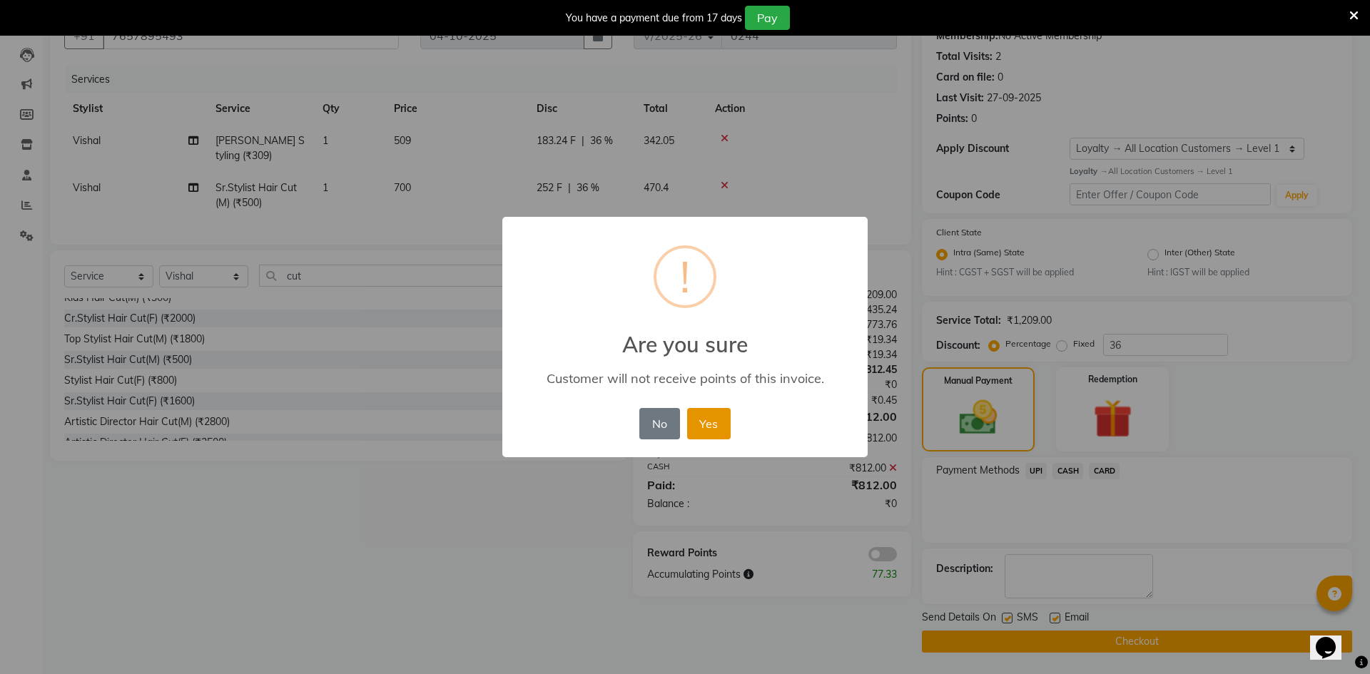
click at [710, 417] on button "Yes" at bounding box center [709, 423] width 44 height 31
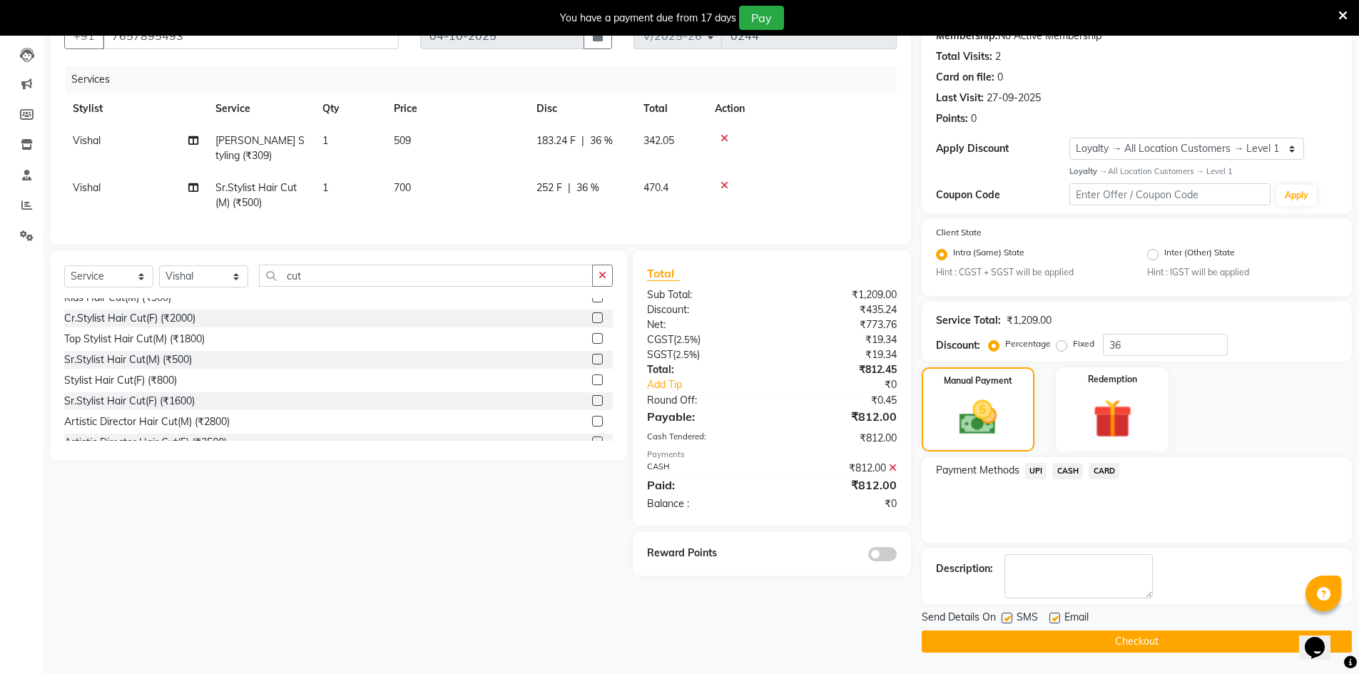
click at [1164, 646] on button "Checkout" at bounding box center [1137, 642] width 430 height 22
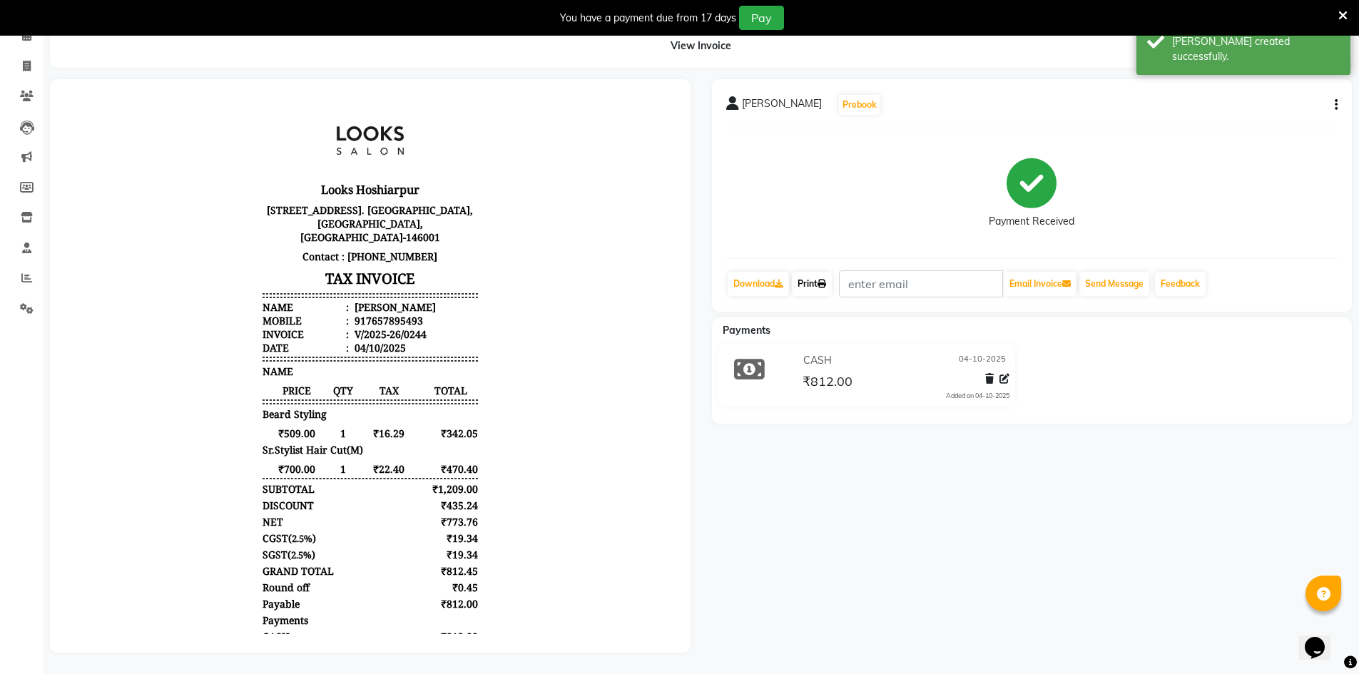
click at [808, 272] on link "Print" at bounding box center [812, 284] width 40 height 24
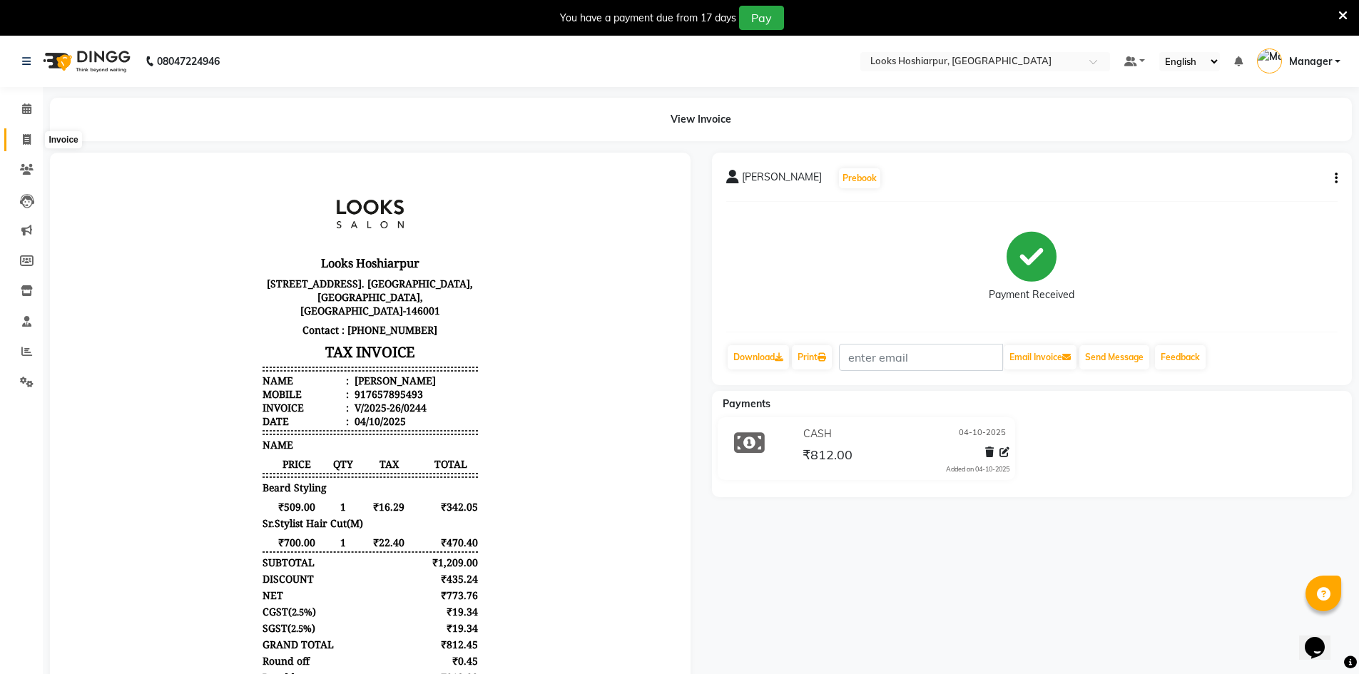
click at [22, 144] on span at bounding box center [26, 140] width 25 height 16
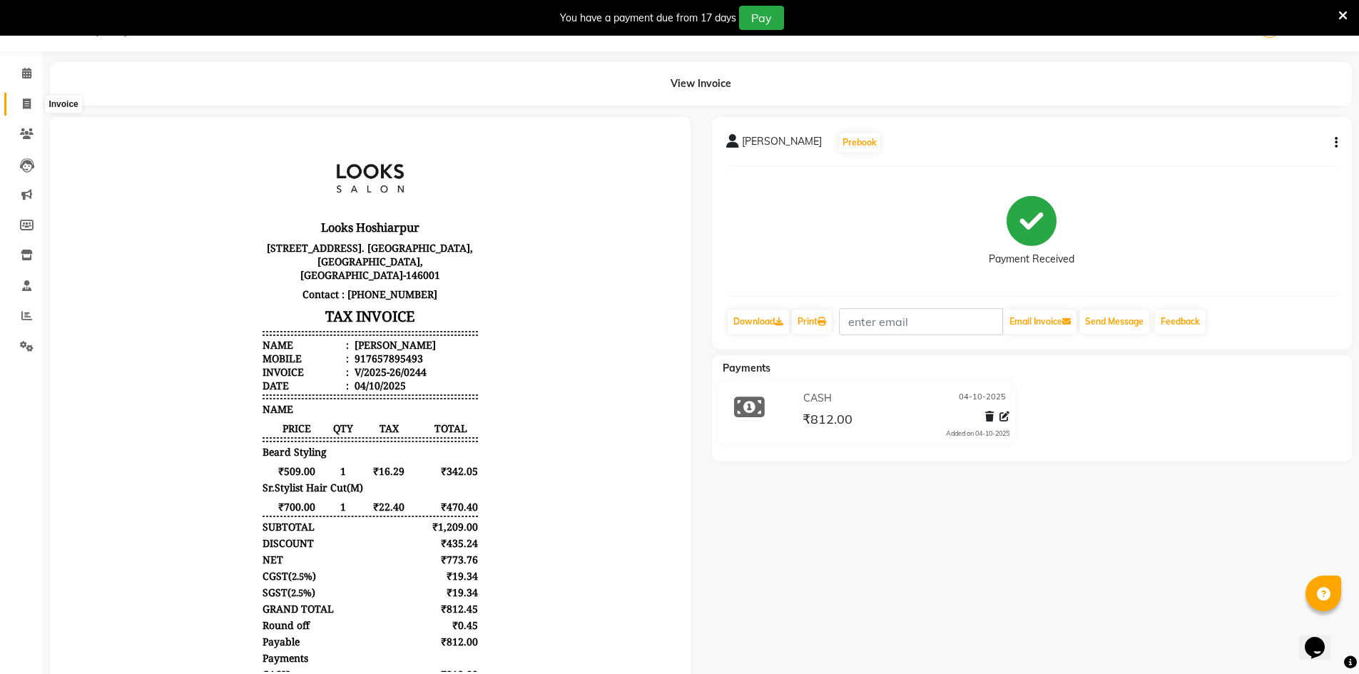
select select "9034"
select select "service"
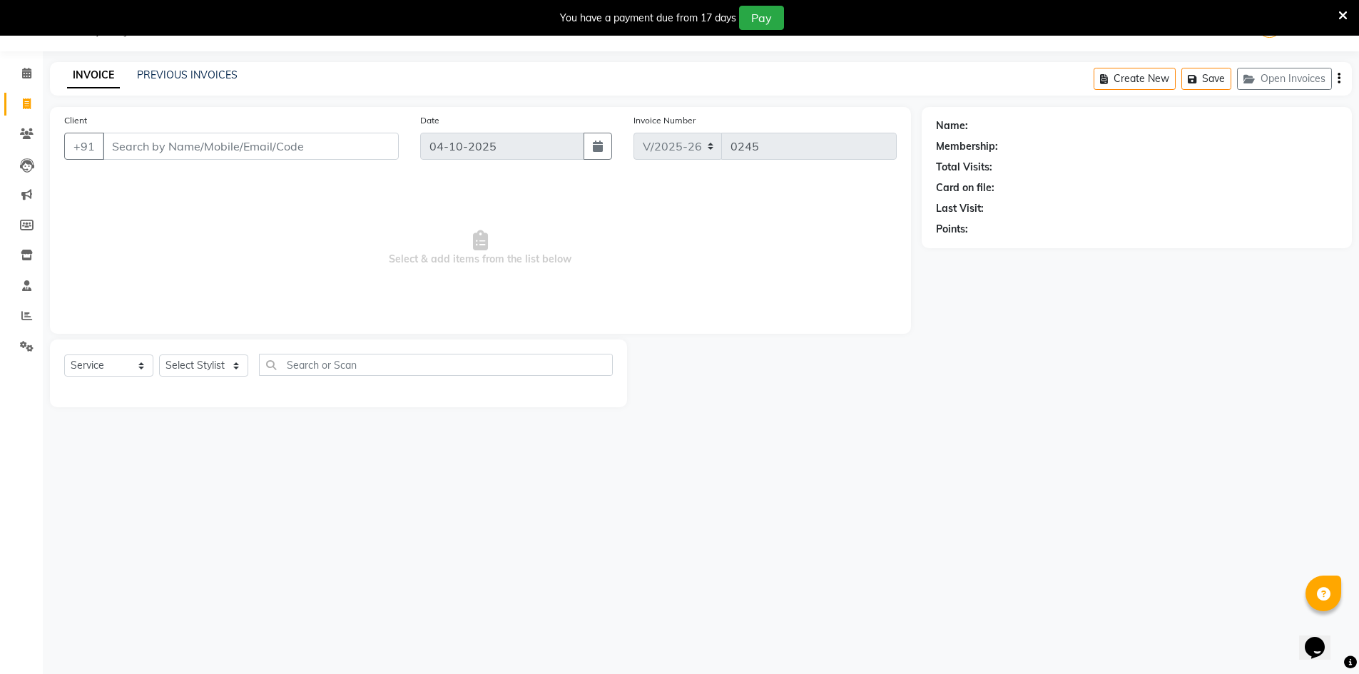
select select "92381"
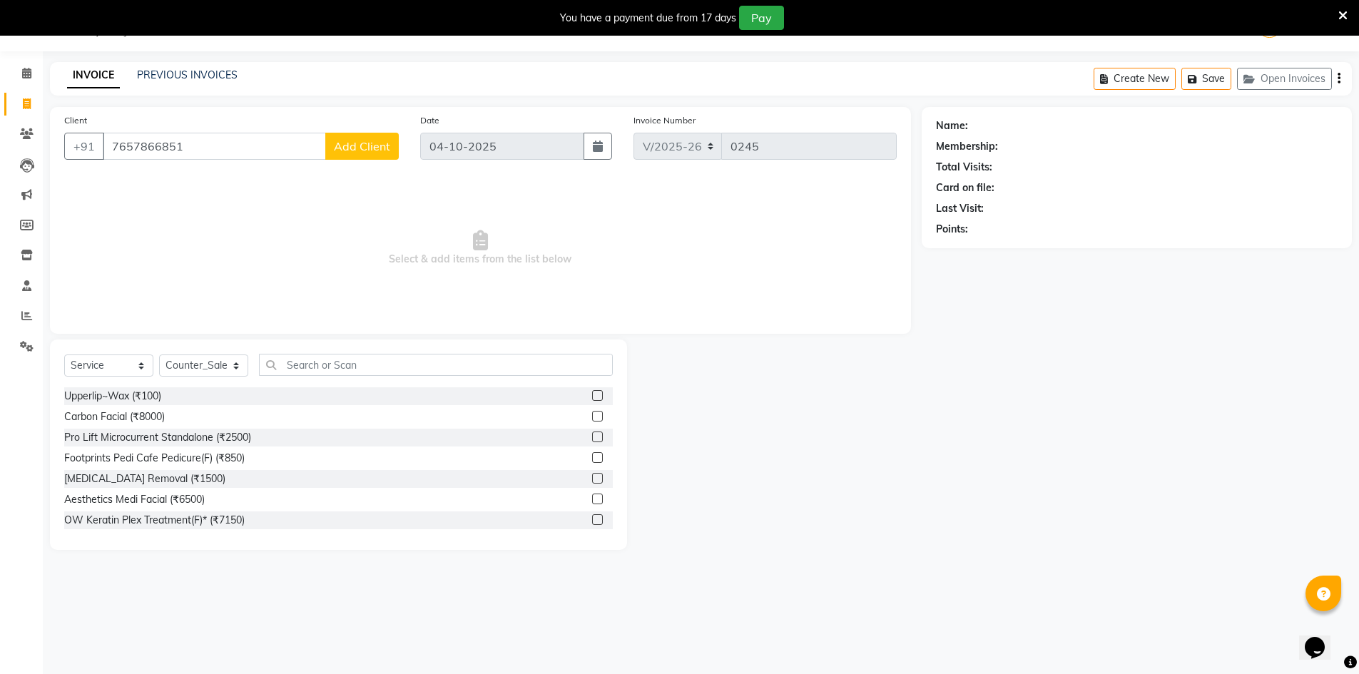
type input "7657866851"
click at [359, 133] on button "Add Client" at bounding box center [361, 146] width 73 height 27
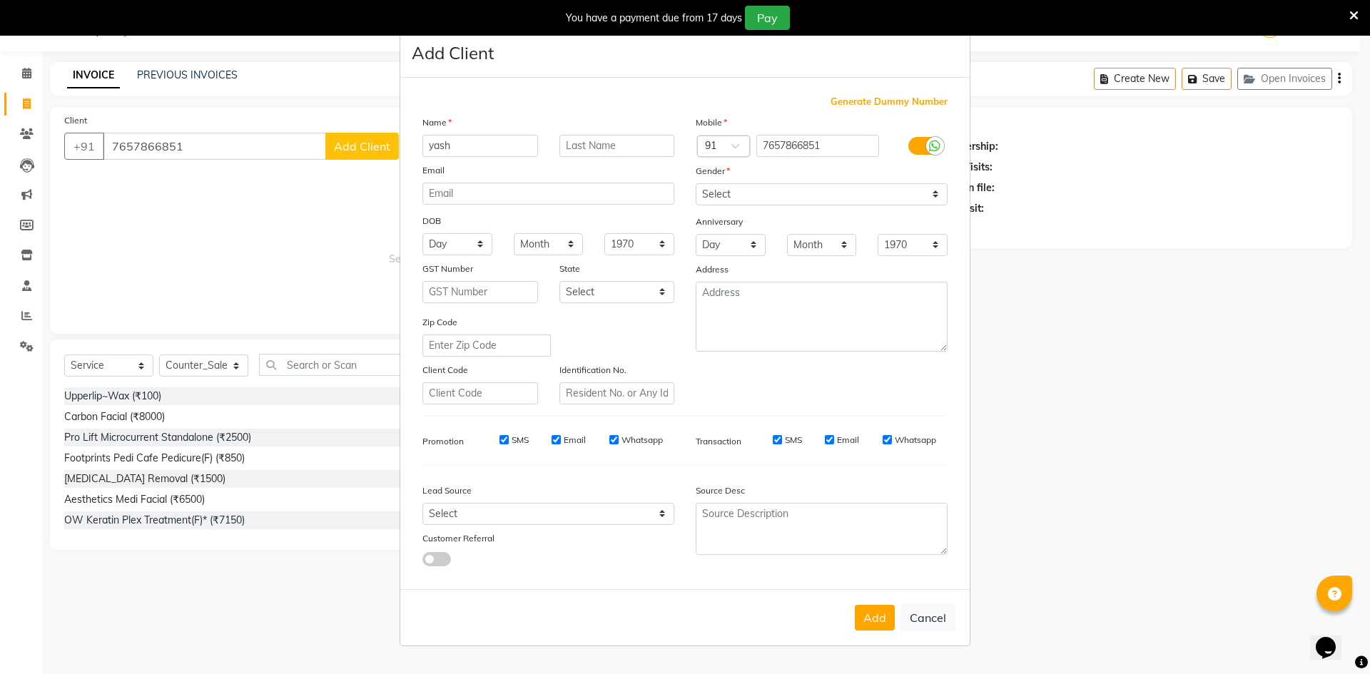
type input "yash"
click at [604, 149] on input "text" at bounding box center [617, 146] width 116 height 22
type input "client"
click at [937, 193] on select "Select [DEMOGRAPHIC_DATA] [DEMOGRAPHIC_DATA] Other Prefer Not To Say" at bounding box center [822, 194] width 252 height 22
select select "[DEMOGRAPHIC_DATA]"
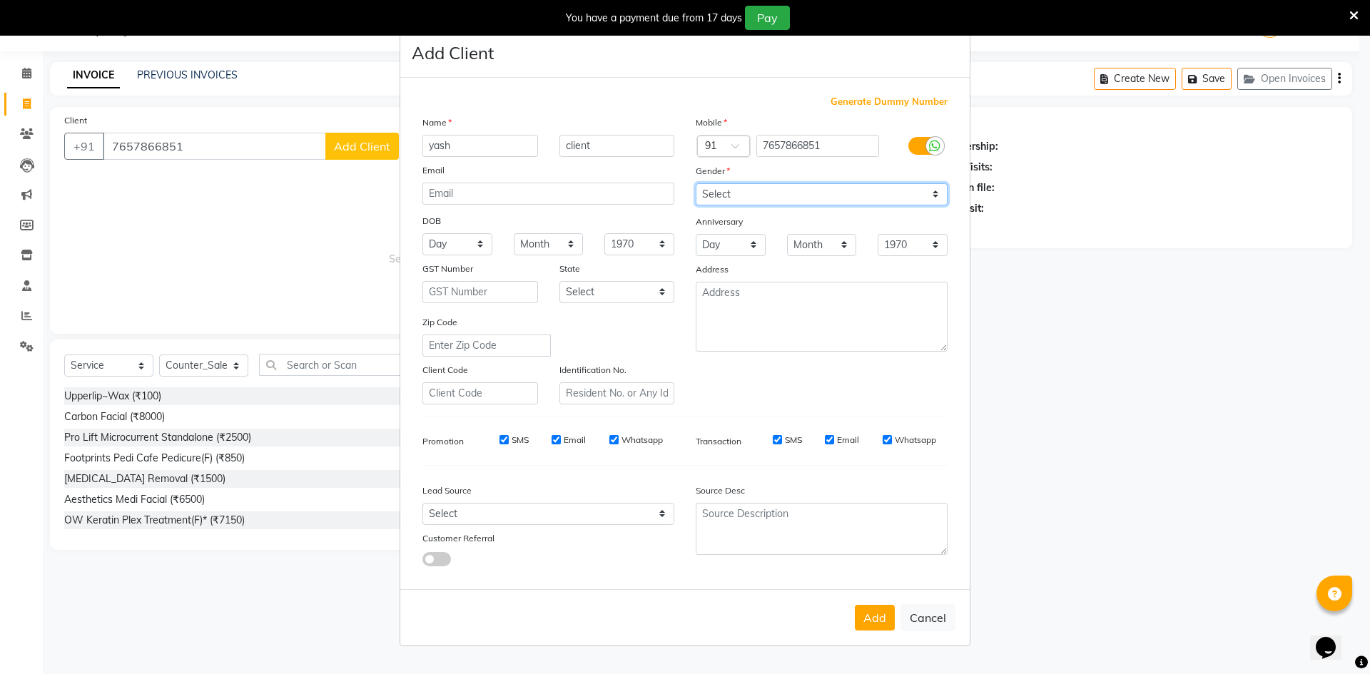
click at [696, 183] on select "Select [DEMOGRAPHIC_DATA] [DEMOGRAPHIC_DATA] Other Prefer Not To Say" at bounding box center [822, 194] width 252 height 22
drag, startPoint x: 889, startPoint y: 626, endPoint x: 857, endPoint y: 611, distance: 35.1
click at [889, 625] on button "Add" at bounding box center [875, 618] width 40 height 26
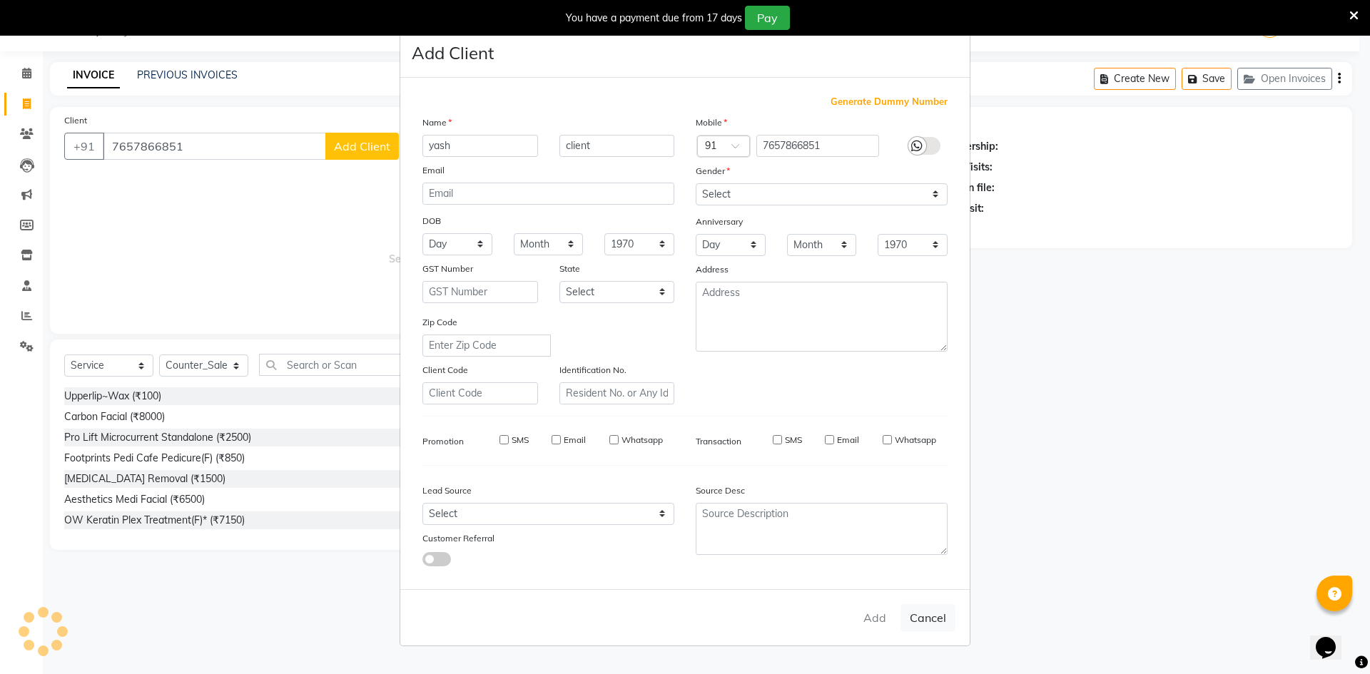
select select
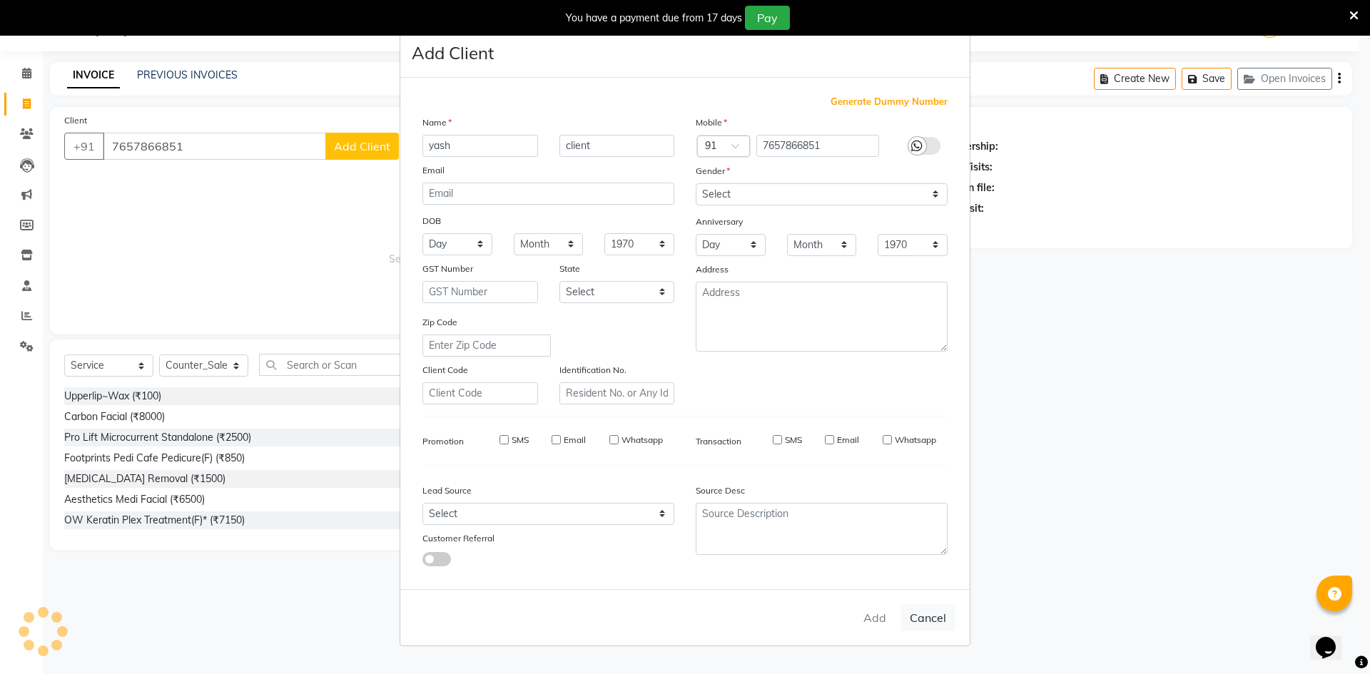
select select
checkbox input "false"
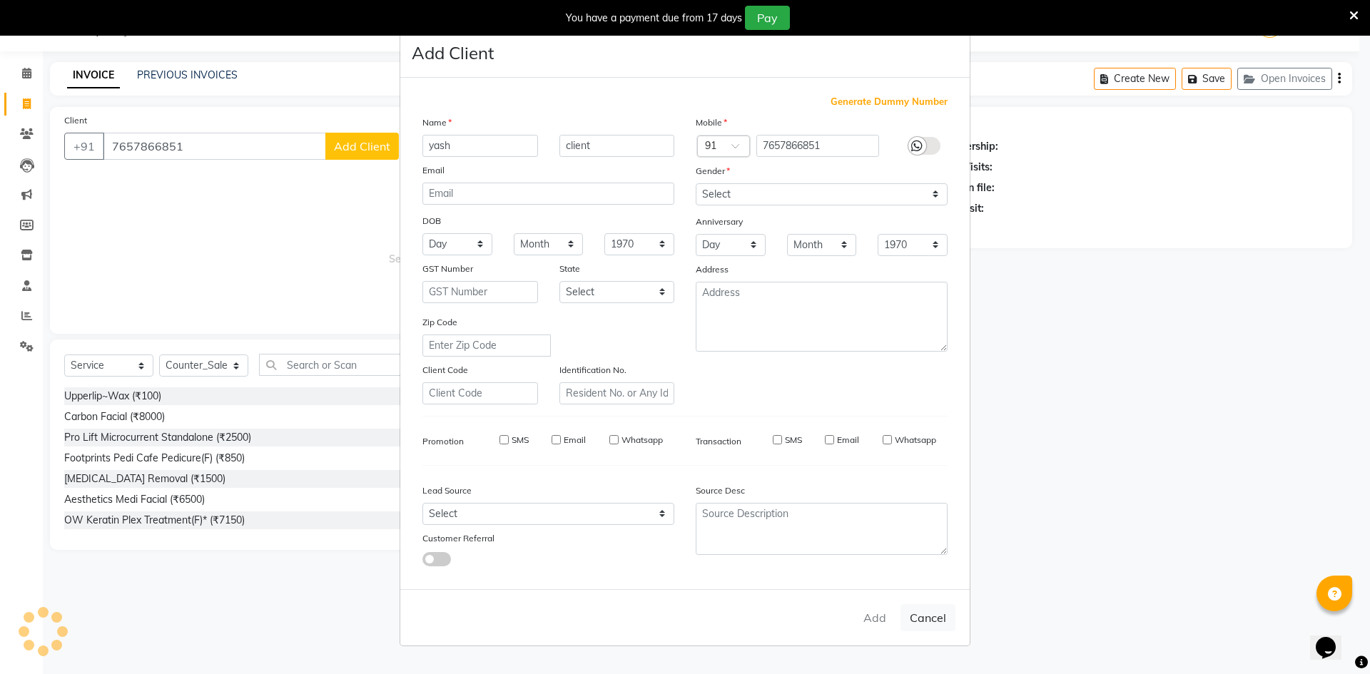
checkbox input "false"
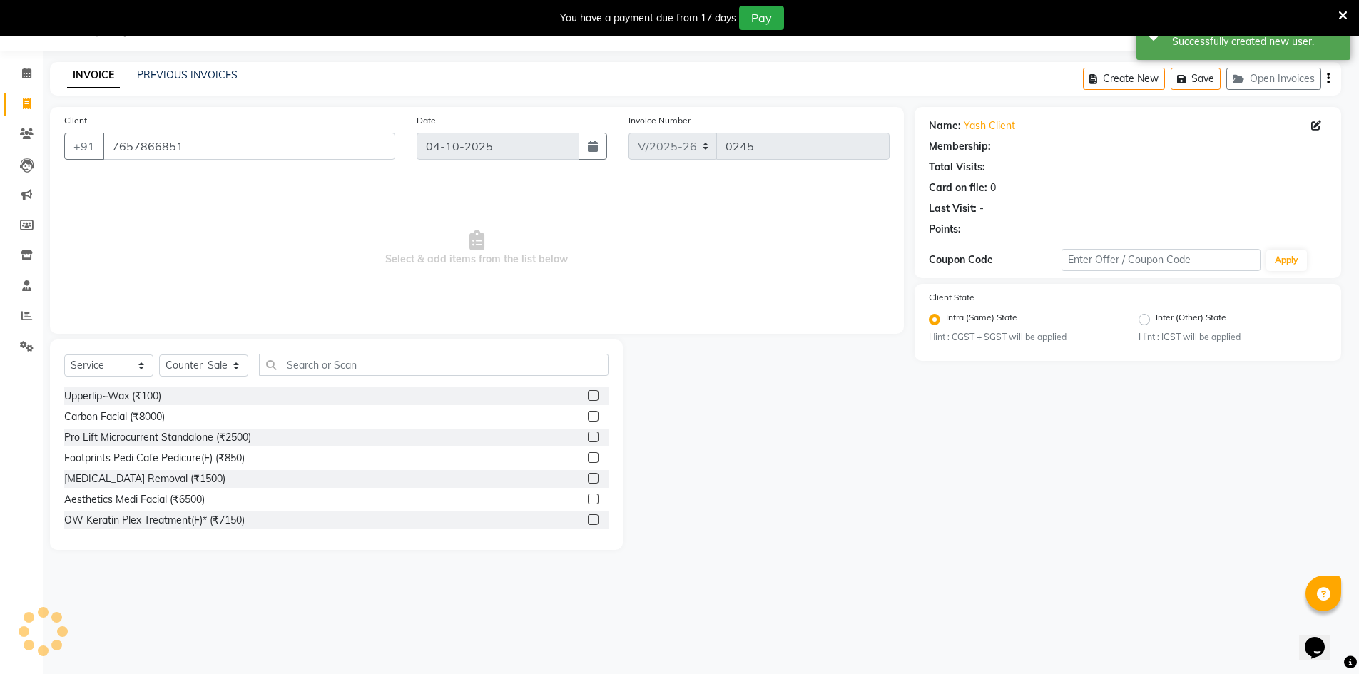
select select "1: Object"
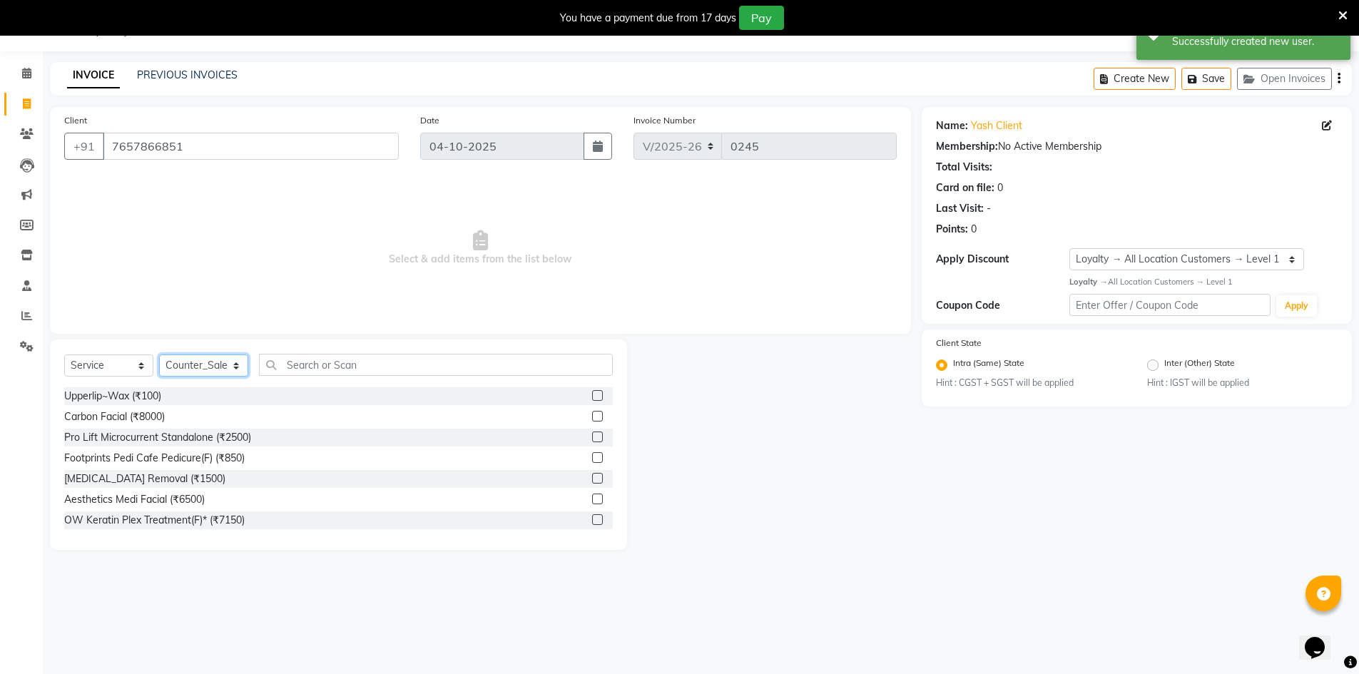
click at [243, 367] on select "Select Stylist ALI Ankush_Pdct Counter_Sales [PERSON_NAME] [PERSON_NAME] Manage…" at bounding box center [203, 366] width 89 height 22
select select "92390"
click at [159, 355] on select "Select Stylist ALI Ankush_Pdct Counter_Sales [PERSON_NAME] [PERSON_NAME] Manage…" at bounding box center [203, 366] width 89 height 22
click at [296, 353] on div "Select Service Product Membership Package Voucher Prepaid Gift Card Select Styl…" at bounding box center [338, 445] width 577 height 210
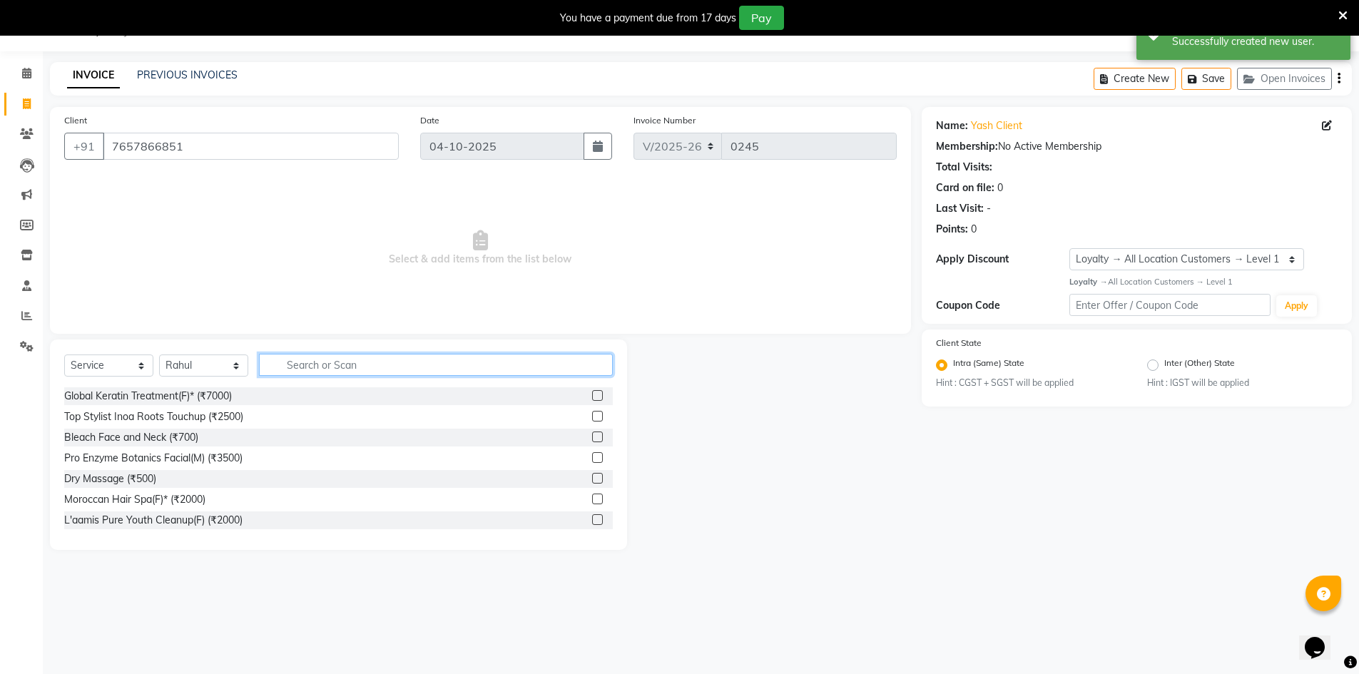
drag, startPoint x: 387, startPoint y: 354, endPoint x: 379, endPoint y: 365, distance: 13.3
click at [383, 360] on input "text" at bounding box center [436, 365] width 354 height 22
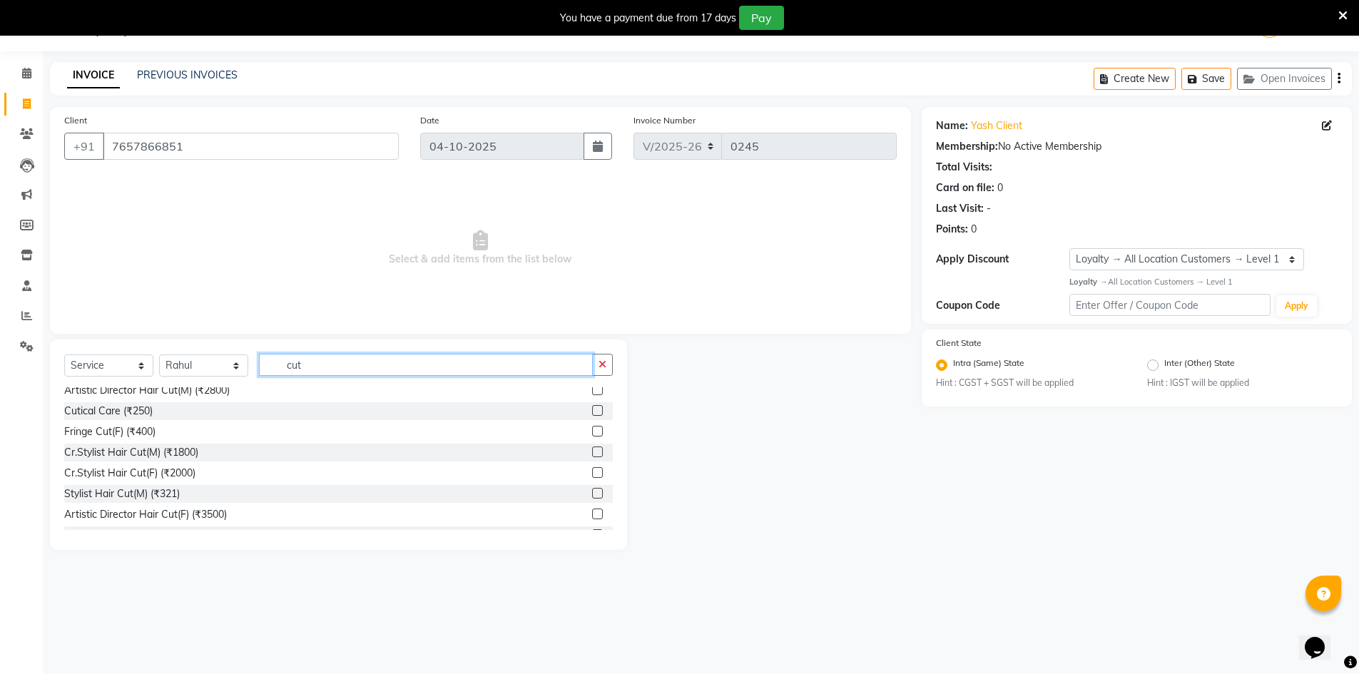
scroll to position [143, 0]
type input "cut"
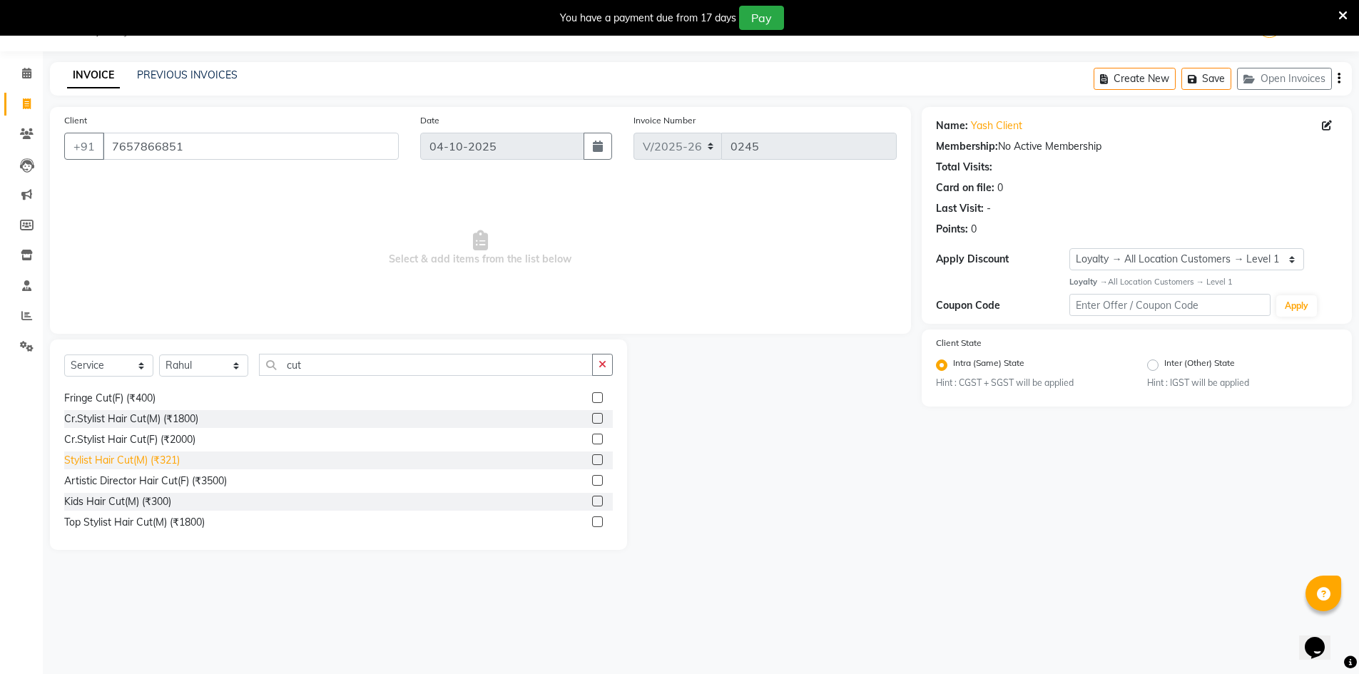
click at [166, 460] on div "Stylist Hair Cut(M) (₹321)" at bounding box center [122, 460] width 116 height 15
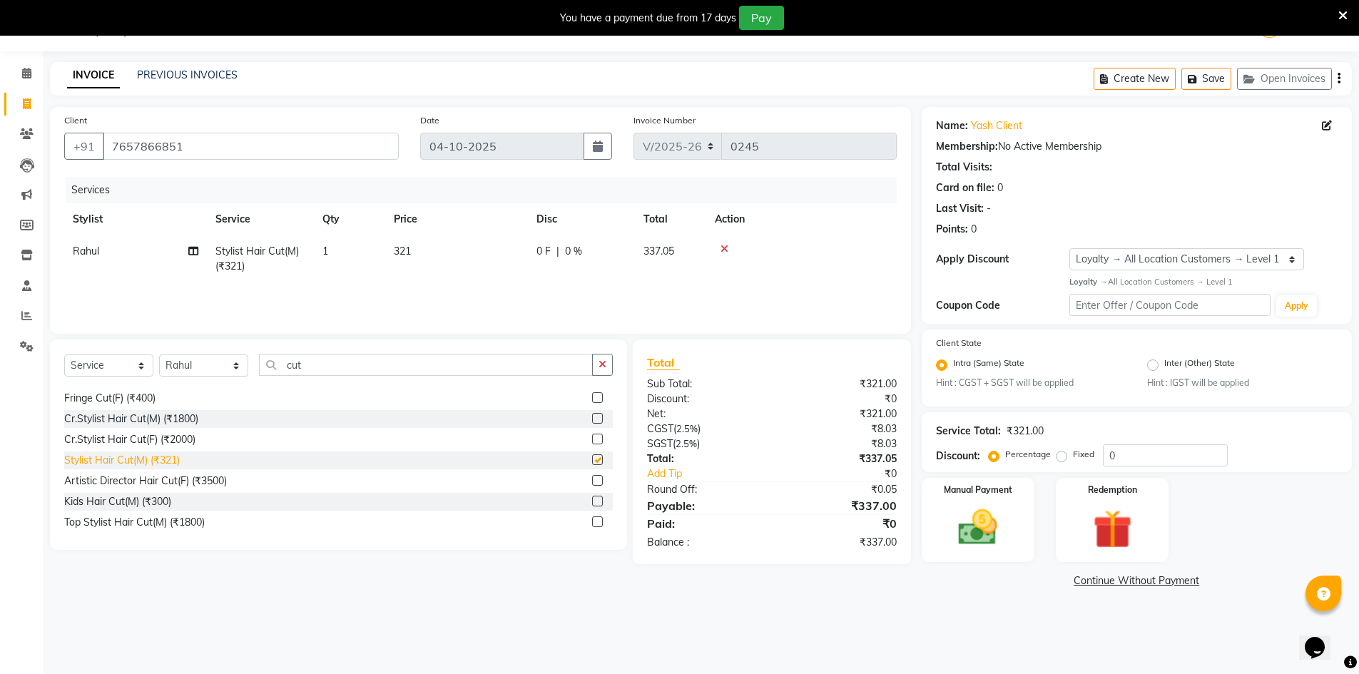
checkbox input "false"
click at [344, 365] on input "cut" at bounding box center [426, 365] width 334 height 22
type input "c"
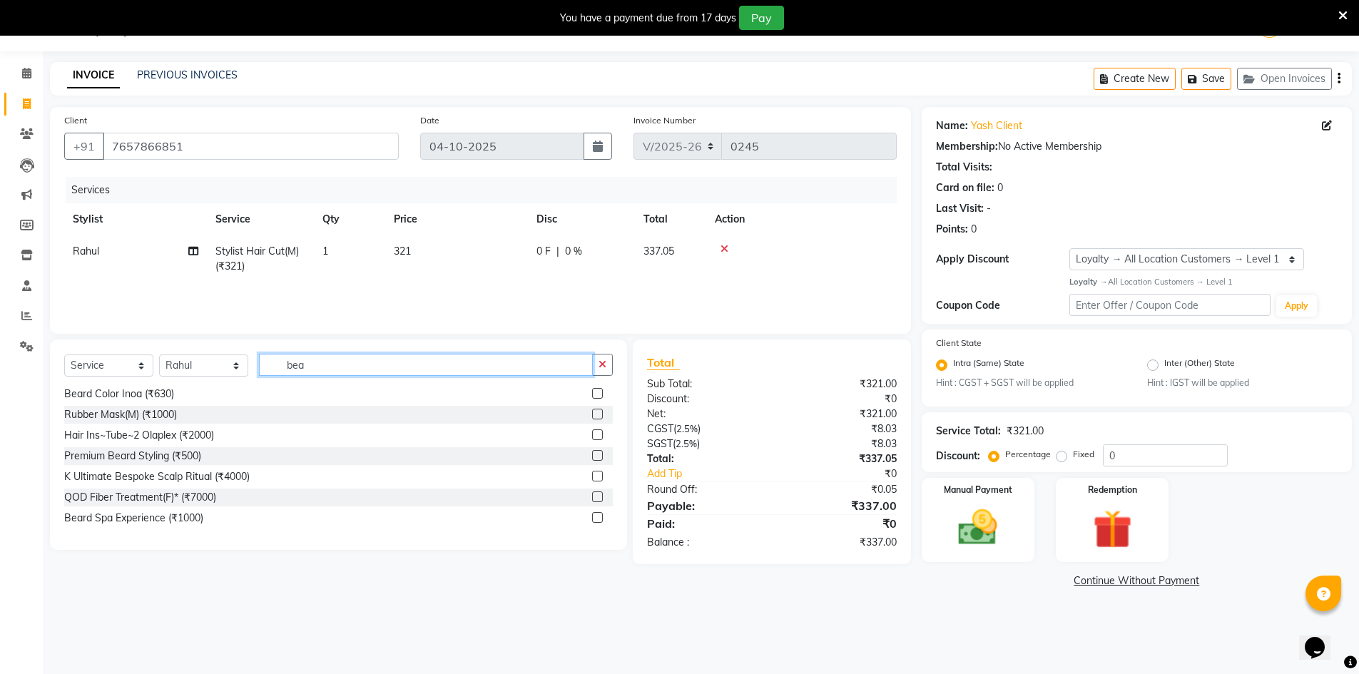
scroll to position [0, 0]
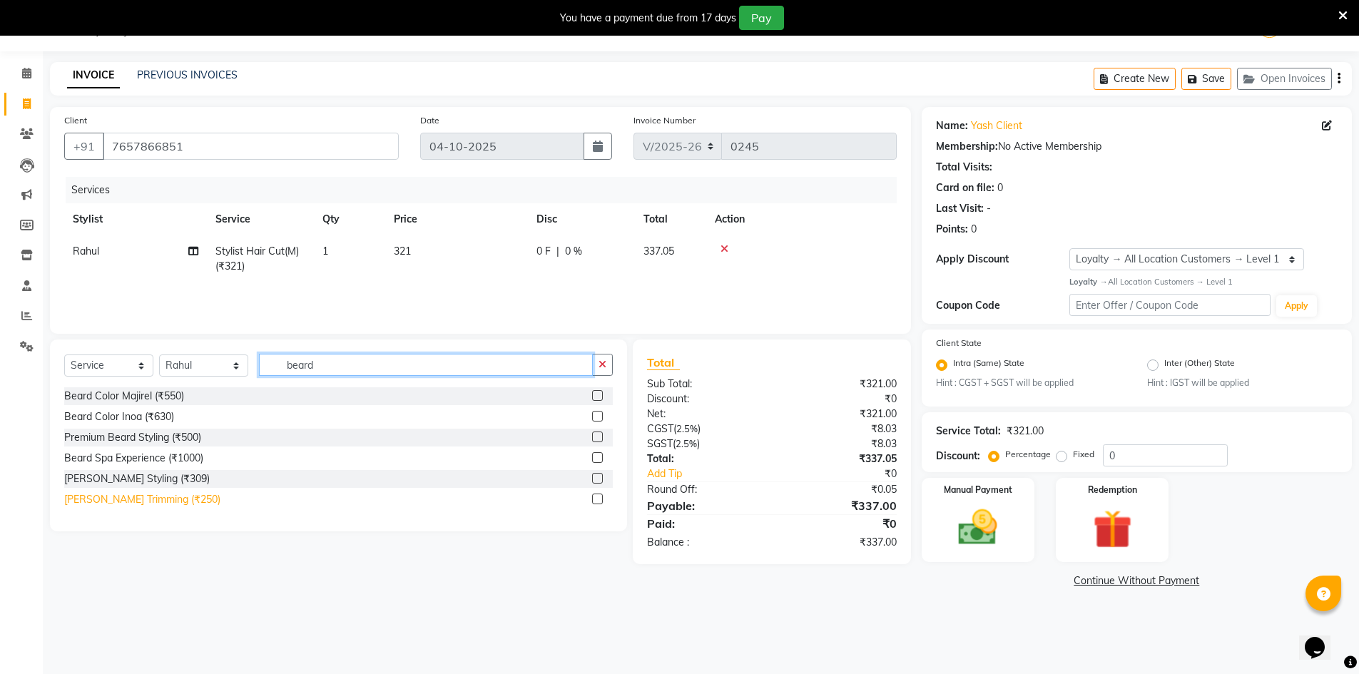
type input "beard"
click at [161, 497] on div "[PERSON_NAME] Trimming (₹250)" at bounding box center [142, 499] width 156 height 15
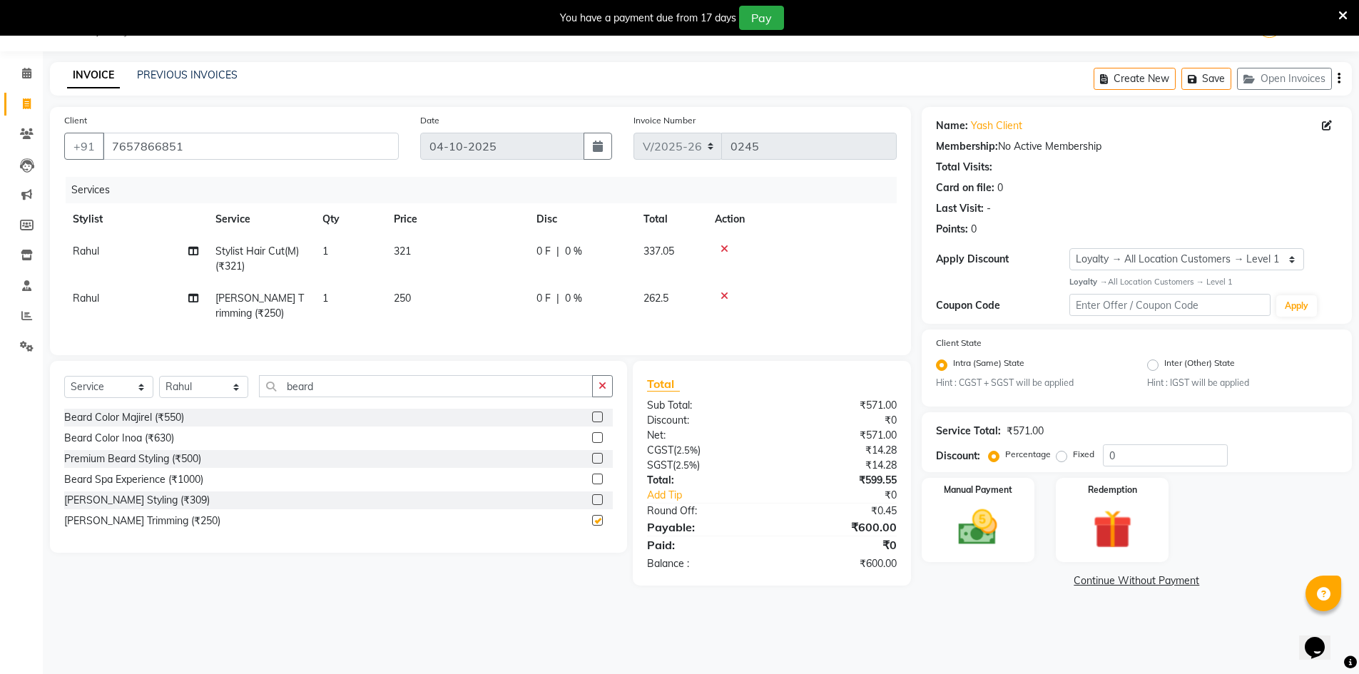
checkbox input "false"
drag, startPoint x: 740, startPoint y: 452, endPoint x: 753, endPoint y: 450, distance: 12.9
click at [742, 443] on div "Net:" at bounding box center [704, 435] width 136 height 15
click at [1132, 462] on input "0" at bounding box center [1165, 456] width 125 height 22
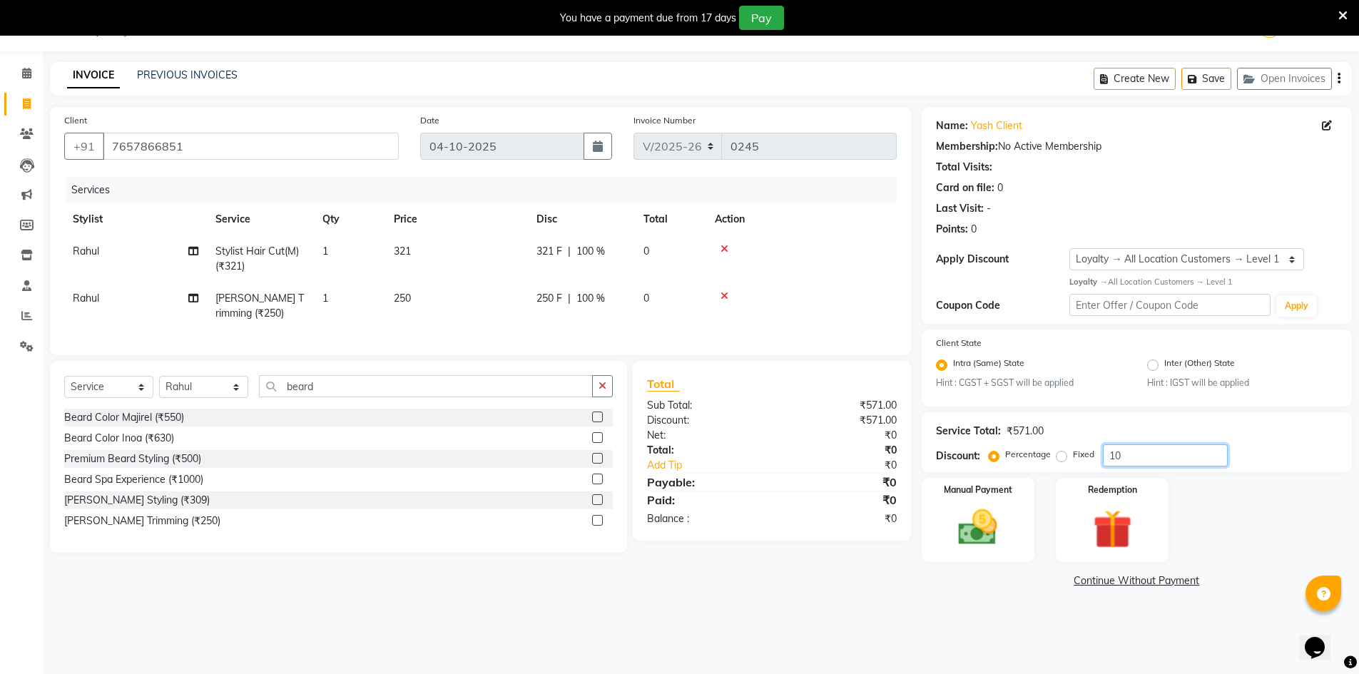
type input "1"
type input "36"
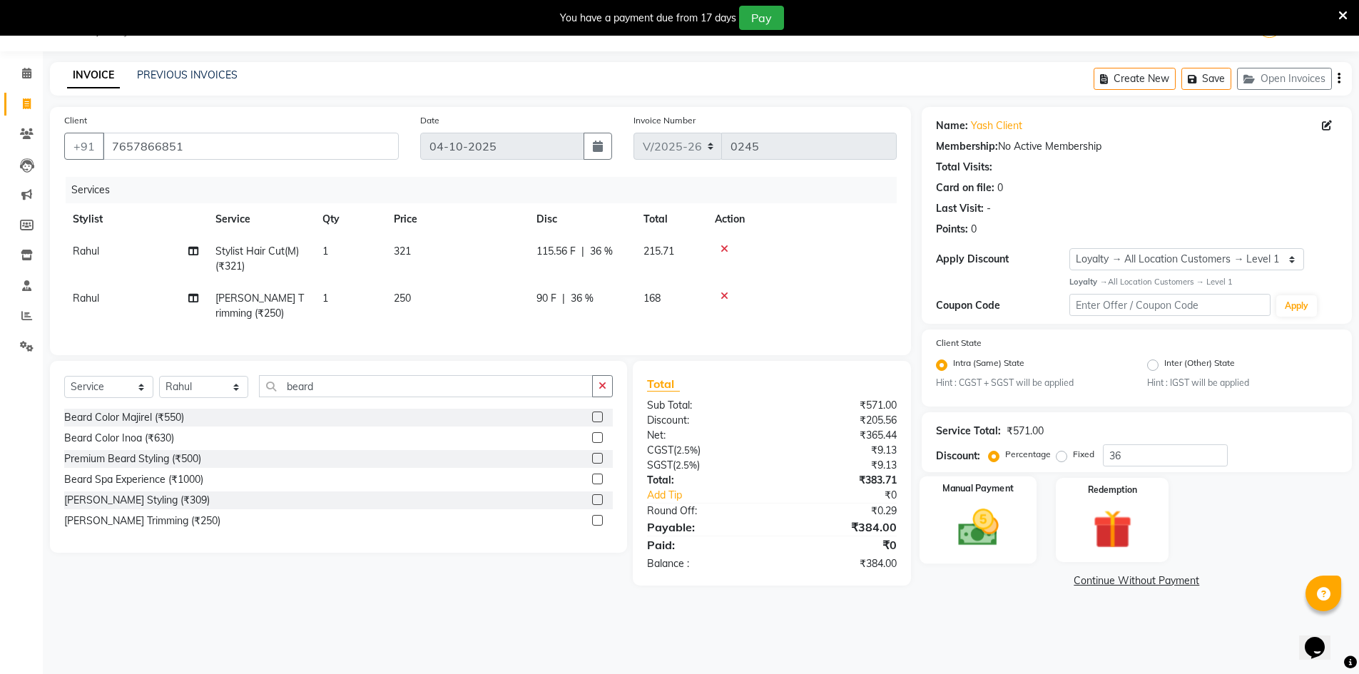
click at [996, 528] on img at bounding box center [978, 527] width 66 height 46
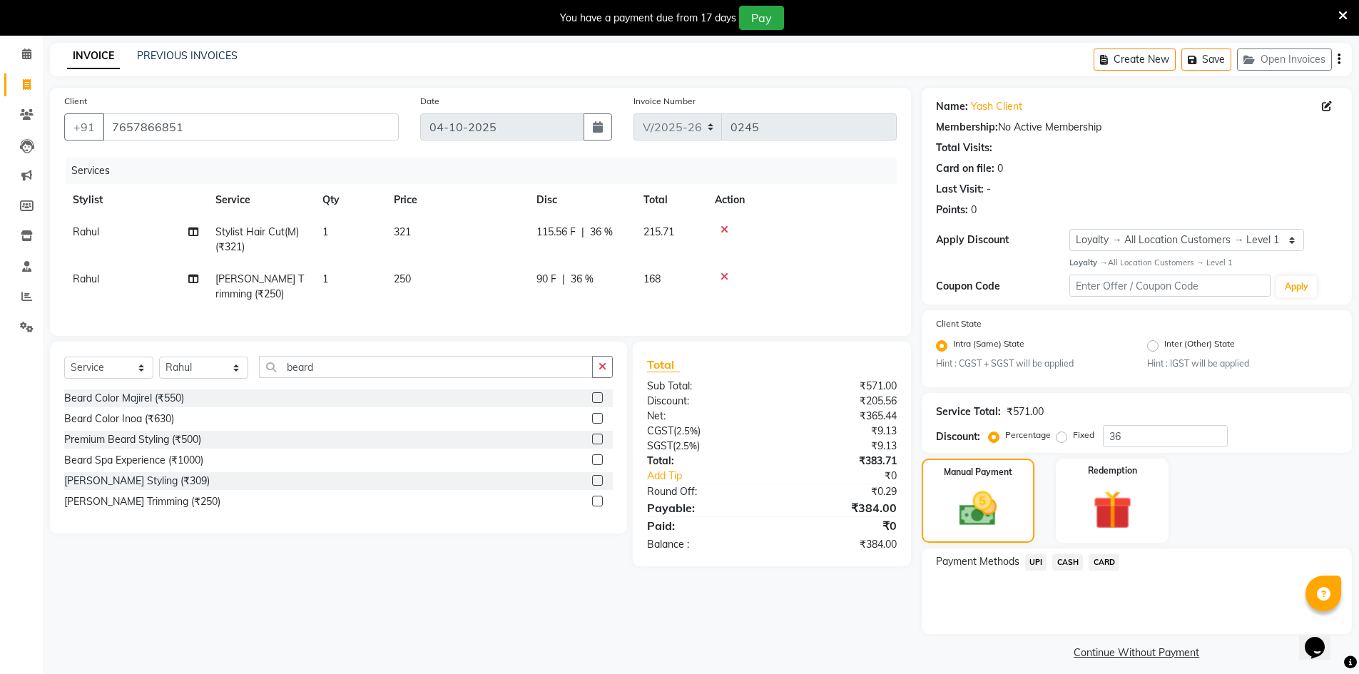
scroll to position [66, 0]
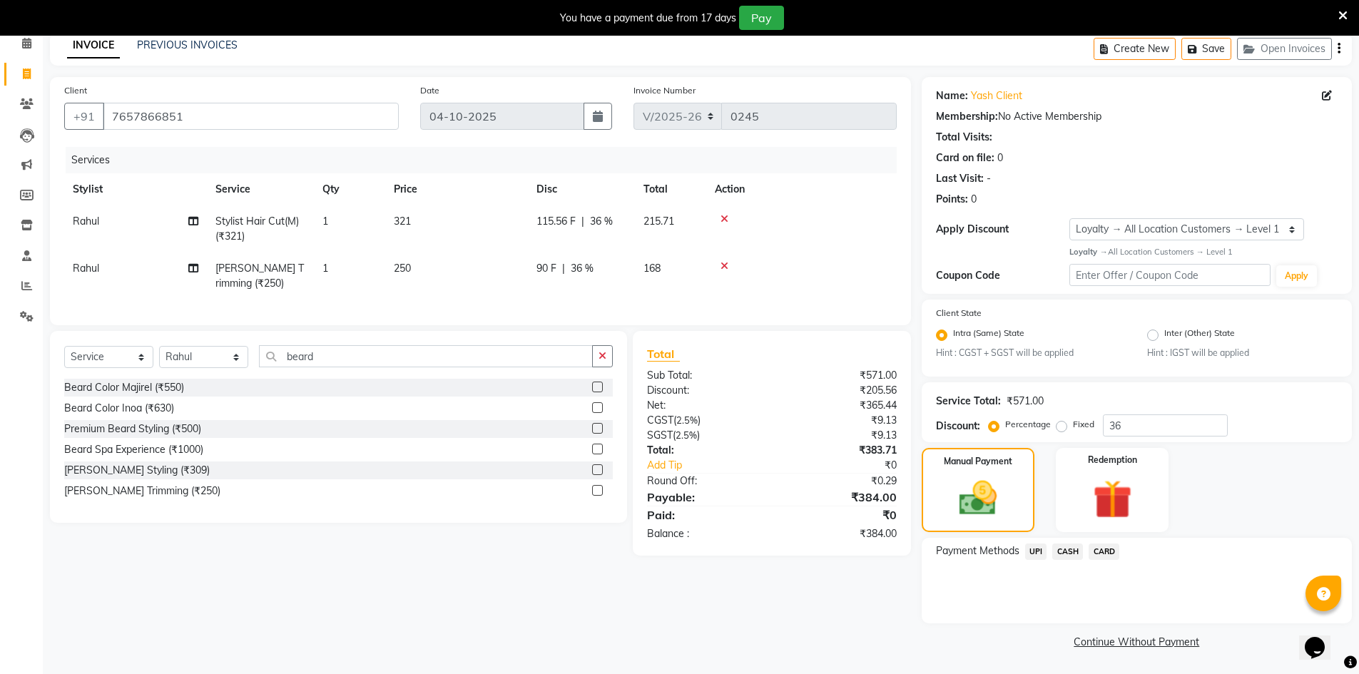
click at [1037, 553] on span "UPI" at bounding box center [1036, 552] width 22 height 16
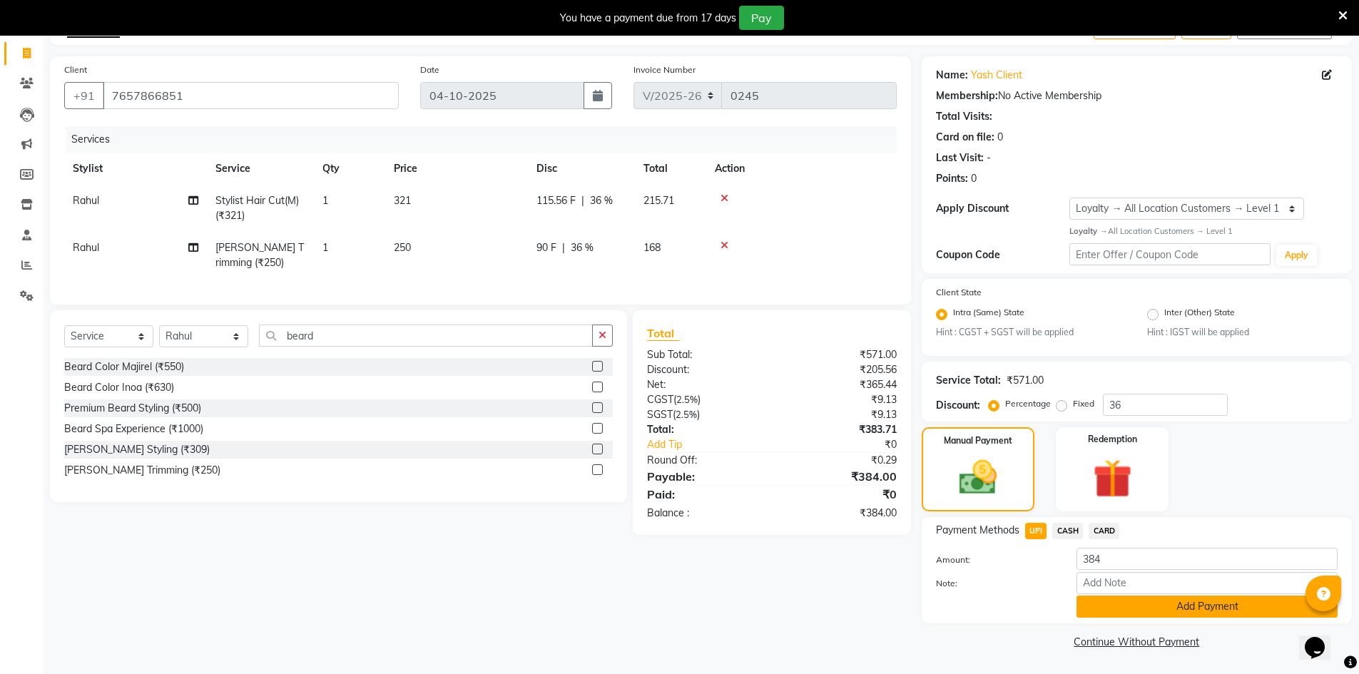
click at [1123, 605] on button "Add Payment" at bounding box center [1207, 607] width 261 height 22
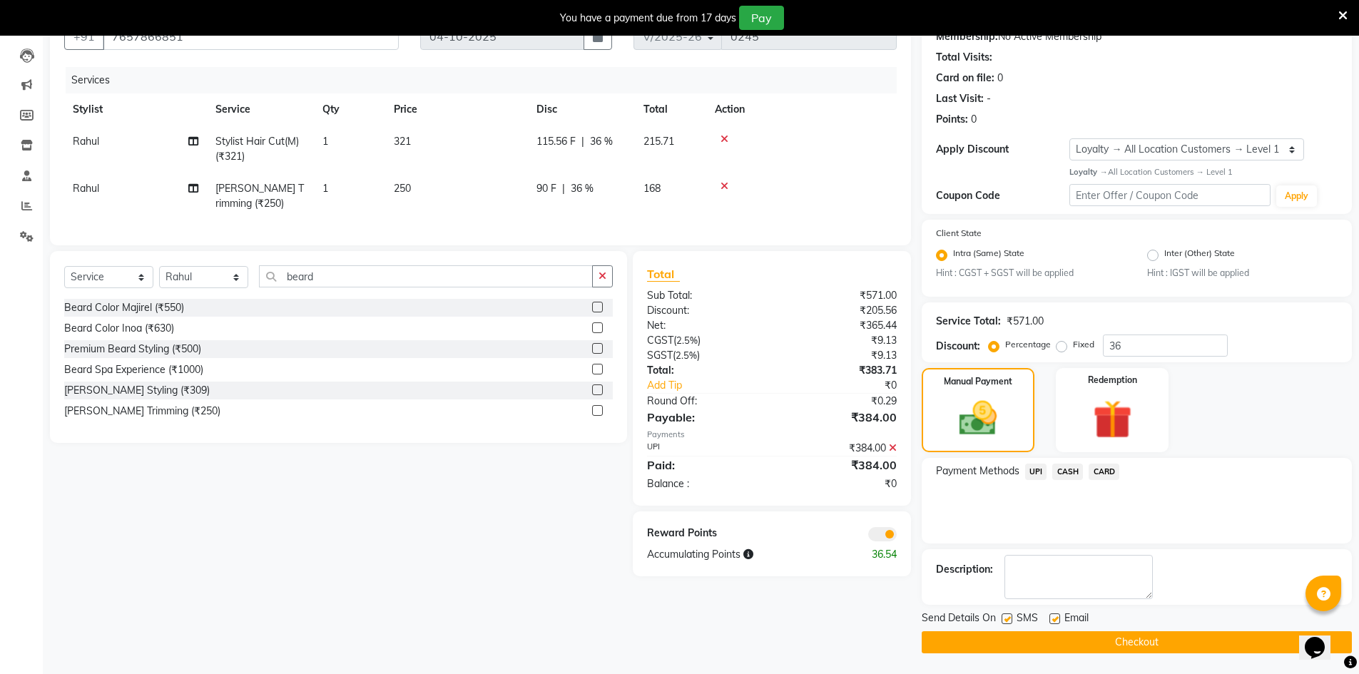
scroll to position [146, 0]
click at [874, 541] on span at bounding box center [882, 534] width 29 height 14
click at [897, 536] on input "checkbox" at bounding box center [897, 536] width 0 height 0
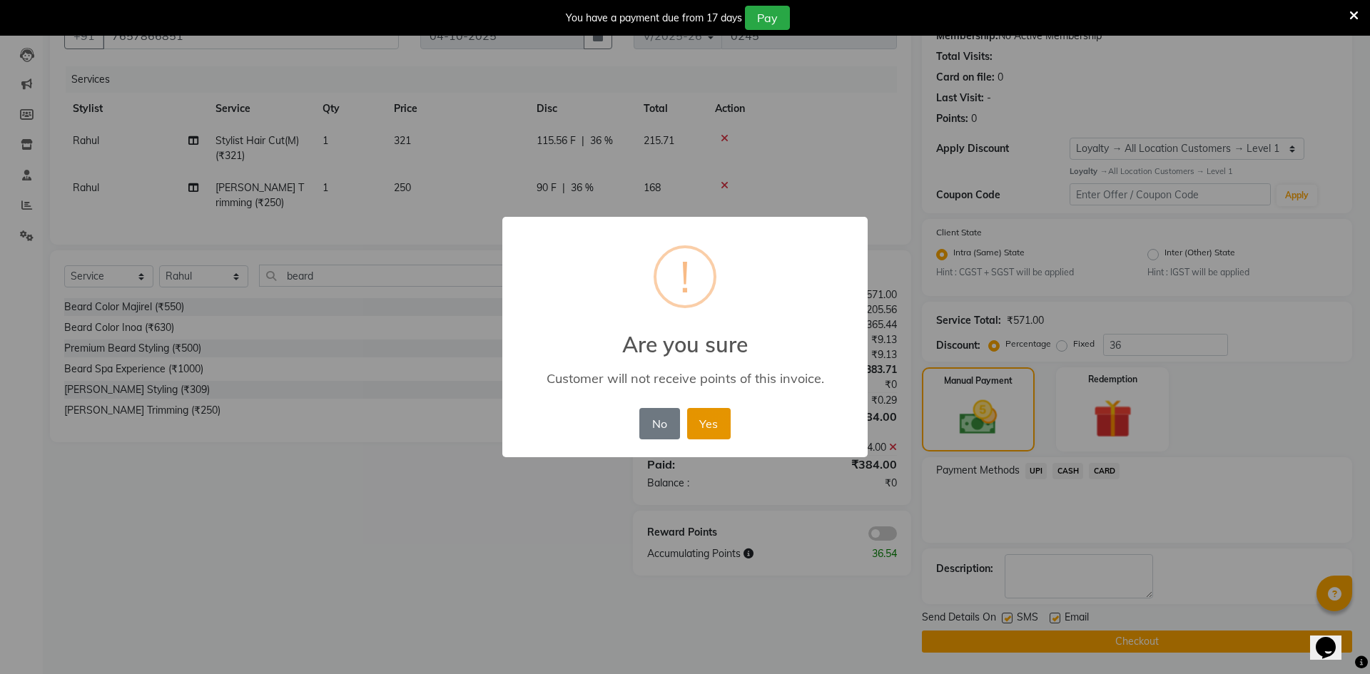
click at [703, 420] on button "Yes" at bounding box center [709, 423] width 44 height 31
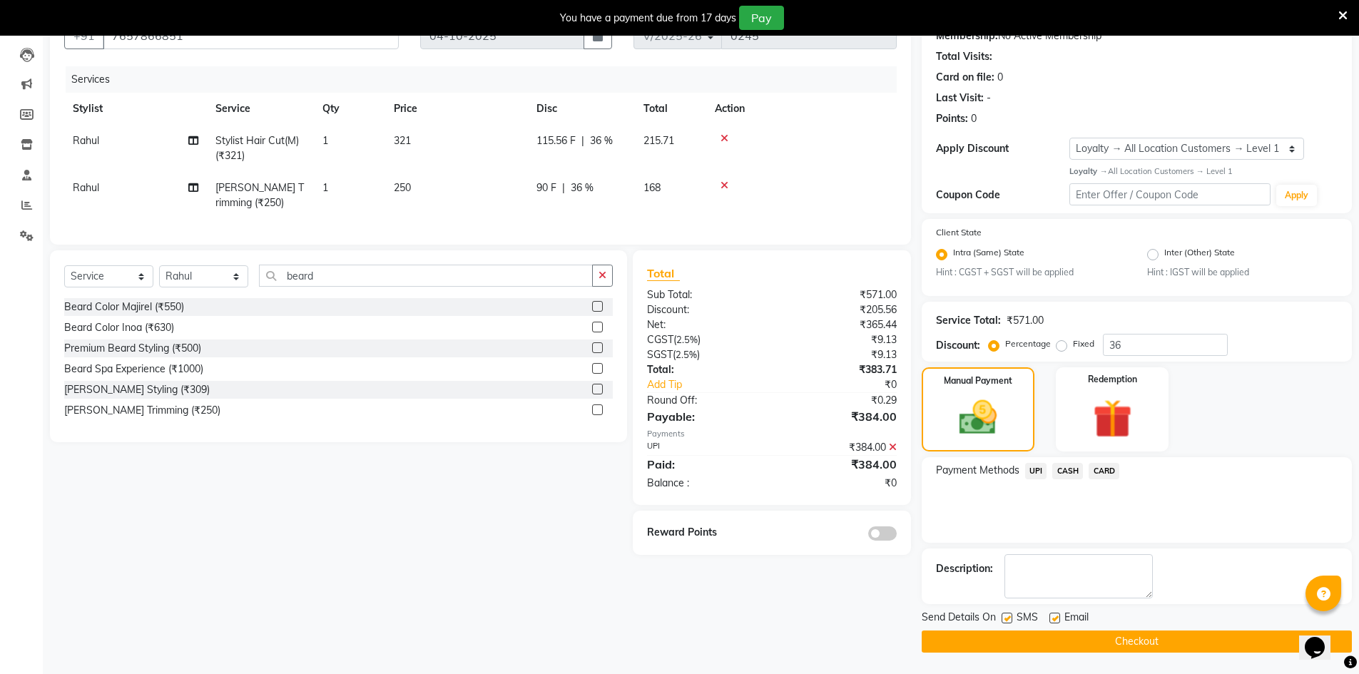
click at [1012, 638] on button "Checkout" at bounding box center [1137, 642] width 430 height 22
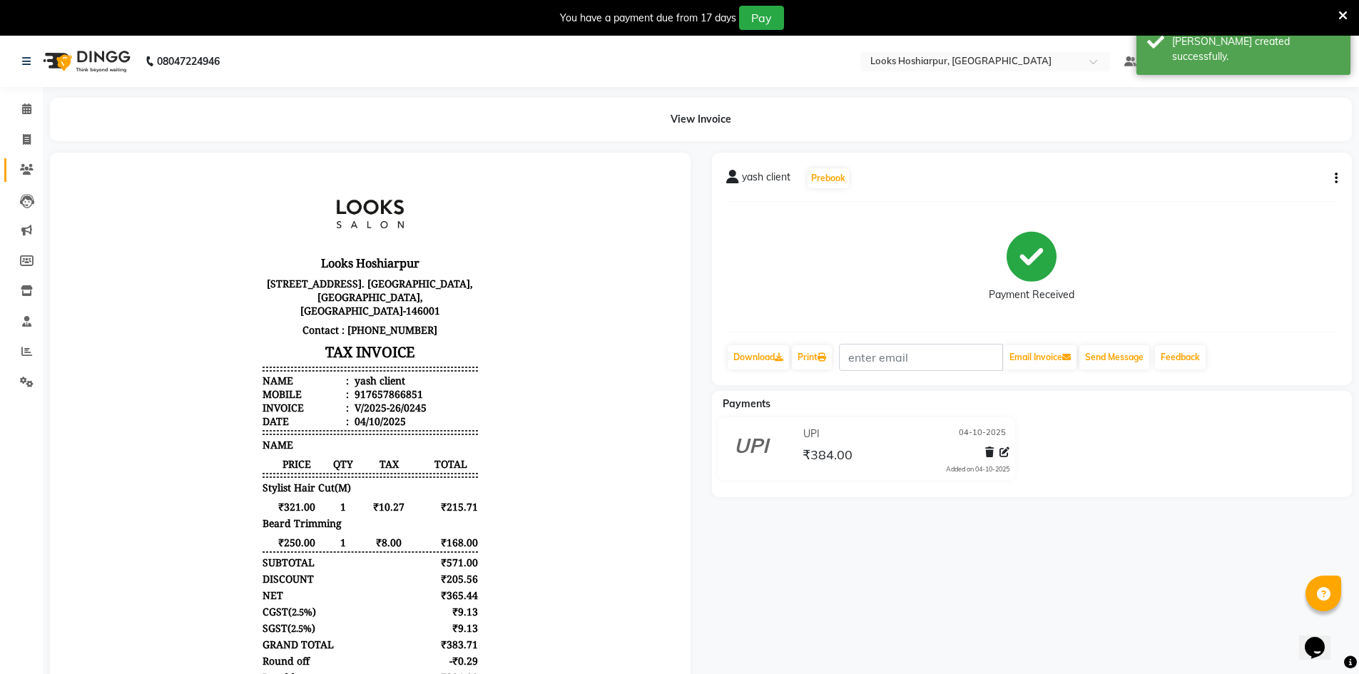
click at [8, 170] on li "Clients" at bounding box center [21, 170] width 43 height 31
click at [30, 142] on icon at bounding box center [27, 139] width 8 height 11
select select "service"
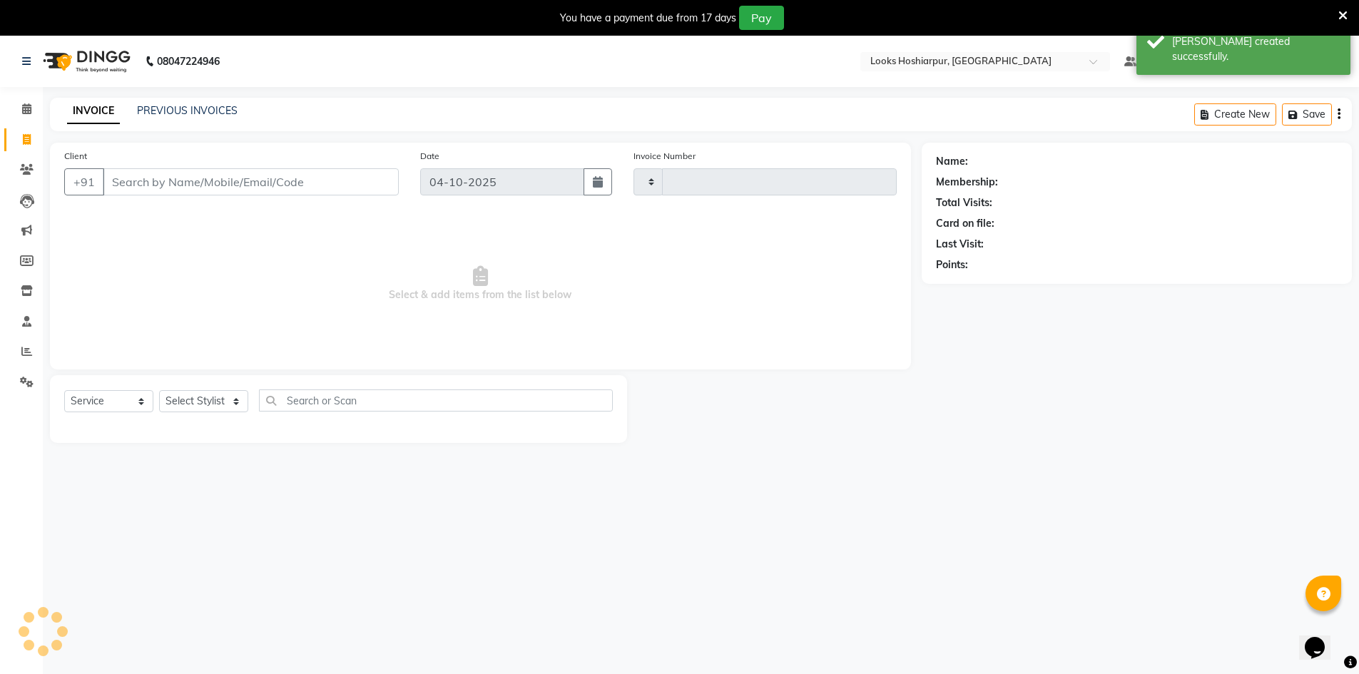
scroll to position [36, 0]
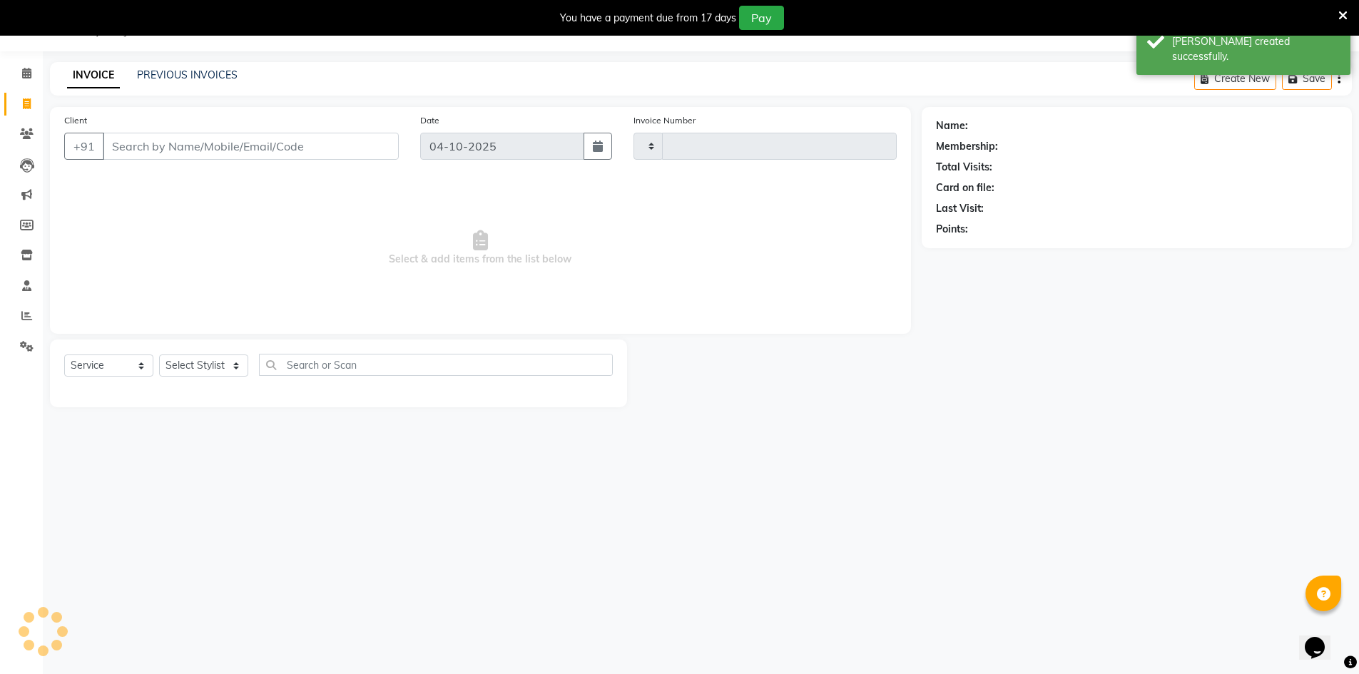
type input "0246"
select select "9034"
click at [181, 81] on link "PREVIOUS INVOICES" at bounding box center [187, 74] width 101 height 13
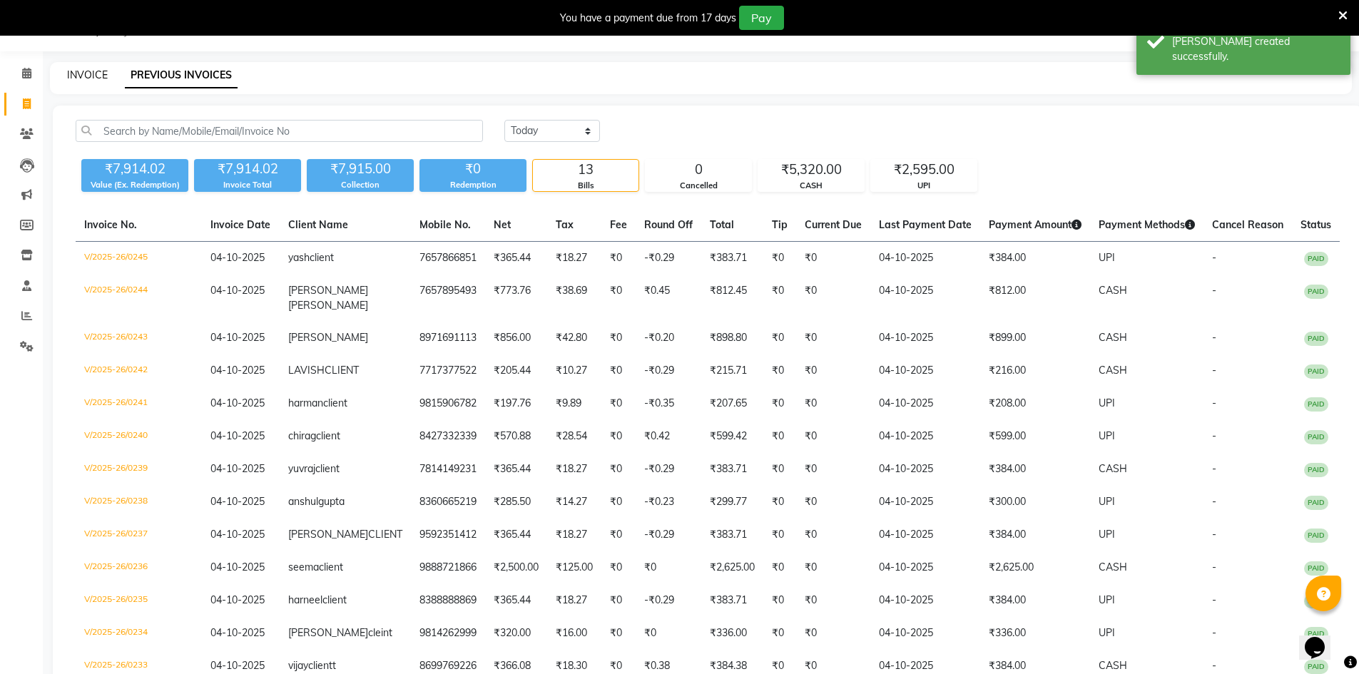
click at [81, 79] on link "INVOICE" at bounding box center [87, 74] width 41 height 13
select select "9034"
select select "service"
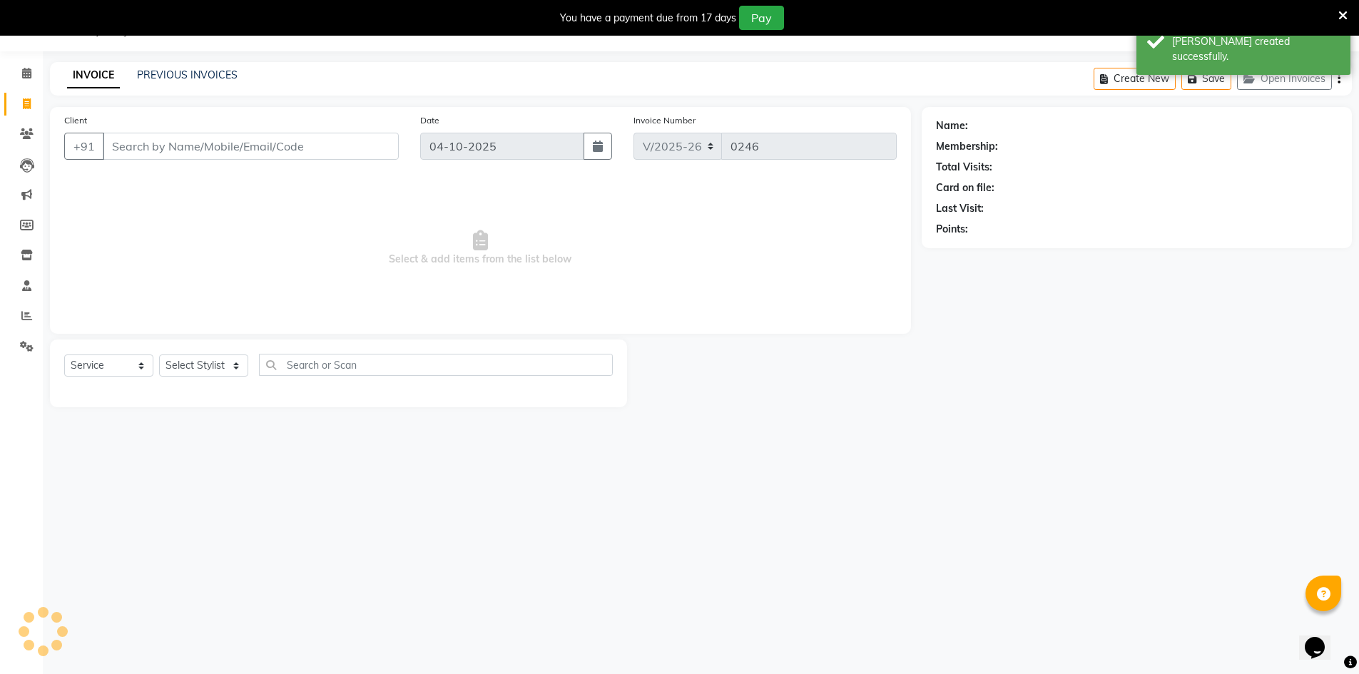
select select "92381"
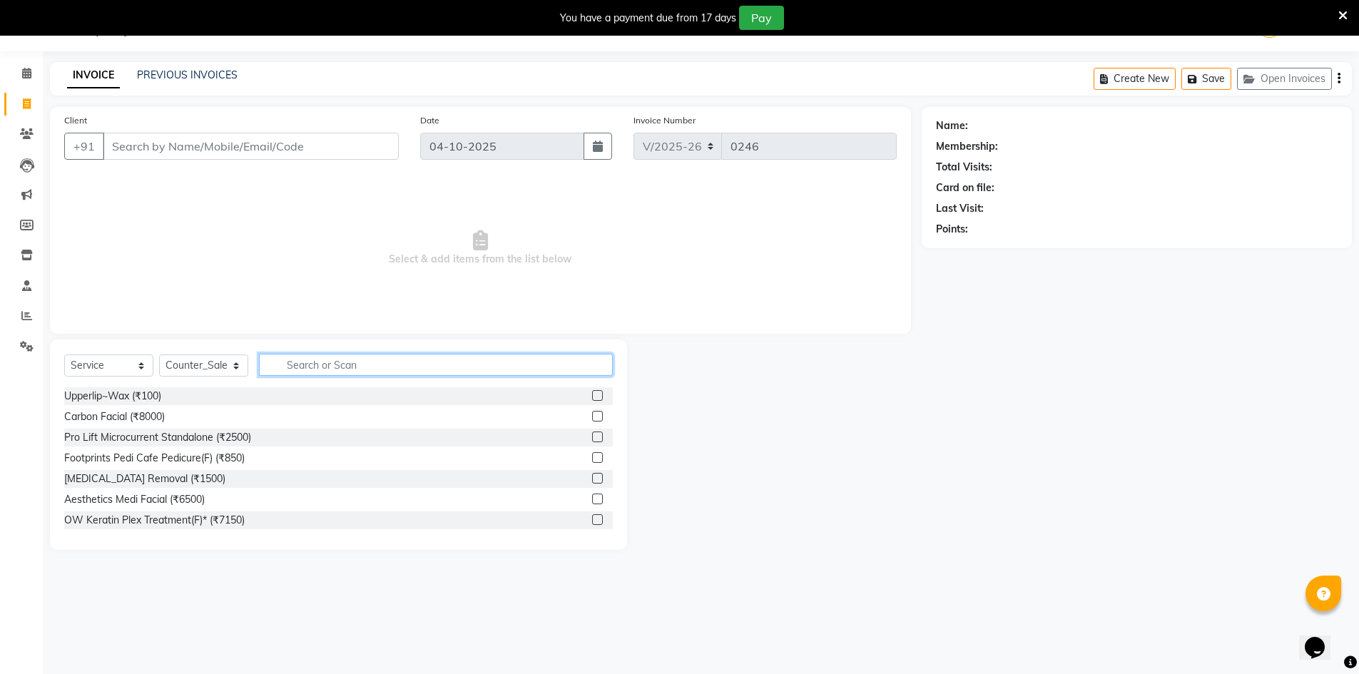
click at [333, 360] on input "text" at bounding box center [436, 365] width 354 height 22
type input "g"
click at [297, 290] on span "Select & add items from the list below" at bounding box center [480, 248] width 833 height 143
